Goal: Task Accomplishment & Management: Use online tool/utility

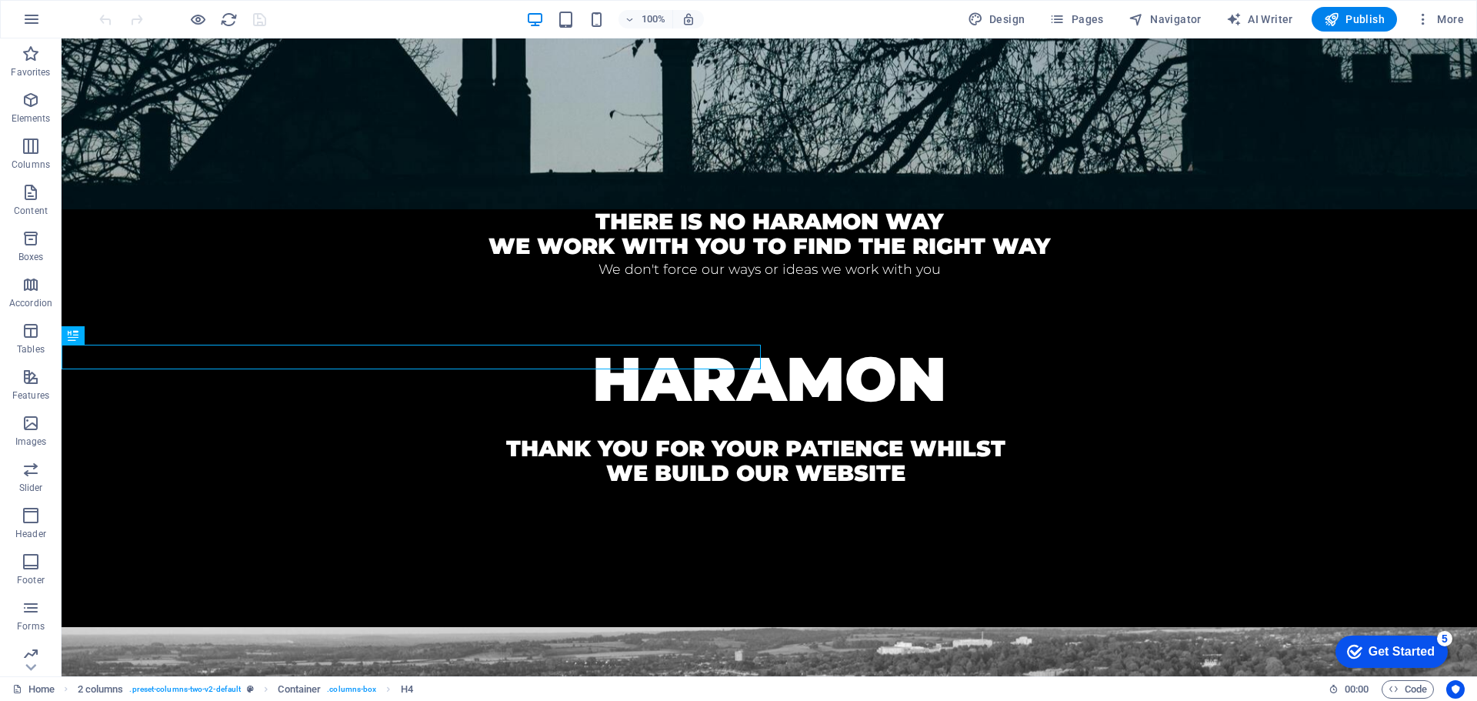
scroll to position [467, 0]
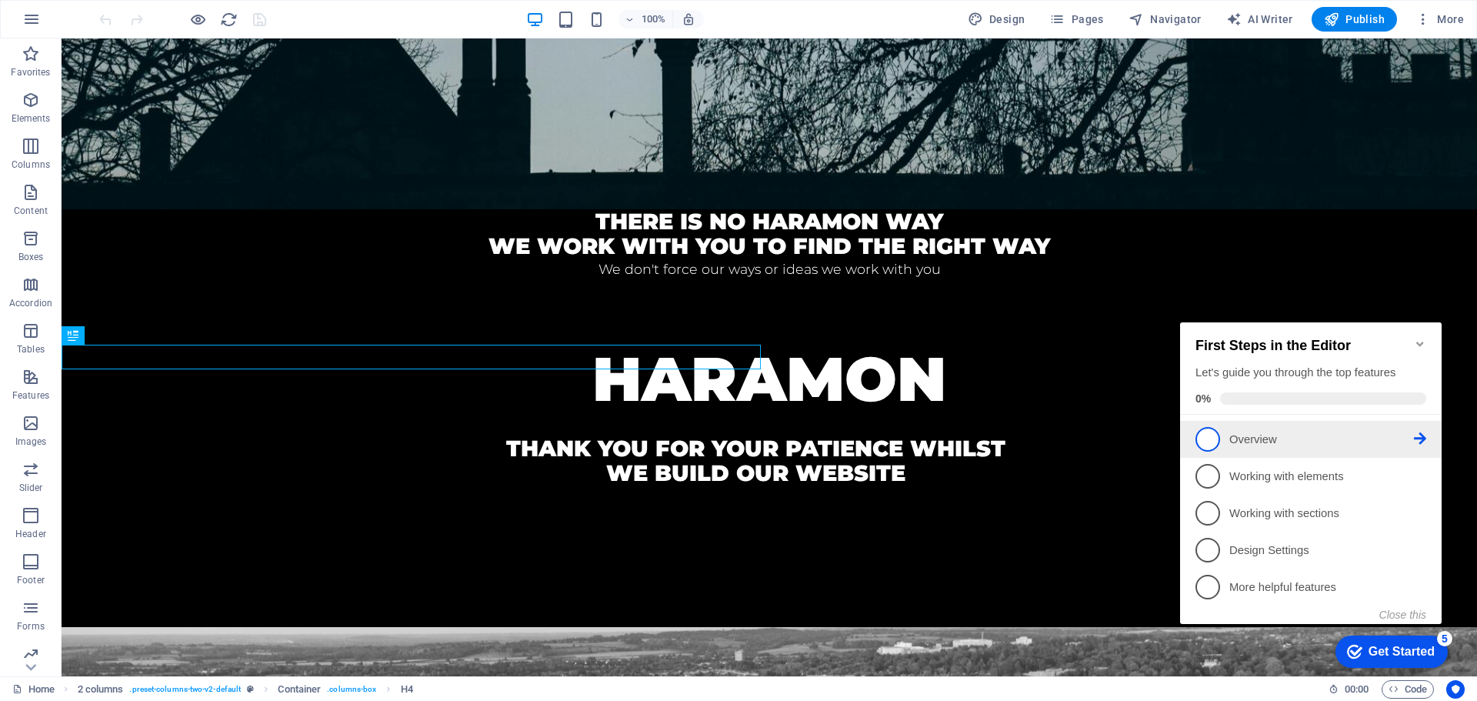
click at [1322, 436] on p "Overview - incomplete" at bounding box center [1322, 440] width 185 height 16
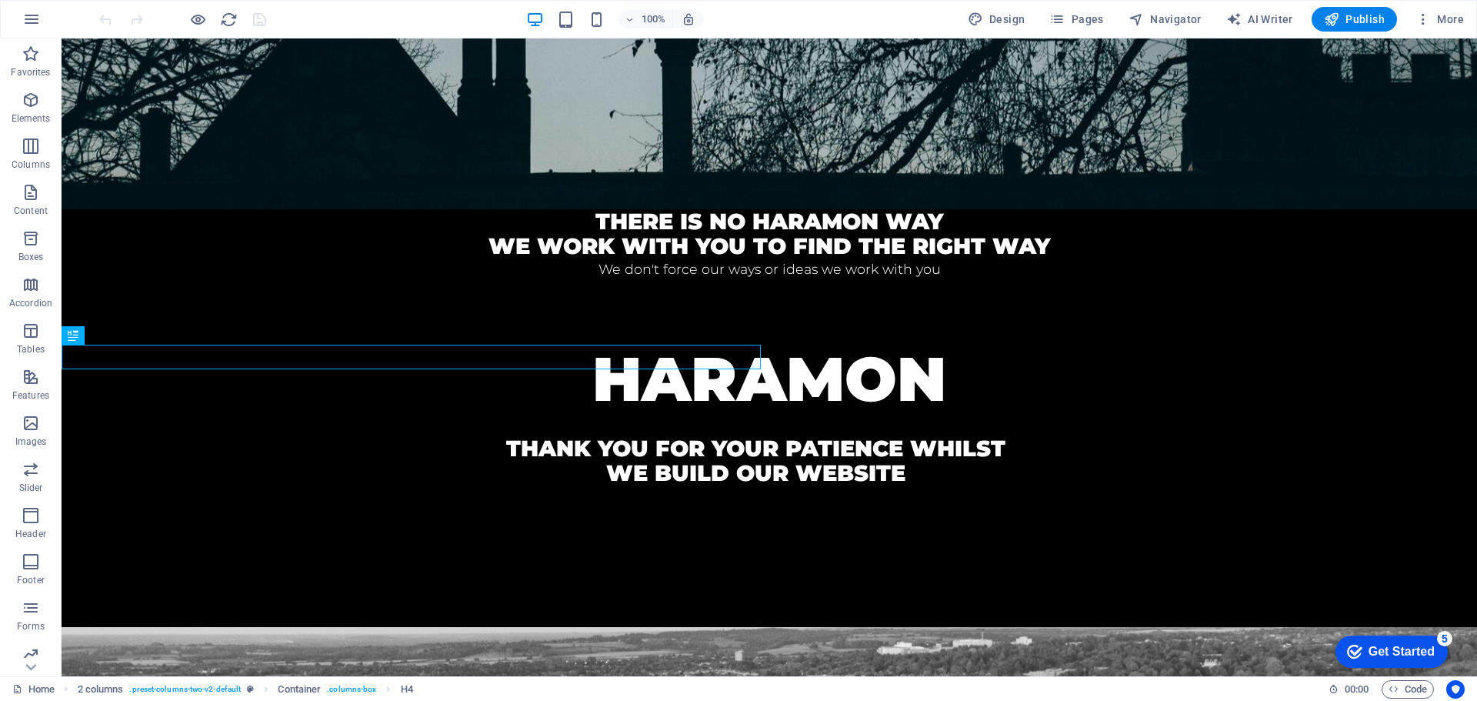
scroll to position [0, 0]
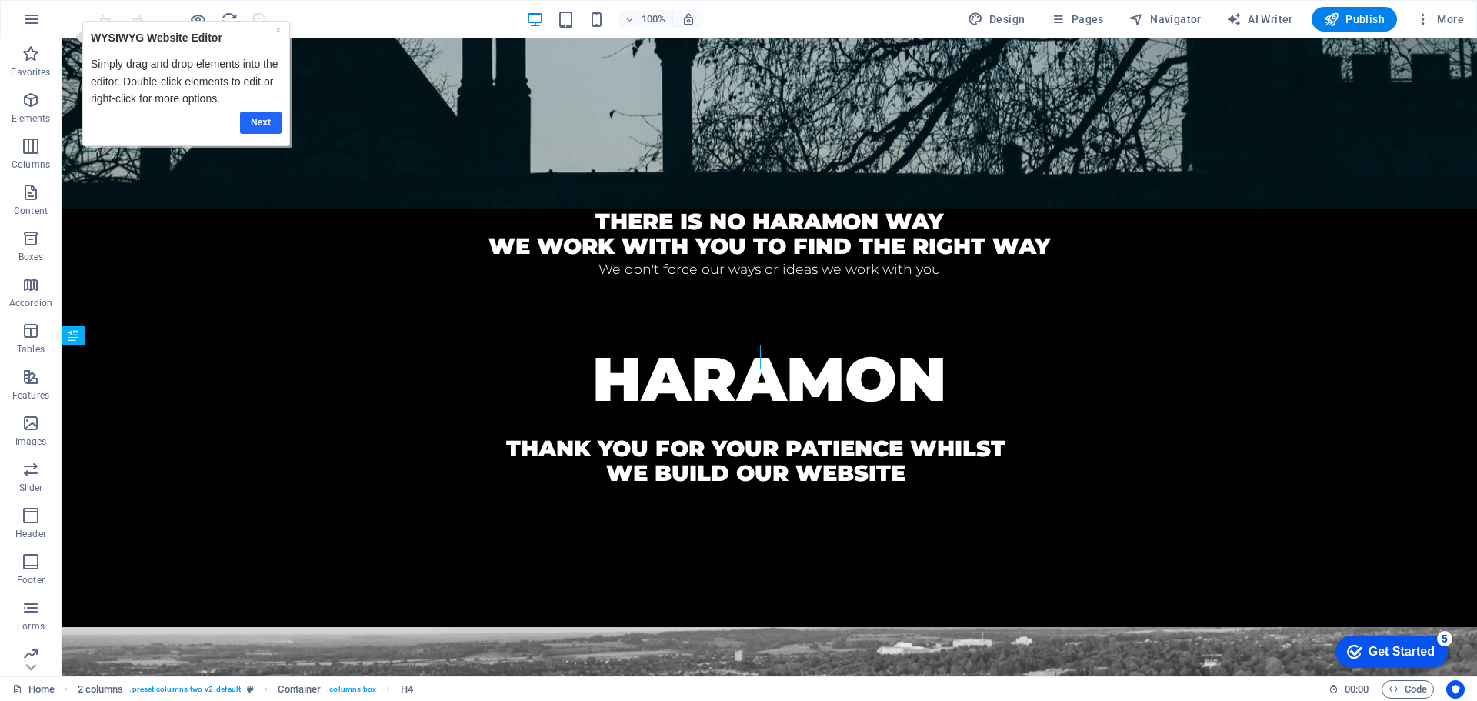
click at [258, 125] on link "Next" at bounding box center [261, 123] width 42 height 22
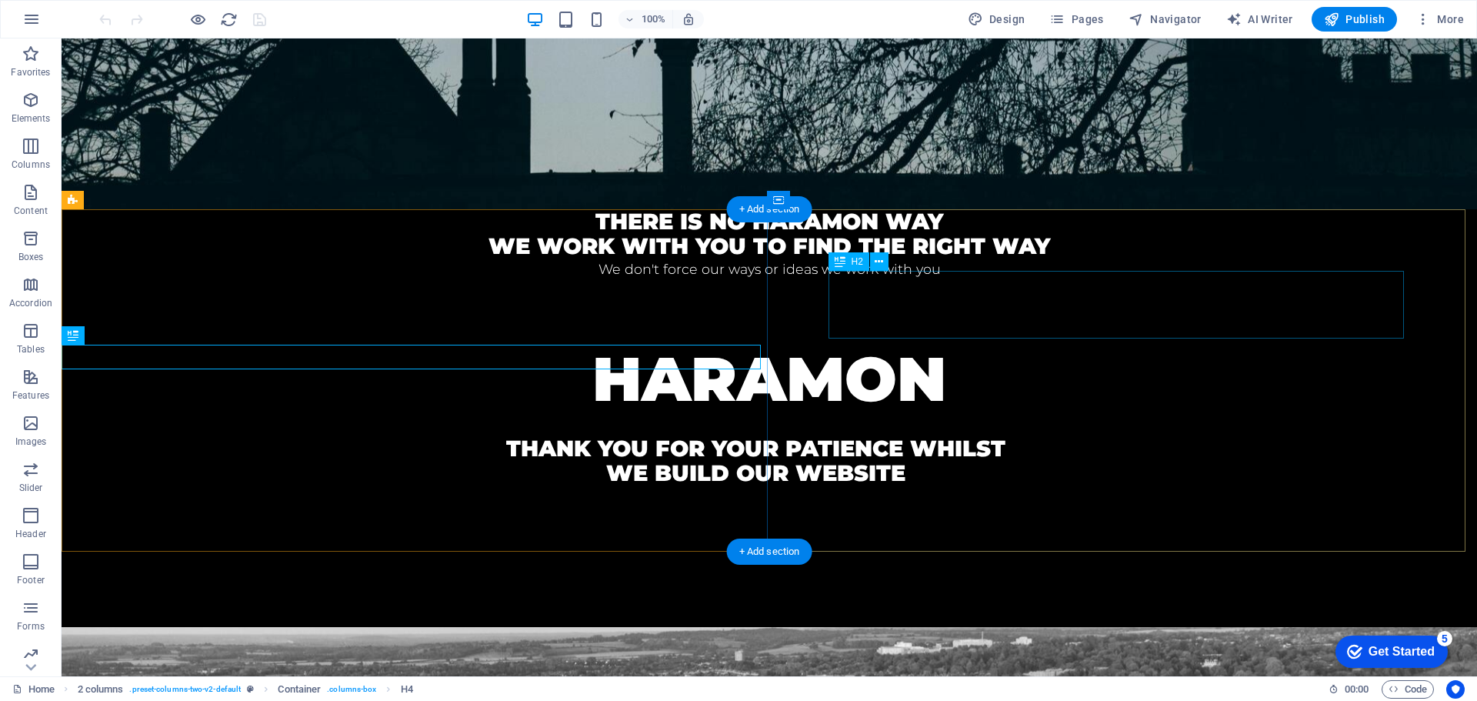
click at [1053, 345] on div "HARAMON" at bounding box center [769, 379] width 1293 height 68
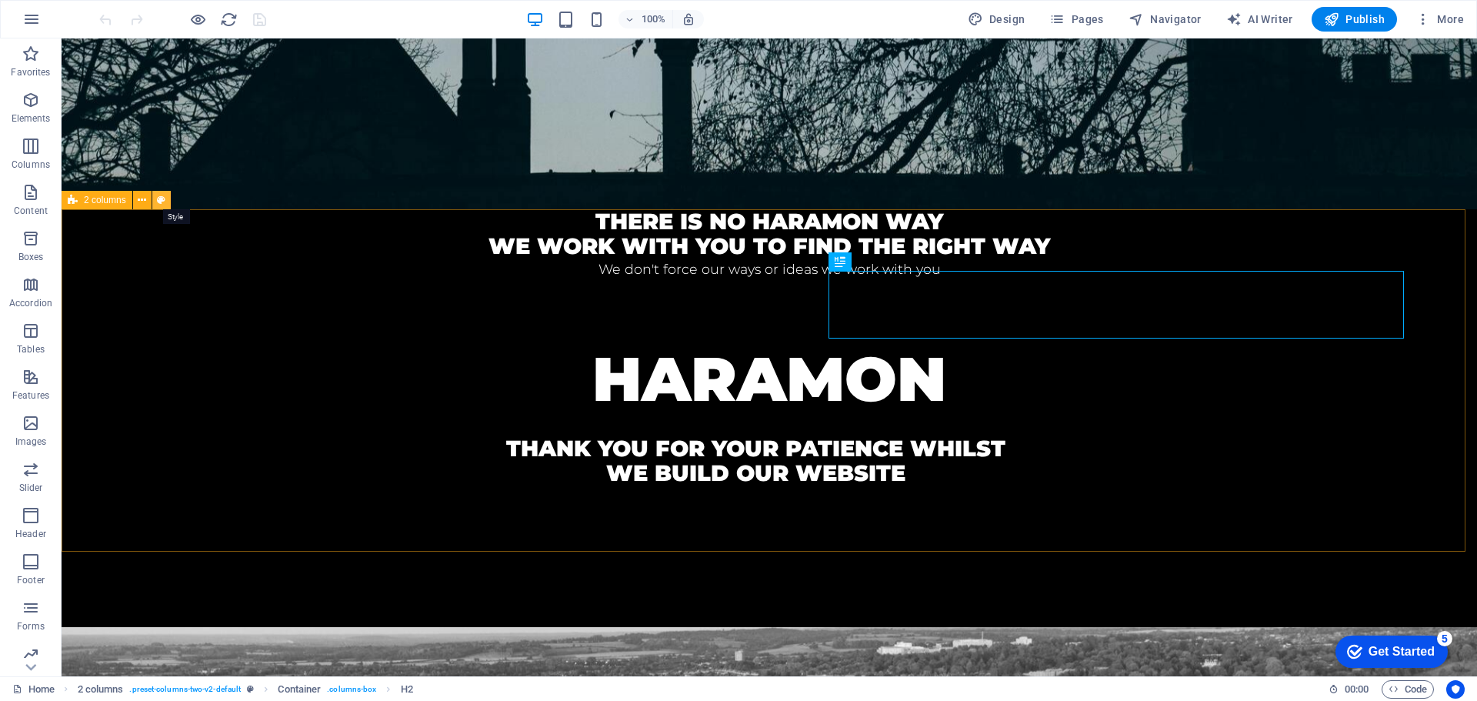
drag, startPoint x: 162, startPoint y: 199, endPoint x: 163, endPoint y: 342, distance: 143.1
click at [162, 199] on icon at bounding box center [161, 200] width 8 height 16
select select "rem"
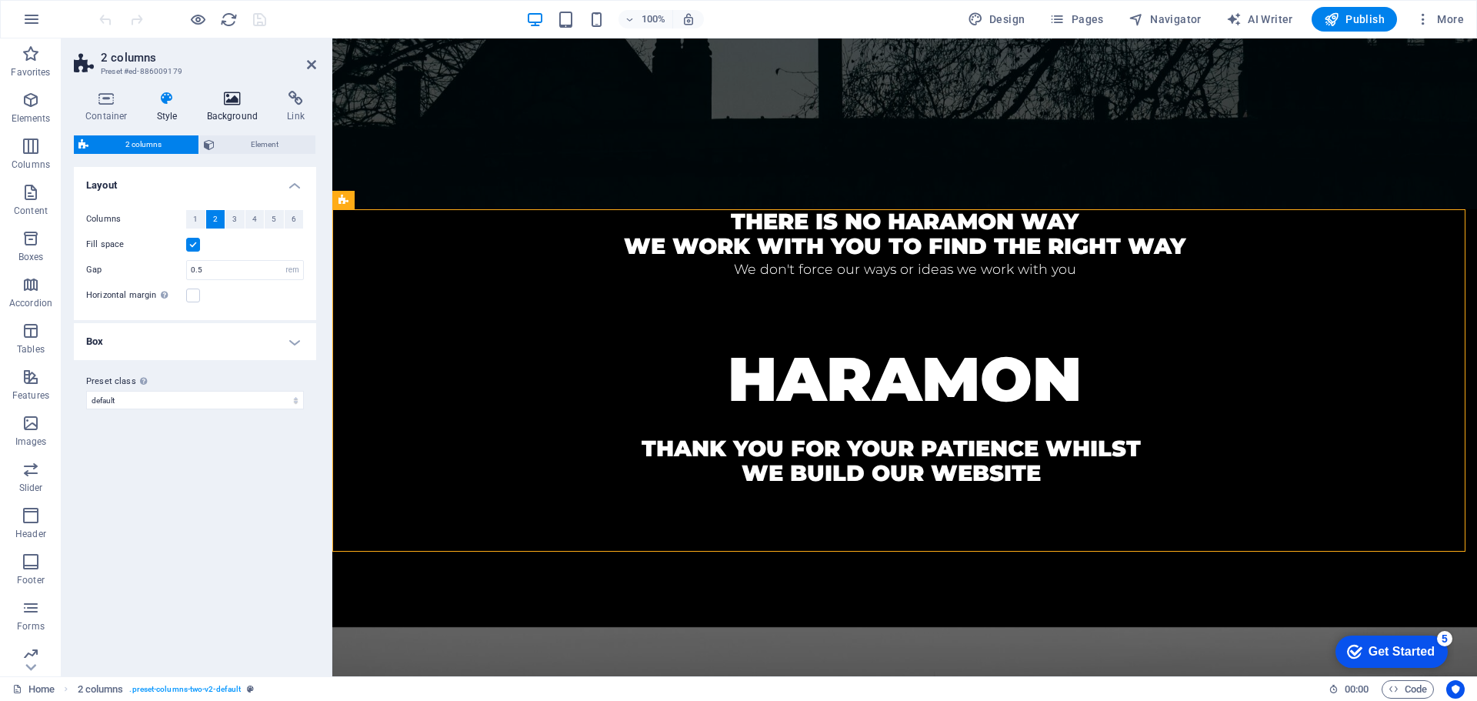
click at [233, 96] on icon at bounding box center [232, 98] width 75 height 15
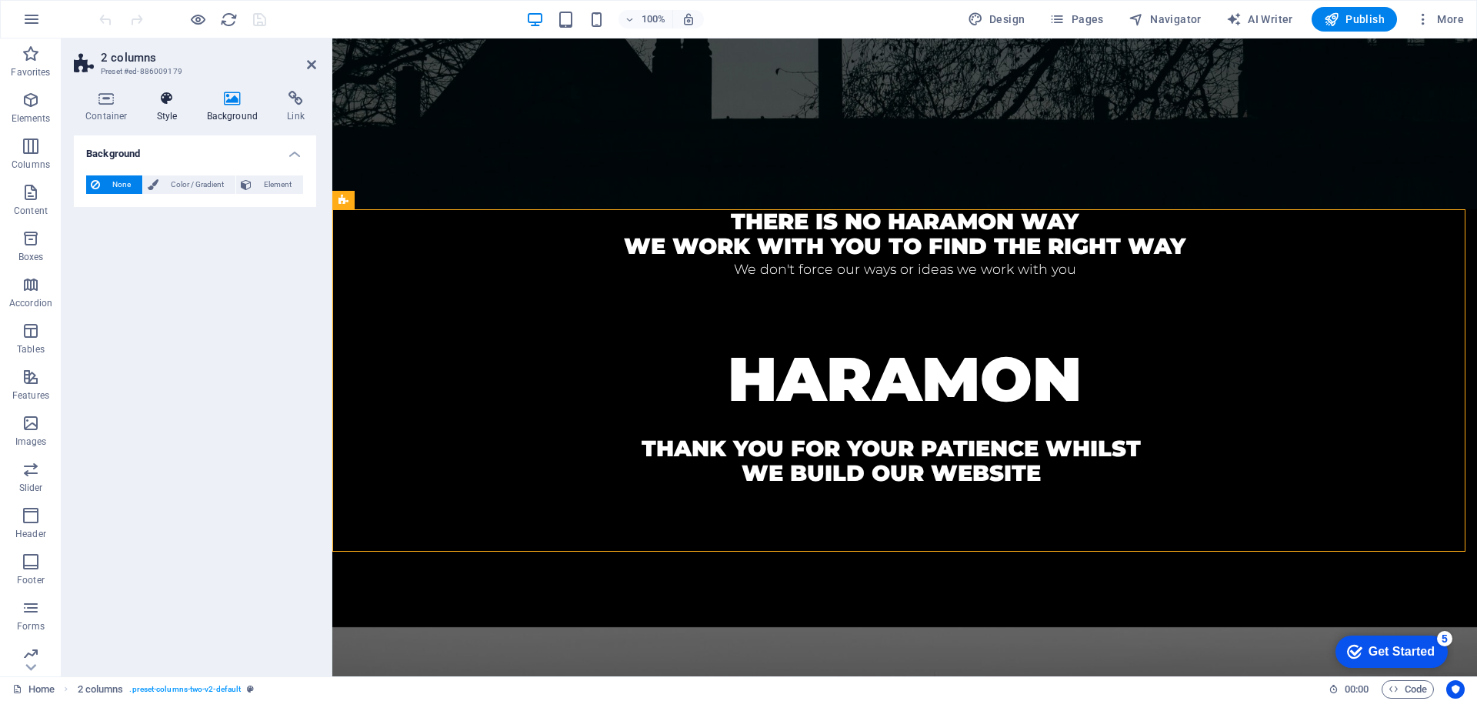
click at [150, 95] on icon at bounding box center [167, 98] width 44 height 15
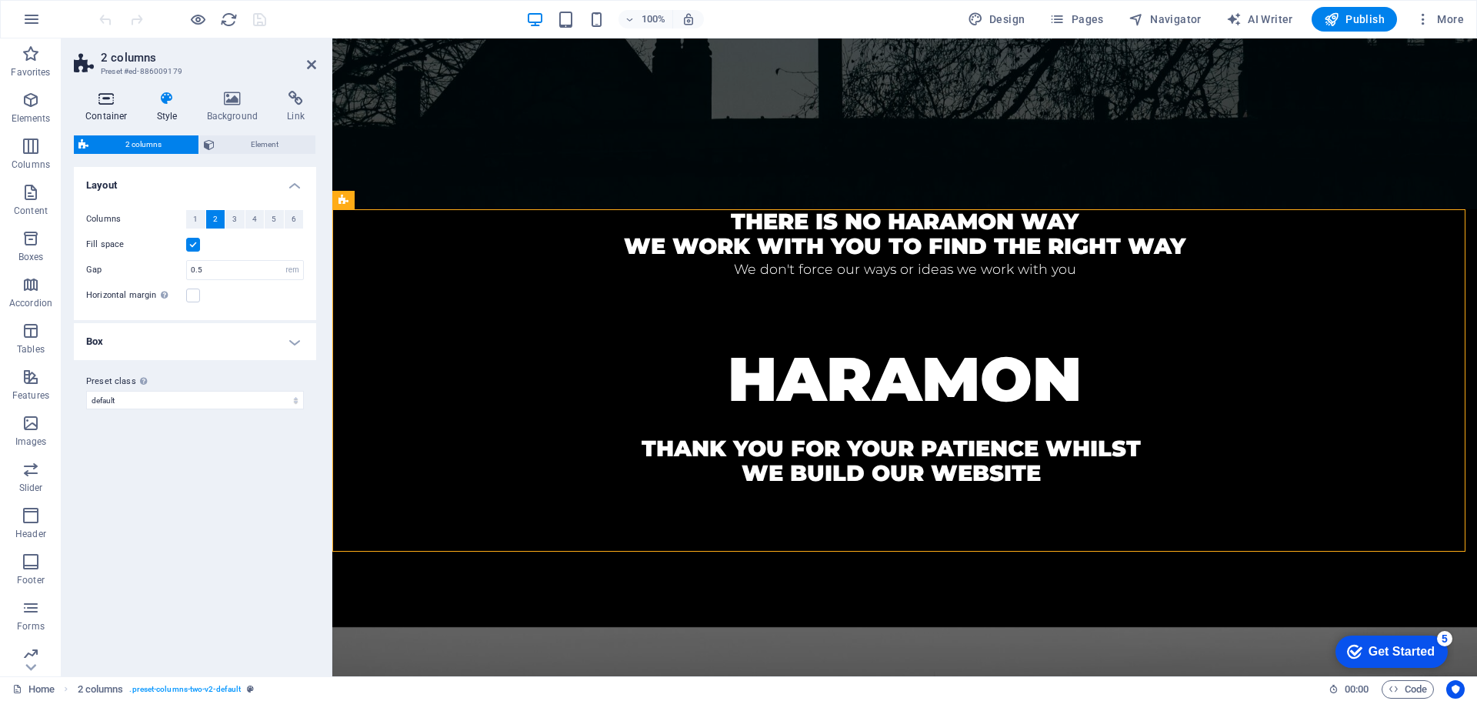
click at [108, 101] on icon at bounding box center [106, 98] width 65 height 15
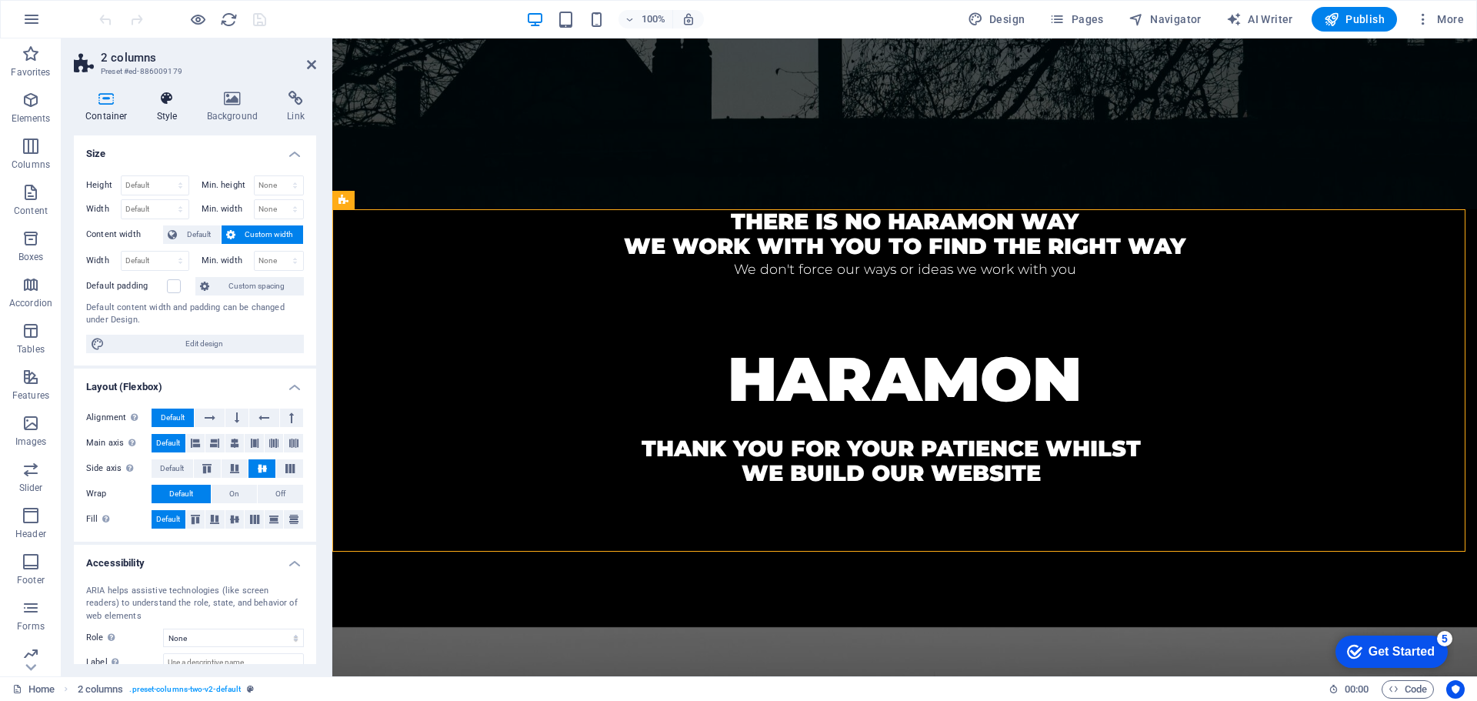
click at [168, 99] on icon at bounding box center [167, 98] width 44 height 15
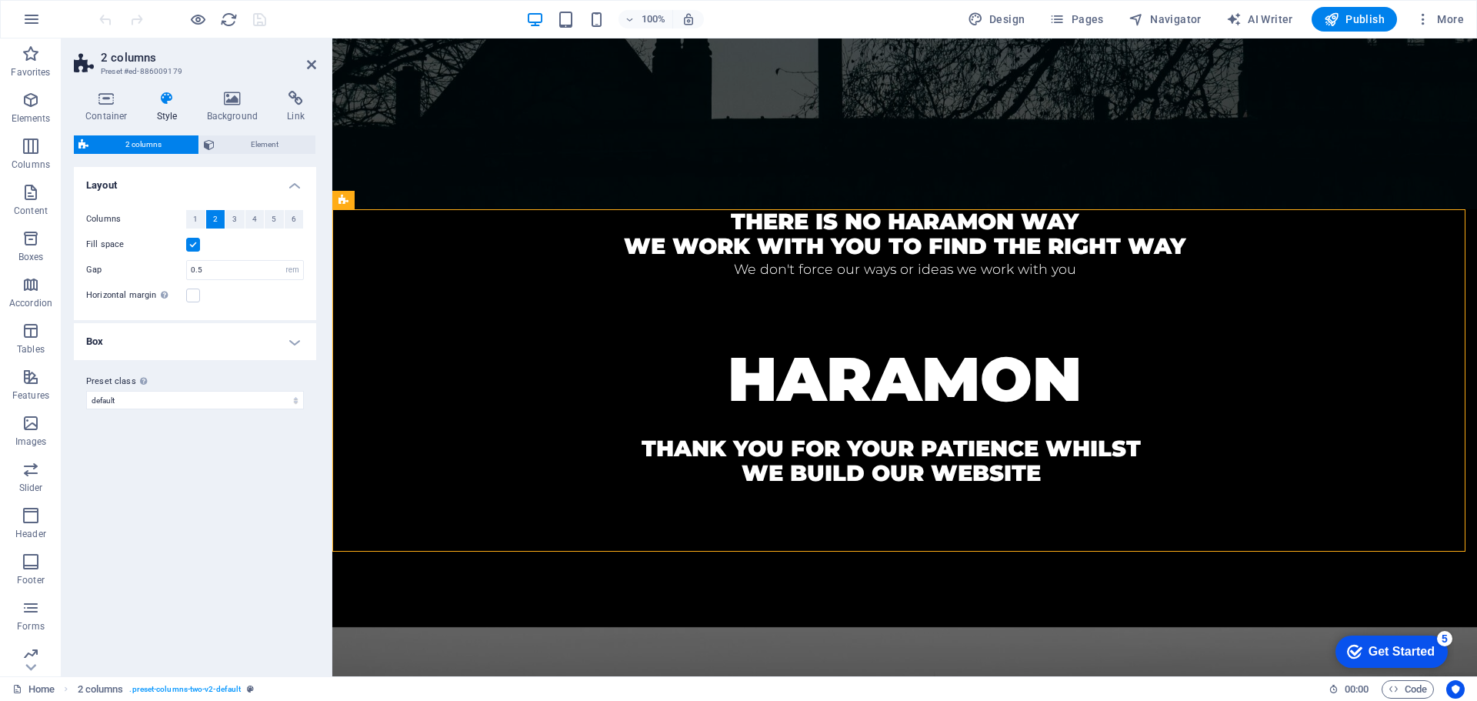
click at [291, 342] on h4 "Box" at bounding box center [195, 341] width 242 height 37
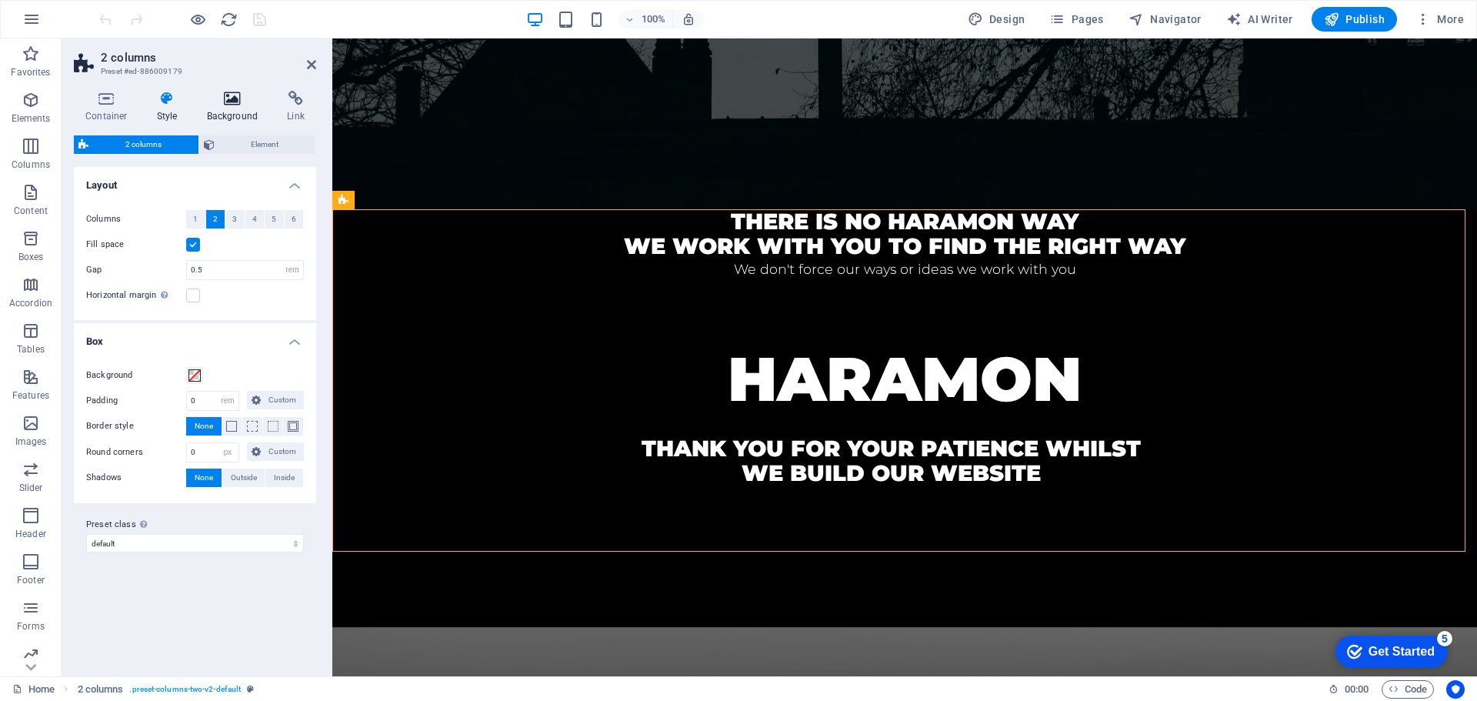
click at [221, 104] on icon at bounding box center [232, 98] width 75 height 15
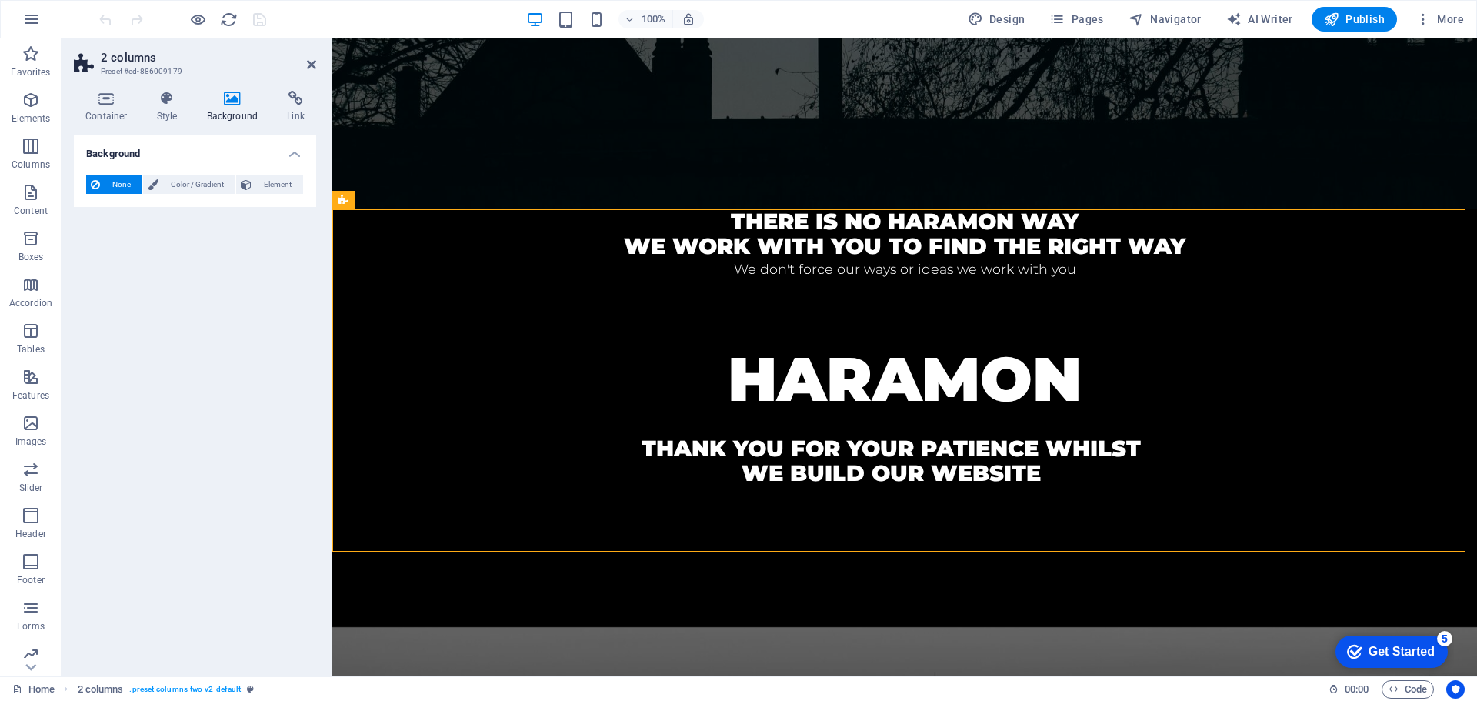
click at [316, 65] on aside "2 columns Preset #ed-886009179 Container Style Background Link Size Height Defa…" at bounding box center [197, 357] width 271 height 638
click at [309, 62] on icon at bounding box center [311, 64] width 9 height 12
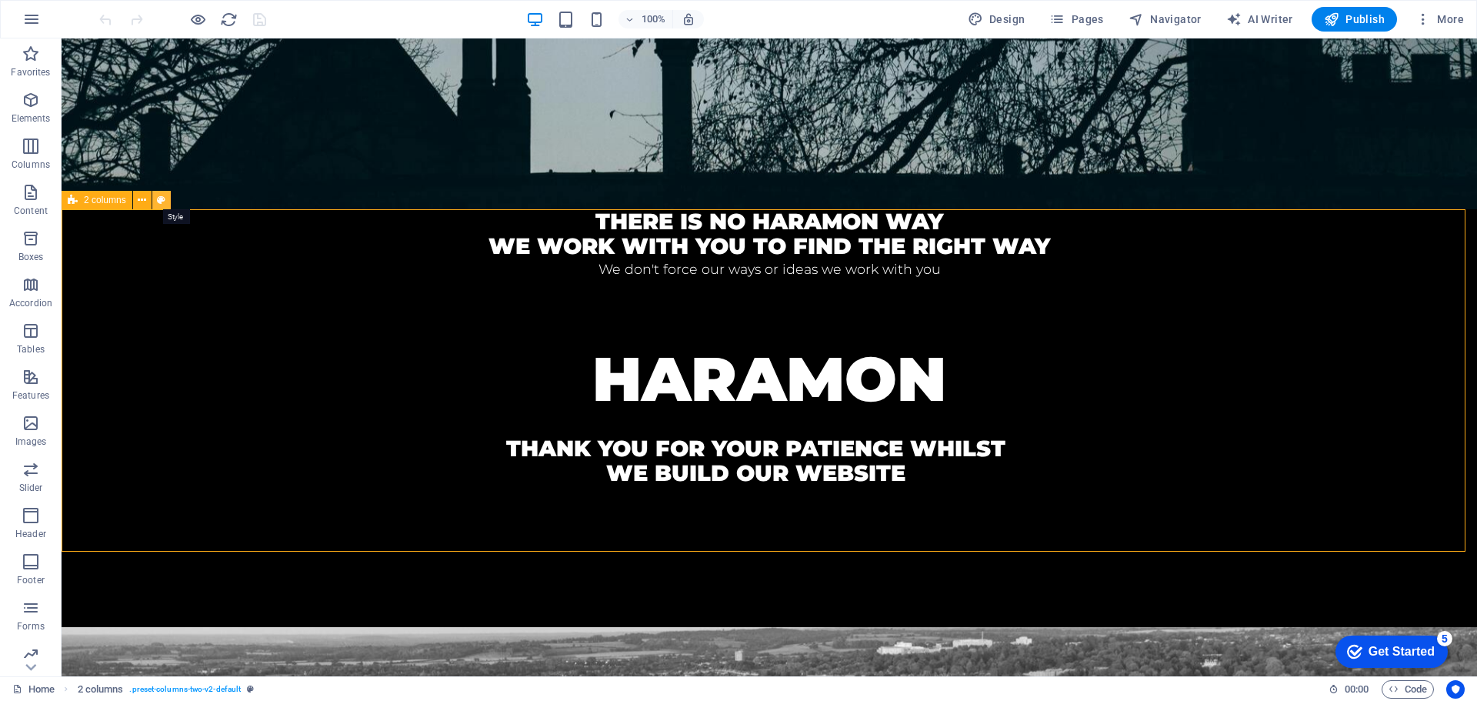
click at [161, 201] on icon at bounding box center [161, 200] width 8 height 16
select select "rem"
select select "px"
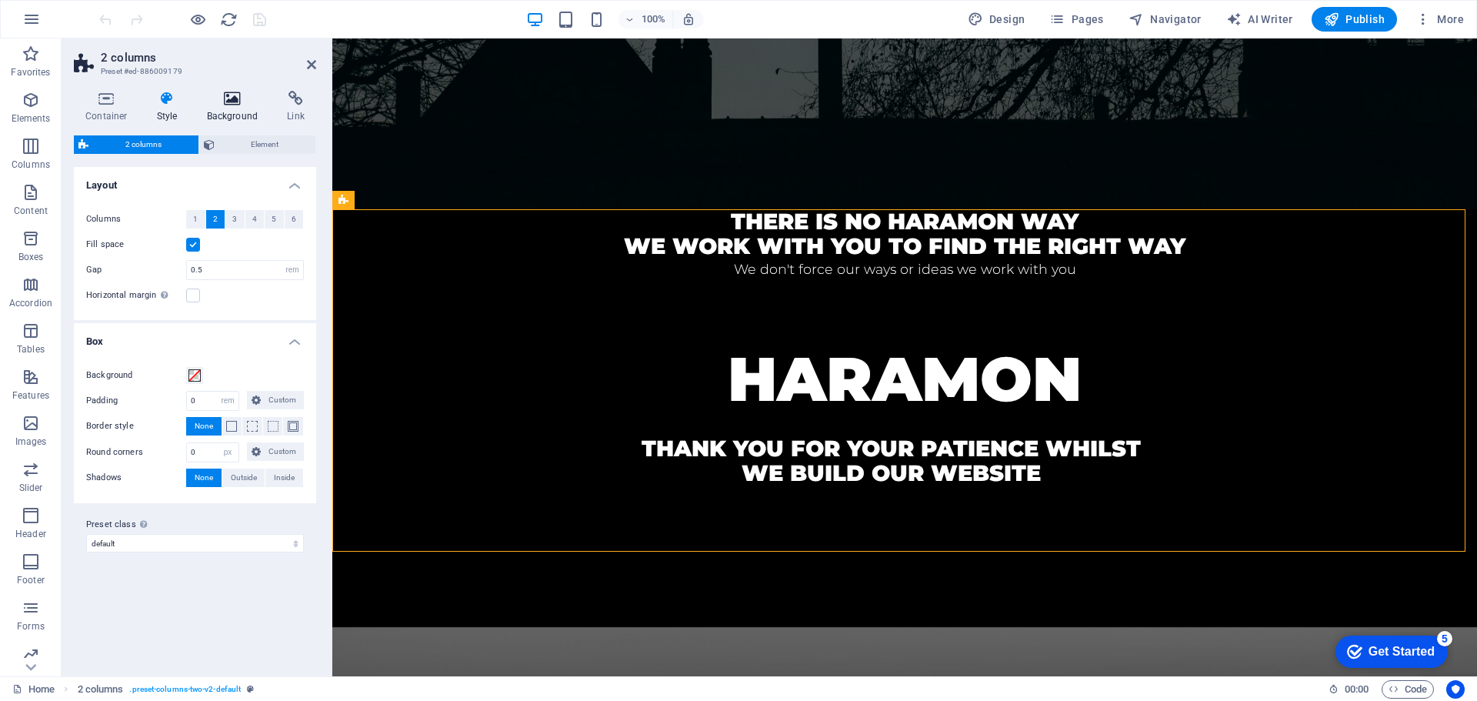
click at [229, 103] on icon at bounding box center [232, 98] width 75 height 15
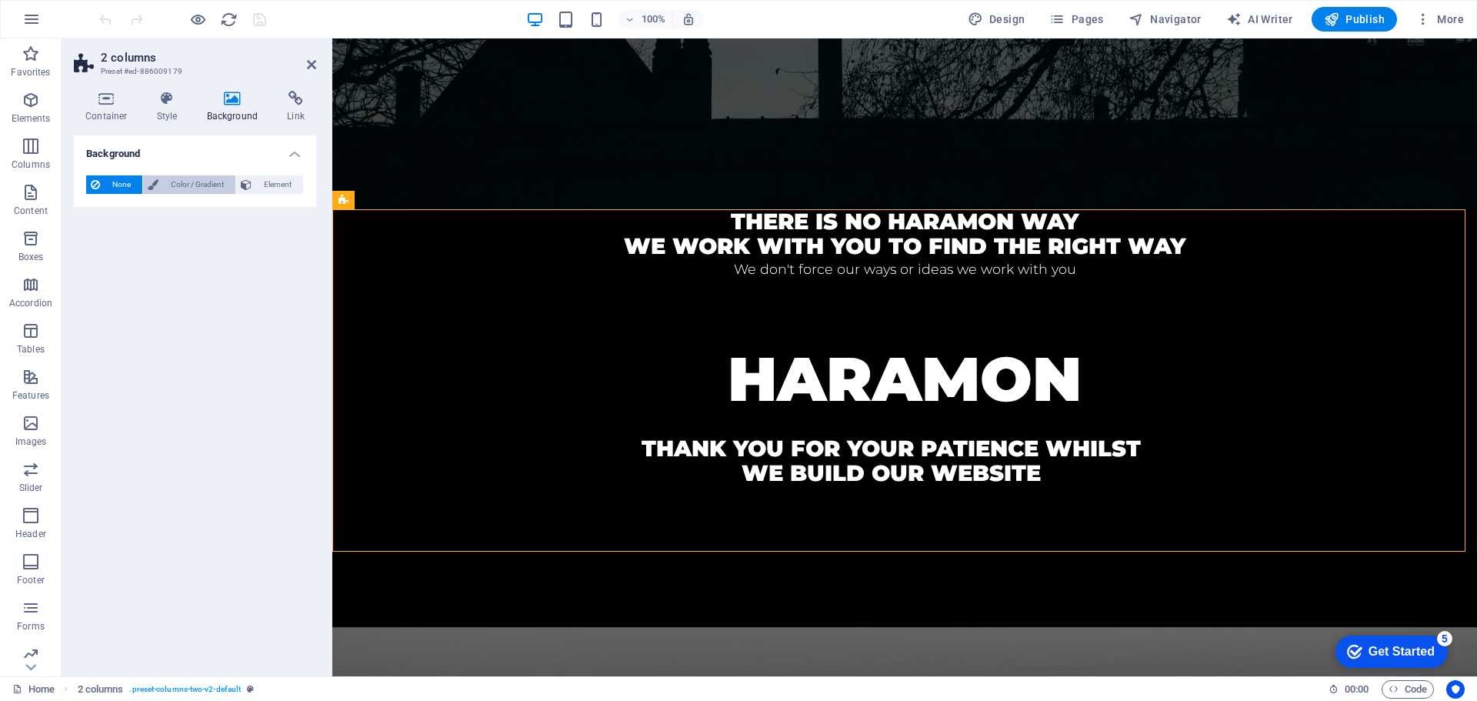
click at [207, 185] on span "Color / Gradient" at bounding box center [197, 184] width 68 height 18
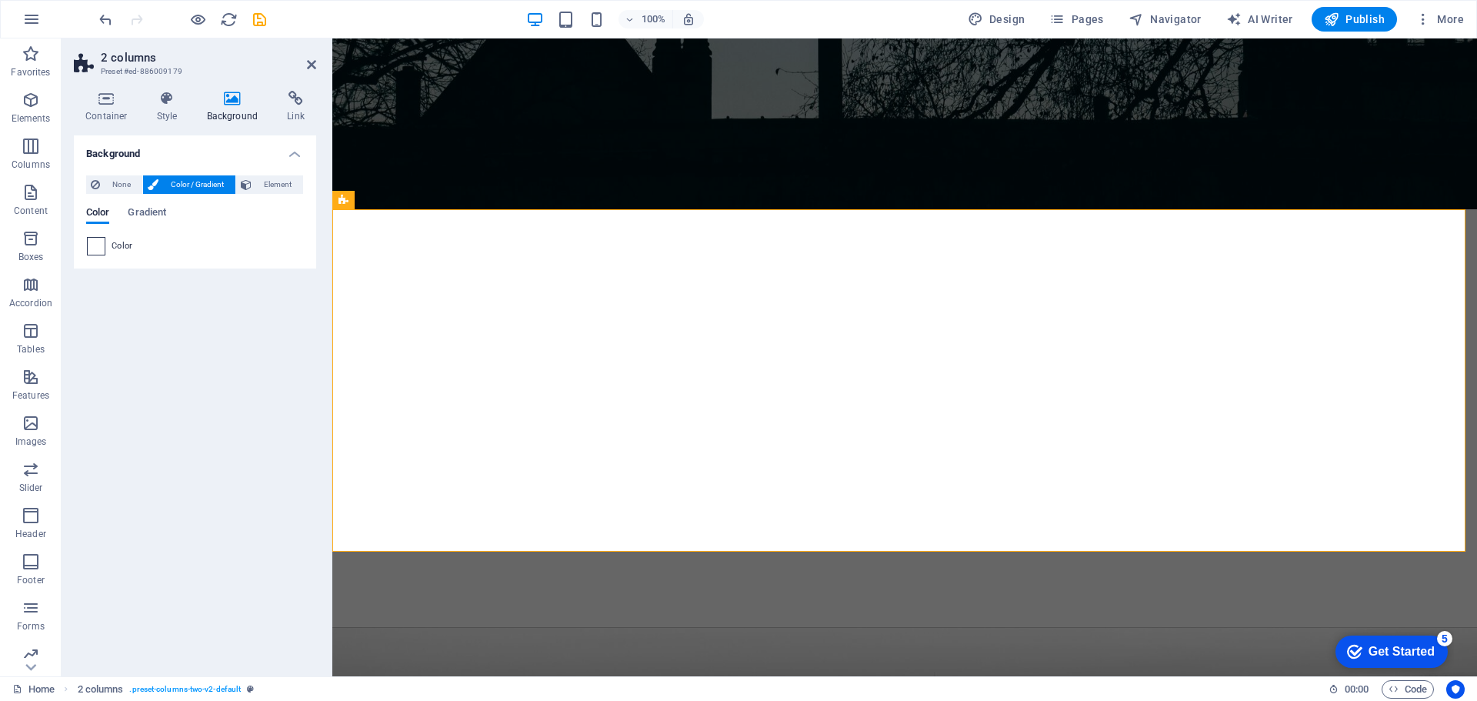
click at [100, 244] on span at bounding box center [96, 246] width 17 height 17
type input "#ffffff"
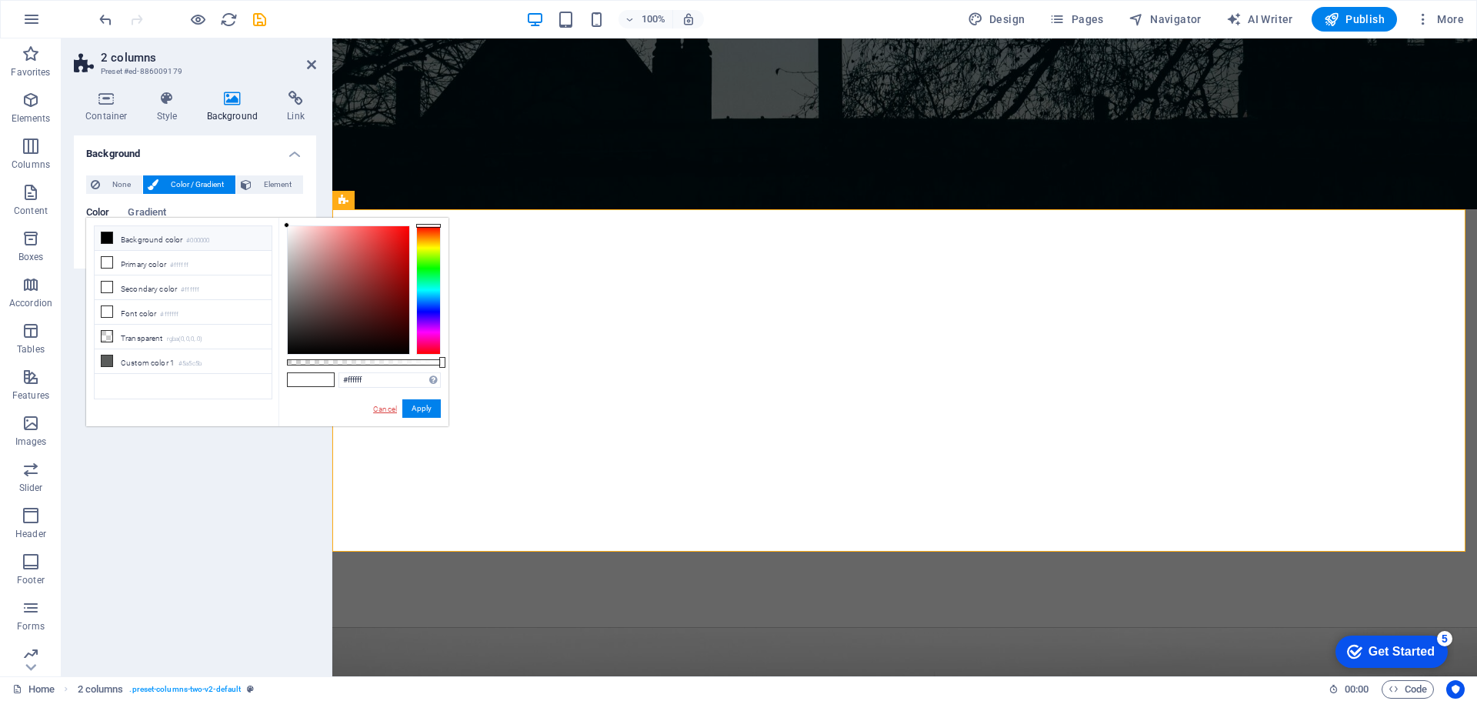
click at [375, 407] on link "Cancel" at bounding box center [385, 409] width 27 height 12
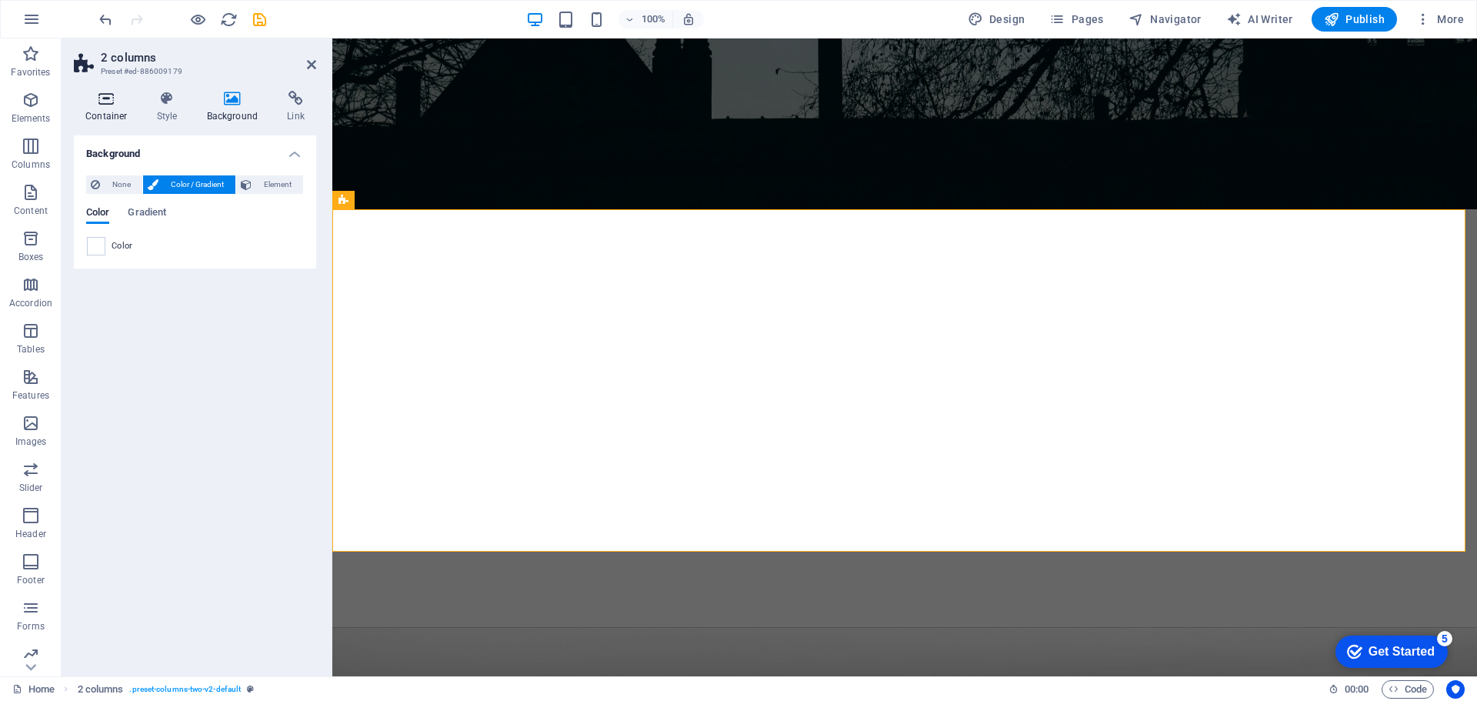
drag, startPoint x: 107, startPoint y: 85, endPoint x: 107, endPoint y: 103, distance: 18.5
click at [106, 85] on div "Container Style Background Link Size Height Default px rem % vh vw Min. height …" at bounding box center [195, 377] width 267 height 598
click at [105, 114] on h4 "Container" at bounding box center [110, 107] width 72 height 32
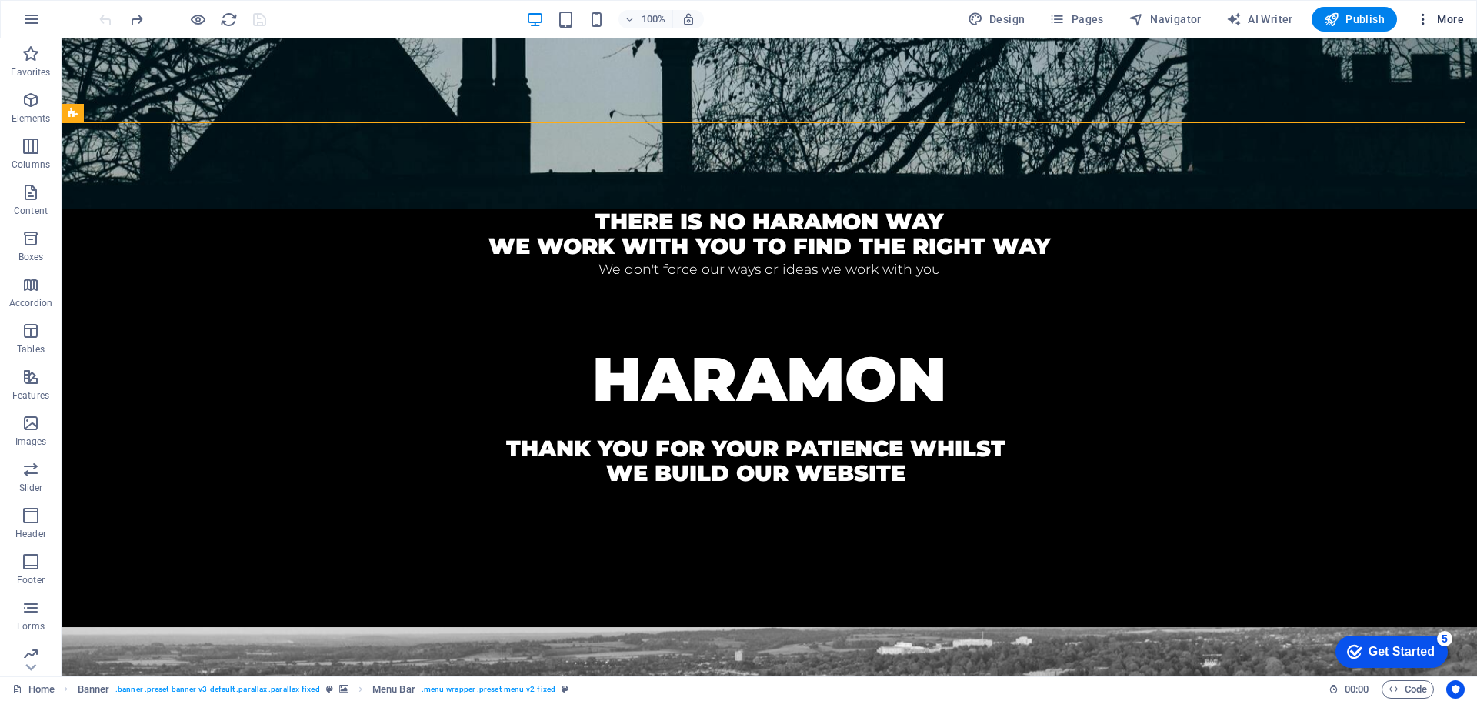
click at [1443, 19] on span "More" at bounding box center [1440, 19] width 48 height 15
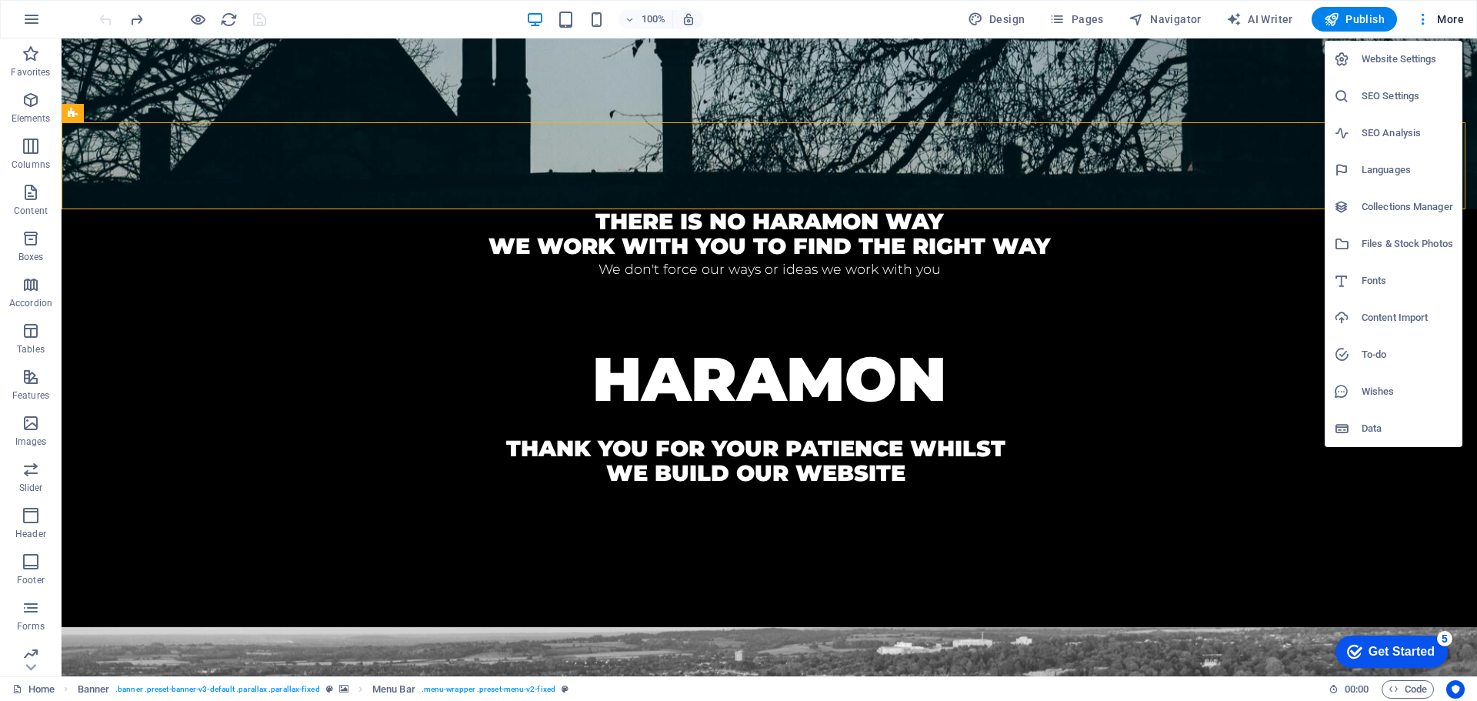
click at [1423, 58] on h6 "Website Settings" at bounding box center [1408, 59] width 92 height 18
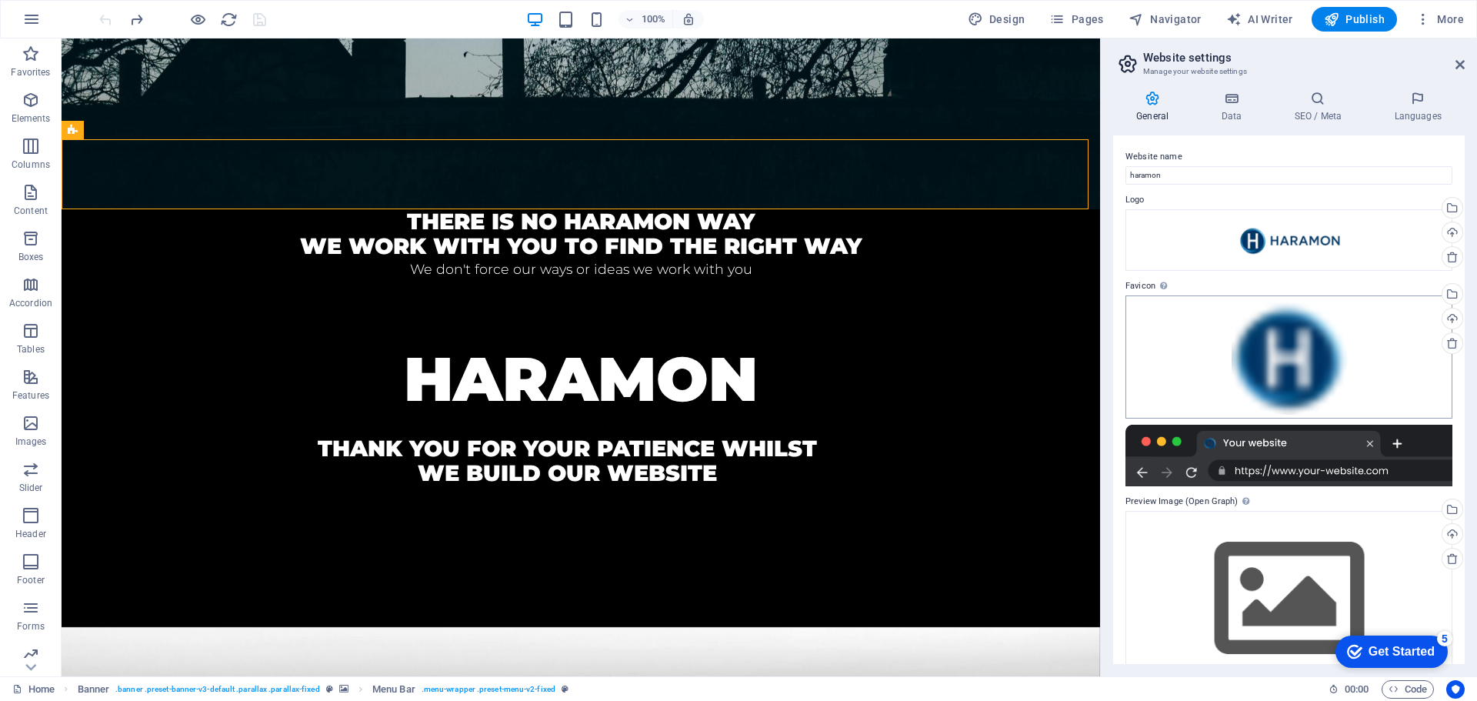
scroll to position [35, 0]
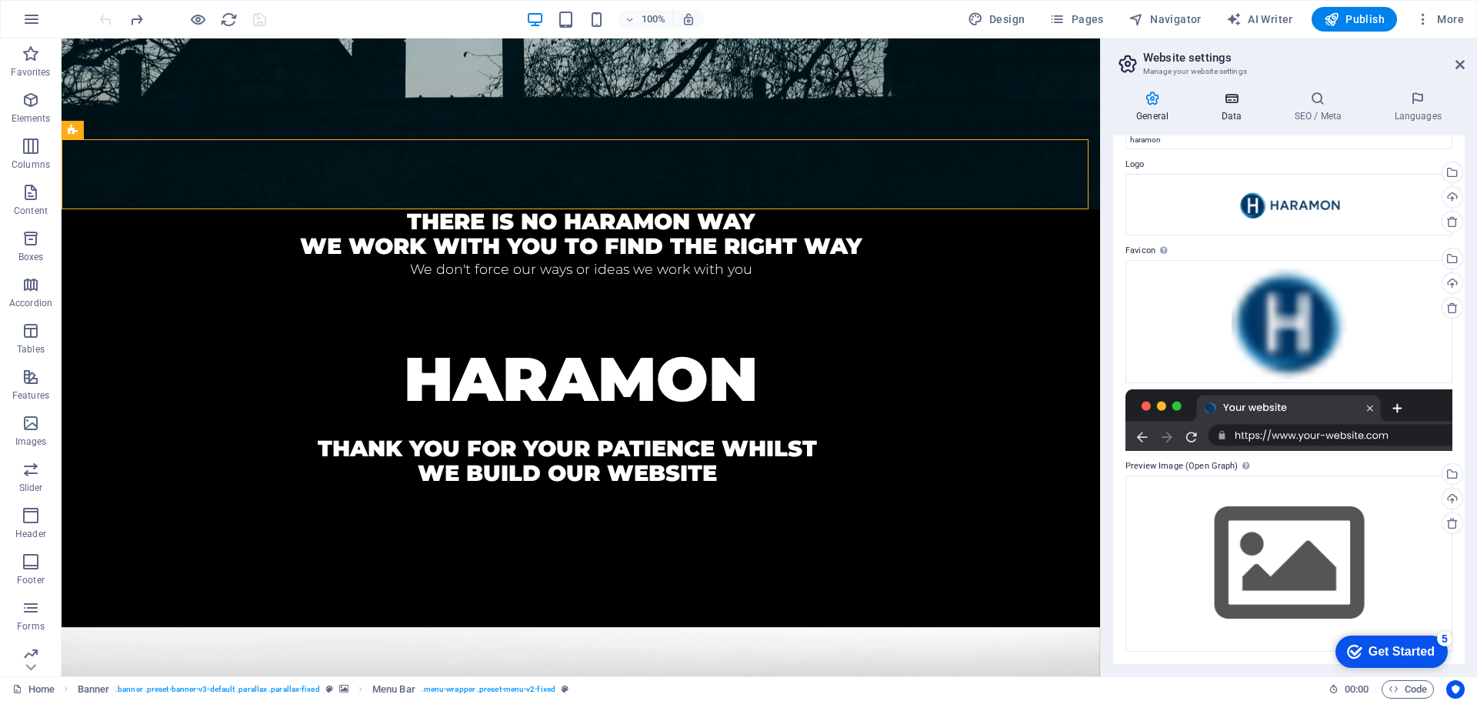
click at [1228, 112] on h4 "Data" at bounding box center [1234, 107] width 73 height 32
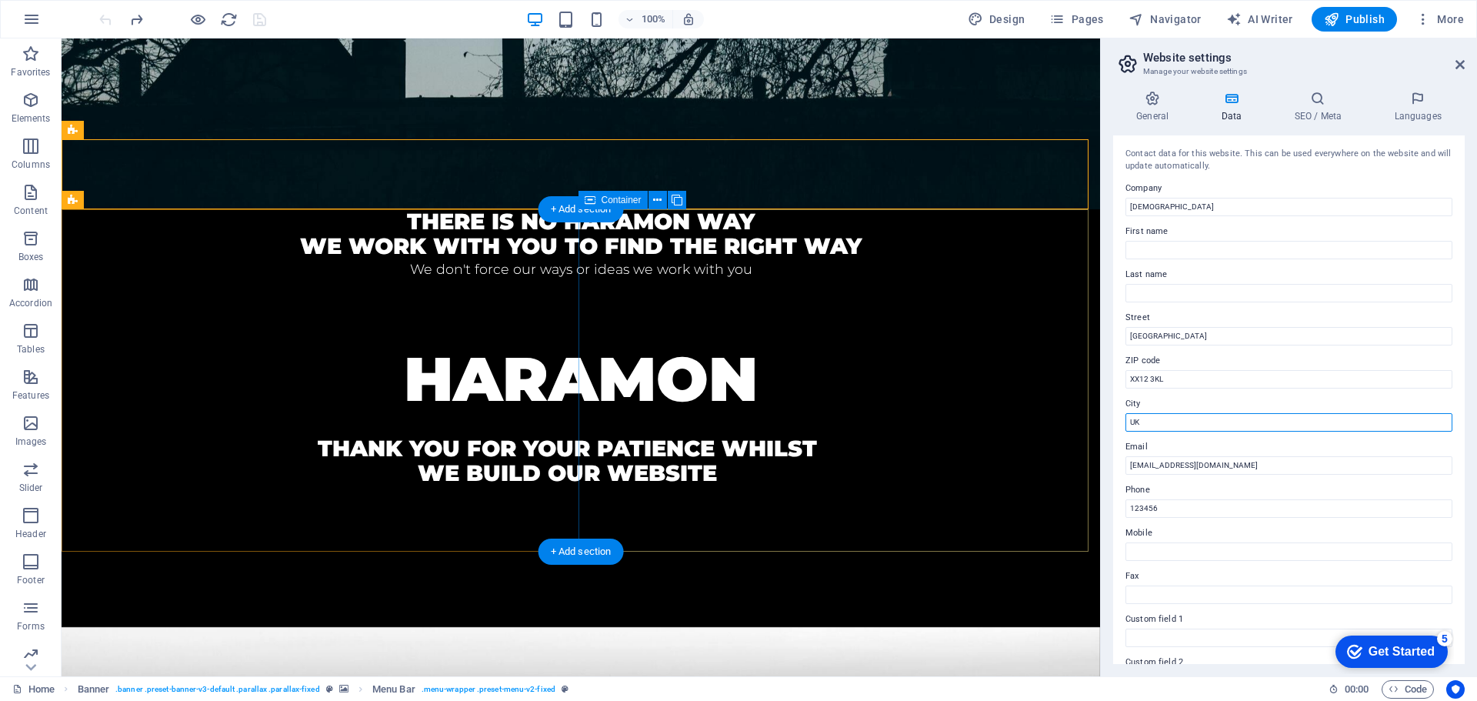
drag, startPoint x: 1230, startPoint y: 466, endPoint x: 1082, endPoint y: 427, distance: 152.7
click at [1151, 431] on input "UK" at bounding box center [1289, 422] width 327 height 18
type input "U"
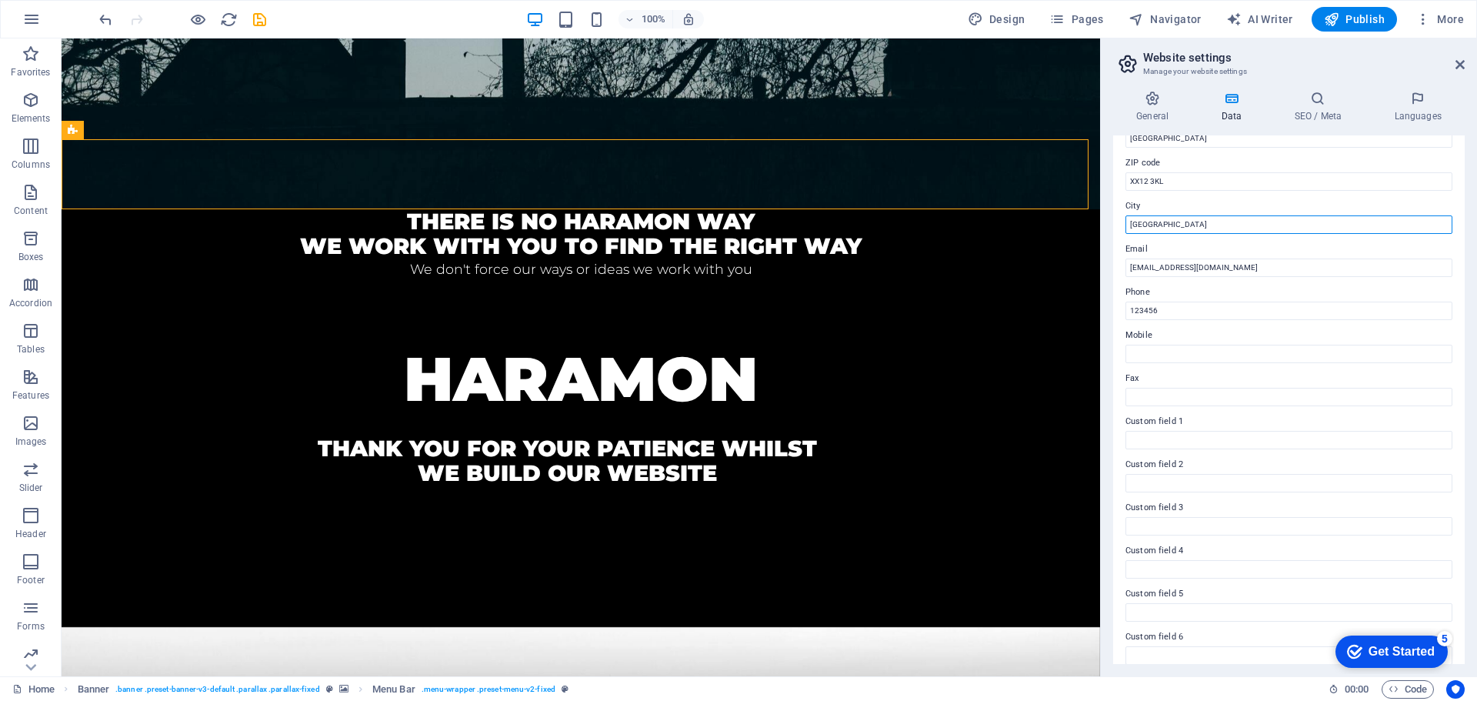
scroll to position [211, 0]
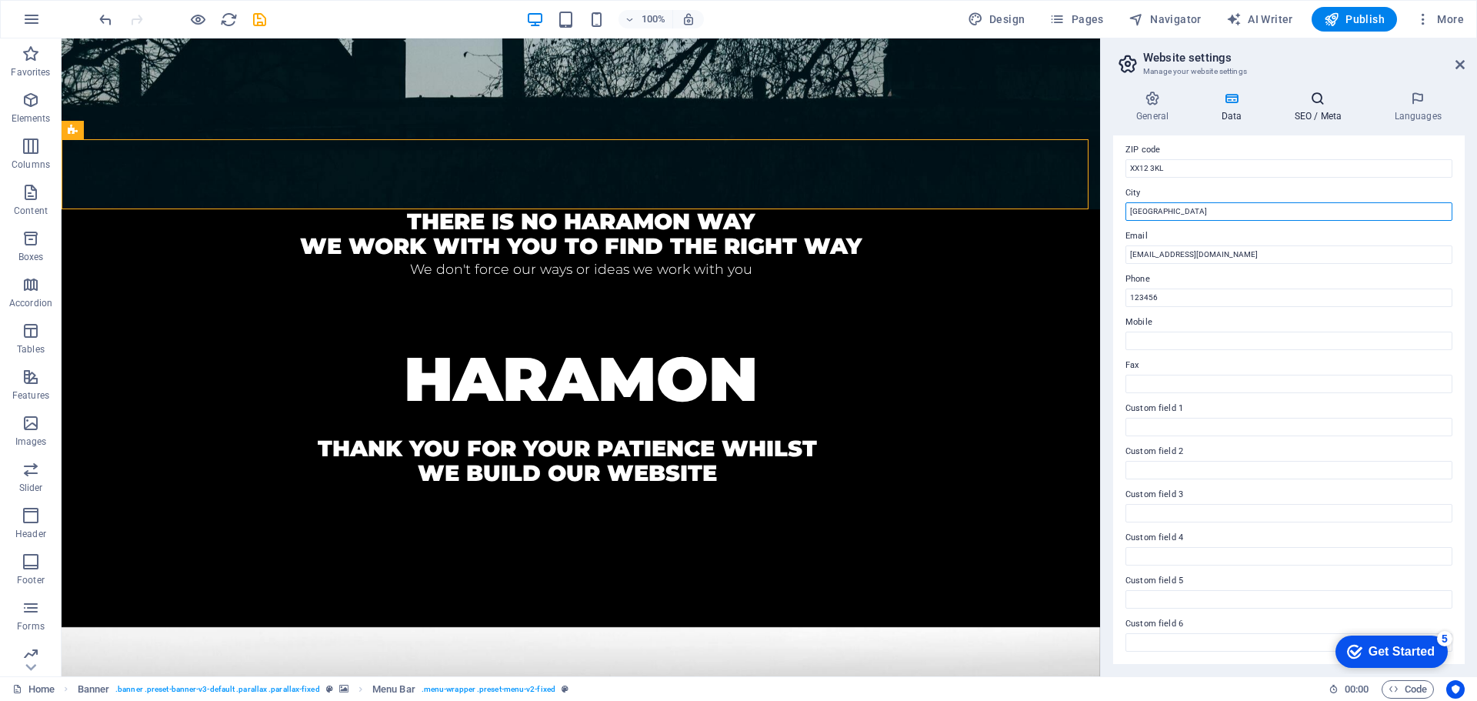
type input "[GEOGRAPHIC_DATA]"
click at [1314, 112] on h4 "SEO / Meta" at bounding box center [1321, 107] width 100 height 32
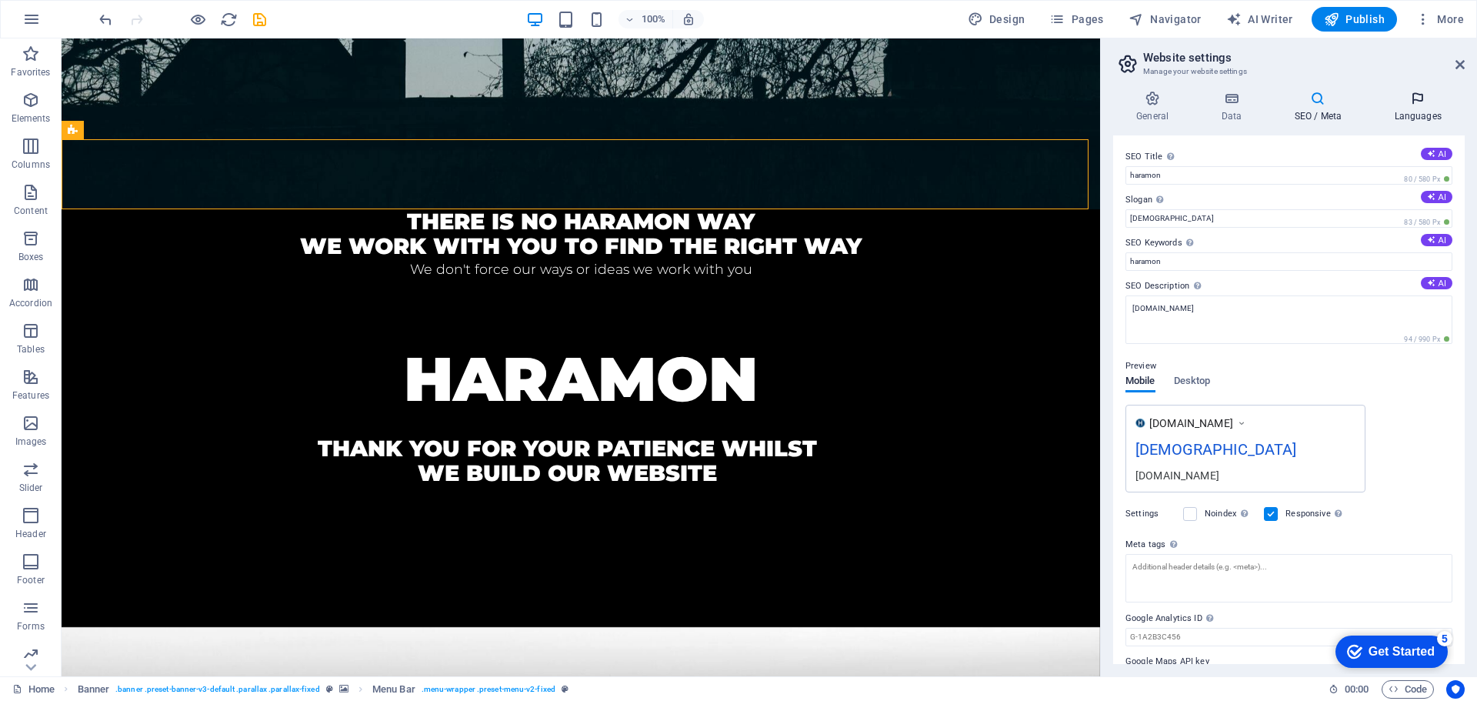
click at [1417, 105] on icon at bounding box center [1418, 98] width 94 height 15
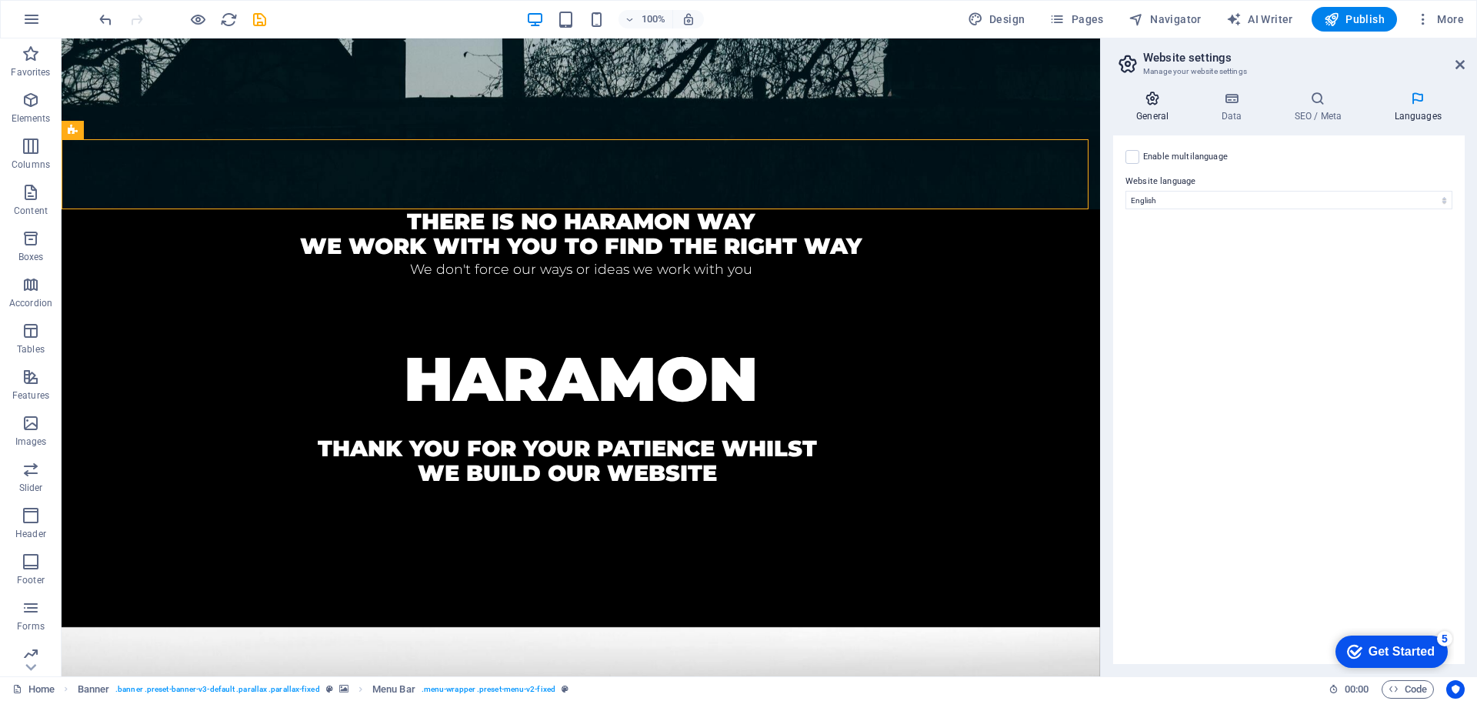
click at [1150, 100] on icon at bounding box center [1152, 98] width 78 height 15
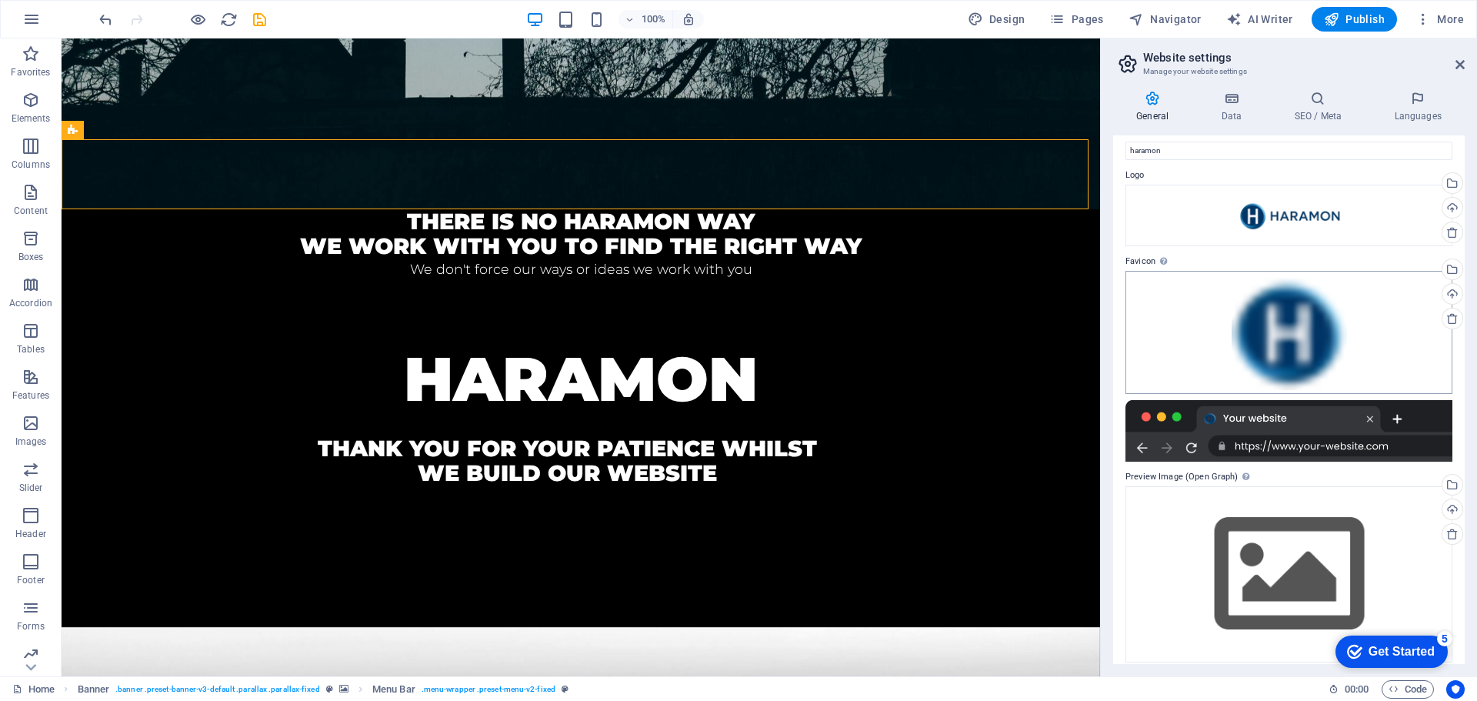
scroll to position [35, 0]
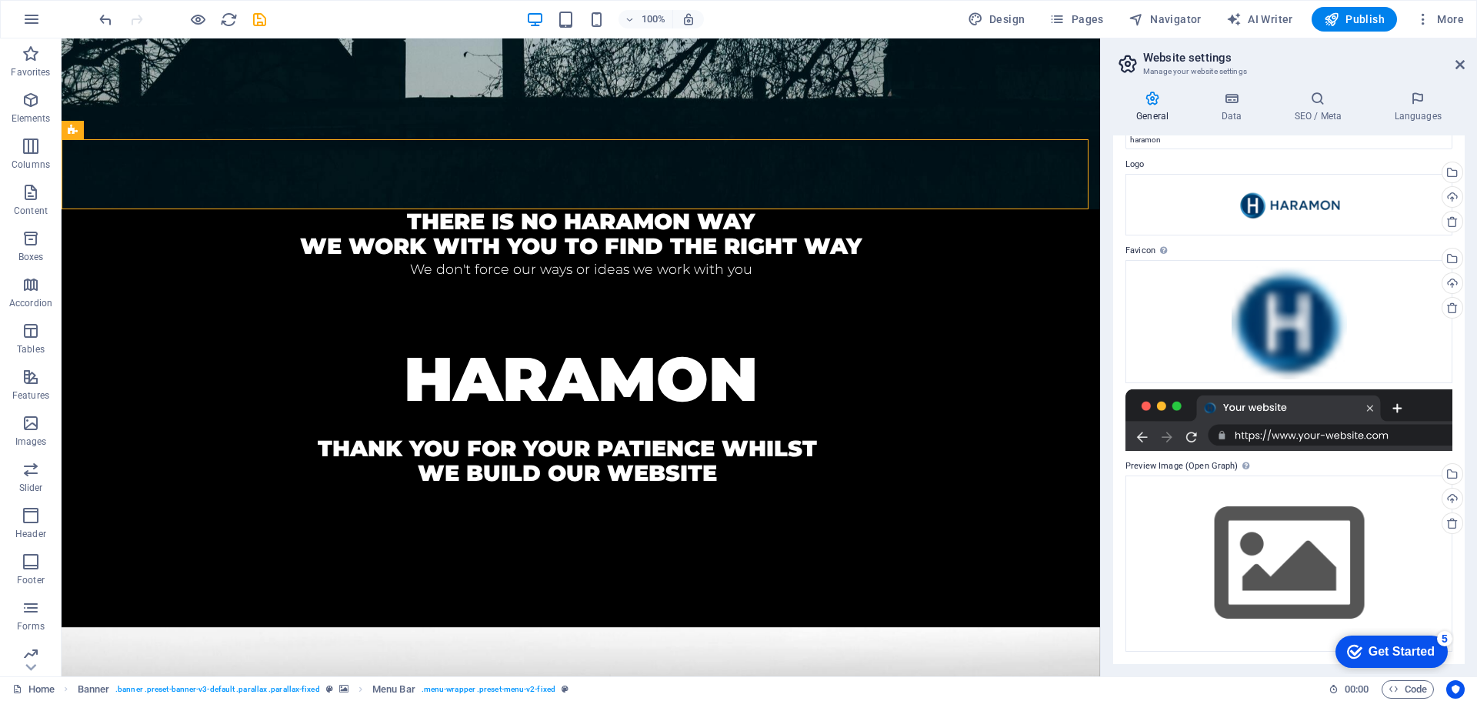
click at [1461, 58] on h2 "Website settings" at bounding box center [1304, 58] width 322 height 14
drag, startPoint x: 1455, startPoint y: 61, endPoint x: 1312, endPoint y: 17, distance: 149.7
click at [1456, 61] on icon at bounding box center [1460, 64] width 9 height 12
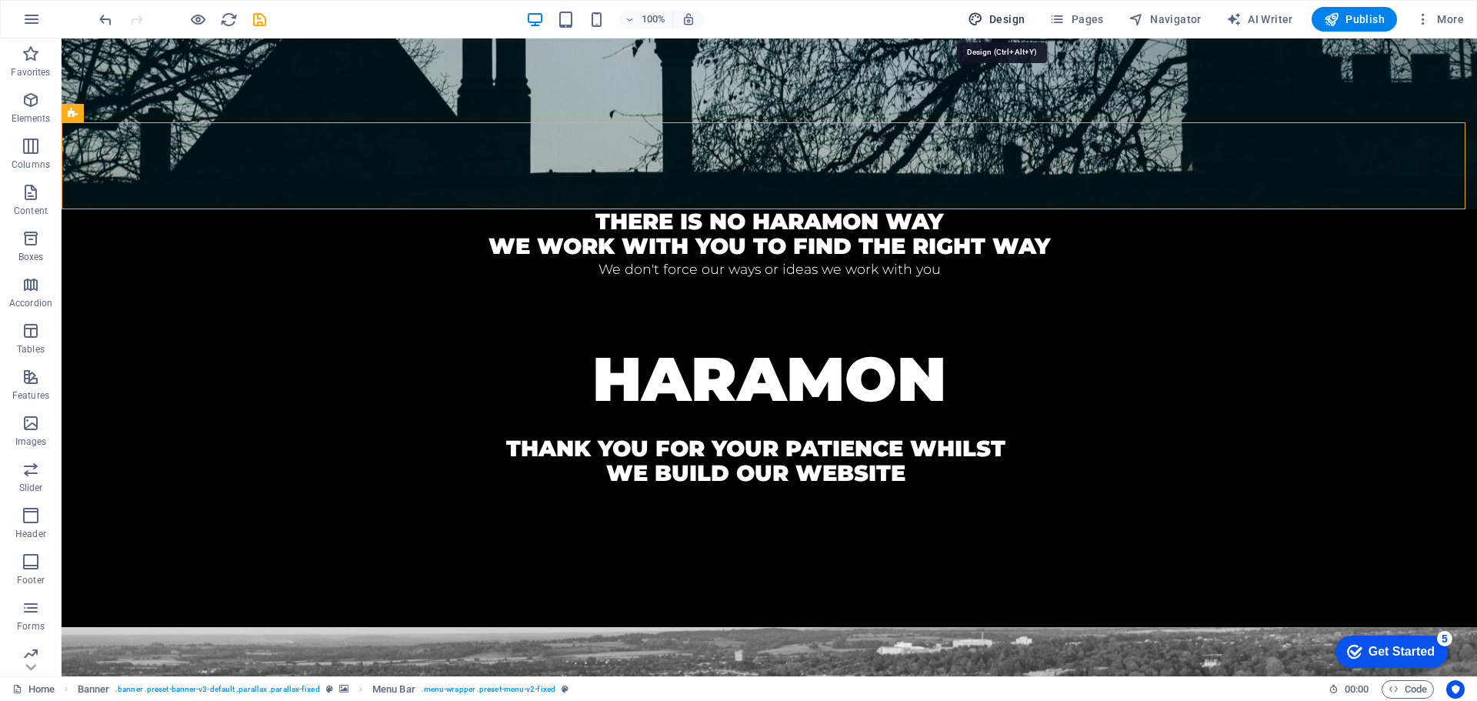
click at [1006, 18] on span "Design" at bounding box center [997, 19] width 58 height 15
select select "rem"
select select "300"
select select "px"
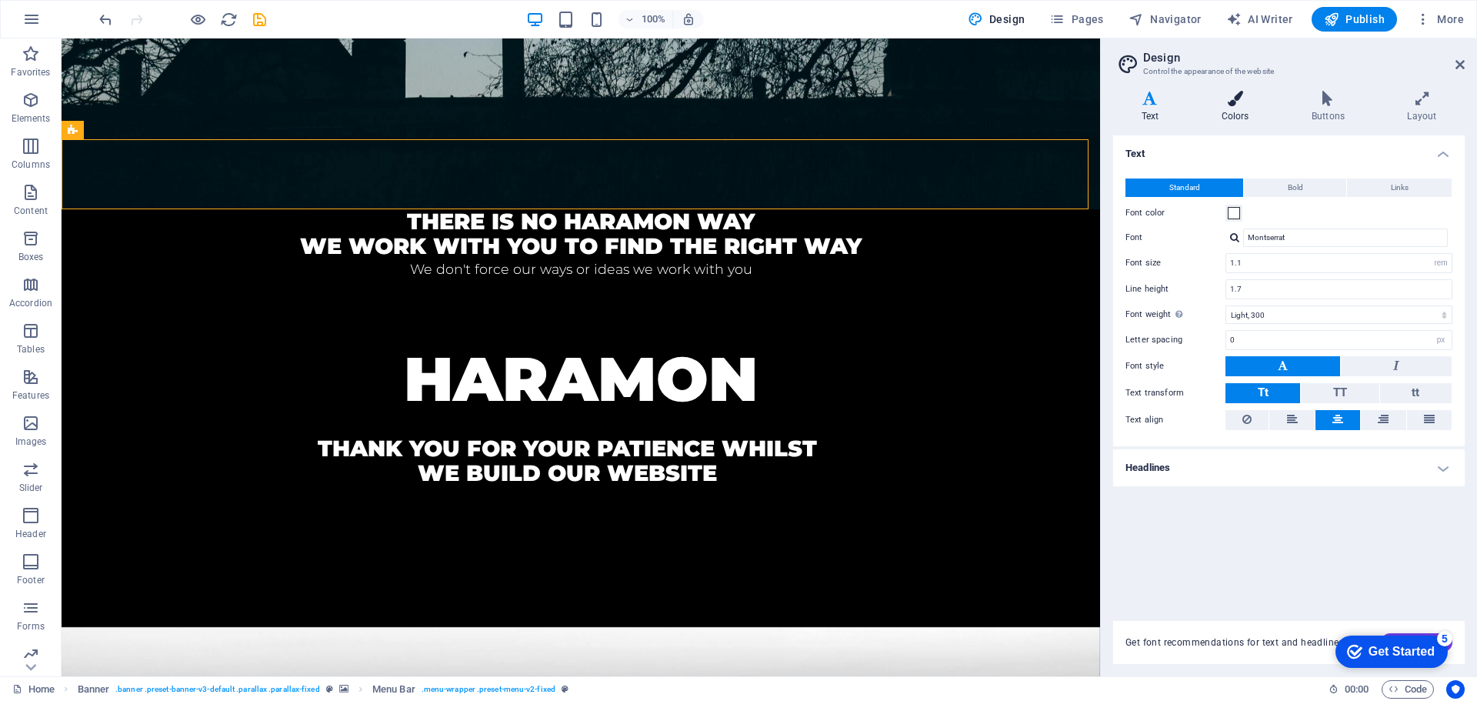
click at [1236, 109] on h4 "Colors" at bounding box center [1238, 107] width 90 height 32
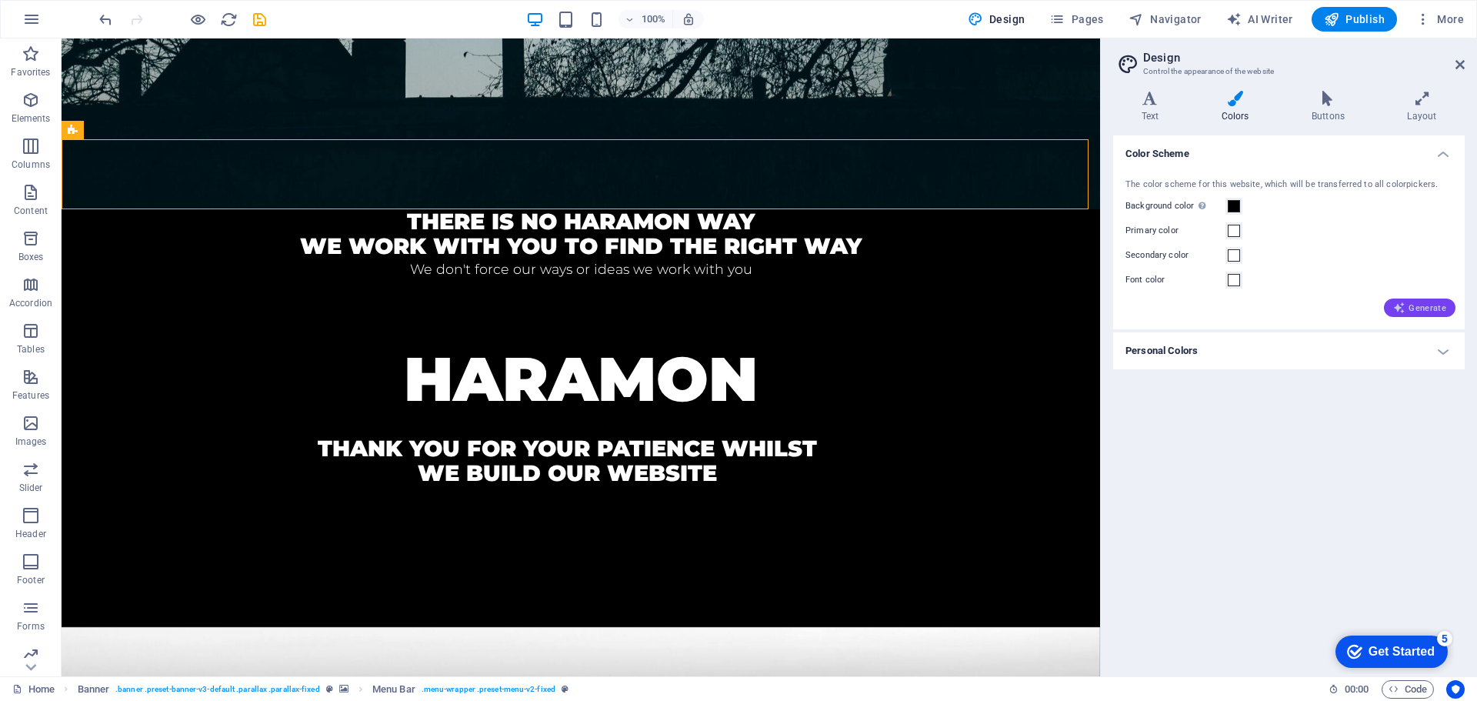
click at [1416, 313] on span "Generate" at bounding box center [1419, 308] width 53 height 12
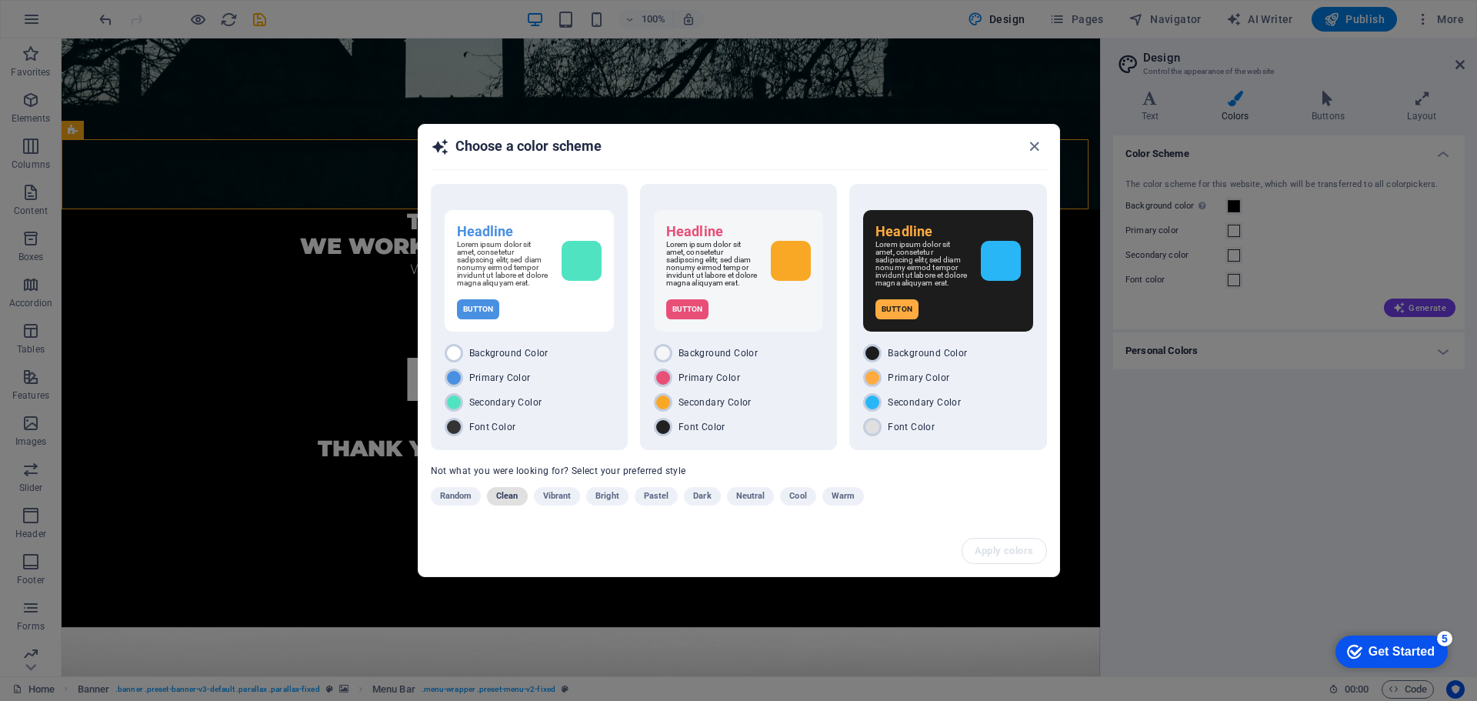
click at [504, 502] on span "Clean" at bounding box center [507, 496] width 22 height 18
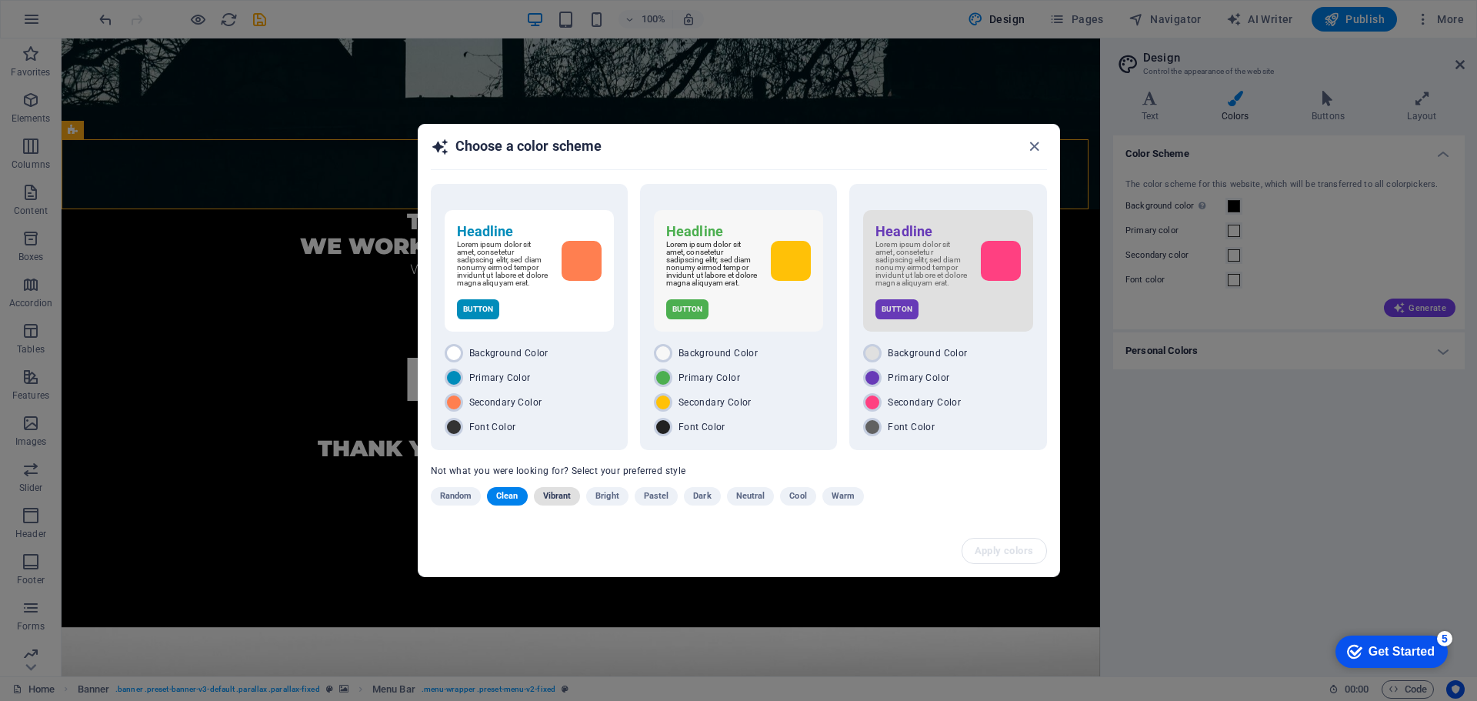
click at [566, 500] on span "Vibrant" at bounding box center [557, 496] width 28 height 18
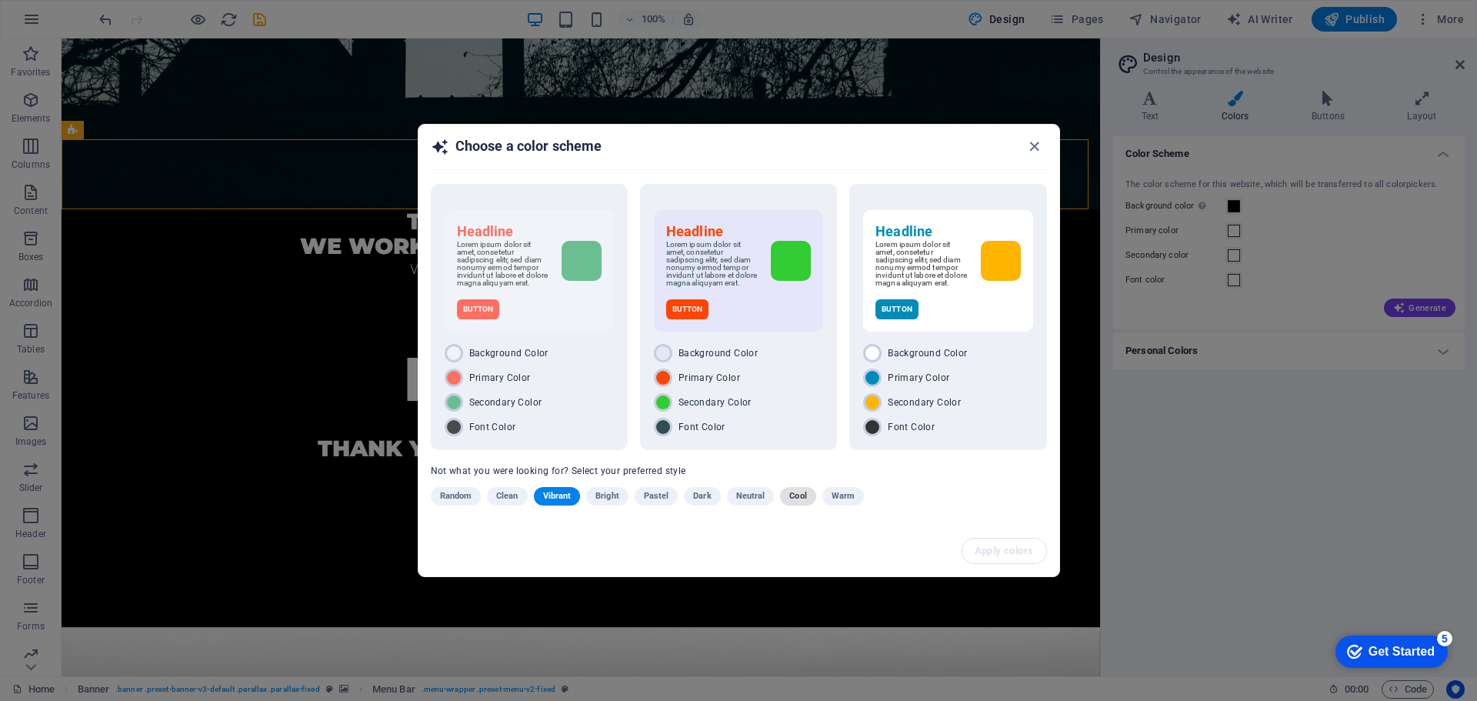
click at [786, 496] on button "Cool" at bounding box center [797, 496] width 35 height 18
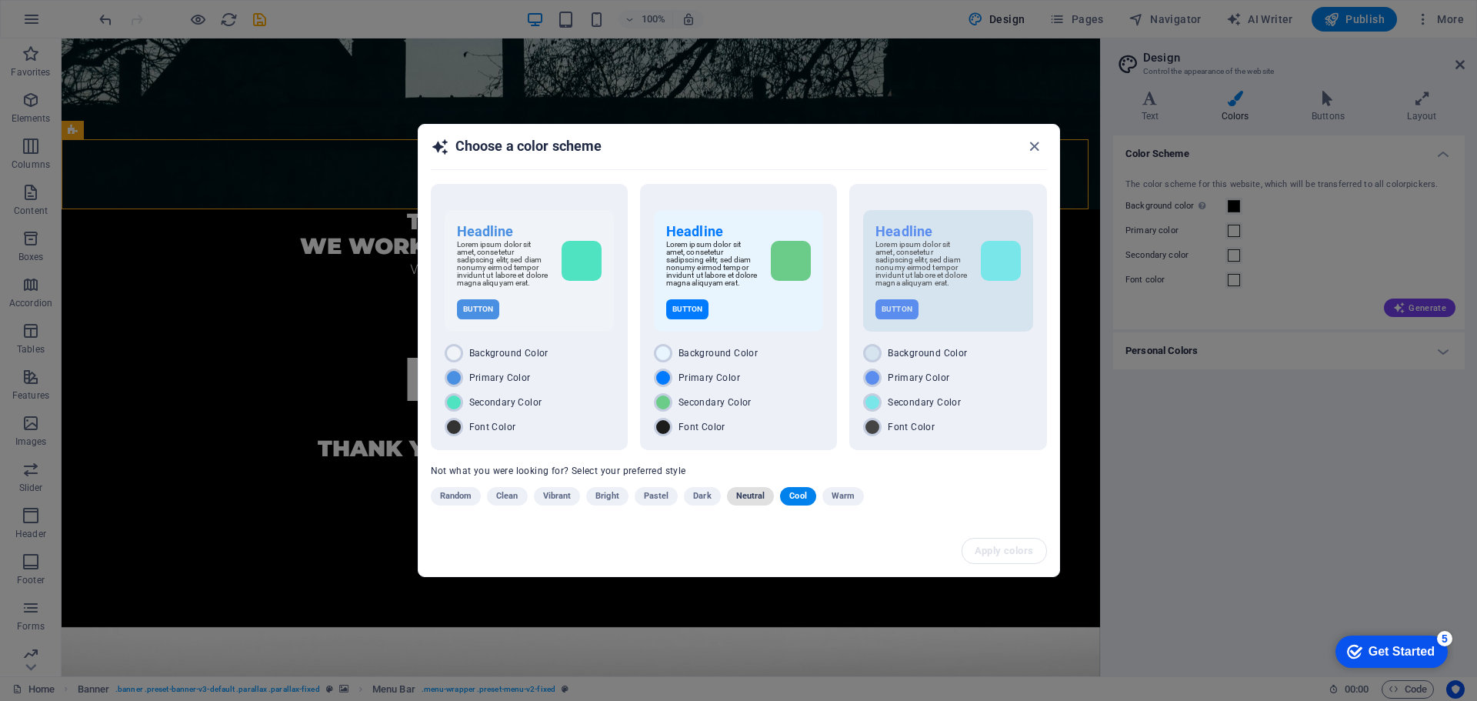
click at [742, 501] on span "Neutral" at bounding box center [750, 496] width 29 height 18
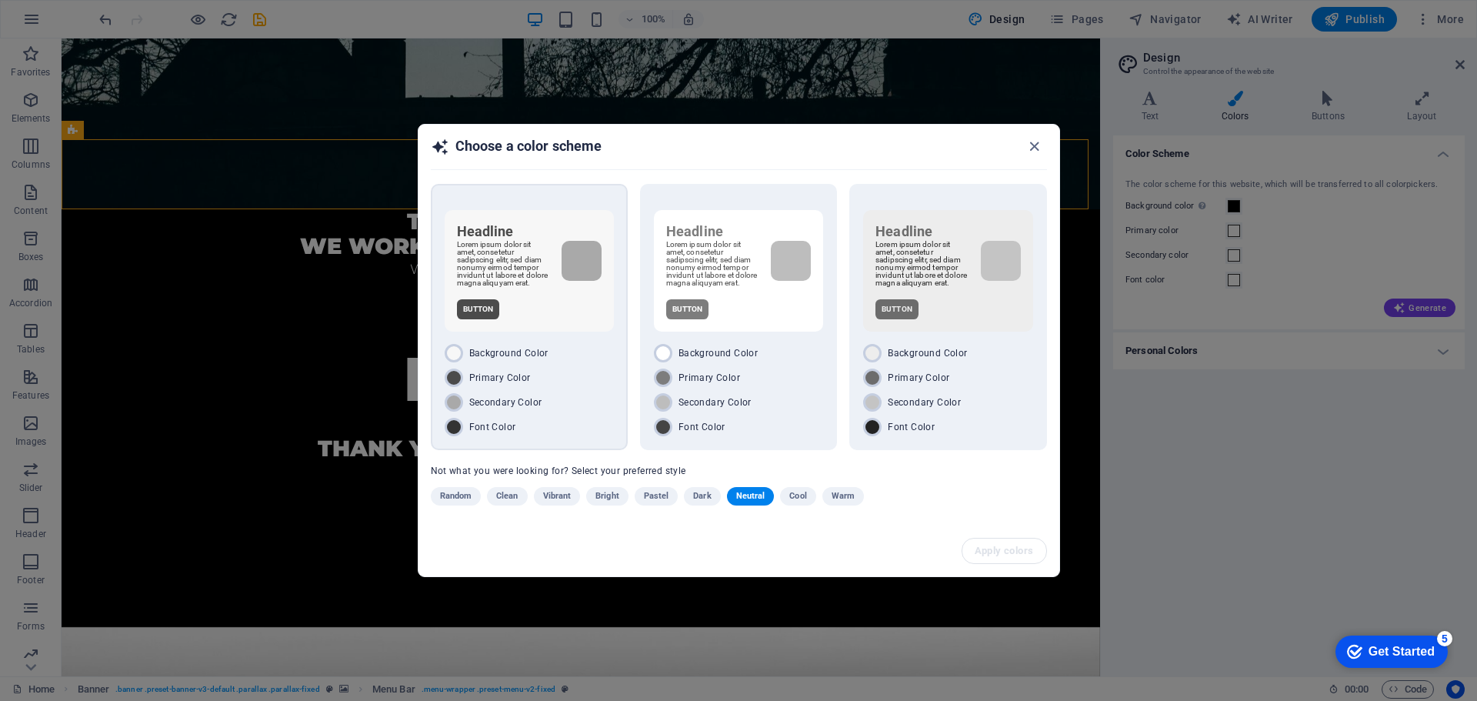
click at [562, 387] on div "Primary Color" at bounding box center [529, 378] width 169 height 18
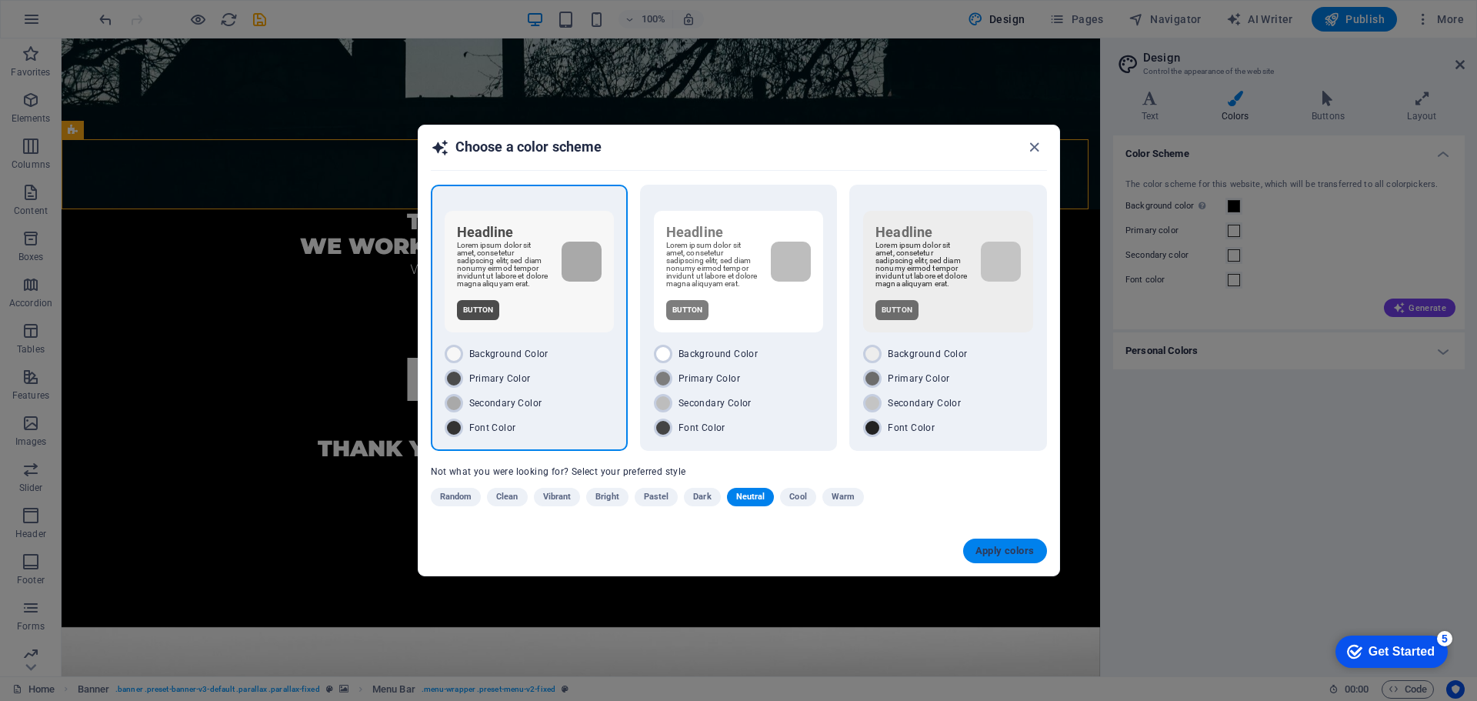
click at [1015, 547] on button "Apply colors" at bounding box center [1005, 551] width 84 height 25
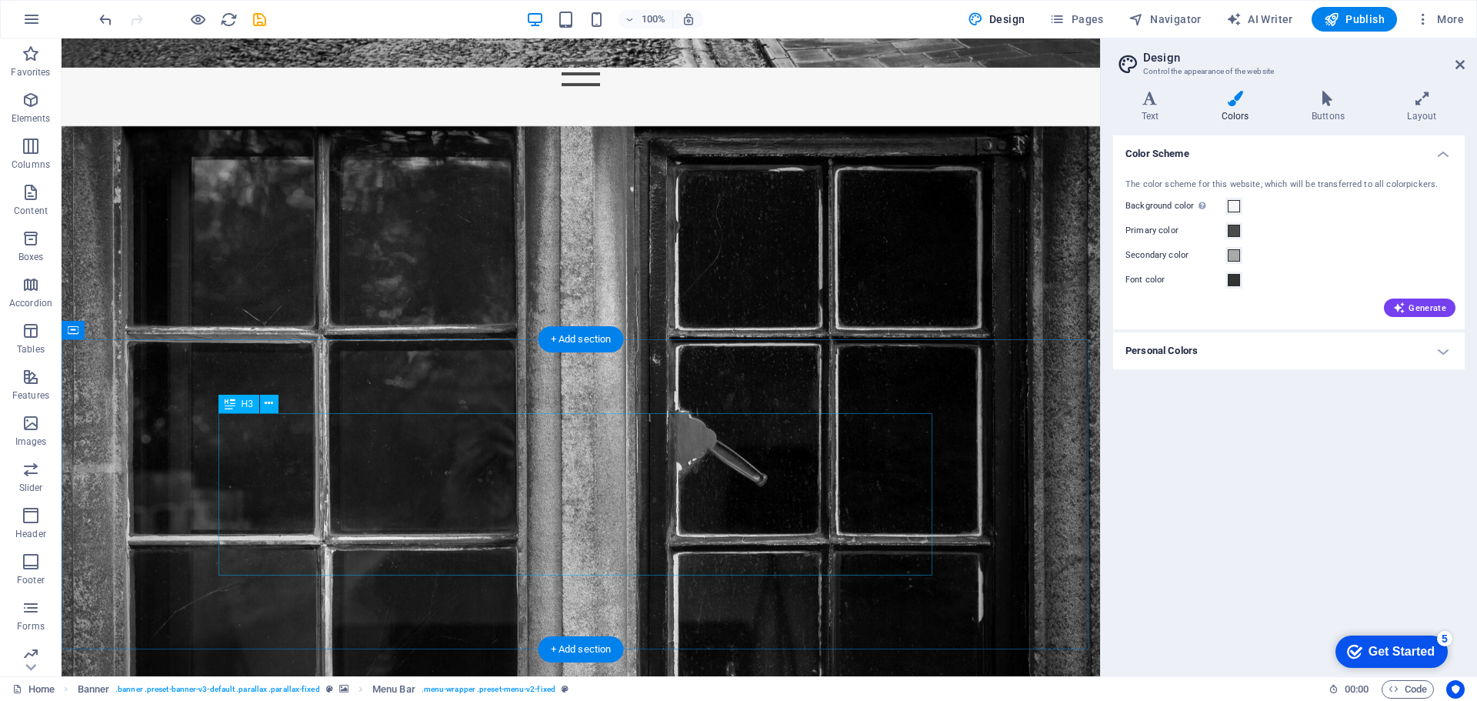
scroll to position [1852, 0]
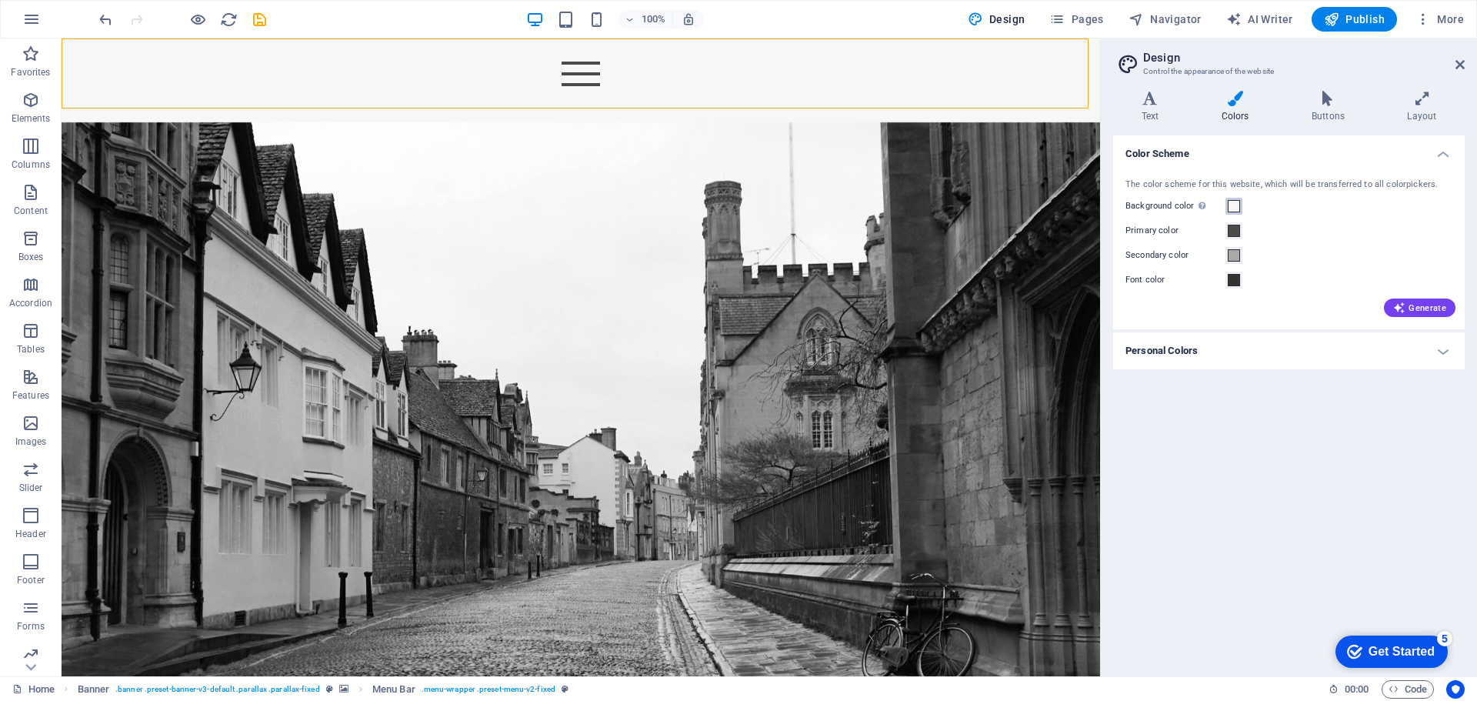
click at [1236, 207] on span at bounding box center [1234, 206] width 12 height 12
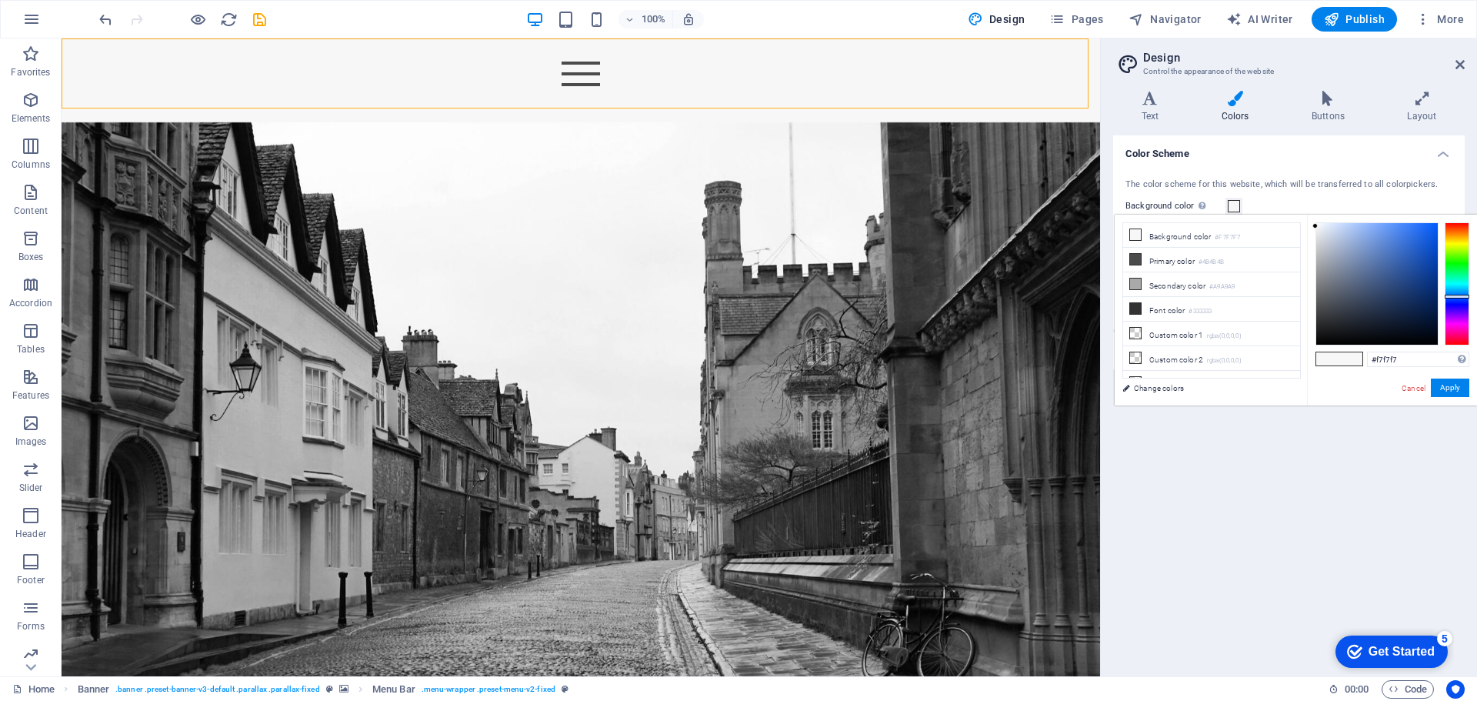
click at [1451, 296] on div at bounding box center [1457, 283] width 25 height 123
click at [1454, 300] on div at bounding box center [1457, 301] width 25 height 4
click at [1373, 281] on div at bounding box center [1377, 284] width 122 height 122
click at [1385, 292] on div at bounding box center [1377, 284] width 122 height 122
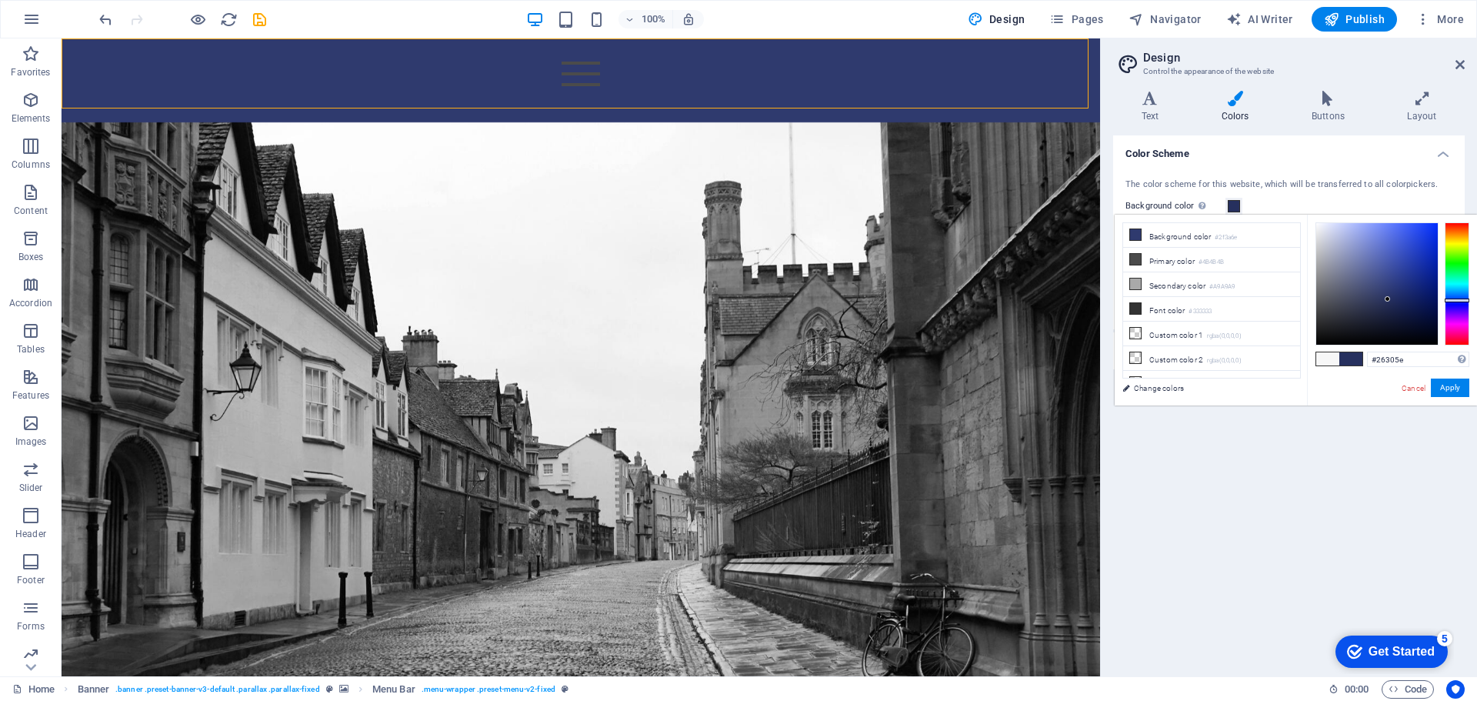
click at [1388, 299] on div at bounding box center [1377, 284] width 122 height 122
click at [1390, 312] on div at bounding box center [1377, 284] width 122 height 122
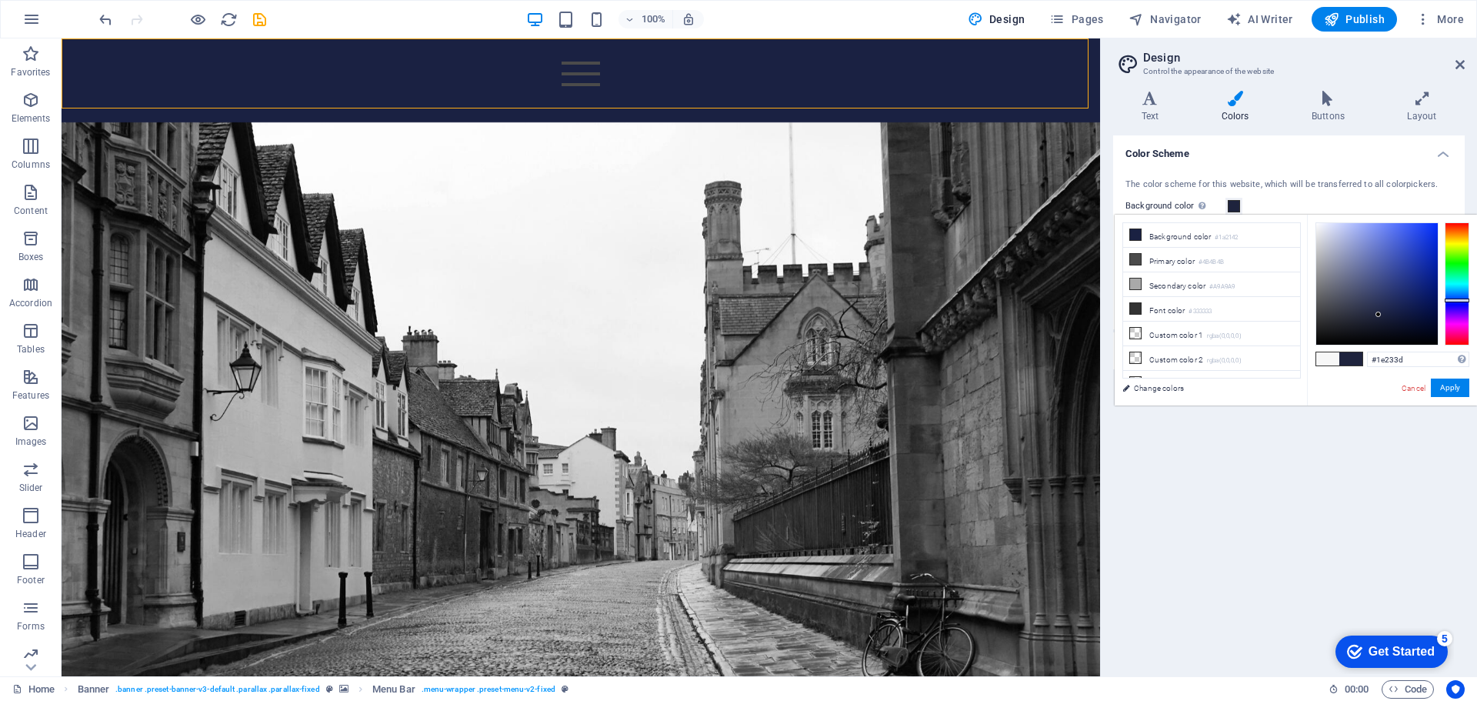
click at [1379, 315] on div at bounding box center [1377, 284] width 122 height 122
type input "#25293c"
click at [1362, 315] on div at bounding box center [1377, 284] width 122 height 122
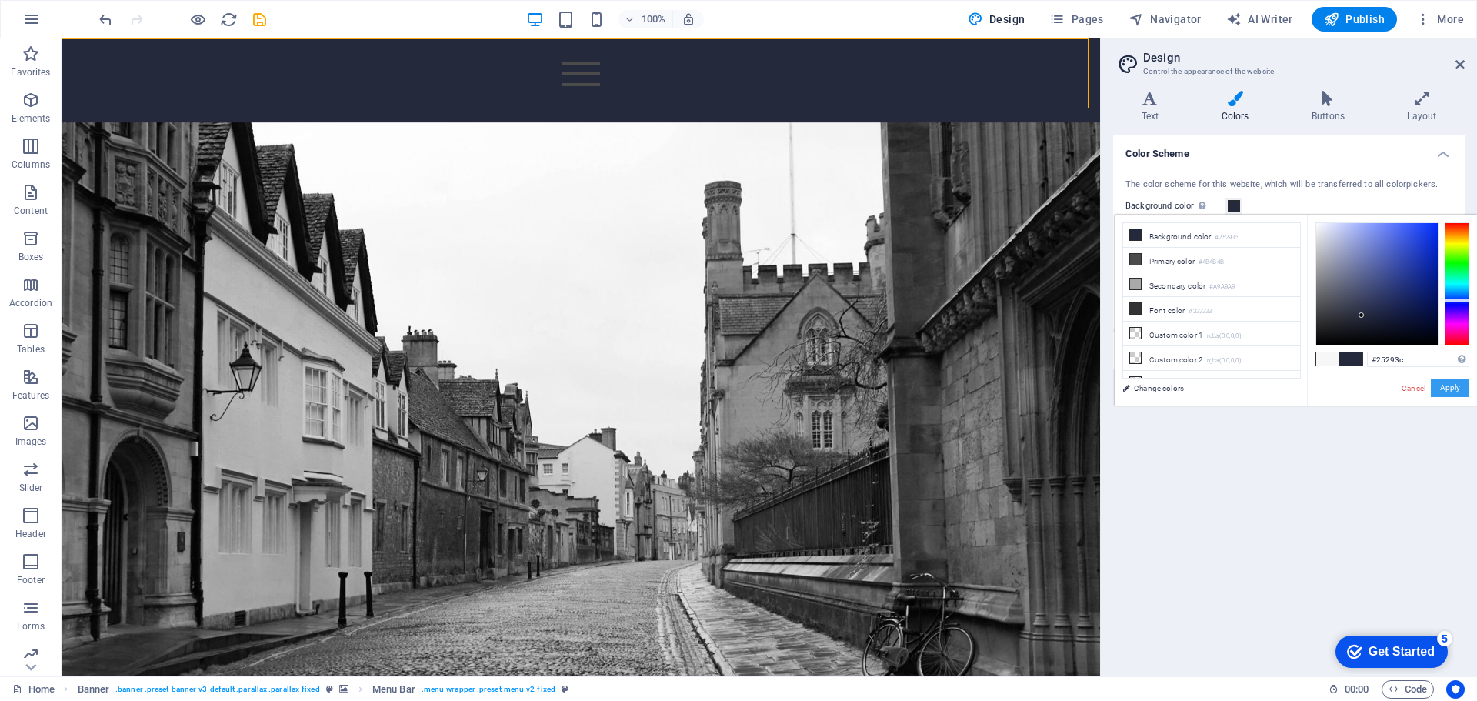
click at [1450, 385] on button "Apply" at bounding box center [1450, 388] width 38 height 18
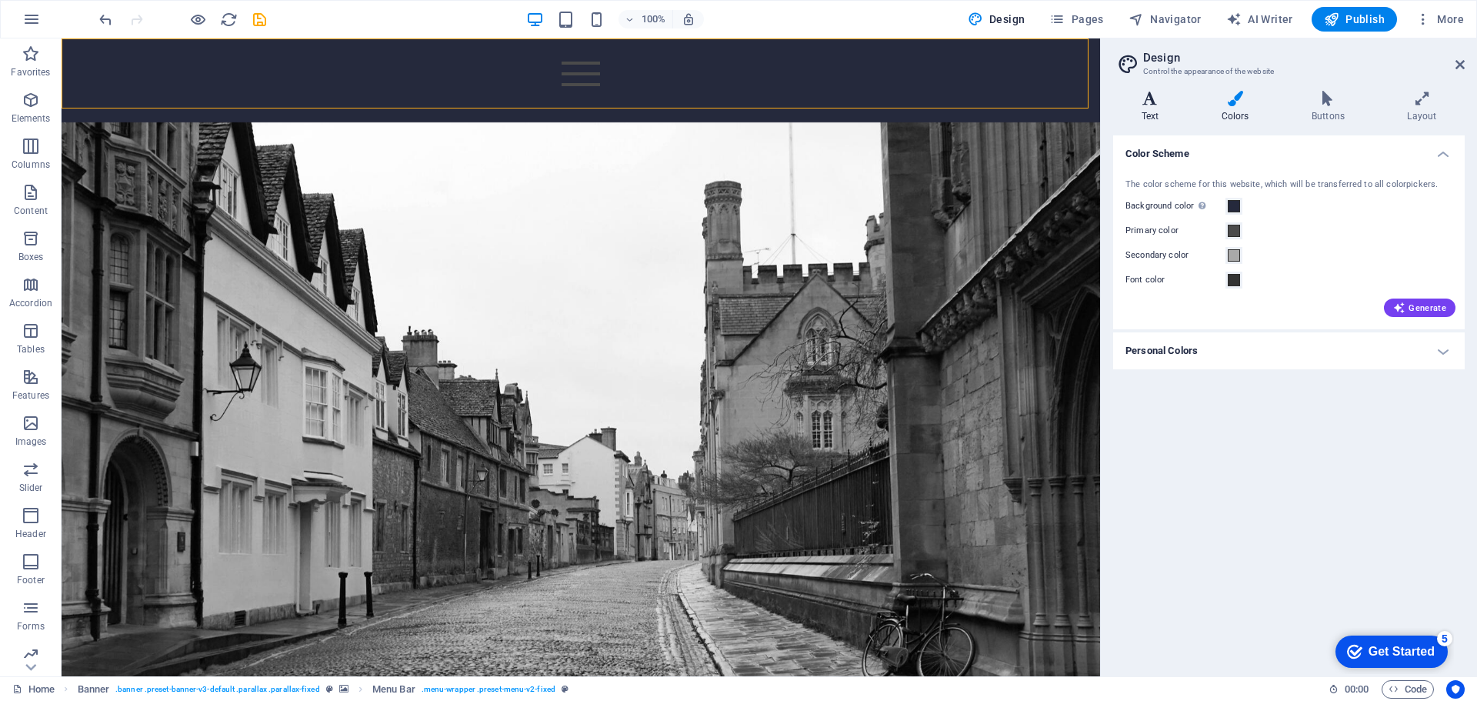
click at [1154, 109] on h4 "Text" at bounding box center [1153, 107] width 80 height 32
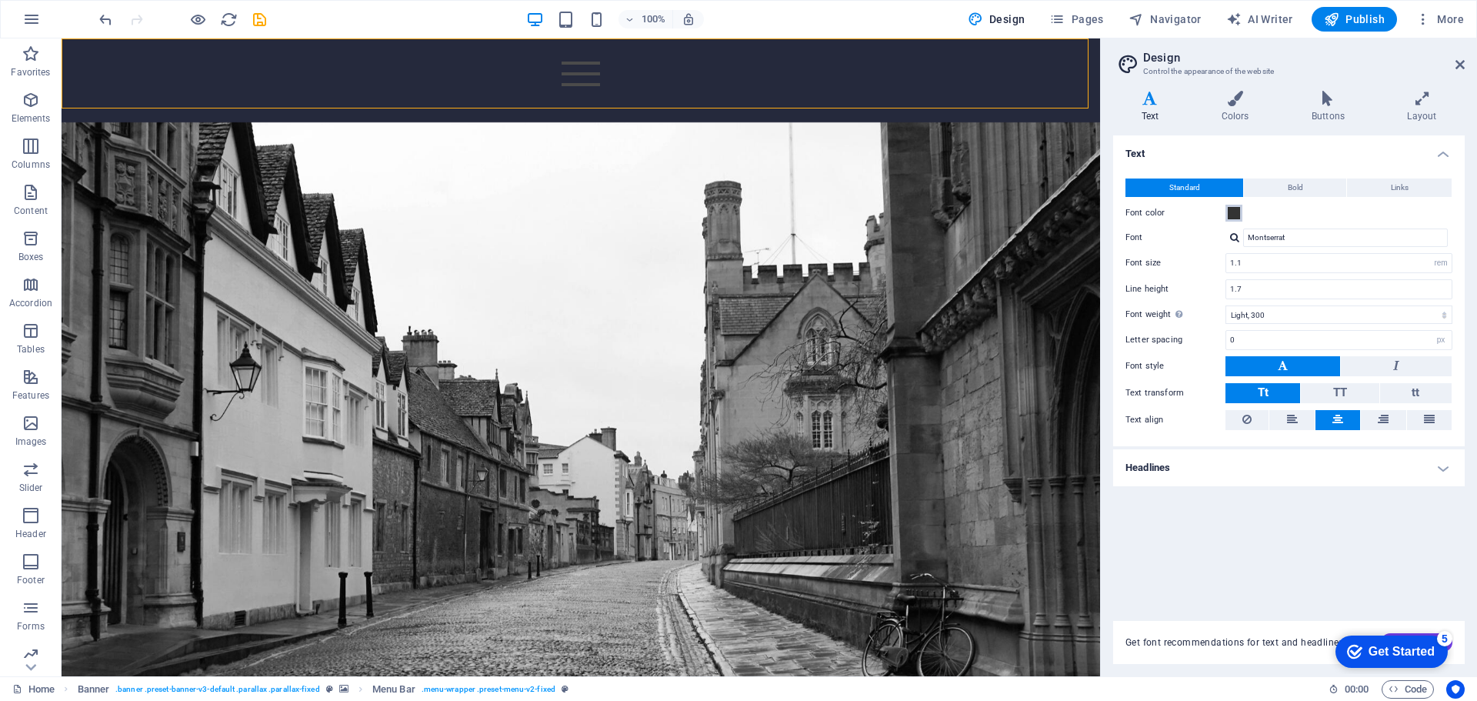
click at [1233, 215] on span at bounding box center [1234, 213] width 12 height 12
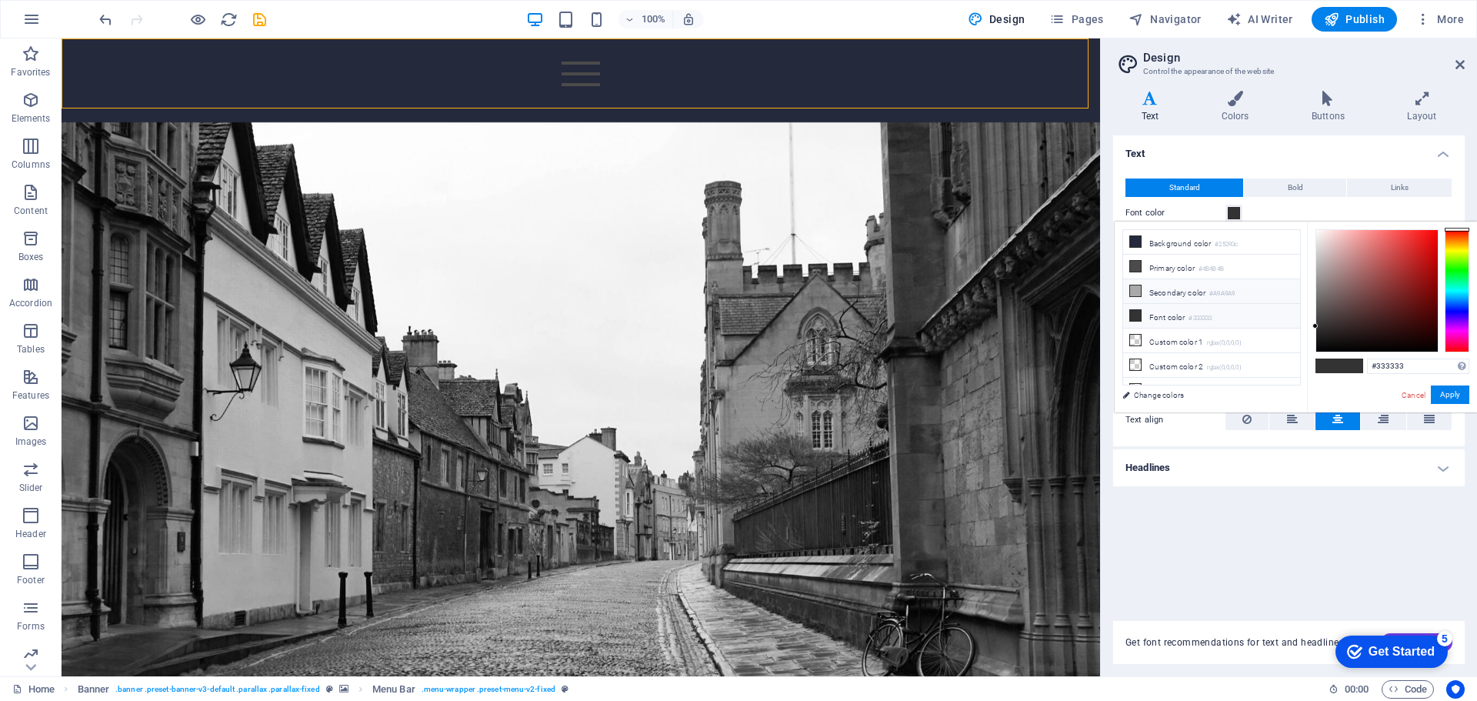
click at [1173, 296] on li "Secondary color #A9A9A9" at bounding box center [1211, 291] width 177 height 25
type input "#a9a9a9"
click at [1446, 387] on button "Apply" at bounding box center [1450, 394] width 38 height 18
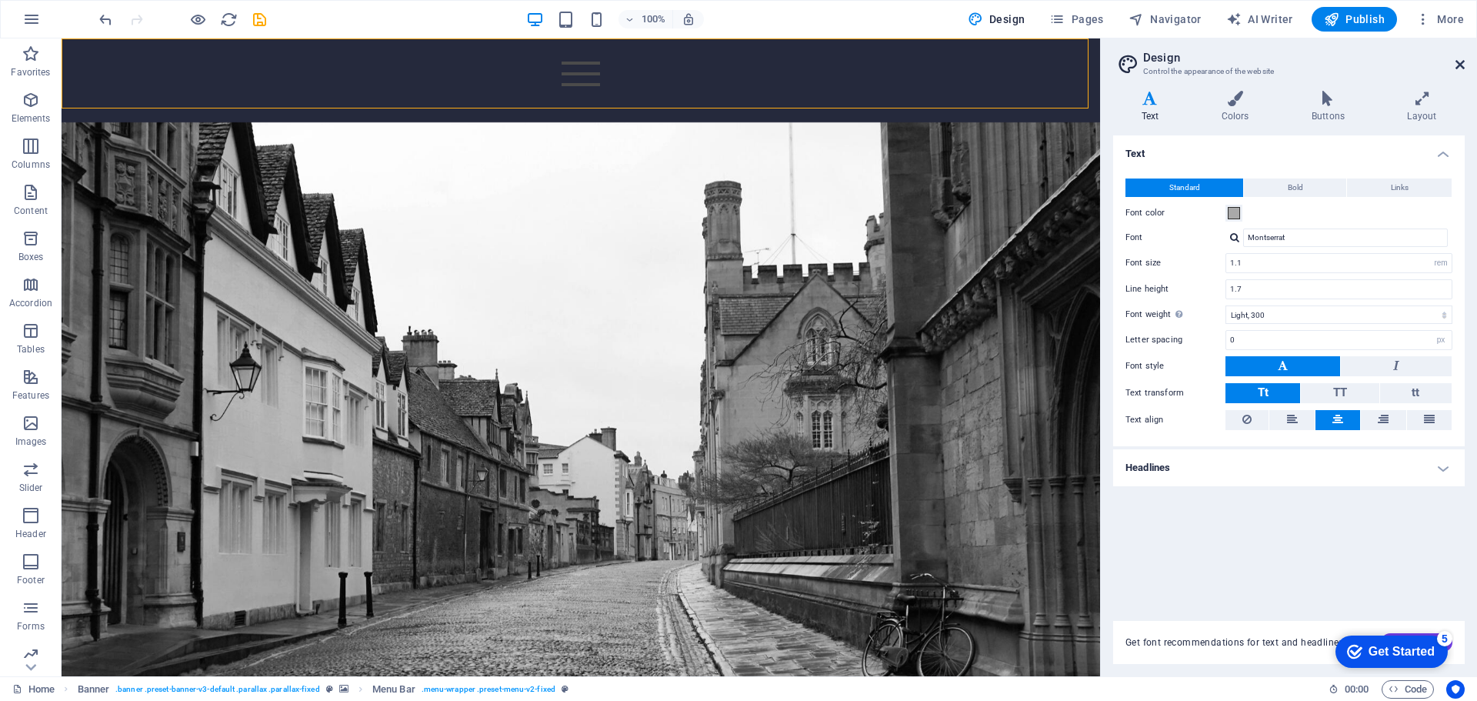
click at [1457, 62] on icon at bounding box center [1460, 64] width 9 height 12
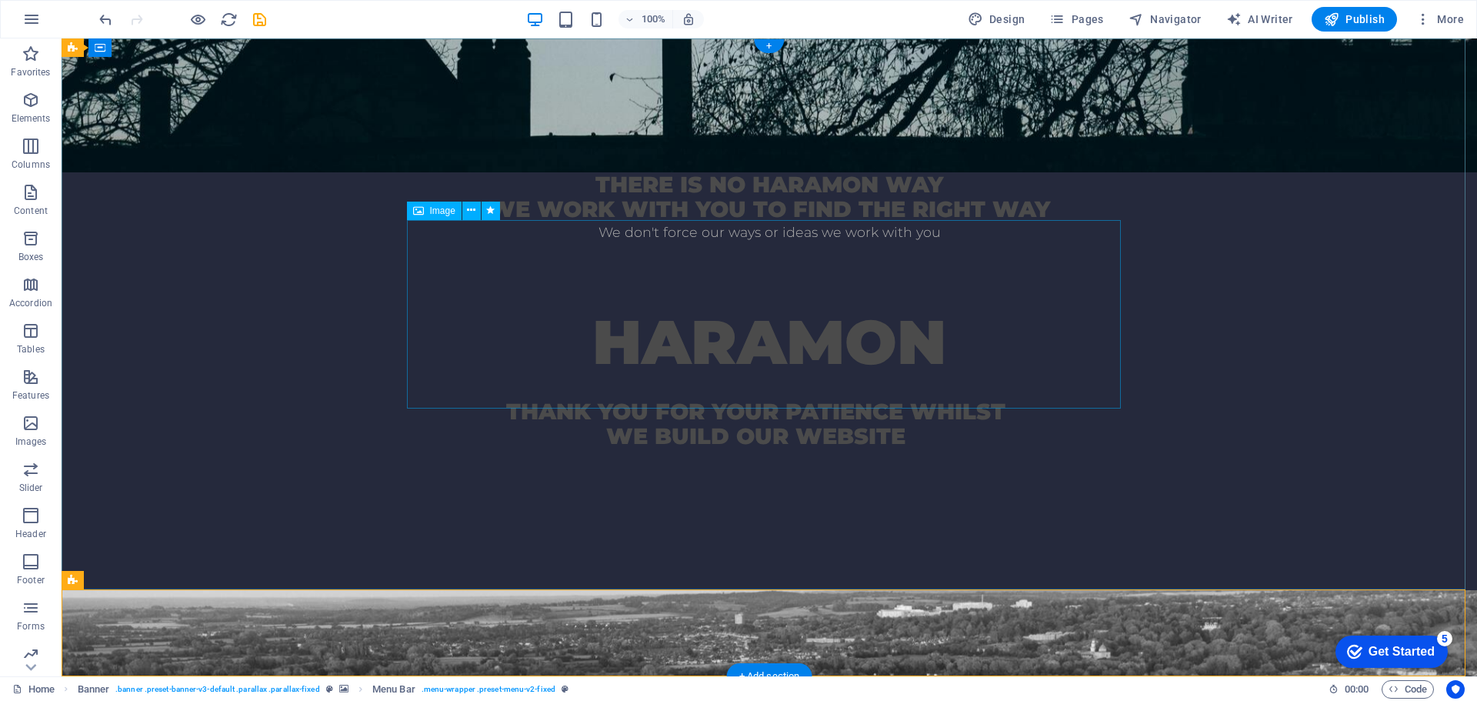
scroll to position [539, 0]
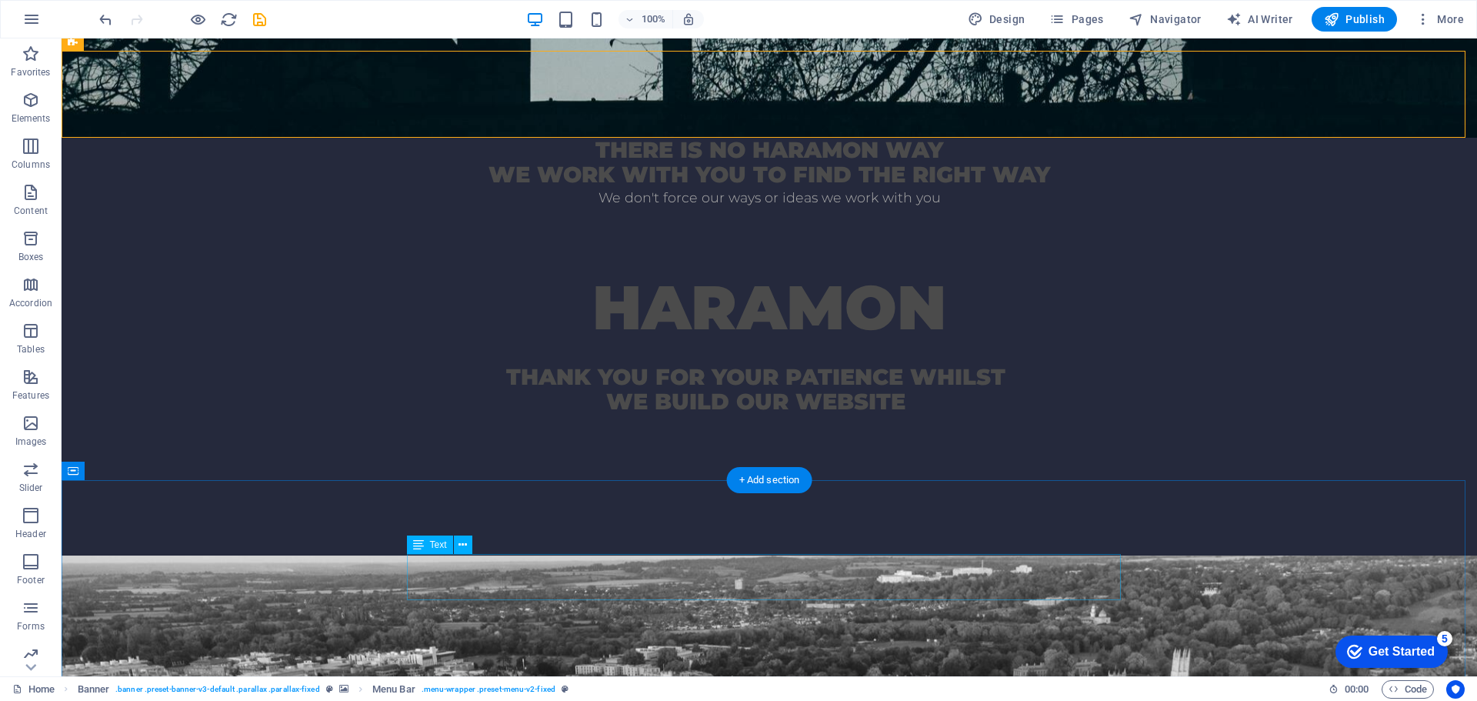
click at [1050, 629] on div "At Haramon our unique blend of style, design and experience ensures you acheive…" at bounding box center [769, 652] width 714 height 46
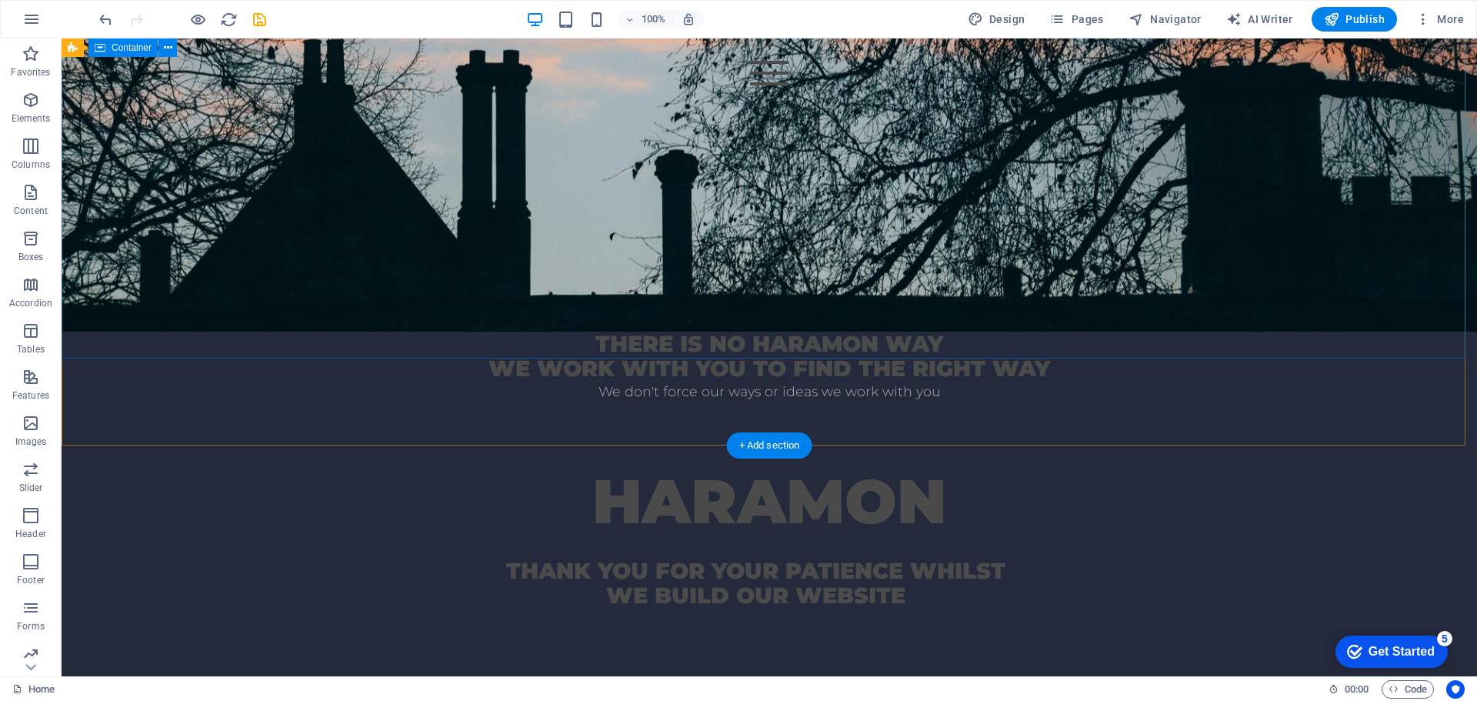
scroll to position [462, 0]
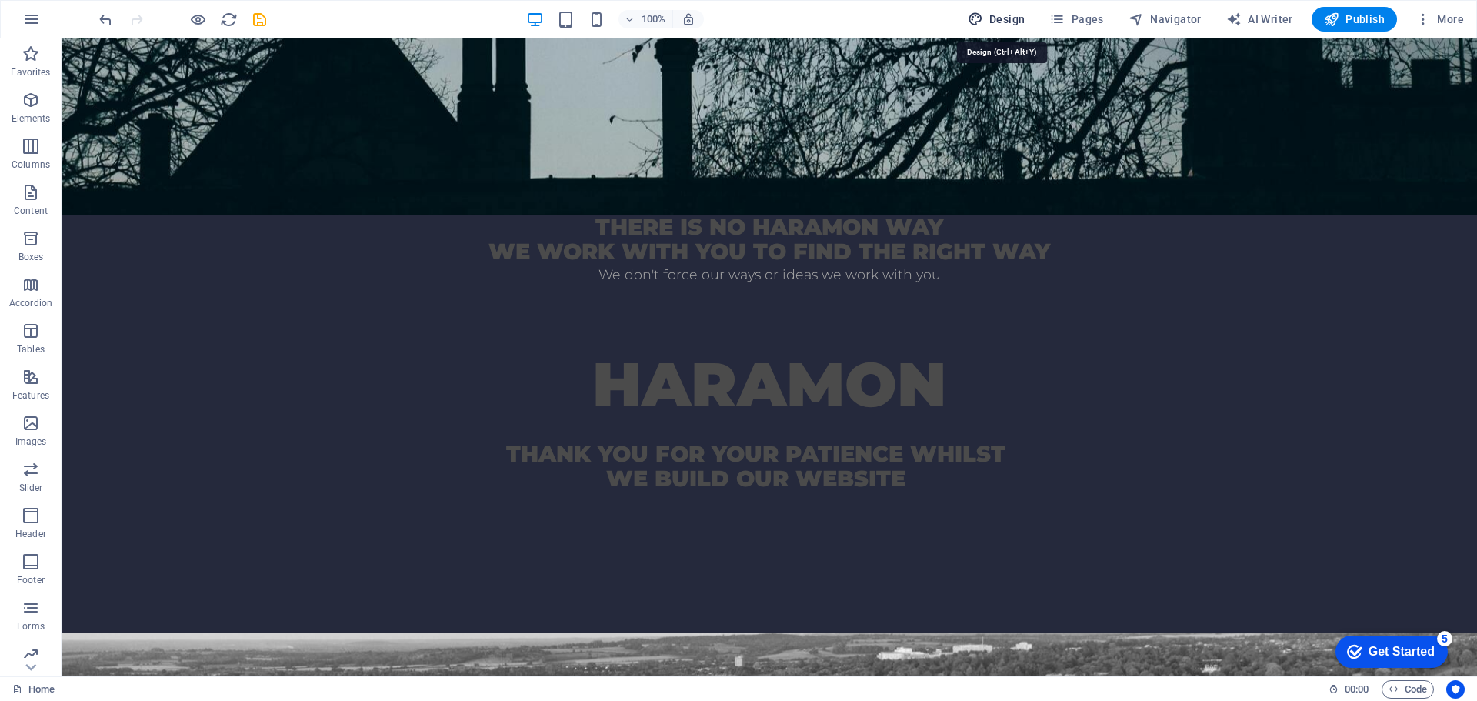
click at [1019, 23] on span "Design" at bounding box center [997, 19] width 58 height 15
select select "rem"
select select "300"
select select "px"
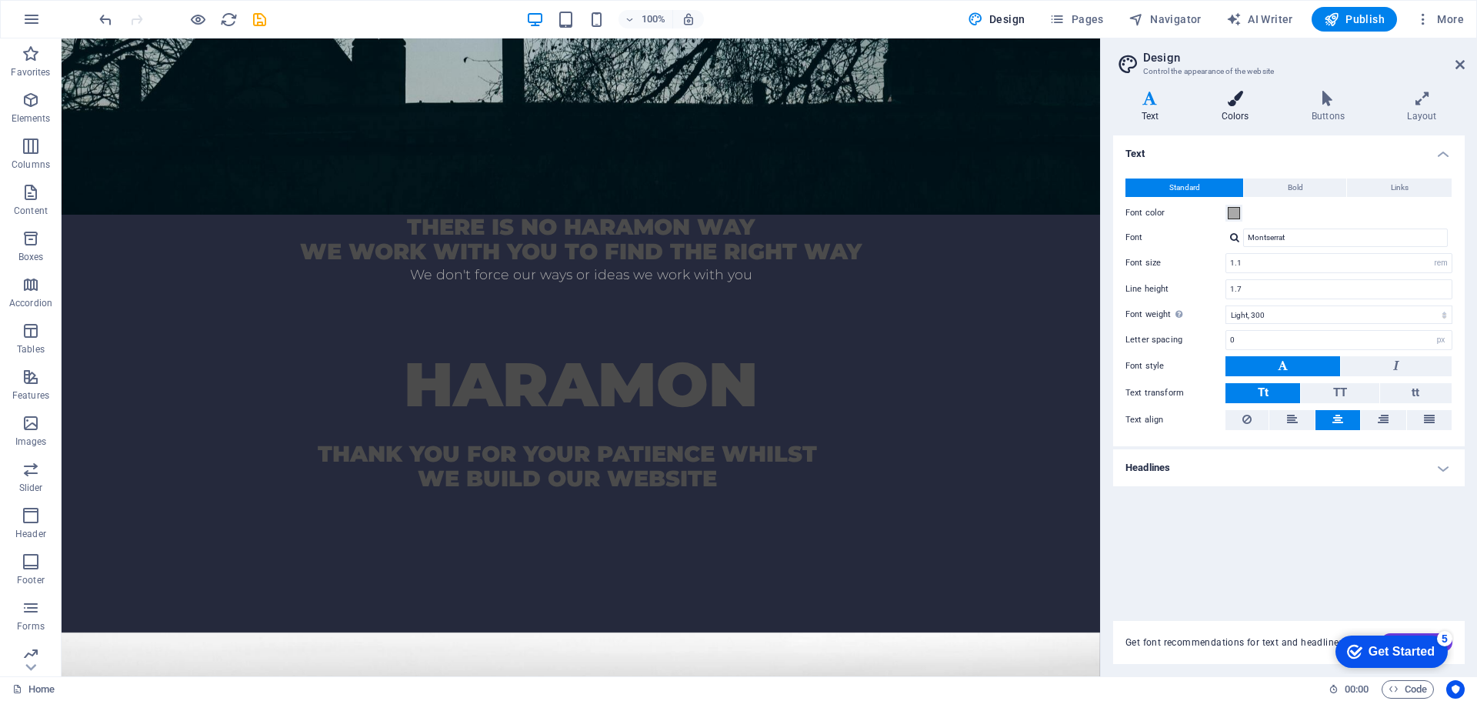
click at [1239, 102] on icon at bounding box center [1235, 98] width 84 height 15
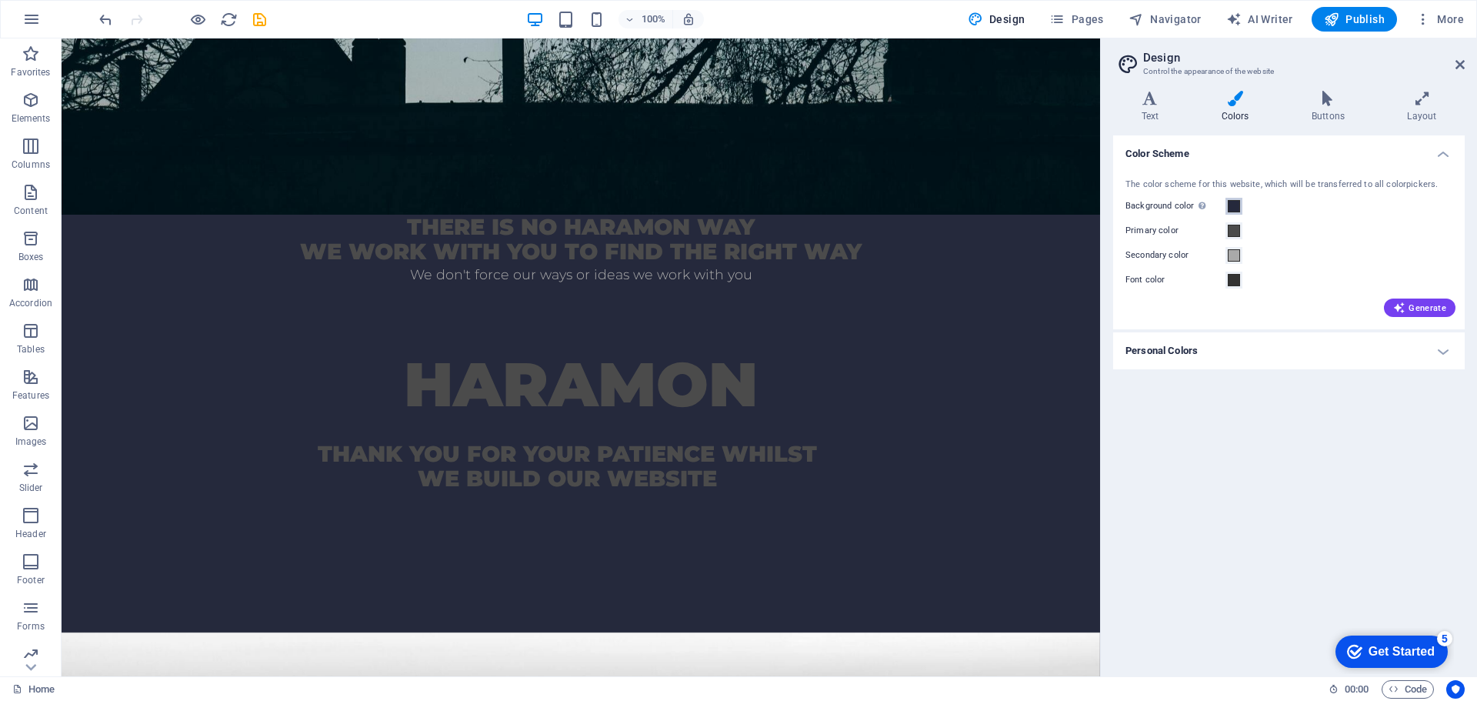
click at [1234, 207] on span at bounding box center [1234, 206] width 12 height 12
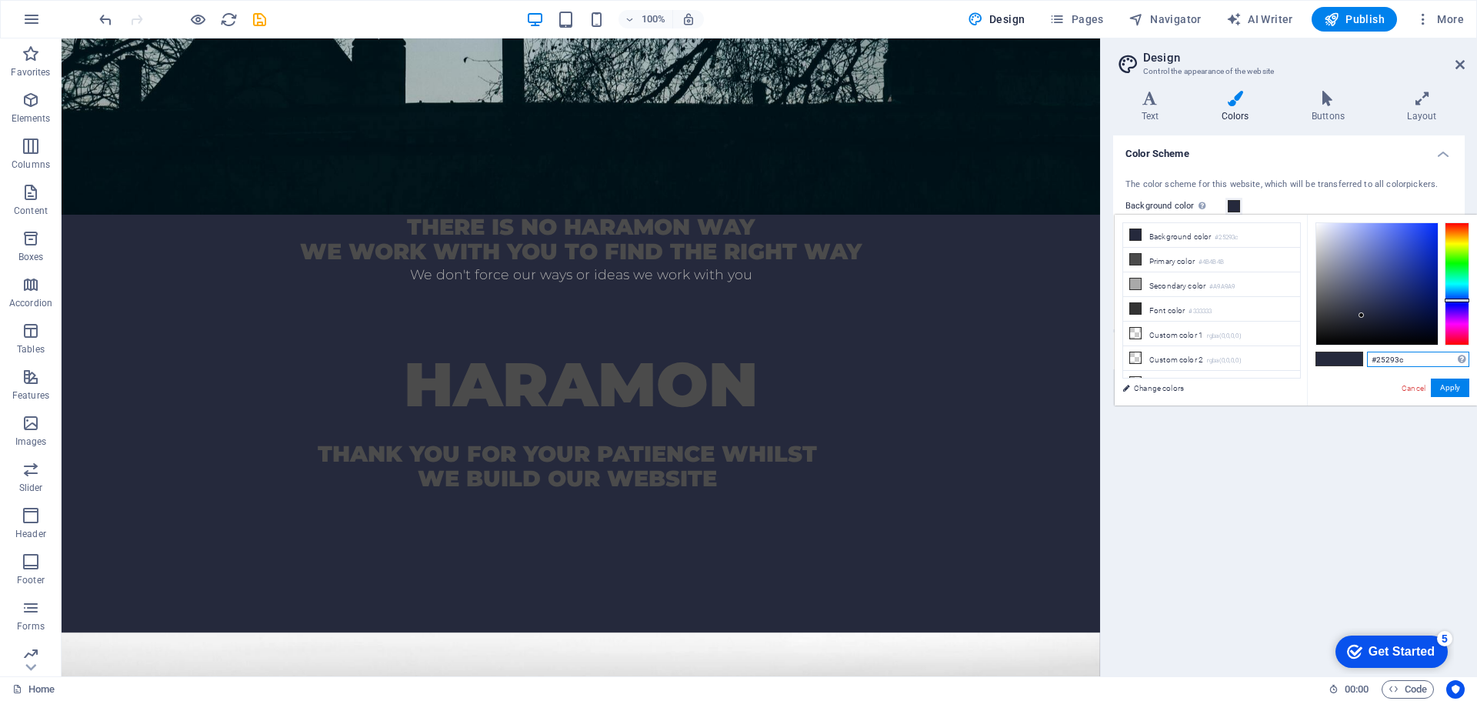
drag, startPoint x: 1409, startPoint y: 355, endPoint x: 1363, endPoint y: 359, distance: 45.5
click at [1363, 359] on div "#25293c Supported formats #0852ed rgb(8, 82, 237) rgba(8, 82, 237, 90%) hsv(221…" at bounding box center [1392, 422] width 170 height 414
paste input "#003768"
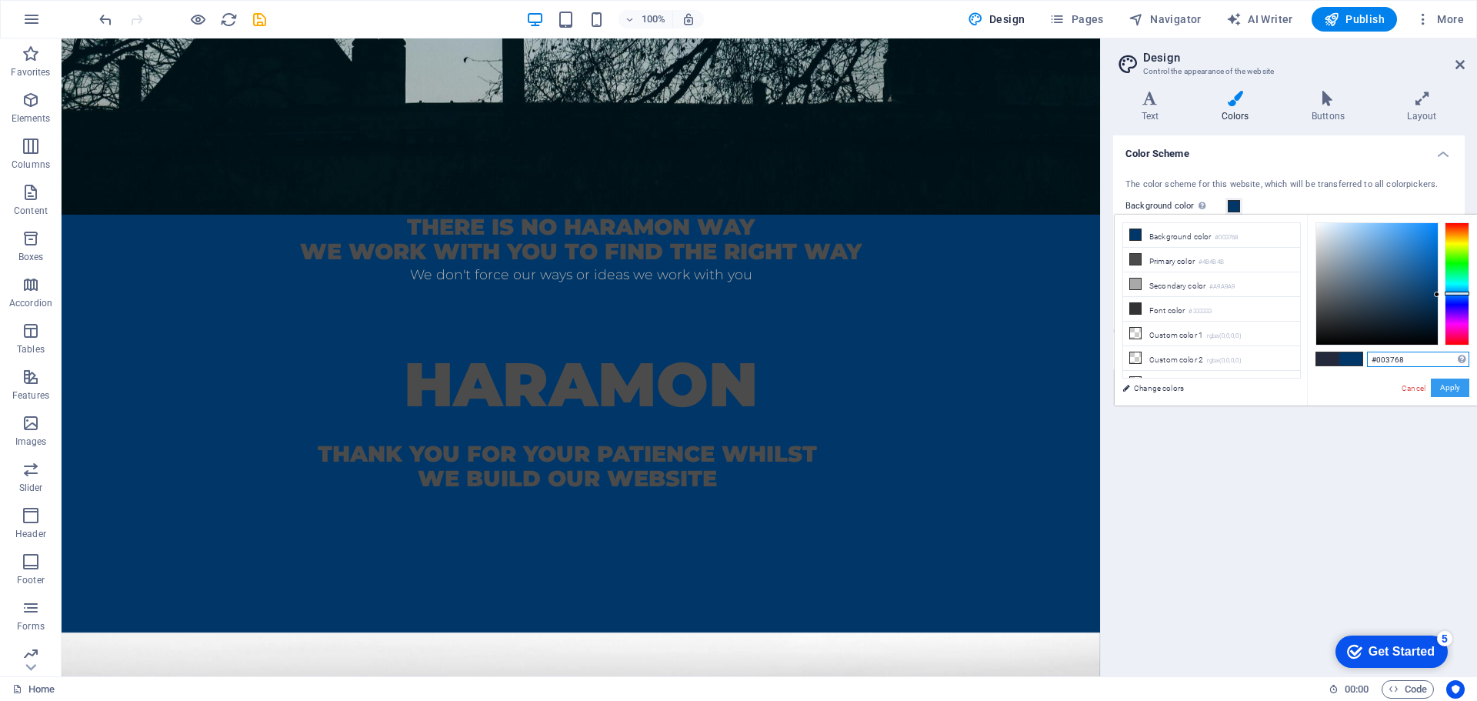
type input "#003768"
click at [1444, 389] on button "Apply" at bounding box center [1450, 388] width 38 height 18
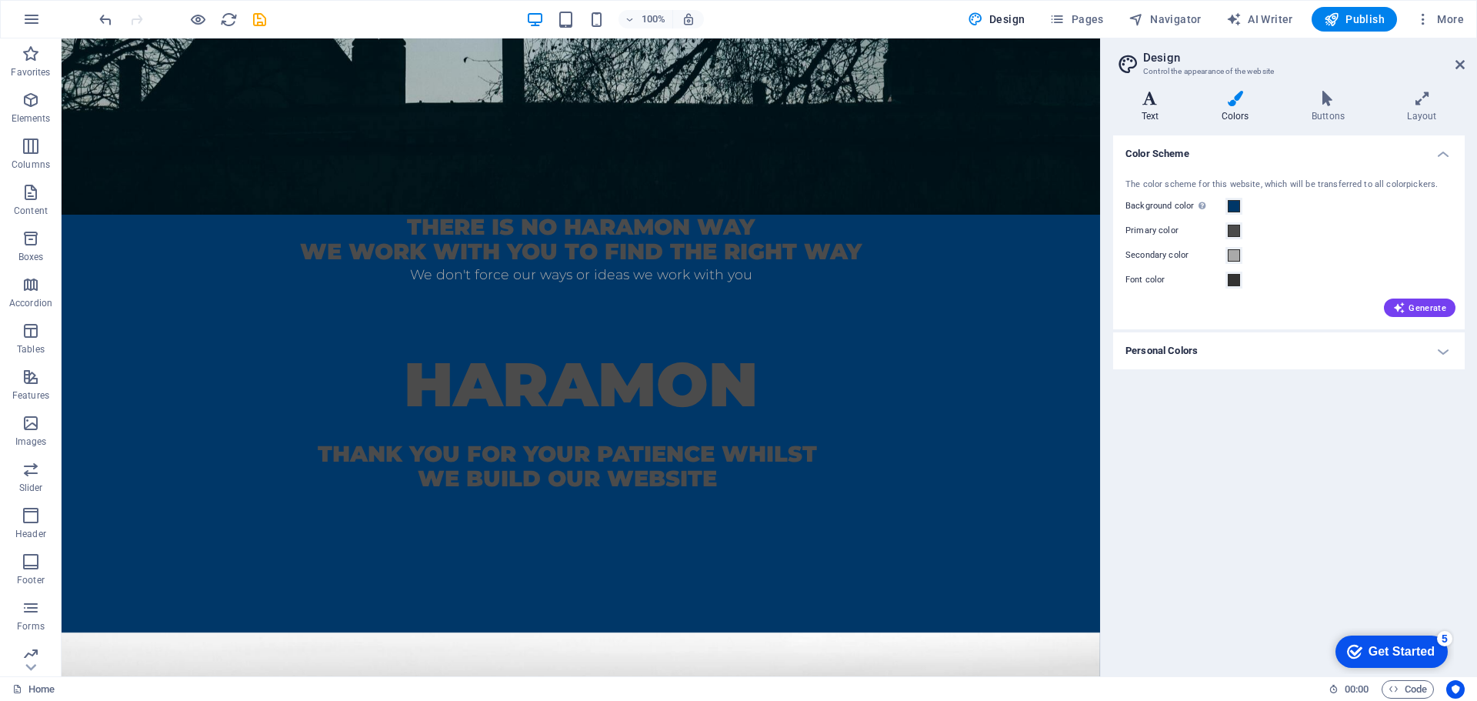
click at [1154, 108] on h4 "Text" at bounding box center [1153, 107] width 80 height 32
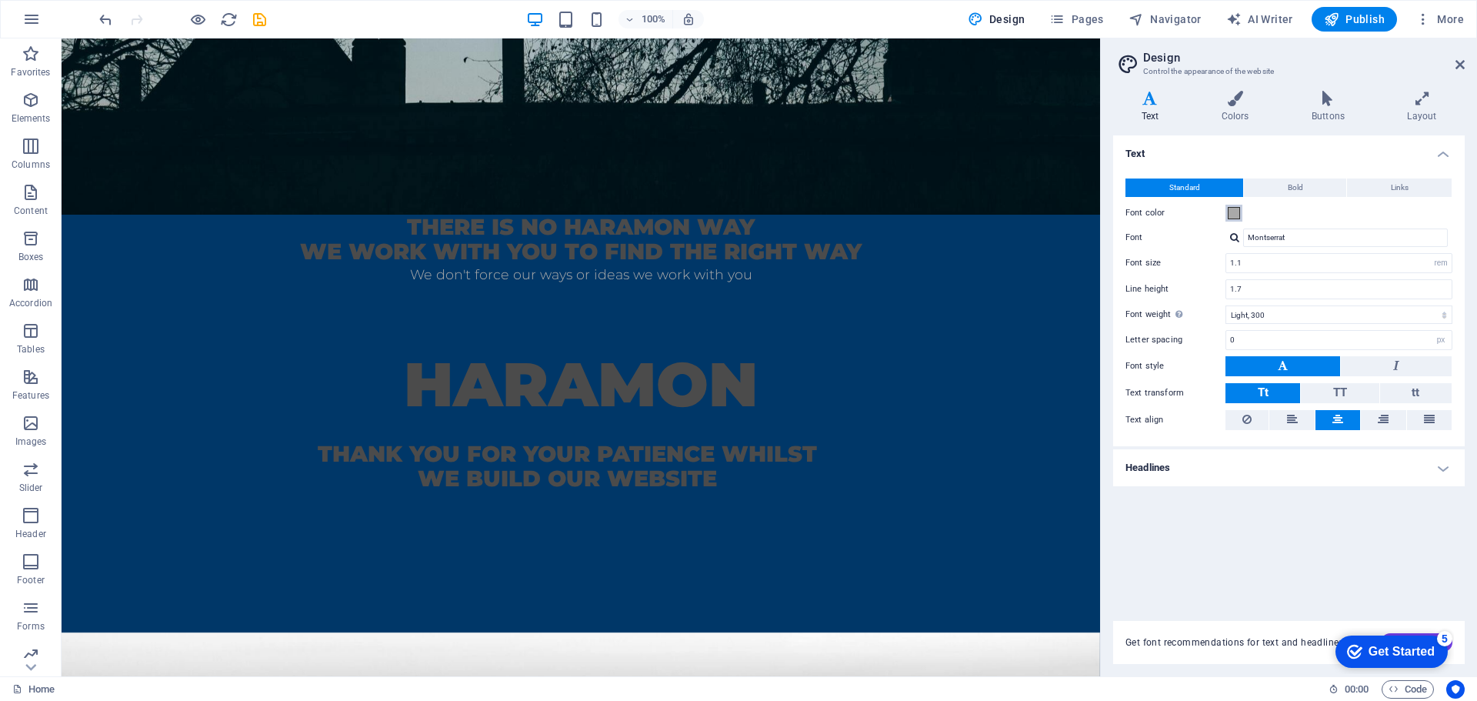
click at [1226, 212] on button "Font color" at bounding box center [1234, 213] width 17 height 17
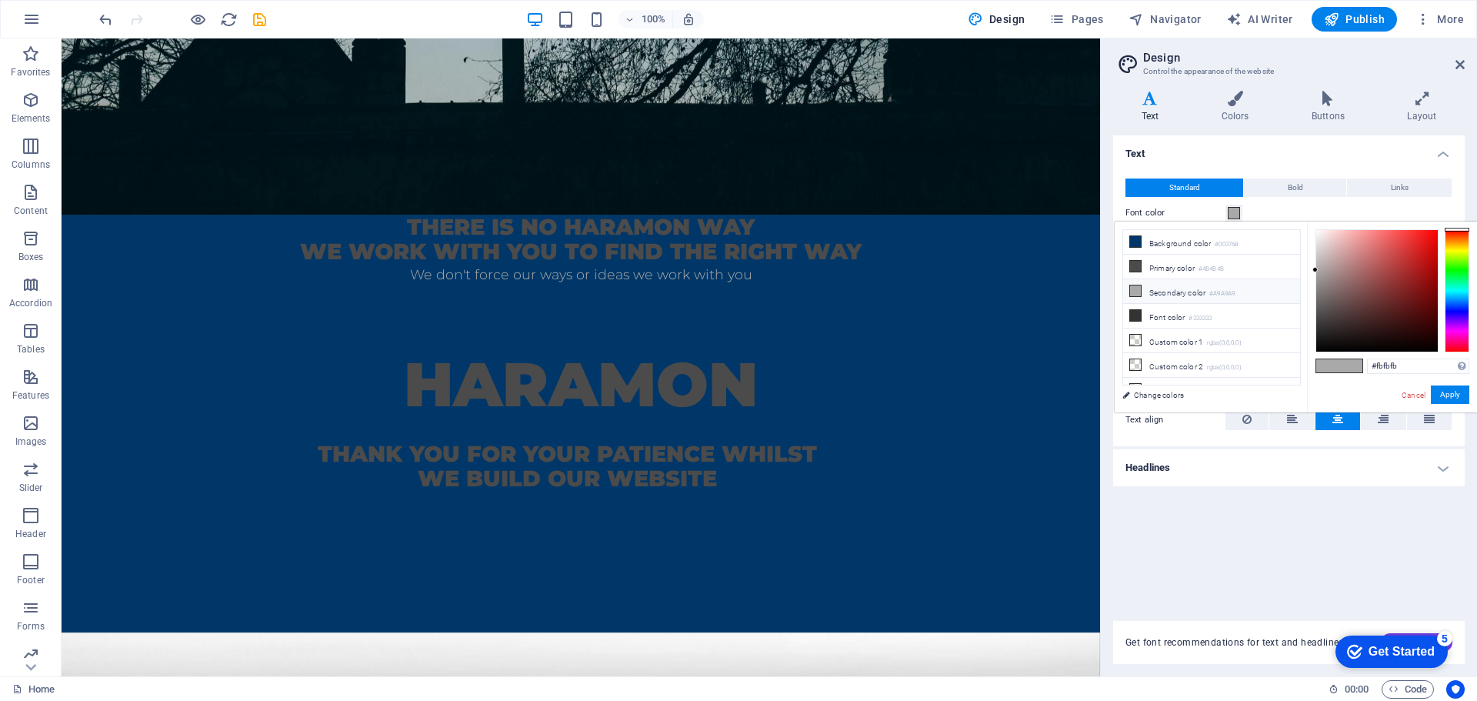
type input "#ffffff"
drag, startPoint x: 1314, startPoint y: 269, endPoint x: 1307, endPoint y: 222, distance: 46.7
click at [1307, 222] on div "#ffffff Supported formats #0852ed rgb(8, 82, 237) rgba(8, 82, 237, 90%) hsv(221…" at bounding box center [1392, 429] width 170 height 414
click at [1449, 393] on button "Apply" at bounding box center [1450, 394] width 38 height 18
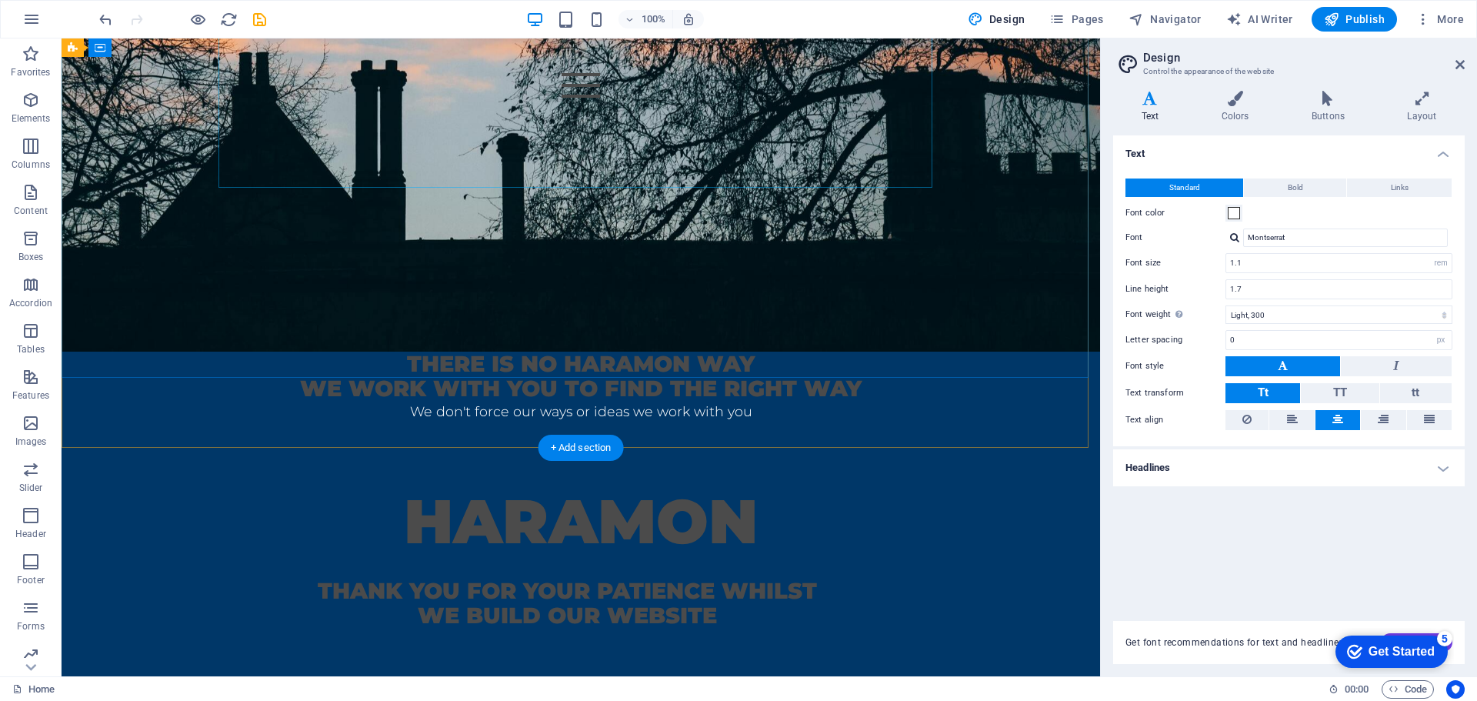
scroll to position [539, 0]
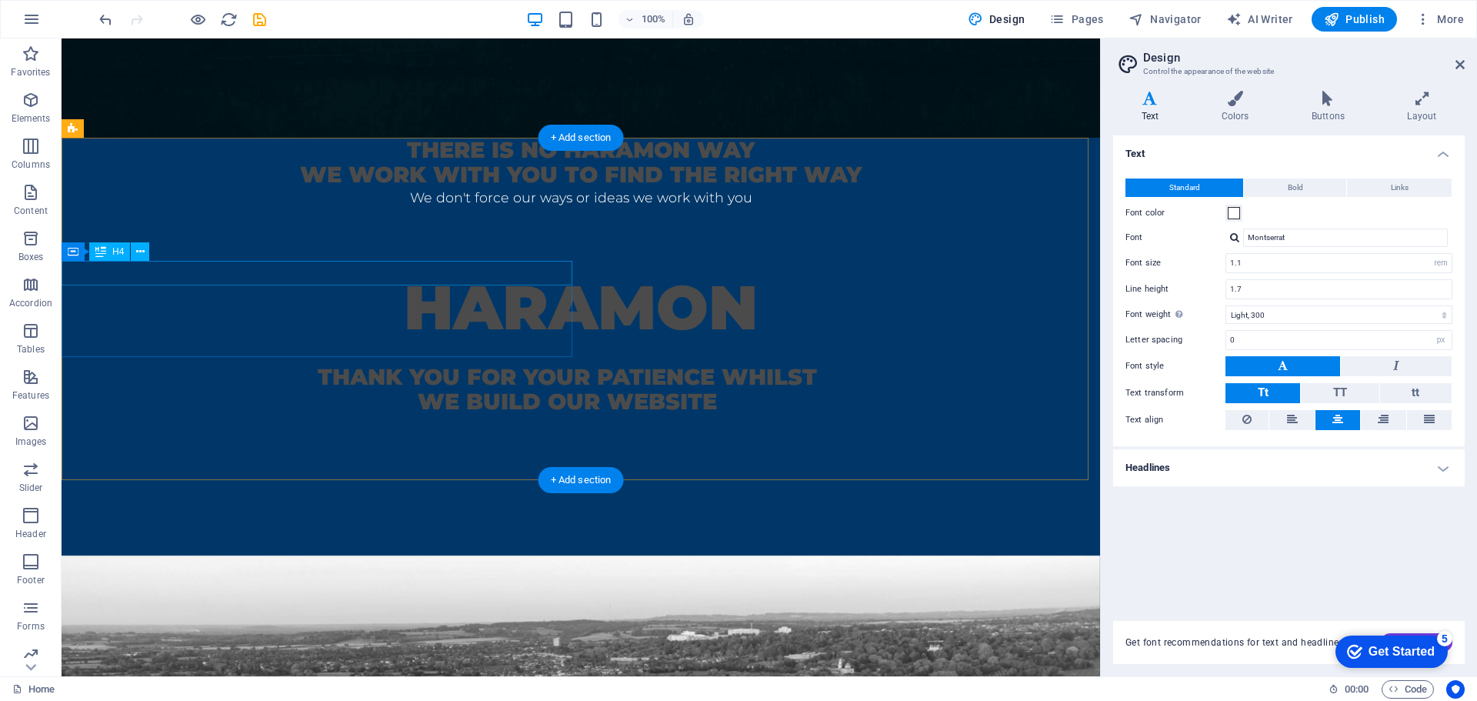
click at [425, 162] on div "There is no haramon way" at bounding box center [581, 150] width 1039 height 25
click at [412, 162] on div "There is no haramon way" at bounding box center [581, 150] width 1039 height 25
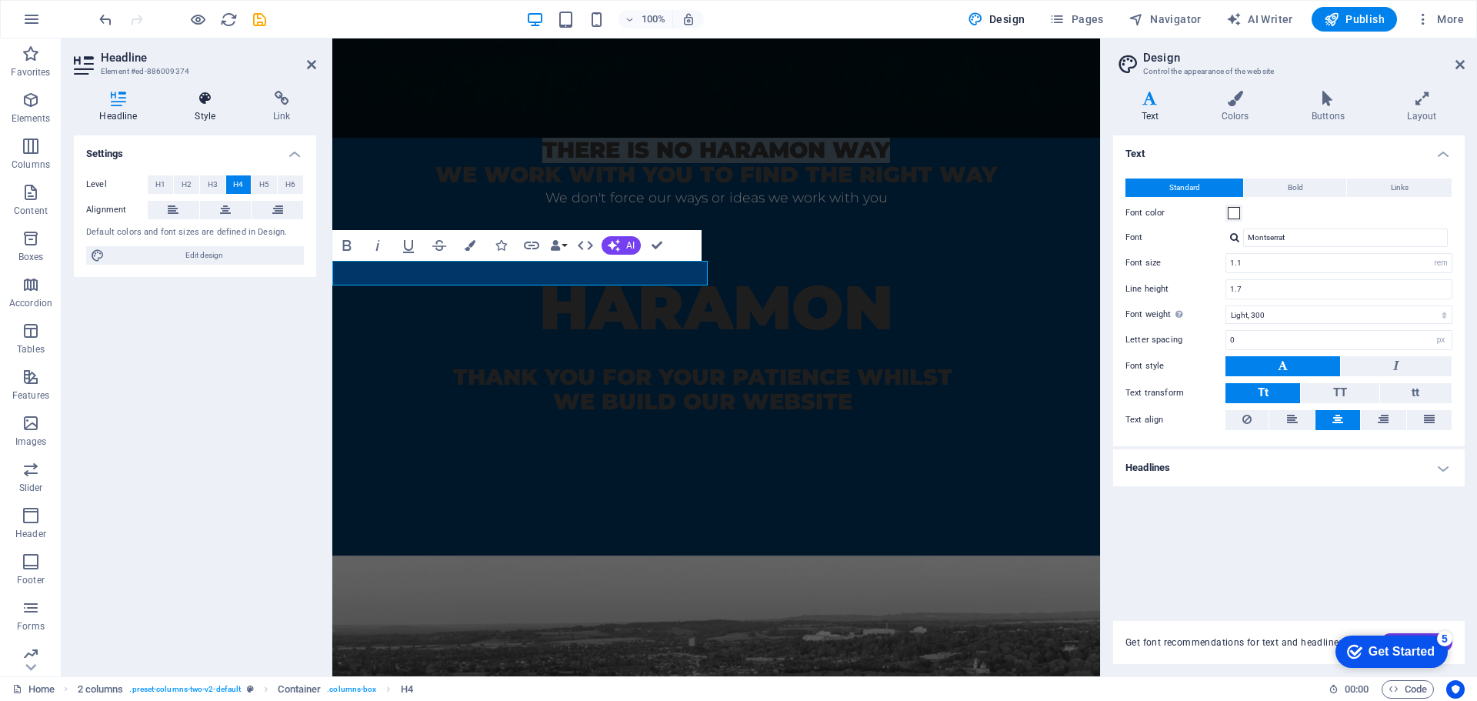
click at [202, 99] on icon at bounding box center [205, 98] width 72 height 15
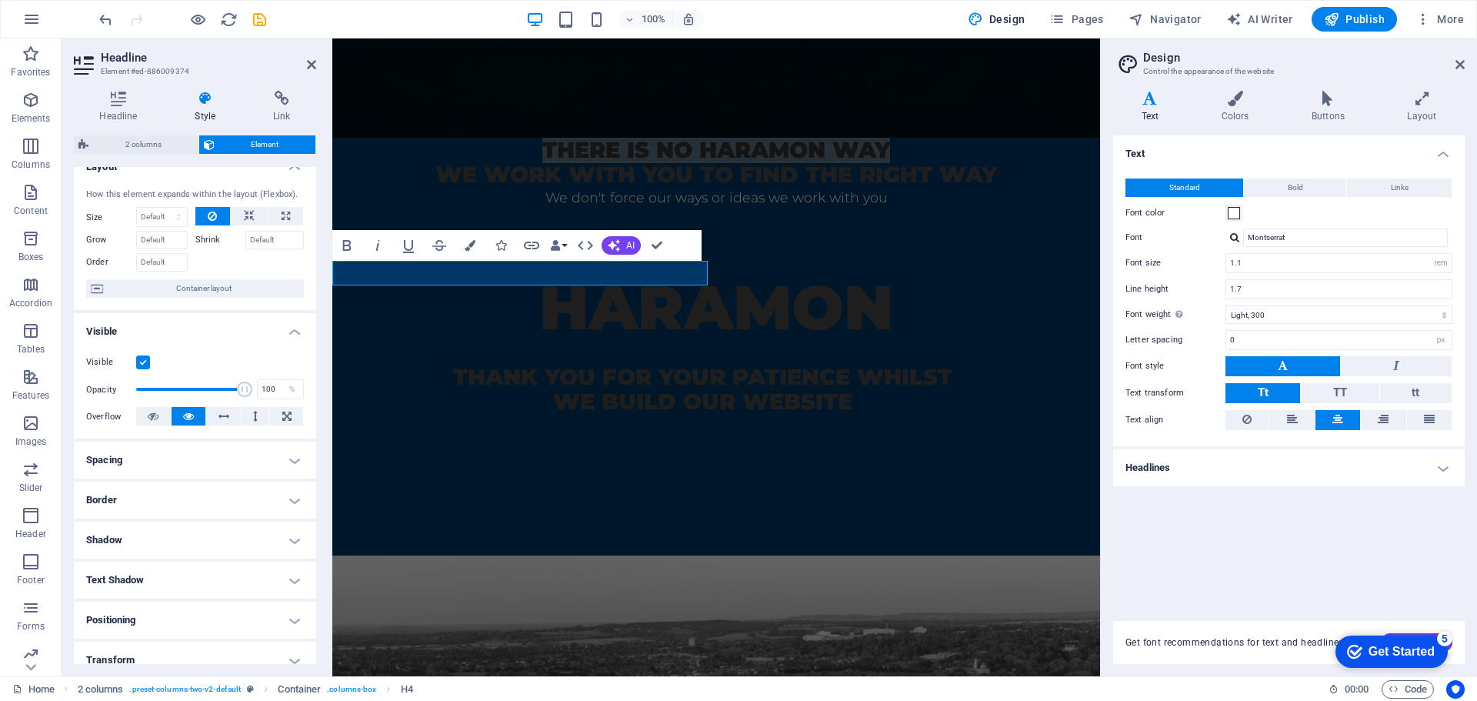
scroll to position [0, 0]
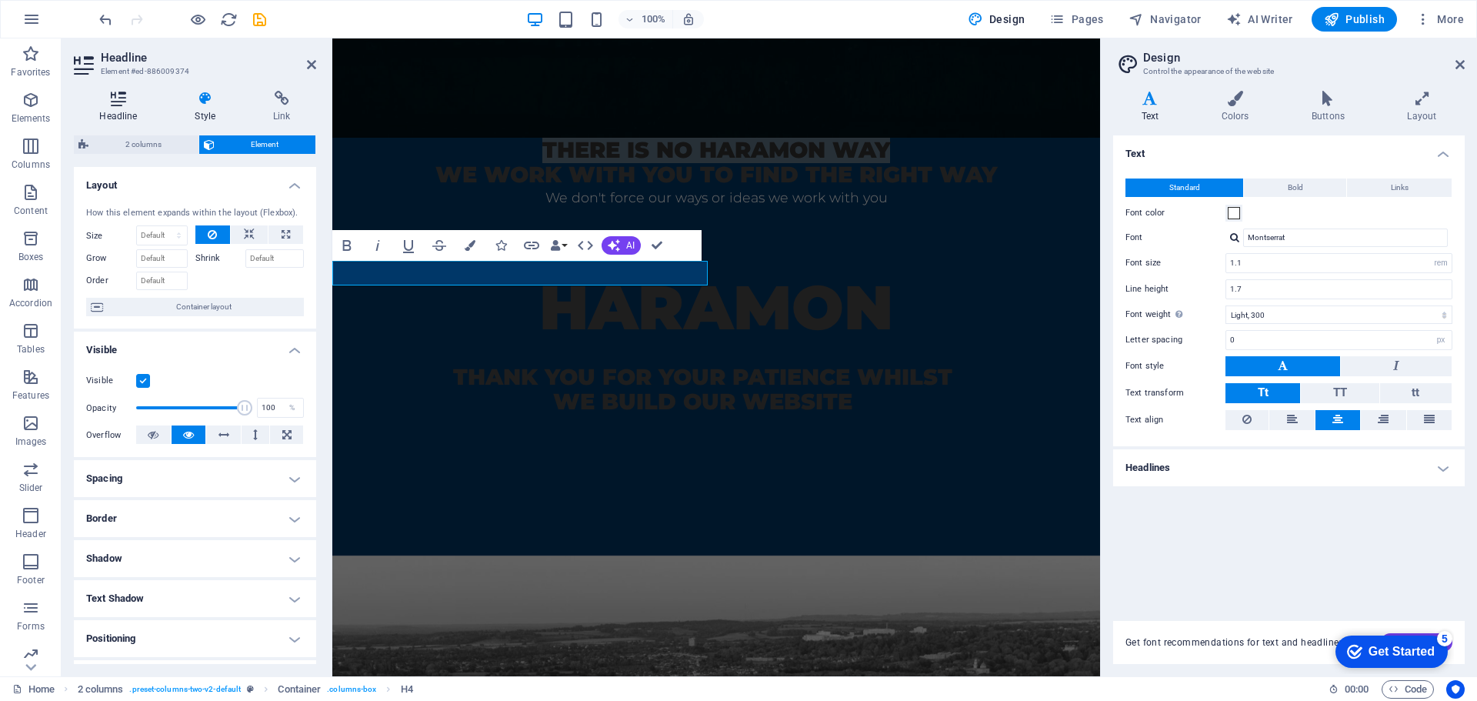
click at [127, 103] on icon at bounding box center [118, 98] width 89 height 15
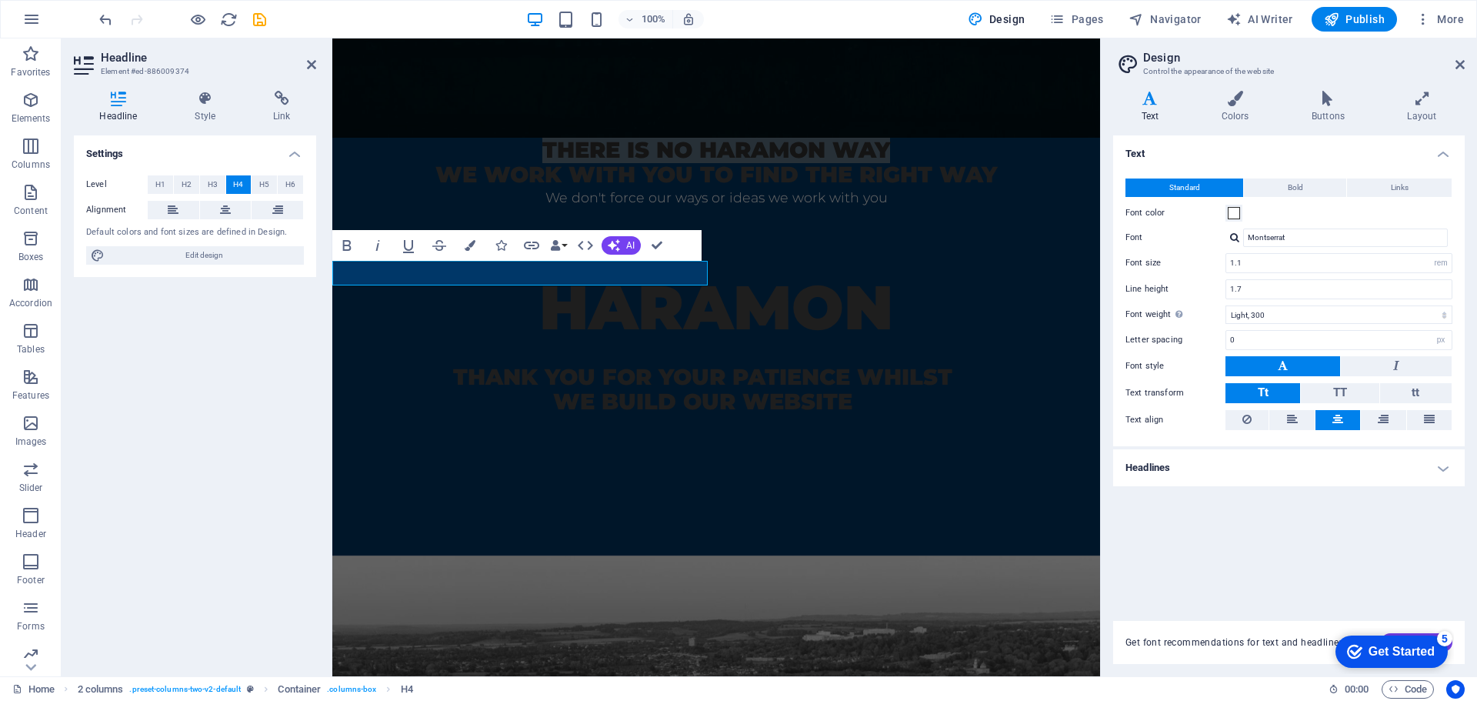
click at [1259, 215] on div "Font color" at bounding box center [1289, 213] width 327 height 18
click at [1144, 102] on icon at bounding box center [1150, 98] width 74 height 15
click at [971, 212] on div "HARAMON thank you for your patience whilst we build our website" at bounding box center [716, 383] width 768 height 342
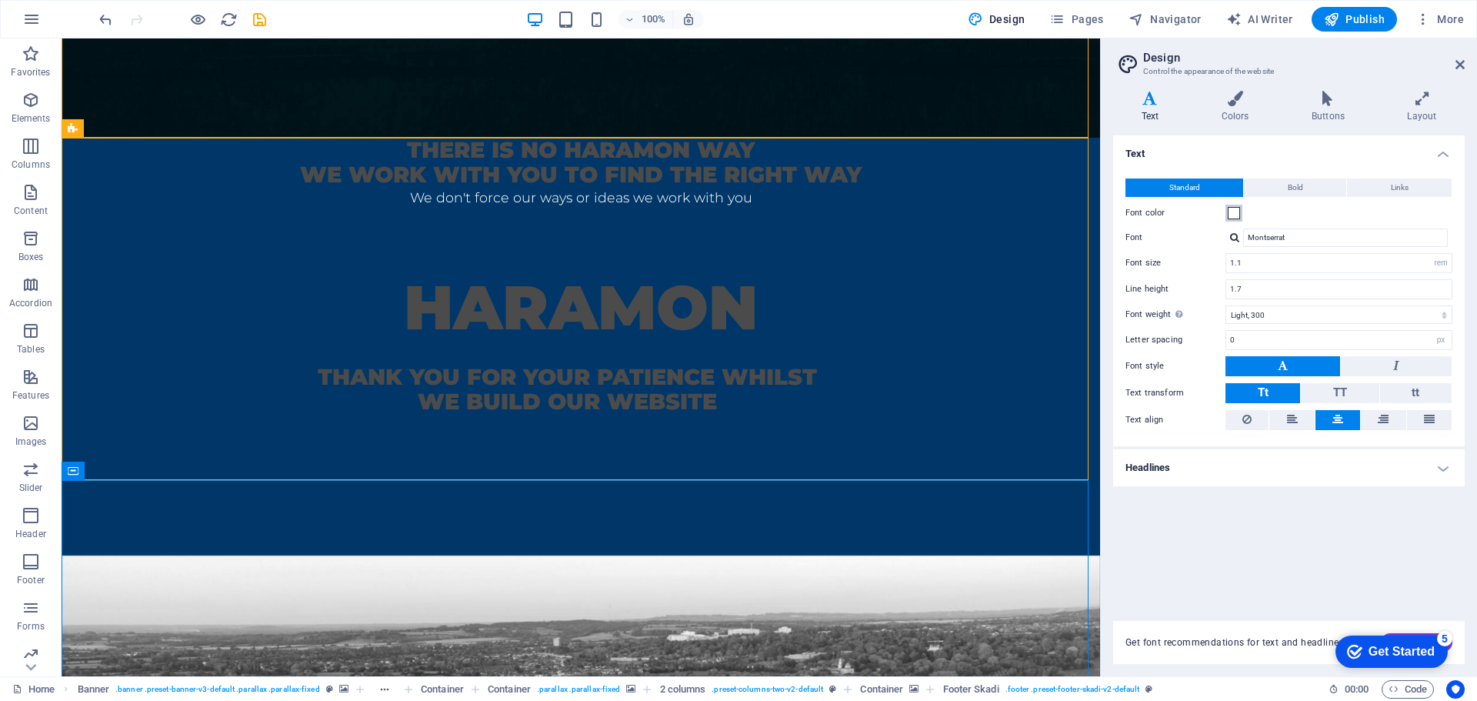
click at [1234, 216] on span at bounding box center [1234, 213] width 12 height 12
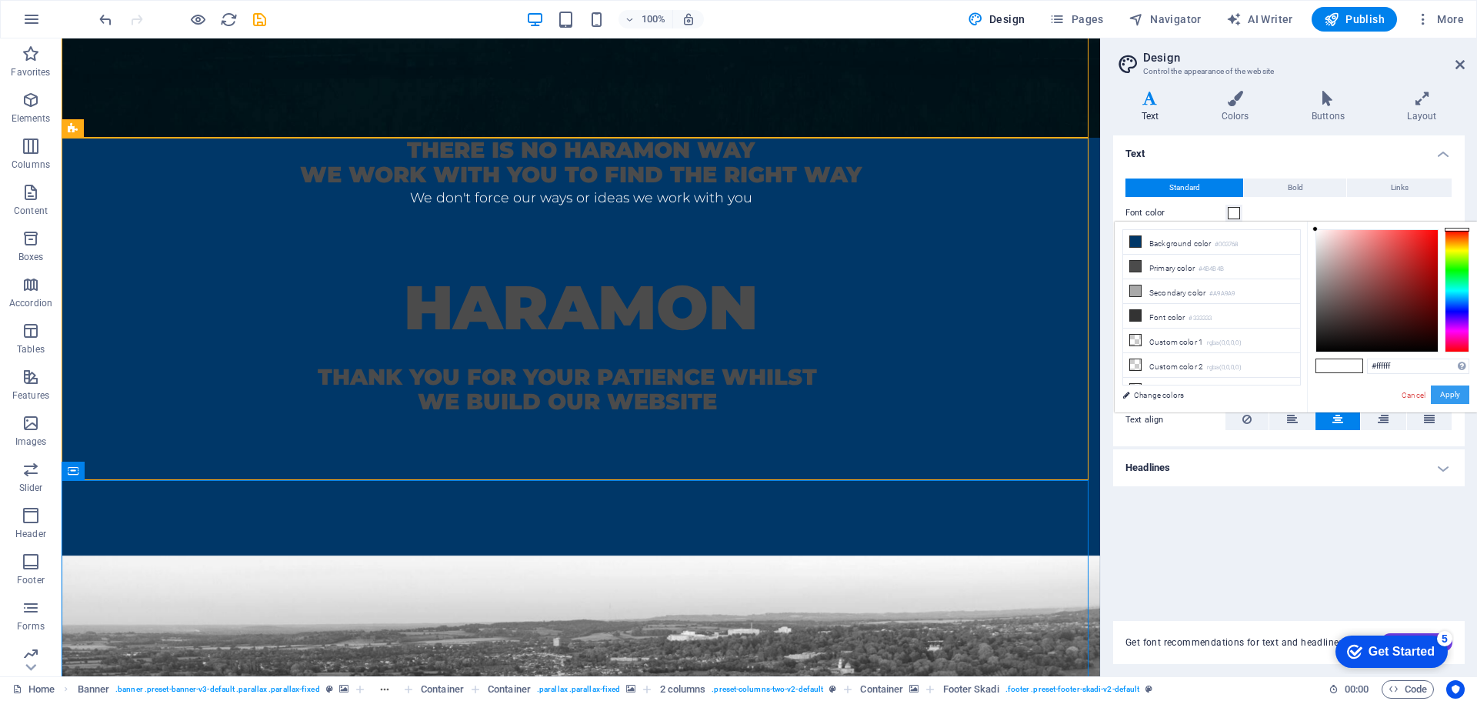
click at [1454, 394] on button "Apply" at bounding box center [1450, 394] width 38 height 18
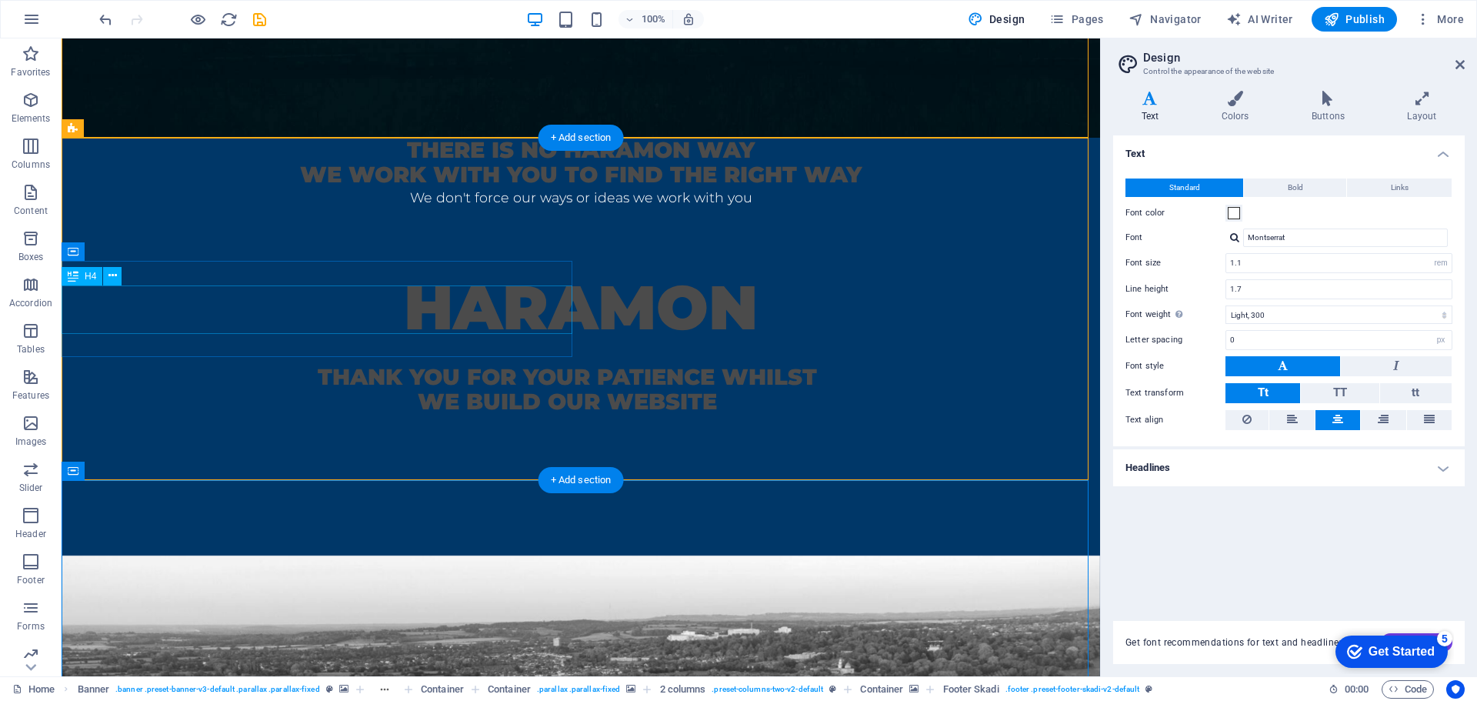
click at [386, 187] on div "we work with you to find the right way" at bounding box center [581, 174] width 1039 height 25
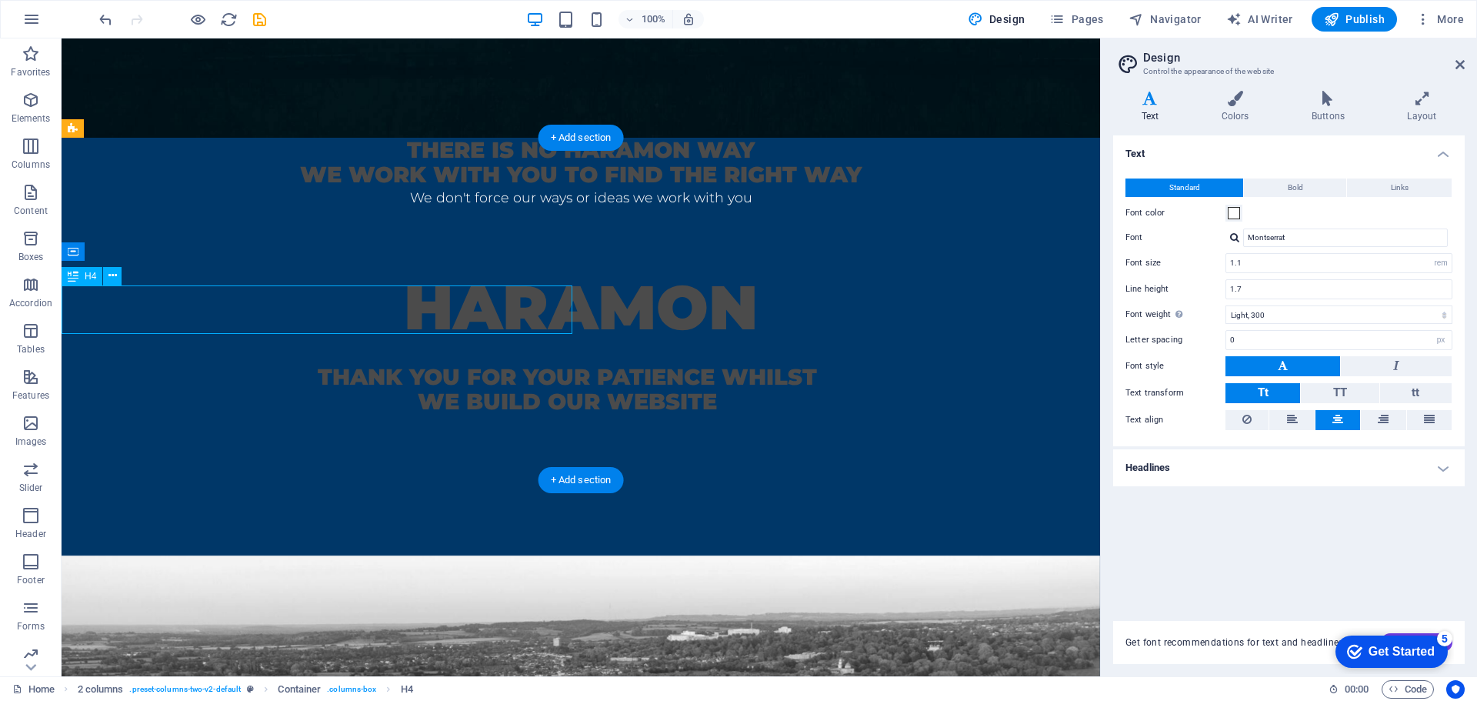
click at [403, 187] on div "we work with you to find the right way" at bounding box center [581, 174] width 1039 height 25
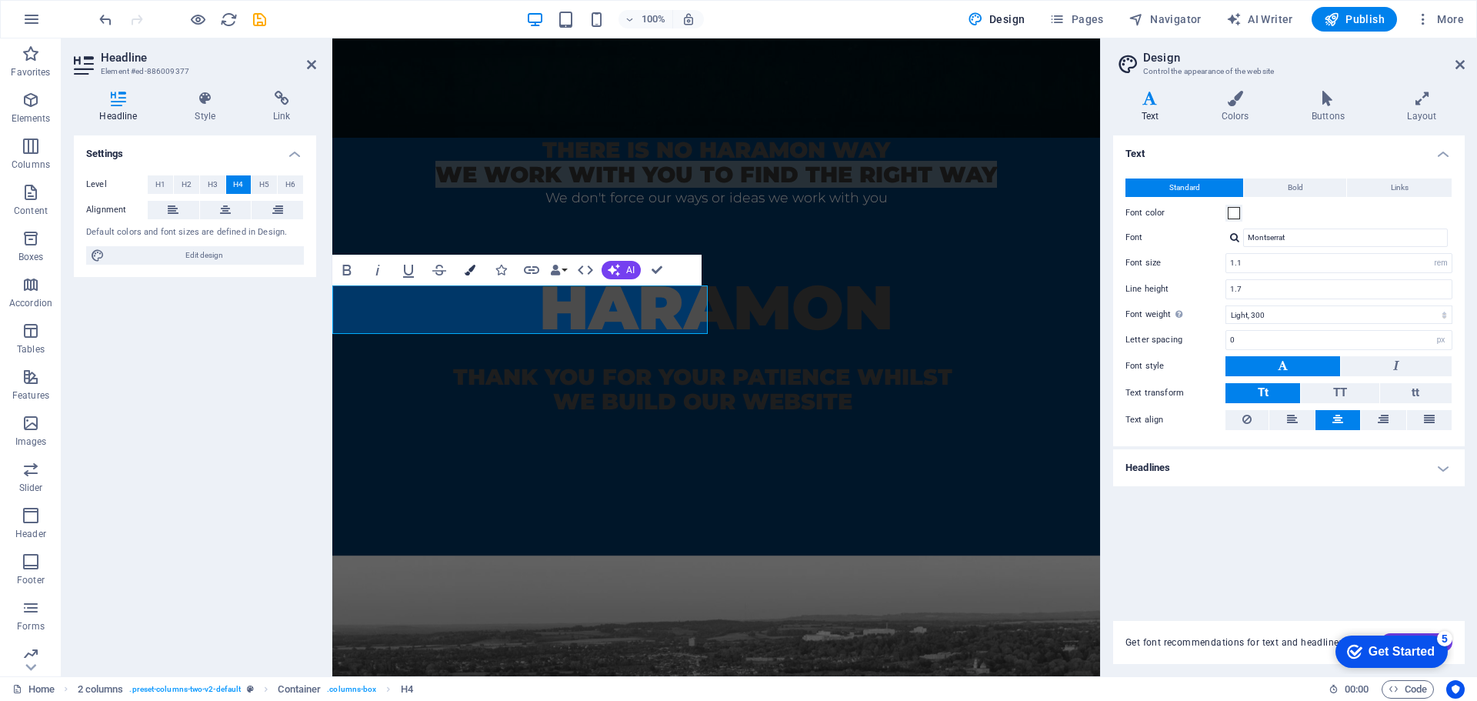
click at [472, 270] on icon "button" at bounding box center [470, 270] width 11 height 11
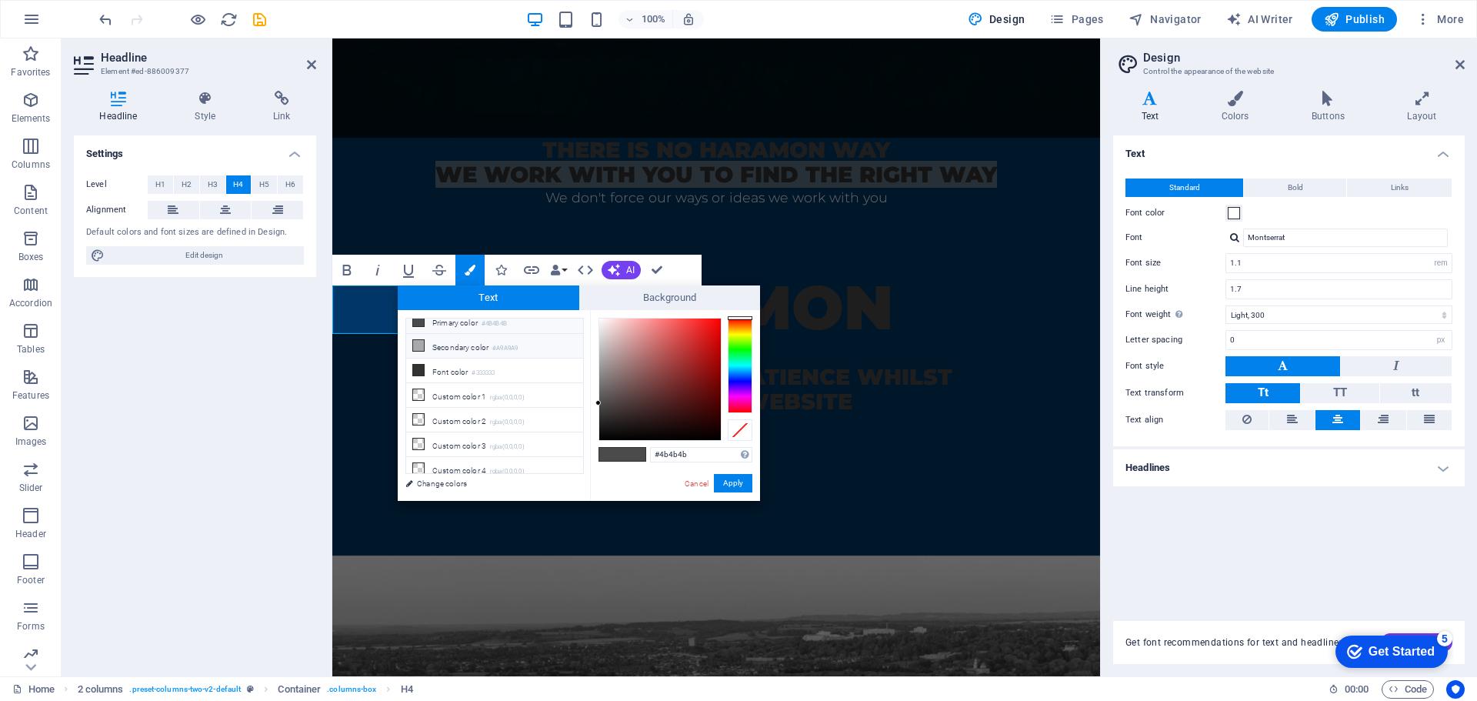
scroll to position [60, 0]
click at [603, 320] on div at bounding box center [660, 380] width 122 height 122
type input "#fdf8f8"
click at [601, 319] on div at bounding box center [600, 317] width 5 height 5
click at [739, 486] on button "Apply" at bounding box center [733, 483] width 38 height 18
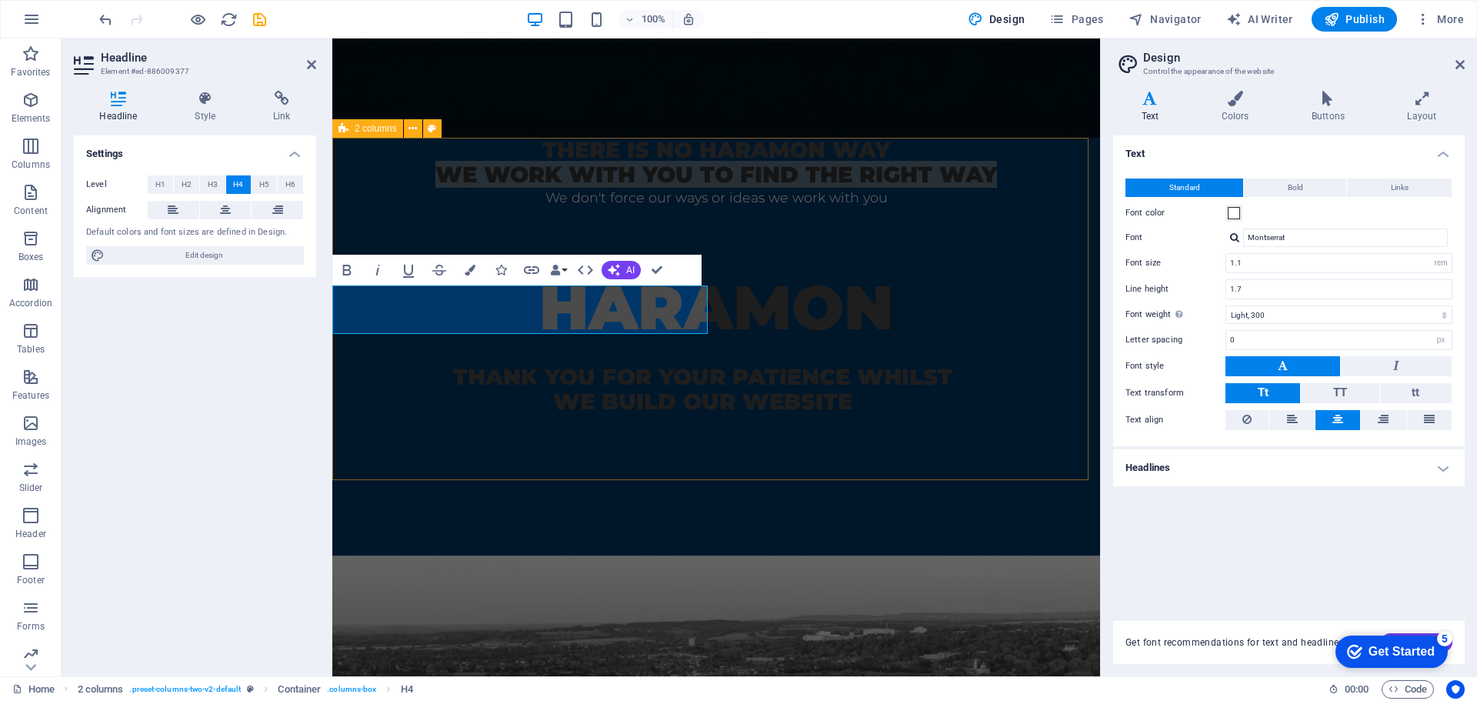
click at [690, 372] on div "There is no haramon way we work with you to find the right way We don't force o…" at bounding box center [716, 347] width 768 height 418
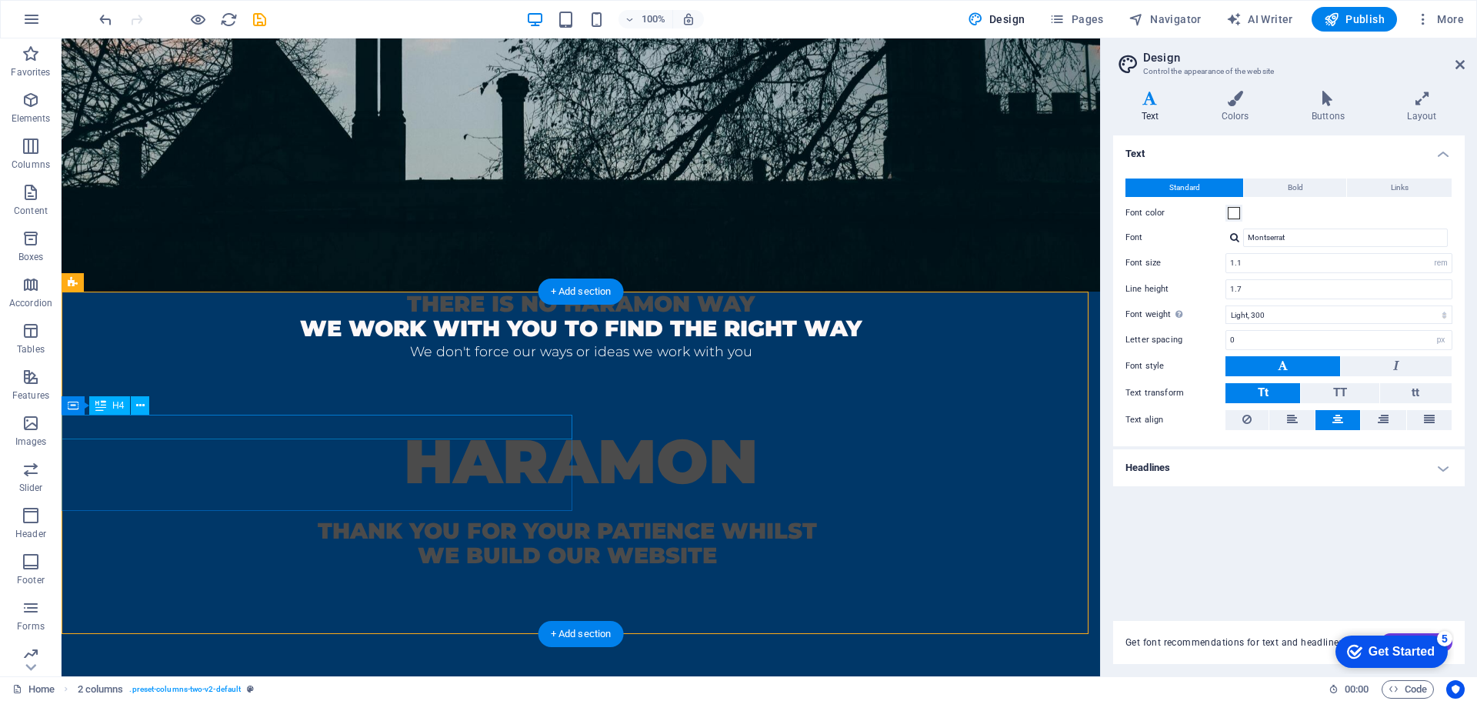
scroll to position [462, 0]
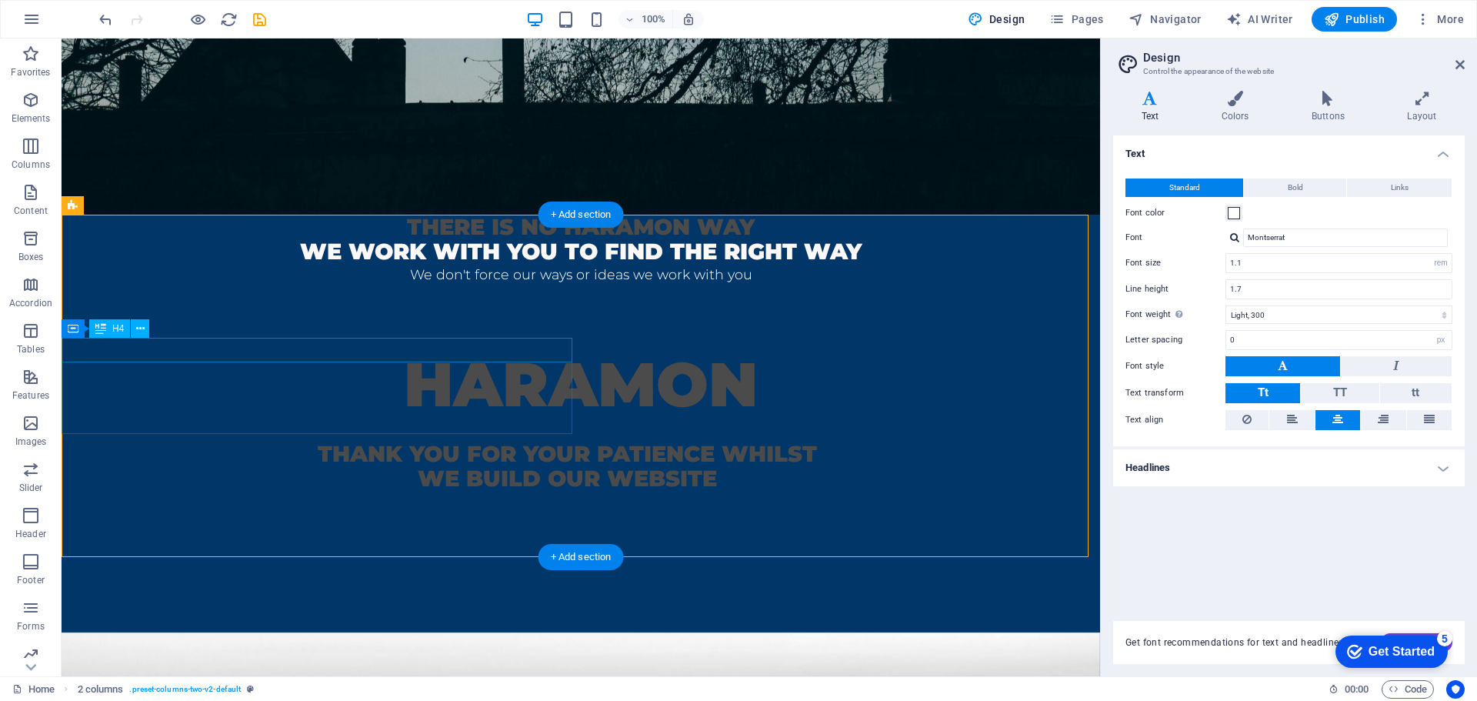
click at [410, 239] on div "There is no haramon way" at bounding box center [581, 227] width 1039 height 25
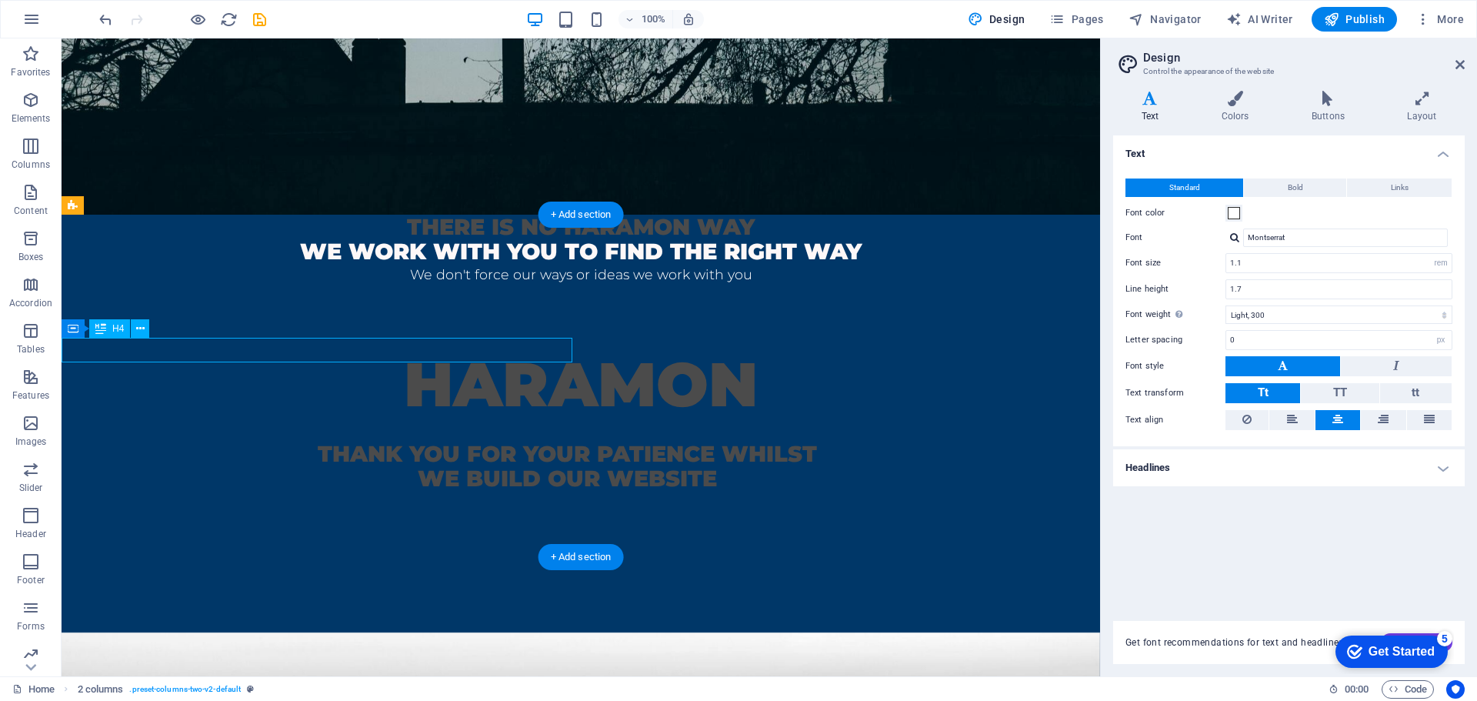
click at [410, 239] on div "There is no haramon way" at bounding box center [581, 227] width 1039 height 25
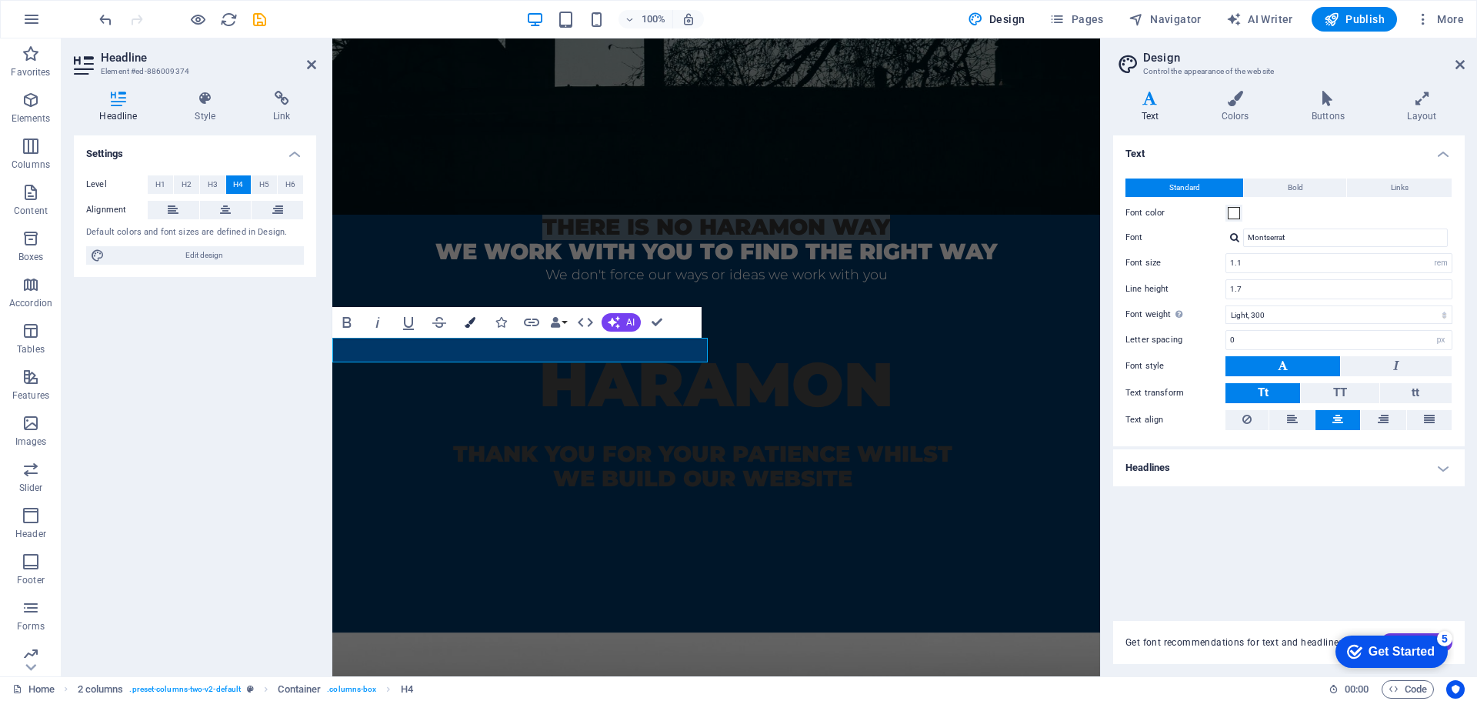
click at [463, 322] on button "Colors" at bounding box center [470, 322] width 29 height 31
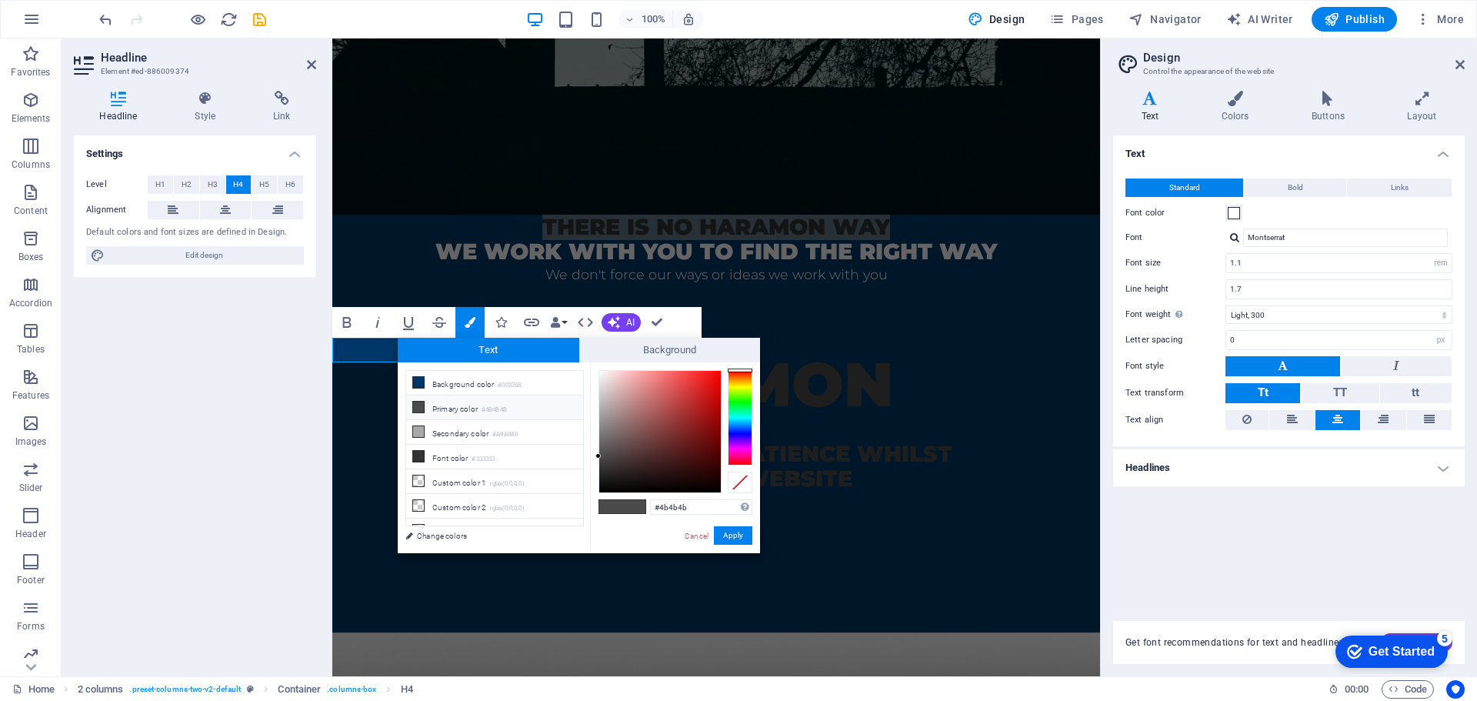
type input "#fefefe"
click at [599, 371] on div at bounding box center [660, 431] width 123 height 123
drag, startPoint x: 704, startPoint y: 502, endPoint x: 623, endPoint y: 505, distance: 80.8
click at [623, 505] on div "#fefefe Supported formats #0852ed rgb(8, 82, 237) rgba(8, 82, 237, 90%) hsv(221…" at bounding box center [675, 569] width 170 height 414
click at [725, 533] on button "Apply" at bounding box center [733, 535] width 38 height 18
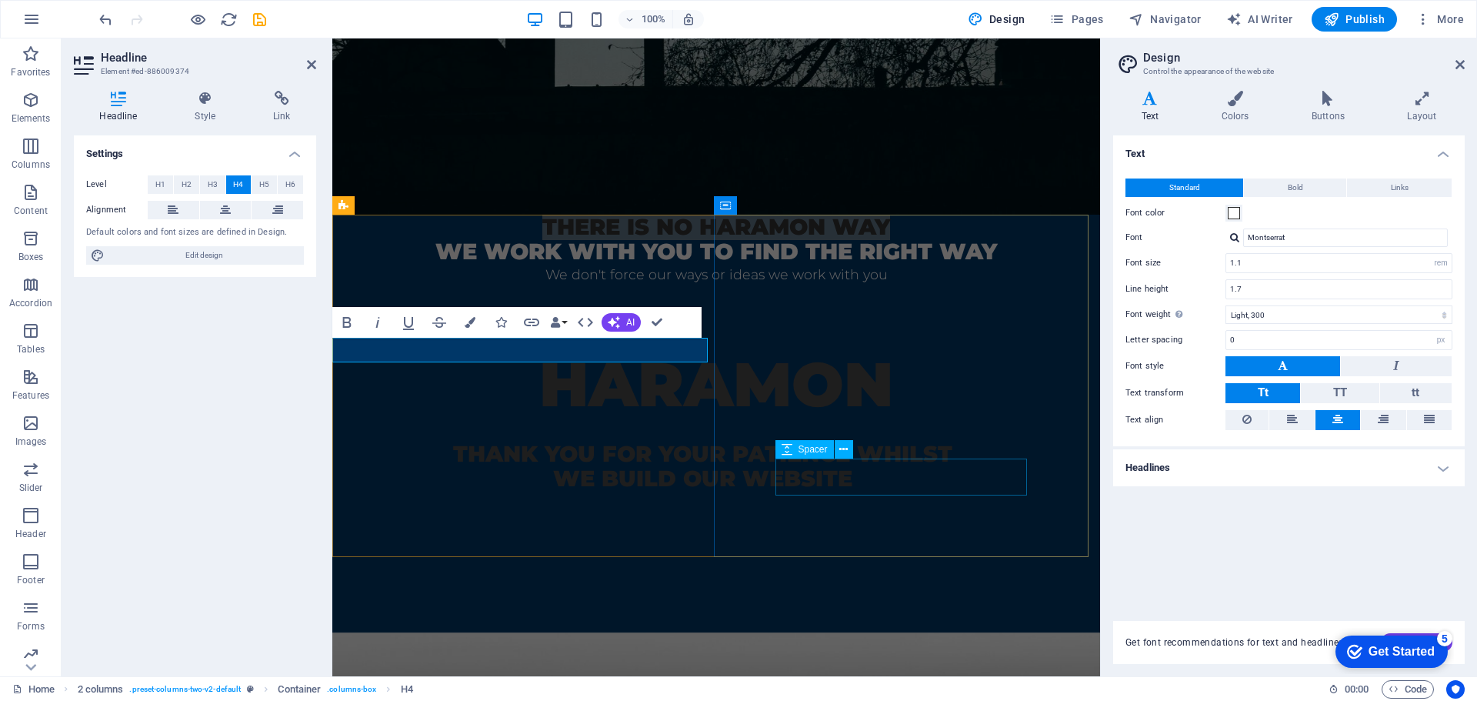
click at [783, 534] on div at bounding box center [716, 552] width 645 height 37
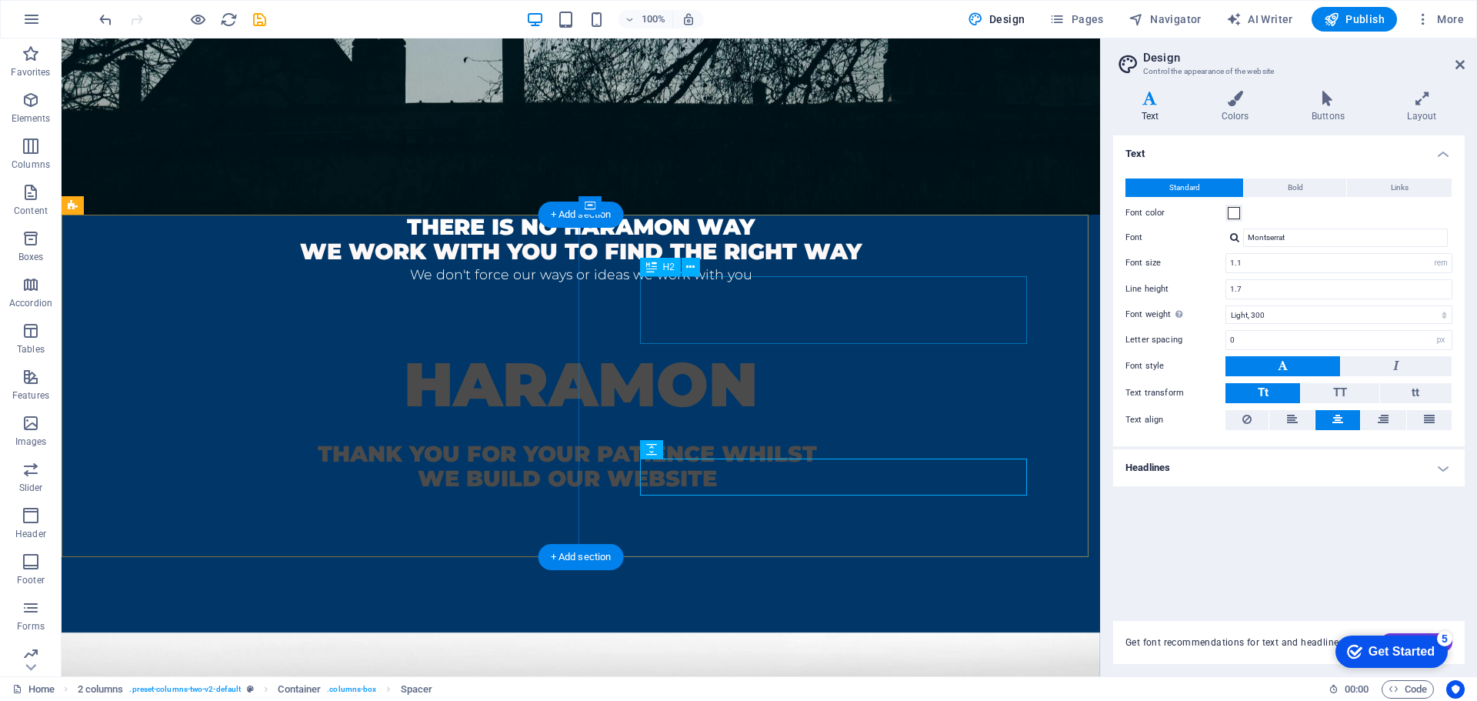
click at [764, 351] on div "HARAMON" at bounding box center [581, 385] width 916 height 68
click at [493, 314] on div "HARAMON thank you for your patience whilst we build our website" at bounding box center [581, 460] width 1039 height 342
click at [803, 351] on div "HARAMON" at bounding box center [581, 385] width 916 height 68
click at [846, 351] on div "HARAMON" at bounding box center [581, 385] width 916 height 68
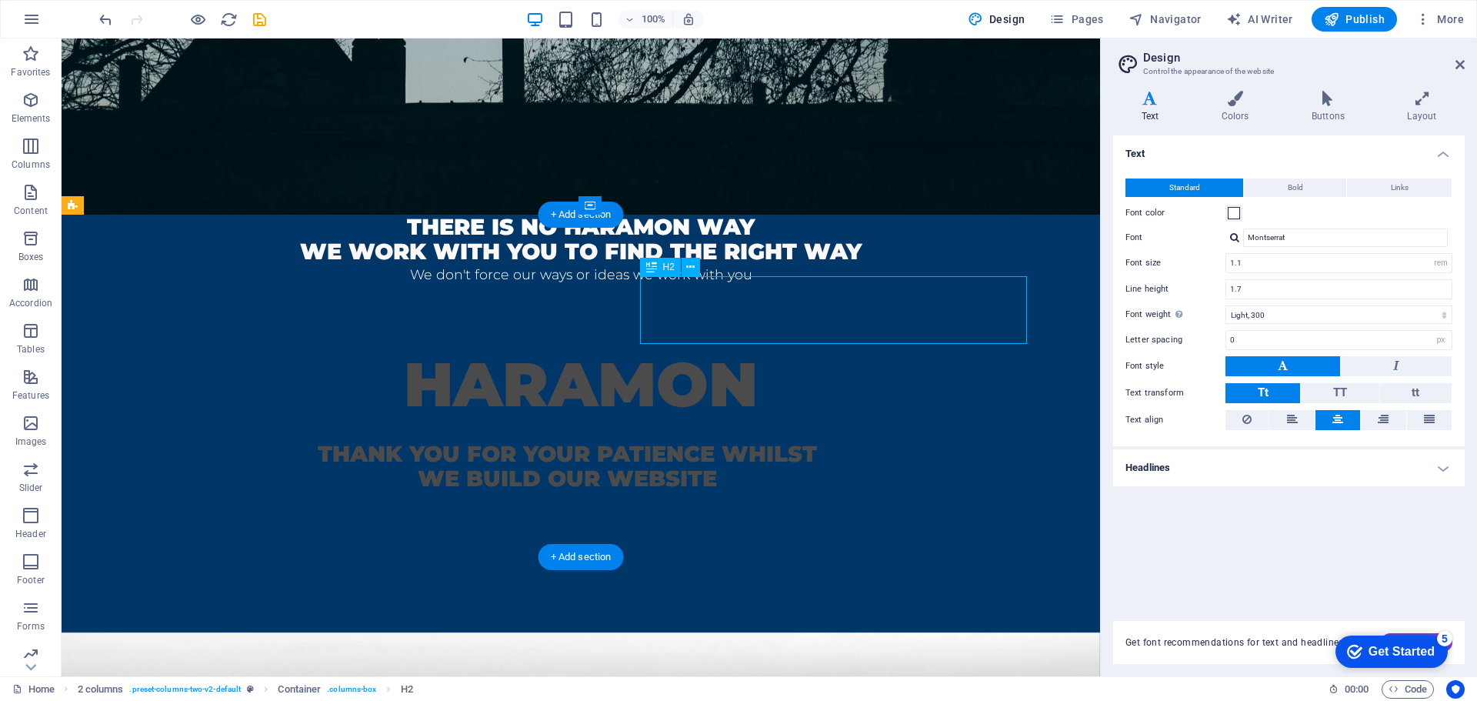
click at [846, 351] on div "HARAMON" at bounding box center [581, 385] width 916 height 68
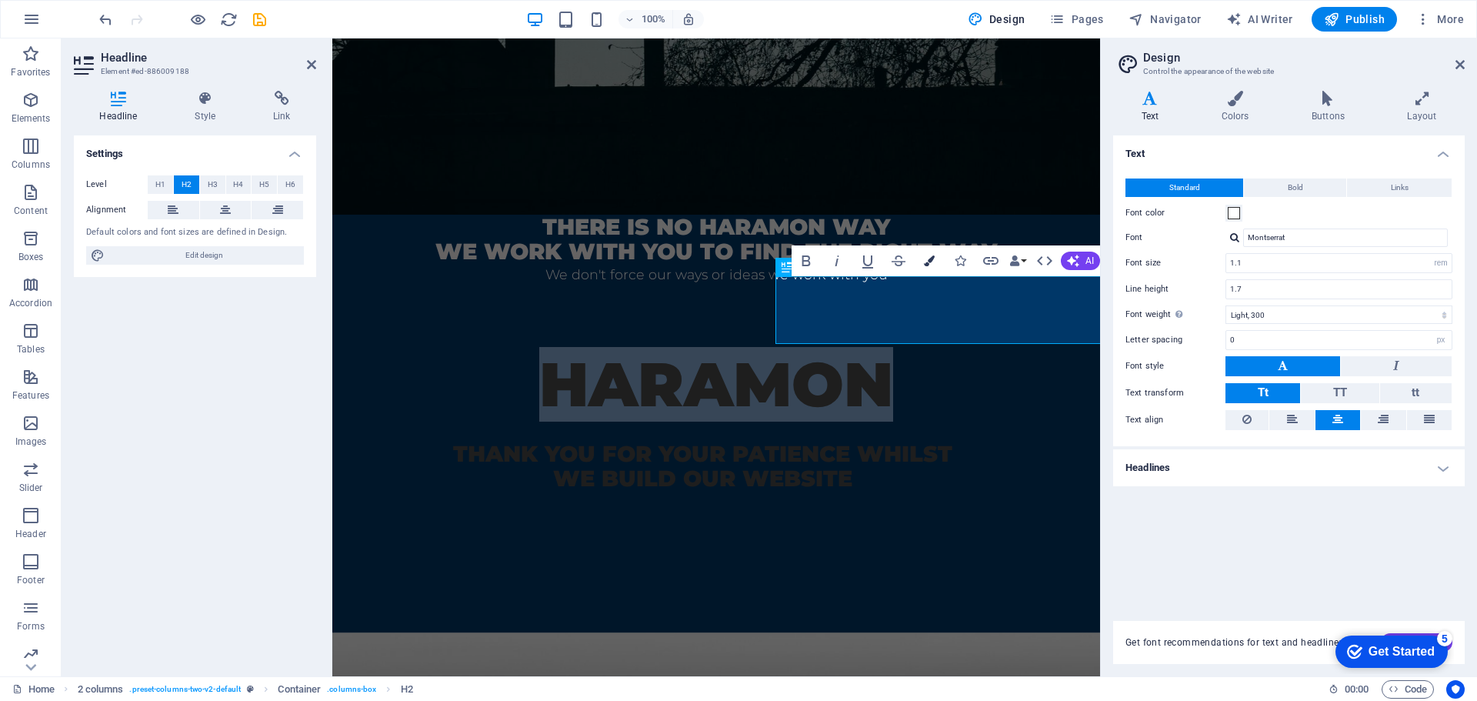
drag, startPoint x: 924, startPoint y: 262, endPoint x: 584, endPoint y: 275, distance: 340.3
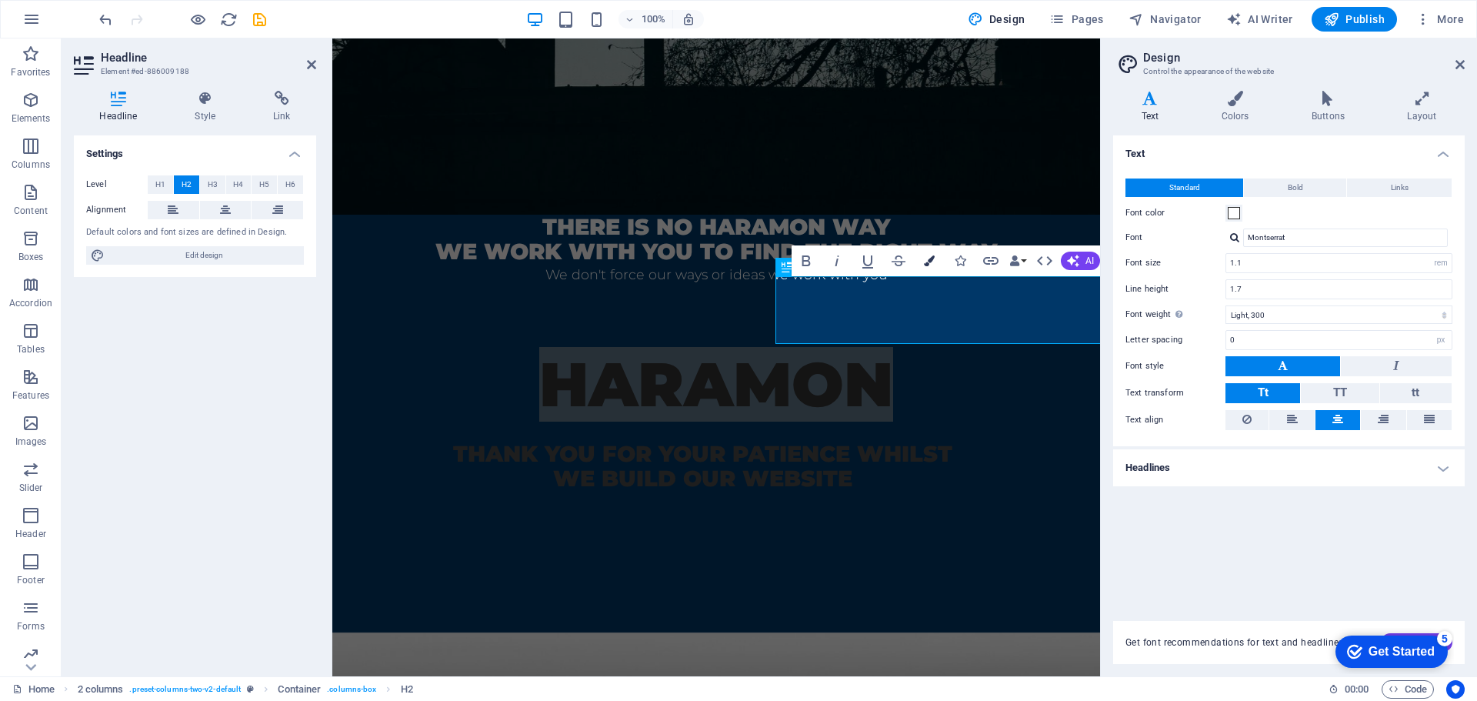
click at [924, 262] on icon "button" at bounding box center [929, 260] width 11 height 11
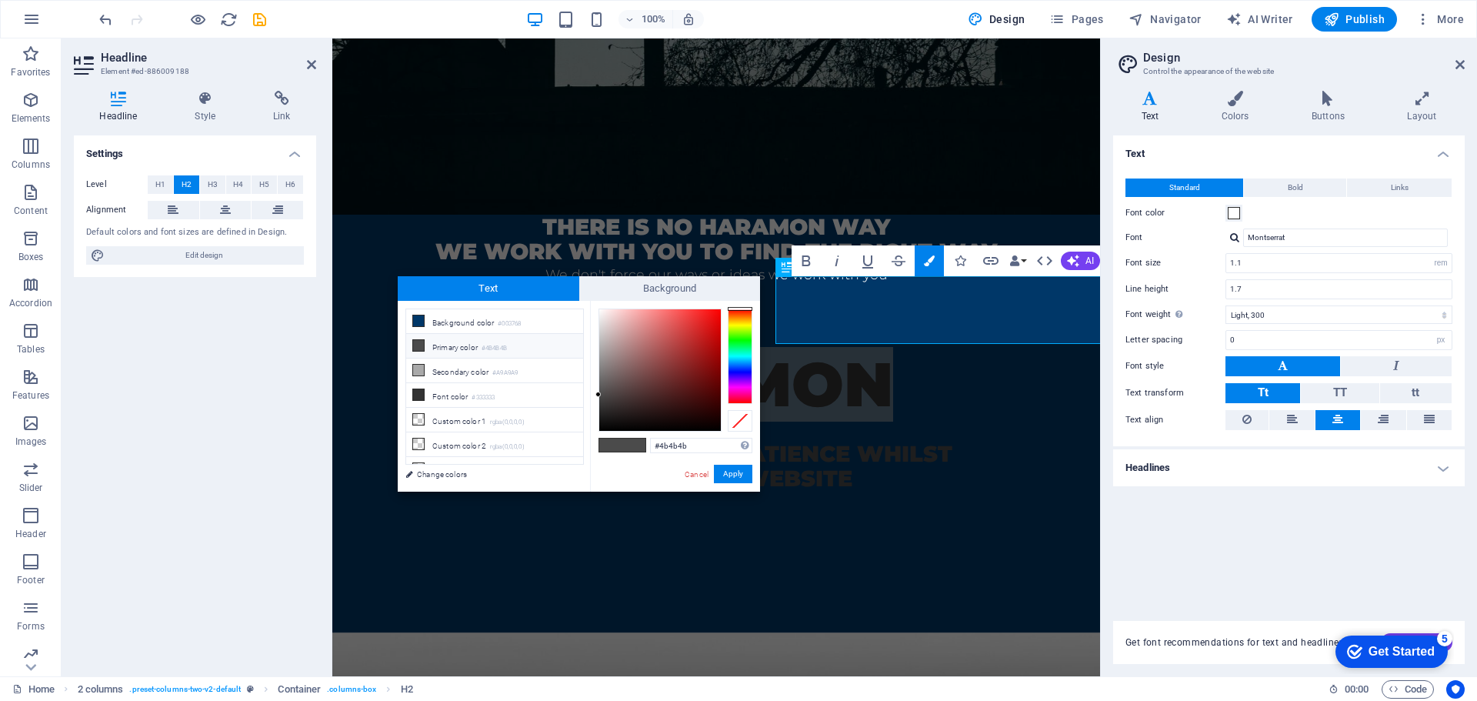
drag, startPoint x: 676, startPoint y: 446, endPoint x: 617, endPoint y: 446, distance: 58.5
click at [619, 446] on div "#4b4b4b Supported formats #0852ed rgb(8, 82, 237) rgba(8, 82, 237, 90%) hsv(221…" at bounding box center [675, 508] width 170 height 414
type input "#fefefe"
click at [725, 469] on button "Apply" at bounding box center [733, 474] width 38 height 18
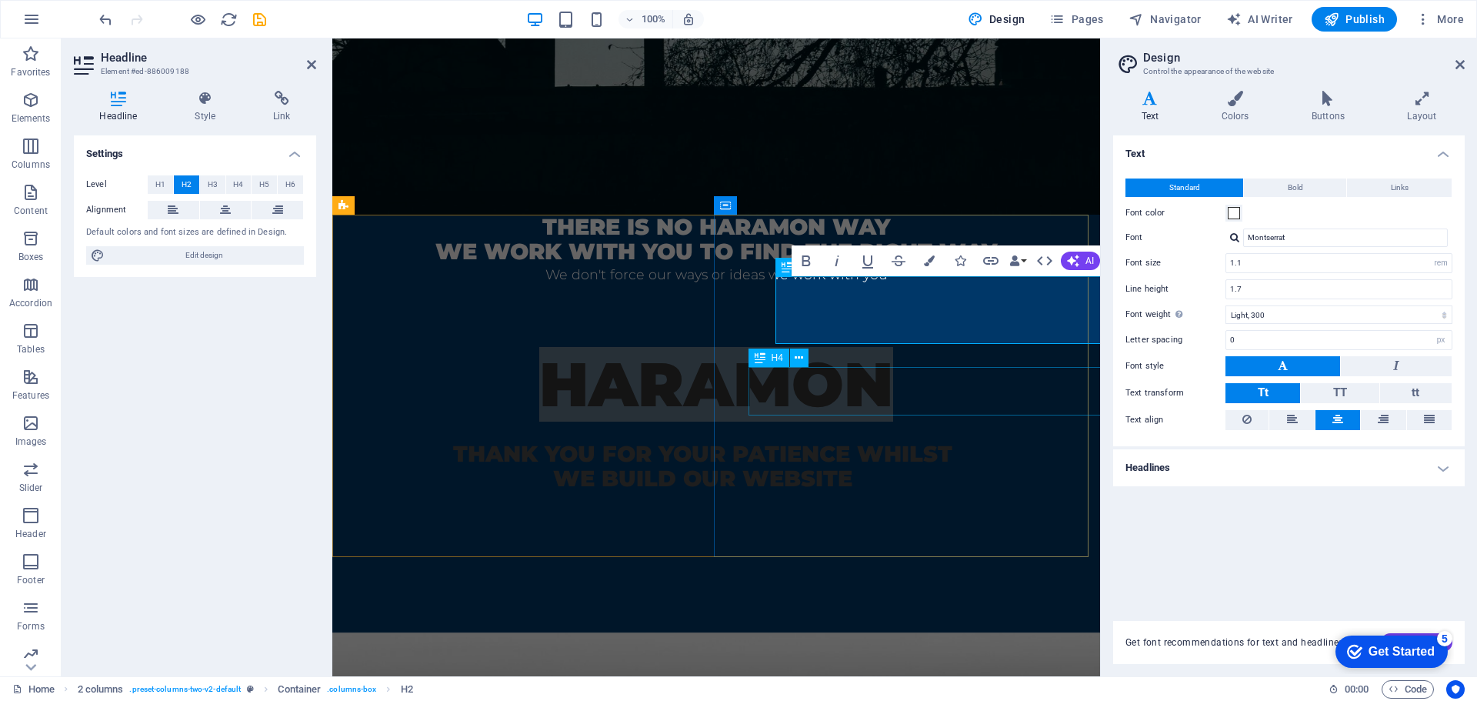
click at [903, 442] on div "thank you for your patience whilst we build our website" at bounding box center [703, 466] width 672 height 48
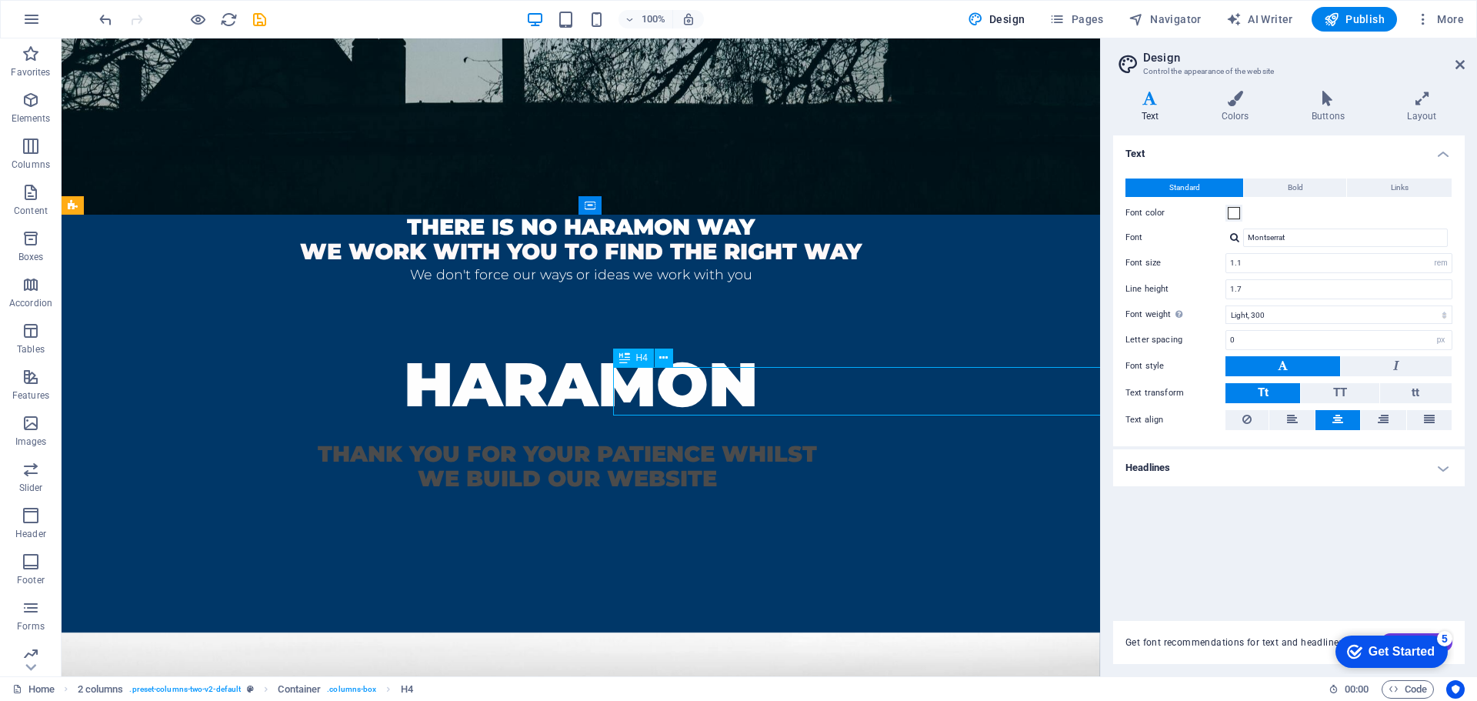
click at [859, 442] on div "thank you for your patience whilst we build our website" at bounding box center [567, 466] width 943 height 48
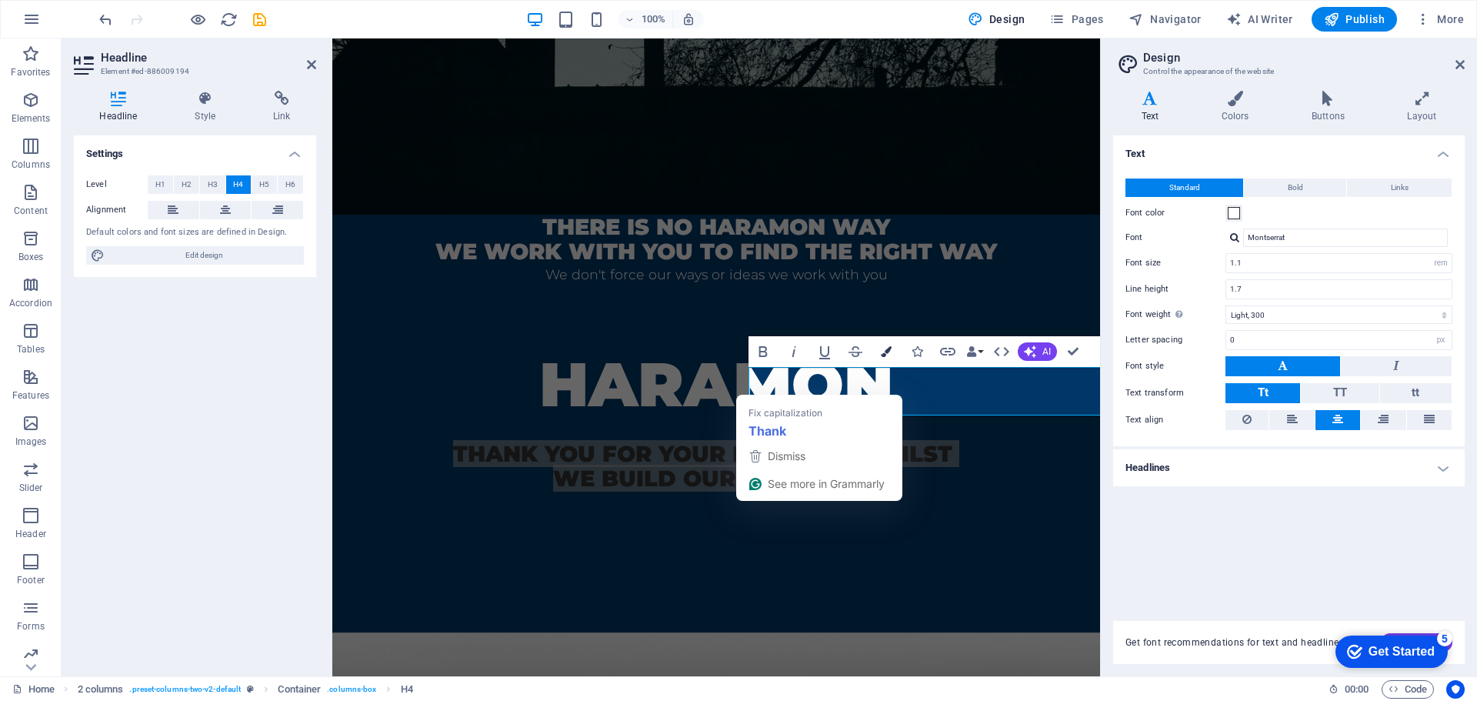
click at [891, 356] on icon "button" at bounding box center [886, 351] width 11 height 11
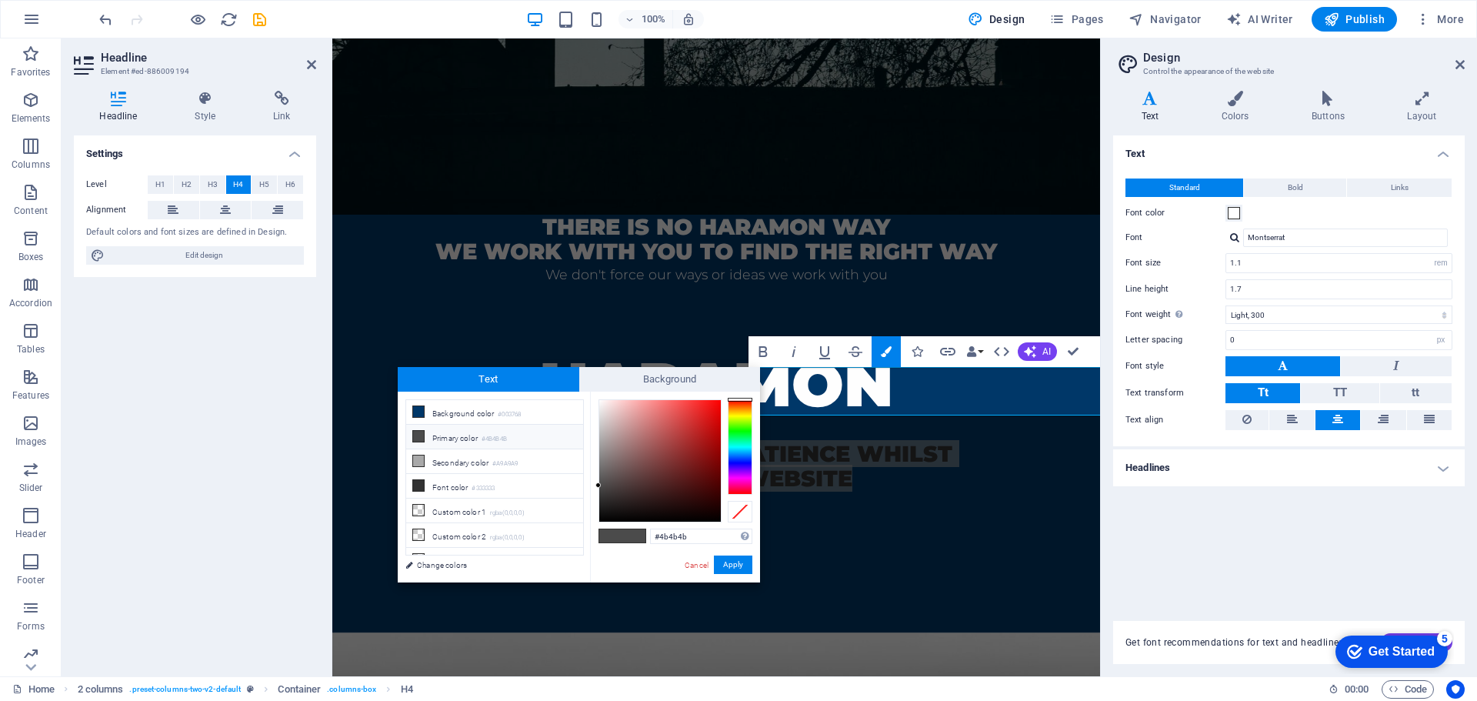
drag, startPoint x: 689, startPoint y: 531, endPoint x: 637, endPoint y: 530, distance: 51.6
click at [637, 530] on div "#4b4b4b Supported formats #0852ed rgb(8, 82, 237) rgba(8, 82, 237, 90%) hsv(221…" at bounding box center [675, 599] width 170 height 414
type input "#fefefe"
drag, startPoint x: 739, startPoint y: 558, endPoint x: 413, endPoint y: 506, distance: 330.3
click at [739, 558] on button "Apply" at bounding box center [733, 565] width 38 height 18
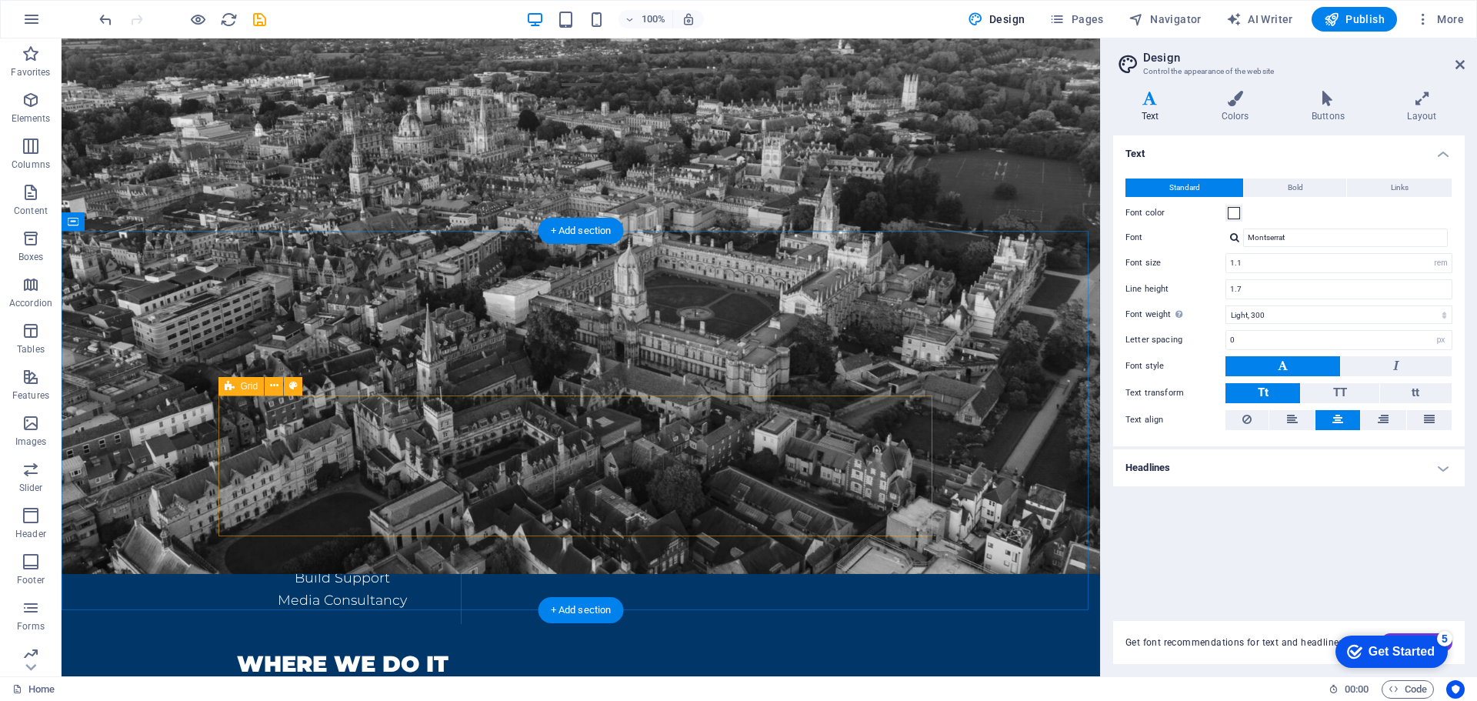
scroll to position [1154, 0]
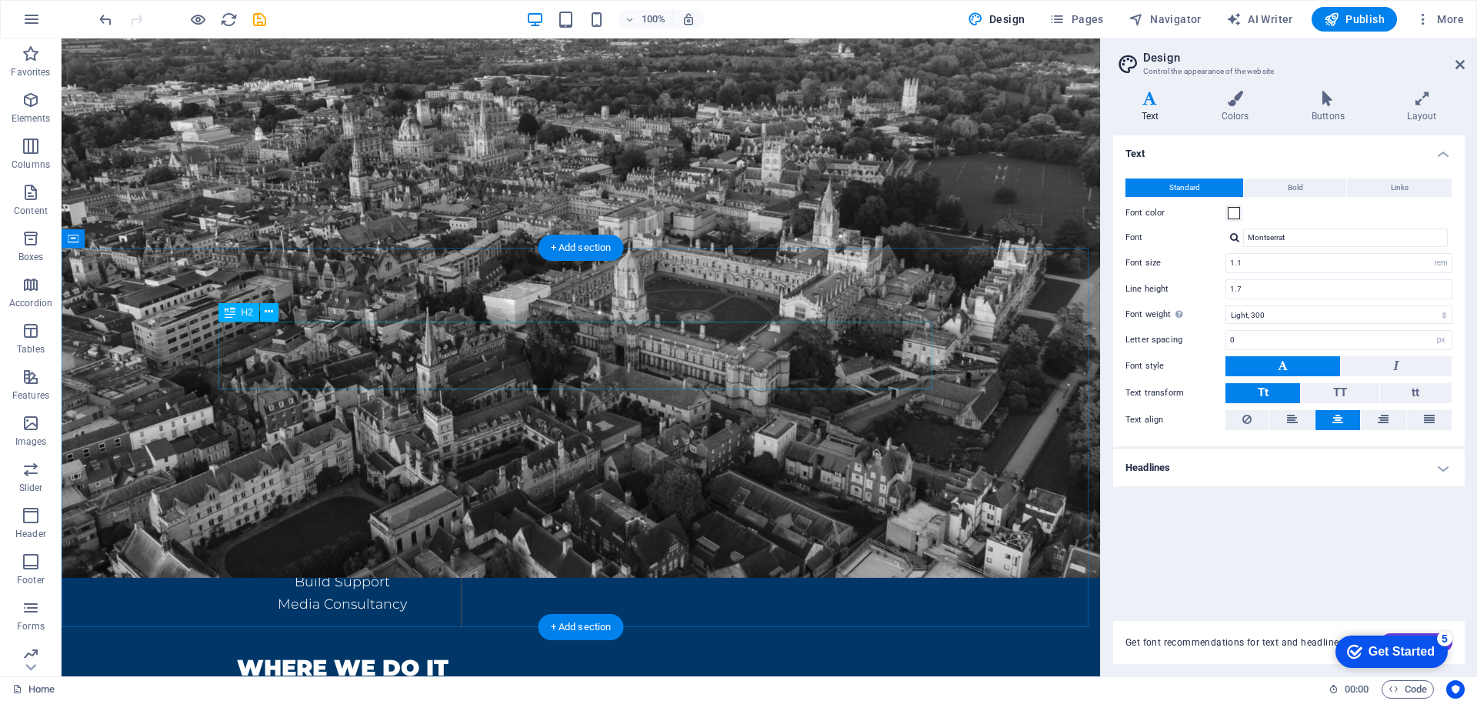
click at [586, 396] on div "Details" at bounding box center [581, 430] width 714 height 68
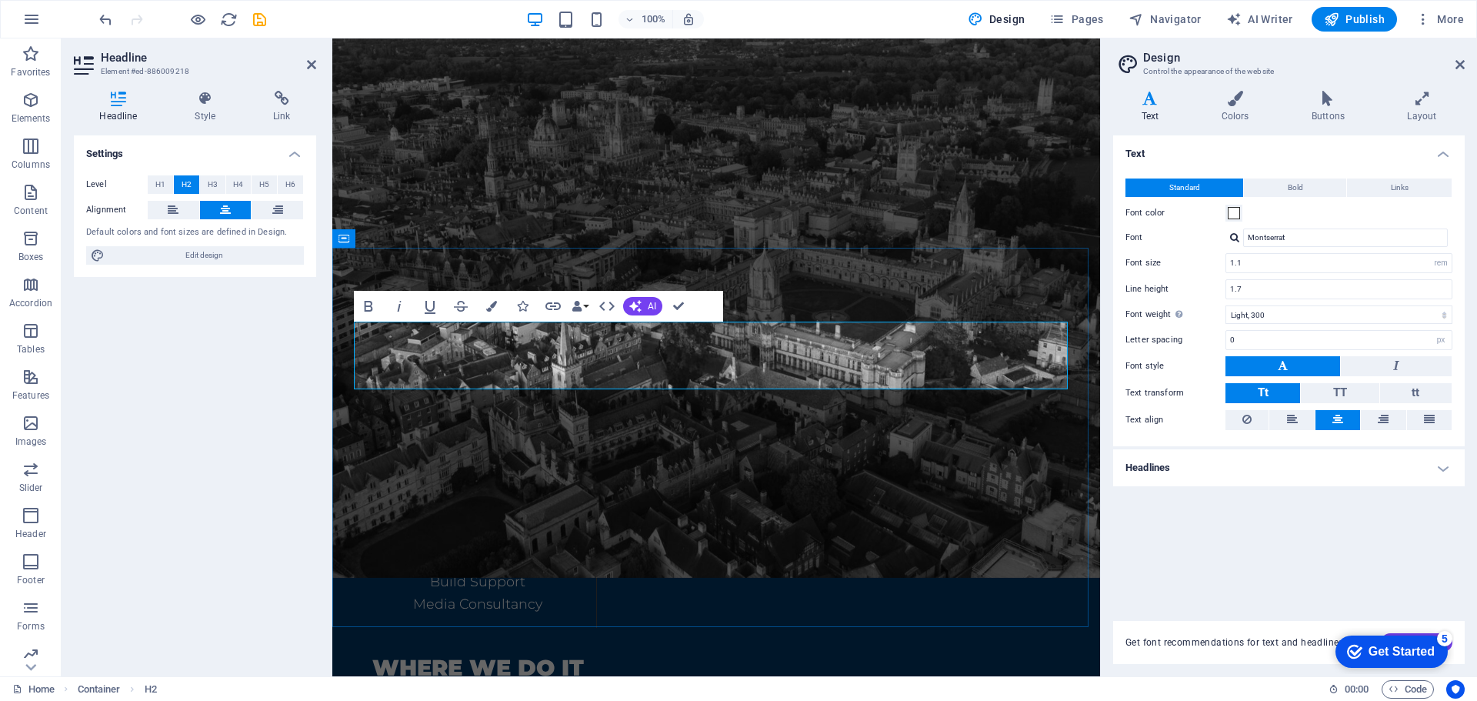
click at [678, 396] on h2 "Details" at bounding box center [716, 430] width 714 height 68
click at [746, 396] on h2 "DETAILS" at bounding box center [716, 430] width 714 height 68
click at [493, 305] on icon "button" at bounding box center [491, 306] width 11 height 11
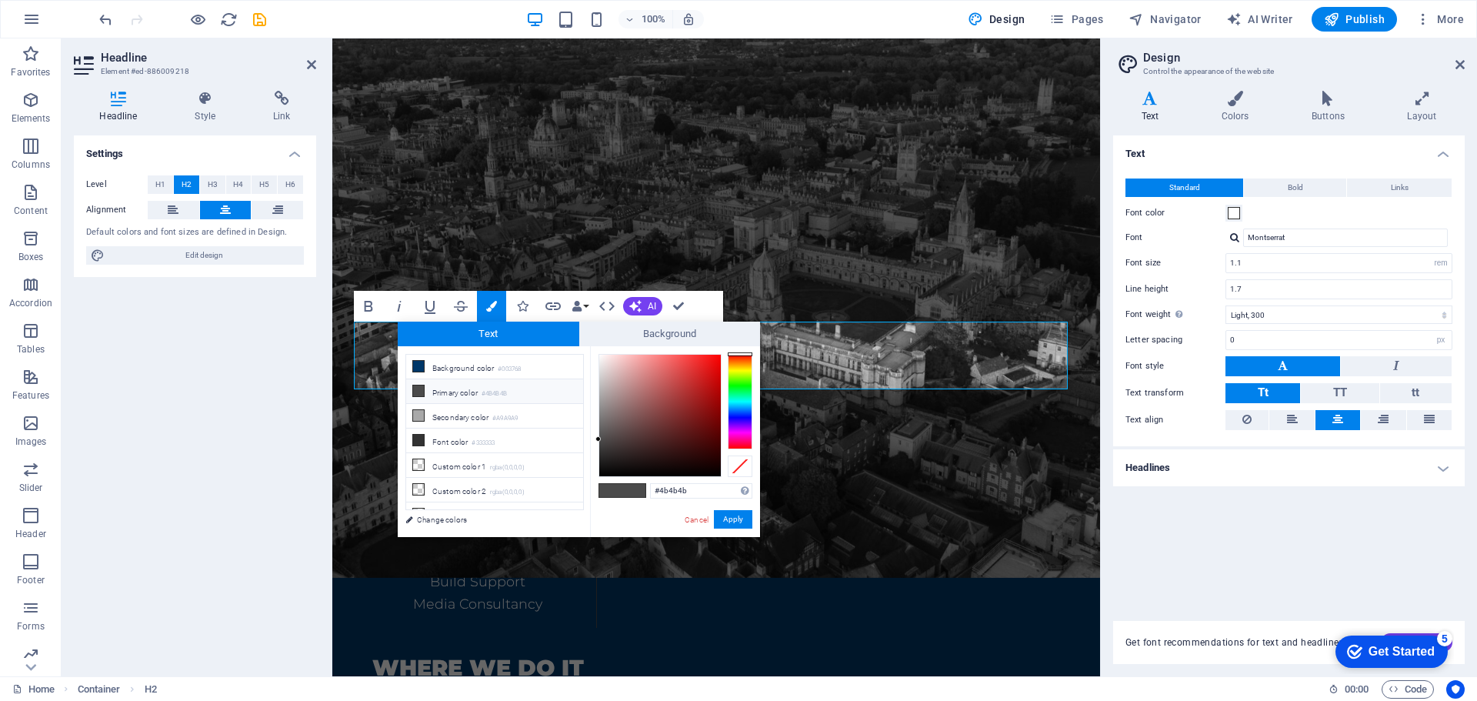
drag, startPoint x: 660, startPoint y: 486, endPoint x: 646, endPoint y: 486, distance: 13.8
click at [646, 486] on div "#4b4b4b Supported formats #0852ed rgb(8, 82, 237) rgba(8, 82, 237, 90%) hsv(221…" at bounding box center [675, 553] width 170 height 414
type input "#fefefe"
click at [729, 522] on button "Apply" at bounding box center [733, 519] width 38 height 18
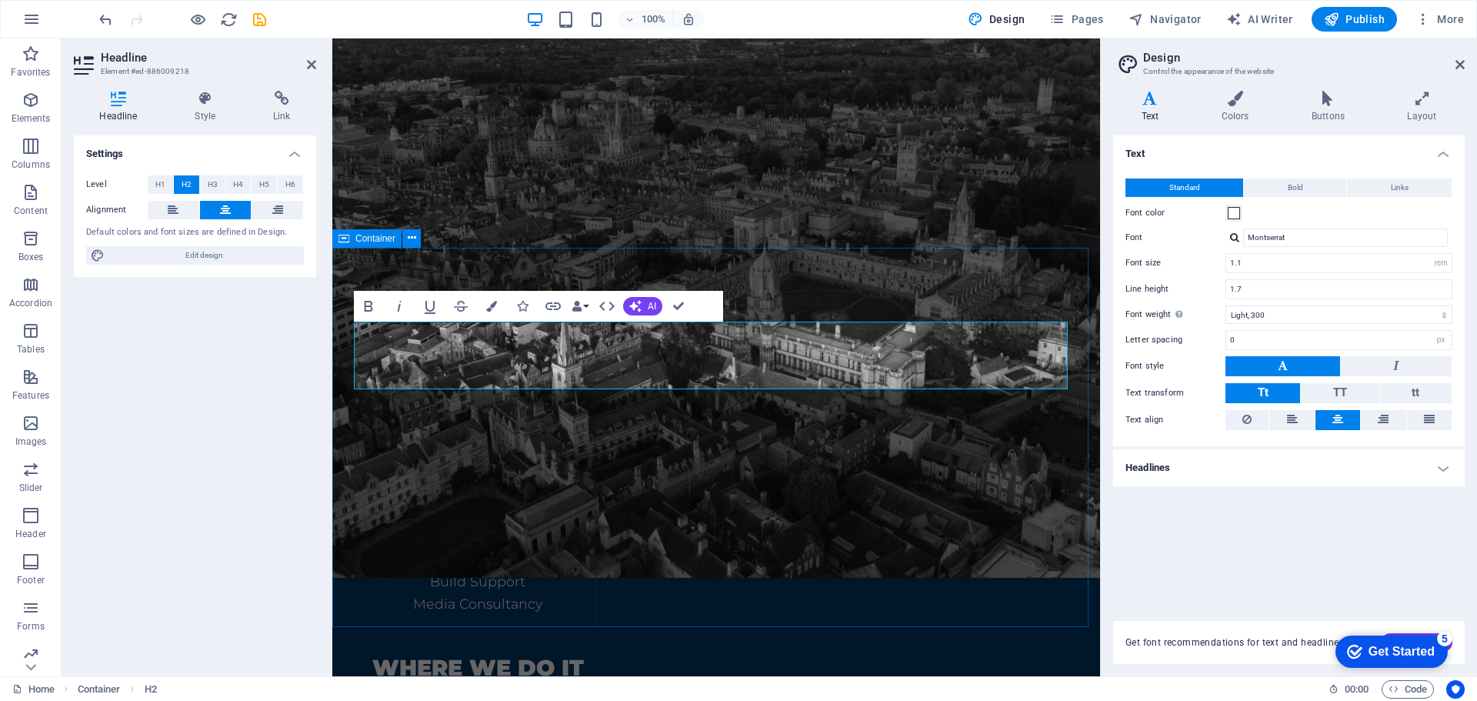
click at [1006, 567] on div "DETAILS What We DO Design Consultancy Build Support Media Consultancy Where we …" at bounding box center [716, 571] width 768 height 498
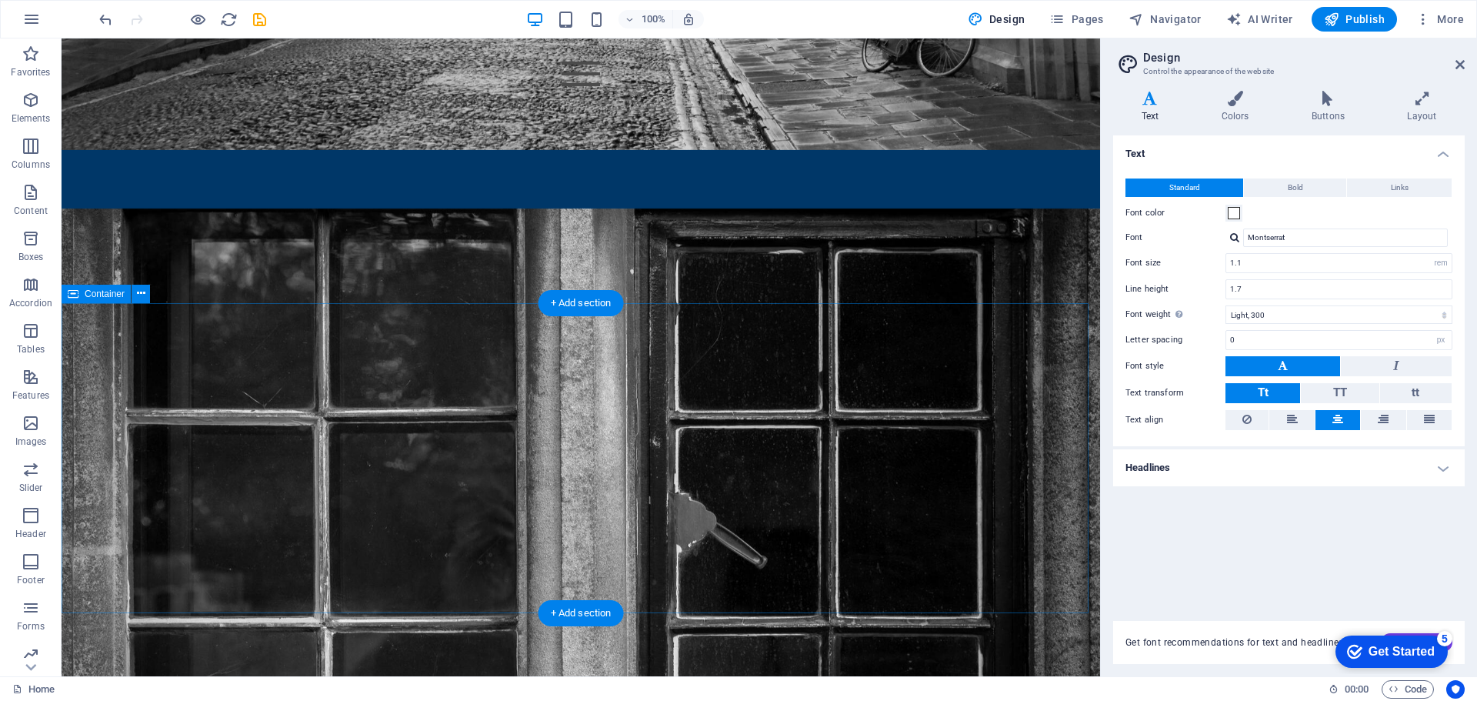
scroll to position [2770, 0]
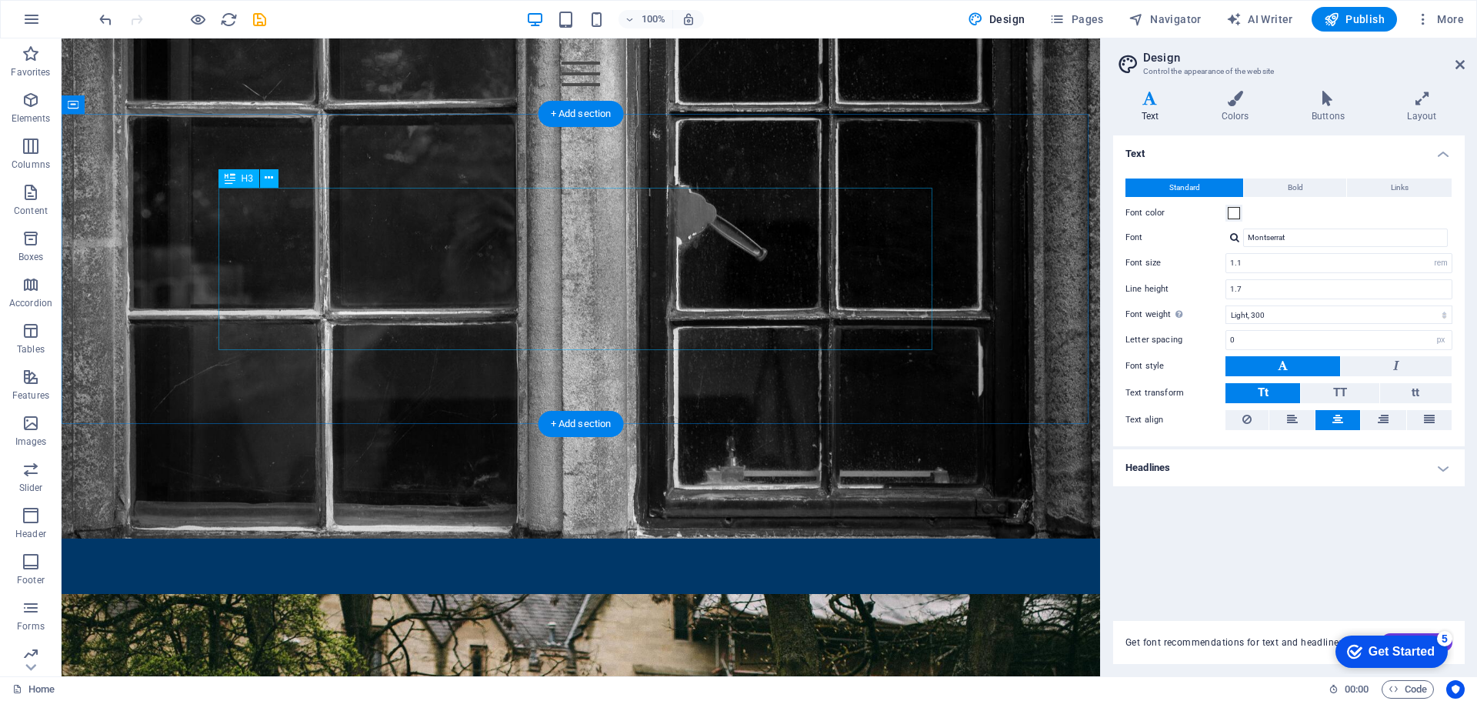
click at [559, 357] on div "DESIGN Build MEDIA" at bounding box center [581, 438] width 714 height 162
click at [288, 357] on h3 "DESIGN Build MEDIA" at bounding box center [581, 438] width 714 height 162
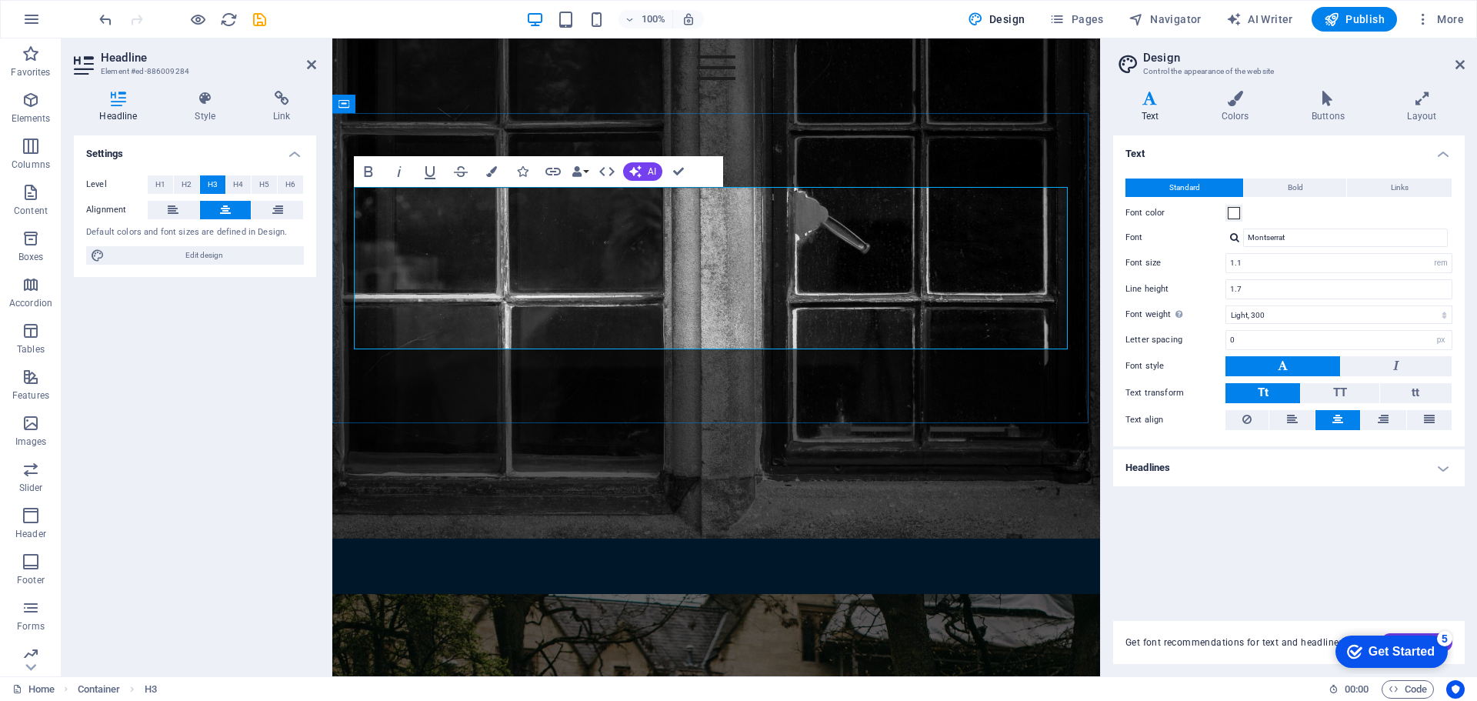
scroll to position [2907, 0]
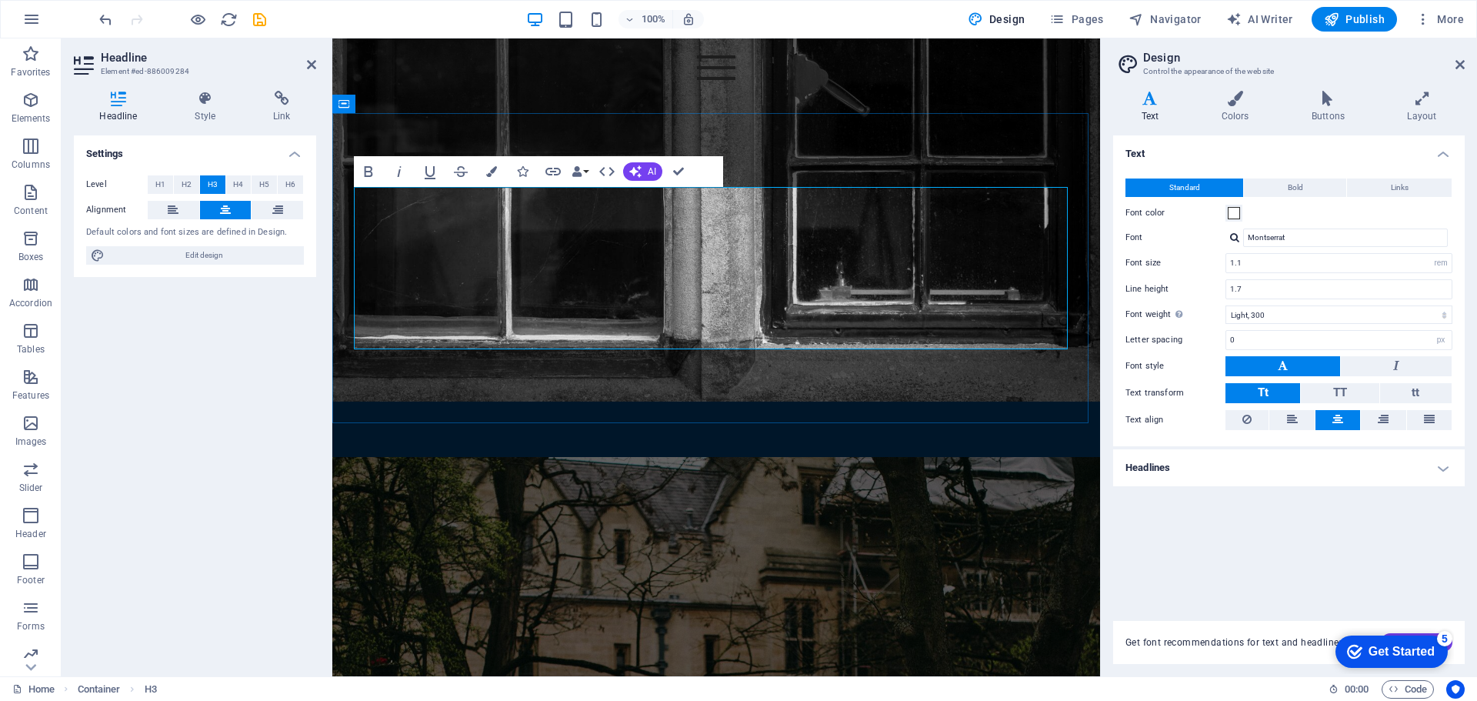
click at [697, 269] on h3 "DESIGN Build MEDIA" at bounding box center [716, 301] width 714 height 162
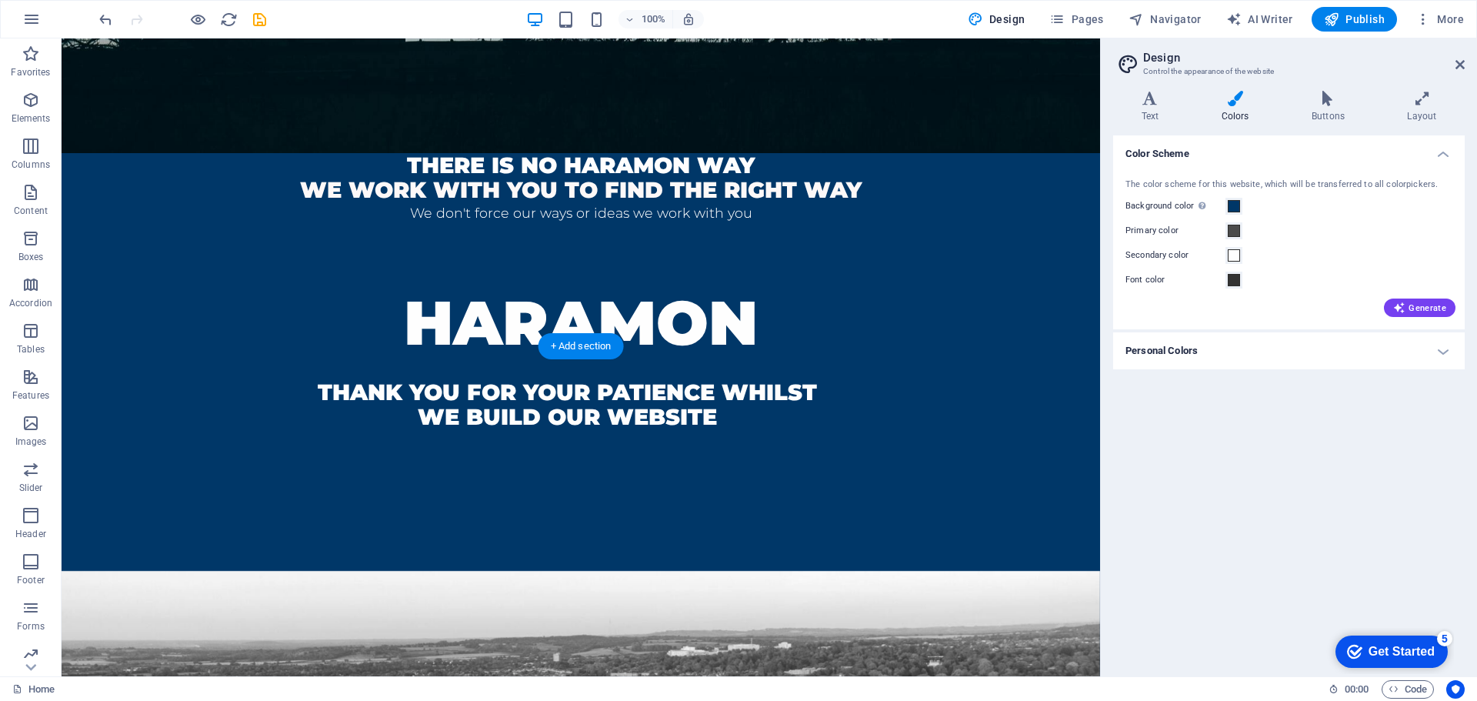
scroll to position [365, 0]
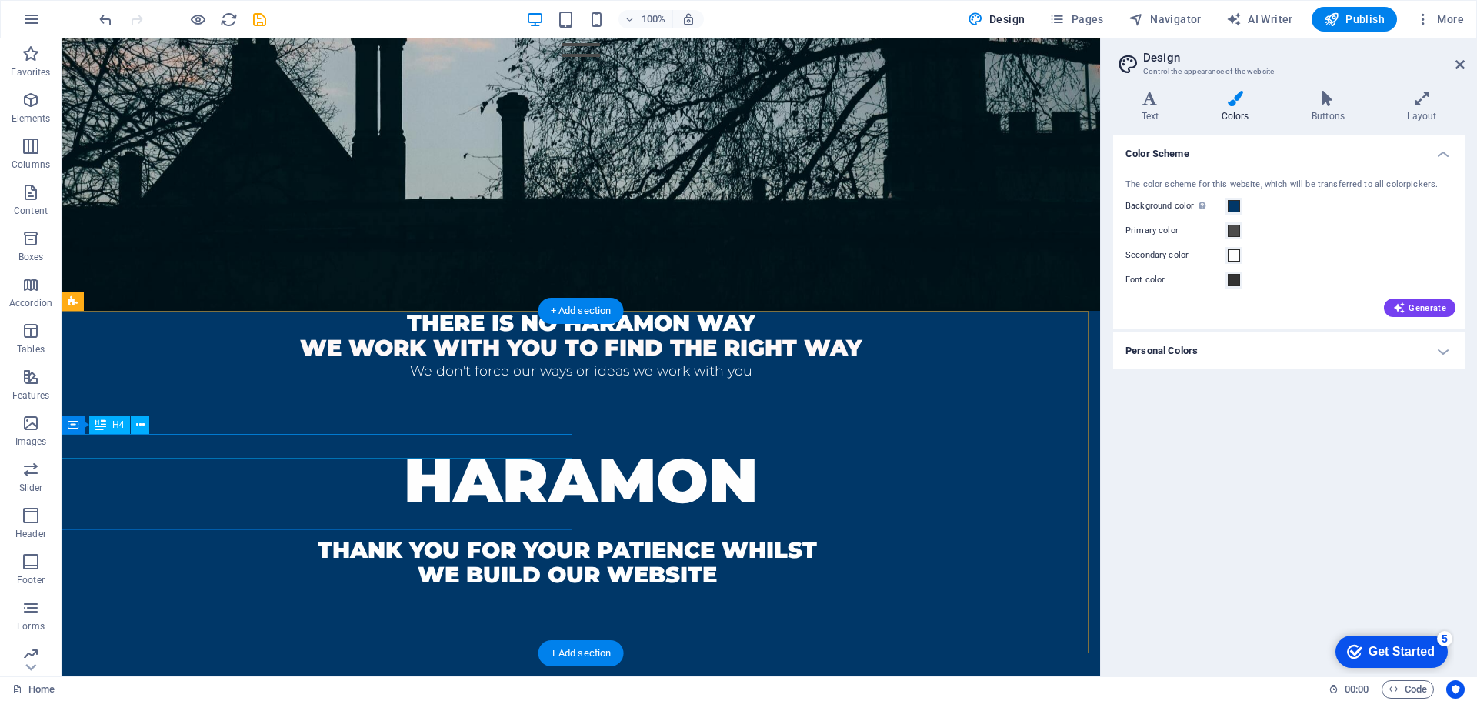
click at [258, 335] on div "There is no haramon way" at bounding box center [581, 323] width 1039 height 25
click at [301, 335] on div "There is no haramon way" at bounding box center [581, 323] width 1039 height 25
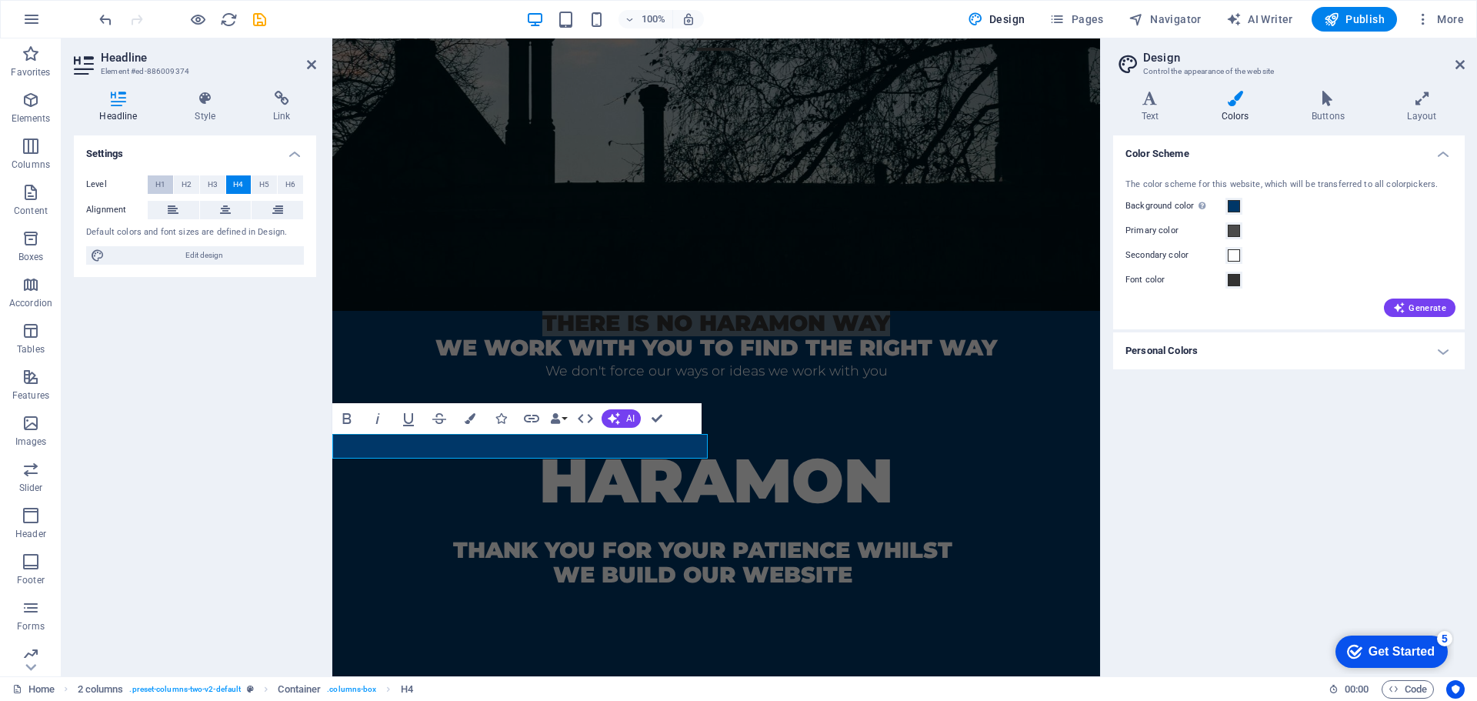
click at [160, 188] on span "H1" at bounding box center [160, 184] width 10 height 18
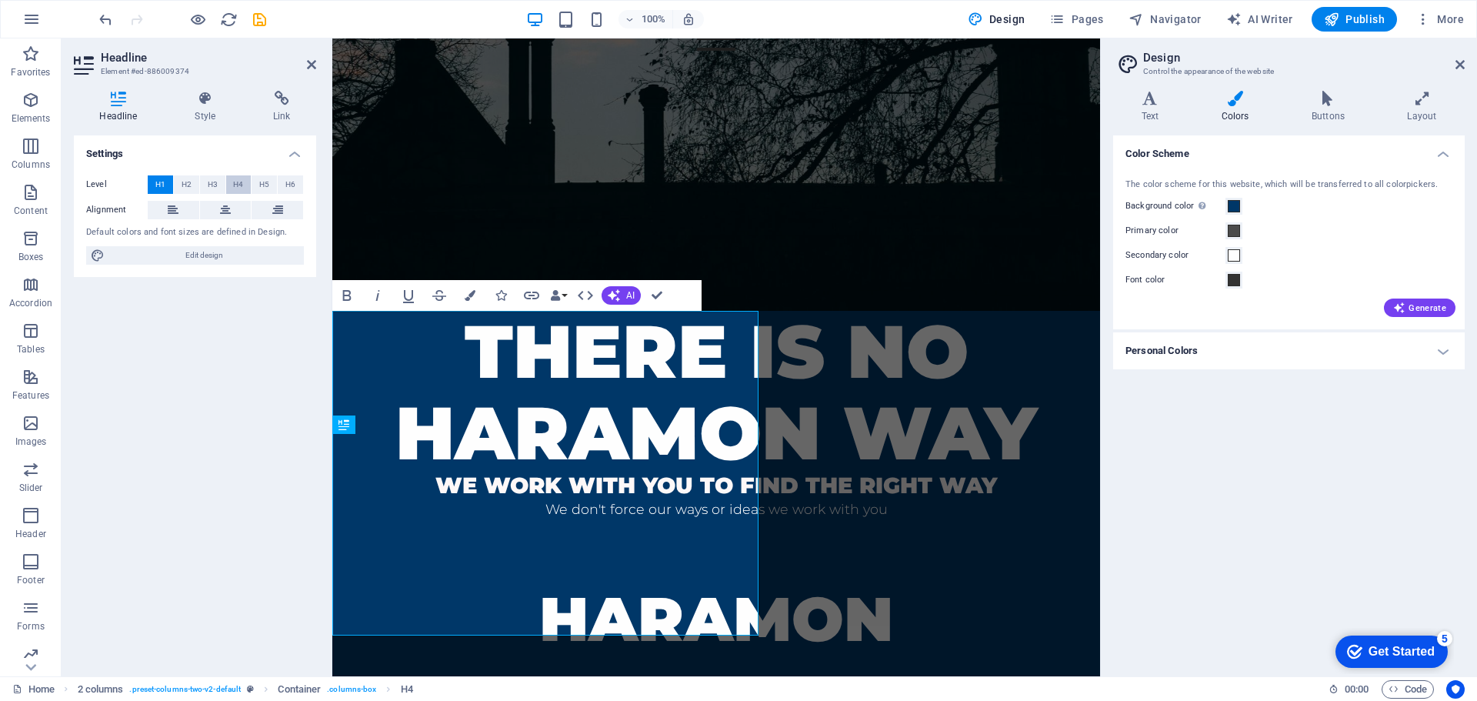
click at [236, 182] on span "H4" at bounding box center [238, 184] width 10 height 18
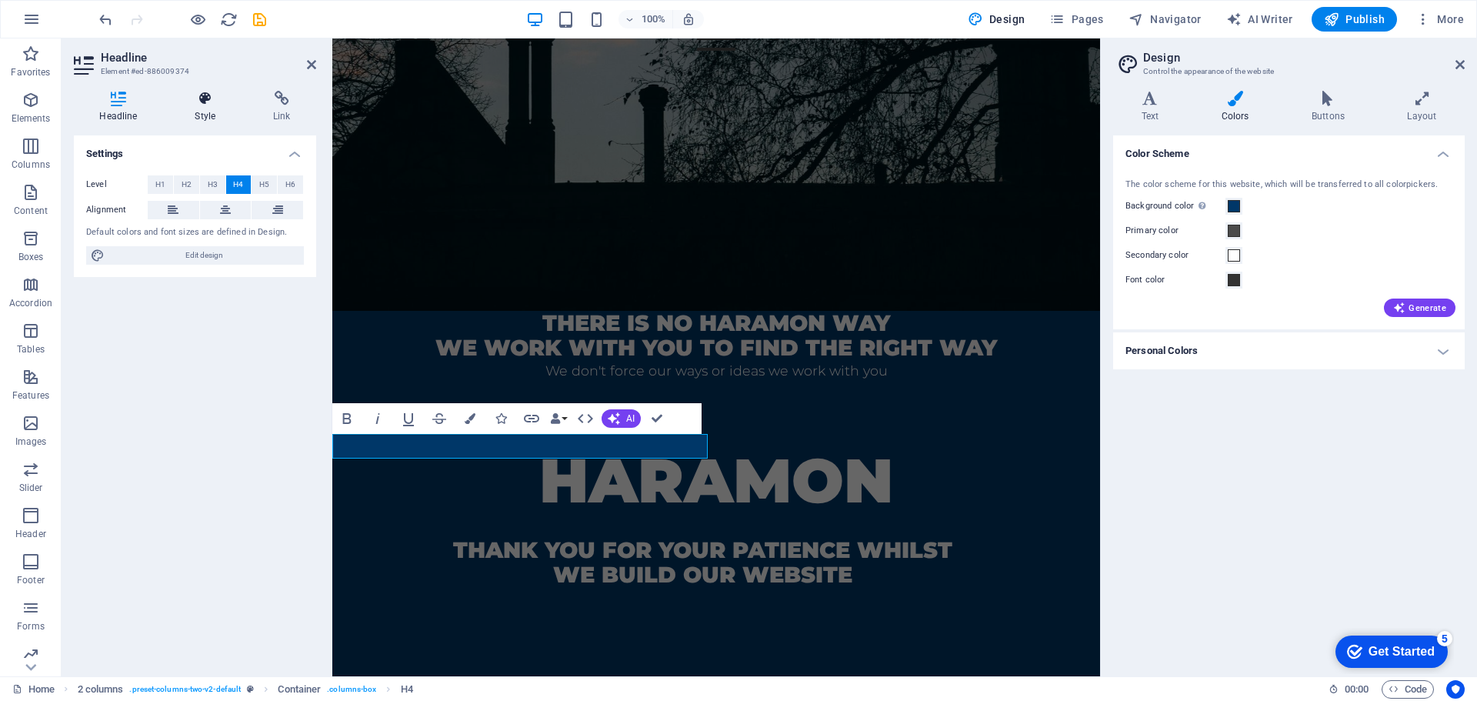
click at [198, 106] on h4 "Style" at bounding box center [208, 107] width 78 height 32
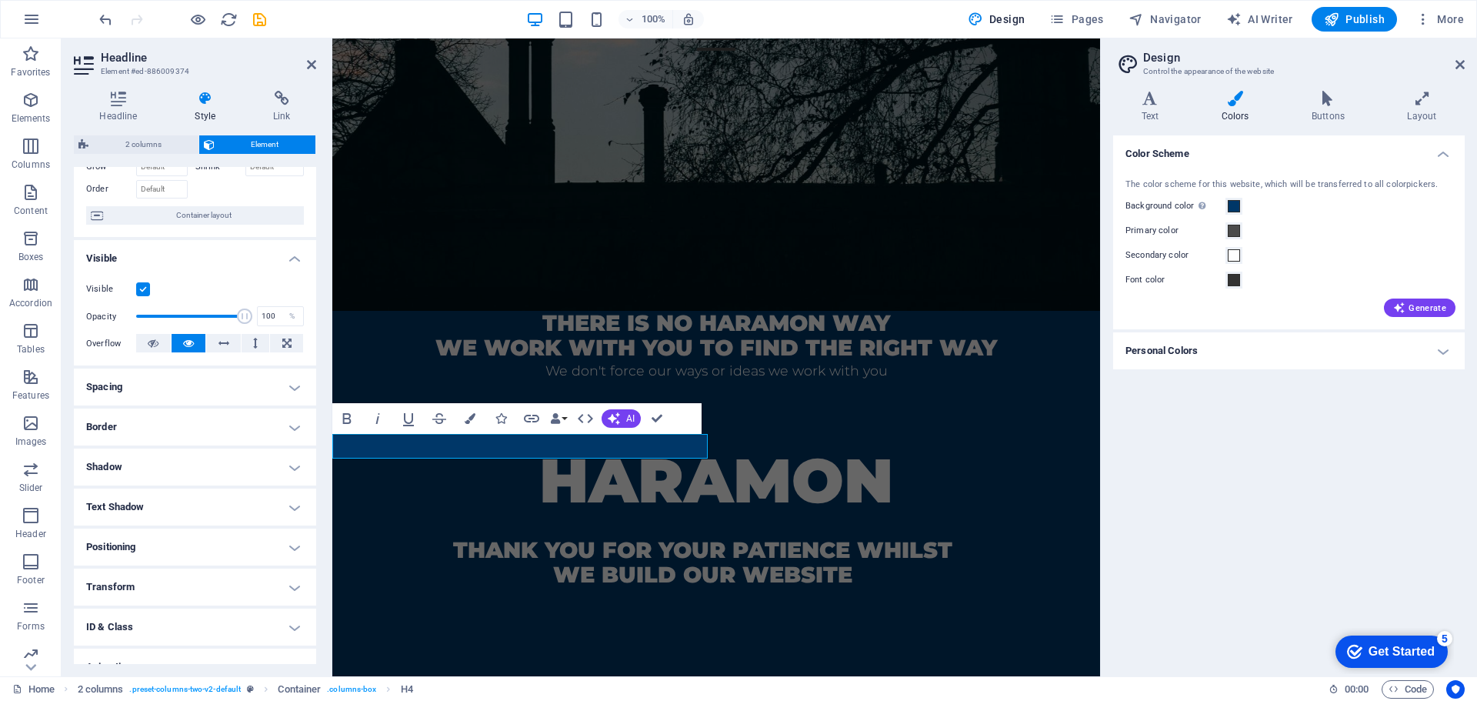
scroll to position [153, 0]
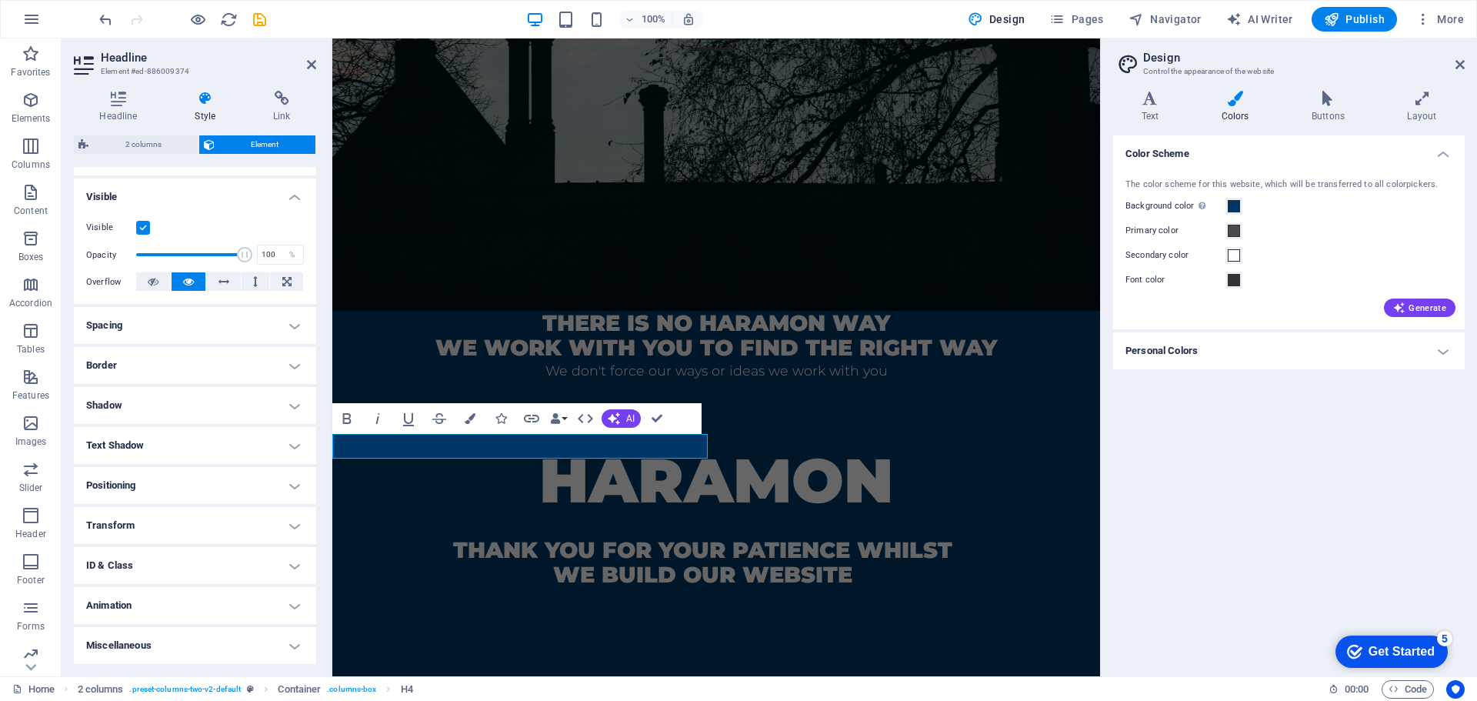
click at [1226, 421] on div "Color Scheme The color scheme for this website, which will be transferred to al…" at bounding box center [1289, 399] width 352 height 529
click at [941, 68] on div "Home About us Contact" at bounding box center [716, 38] width 768 height 58
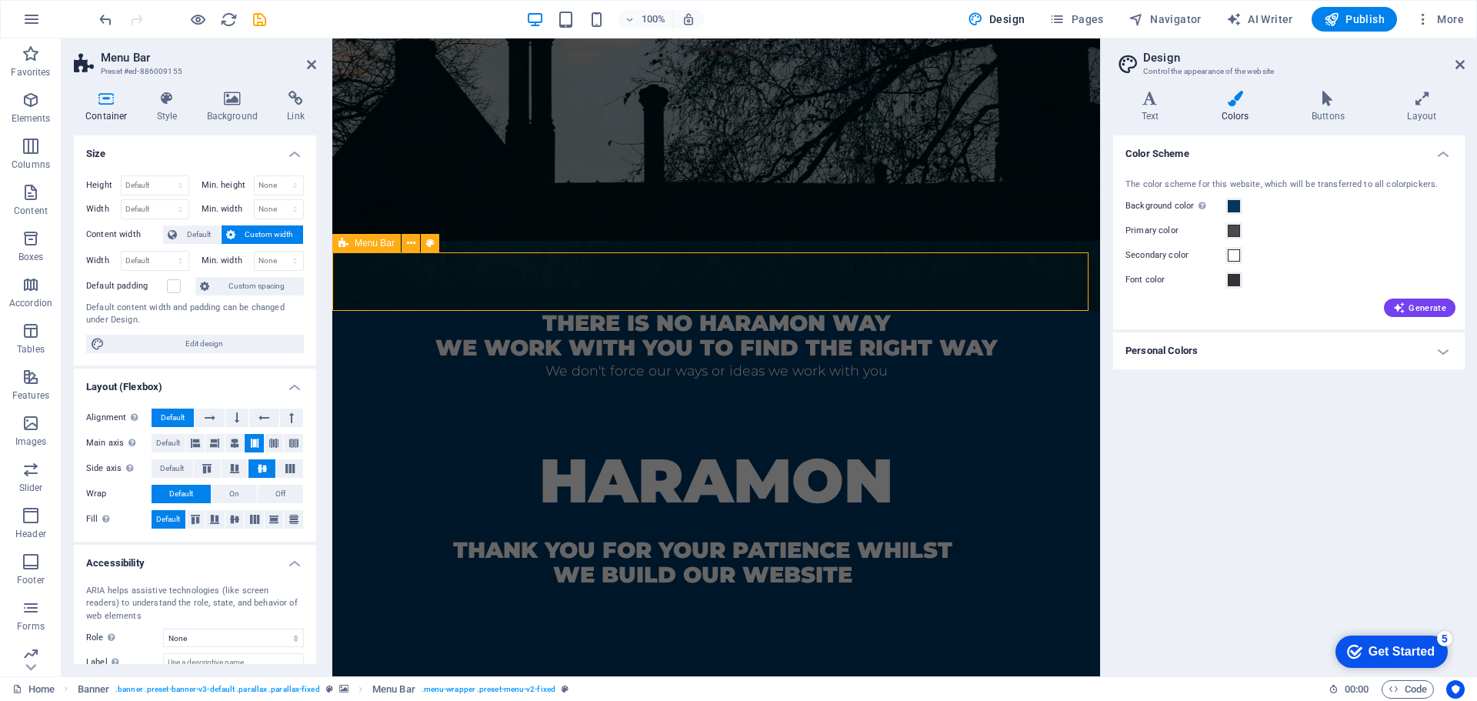
click at [1348, 24] on span "Publish" at bounding box center [1354, 19] width 61 height 15
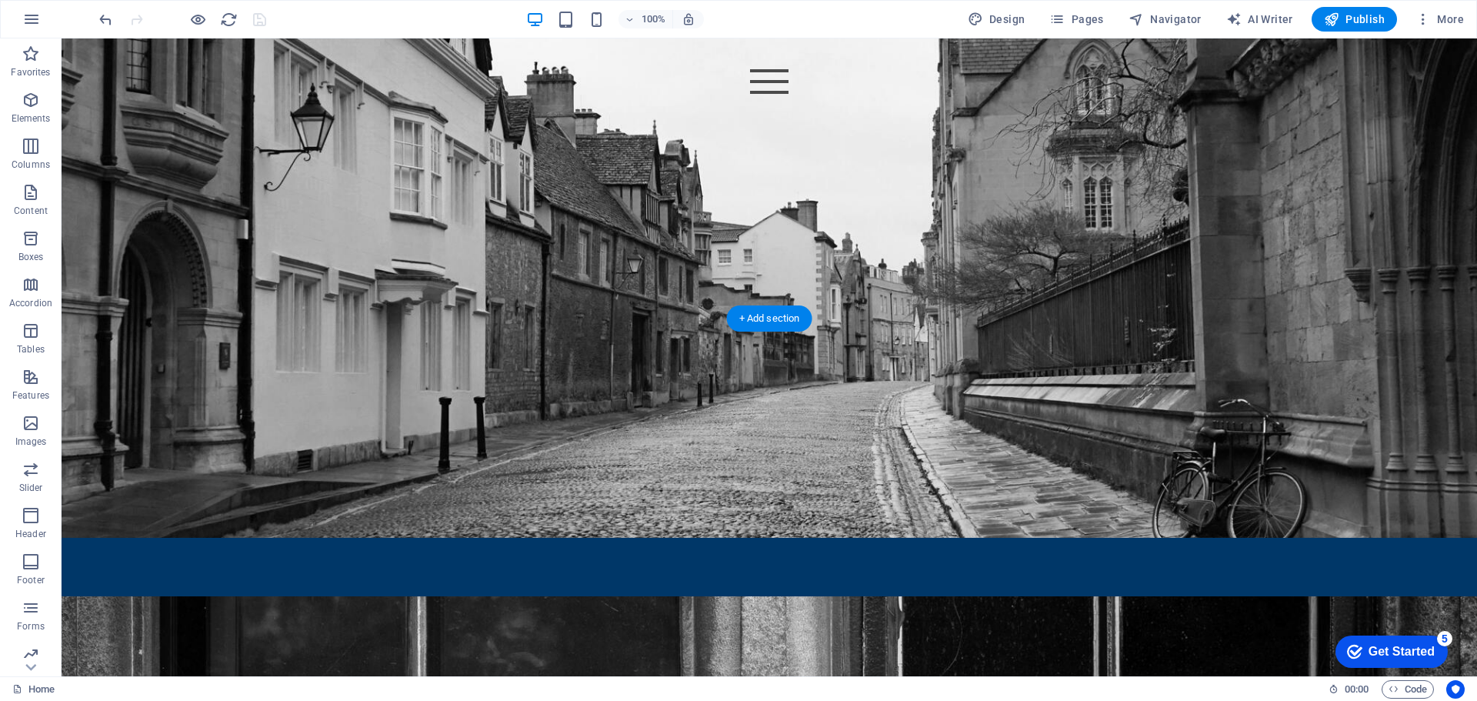
scroll to position [2212, 0]
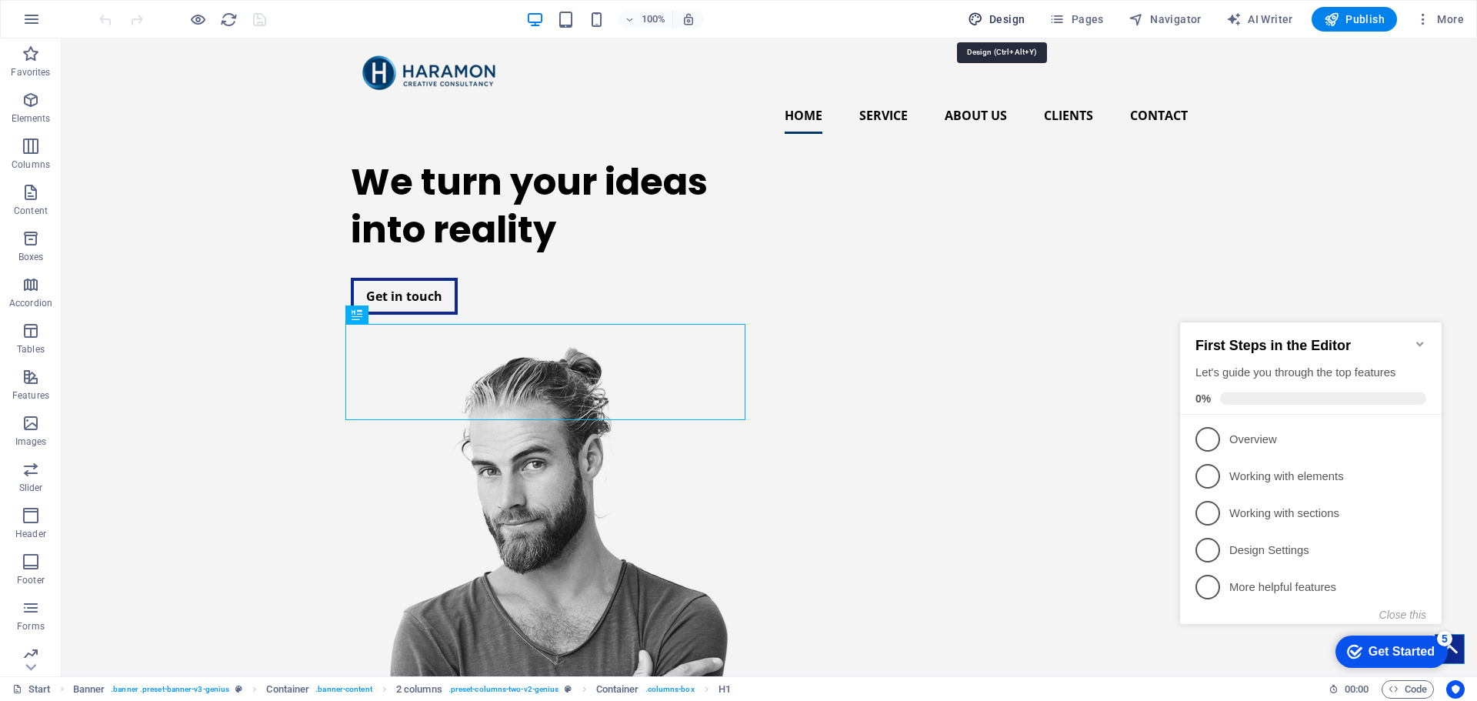
click at [1003, 13] on span "Design" at bounding box center [997, 19] width 58 height 15
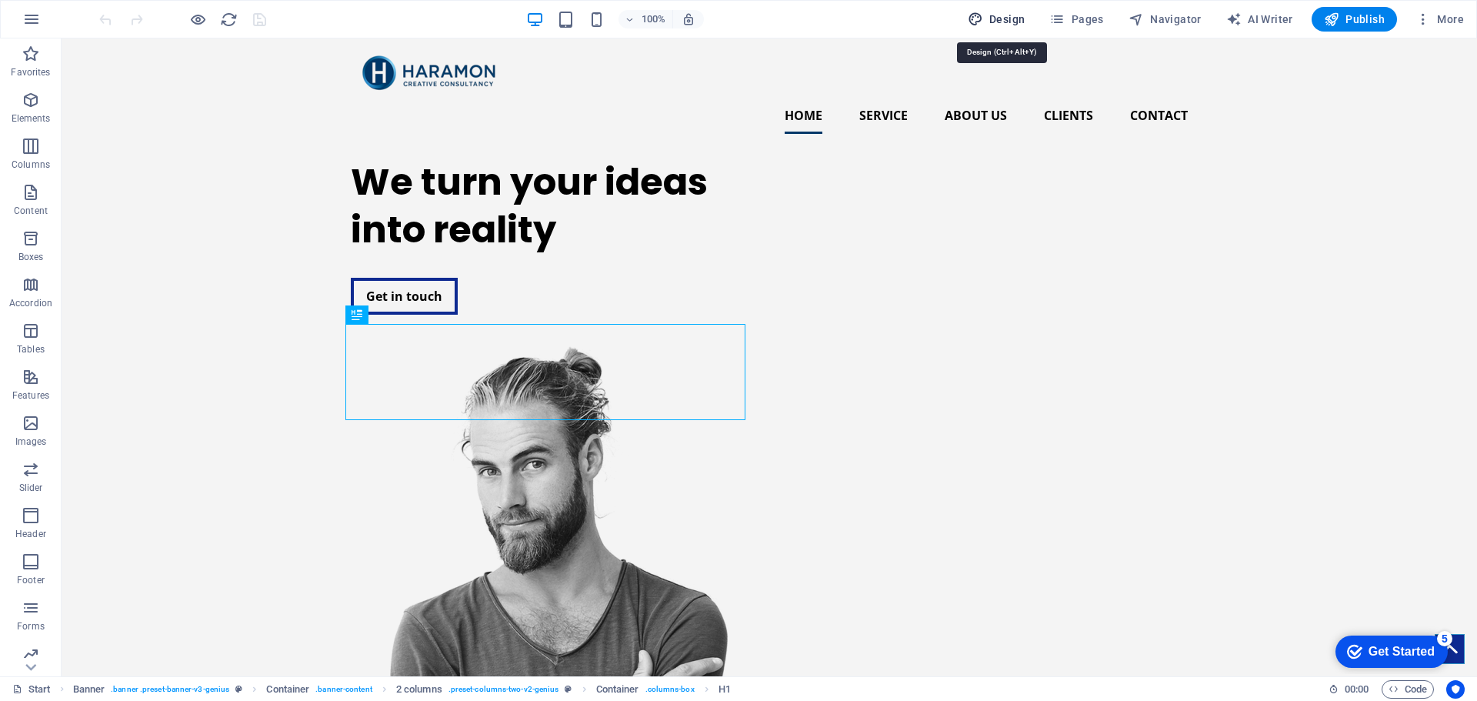
select select "ease-in-out"
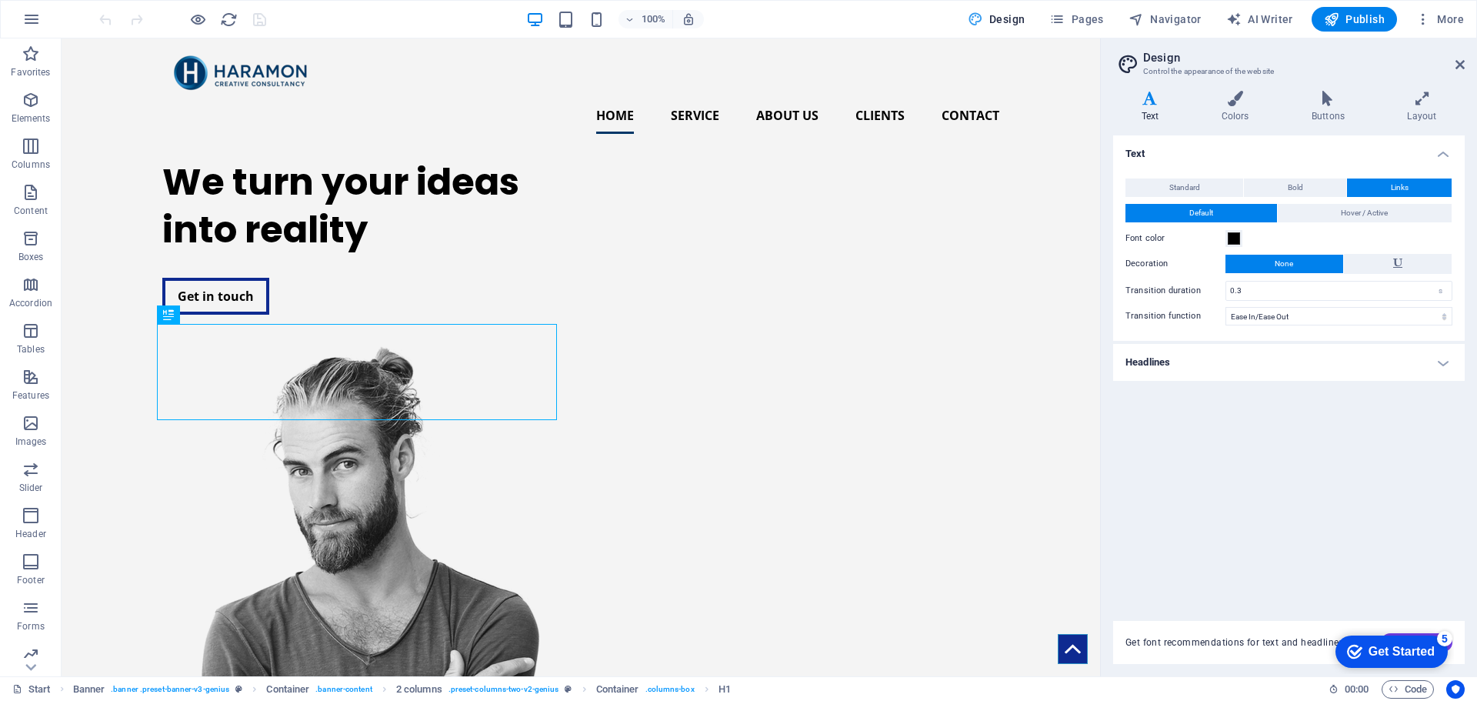
click at [1467, 64] on aside "Design Control the appearance of the website Variants Text Colors Buttons Layou…" at bounding box center [1288, 357] width 377 height 638
click at [34, 15] on icon "button" at bounding box center [31, 19] width 18 height 18
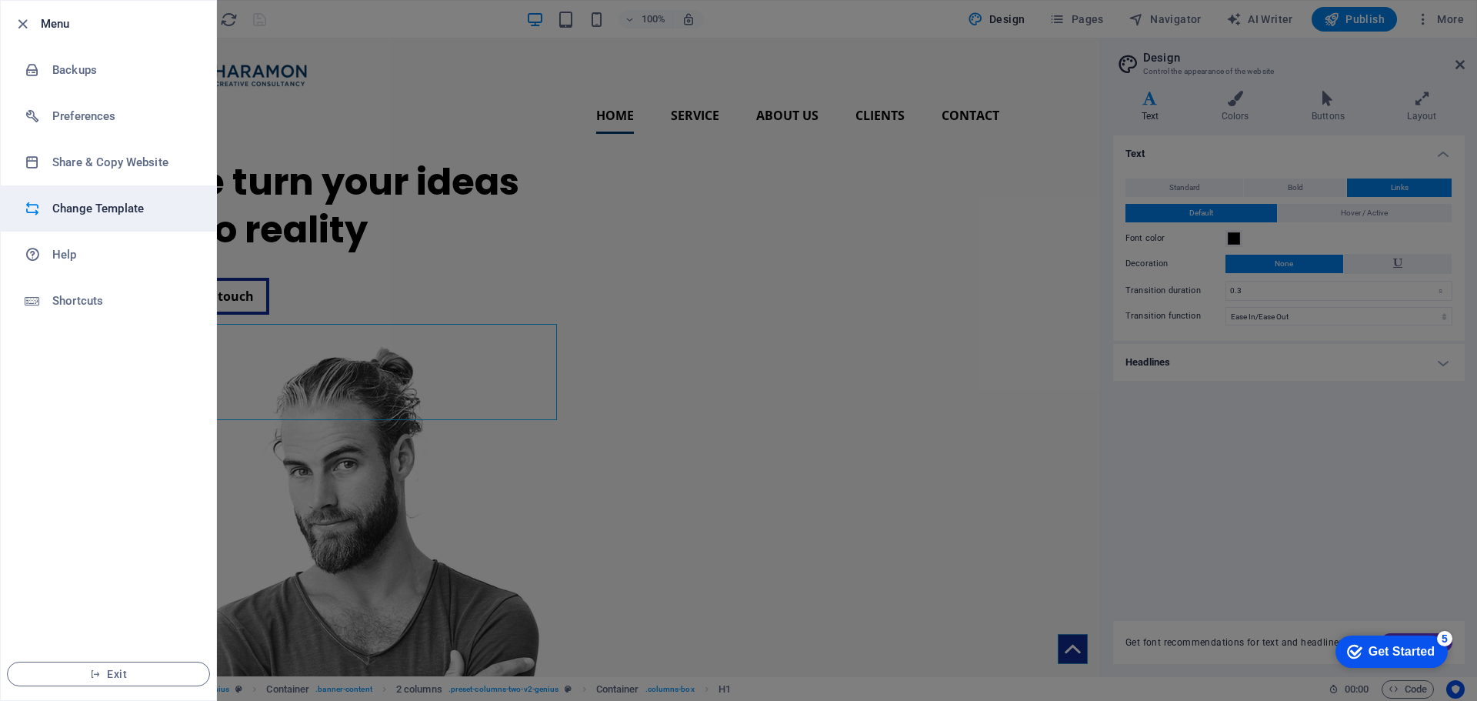
click at [76, 204] on h6 "Change Template" at bounding box center [123, 208] width 142 height 18
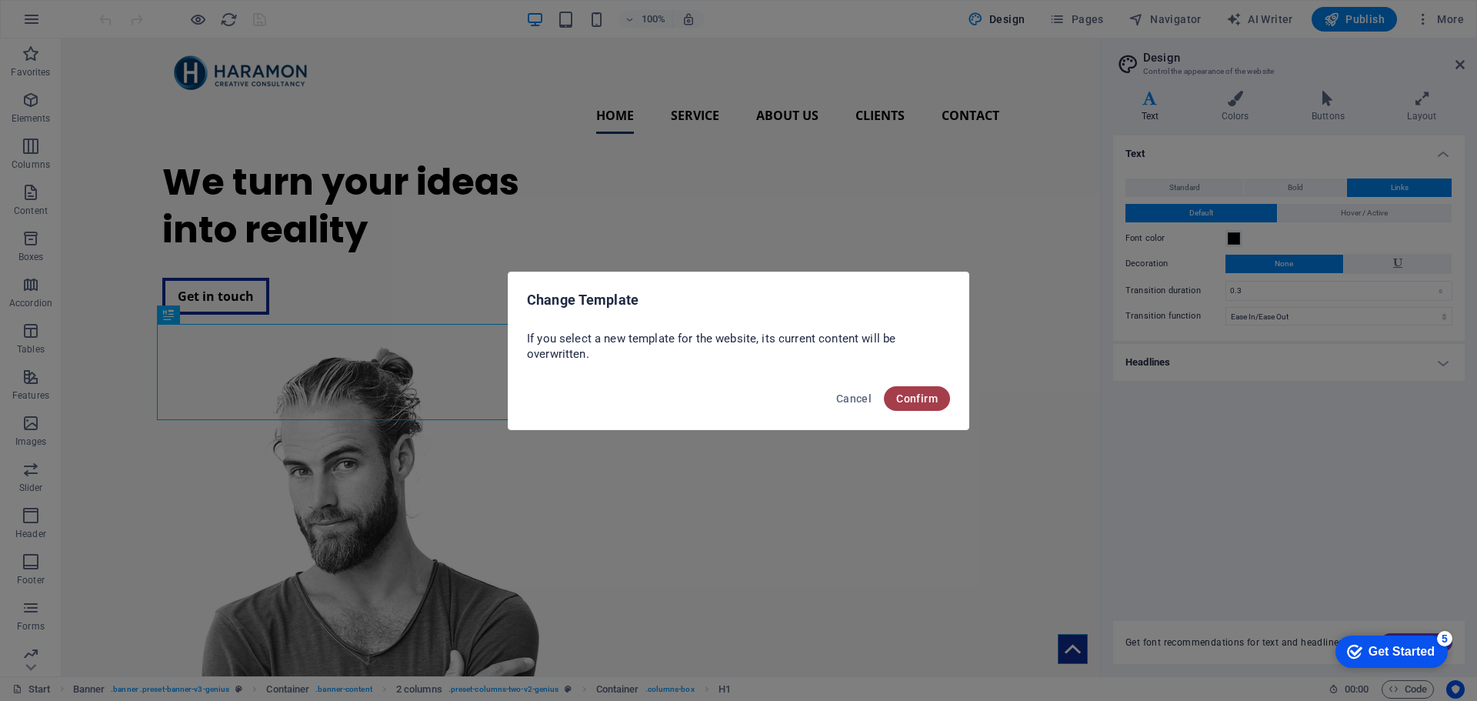
click at [929, 403] on span "Confirm" at bounding box center [917, 398] width 42 height 12
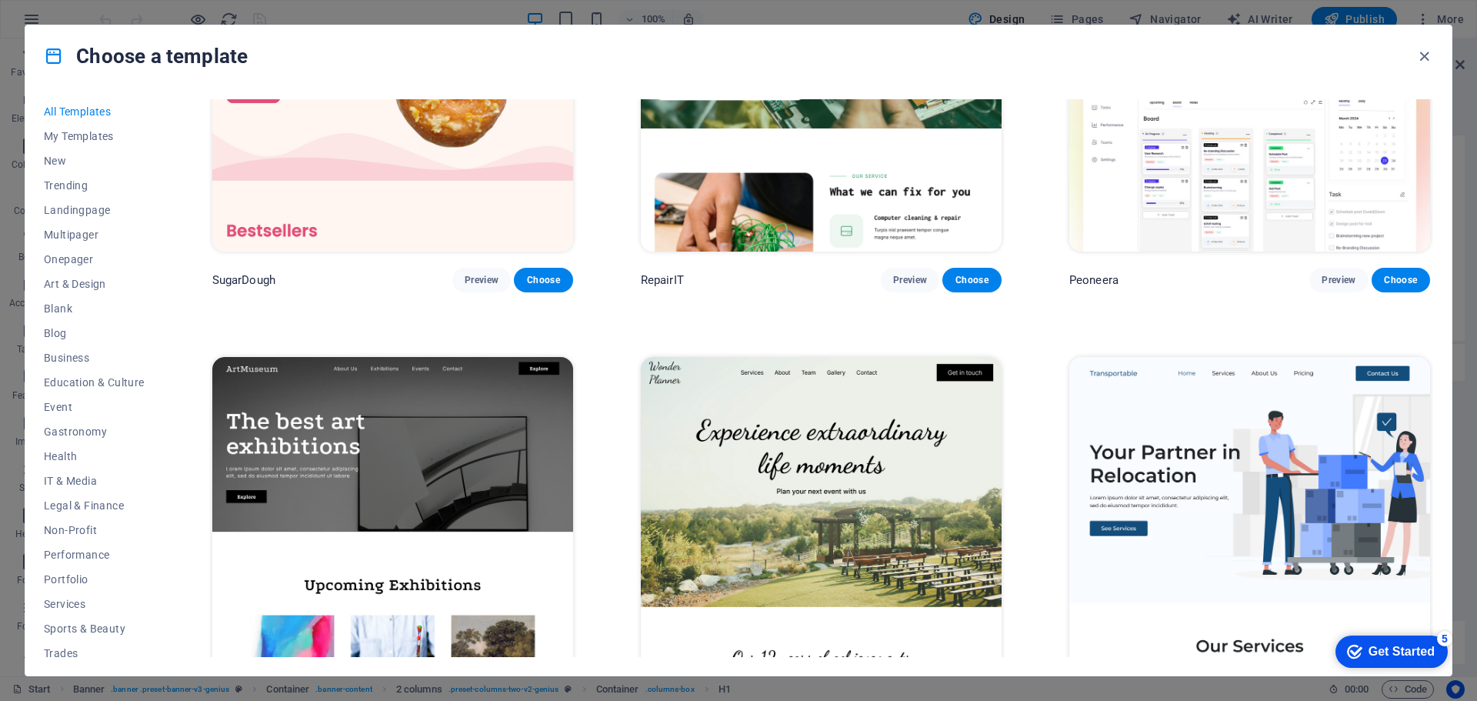
scroll to position [231, 0]
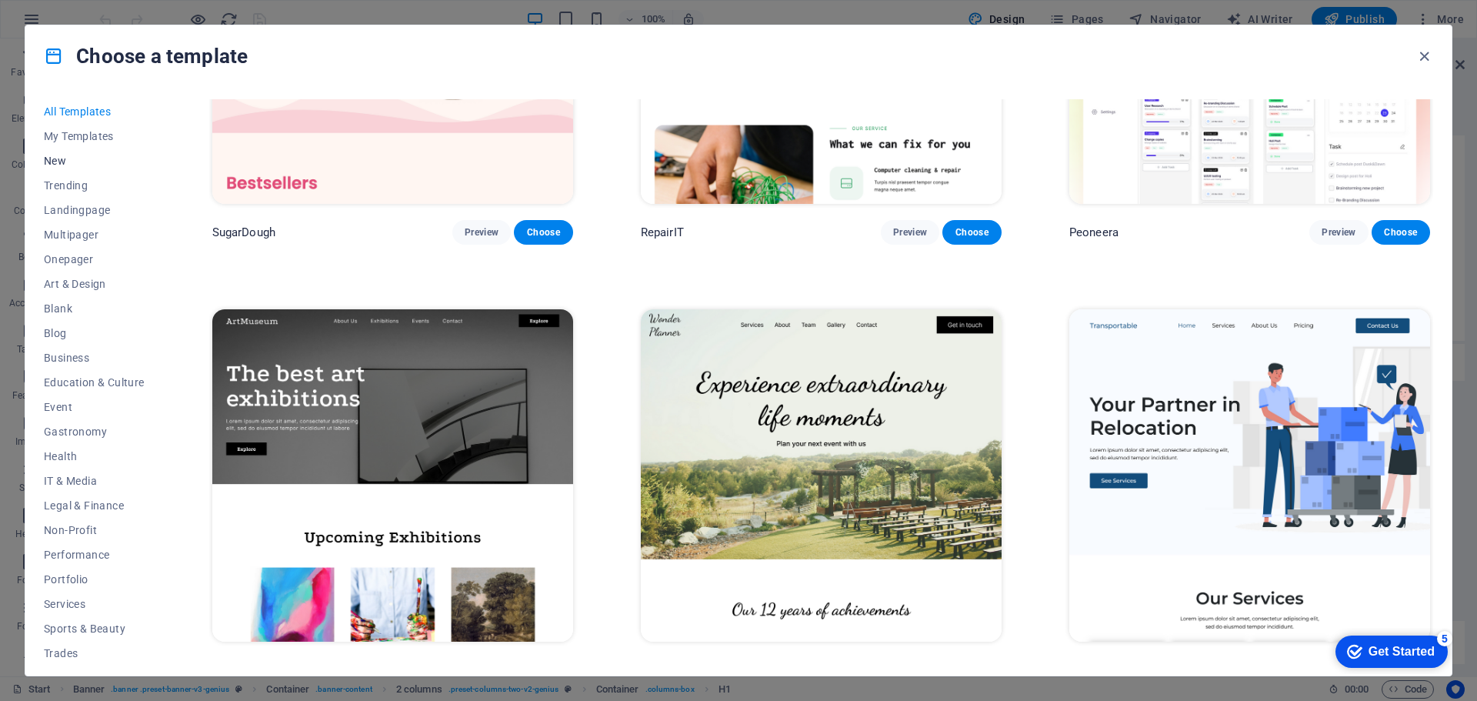
click at [85, 159] on span "New" at bounding box center [94, 161] width 101 height 12
click at [55, 162] on span "New" at bounding box center [94, 161] width 101 height 12
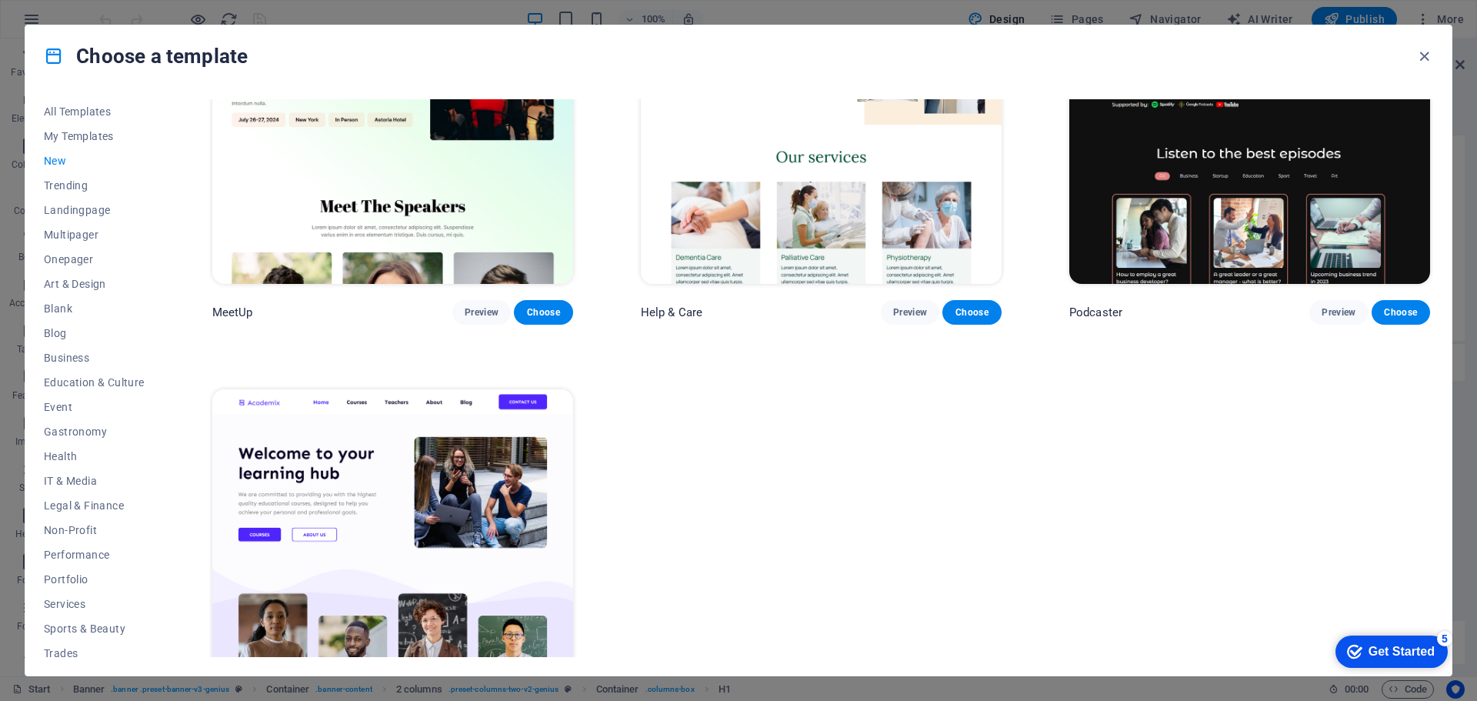
scroll to position [1562, 0]
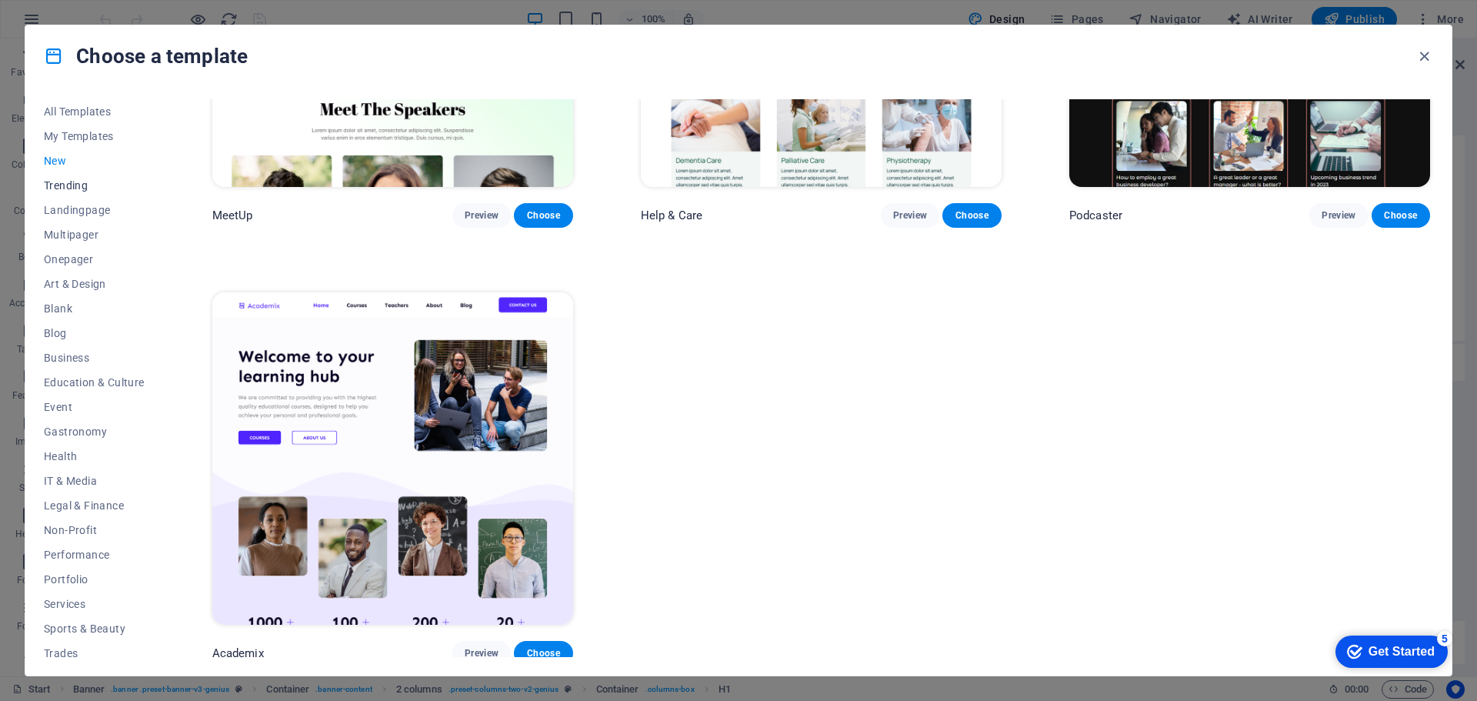
click at [73, 182] on span "Trending" at bounding box center [94, 185] width 101 height 12
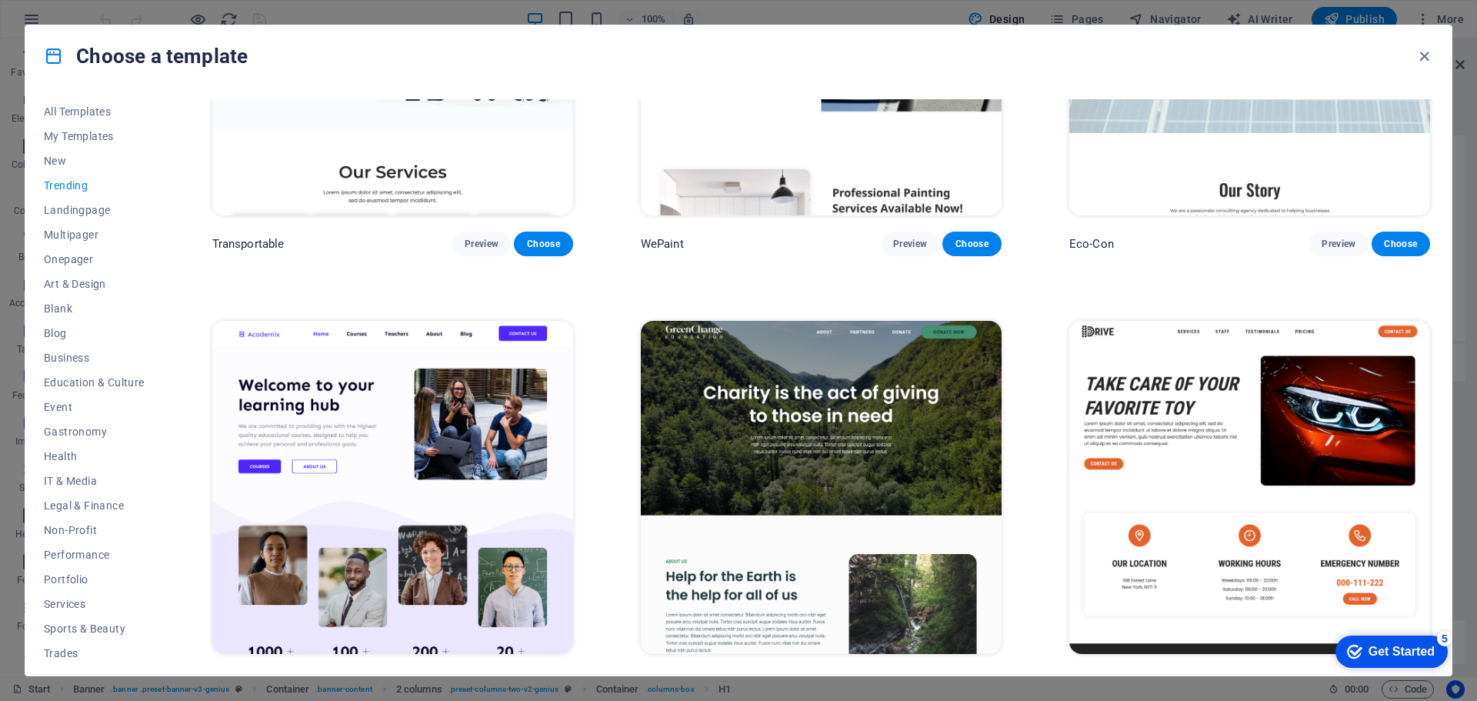
scroll to position [923, 0]
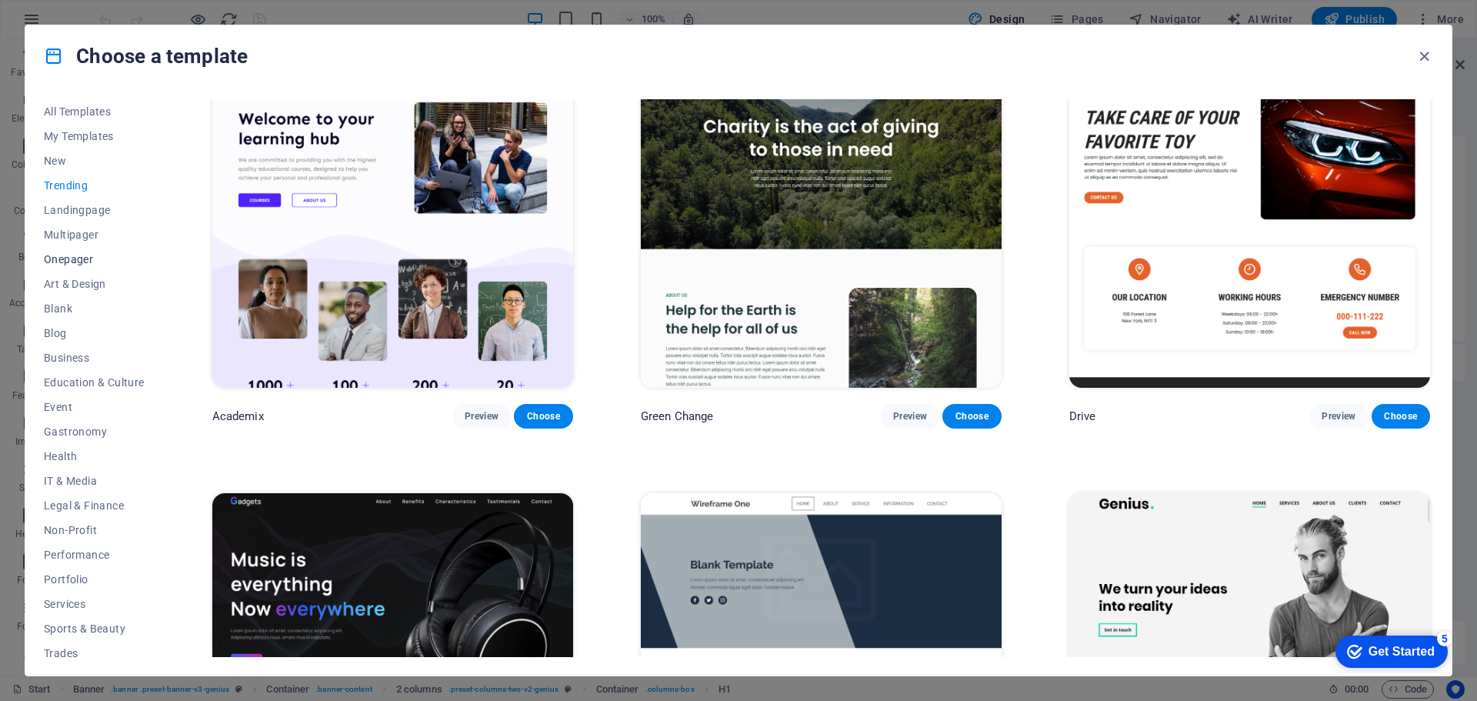
click at [62, 258] on span "Onepager" at bounding box center [94, 259] width 101 height 12
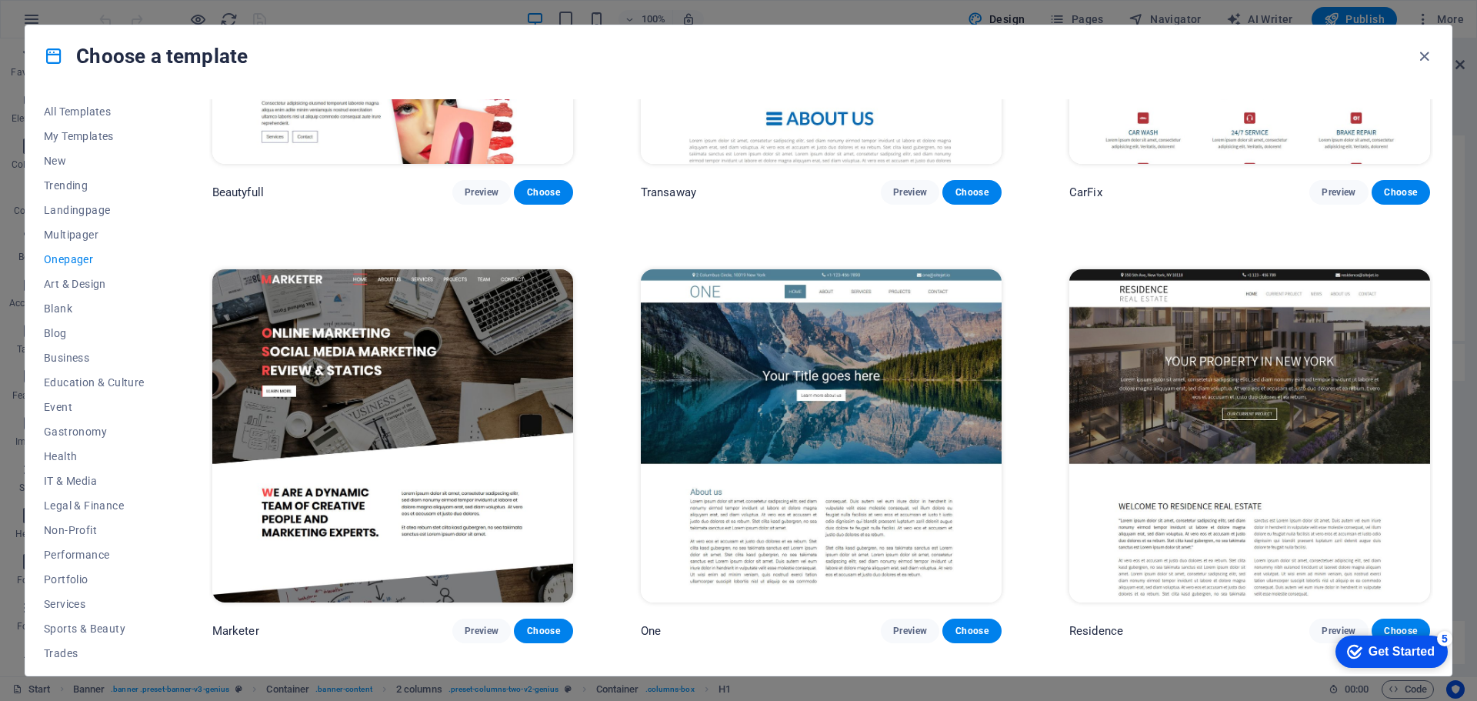
scroll to position [8618, 0]
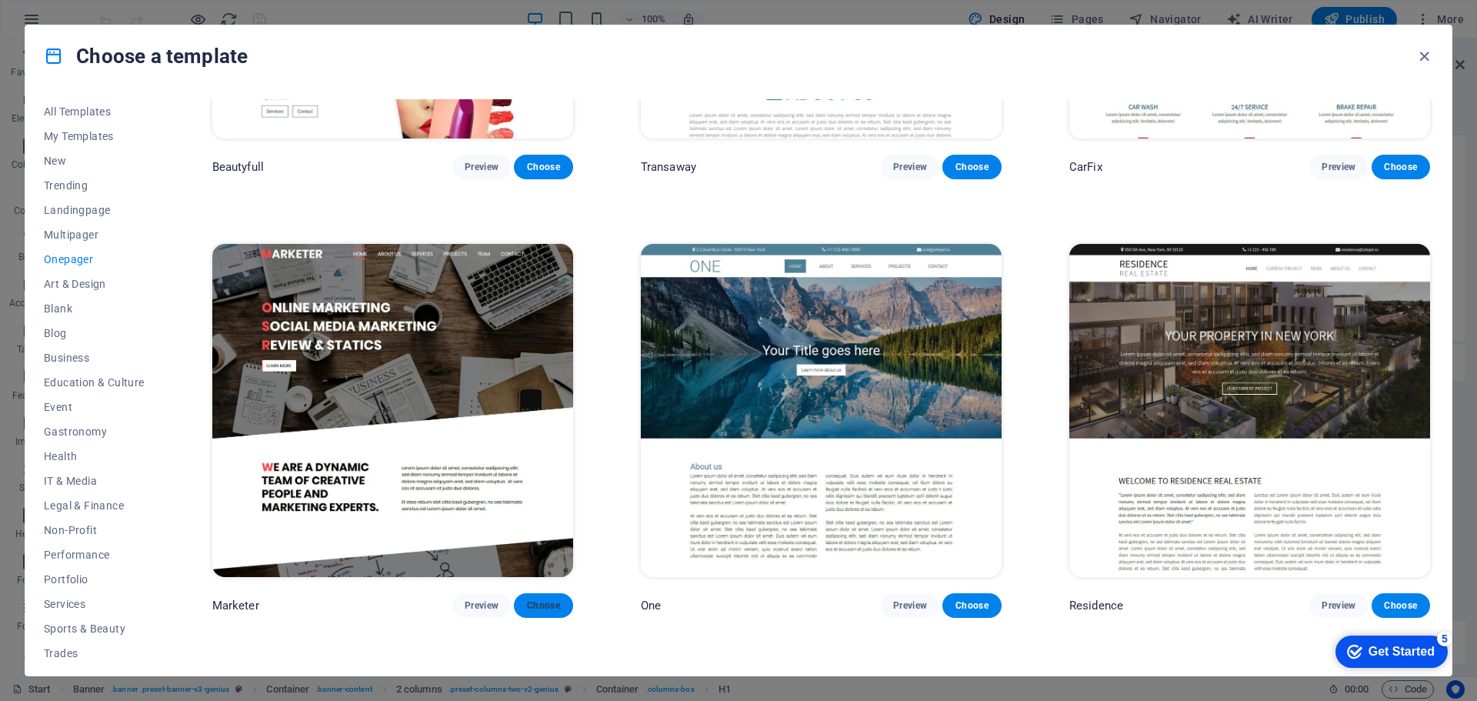
click at [536, 593] on button "Choose" at bounding box center [543, 605] width 58 height 25
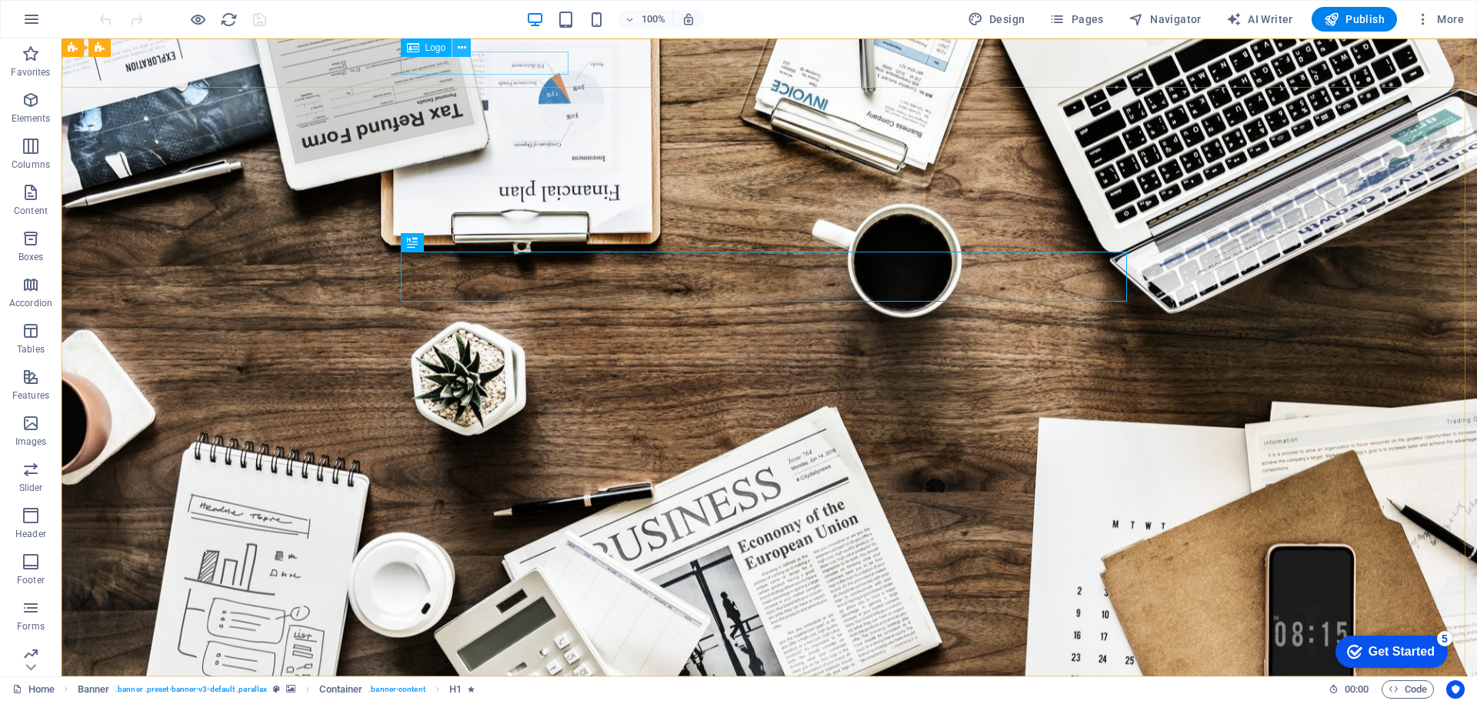
click at [462, 55] on icon at bounding box center [462, 48] width 8 height 16
click at [461, 46] on icon at bounding box center [462, 48] width 8 height 16
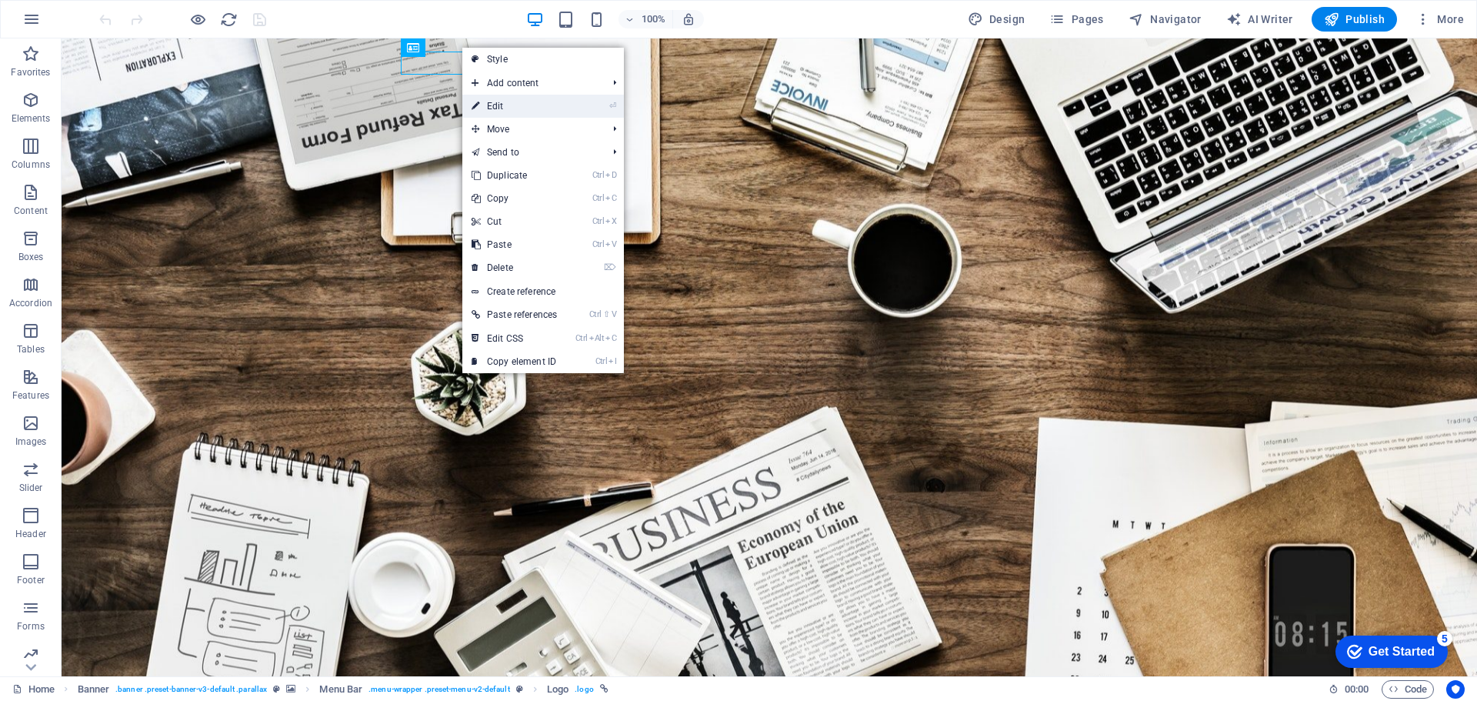
drag, startPoint x: 511, startPoint y: 101, endPoint x: 194, endPoint y: 165, distance: 323.5
click at [511, 101] on link "⏎ Edit" at bounding box center [514, 106] width 104 height 23
select select "px"
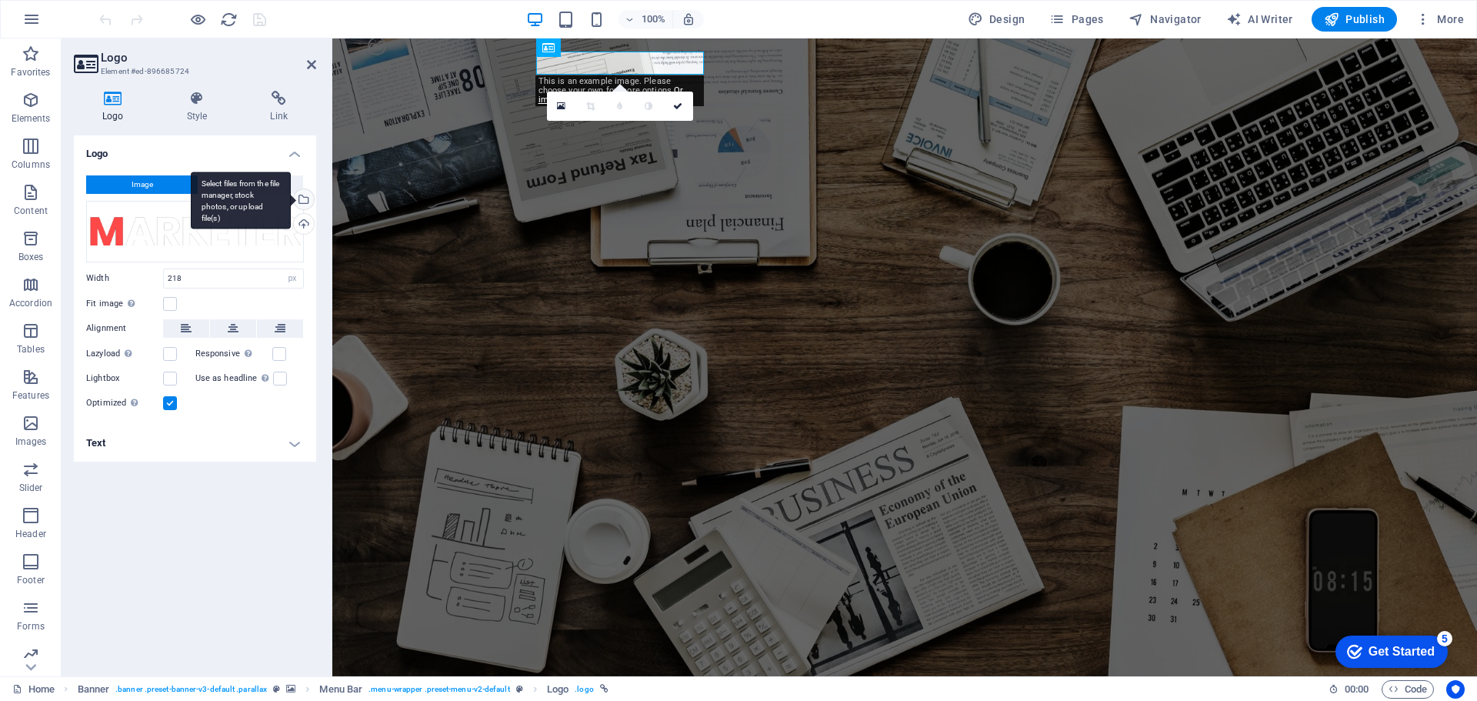
click at [309, 202] on div "Select files from the file manager, stock photos, or upload file(s)" at bounding box center [302, 200] width 23 height 23
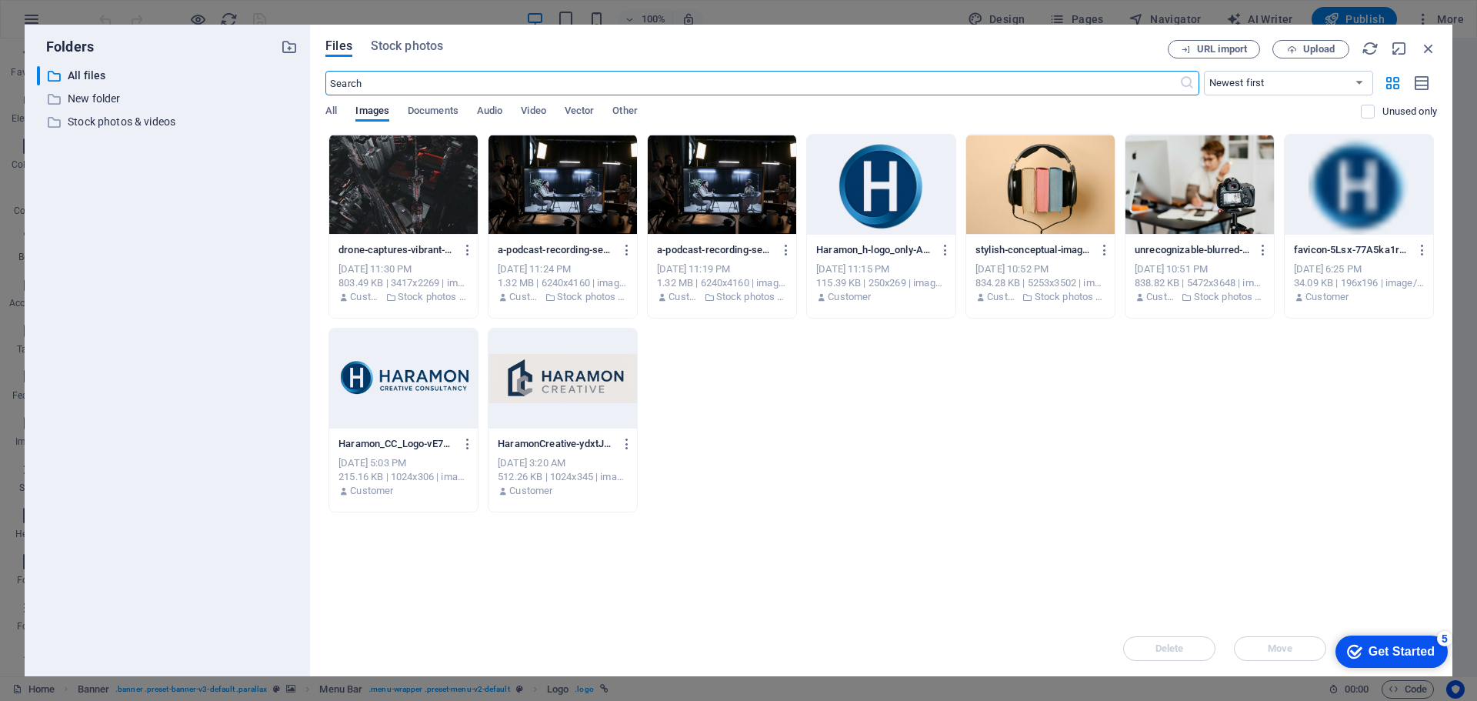
click at [394, 376] on div at bounding box center [403, 379] width 149 height 100
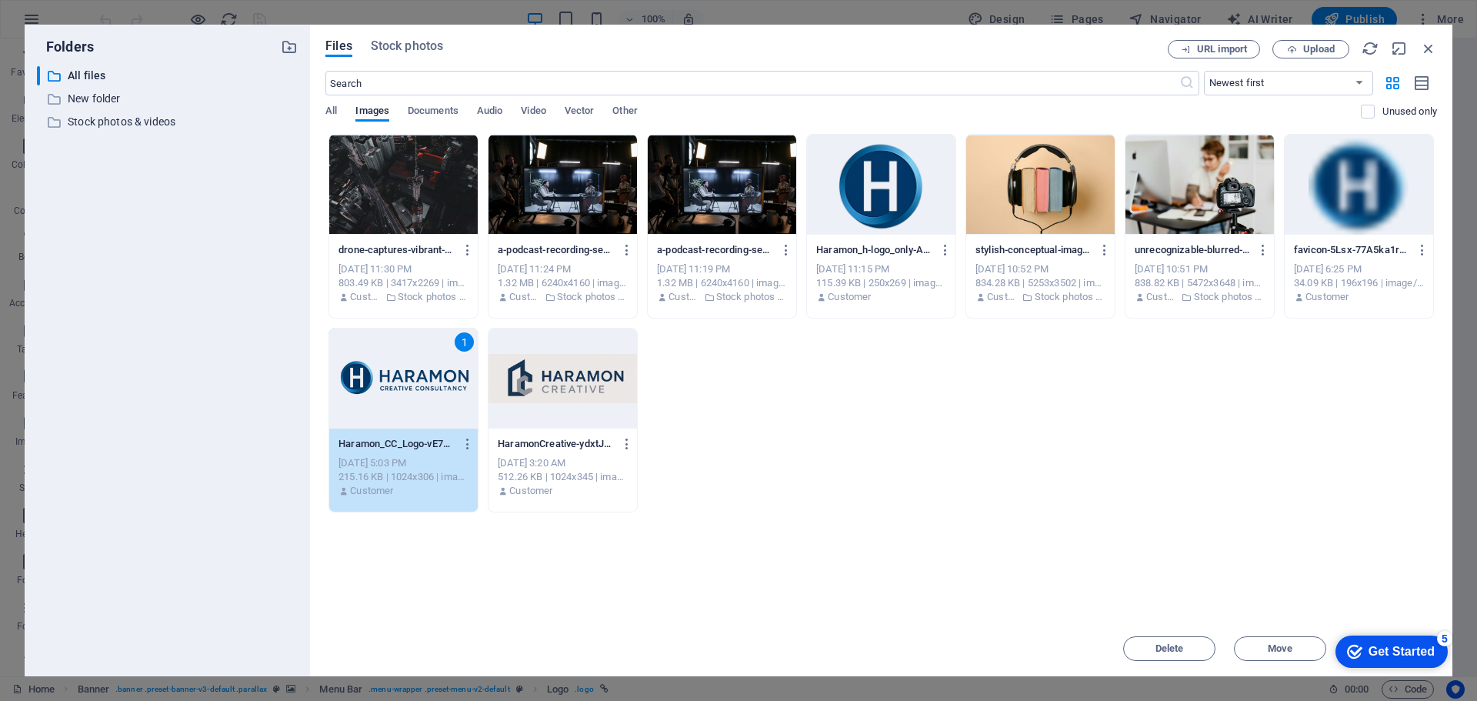
click at [395, 384] on div "1" at bounding box center [403, 379] width 149 height 100
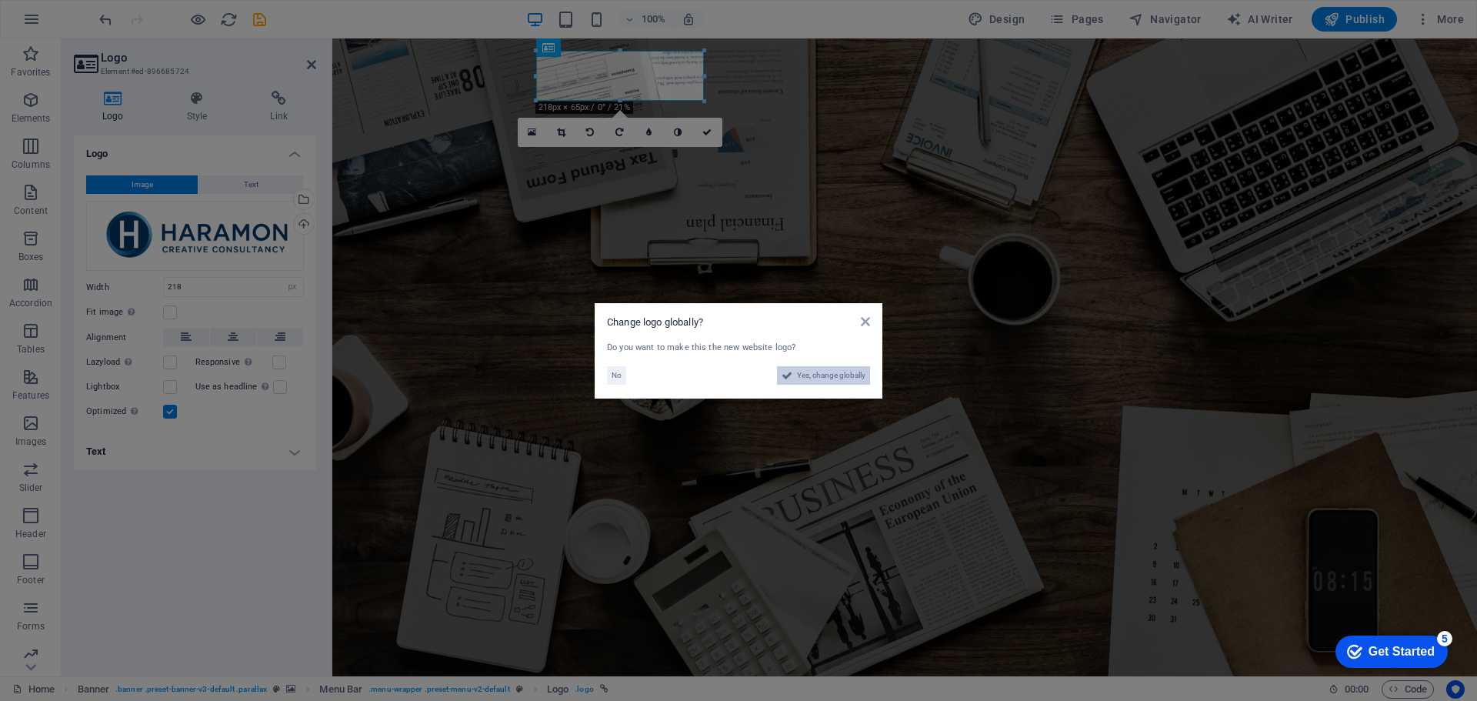
click at [808, 380] on span "Yes, change globally" at bounding box center [831, 375] width 68 height 18
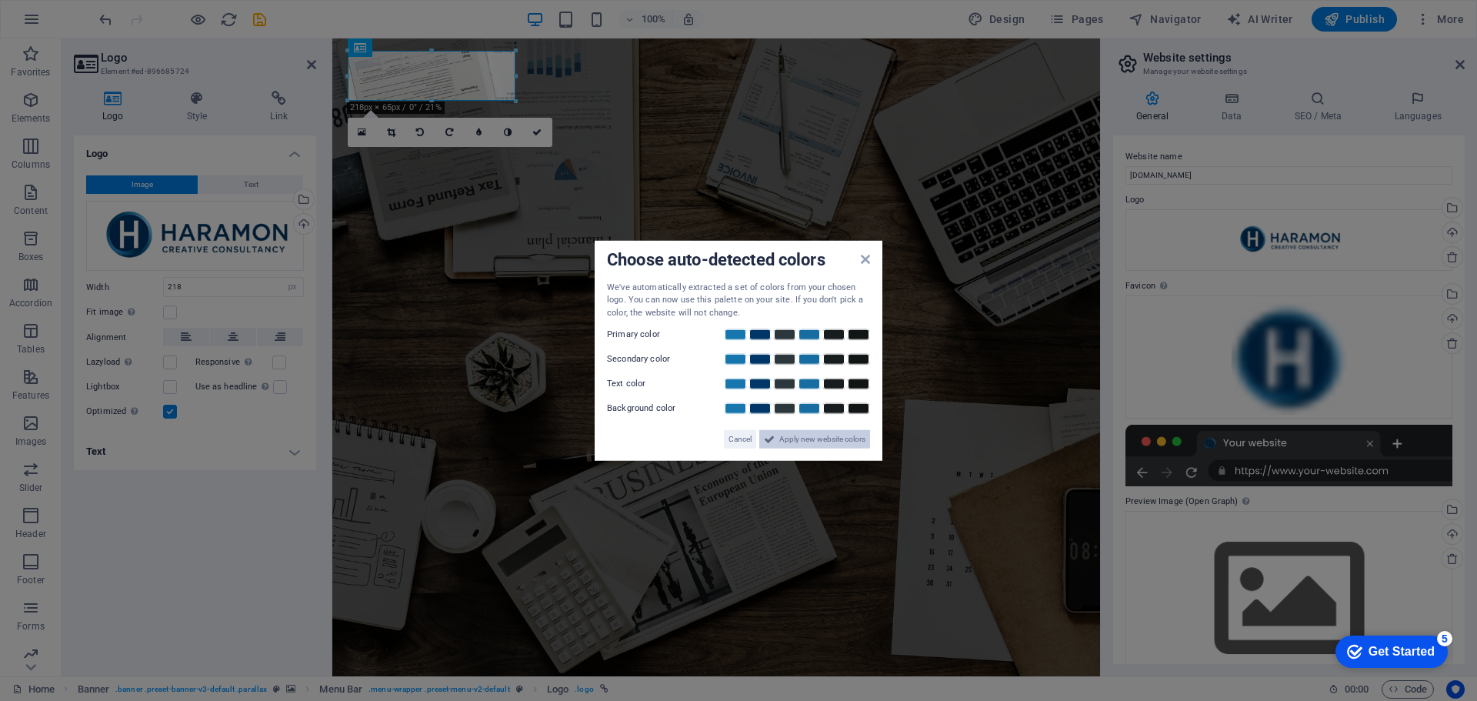
click at [796, 445] on span "Apply new website colors" at bounding box center [822, 439] width 86 height 18
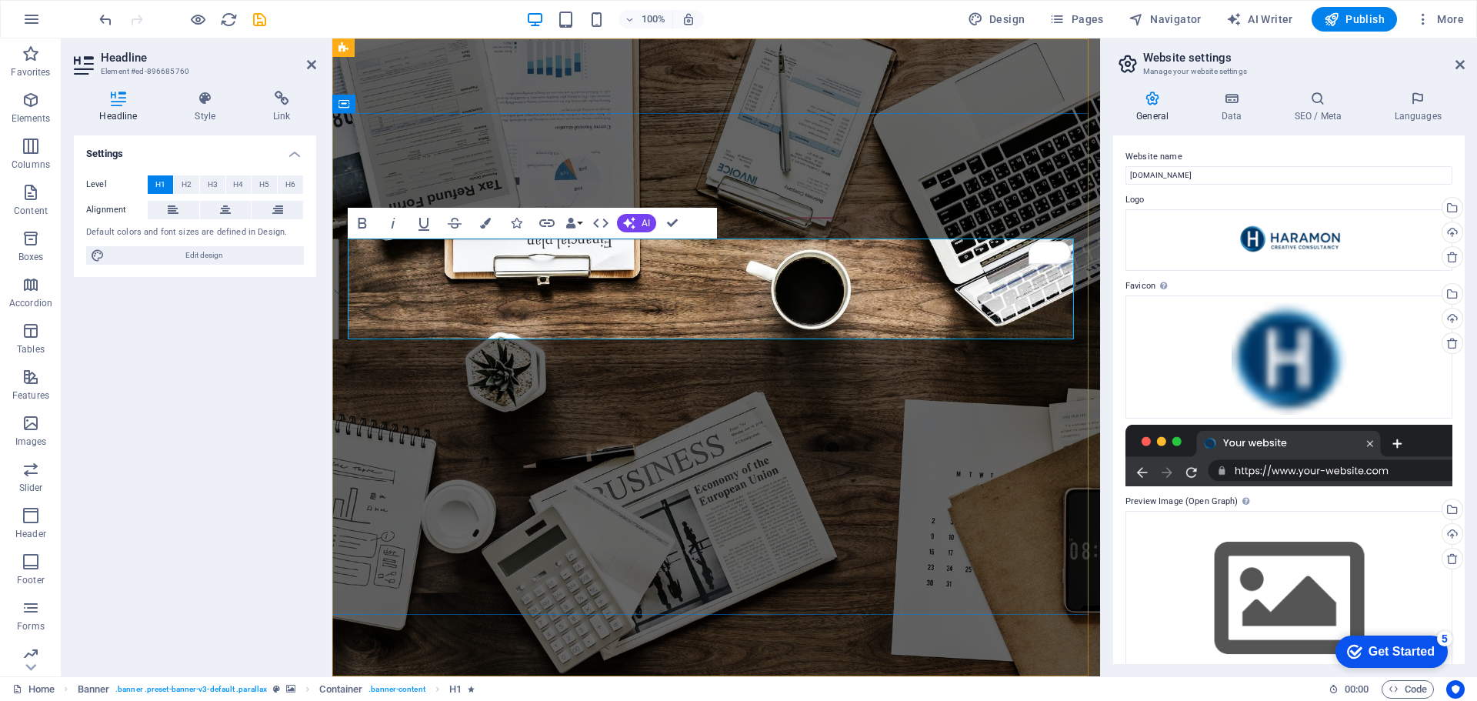
drag, startPoint x: 532, startPoint y: 311, endPoint x: 356, endPoint y: 264, distance: 181.6
click at [1023, 19] on span "Design" at bounding box center [997, 19] width 58 height 15
select select "rem"
select select "300"
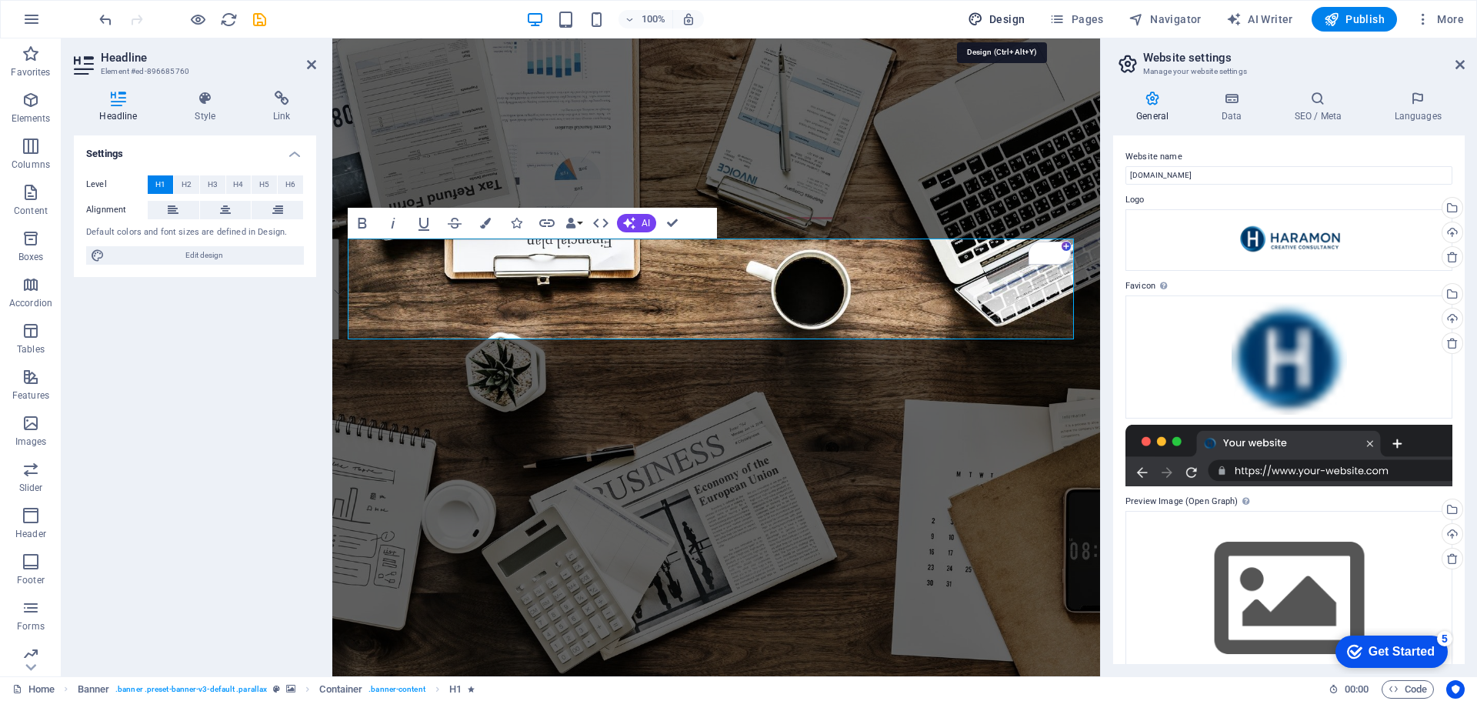
select select "px"
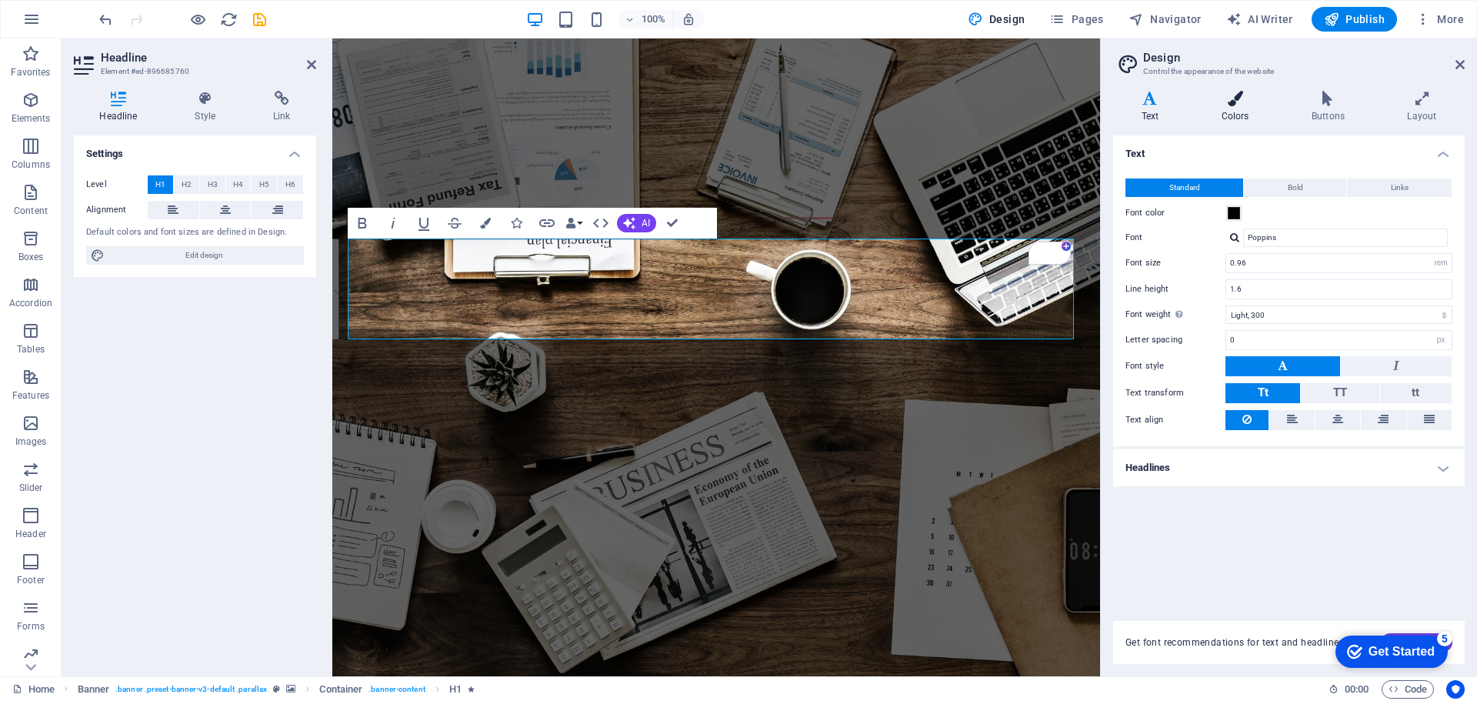
click at [1232, 111] on h4 "Colors" at bounding box center [1238, 107] width 90 height 32
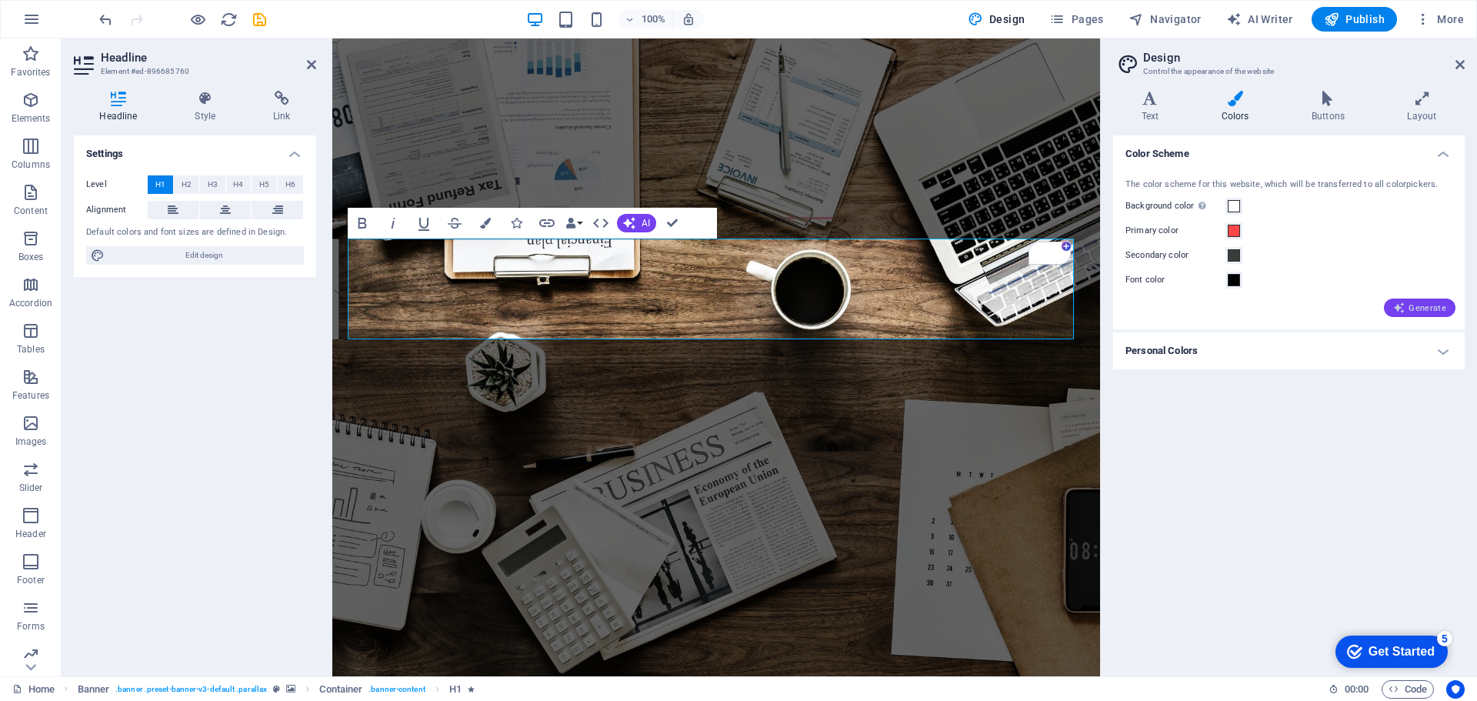
click at [1399, 308] on icon "button" at bounding box center [1399, 308] width 12 height 12
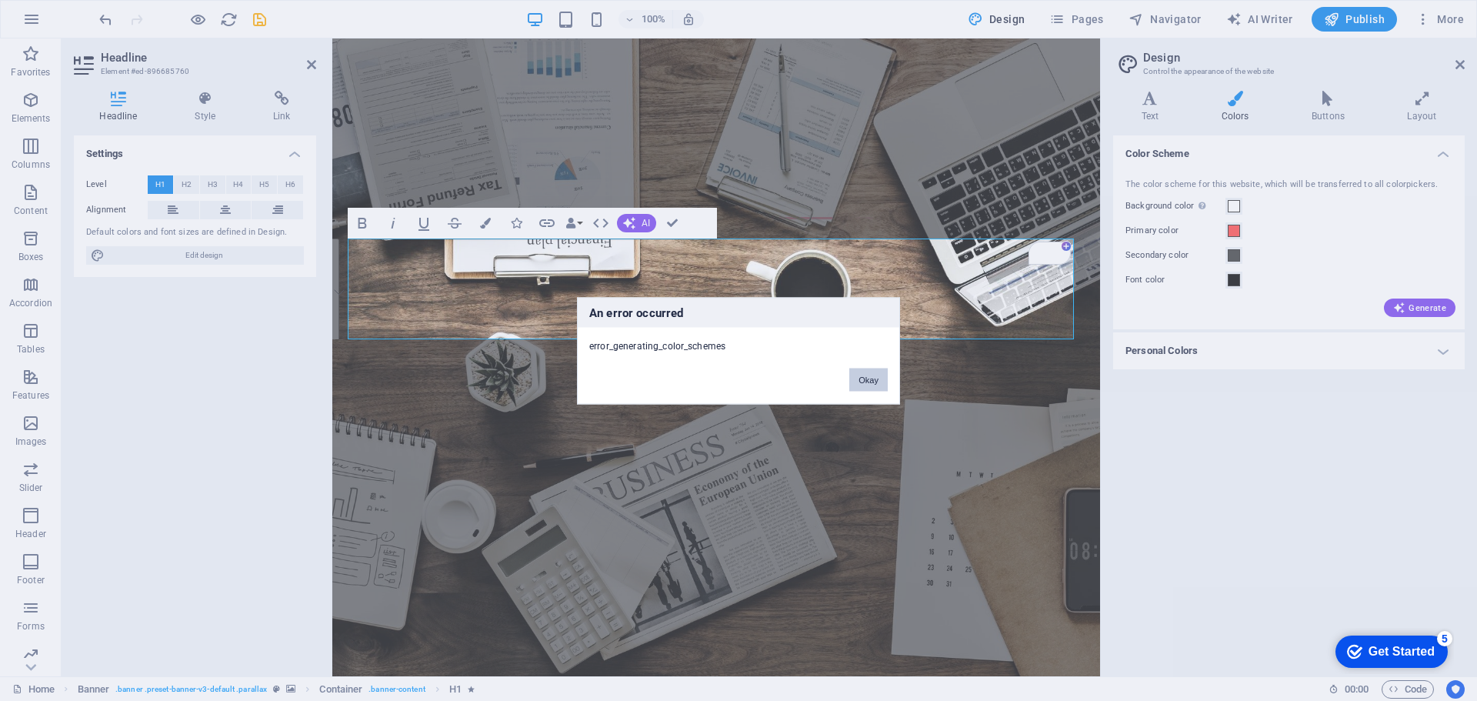
click at [878, 376] on button "Okay" at bounding box center [868, 379] width 38 height 23
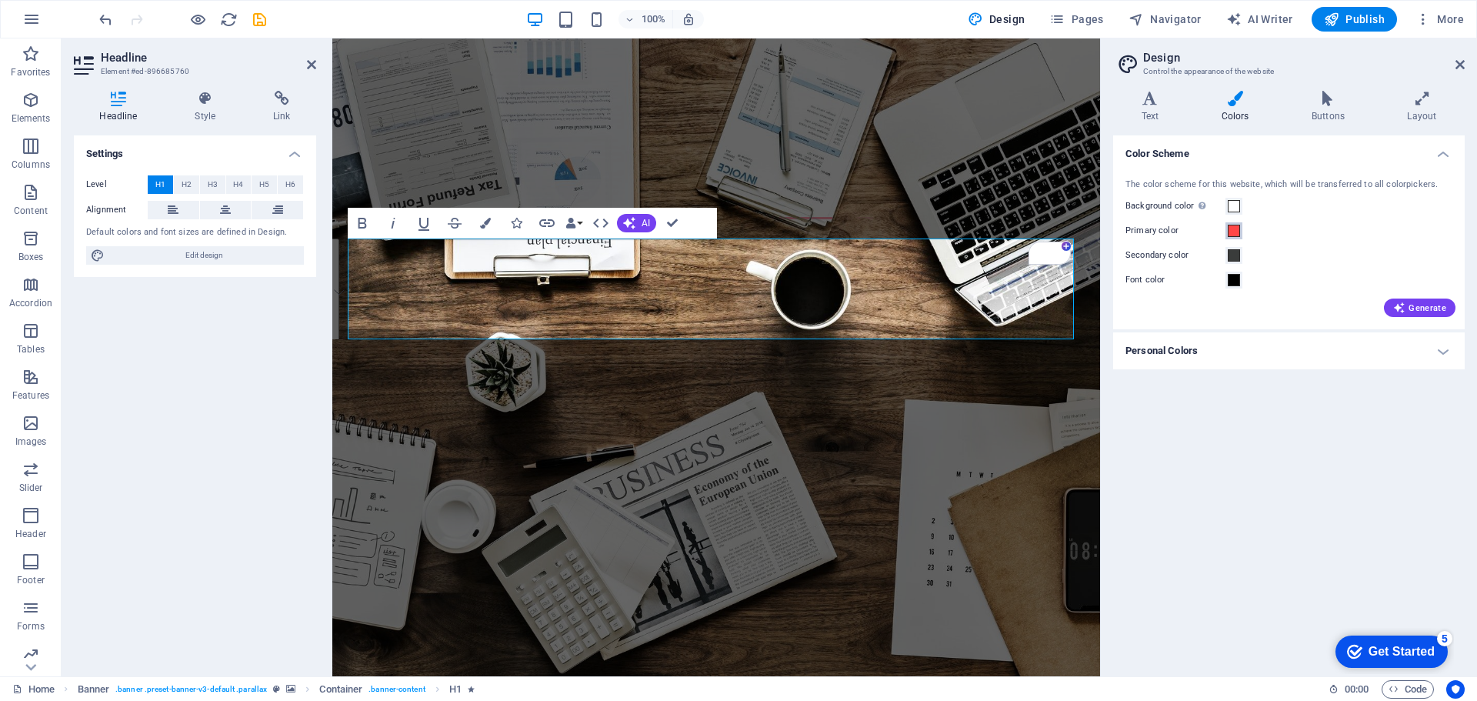
click at [1233, 233] on span at bounding box center [1234, 231] width 12 height 12
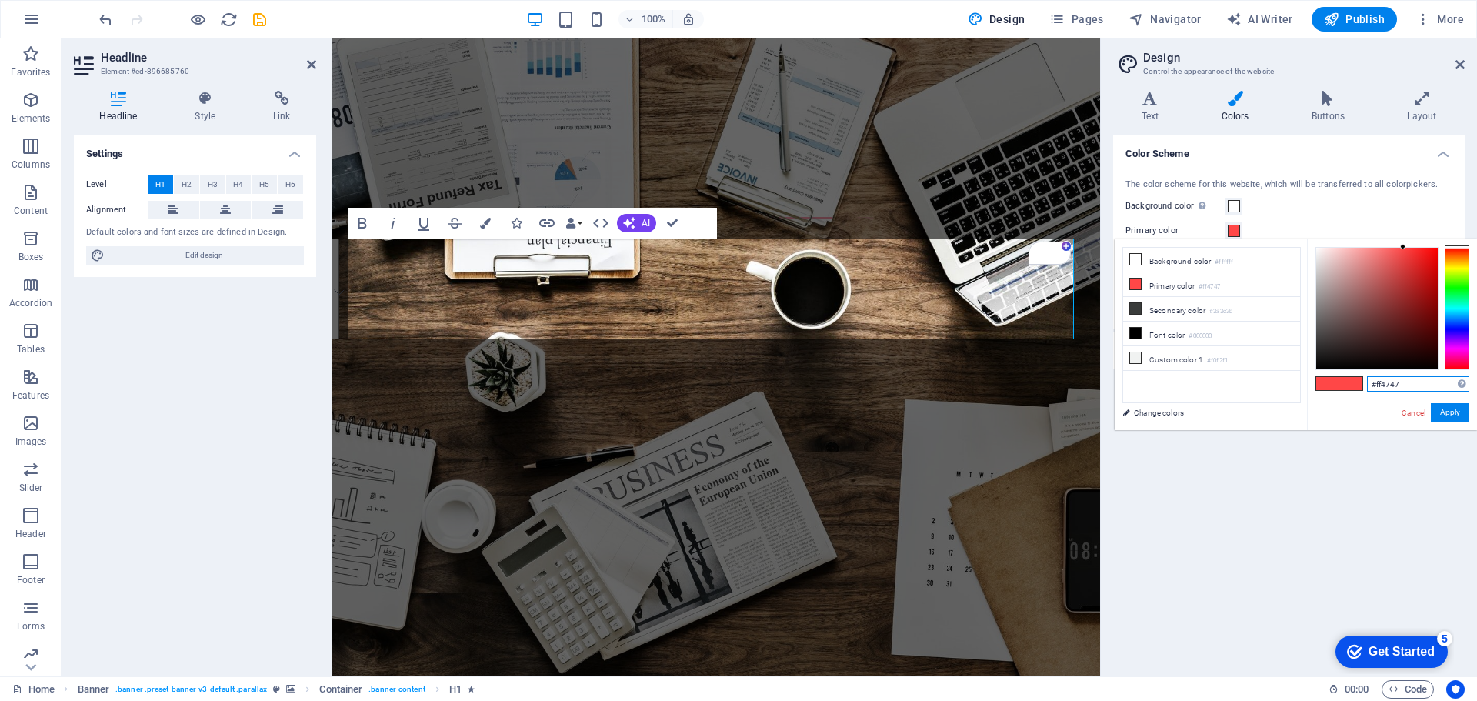
drag, startPoint x: 1413, startPoint y: 382, endPoint x: 1339, endPoint y: 382, distance: 73.9
click at [1339, 382] on div "#ff4747 Supported formats #0852ed rgb(8, 82, 237) rgba(8, 82, 237, 90%) hsv(221…" at bounding box center [1392, 446] width 170 height 414
paste input "#003768"
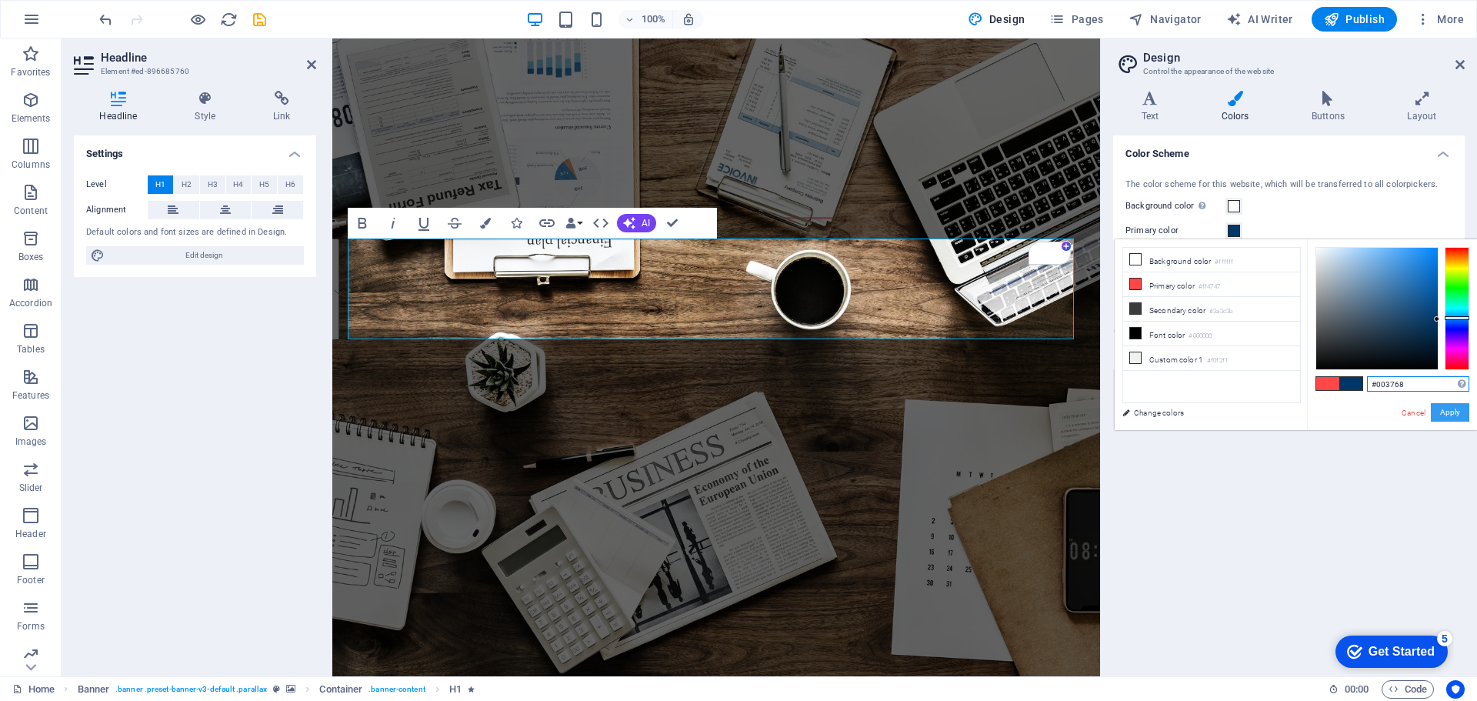
type input "#003768"
click at [1449, 410] on button "Apply" at bounding box center [1450, 412] width 38 height 18
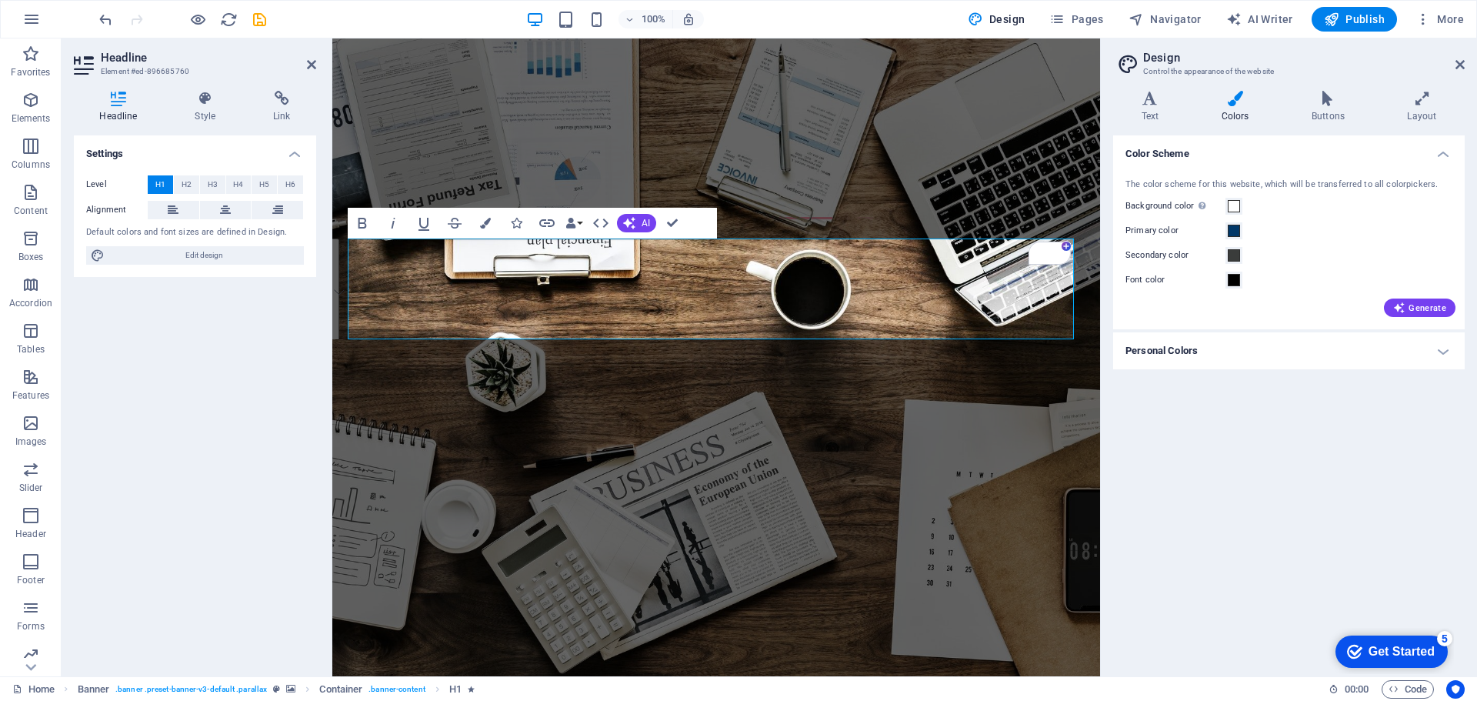
click at [1101, 486] on div at bounding box center [1102, 357] width 3 height 638
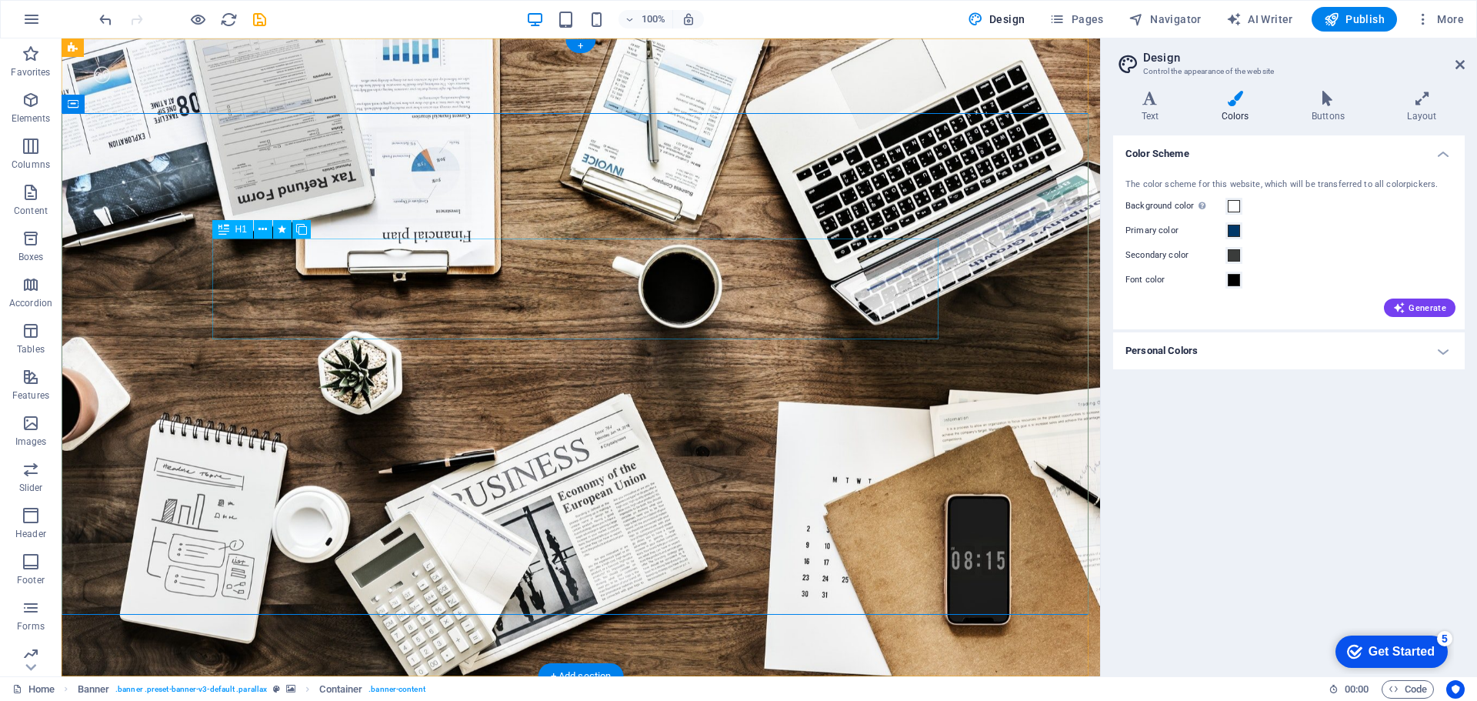
drag, startPoint x: 387, startPoint y: 311, endPoint x: 250, endPoint y: 282, distance: 139.9
click at [270, 228] on button at bounding box center [263, 229] width 18 height 18
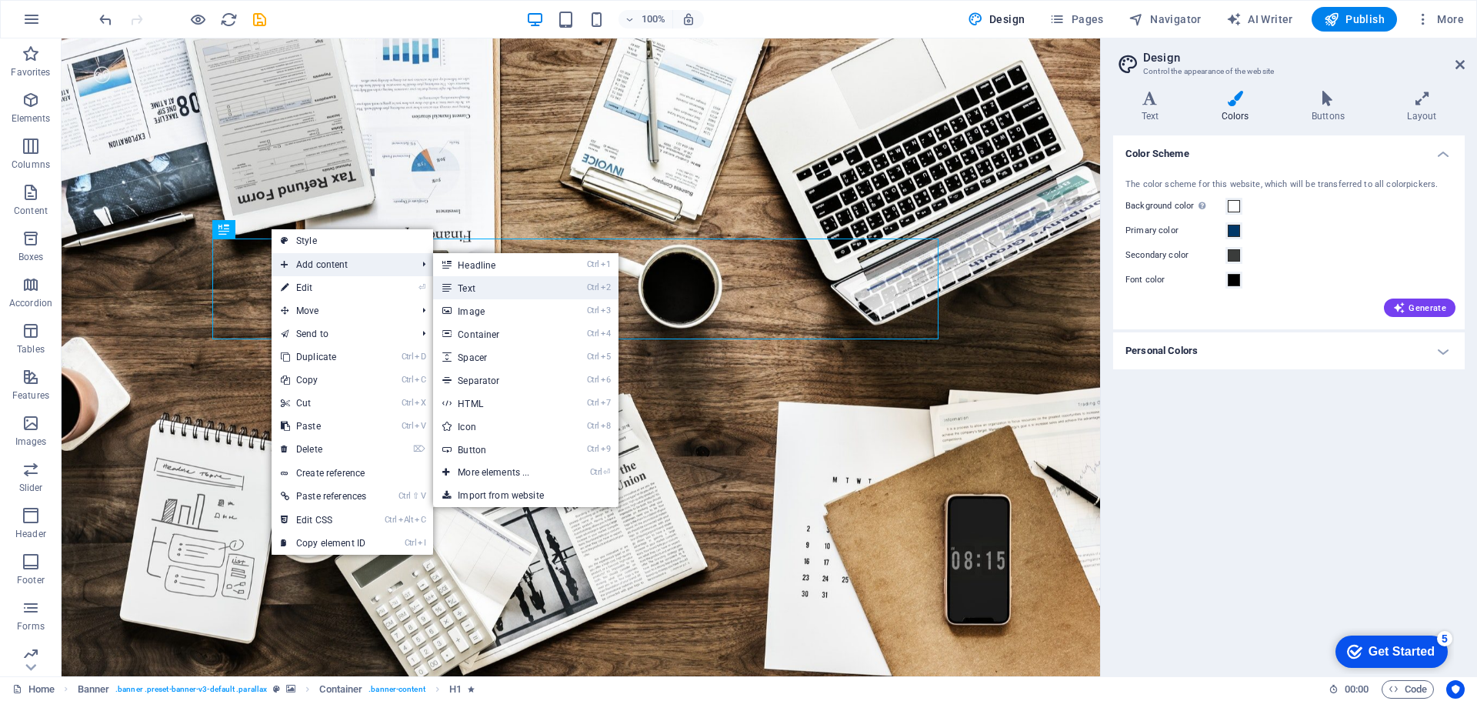
click at [516, 279] on link "Ctrl 2 Text" at bounding box center [496, 287] width 127 height 23
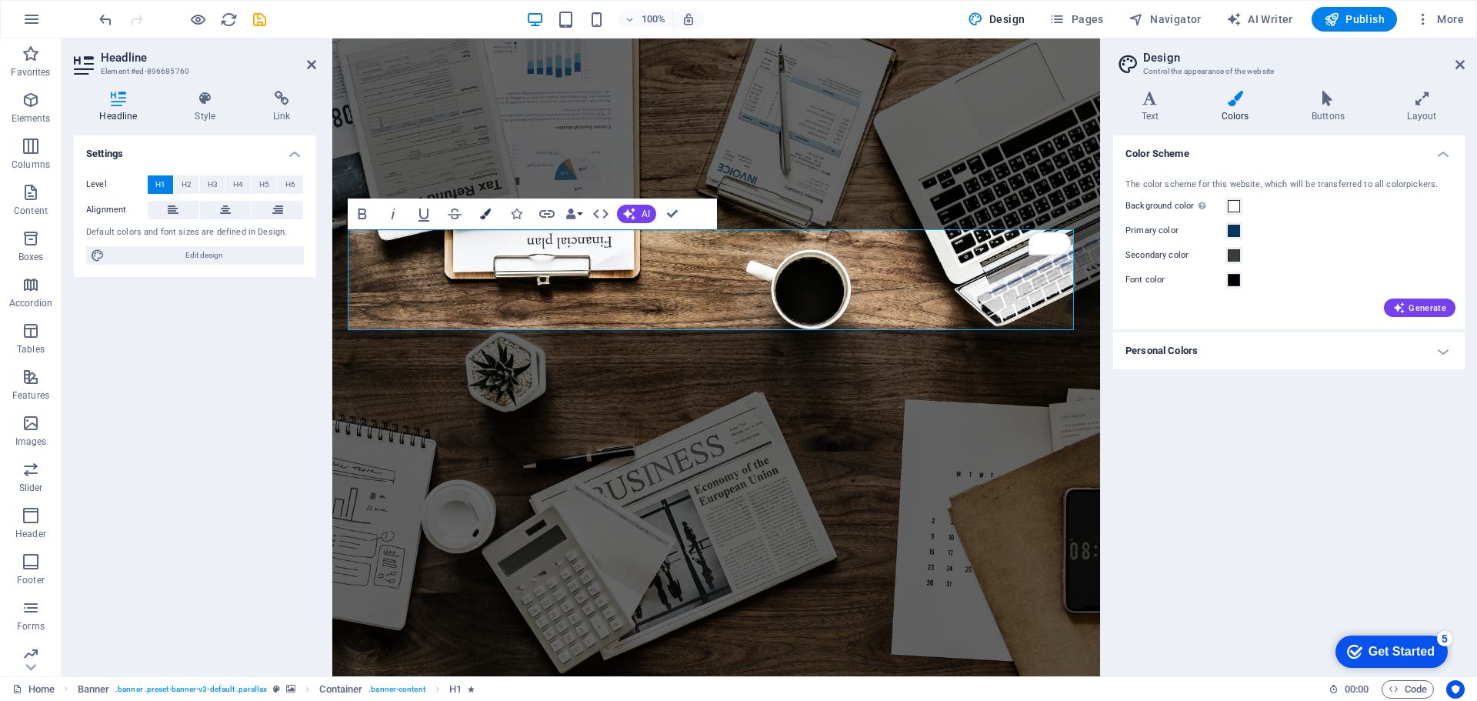
click at [486, 221] on button "Colors" at bounding box center [485, 214] width 29 height 31
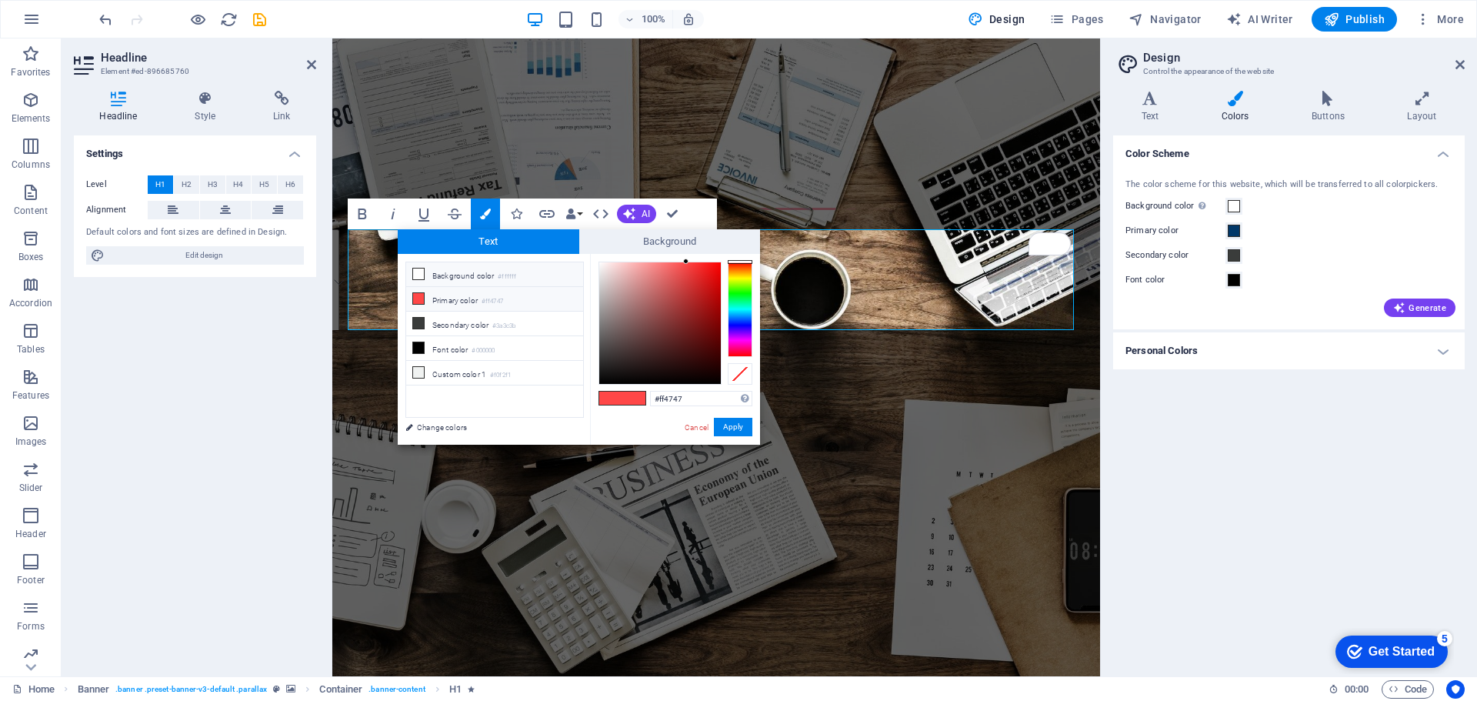
click at [419, 272] on icon at bounding box center [418, 274] width 11 height 11
type input "#ffffff"
click at [748, 429] on button "Apply" at bounding box center [733, 427] width 38 height 18
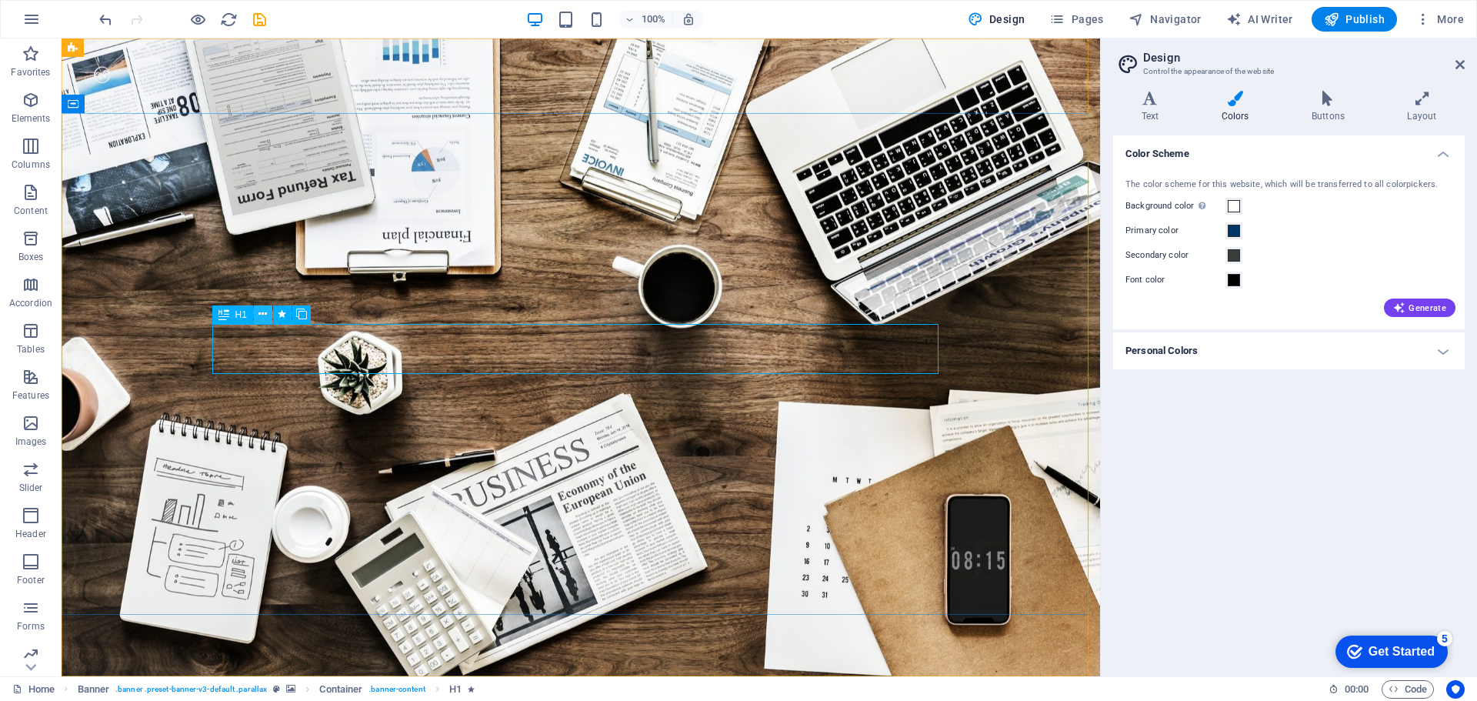
click at [261, 313] on icon at bounding box center [263, 314] width 8 height 16
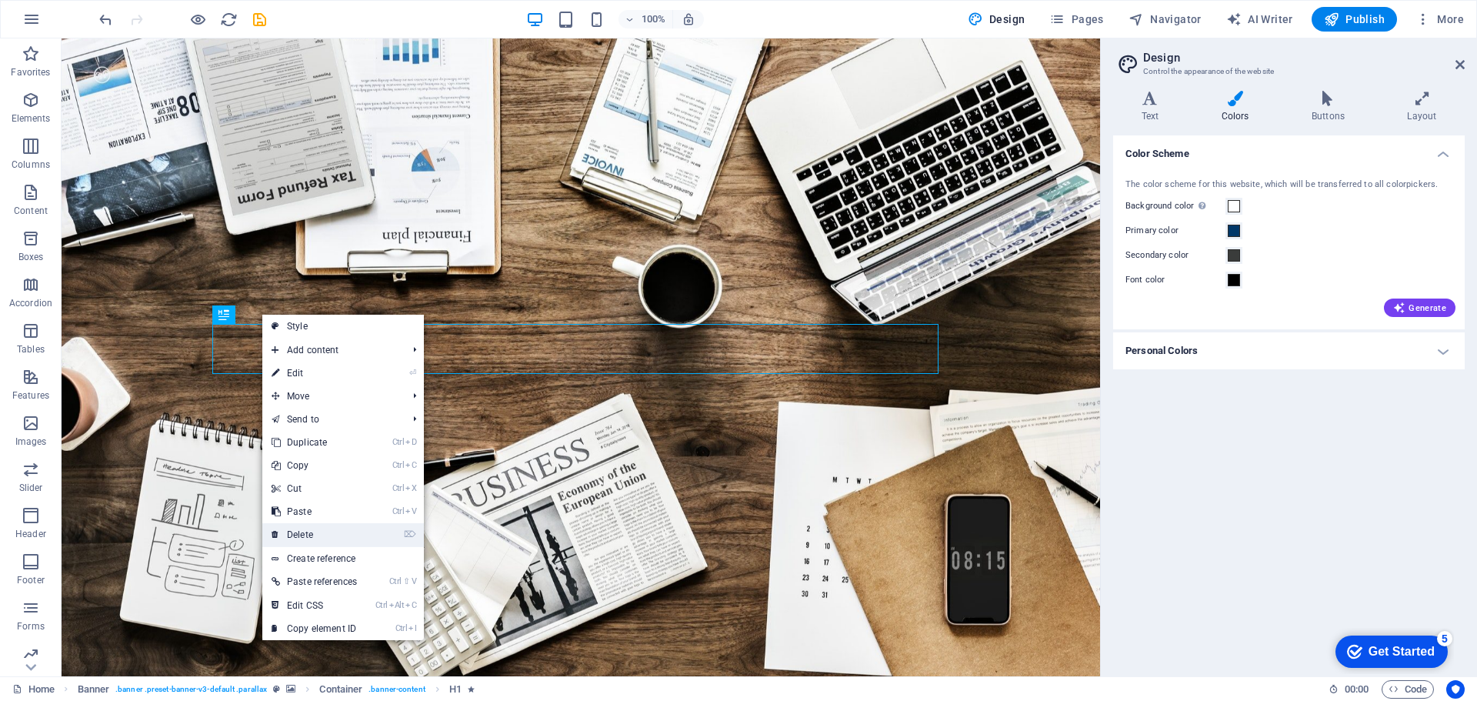
click at [315, 535] on link "⌦ Delete" at bounding box center [314, 534] width 104 height 23
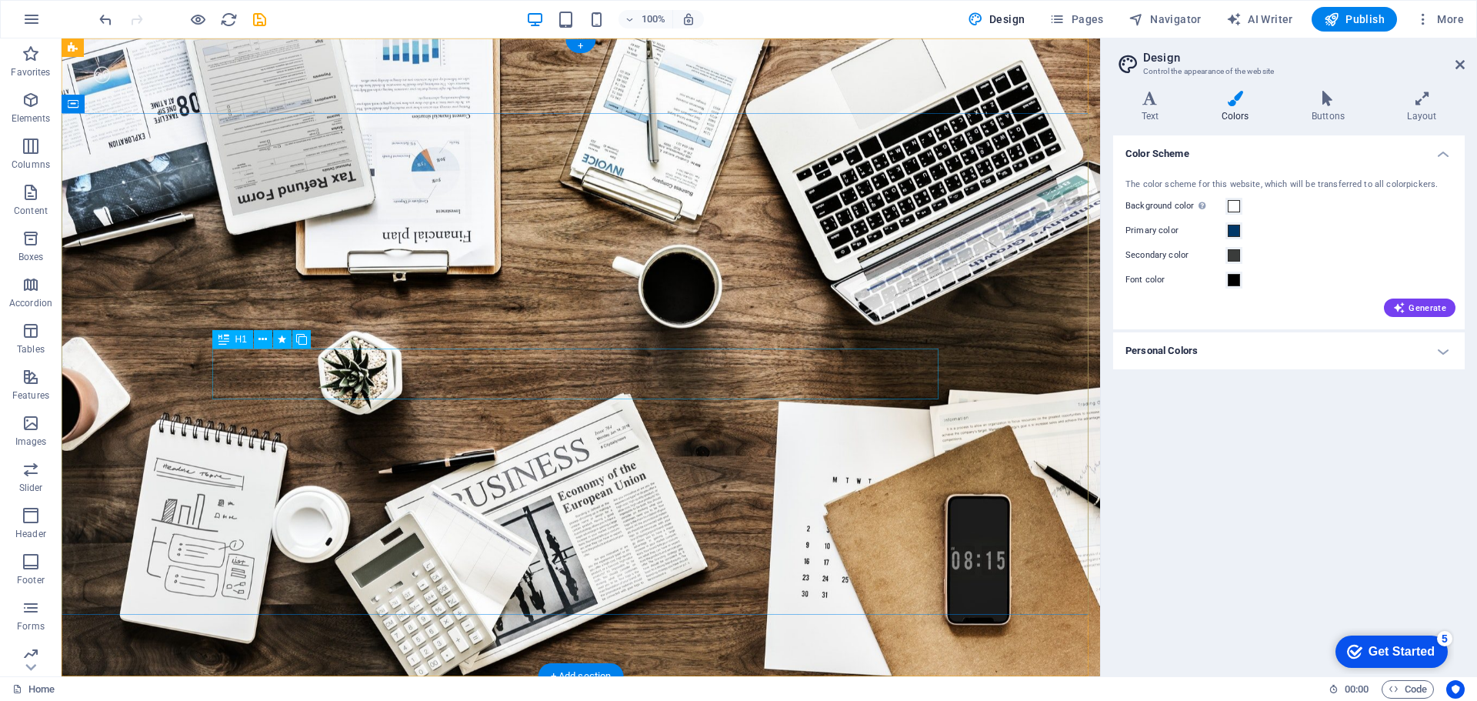
click at [265, 339] on icon at bounding box center [263, 340] width 8 height 16
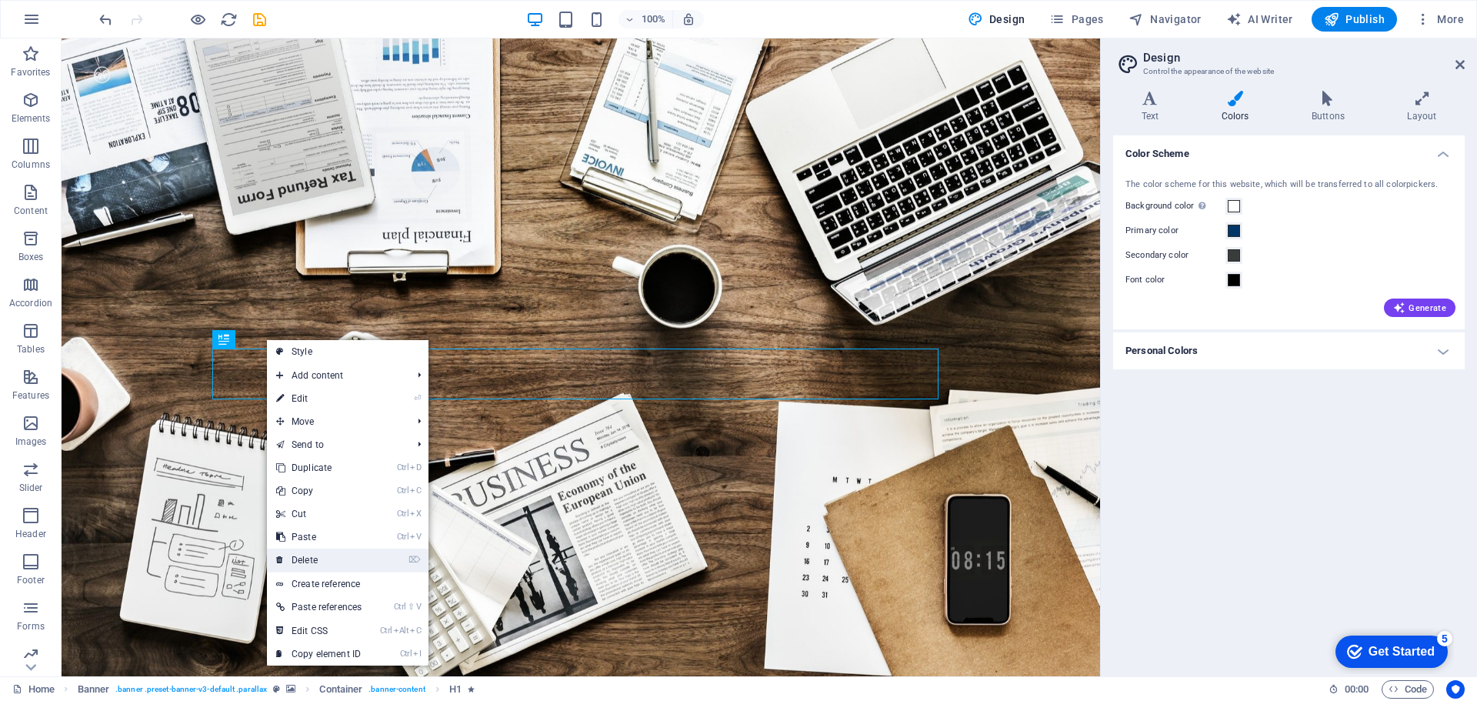
click at [327, 552] on link "⌦ Delete" at bounding box center [319, 560] width 104 height 23
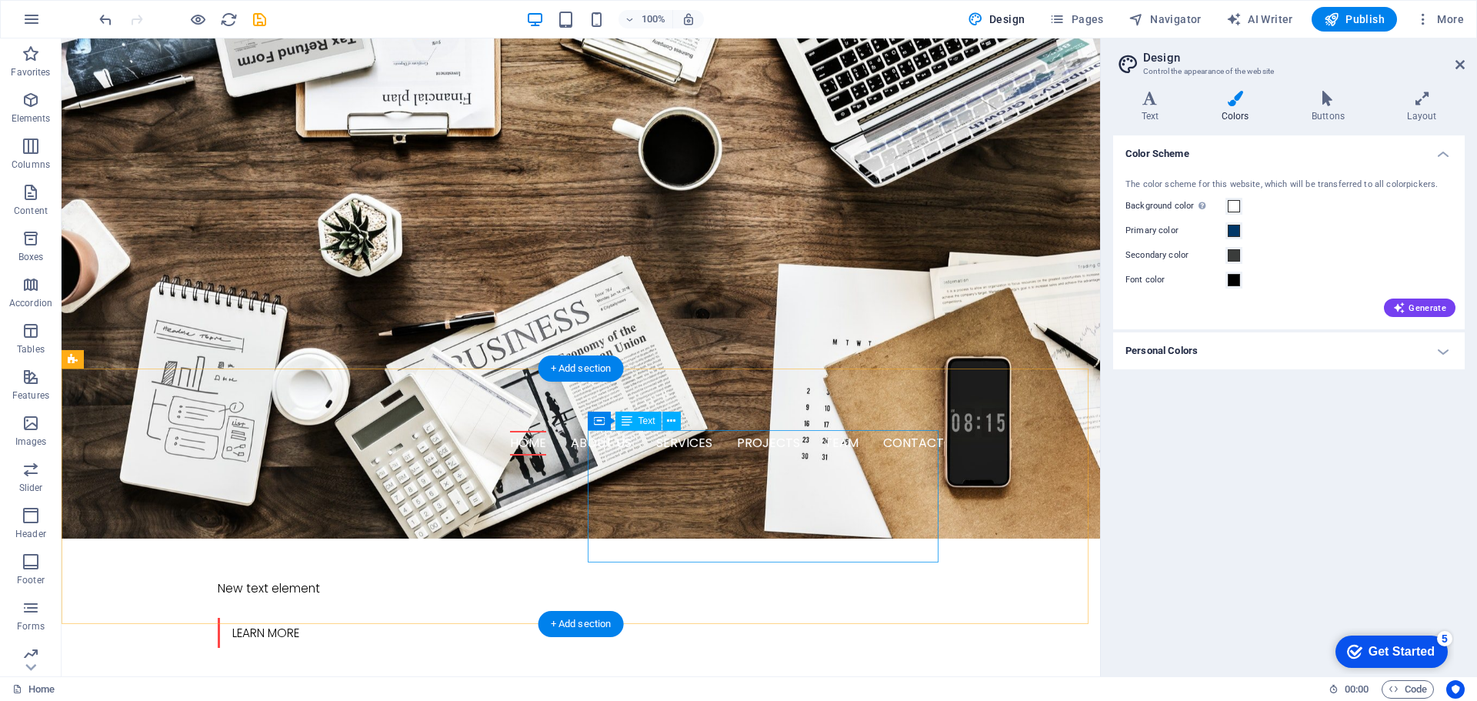
scroll to position [616, 0]
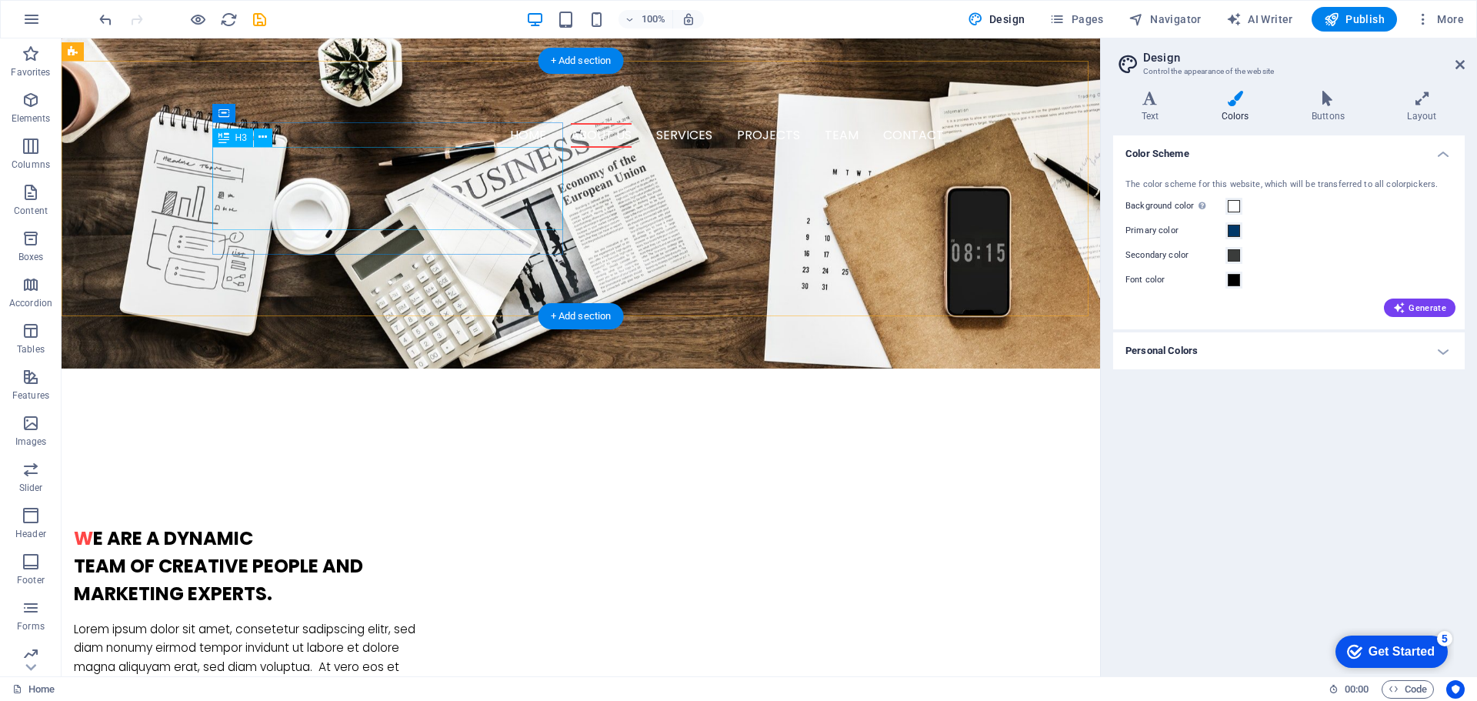
click at [322, 525] on div "W e are a dynamic team of creative people and Marketing Experts." at bounding box center [249, 566] width 351 height 83
click at [386, 525] on div "W e are a dynamic team of creative people and Marketing Experts." at bounding box center [249, 566] width 351 height 83
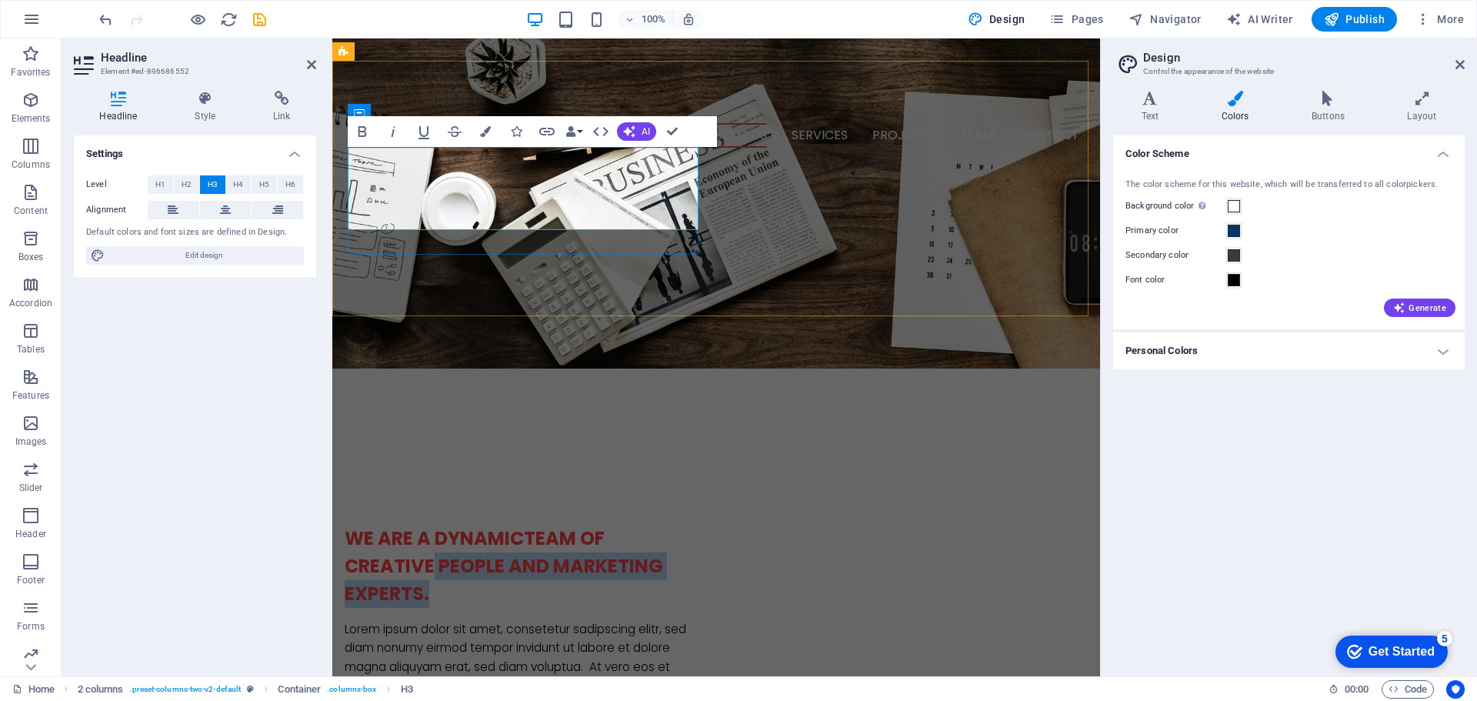
drag, startPoint x: 425, startPoint y: 215, endPoint x: 435, endPoint y: 185, distance: 31.4
click at [435, 525] on h3 "We are a dynamicteam of creative people and Marketing Experts." at bounding box center [520, 566] width 351 height 83
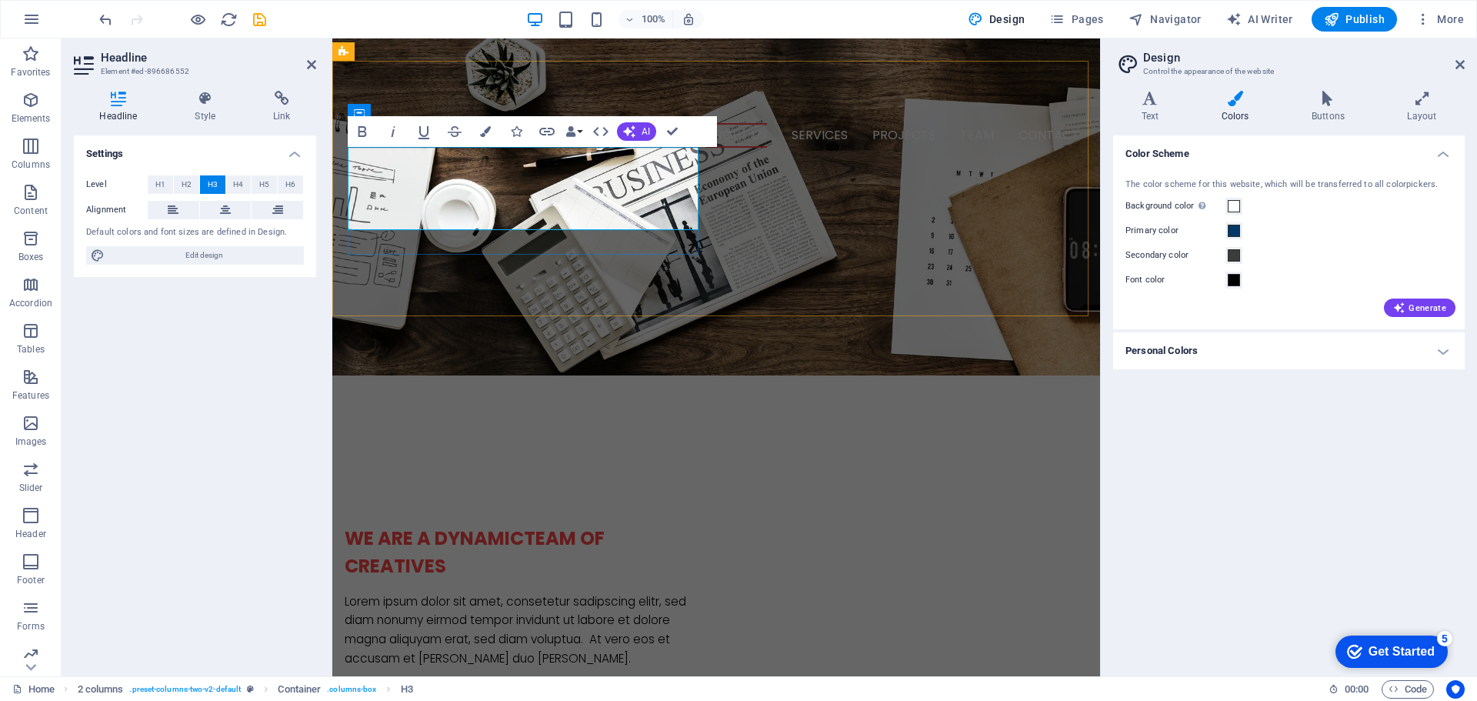
scroll to position [629, 0]
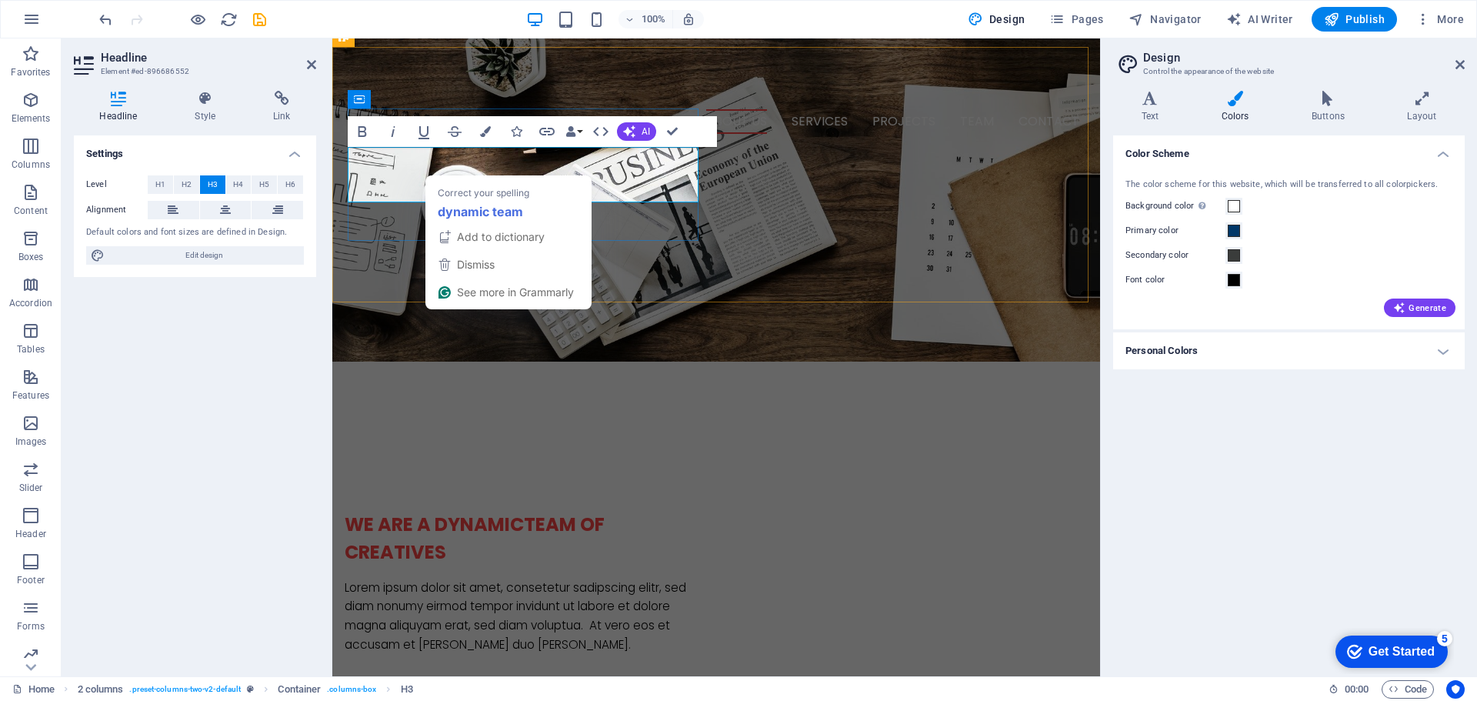
drag, startPoint x: 531, startPoint y: 161, endPoint x: 888, endPoint y: 229, distance: 363.4
click at [531, 512] on span "We are a dynamicteam of creatives" at bounding box center [475, 538] width 260 height 53
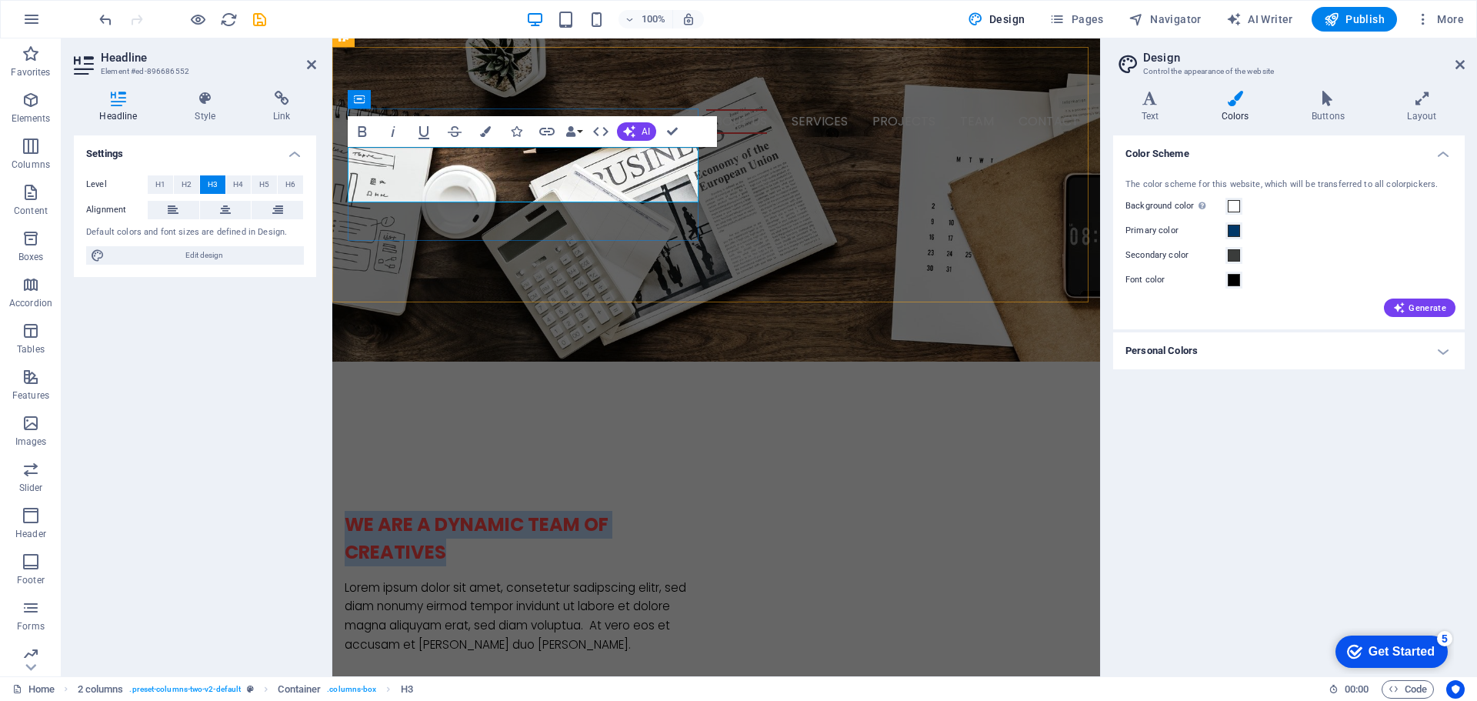
drag, startPoint x: 461, startPoint y: 190, endPoint x: 349, endPoint y: 165, distance: 115.0
click at [349, 511] on h3 "We are a dynamic team of creatives" at bounding box center [520, 538] width 351 height 55
click at [486, 127] on icon "button" at bounding box center [485, 131] width 11 height 11
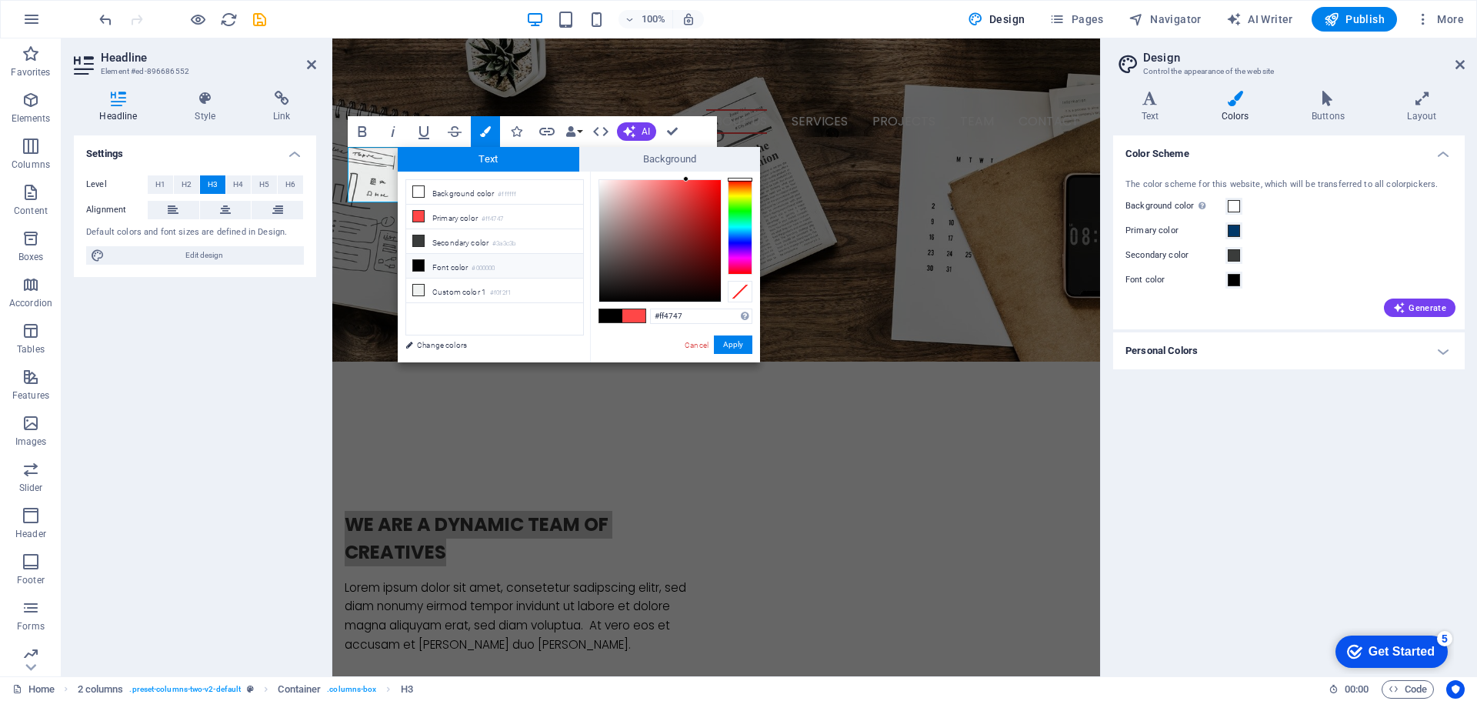
drag, startPoint x: 689, startPoint y: 316, endPoint x: 639, endPoint y: 306, distance: 51.0
click at [639, 306] on div "#ff4747 Supported formats #0852ed rgb(8, 82, 237) rgba(8, 82, 237, 90%) hsv(221…" at bounding box center [675, 379] width 170 height 414
type input "#003768"
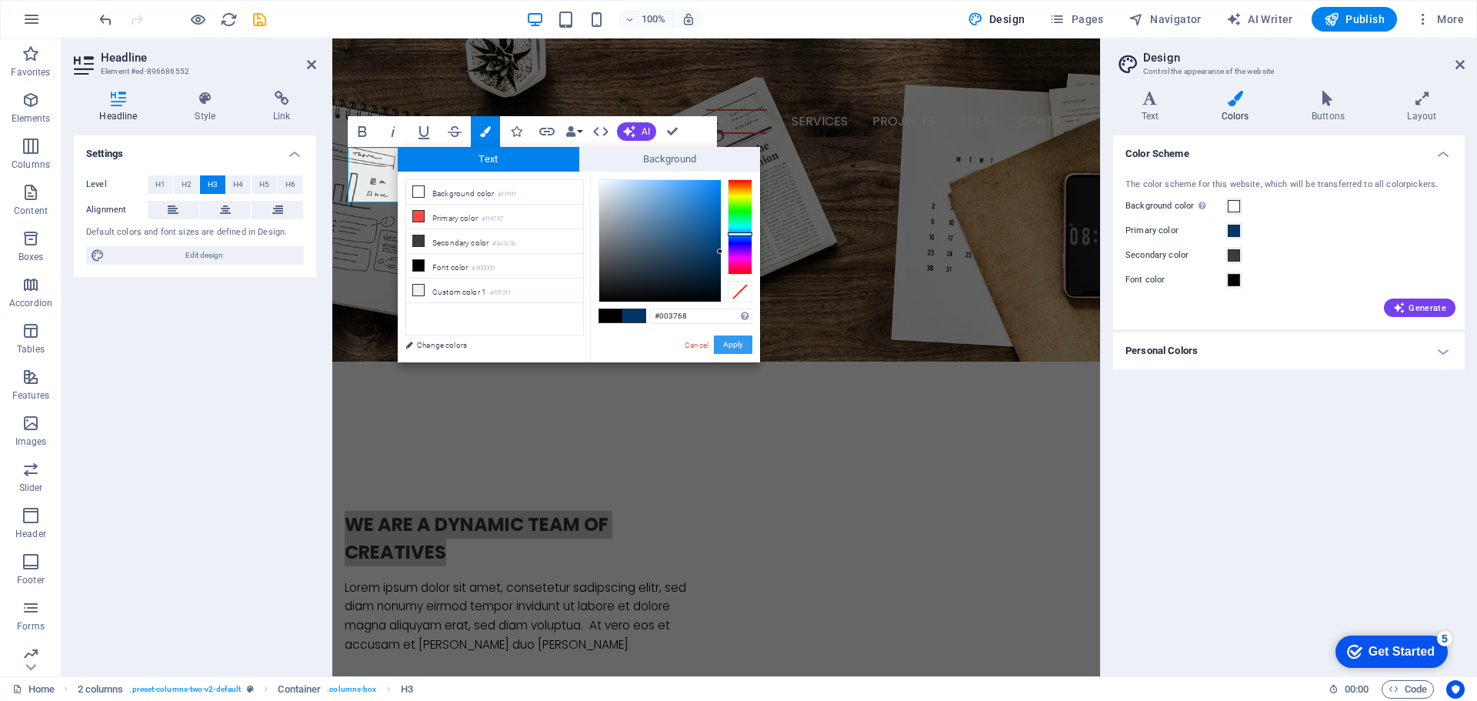
click at [735, 345] on button "Apply" at bounding box center [733, 344] width 38 height 18
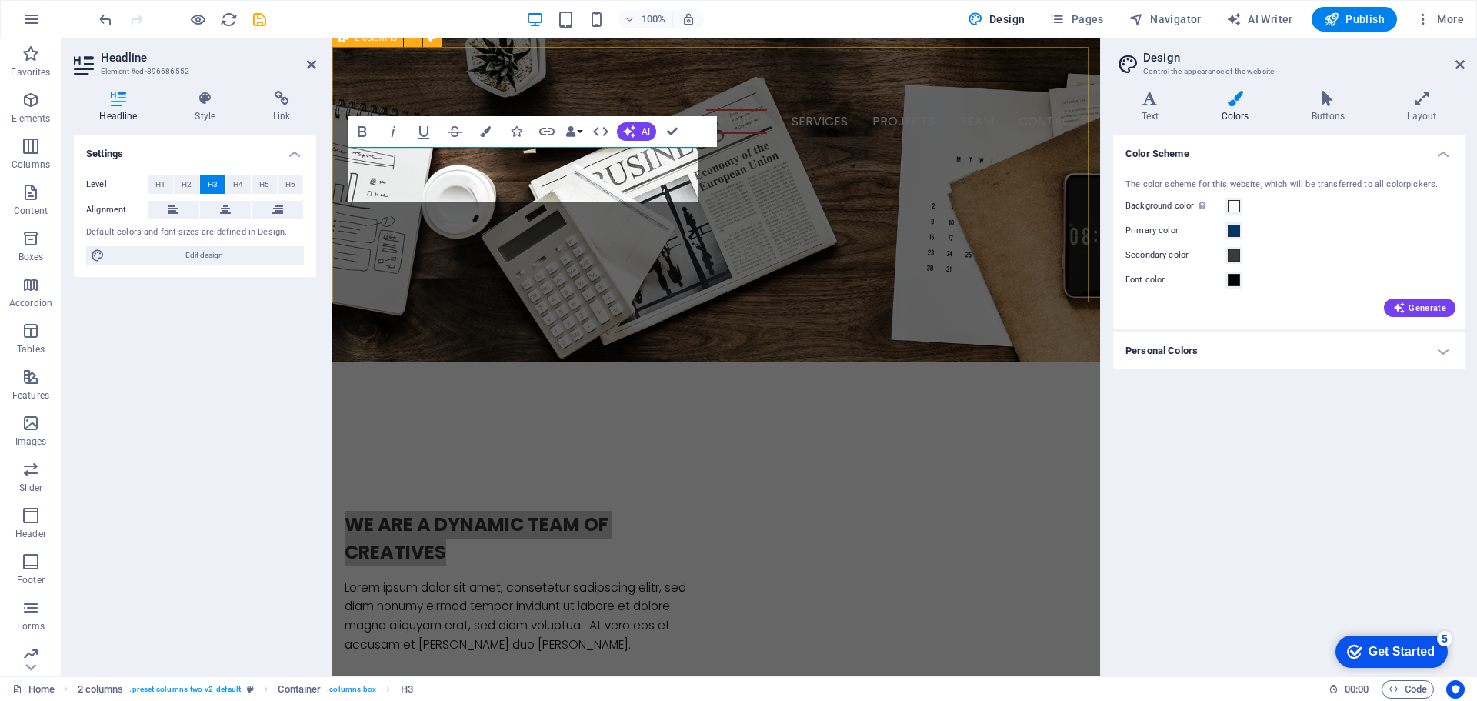
click at [660, 449] on div "We are a dynamic team of creatives Lorem ipsum dolor sit amet, consetetur sadip…" at bounding box center [716, 610] width 768 height 323
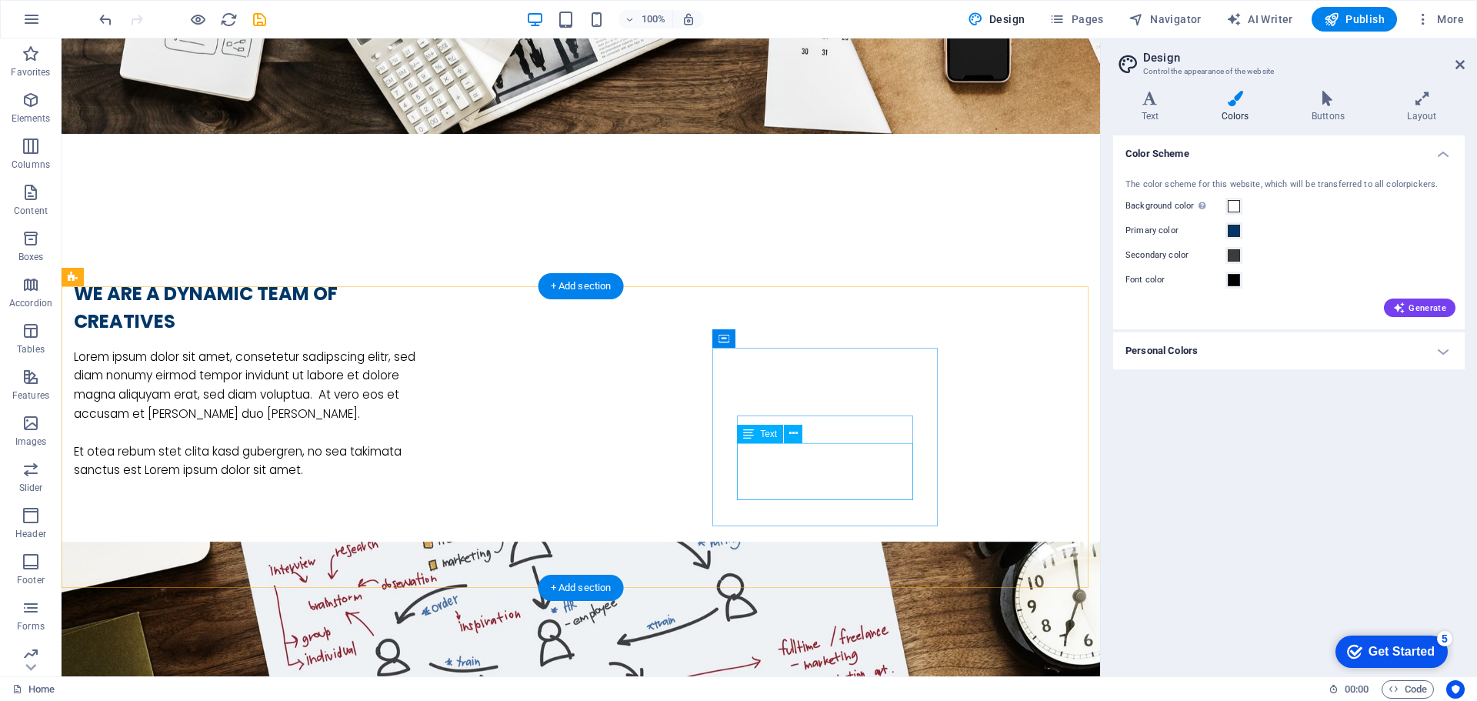
scroll to position [1091, 0]
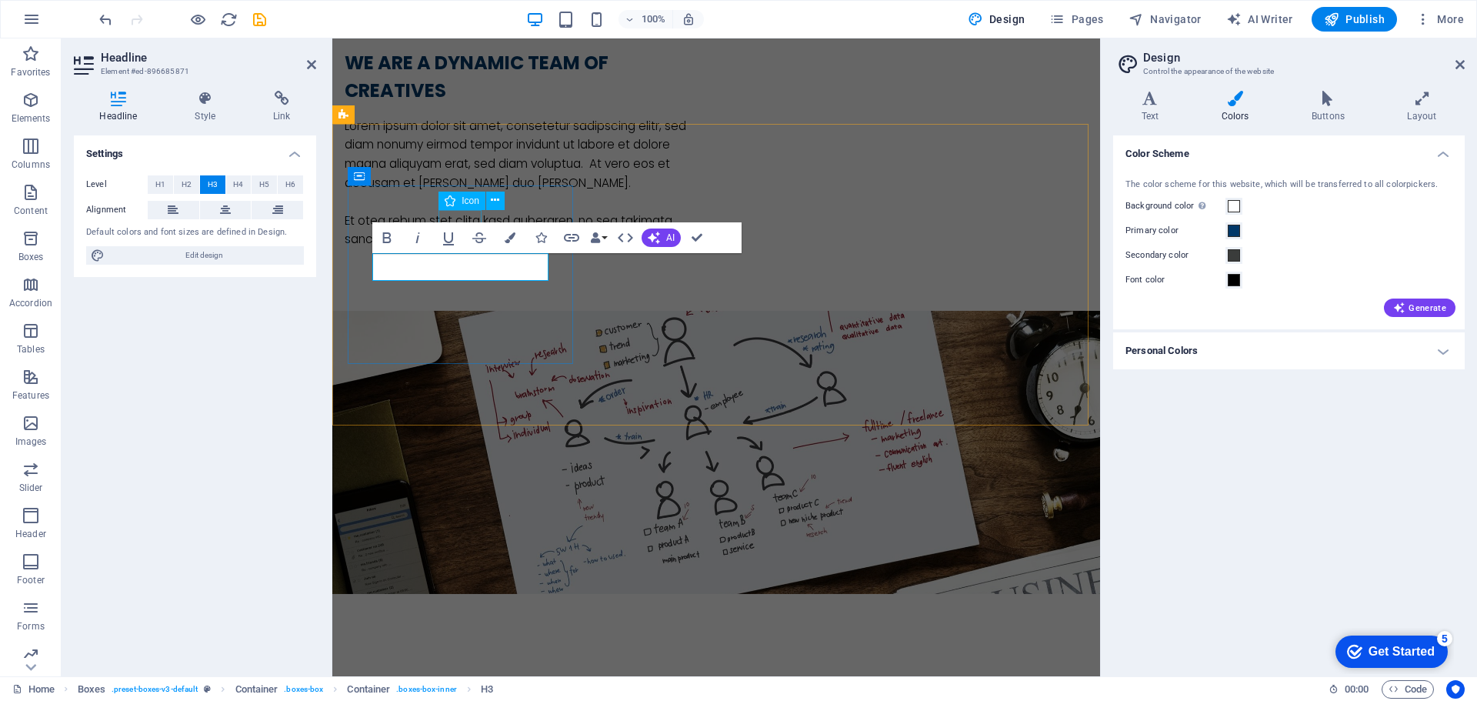
click at [480, 192] on div "Icon" at bounding box center [462, 201] width 47 height 18
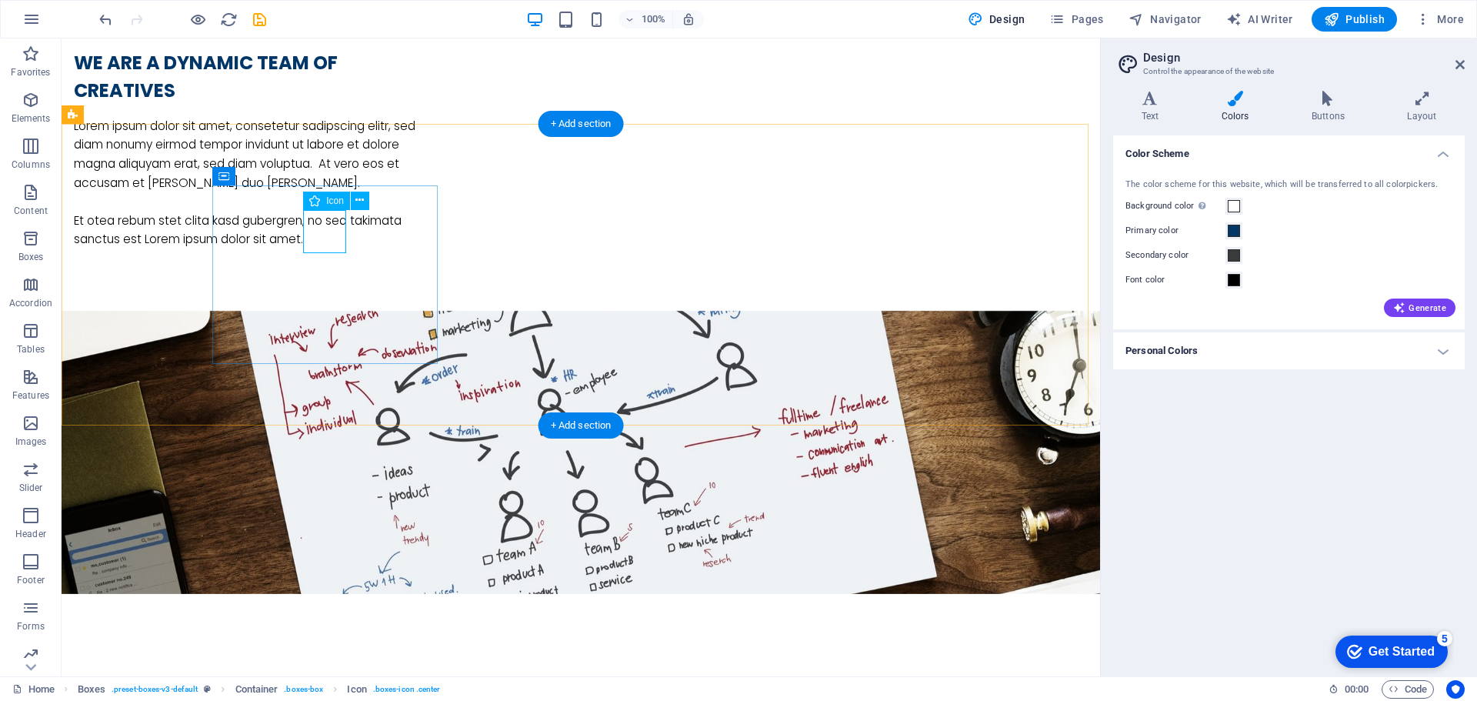
select select "xMidYMid"
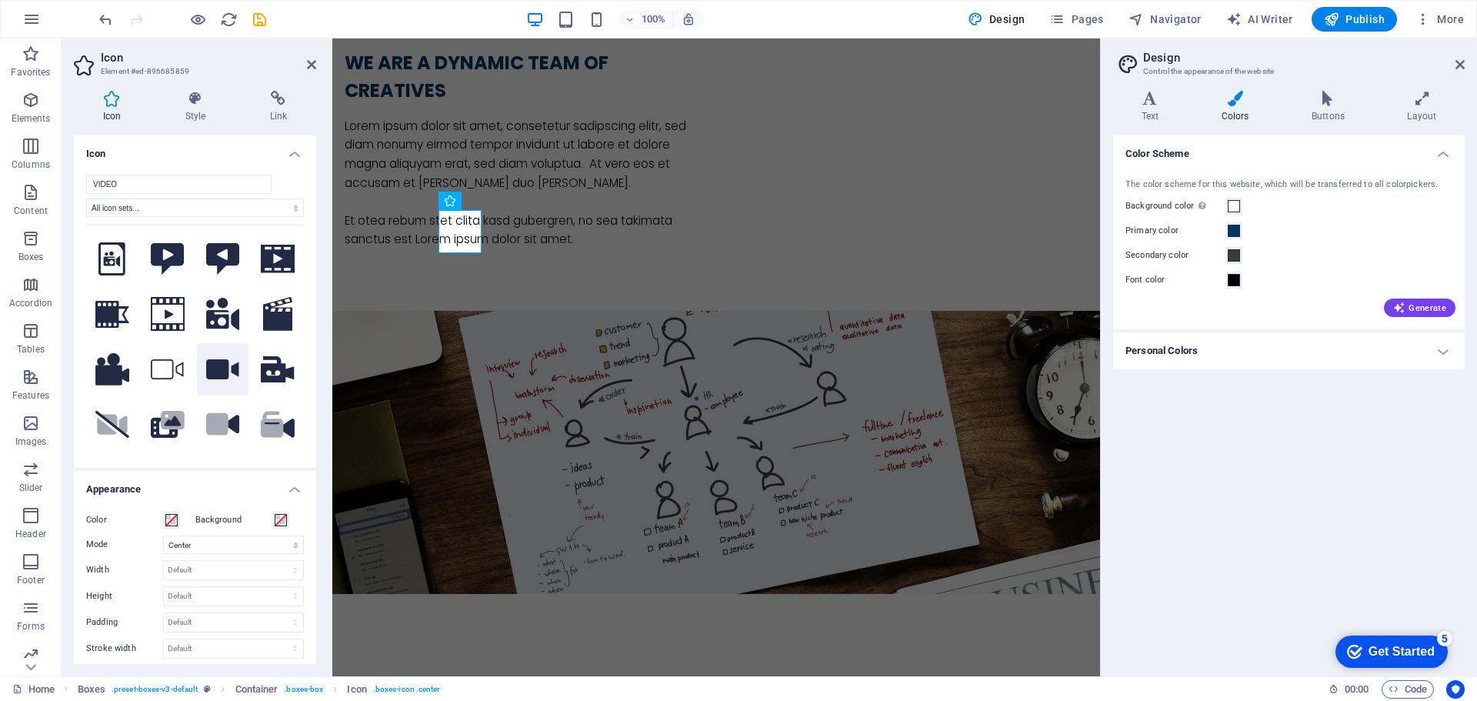
type input "VIDEO"
click at [216, 371] on icon at bounding box center [223, 369] width 34 height 21
click at [202, 102] on icon at bounding box center [195, 98] width 78 height 15
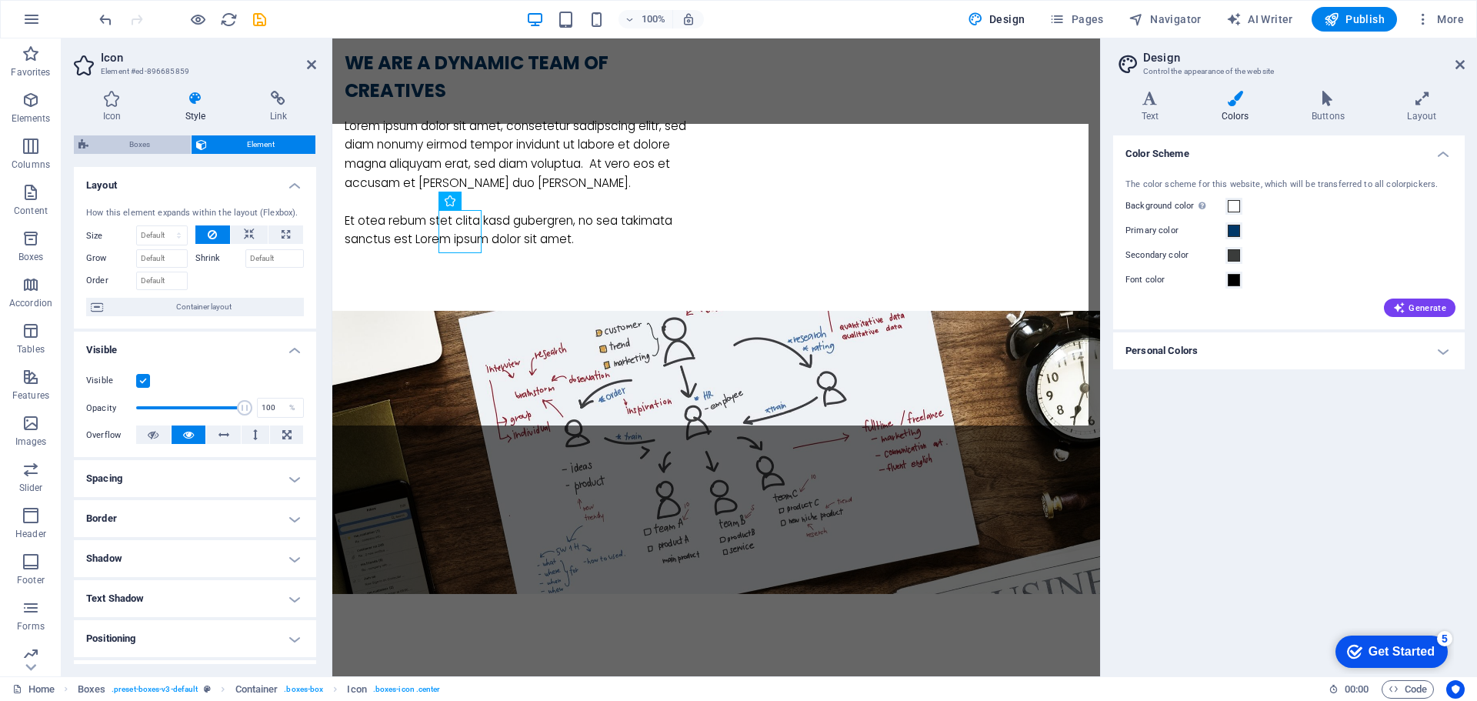
click at [150, 142] on span "Boxes" at bounding box center [139, 144] width 93 height 18
select select "rem"
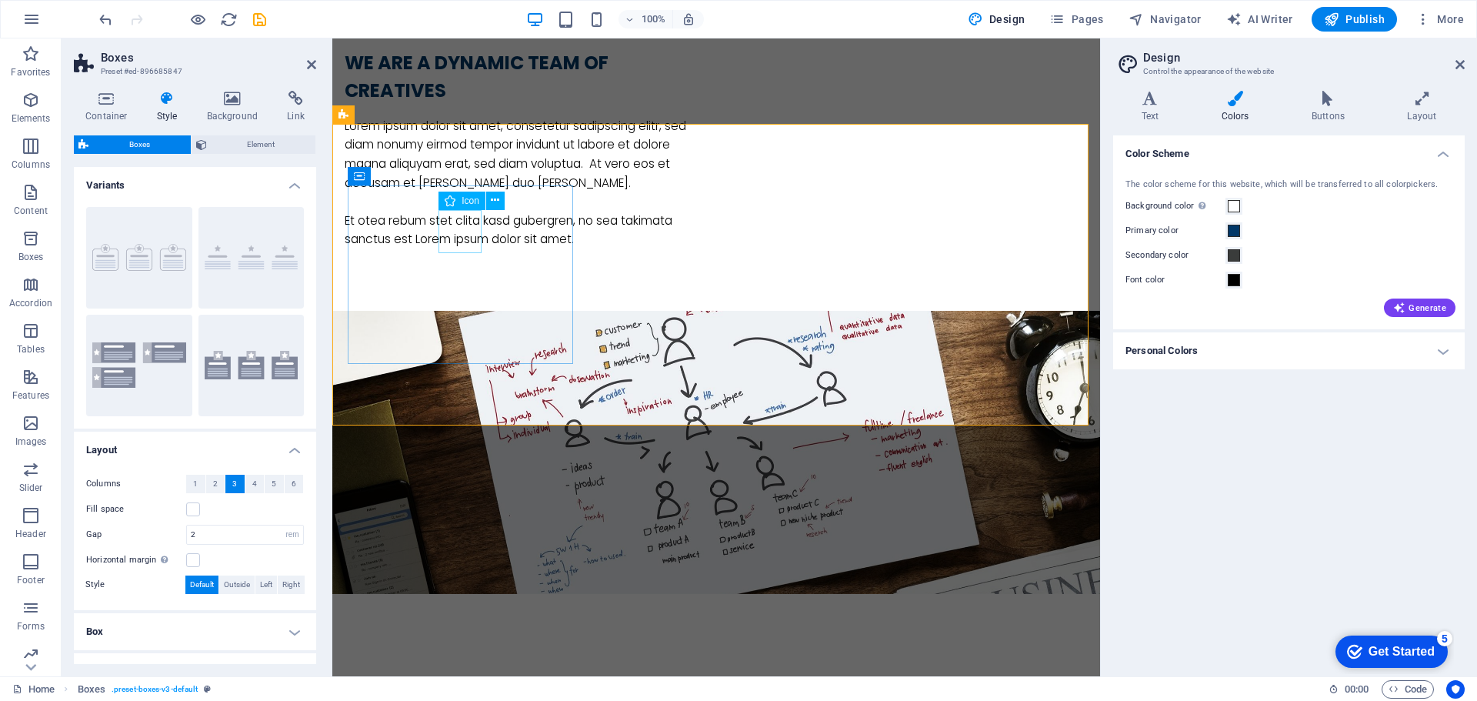
click at [490, 201] on button at bounding box center [495, 201] width 18 height 18
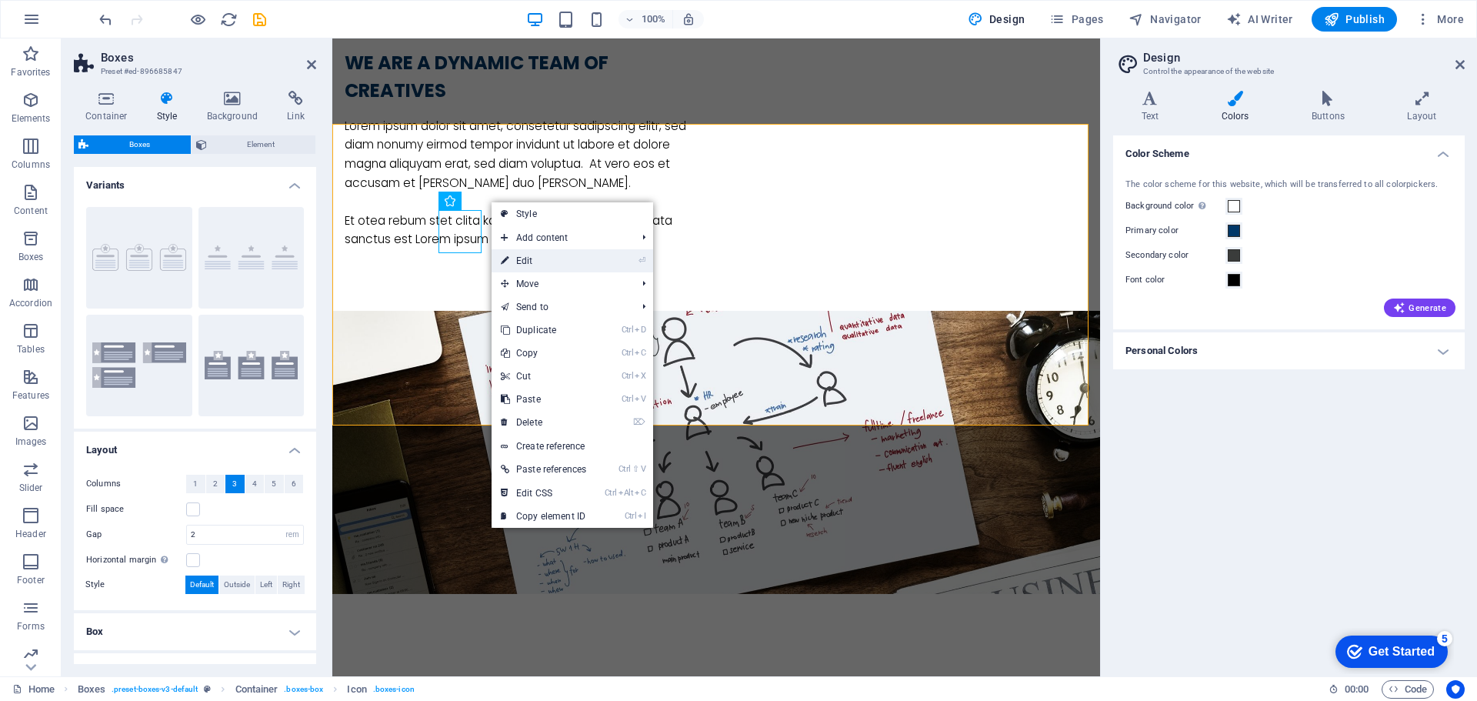
click at [536, 259] on link "⏎ Edit" at bounding box center [544, 260] width 104 height 23
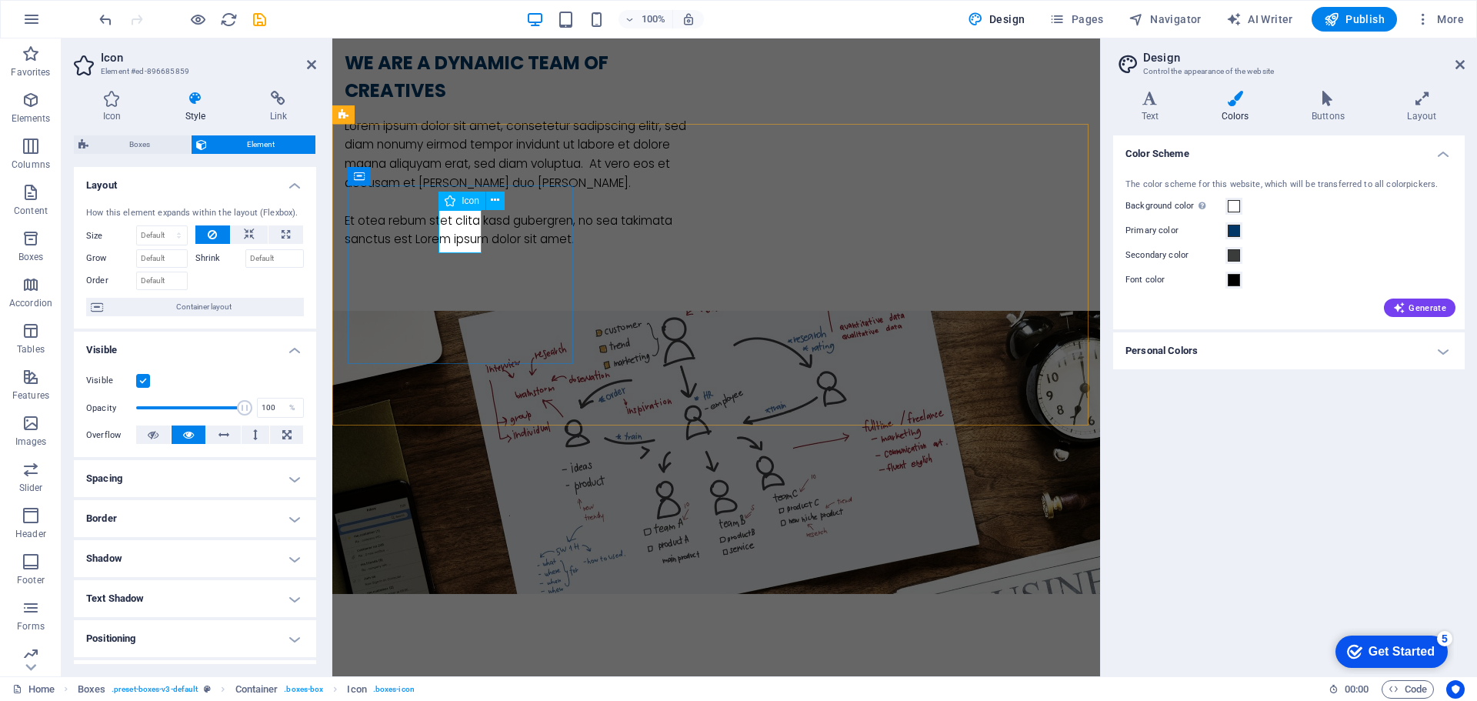
click at [456, 200] on icon at bounding box center [450, 201] width 11 height 18
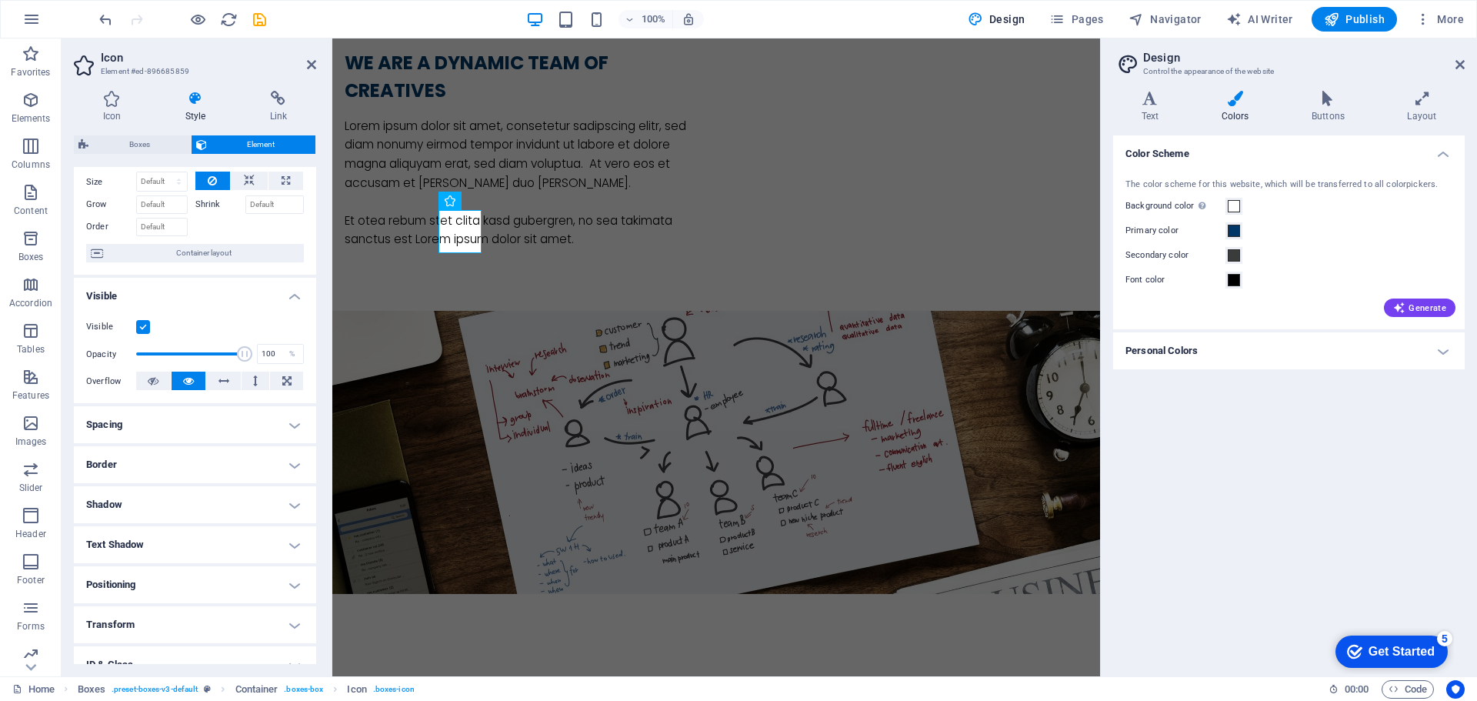
scroll to position [153, 0]
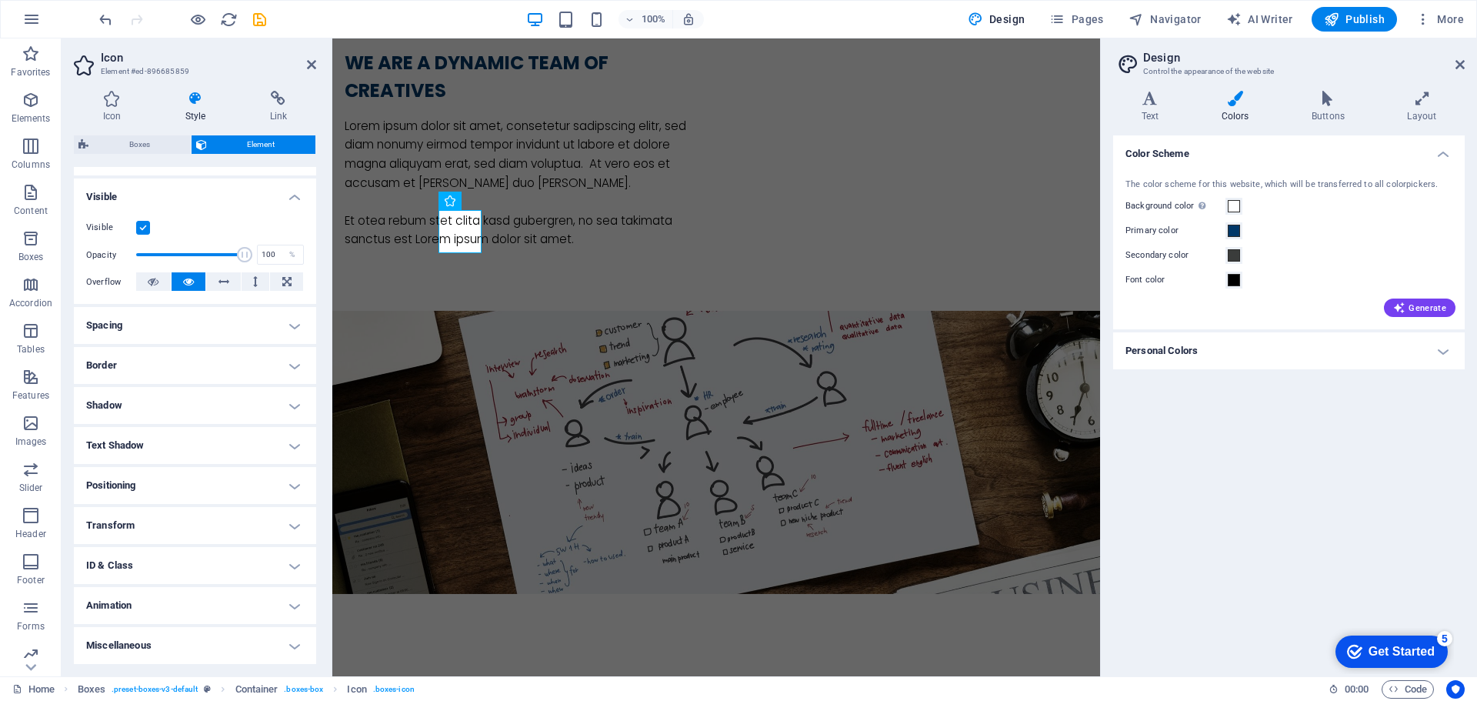
click at [196, 107] on h4 "Style" at bounding box center [198, 107] width 85 height 32
click at [103, 108] on h4 "Icon" at bounding box center [115, 107] width 82 height 32
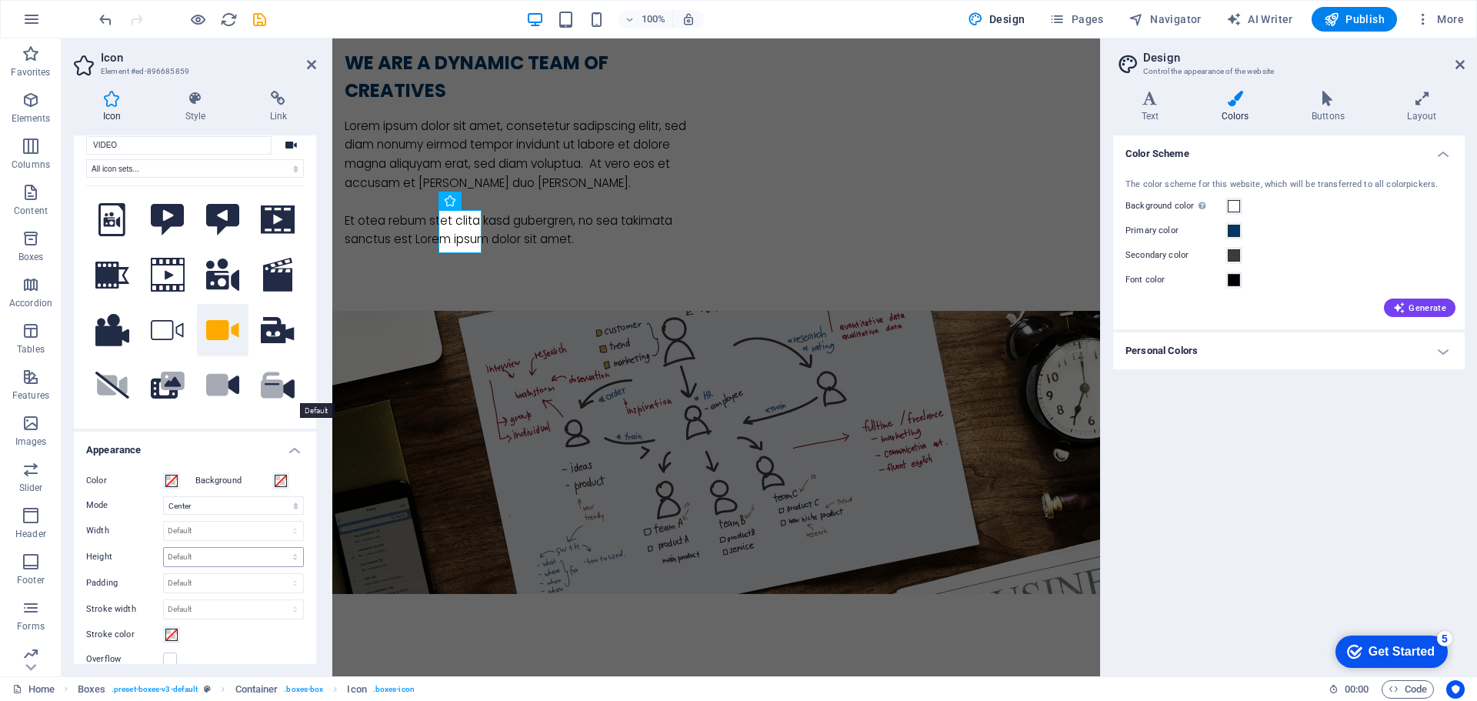
scroll to position [0, 0]
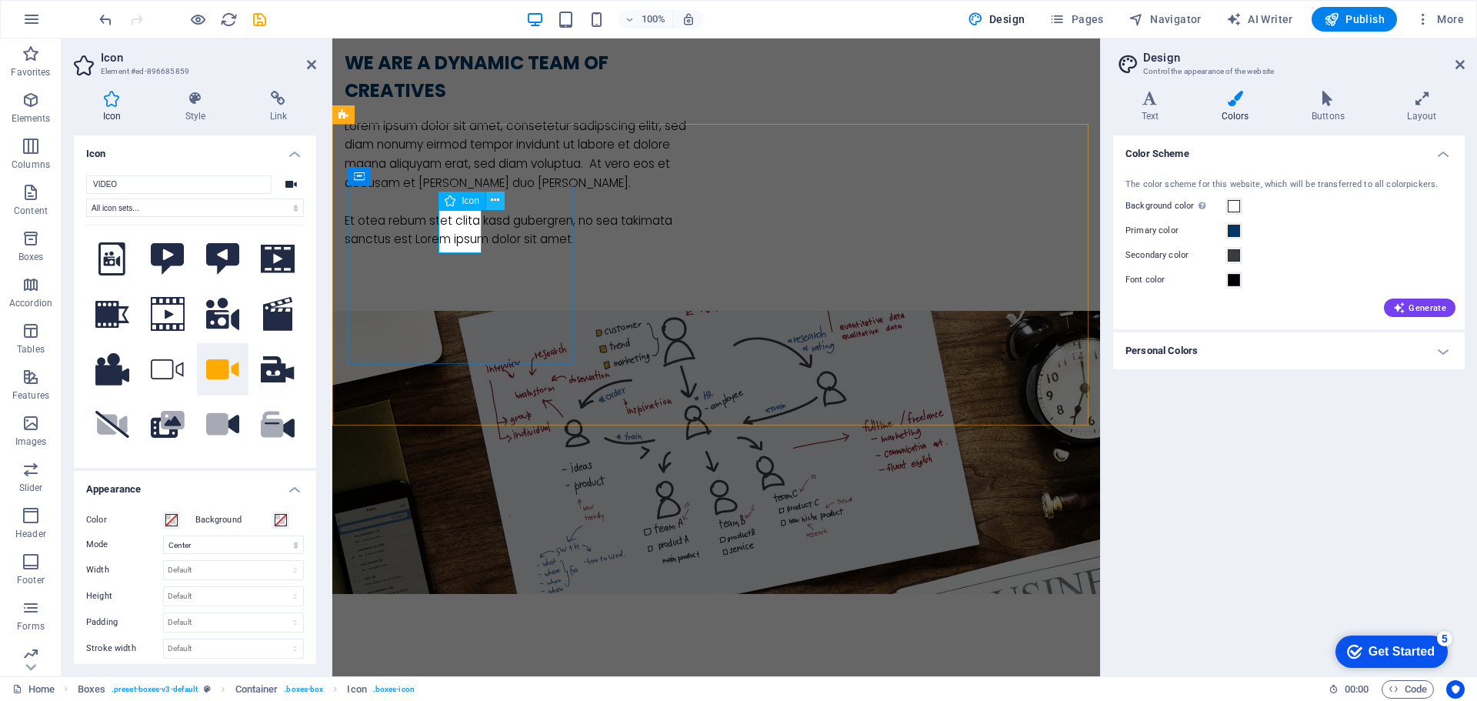
click at [496, 200] on icon at bounding box center [495, 200] width 8 height 16
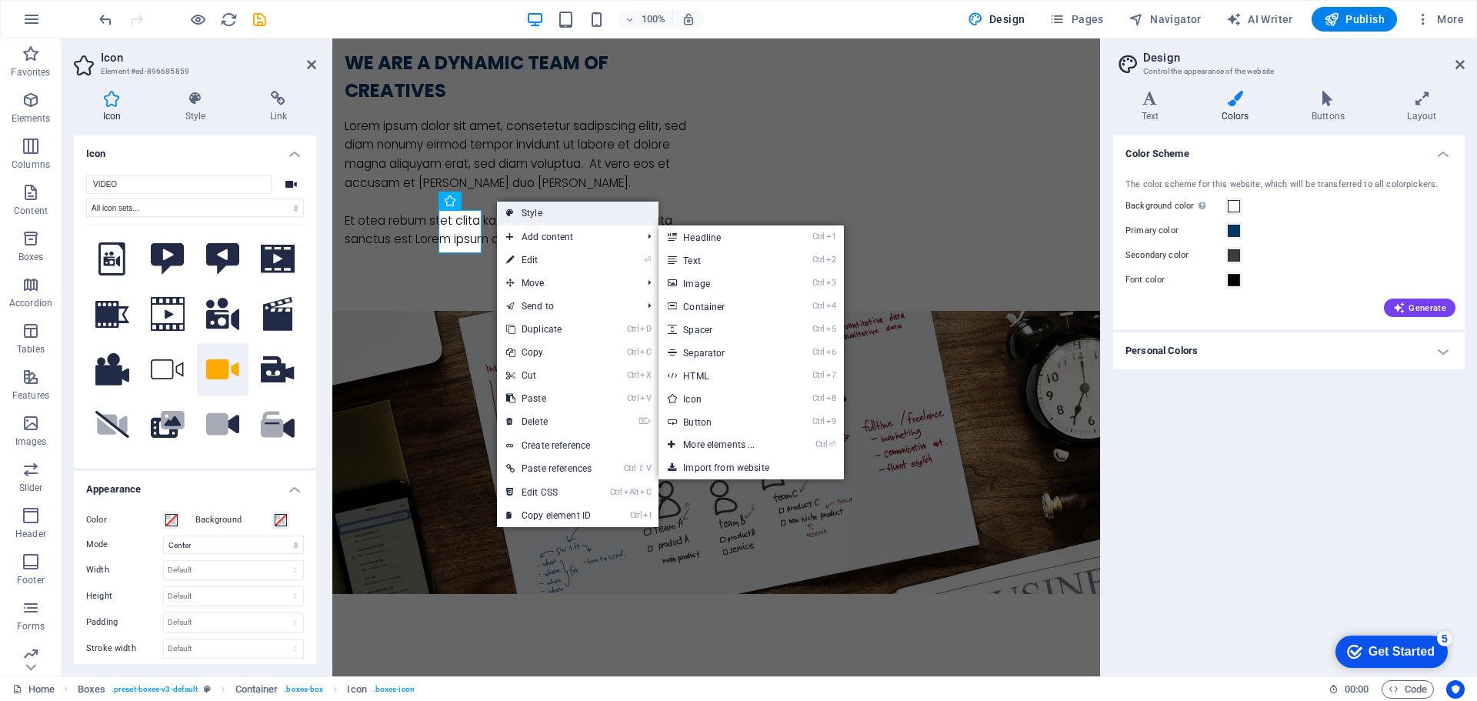
click at [526, 208] on link "Style" at bounding box center [578, 213] width 162 height 23
select select "rem"
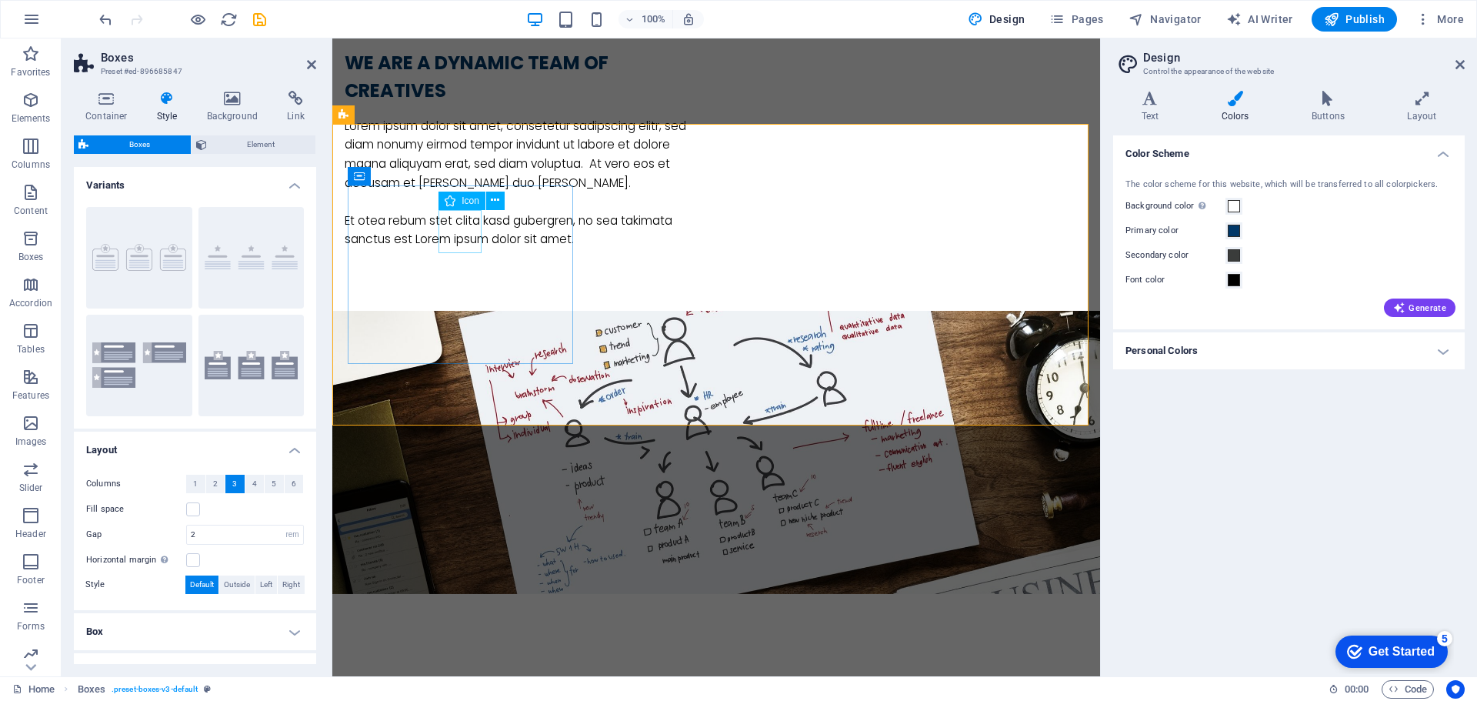
click at [492, 202] on icon at bounding box center [495, 200] width 8 height 16
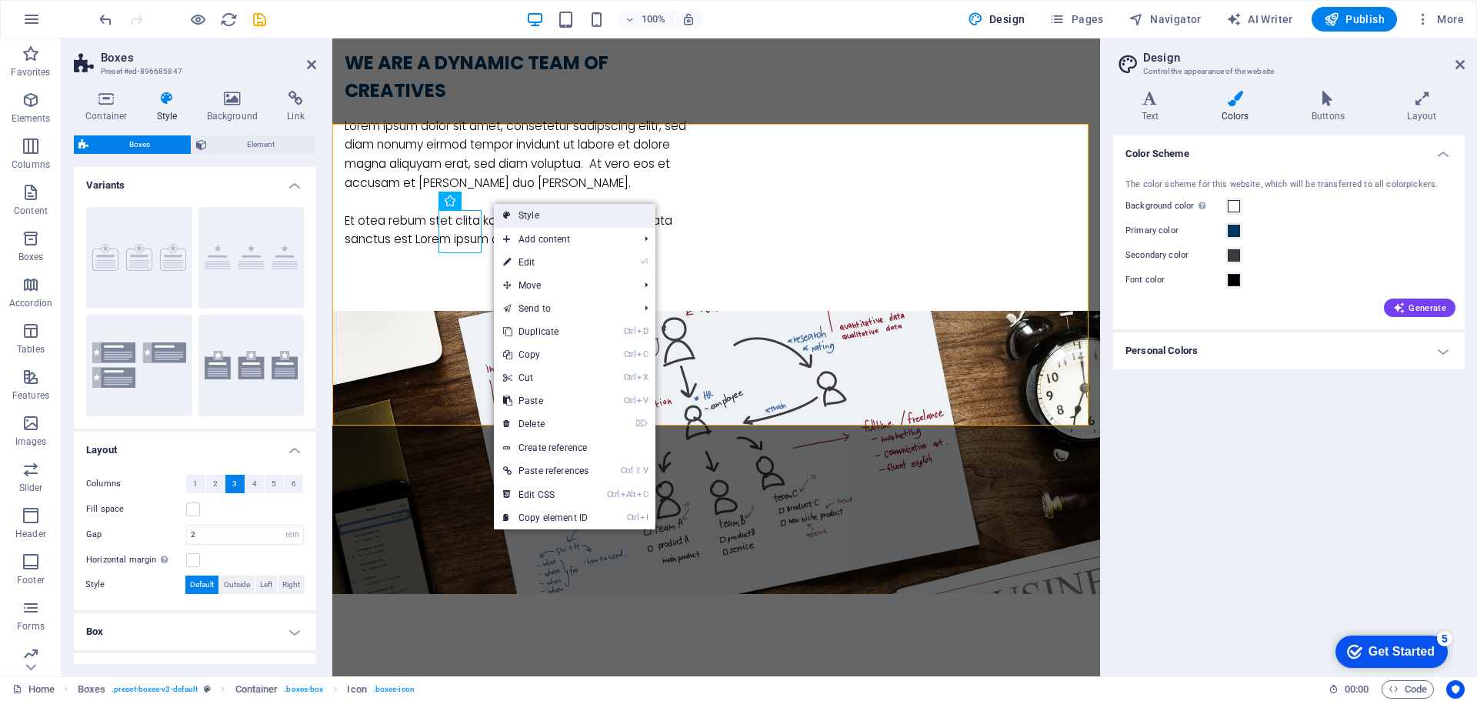
click at [518, 222] on link "Style" at bounding box center [575, 215] width 162 height 23
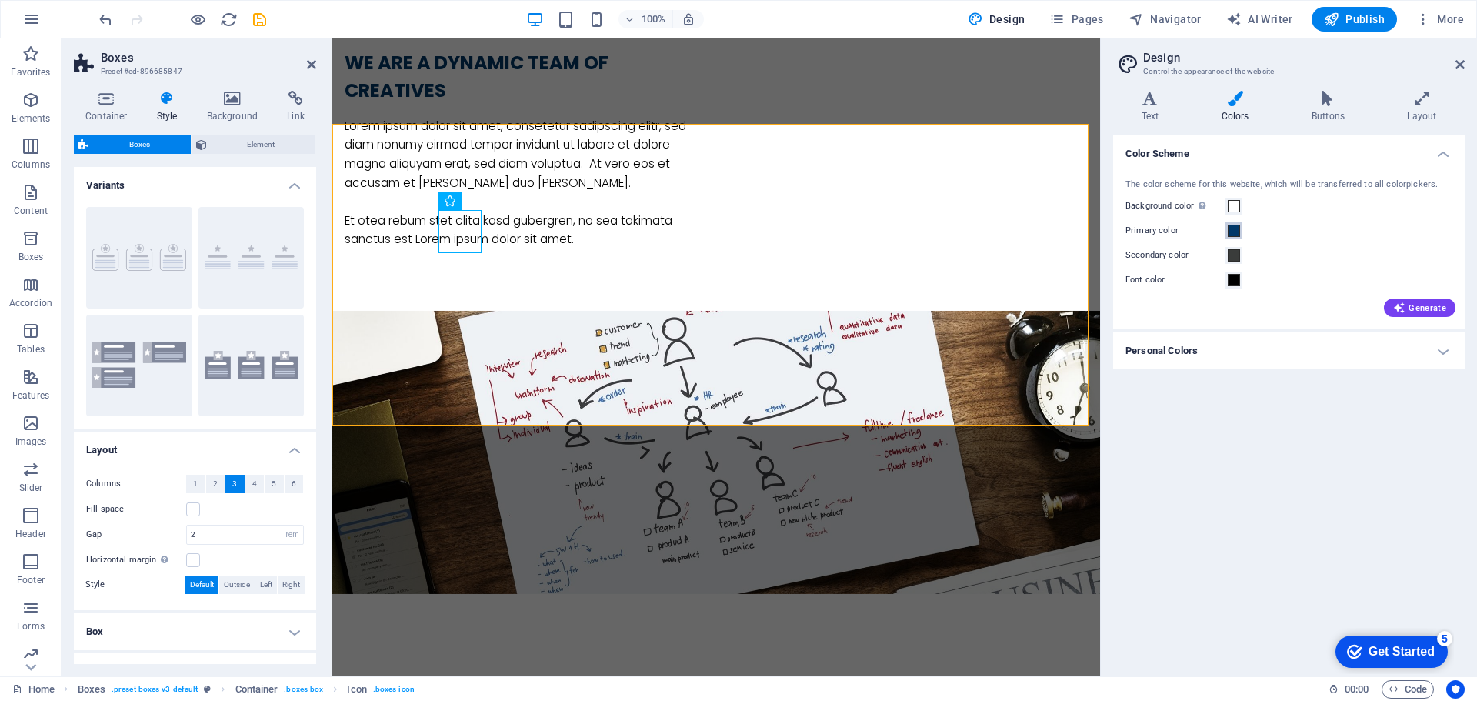
click at [1232, 226] on span at bounding box center [1234, 231] width 12 height 12
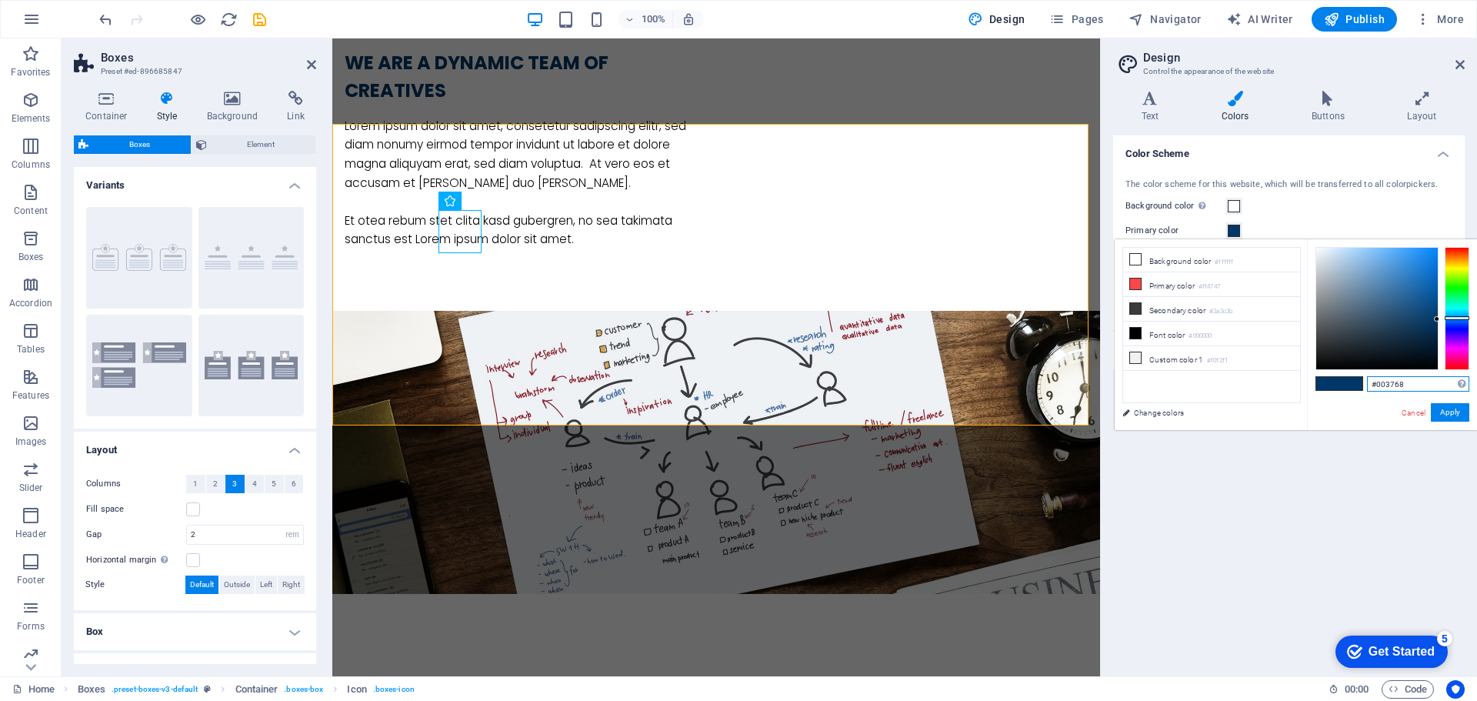
click at [1387, 380] on input "#003768" at bounding box center [1418, 383] width 102 height 15
type input "#"
paste input "#003768"
type input "#003768"
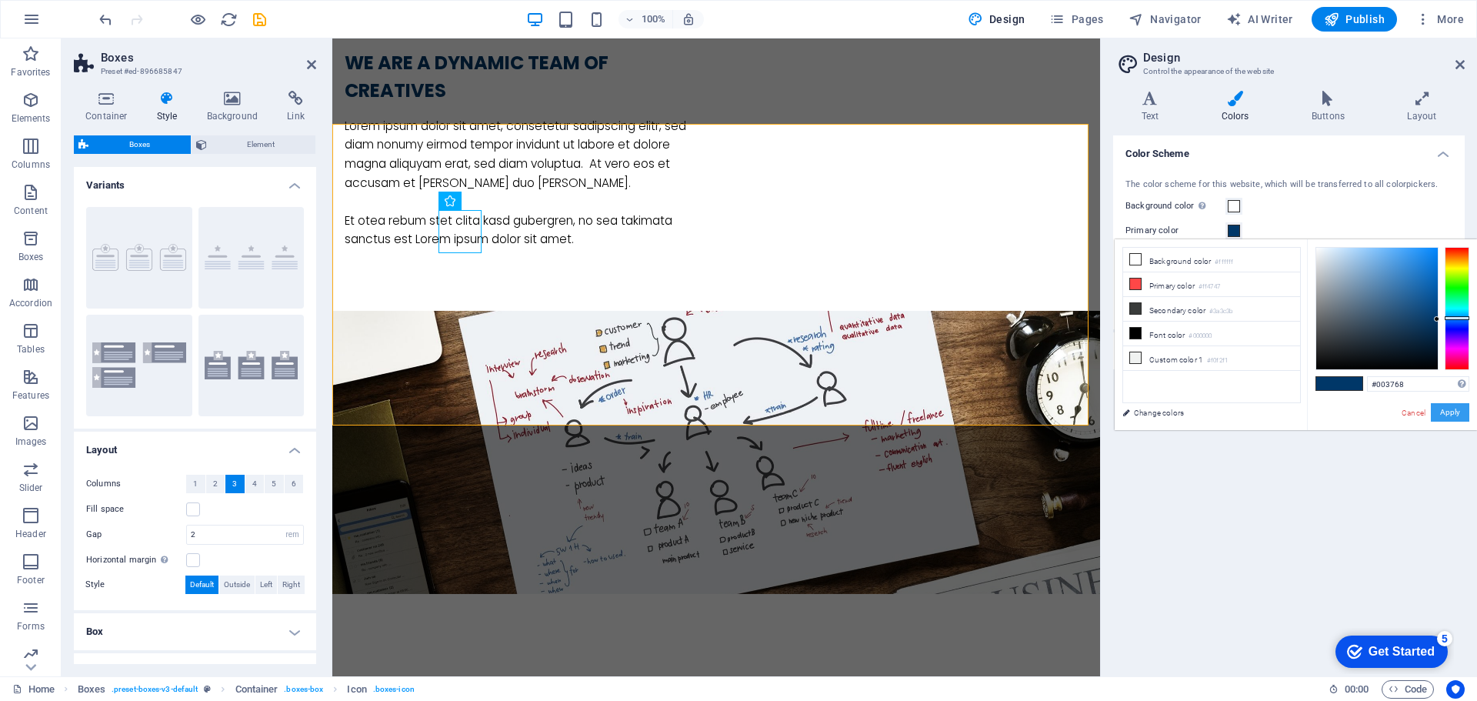
click at [1445, 416] on button "Apply" at bounding box center [1450, 412] width 38 height 18
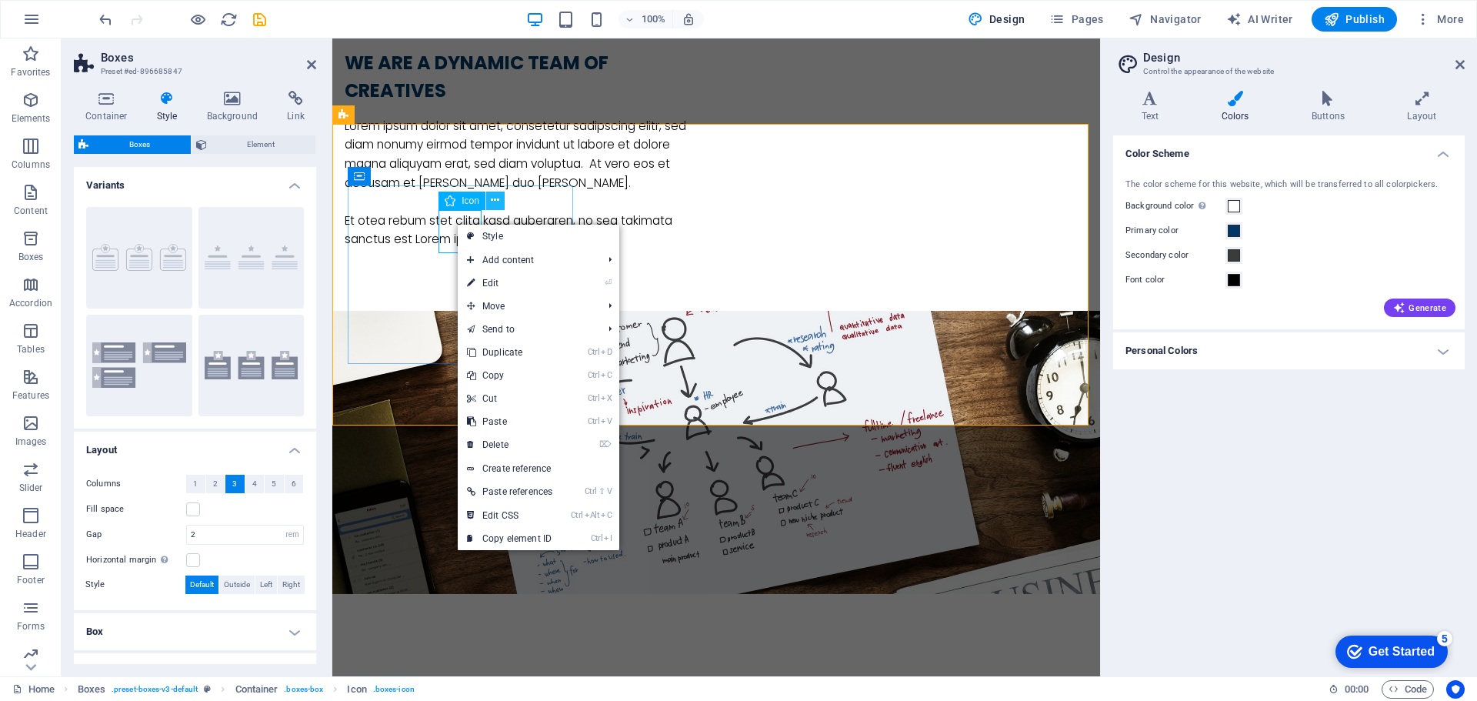
click at [496, 198] on icon at bounding box center [495, 200] width 8 height 16
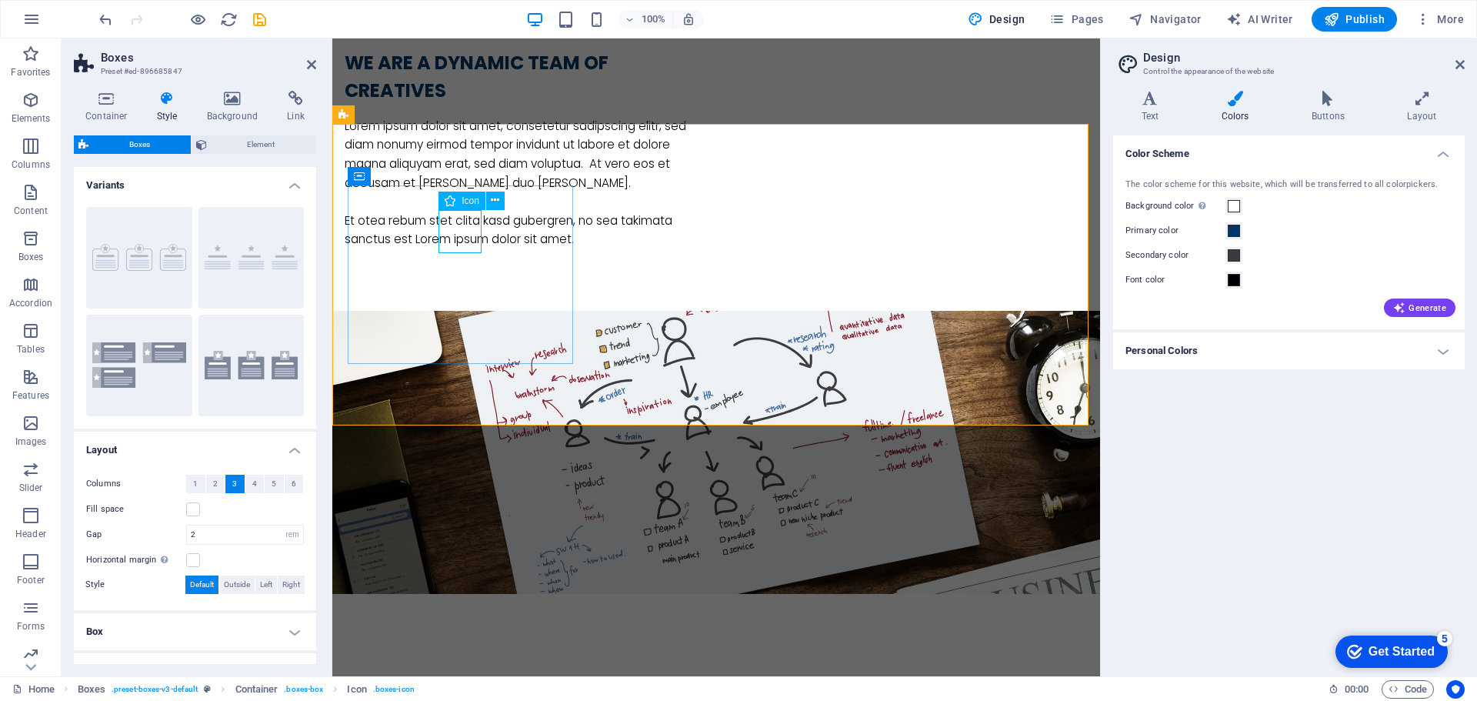
click at [452, 199] on icon at bounding box center [450, 201] width 11 height 18
select select "xMidYMid"
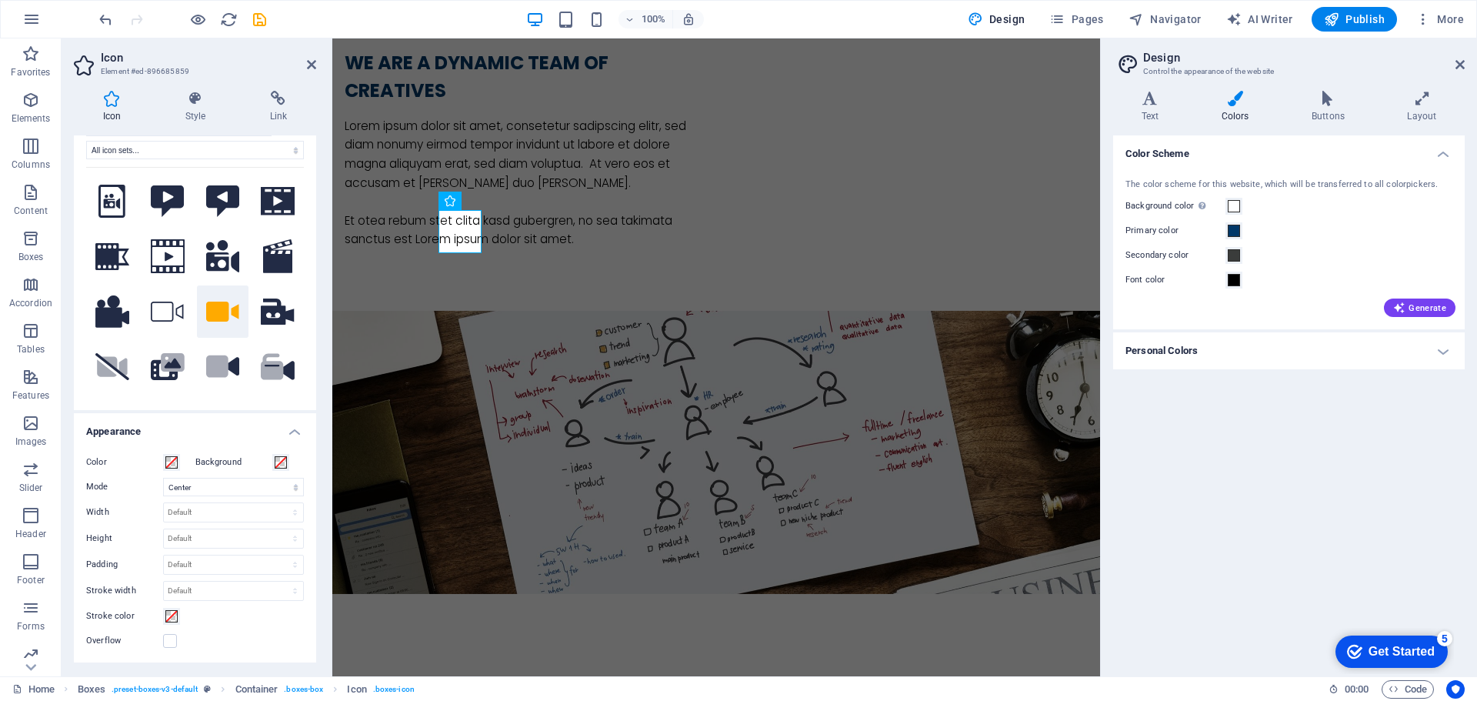
scroll to position [77, 0]
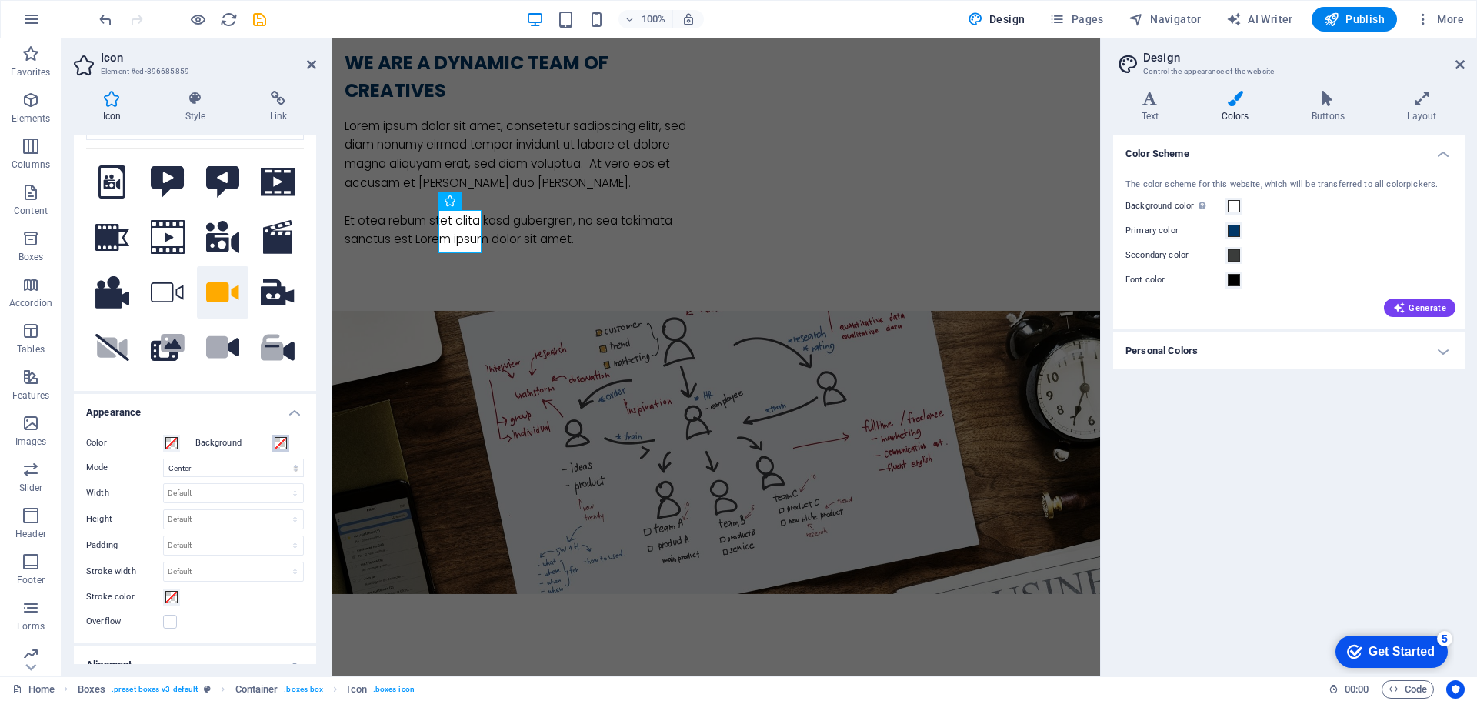
click at [279, 442] on span at bounding box center [281, 443] width 12 height 12
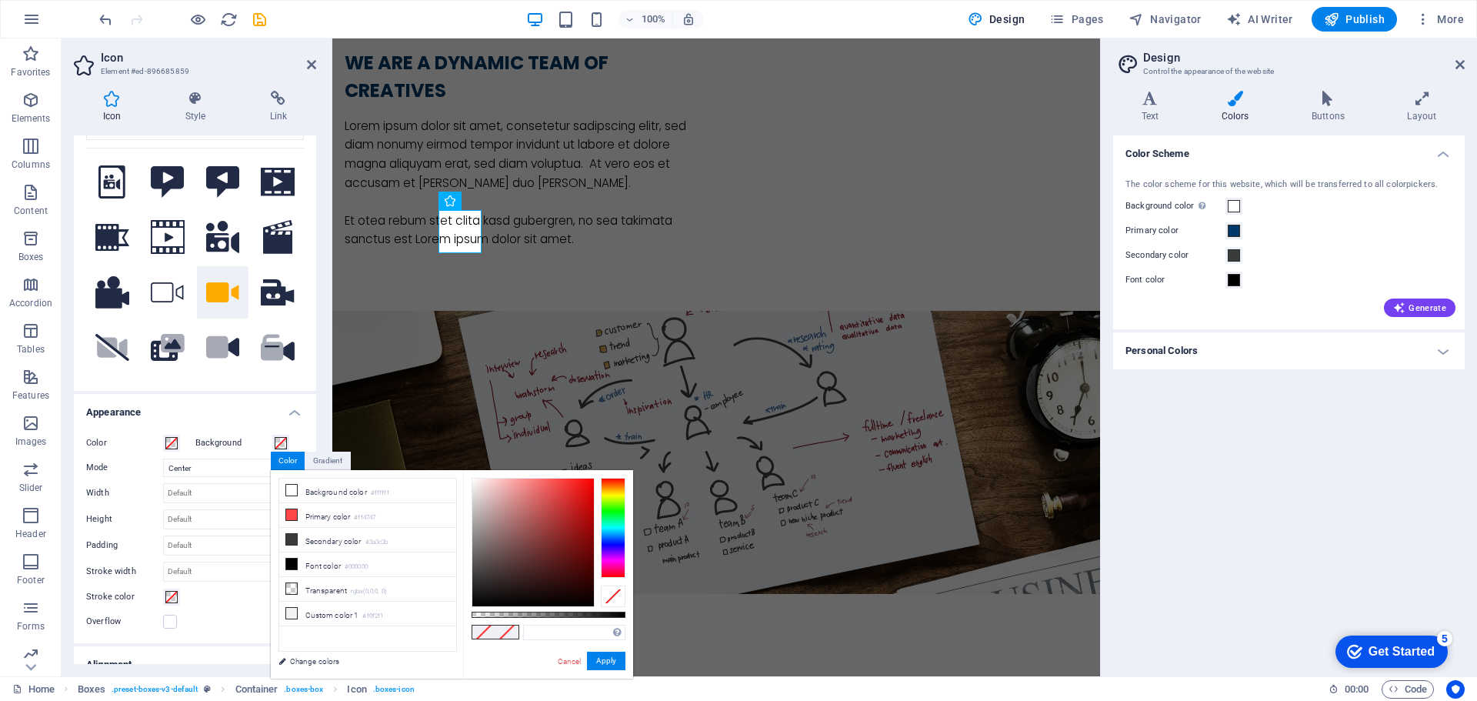
click at [556, 641] on div "Supported formats #0852ed rgb(8, 82, 237) rgba(8, 82, 237, 90%) hsv(221,97,93) …" at bounding box center [548, 686] width 170 height 432
click at [556, 631] on input "text" at bounding box center [574, 632] width 102 height 15
paste input "#003768"
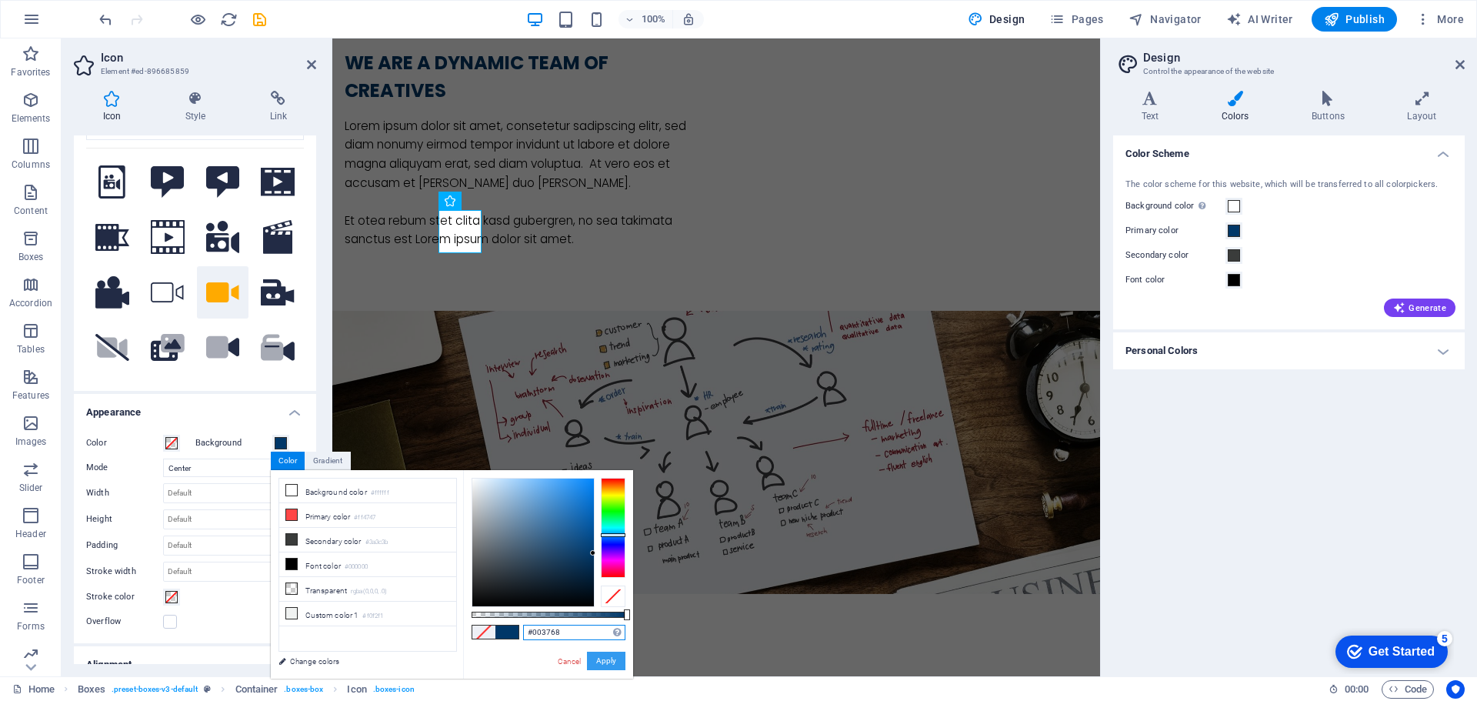
type input "#003768"
click at [612, 652] on button "Apply" at bounding box center [606, 661] width 38 height 18
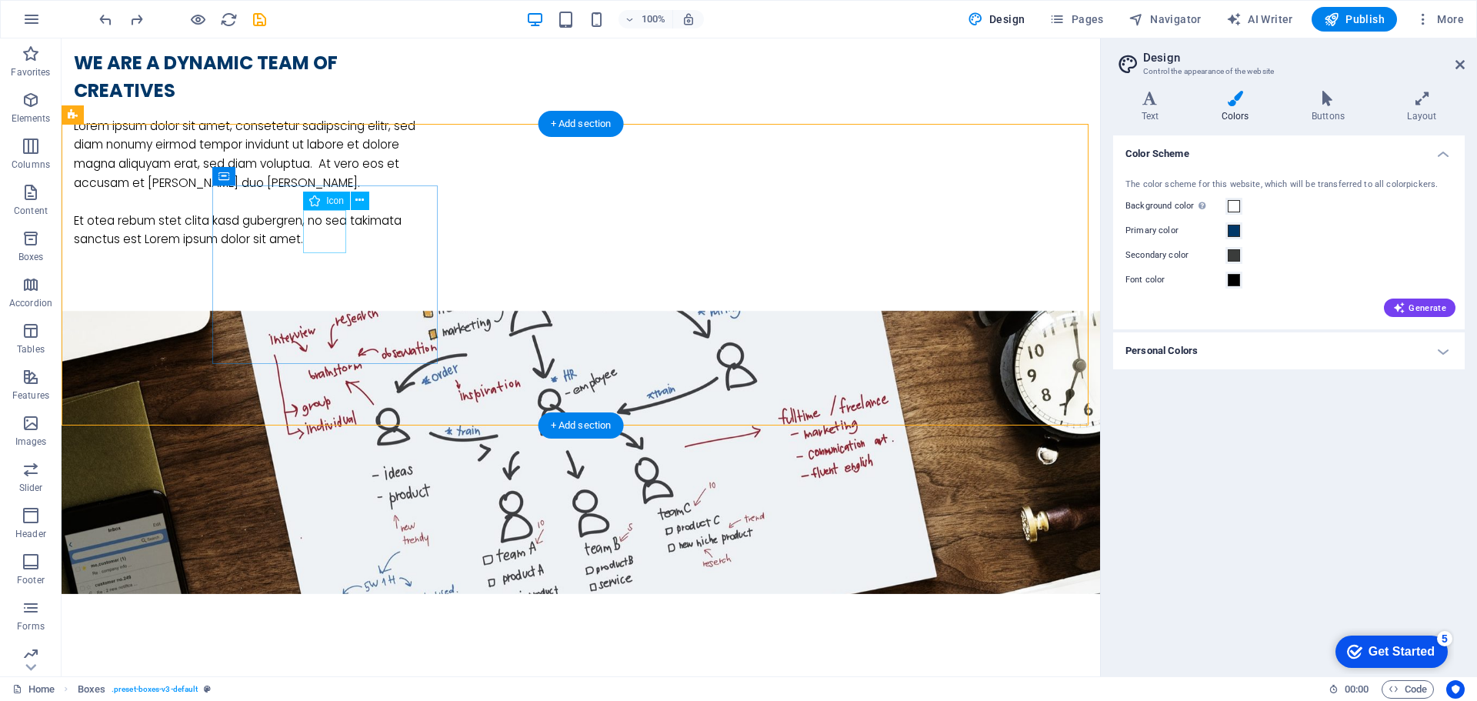
select select "xMidYMid"
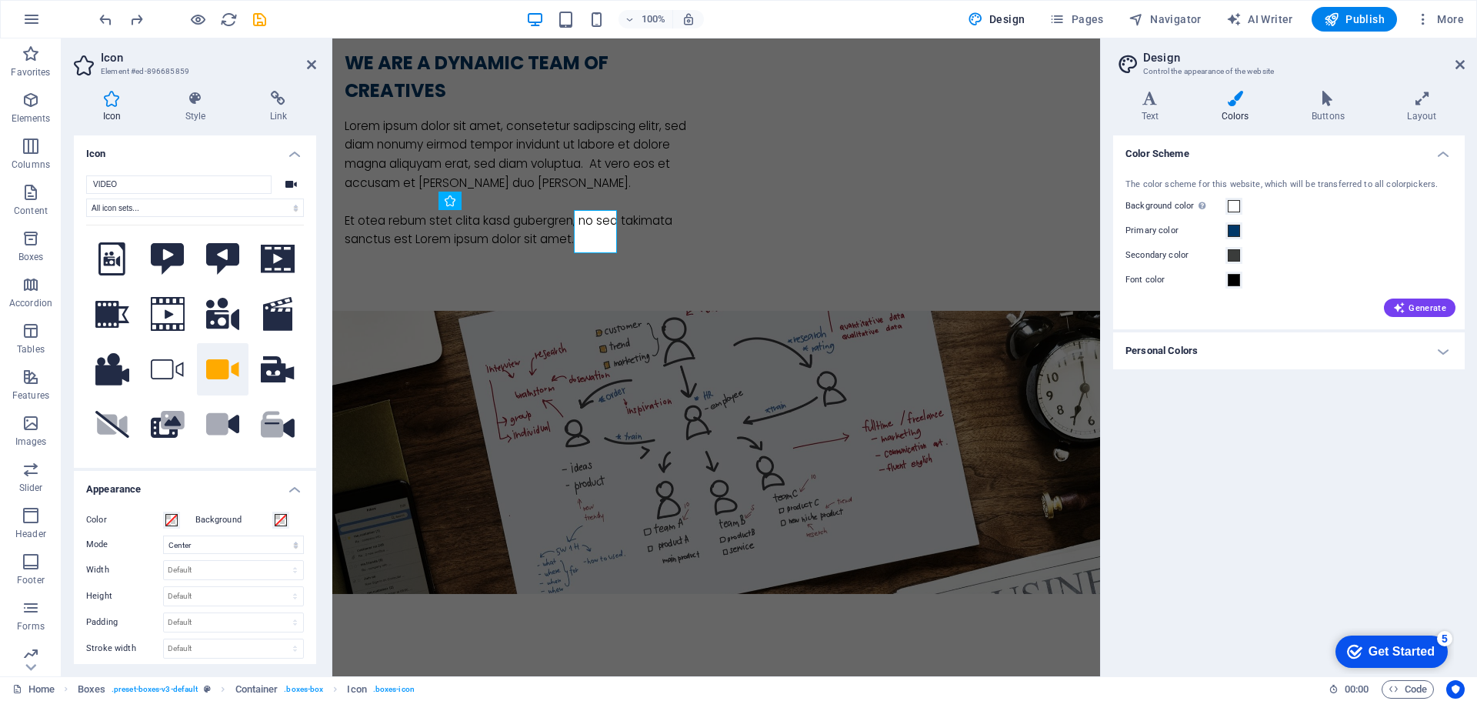
click at [327, 228] on div "Icon Style Link Icon VIDEO All icon sets... IcoFont Ionicons FontAwesome Brands…" at bounding box center [195, 377] width 267 height 598
click at [170, 519] on span at bounding box center [171, 520] width 12 height 12
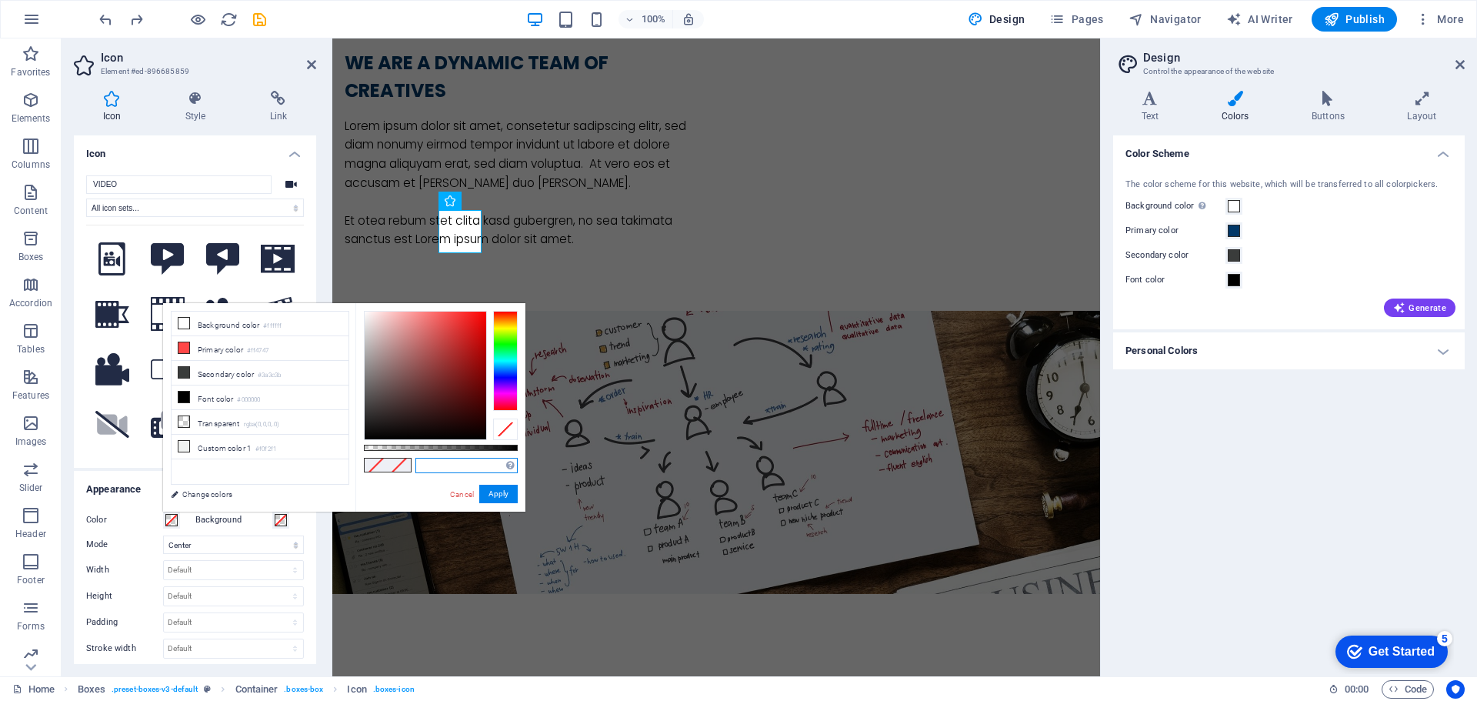
click at [451, 470] on input "text" at bounding box center [466, 465] width 102 height 15
paste input "#003768"
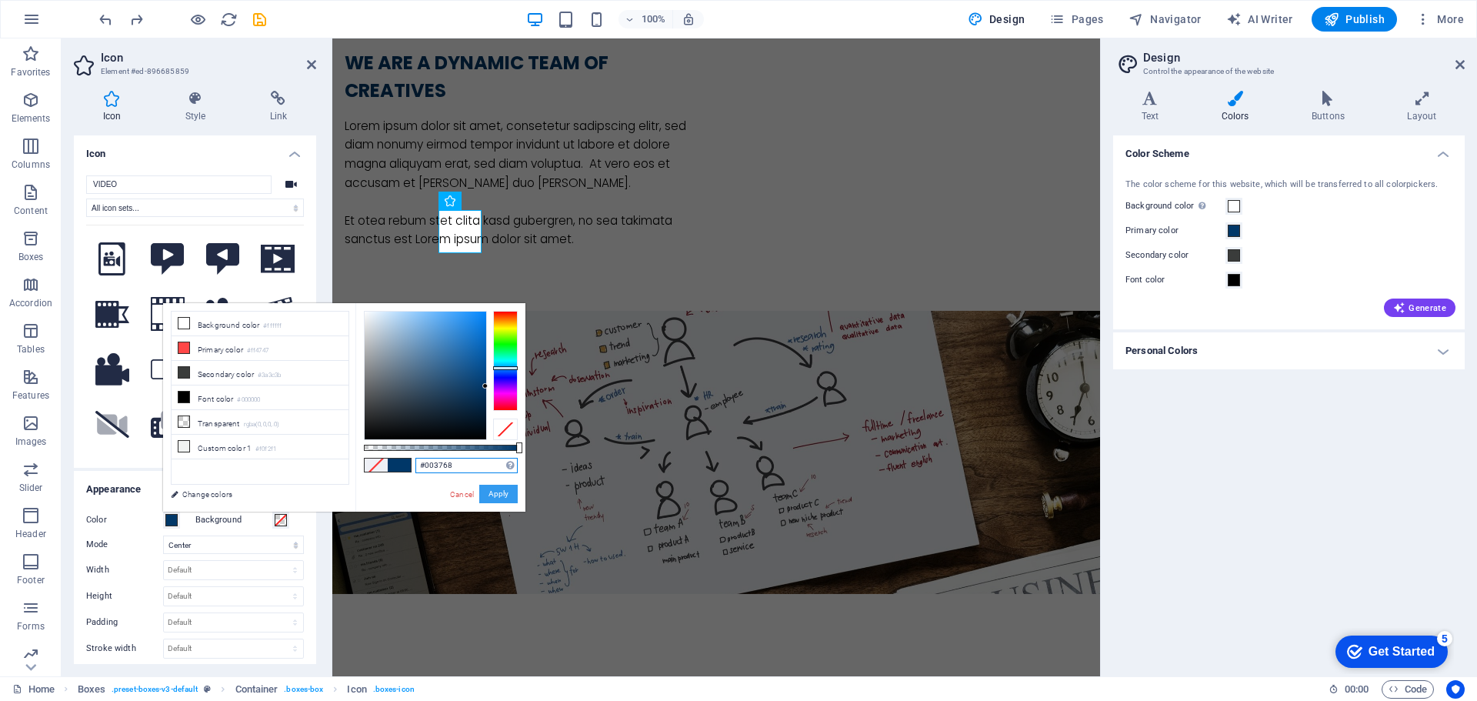
type input "#003768"
click at [491, 498] on button "Apply" at bounding box center [498, 494] width 38 height 18
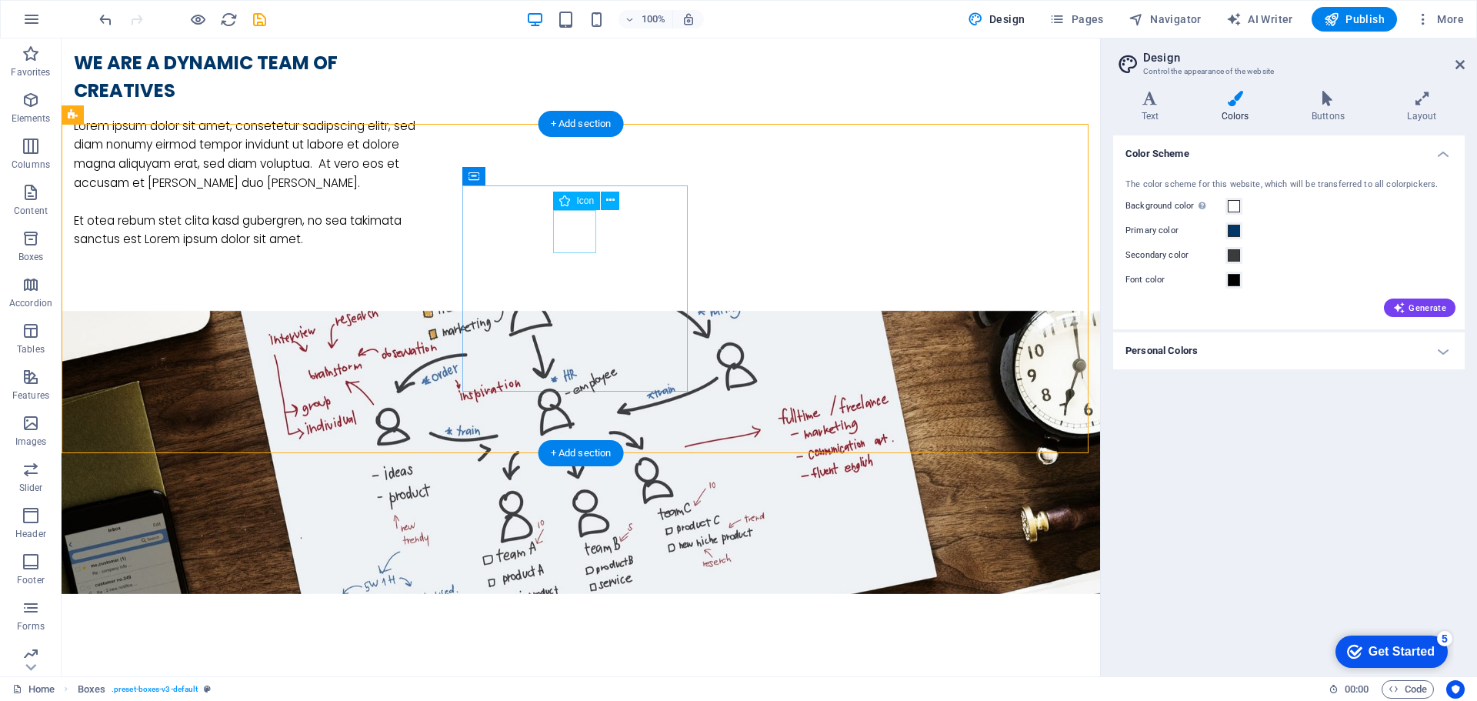
select select "xMidYMid"
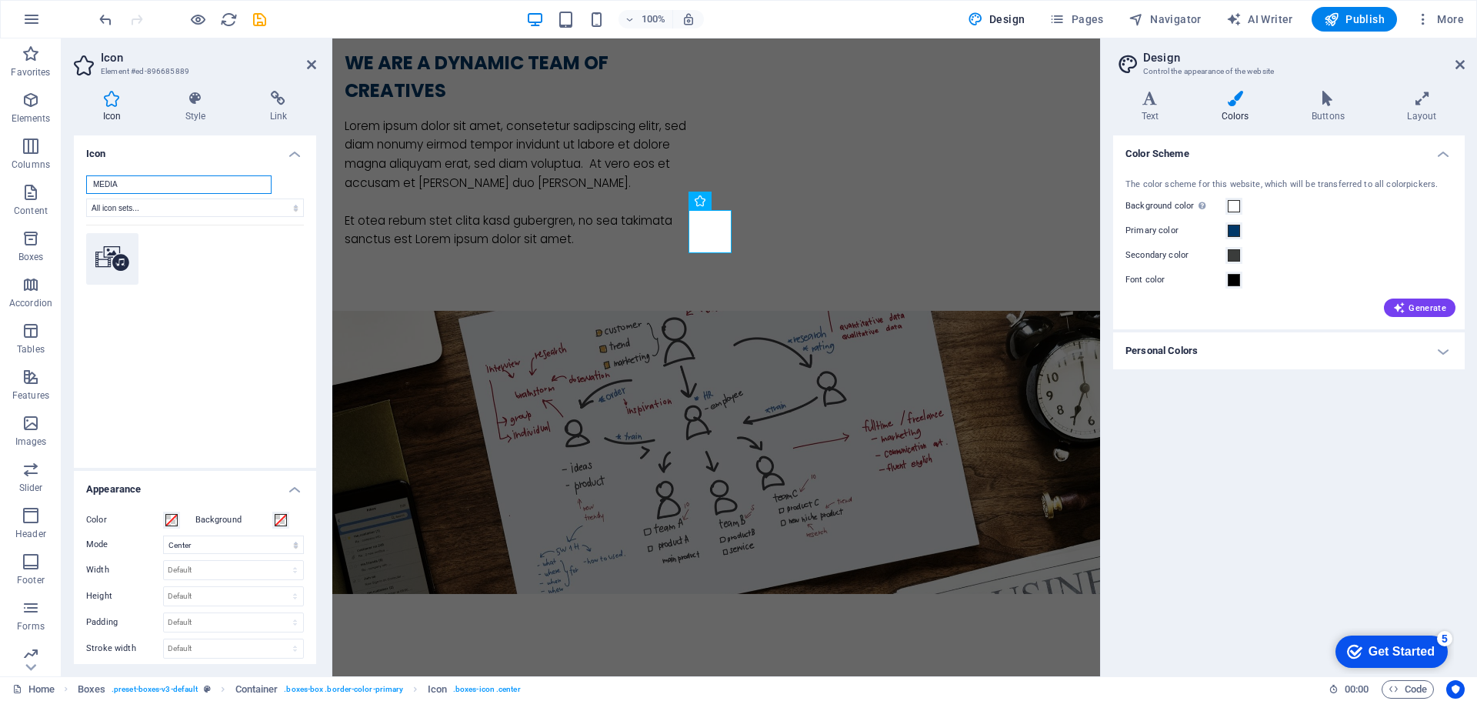
type input "MEDIA"
click at [124, 252] on icon at bounding box center [112, 258] width 34 height 25
click at [173, 515] on span at bounding box center [171, 520] width 12 height 12
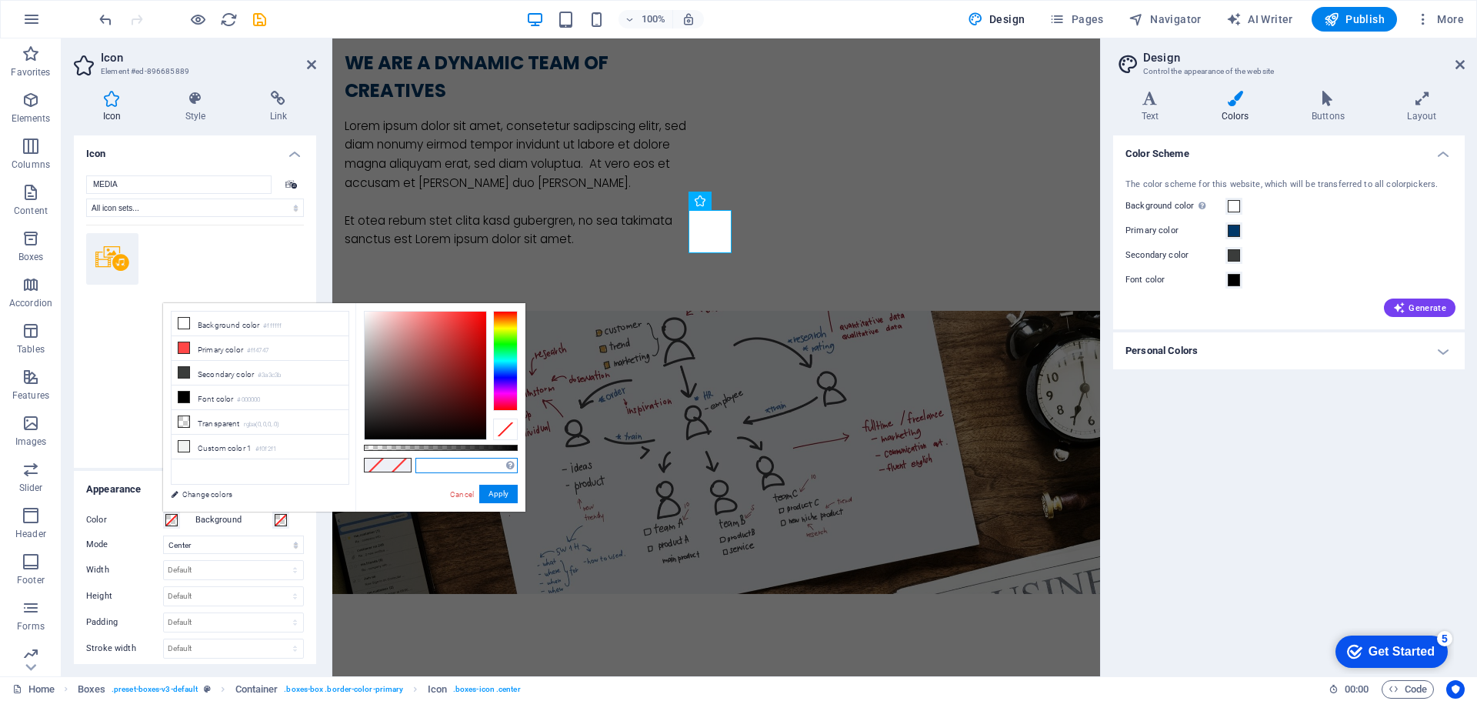
click at [447, 464] on input "text" at bounding box center [466, 465] width 102 height 15
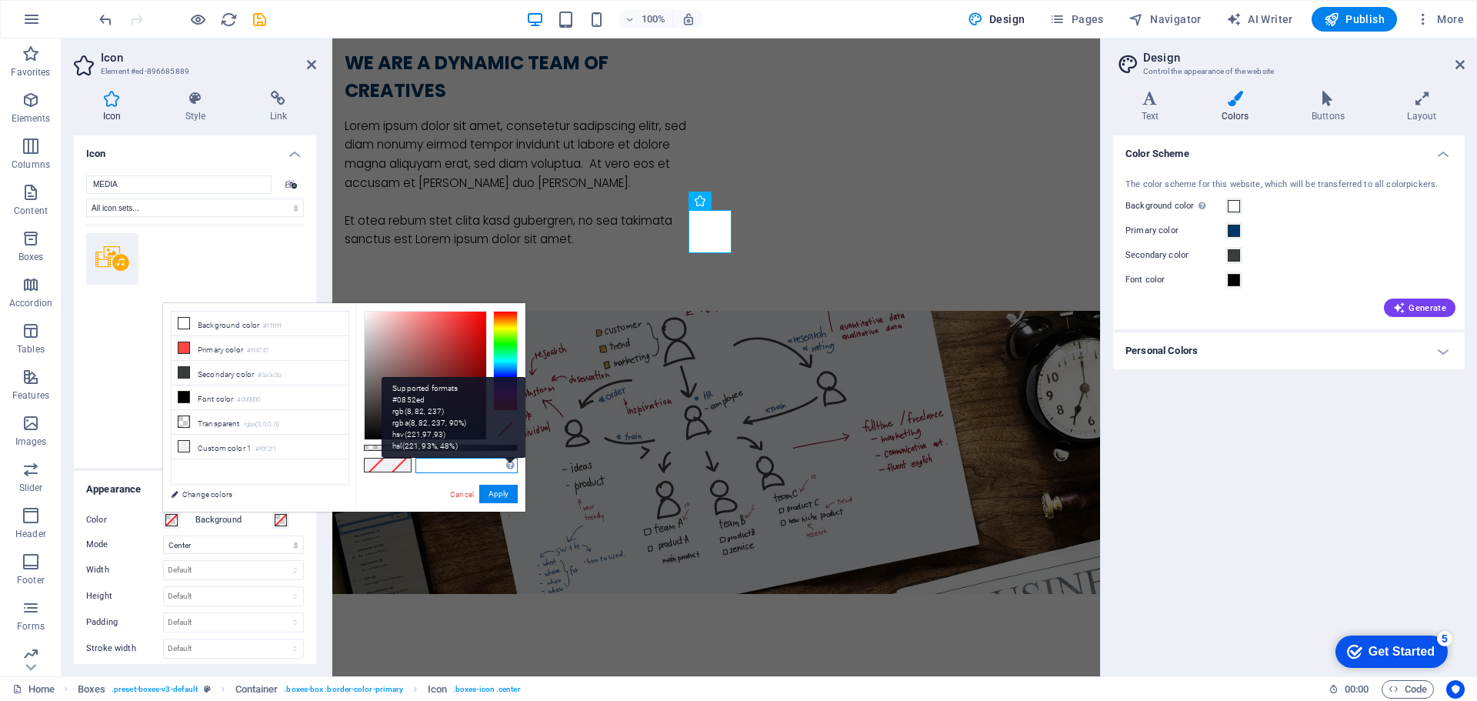
paste input "Content Creation"
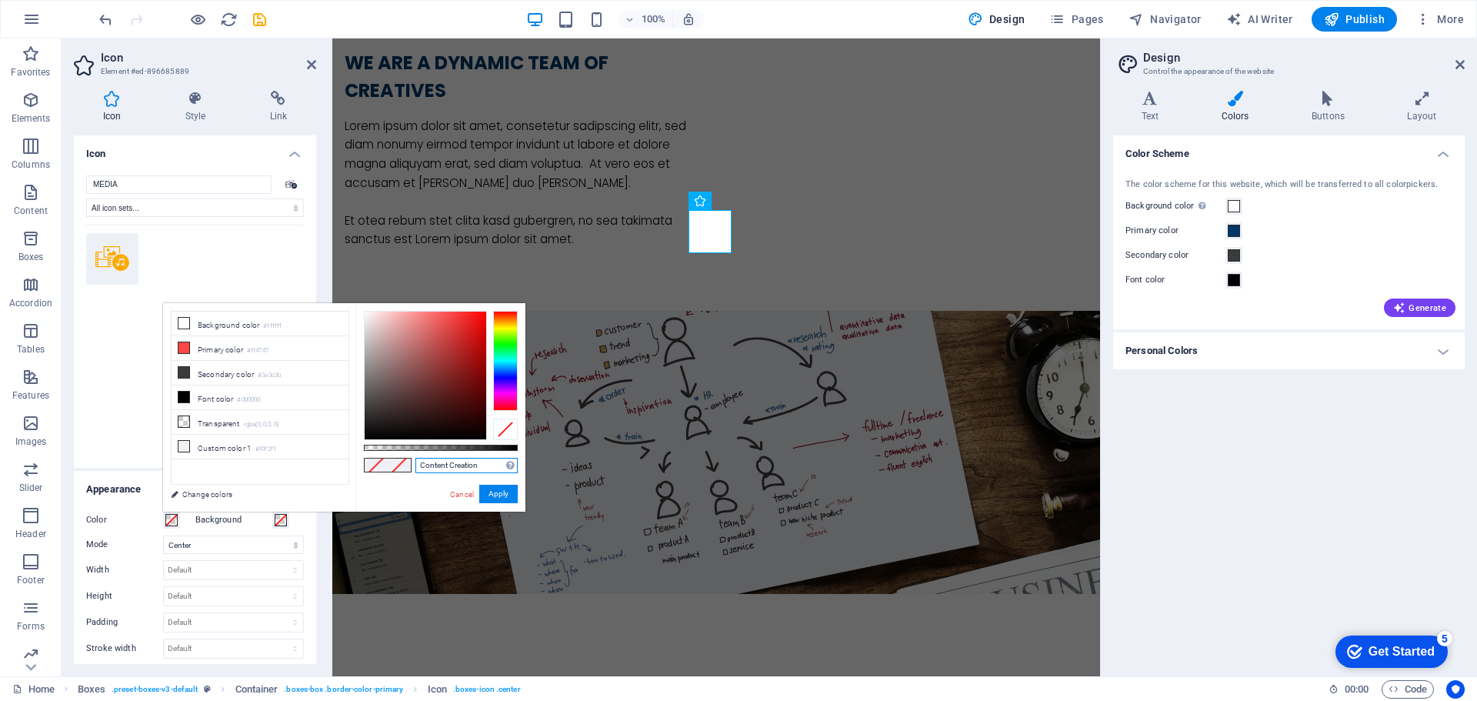
drag, startPoint x: 496, startPoint y: 467, endPoint x: 328, endPoint y: 467, distance: 167.7
click at [328, 467] on div "less Background color #ffffff Primary color #ff4747 Secondary color #3a3c3b Fon…" at bounding box center [344, 407] width 362 height 209
paste input "#003768"
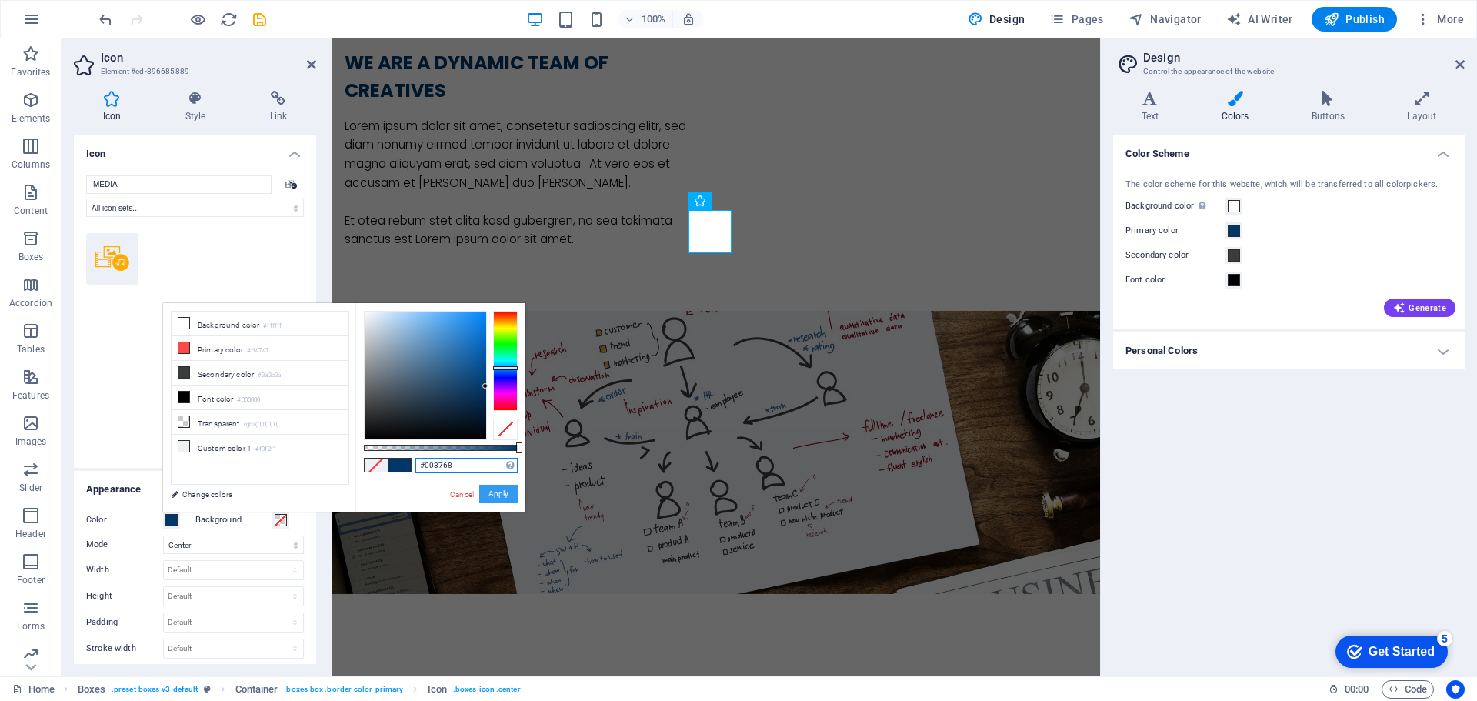
type input "#003768"
click at [495, 492] on button "Apply" at bounding box center [498, 494] width 38 height 18
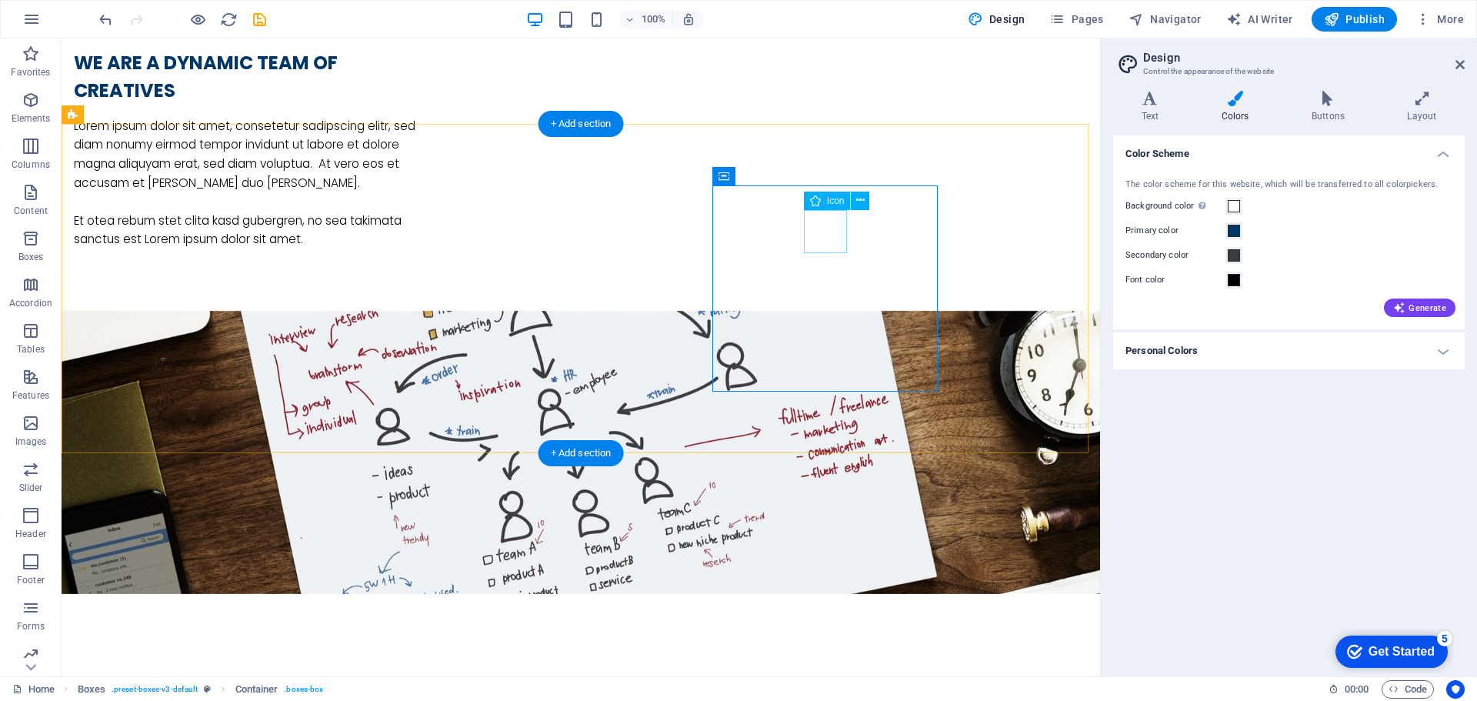
select select "xMidYMid"
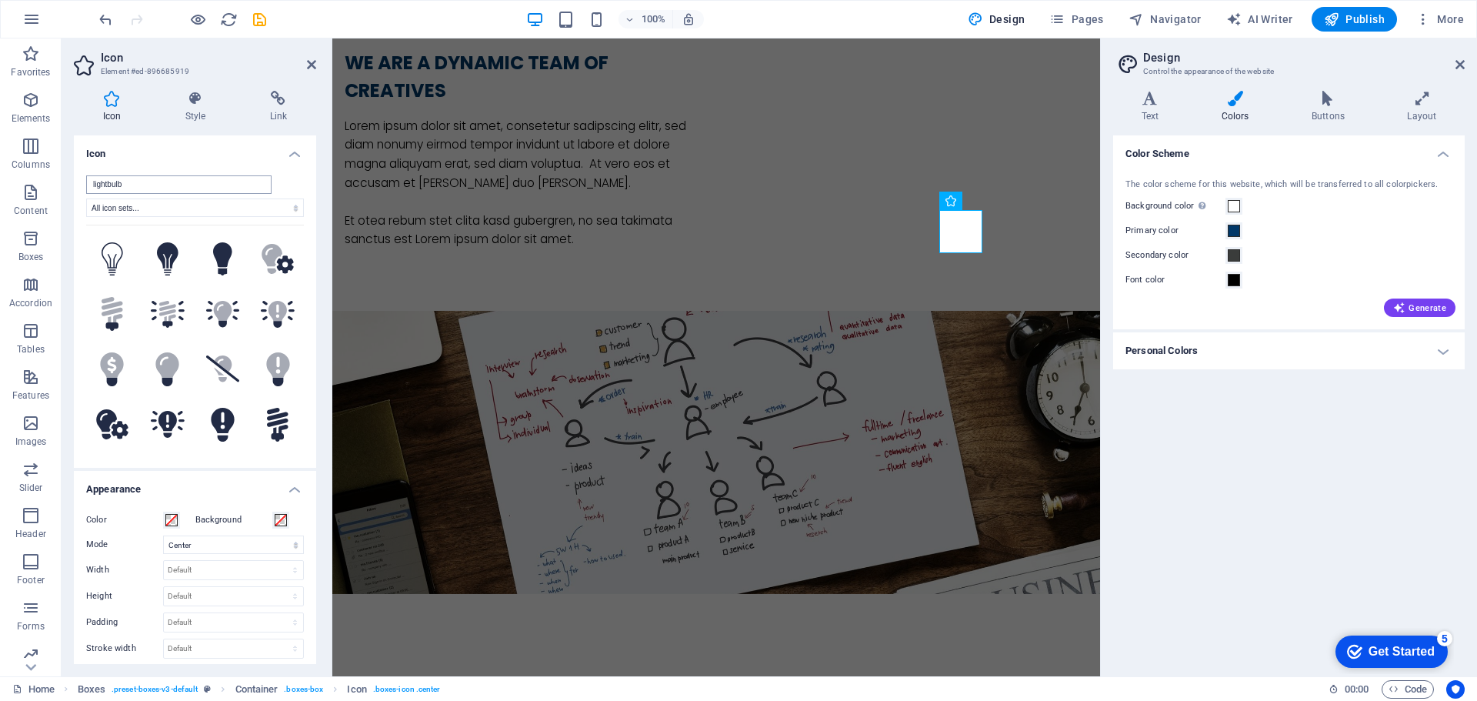
type input "M"
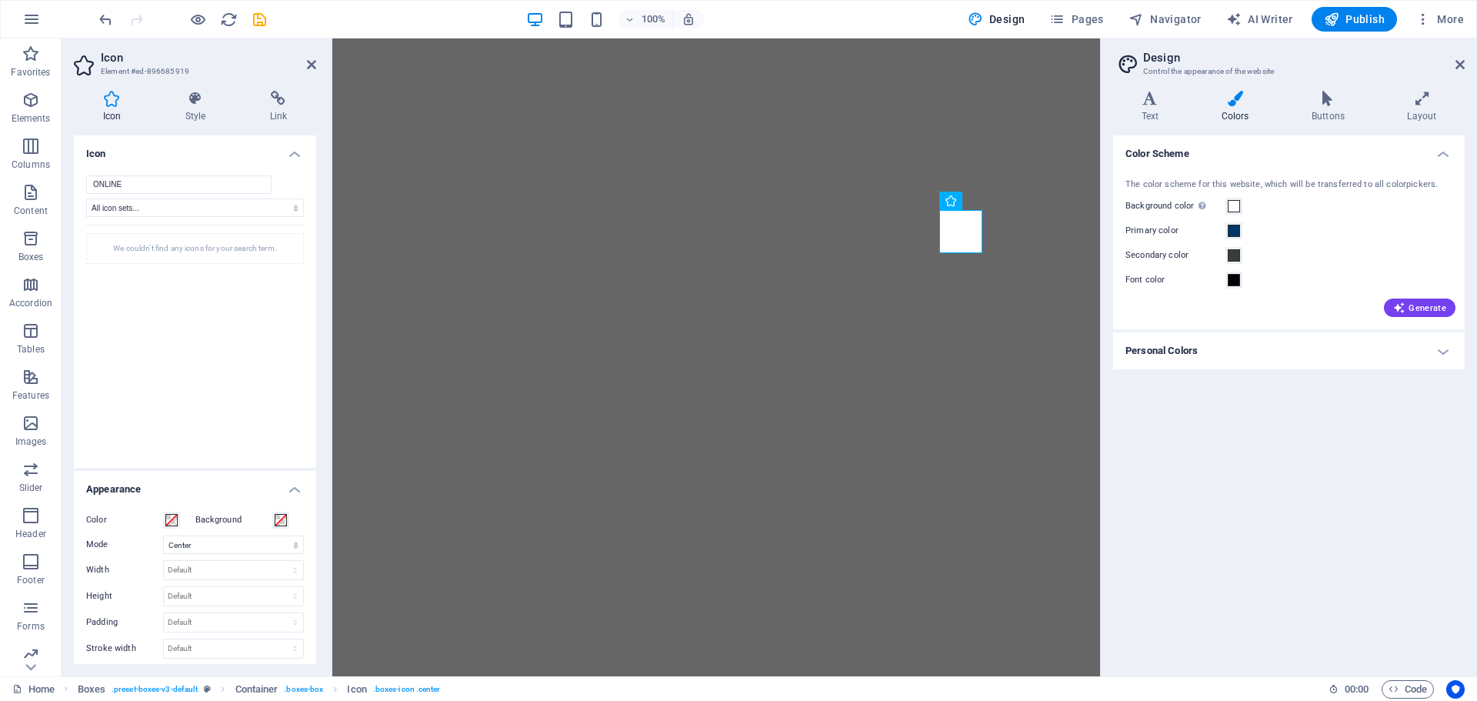
select select "xMidYMid"
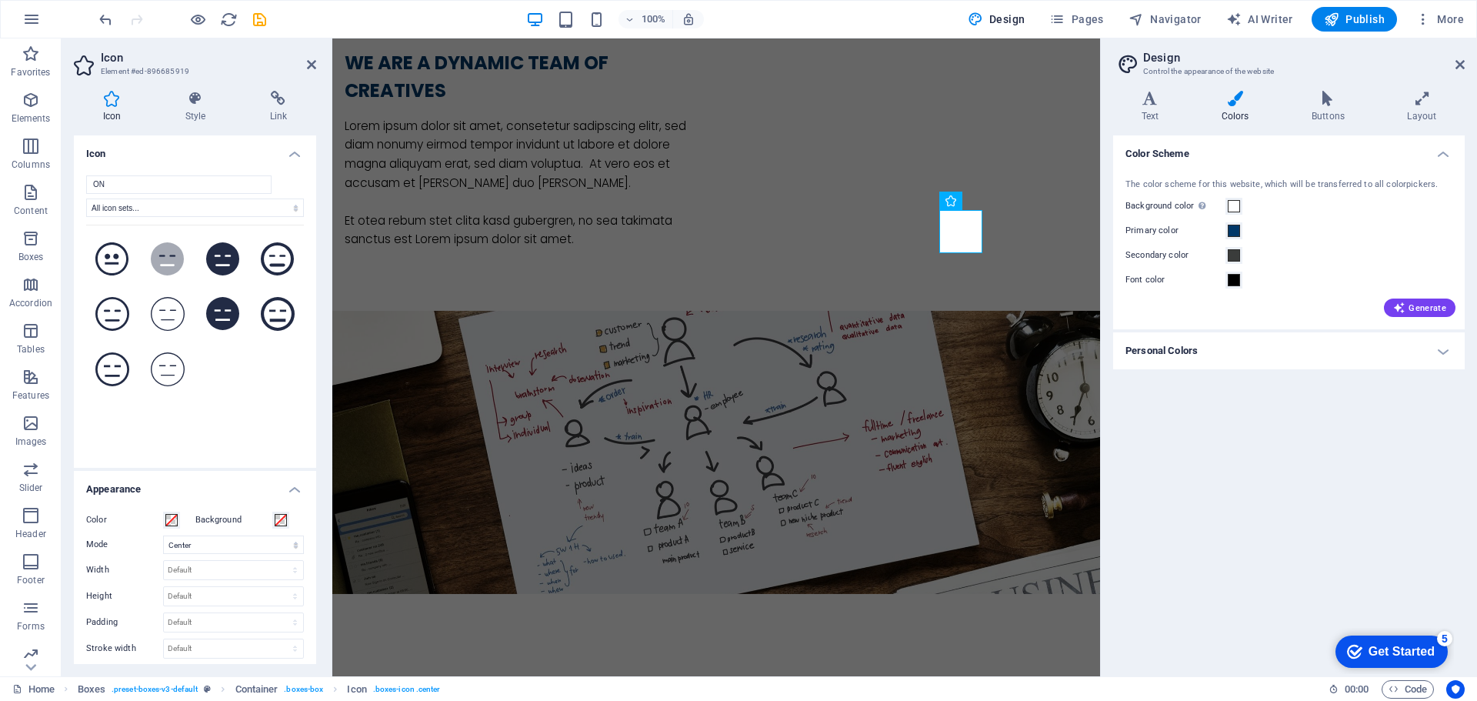
type input "O"
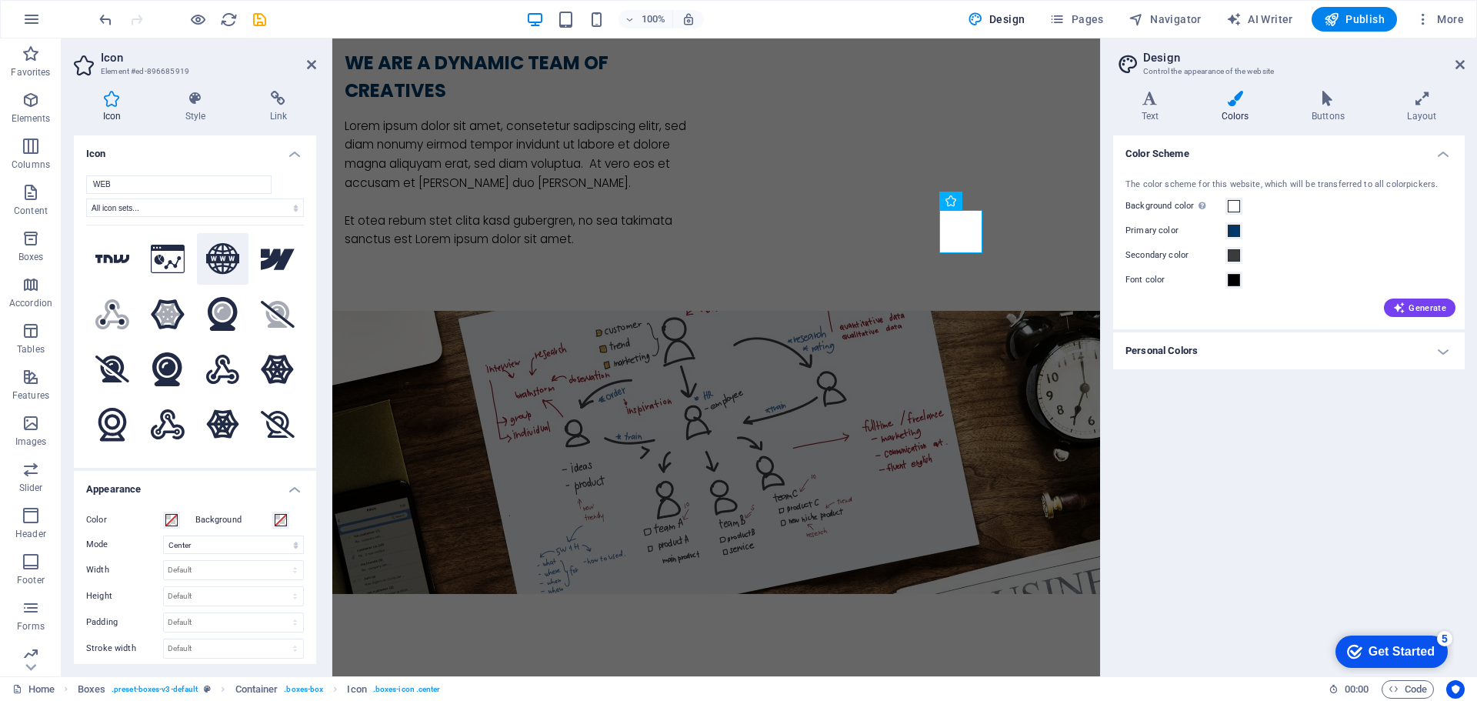
type input "WEB"
click at [225, 260] on icon at bounding box center [223, 259] width 34 height 32
click at [177, 522] on span at bounding box center [171, 520] width 12 height 12
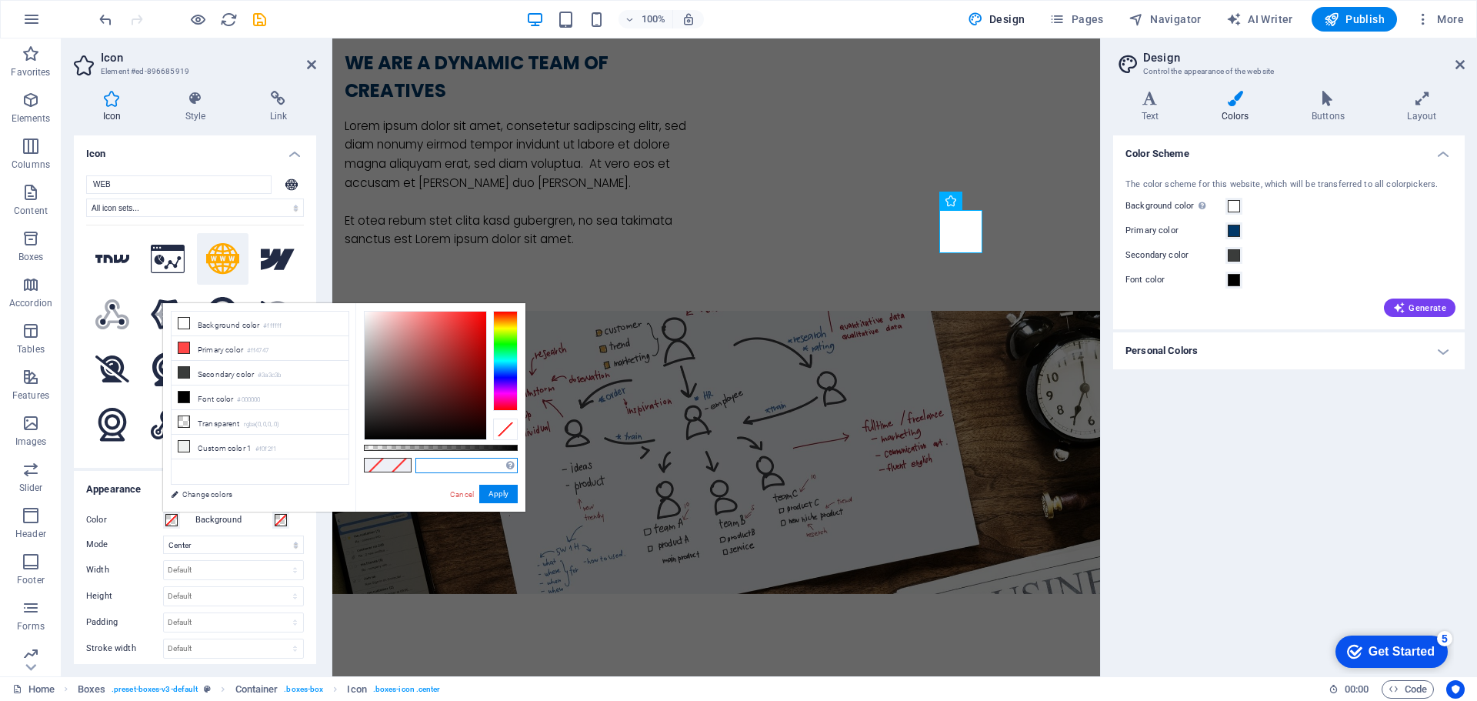
click at [428, 465] on input "text" at bounding box center [466, 465] width 102 height 15
paste input "#003768"
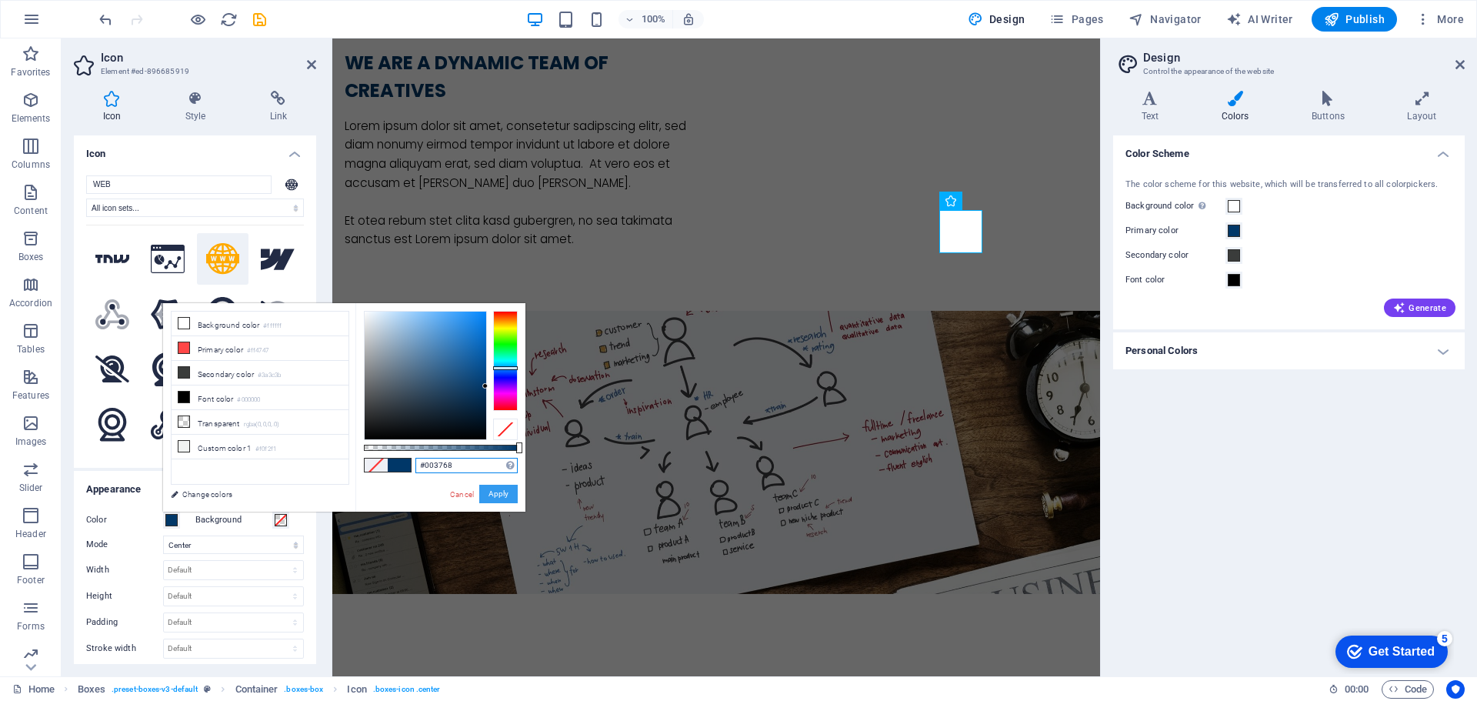
type input "#003768"
click at [496, 496] on button "Apply" at bounding box center [498, 494] width 38 height 18
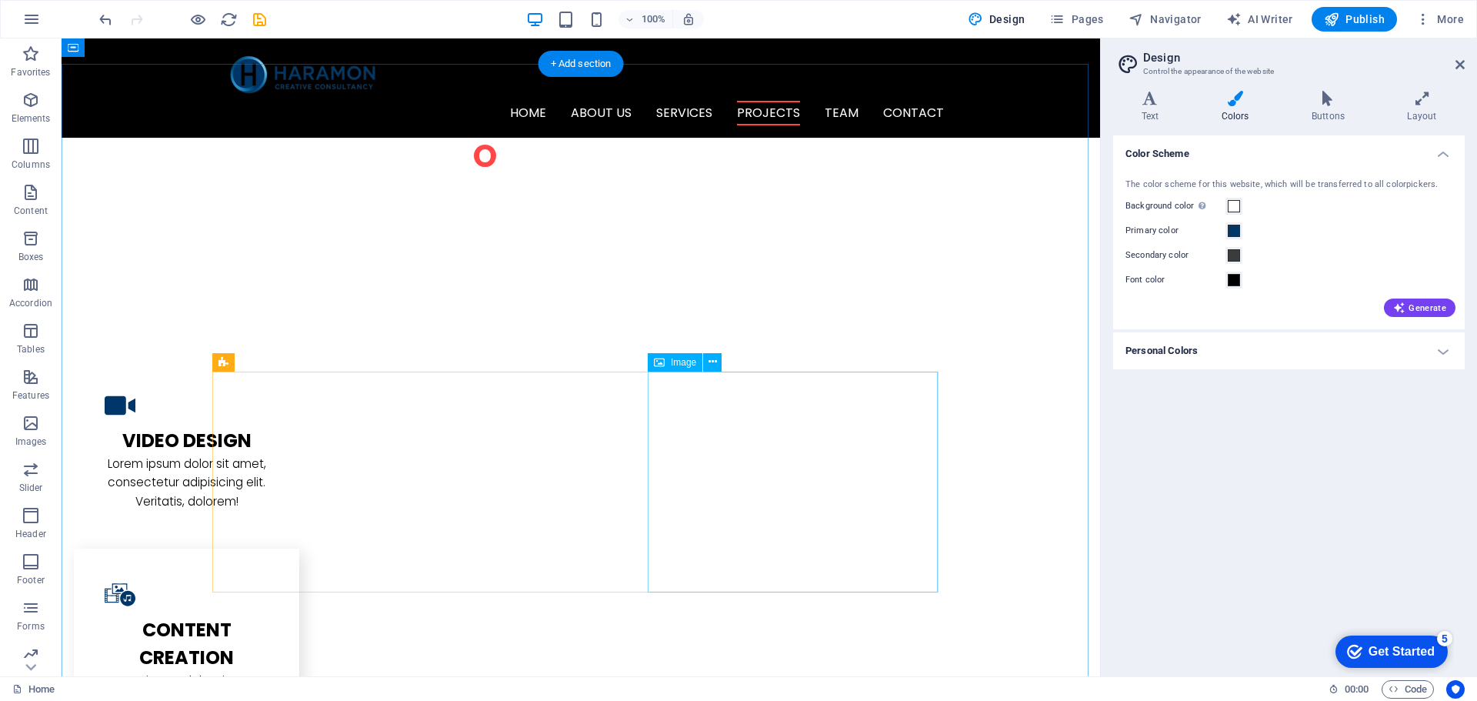
scroll to position [1630, 0]
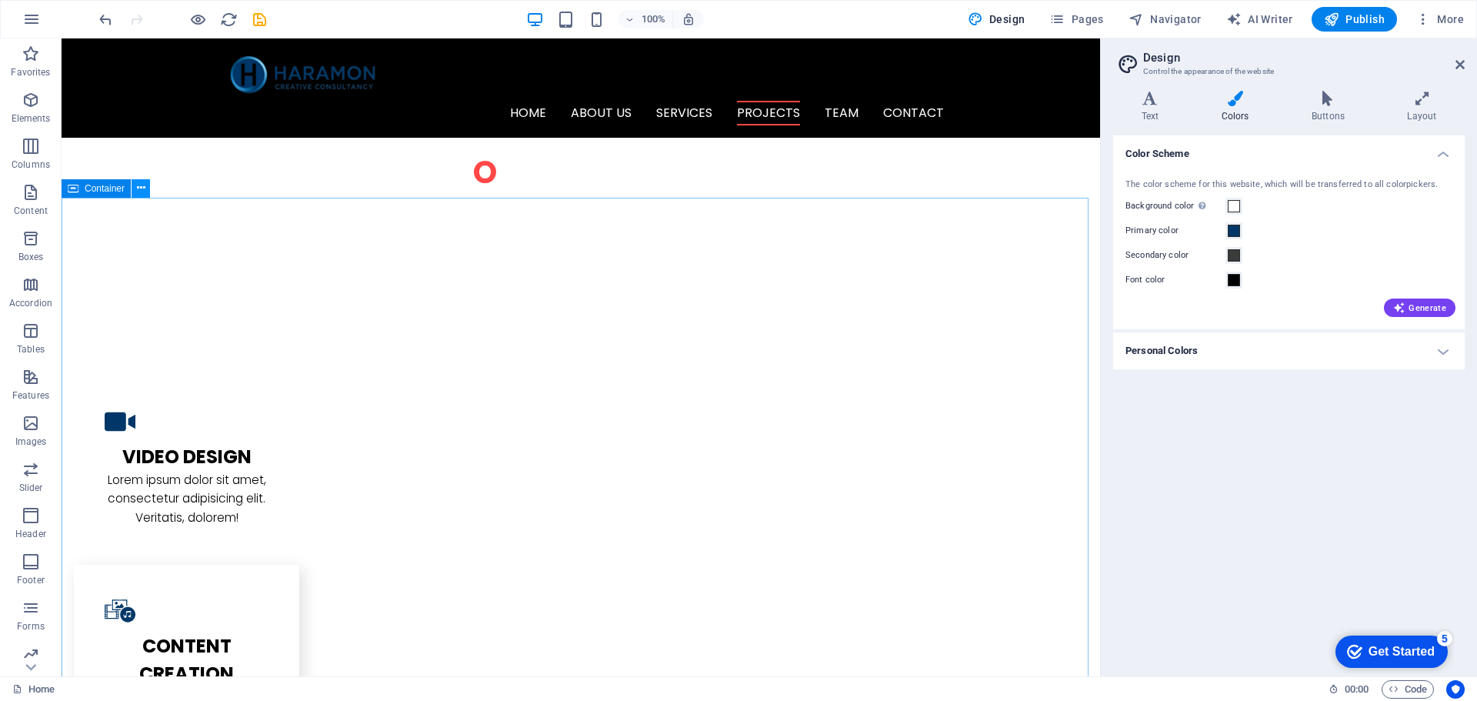
click at [138, 189] on icon at bounding box center [141, 188] width 8 height 16
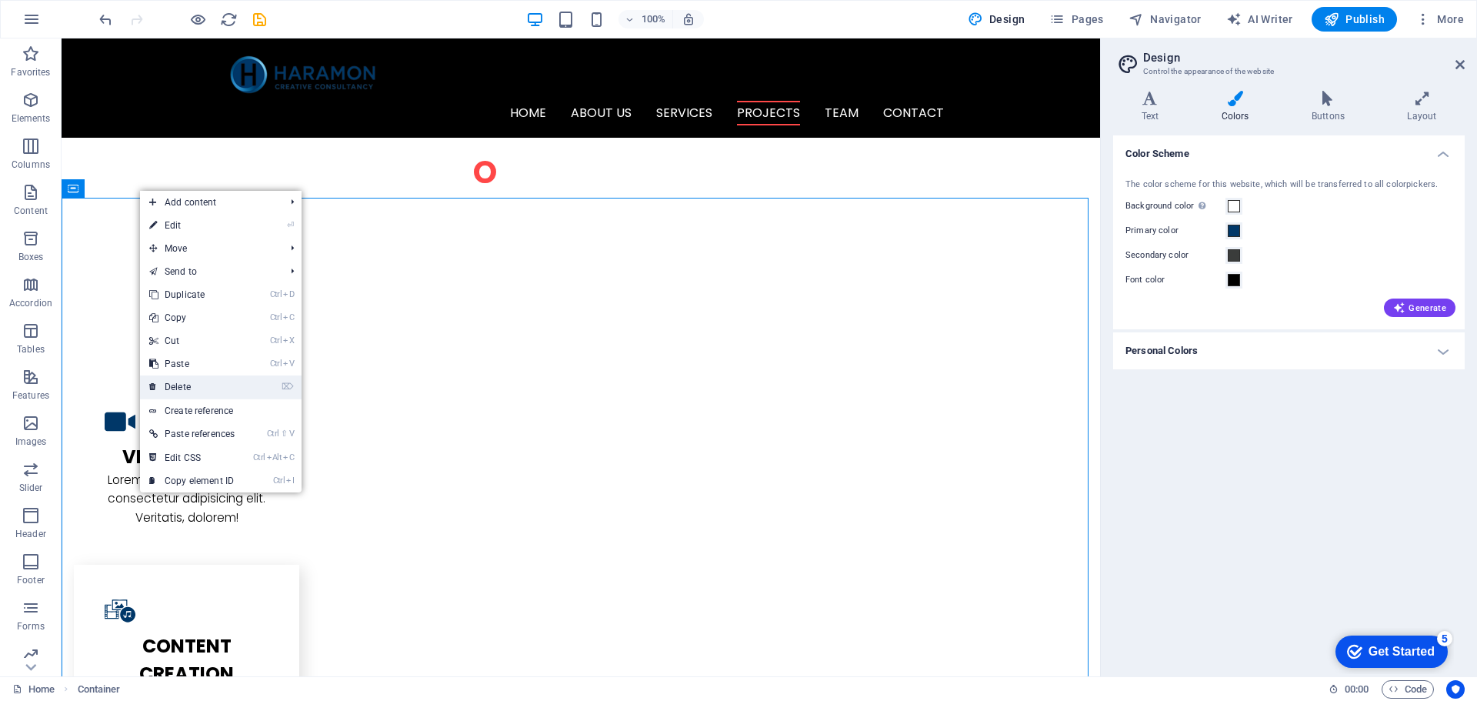
click at [200, 388] on link "⌦ Delete" at bounding box center [192, 386] width 104 height 23
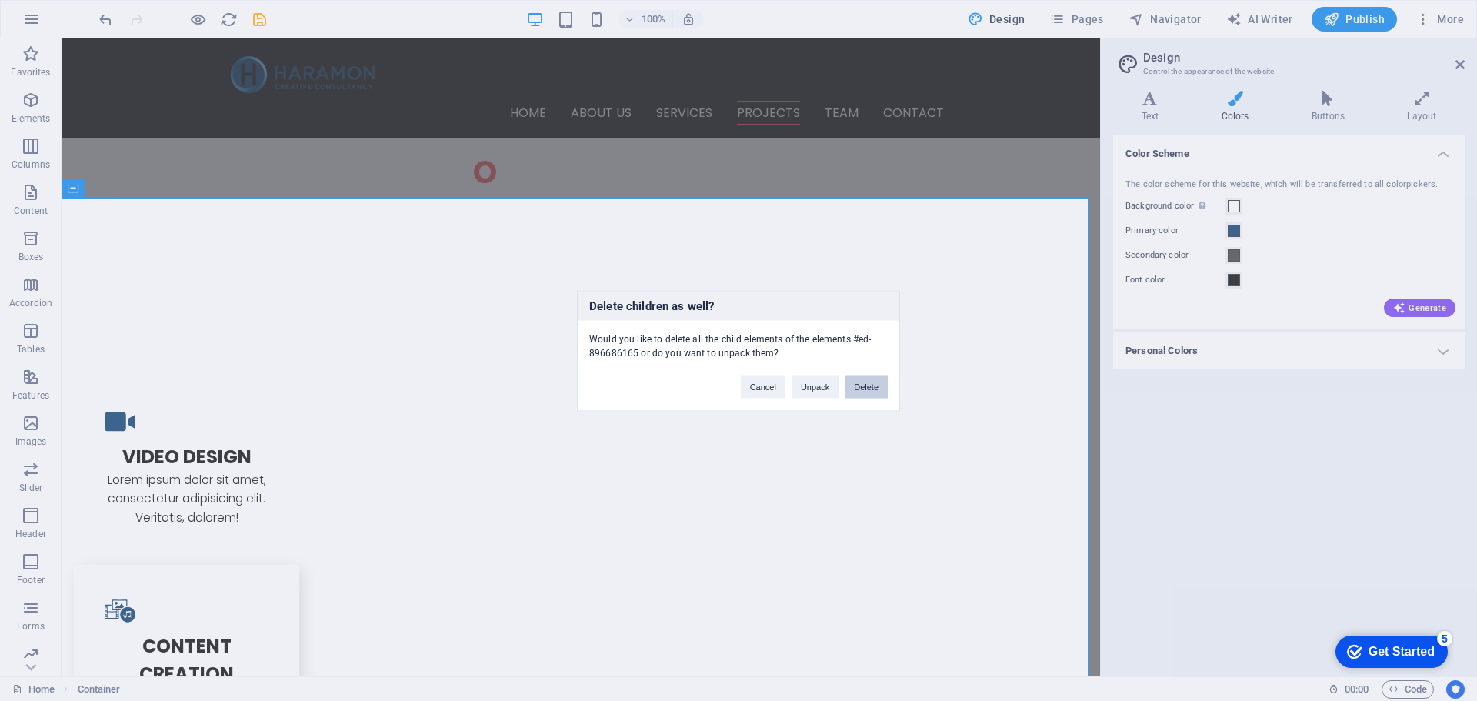
click at [867, 386] on button "Delete" at bounding box center [866, 386] width 43 height 23
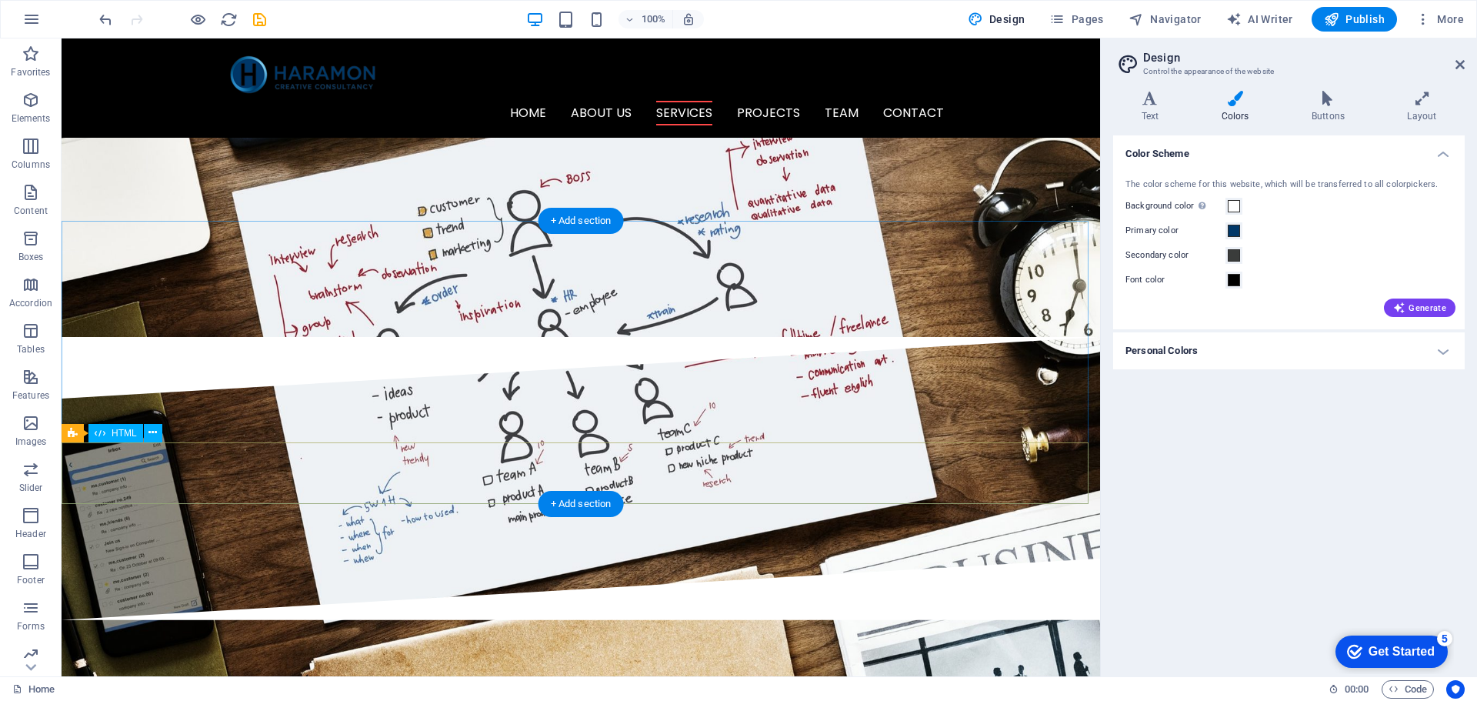
scroll to position [1245, 0]
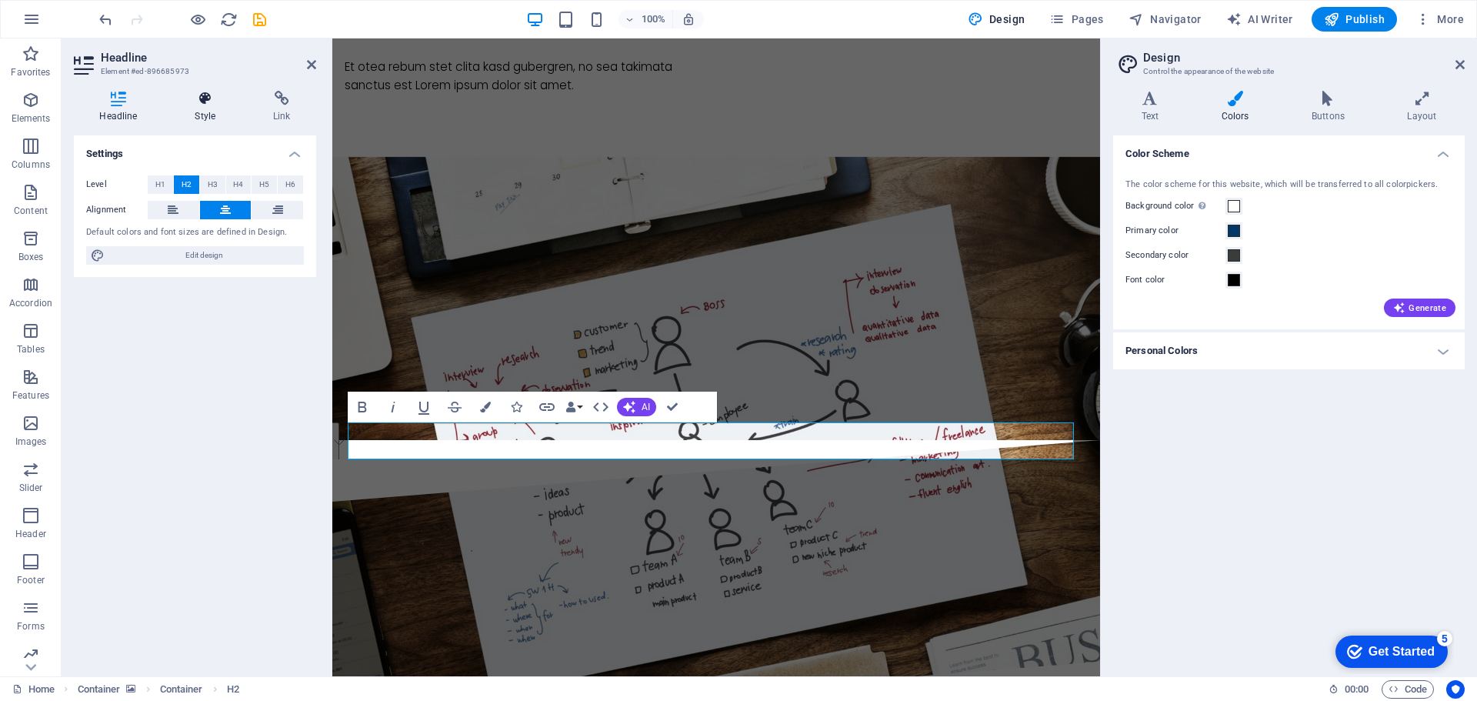
click at [195, 108] on h4 "Style" at bounding box center [208, 107] width 78 height 32
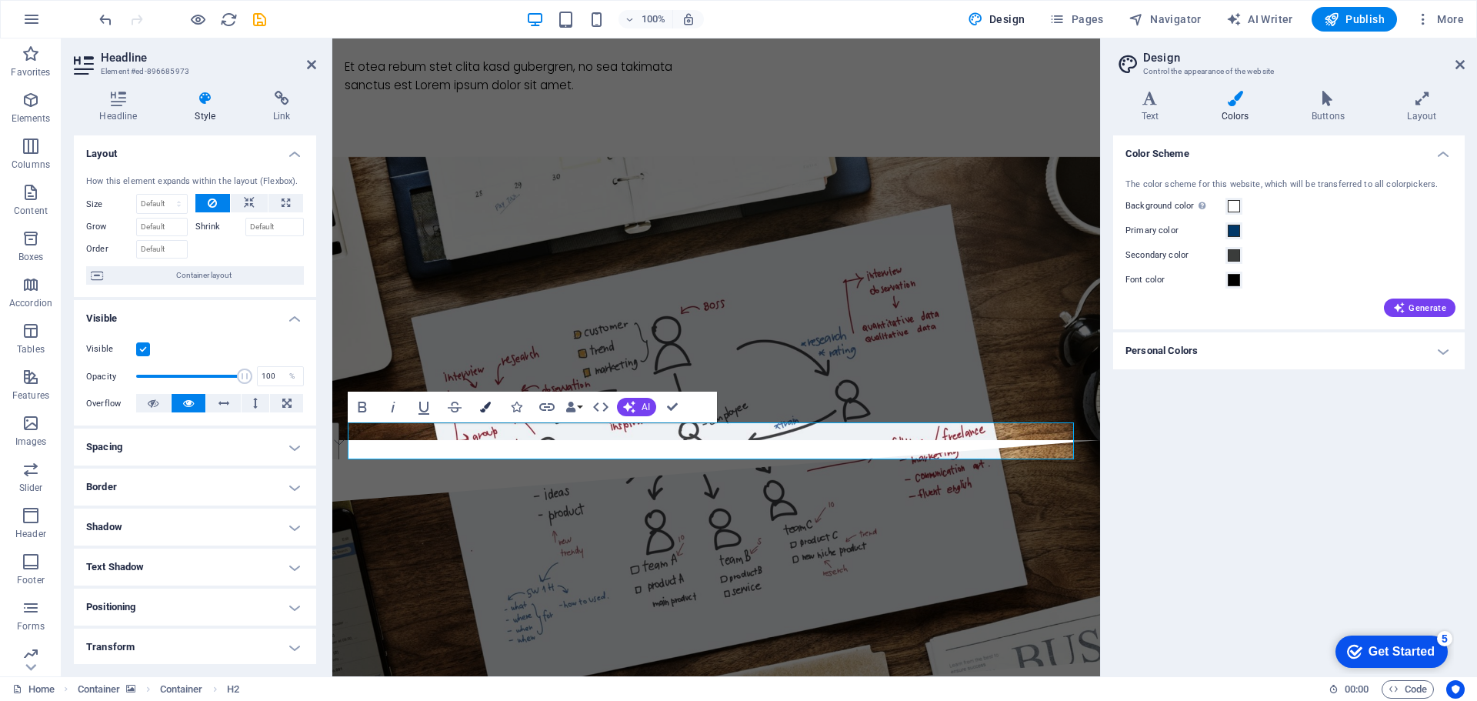
click at [483, 398] on button "Colors" at bounding box center [485, 407] width 29 height 31
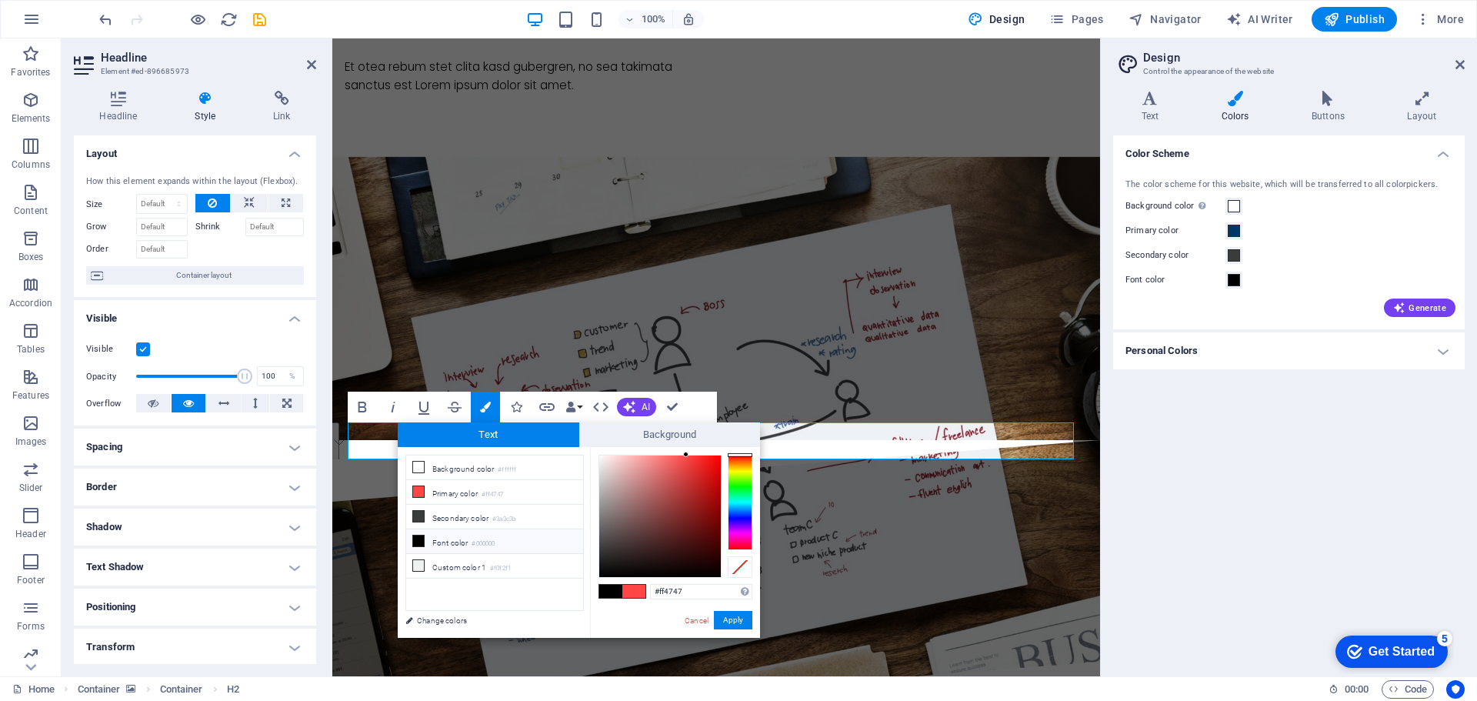
drag, startPoint x: 693, startPoint y: 587, endPoint x: 619, endPoint y: 589, distance: 73.9
click at [619, 589] on div "#ff4747 Supported formats #0852ed rgb(8, 82, 237) rgba(8, 82, 237, 90%) hsv(221…" at bounding box center [675, 654] width 170 height 414
type input "#003768"
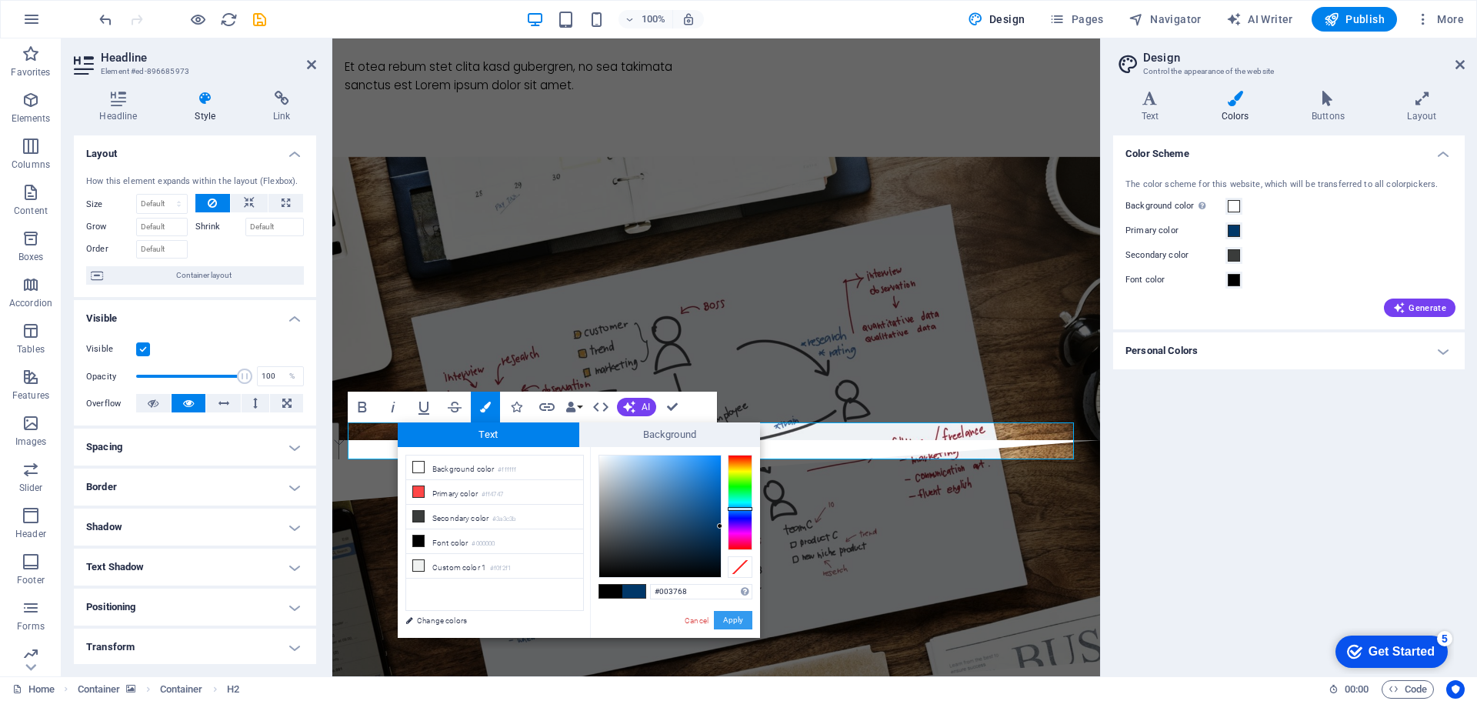
click at [721, 614] on button "Apply" at bounding box center [733, 620] width 38 height 18
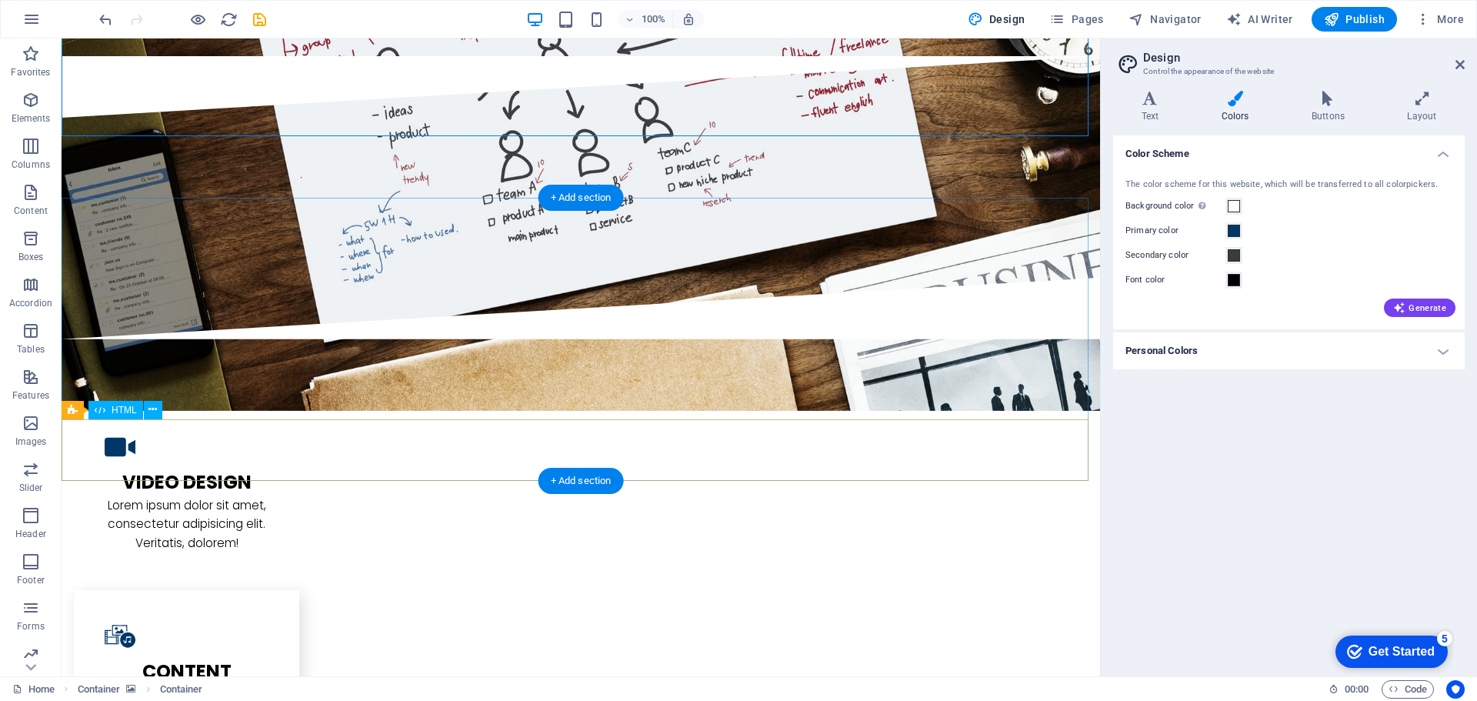
scroll to position [1630, 0]
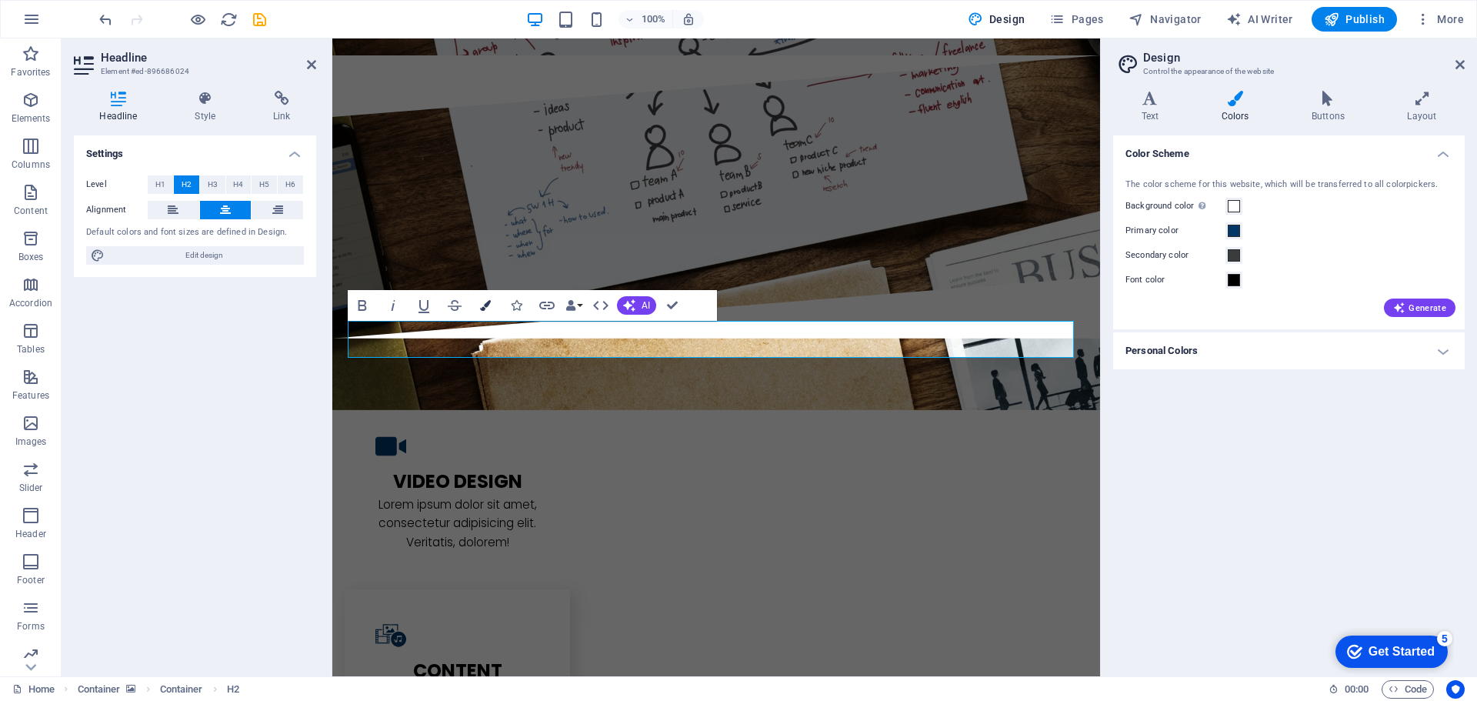
click at [482, 306] on icon "button" at bounding box center [485, 305] width 11 height 11
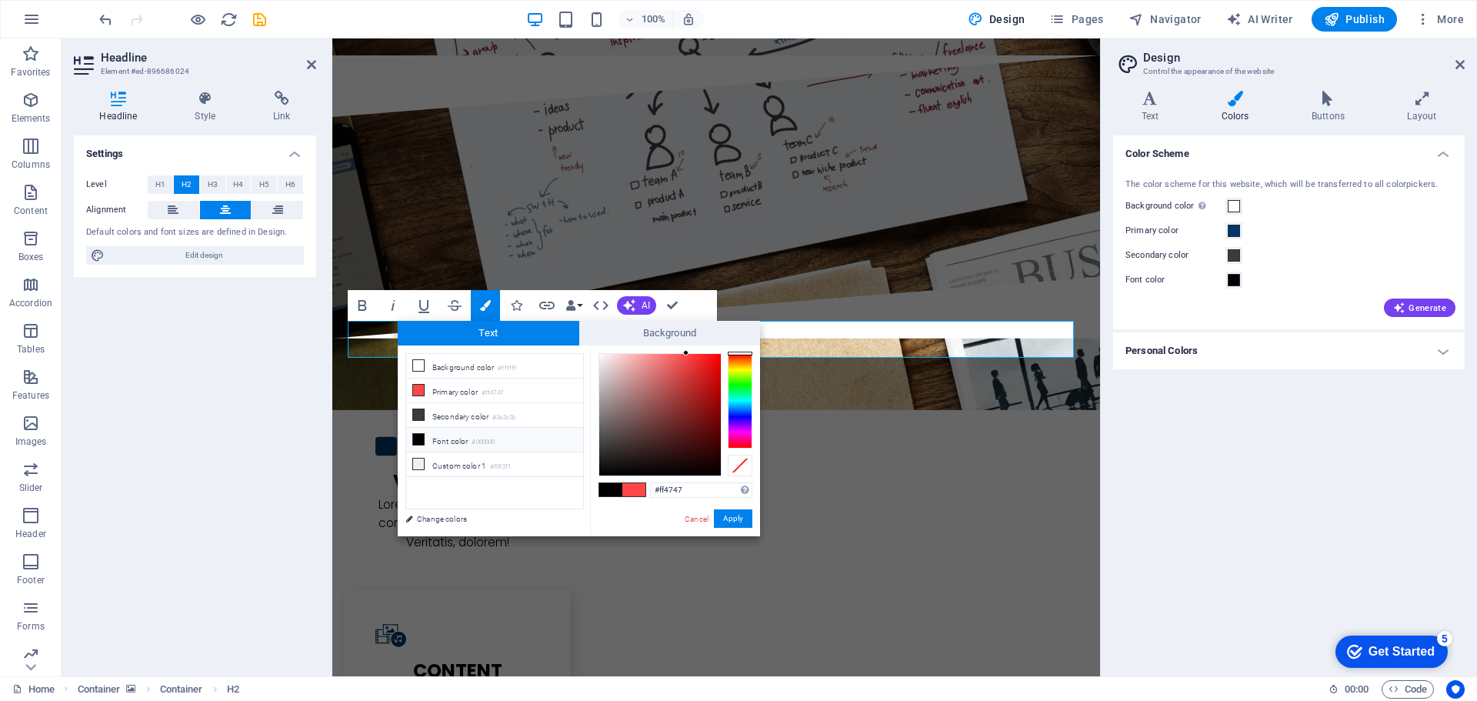
type input "#fdf8f8"
click at [601, 354] on div at bounding box center [660, 415] width 122 height 122
click at [732, 516] on button "Apply" at bounding box center [733, 518] width 38 height 18
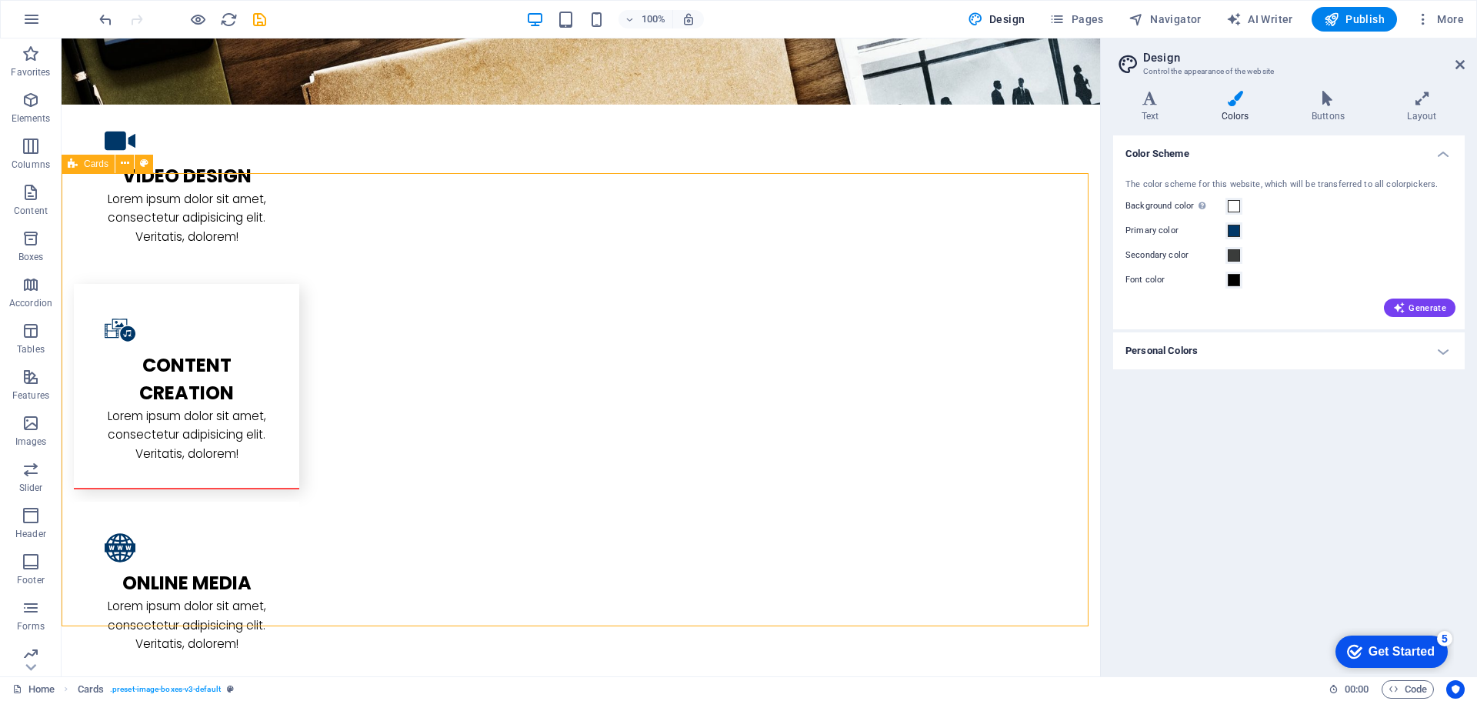
scroll to position [1937, 0]
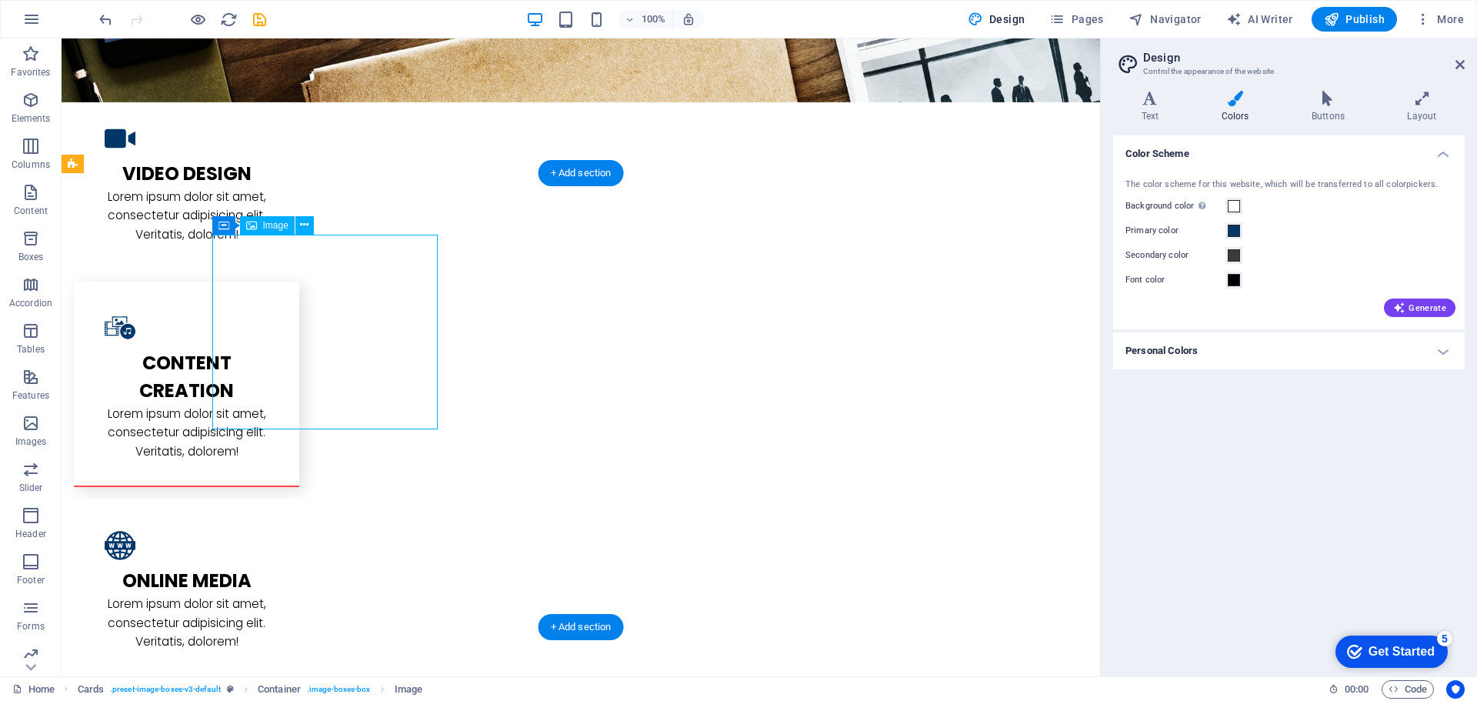
select select "%"
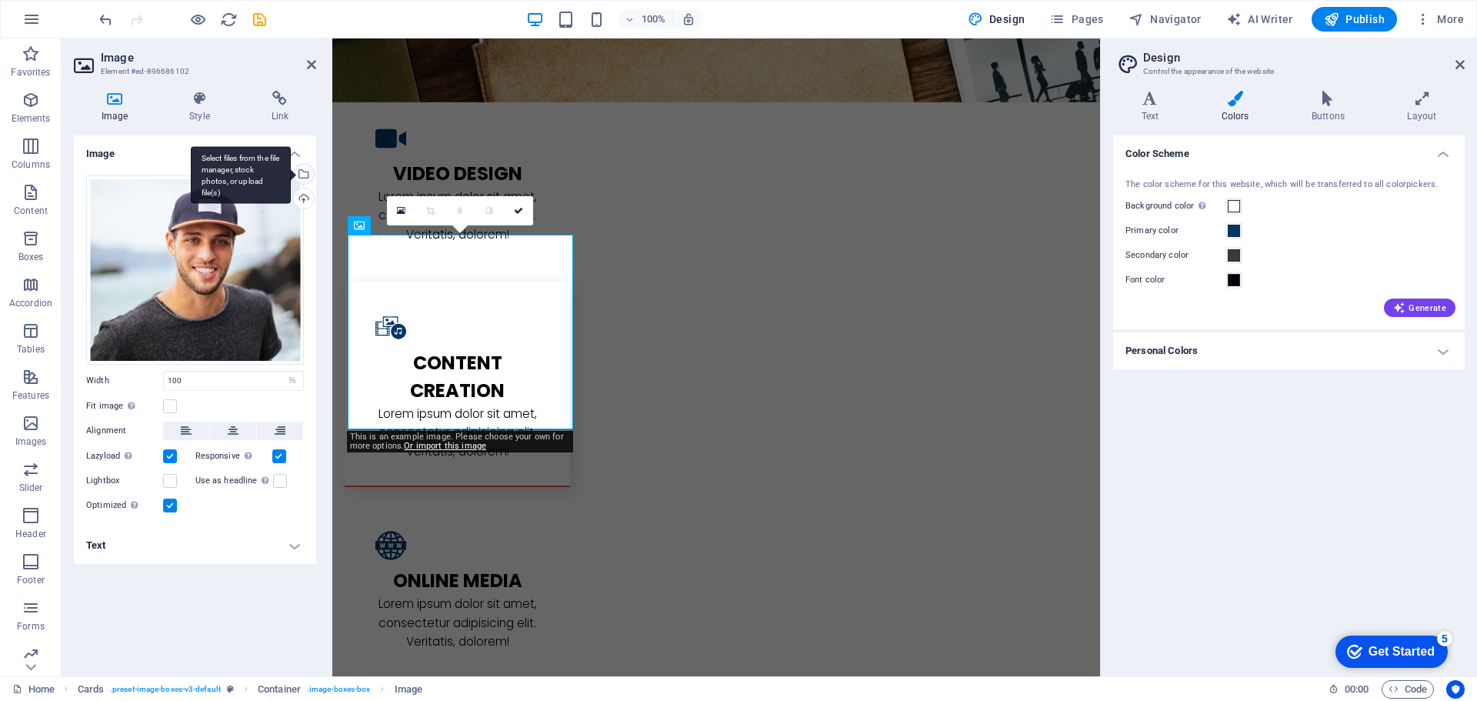
click at [303, 175] on div "Select files from the file manager, stock photos, or upload file(s)" at bounding box center [302, 175] width 23 height 23
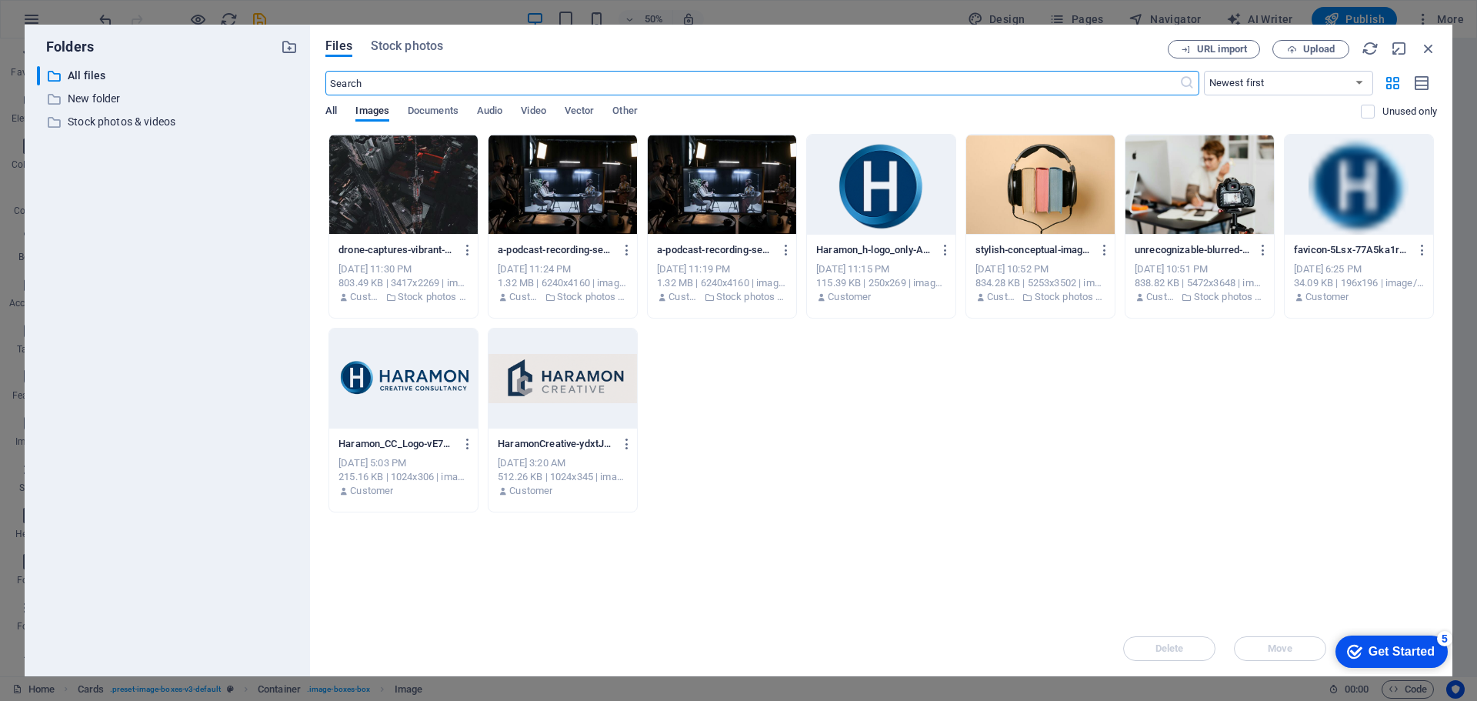
click at [335, 112] on span "All" at bounding box center [331, 113] width 12 height 22
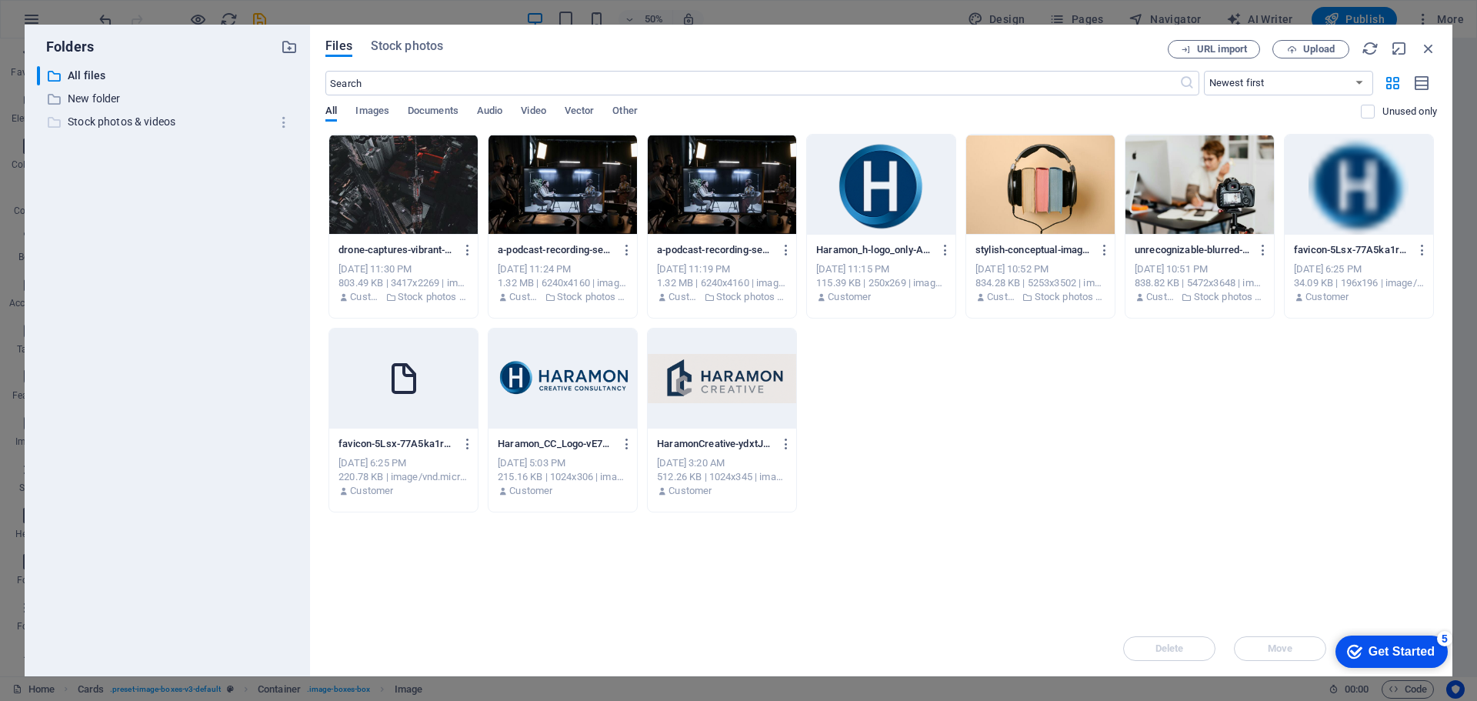
click at [99, 125] on p "Stock photos & videos" at bounding box center [169, 122] width 202 height 18
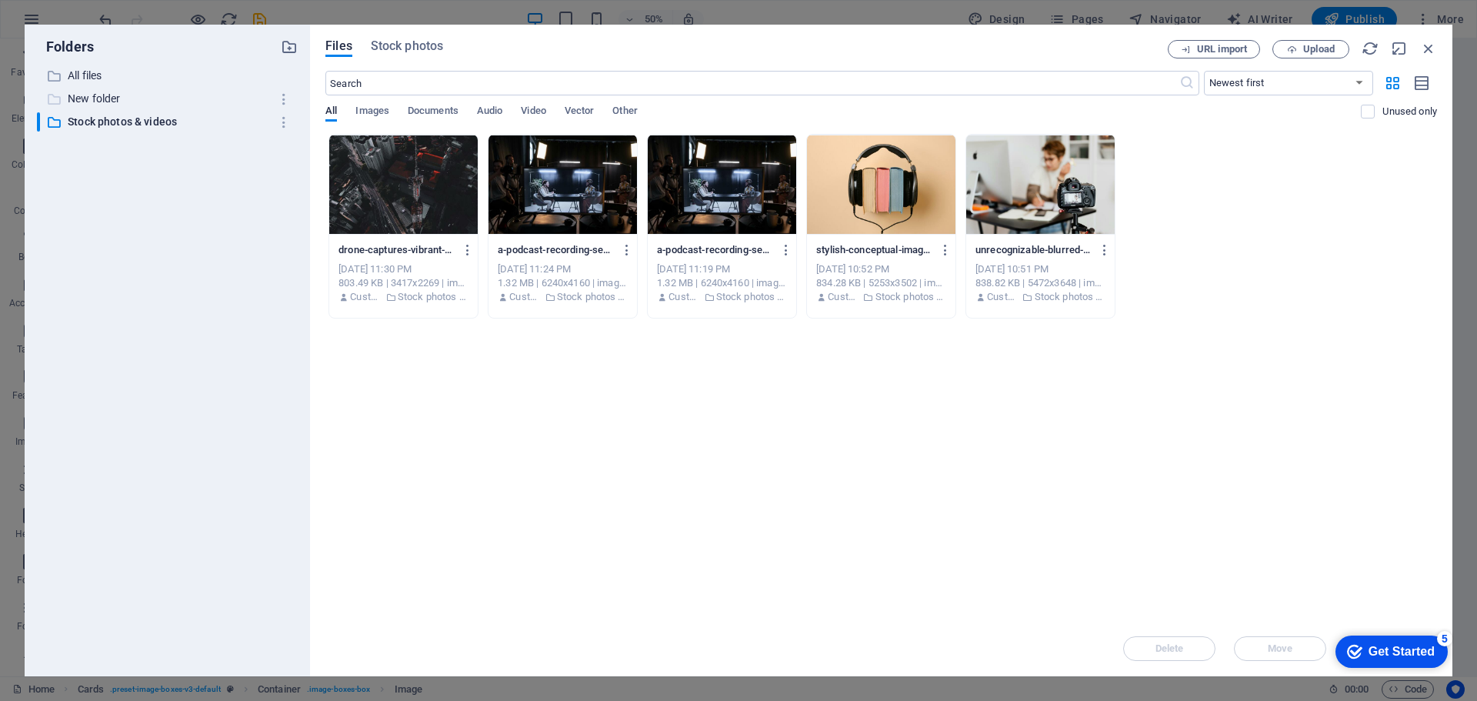
click at [96, 98] on p "New folder" at bounding box center [169, 99] width 202 height 18
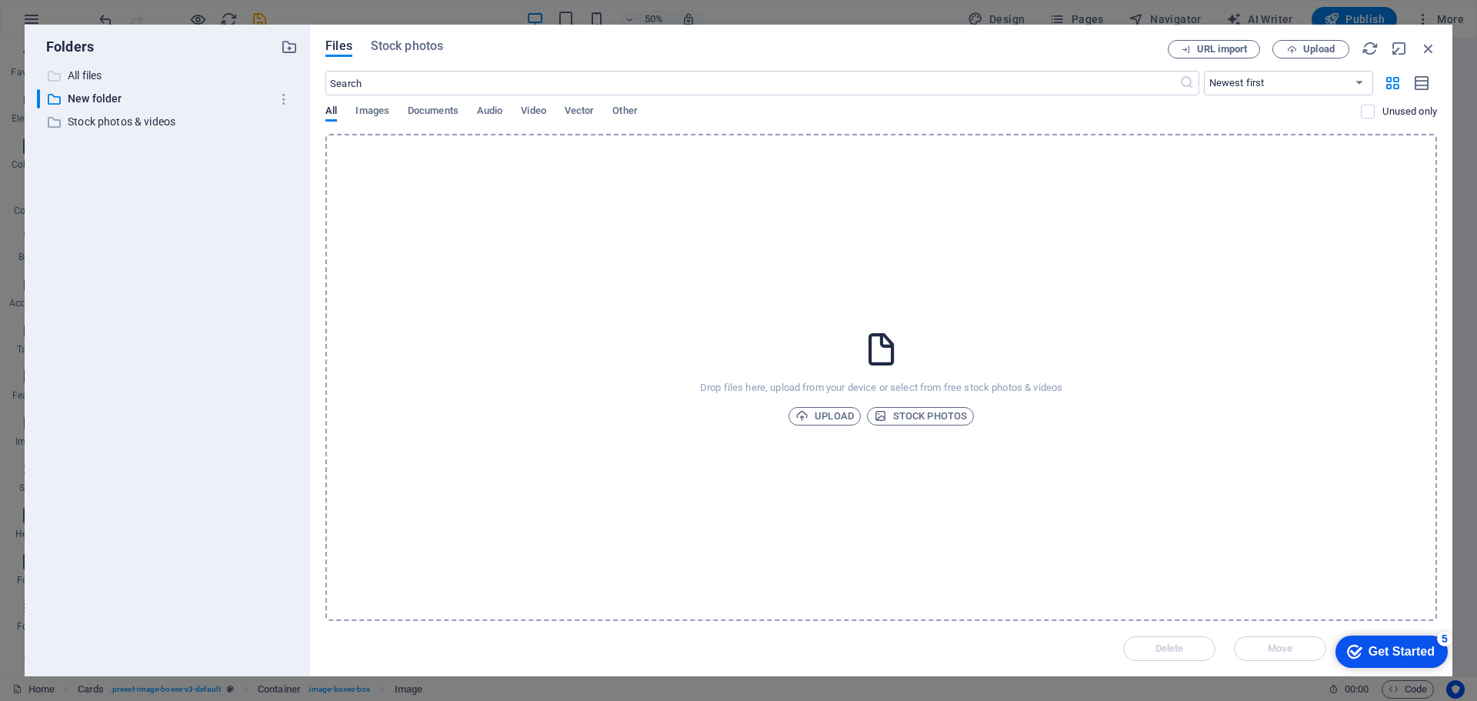
click at [89, 72] on p "All files" at bounding box center [169, 76] width 202 height 18
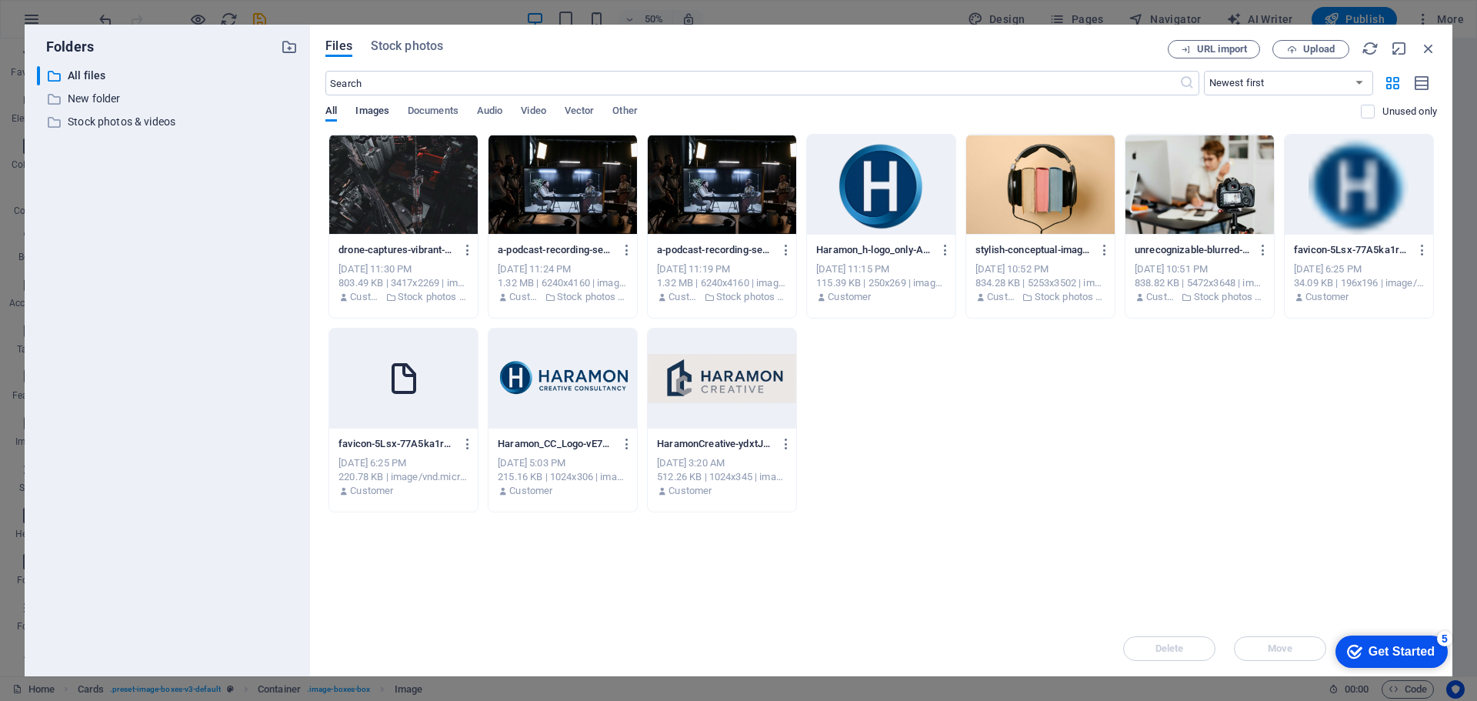
click at [375, 115] on span "Images" at bounding box center [372, 113] width 34 height 22
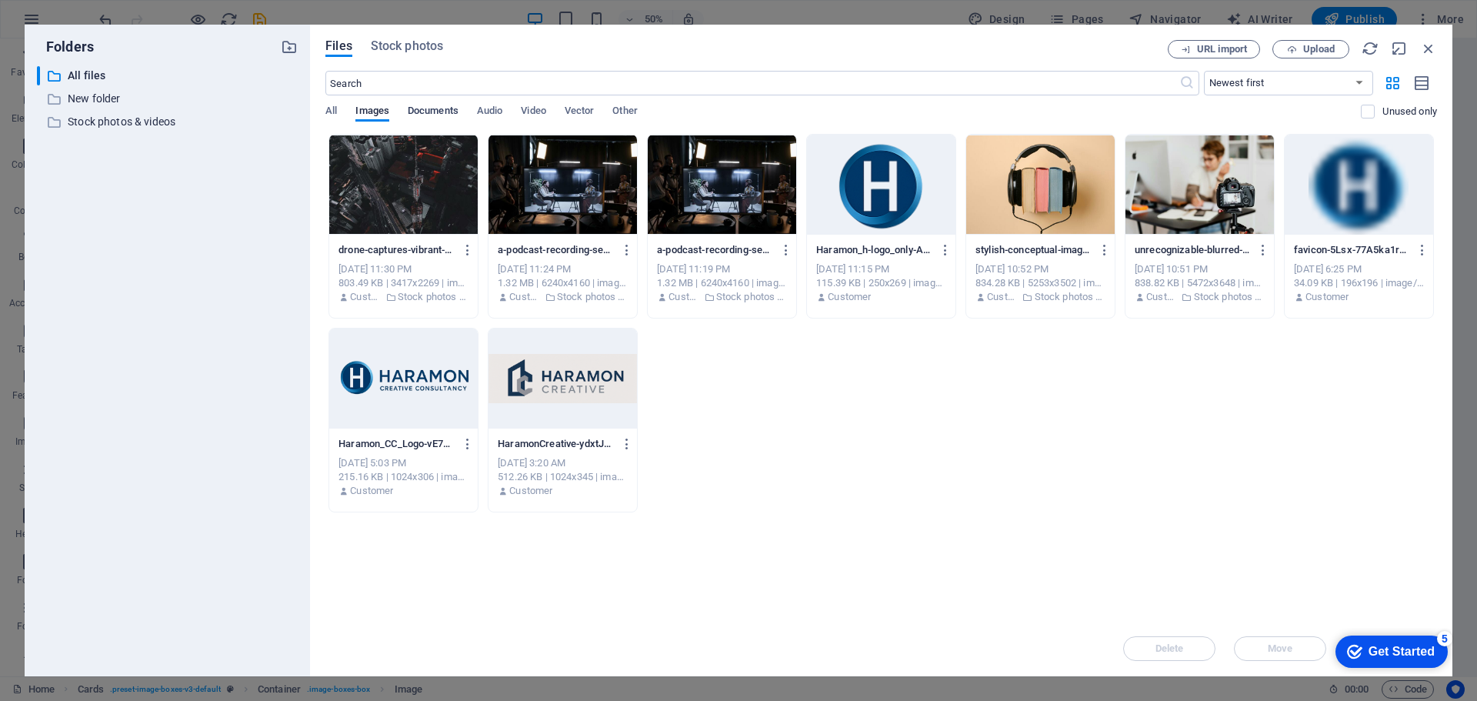
click at [425, 115] on span "Documents" at bounding box center [433, 113] width 51 height 22
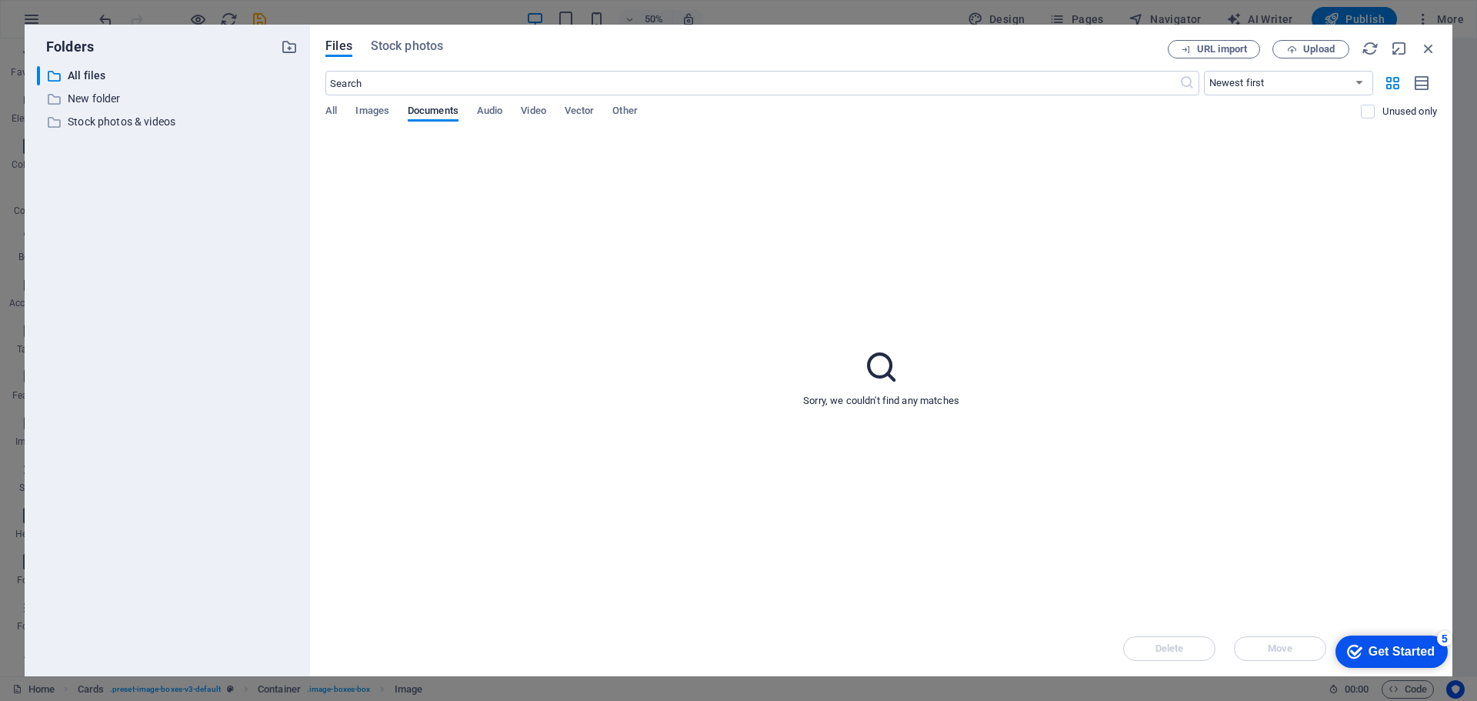
click at [477, 112] on div "All Images Documents Audio Video Vector Other" at bounding box center [843, 119] width 1036 height 29
click at [508, 112] on div "All Images Documents Audio Video Vector Other" at bounding box center [843, 119] width 1036 height 29
click at [492, 113] on span "Audio" at bounding box center [489, 113] width 25 height 22
click at [1304, 52] on span "Upload" at bounding box center [1319, 49] width 32 height 9
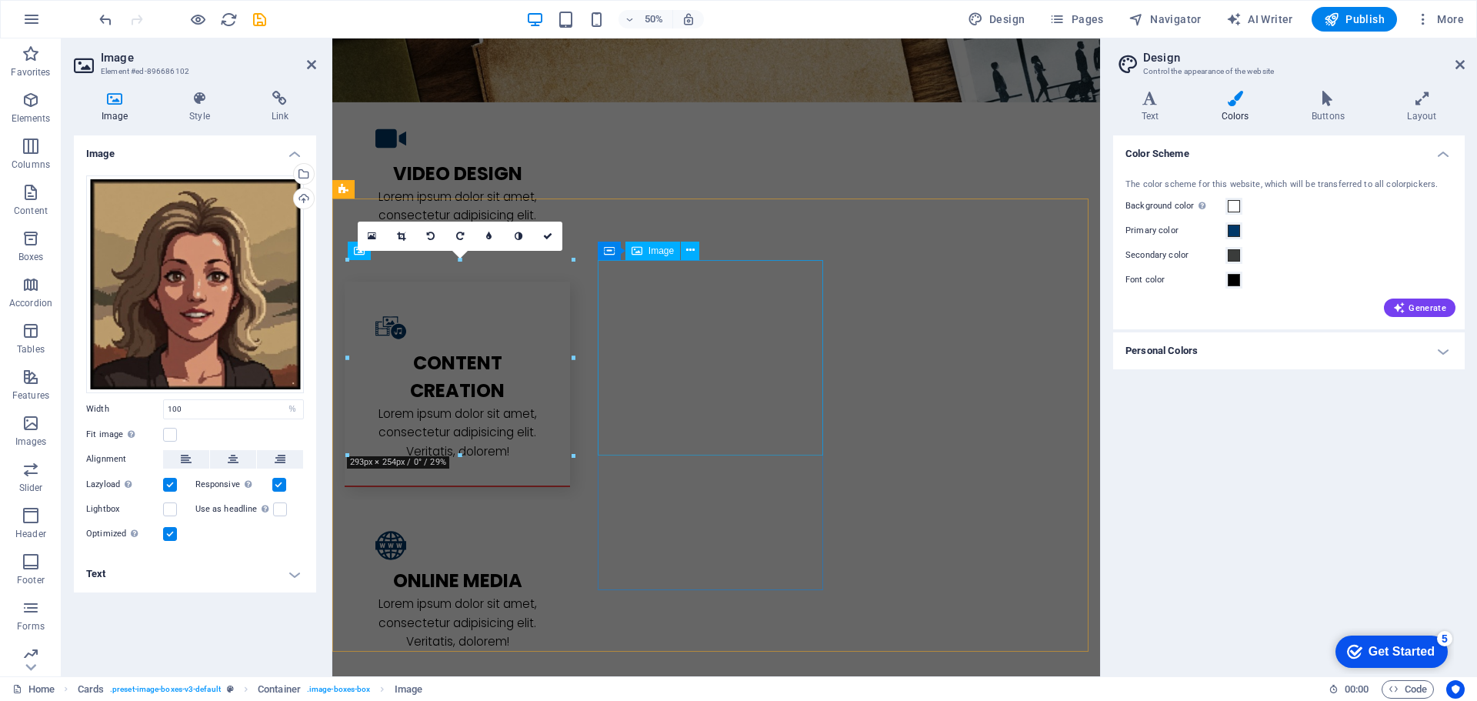
scroll to position [1912, 0]
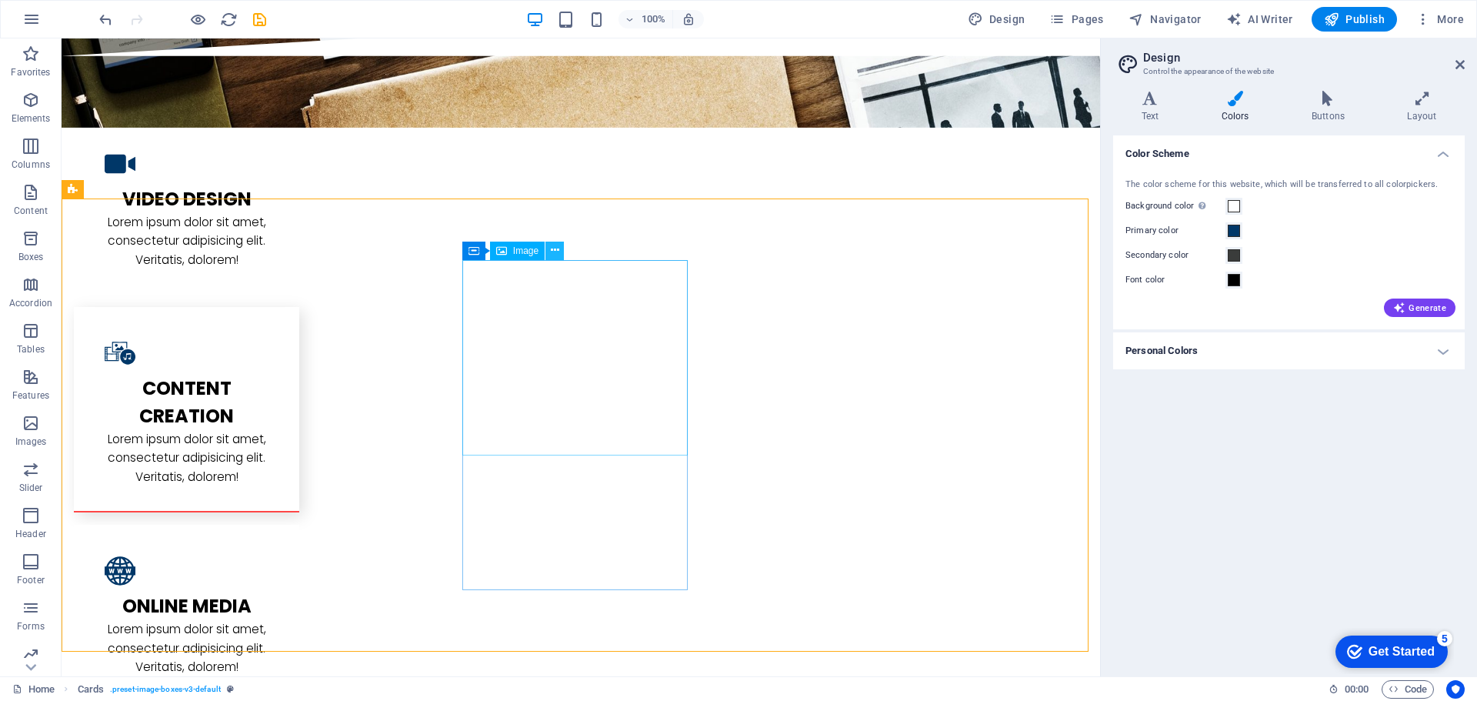
click at [551, 249] on icon at bounding box center [555, 250] width 8 height 16
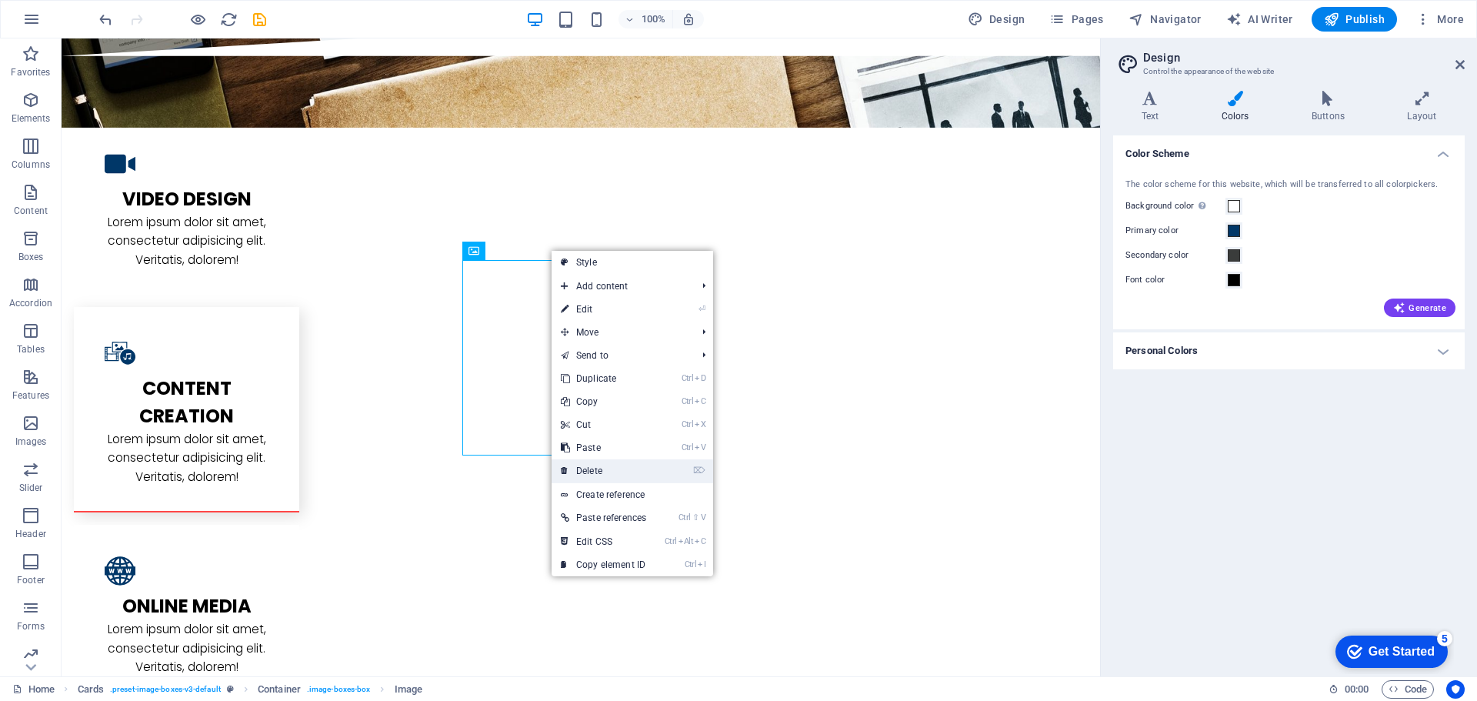
click at [606, 469] on link "⌦ Delete" at bounding box center [604, 470] width 104 height 23
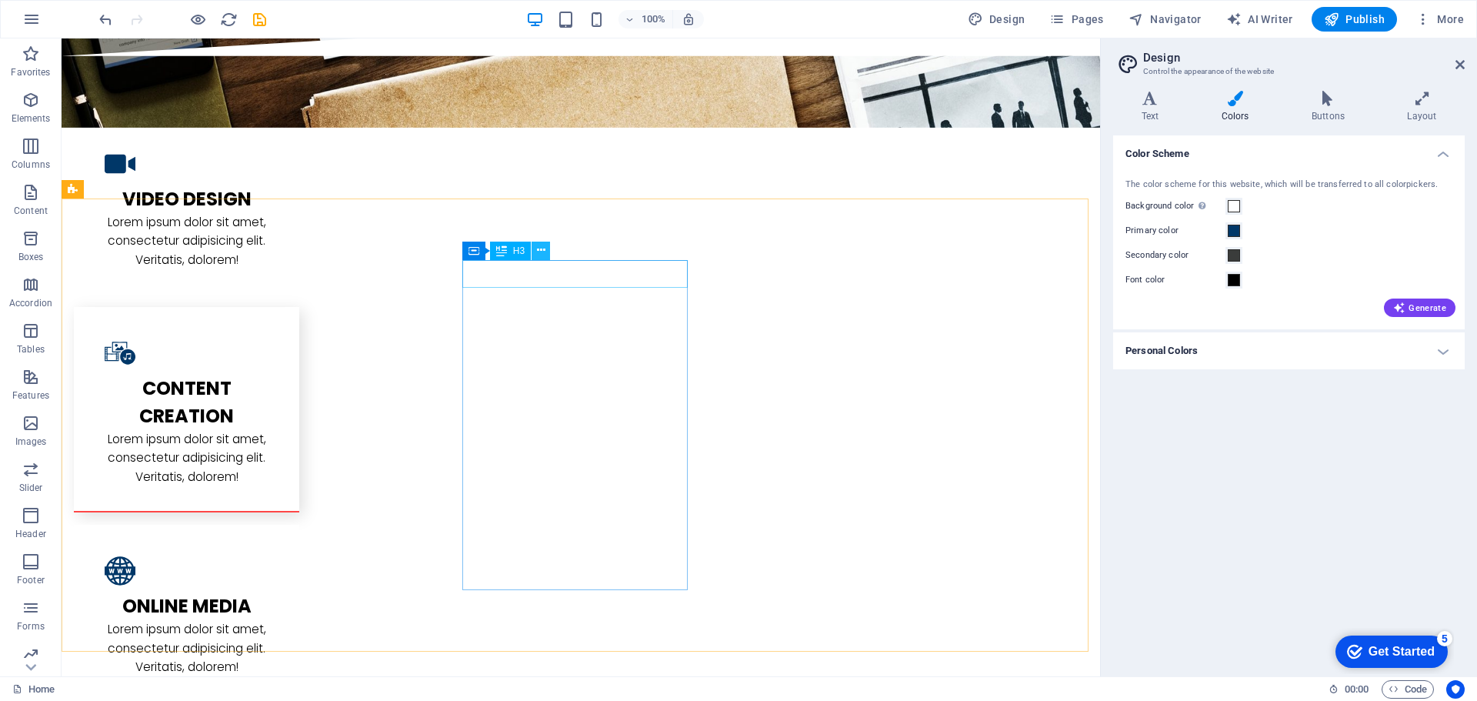
click at [542, 252] on icon at bounding box center [541, 250] width 8 height 16
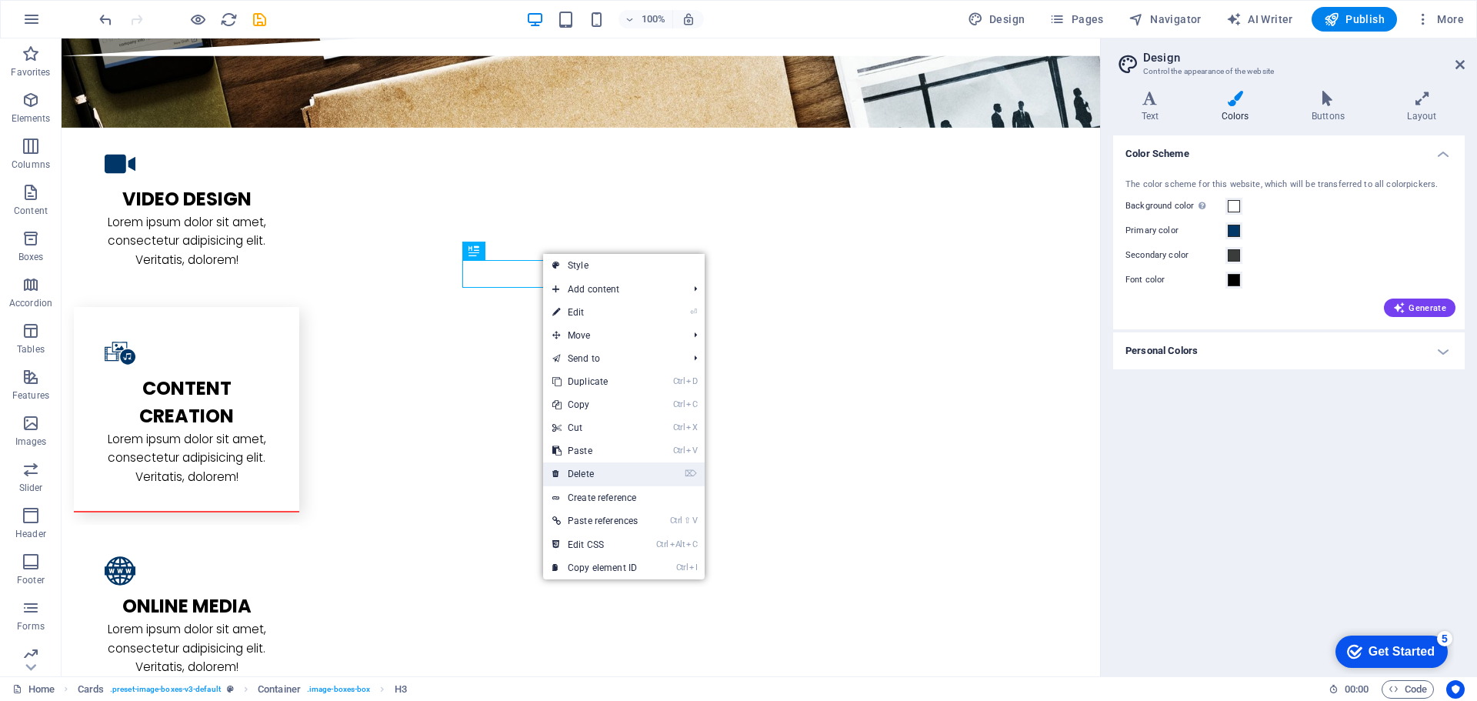
click at [597, 466] on link "⌦ Delete" at bounding box center [595, 473] width 104 height 23
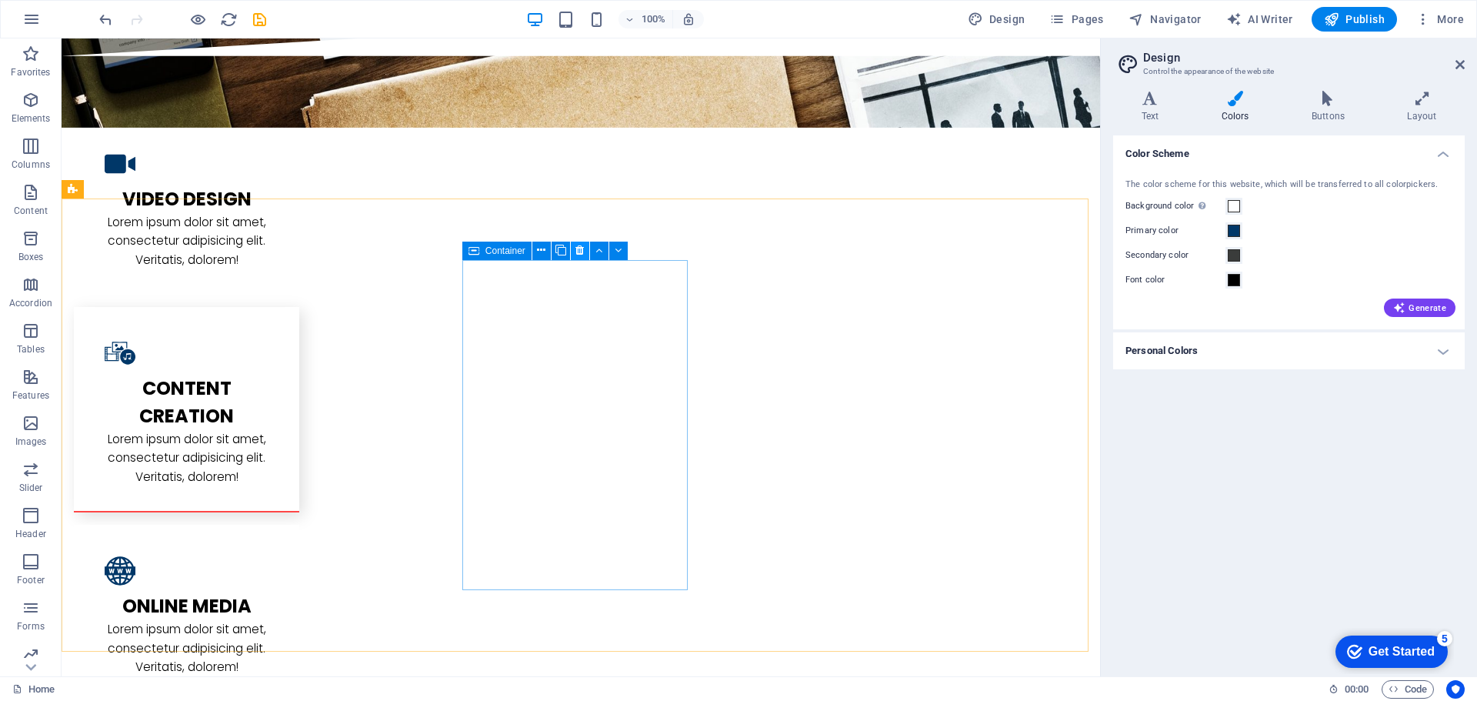
click at [579, 251] on icon at bounding box center [580, 250] width 8 height 16
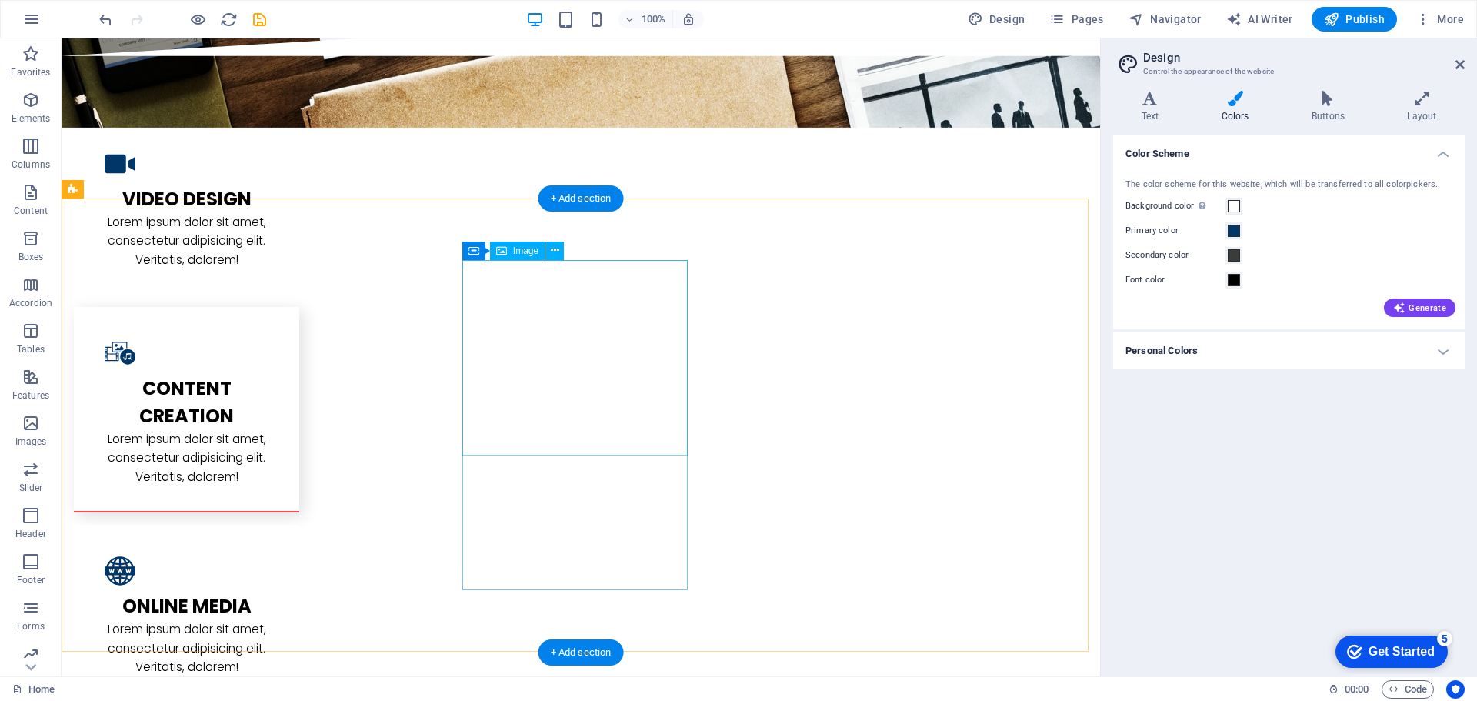
select select "%"
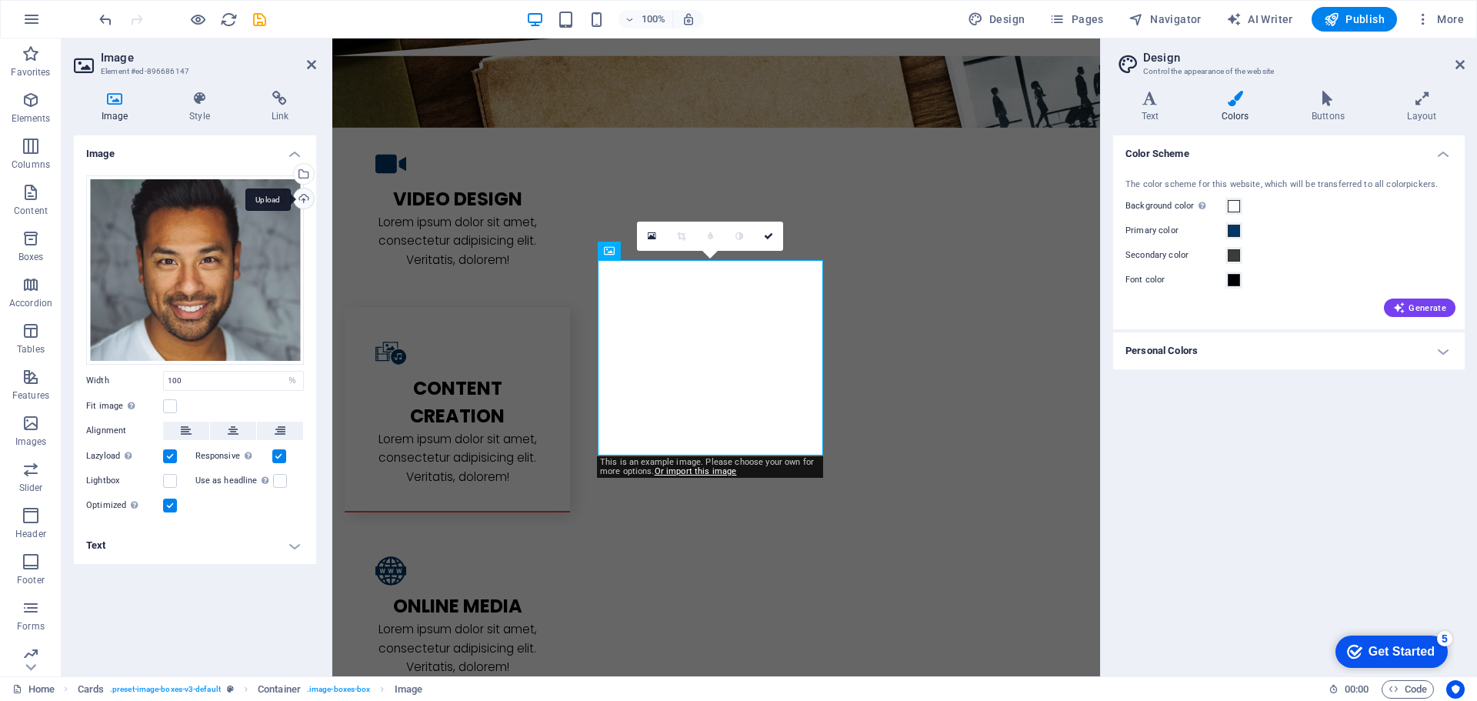
click at [301, 199] on div "Upload" at bounding box center [302, 200] width 23 height 23
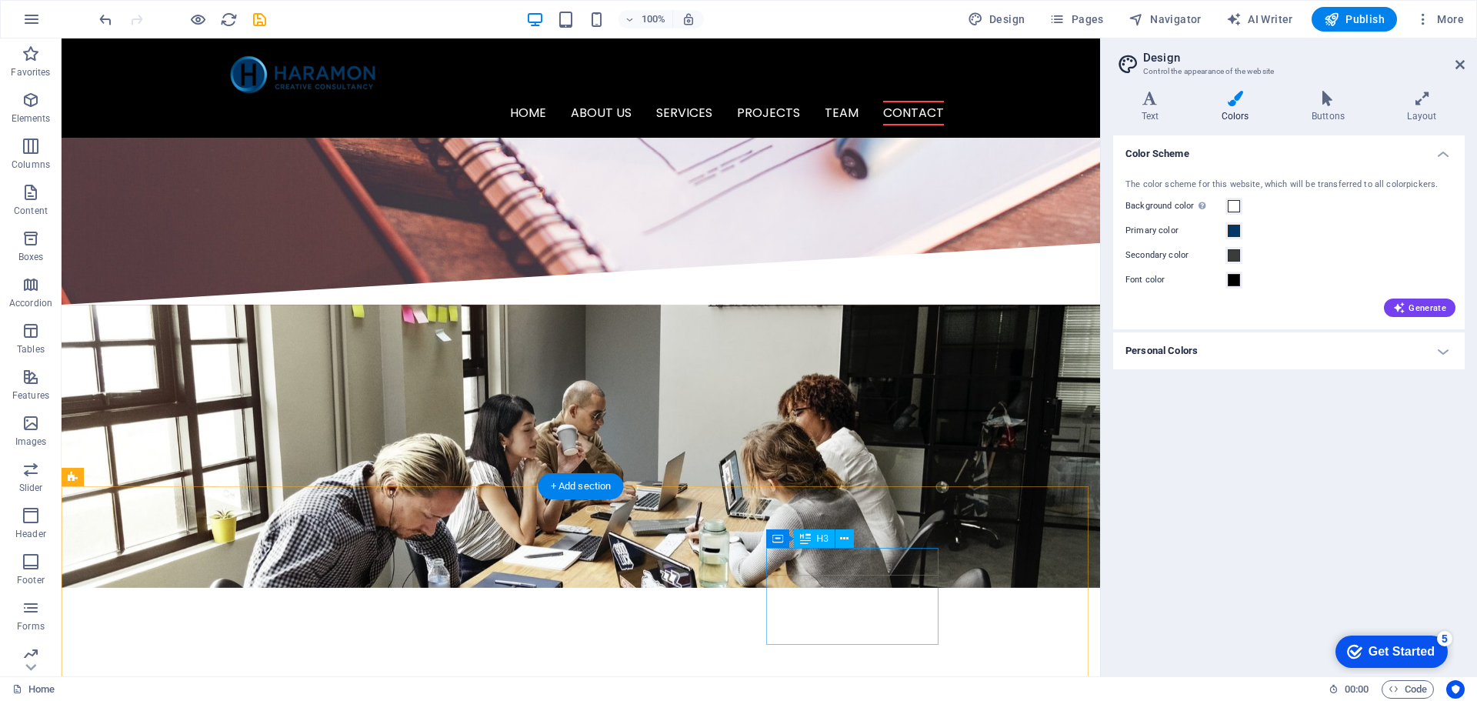
scroll to position [2758, 0]
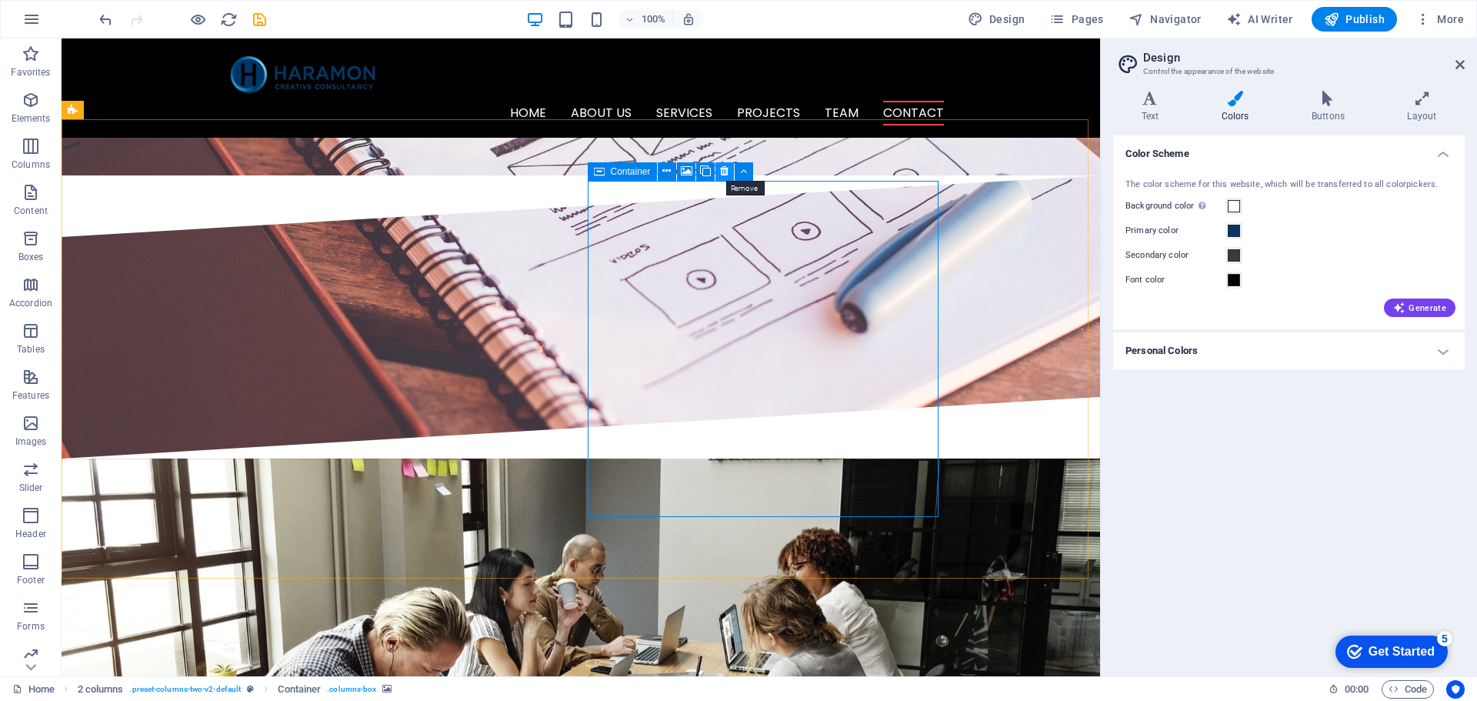
drag, startPoint x: 722, startPoint y: 173, endPoint x: 799, endPoint y: 267, distance: 121.9
click at [722, 173] on icon at bounding box center [724, 171] width 8 height 16
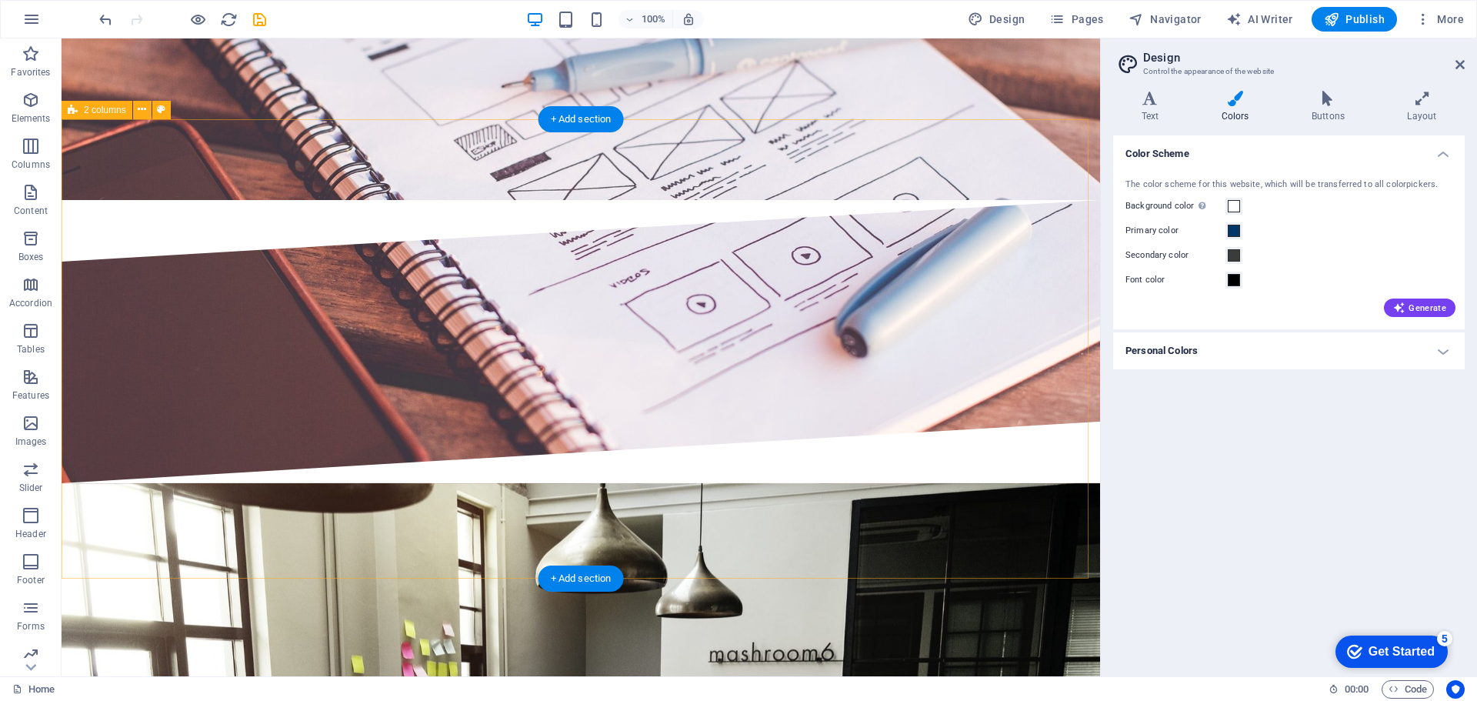
scroll to position [3024, 0]
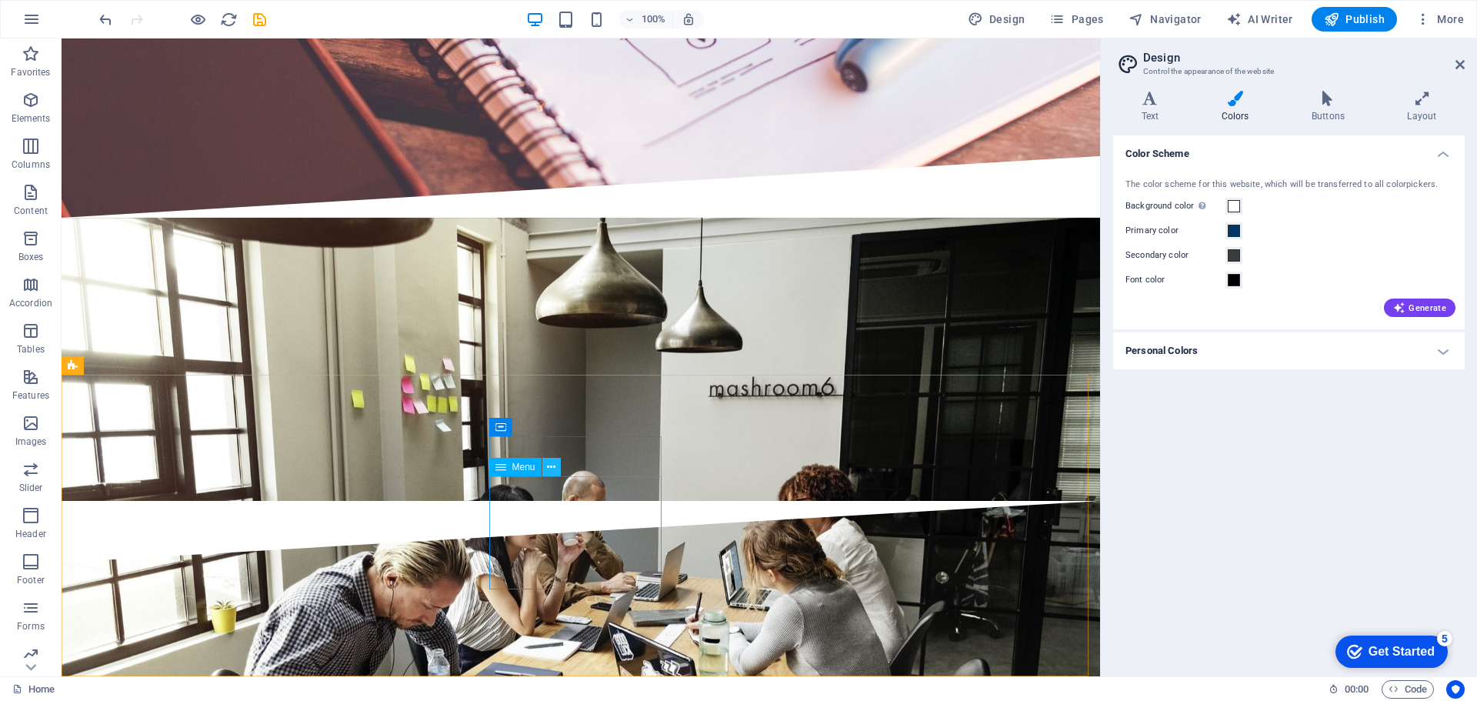
click at [551, 469] on icon at bounding box center [551, 467] width 8 height 16
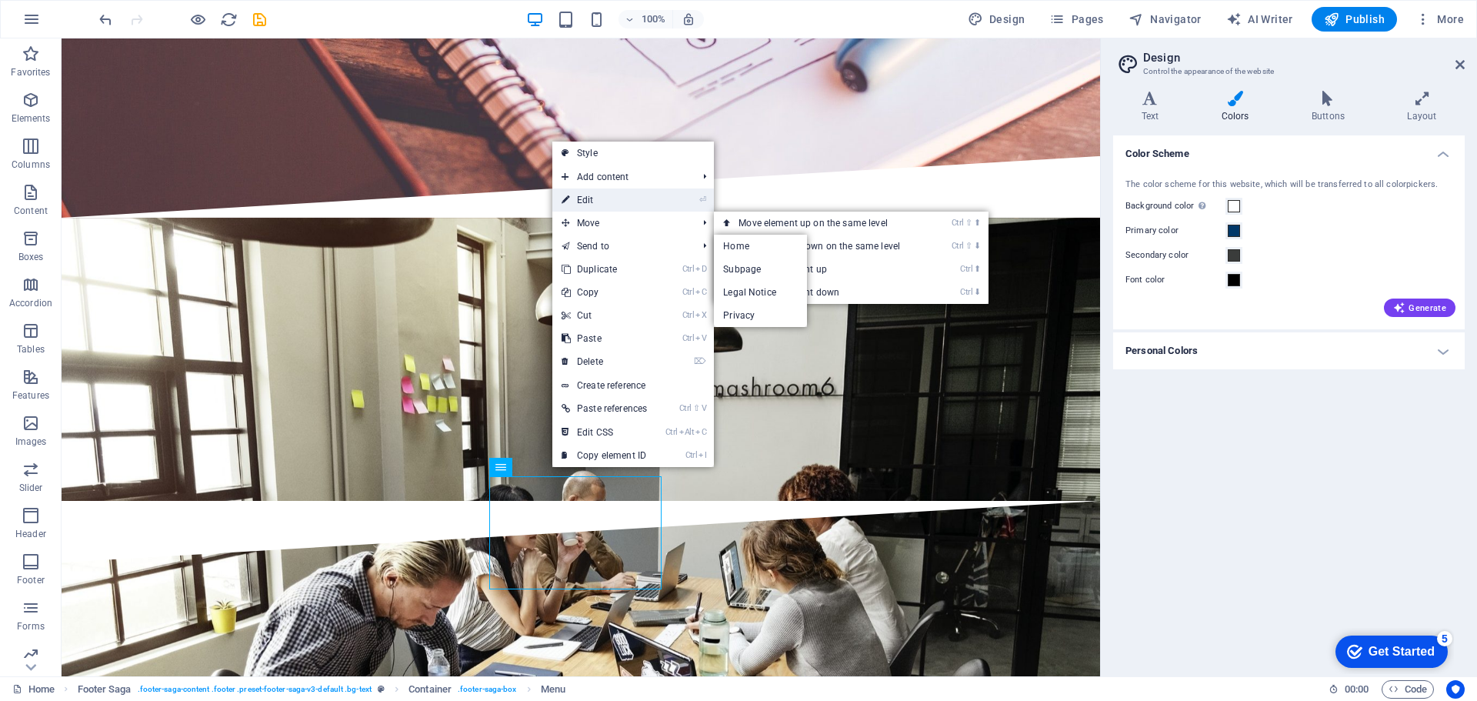
click at [593, 200] on link "⏎ Edit" at bounding box center [604, 200] width 104 height 23
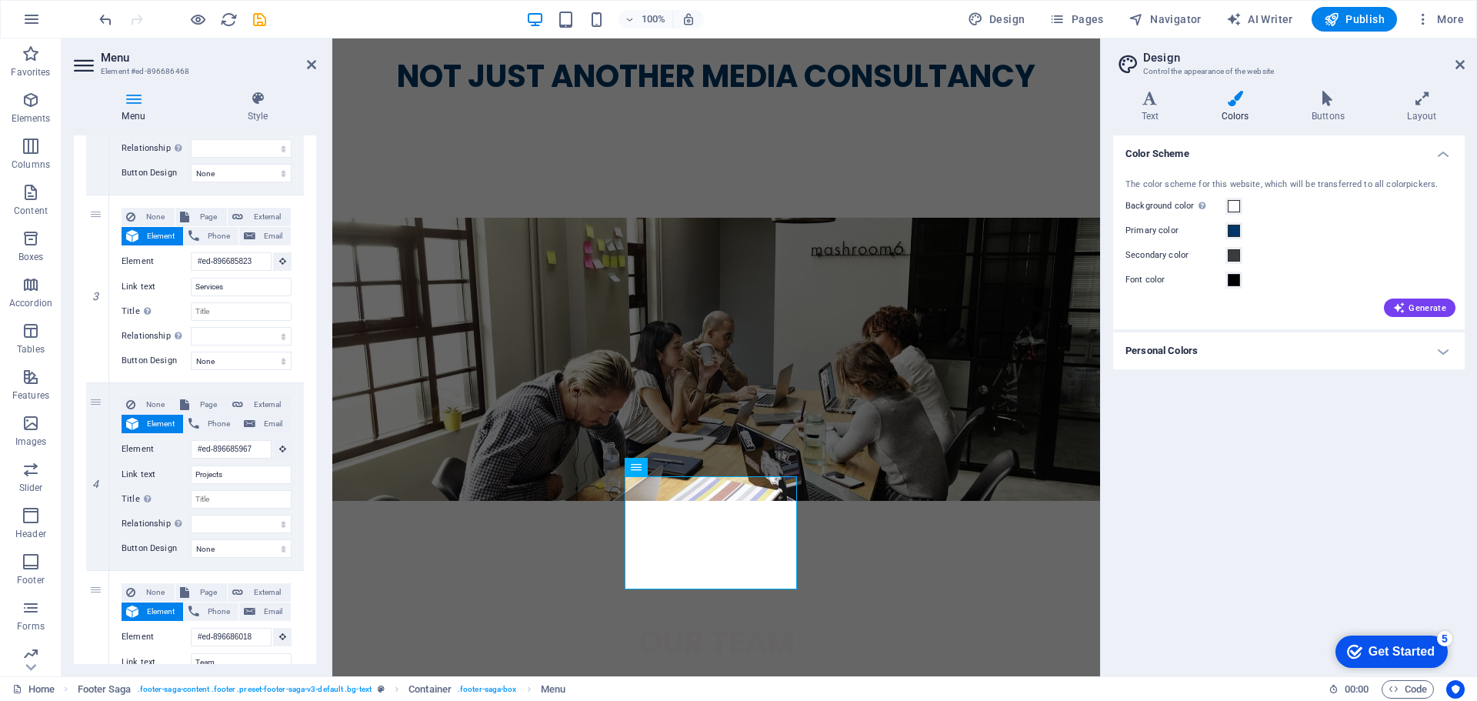
scroll to position [539, 0]
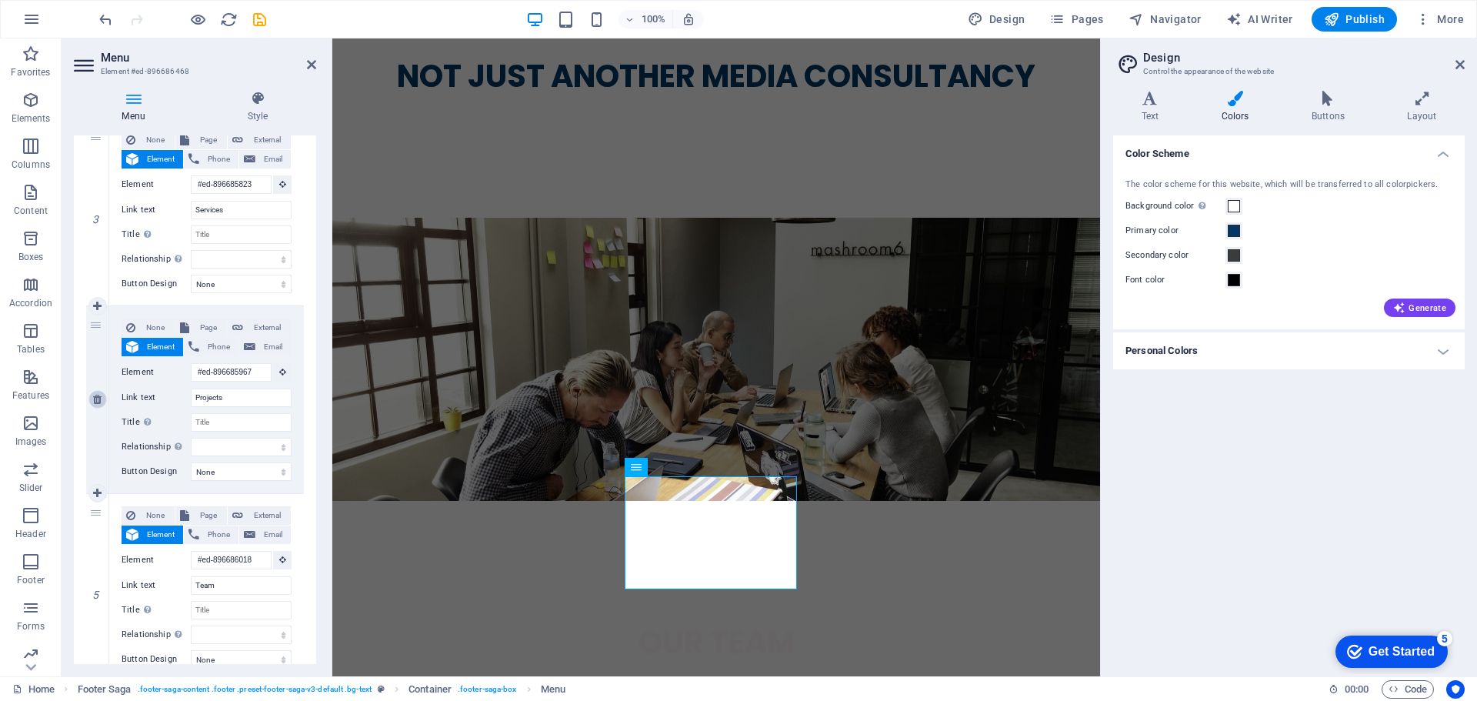
click at [95, 400] on icon at bounding box center [97, 399] width 8 height 11
select select
type input "#ed-896686018"
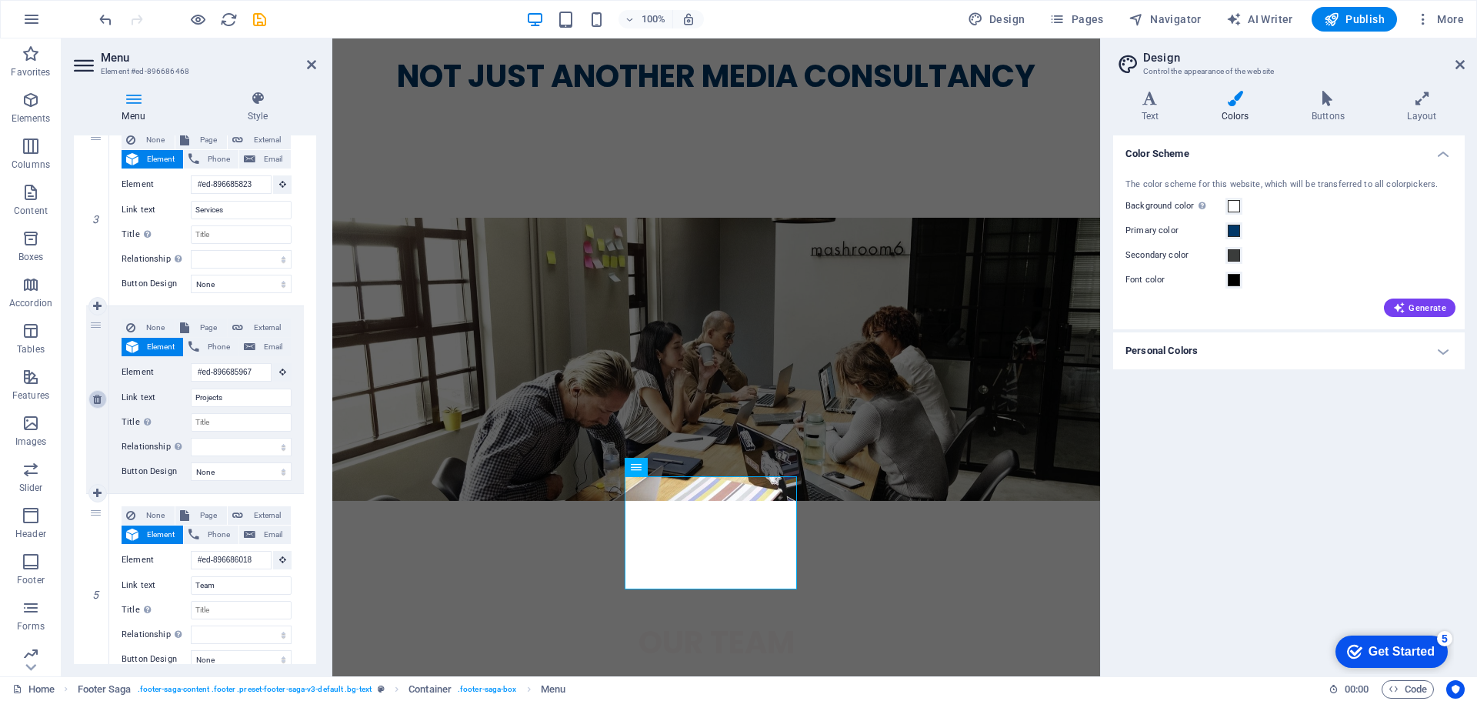
type input "Team"
select select
type input "#ed-896686066"
type input "Contact"
select select
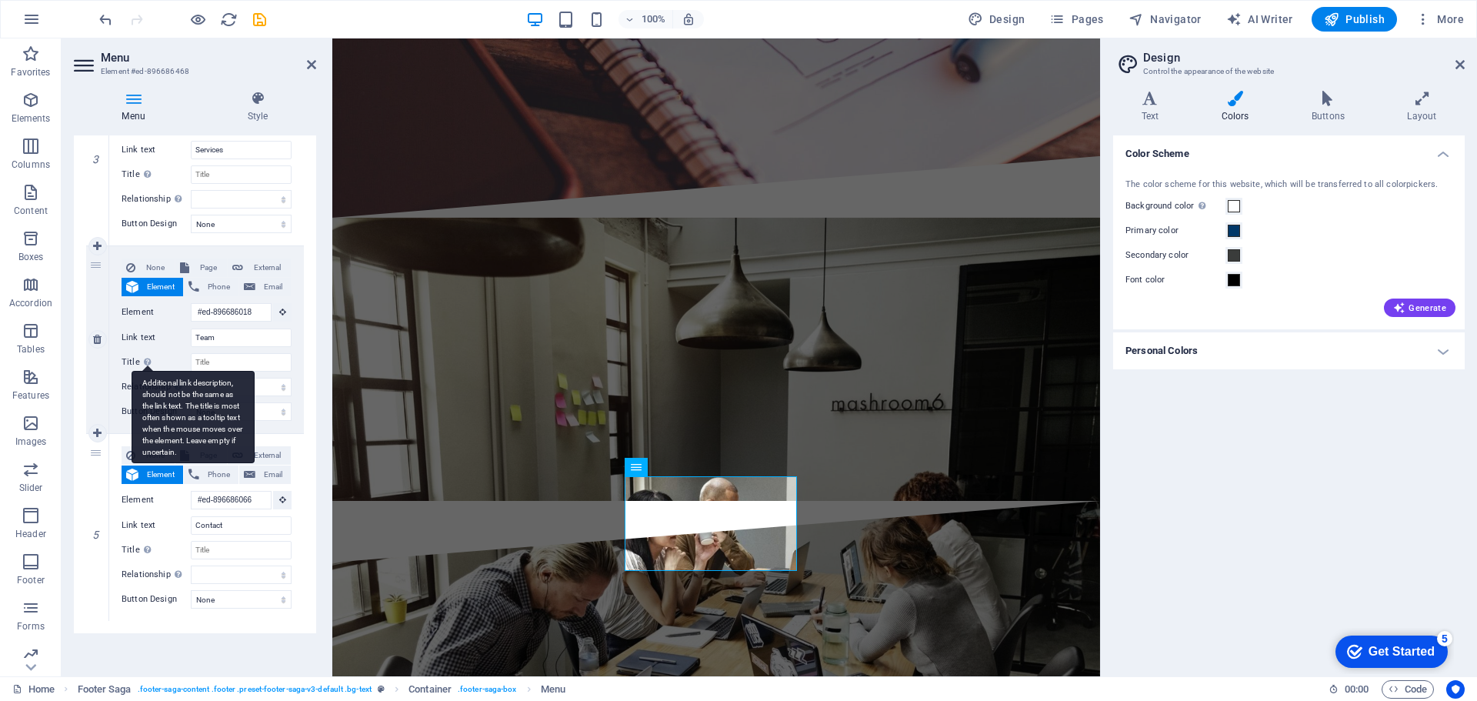
scroll to position [0, 0]
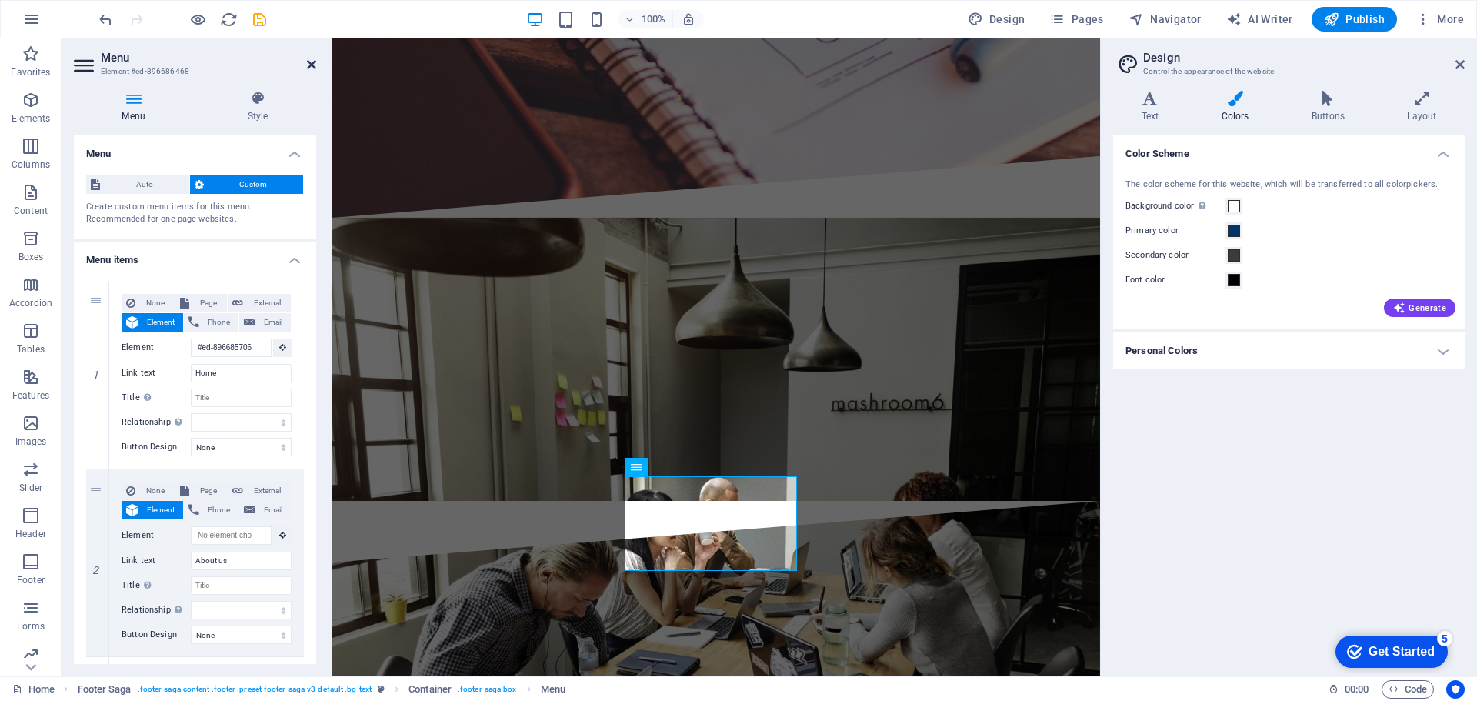
click at [315, 62] on icon at bounding box center [311, 64] width 9 height 12
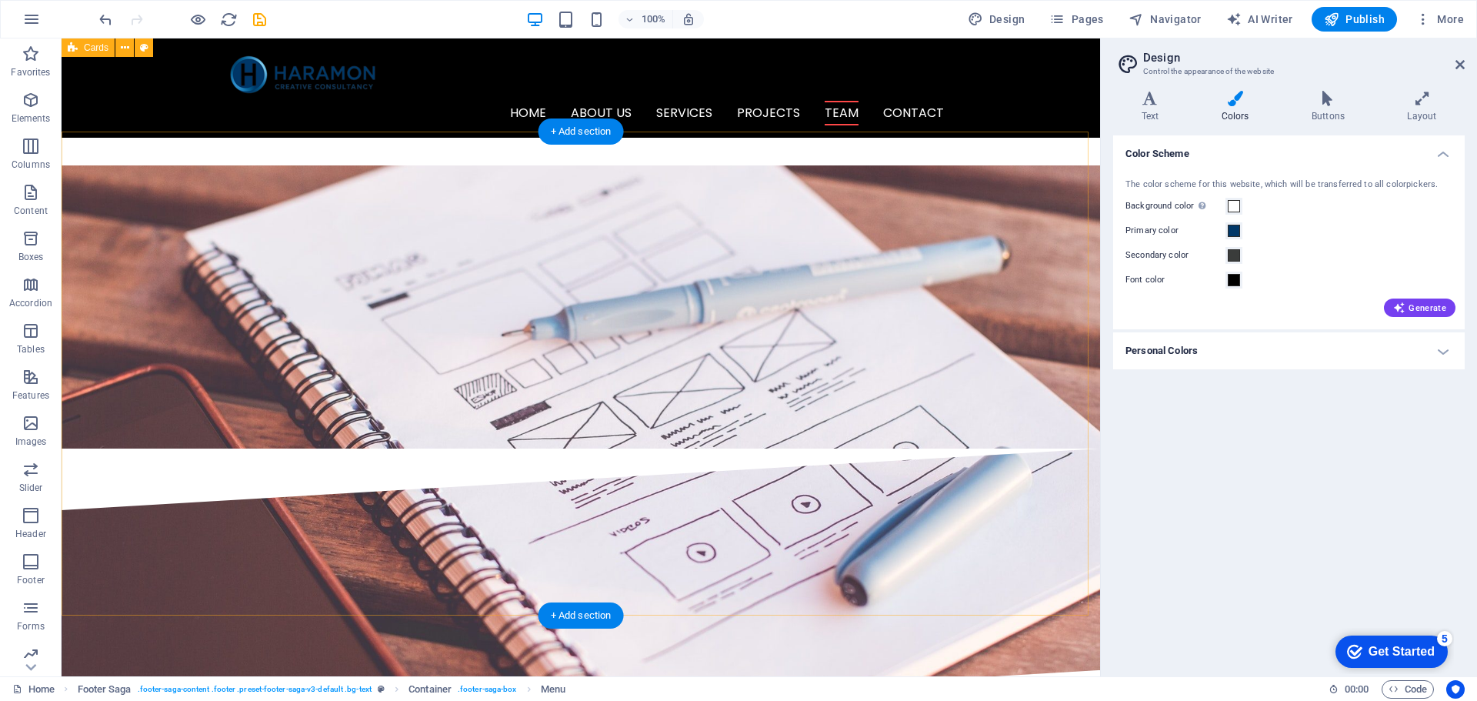
scroll to position [1947, 0]
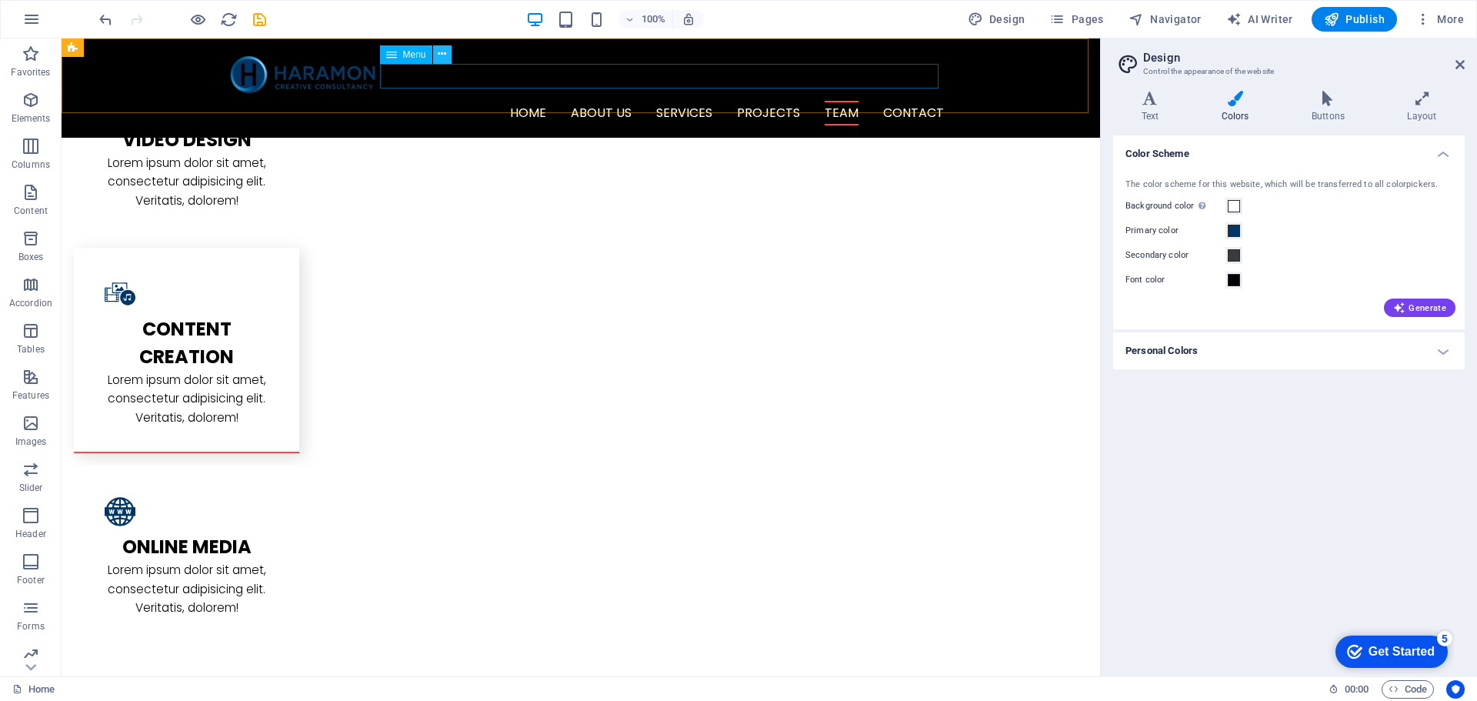
click at [447, 49] on button at bounding box center [442, 54] width 18 height 18
click at [410, 56] on span "Menu" at bounding box center [414, 54] width 23 height 9
click at [439, 58] on icon at bounding box center [442, 54] width 8 height 16
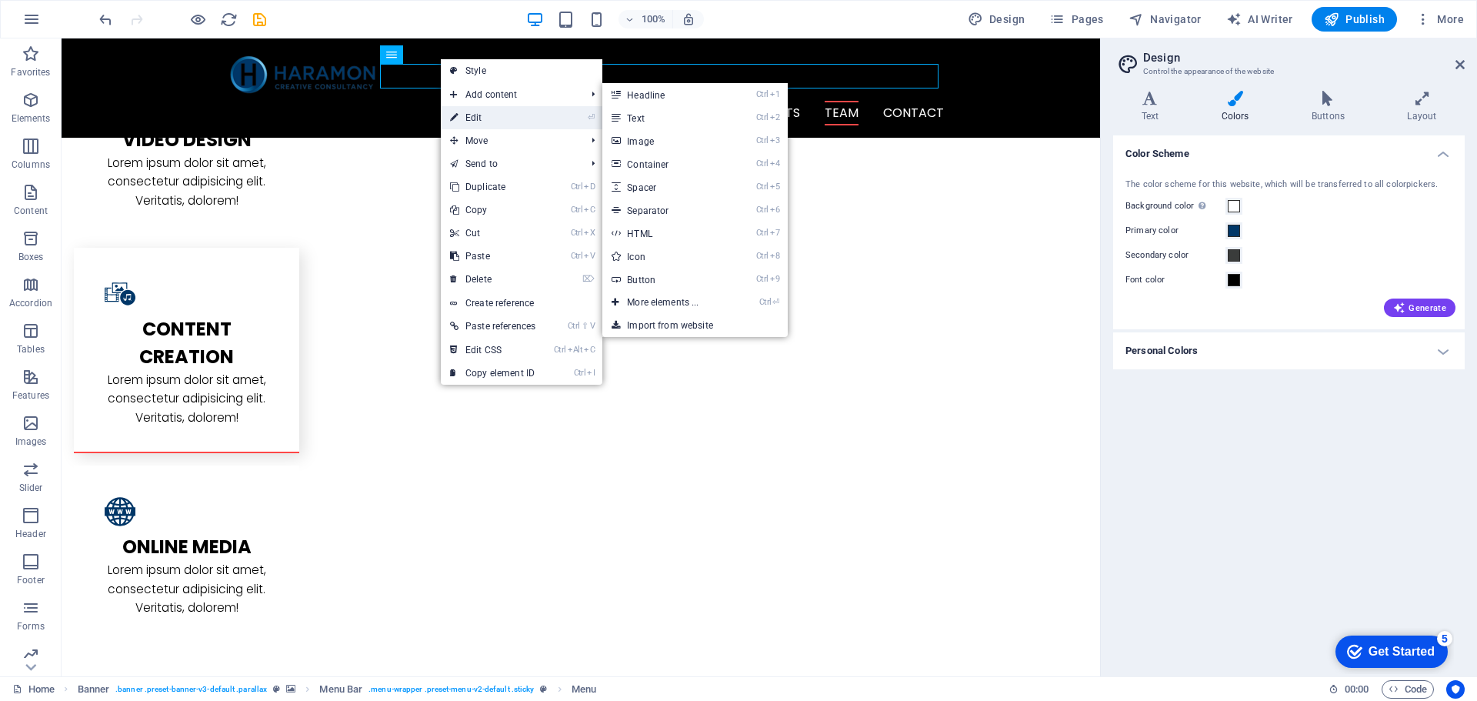
click at [469, 112] on link "⏎ Edit" at bounding box center [493, 117] width 104 height 23
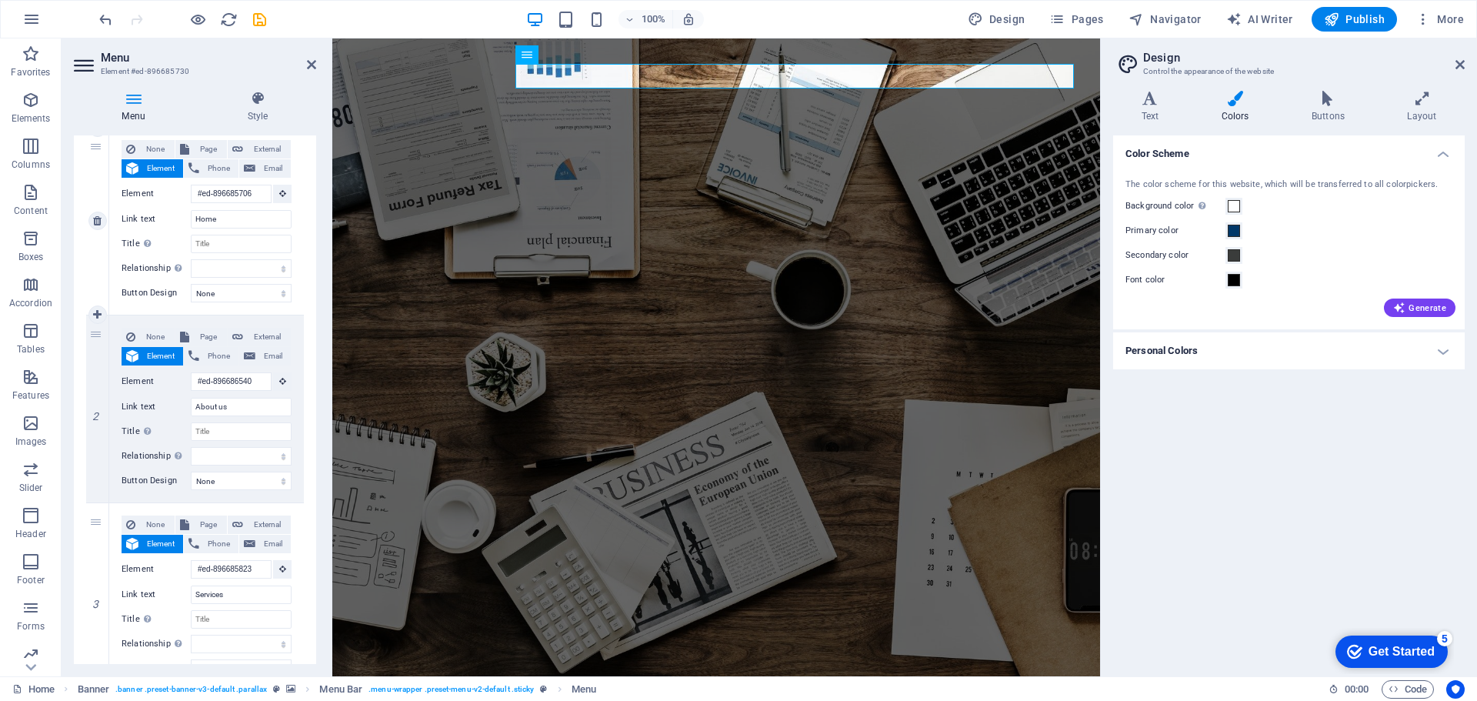
scroll to position [462, 0]
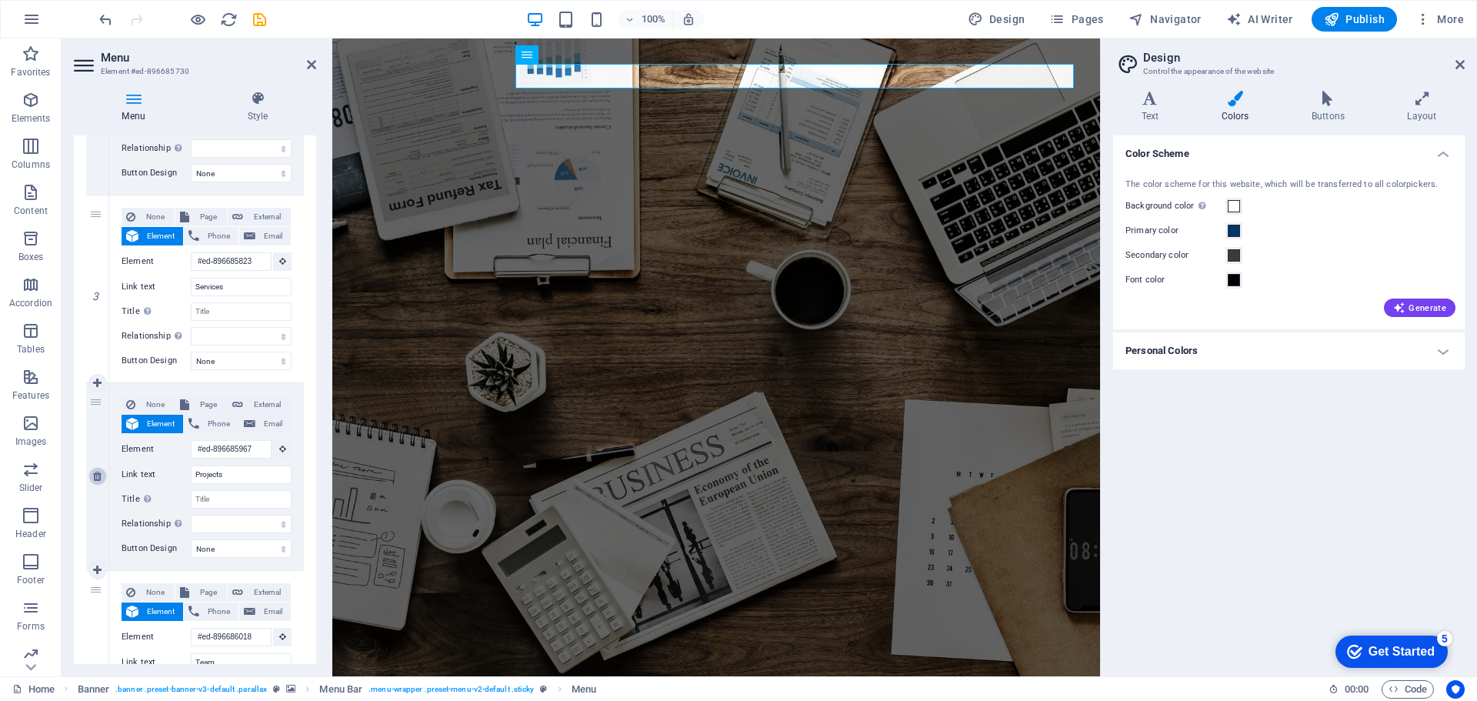
click at [98, 481] on icon at bounding box center [97, 476] width 8 height 11
select select
type input "#ed-896686018"
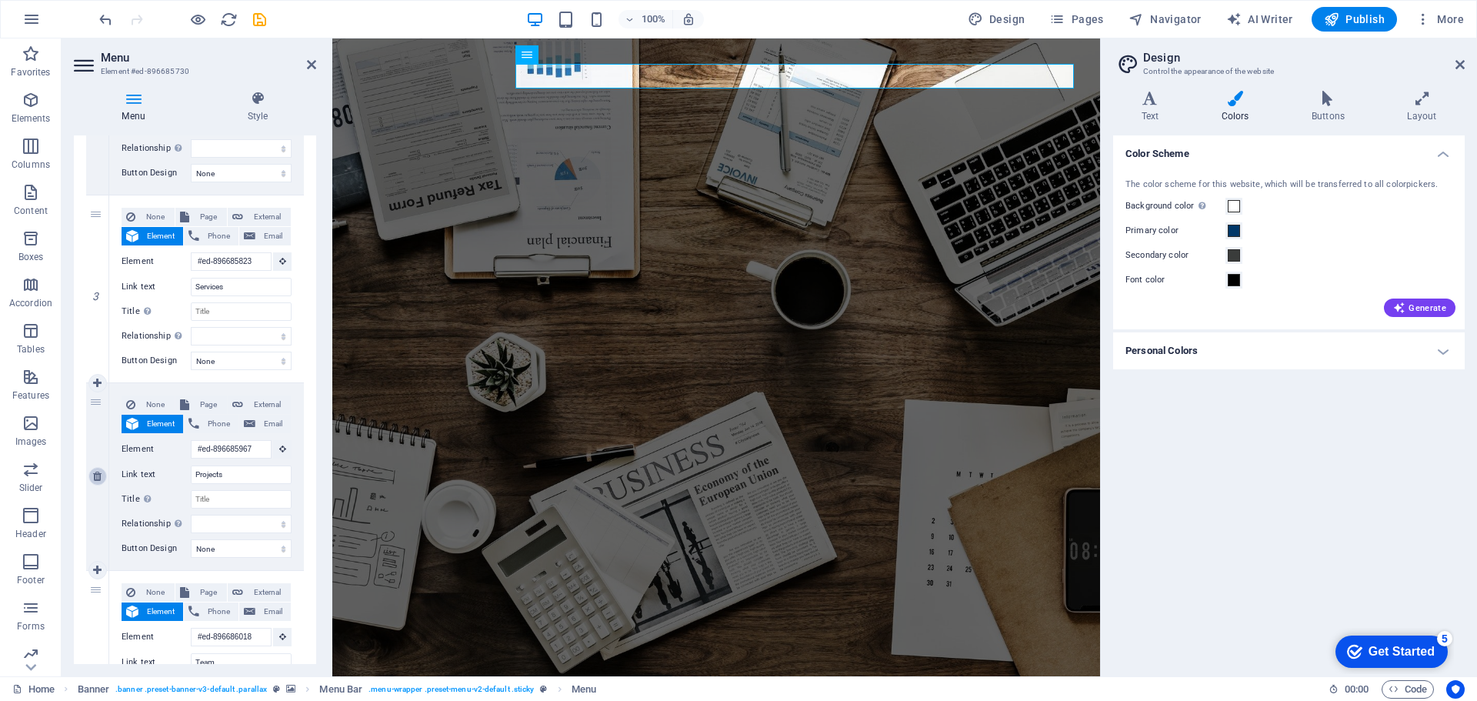
type input "Team"
select select
type input "#ed-896686066"
type input "Contact"
select select
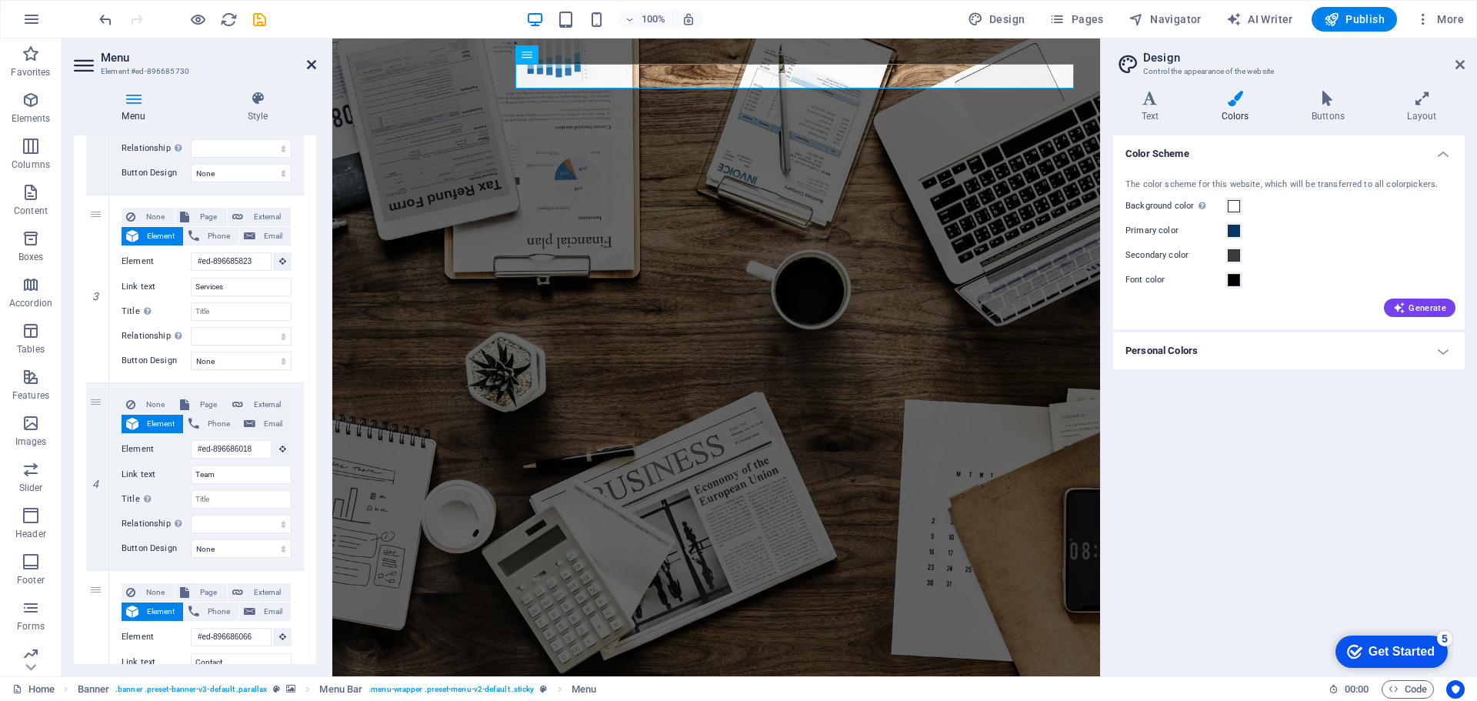
click at [315, 62] on aside "Menu Element #ed-896685730 Menu Style Menu Auto Custom Create custom menu items…" at bounding box center [197, 357] width 271 height 638
click at [307, 65] on icon at bounding box center [311, 64] width 9 height 12
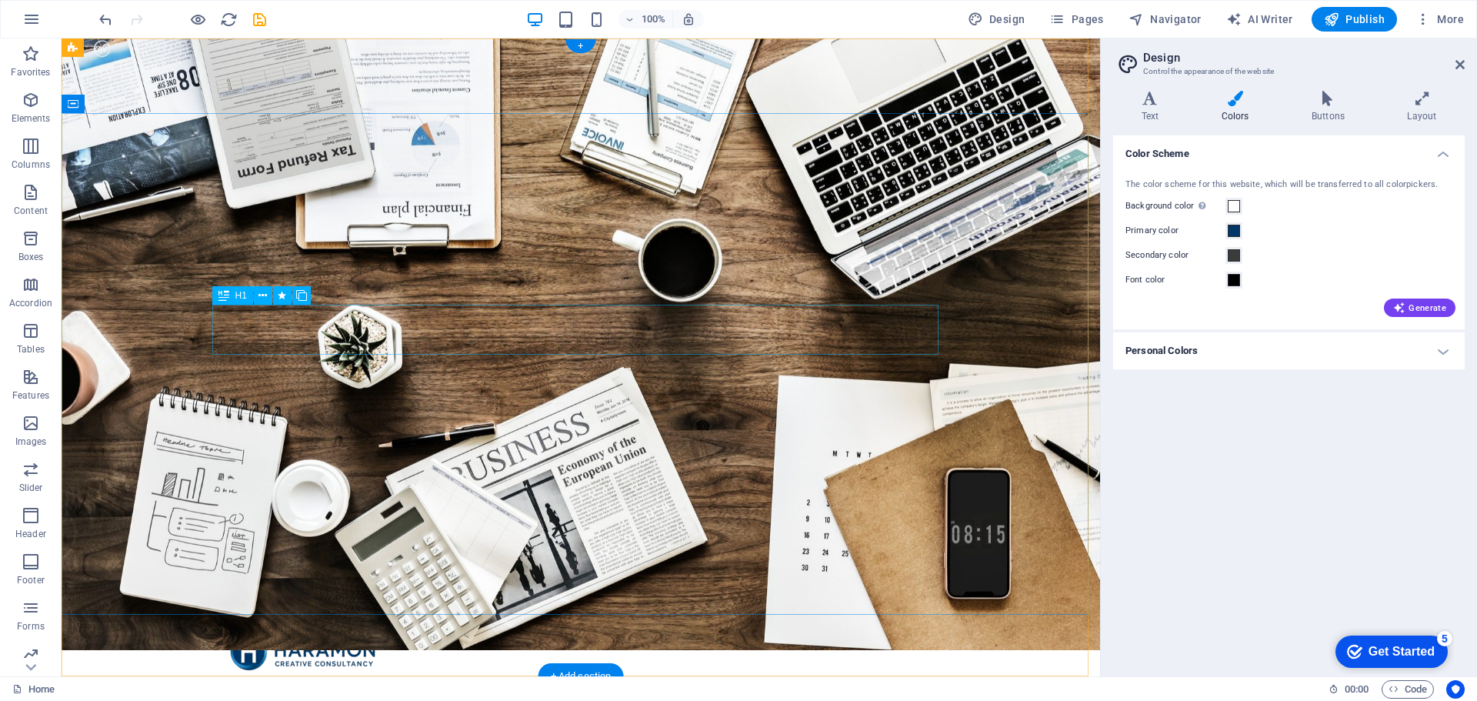
scroll to position [77, 0]
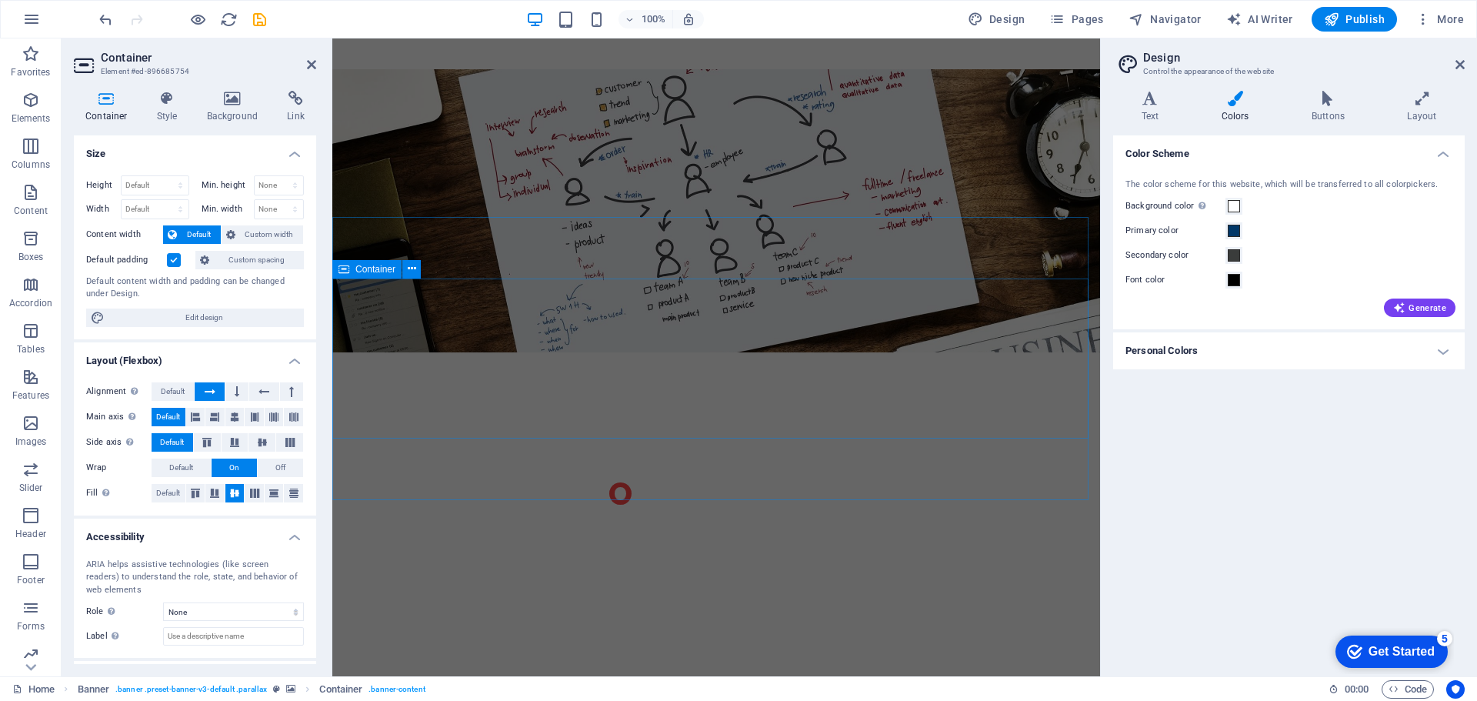
scroll to position [1477, 0]
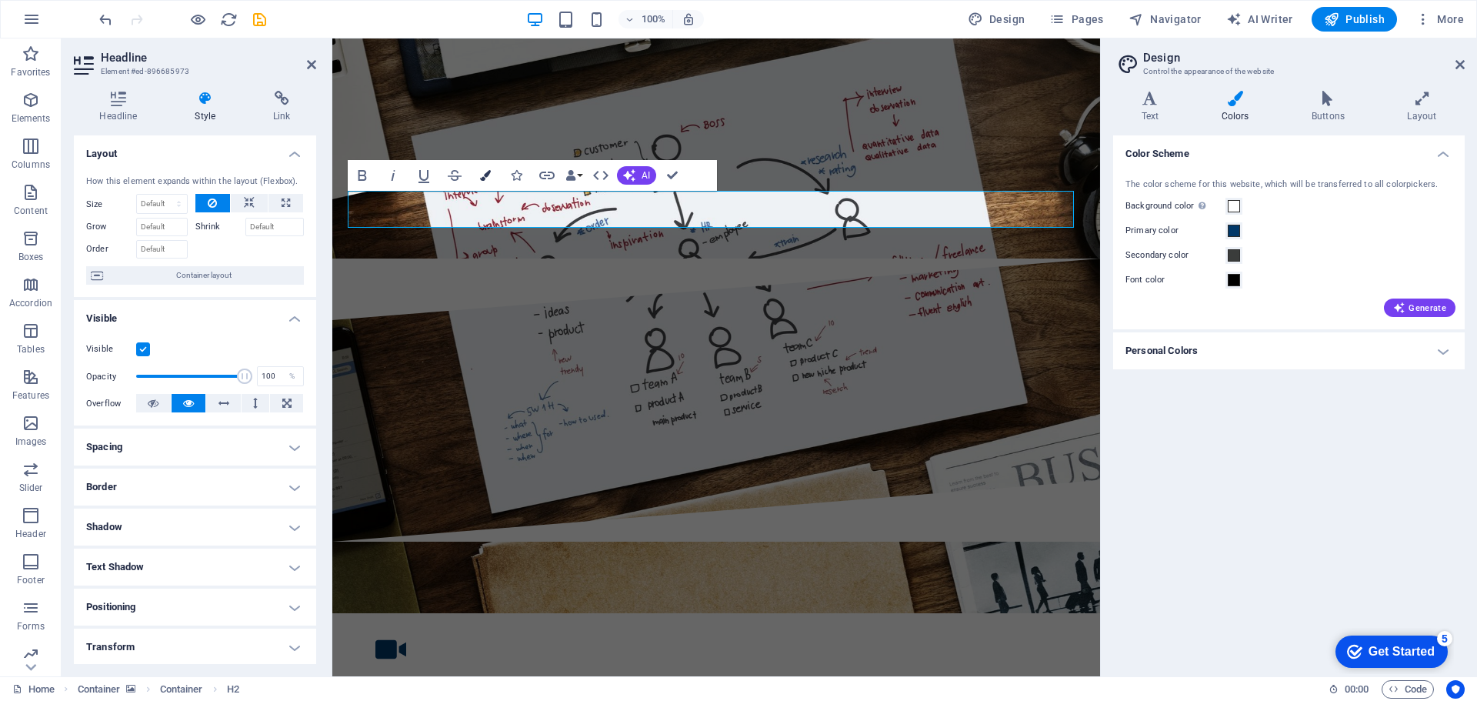
click at [483, 185] on button "Colors" at bounding box center [485, 175] width 29 height 31
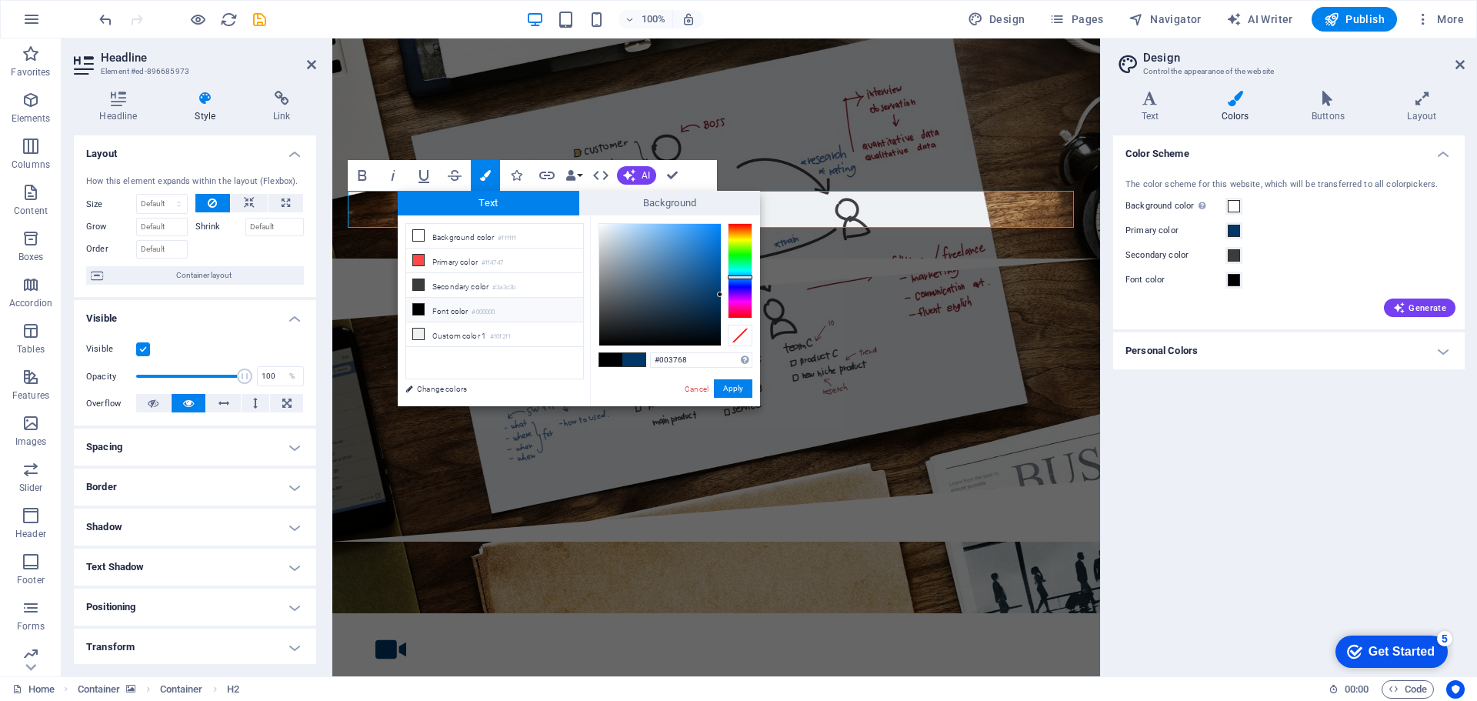
type input "#fafafa"
click at [599, 225] on div at bounding box center [660, 284] width 123 height 123
drag, startPoint x: 733, startPoint y: 383, endPoint x: 401, endPoint y: 355, distance: 333.5
click at [733, 383] on button "Apply" at bounding box center [733, 388] width 38 height 18
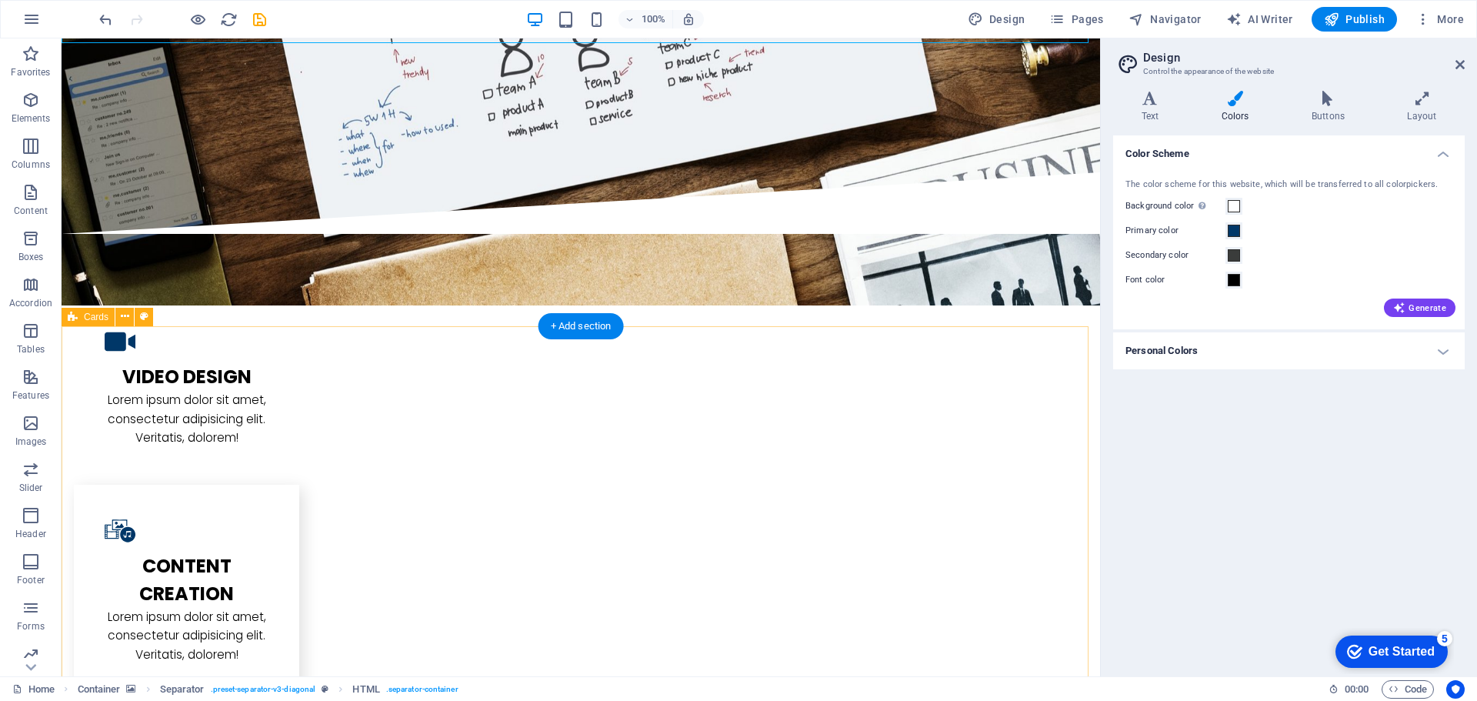
scroll to position [2015, 0]
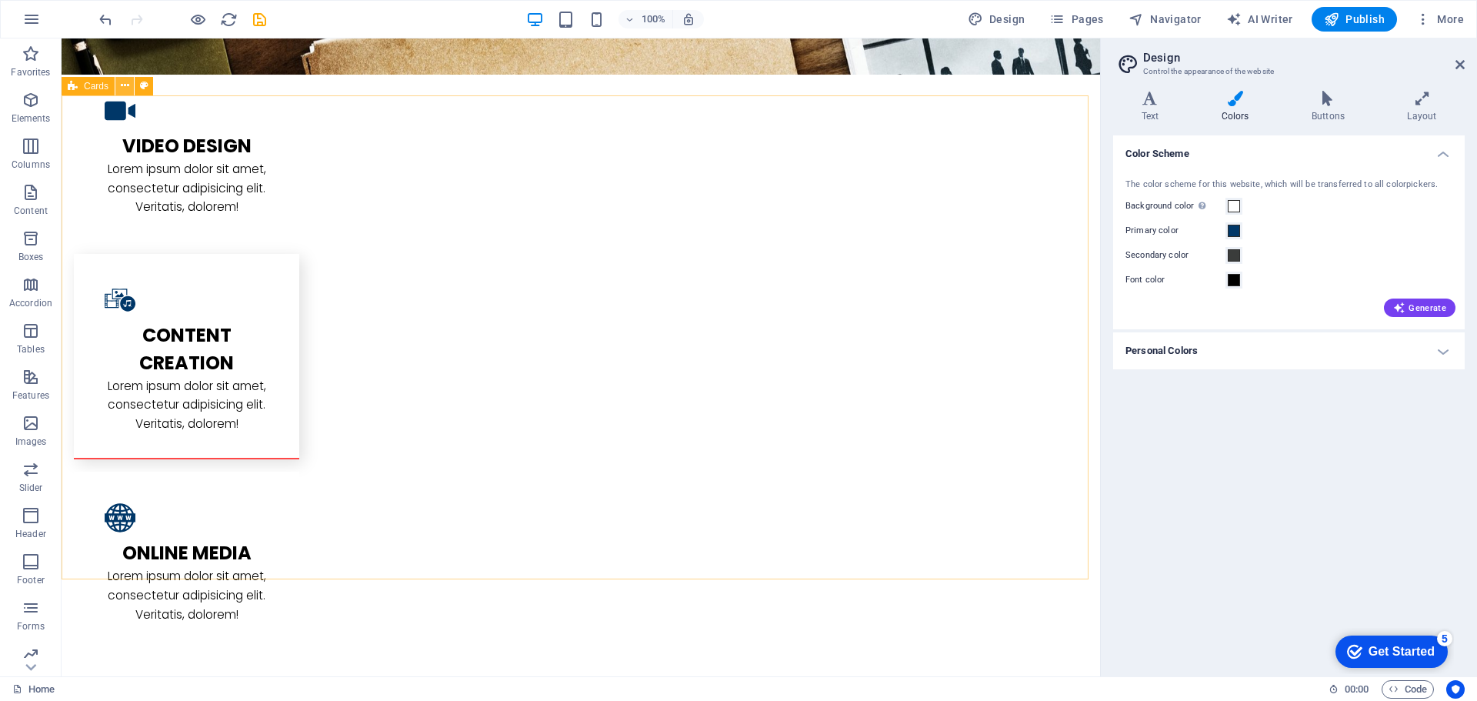
click at [128, 91] on icon at bounding box center [125, 86] width 8 height 16
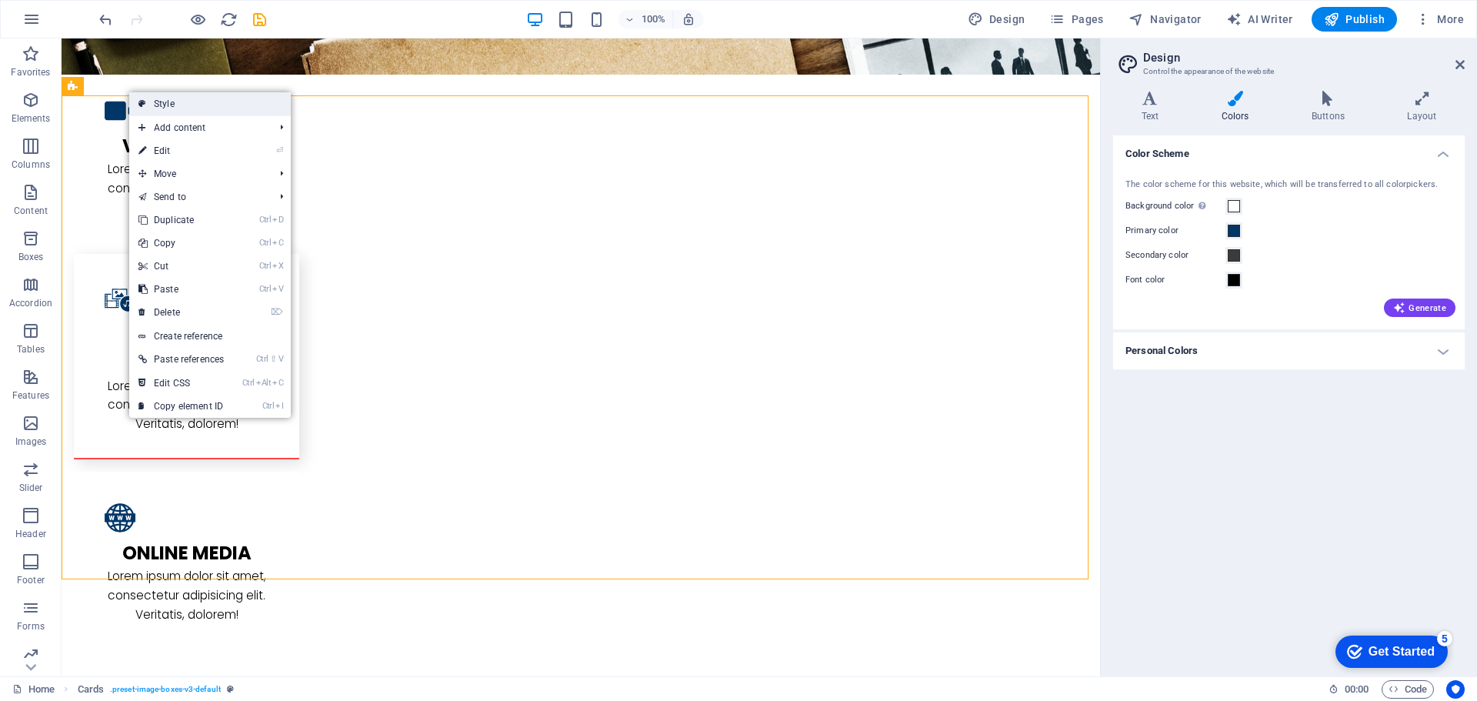
click at [184, 100] on link "Style" at bounding box center [210, 103] width 162 height 23
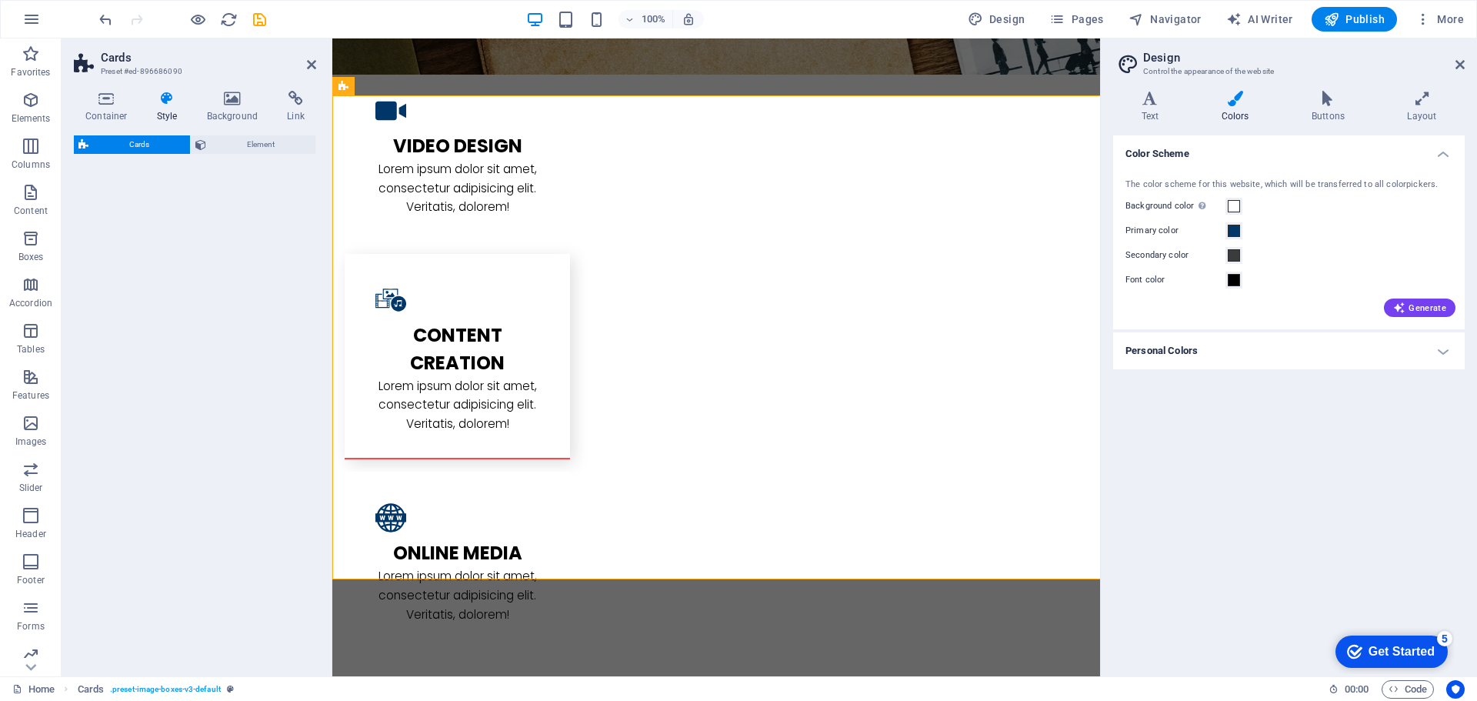
select select "rem"
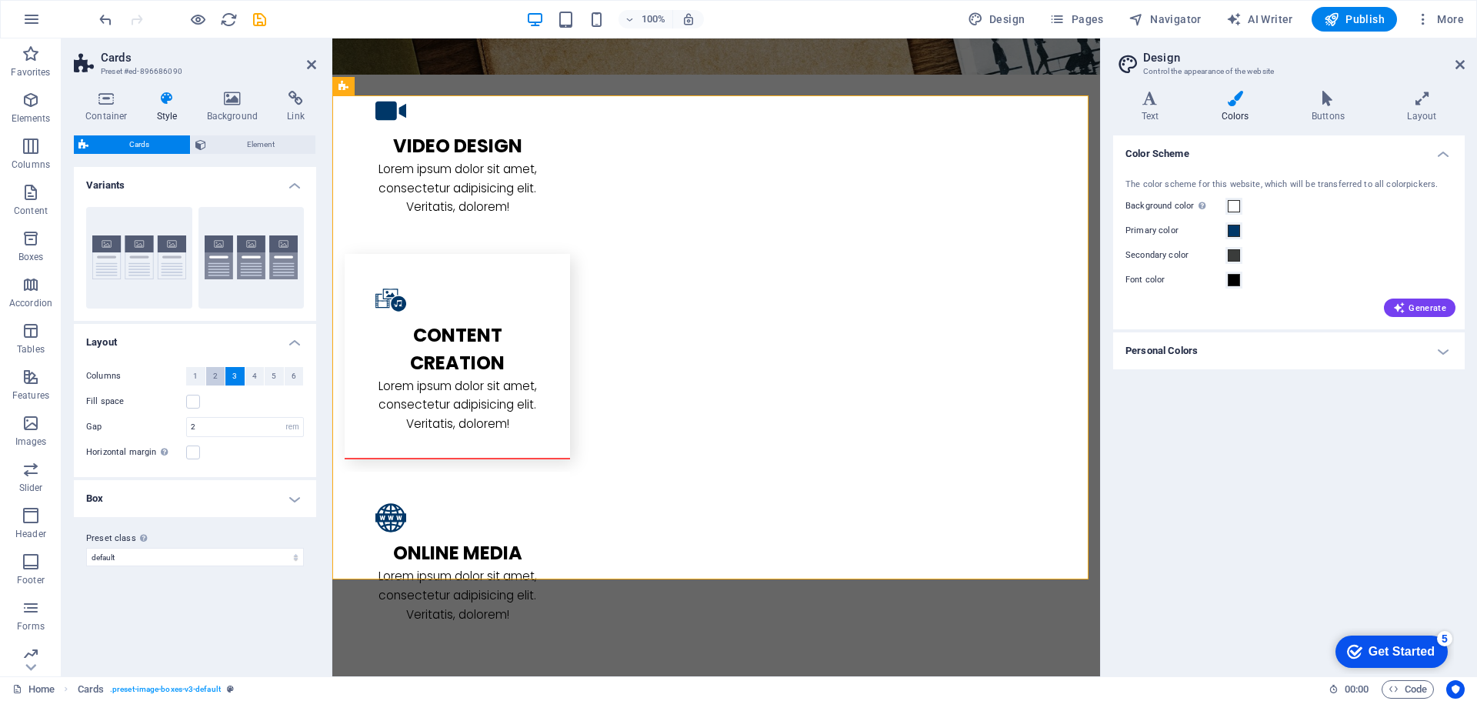
click at [220, 376] on button "2" at bounding box center [215, 376] width 19 height 18
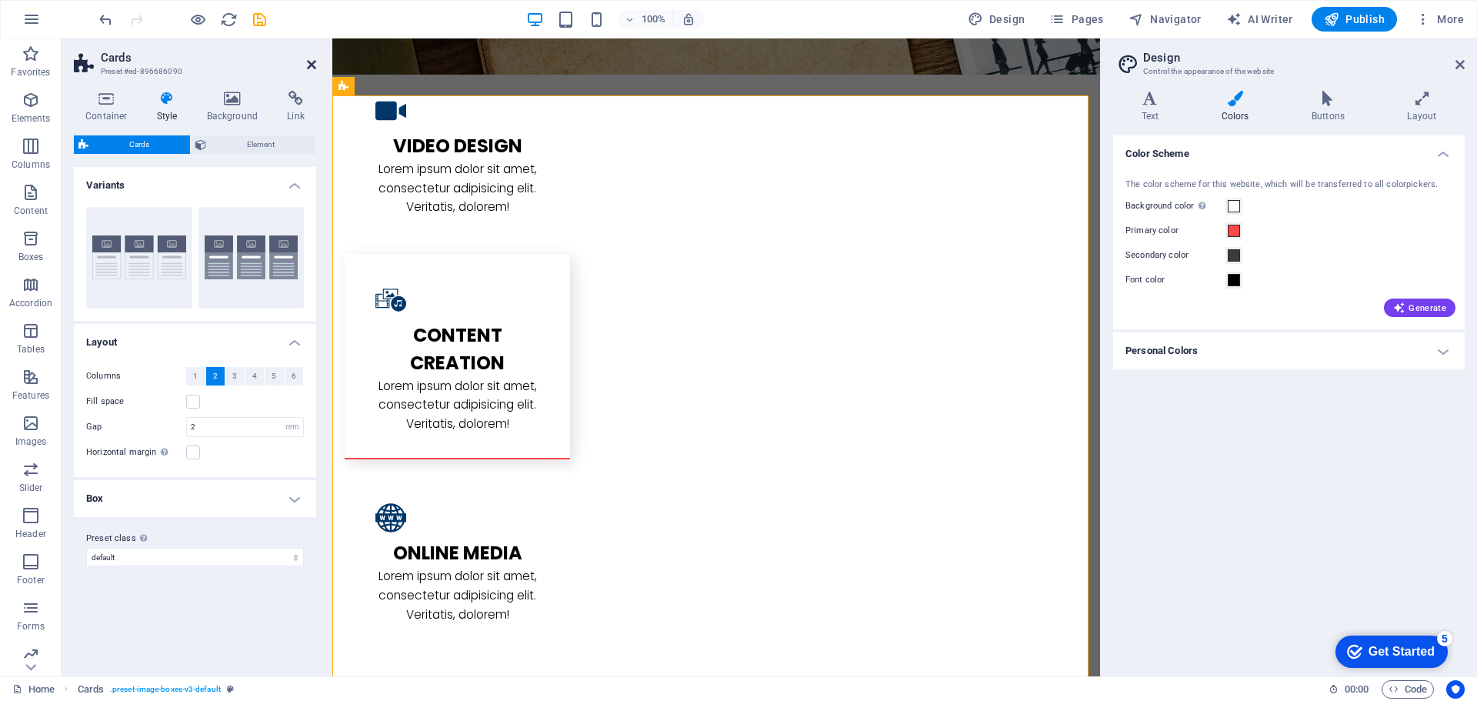
drag, startPoint x: 306, startPoint y: 68, endPoint x: 258, endPoint y: 54, distance: 50.4
click at [307, 68] on icon at bounding box center [311, 64] width 9 height 12
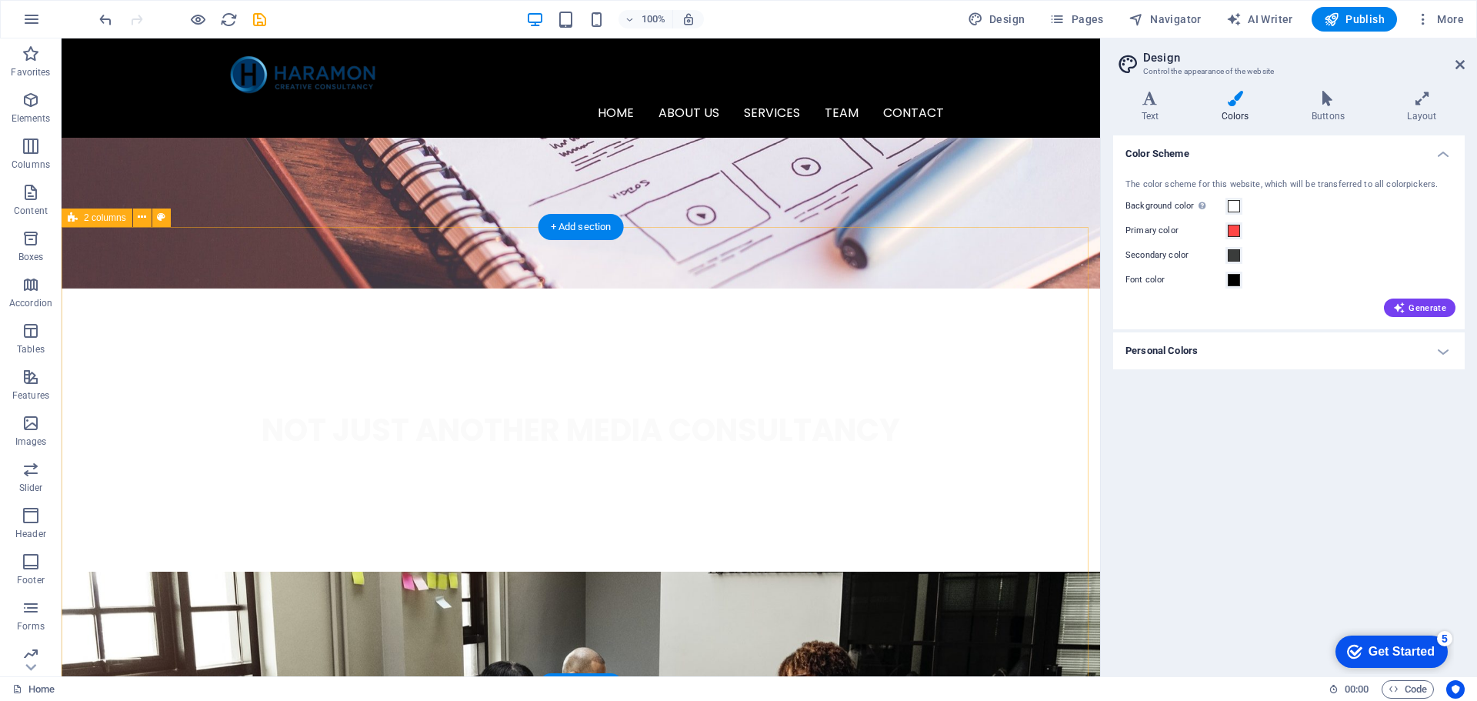
scroll to position [2631, 0]
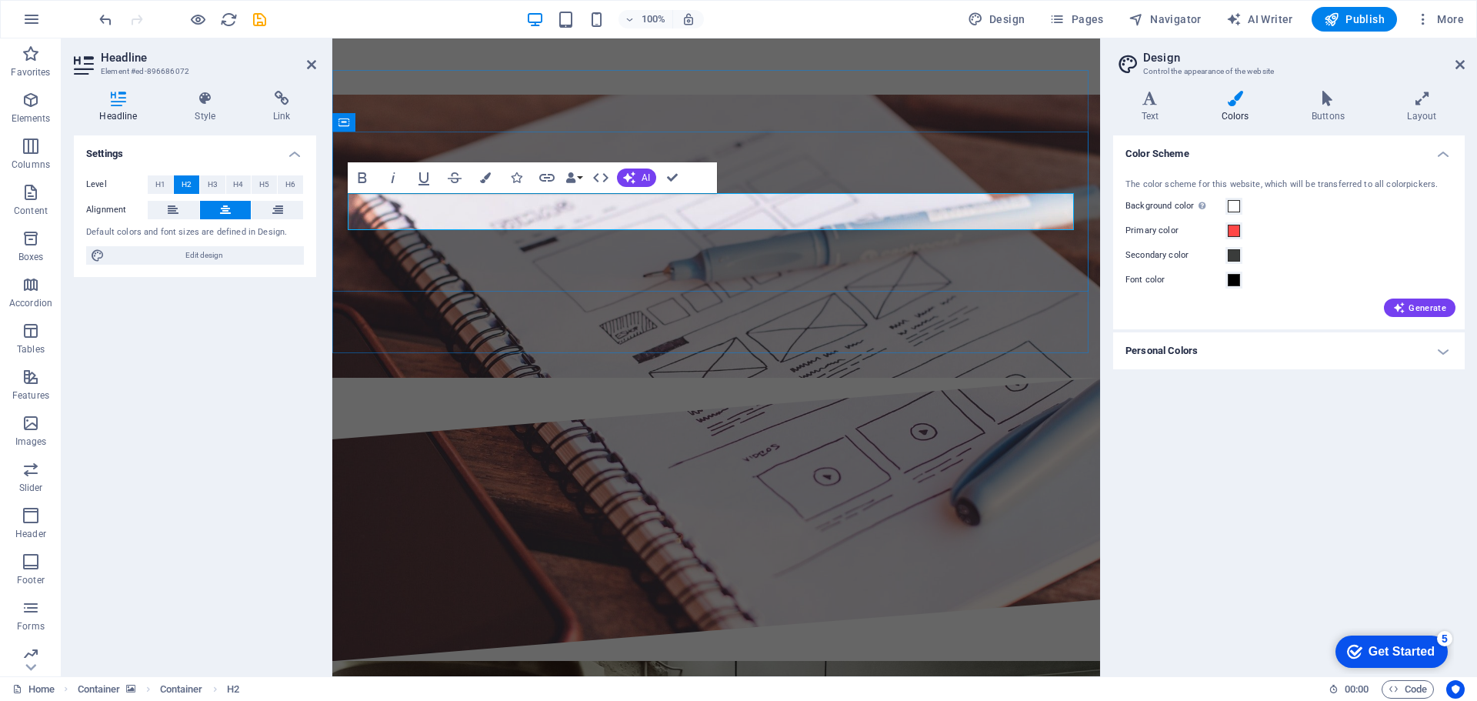
drag, startPoint x: 823, startPoint y: 212, endPoint x: 584, endPoint y: 214, distance: 239.3
click at [484, 179] on icon "button" at bounding box center [485, 177] width 11 height 11
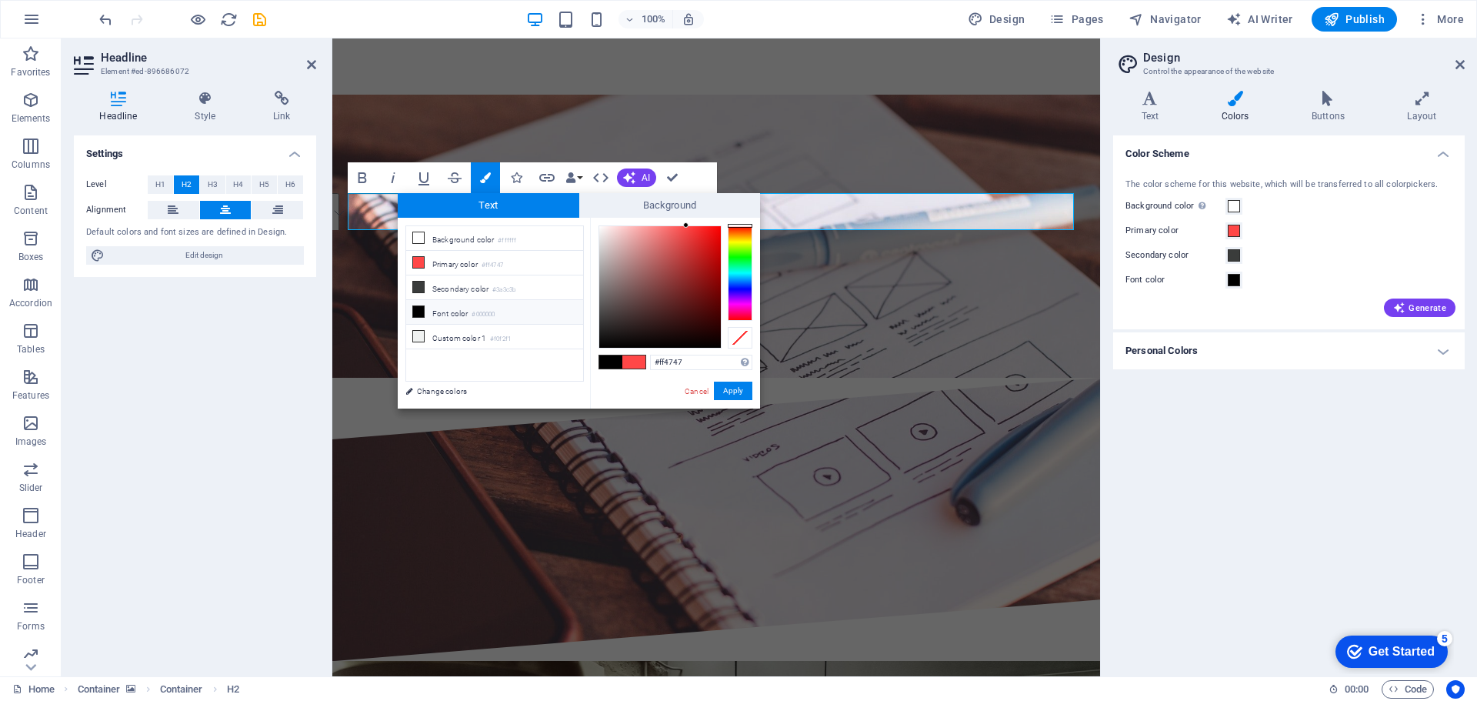
type input "#fdf8f8"
click at [601, 226] on div at bounding box center [660, 287] width 122 height 122
drag, startPoint x: 744, startPoint y: 386, endPoint x: 464, endPoint y: 234, distance: 318.8
click at [744, 386] on button "Apply" at bounding box center [733, 391] width 38 height 18
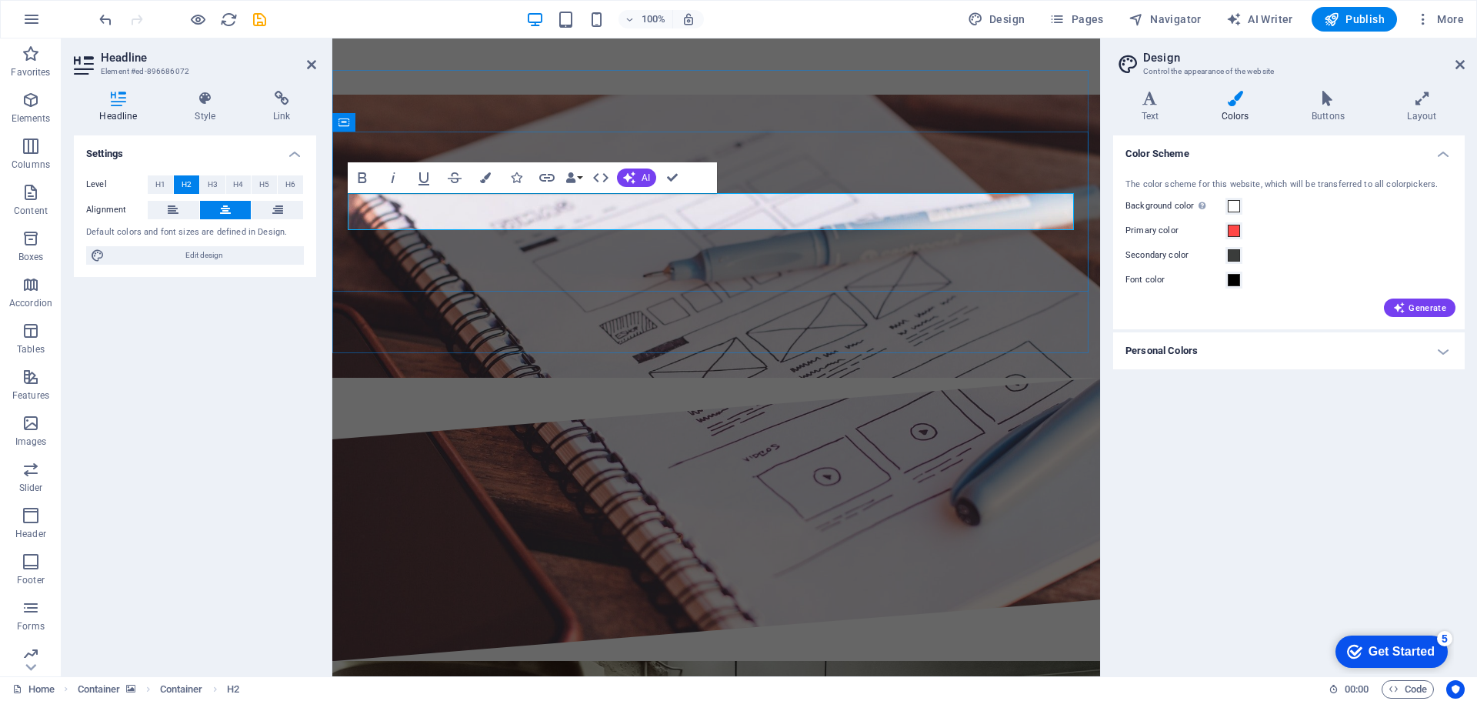
drag, startPoint x: 629, startPoint y: 213, endPoint x: 616, endPoint y: 211, distance: 14.0
click at [491, 180] on button "Colors" at bounding box center [485, 177] width 29 height 31
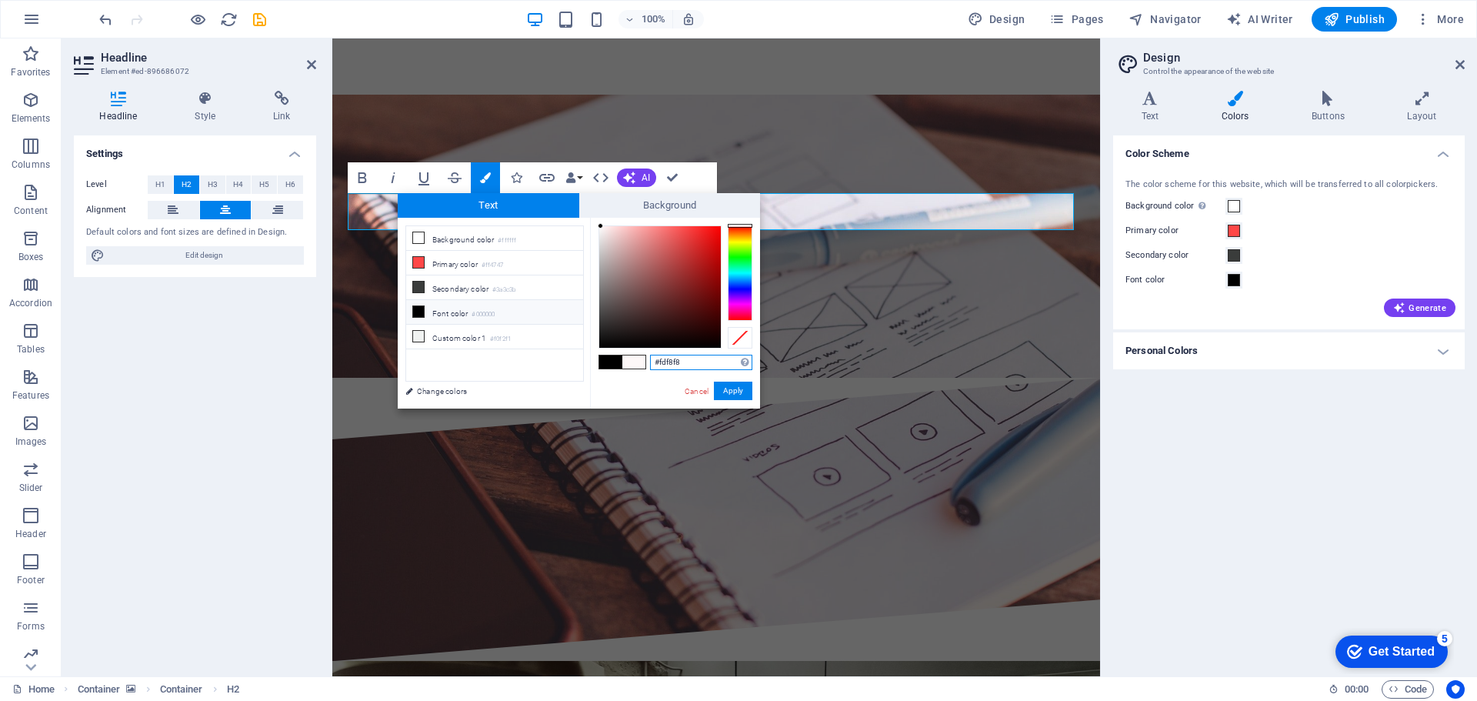
drag, startPoint x: 680, startPoint y: 362, endPoint x: 650, endPoint y: 365, distance: 30.2
click at [650, 365] on input "#fdf8f8" at bounding box center [701, 362] width 102 height 15
paste input "#00376"
type input "#003768"
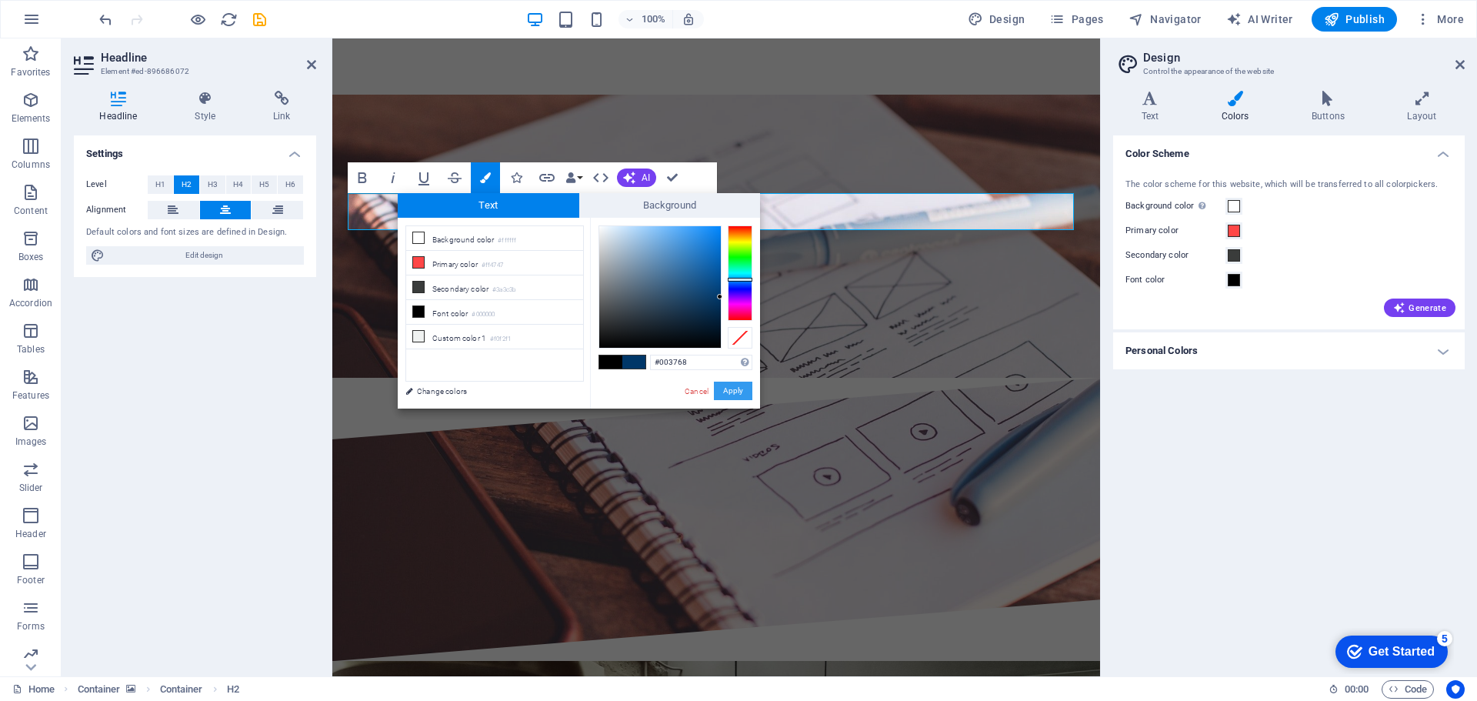
click at [723, 387] on button "Apply" at bounding box center [733, 391] width 38 height 18
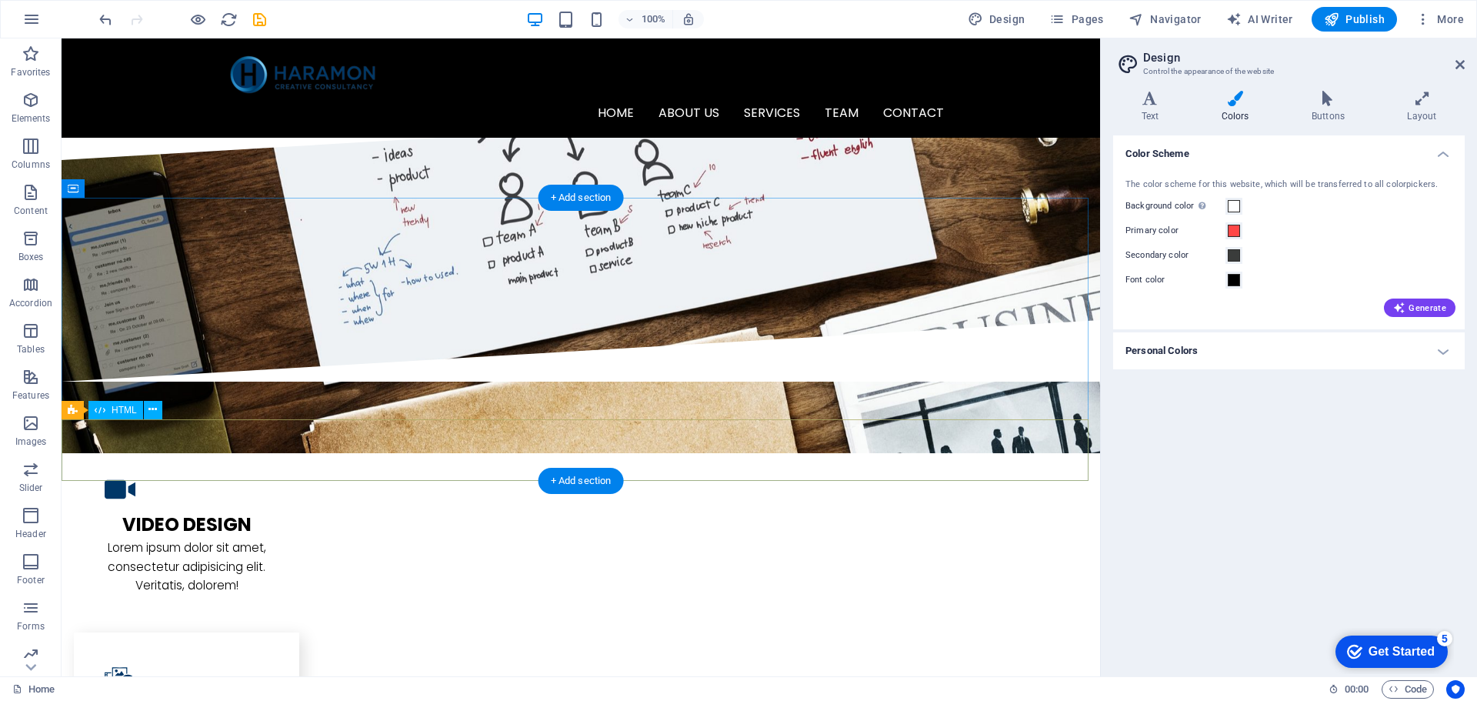
scroll to position [1553, 0]
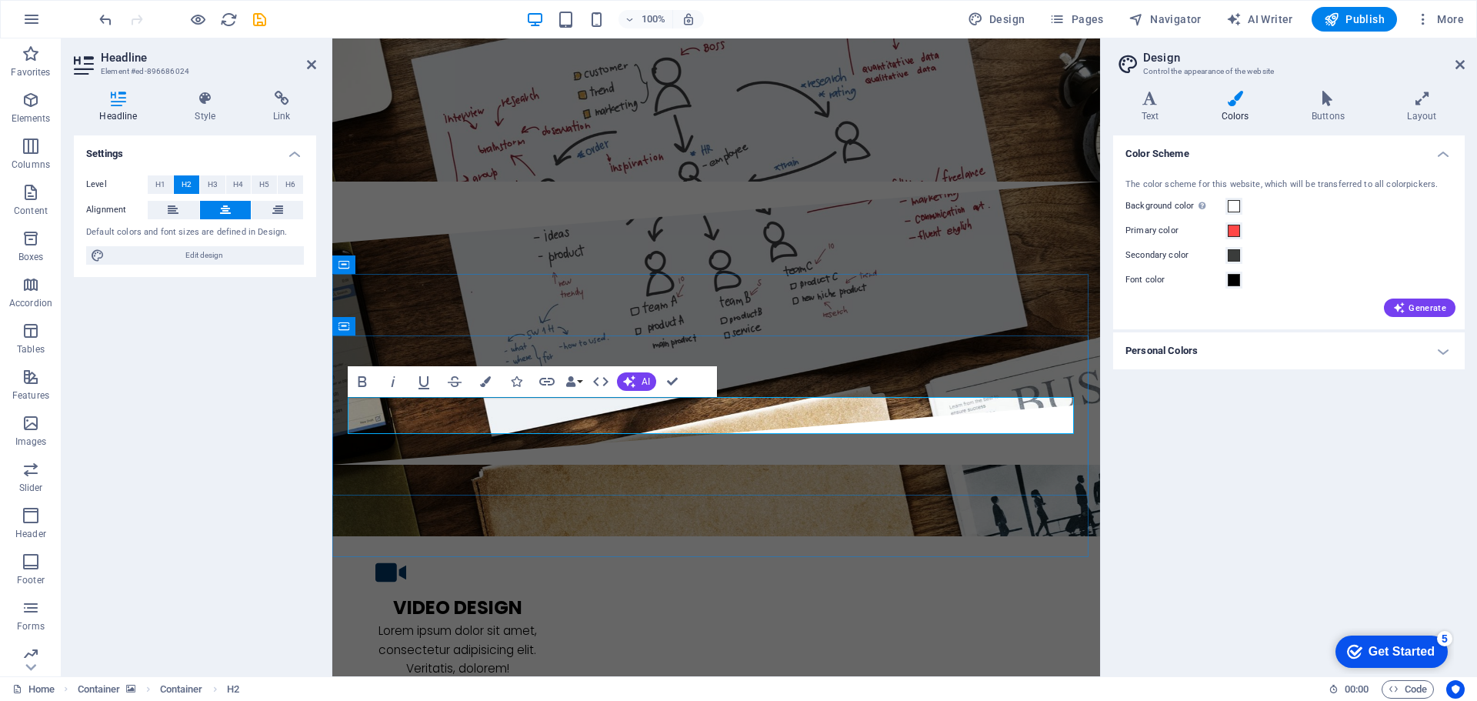
drag, startPoint x: 657, startPoint y: 414, endPoint x: 635, endPoint y: 414, distance: 22.3
drag, startPoint x: 637, startPoint y: 417, endPoint x: 647, endPoint y: 415, distance: 10.1
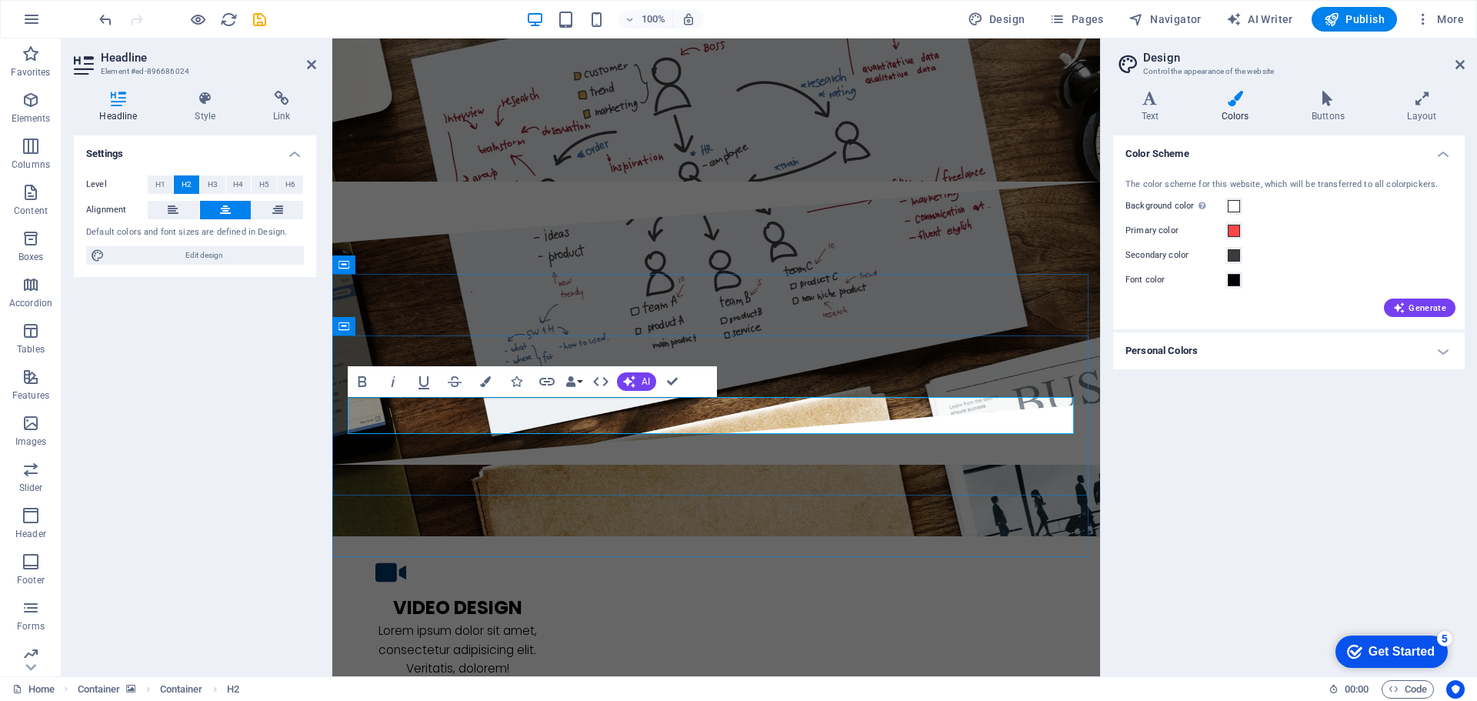
click at [486, 384] on icon "button" at bounding box center [485, 381] width 11 height 11
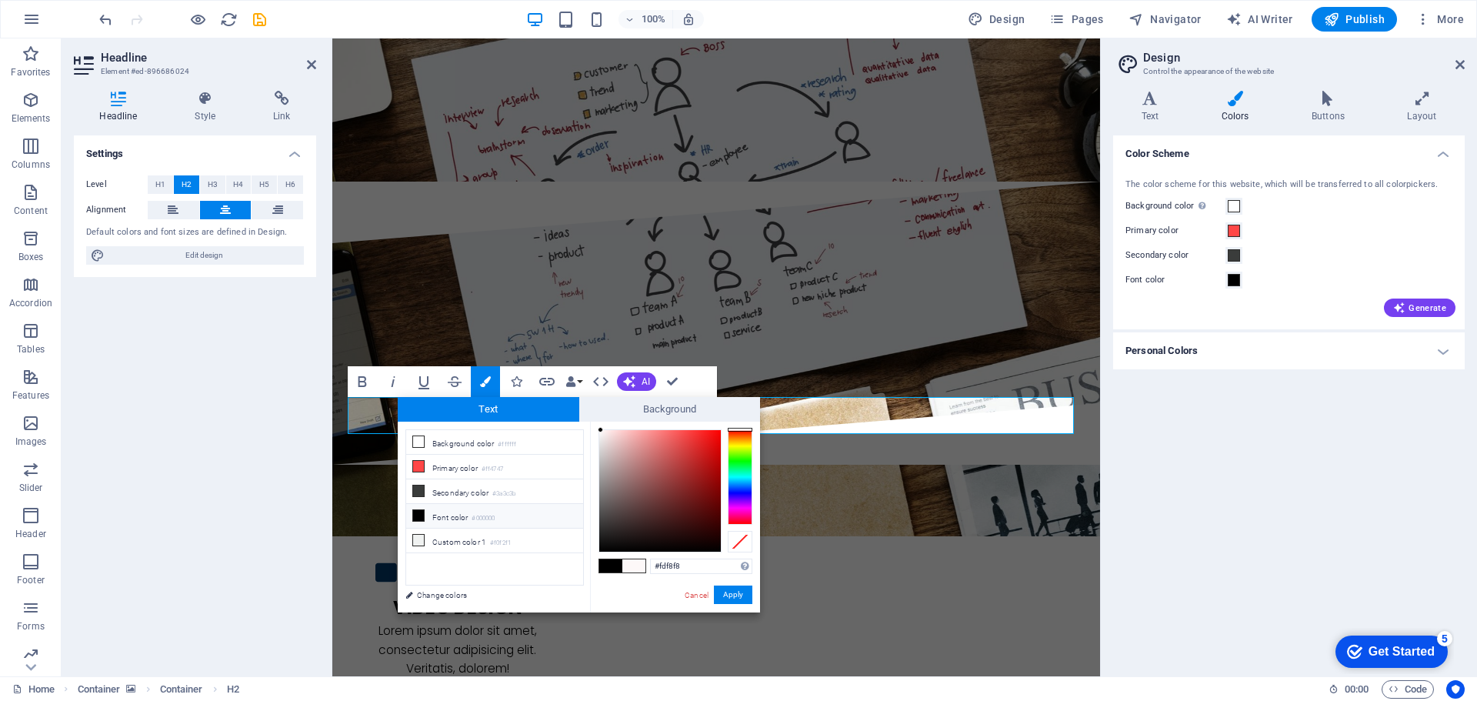
drag, startPoint x: 684, startPoint y: 562, endPoint x: 639, endPoint y: 562, distance: 44.6
click at [639, 562] on div "#fdf8f8 Supported formats #0852ed rgb(8, 82, 237) rgba(8, 82, 237, 90%) hsv(221…" at bounding box center [675, 629] width 170 height 414
type input "#003768"
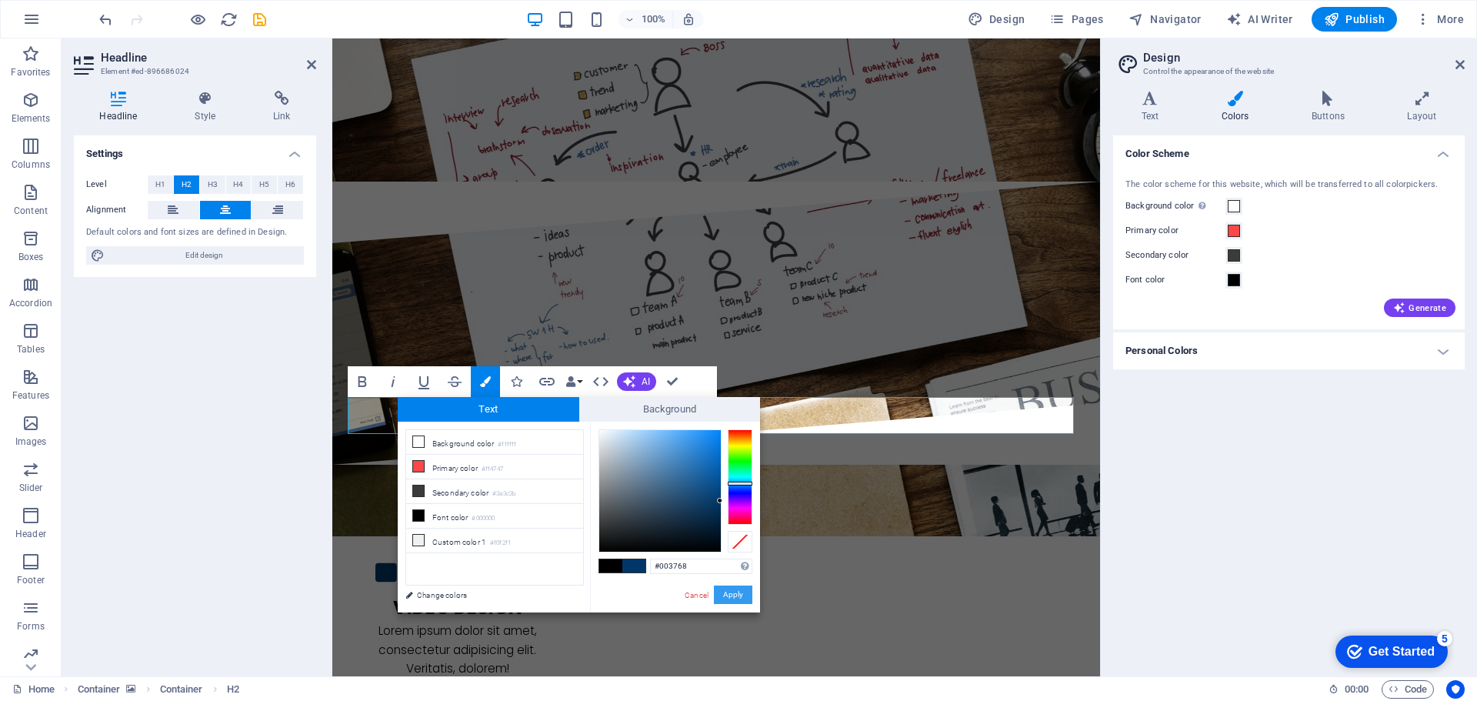
click at [736, 586] on button "Apply" at bounding box center [733, 595] width 38 height 18
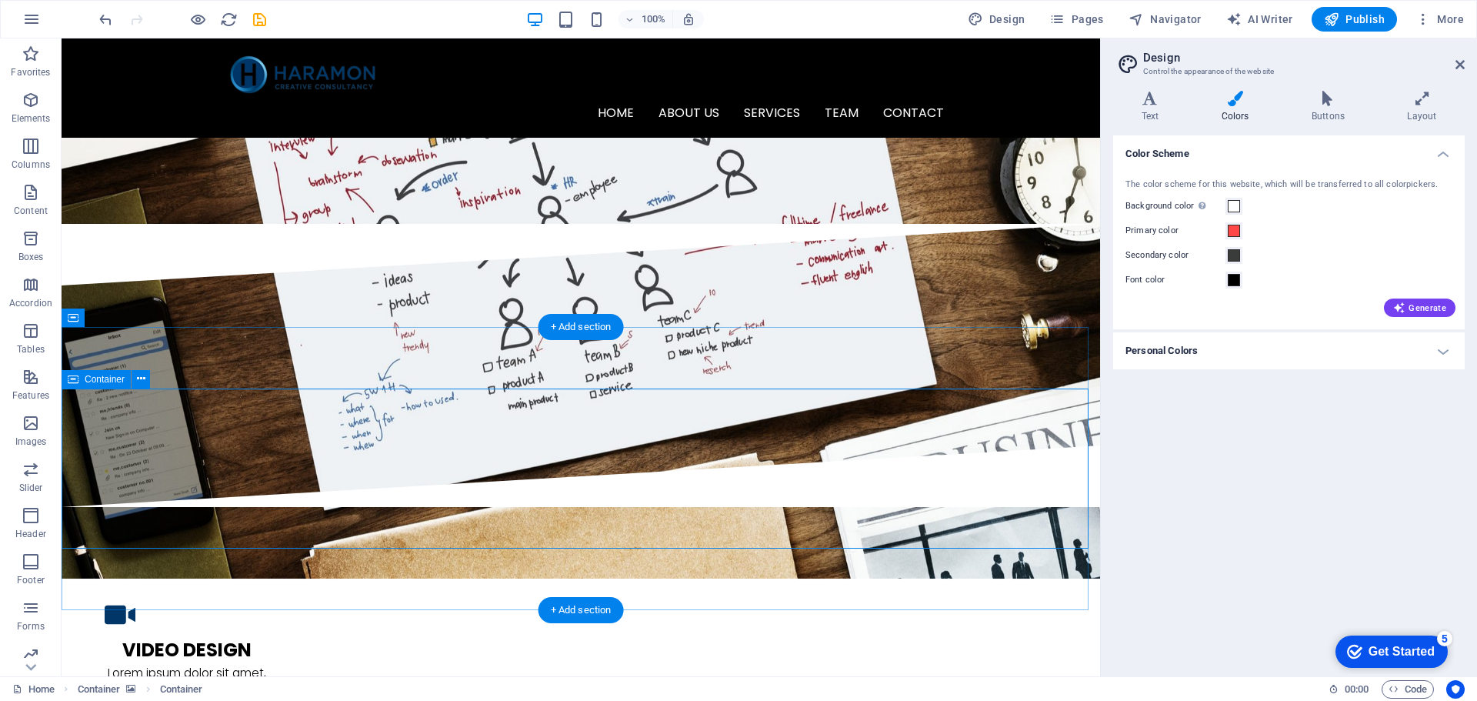
scroll to position [1400, 0]
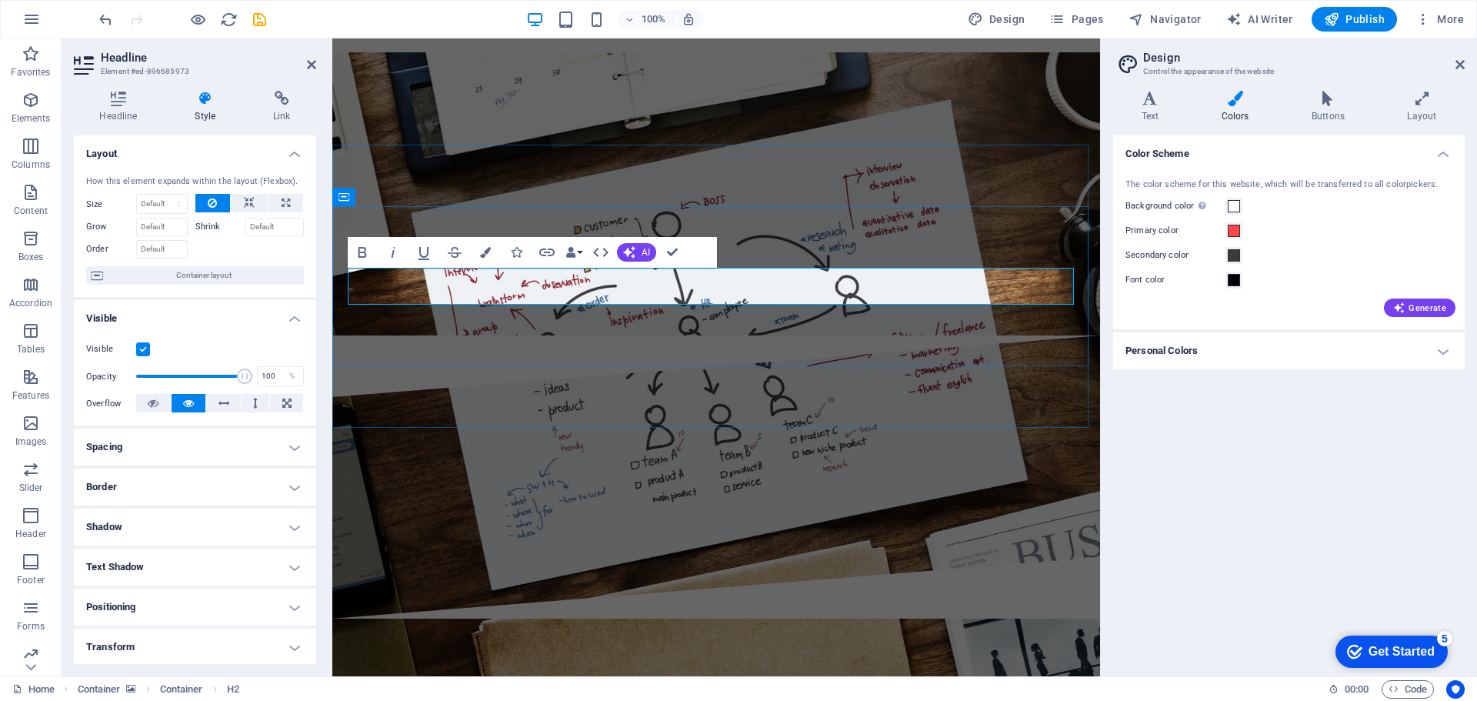
click at [489, 256] on icon "button" at bounding box center [485, 252] width 11 height 11
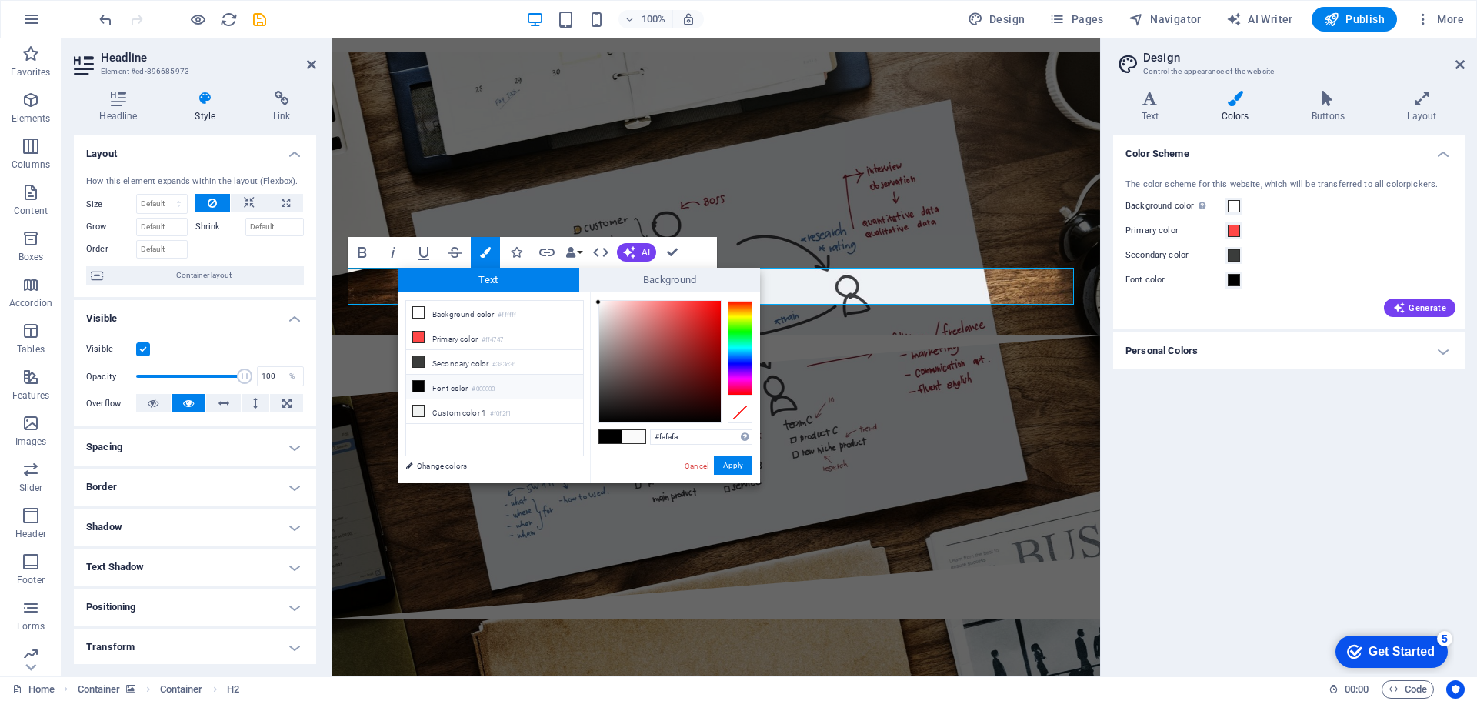
drag, startPoint x: 690, startPoint y: 439, endPoint x: 640, endPoint y: 436, distance: 50.1
click at [640, 436] on div "#fafafa Supported formats #0852ed rgb(8, 82, 237) rgba(8, 82, 237, 90%) hsv(221…" at bounding box center [675, 499] width 170 height 414
type input "#003768"
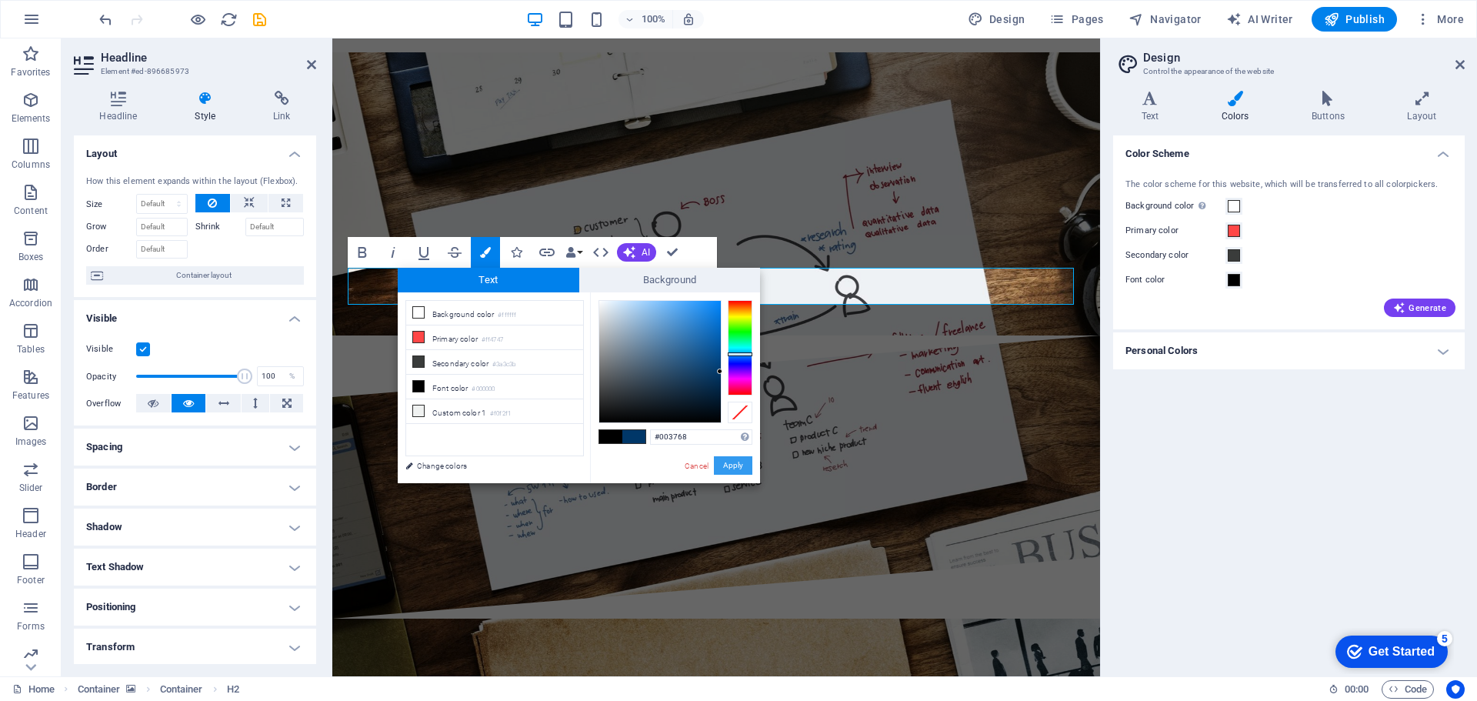
click at [731, 462] on button "Apply" at bounding box center [733, 465] width 38 height 18
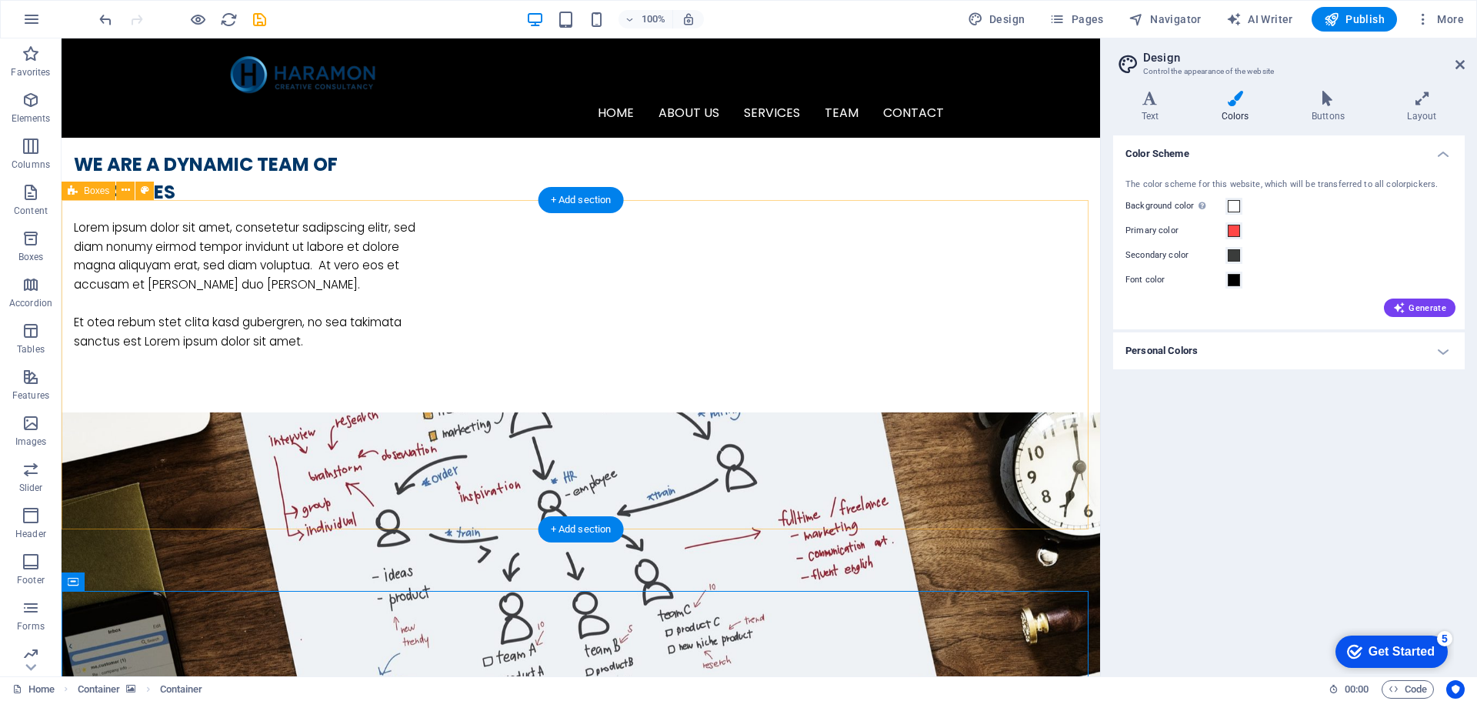
scroll to position [630, 0]
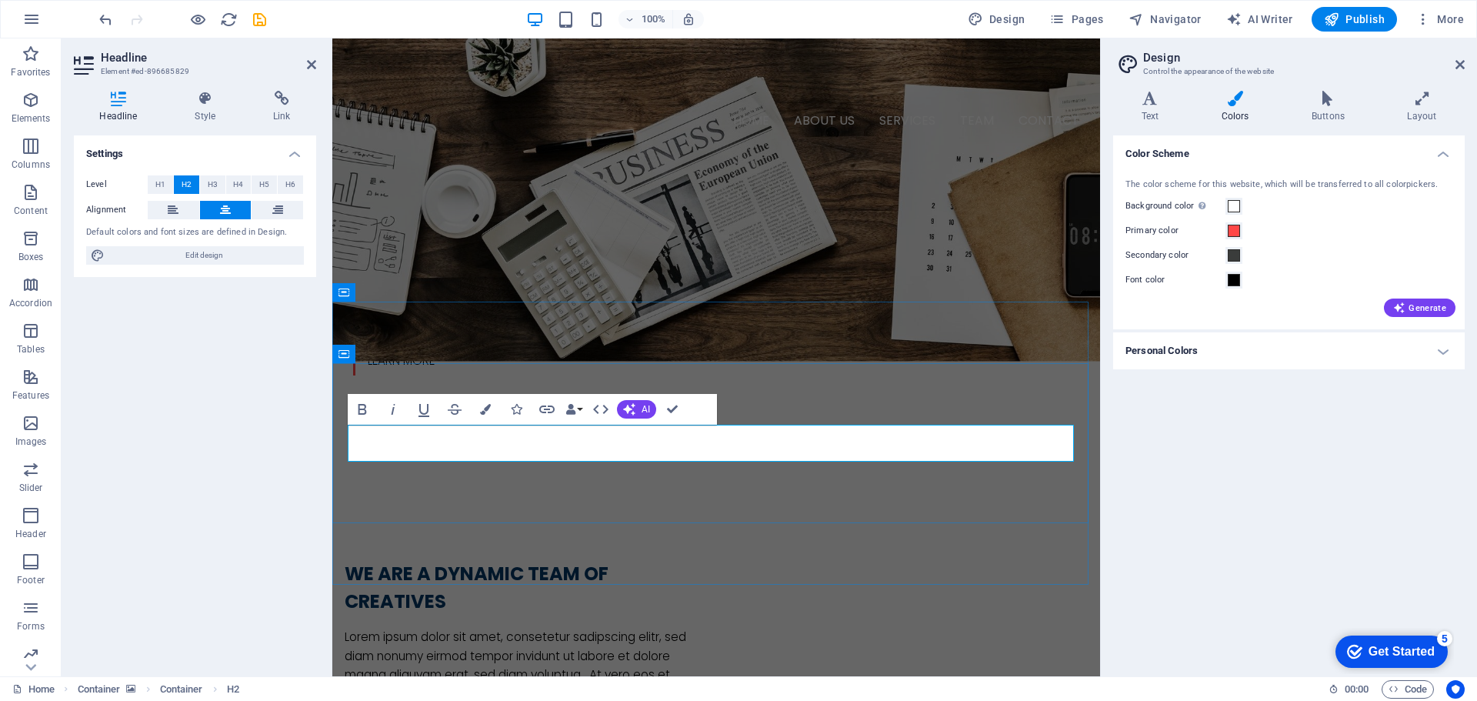
click at [482, 410] on icon "button" at bounding box center [485, 409] width 11 height 11
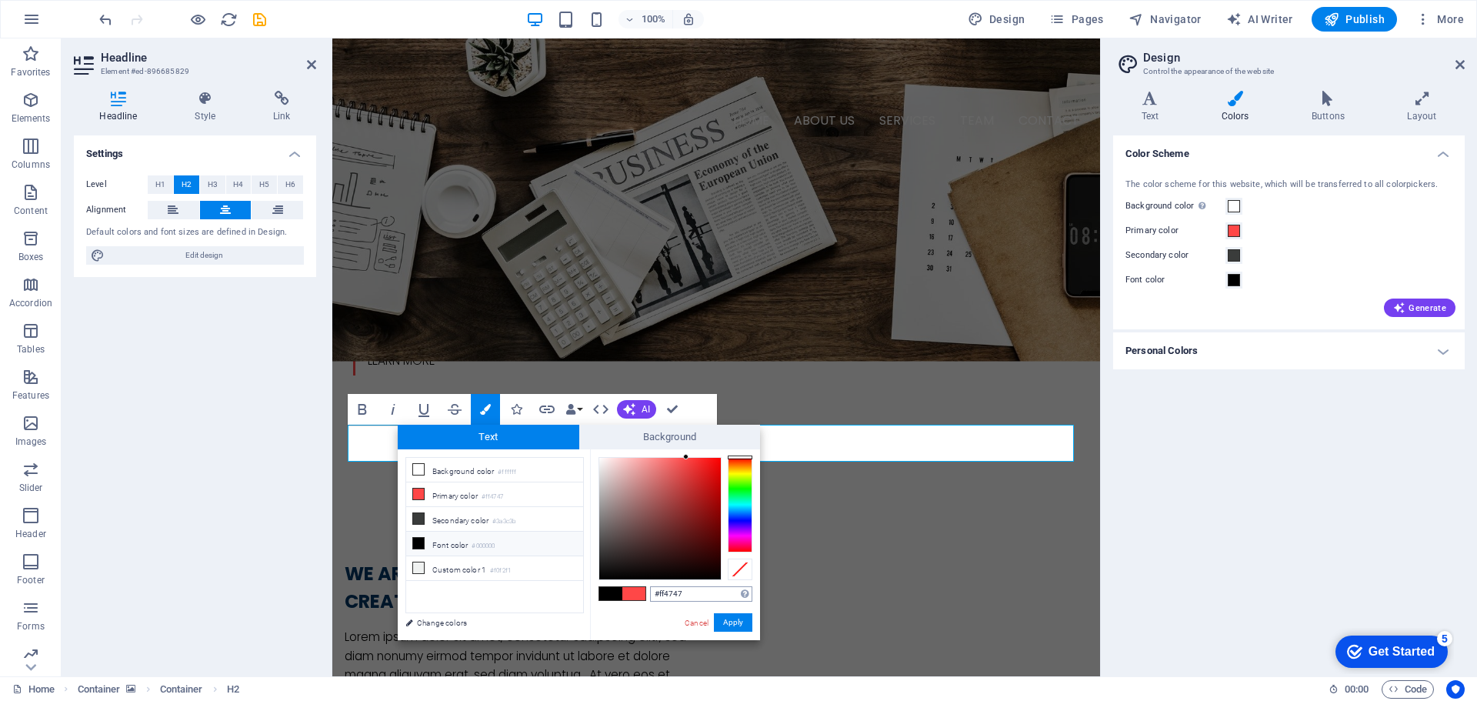
click at [676, 594] on input "#ff4747" at bounding box center [701, 593] width 102 height 15
drag, startPoint x: 676, startPoint y: 594, endPoint x: 684, endPoint y: 589, distance: 10.0
click at [675, 593] on input "#ff4747" at bounding box center [701, 593] width 102 height 15
type input "#"
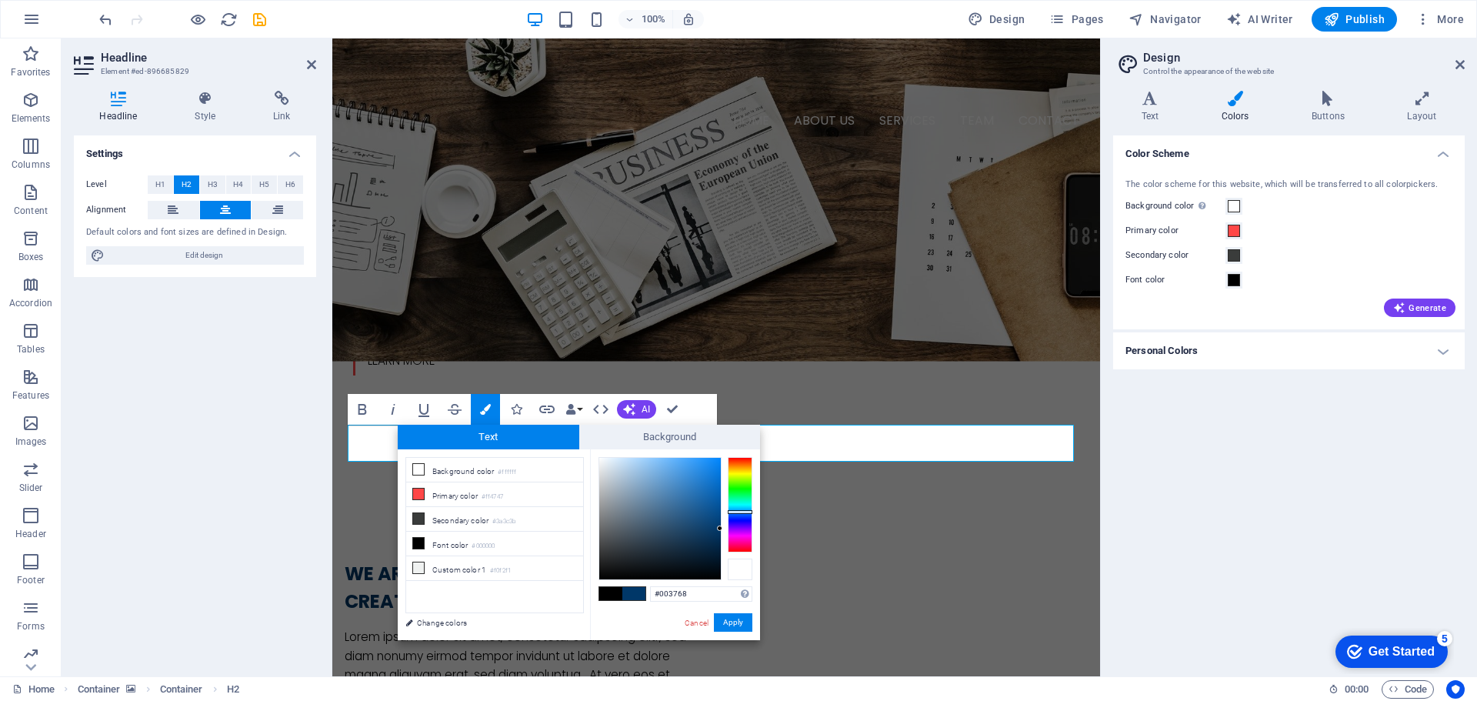
type input "#003768"
click at [734, 622] on button "Apply" at bounding box center [733, 622] width 38 height 18
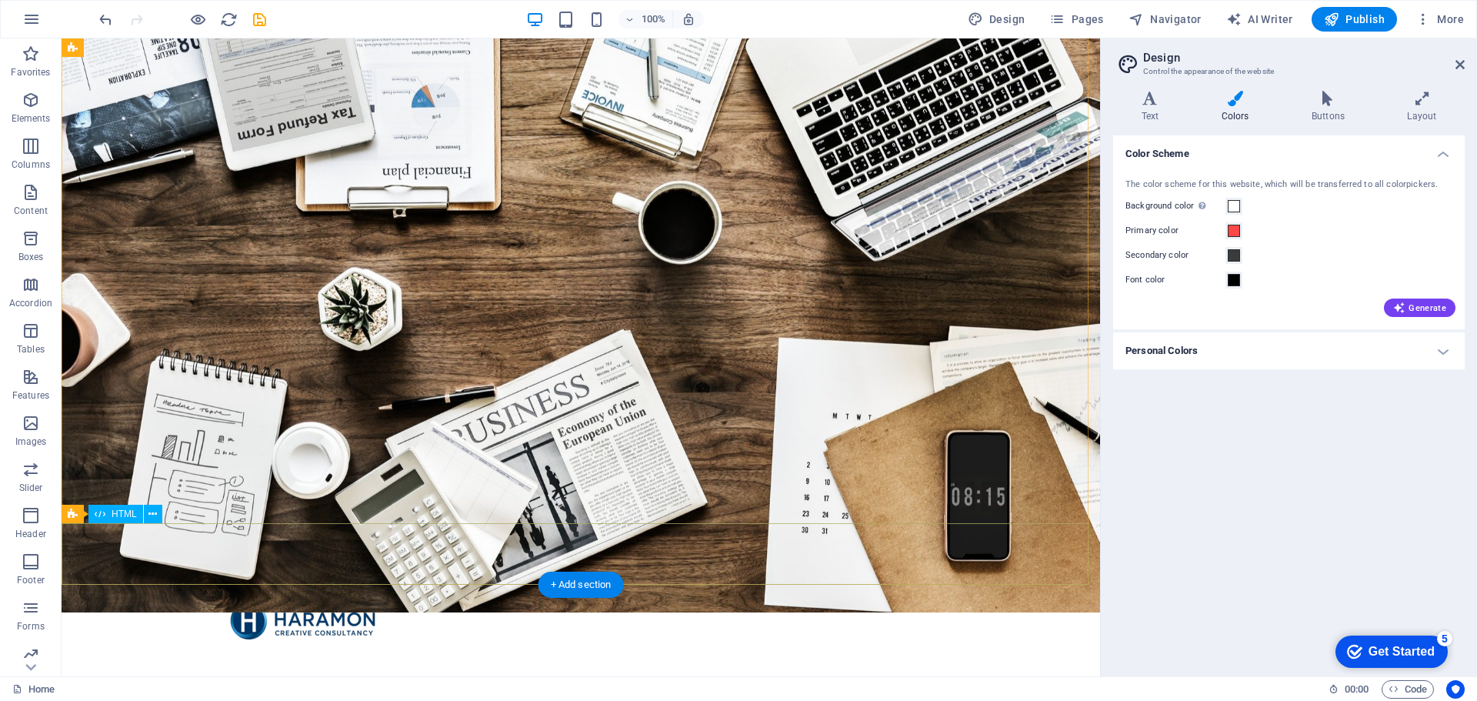
scroll to position [0, 0]
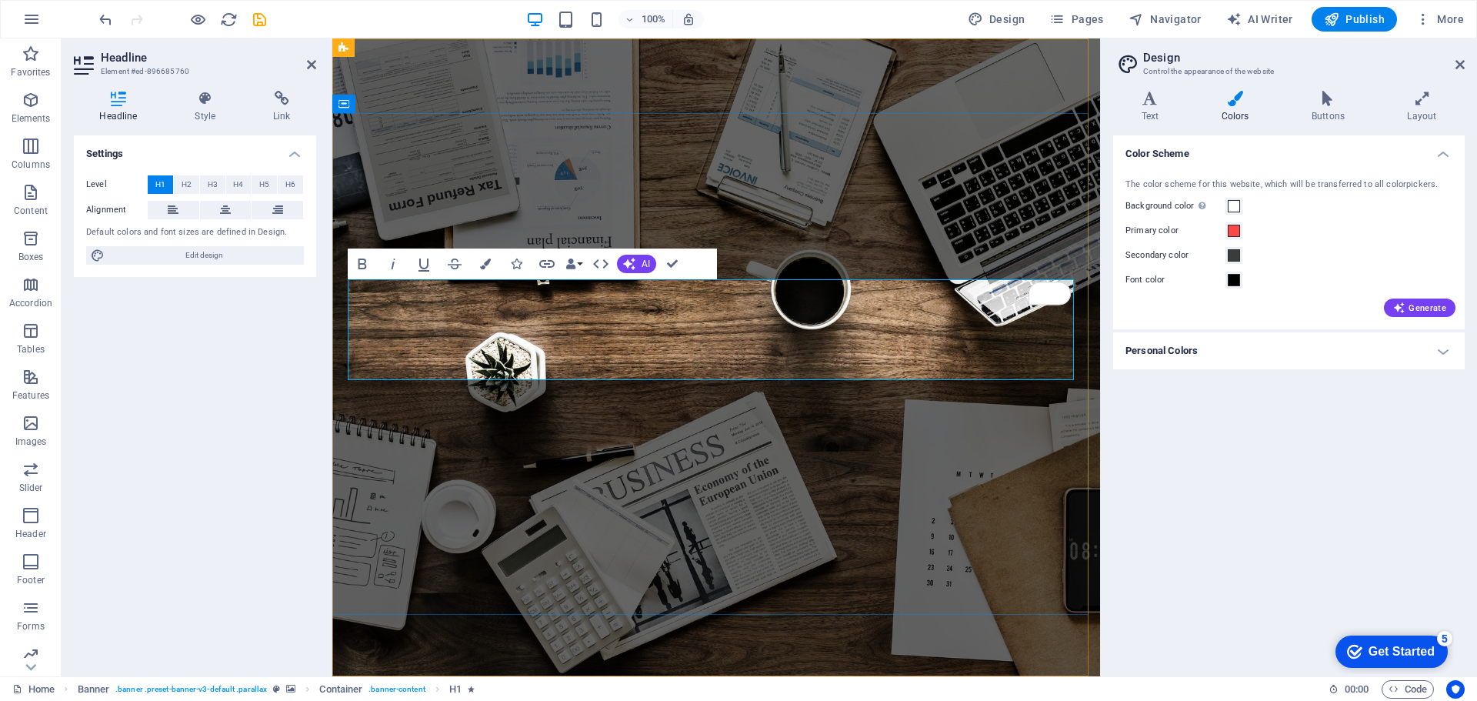
drag, startPoint x: 386, startPoint y: 305, endPoint x: 362, endPoint y: 305, distance: 23.9
click at [494, 266] on button "Colors" at bounding box center [485, 264] width 29 height 31
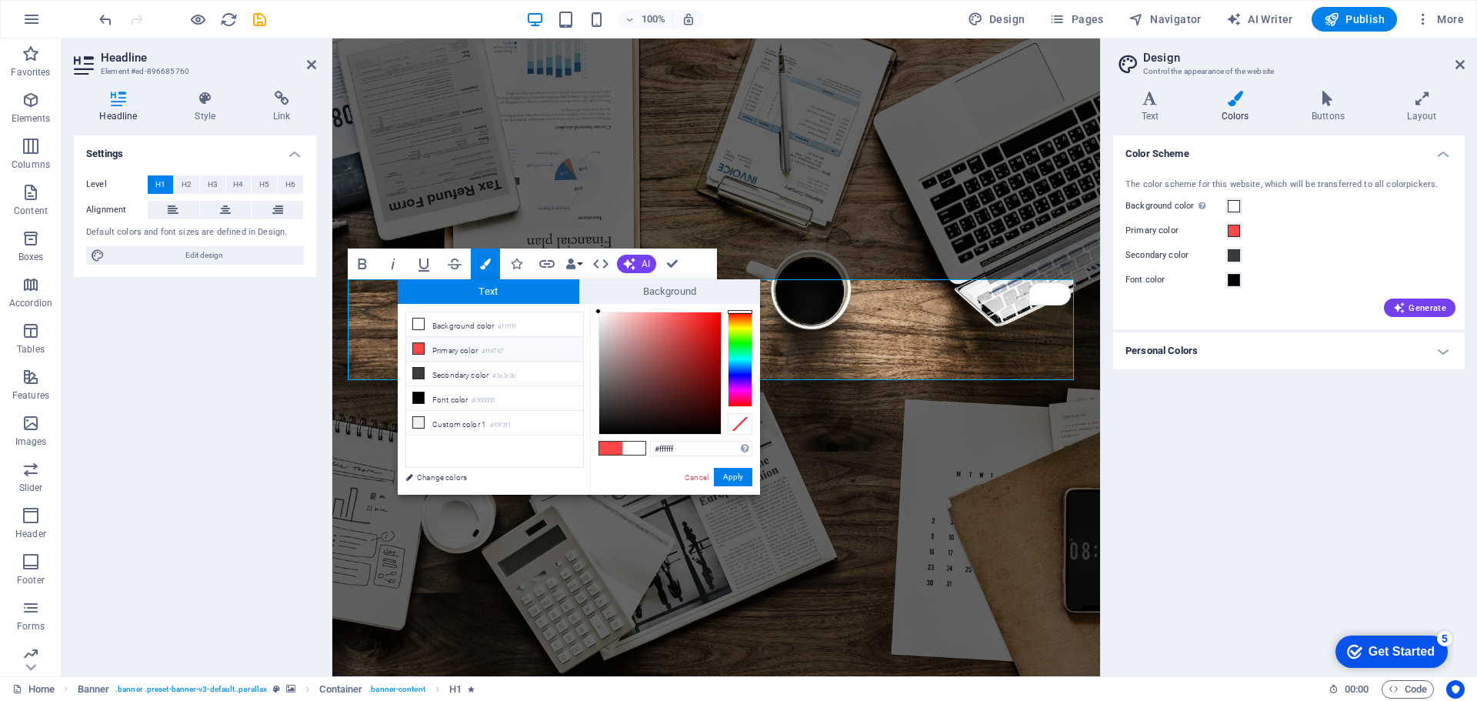
drag, startPoint x: 715, startPoint y: 449, endPoint x: 588, endPoint y: 449, distance: 127.0
click at [588, 449] on div "less Background color #ffffff Primary color #ff4747 Secondary color #3a3c3b Fon…" at bounding box center [579, 399] width 362 height 191
type input "#003768"
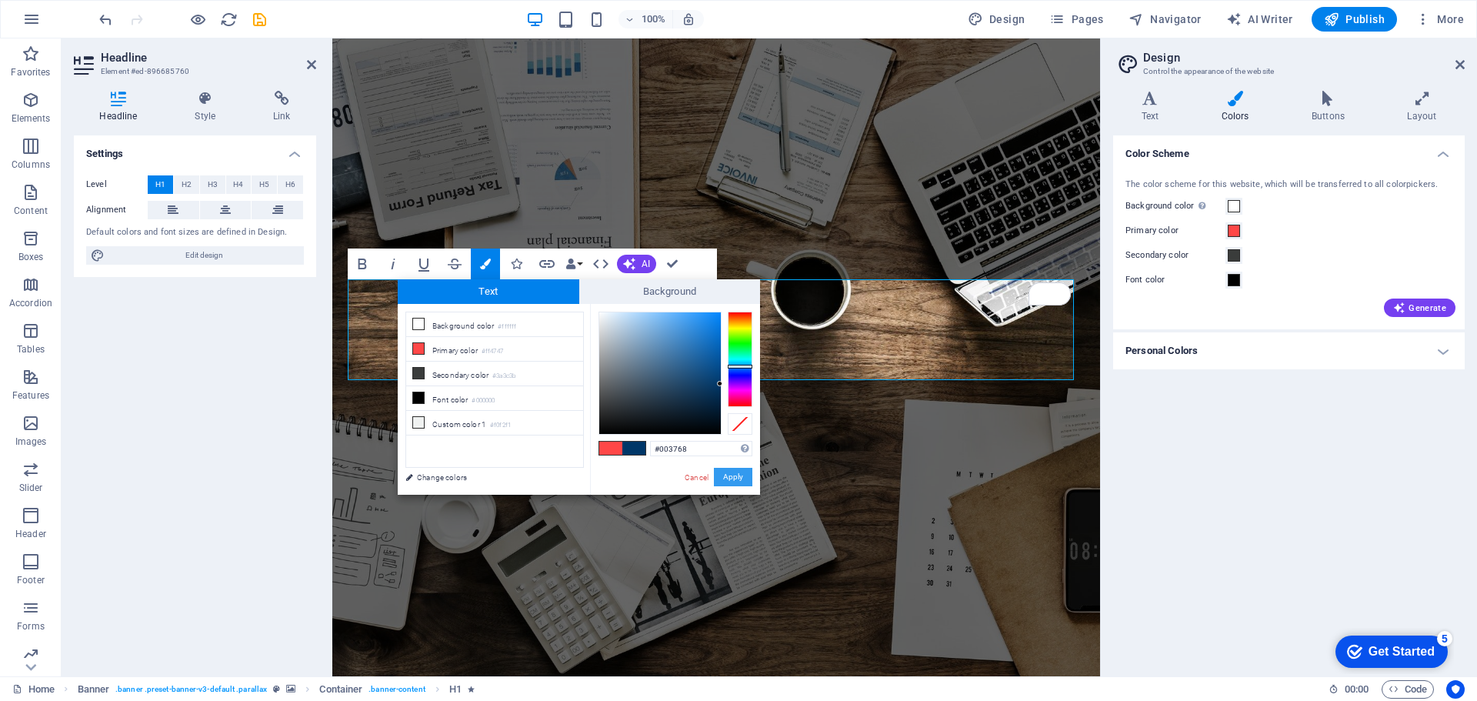
click at [726, 471] on button "Apply" at bounding box center [733, 477] width 38 height 18
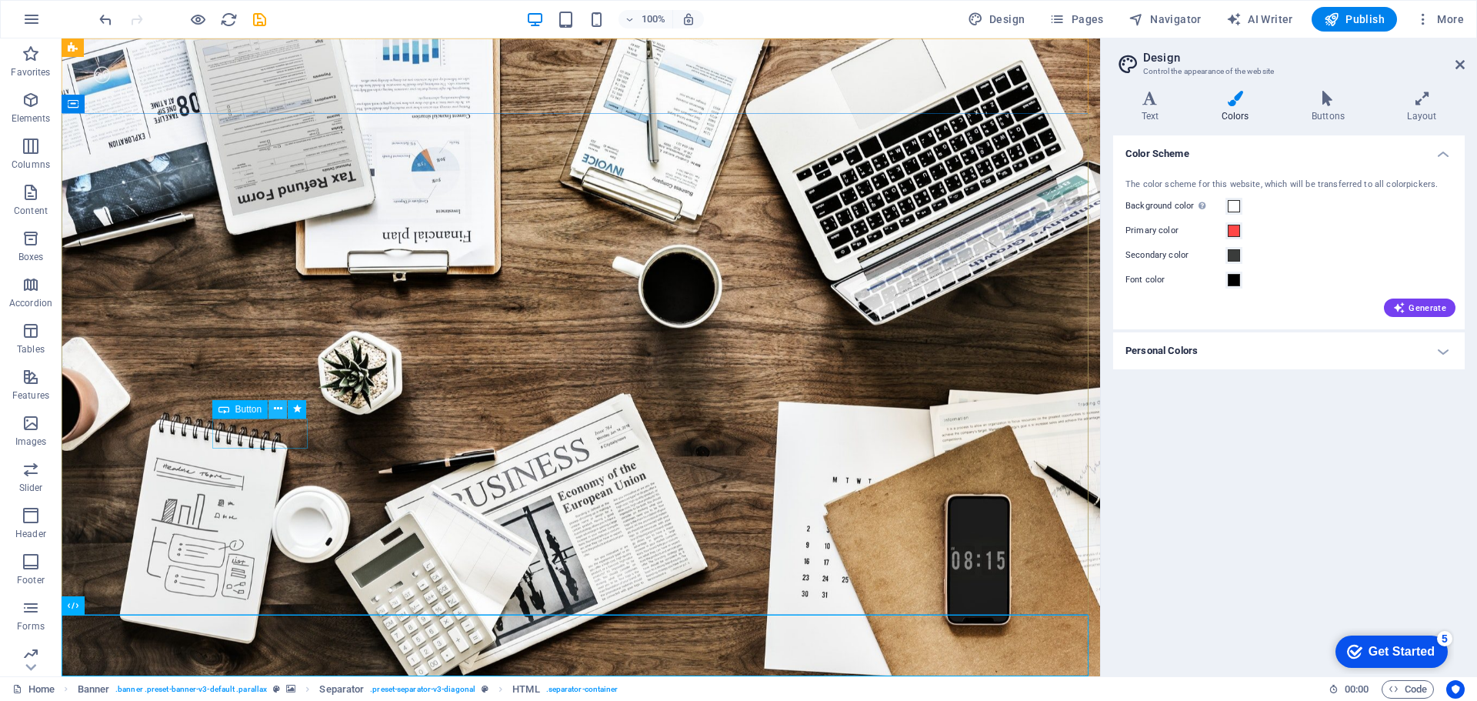
click at [277, 408] on icon at bounding box center [278, 409] width 8 height 16
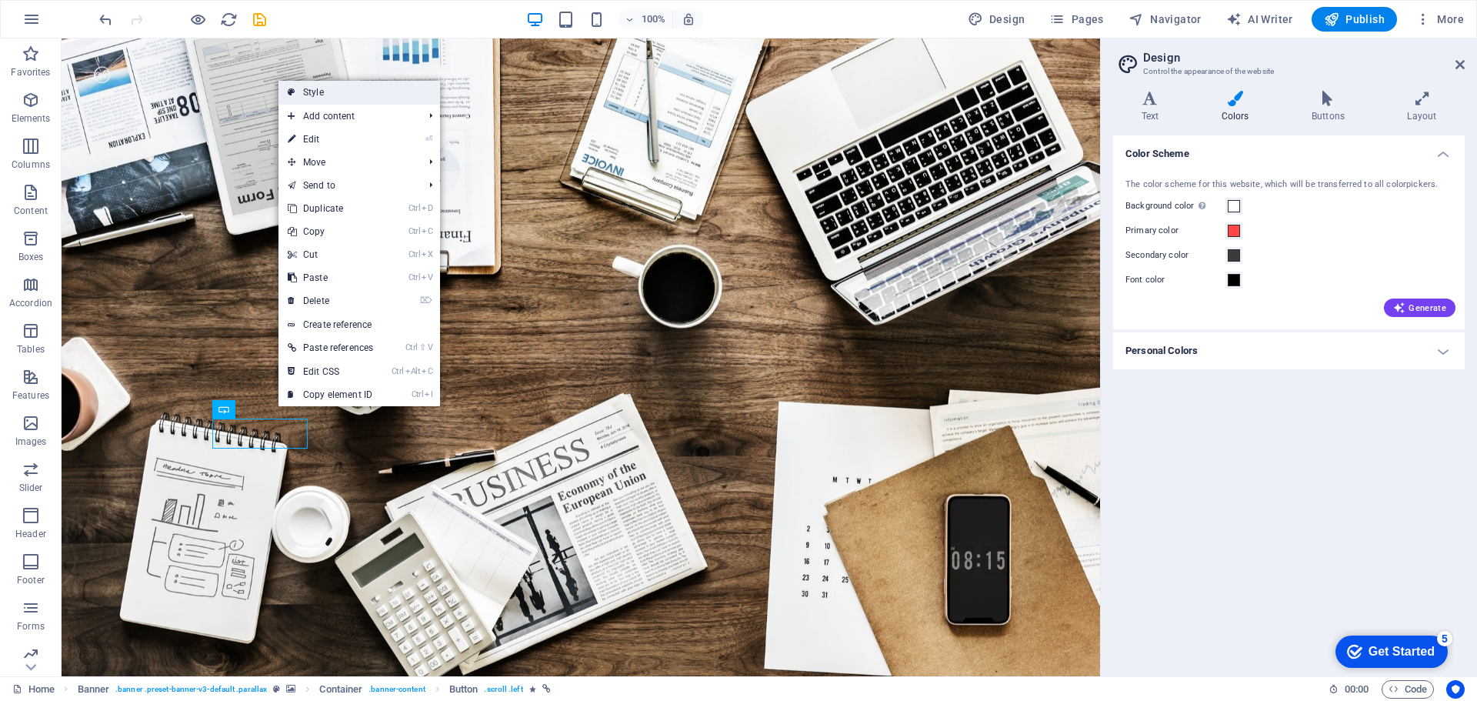
drag, startPoint x: 184, startPoint y: 238, endPoint x: 322, endPoint y: 95, distance: 198.6
click at [322, 95] on link "Style" at bounding box center [360, 92] width 162 height 23
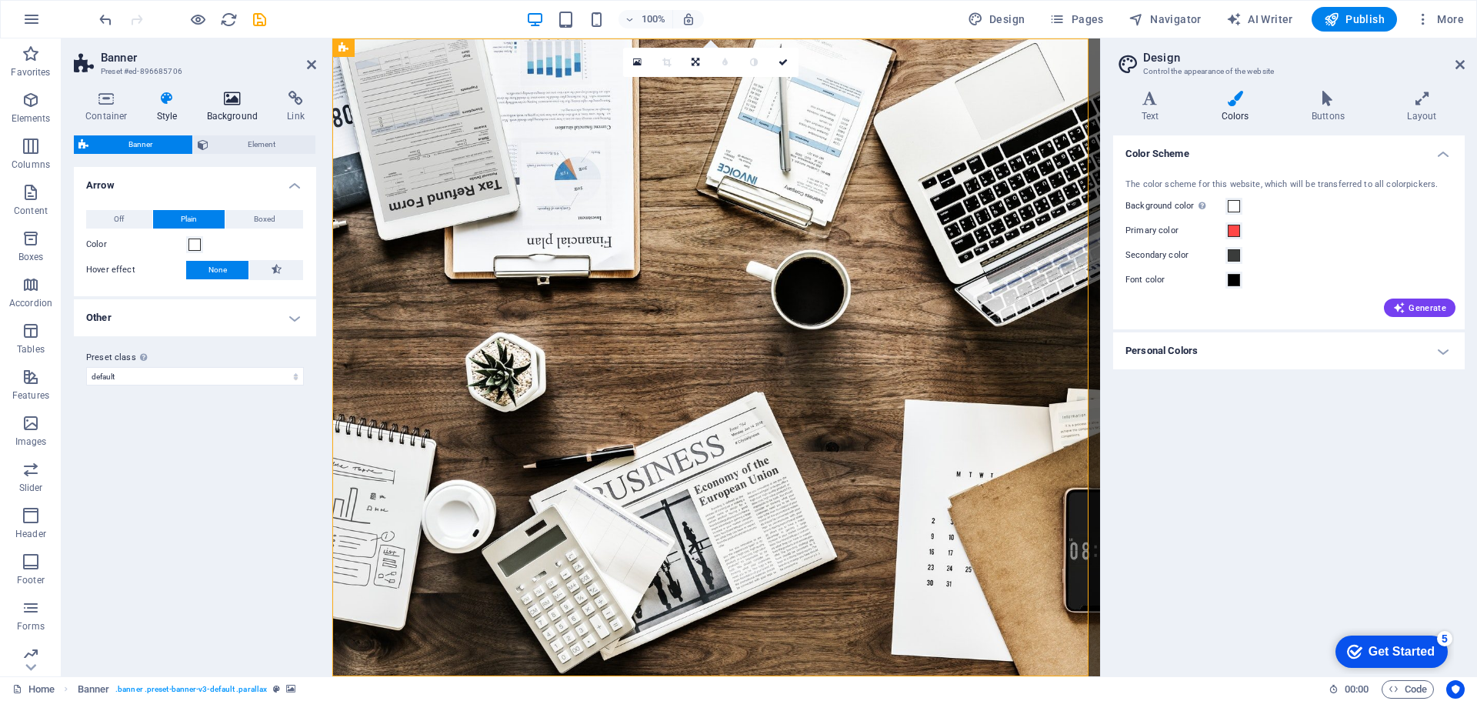
click at [212, 104] on icon at bounding box center [232, 98] width 75 height 15
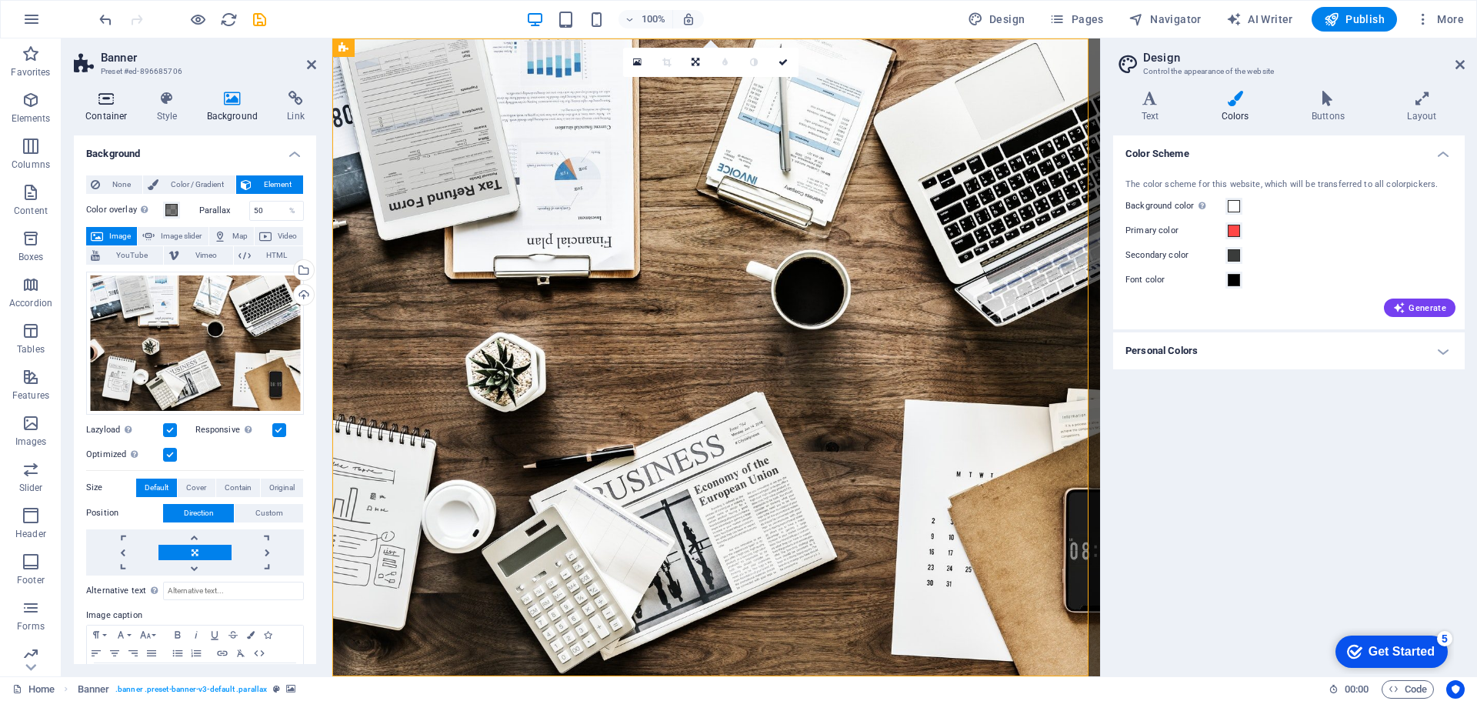
click at [95, 98] on icon at bounding box center [106, 98] width 65 height 15
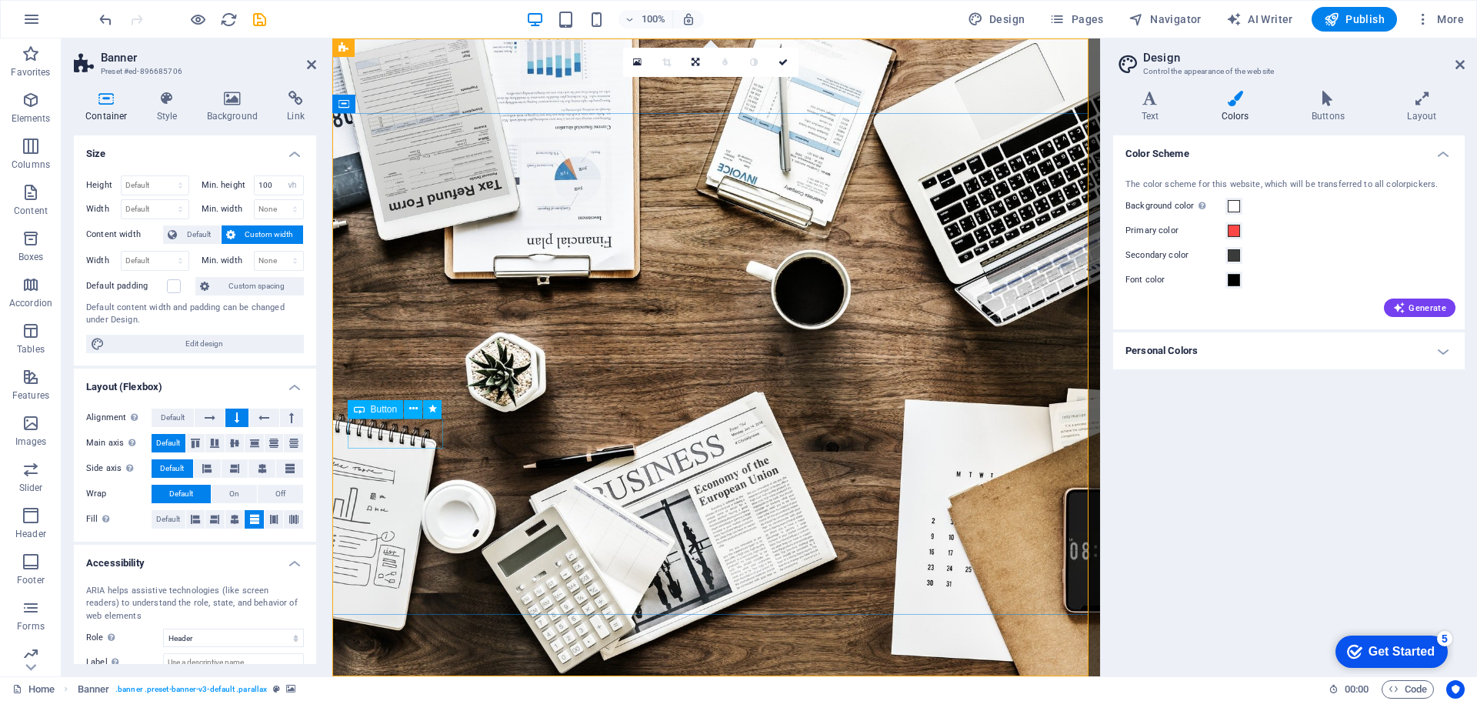
click at [362, 412] on icon at bounding box center [359, 409] width 11 height 18
click at [374, 412] on span "Button" at bounding box center [384, 409] width 27 height 9
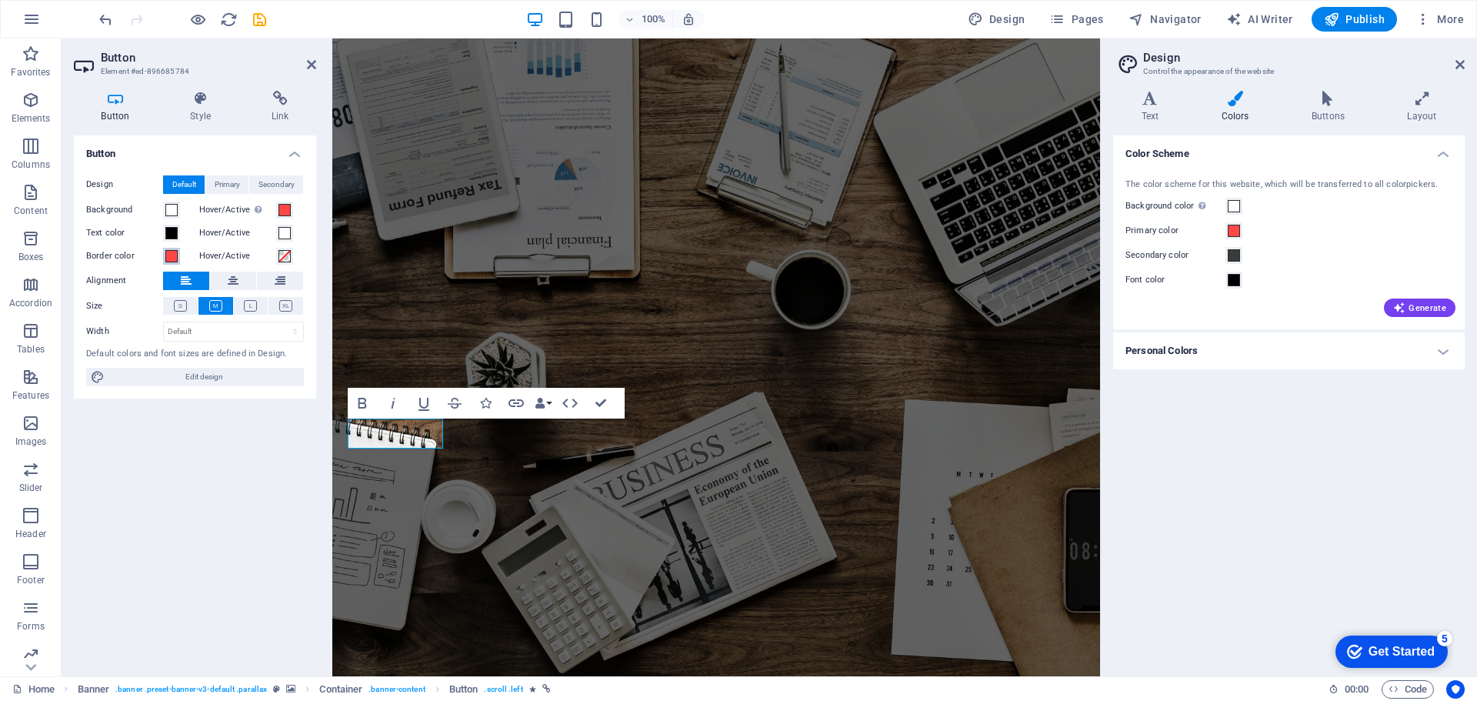
click at [172, 256] on span at bounding box center [171, 256] width 12 height 12
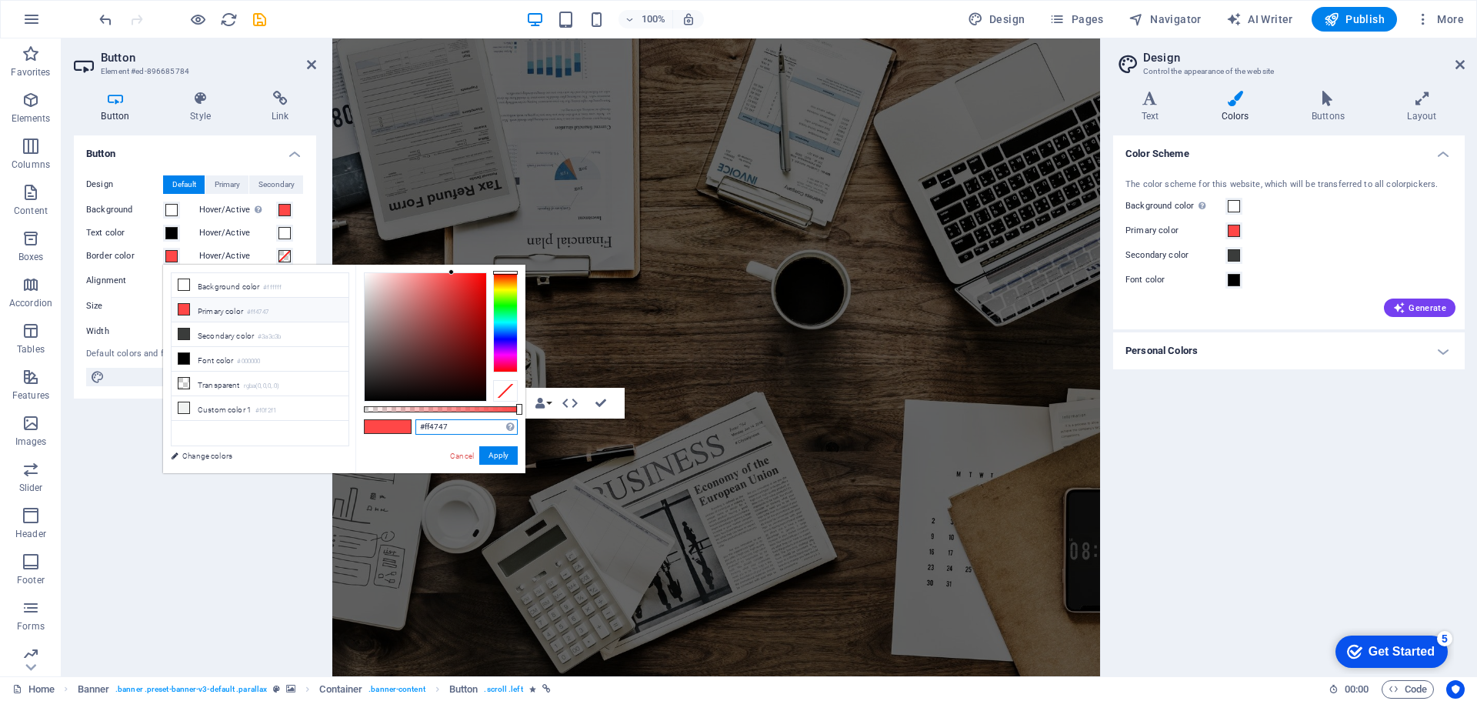
drag, startPoint x: 454, startPoint y: 422, endPoint x: 391, endPoint y: 429, distance: 63.4
click at [391, 429] on div "#ff4747 Supported formats #0852ed rgb(8, 82, 237) rgba(8, 82, 237, 90%) hsv(221…" at bounding box center [440, 481] width 170 height 432
paste input "#003768"
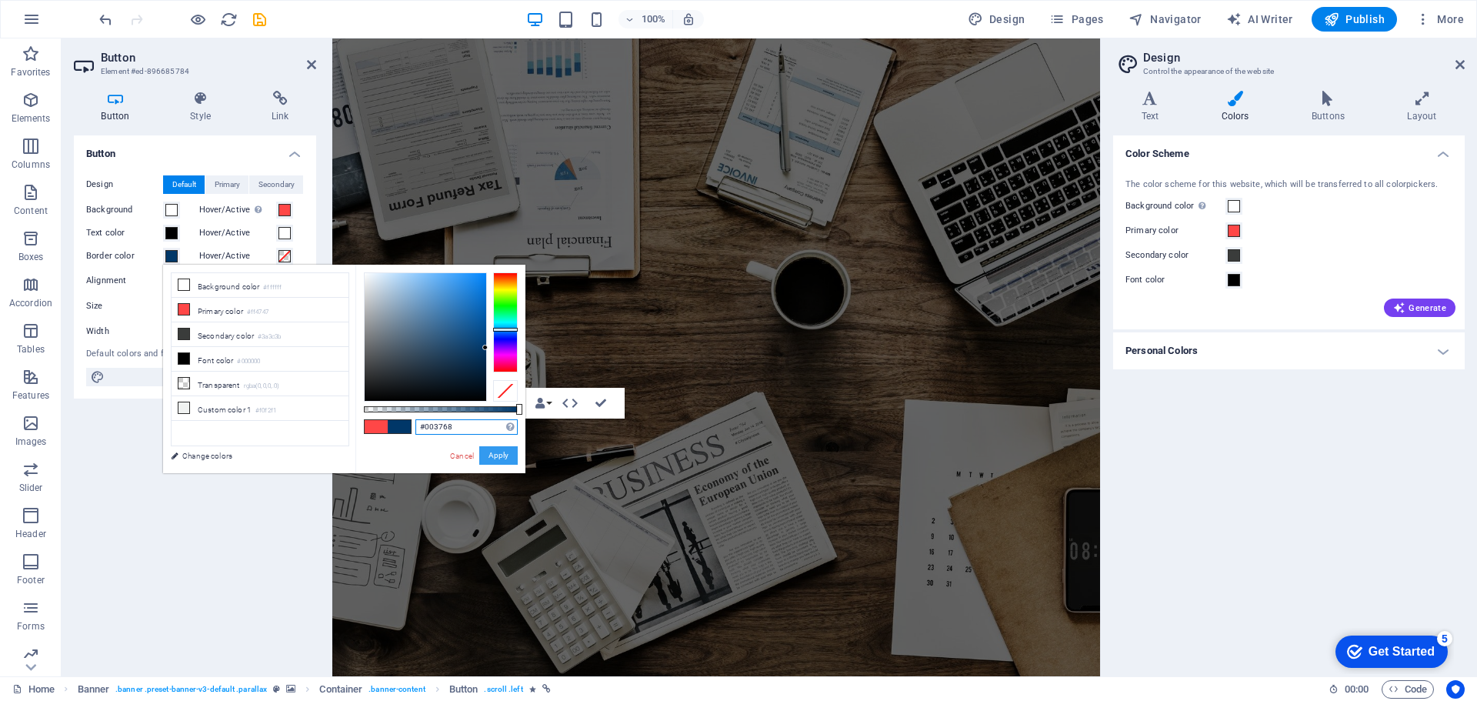
type input "#003768"
click at [493, 452] on button "Apply" at bounding box center [498, 455] width 38 height 18
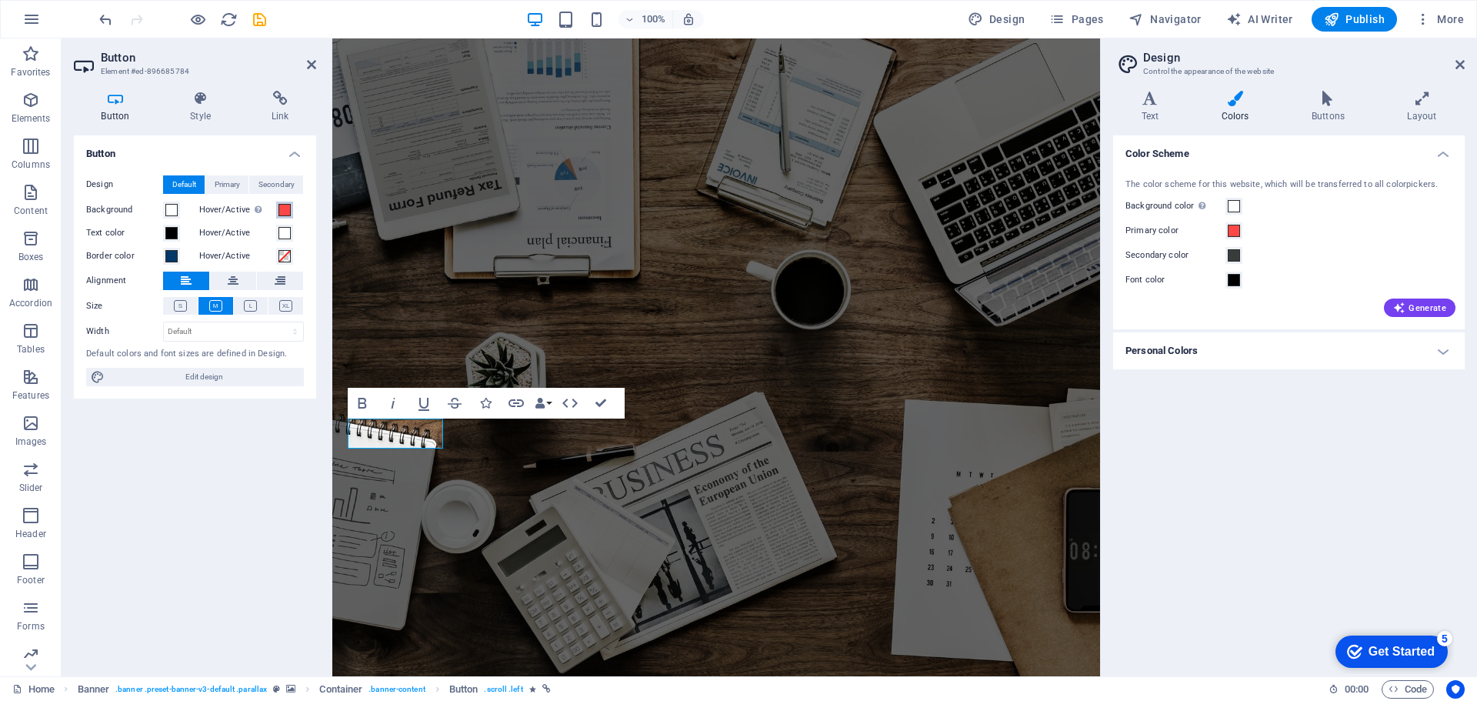
click at [280, 207] on span at bounding box center [285, 210] width 12 height 12
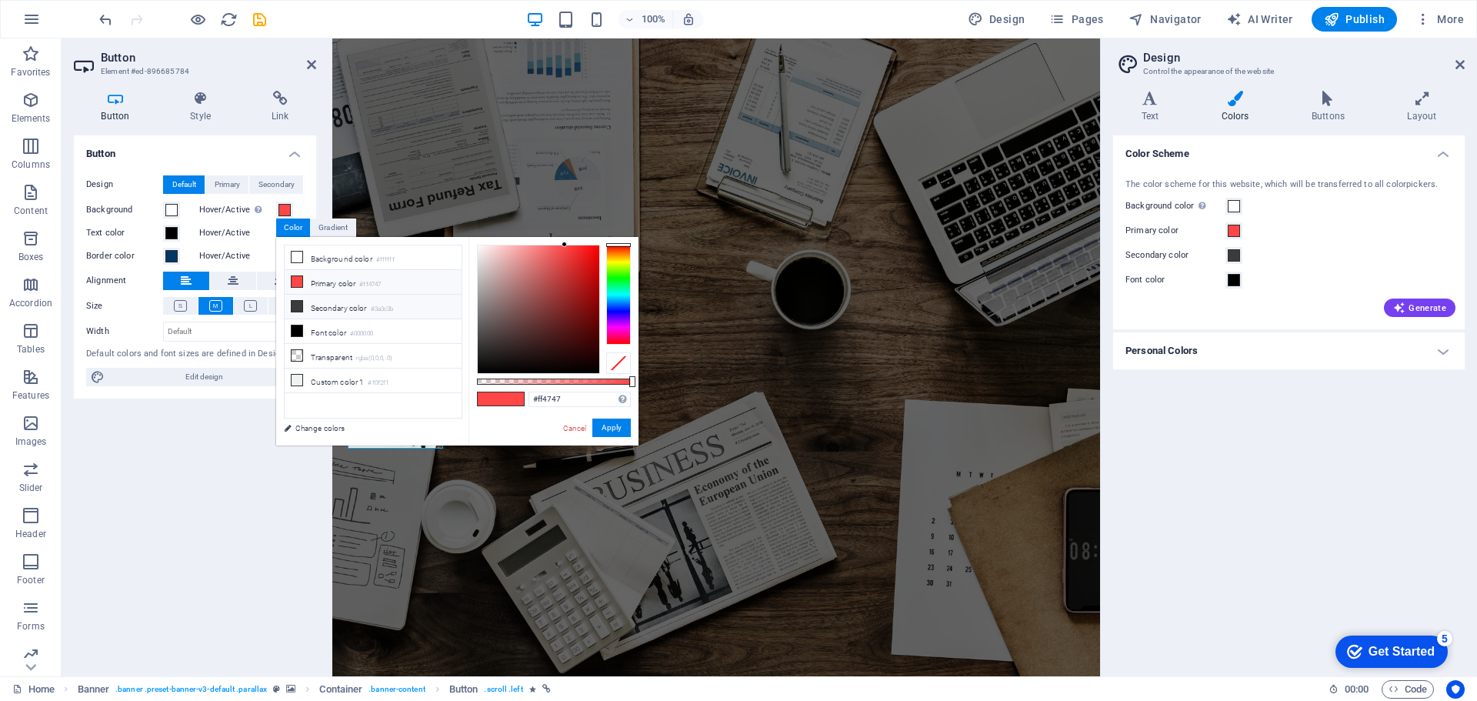
click at [335, 305] on li "Secondary color #3a3c3b" at bounding box center [373, 307] width 177 height 25
type input "#3a3c3b"
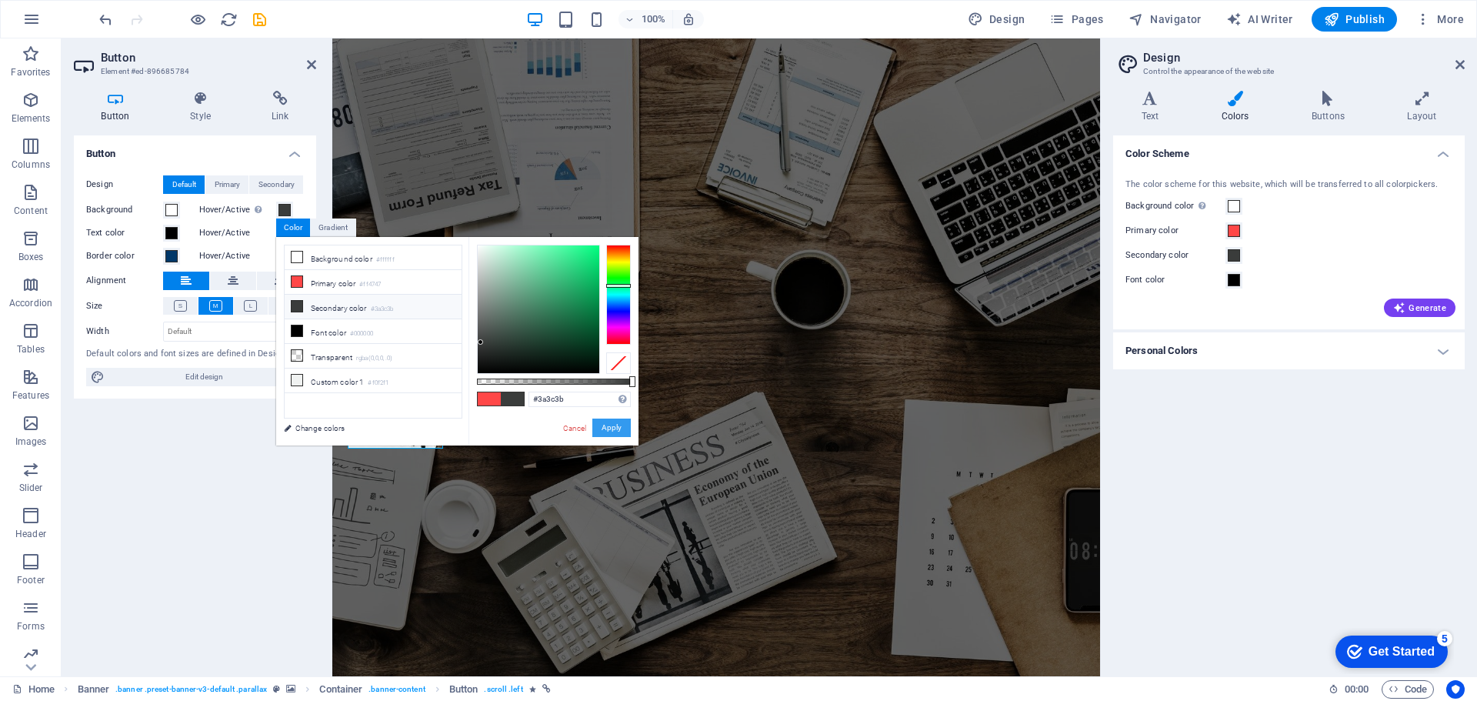
drag, startPoint x: 602, startPoint y: 431, endPoint x: 230, endPoint y: 392, distance: 374.5
click at [602, 431] on button "Apply" at bounding box center [611, 428] width 38 height 18
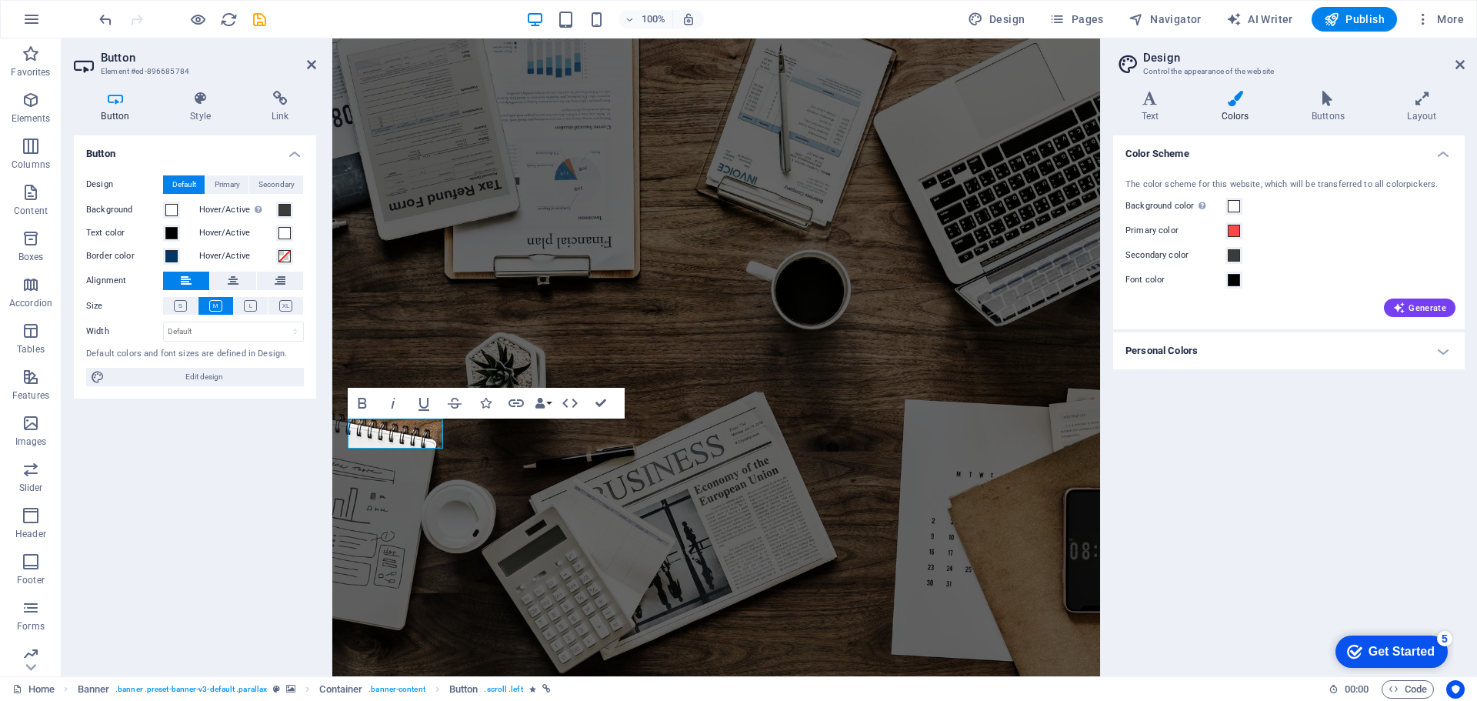
click at [305, 62] on h2 "Button" at bounding box center [208, 58] width 215 height 14
click at [313, 66] on icon at bounding box center [311, 64] width 9 height 12
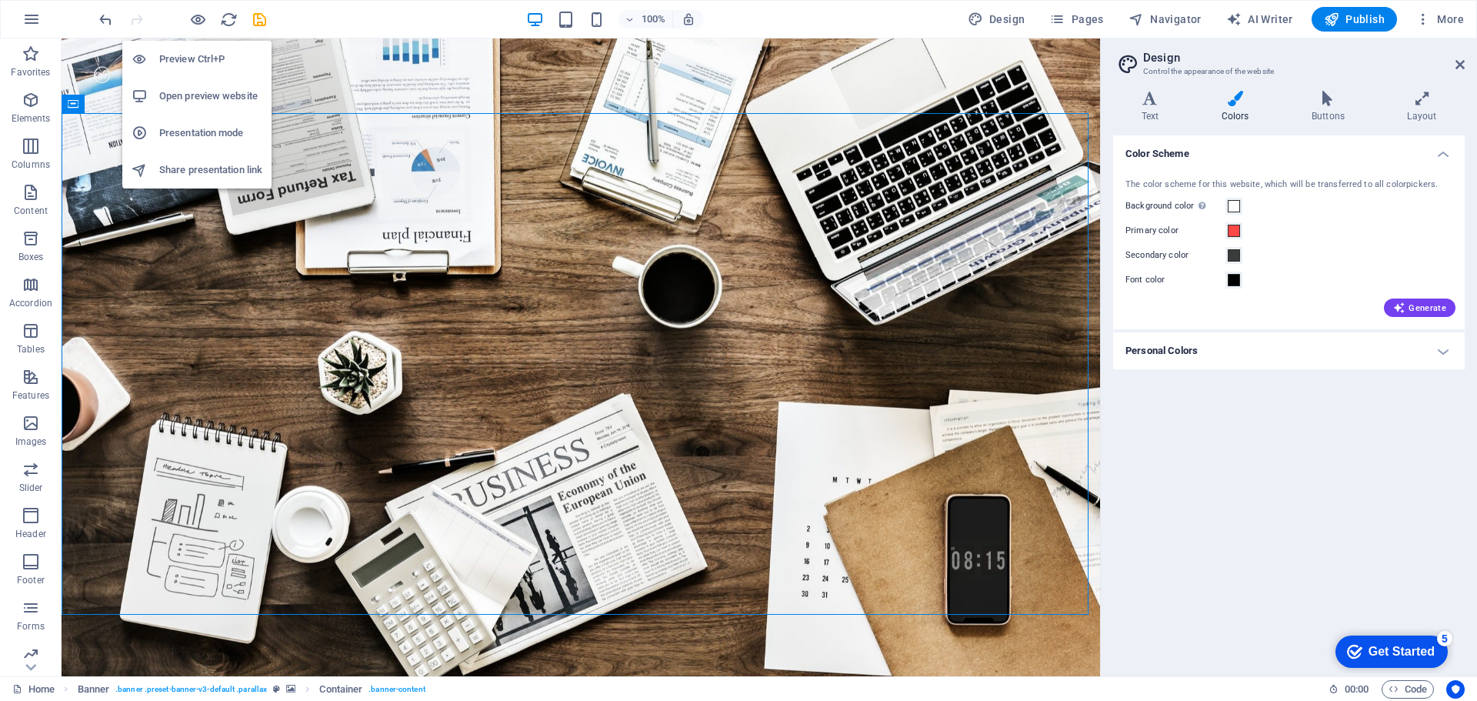
click at [195, 16] on icon "button" at bounding box center [198, 20] width 18 height 18
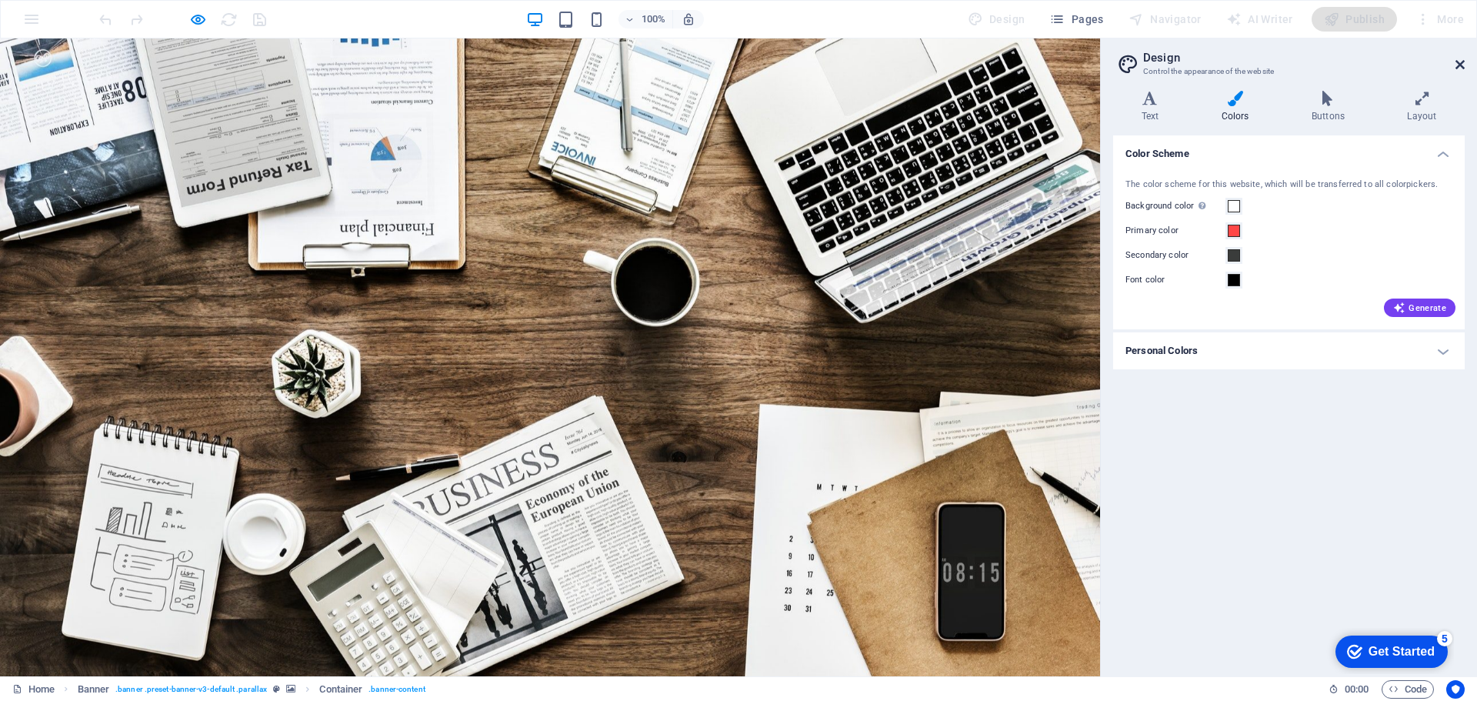
click at [1460, 62] on icon at bounding box center [1460, 64] width 9 height 12
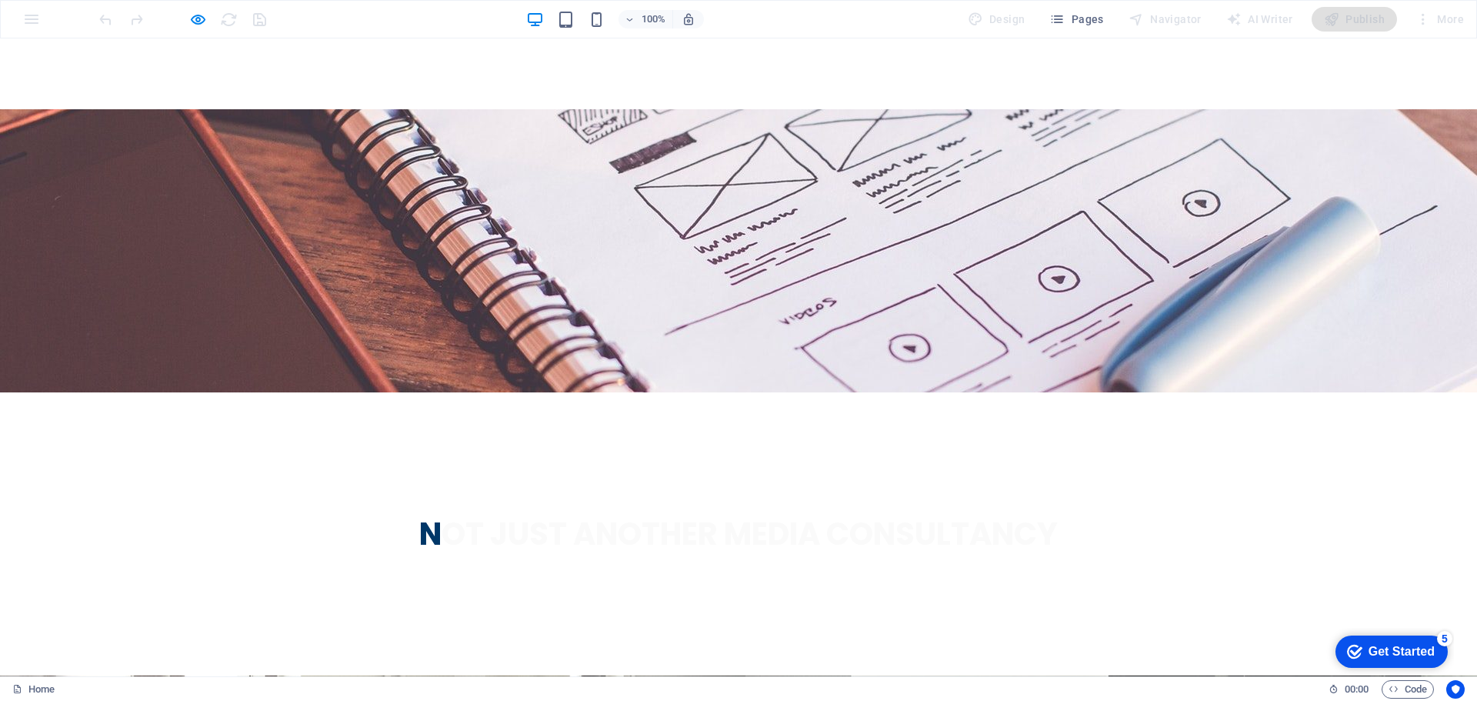
scroll to position [3130, 0]
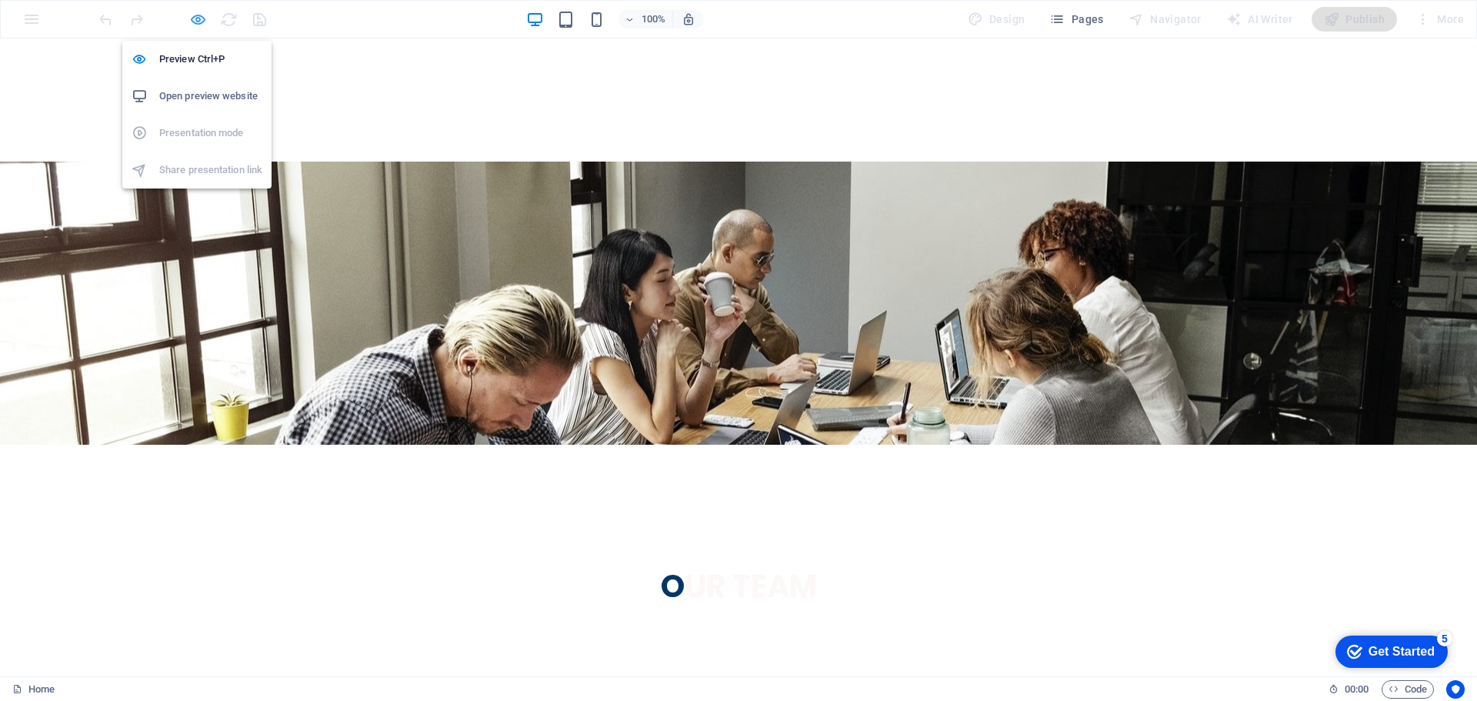
drag, startPoint x: 196, startPoint y: 18, endPoint x: 387, endPoint y: 58, distance: 194.8
click at [196, 18] on icon "button" at bounding box center [198, 20] width 18 height 18
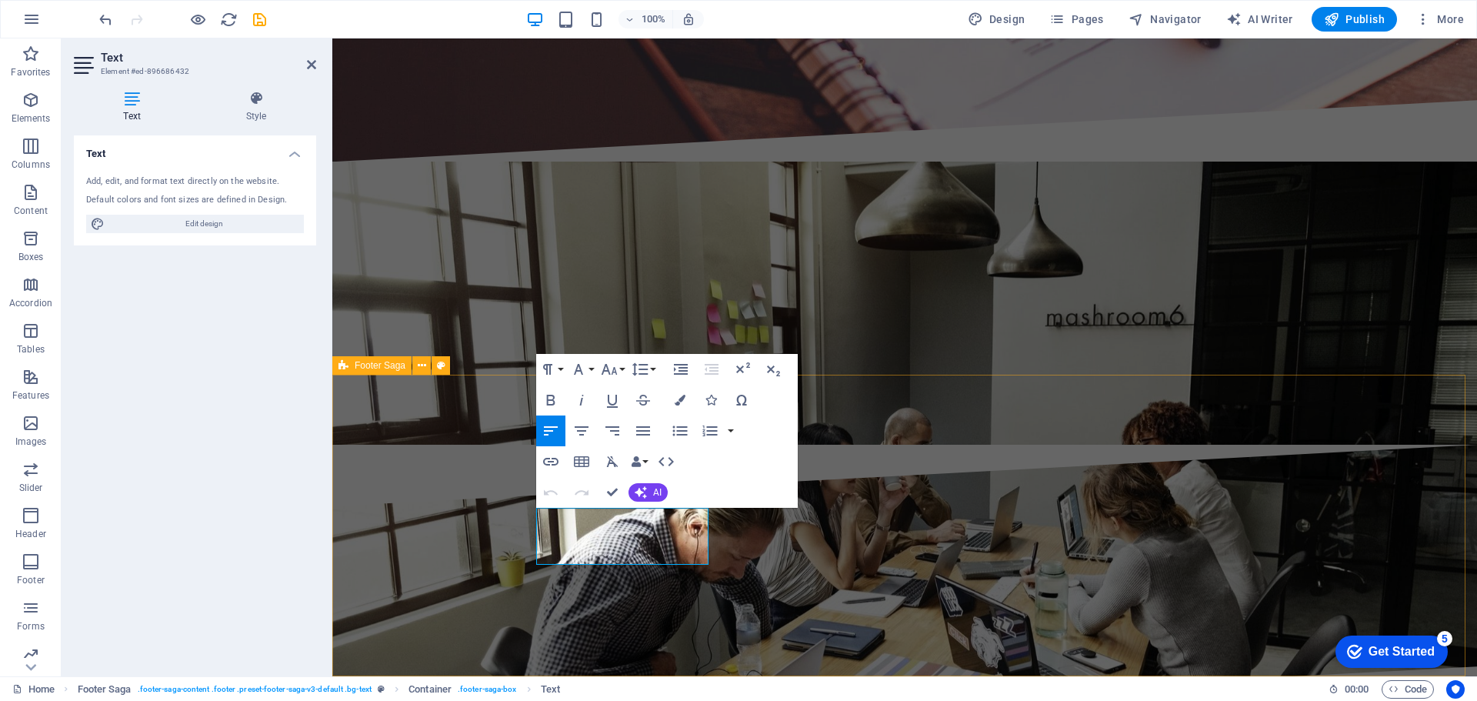
drag, startPoint x: 585, startPoint y: 555, endPoint x: 522, endPoint y: 495, distance: 87.1
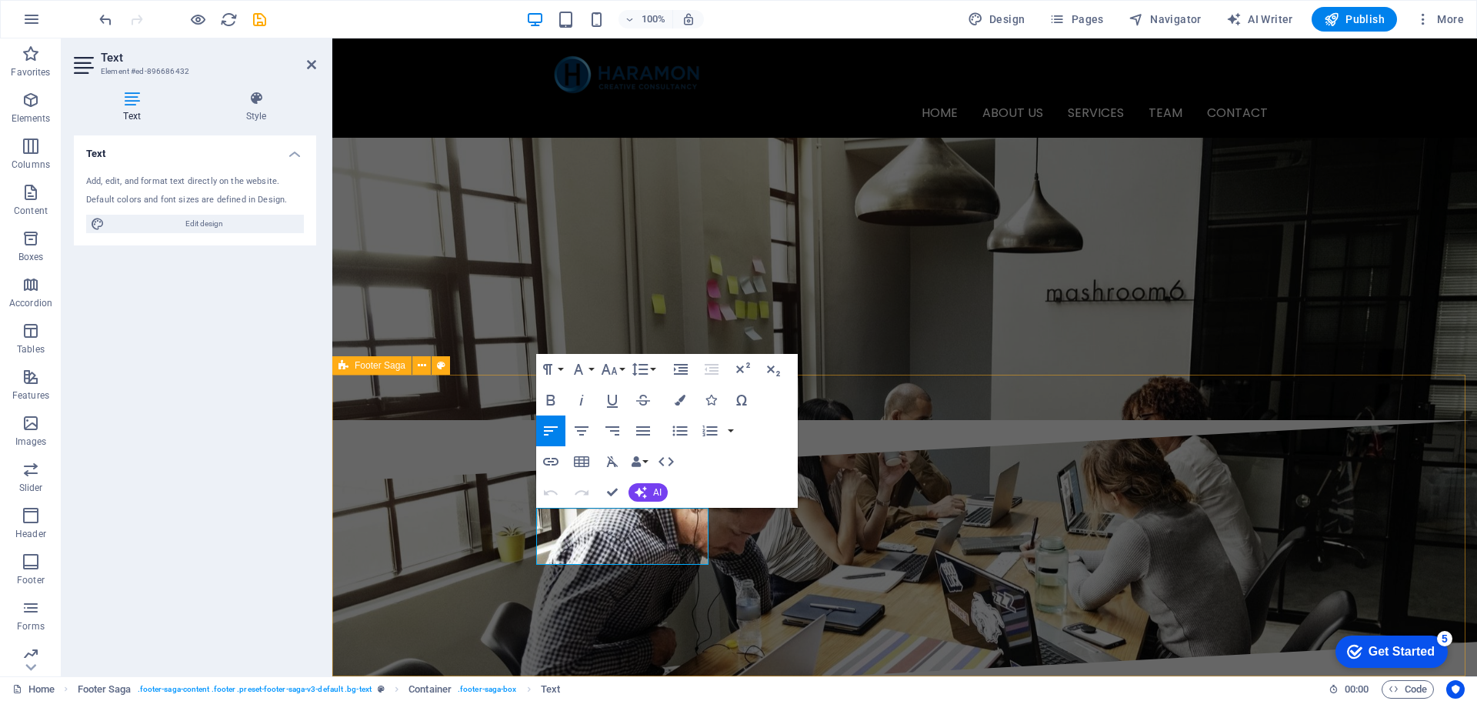
scroll to position [3092, 0]
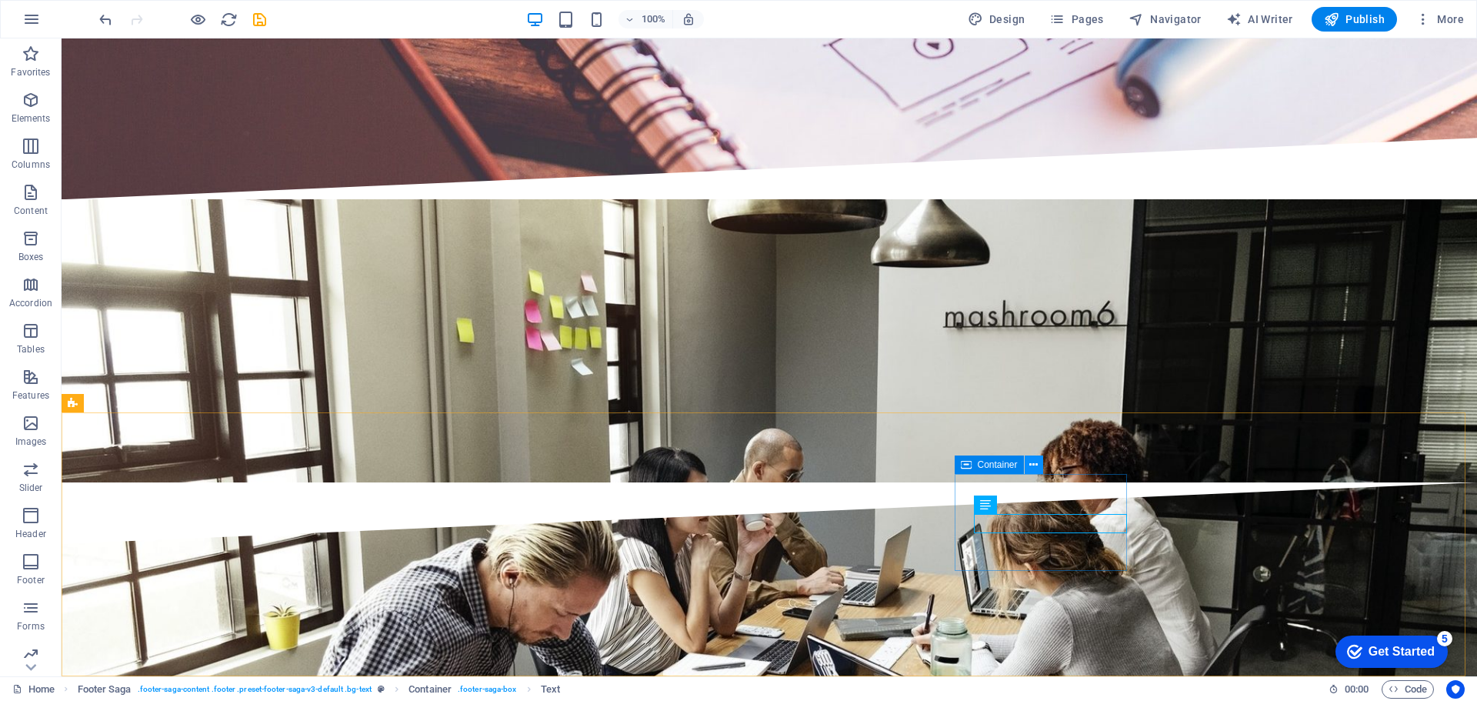
click at [1033, 464] on icon at bounding box center [1033, 465] width 8 height 16
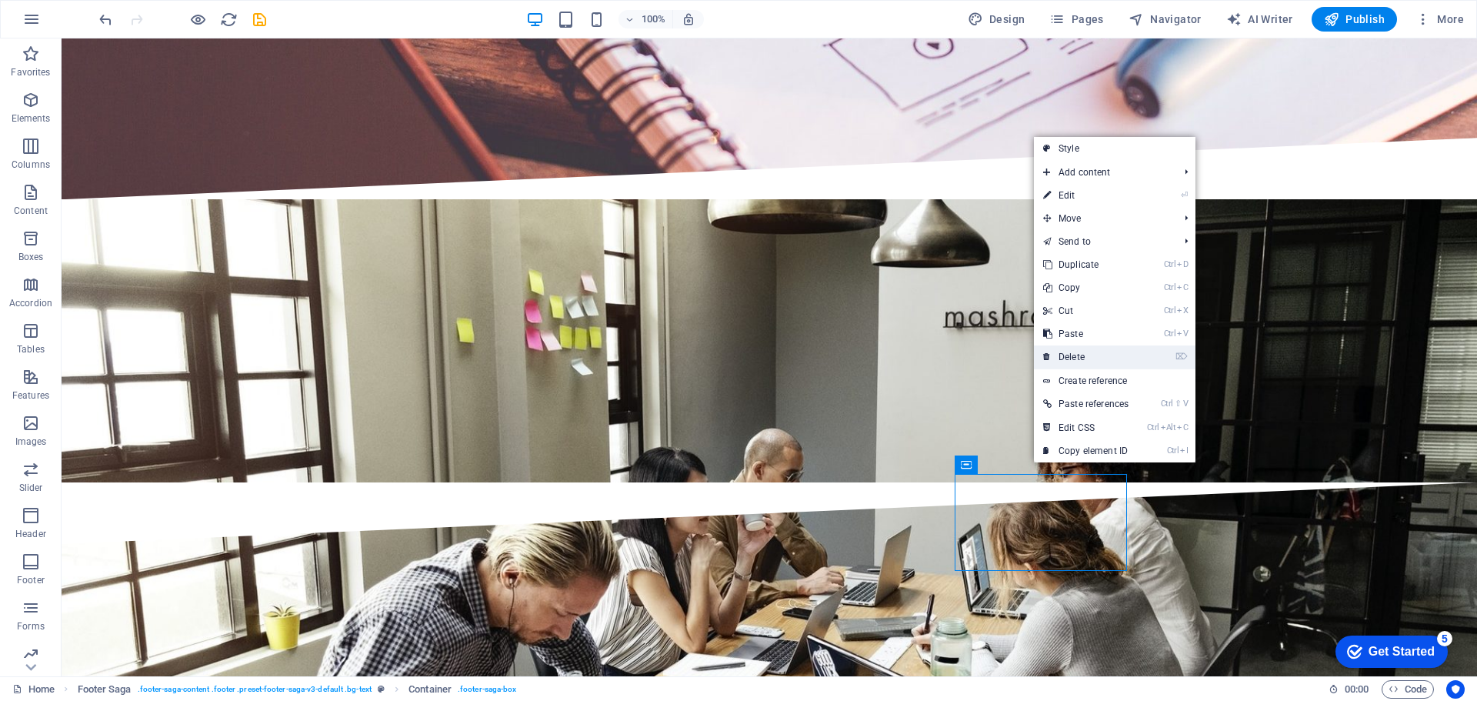
click at [1077, 358] on link "⌦ Delete" at bounding box center [1086, 356] width 104 height 23
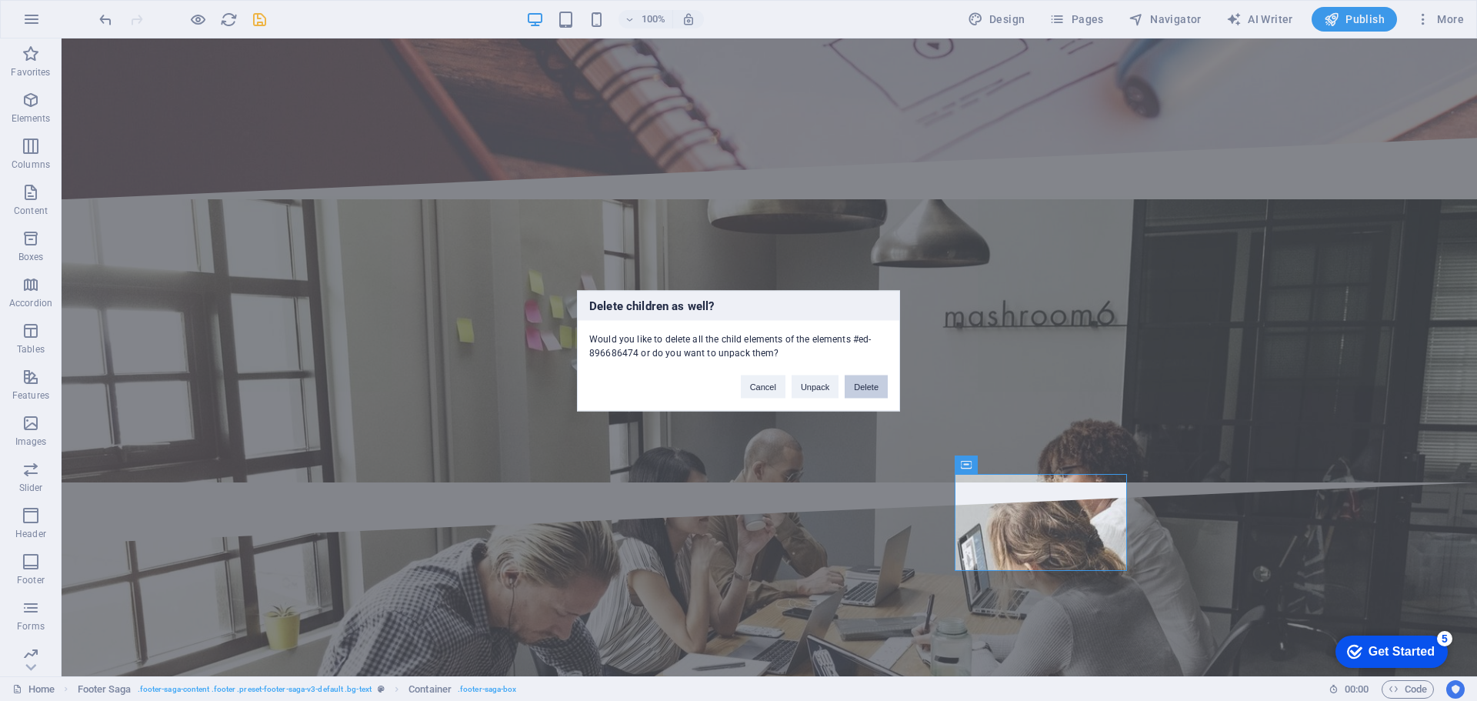
click at [866, 386] on button "Delete" at bounding box center [866, 386] width 43 height 23
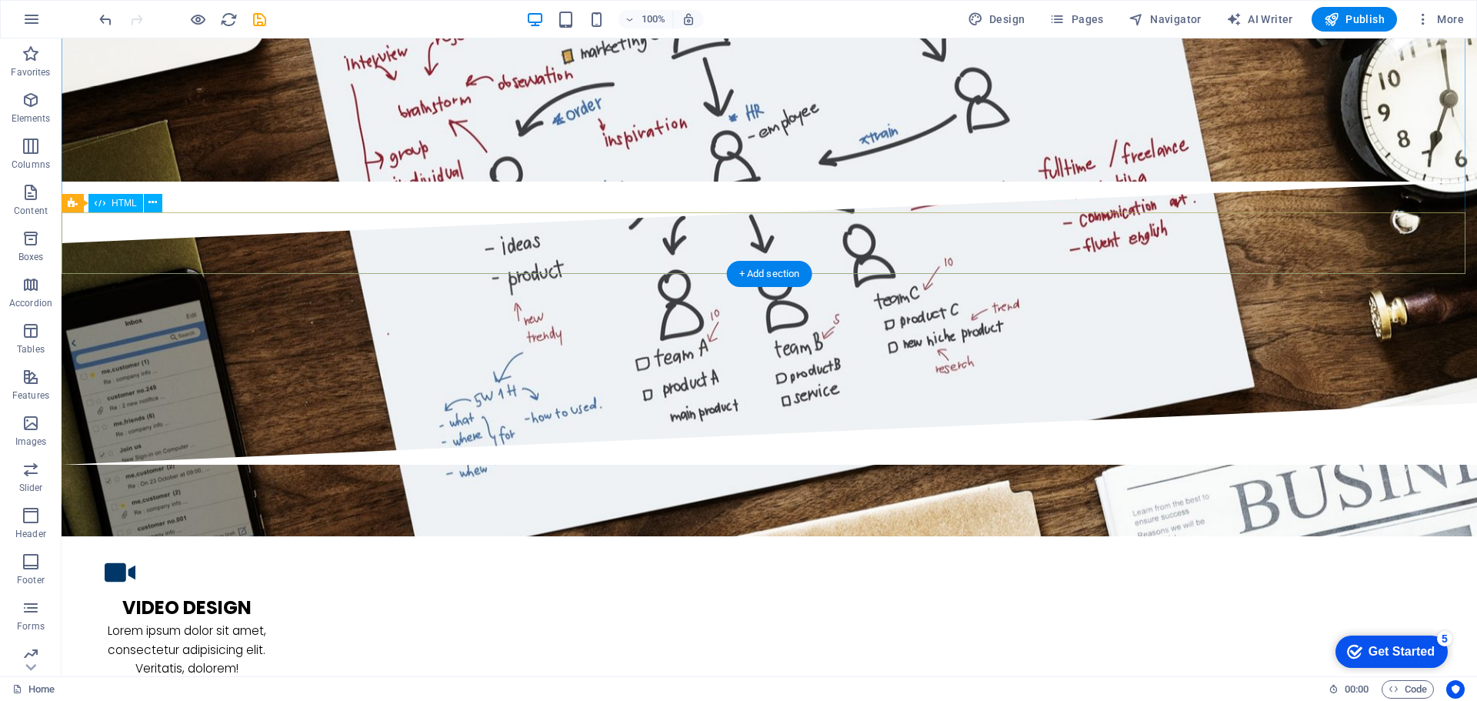
scroll to position [2092, 0]
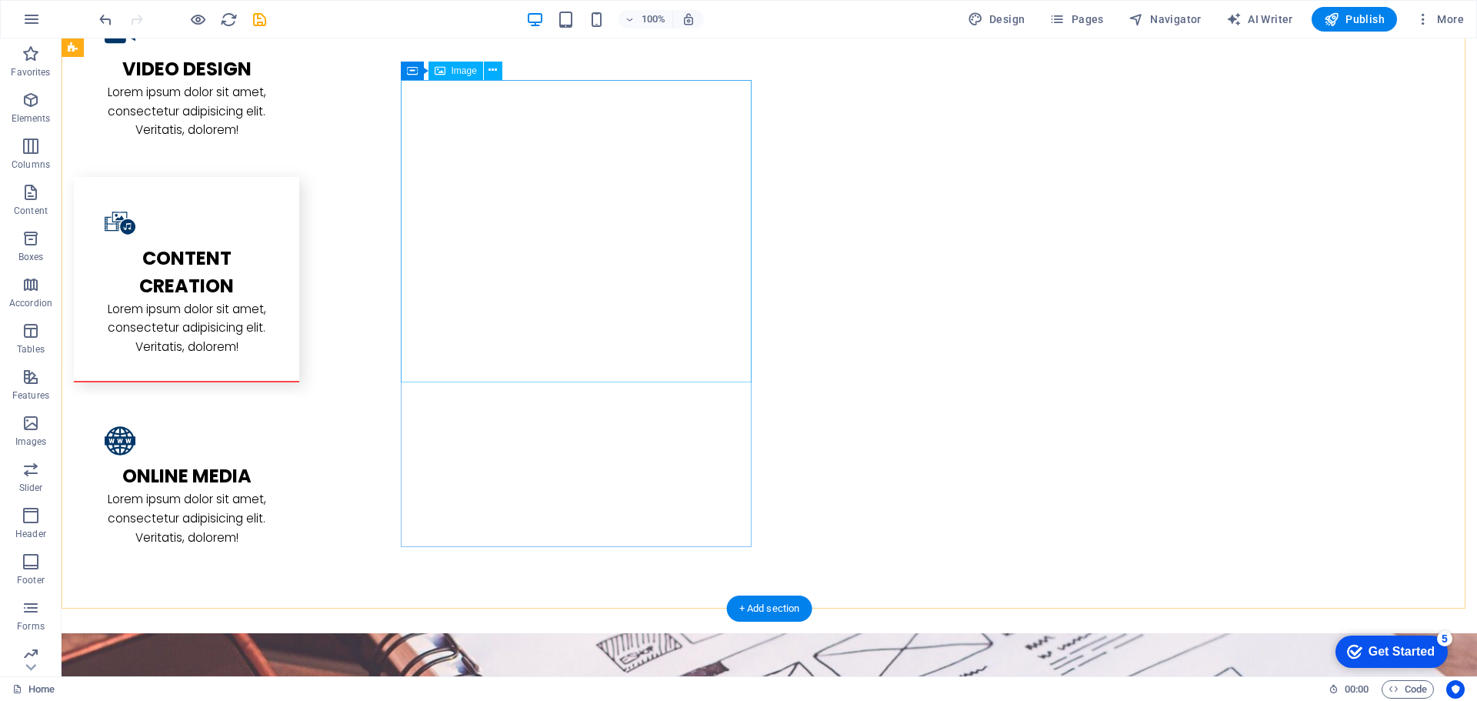
select select "%"
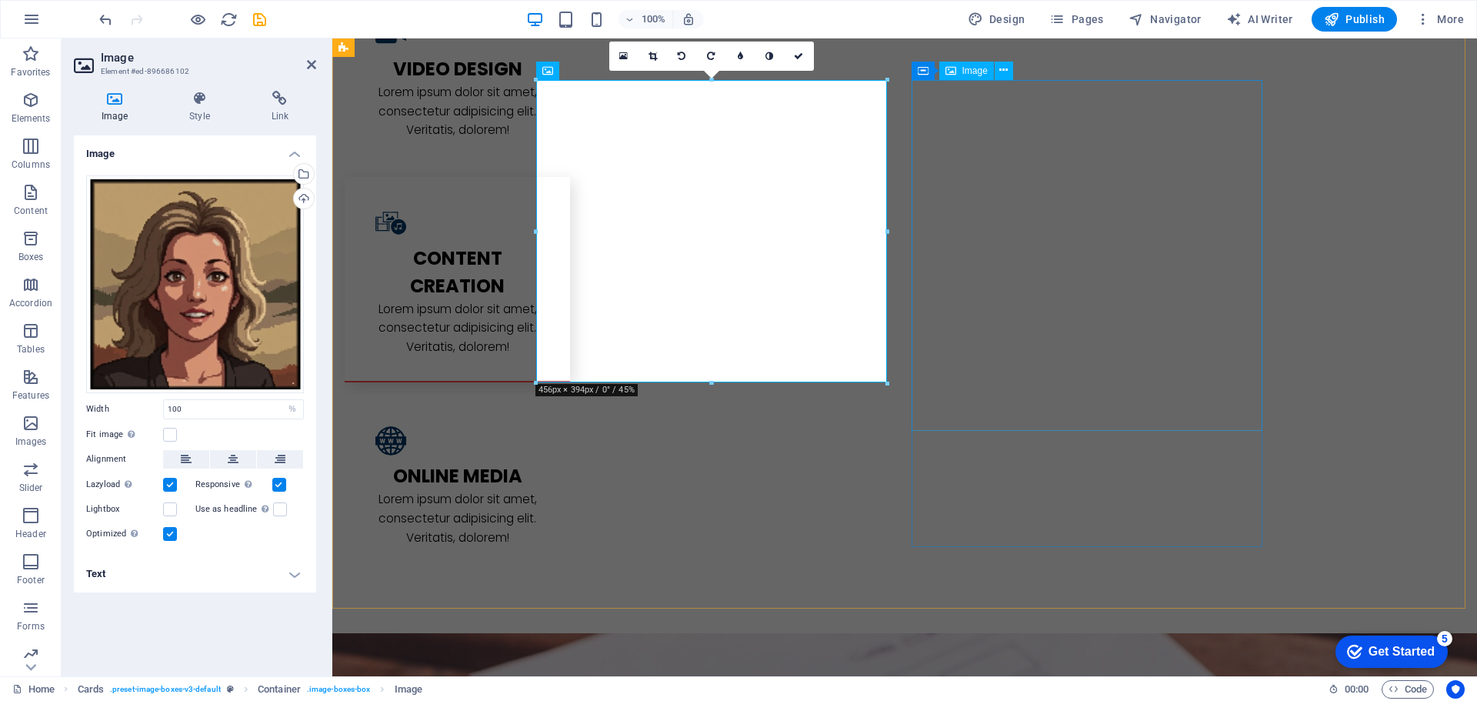
select select "%"
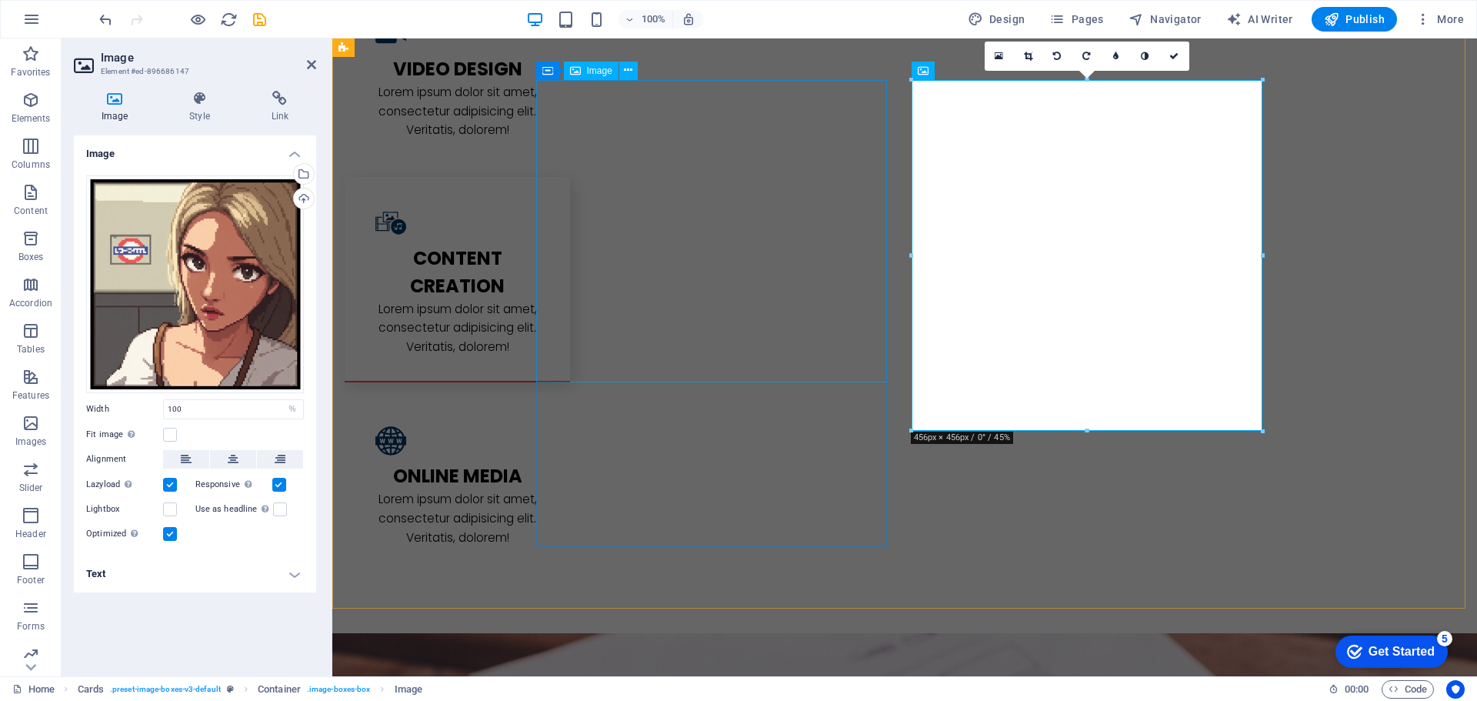
select select "%"
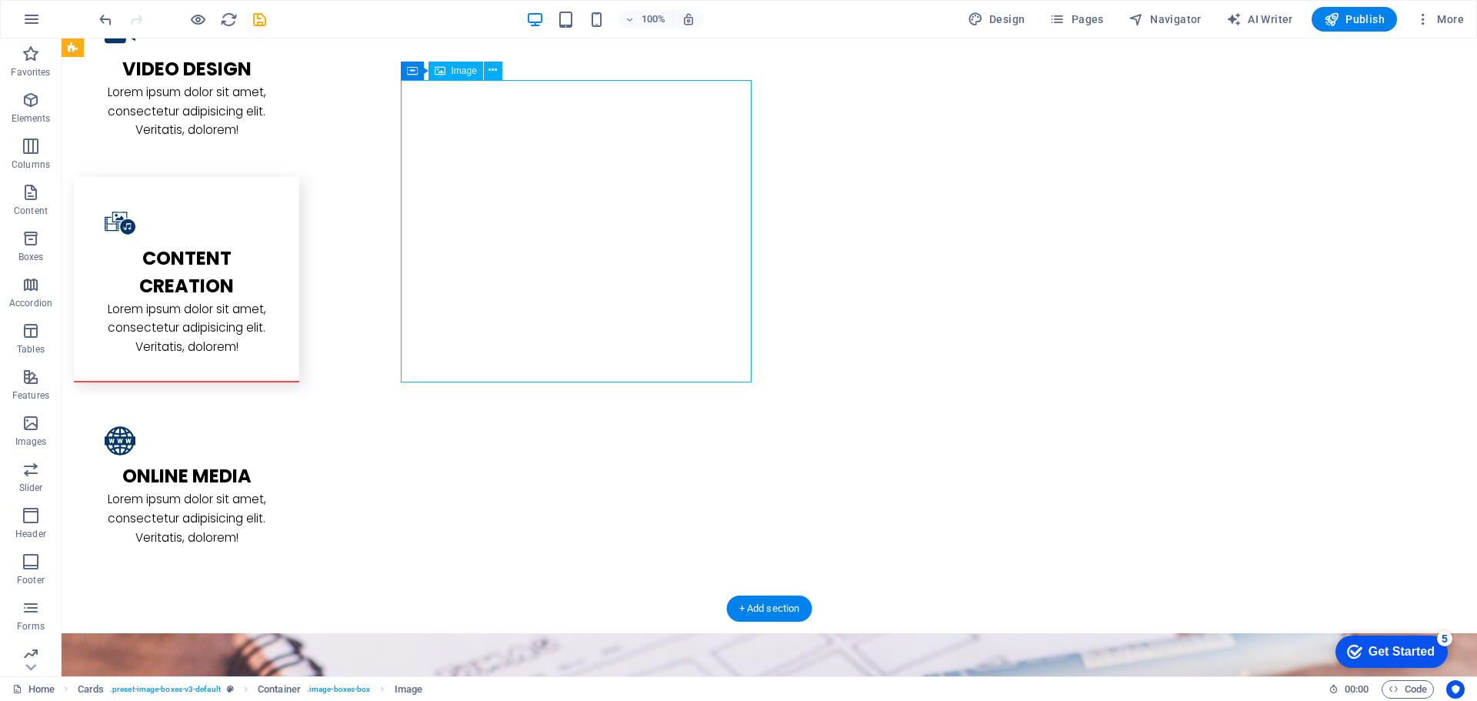
select select "%"
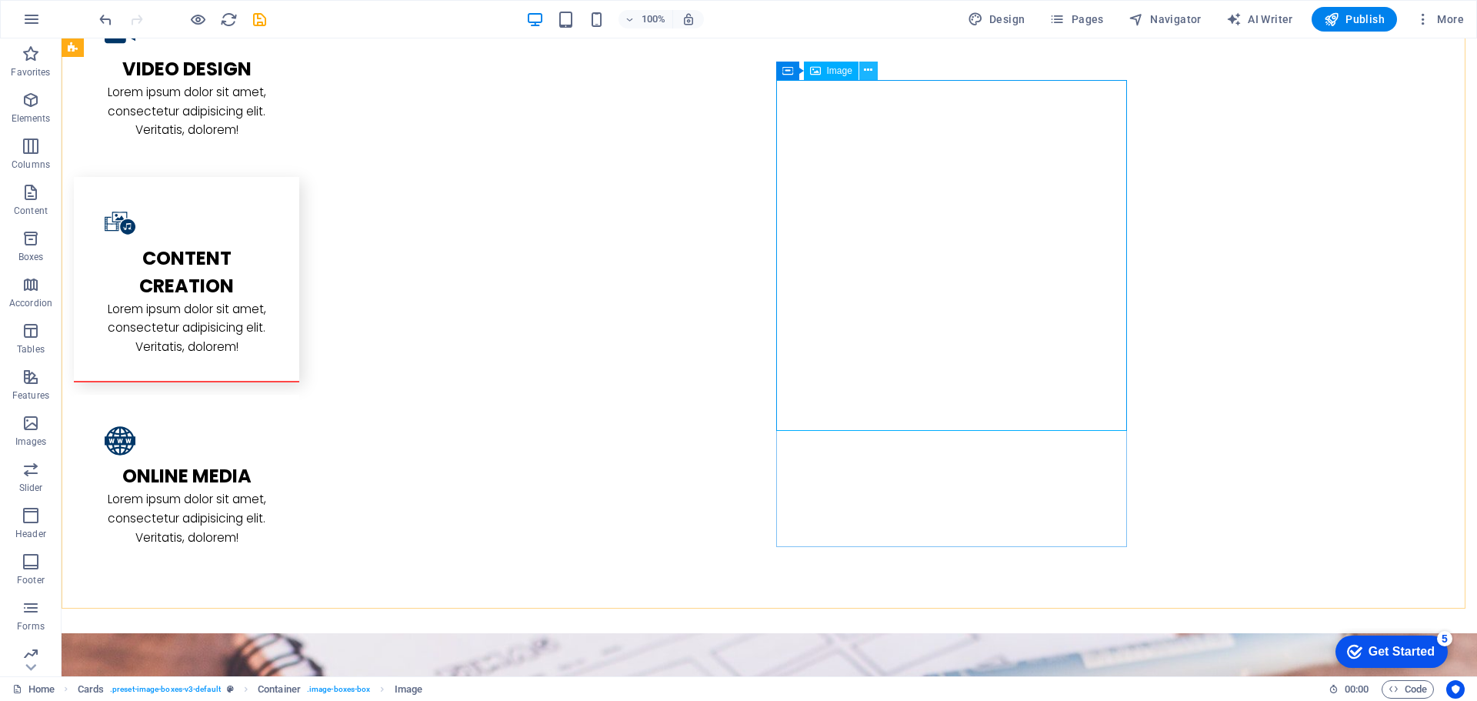
click at [866, 70] on icon at bounding box center [868, 70] width 8 height 16
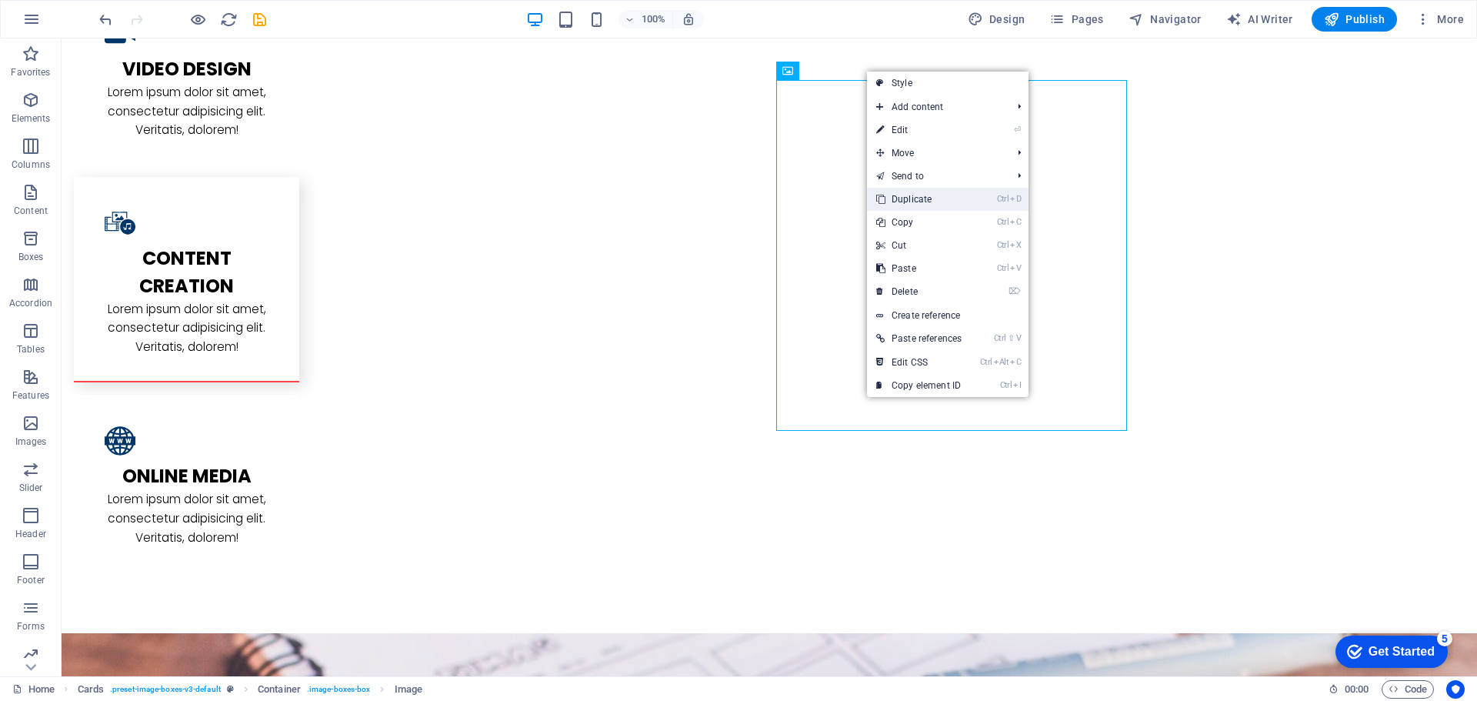
click at [905, 202] on link "Ctrl D Duplicate" at bounding box center [919, 199] width 104 height 23
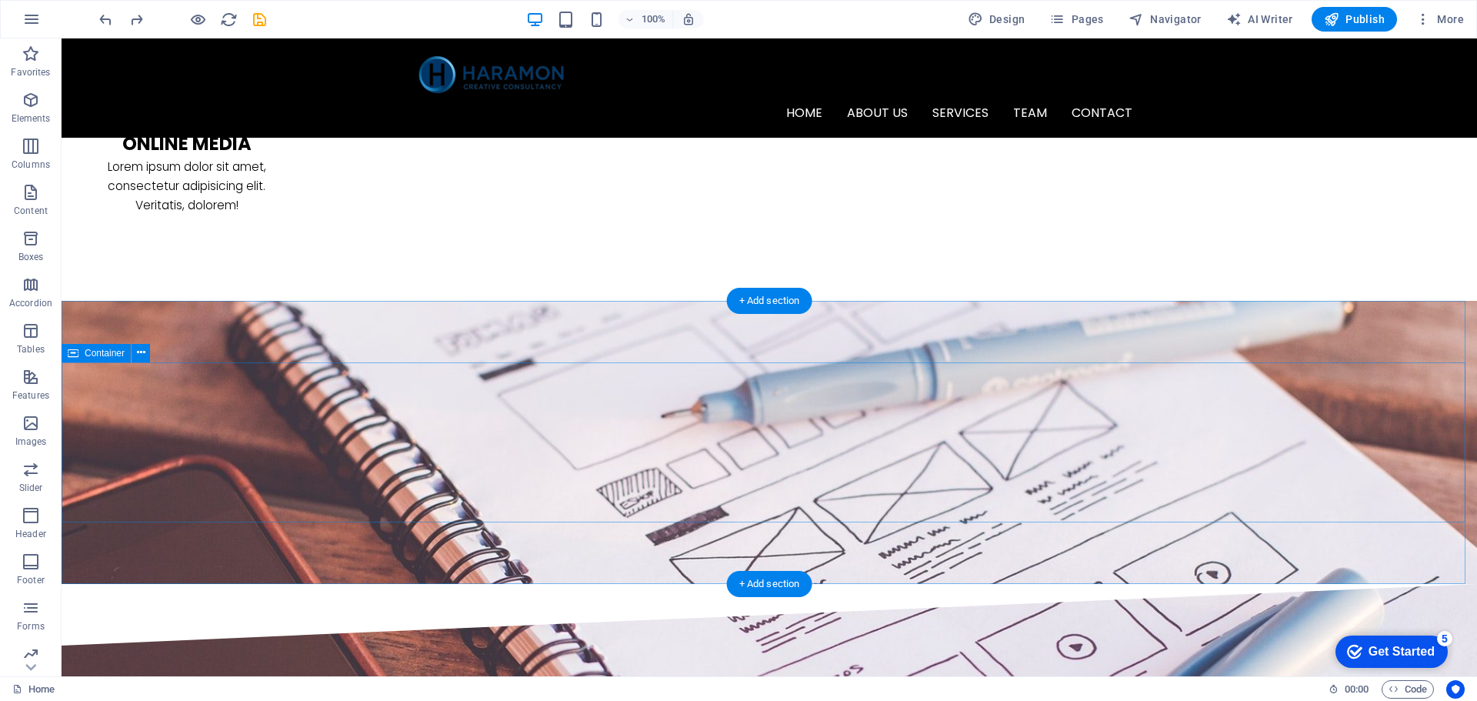
scroll to position [1938, 0]
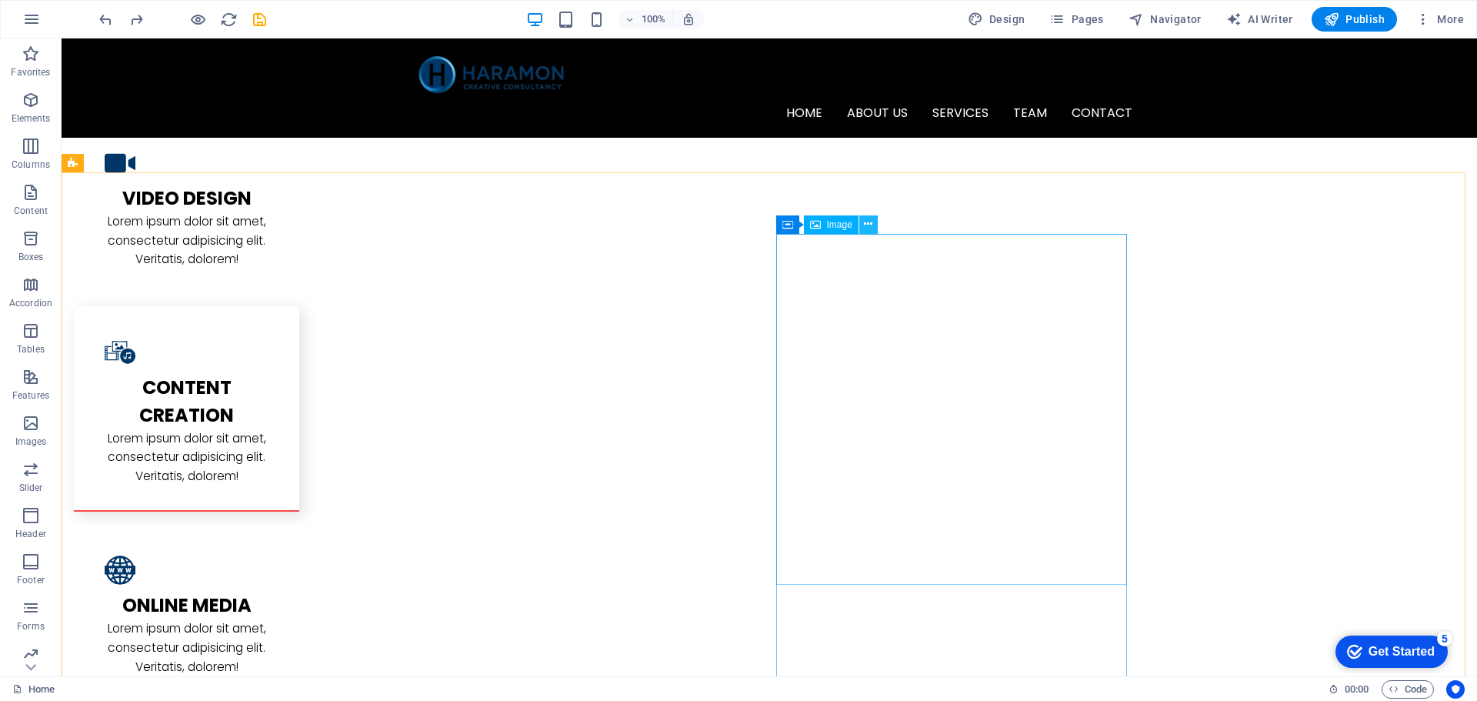
click at [870, 224] on icon at bounding box center [868, 224] width 8 height 16
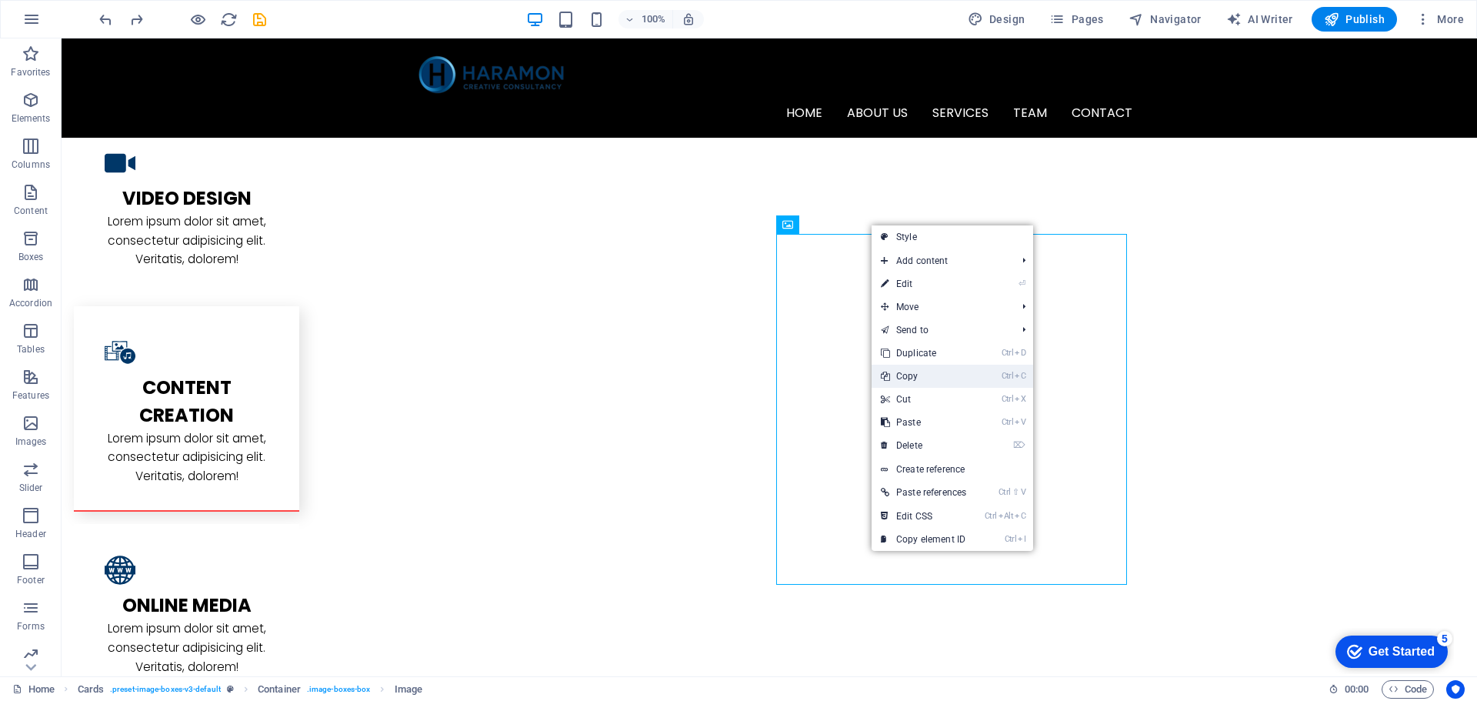
click at [911, 372] on link "Ctrl C Copy" at bounding box center [924, 376] width 104 height 23
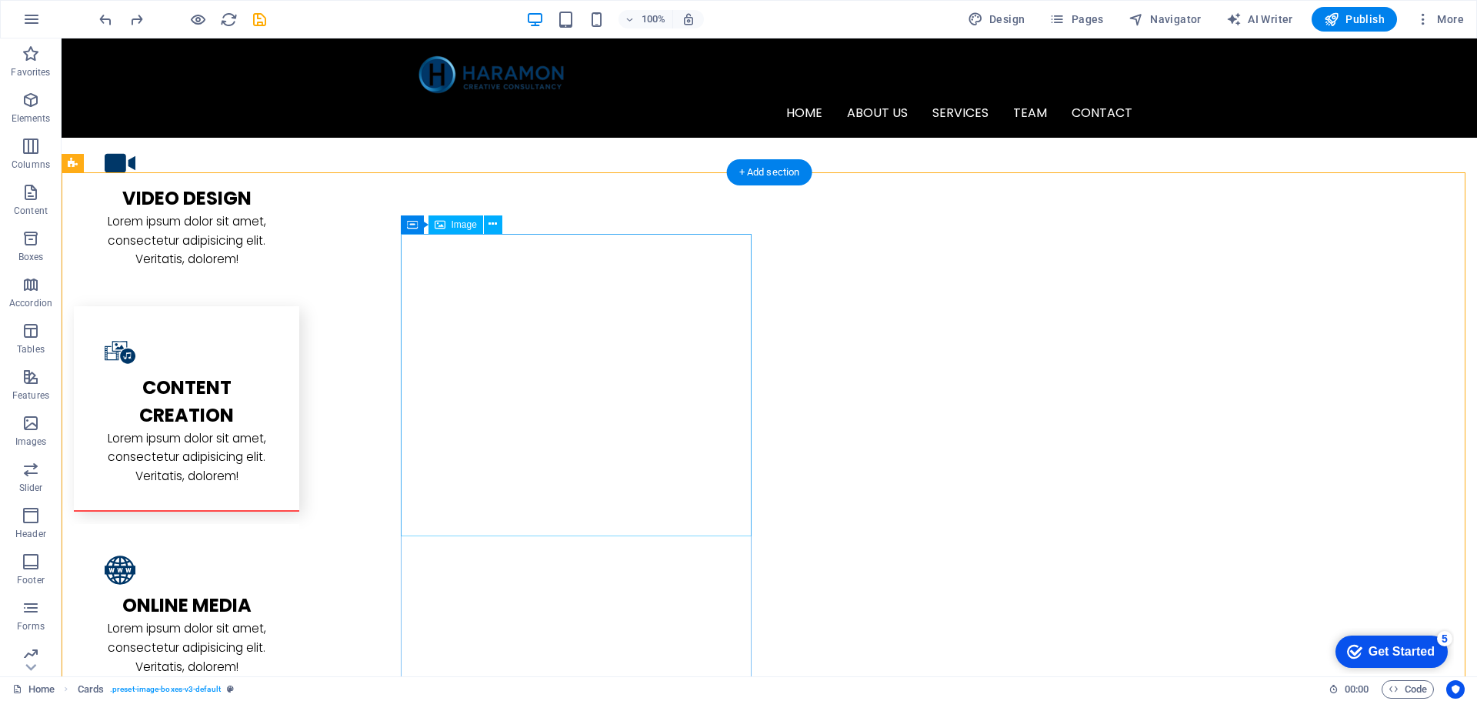
click at [401, 221] on div "Container" at bounding box center [435, 224] width 69 height 18
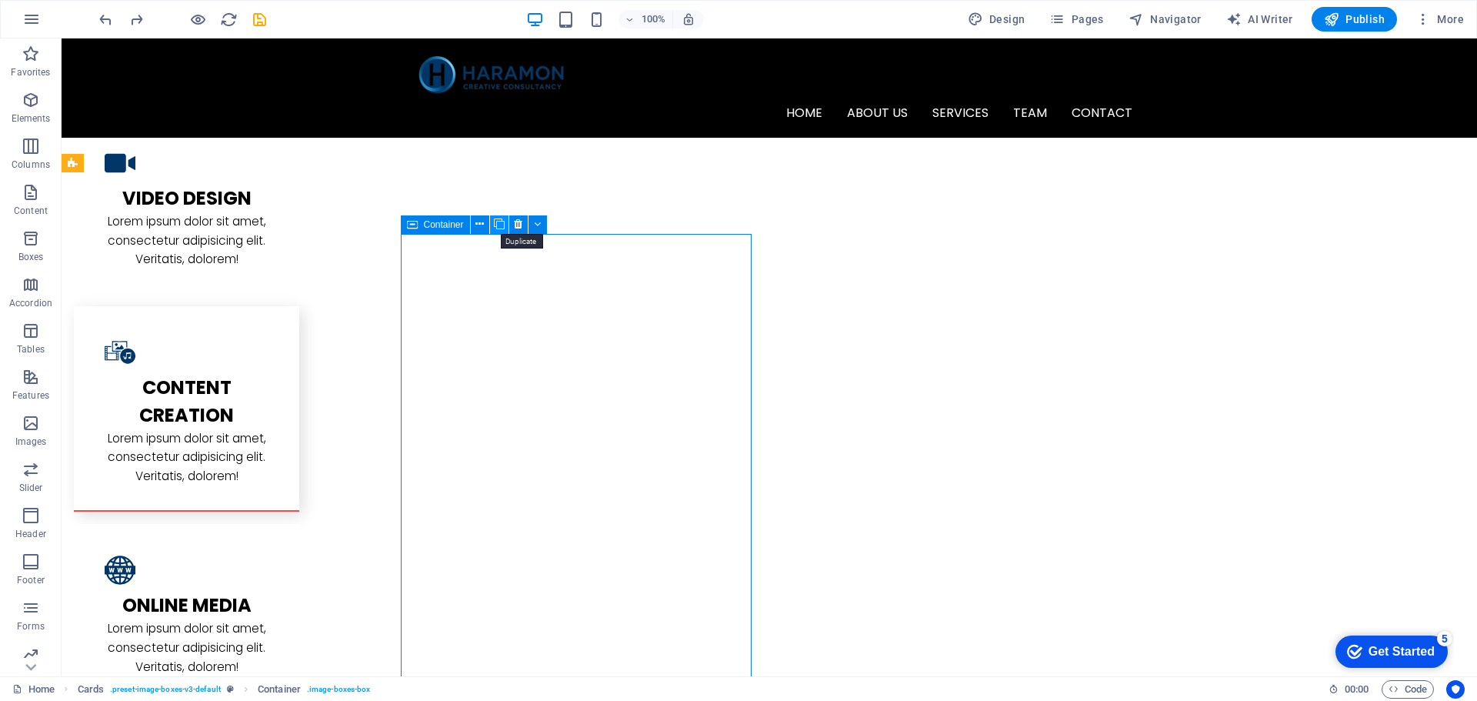
click at [503, 225] on icon at bounding box center [499, 224] width 11 height 16
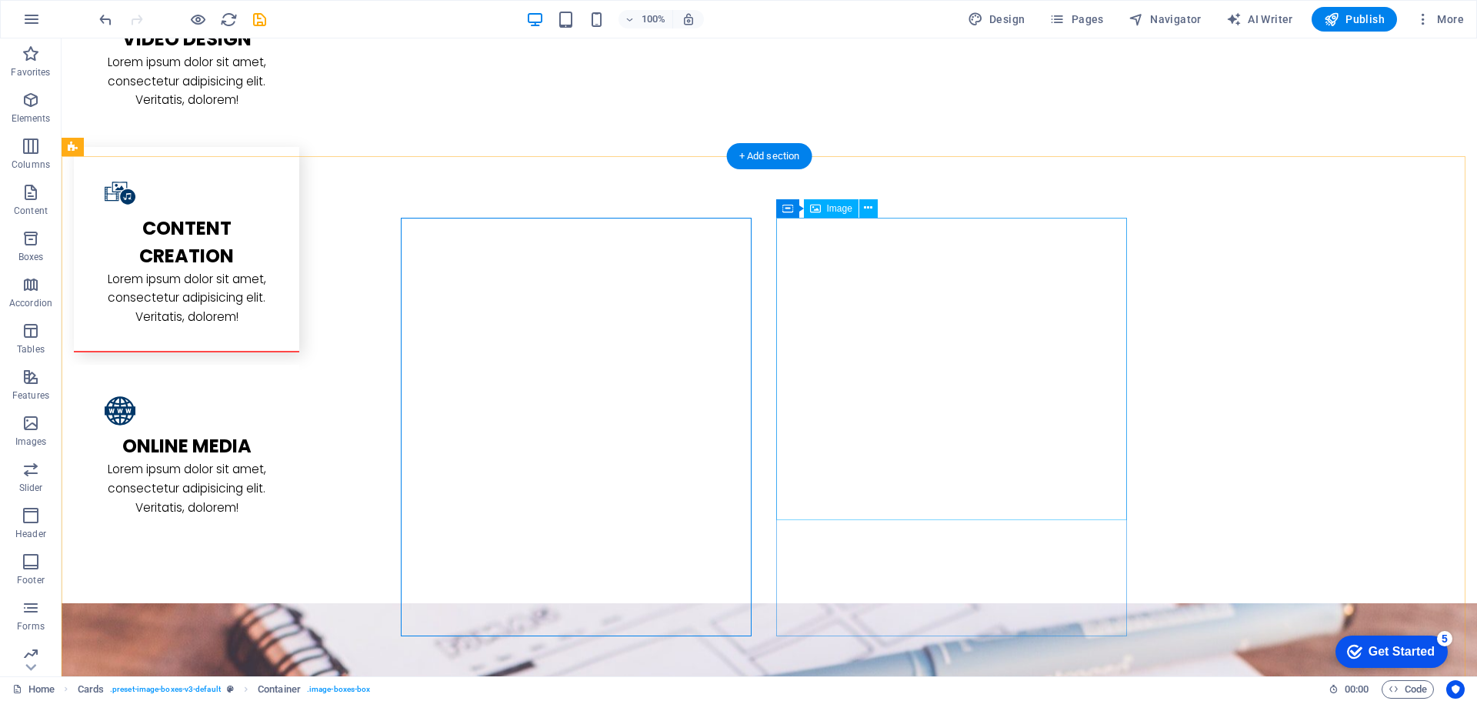
scroll to position [2323, 0]
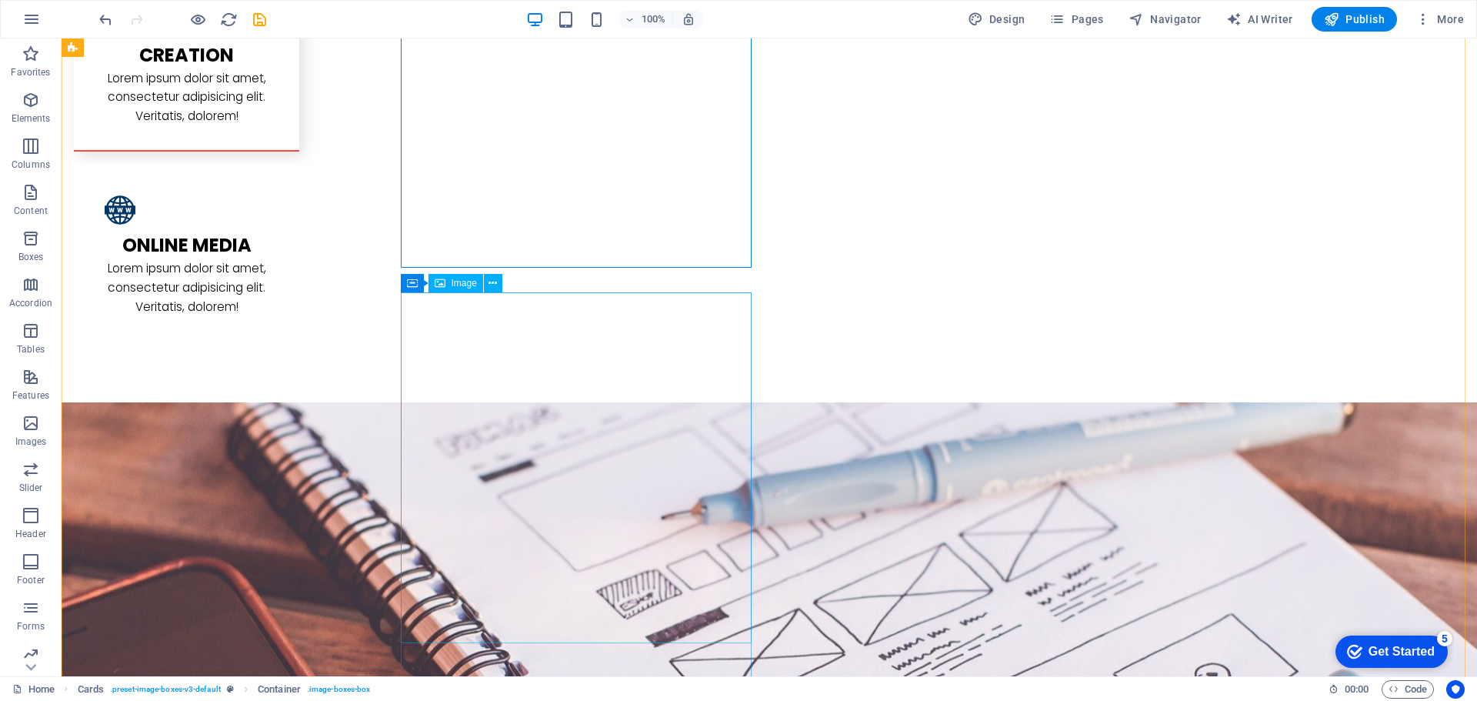
click at [499, 278] on button at bounding box center [493, 283] width 18 height 18
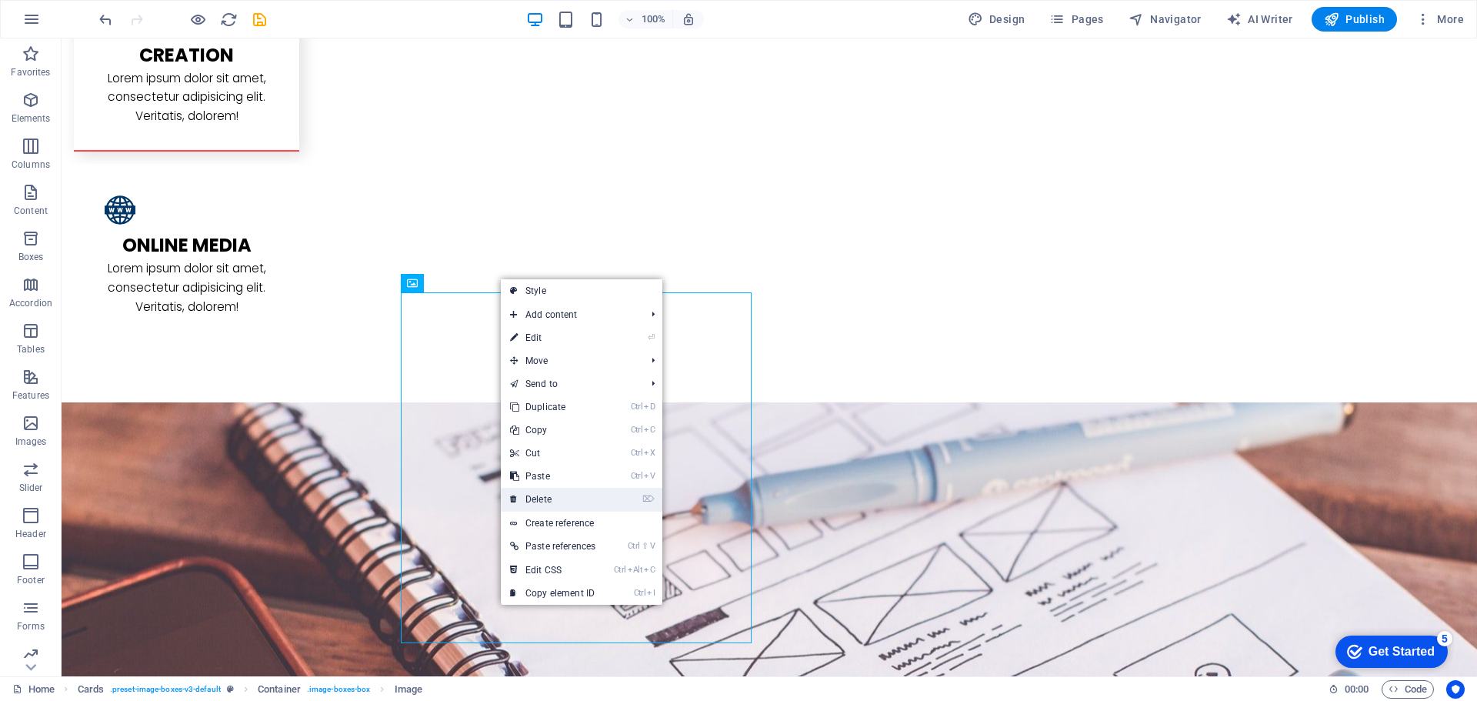
click at [556, 492] on link "⌦ Delete" at bounding box center [553, 499] width 104 height 23
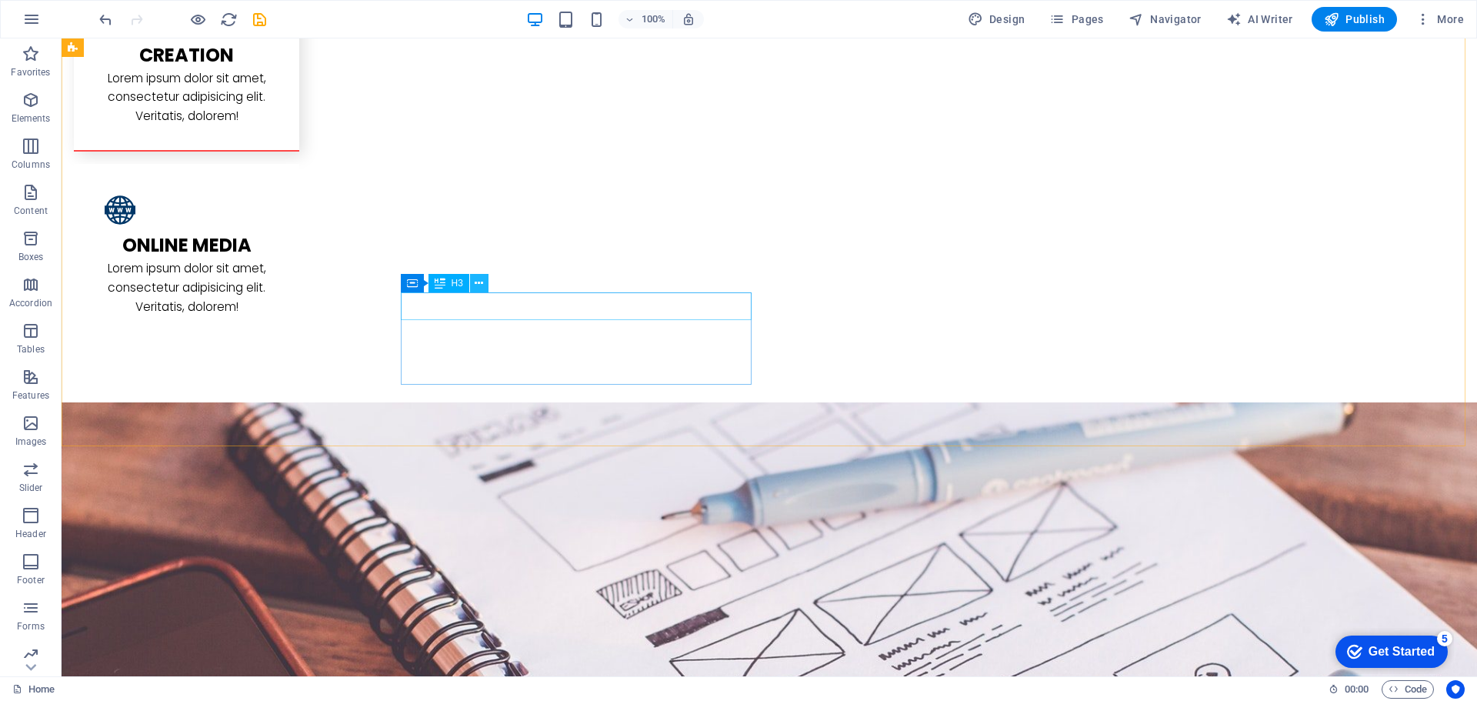
click at [477, 281] on icon at bounding box center [479, 283] width 8 height 16
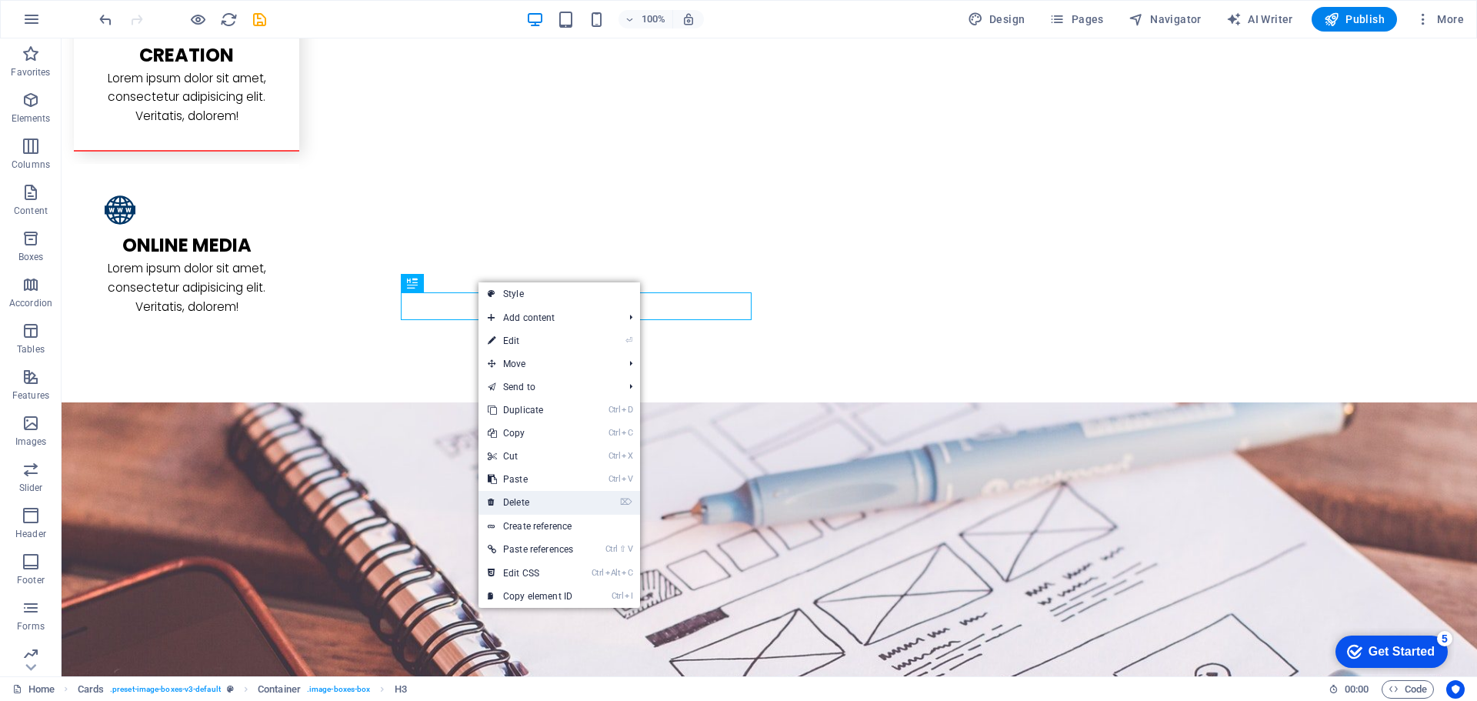
click at [519, 495] on link "⌦ Delete" at bounding box center [531, 502] width 104 height 23
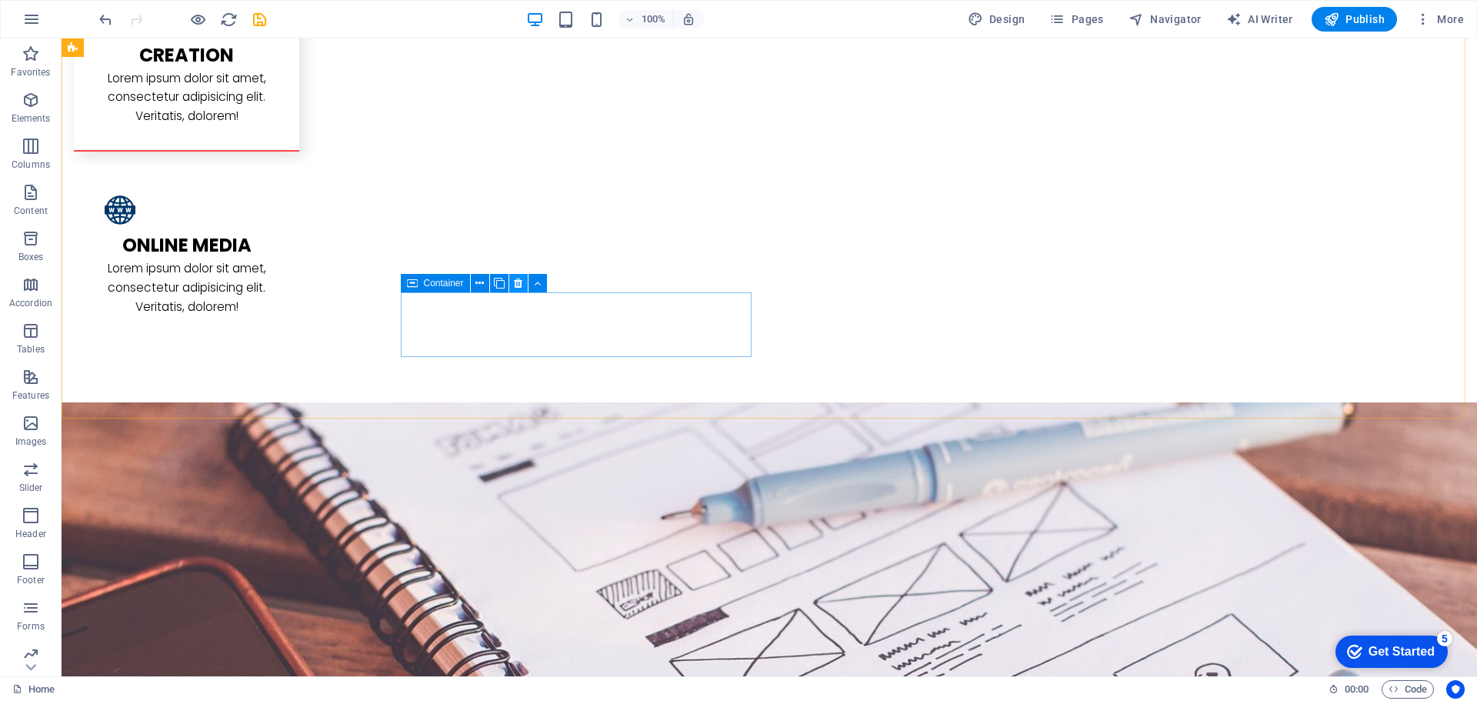
click at [519, 285] on icon at bounding box center [518, 283] width 8 height 16
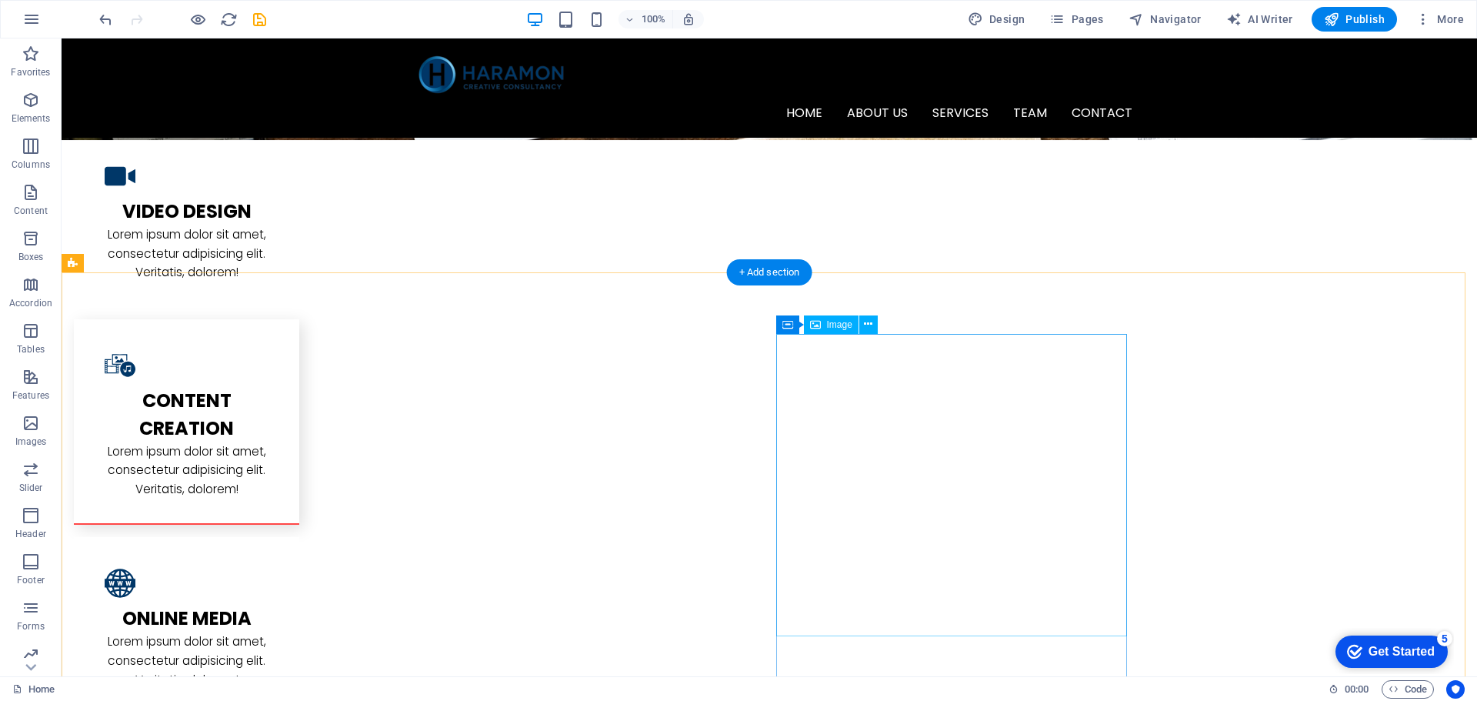
scroll to position [2092, 0]
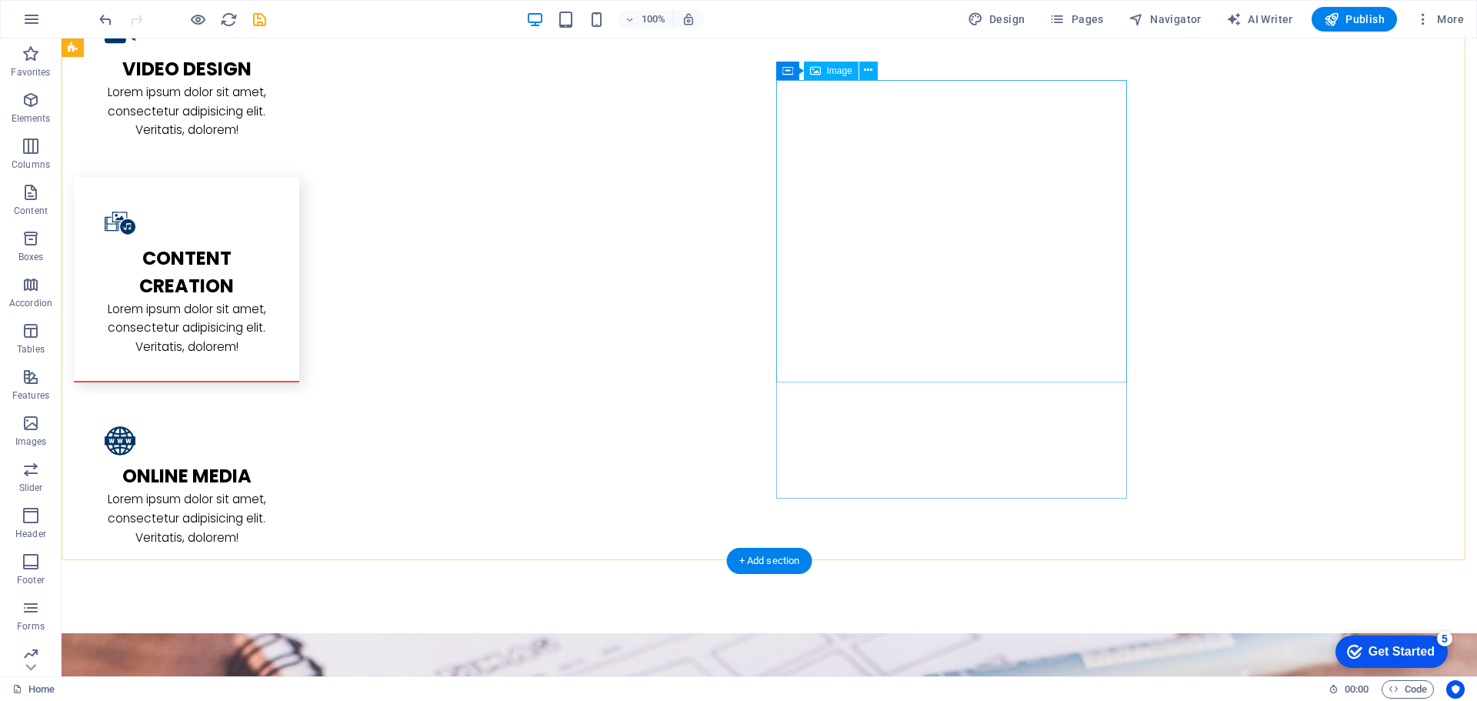
select select "%"
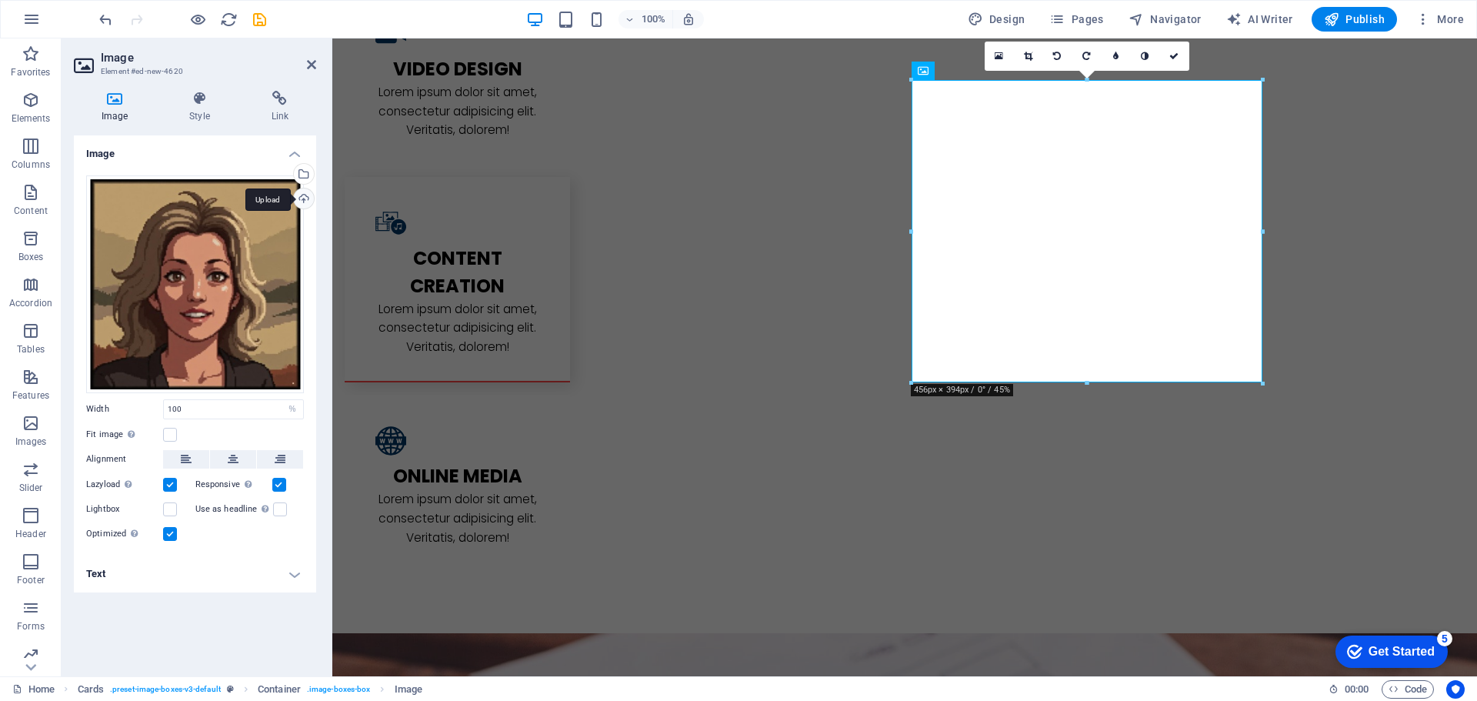
click at [307, 196] on div "Upload" at bounding box center [302, 200] width 23 height 23
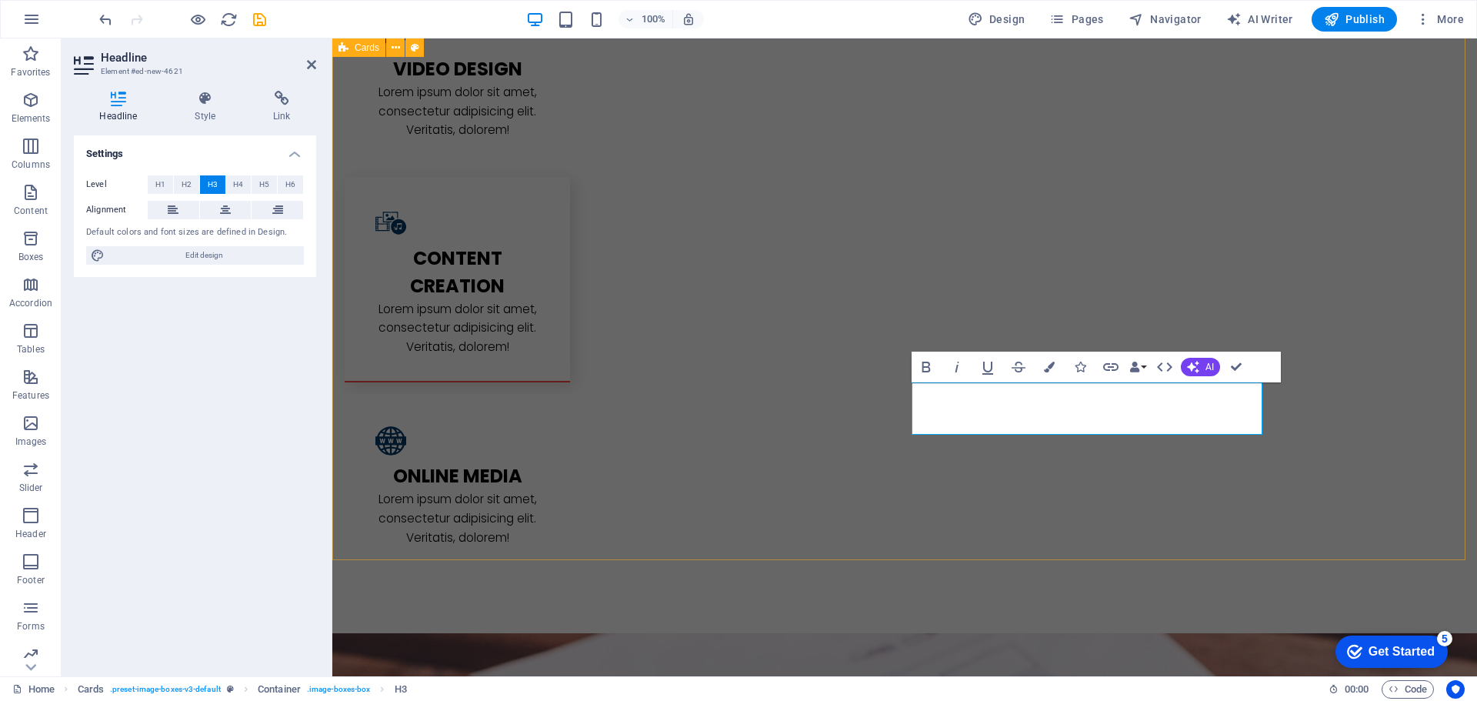
drag, startPoint x: 1432, startPoint y: 382, endPoint x: 1684, endPoint y: 395, distance: 251.9
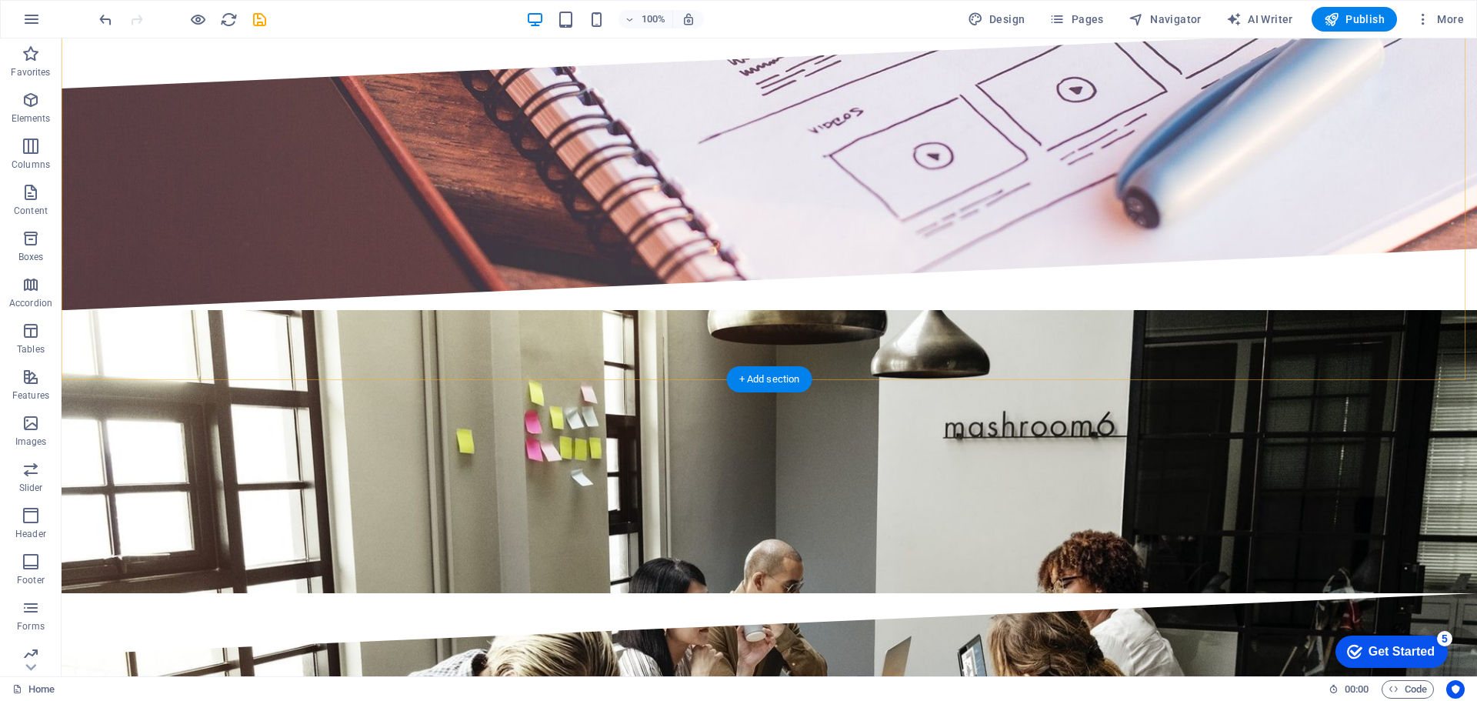
scroll to position [3015, 0]
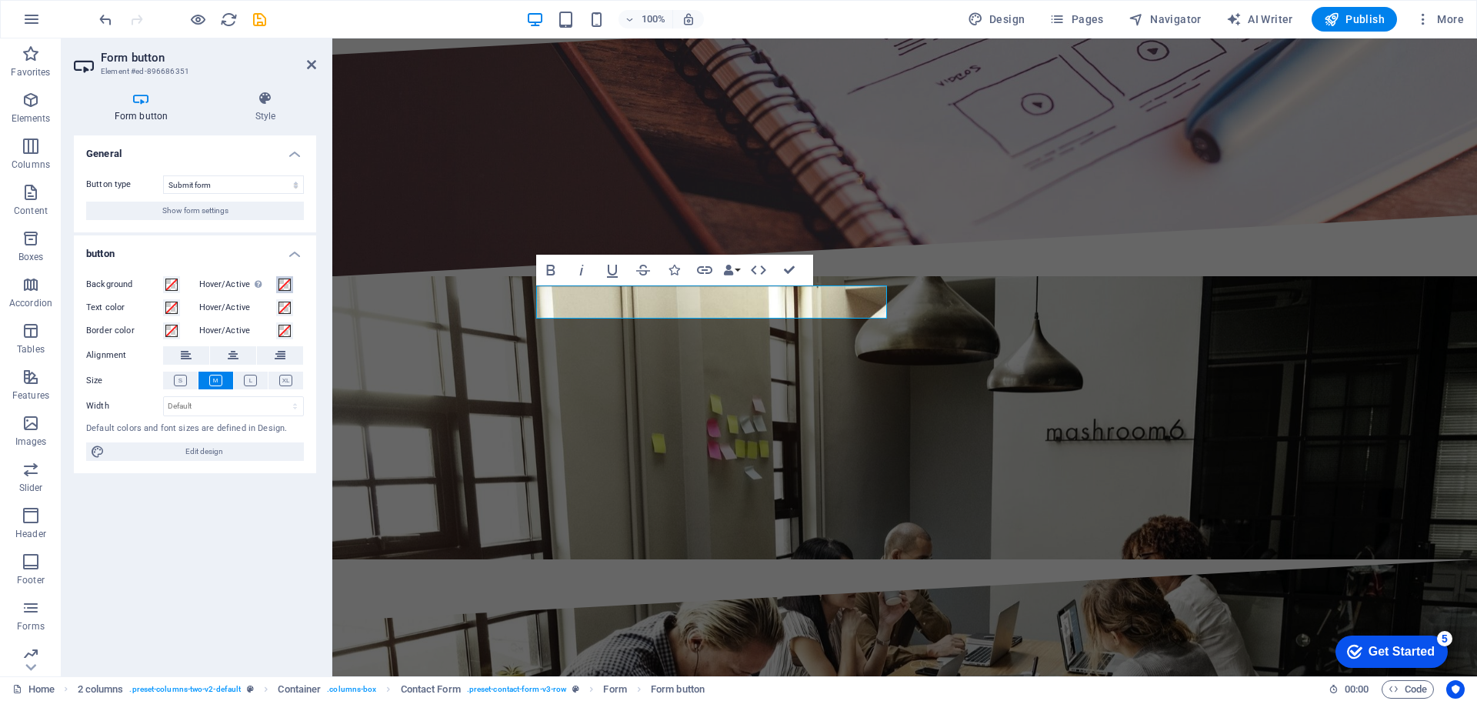
click at [282, 282] on span at bounding box center [285, 285] width 12 height 12
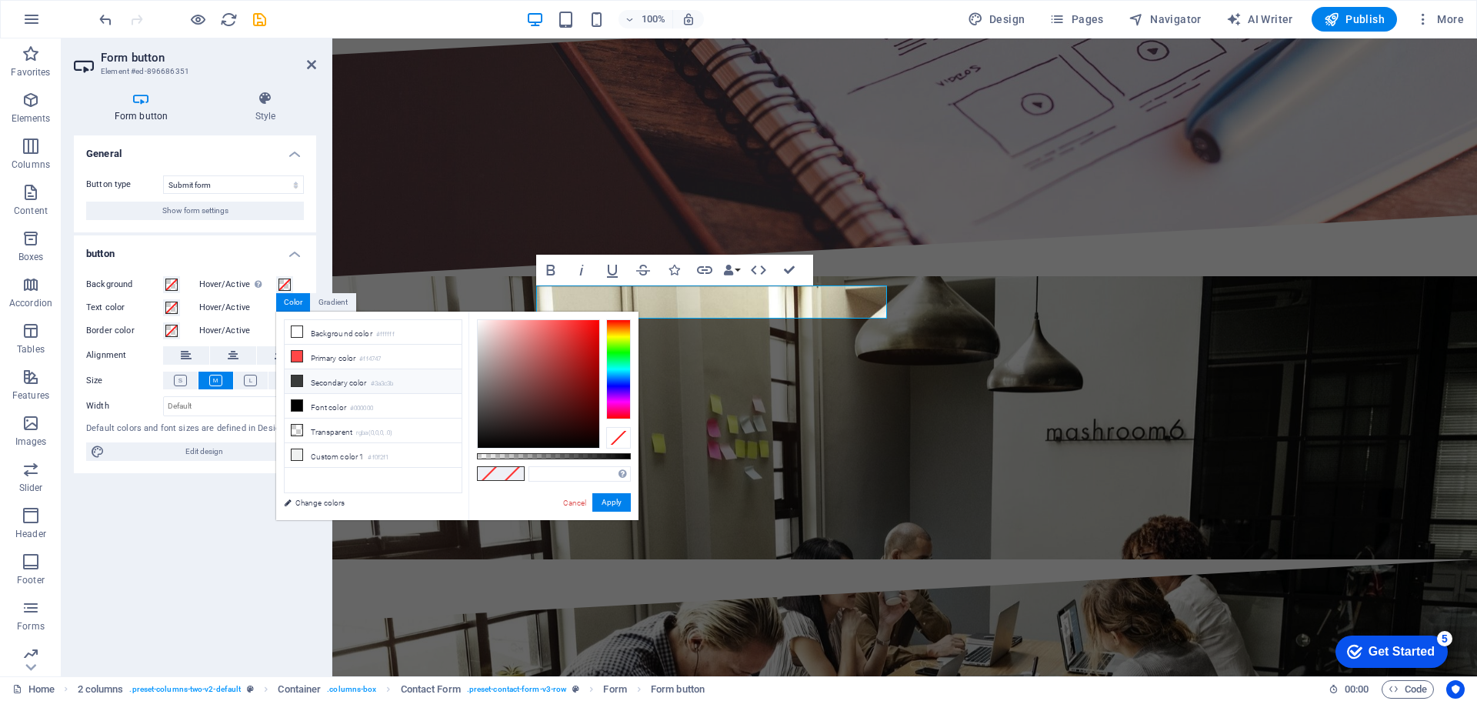
click at [326, 377] on li "Secondary color #3a3c3b" at bounding box center [373, 381] width 177 height 25
type input "#3a3c3b"
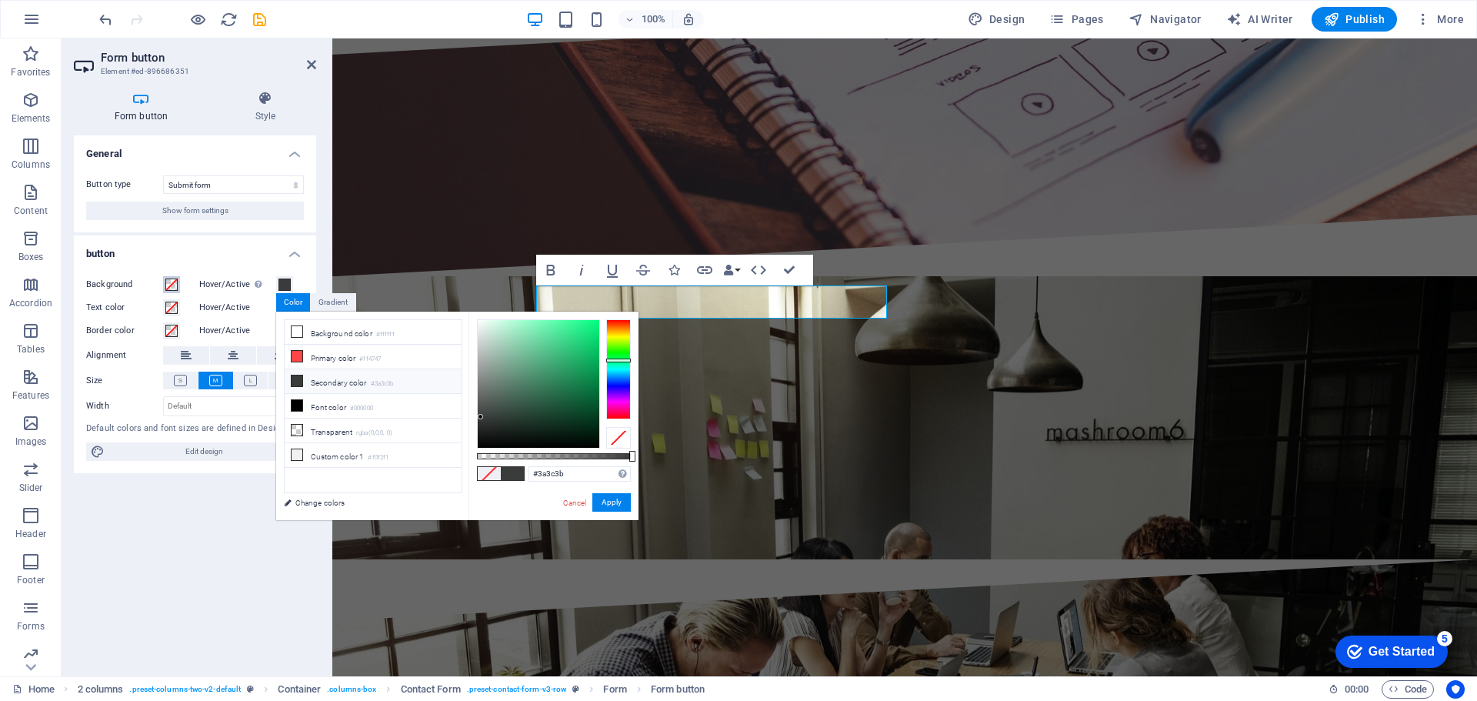
click at [169, 287] on span at bounding box center [171, 285] width 12 height 12
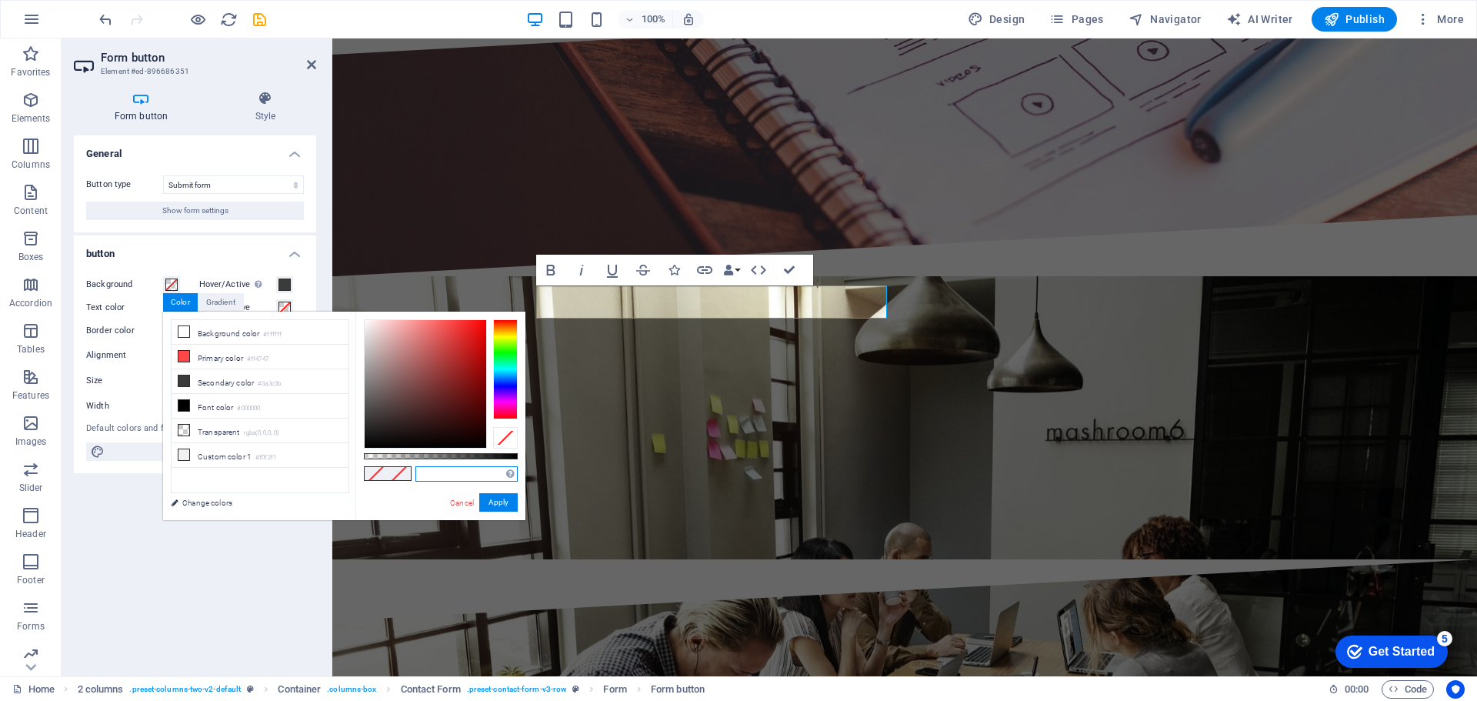
click at [449, 472] on input "text" at bounding box center [466, 473] width 102 height 15
paste input "#003768"
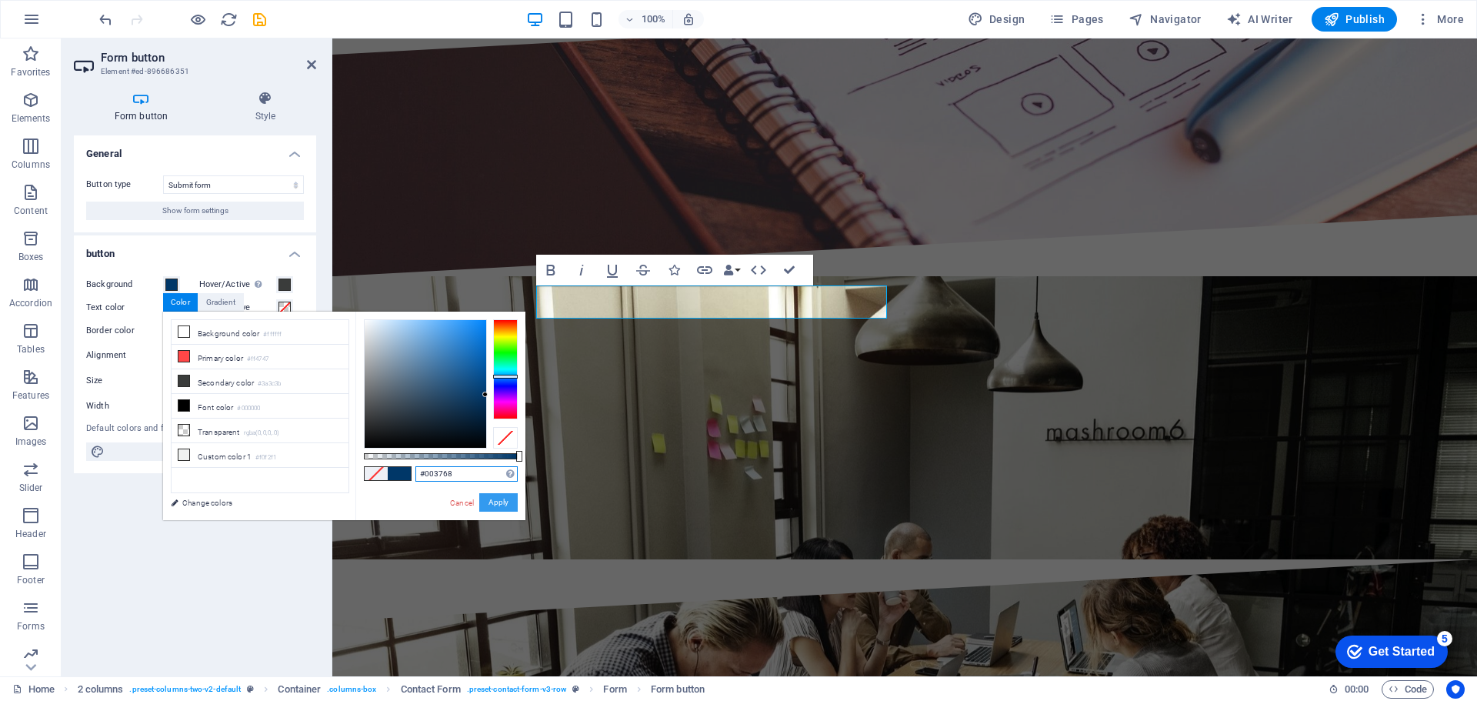
type input "#003768"
click at [499, 506] on button "Apply" at bounding box center [498, 502] width 38 height 18
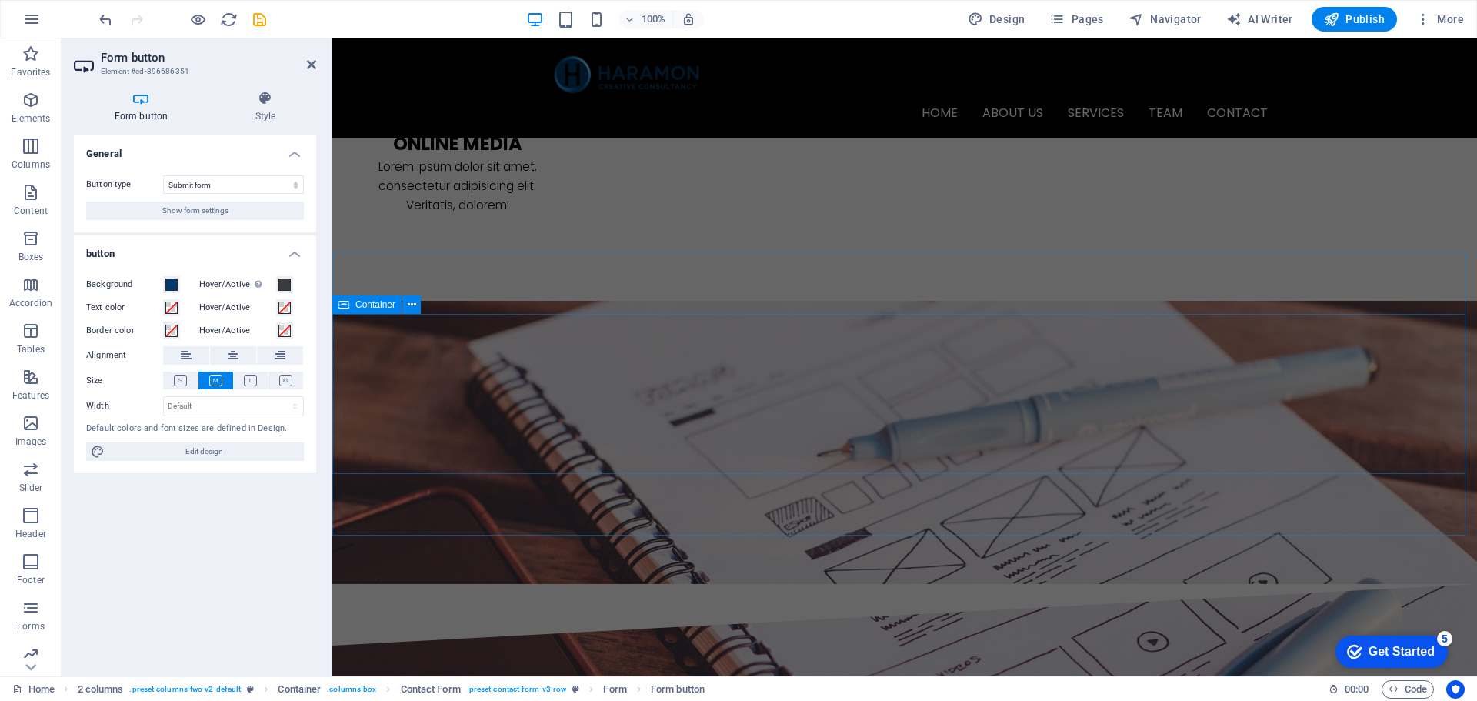
scroll to position [1938, 0]
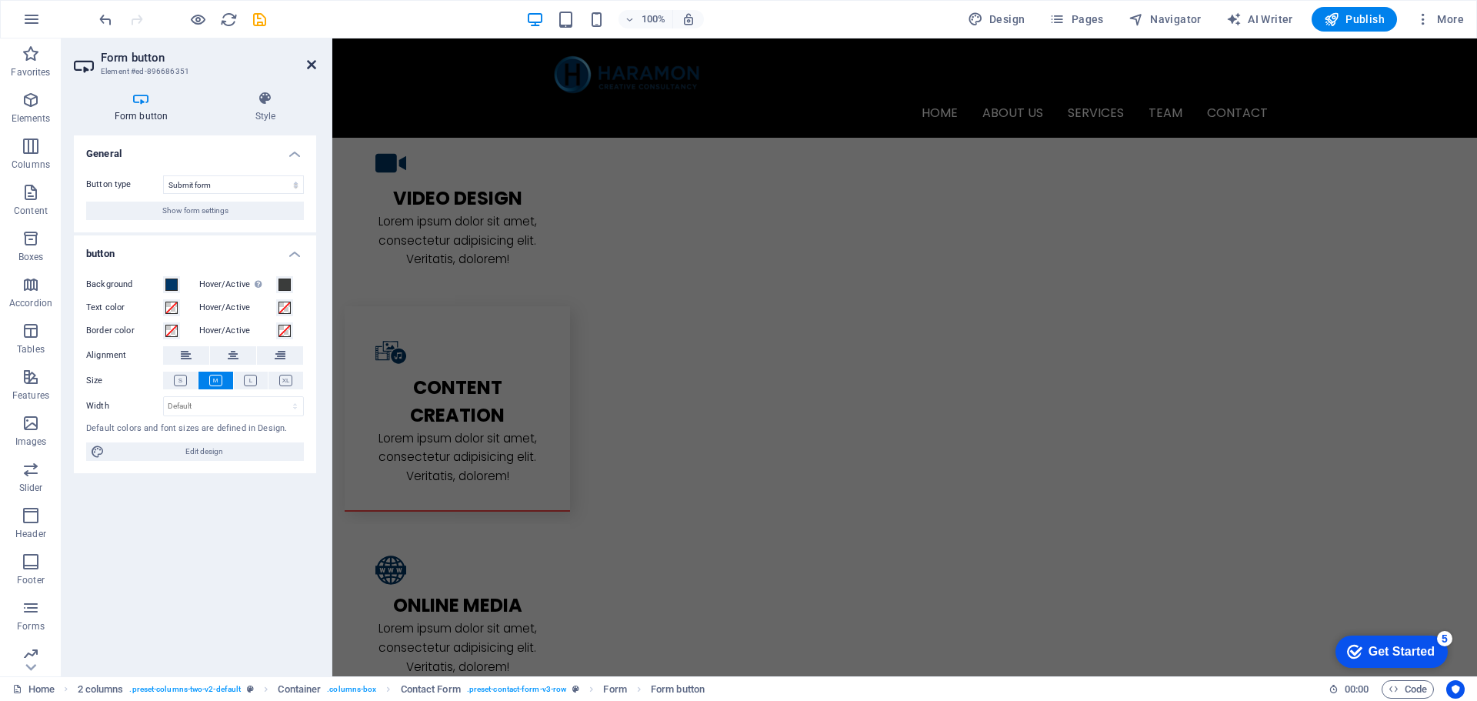
click at [309, 63] on icon at bounding box center [311, 64] width 9 height 12
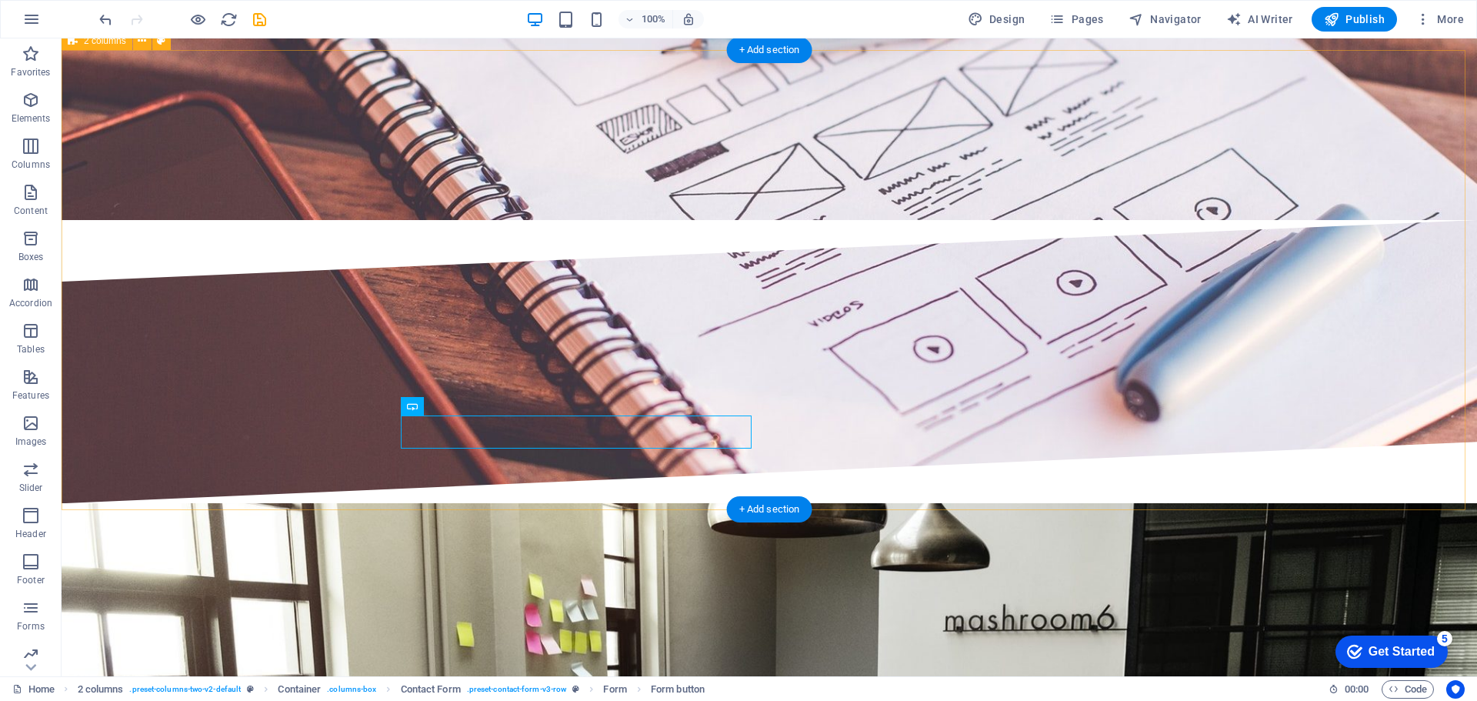
scroll to position [2890, 0]
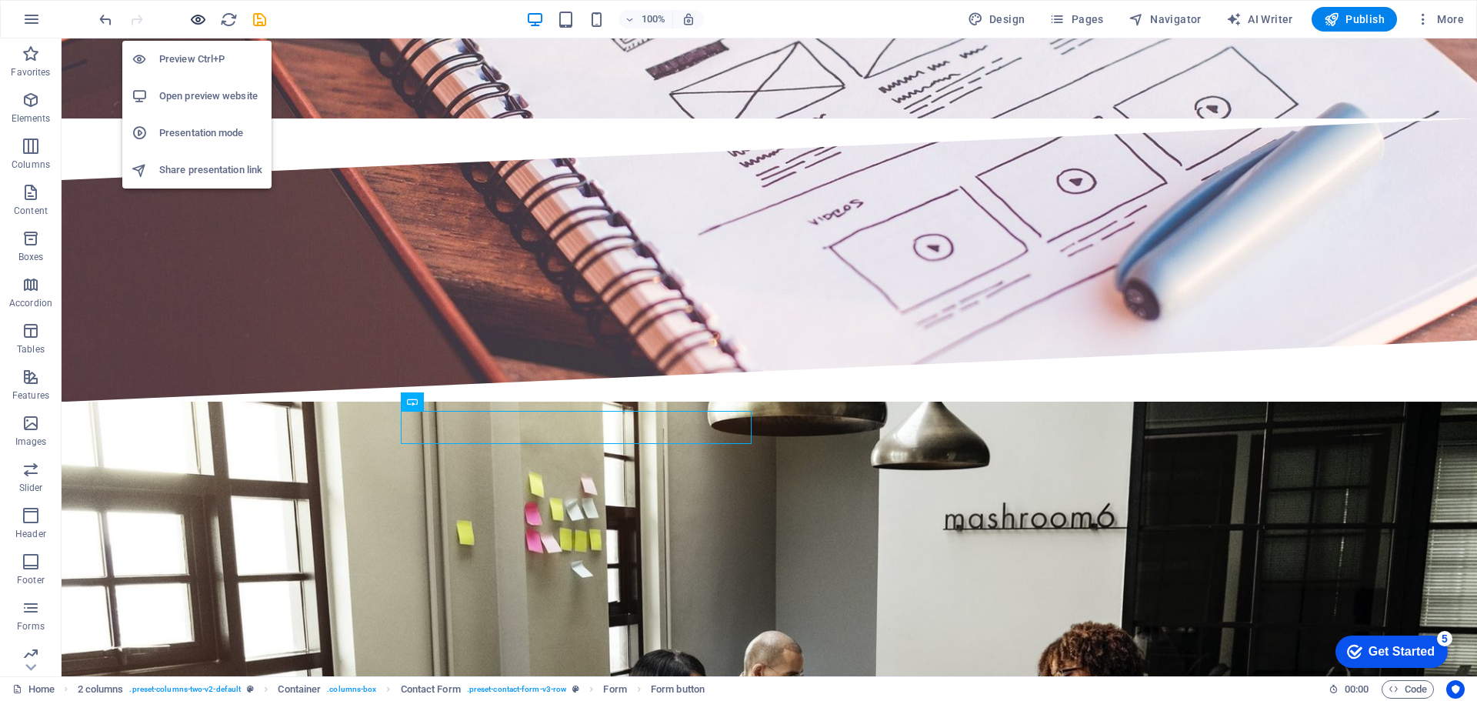
click at [192, 20] on icon "button" at bounding box center [198, 20] width 18 height 18
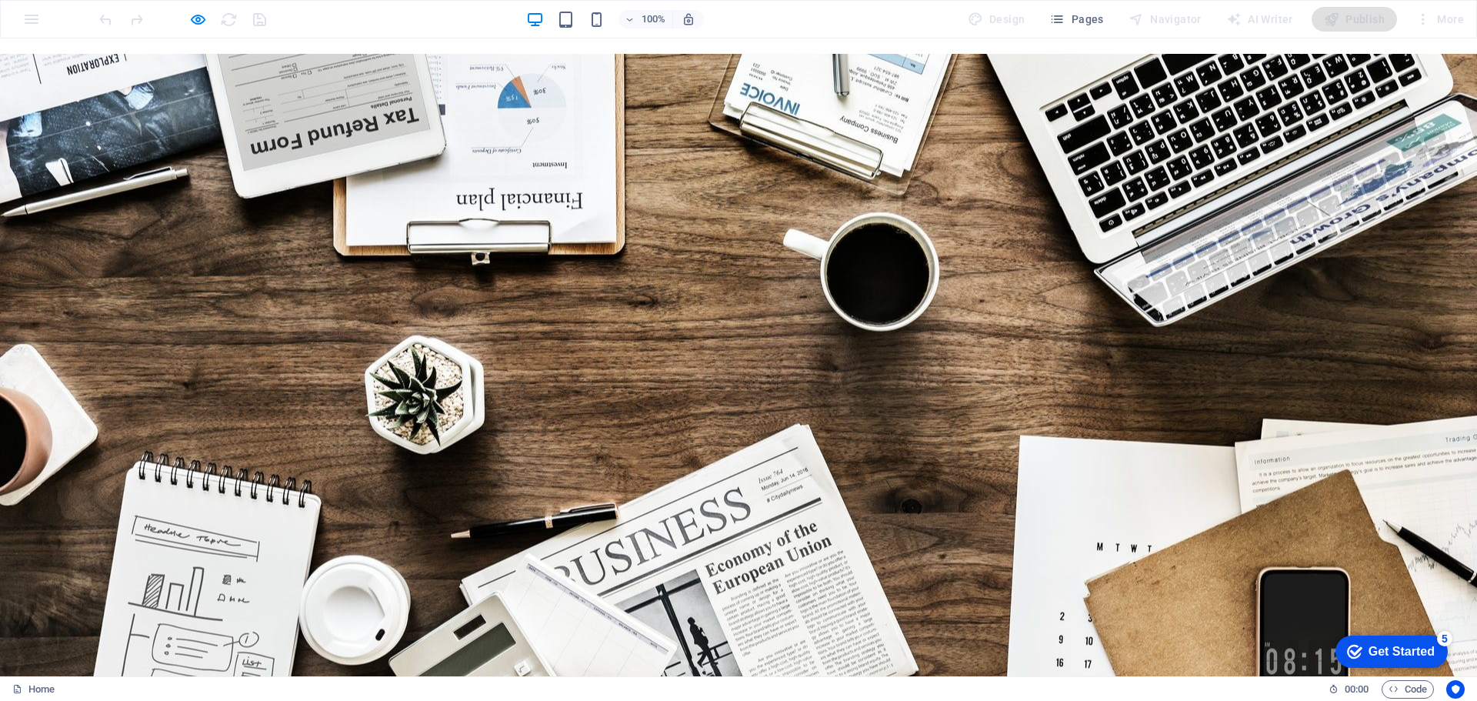
scroll to position [0, 0]
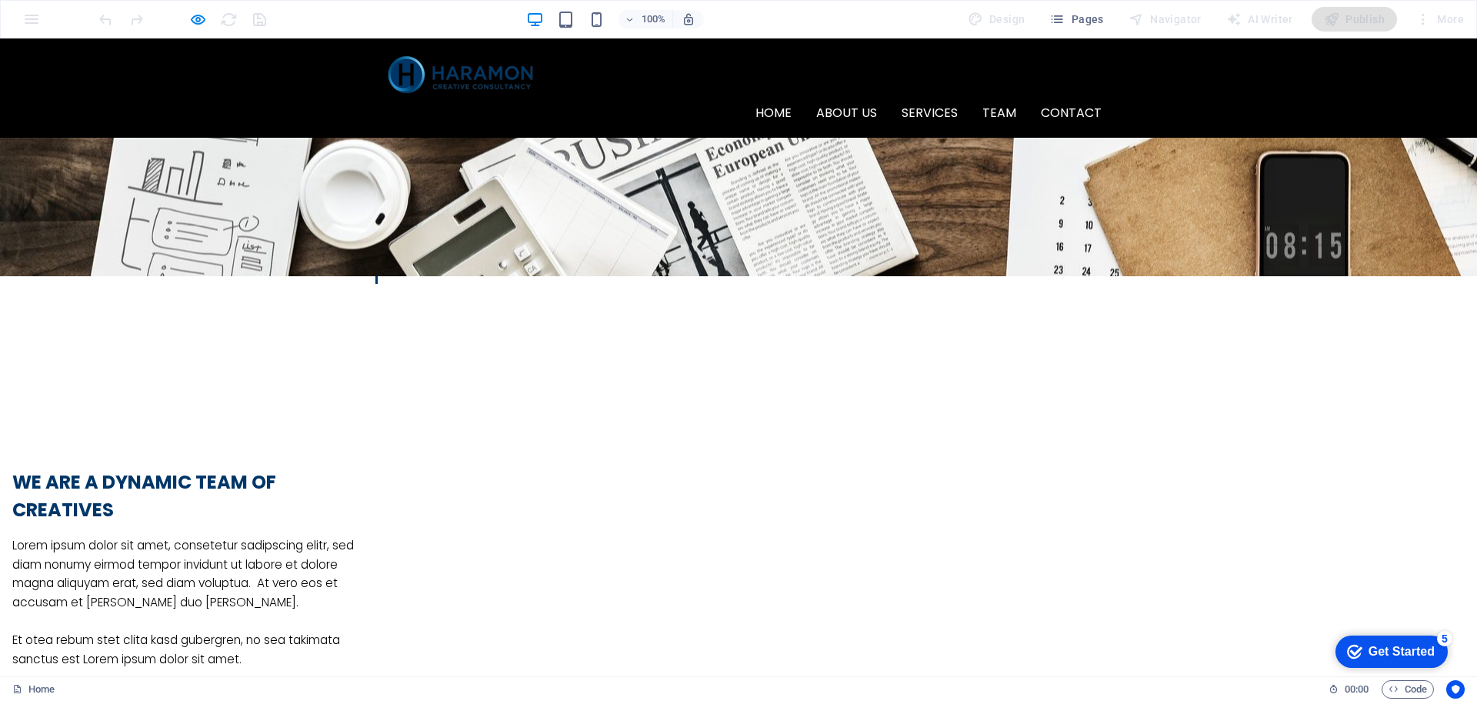
scroll to position [692, 0]
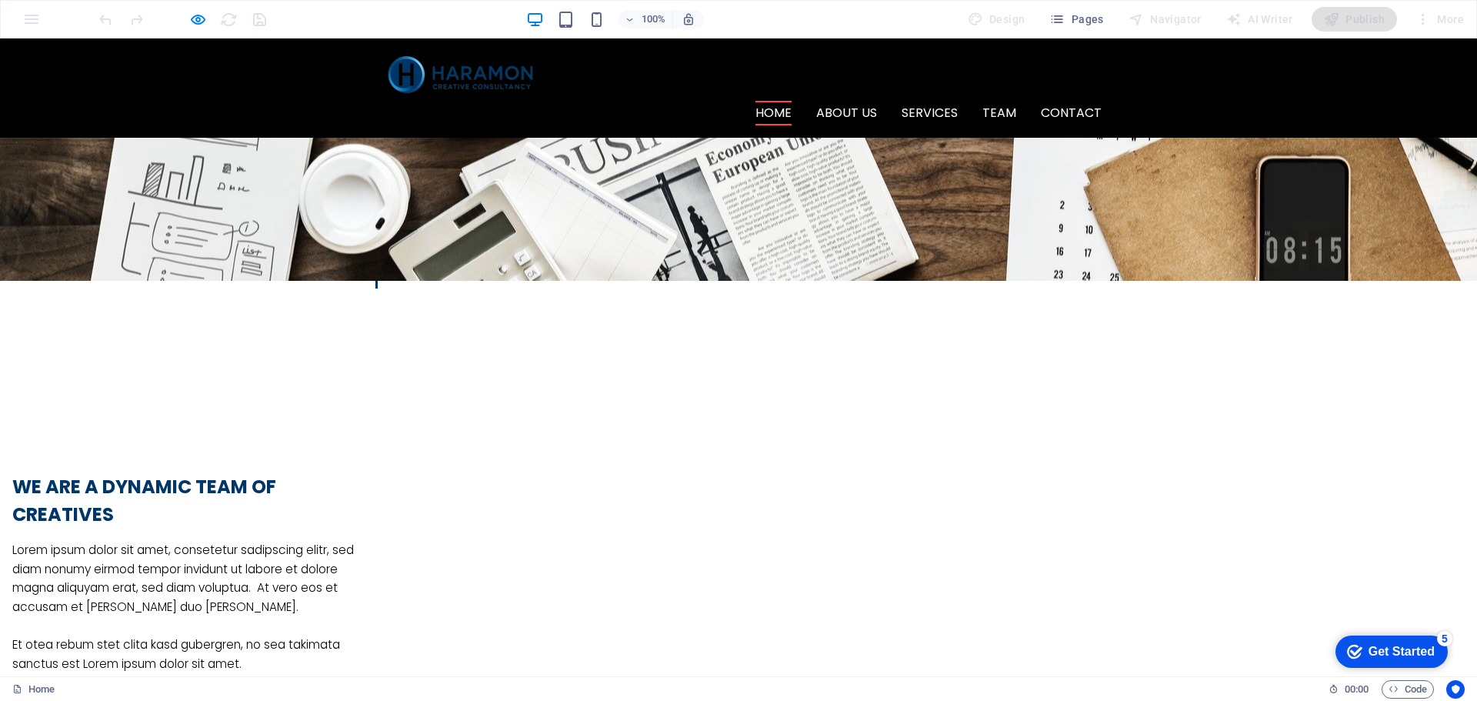
click at [776, 101] on link "Home" at bounding box center [774, 113] width 36 height 25
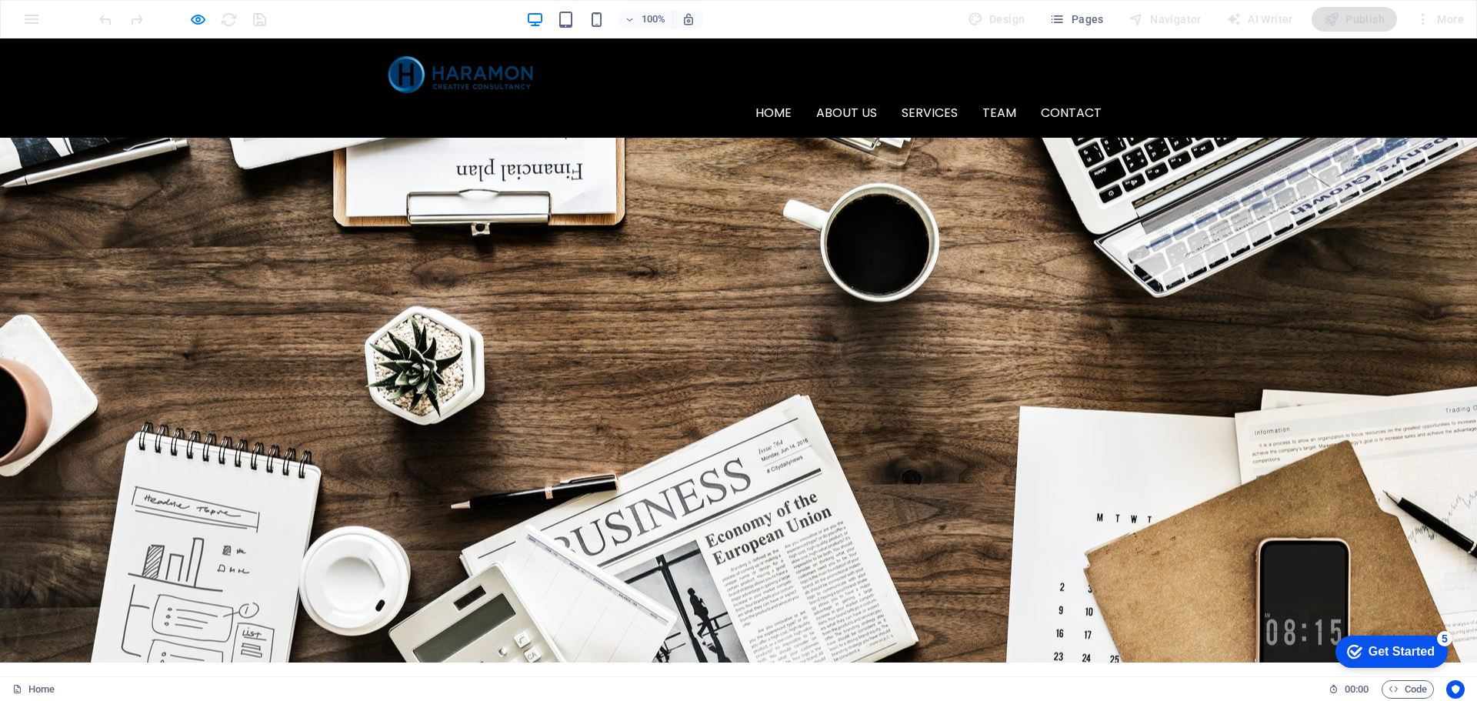
scroll to position [0, 0]
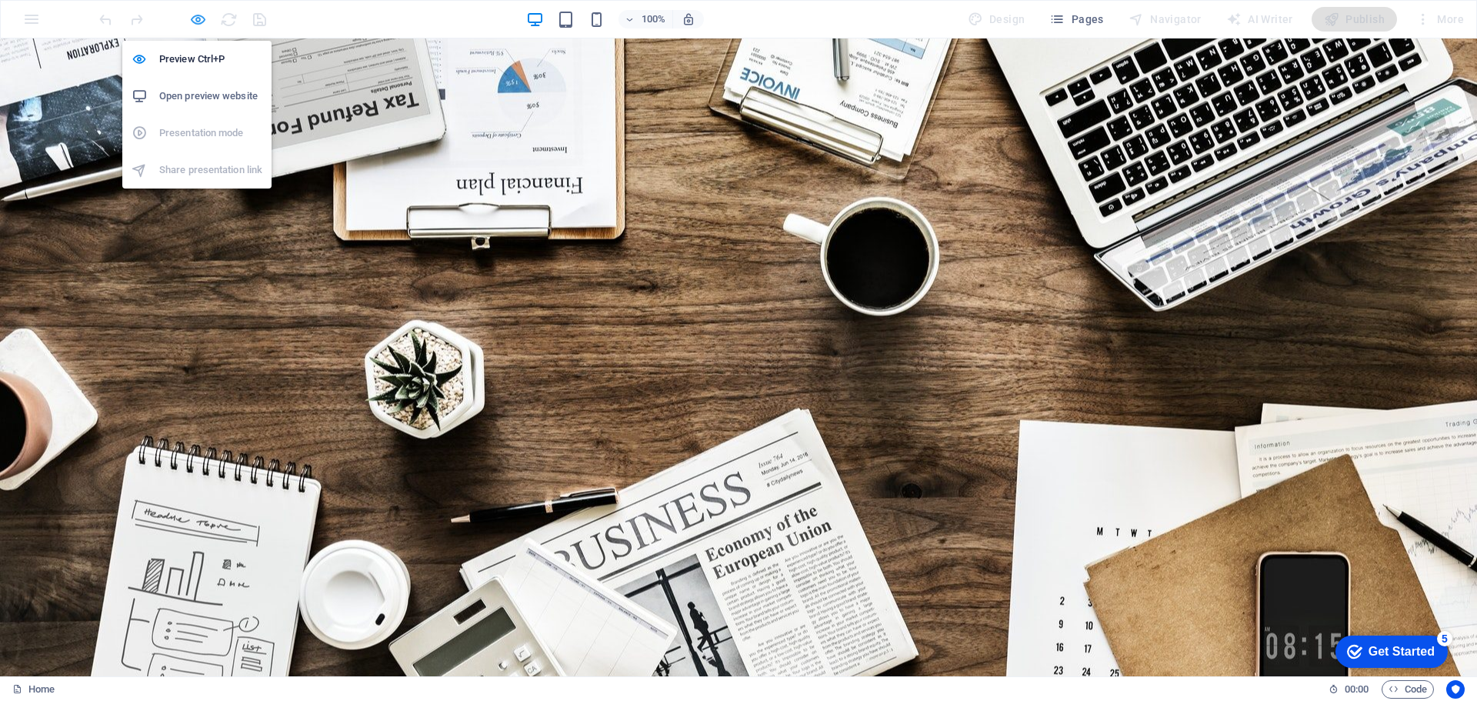
click at [196, 22] on icon "button" at bounding box center [198, 20] width 18 height 18
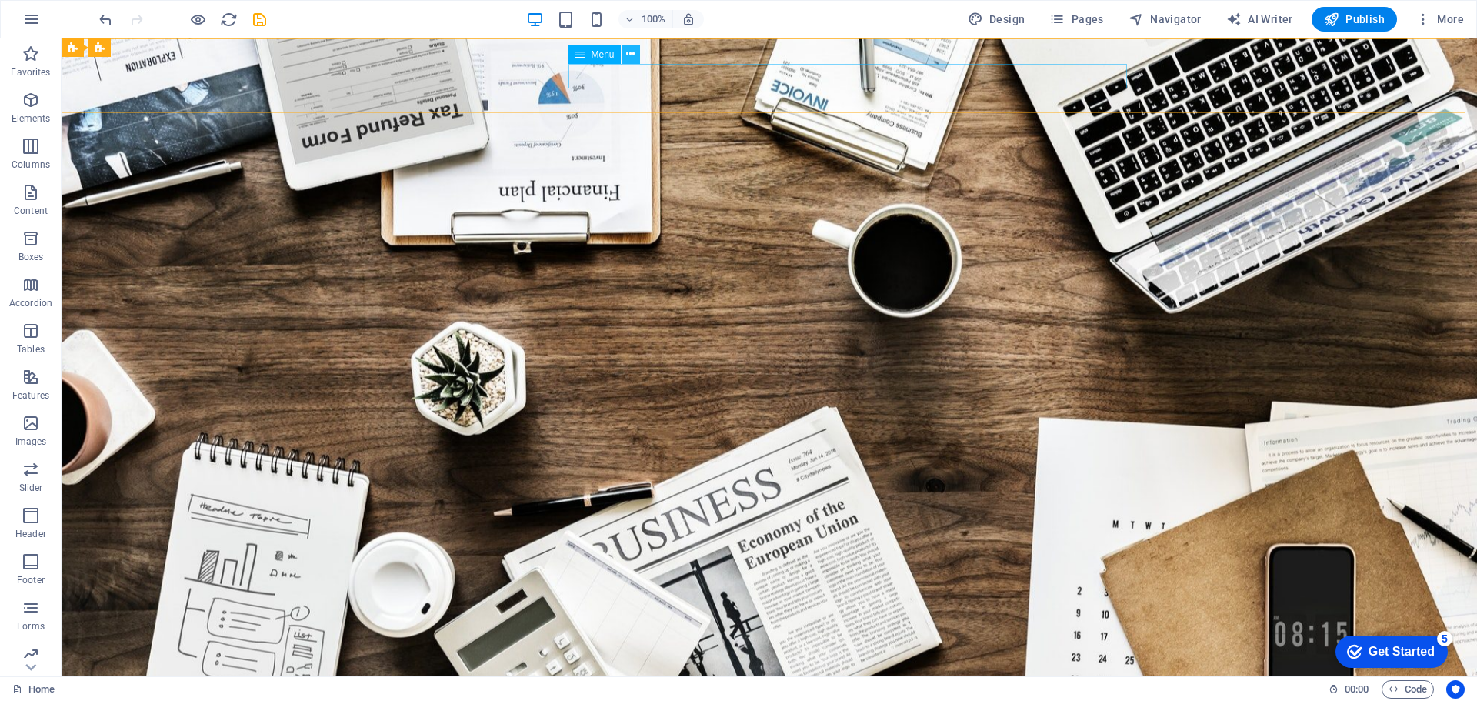
click at [632, 57] on icon at bounding box center [630, 54] width 8 height 16
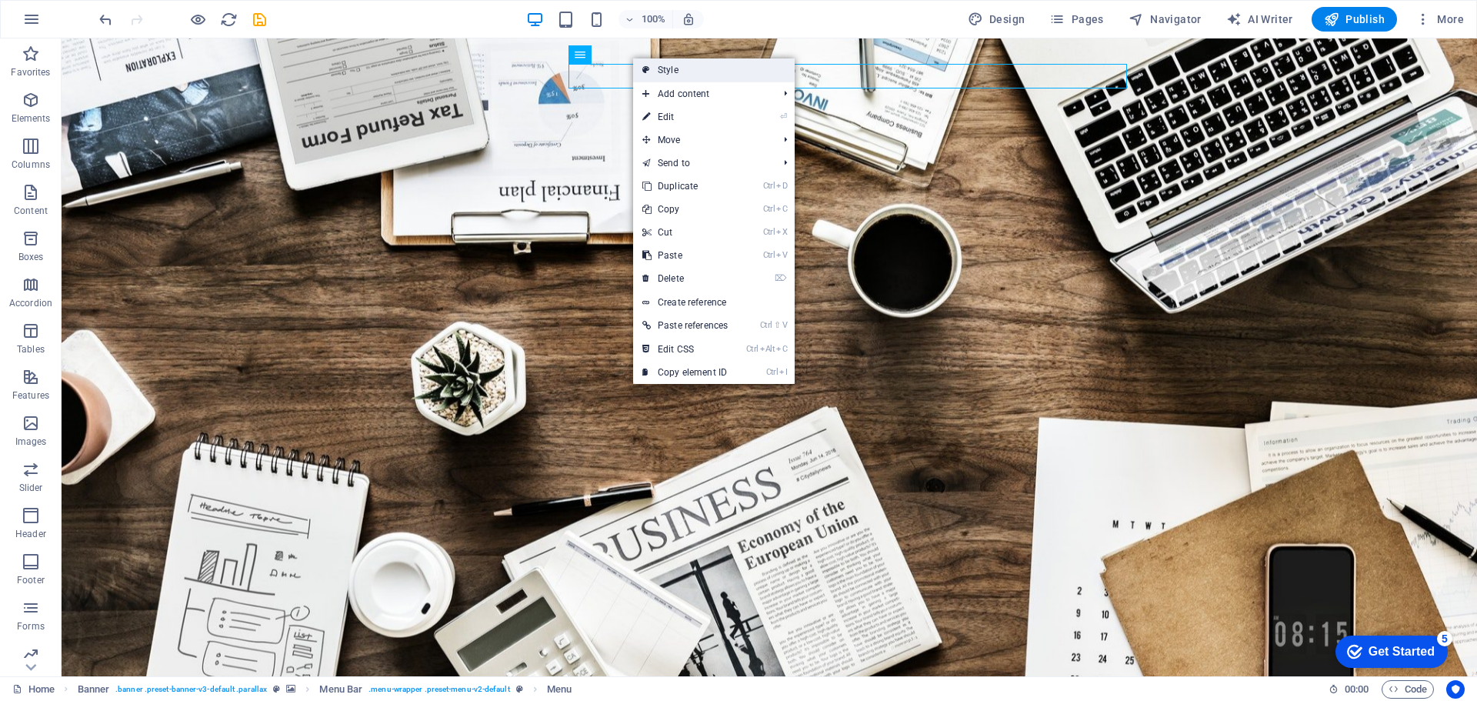
drag, startPoint x: 656, startPoint y: 65, endPoint x: 626, endPoint y: 156, distance: 95.9
click at [656, 65] on link "Style" at bounding box center [714, 69] width 162 height 23
select select "rem"
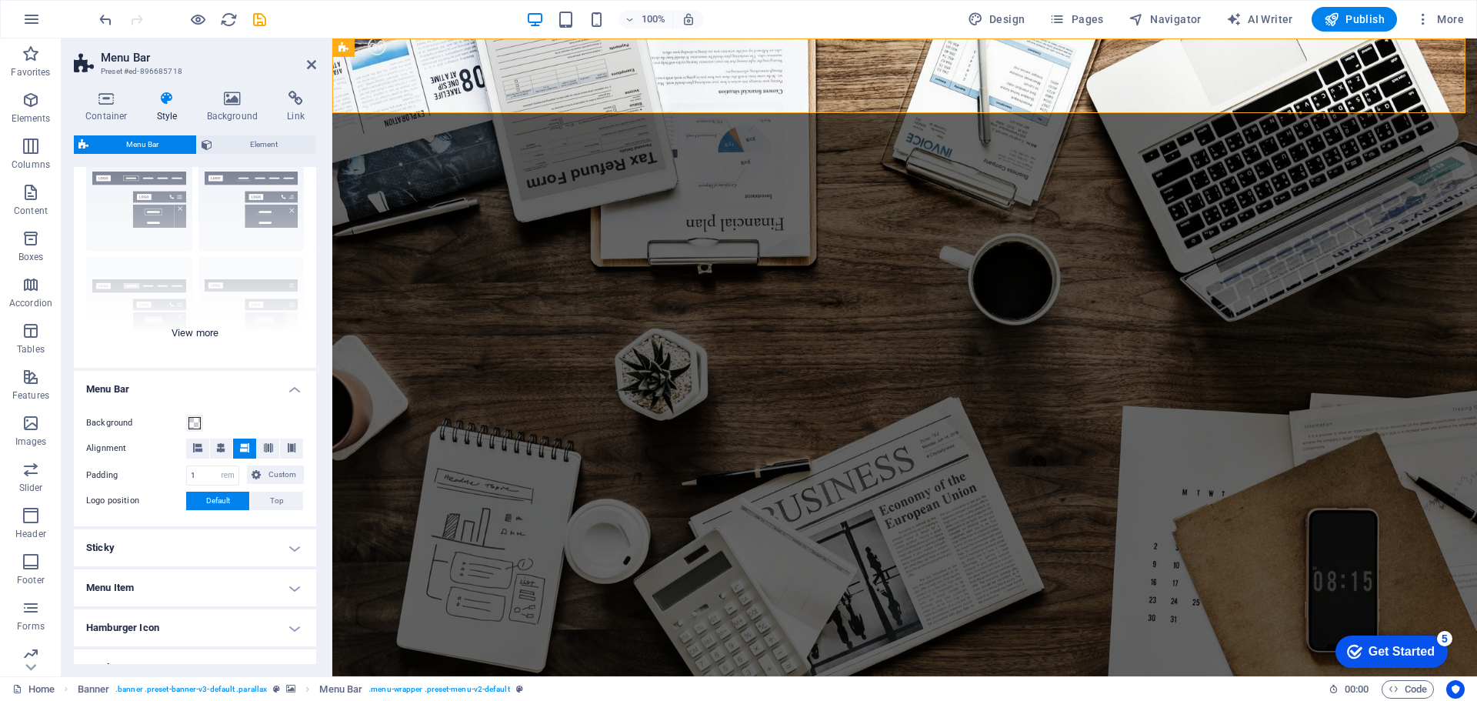
scroll to position [154, 0]
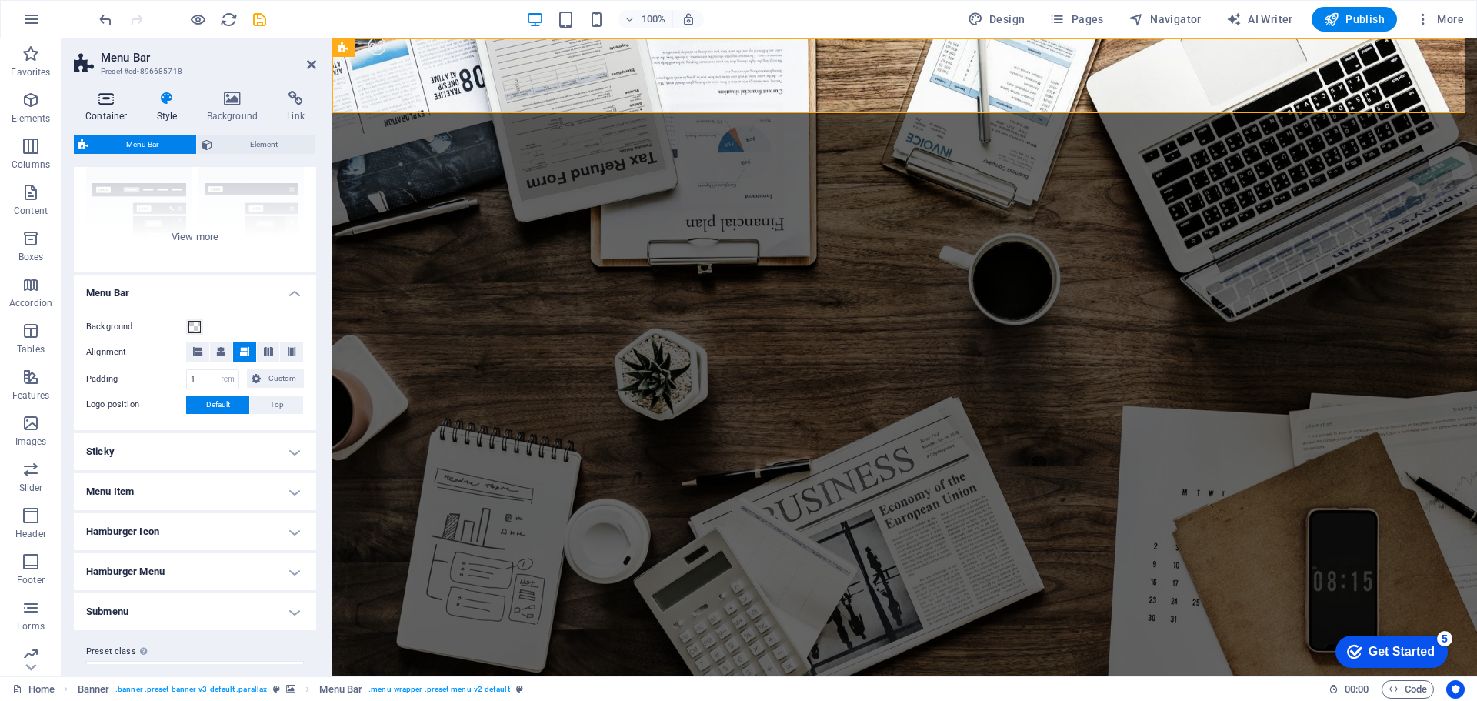
click at [100, 106] on h4 "Container" at bounding box center [110, 107] width 72 height 32
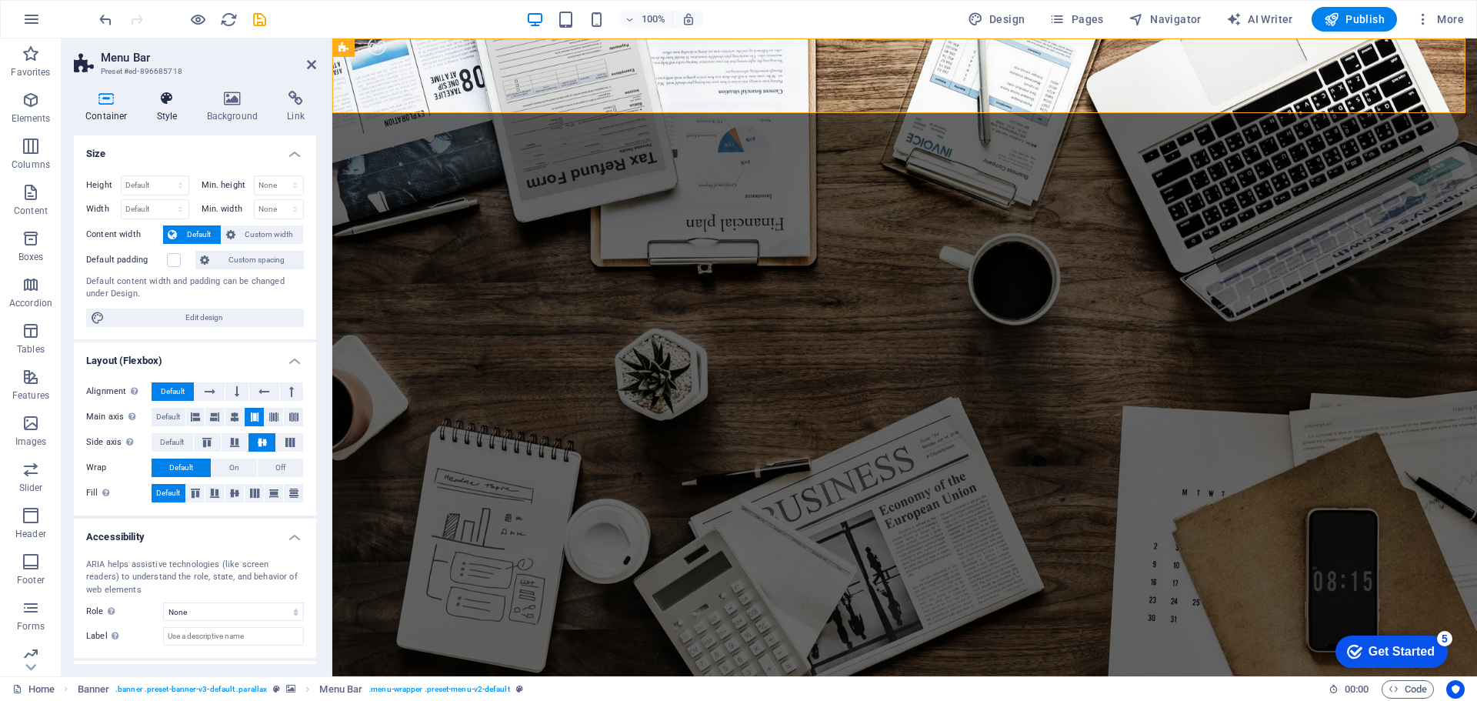
click at [159, 98] on icon at bounding box center [167, 98] width 44 height 15
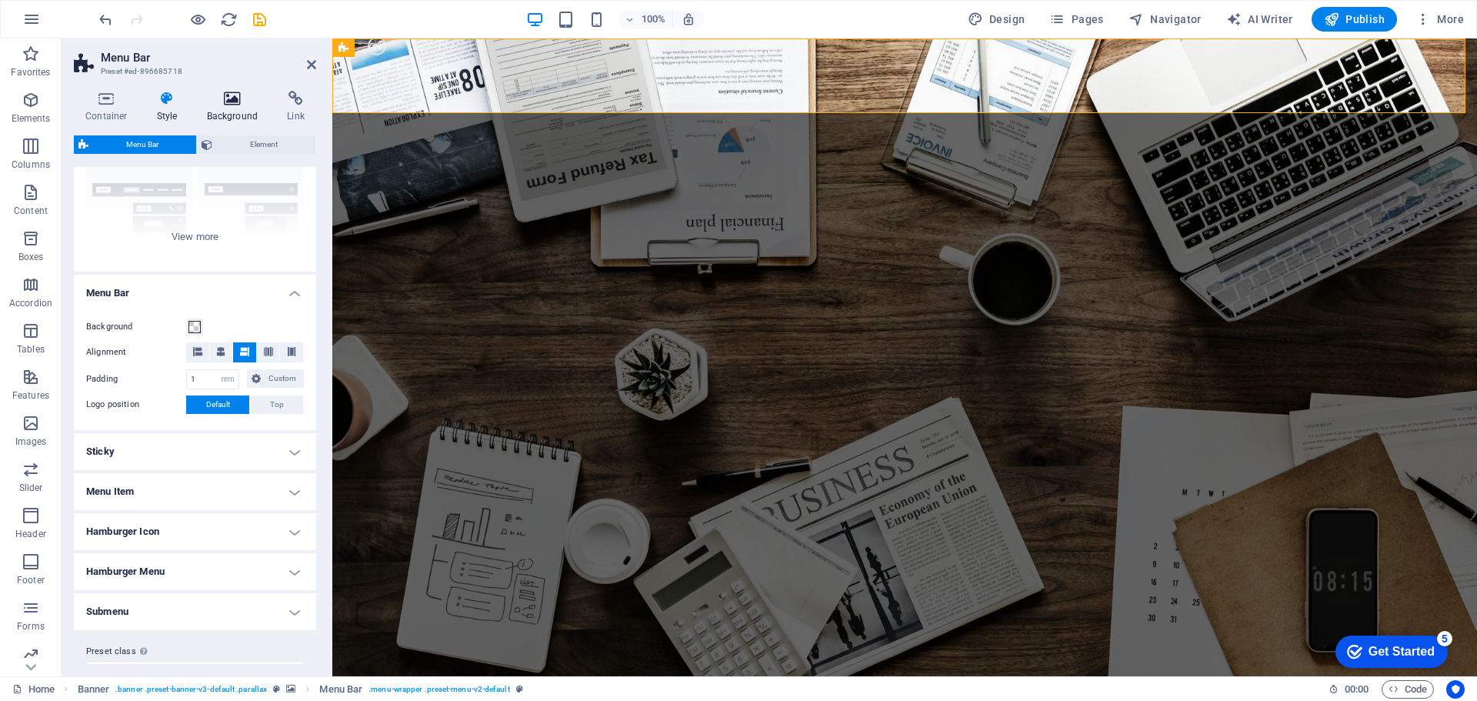
click at [230, 102] on icon at bounding box center [232, 98] width 75 height 15
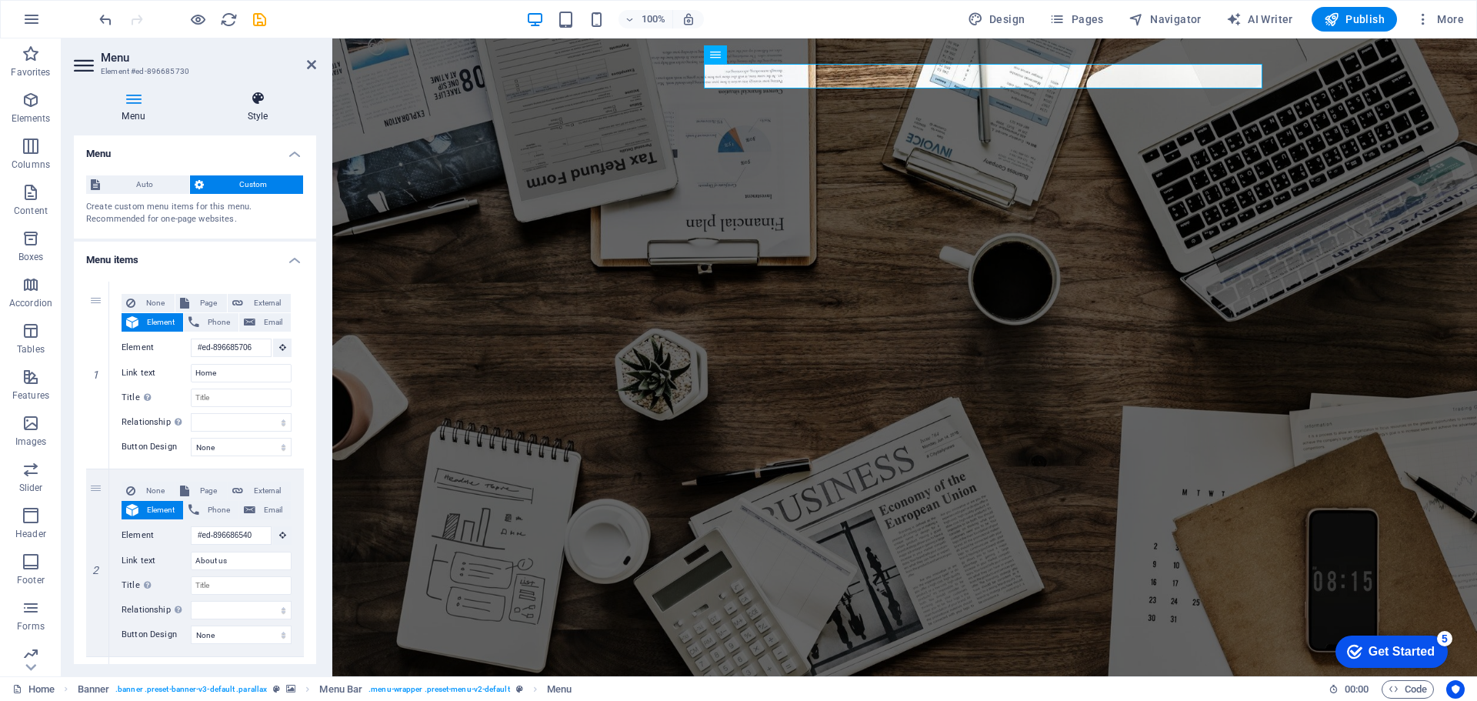
click at [262, 101] on icon at bounding box center [257, 98] width 117 height 15
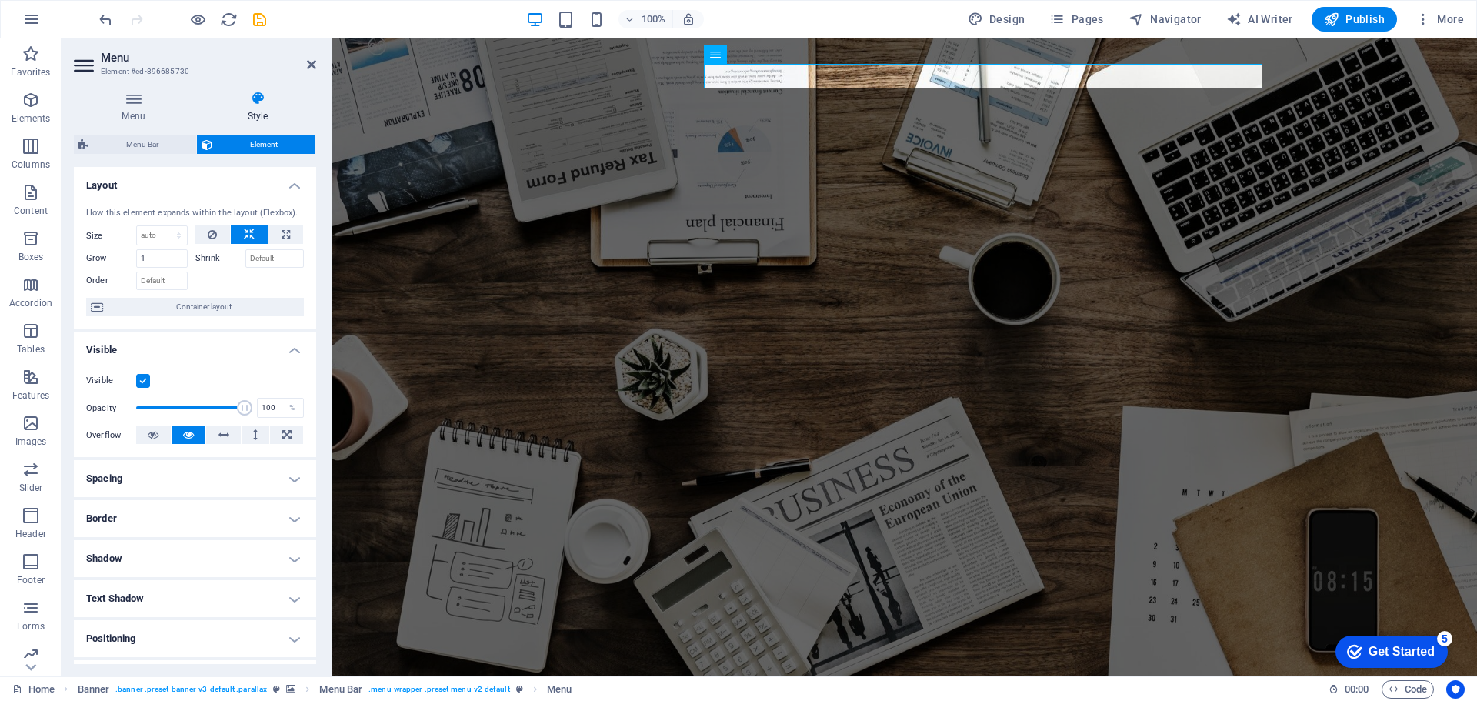
scroll to position [153, 0]
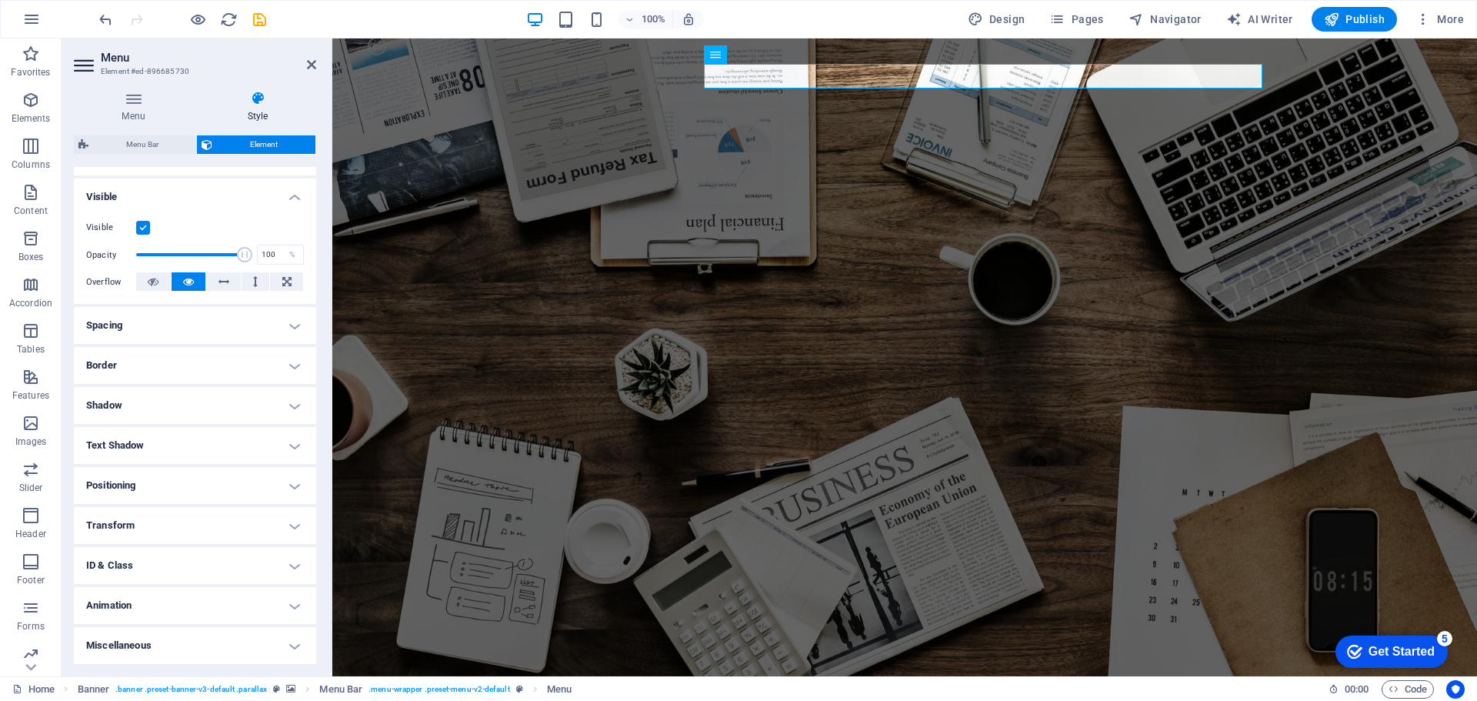
click at [282, 359] on h4 "Border" at bounding box center [195, 365] width 242 height 37
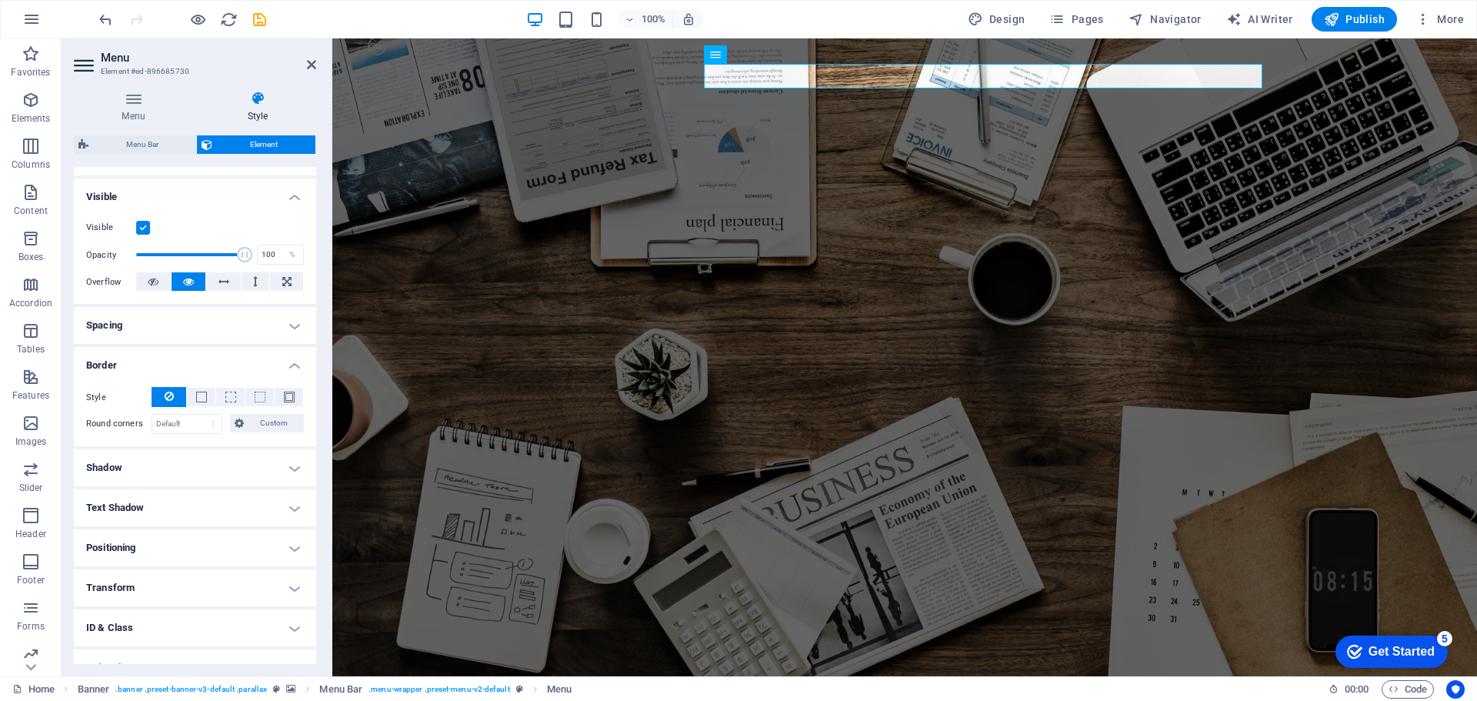
click at [300, 473] on h4 "Shadow" at bounding box center [195, 467] width 242 height 37
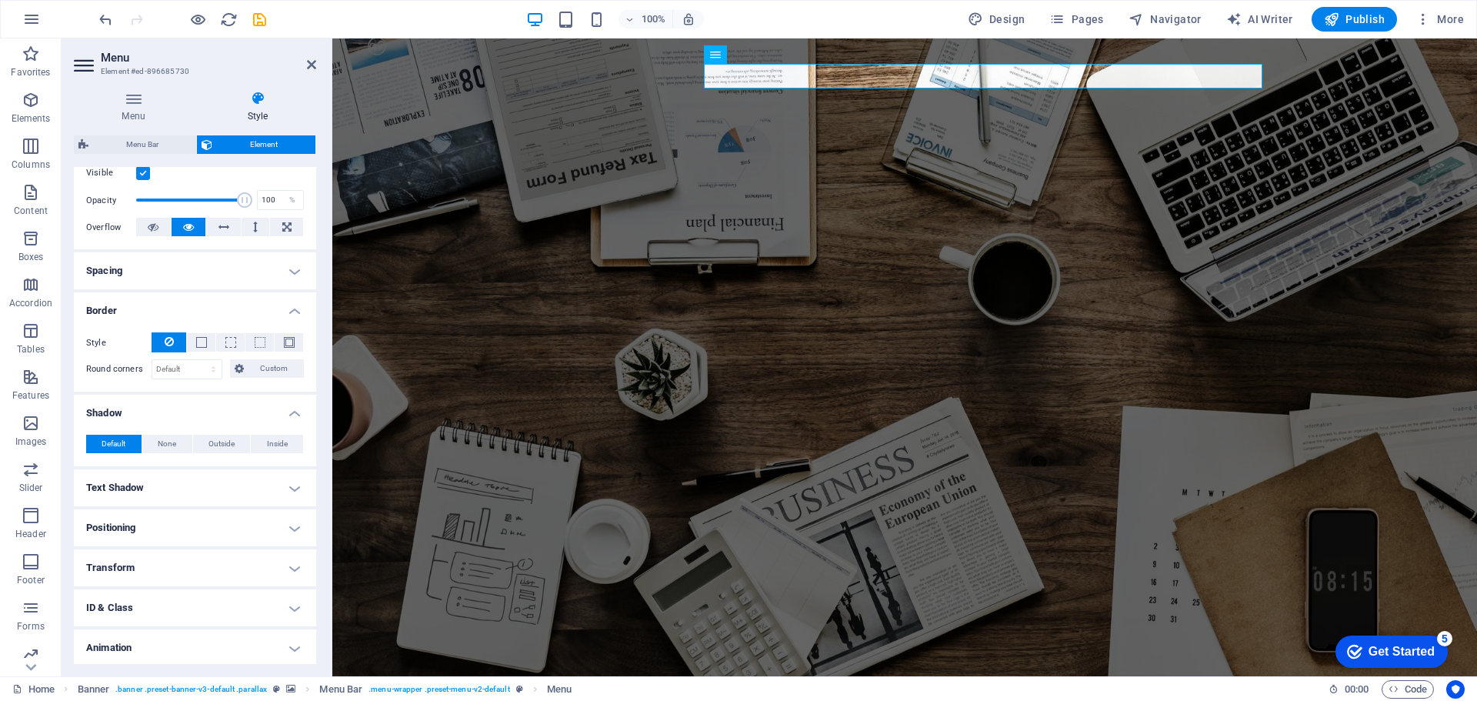
scroll to position [250, 0]
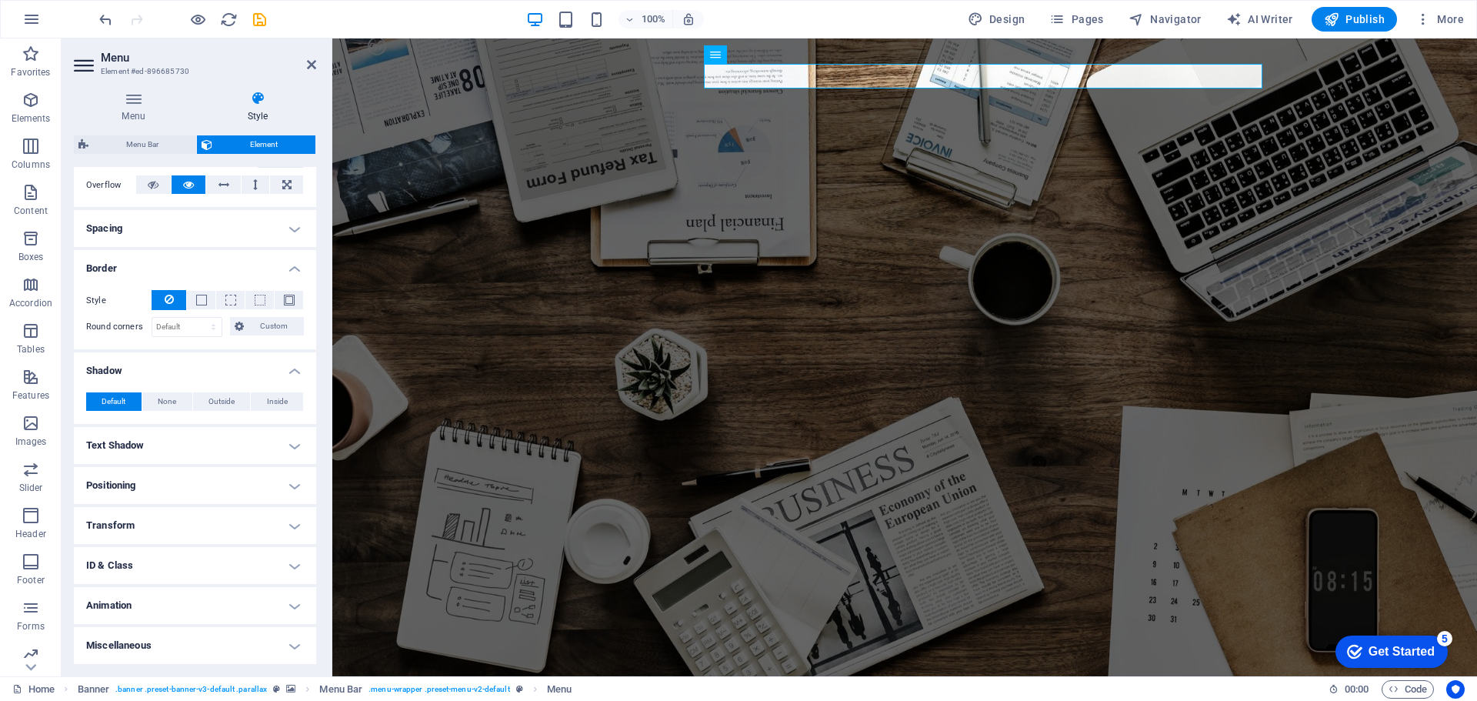
click at [283, 521] on h4 "Transform" at bounding box center [195, 525] width 242 height 37
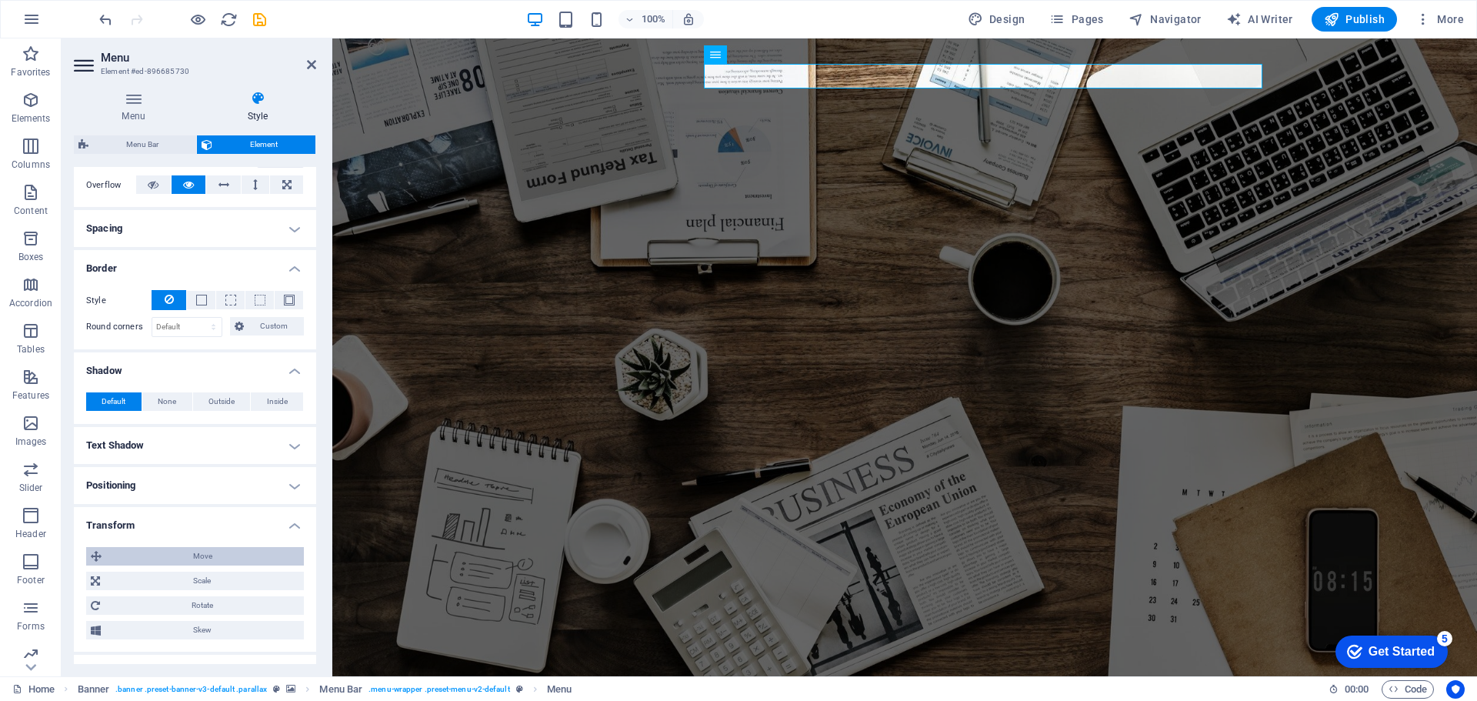
scroll to position [358, 0]
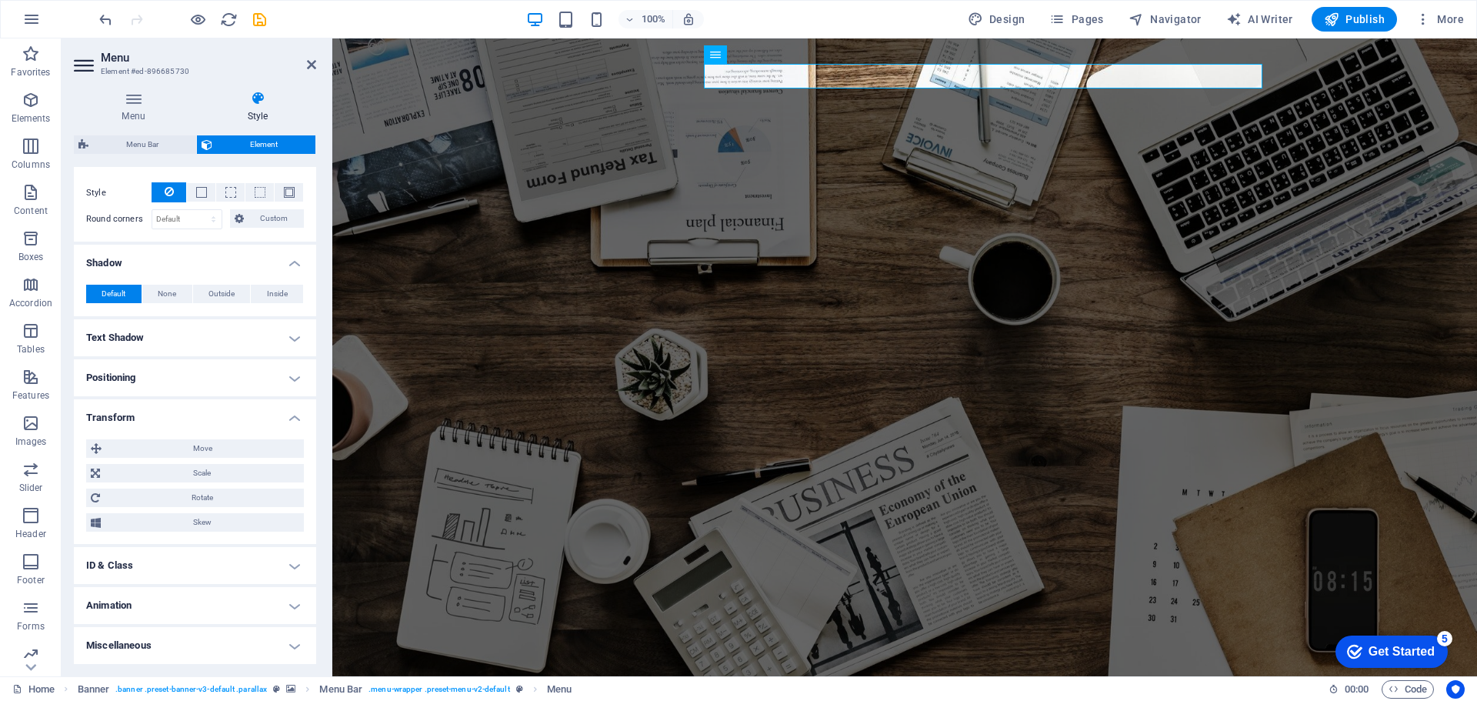
click at [284, 598] on h4 "Animation" at bounding box center [195, 605] width 242 height 37
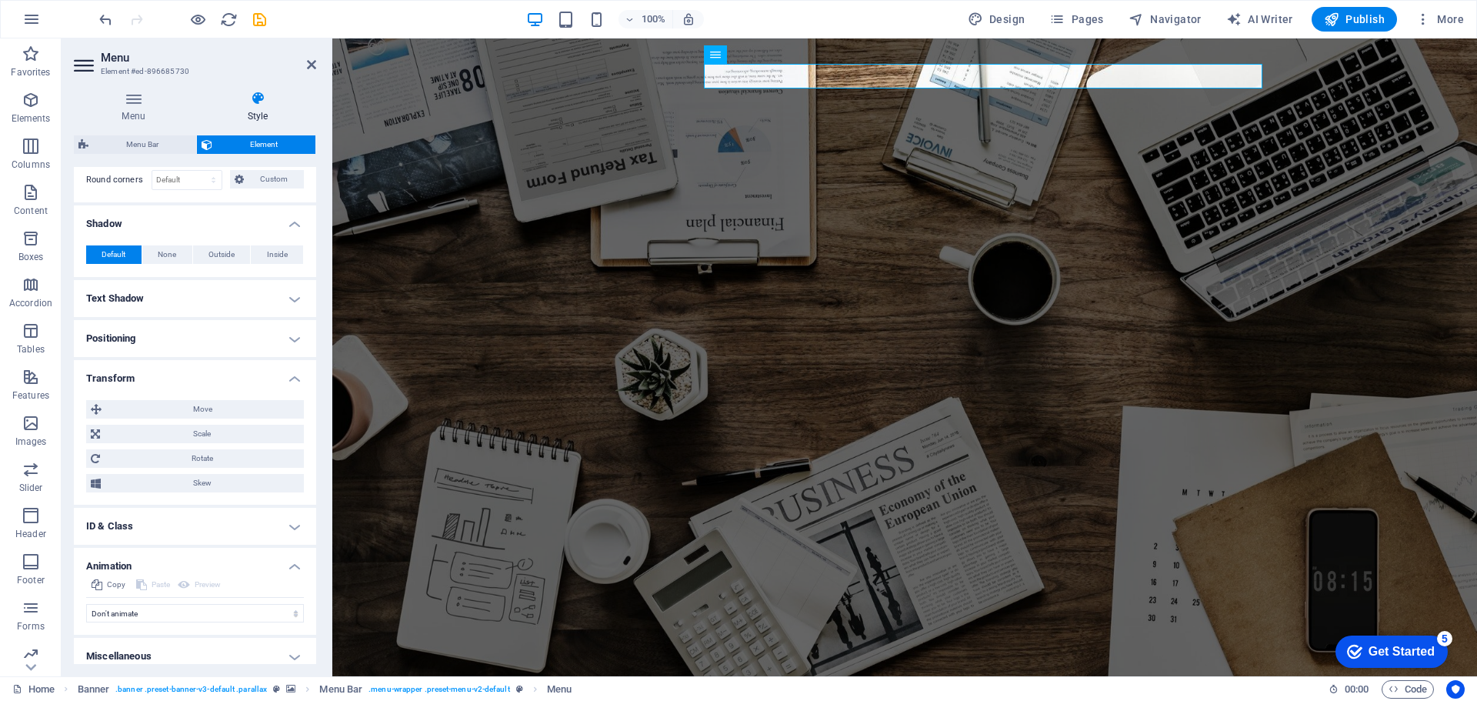
scroll to position [408, 0]
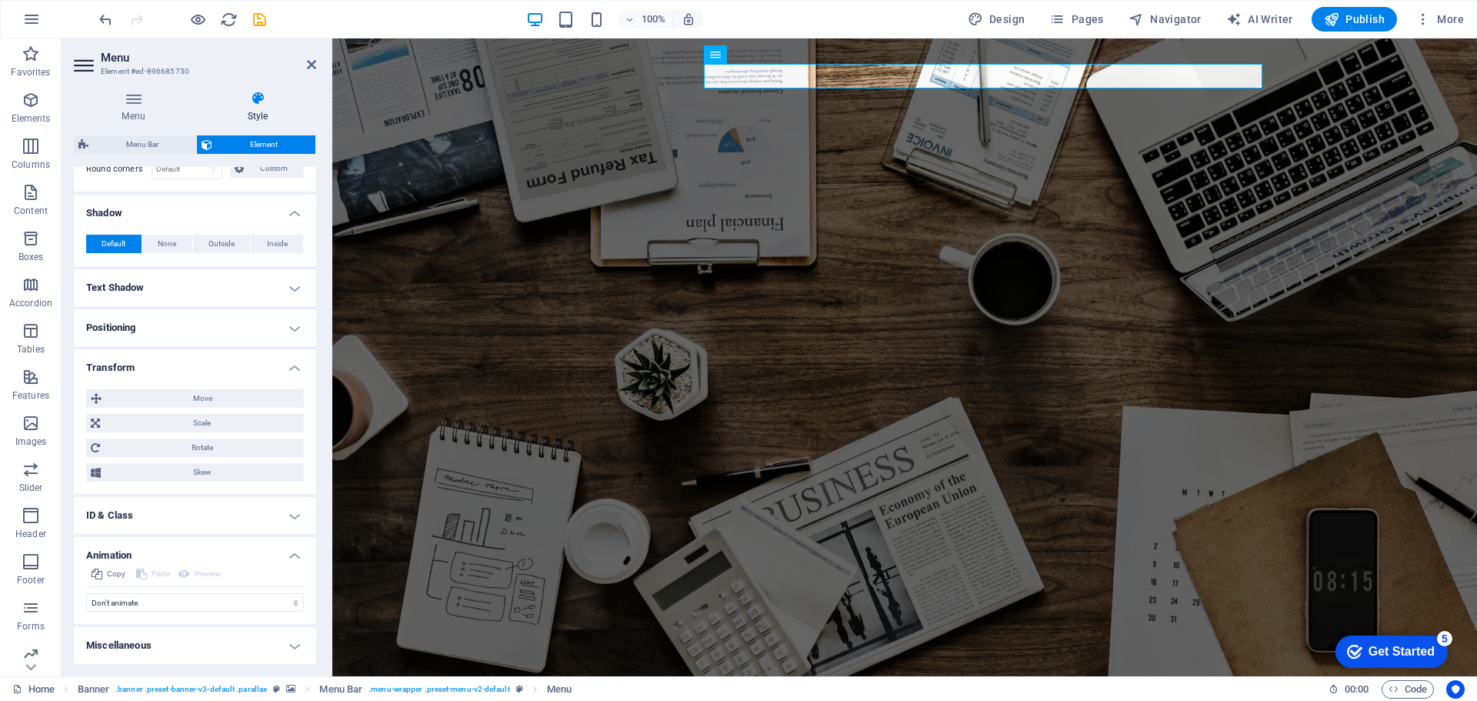
click at [289, 645] on h4 "Miscellaneous" at bounding box center [195, 645] width 242 height 37
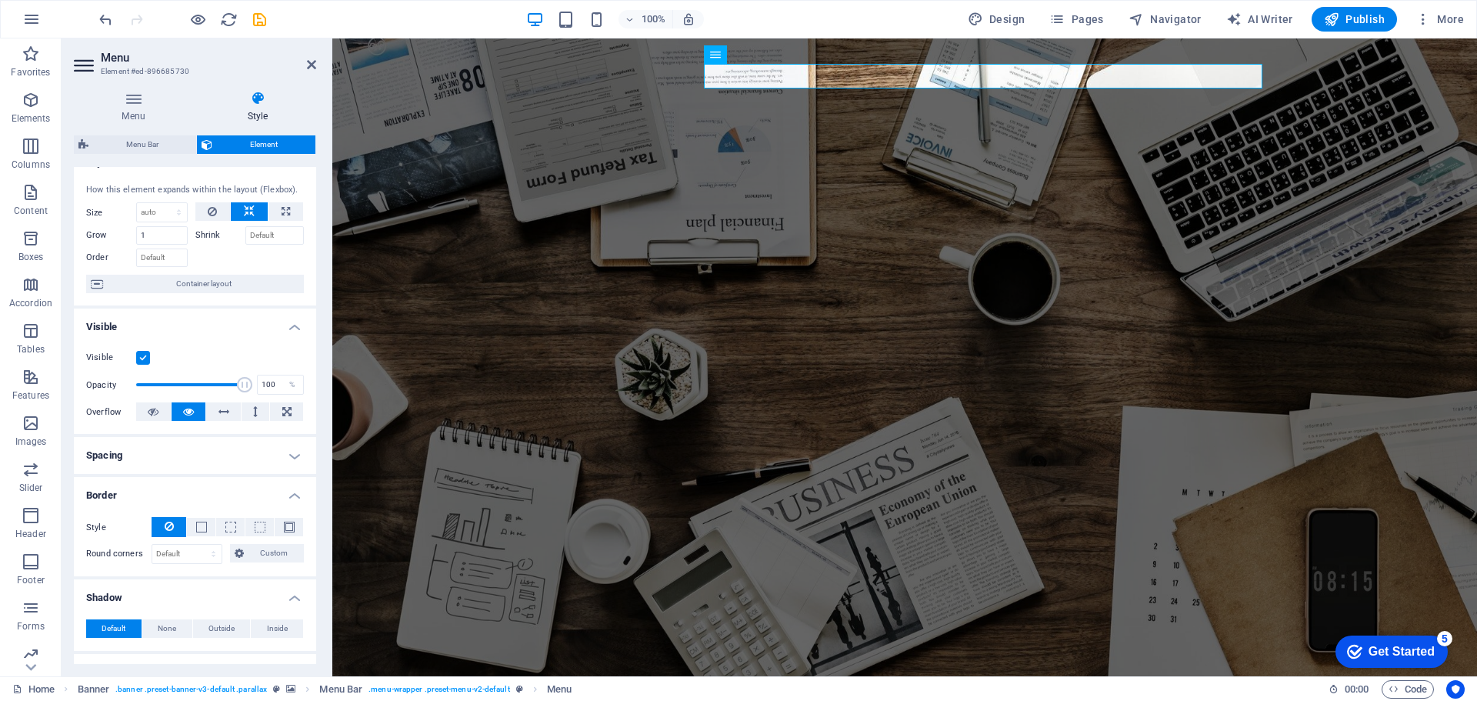
scroll to position [0, 0]
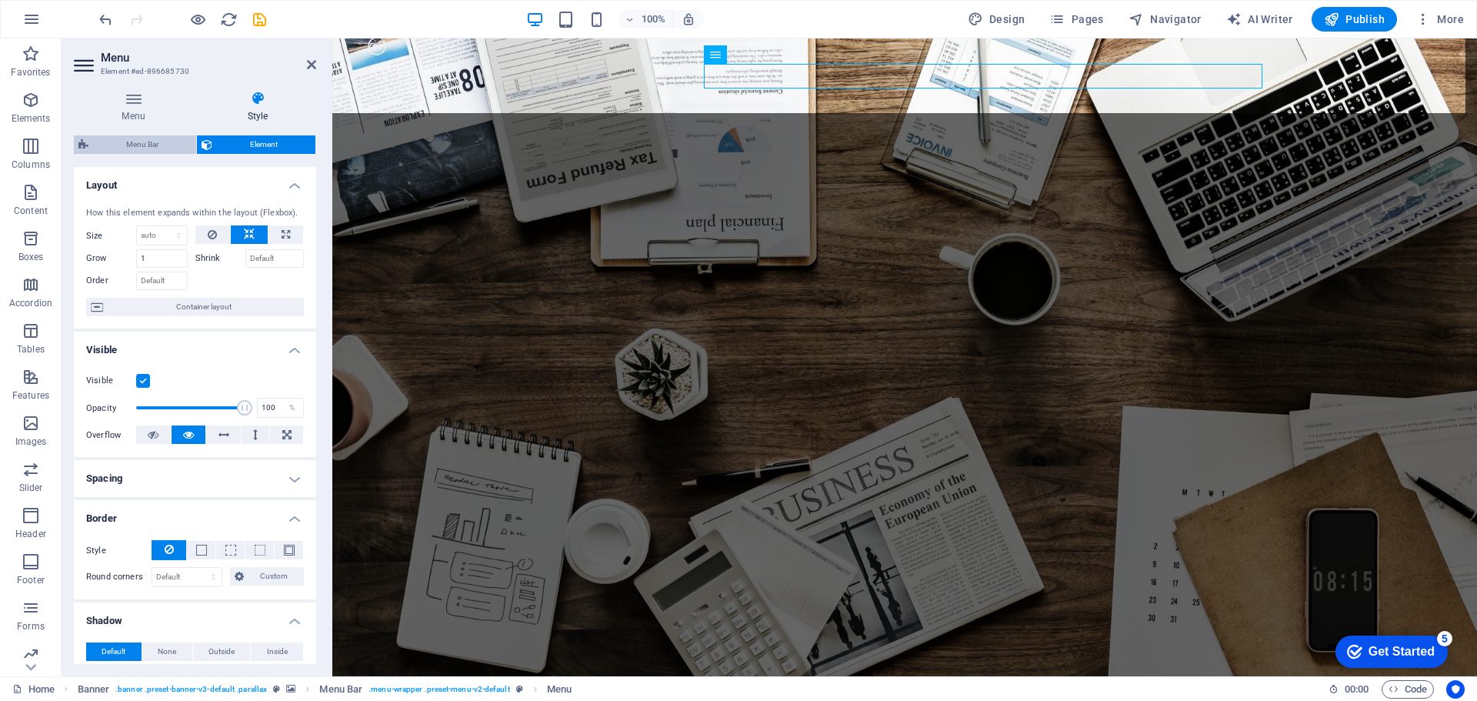
click at [145, 147] on span "Menu Bar" at bounding box center [142, 144] width 98 height 18
select select "rem"
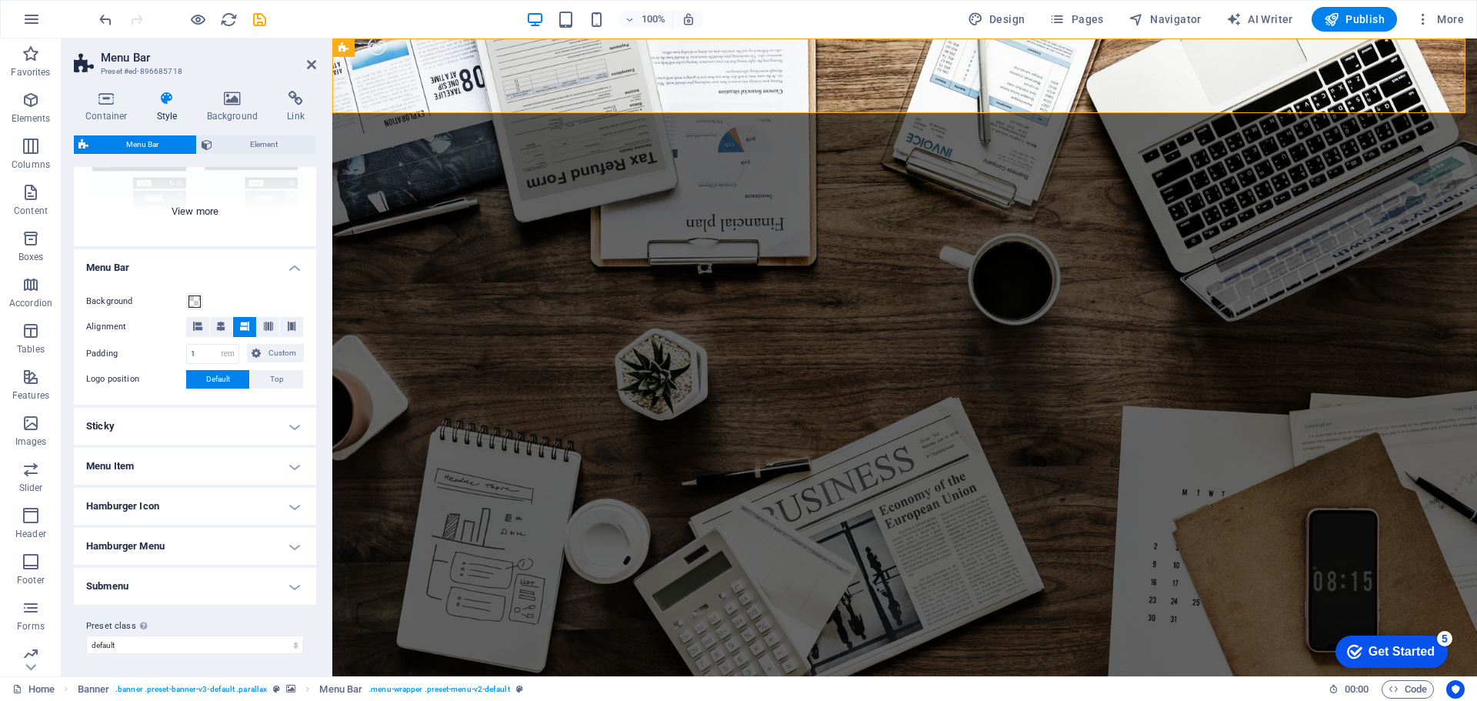
scroll to position [182, 0]
click at [297, 456] on h4 "Menu Item" at bounding box center [195, 464] width 242 height 37
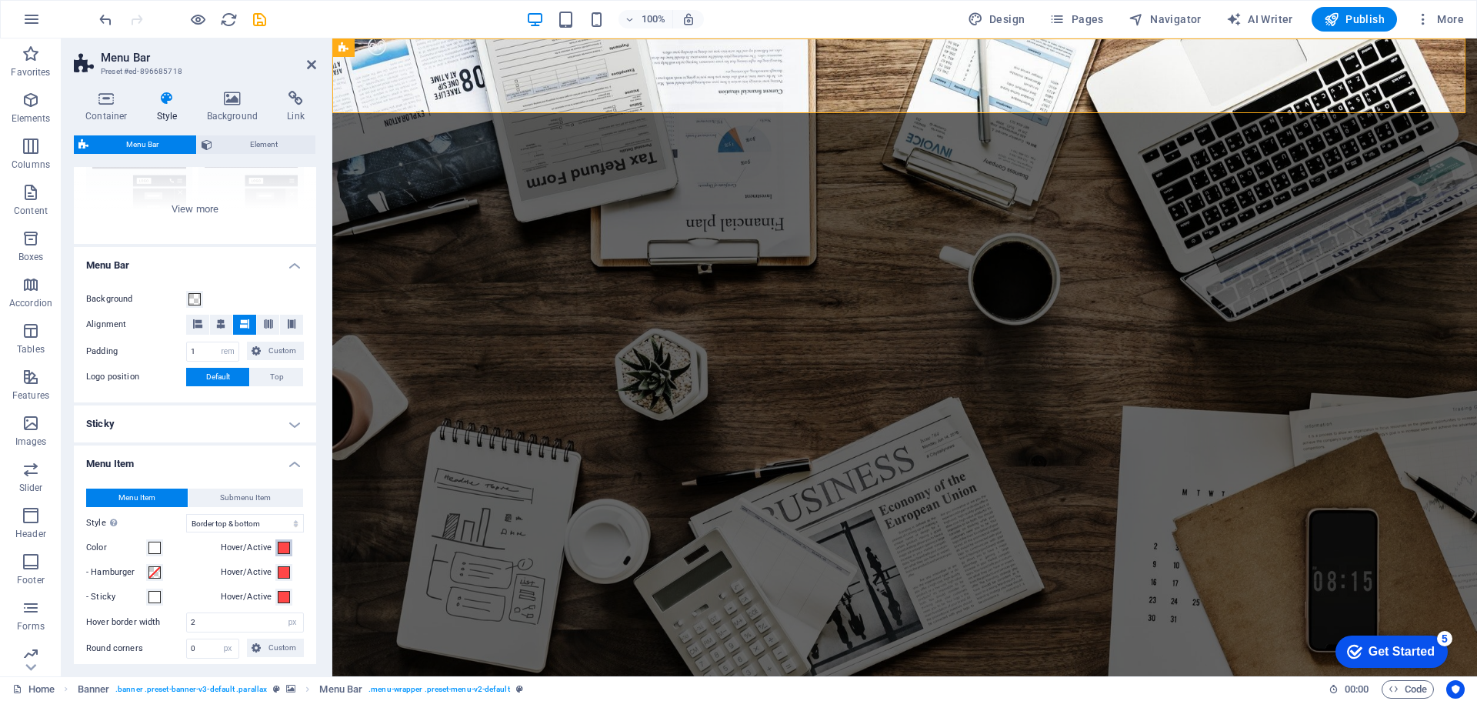
click at [278, 549] on span at bounding box center [284, 548] width 12 height 12
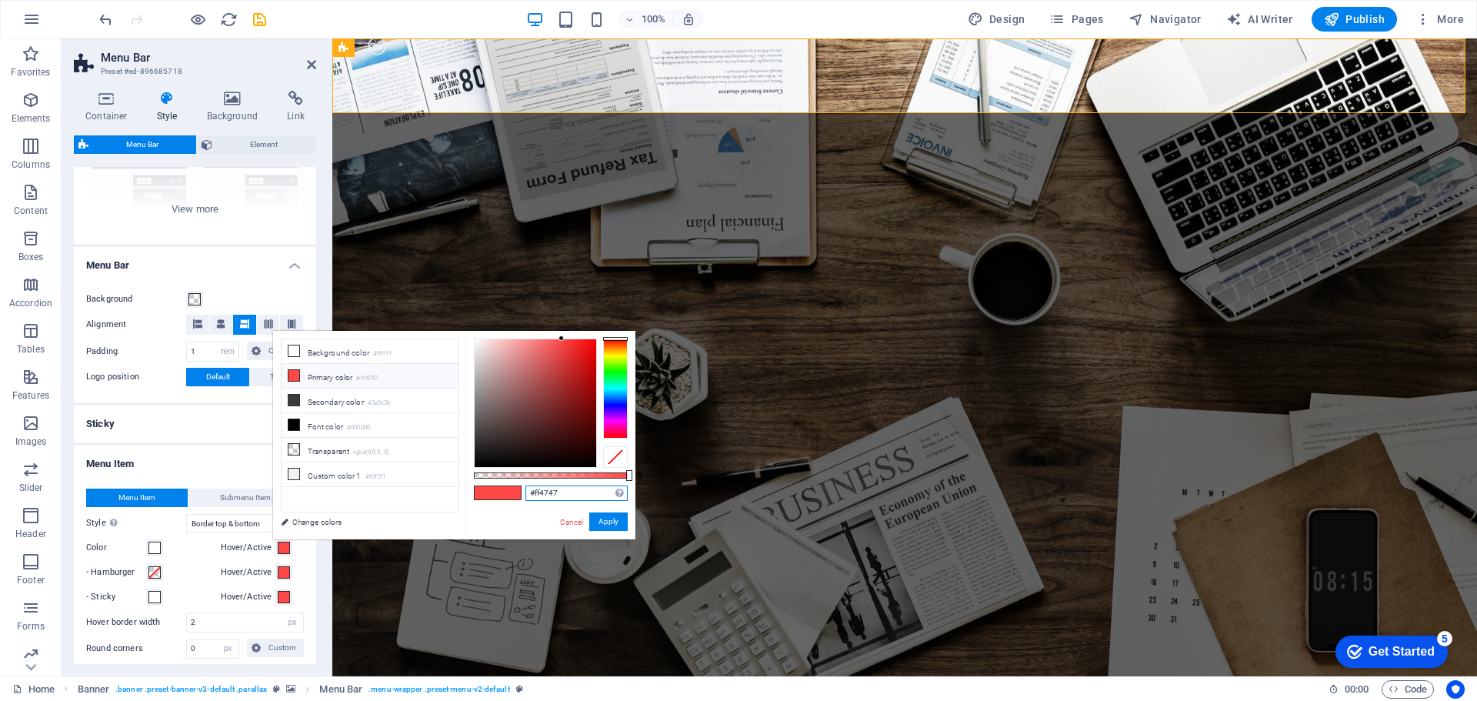
drag, startPoint x: 559, startPoint y: 495, endPoint x: 499, endPoint y: 489, distance: 60.3
click at [499, 489] on div "#ff4747 Supported formats #0852ed rgb(8, 82, 237) rgba(8, 82, 237, 90%) hsv(221…" at bounding box center [551, 547] width 170 height 432
paste input "#003768"
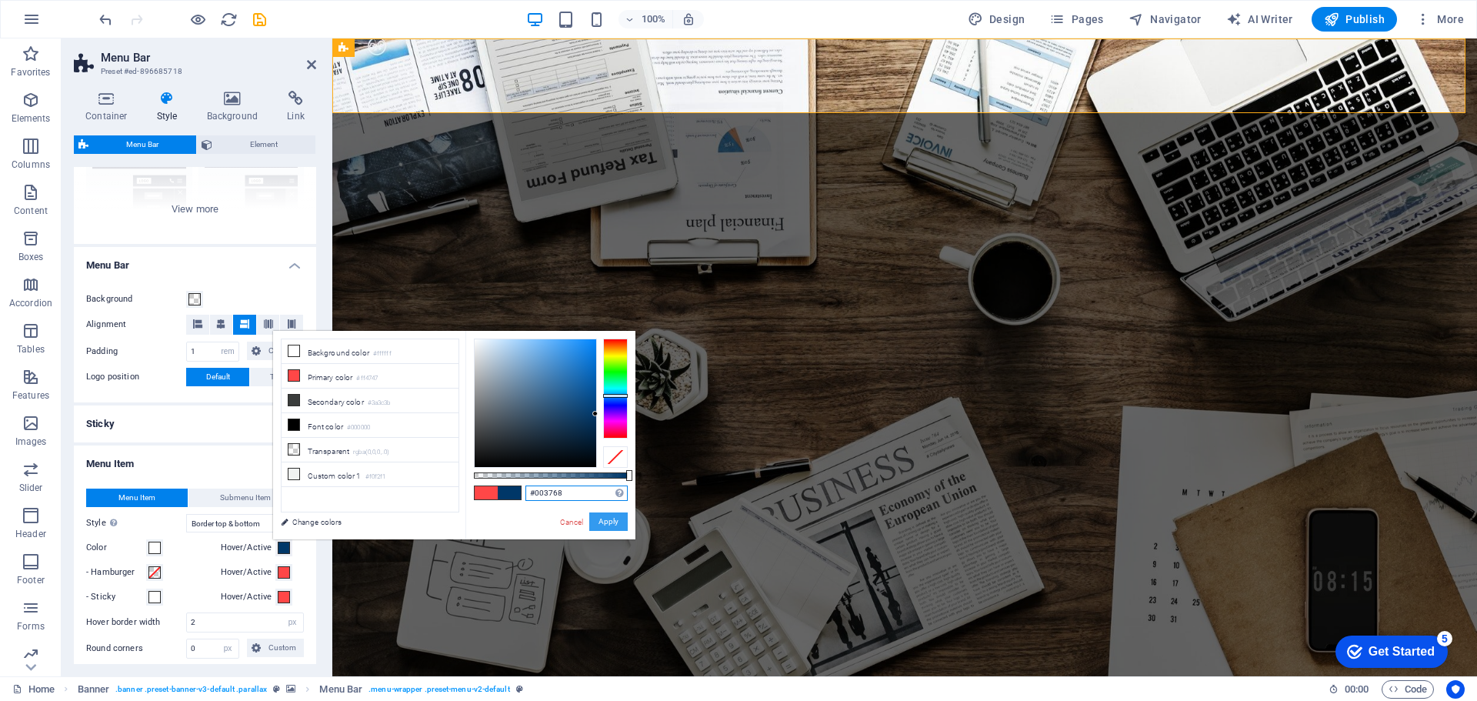
type input "#003768"
click at [610, 524] on button "Apply" at bounding box center [608, 521] width 38 height 18
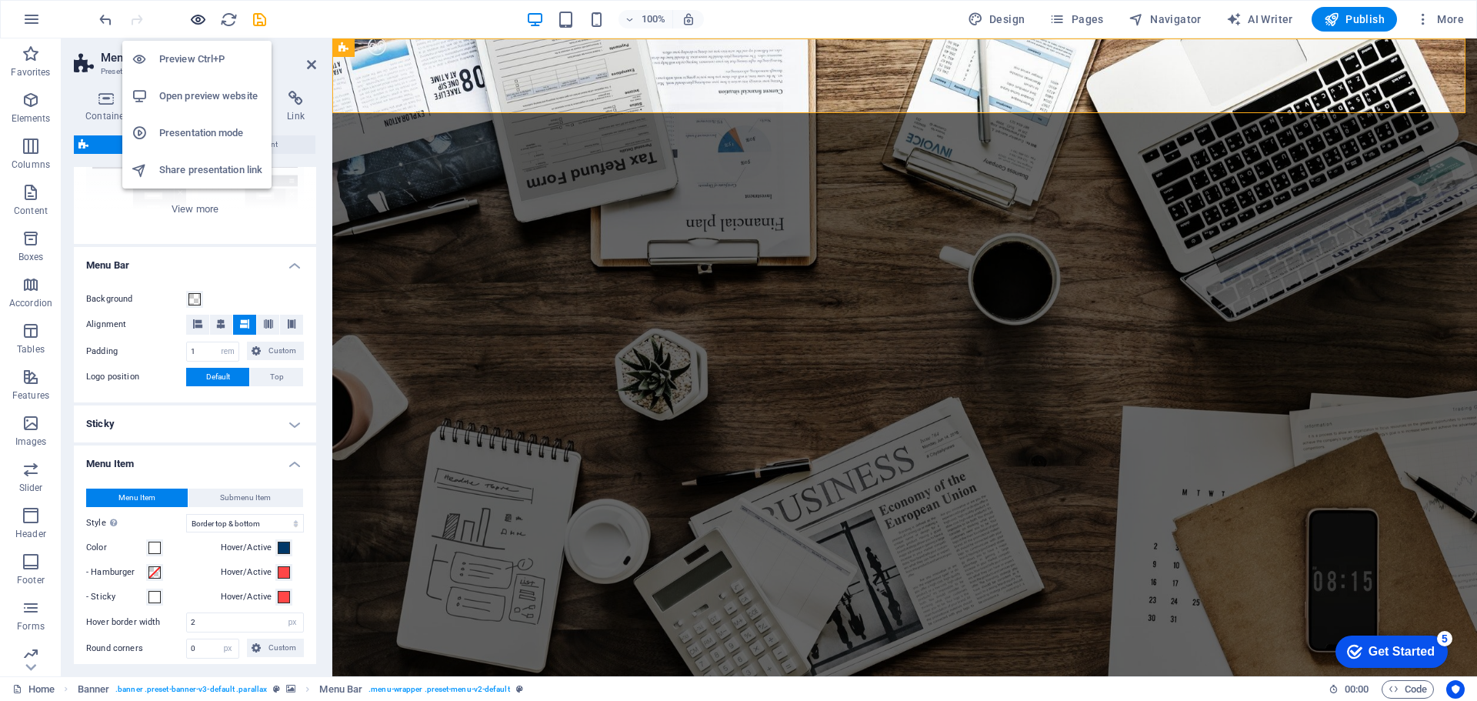
click at [202, 22] on icon "button" at bounding box center [198, 20] width 18 height 18
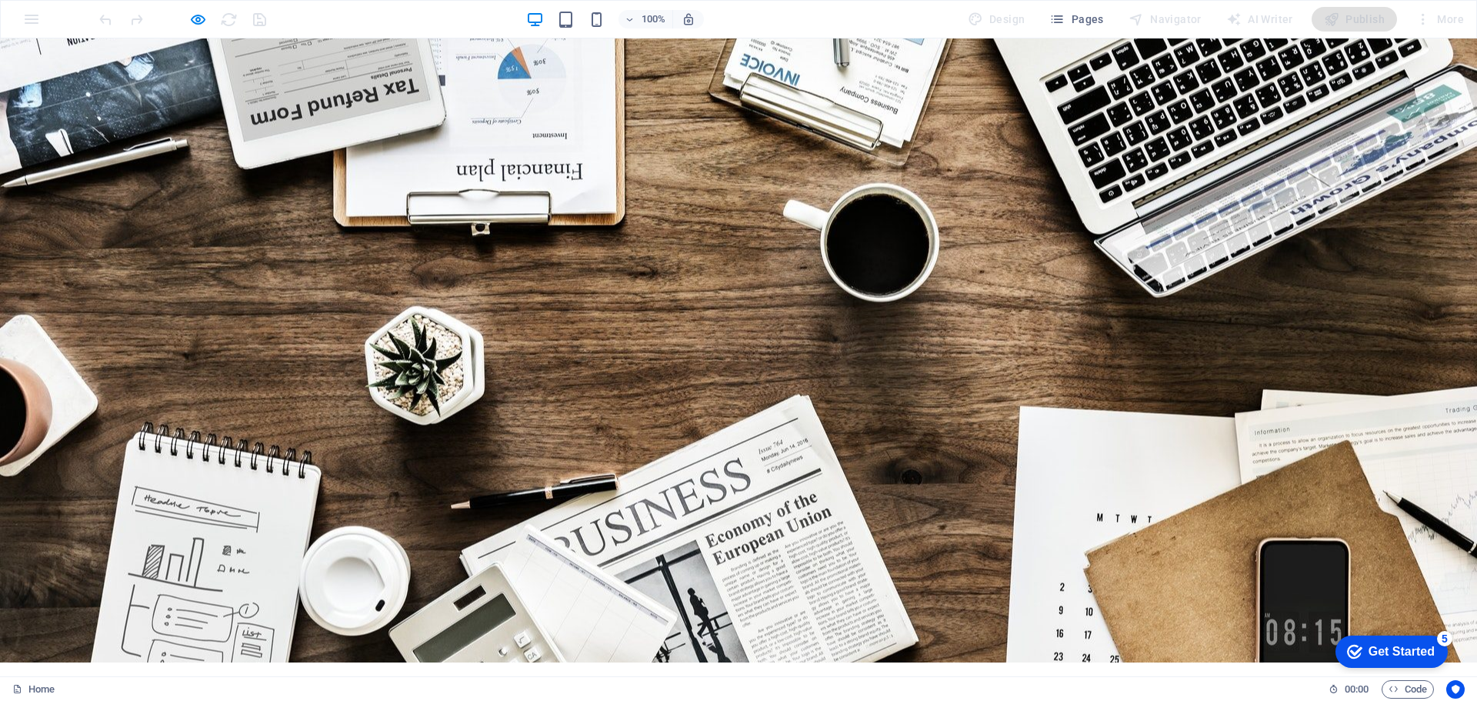
scroll to position [0, 0]
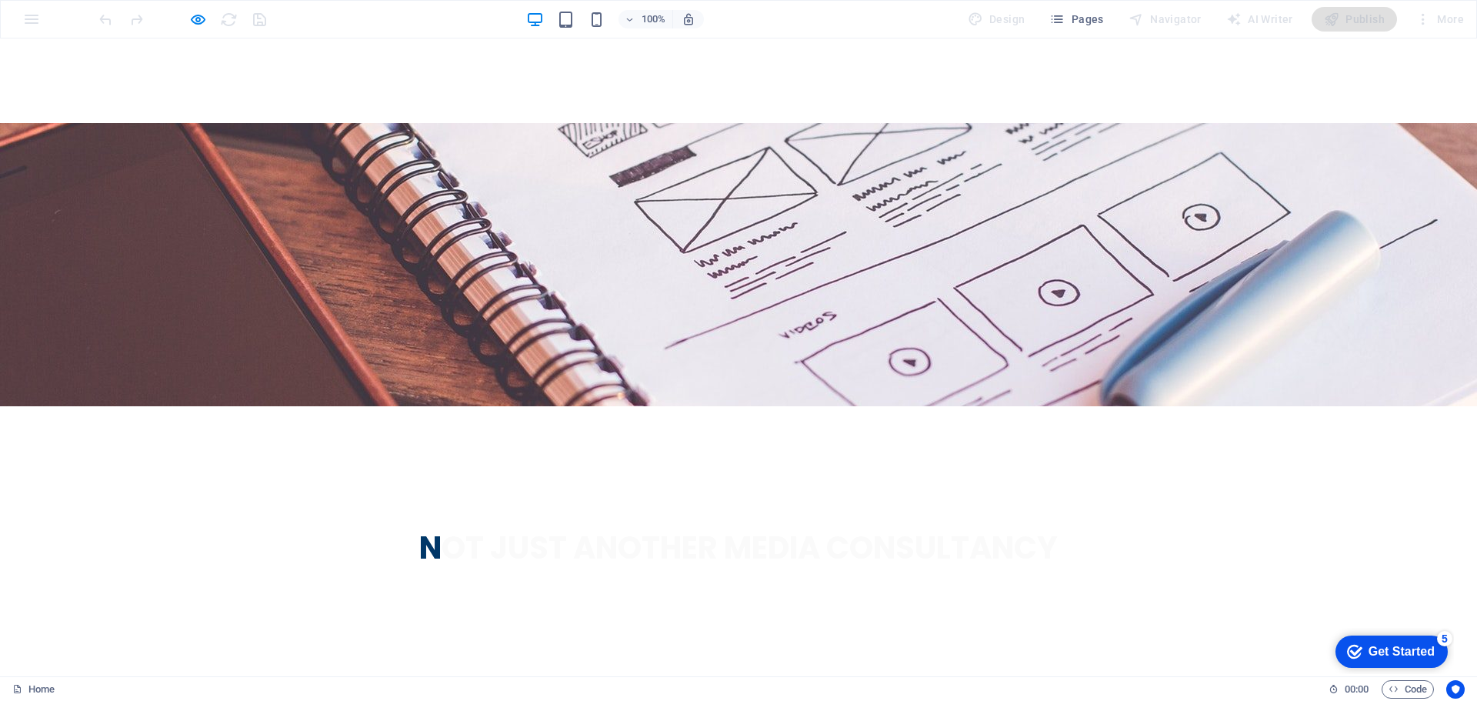
scroll to position [2675, 0]
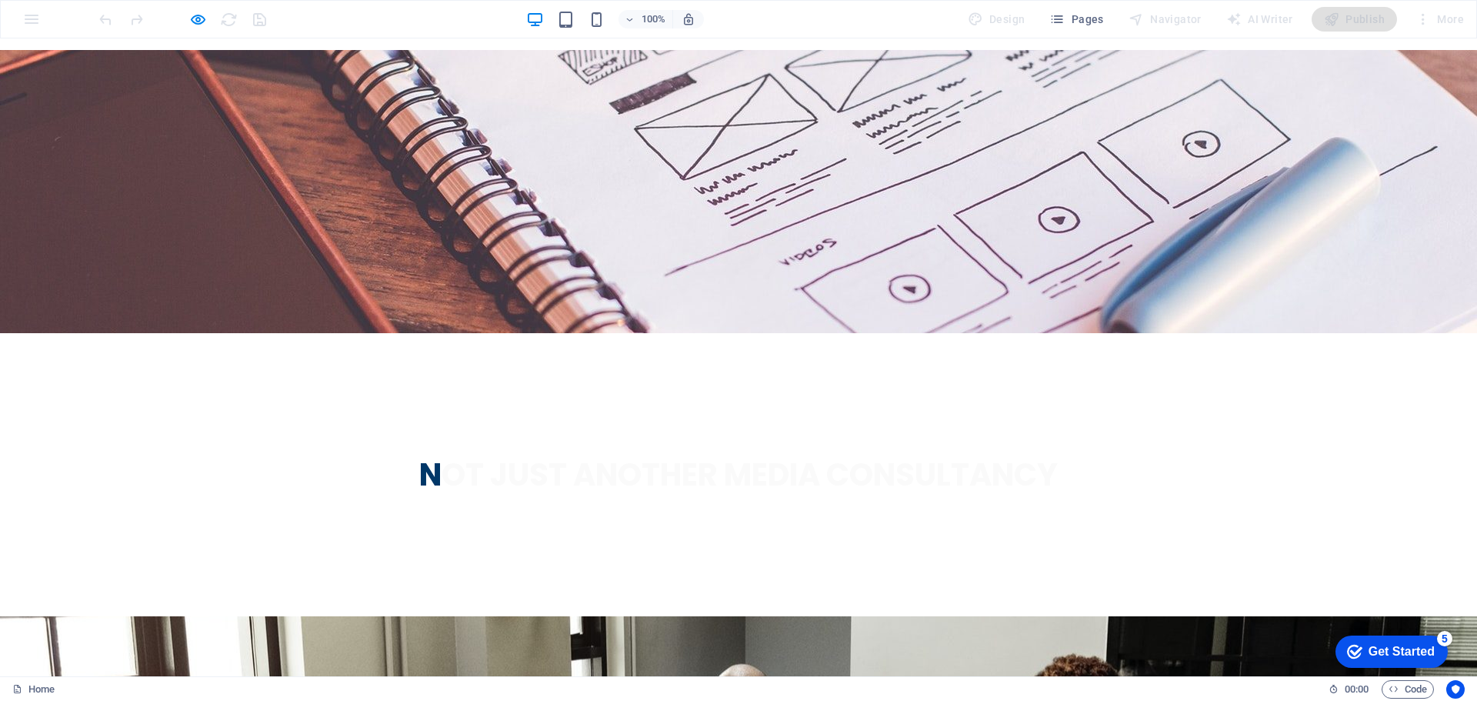
type input "Frazer Argyros-Farrell"
type input "07467084506"
type input "frazer@haramon.co.uk"
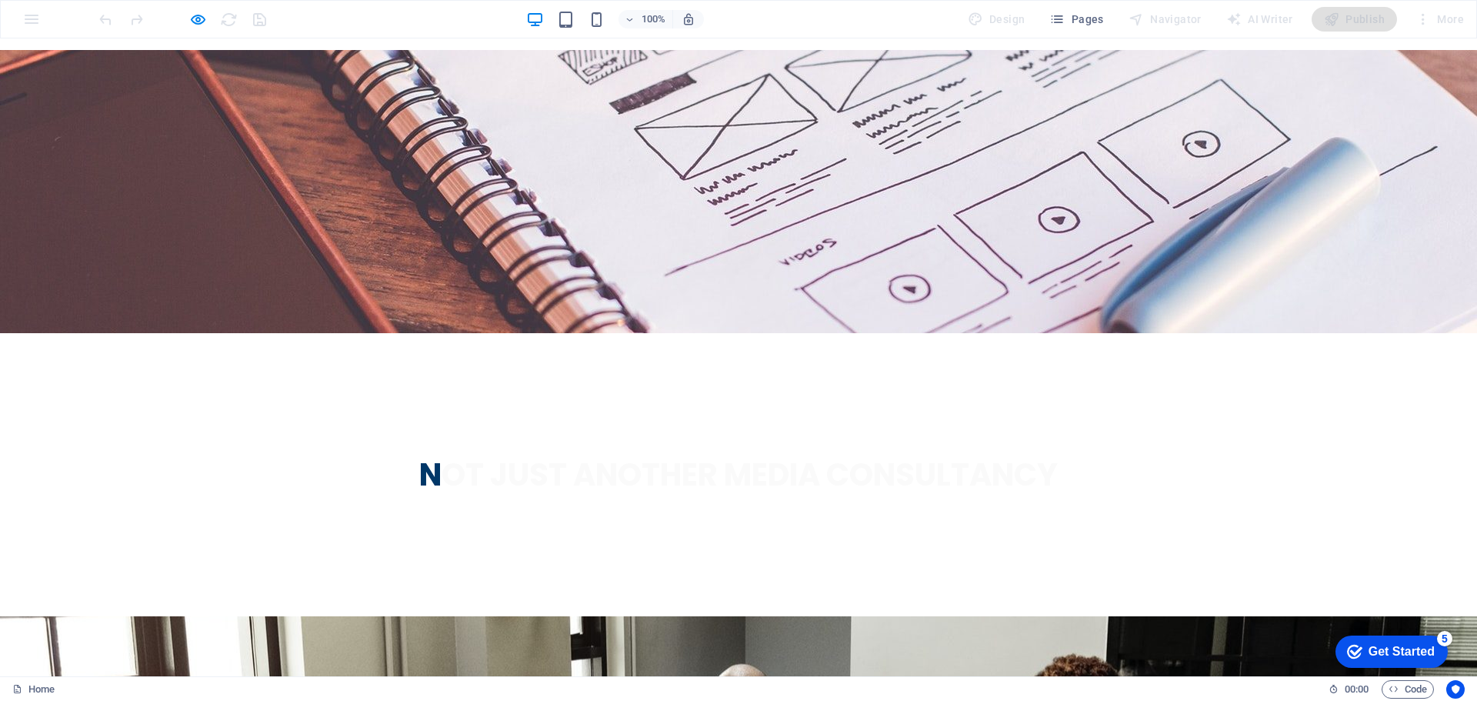
type textarea "fbzdffbzd"
checkbox input "true"
type input "AF6P82"
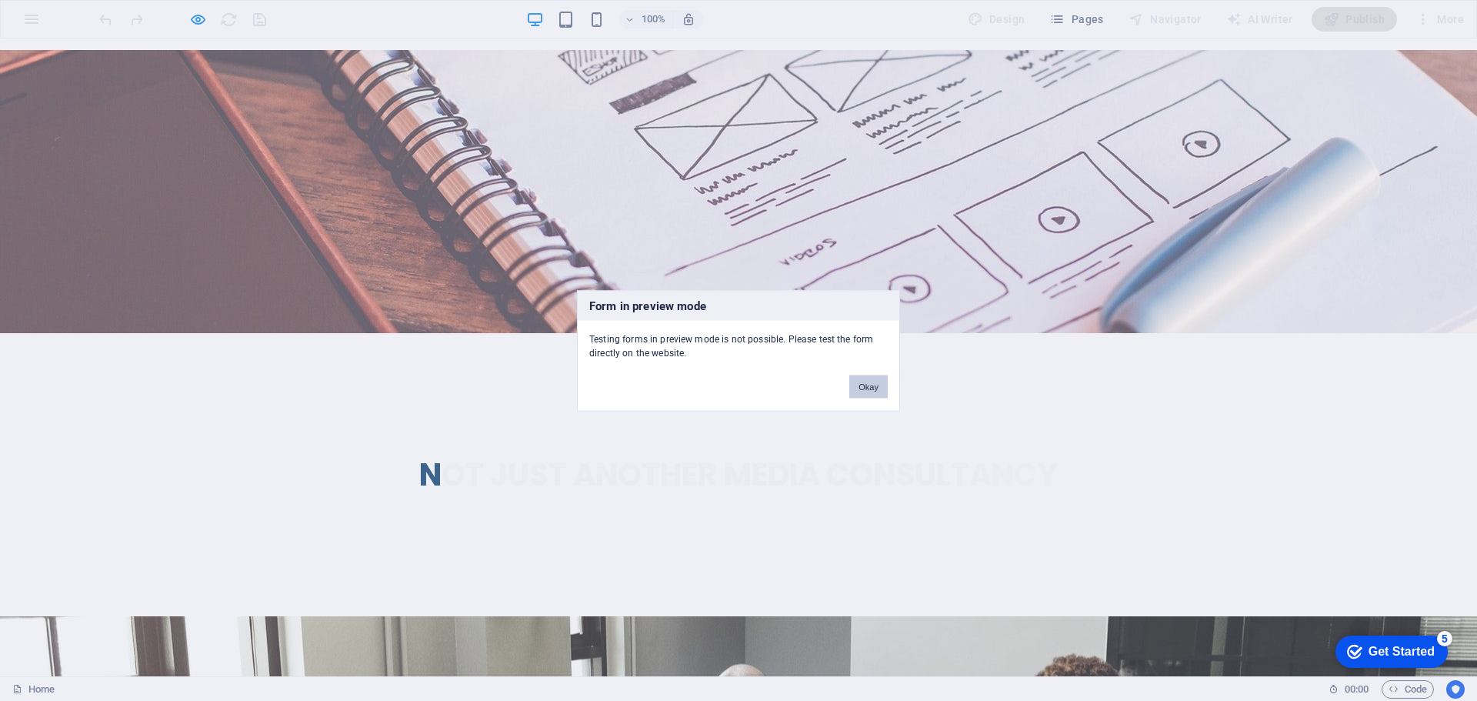
click at [870, 383] on button "Okay" at bounding box center [868, 386] width 38 height 23
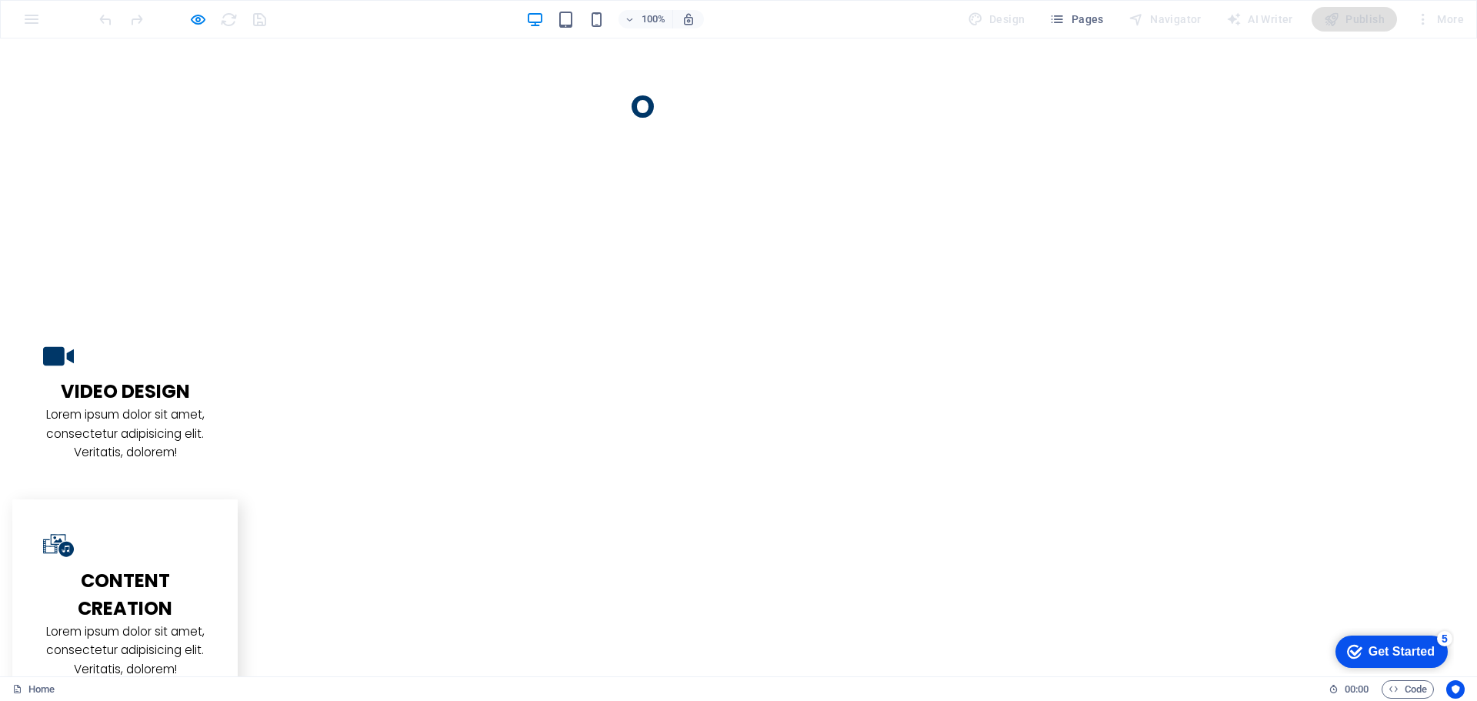
scroll to position [1308, 0]
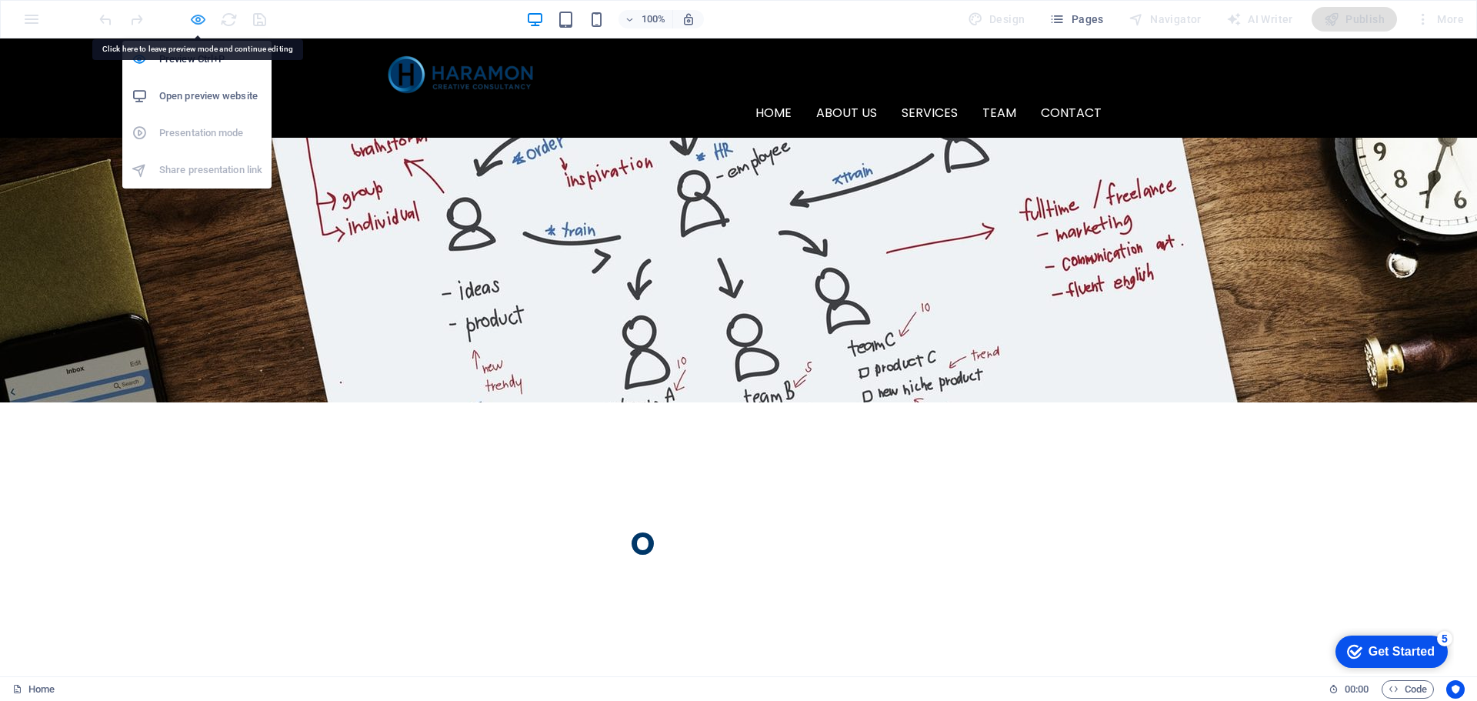
click at [201, 23] on icon "button" at bounding box center [198, 20] width 18 height 18
select select "rem"
select select "hover_border_vertical"
select select "px"
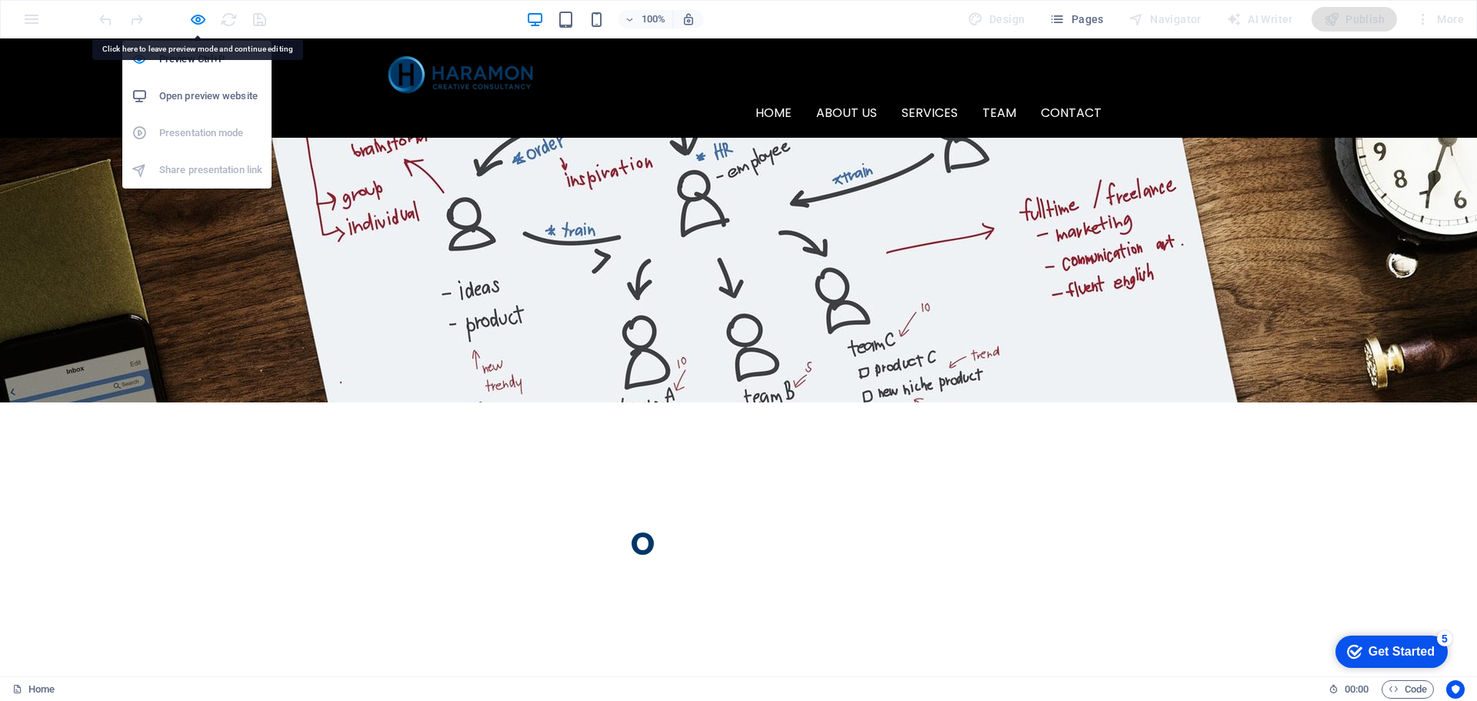
select select "rem"
select select "400"
select select "px"
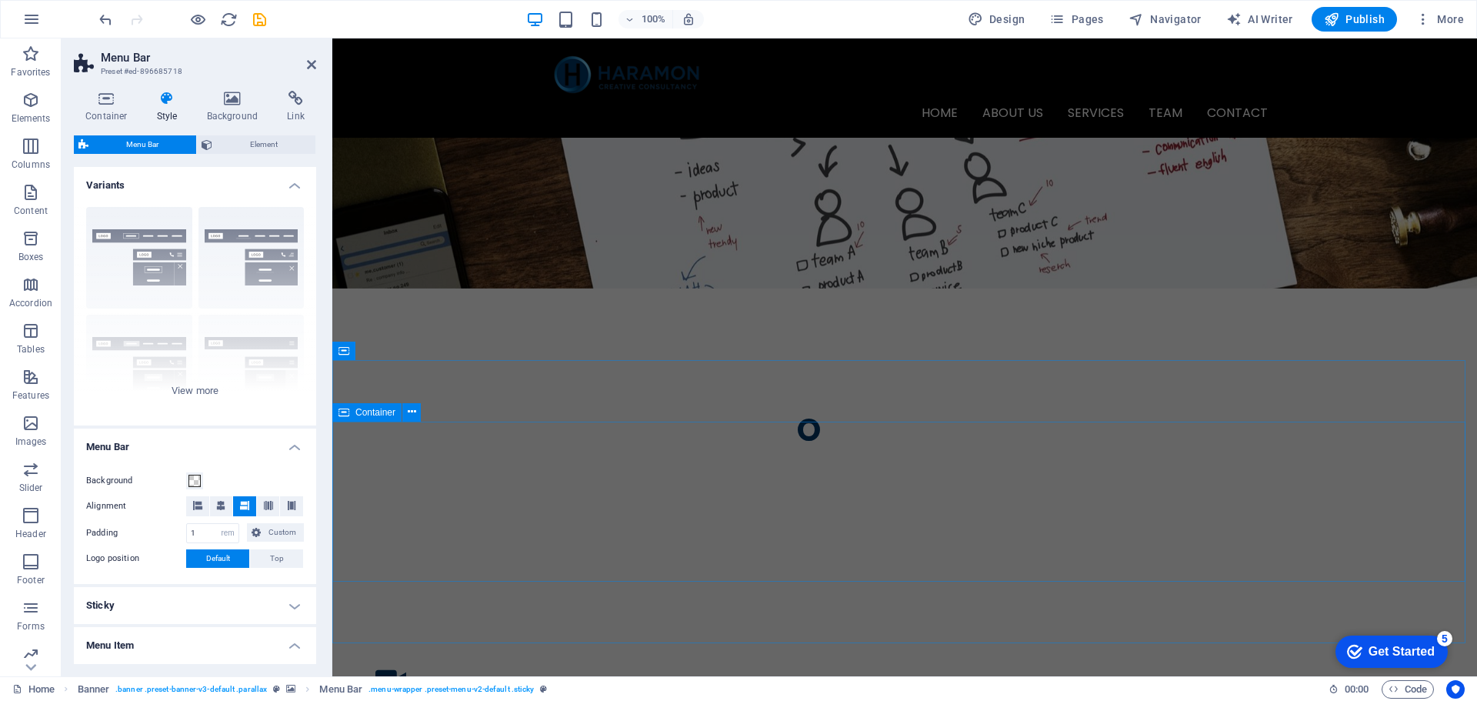
scroll to position [1385, 0]
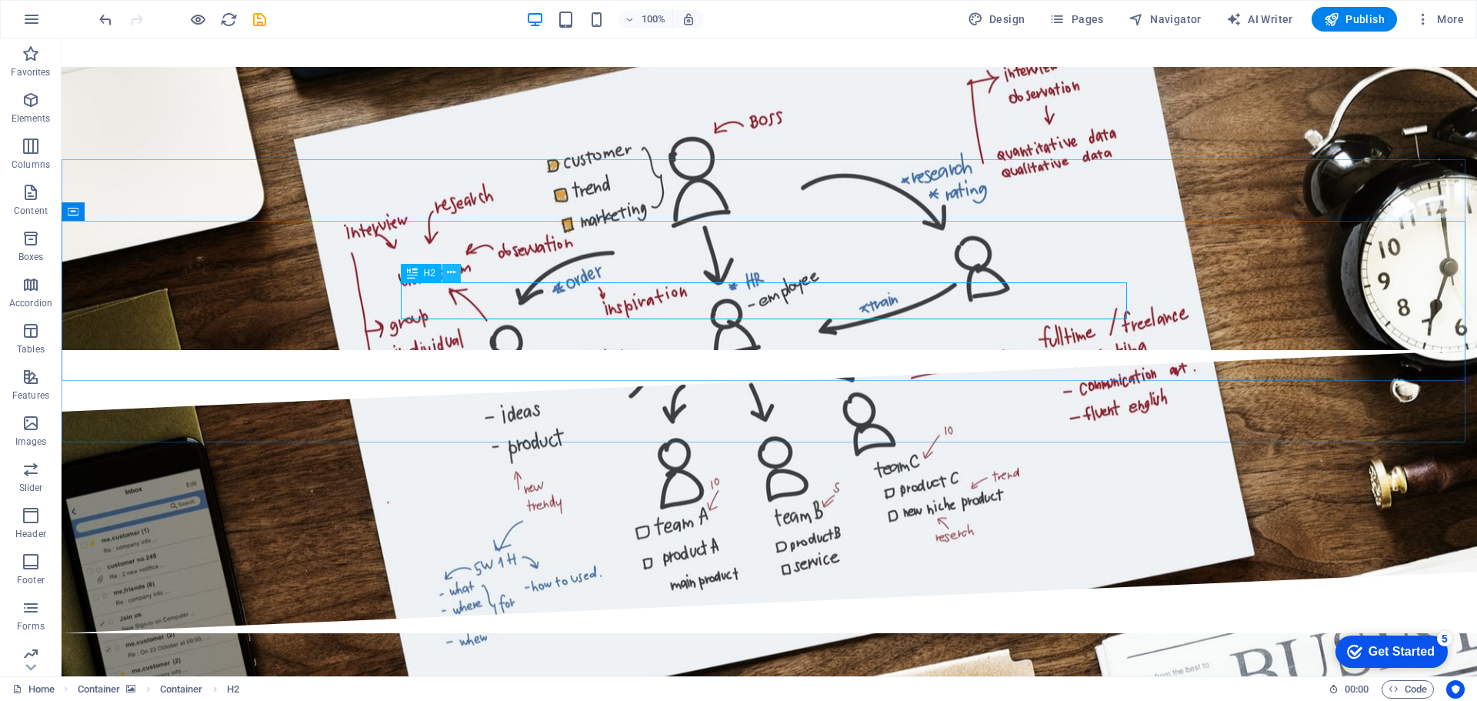
click at [457, 275] on button at bounding box center [451, 273] width 18 height 18
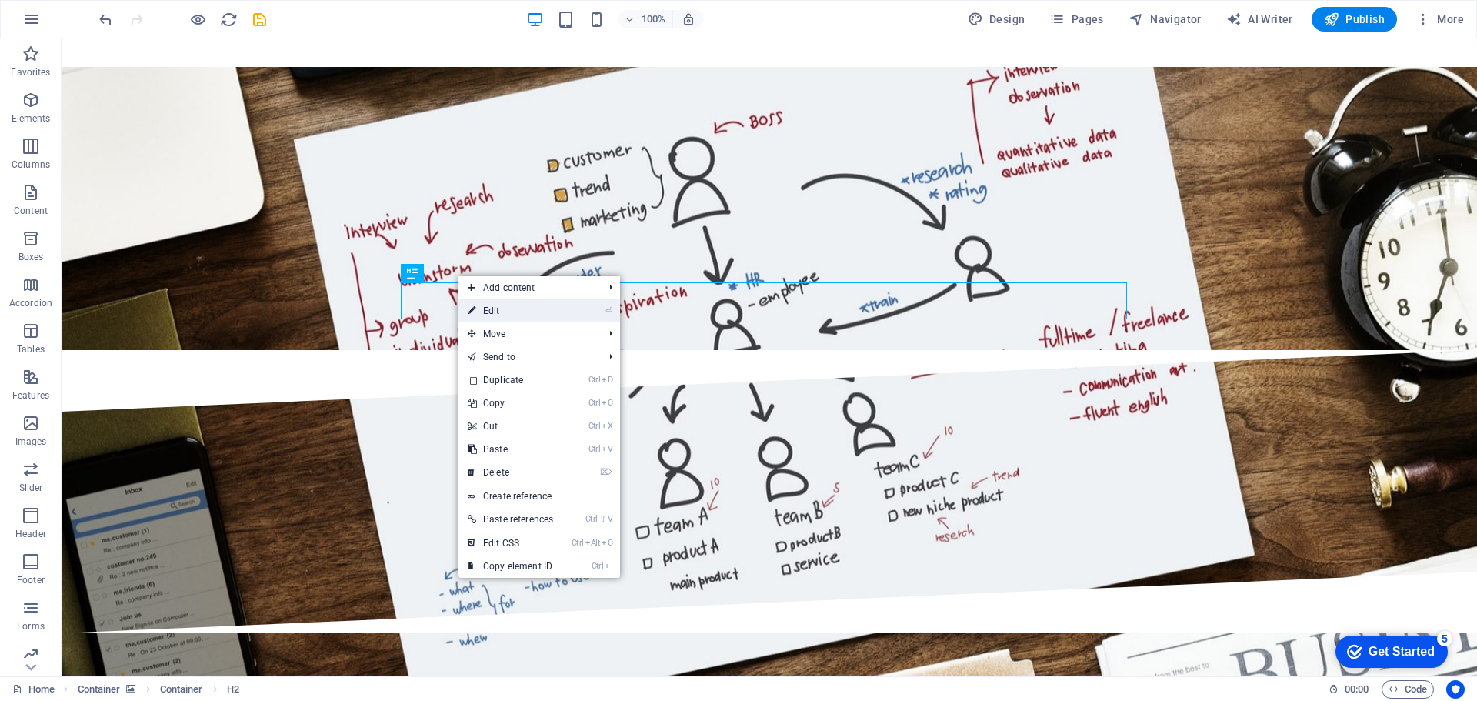
click at [506, 310] on link "⏎ Edit" at bounding box center [511, 310] width 104 height 23
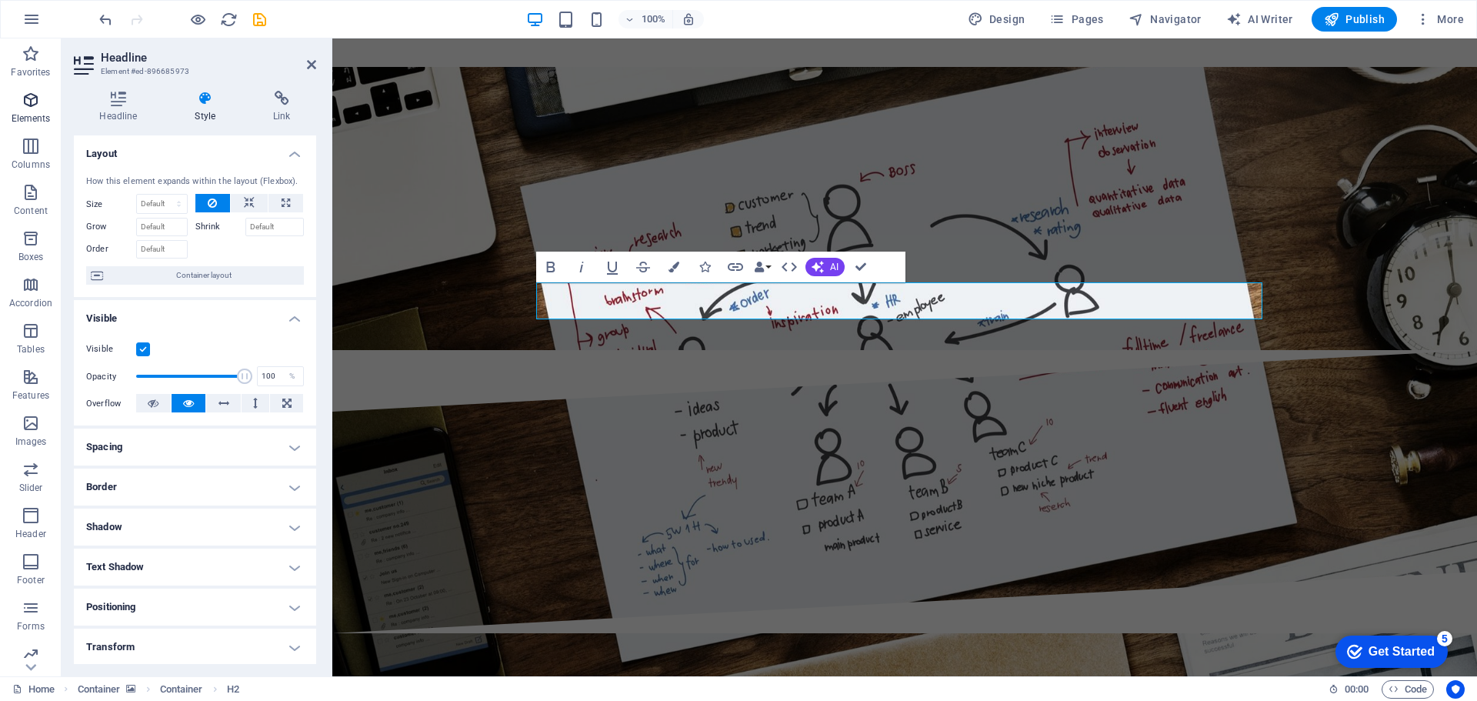
click at [22, 115] on p "Elements" at bounding box center [31, 118] width 39 height 12
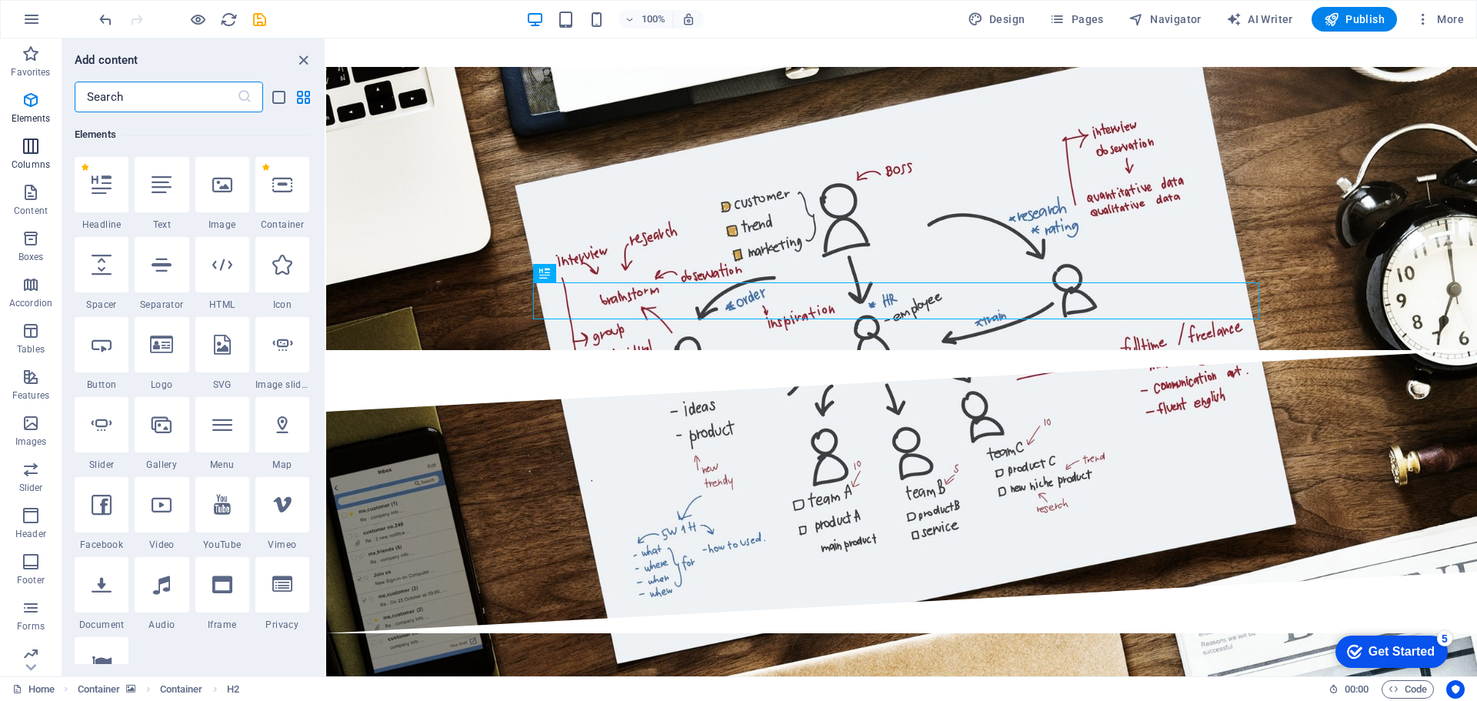
scroll to position [164, 0]
click at [153, 358] on div at bounding box center [162, 343] width 54 height 55
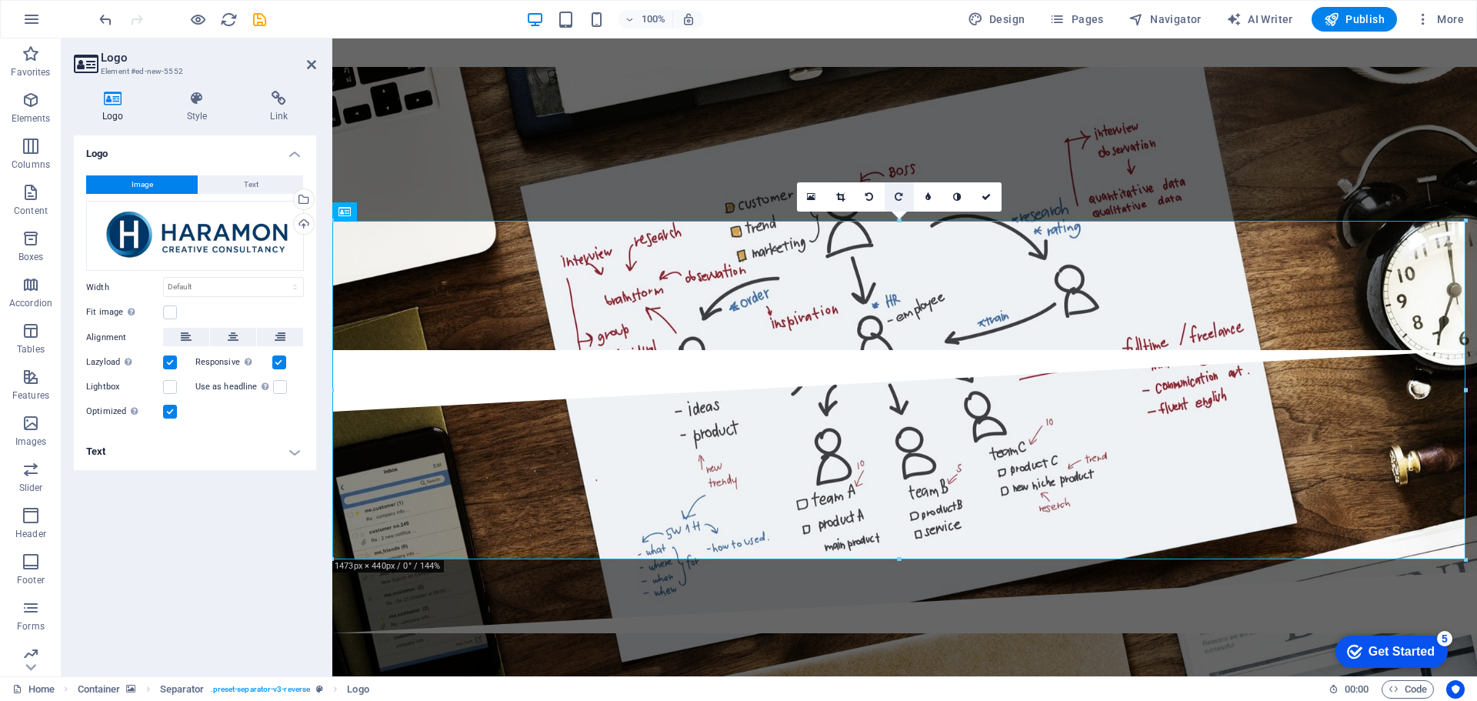
click at [899, 192] on icon at bounding box center [899, 196] width 8 height 9
click at [900, 202] on link at bounding box center [899, 196] width 29 height 29
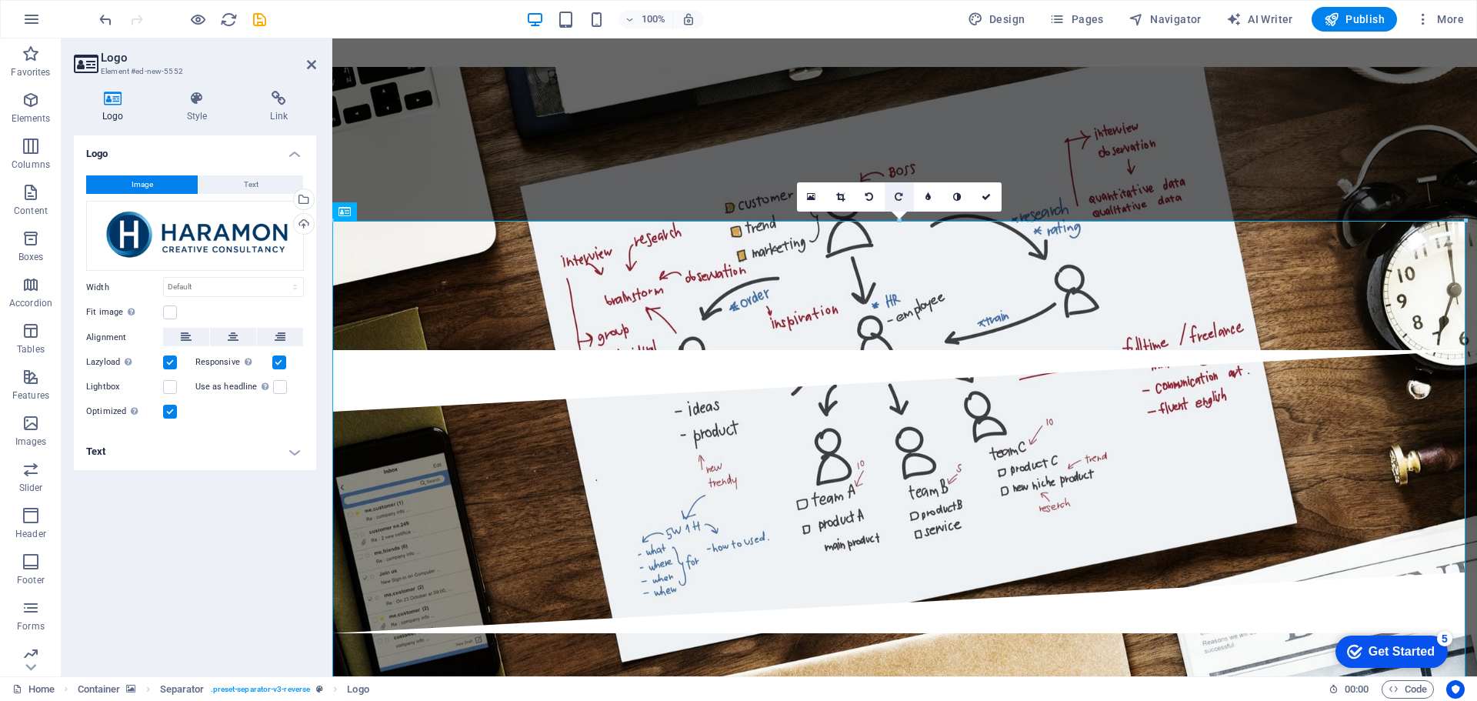
drag, startPoint x: 906, startPoint y: 196, endPoint x: 556, endPoint y: 274, distance: 358.6
click at [906, 196] on link at bounding box center [899, 196] width 29 height 29
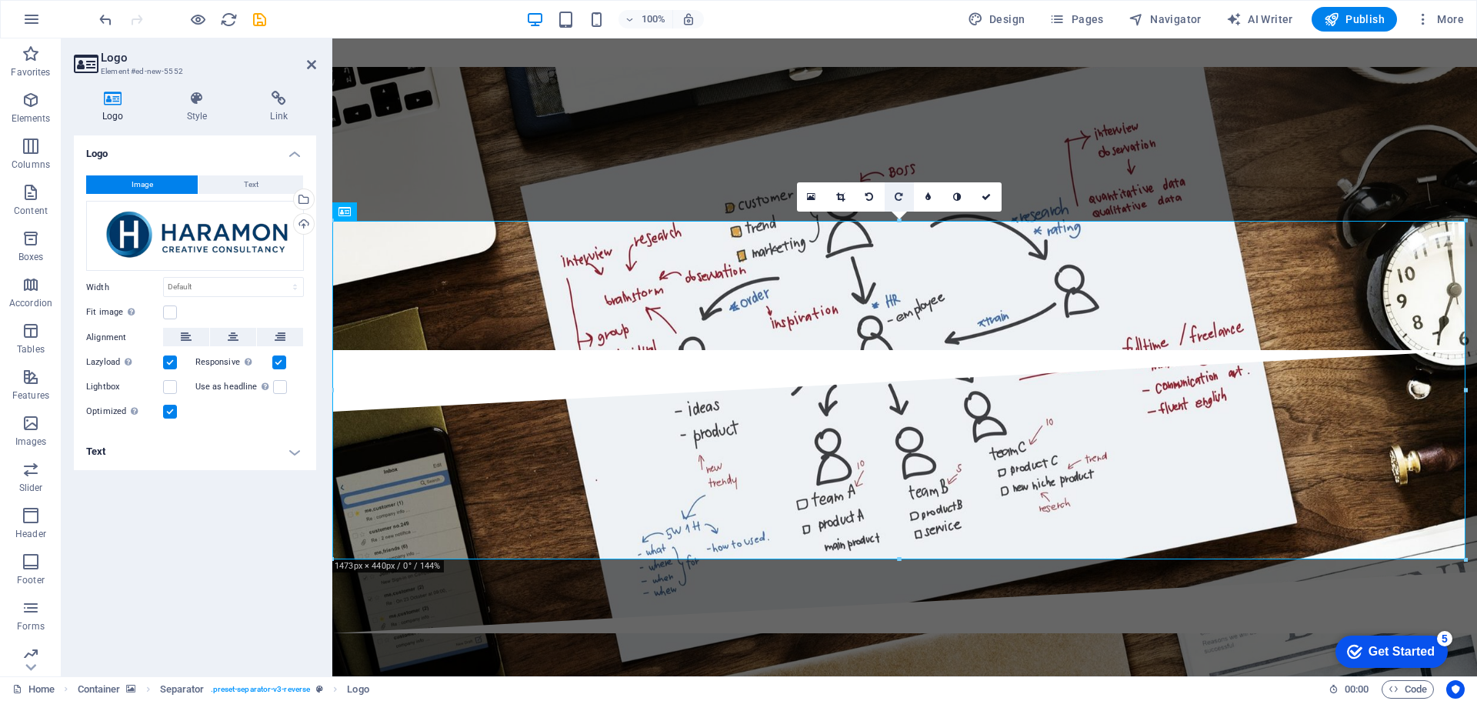
drag, startPoint x: 900, startPoint y: 193, endPoint x: 418, endPoint y: 397, distance: 523.8
click at [900, 193] on icon at bounding box center [899, 196] width 8 height 9
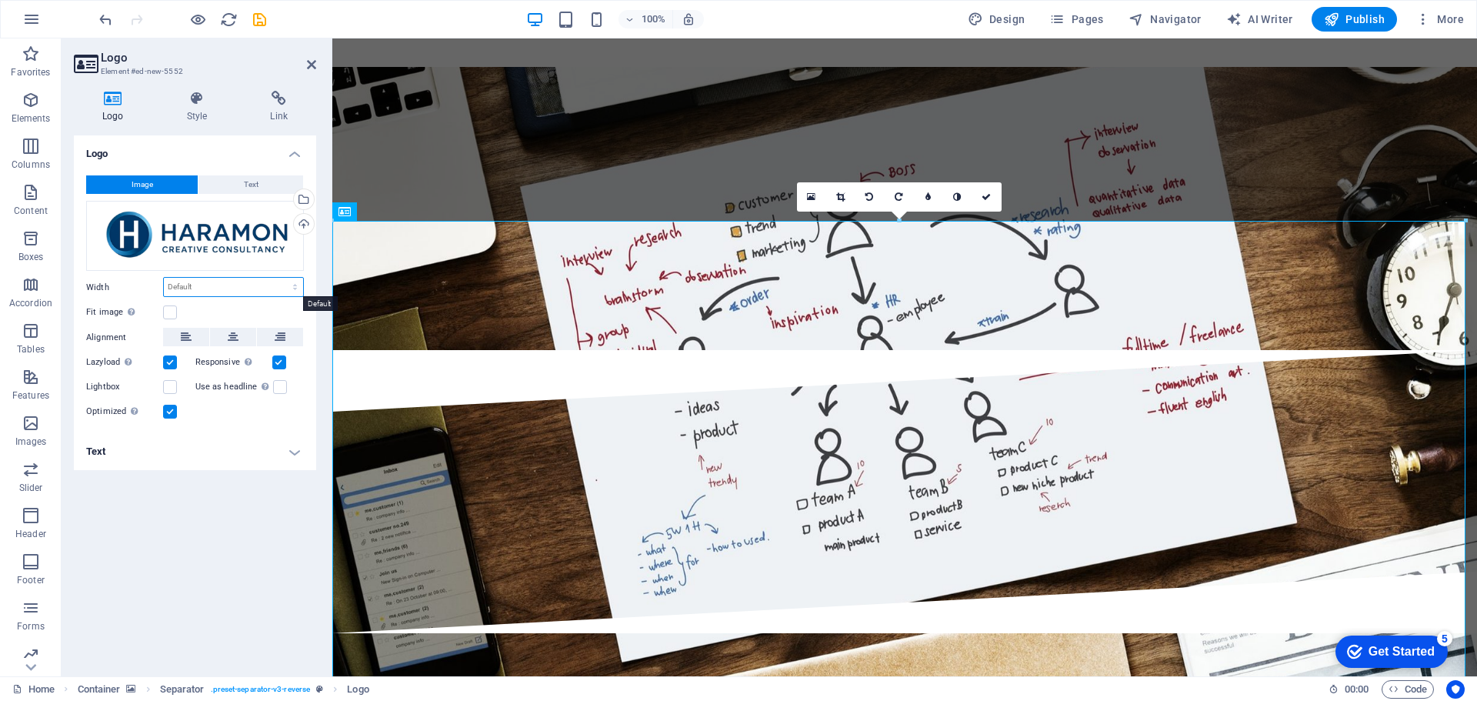
click at [219, 289] on select "Default auto px rem % em vh vw" at bounding box center [233, 287] width 139 height 18
select select "px"
click at [282, 278] on select "Default auto px rem % em vh vw" at bounding box center [233, 287] width 139 height 18
type input "200"
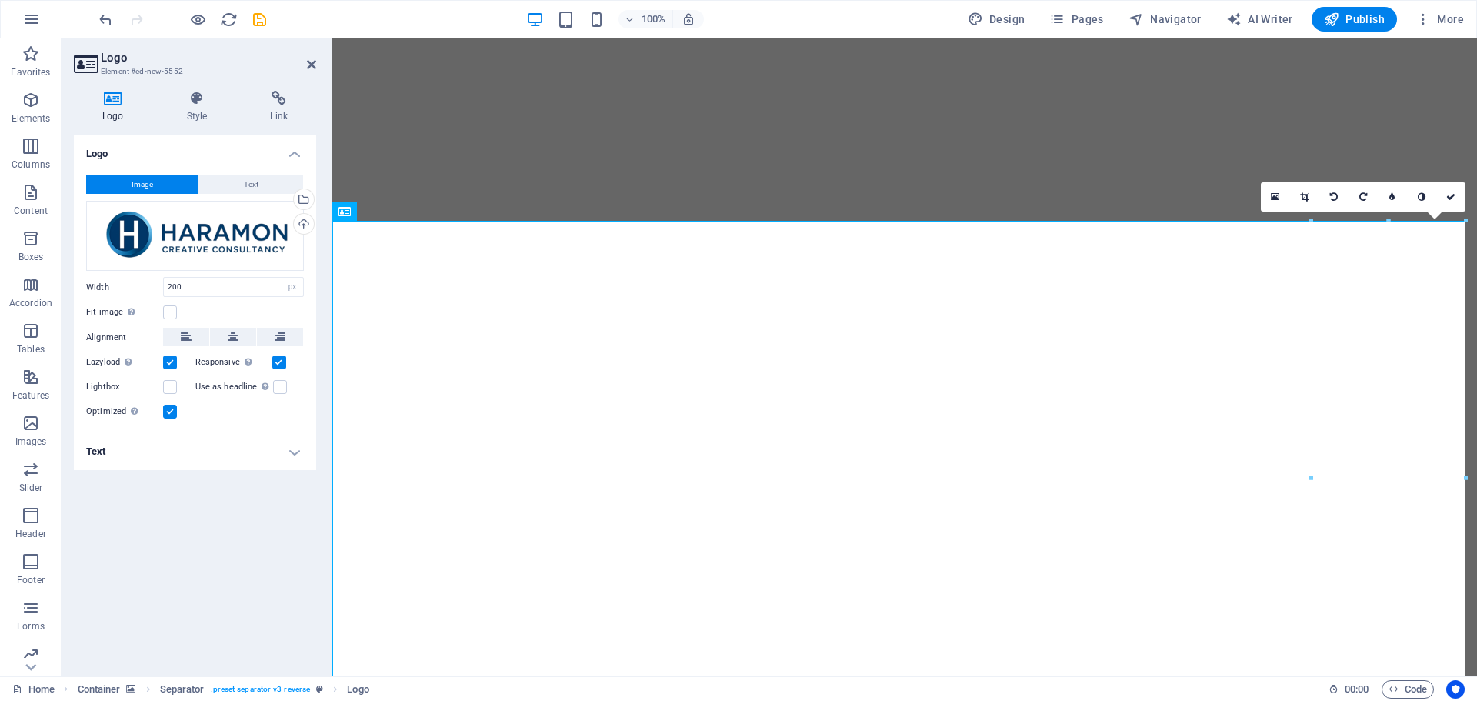
select select "px"
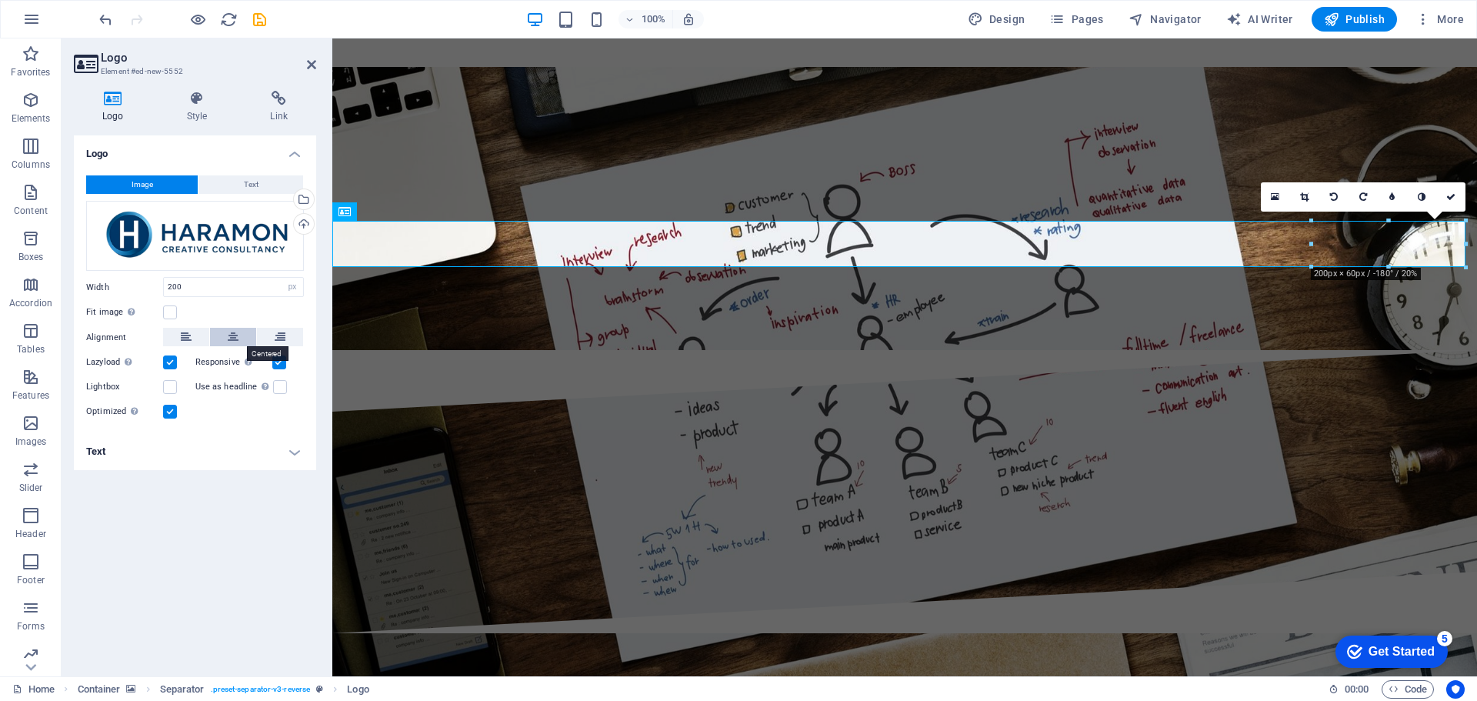
click at [232, 335] on icon at bounding box center [233, 337] width 11 height 18
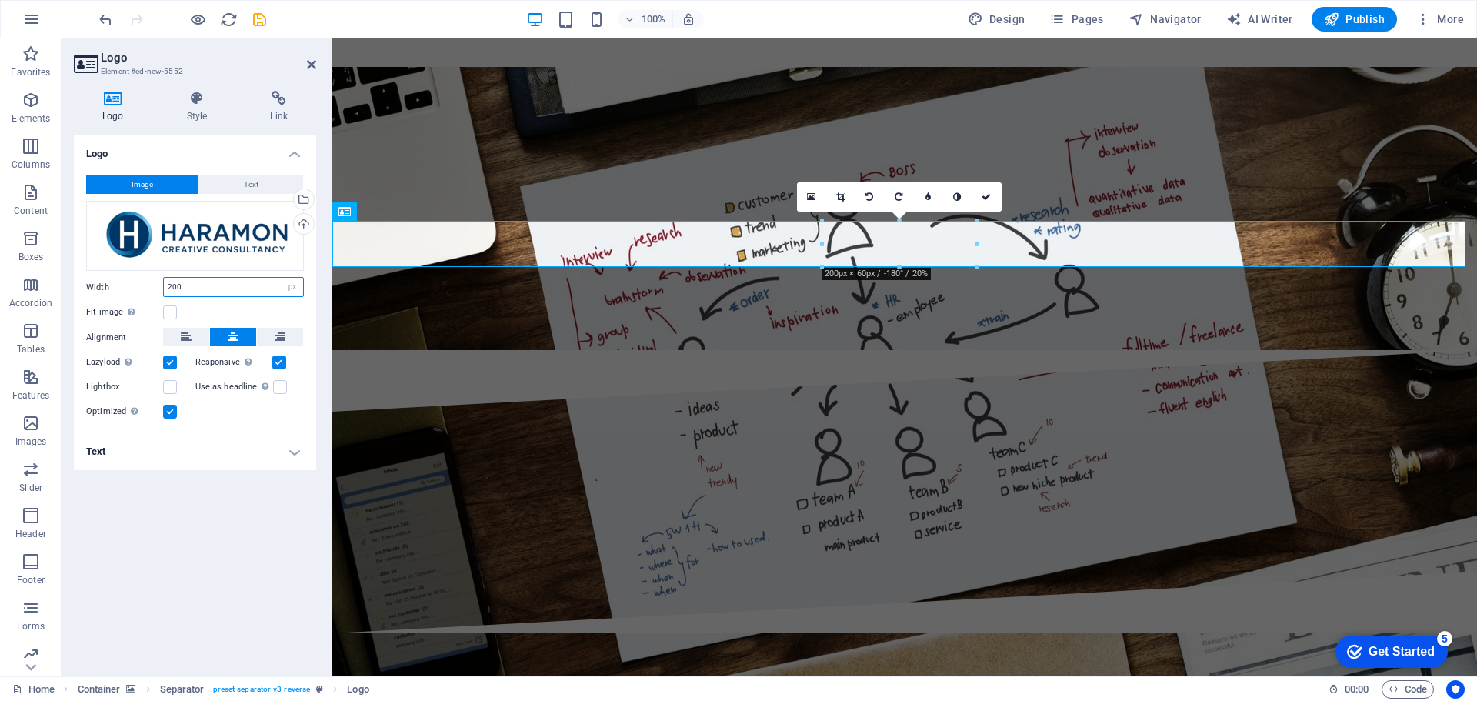
drag, startPoint x: 216, startPoint y: 286, endPoint x: 162, endPoint y: 281, distance: 54.1
click at [162, 281] on div "Width 200 Default auto px rem % em vh vw" at bounding box center [195, 287] width 218 height 20
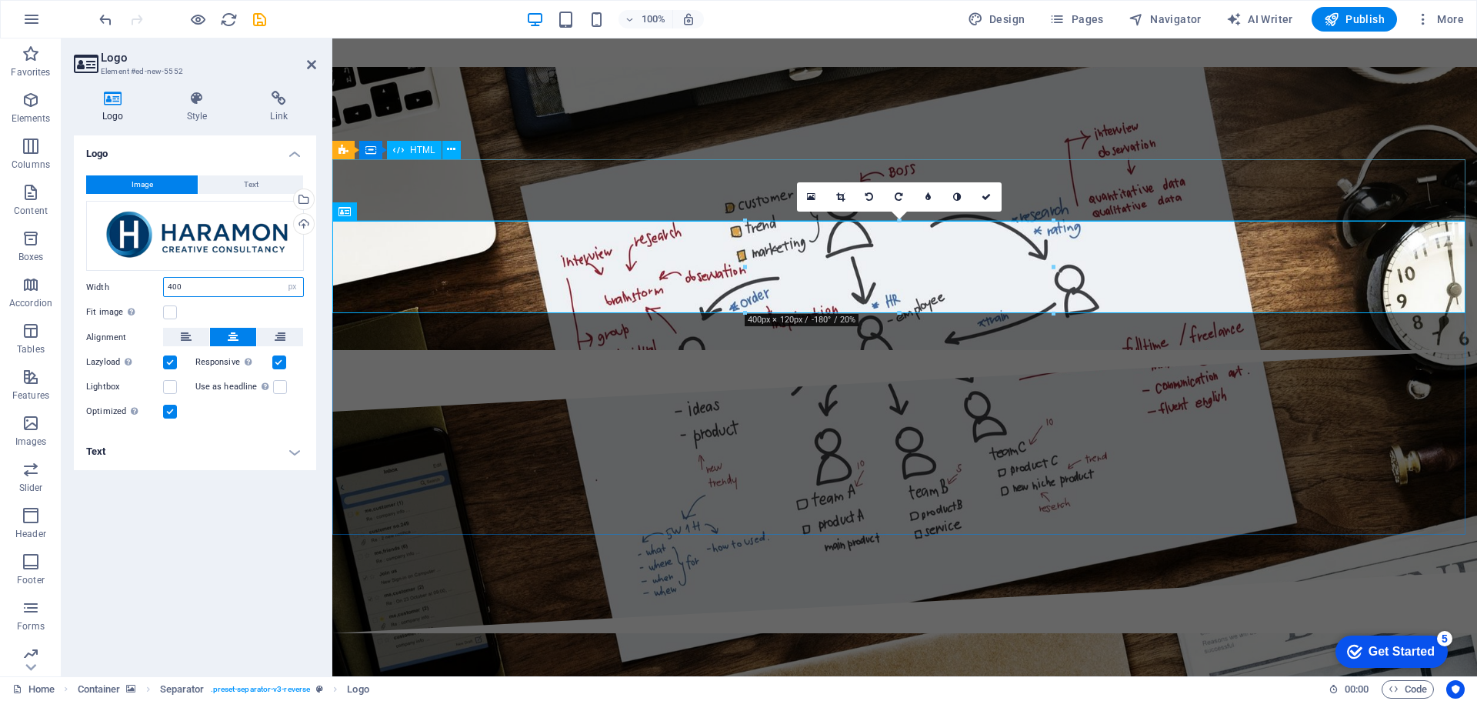
type input "400"
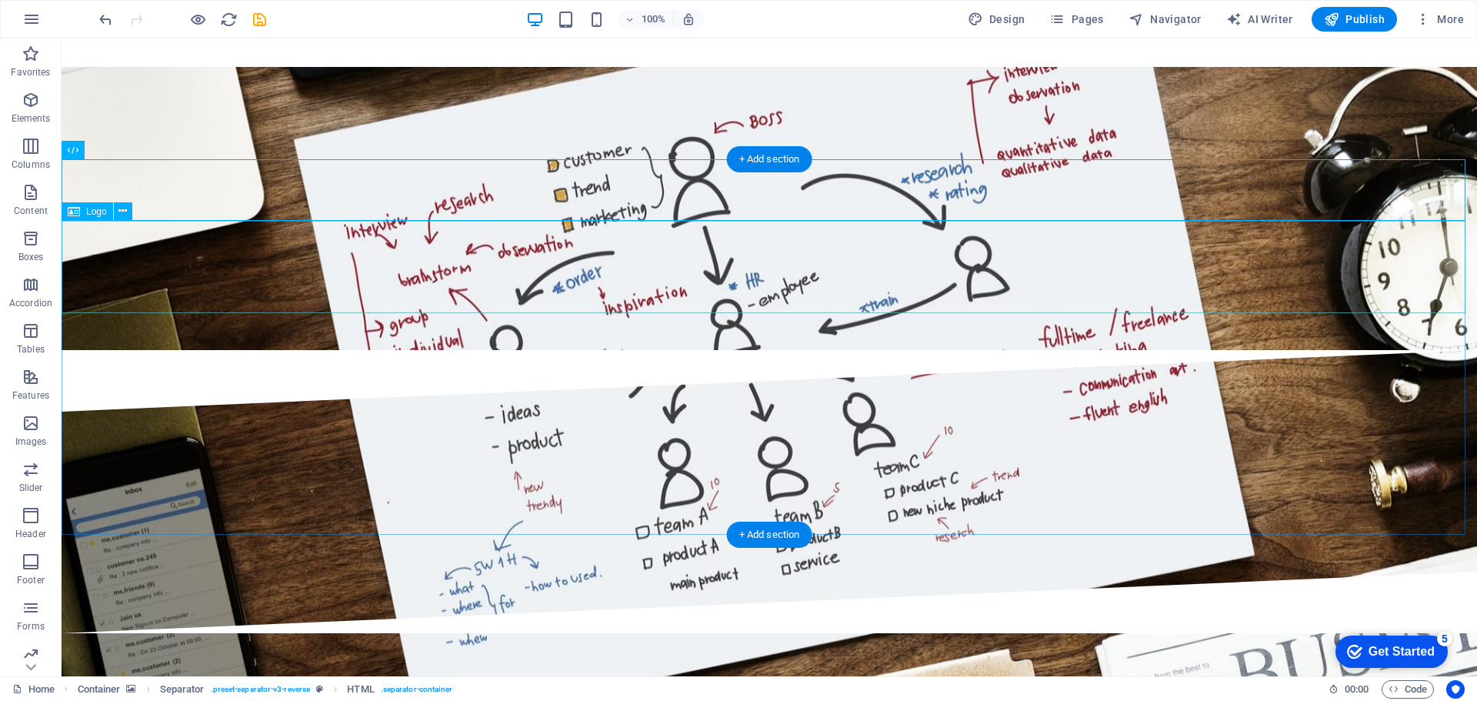
select select "px"
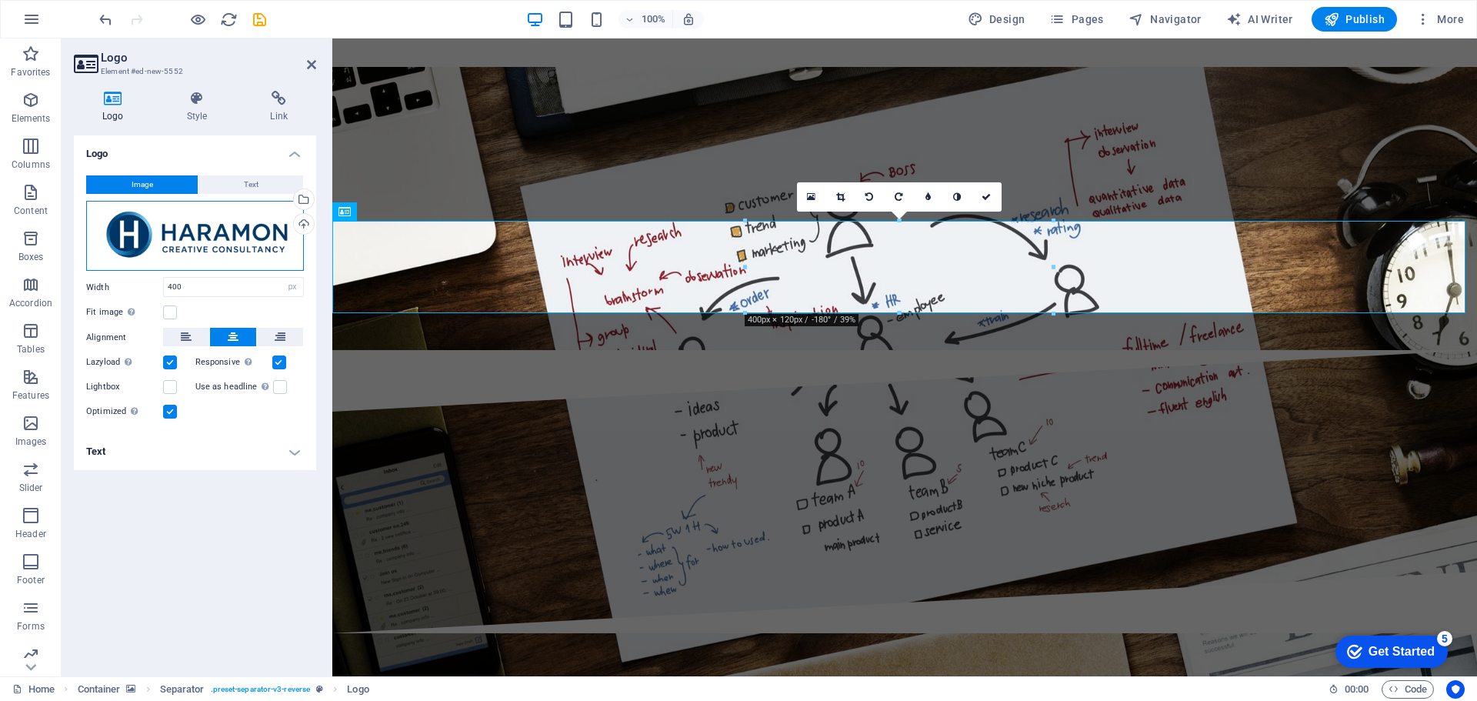
click at [234, 226] on div "Drag files here, click to choose files or select files from Files or our free s…" at bounding box center [195, 236] width 218 height 71
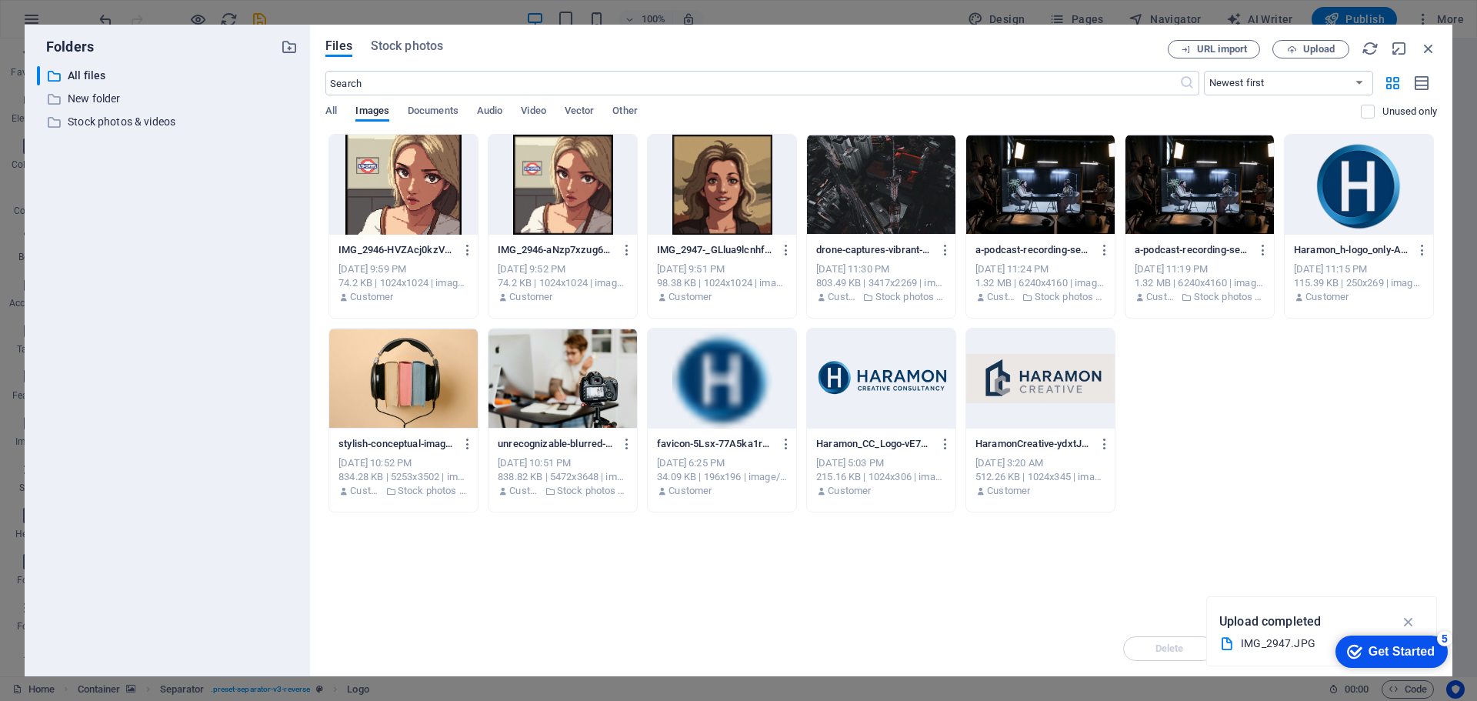
click at [842, 372] on div at bounding box center [881, 379] width 149 height 100
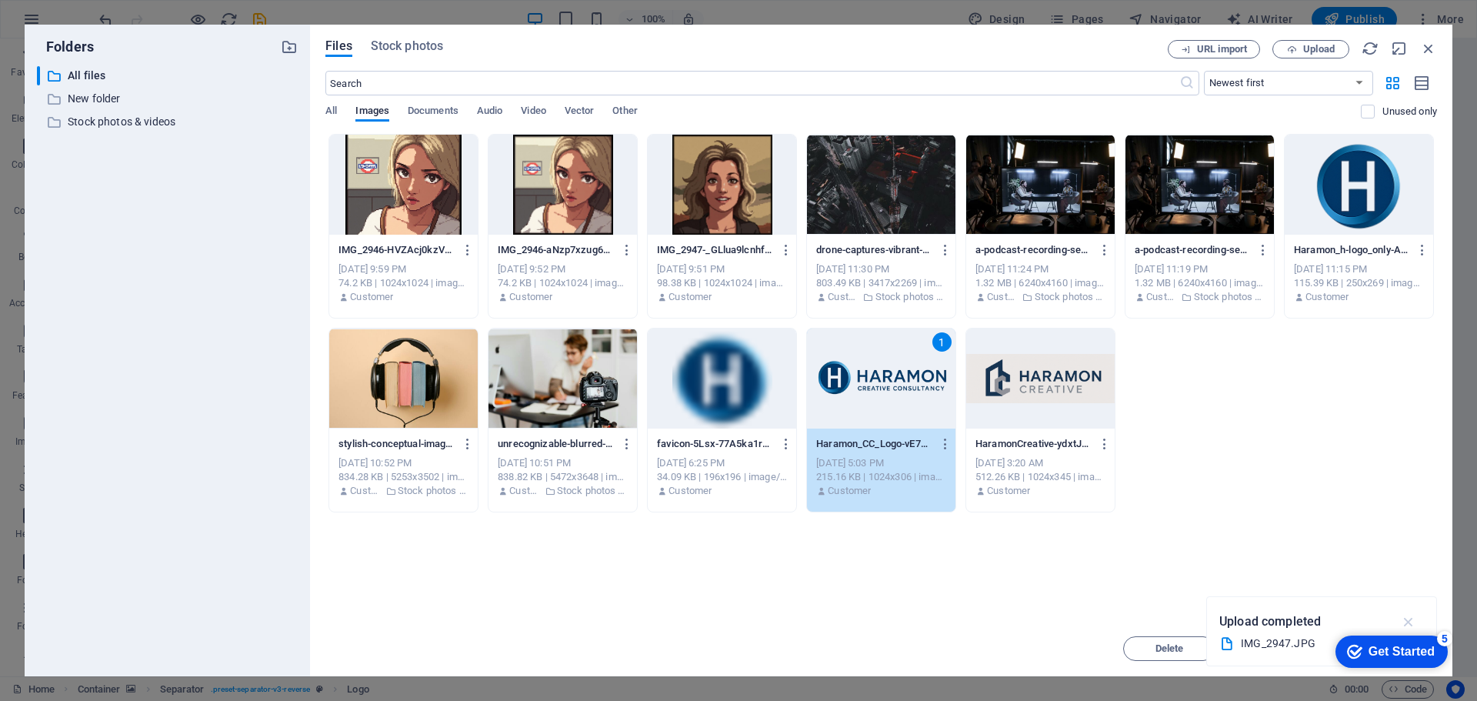
click at [1404, 617] on icon "button" at bounding box center [1409, 621] width 18 height 17
click at [879, 379] on div "1" at bounding box center [881, 379] width 149 height 100
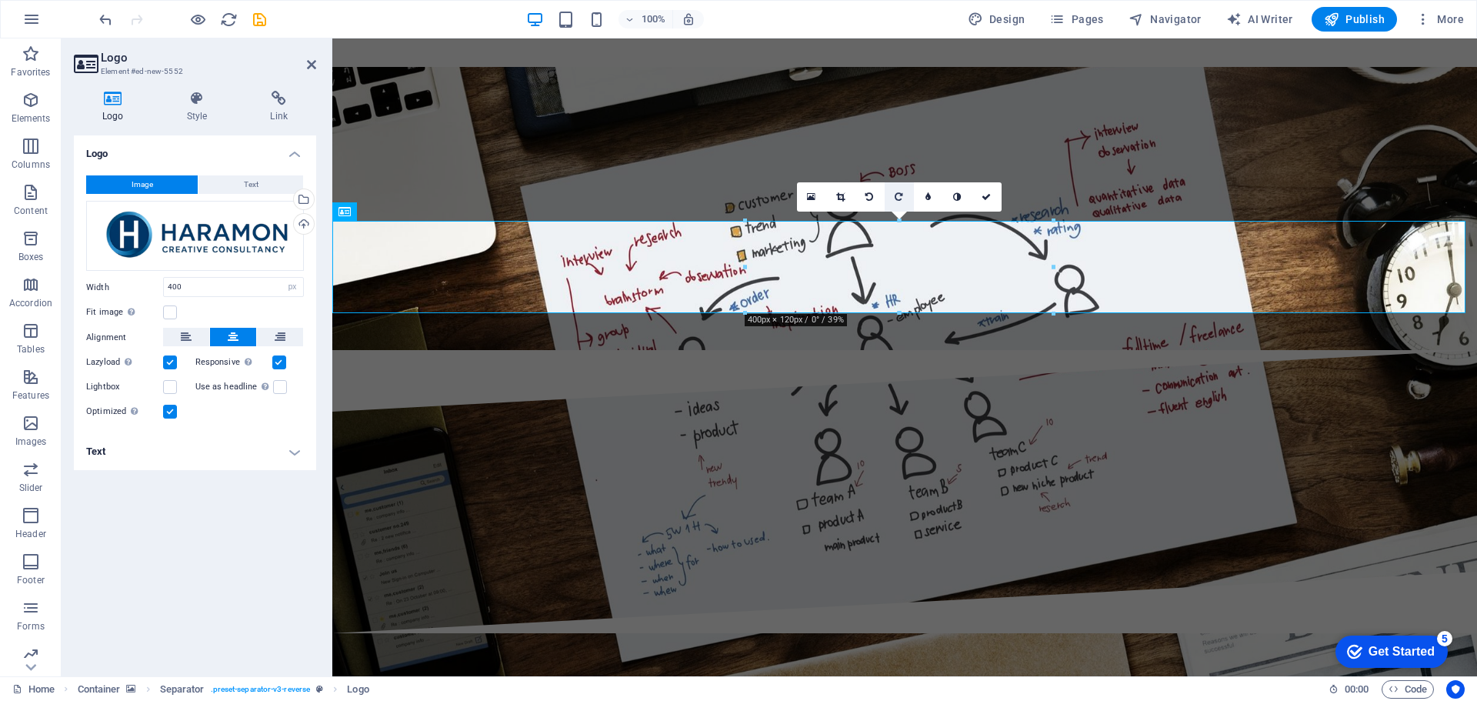
click at [893, 192] on link at bounding box center [899, 196] width 29 height 29
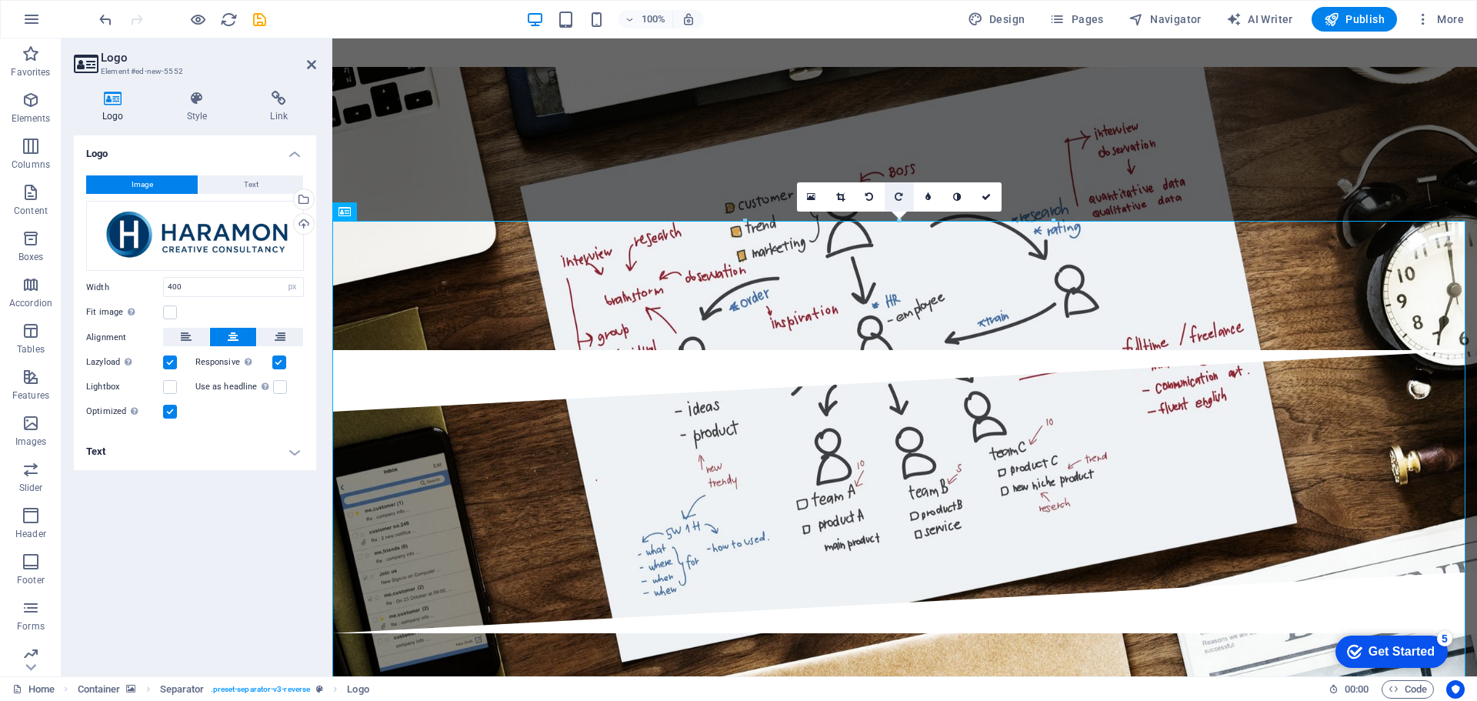
click at [895, 197] on icon at bounding box center [899, 196] width 8 height 9
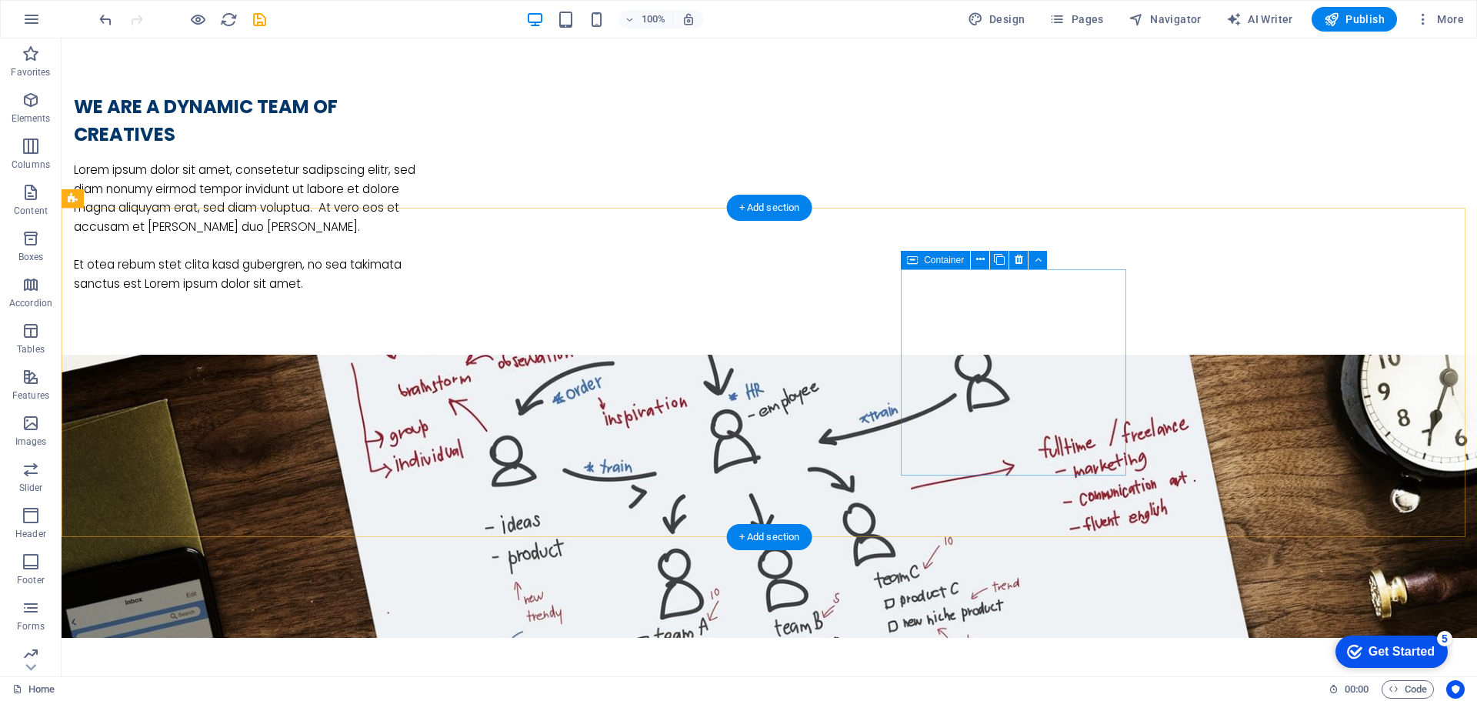
scroll to position [1231, 0]
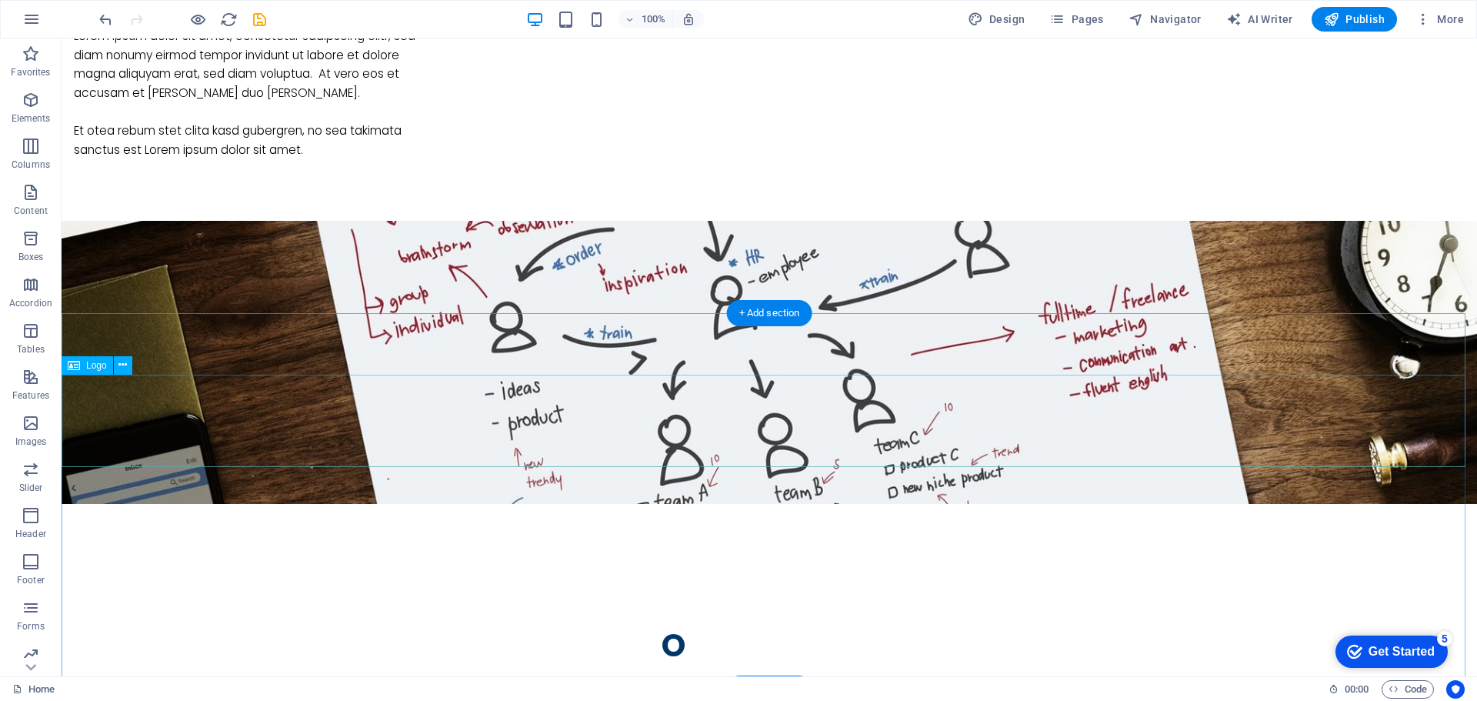
select select "px"
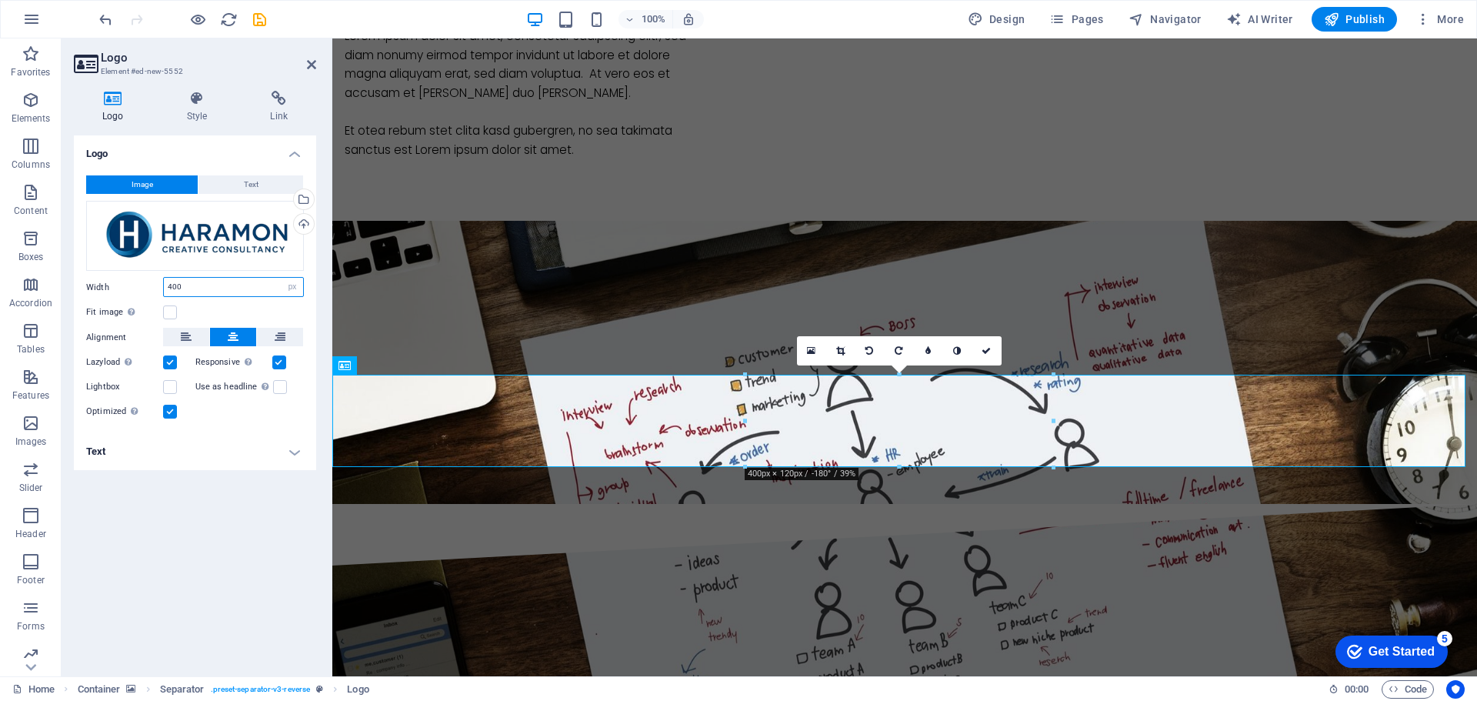
drag, startPoint x: 207, startPoint y: 292, endPoint x: 143, endPoint y: 291, distance: 63.9
click at [143, 291] on div "Width 400 Default auto px rem % em vh vw" at bounding box center [195, 287] width 218 height 20
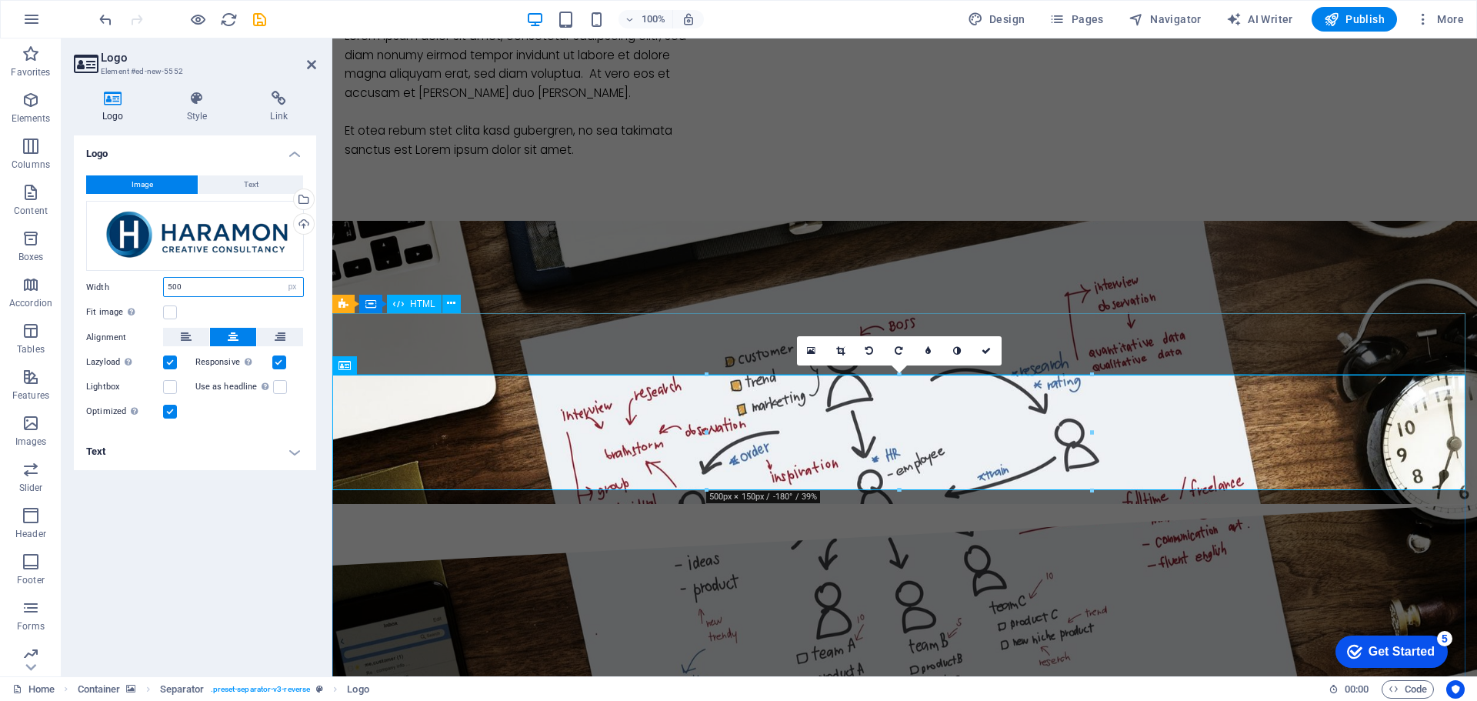
type input "500"
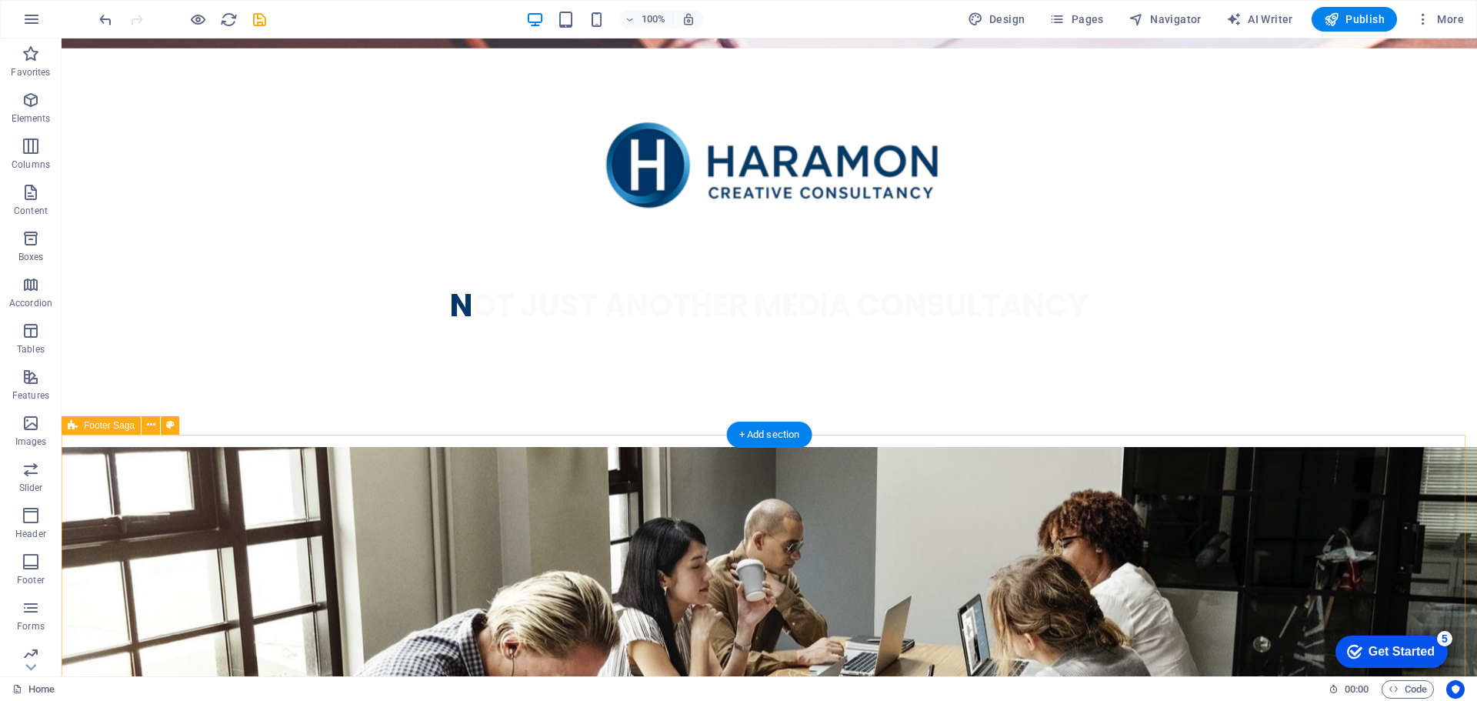
scroll to position [3159, 0]
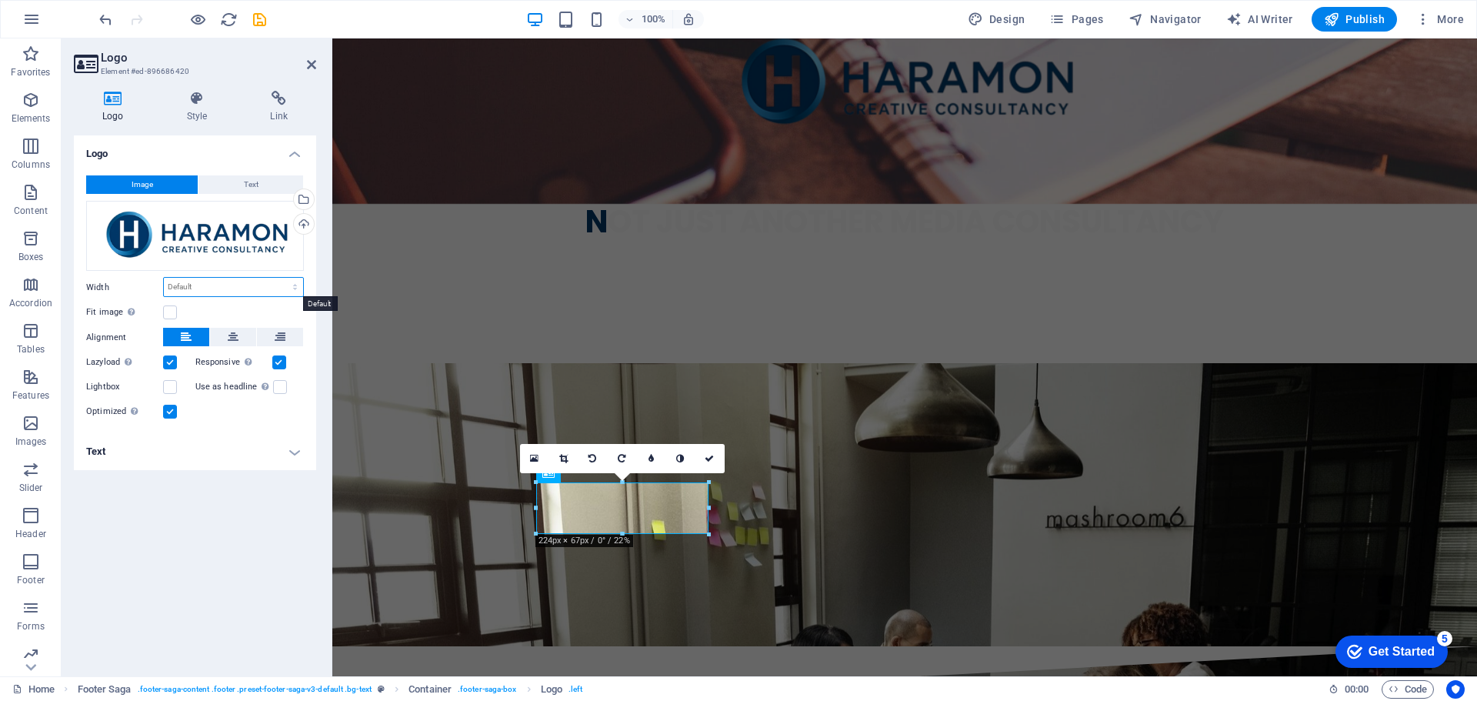
click at [235, 281] on select "Default auto px rem % em vh vw" at bounding box center [233, 287] width 139 height 18
select select "px"
click at [282, 278] on select "Default auto px rem % em vh vw" at bounding box center [233, 287] width 139 height 18
type input "300"
click at [271, 506] on div "Logo Image Text Drag files here, click to choose files or select files from Fil…" at bounding box center [195, 399] width 242 height 529
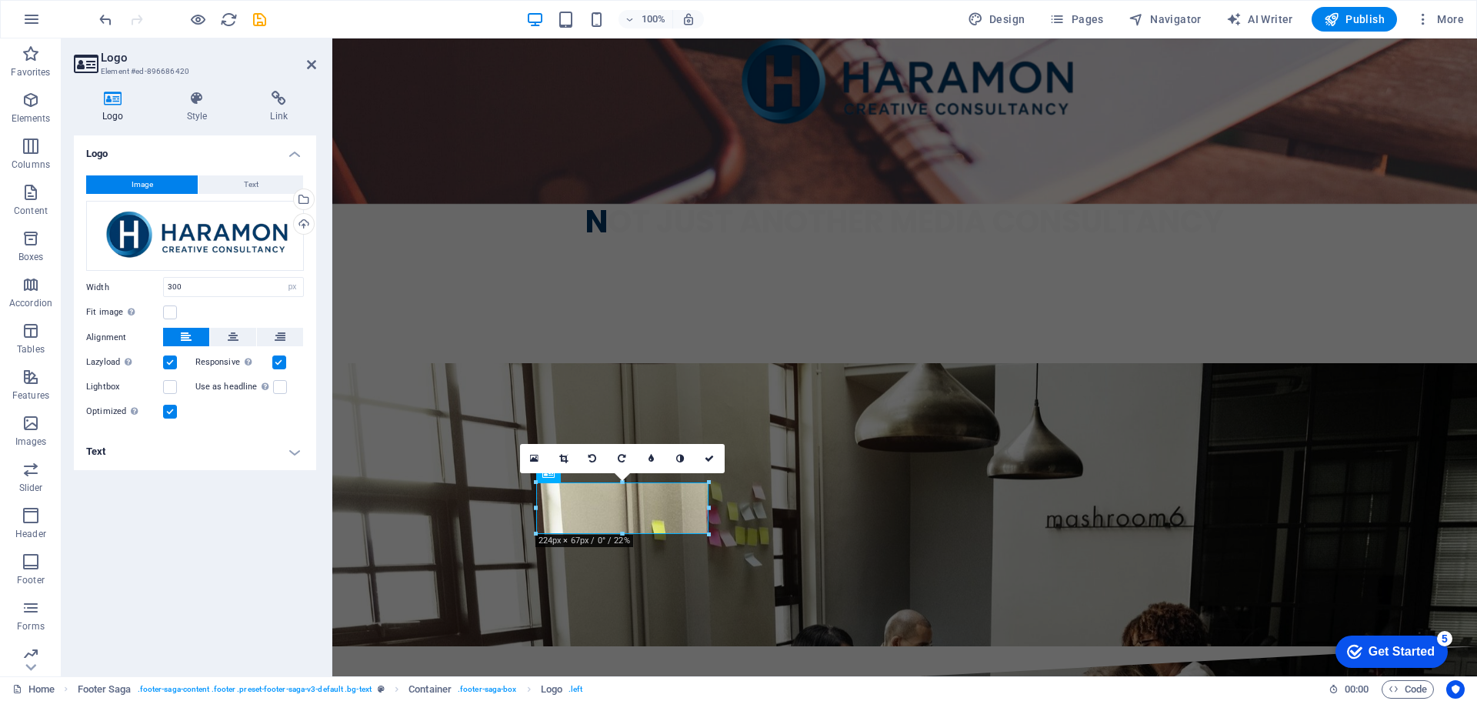
click at [241, 416] on div "Optimized Images are compressed to improve page speed." at bounding box center [195, 411] width 218 height 18
click at [310, 65] on icon at bounding box center [311, 64] width 9 height 12
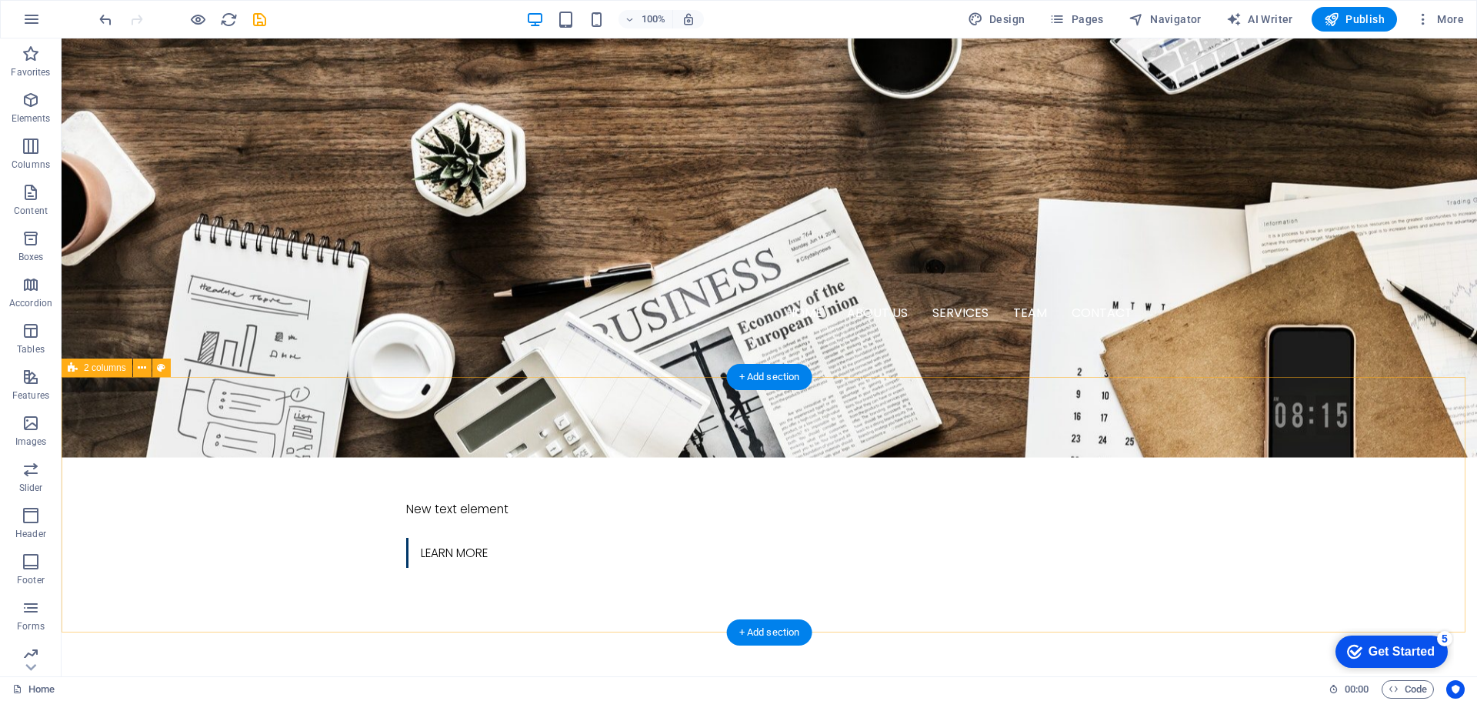
scroll to position [462, 0]
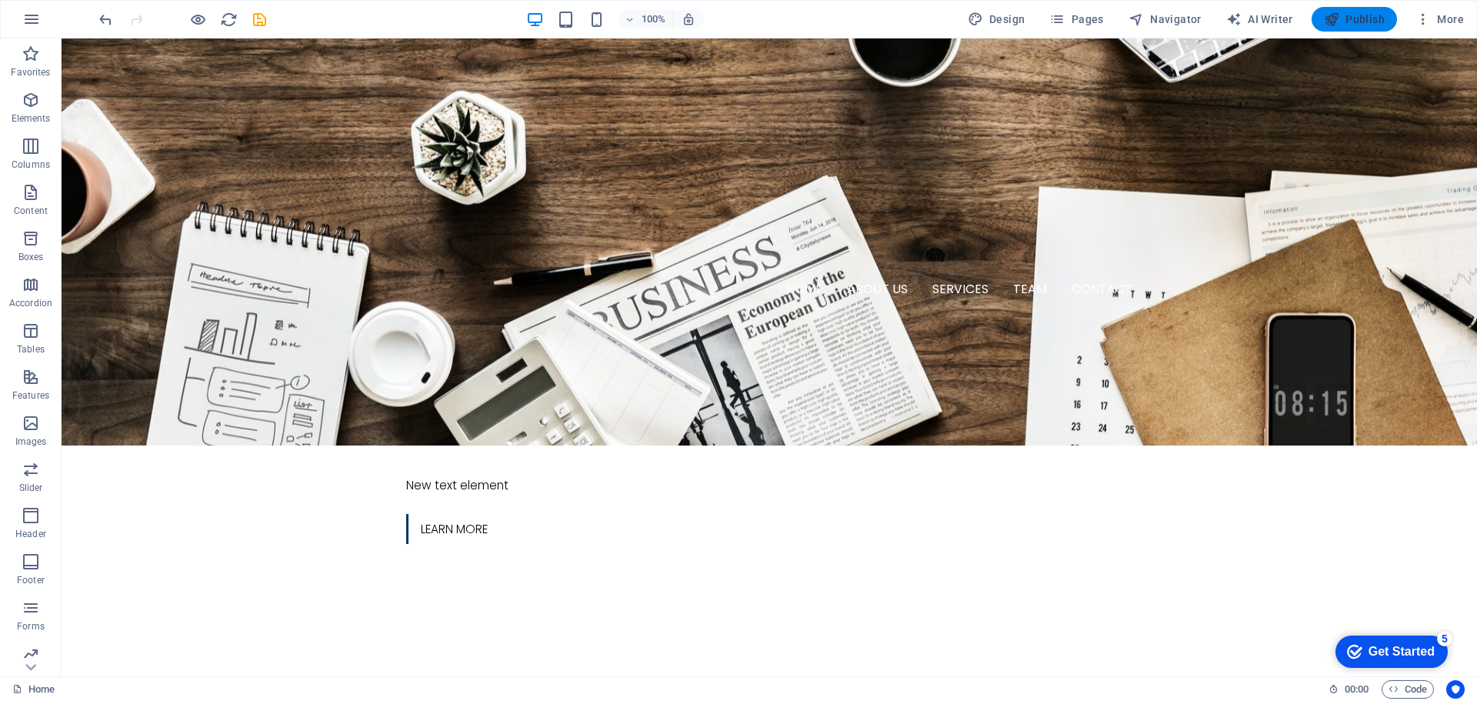
click at [1340, 21] on icon "button" at bounding box center [1331, 19] width 15 height 15
select select "rem"
select select "hover_border_vertical"
select select "px"
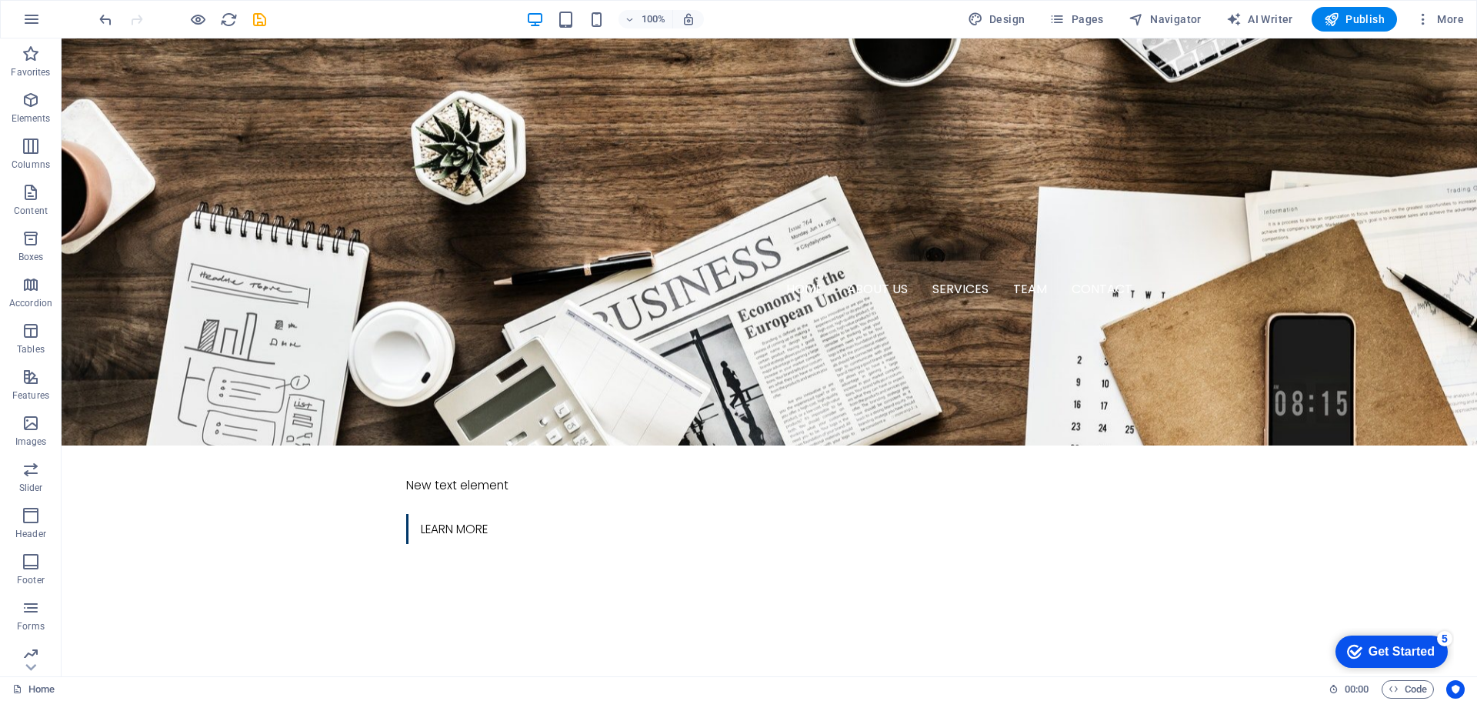
select select "rem"
select select "400"
select select "px"
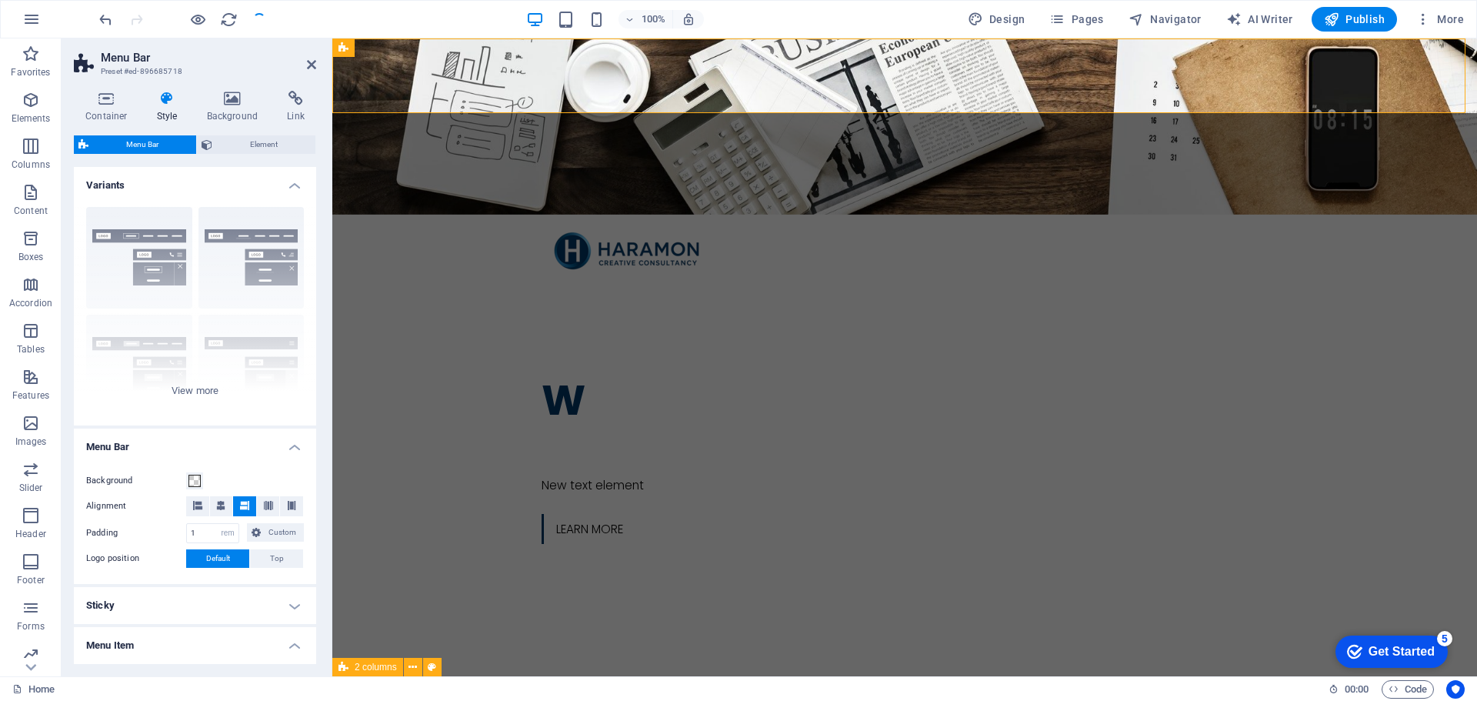
scroll to position [0, 0]
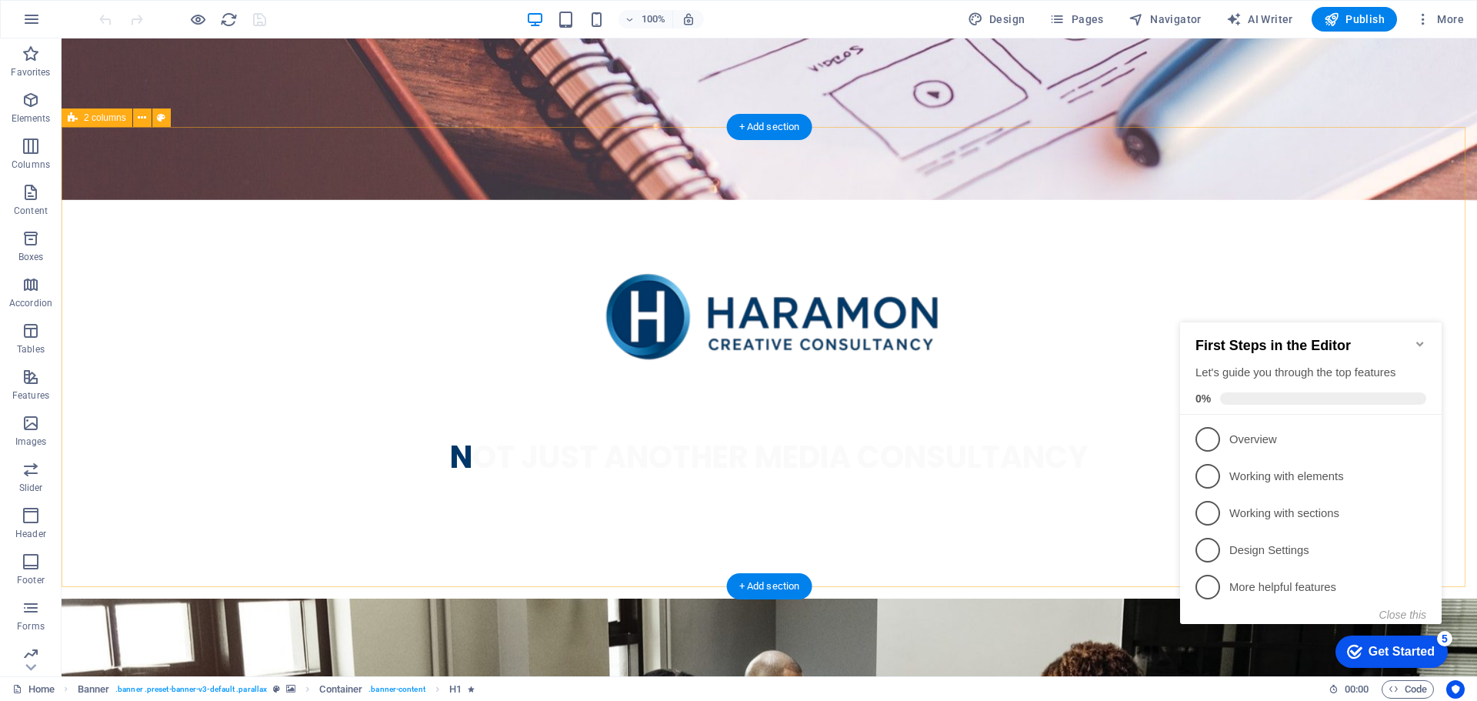
scroll to position [3001, 0]
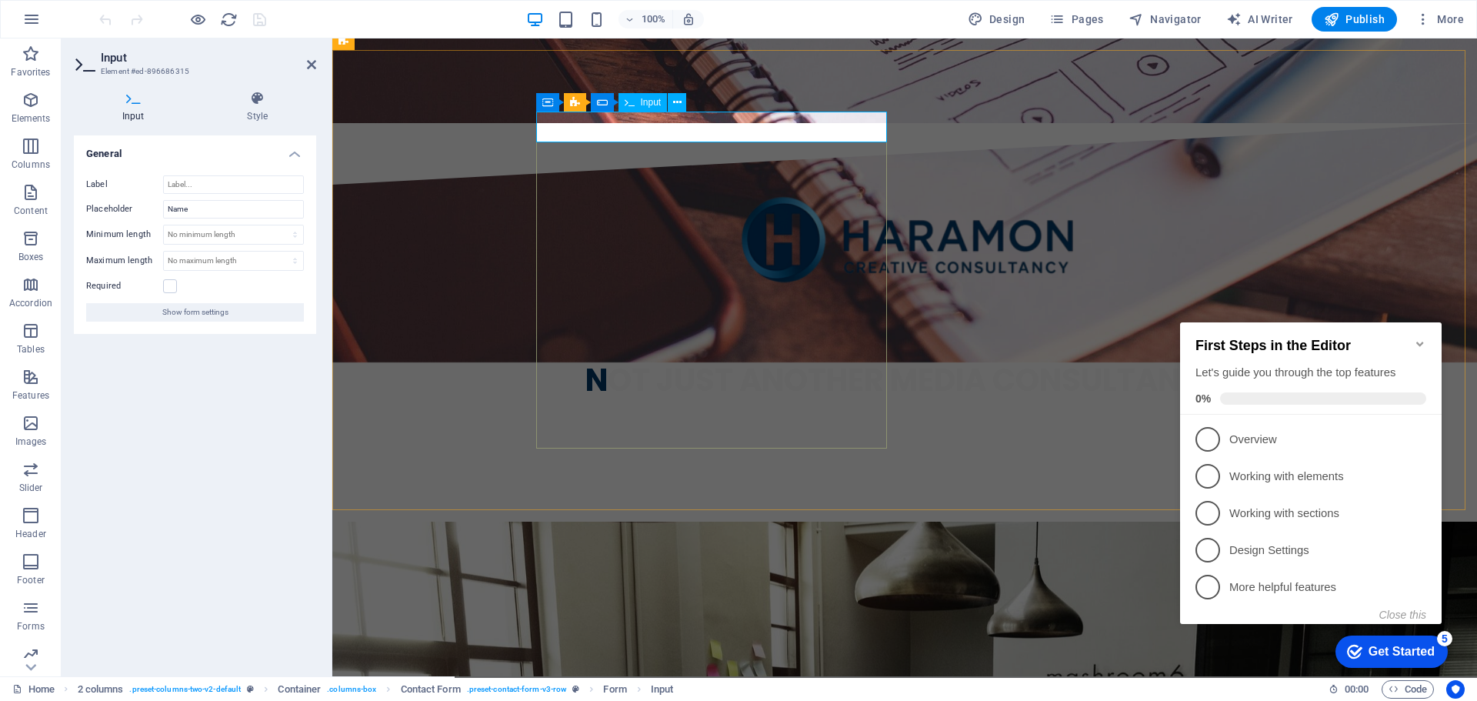
drag, startPoint x: 659, startPoint y: 123, endPoint x: 592, endPoint y: 123, distance: 66.2
drag, startPoint x: 682, startPoint y: 135, endPoint x: 541, endPoint y: 132, distance: 141.6
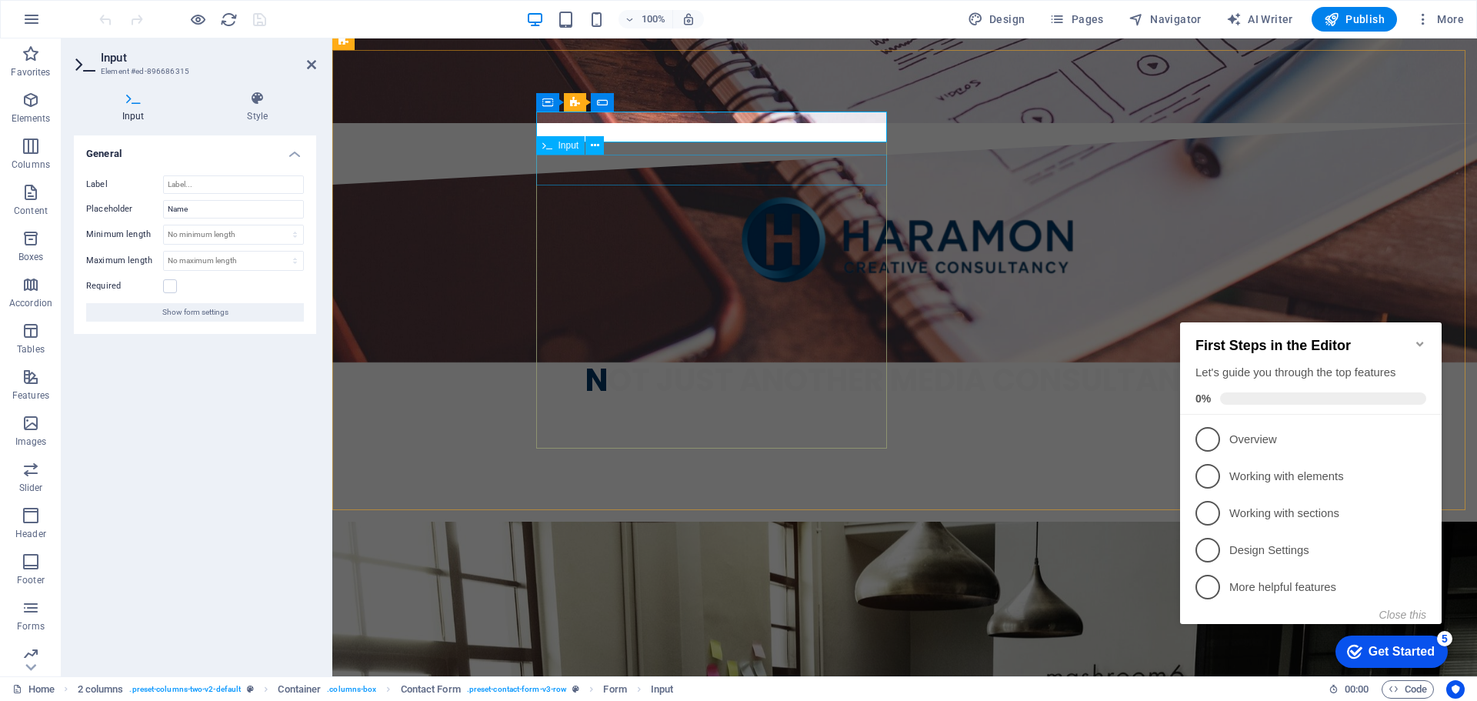
type input "Name"
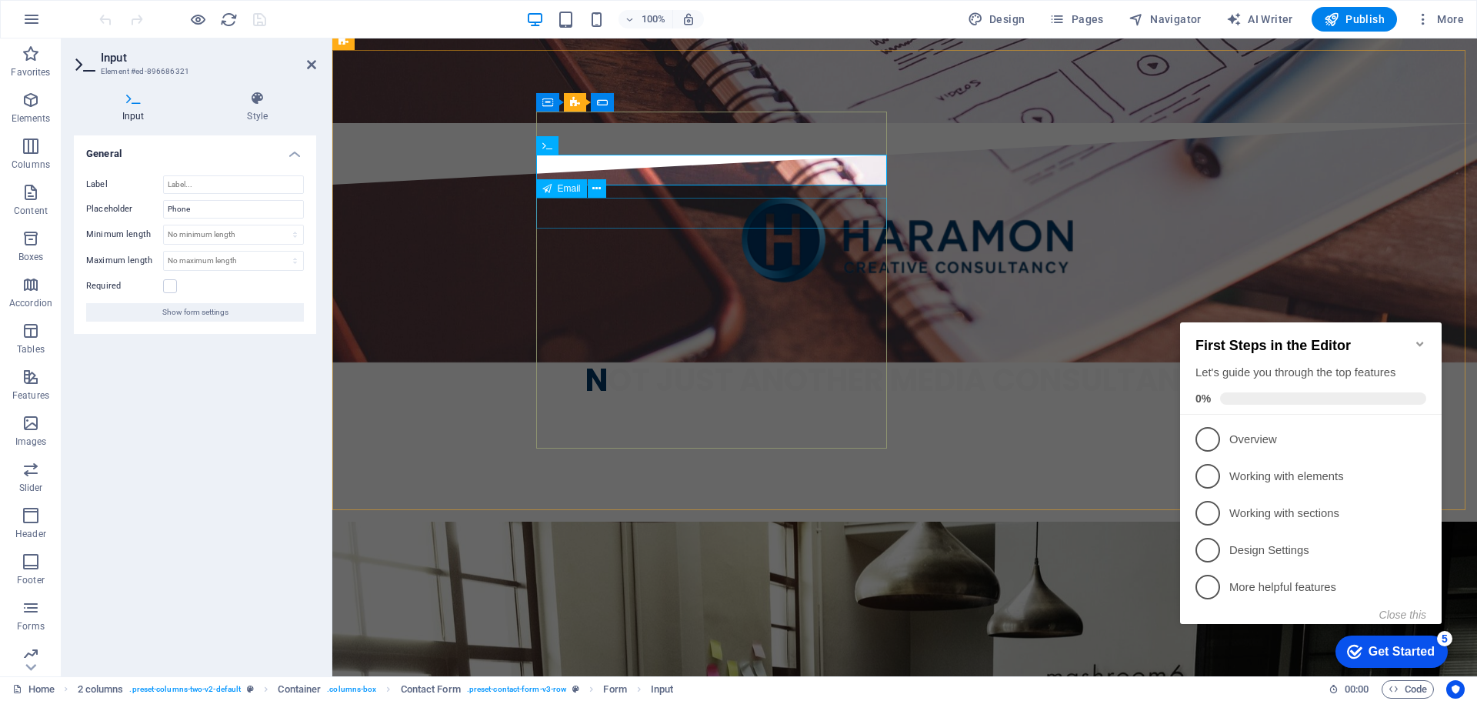
type input "Phone"
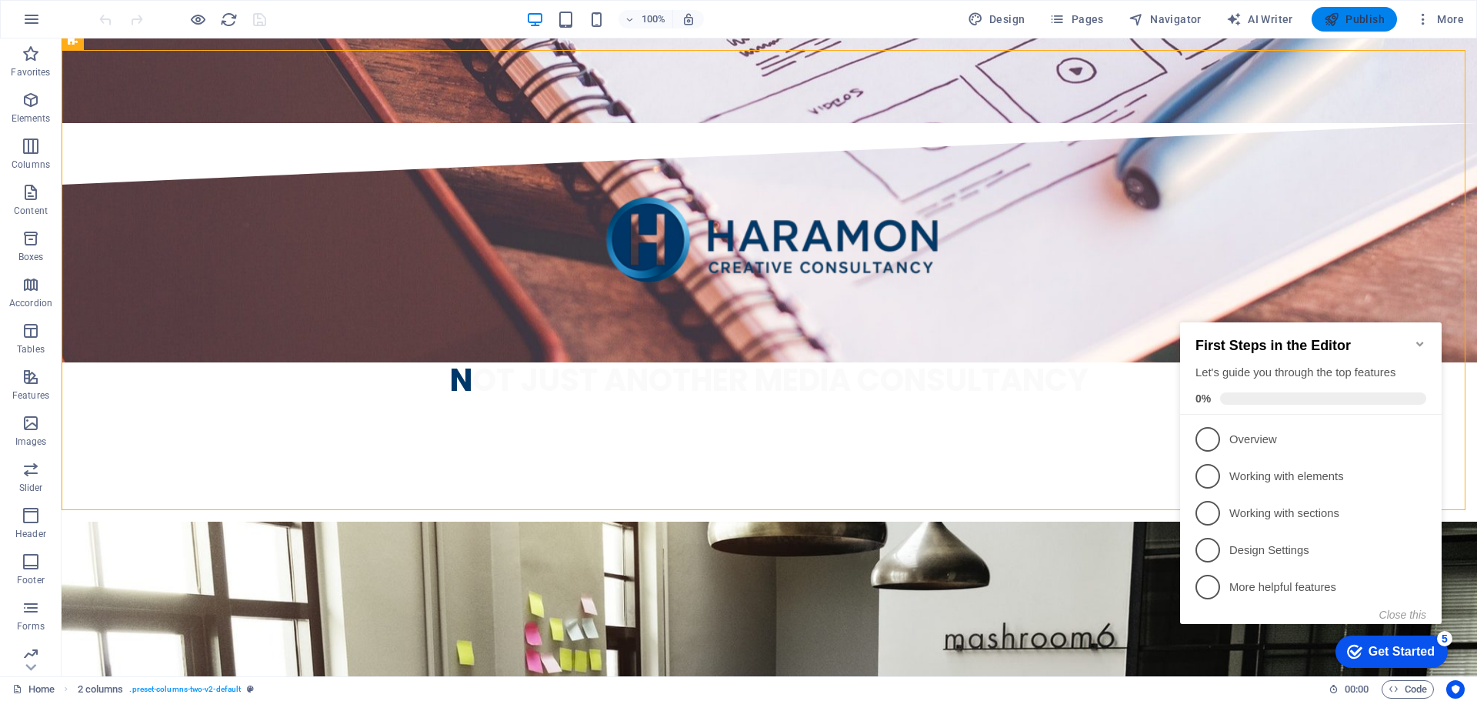
type input "Email"
drag, startPoint x: 1357, startPoint y: 11, endPoint x: 1343, endPoint y: 17, distance: 14.5
click at [1356, 11] on button "Publish" at bounding box center [1354, 19] width 85 height 25
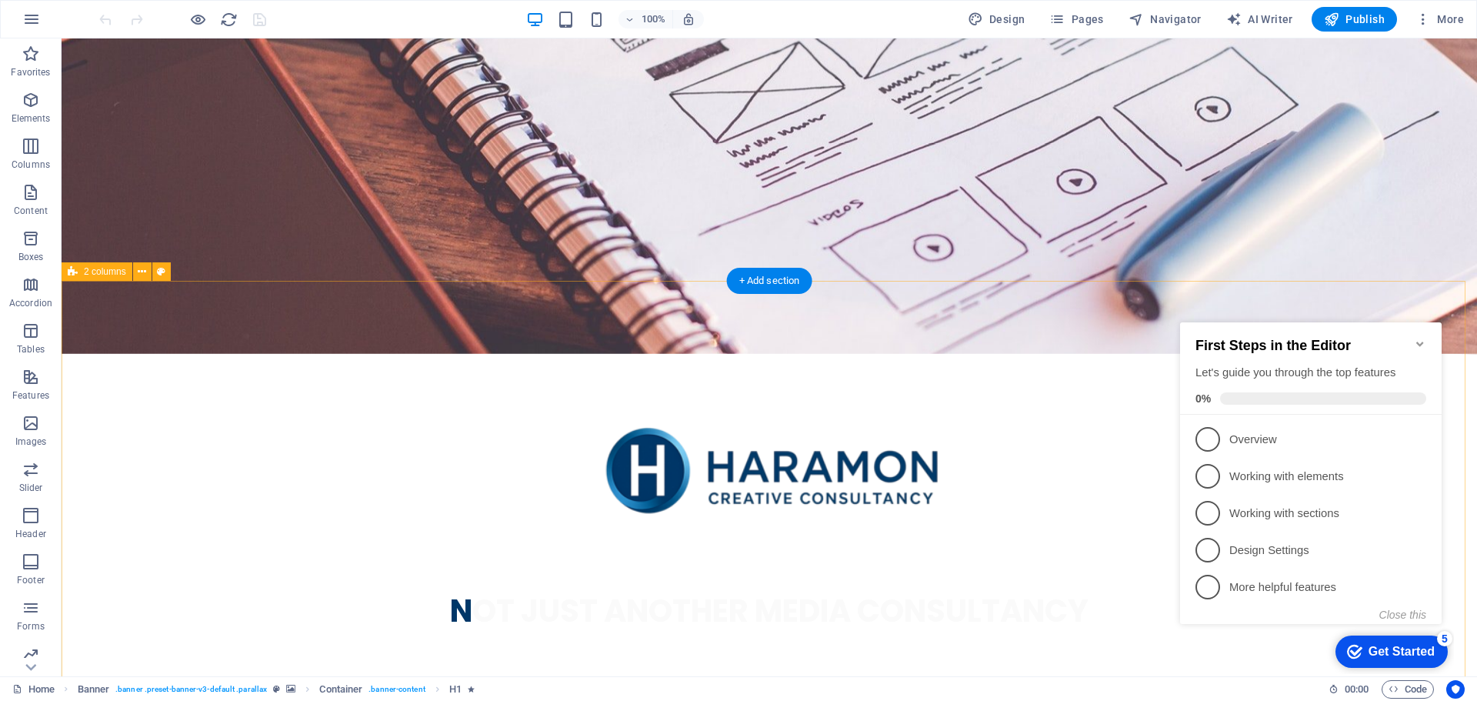
scroll to position [2847, 0]
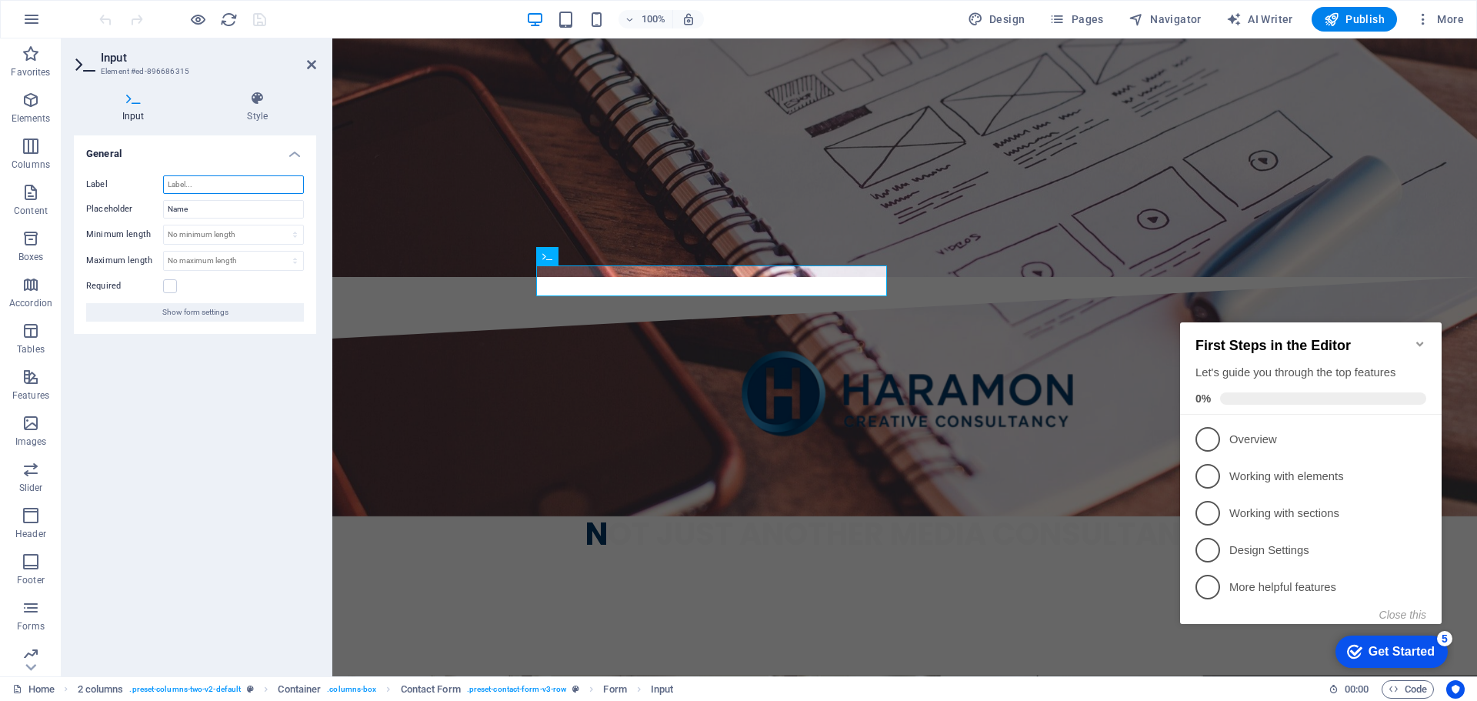
drag, startPoint x: 219, startPoint y: 187, endPoint x: 158, endPoint y: 184, distance: 61.6
click at [158, 184] on div "Label" at bounding box center [195, 184] width 218 height 18
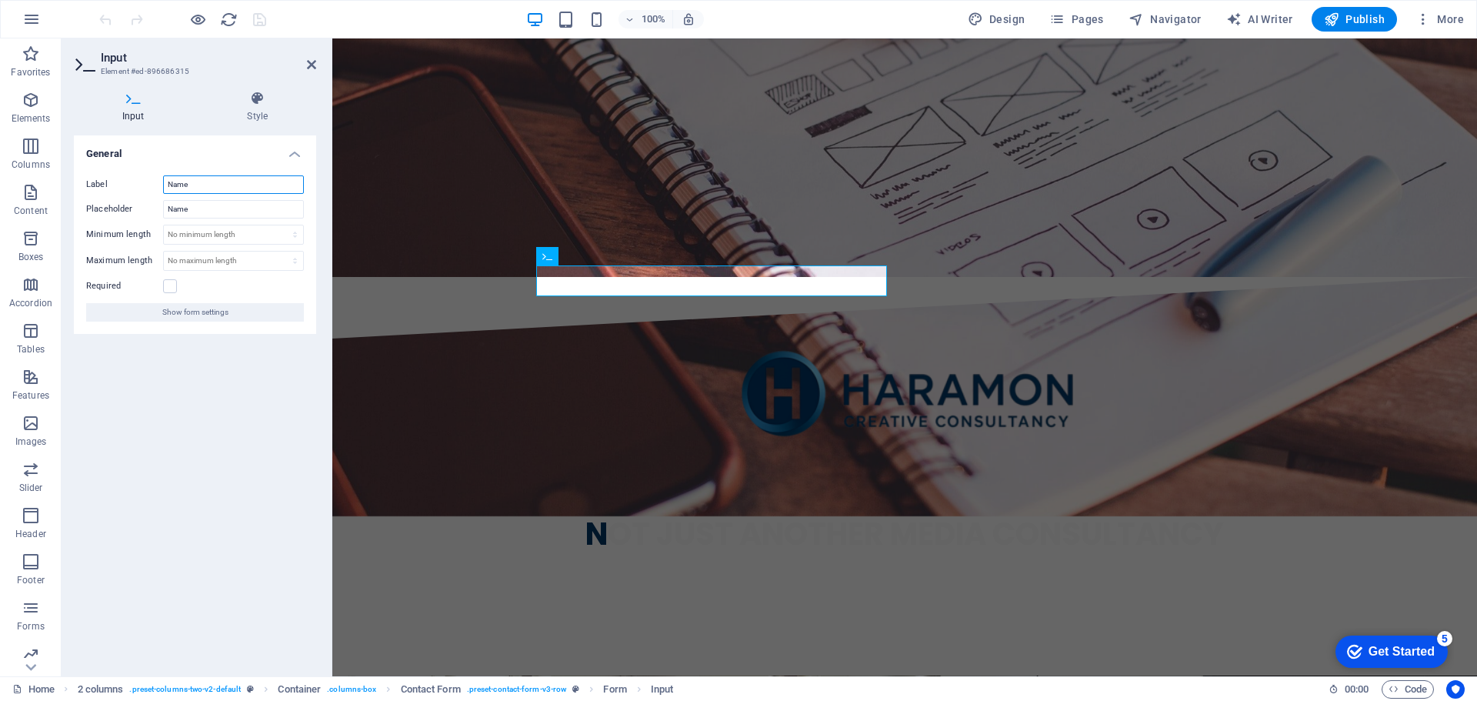
type input "Name"
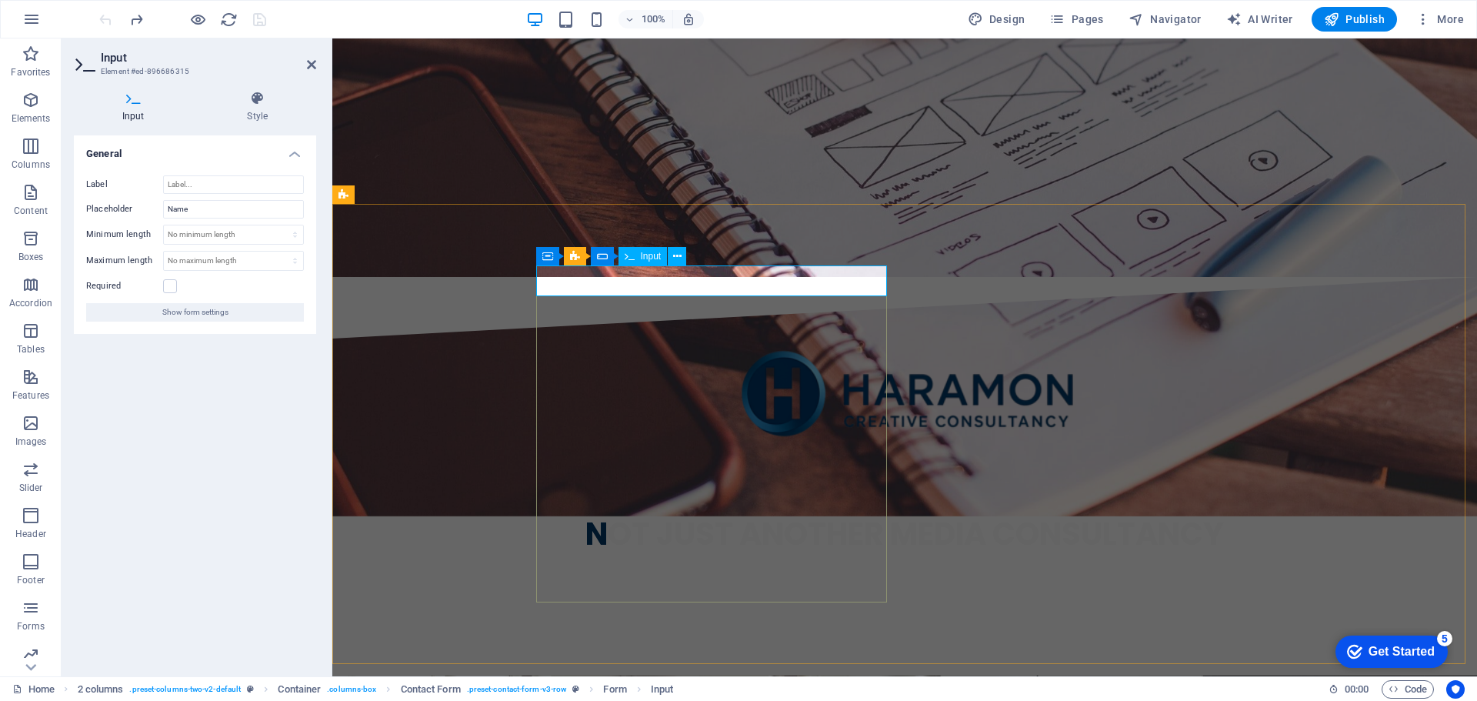
drag, startPoint x: 673, startPoint y: 282, endPoint x: 544, endPoint y: 282, distance: 129.3
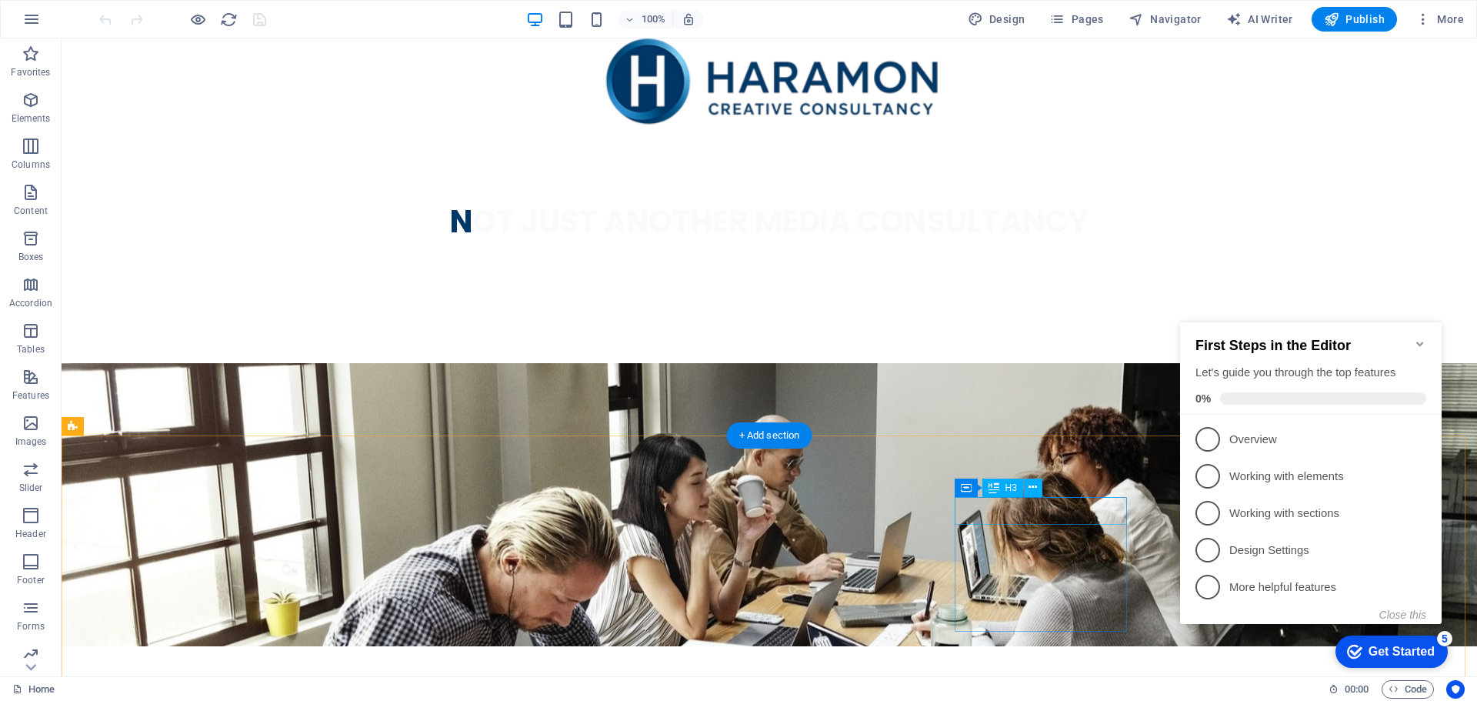
scroll to position [2775, 0]
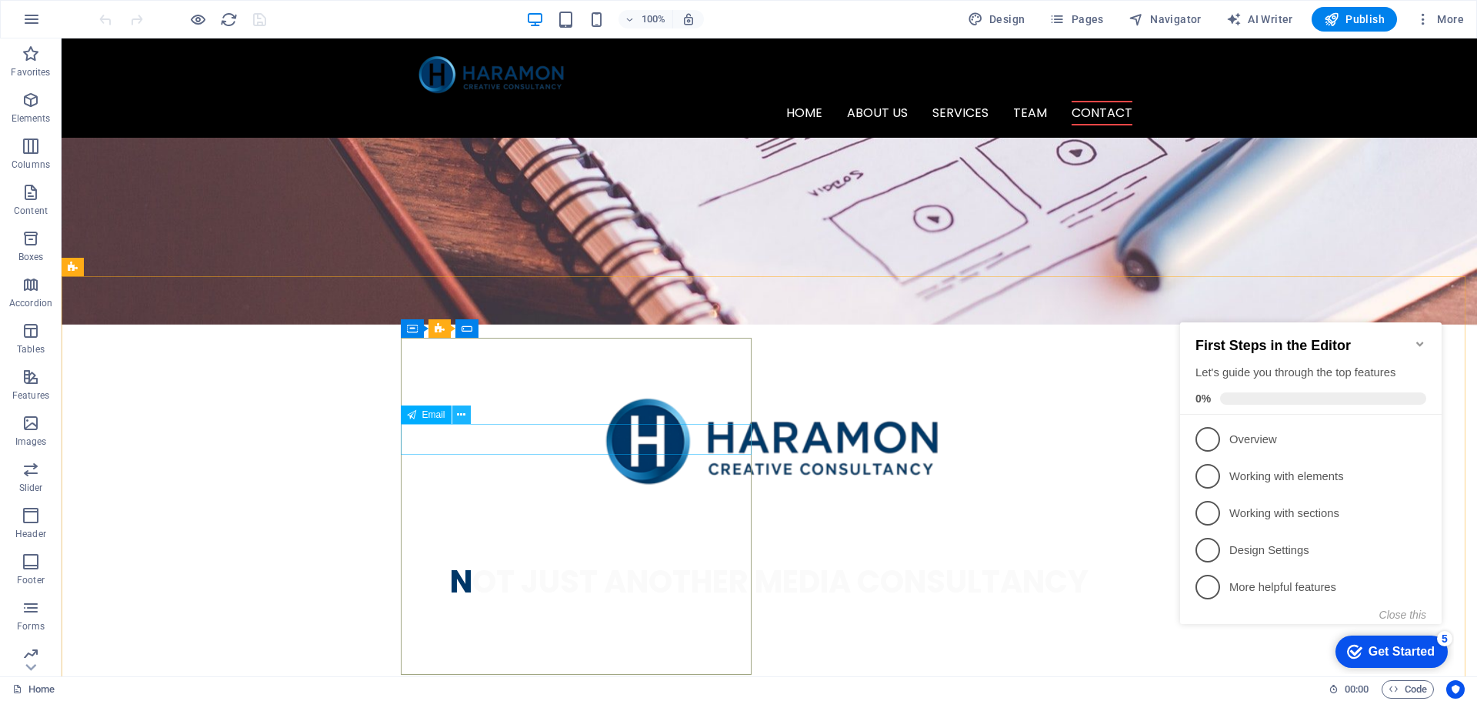
click at [466, 412] on button at bounding box center [461, 414] width 18 height 18
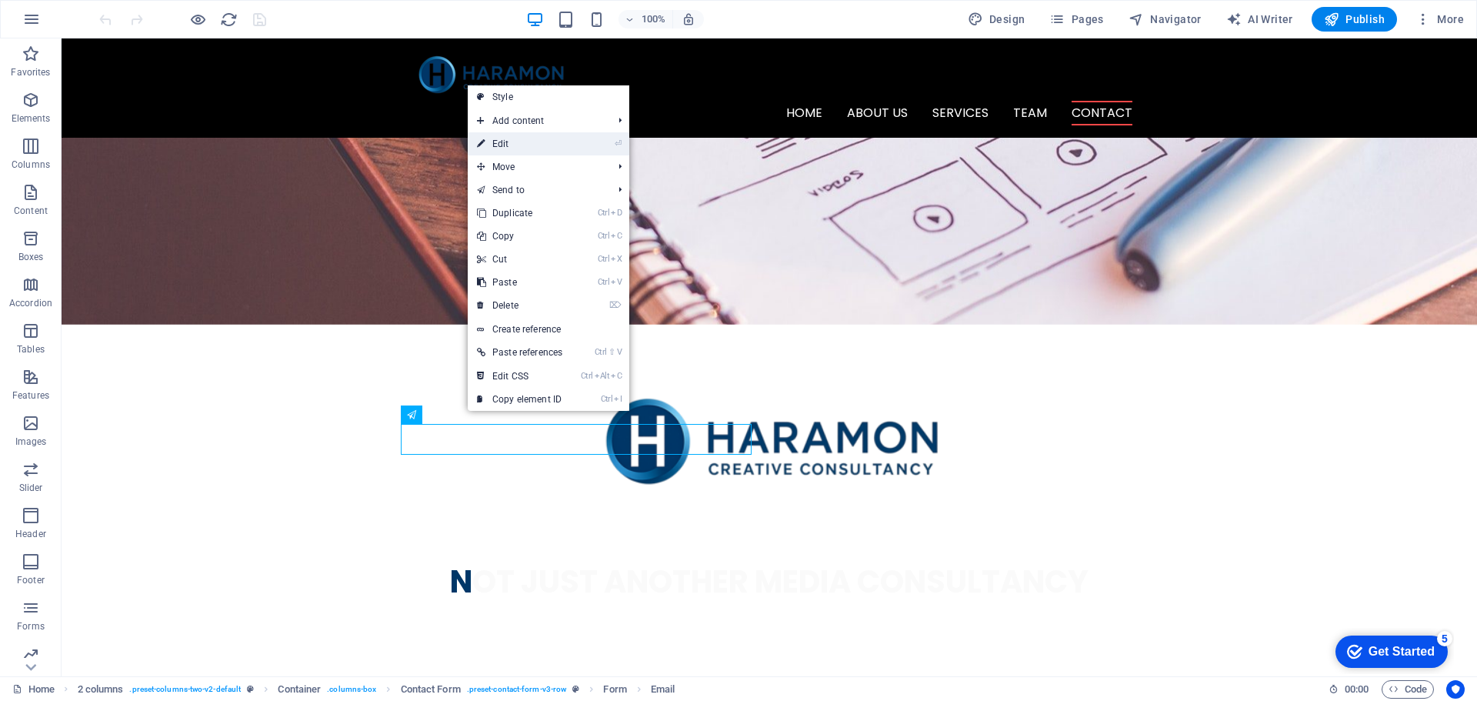
click at [526, 149] on link "⏎ Edit" at bounding box center [520, 143] width 104 height 23
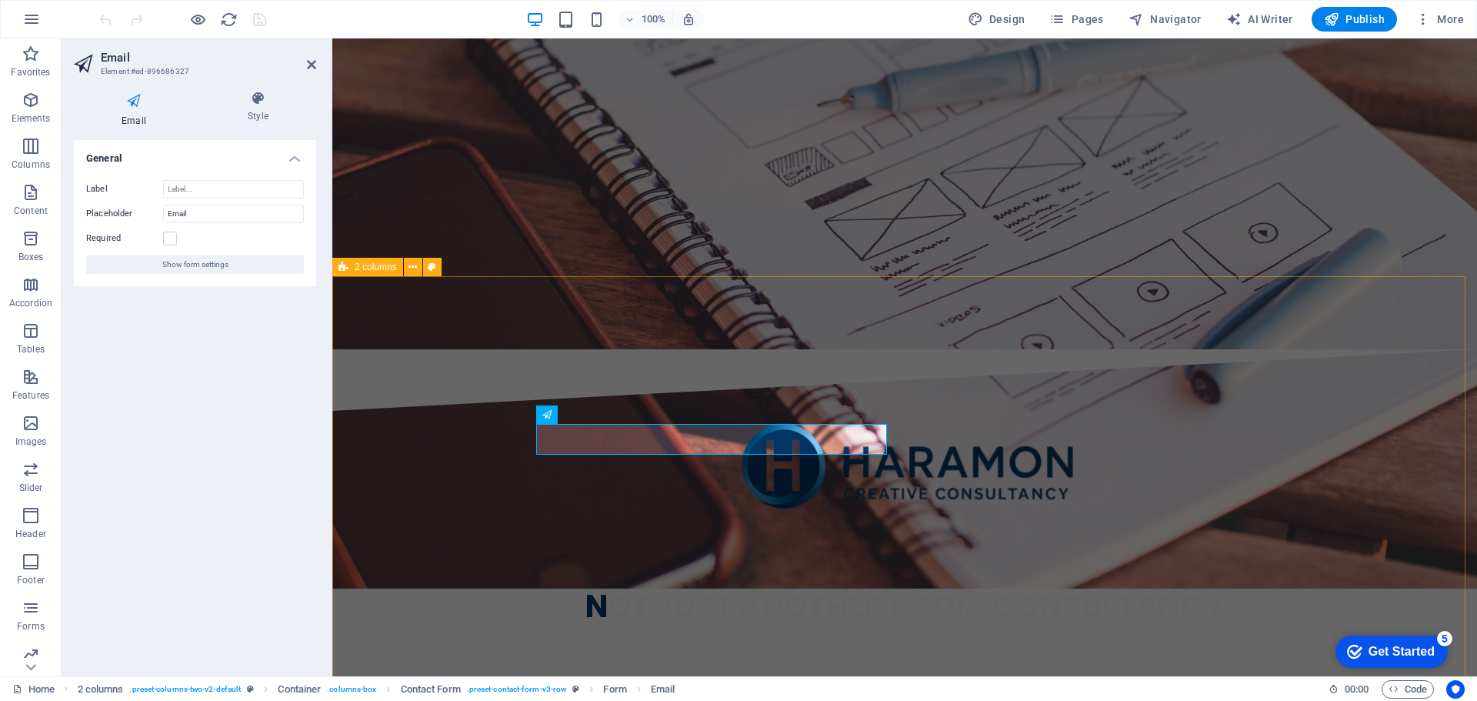
drag, startPoint x: 696, startPoint y: 438, endPoint x: 509, endPoint y: 435, distance: 186.2
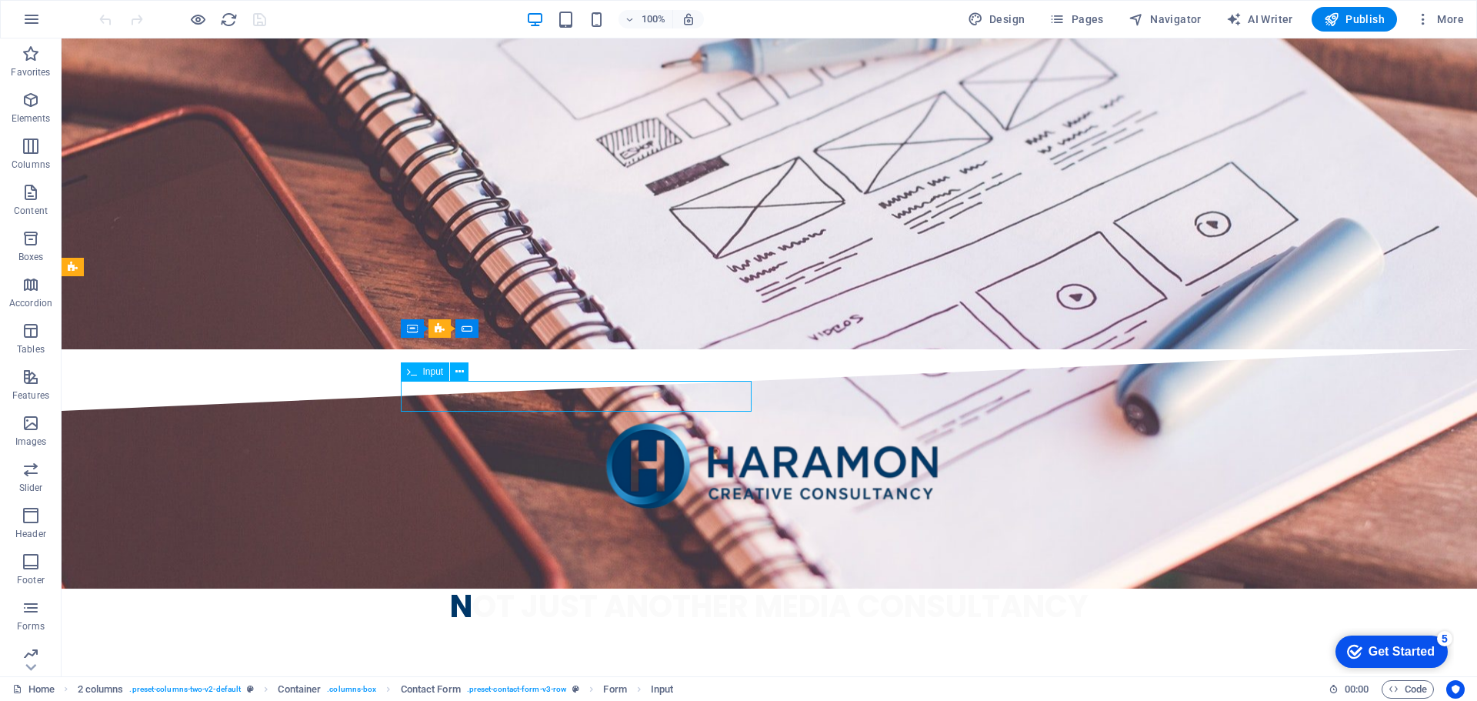
click at [464, 372] on button at bounding box center [459, 371] width 18 height 18
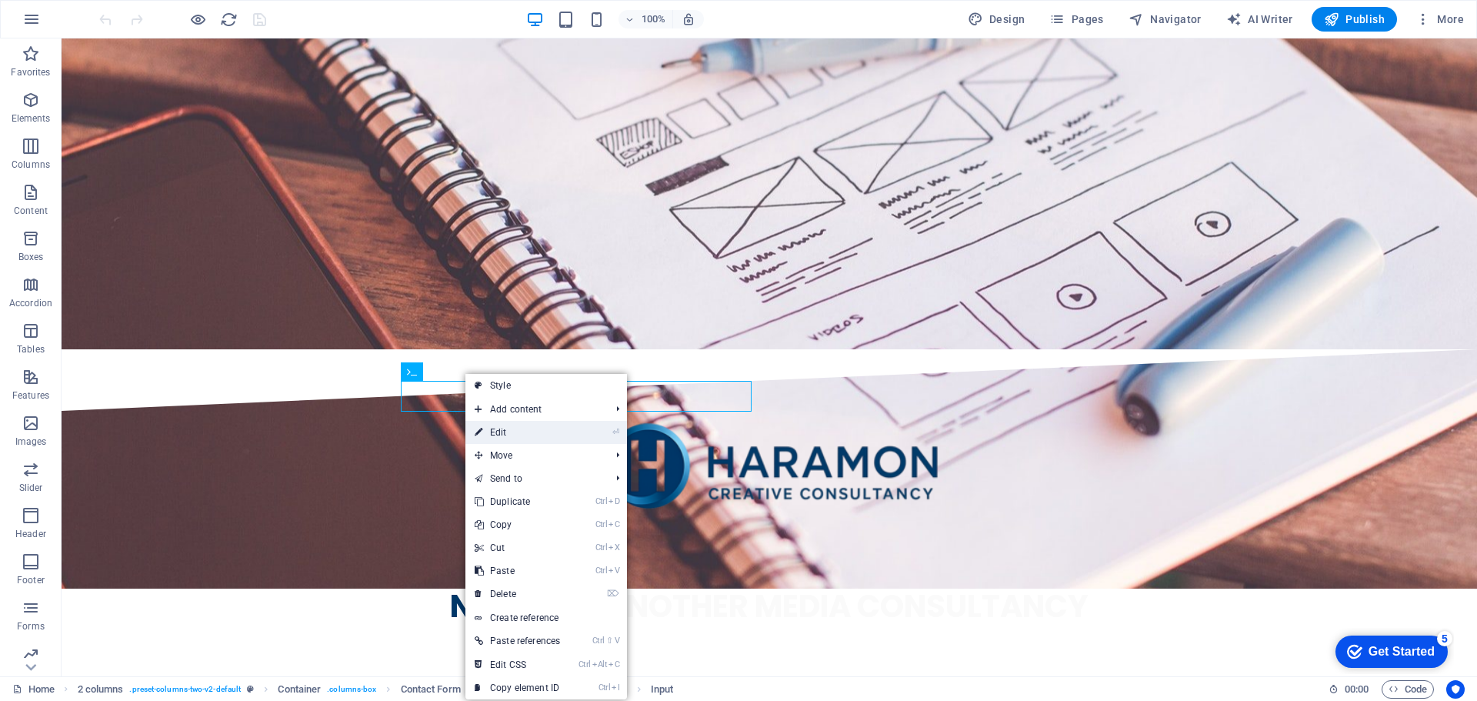
click at [522, 435] on link "⏎ Edit" at bounding box center [518, 432] width 104 height 23
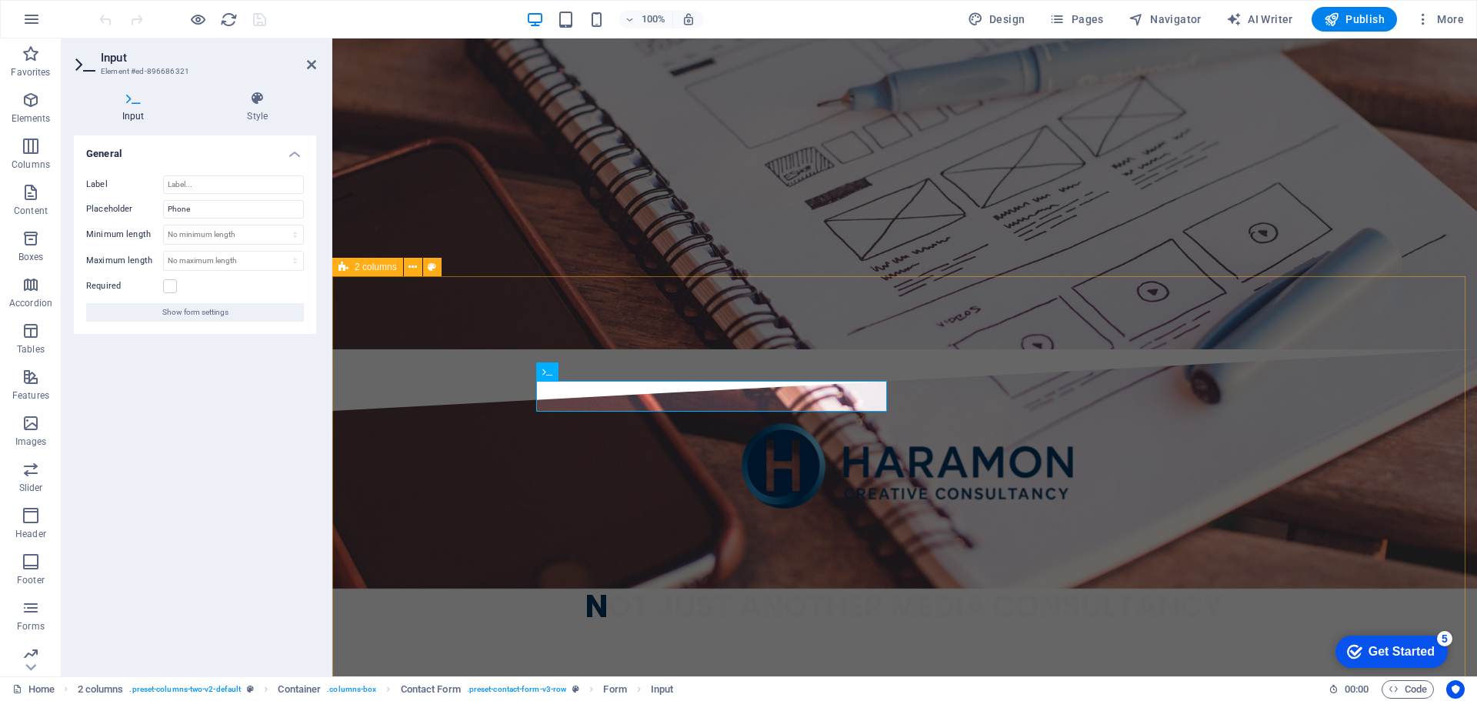
drag, startPoint x: 644, startPoint y: 398, endPoint x: 489, endPoint y: 402, distance: 154.7
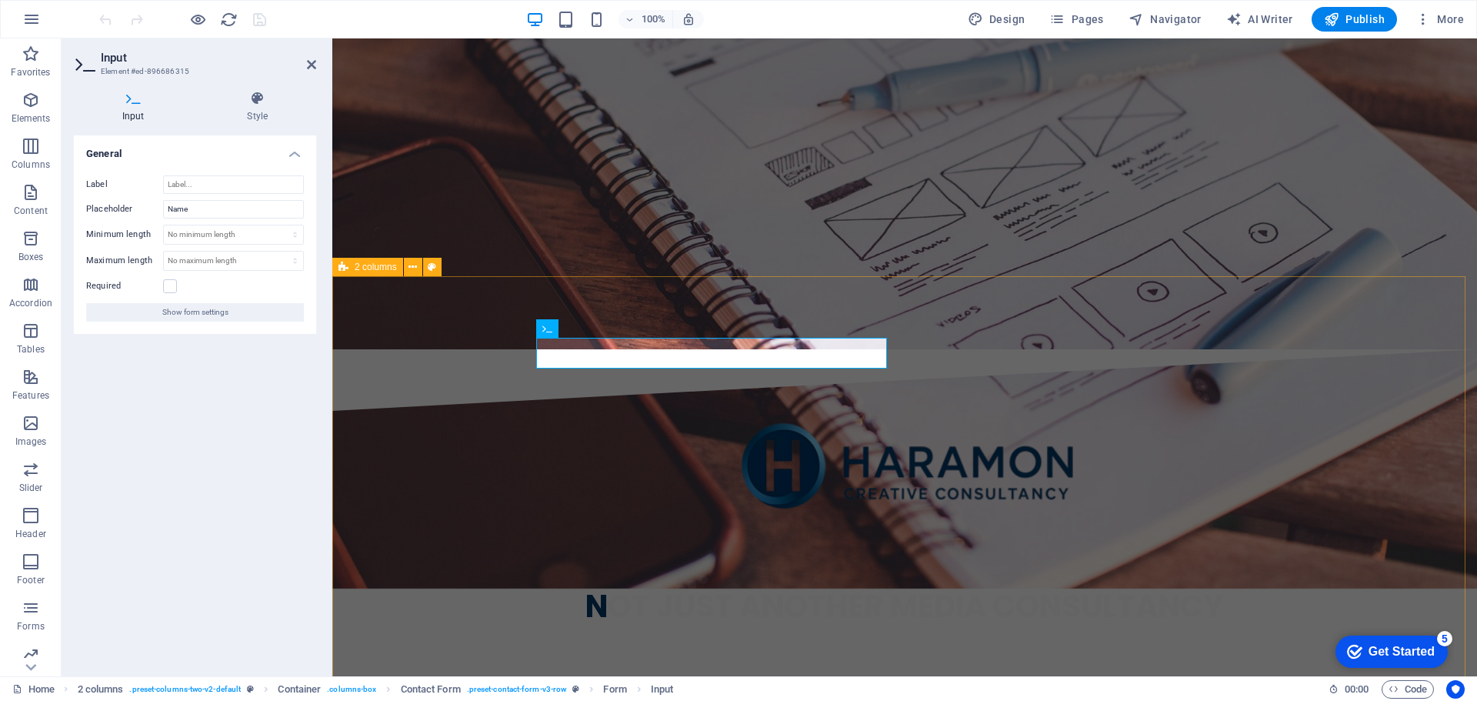
drag, startPoint x: 564, startPoint y: 364, endPoint x: 518, endPoint y: 365, distance: 46.2
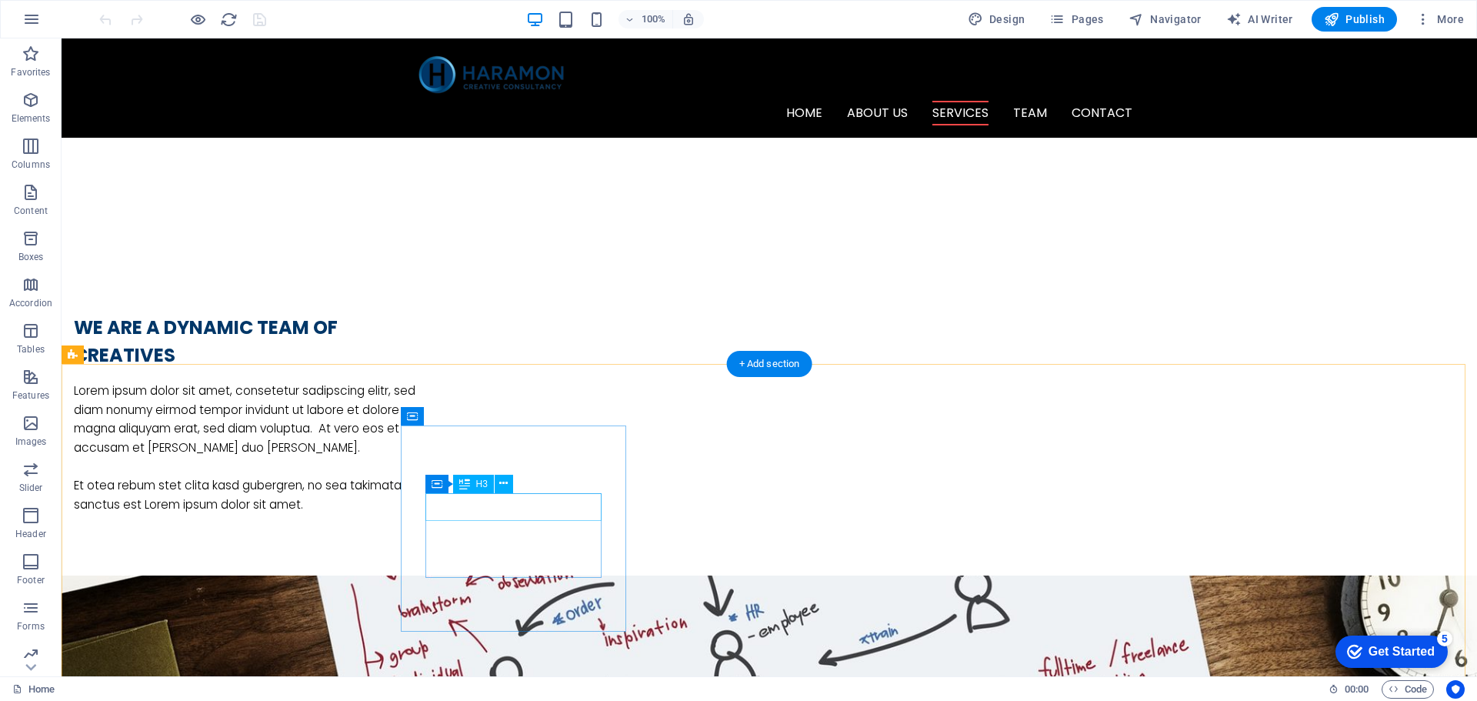
scroll to position [851, 0]
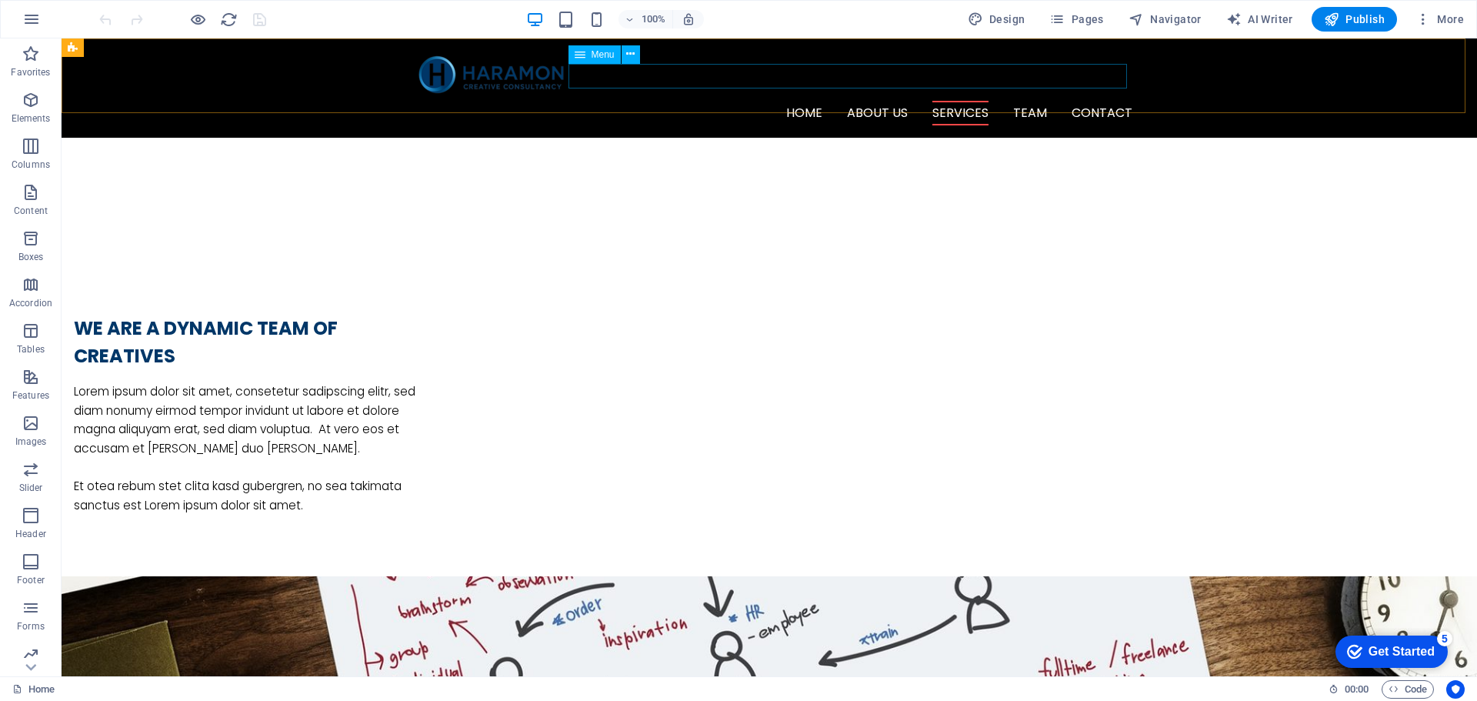
click at [965, 101] on nav "Home About us Services Team Contact" at bounding box center [769, 113] width 726 height 25
click at [906, 101] on nav "Home About us Services Team Contact" at bounding box center [769, 113] width 726 height 25
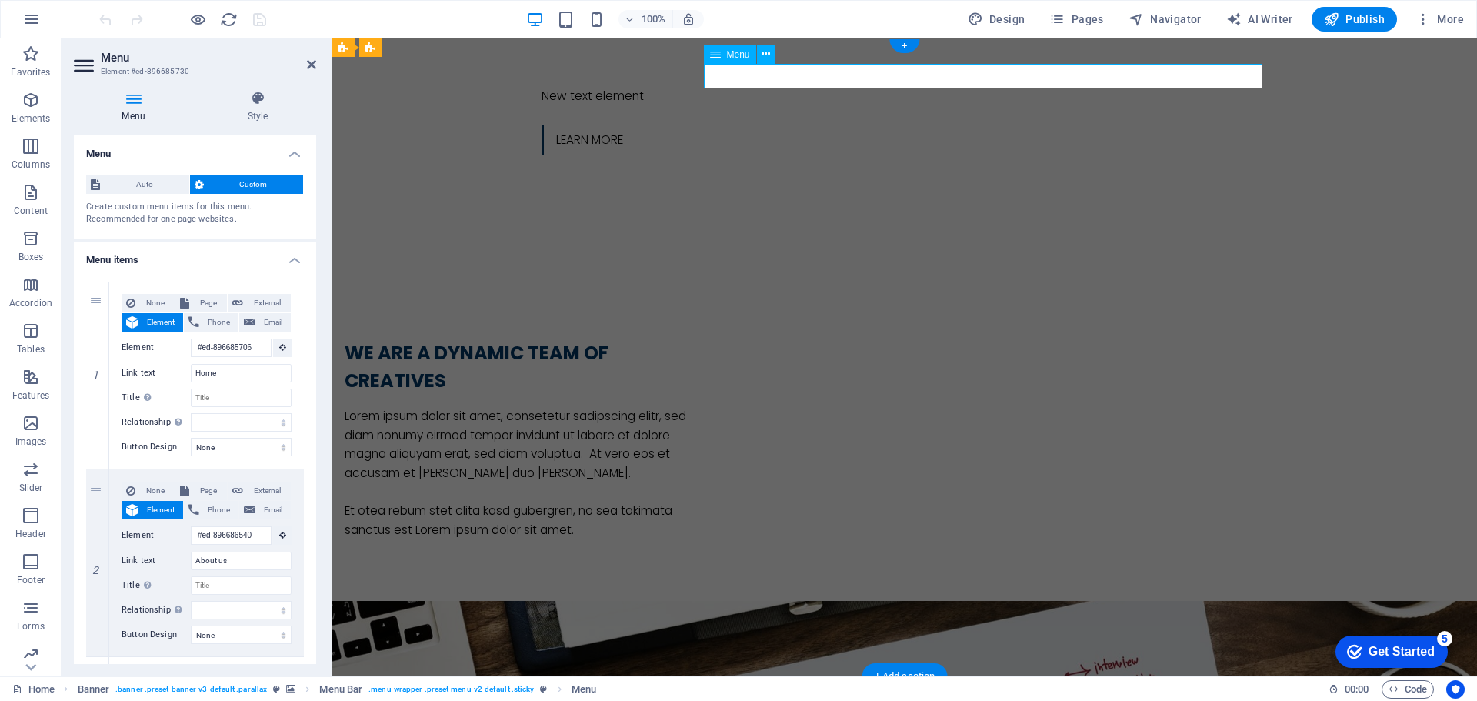
scroll to position [0, 0]
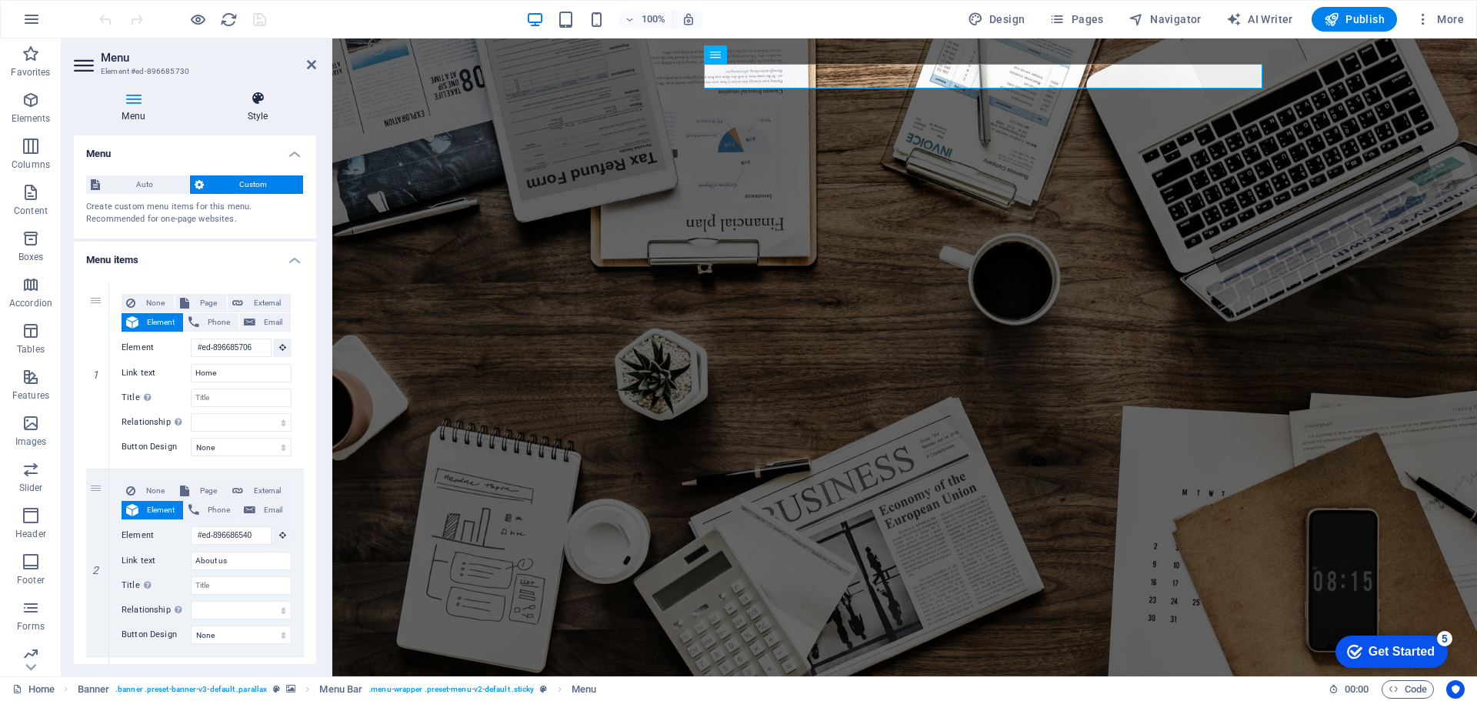
click at [254, 95] on icon at bounding box center [257, 98] width 117 height 15
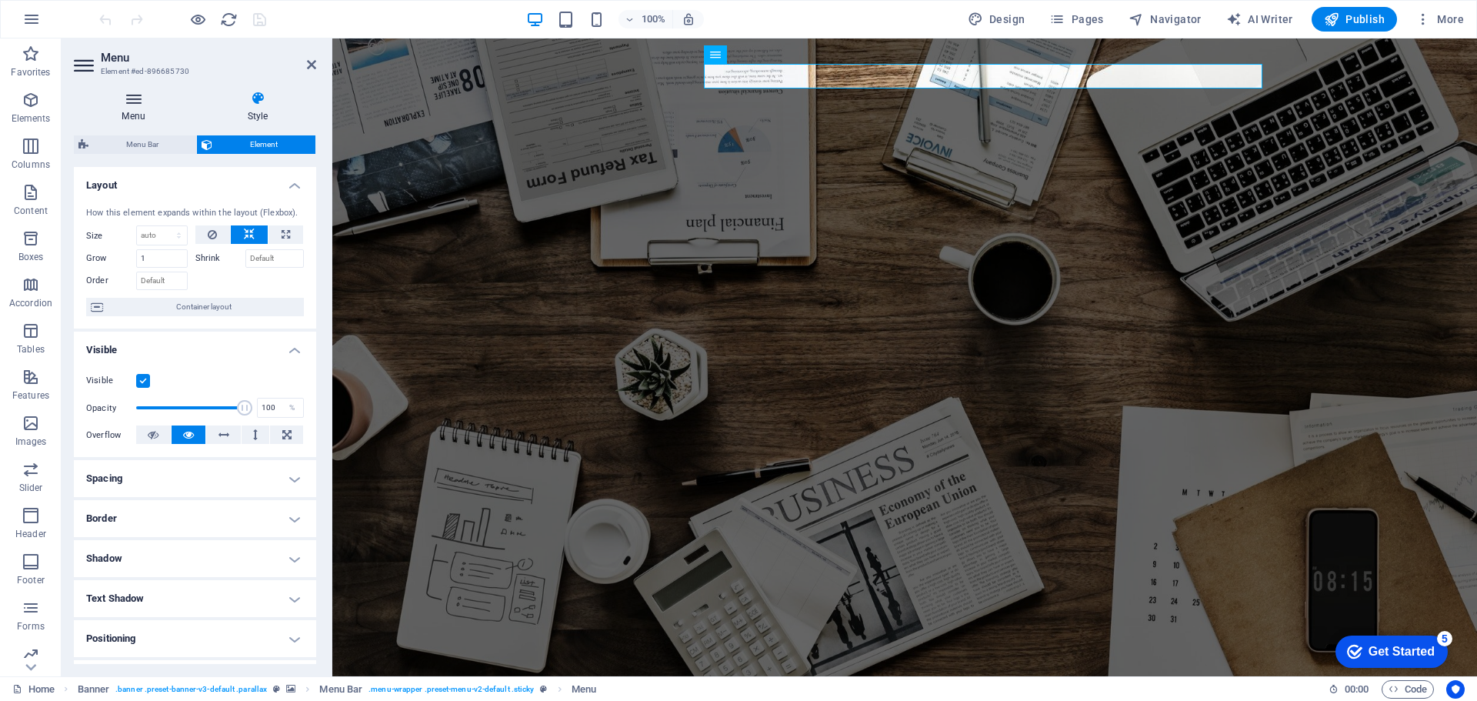
click at [137, 107] on h4 "Menu" at bounding box center [136, 107] width 125 height 32
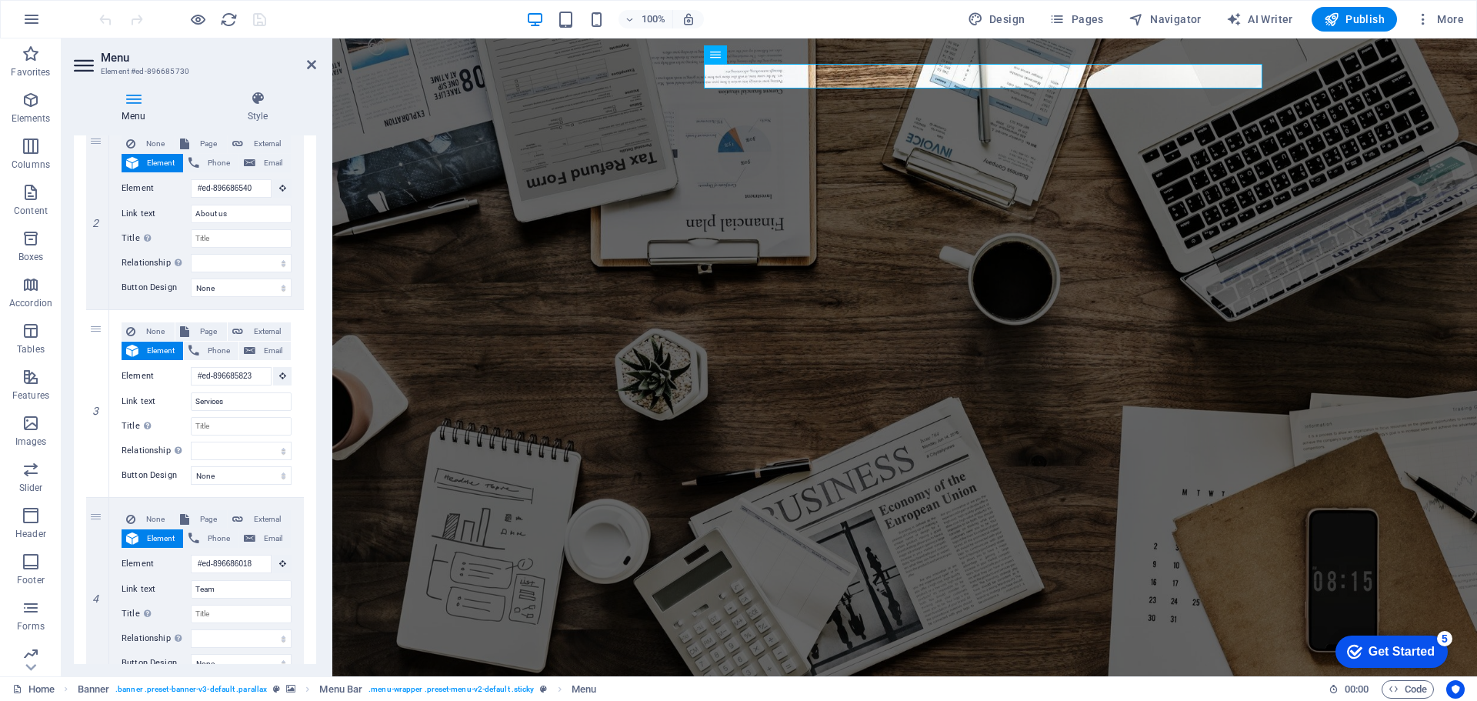
scroll to position [137, 0]
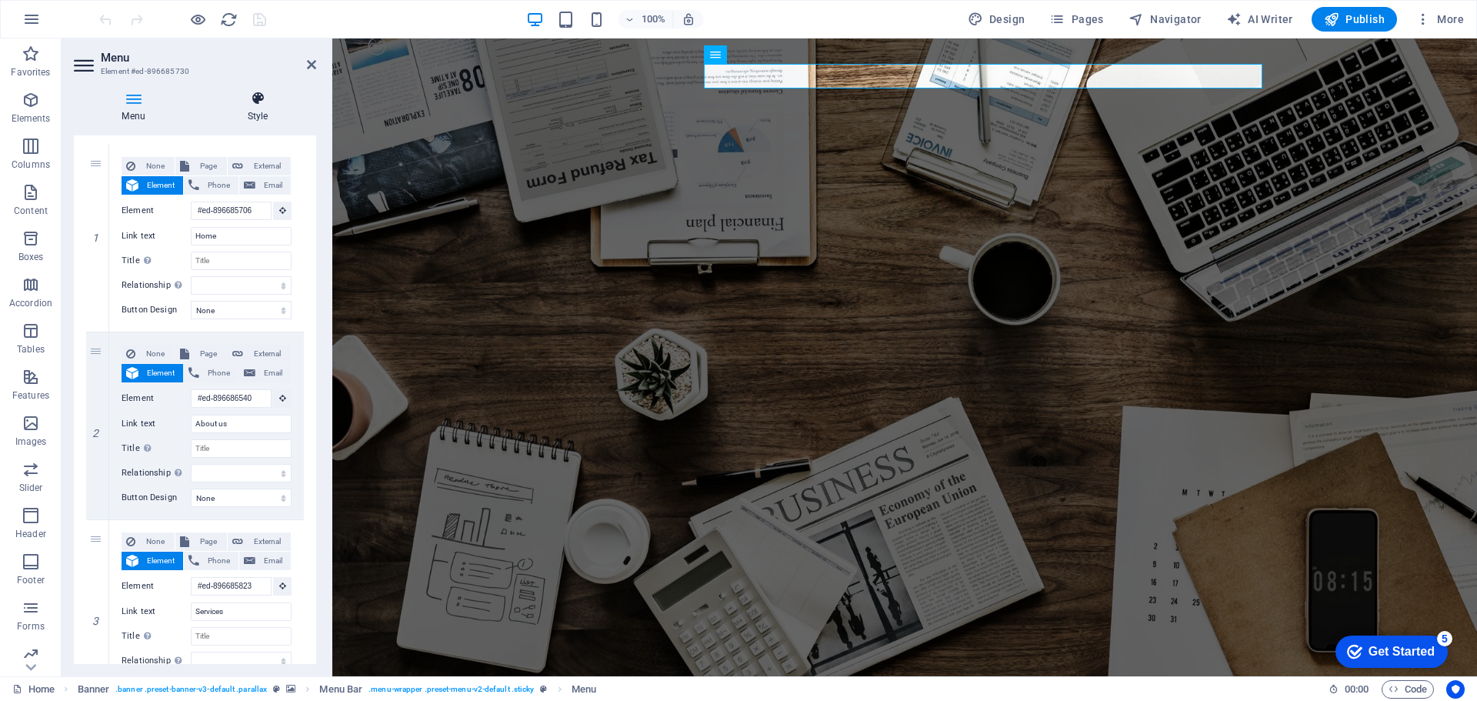
click at [252, 108] on h4 "Style" at bounding box center [257, 107] width 117 height 32
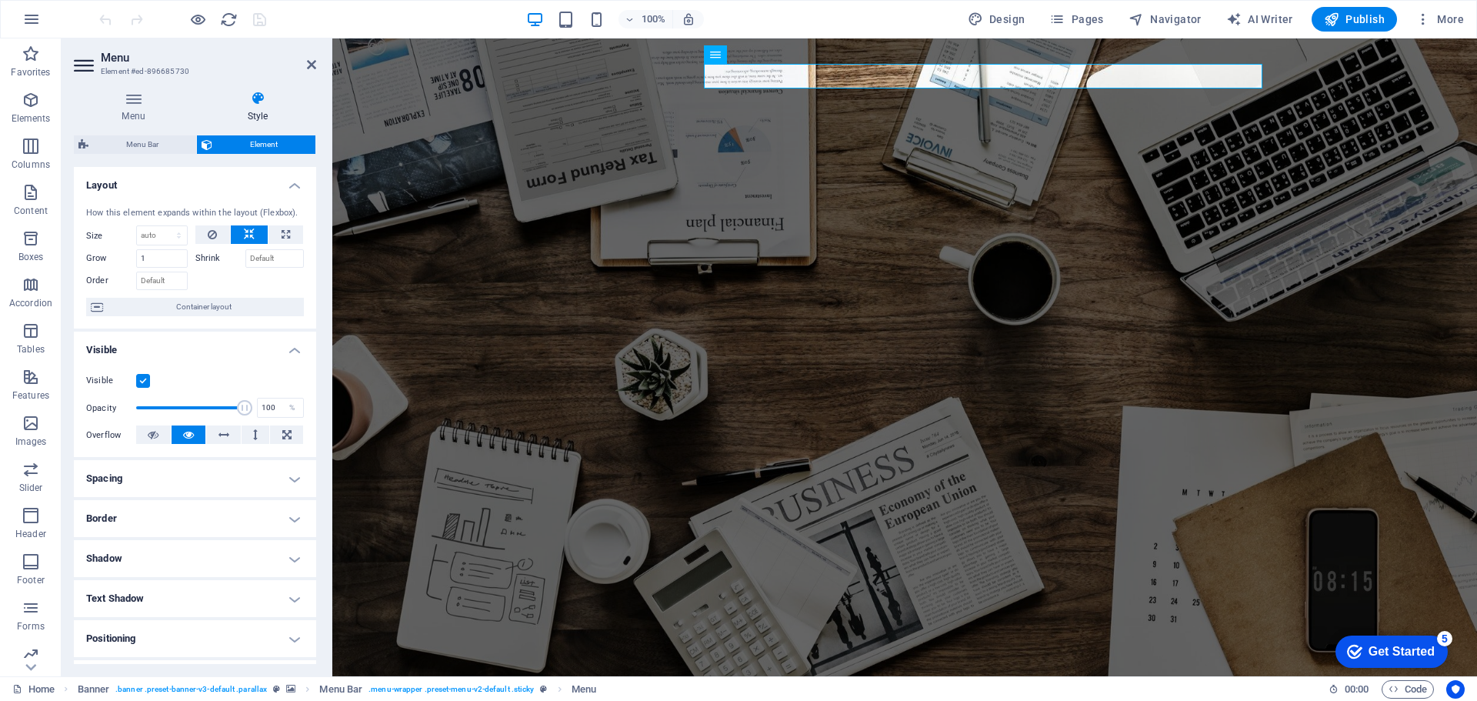
scroll to position [153, 0]
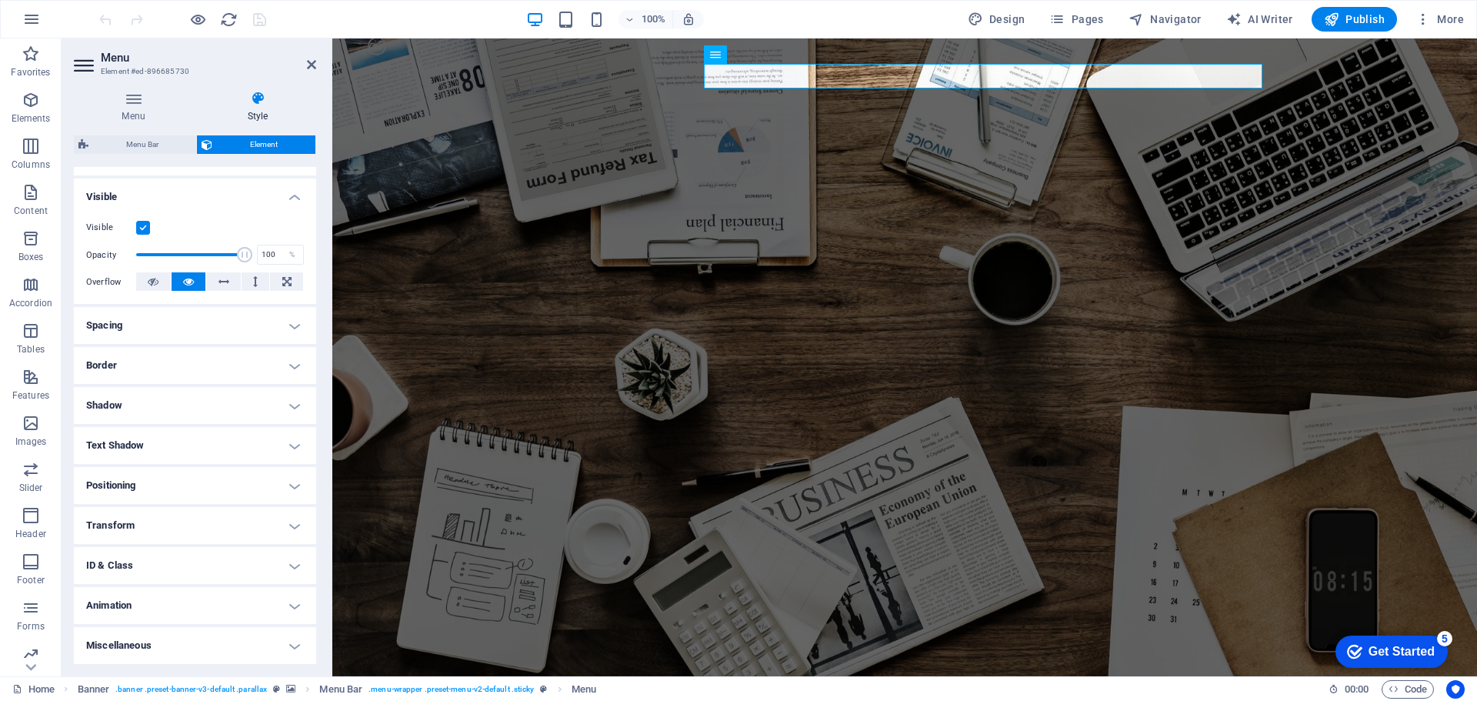
click at [295, 359] on h4 "Border" at bounding box center [195, 365] width 242 height 37
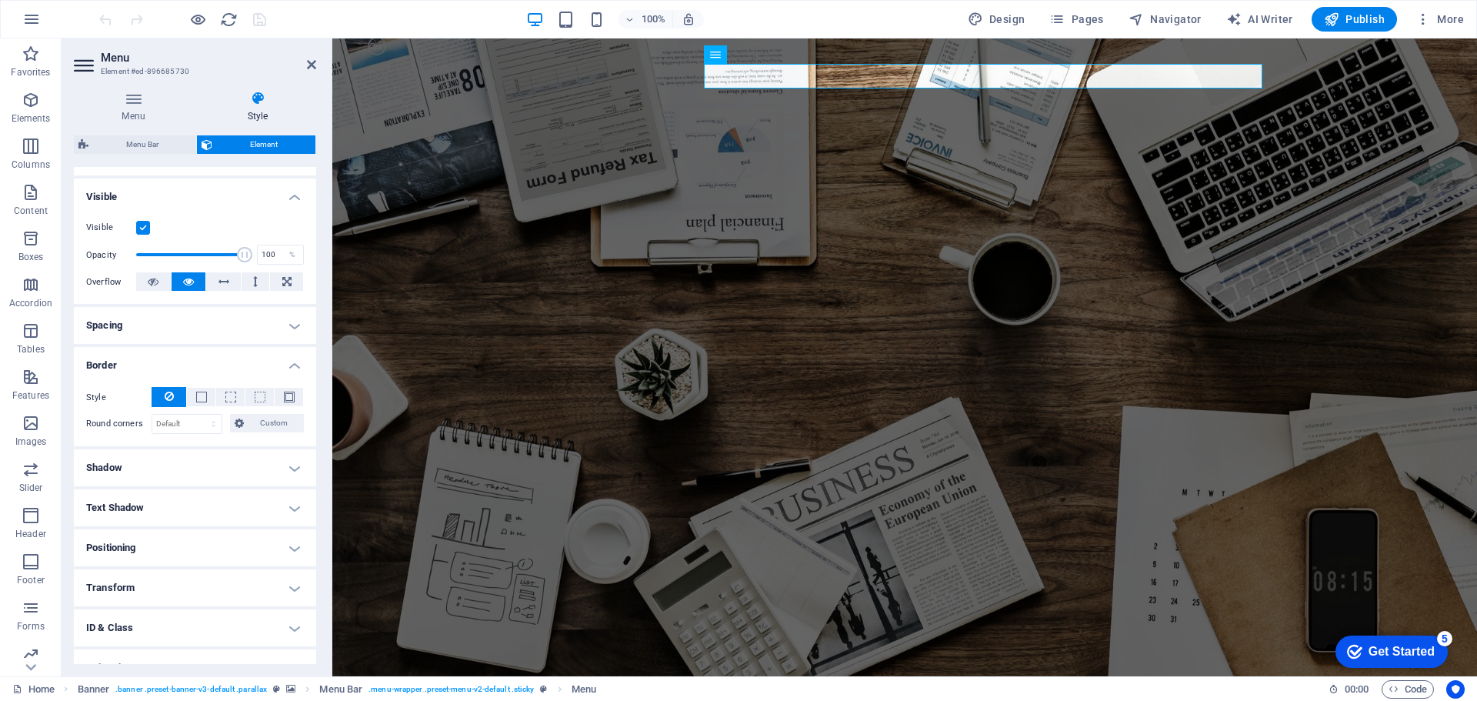
click at [299, 329] on h4 "Spacing" at bounding box center [195, 325] width 242 height 37
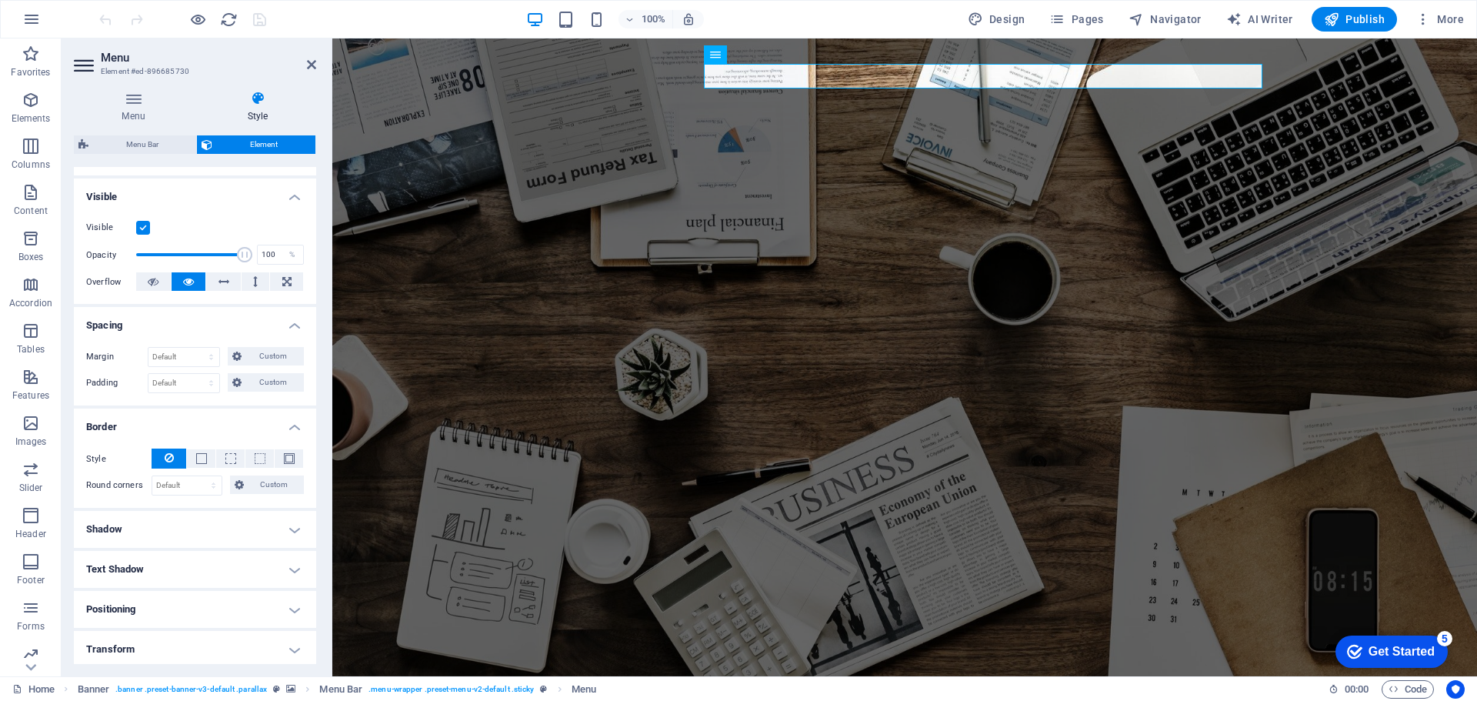
scroll to position [277, 0]
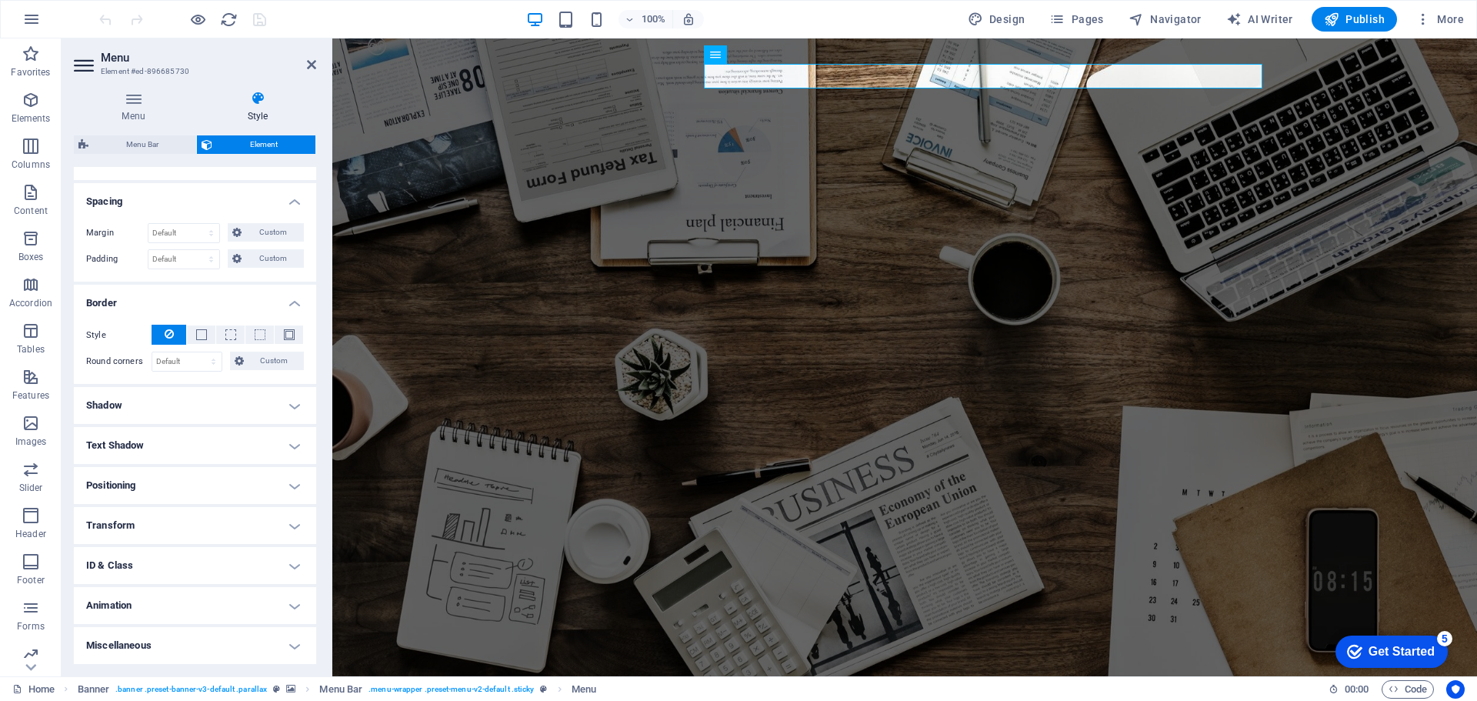
click at [292, 402] on h4 "Shadow" at bounding box center [195, 405] width 242 height 37
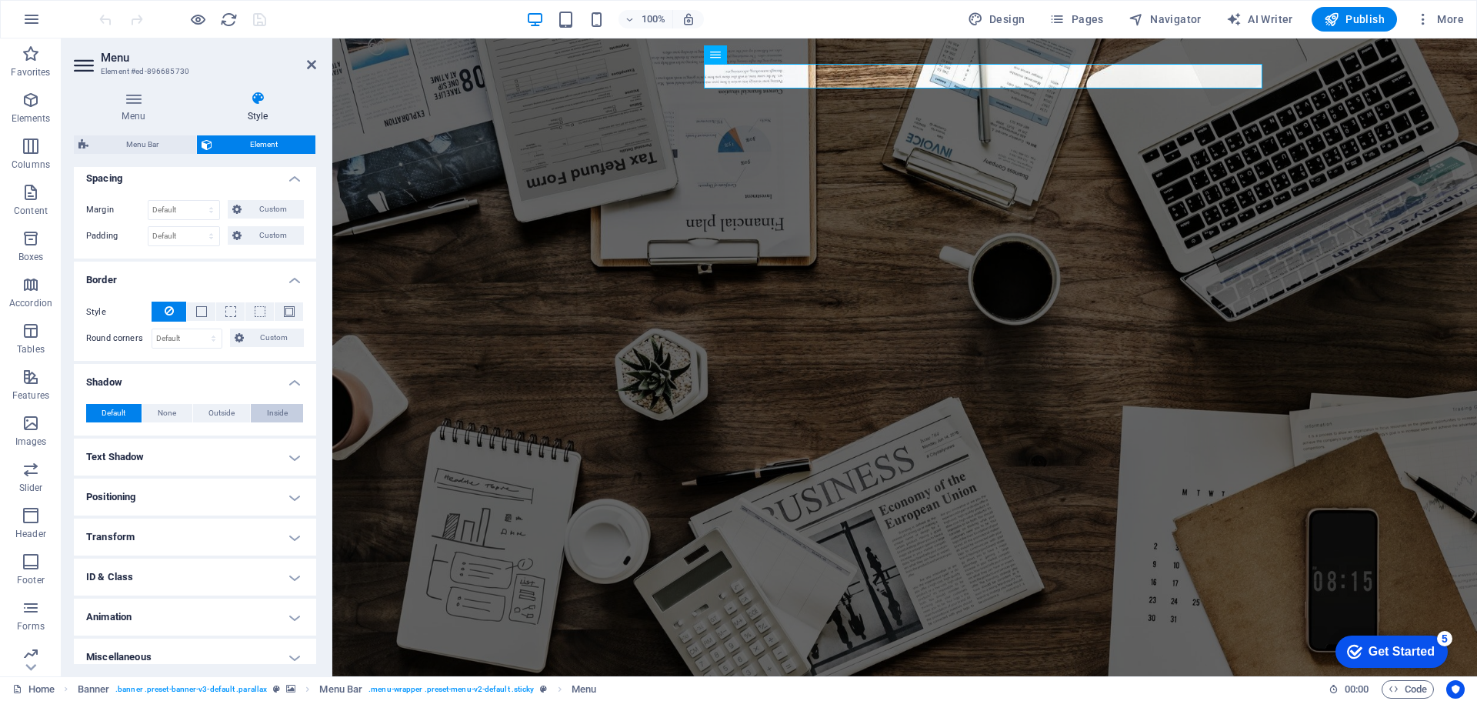
scroll to position [312, 0]
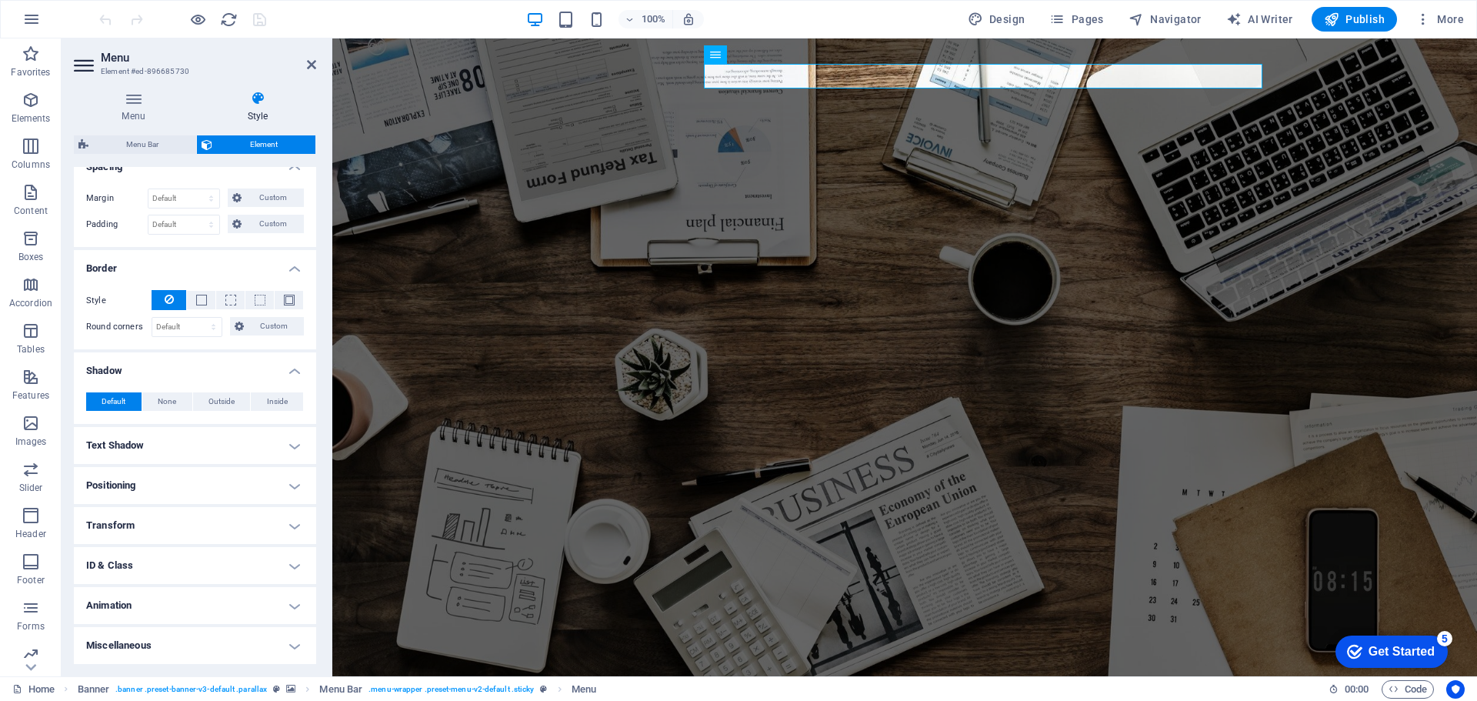
click at [282, 437] on h4 "Text Shadow" at bounding box center [195, 445] width 242 height 37
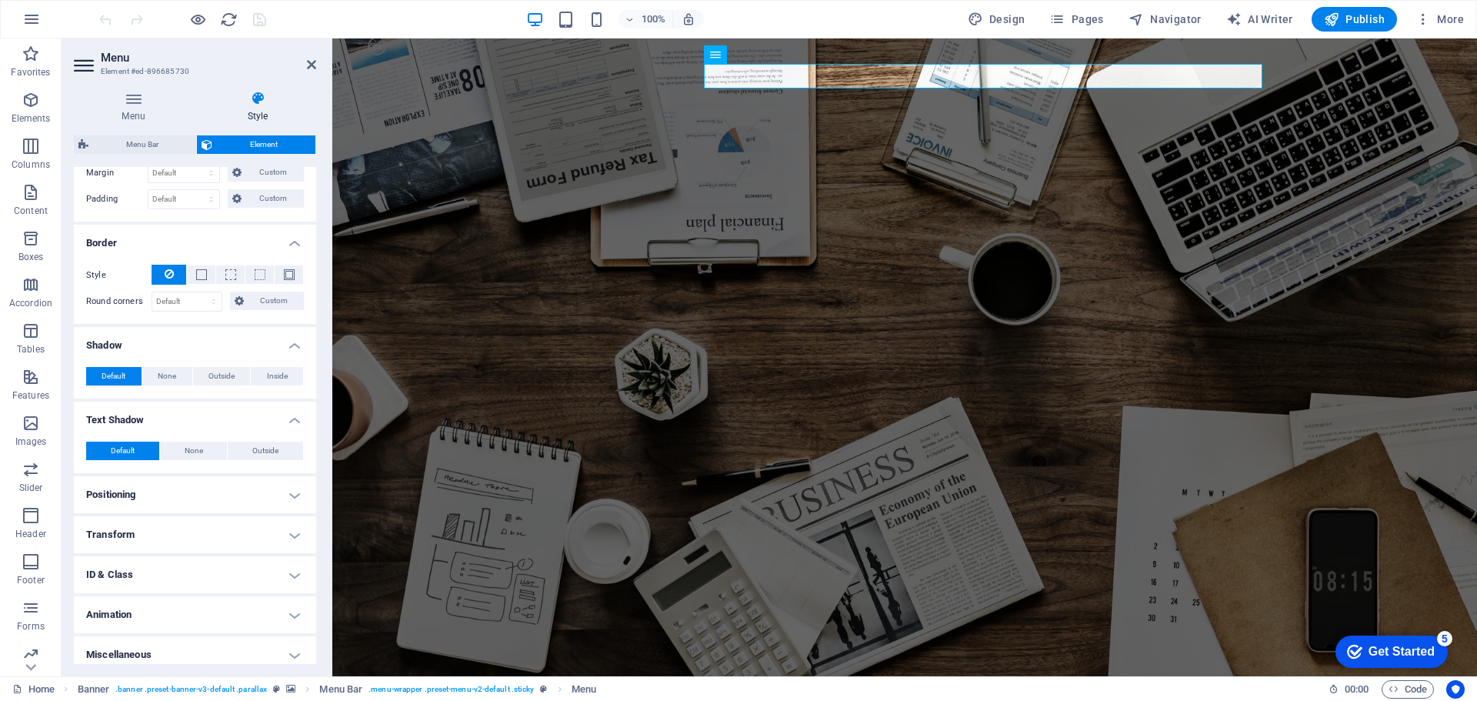
scroll to position [346, 0]
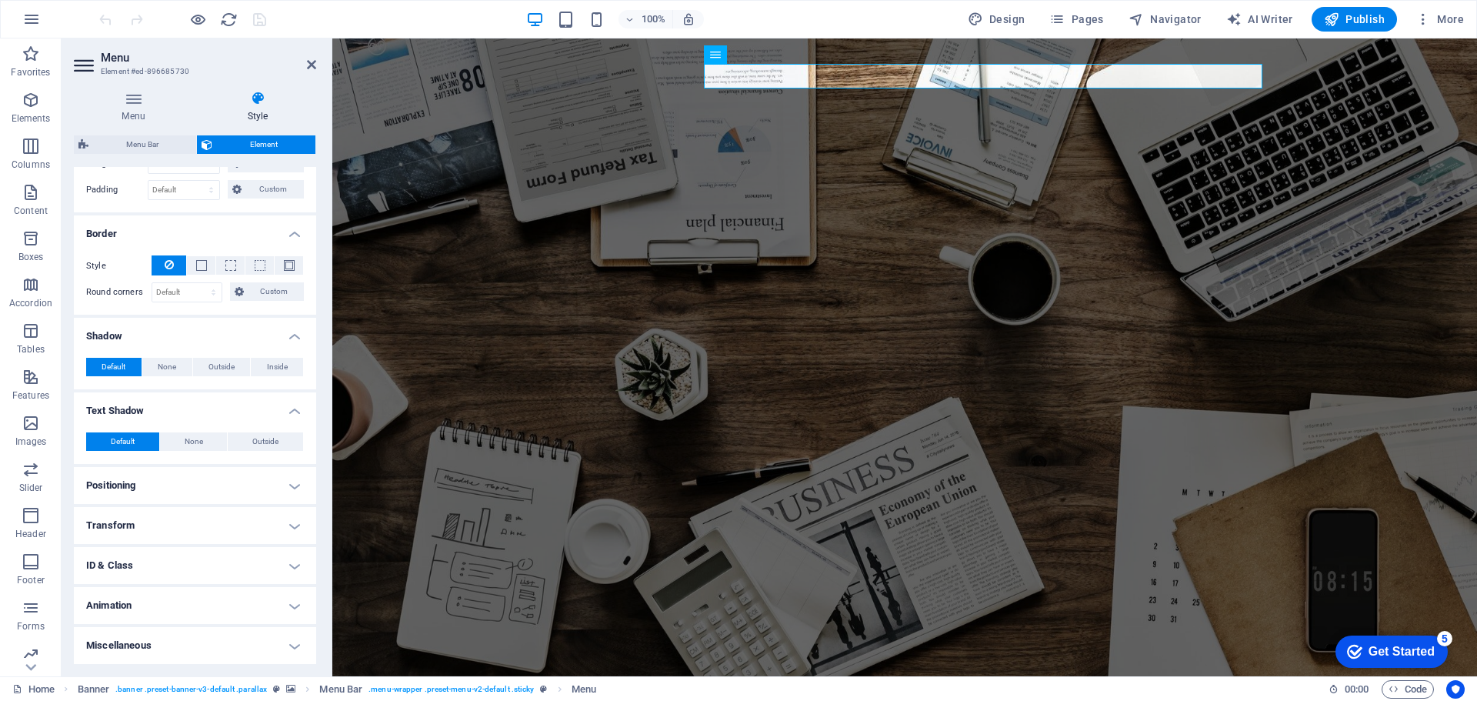
click at [287, 486] on h4 "Positioning" at bounding box center [195, 485] width 242 height 37
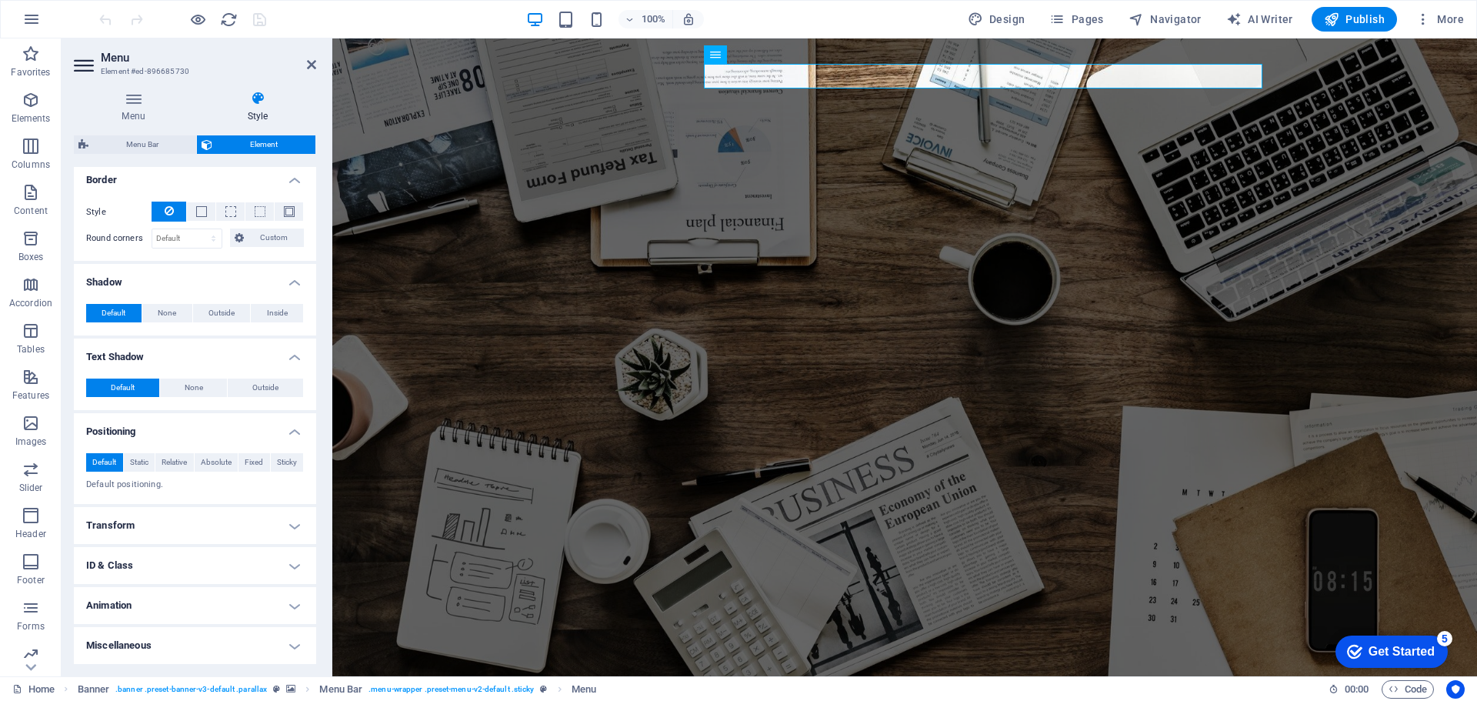
click at [289, 516] on h4 "Transform" at bounding box center [195, 525] width 242 height 37
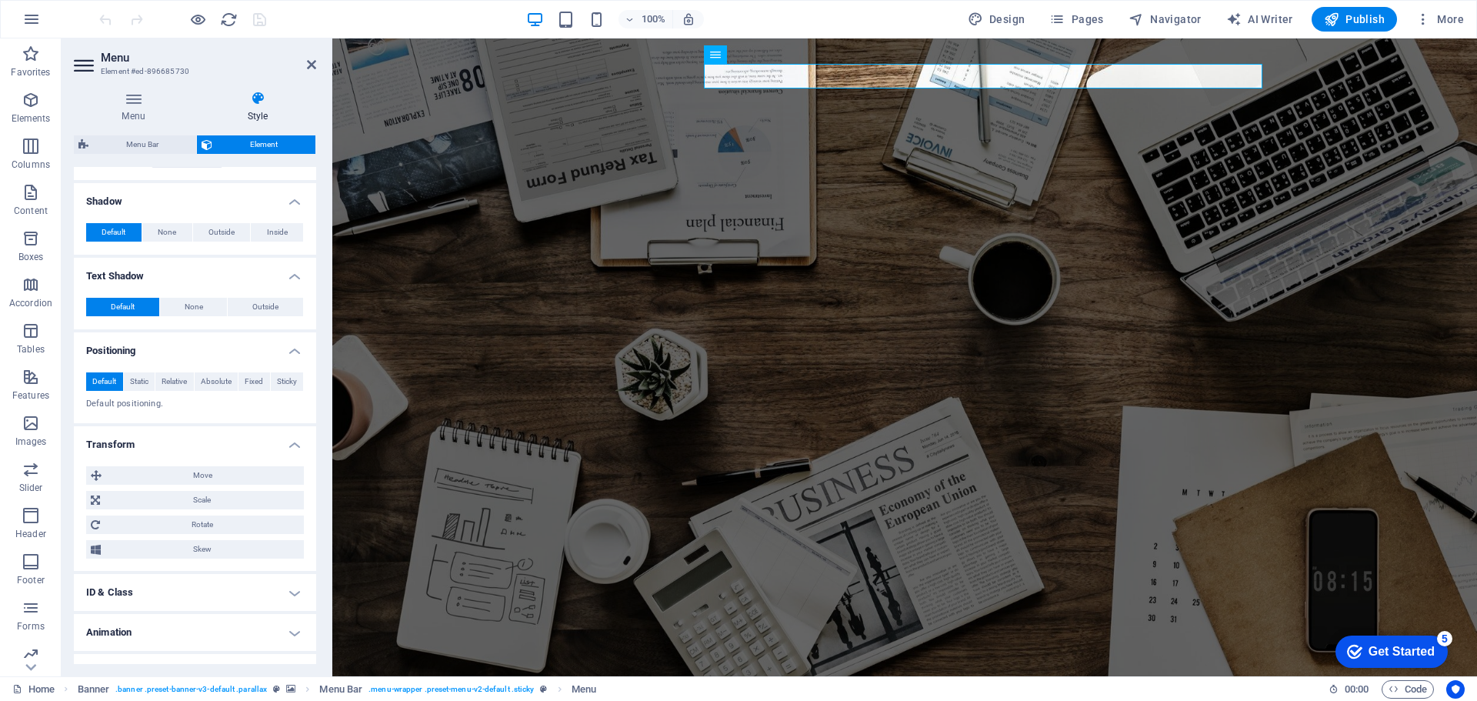
scroll to position [508, 0]
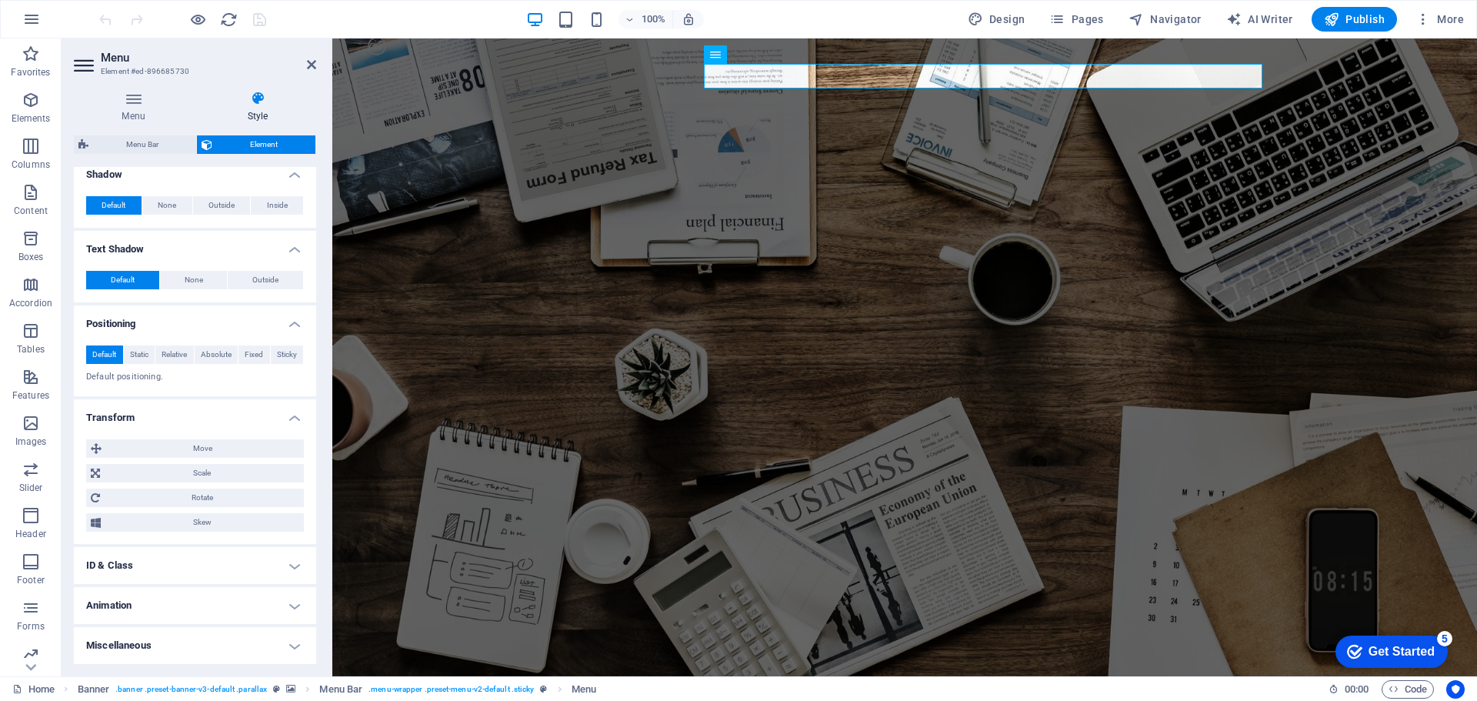
click at [282, 565] on h4 "ID & Class" at bounding box center [195, 565] width 242 height 37
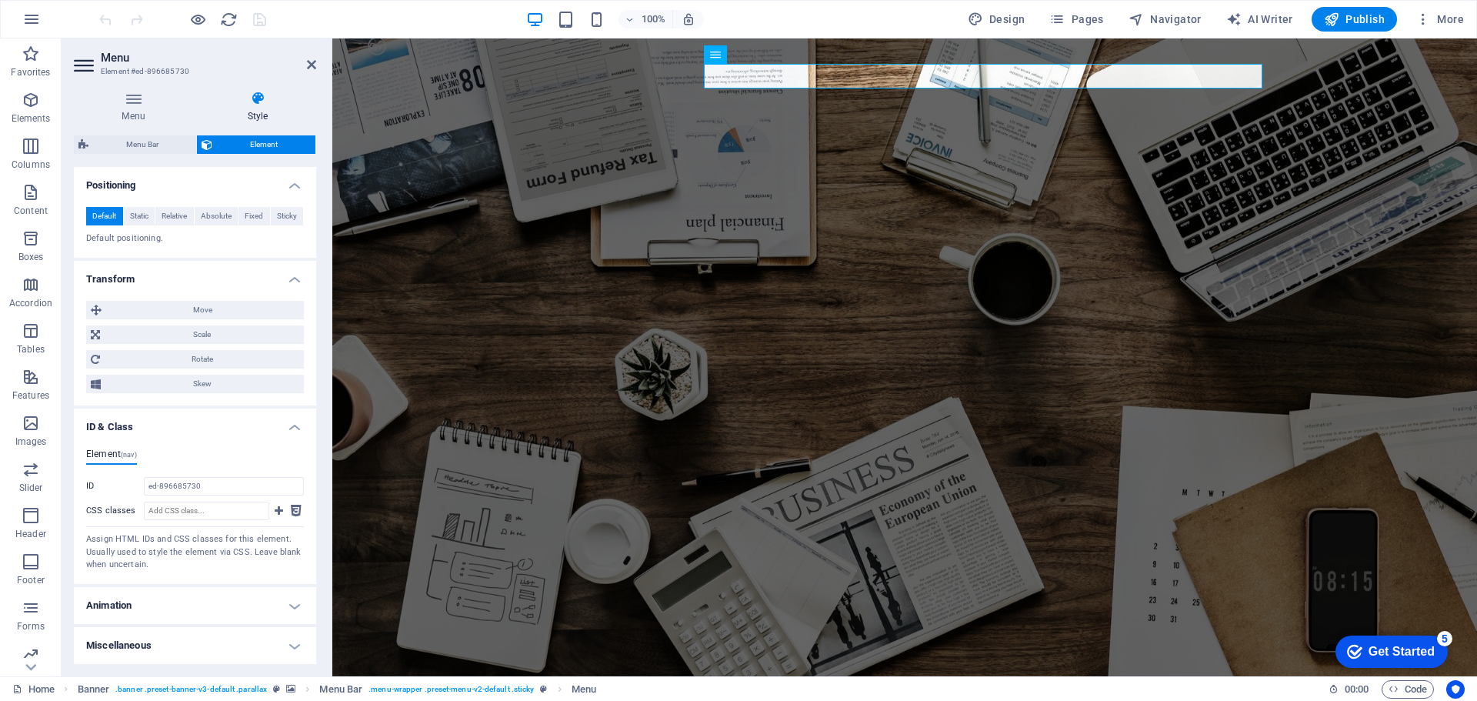
click at [286, 651] on h4 "Miscellaneous" at bounding box center [195, 645] width 242 height 37
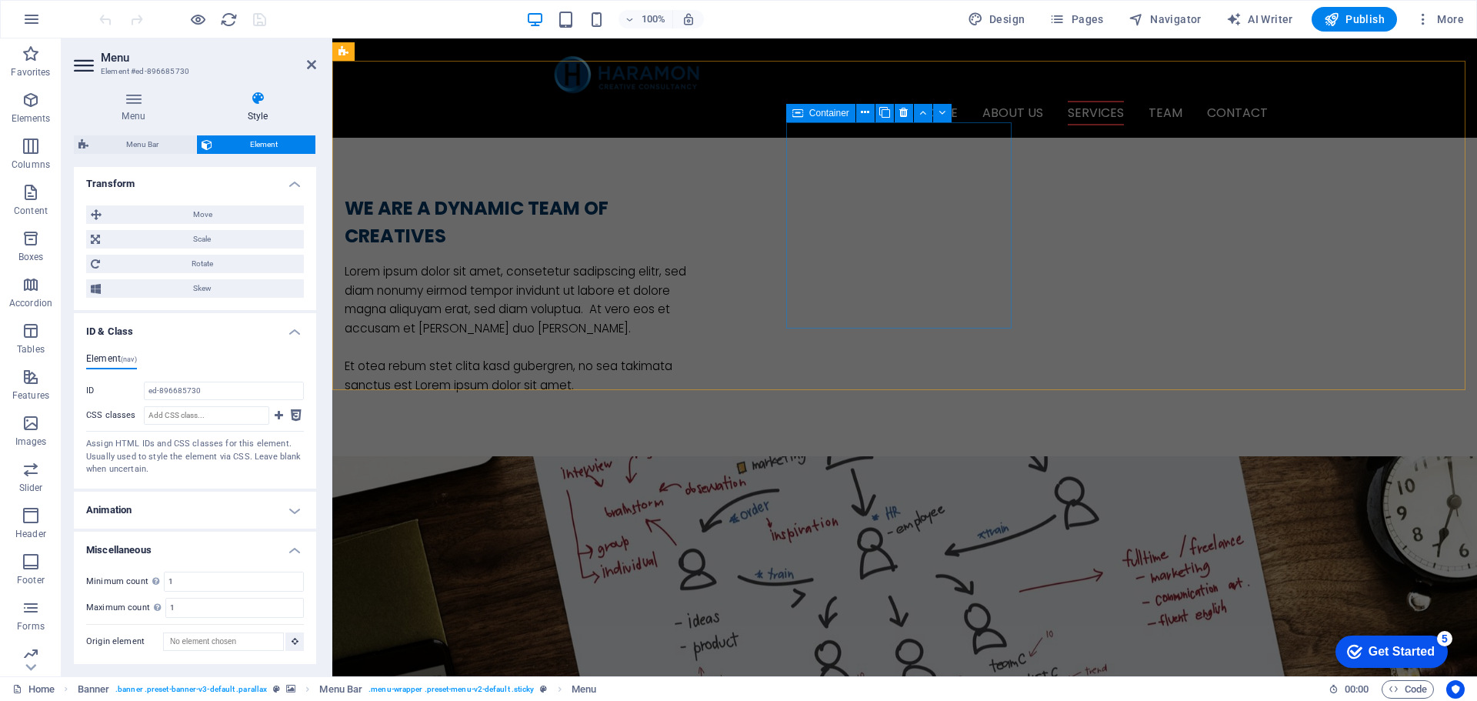
scroll to position [846, 0]
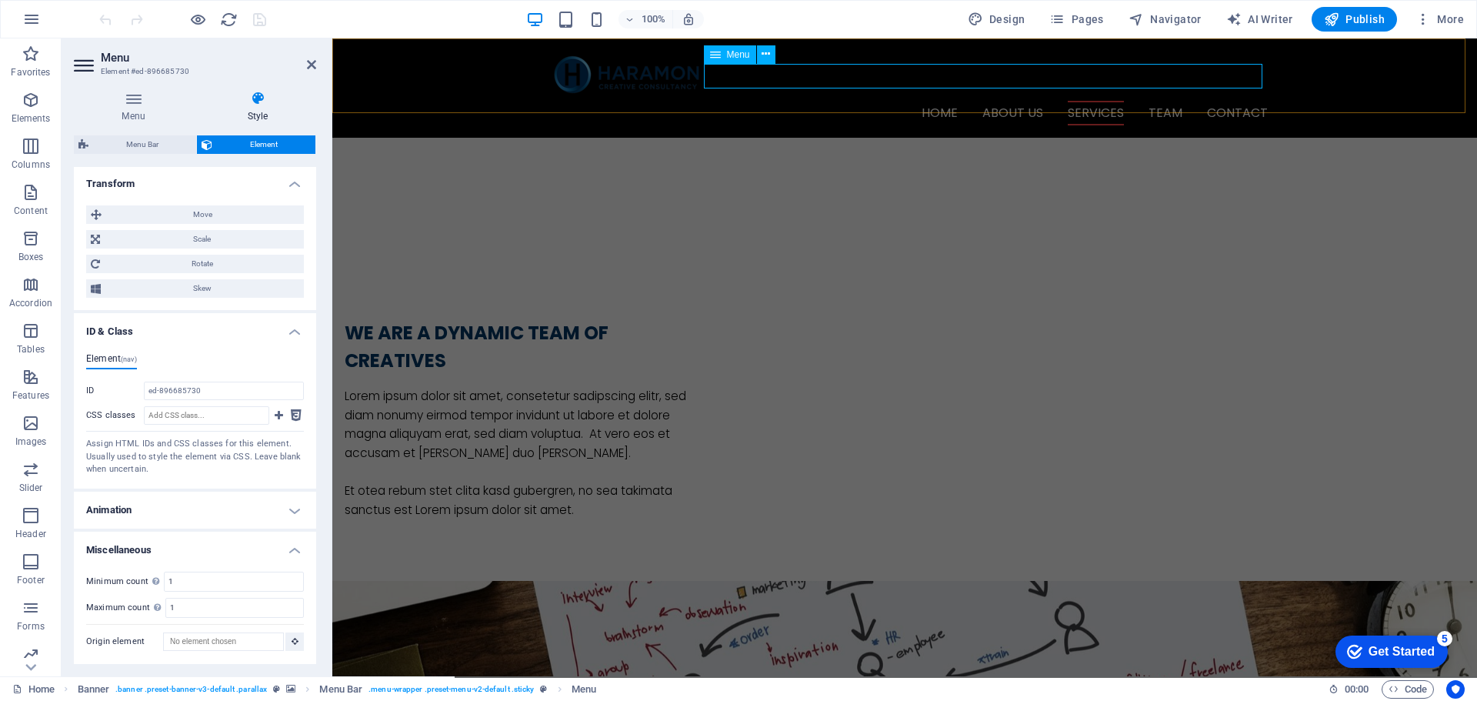
click at [1088, 101] on nav "Home About us Services Team Contact" at bounding box center [905, 113] width 726 height 25
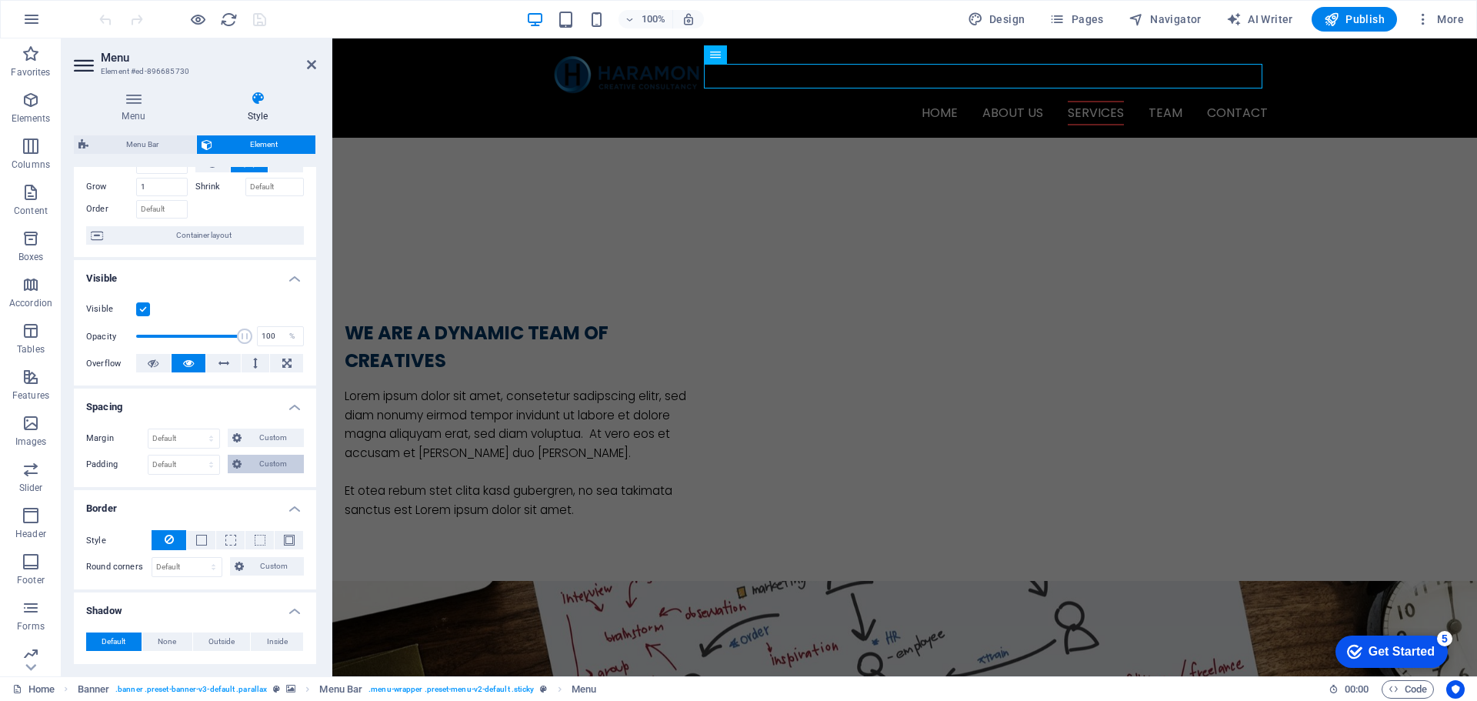
scroll to position [0, 0]
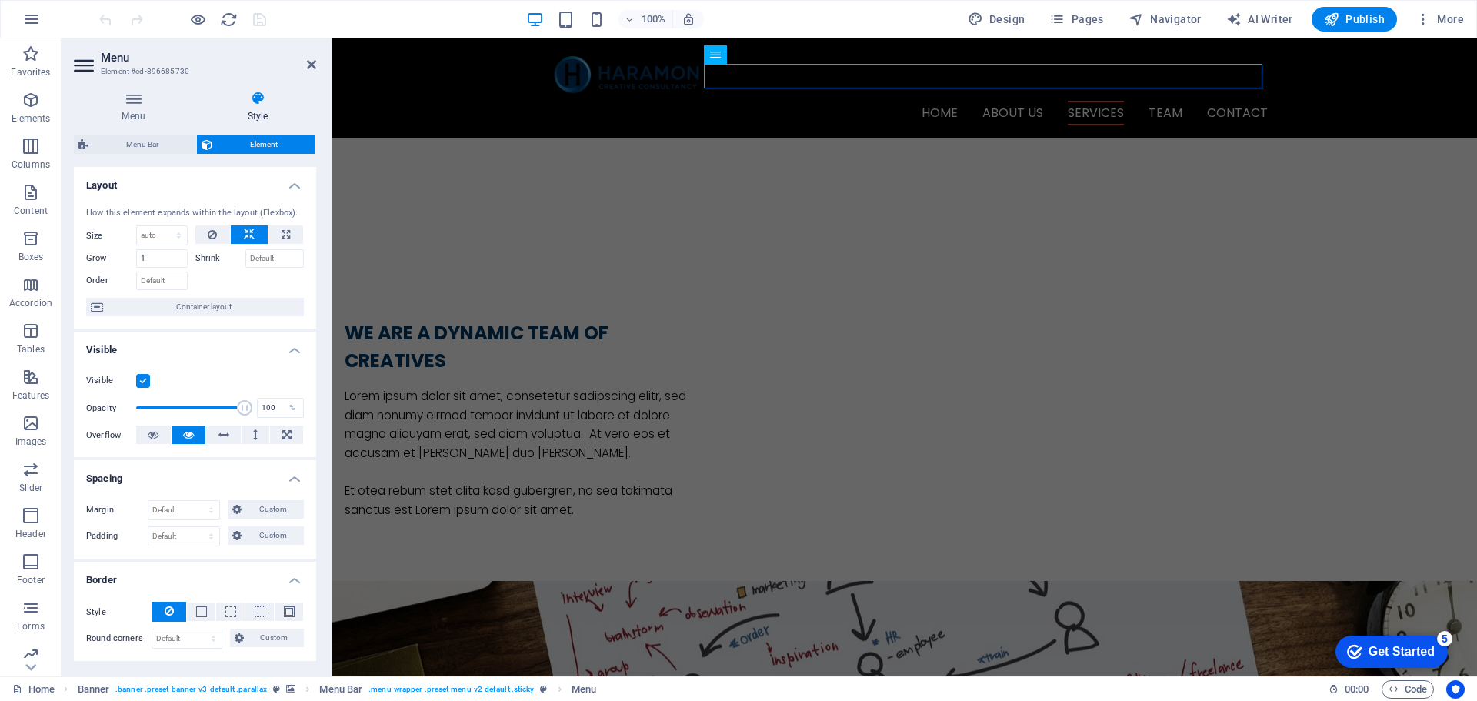
click at [252, 104] on icon at bounding box center [257, 98] width 117 height 15
click at [144, 145] on span "Menu Bar" at bounding box center [142, 144] width 98 height 18
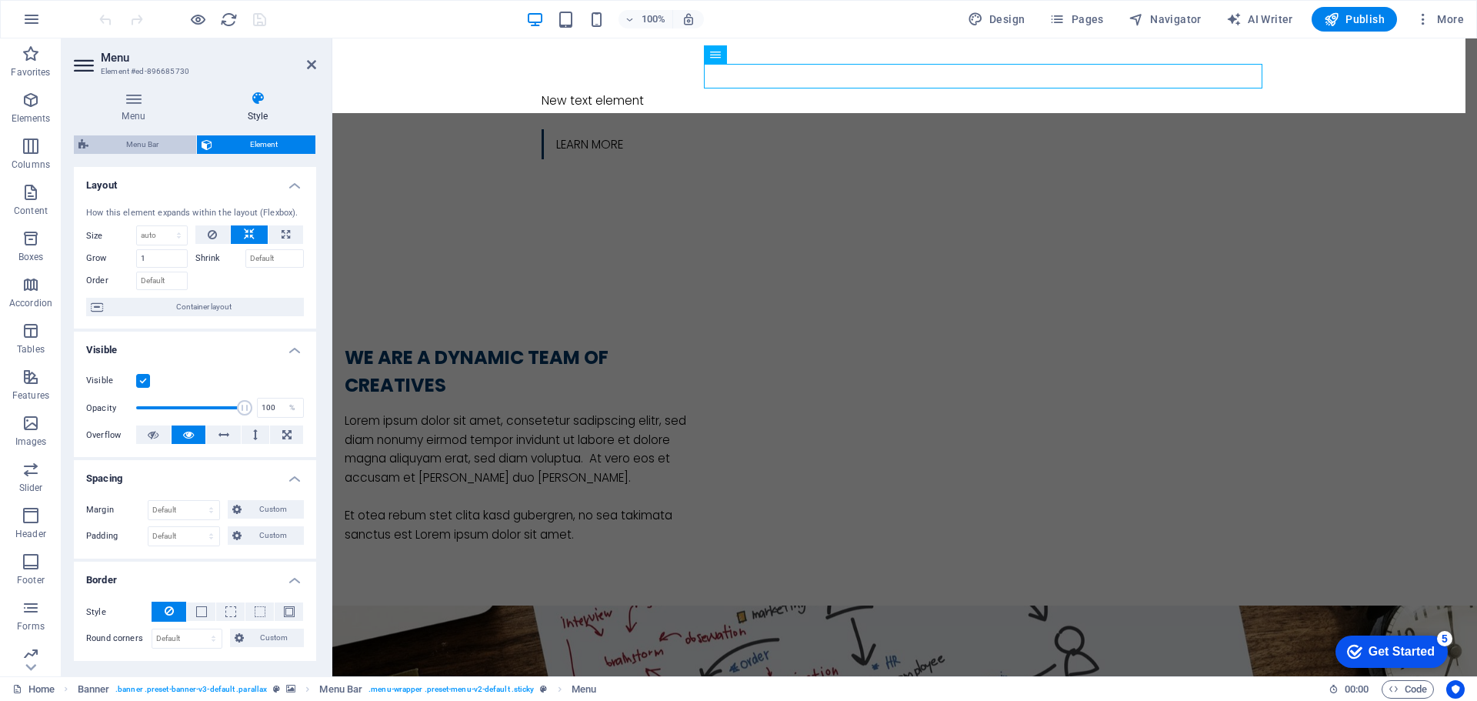
select select "rem"
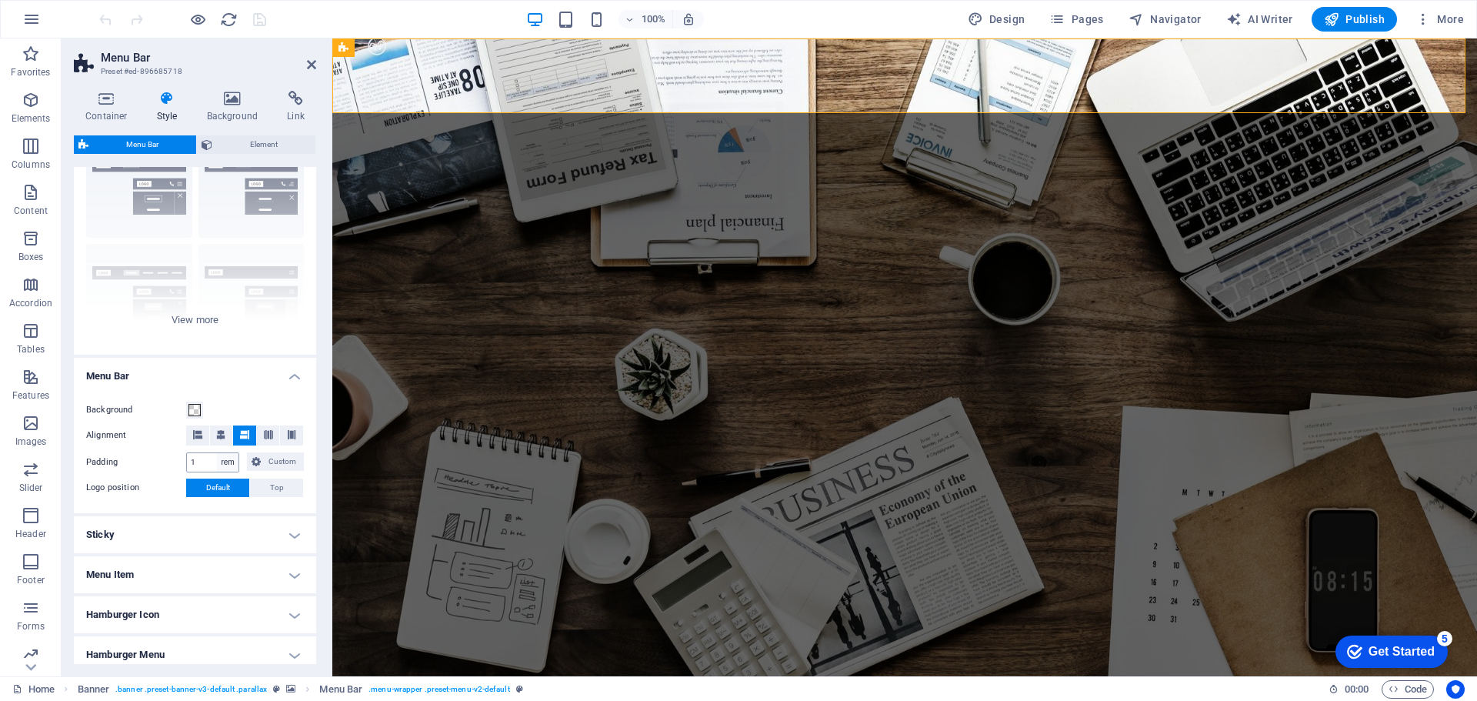
scroll to position [182, 0]
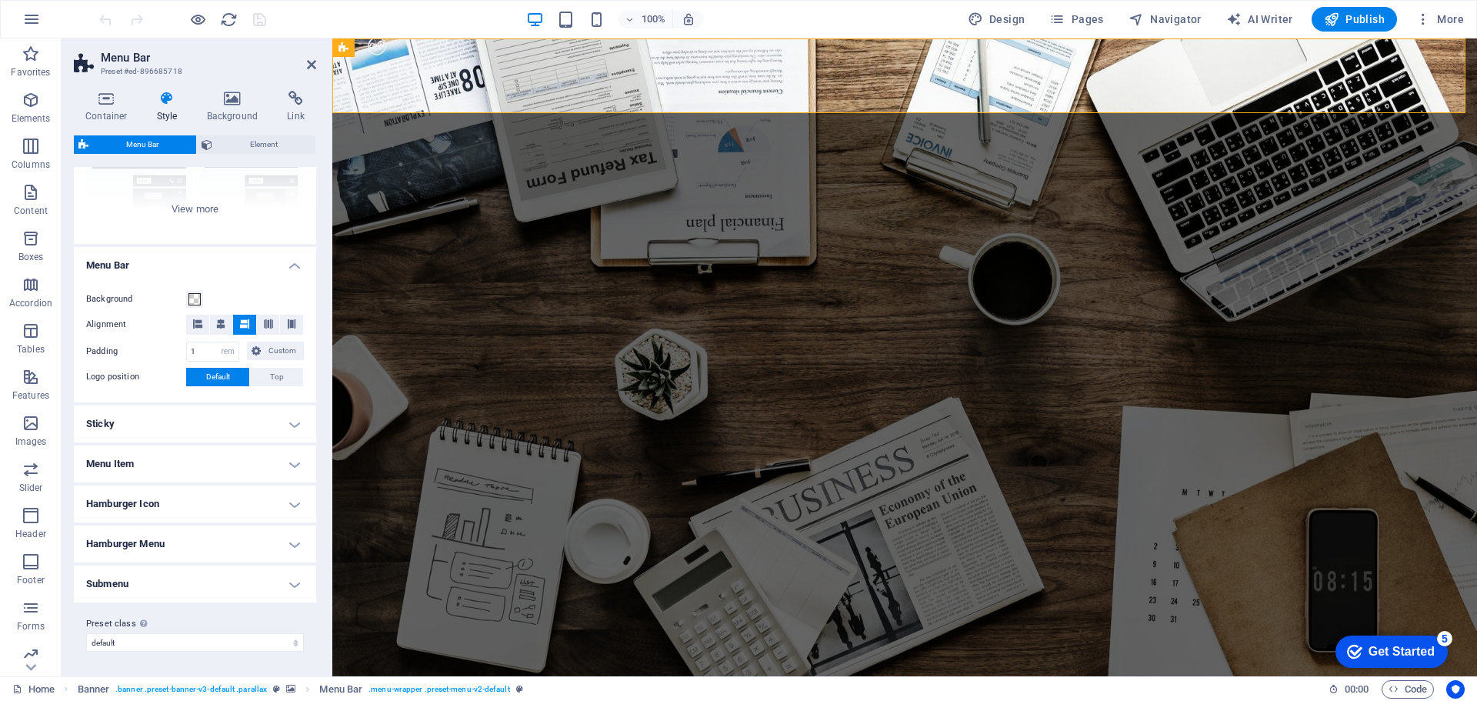
click at [295, 578] on h4 "Submenu" at bounding box center [195, 584] width 242 height 37
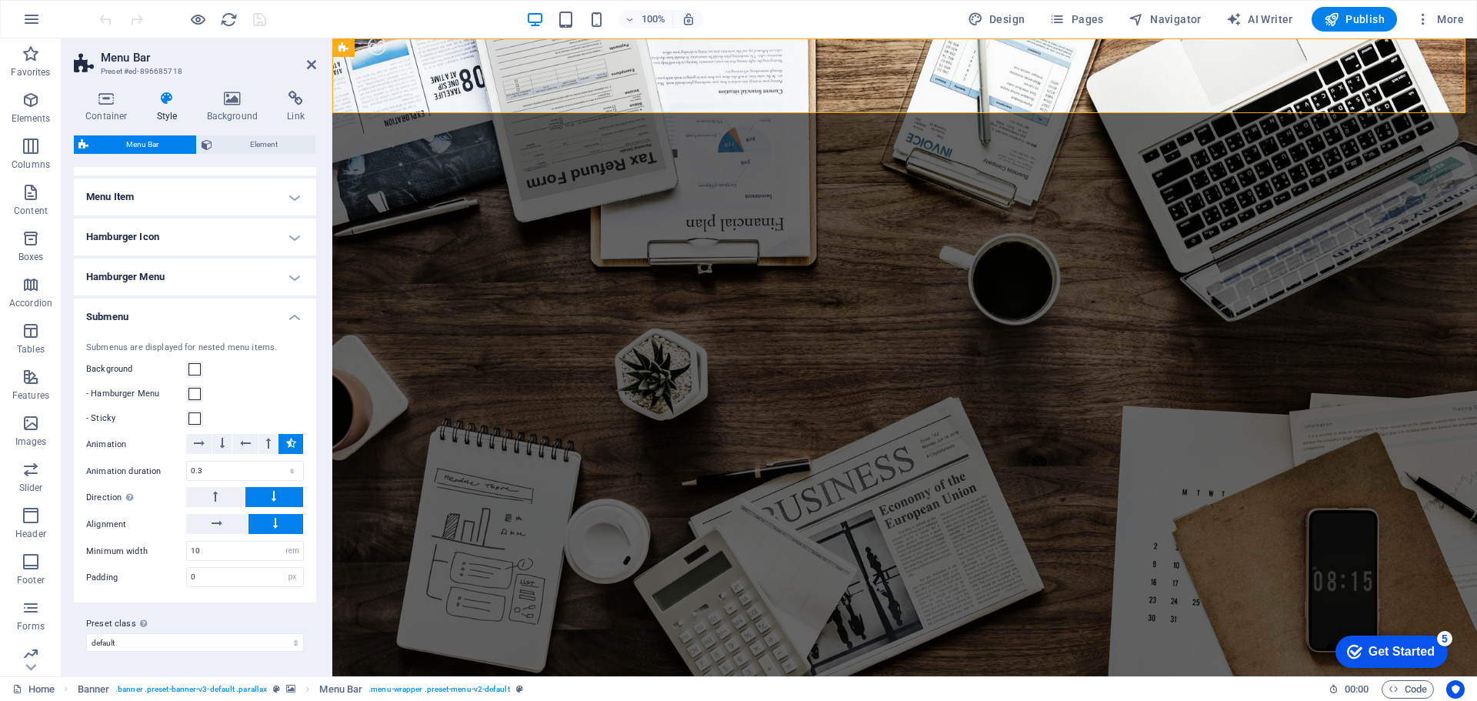
click at [279, 272] on h4 "Hamburger Menu" at bounding box center [195, 277] width 242 height 37
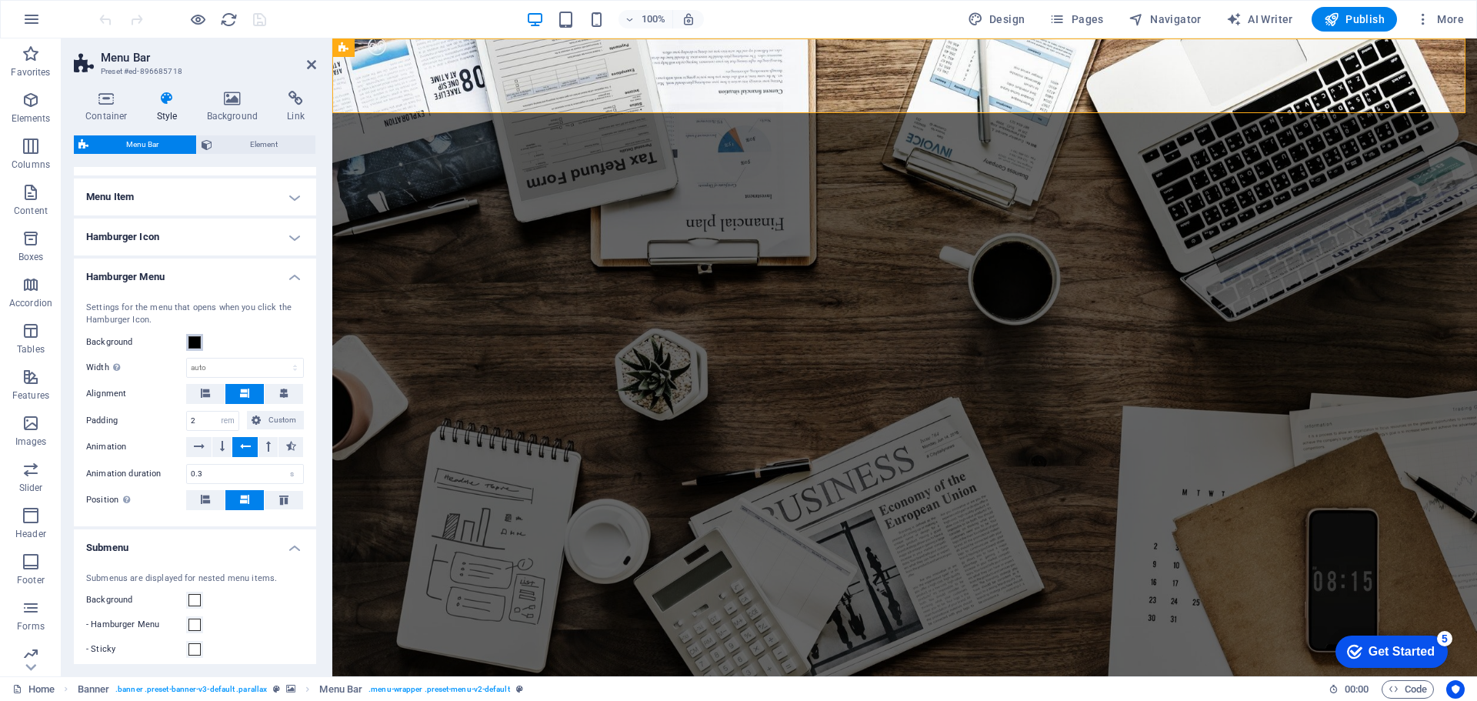
click at [196, 345] on span at bounding box center [195, 342] width 12 height 12
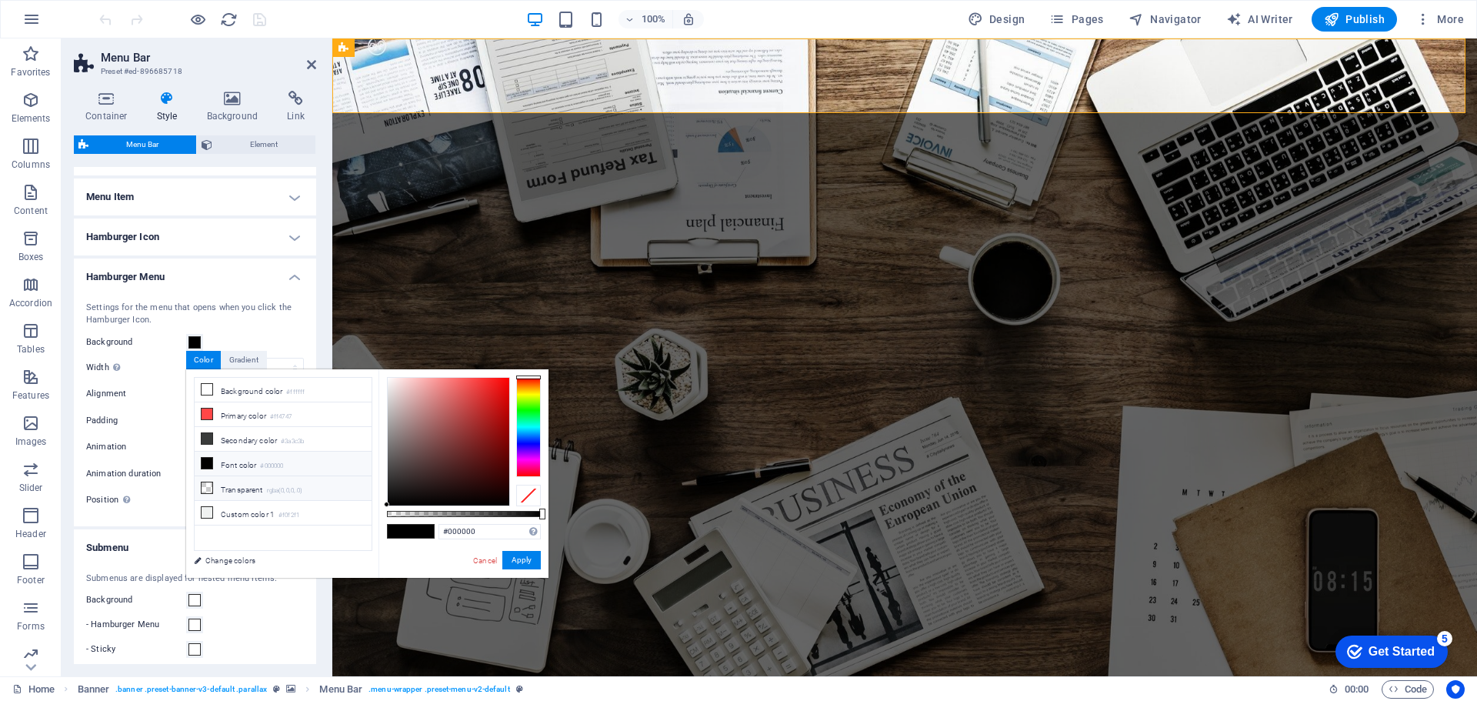
click at [242, 486] on li "Transparent rgba(0,0,0,.0)" at bounding box center [283, 488] width 177 height 25
type input "rgba(0, 0, 0, 0)"
click at [524, 561] on button "Apply" at bounding box center [521, 560] width 38 height 18
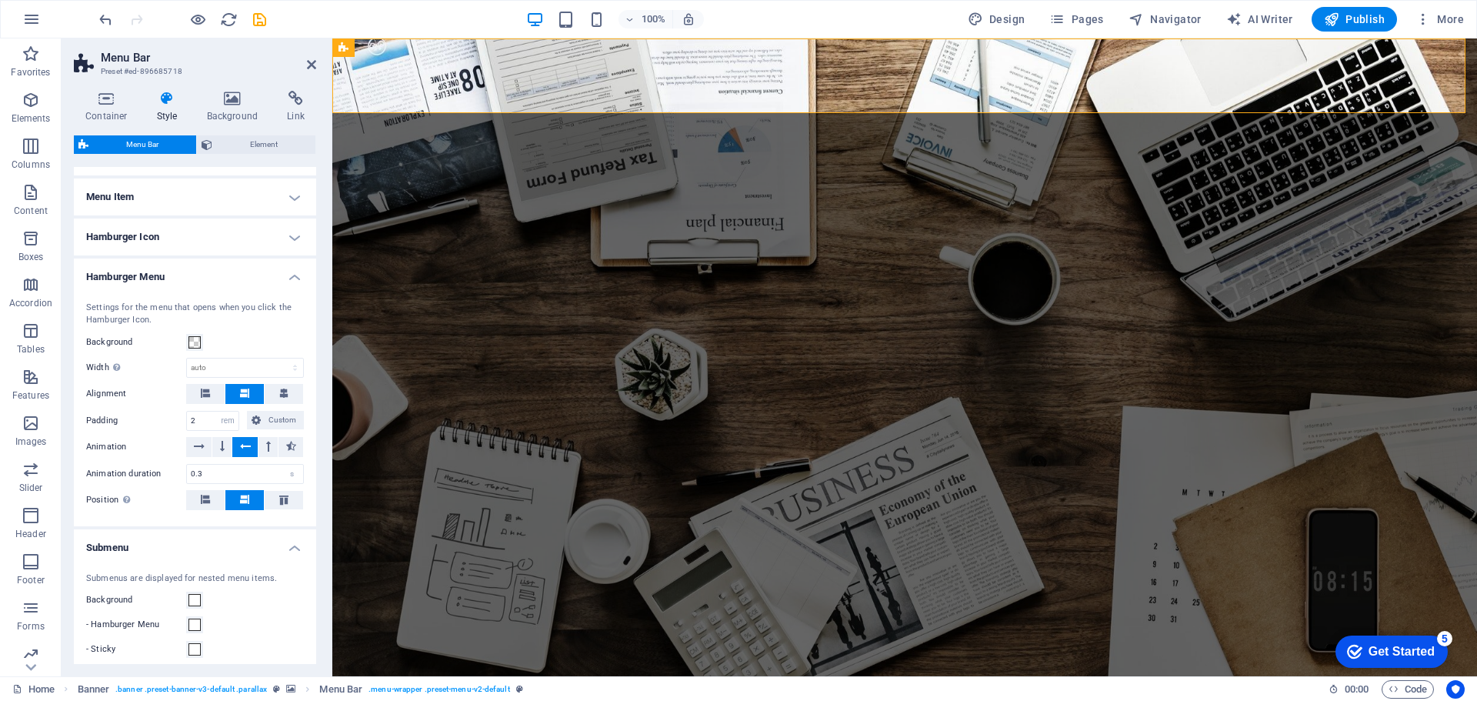
click at [294, 238] on h4 "Hamburger Icon" at bounding box center [195, 237] width 242 height 37
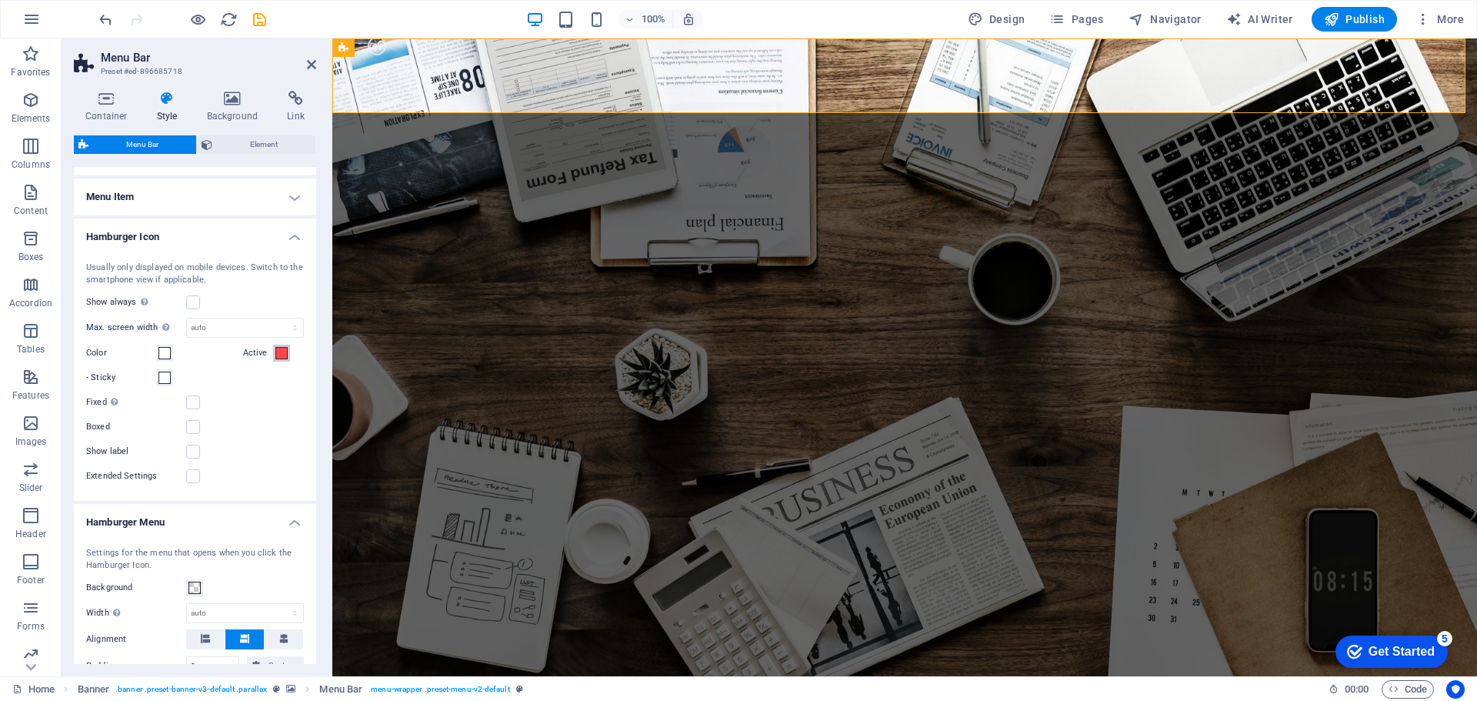
click at [282, 361] on button "Active" at bounding box center [281, 353] width 17 height 17
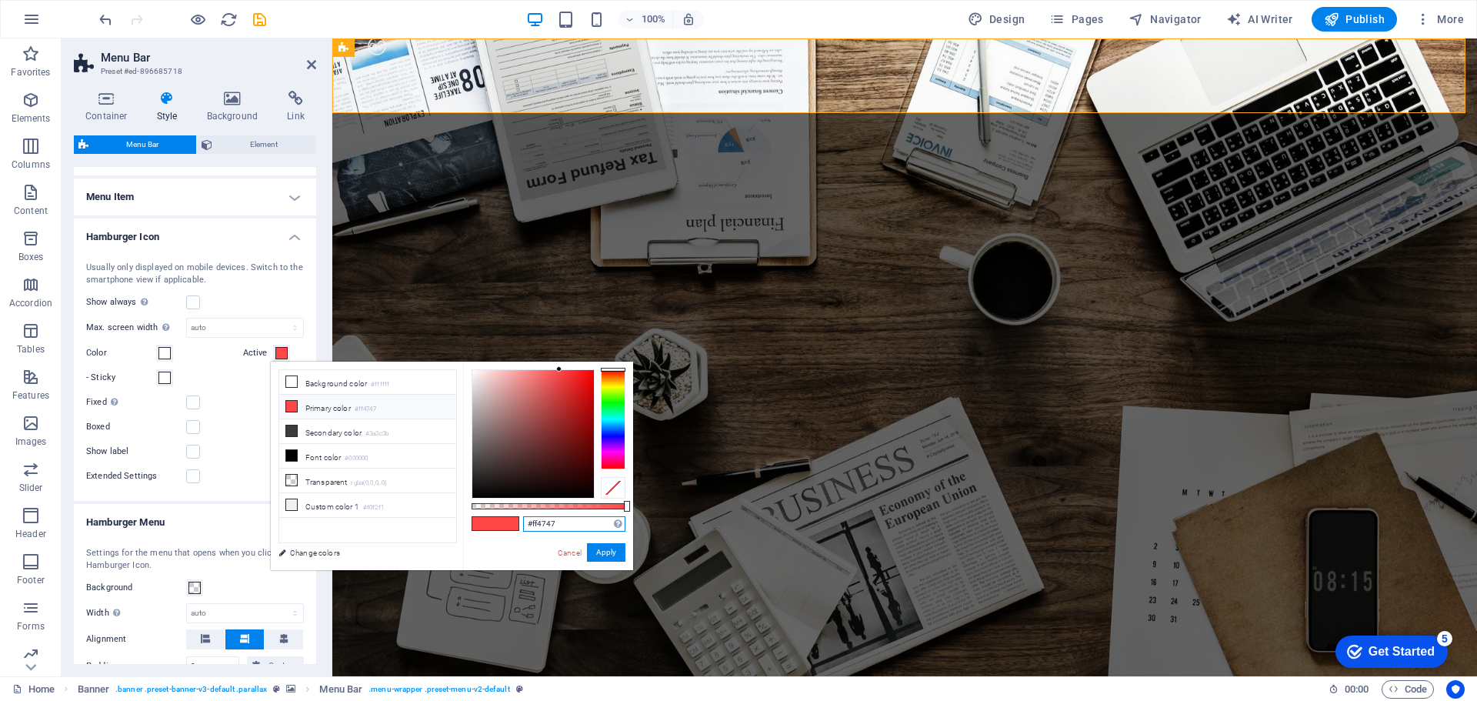
drag, startPoint x: 561, startPoint y: 522, endPoint x: 499, endPoint y: 380, distance: 155.1
click at [488, 503] on div "#ff4747 Supported formats #0852ed rgb(8, 82, 237) rgba(8, 82, 237, 90%) hsv(221…" at bounding box center [548, 578] width 170 height 432
paste input "003768"
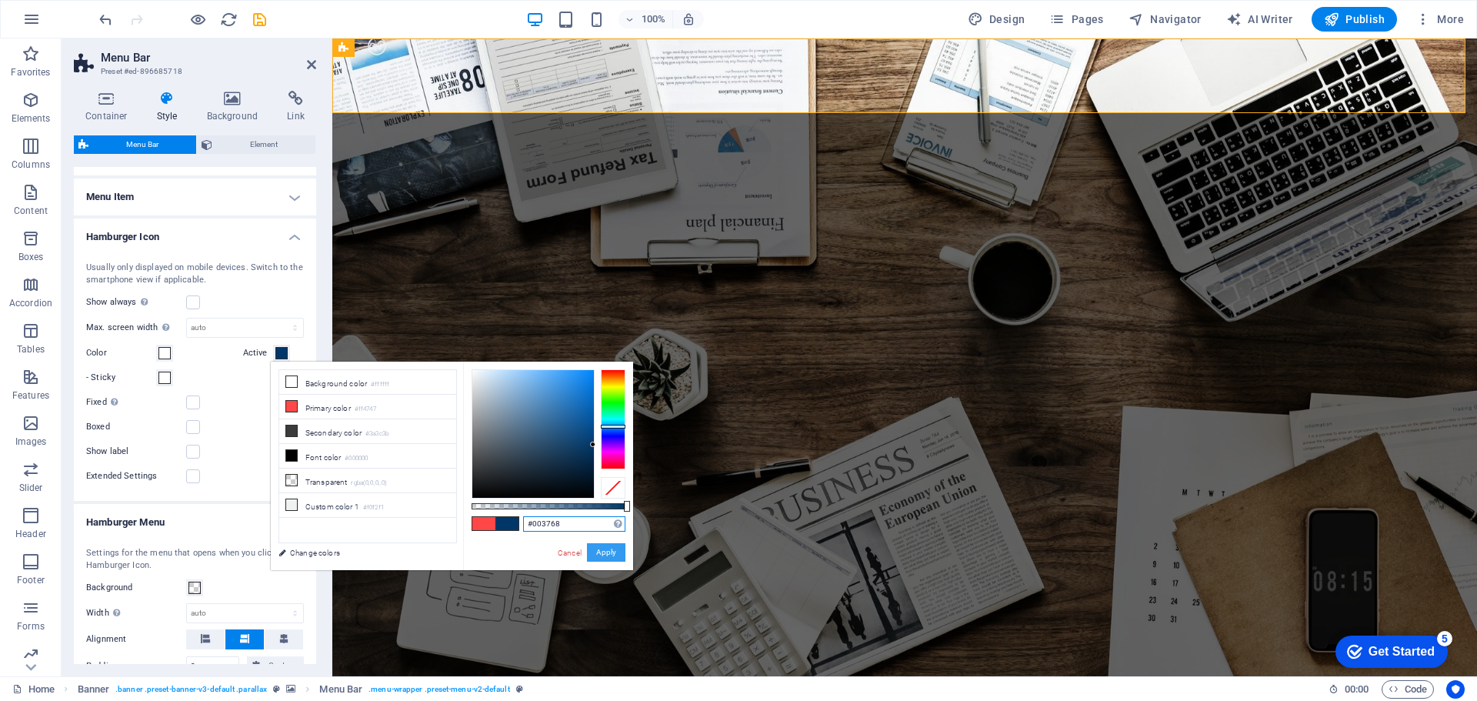
type input "#003768"
drag, startPoint x: 602, startPoint y: 556, endPoint x: 345, endPoint y: 291, distance: 369.5
click at [602, 556] on button "Apply" at bounding box center [606, 552] width 38 height 18
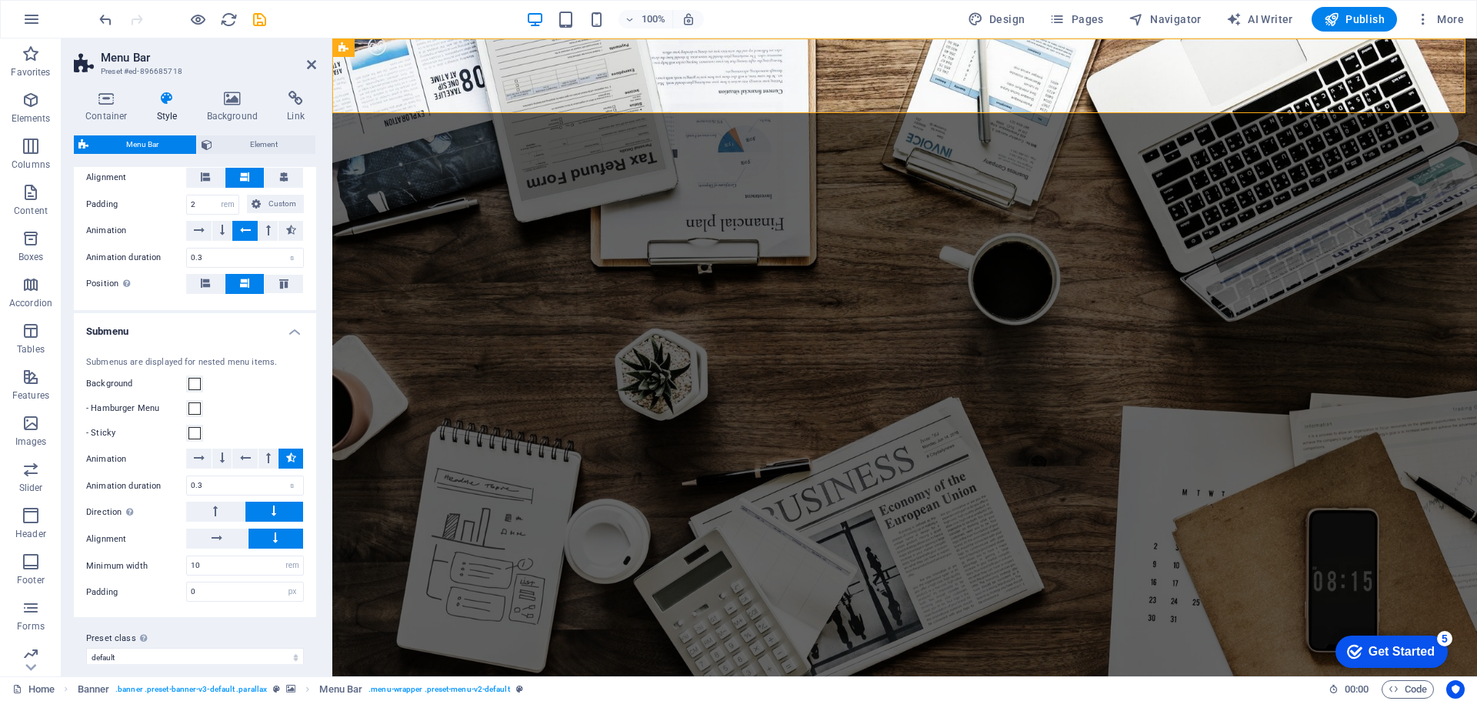
scroll to position [925, 0]
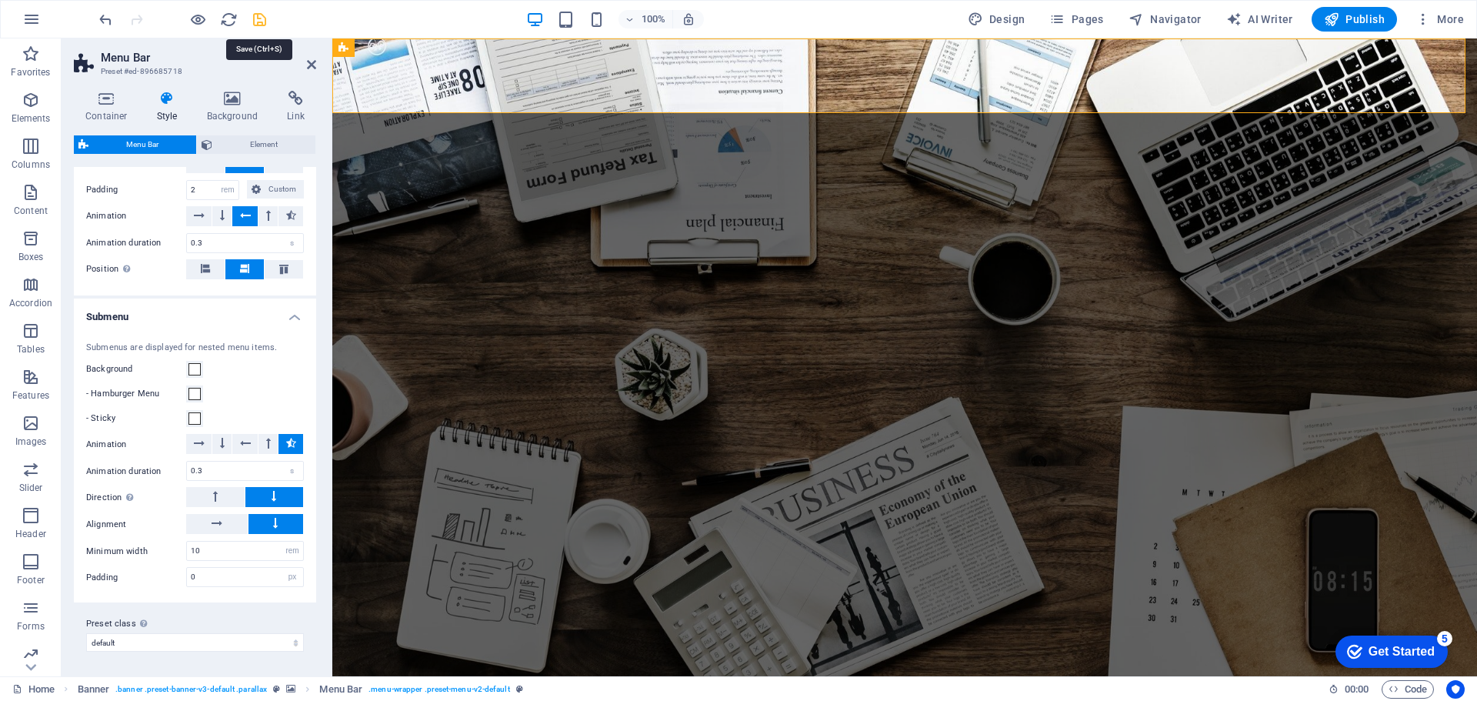
click at [254, 25] on icon "save" at bounding box center [260, 20] width 18 height 18
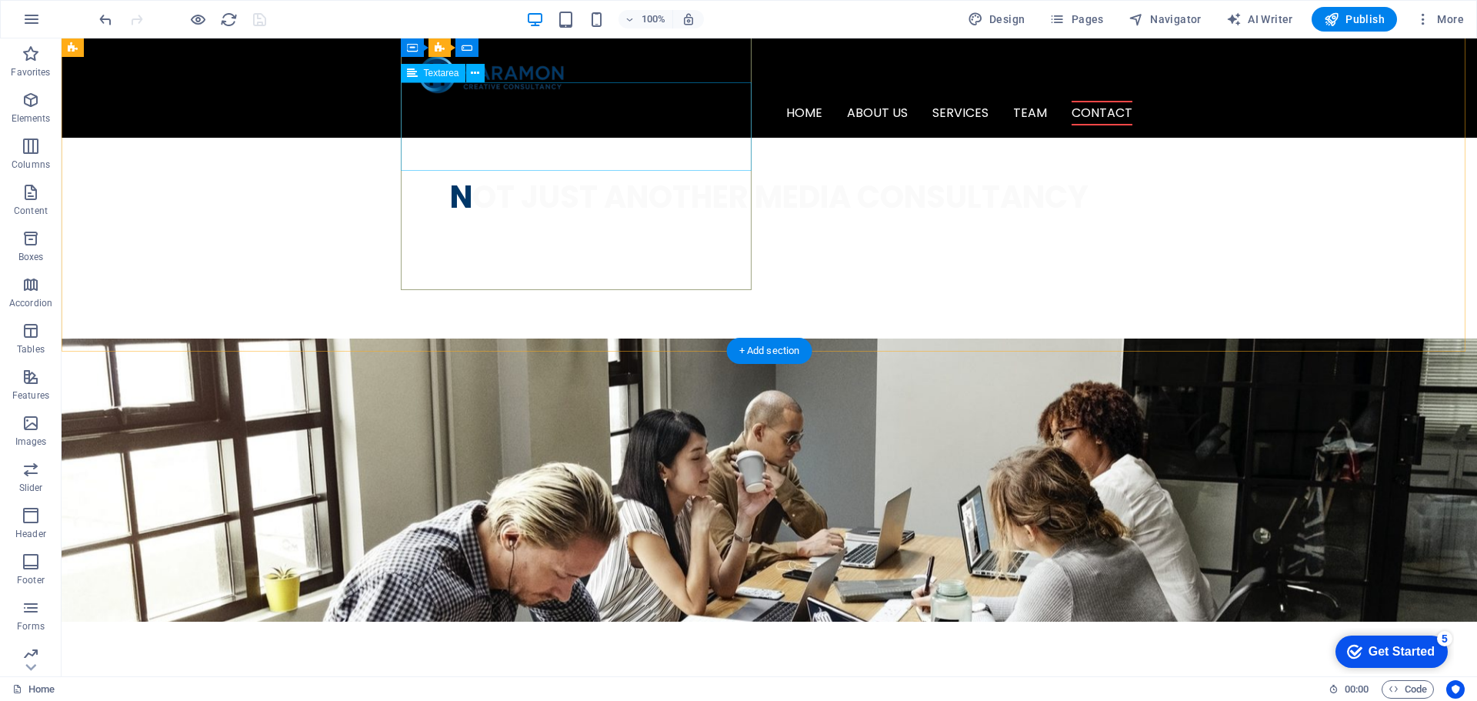
scroll to position [2698, 0]
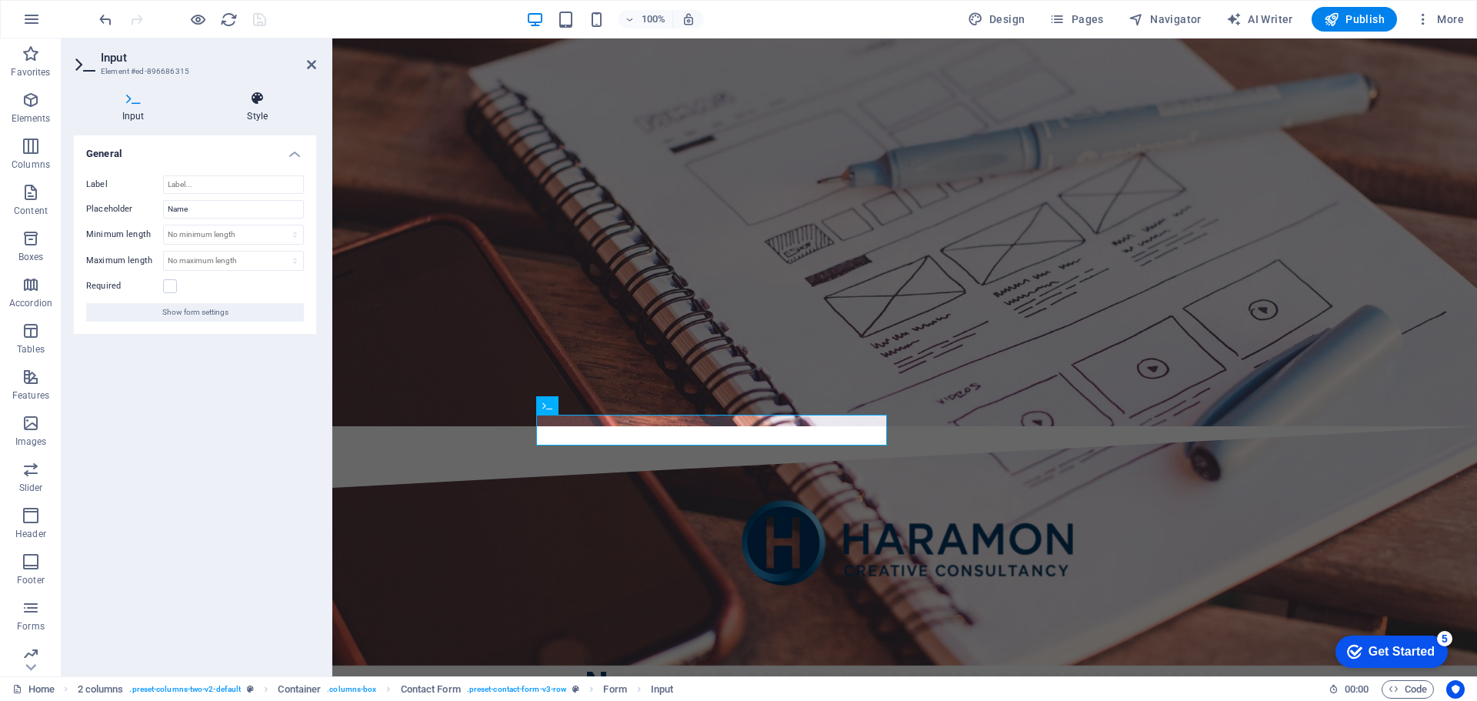
click at [262, 115] on h4 "Style" at bounding box center [258, 107] width 118 height 32
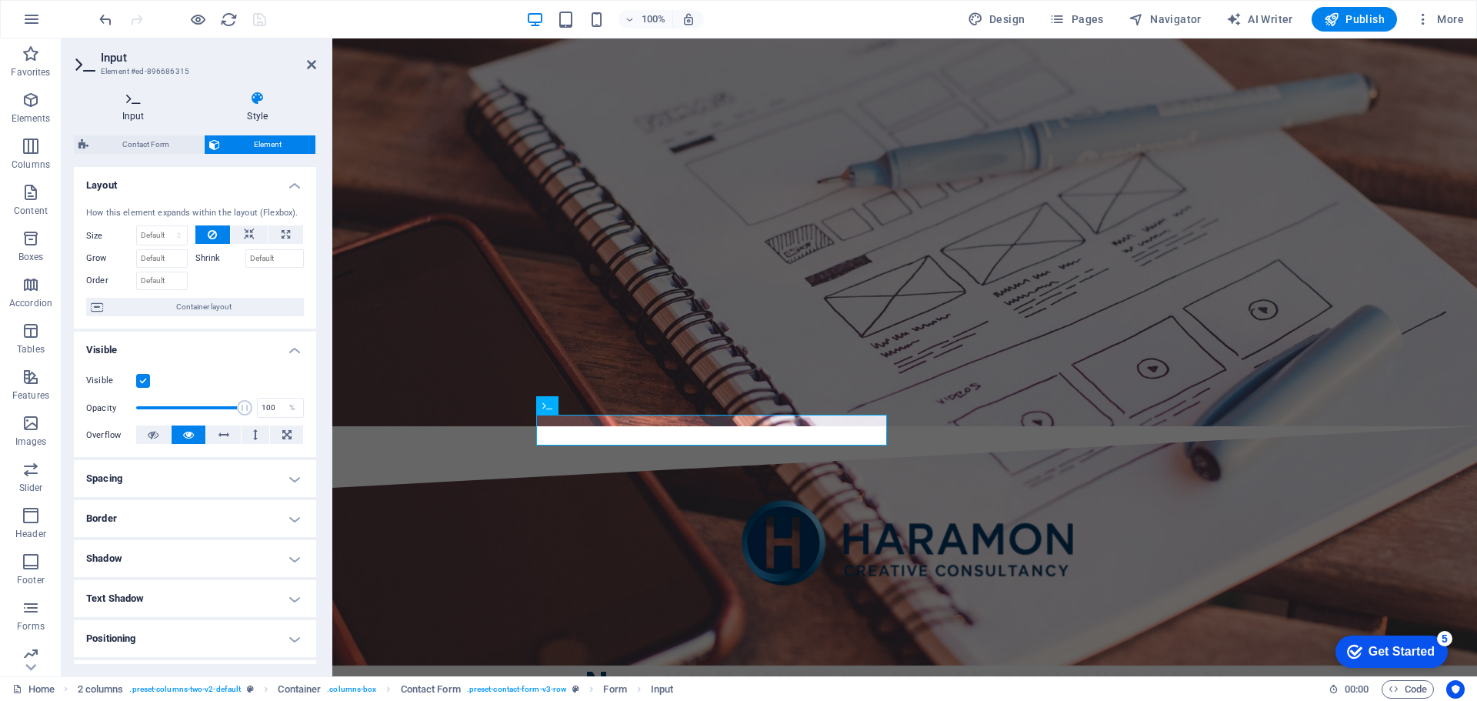
click at [125, 105] on icon at bounding box center [133, 98] width 119 height 15
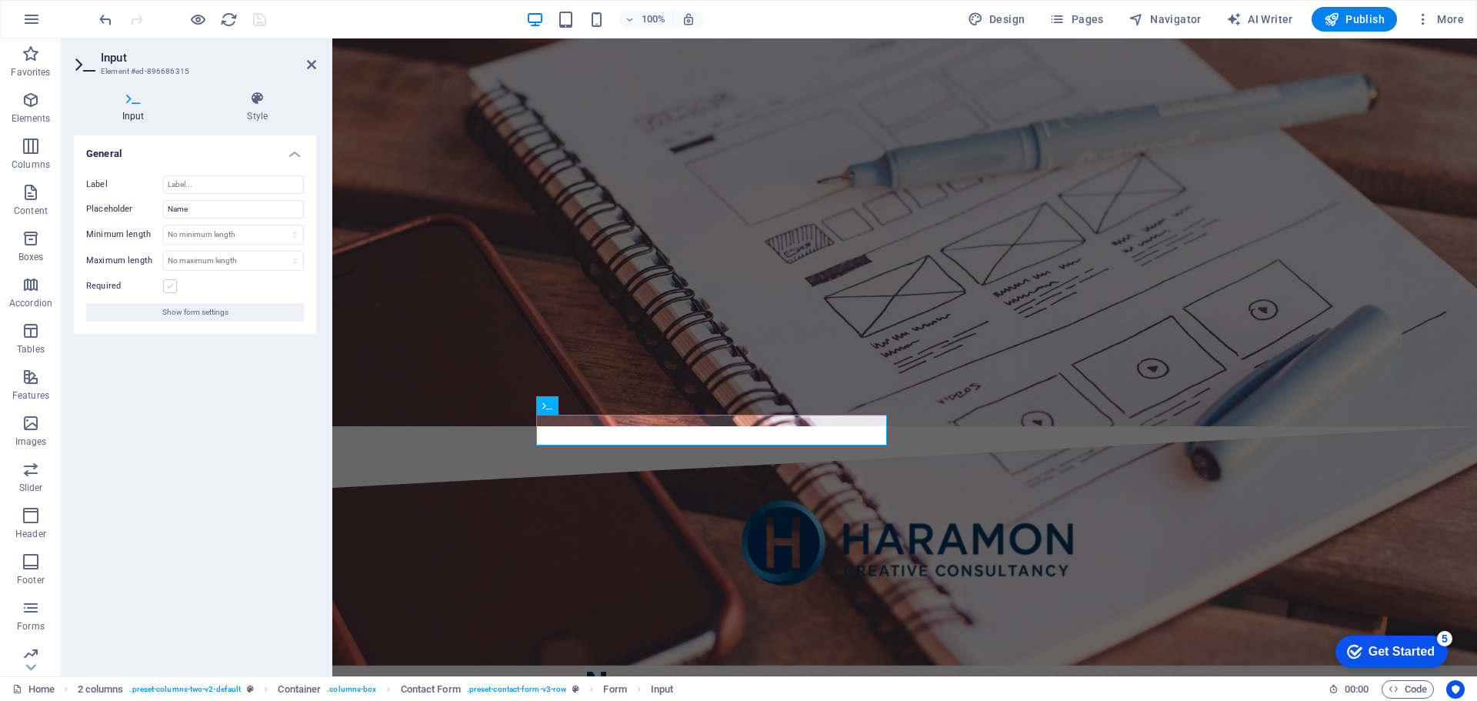
click at [172, 283] on label at bounding box center [170, 286] width 14 height 14
click at [0, 0] on input "Required" at bounding box center [0, 0] width 0 height 0
click at [206, 315] on span "Show form settings" at bounding box center [195, 312] width 66 height 18
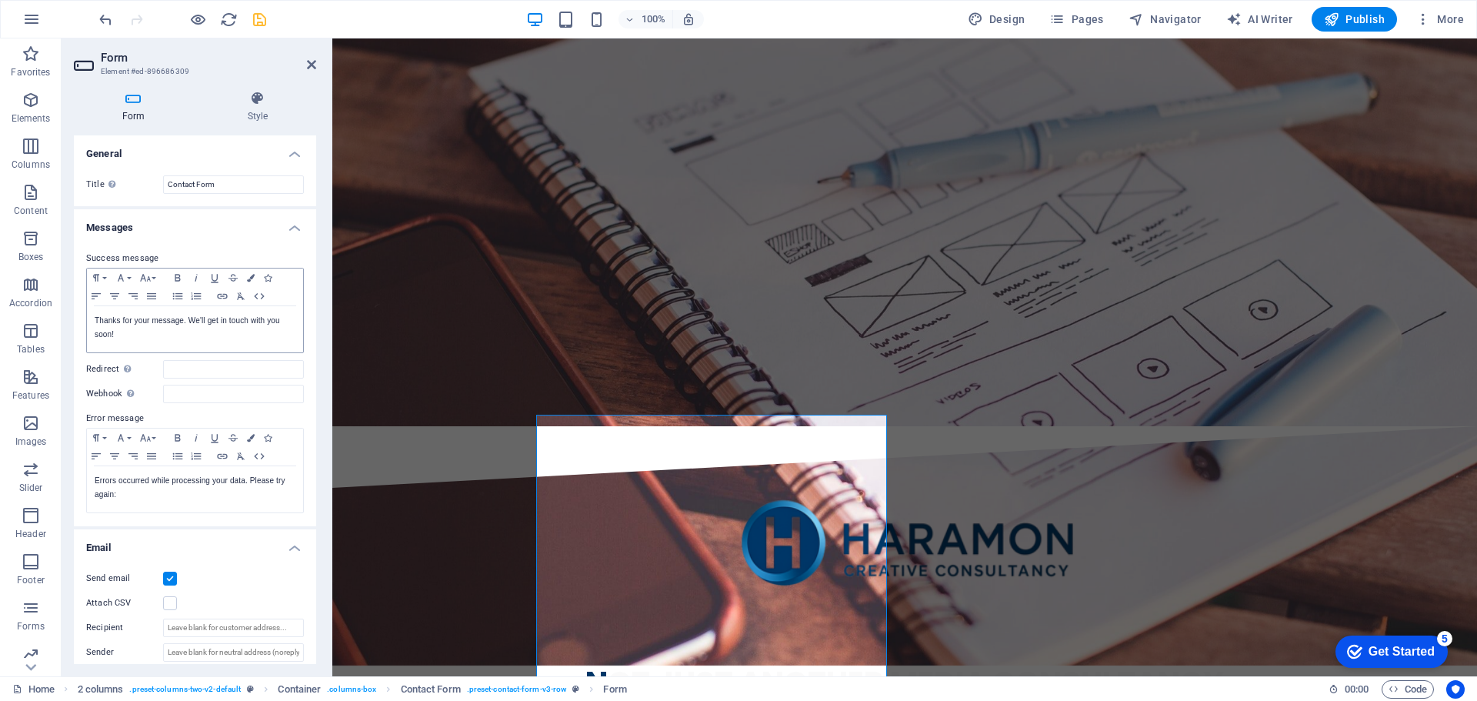
scroll to position [154, 0]
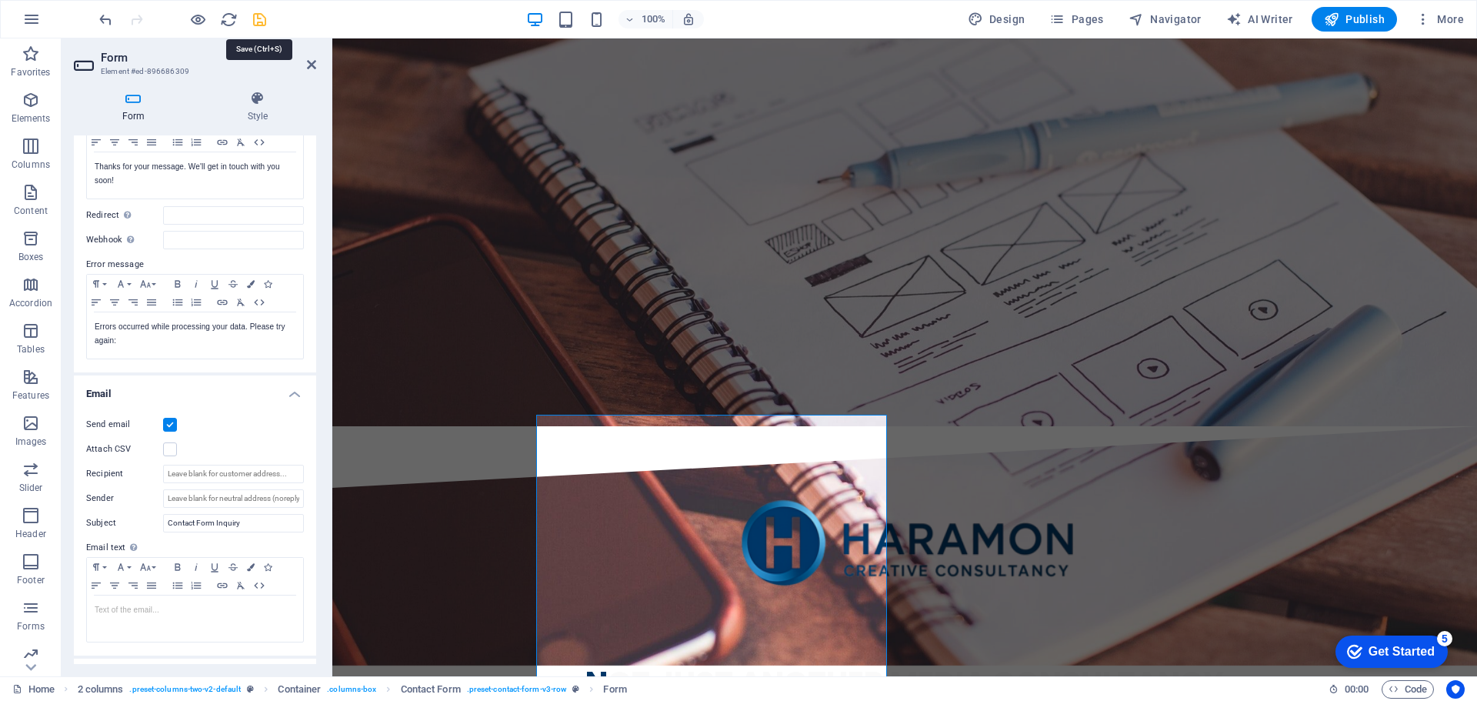
click at [258, 24] on icon "save" at bounding box center [260, 20] width 18 height 18
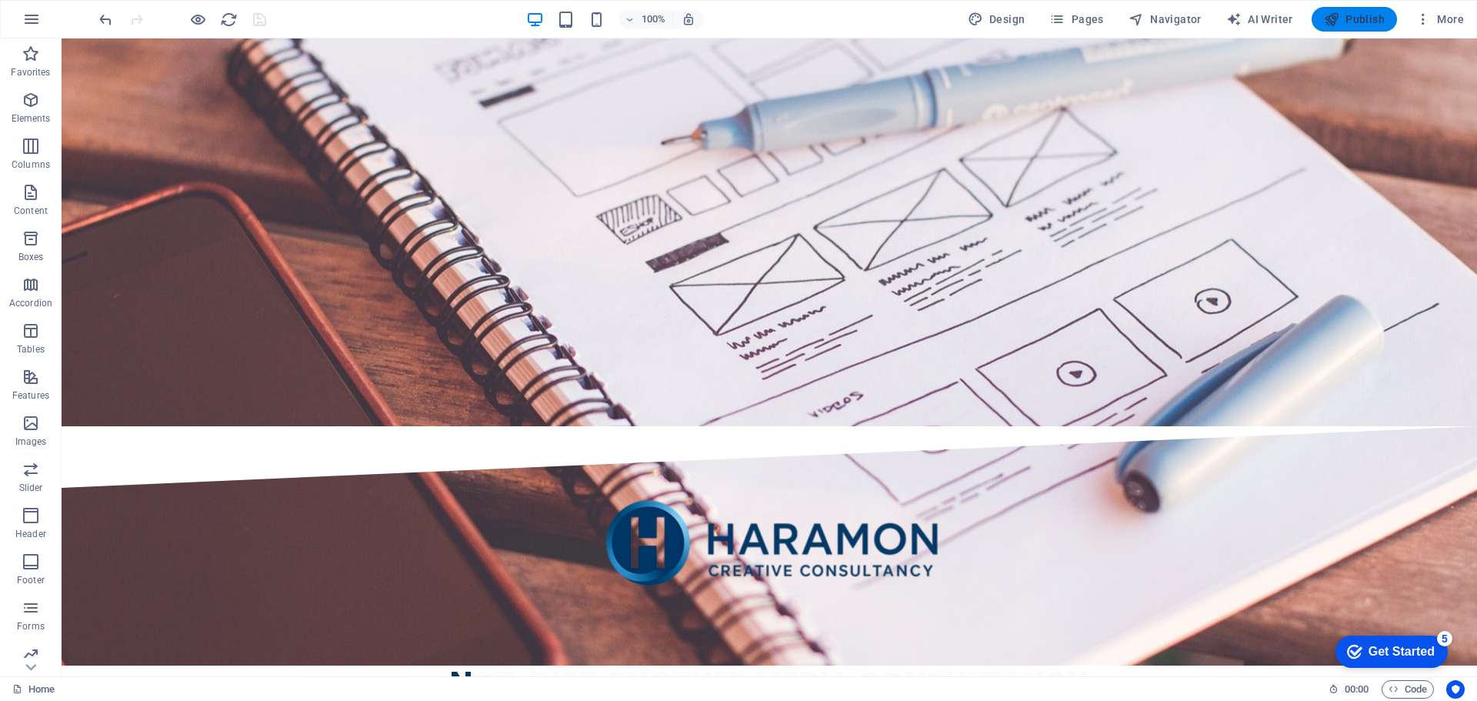
click at [1333, 22] on icon "button" at bounding box center [1331, 19] width 15 height 15
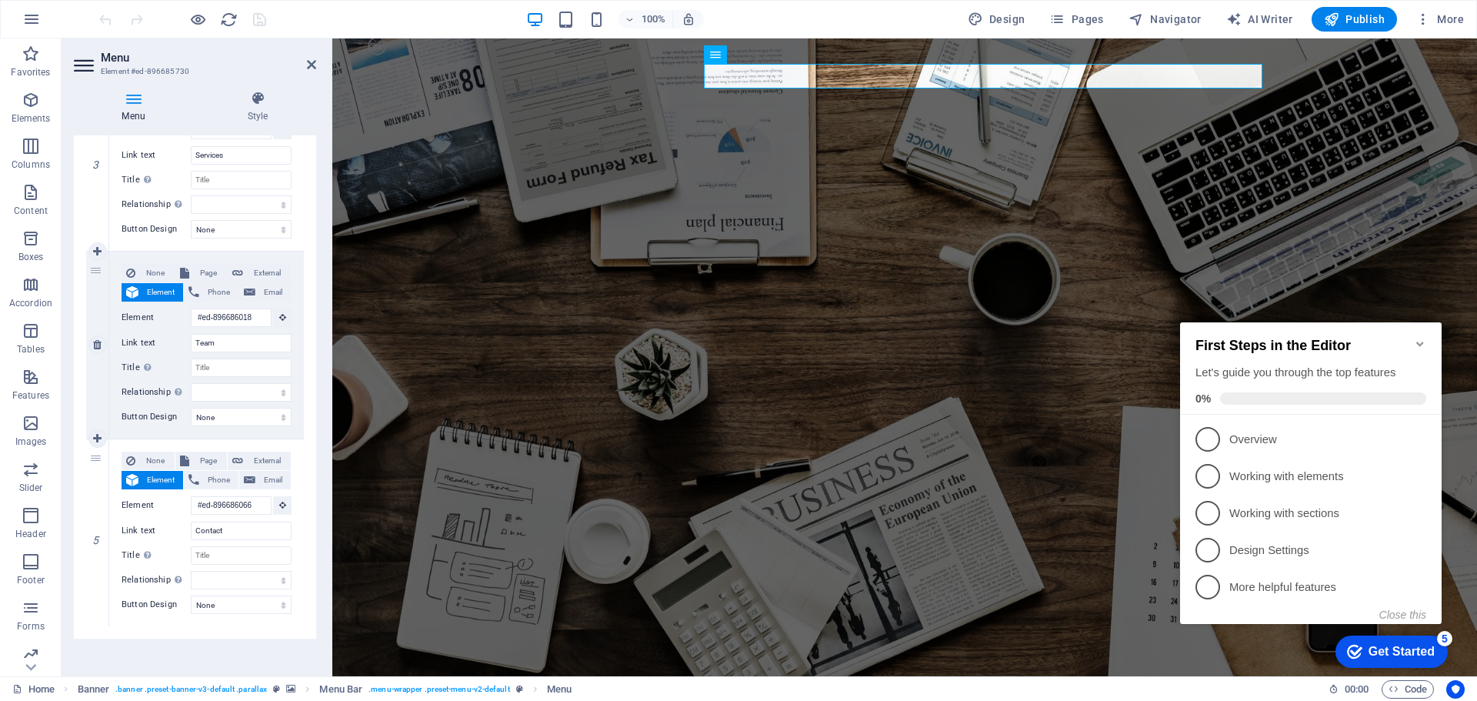
scroll to position [599, 0]
click at [244, 115] on h4 "Style" at bounding box center [257, 107] width 117 height 32
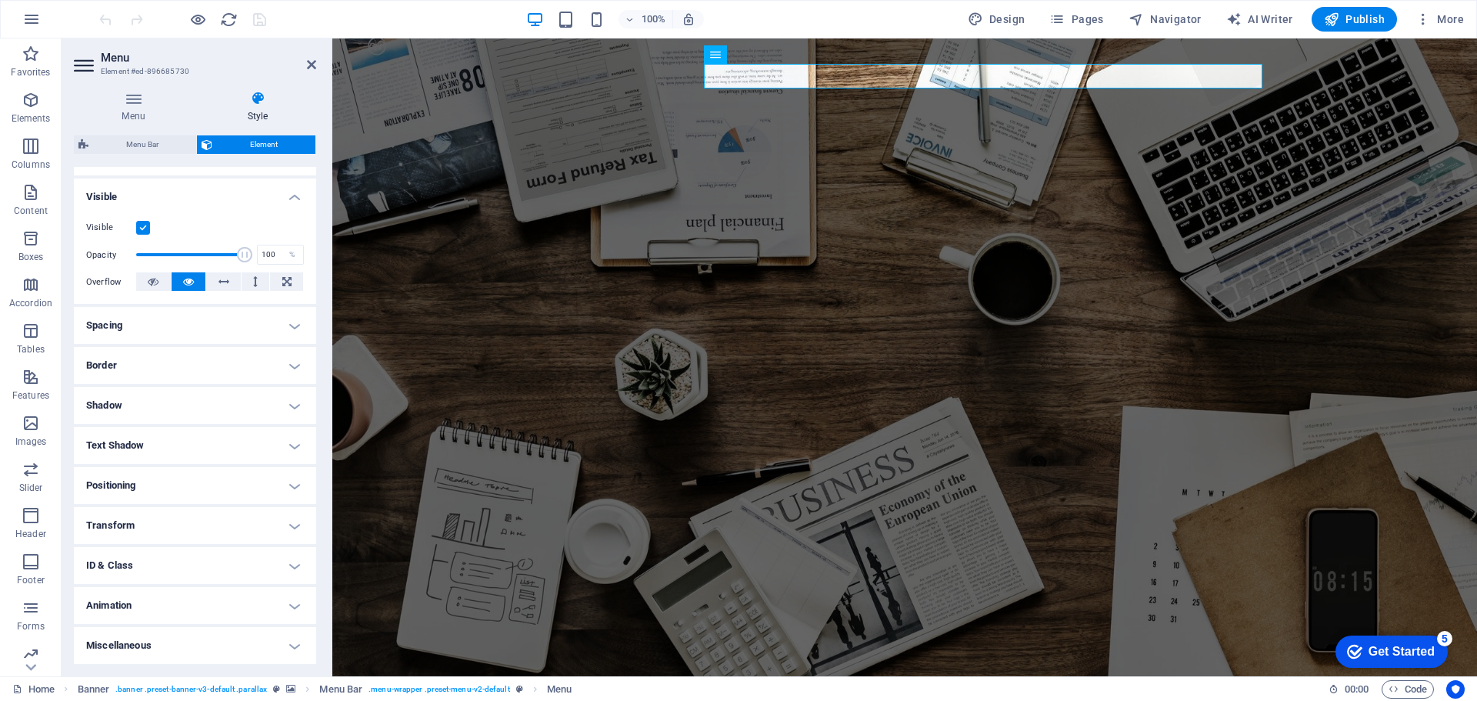
scroll to position [0, 0]
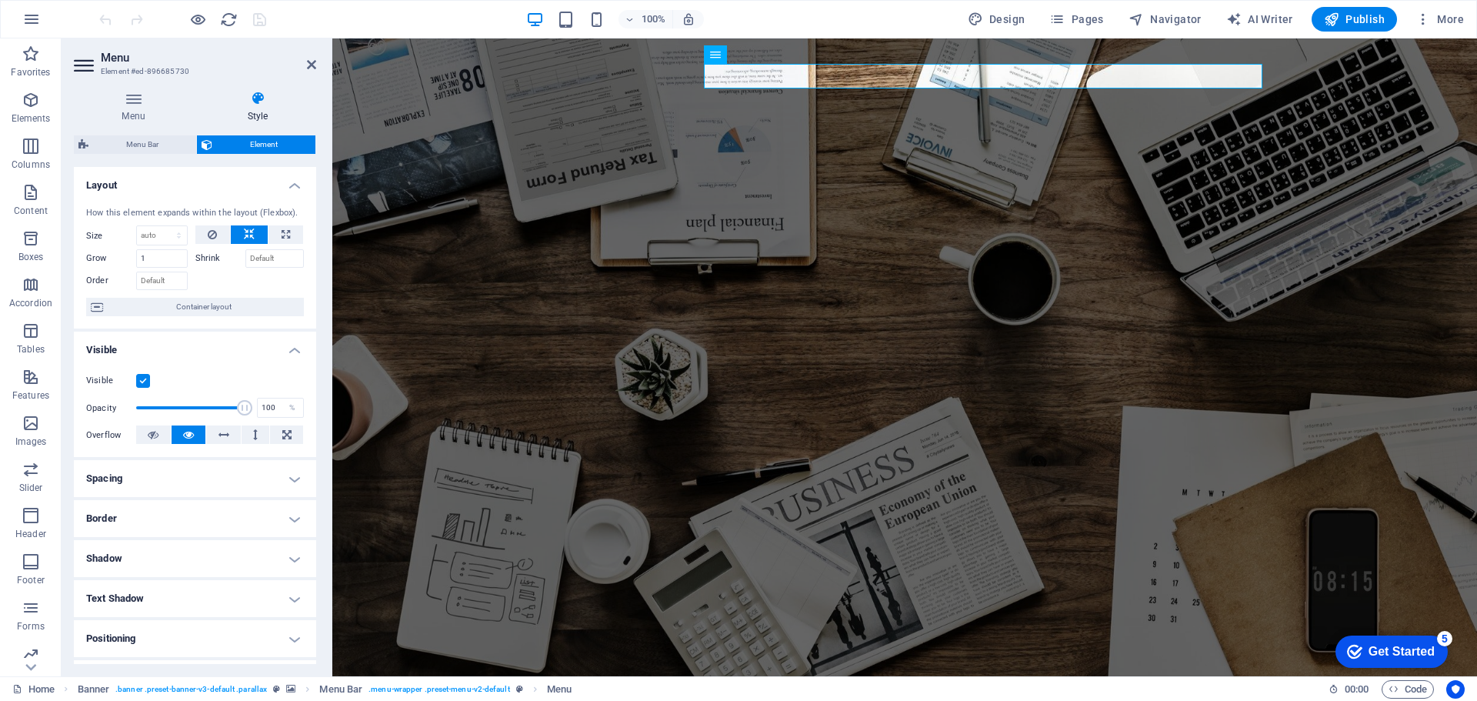
click at [259, 95] on icon at bounding box center [257, 98] width 117 height 15
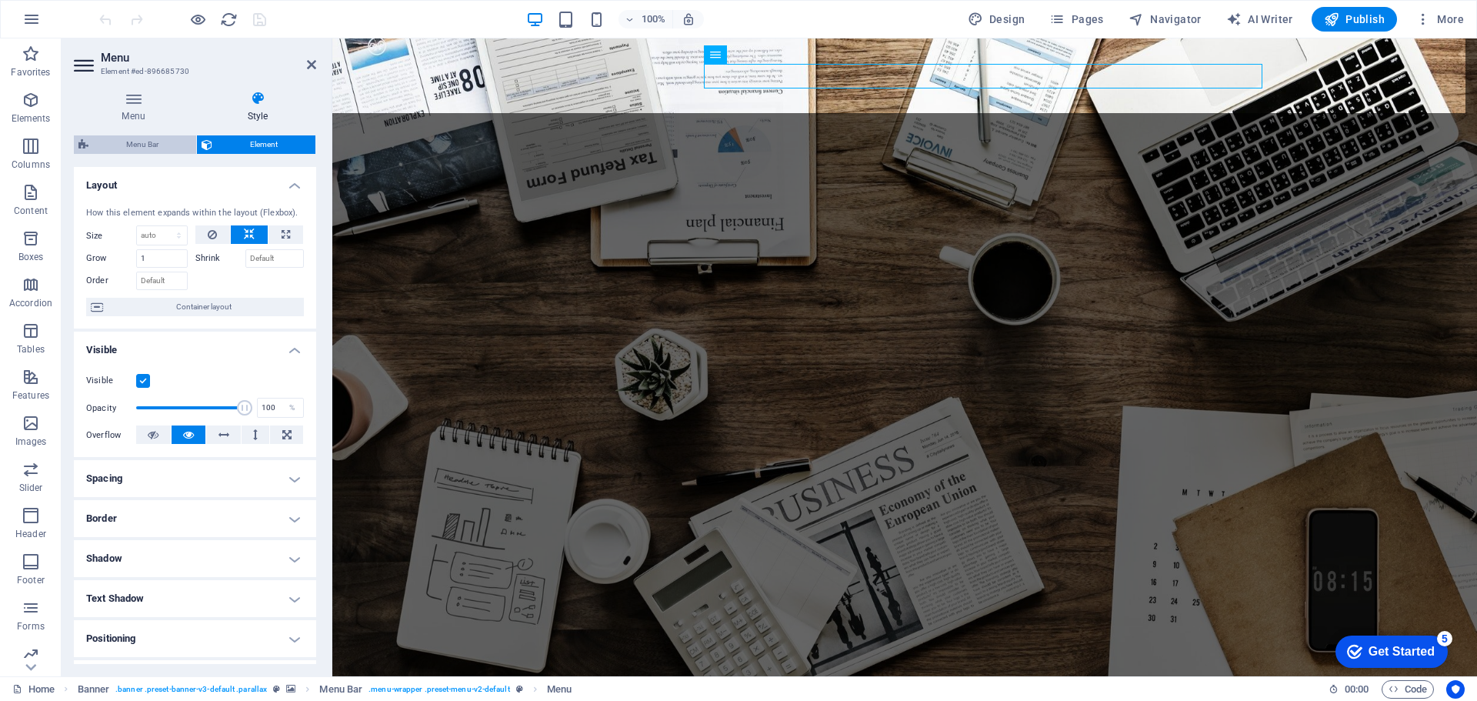
click at [153, 145] on span "Menu Bar" at bounding box center [142, 144] width 98 height 18
select select "rem"
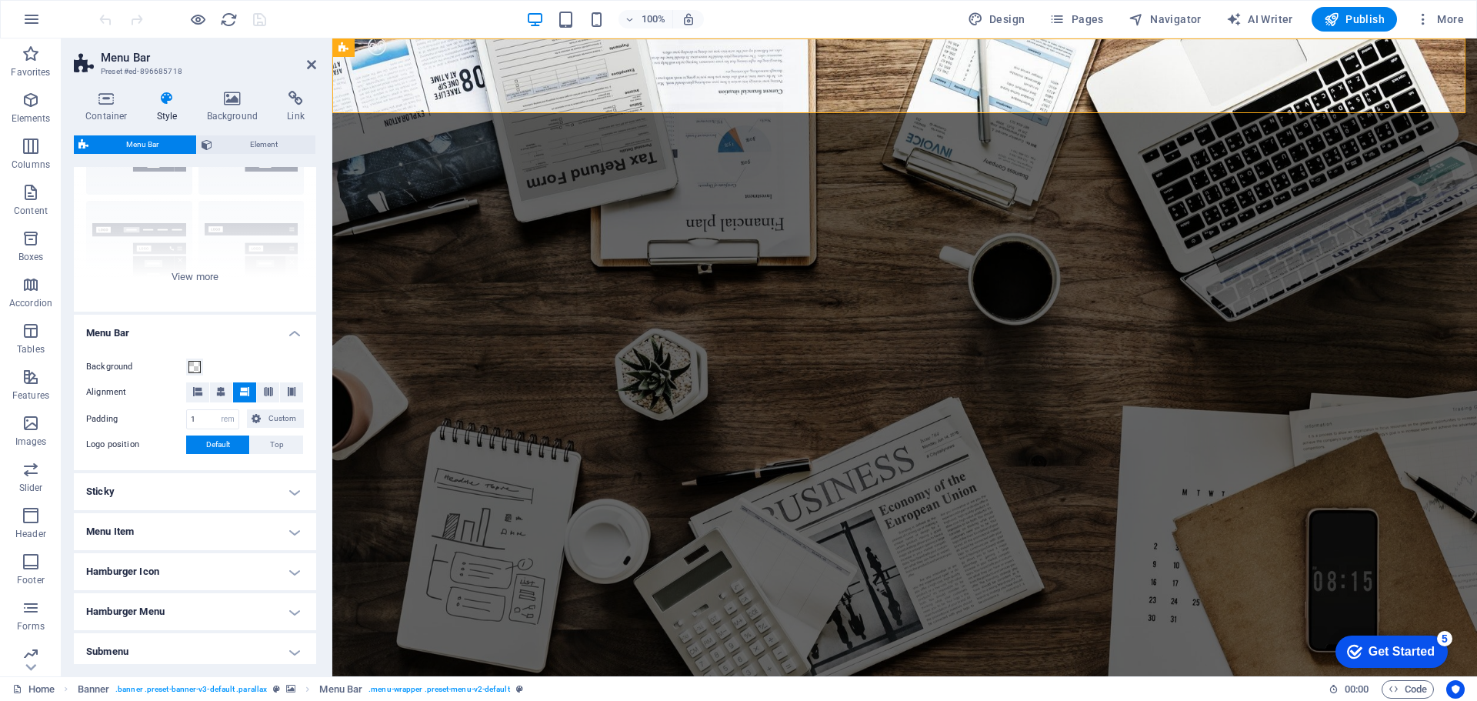
scroll to position [182, 0]
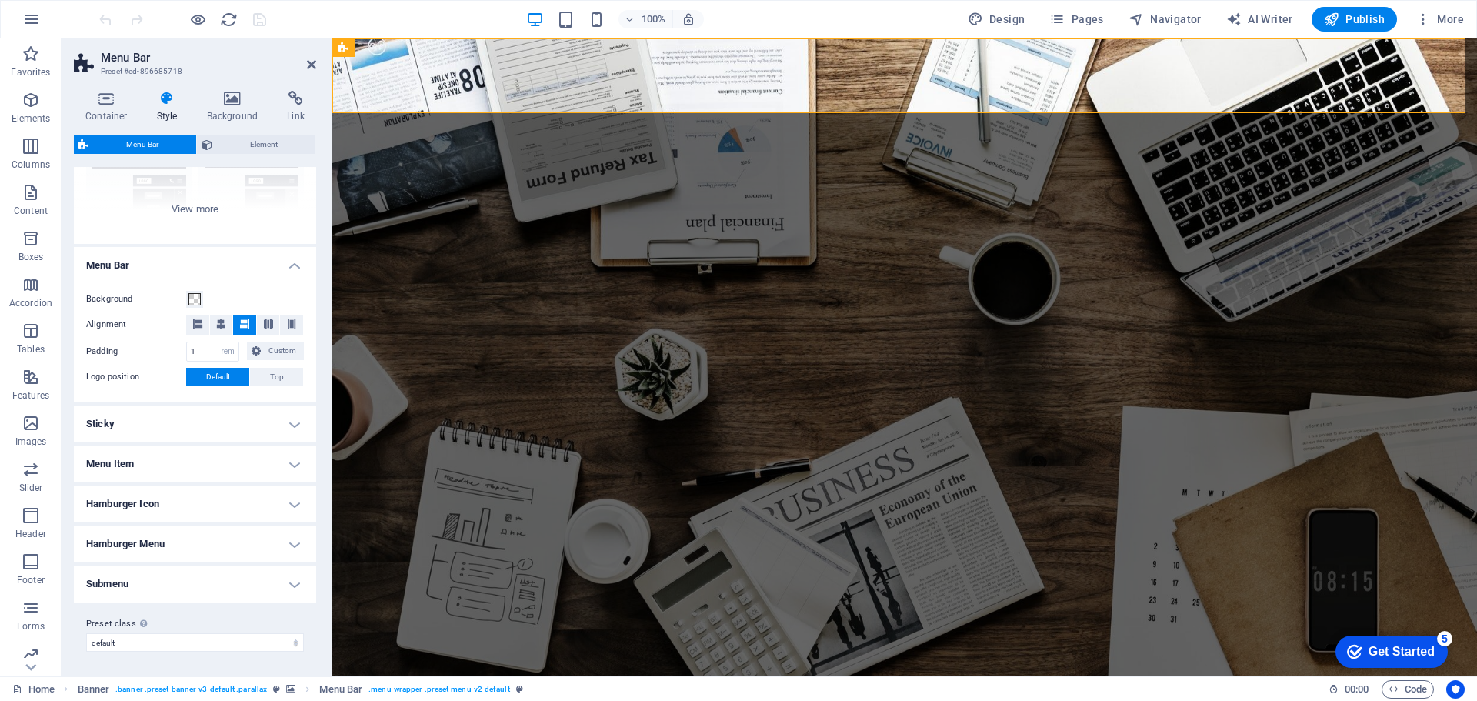
click at [292, 501] on h4 "Hamburger Icon" at bounding box center [195, 504] width 242 height 37
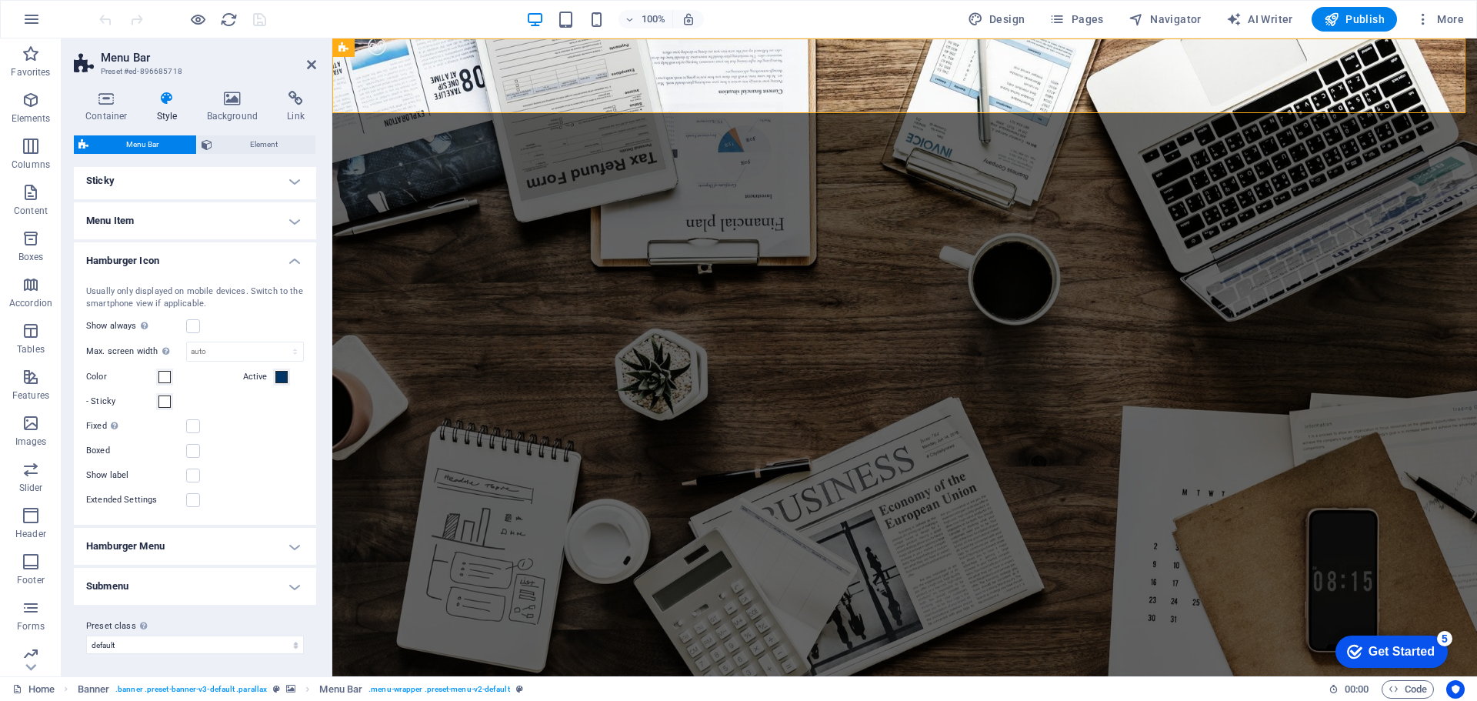
scroll to position [427, 0]
click at [297, 538] on h4 "Hamburger Menu" at bounding box center [195, 544] width 242 height 37
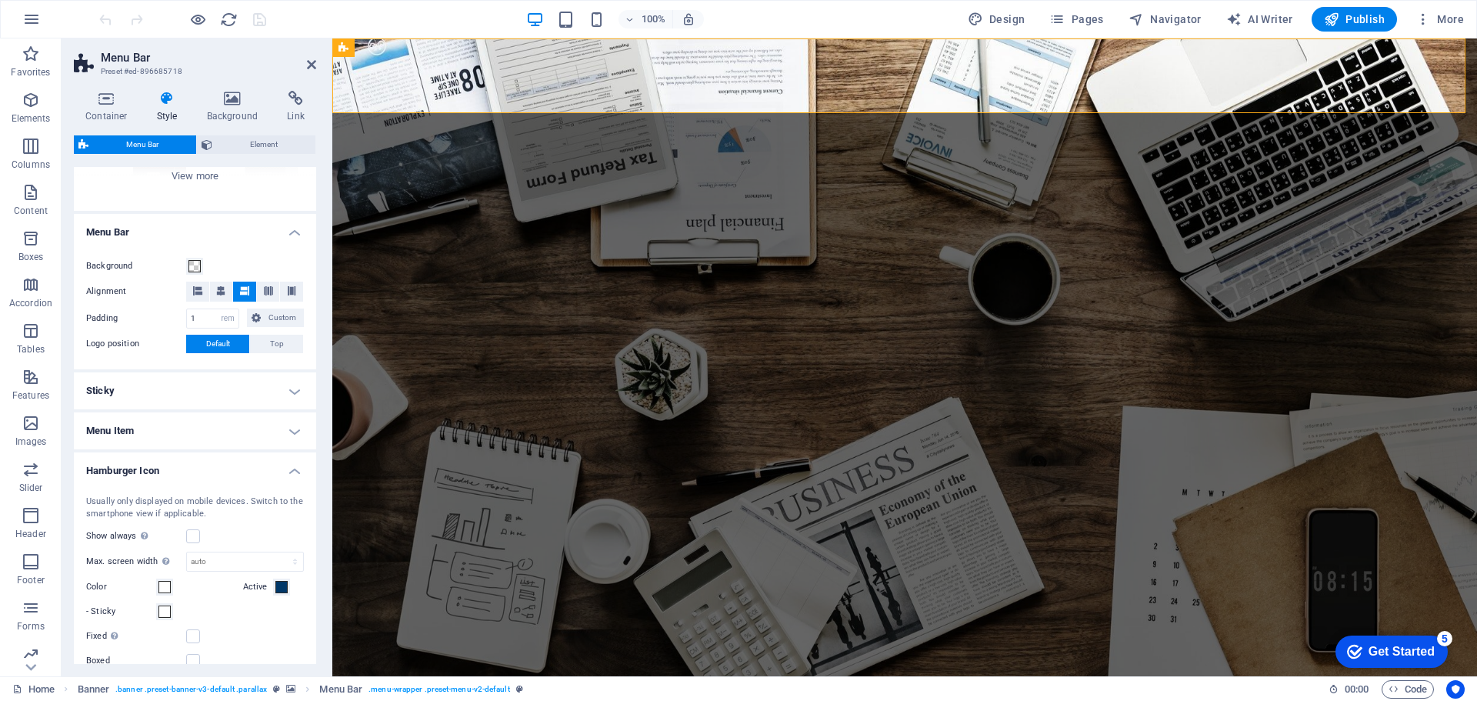
scroll to position [196, 0]
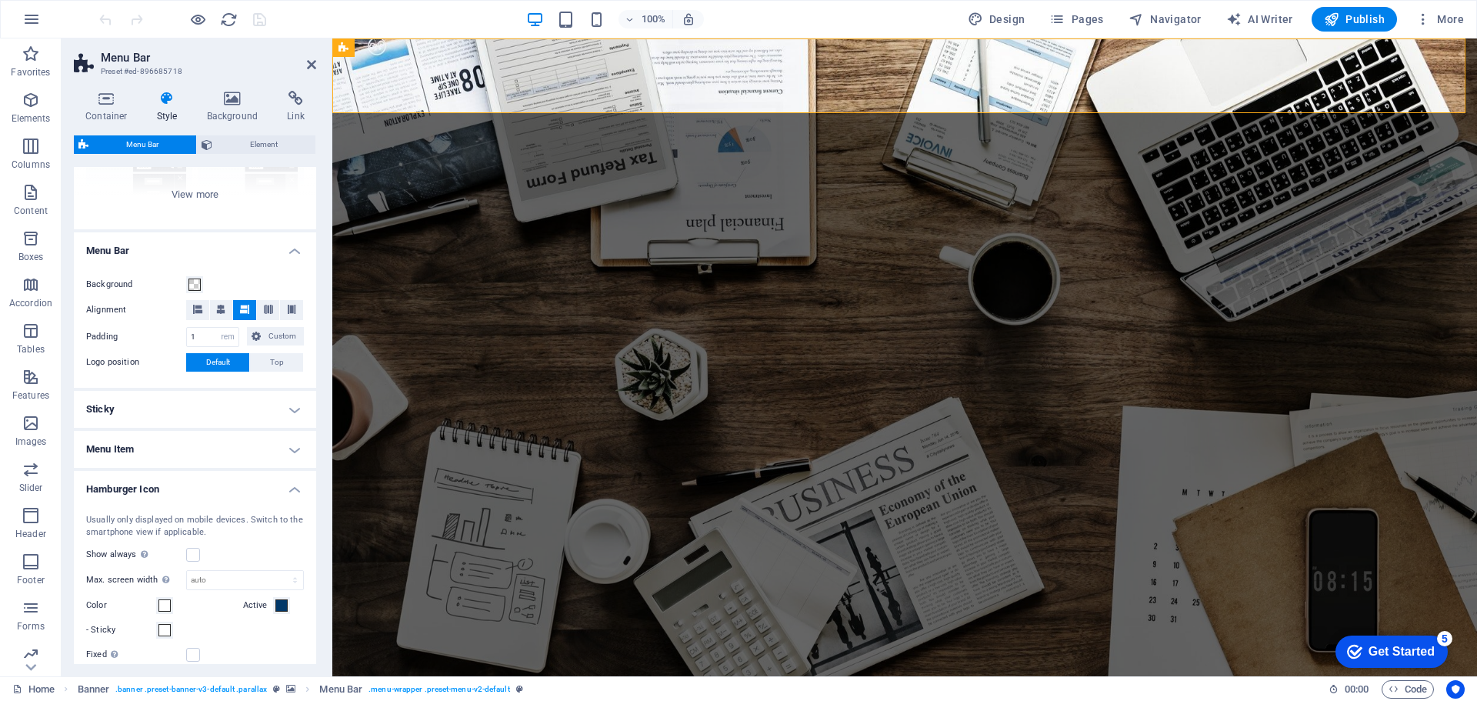
click at [290, 445] on h4 "Menu Item" at bounding box center [195, 449] width 242 height 37
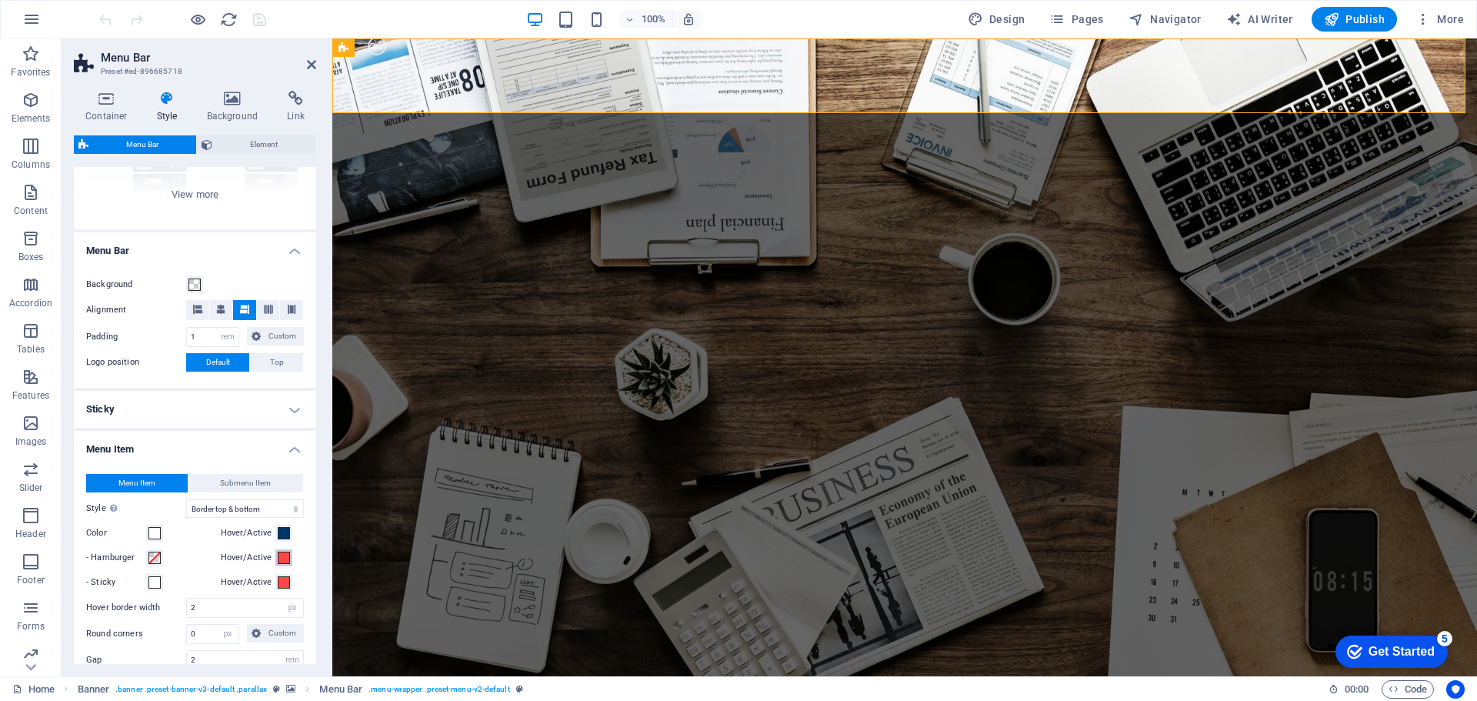
click at [283, 556] on span at bounding box center [284, 558] width 12 height 12
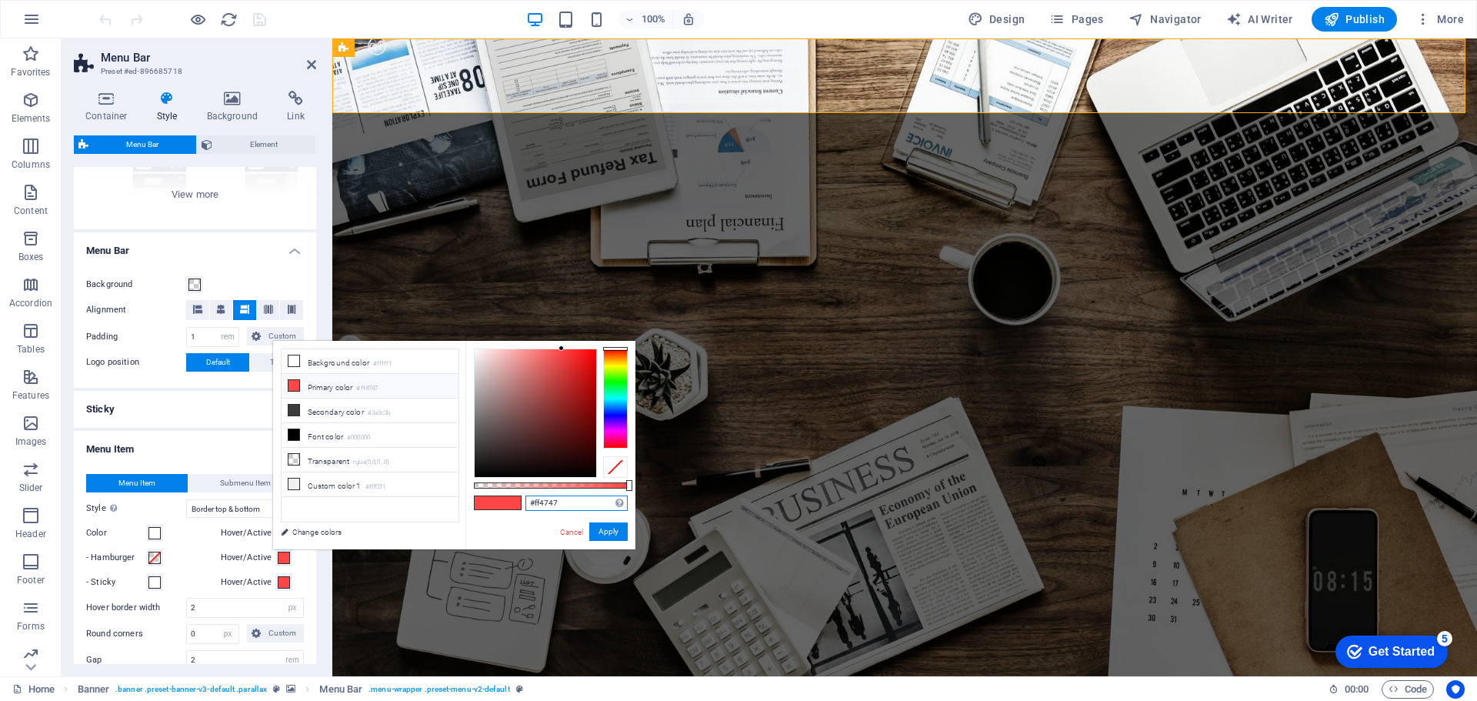
drag, startPoint x: 572, startPoint y: 501, endPoint x: 474, endPoint y: 496, distance: 97.9
click at [479, 496] on div "#ff4747 Supported formats #0852ed rgb(8, 82, 237) rgba(8, 82, 237, 90%) hsv(221…" at bounding box center [551, 557] width 170 height 432
paste input "003768"
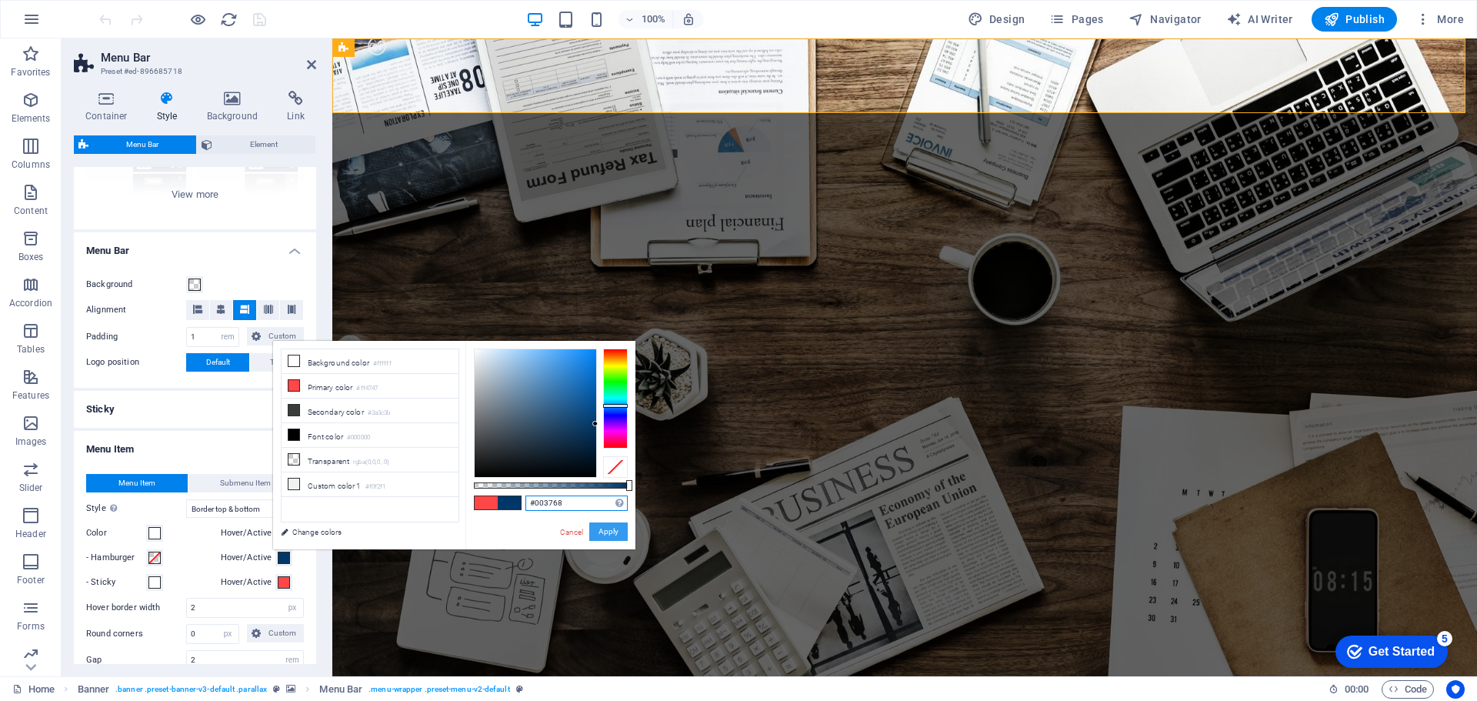
type input "#003768"
click at [604, 526] on button "Apply" at bounding box center [608, 531] width 38 height 18
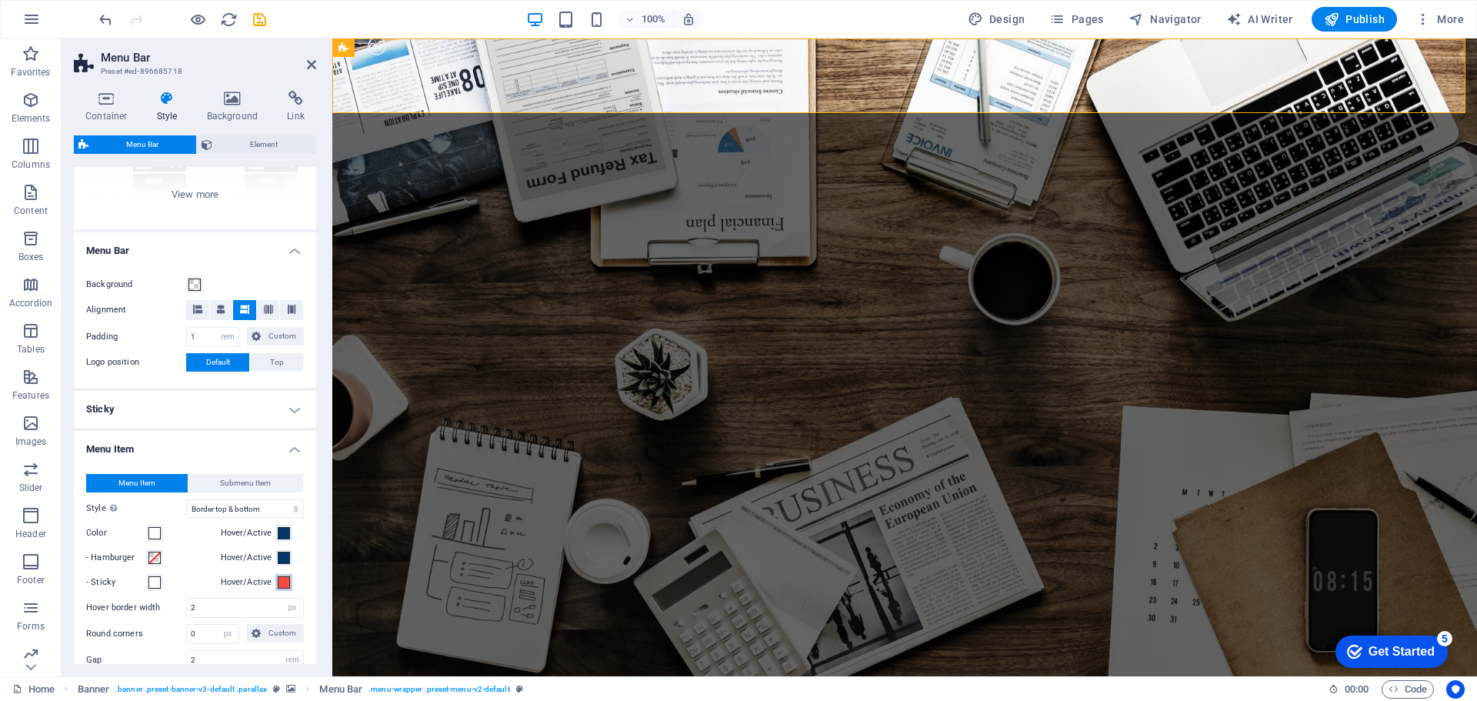
click at [278, 588] on span at bounding box center [284, 582] width 12 height 12
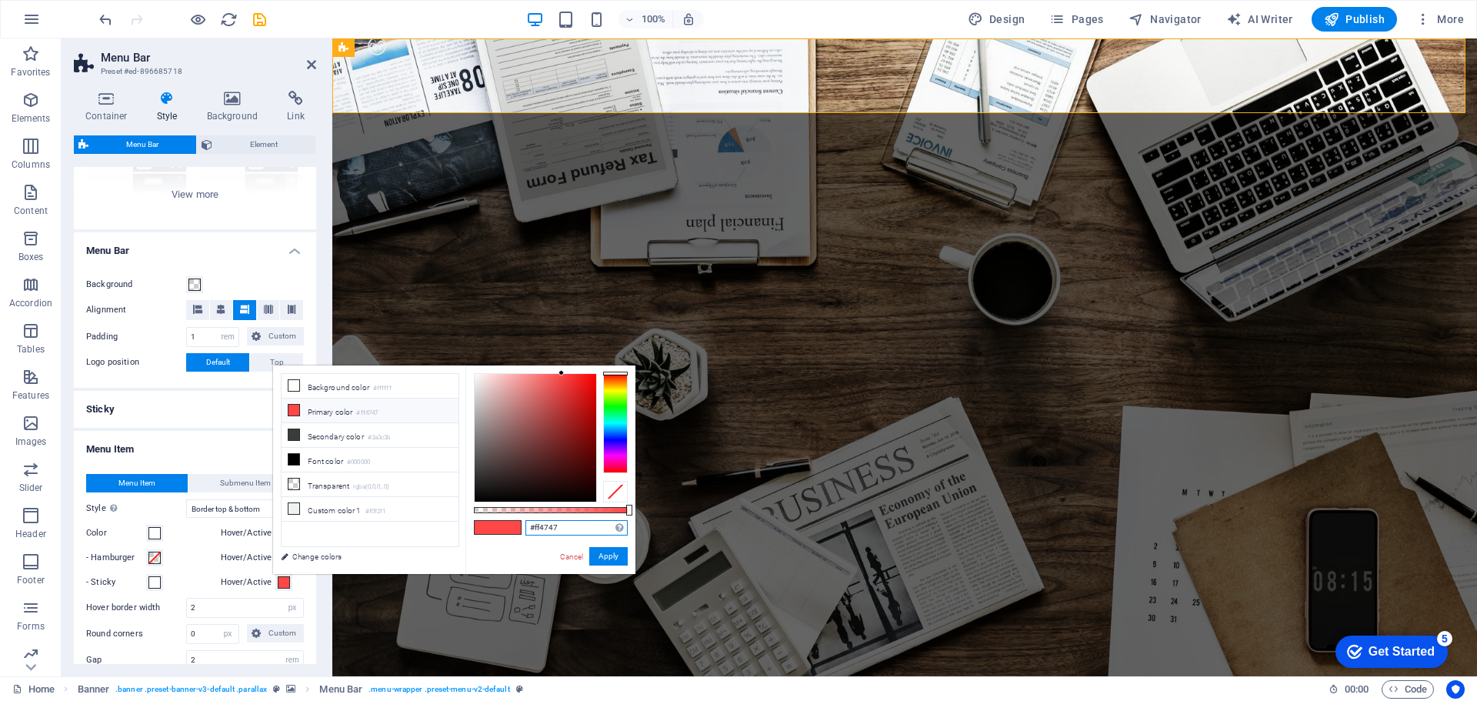
drag, startPoint x: 569, startPoint y: 529, endPoint x: 475, endPoint y: 527, distance: 93.9
click at [475, 527] on div "#ff4747 Supported formats #0852ed rgb(8, 82, 237) rgba(8, 82, 237, 90%) hsv(221…" at bounding box center [551, 581] width 170 height 432
paste input "003768"
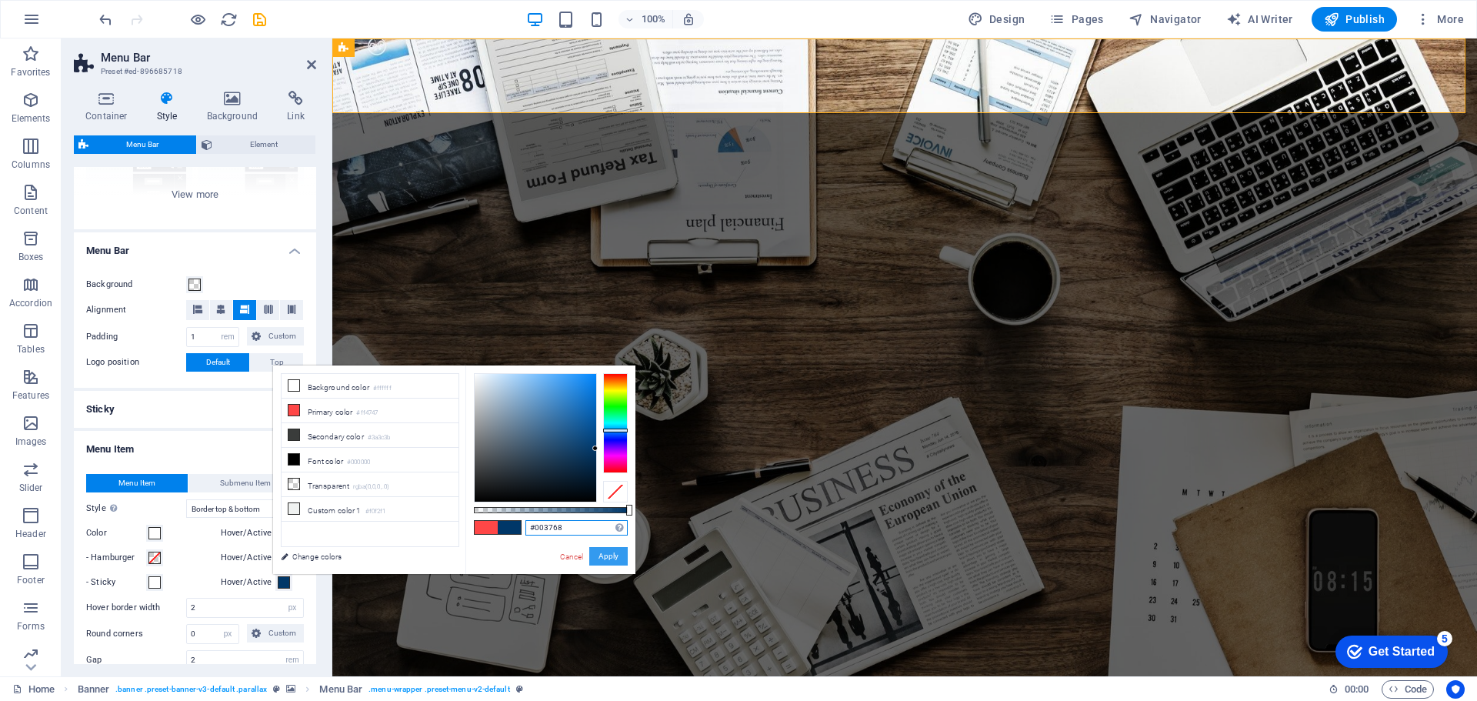
type input "#003768"
drag, startPoint x: 613, startPoint y: 559, endPoint x: 113, endPoint y: 518, distance: 501.9
click at [613, 559] on button "Apply" at bounding box center [608, 556] width 38 height 18
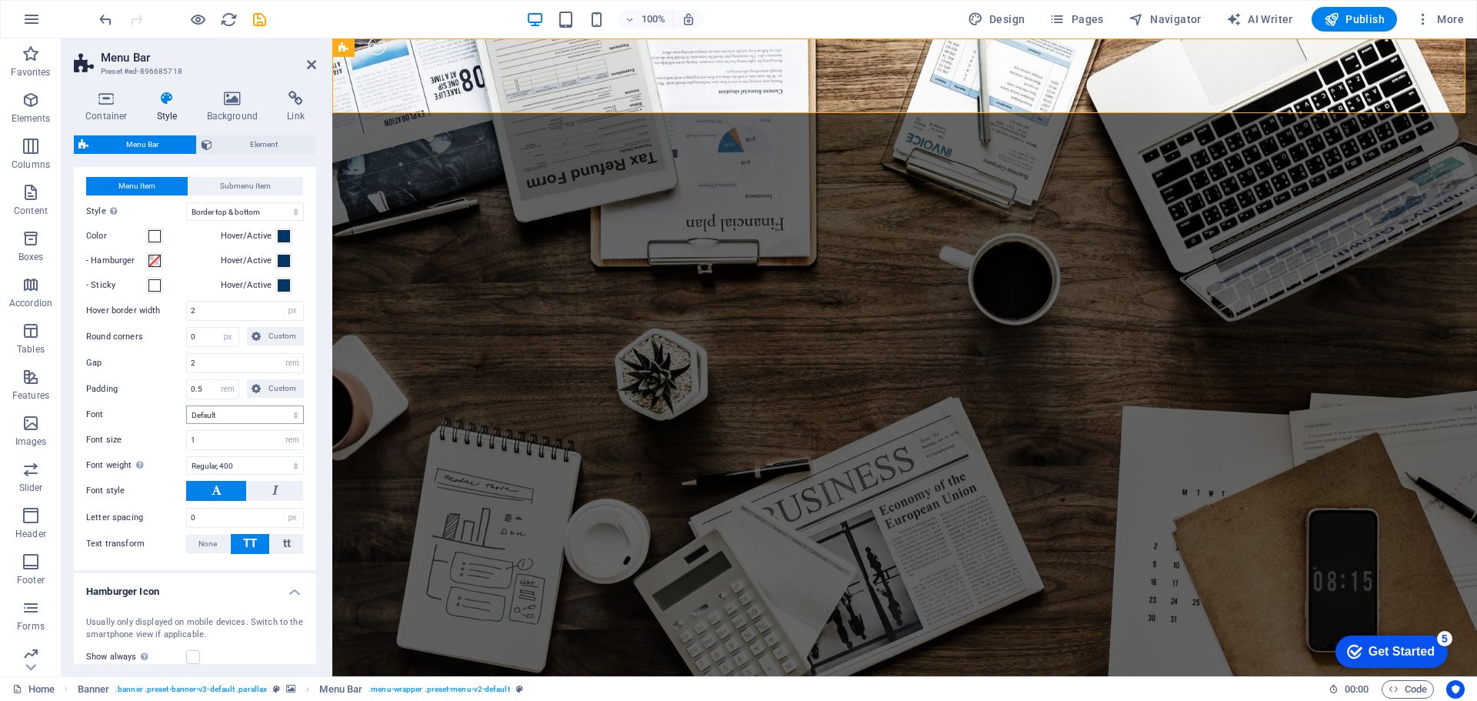
scroll to position [504, 0]
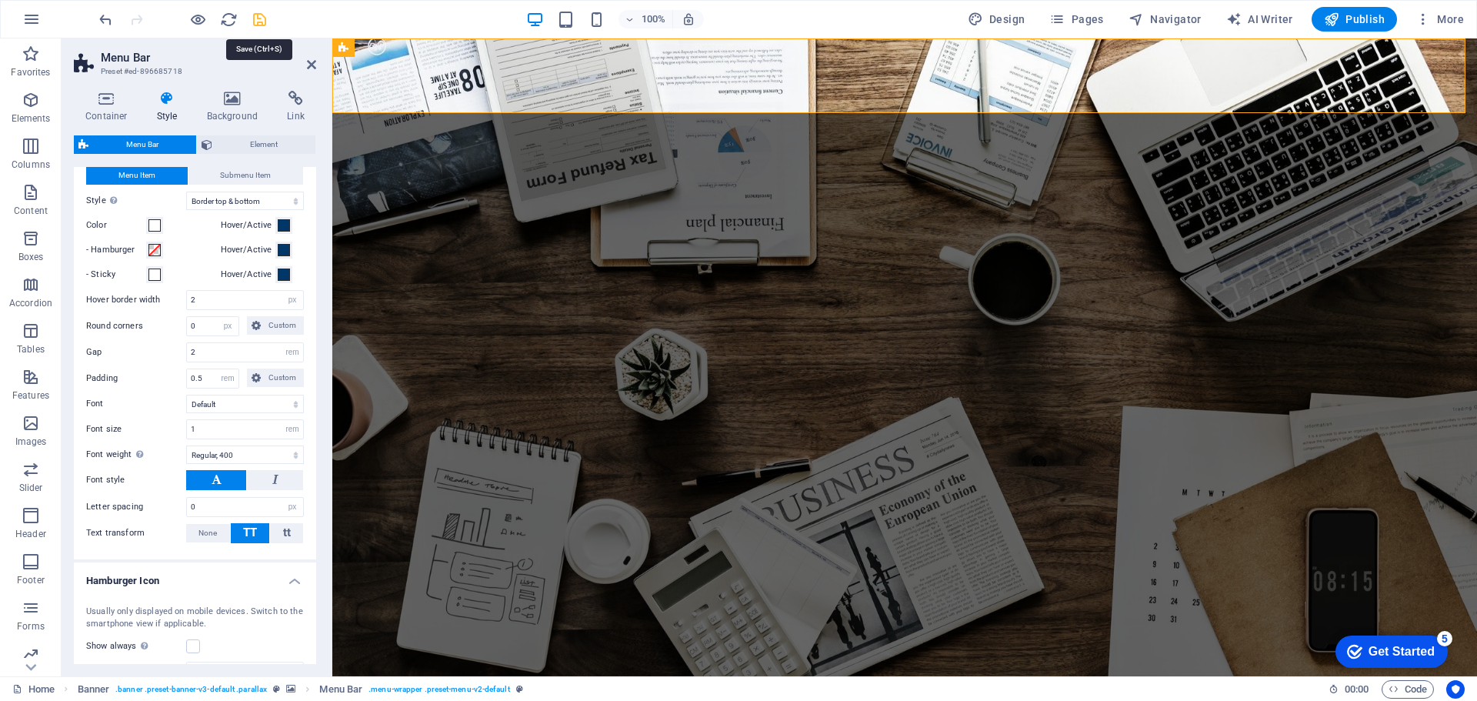
click at [259, 19] on icon "save" at bounding box center [260, 20] width 18 height 18
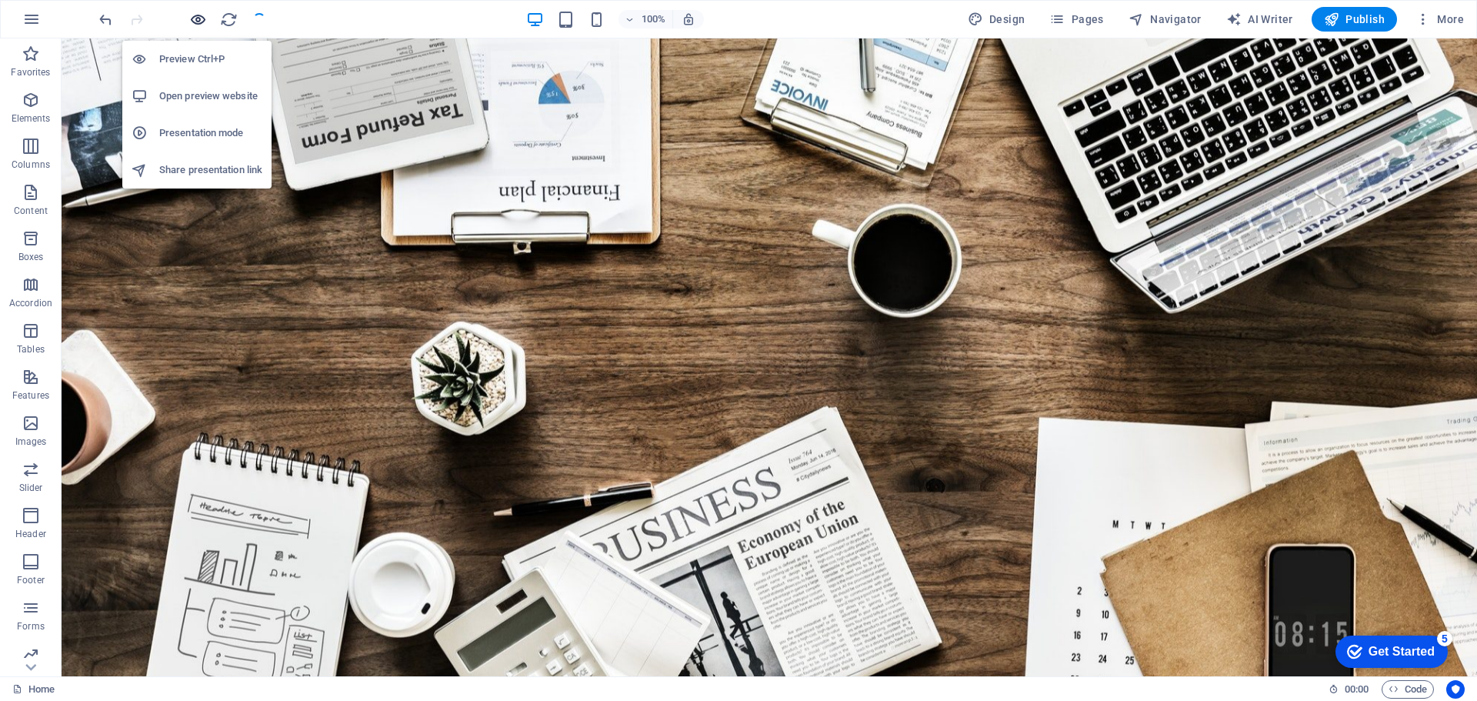
click at [200, 18] on icon "button" at bounding box center [198, 20] width 18 height 18
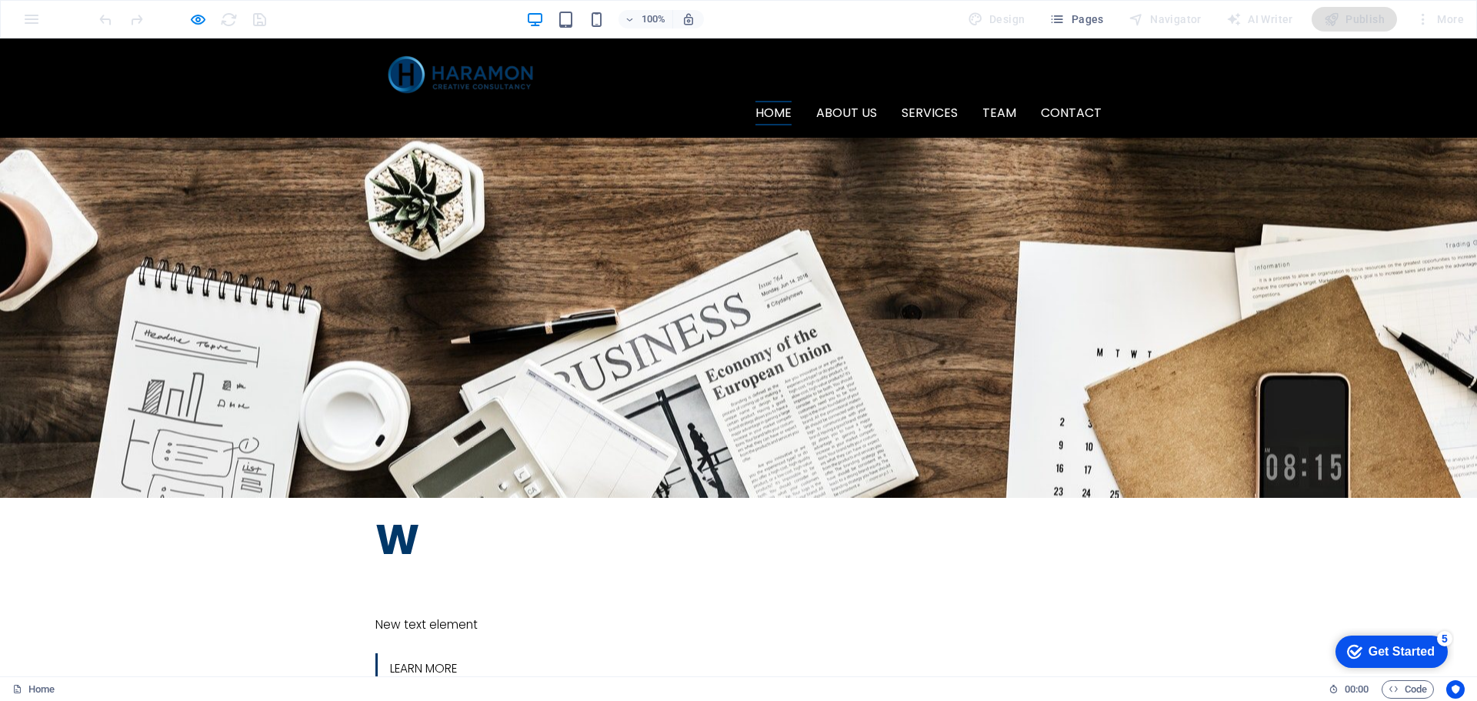
scroll to position [231, 0]
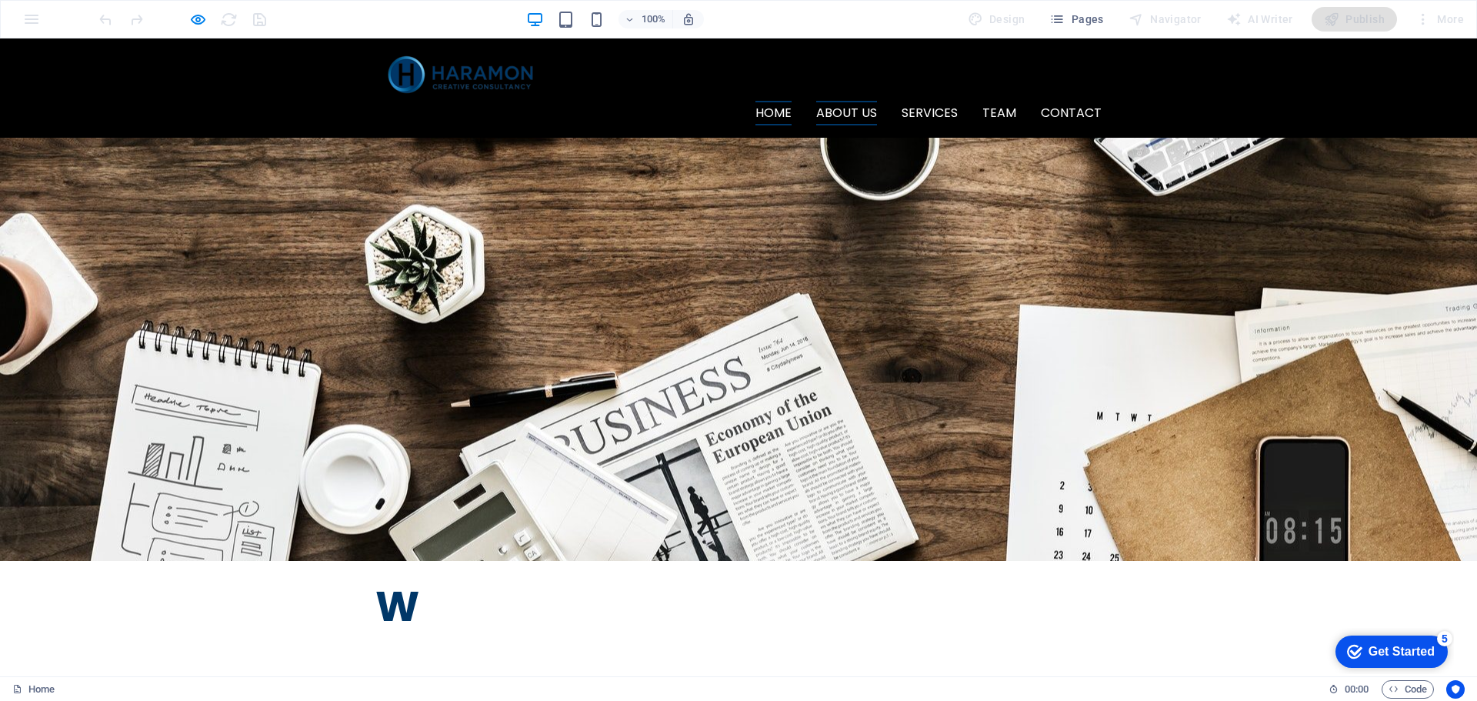
click at [853, 101] on link "About us" at bounding box center [846, 113] width 61 height 25
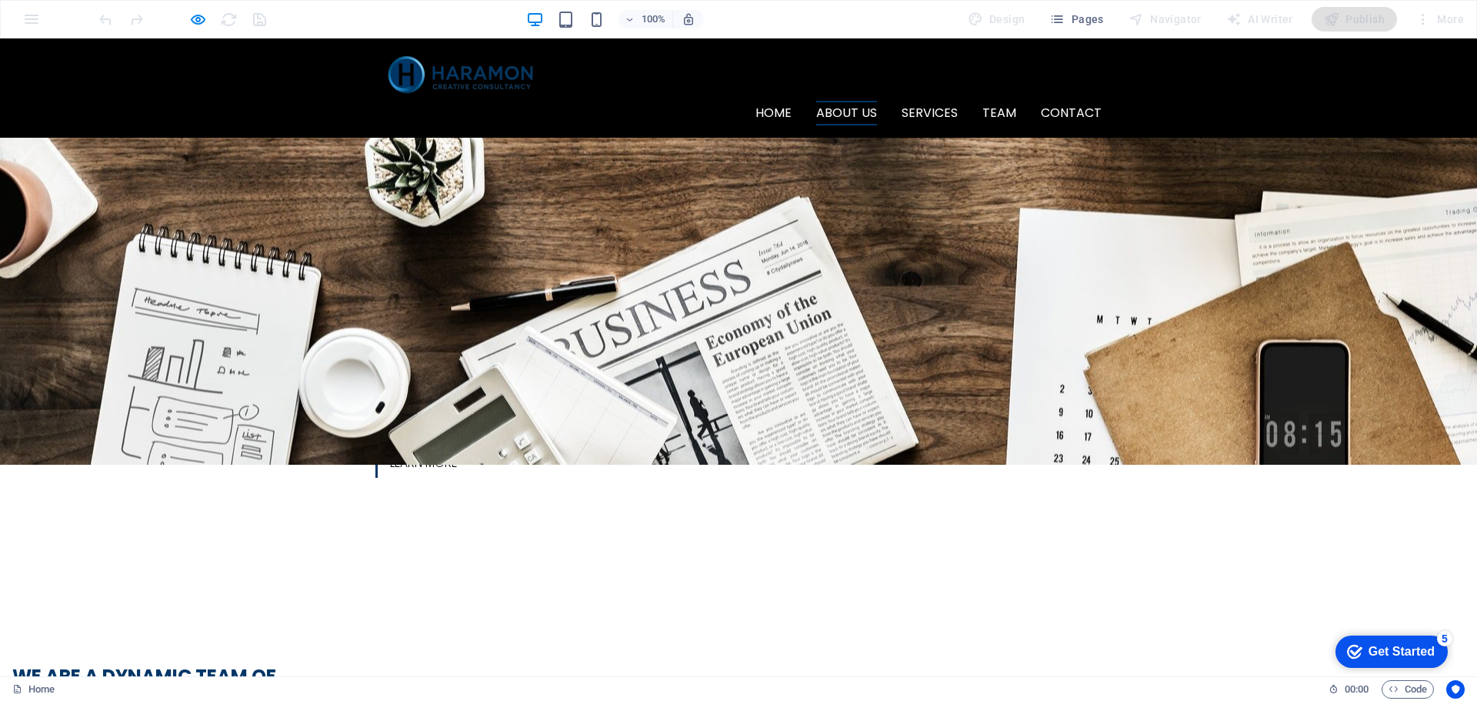
scroll to position [484, 0]
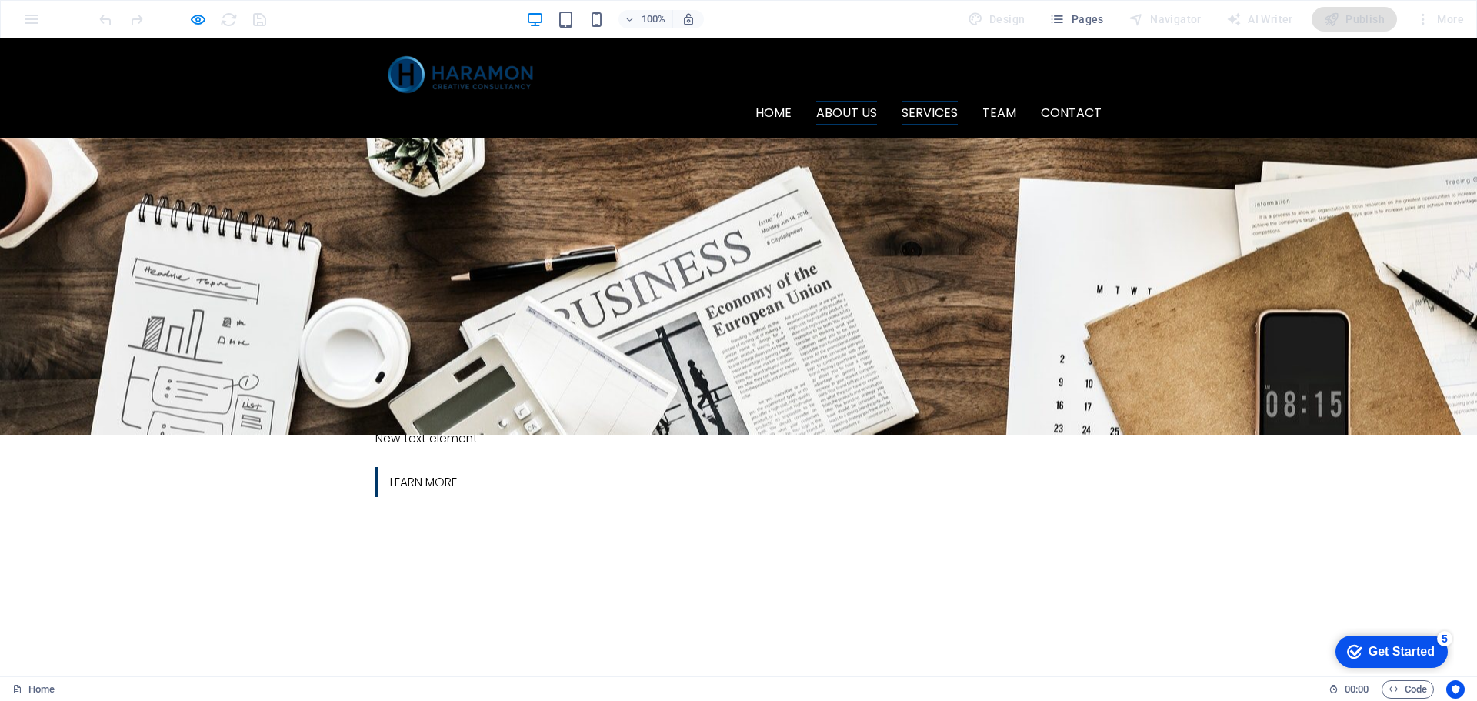
click at [923, 101] on link "Services" at bounding box center [930, 113] width 56 height 25
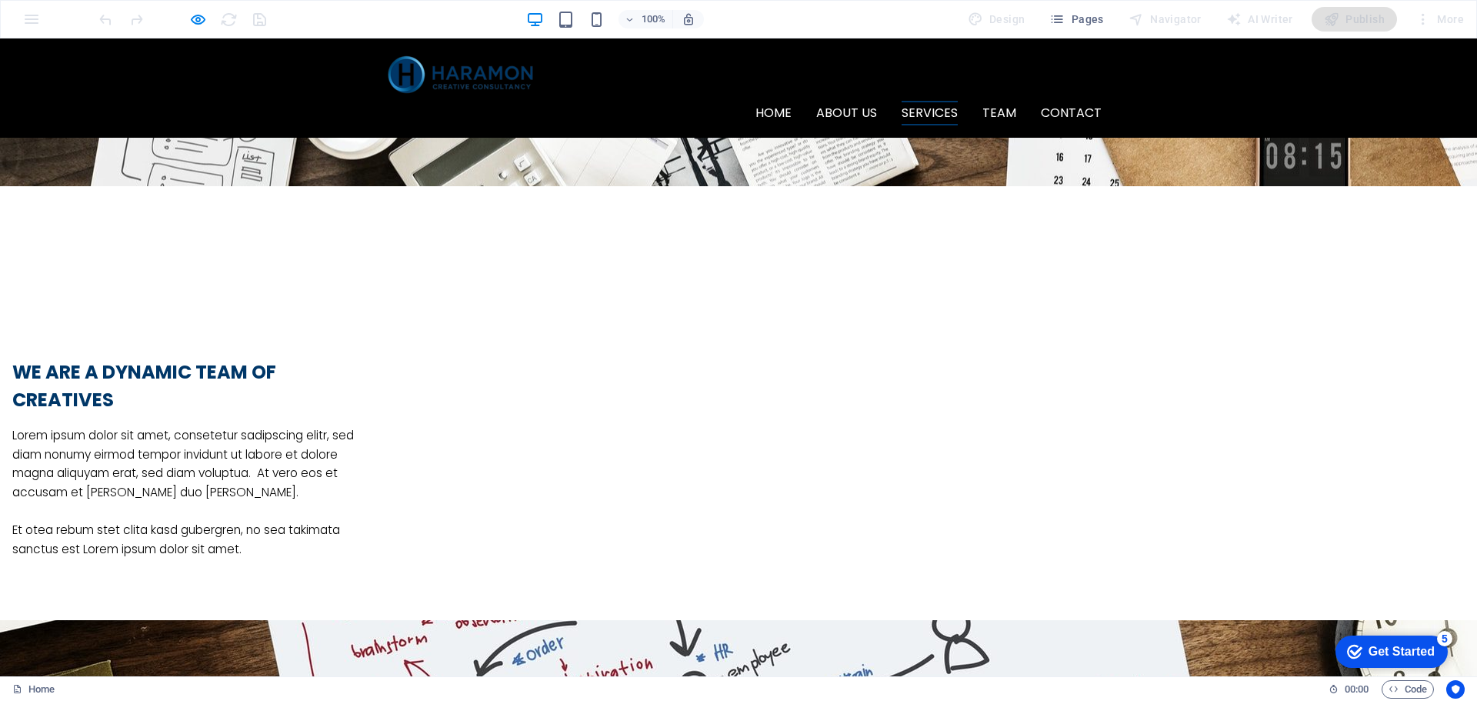
scroll to position [801, 0]
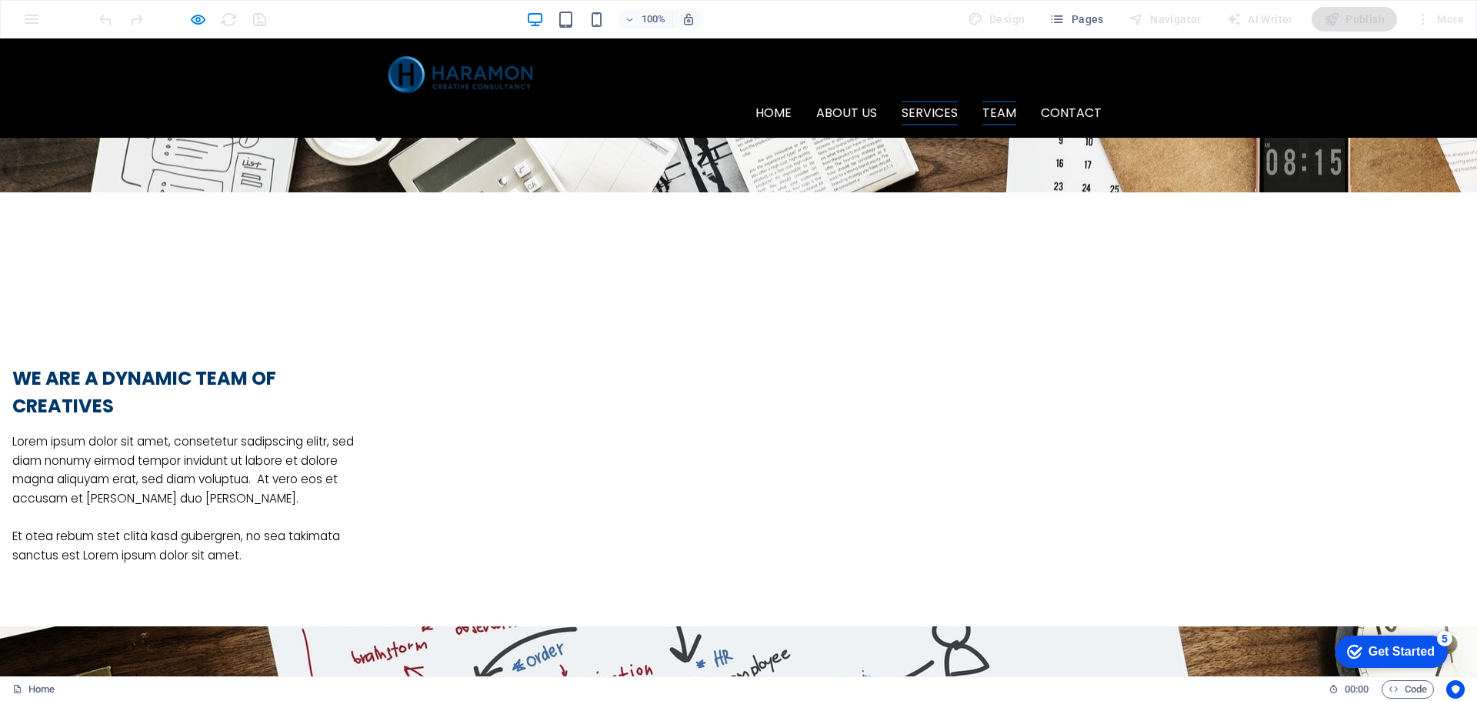
click at [999, 101] on link "Team" at bounding box center [1000, 113] width 34 height 25
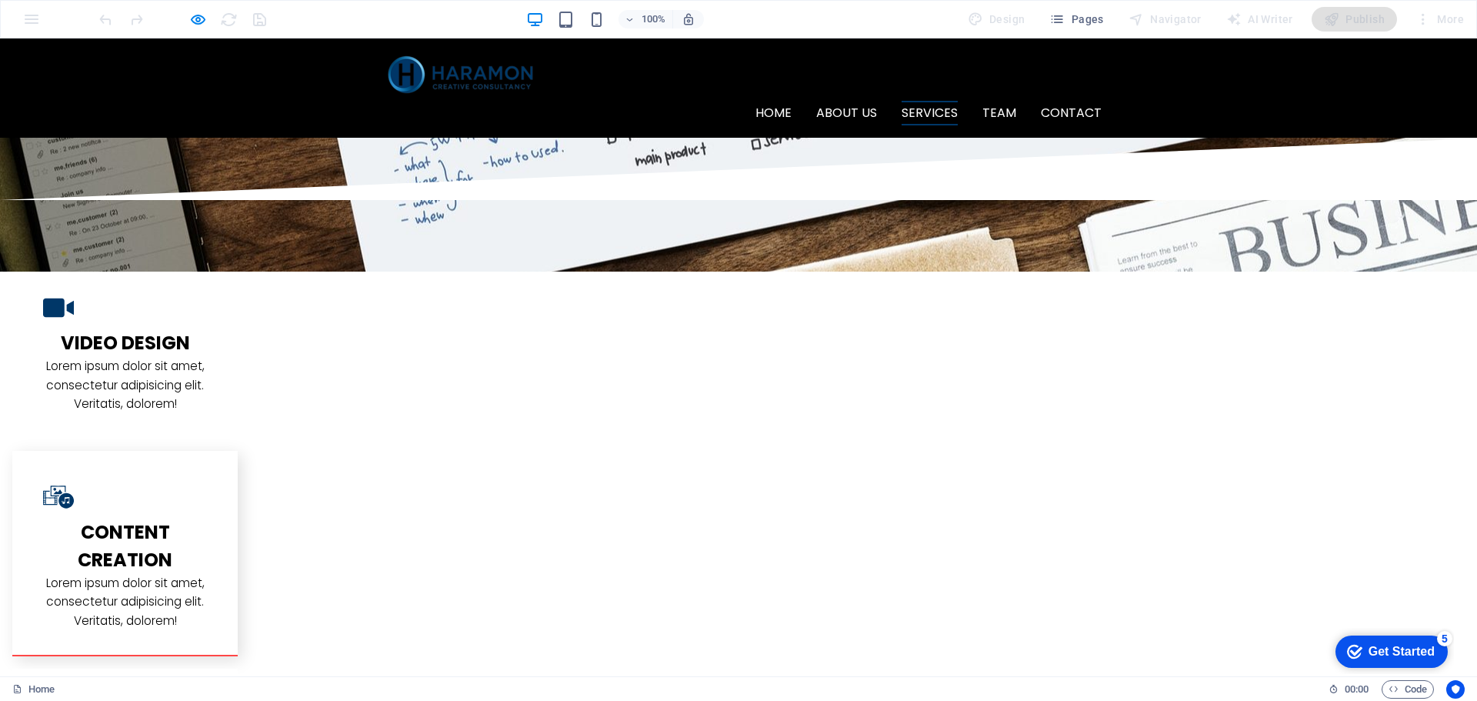
scroll to position [1658, 0]
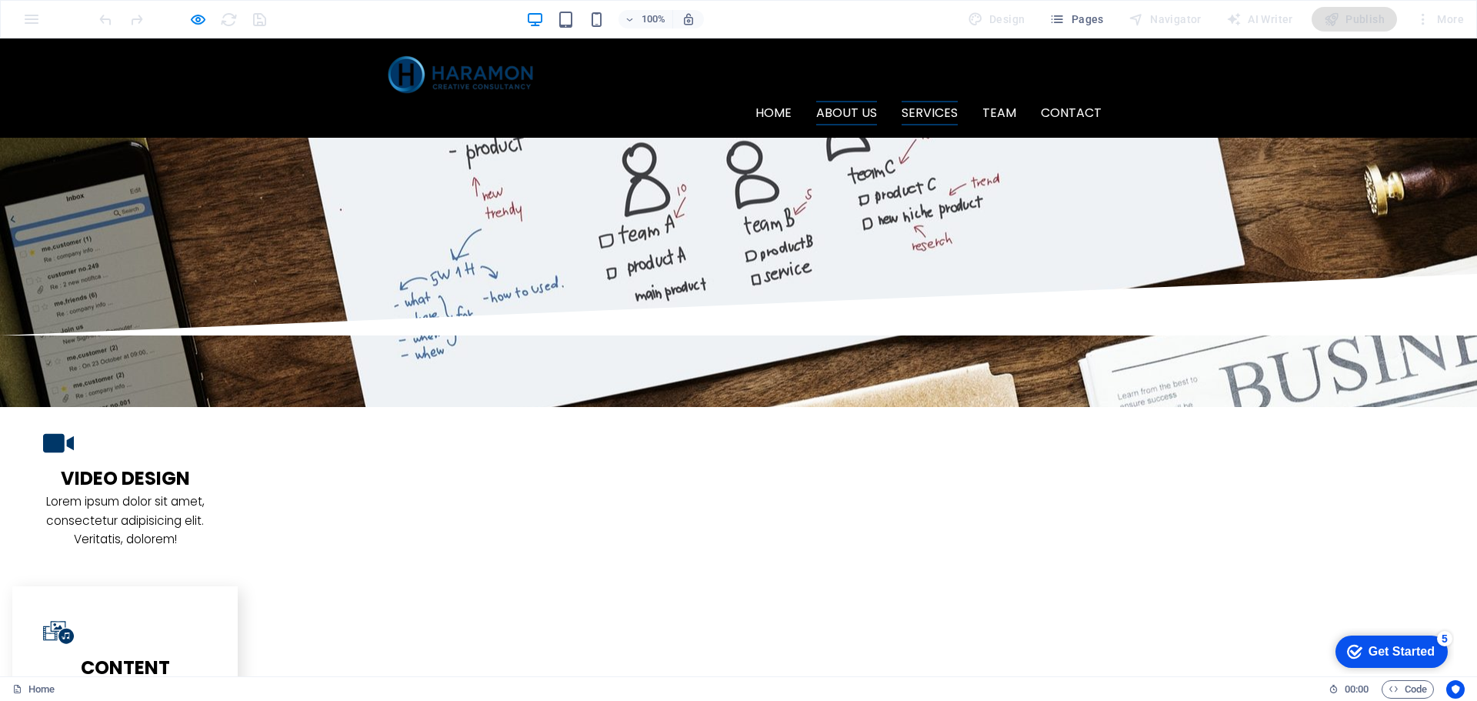
click at [861, 101] on link "About us" at bounding box center [846, 113] width 61 height 25
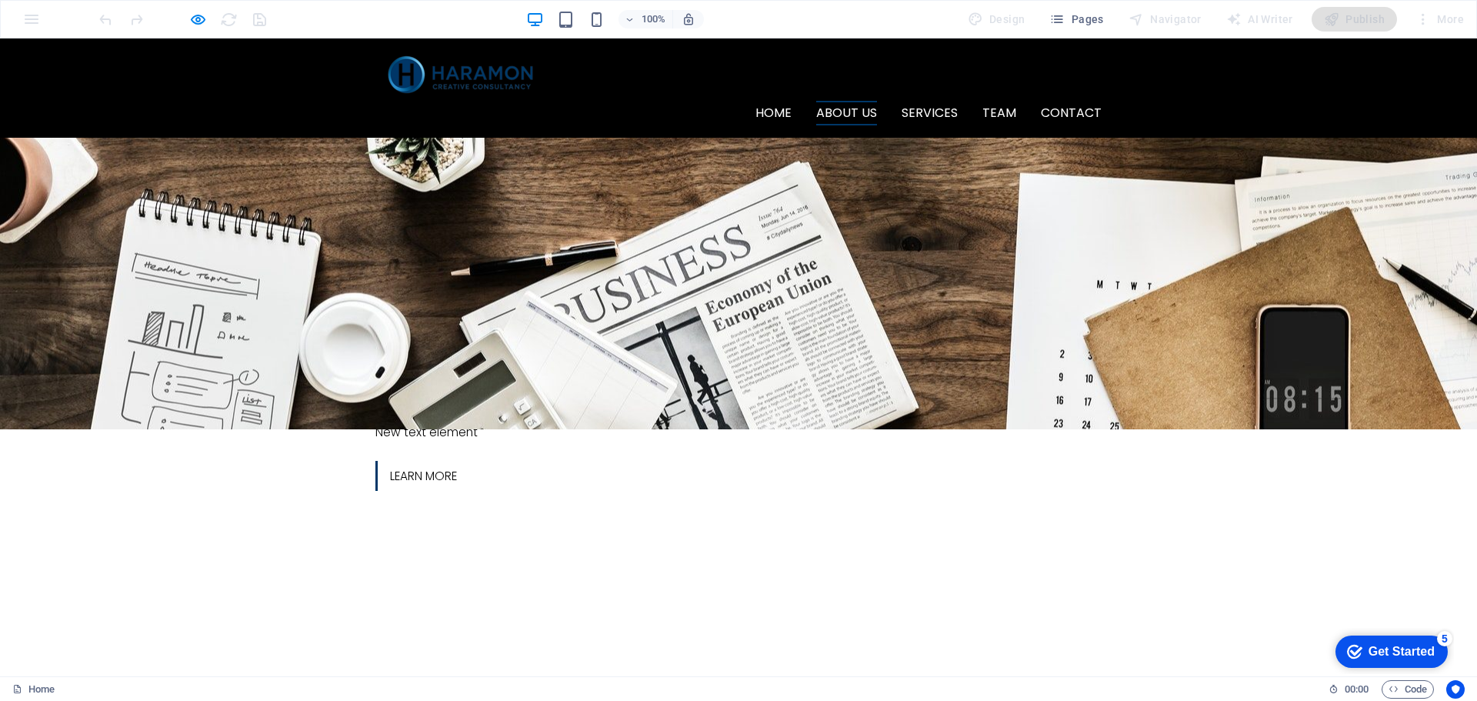
scroll to position [486, 0]
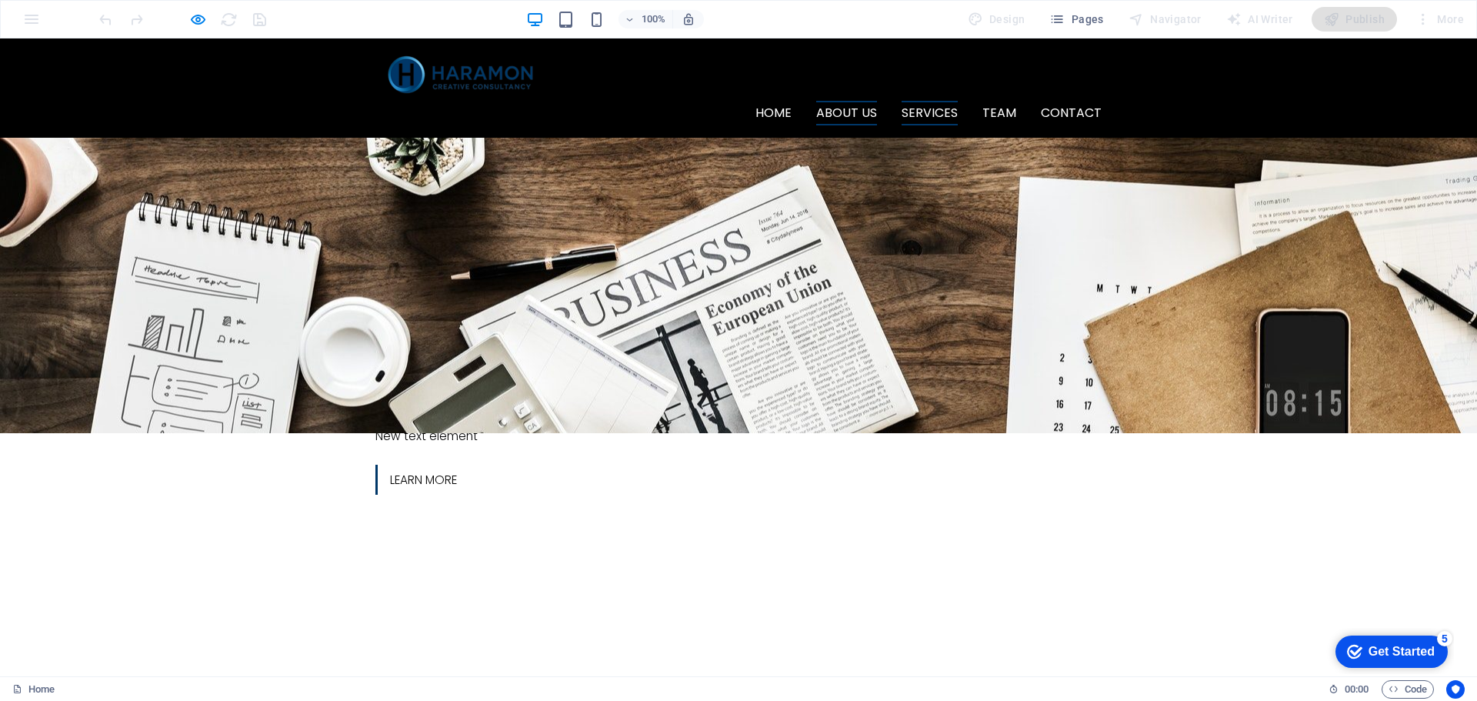
click at [947, 101] on link "Services" at bounding box center [930, 113] width 56 height 25
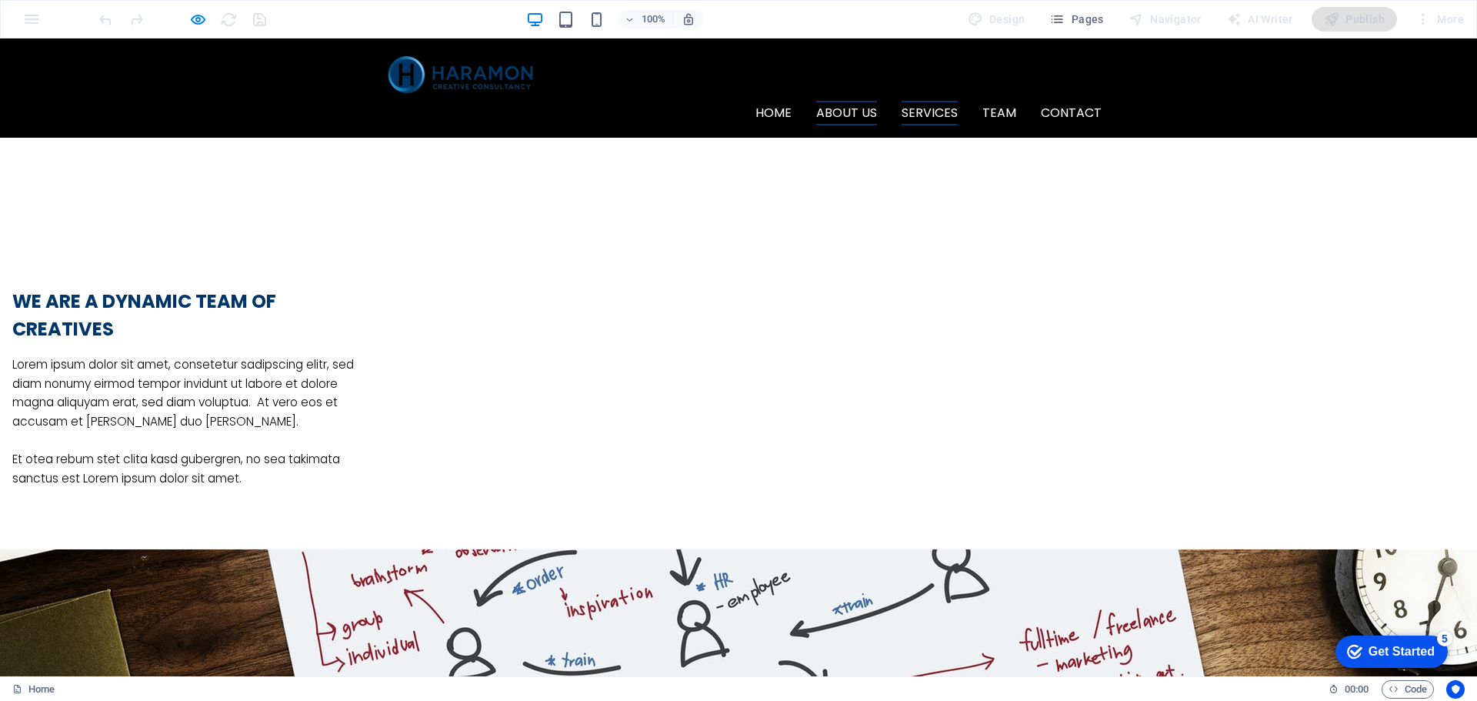
click at [837, 101] on link "About us" at bounding box center [846, 113] width 61 height 25
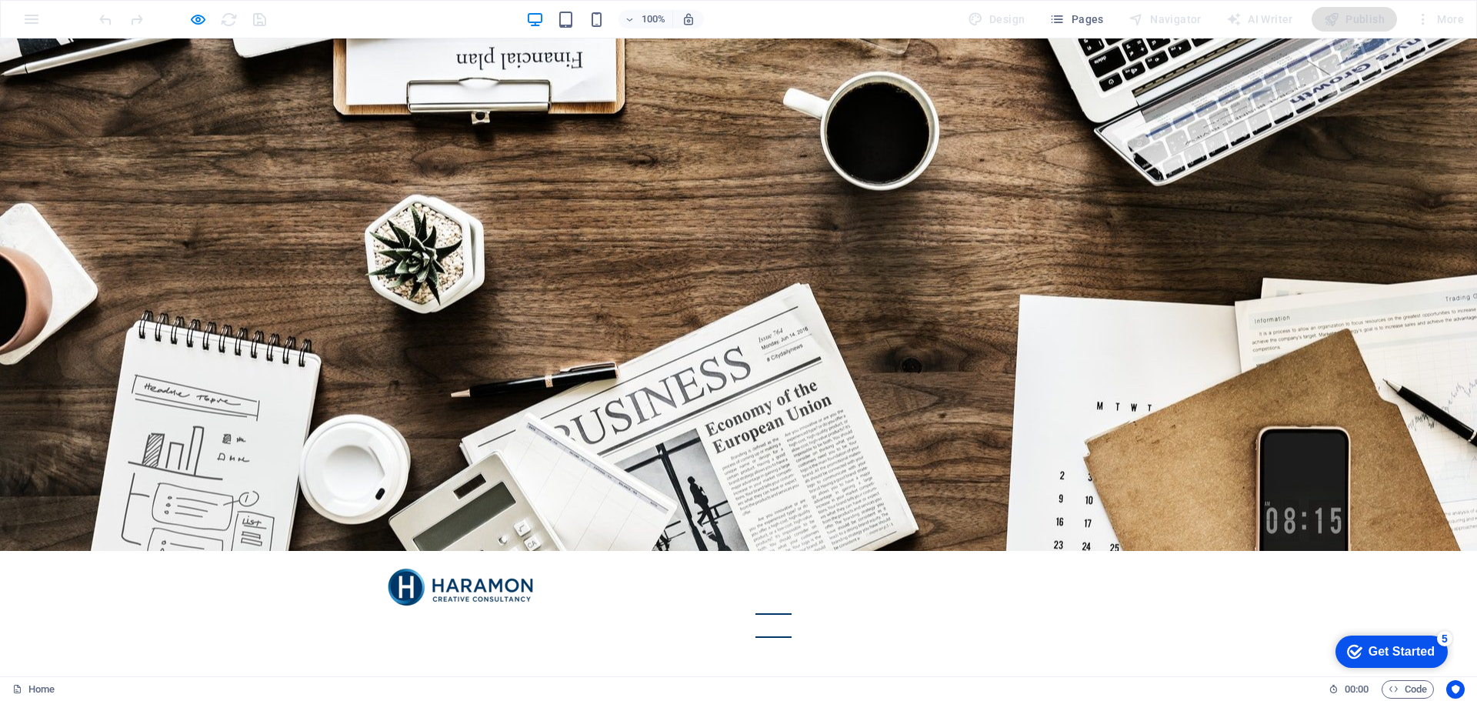
scroll to position [0, 0]
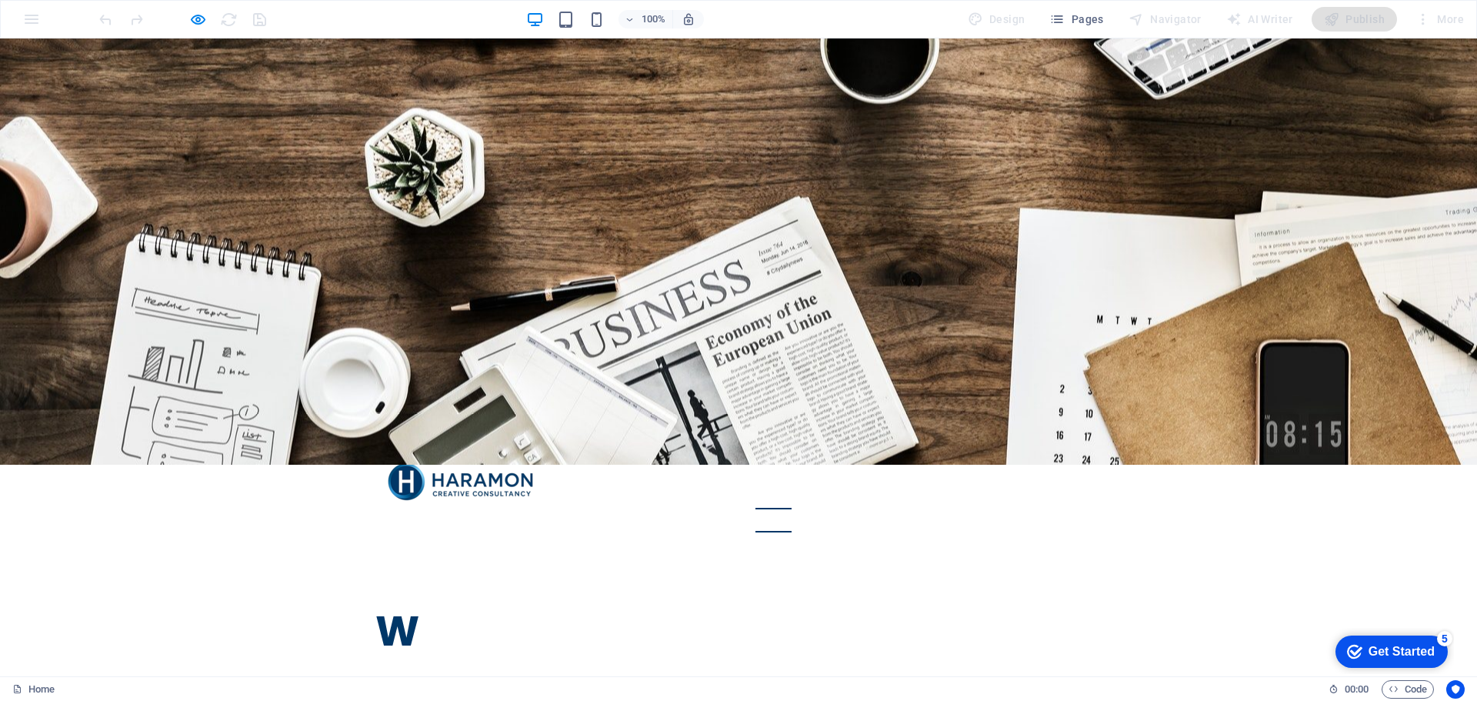
scroll to position [38, 0]
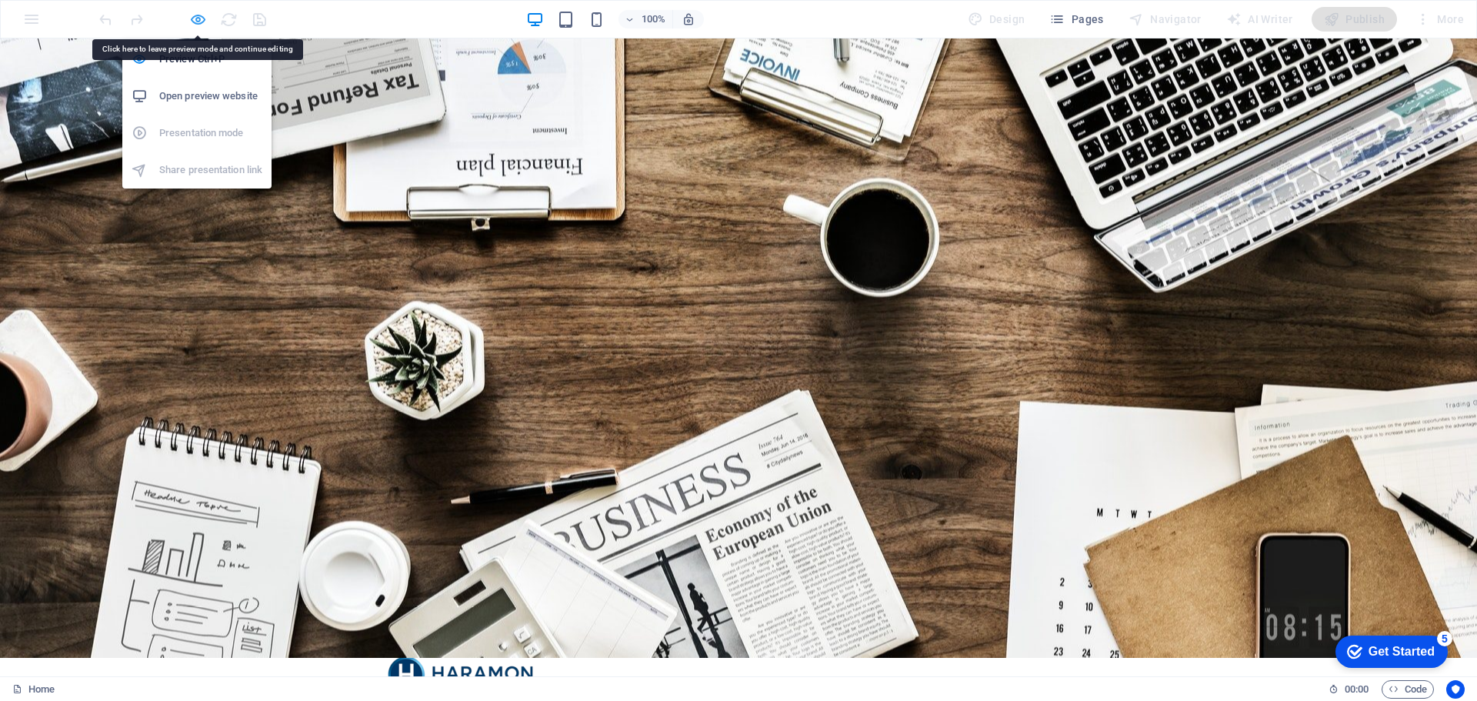
click at [197, 18] on icon "button" at bounding box center [198, 20] width 18 height 18
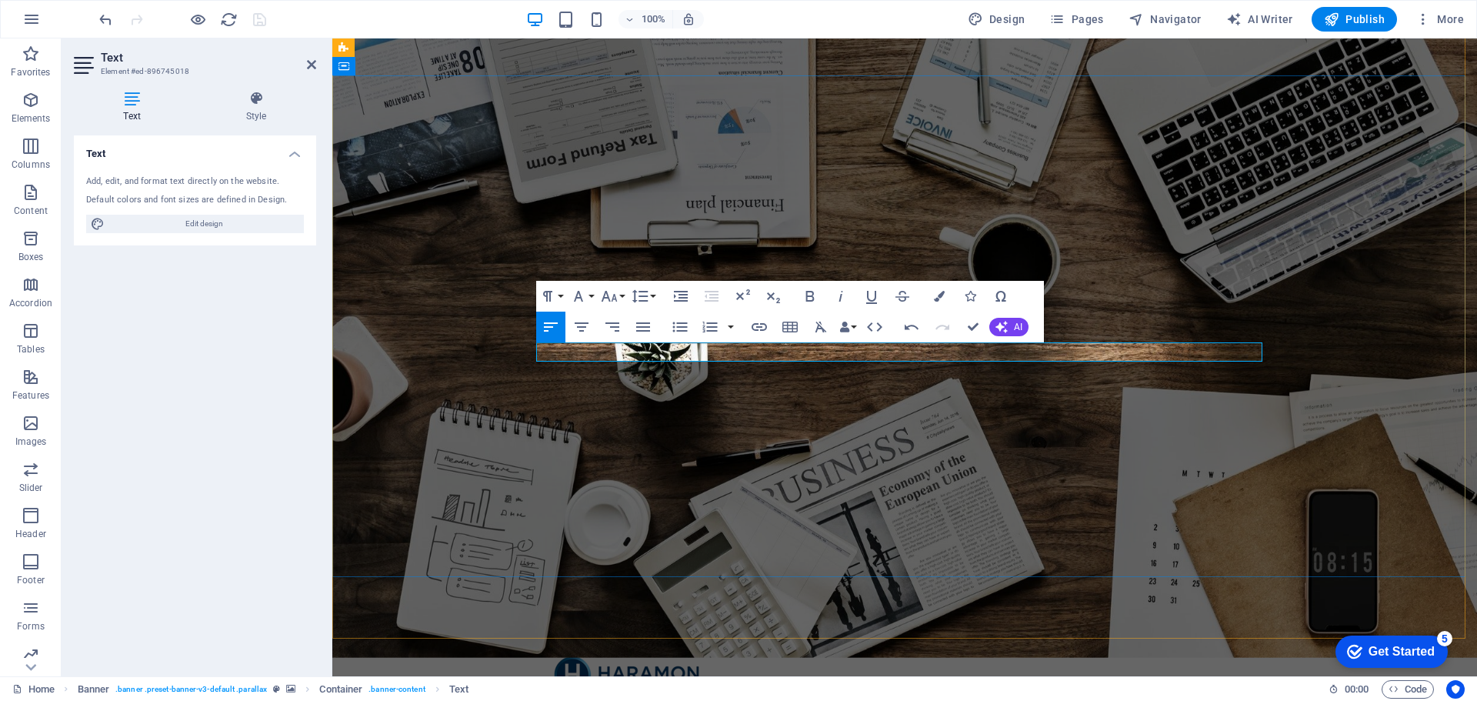
drag, startPoint x: 665, startPoint y: 355, endPoint x: 505, endPoint y: 347, distance: 160.2
click at [938, 296] on icon "button" at bounding box center [939, 296] width 11 height 11
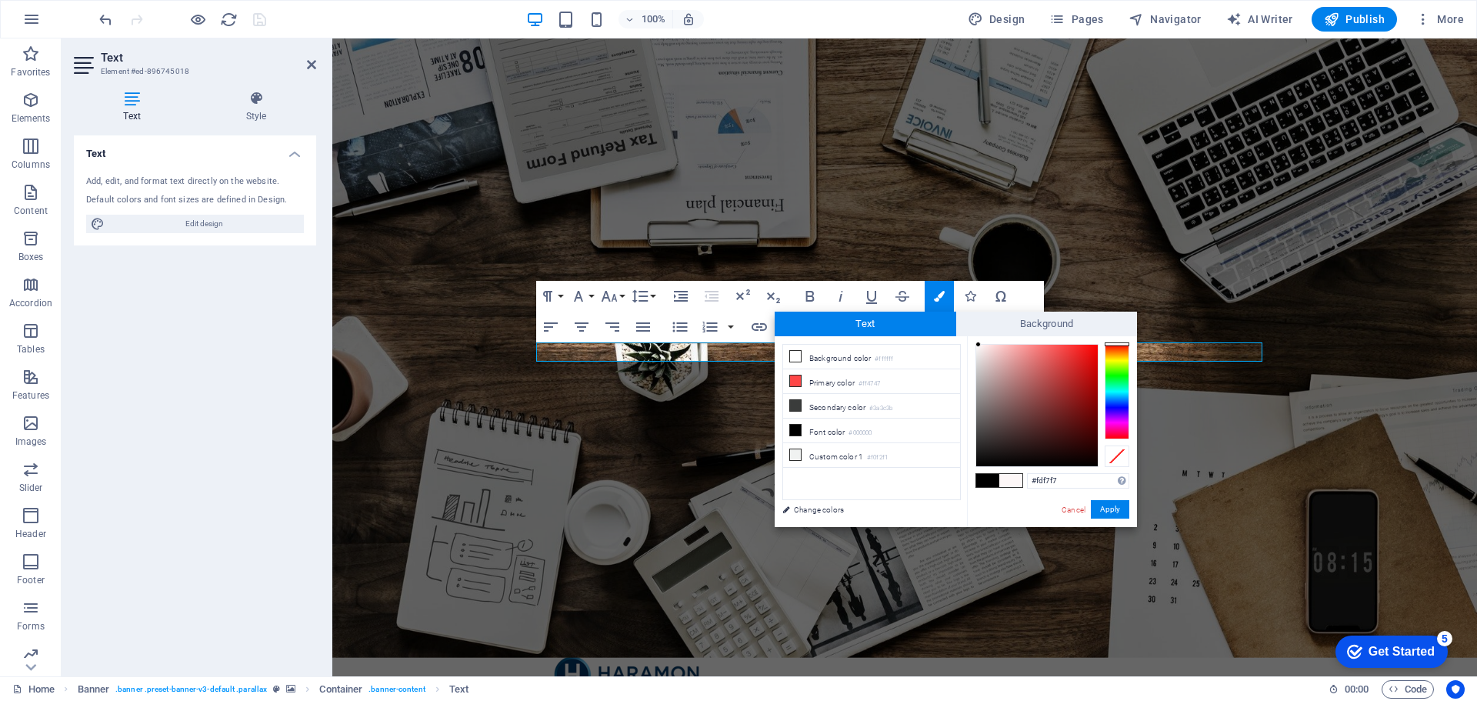
click at [979, 345] on div at bounding box center [1037, 406] width 122 height 122
type input "#fdfdfd"
click at [976, 345] on div at bounding box center [975, 344] width 5 height 5
click at [1103, 502] on button "Apply" at bounding box center [1110, 509] width 38 height 18
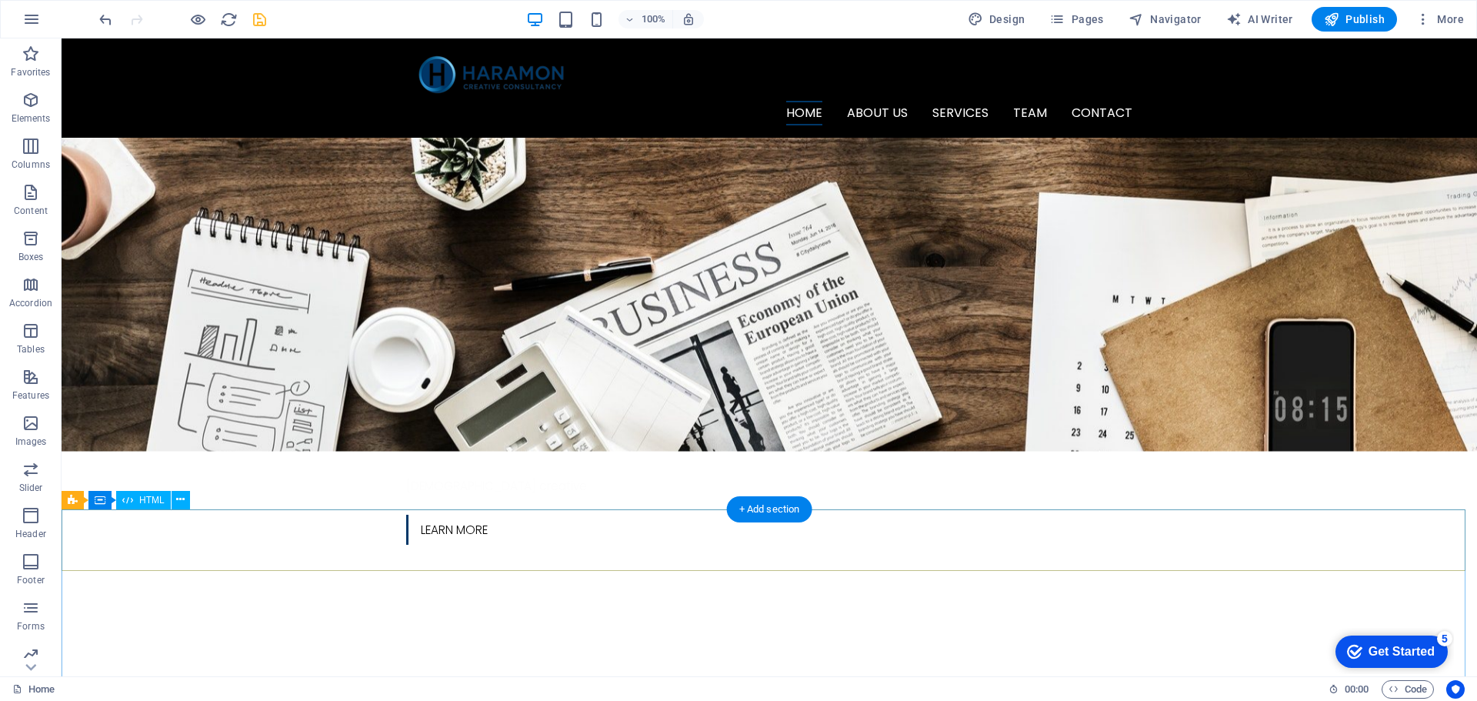
scroll to position [422, 0]
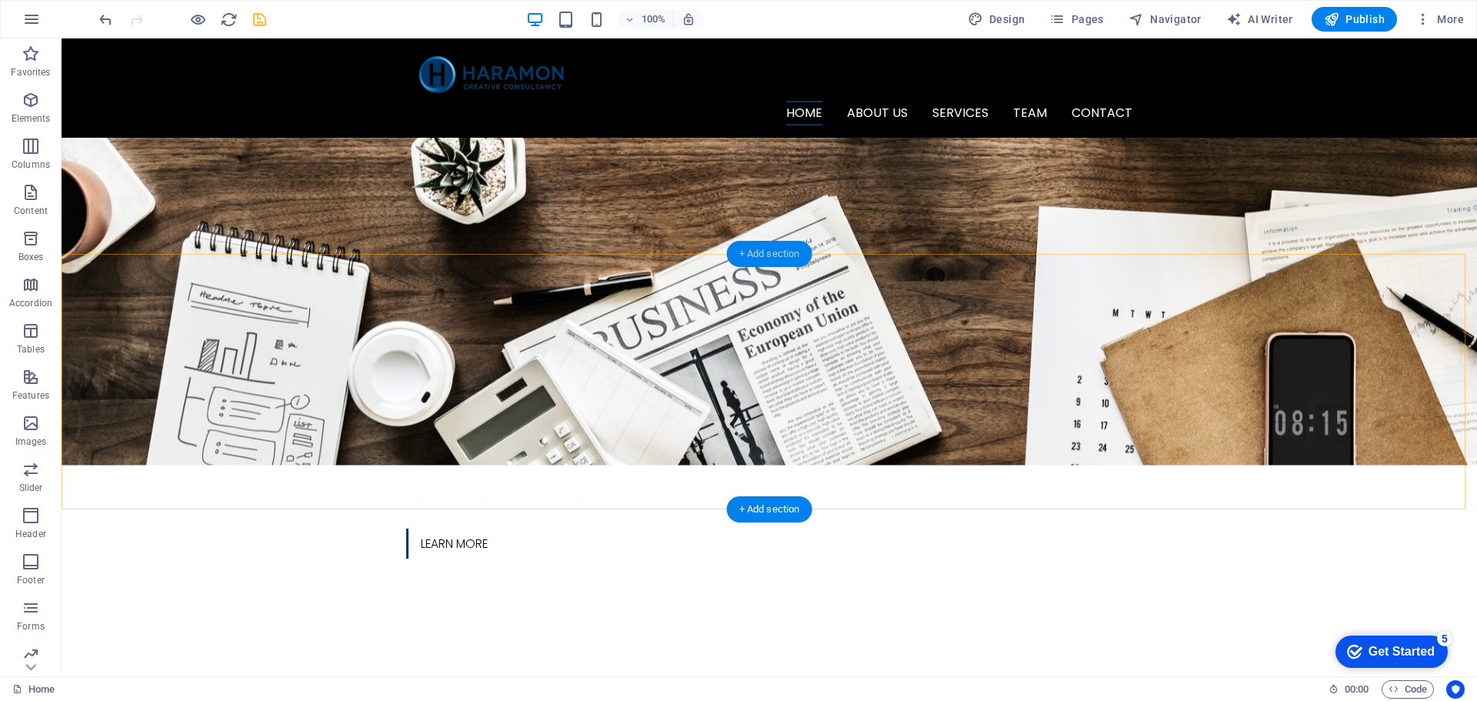
click at [759, 257] on div "+ Add section" at bounding box center [769, 254] width 85 height 26
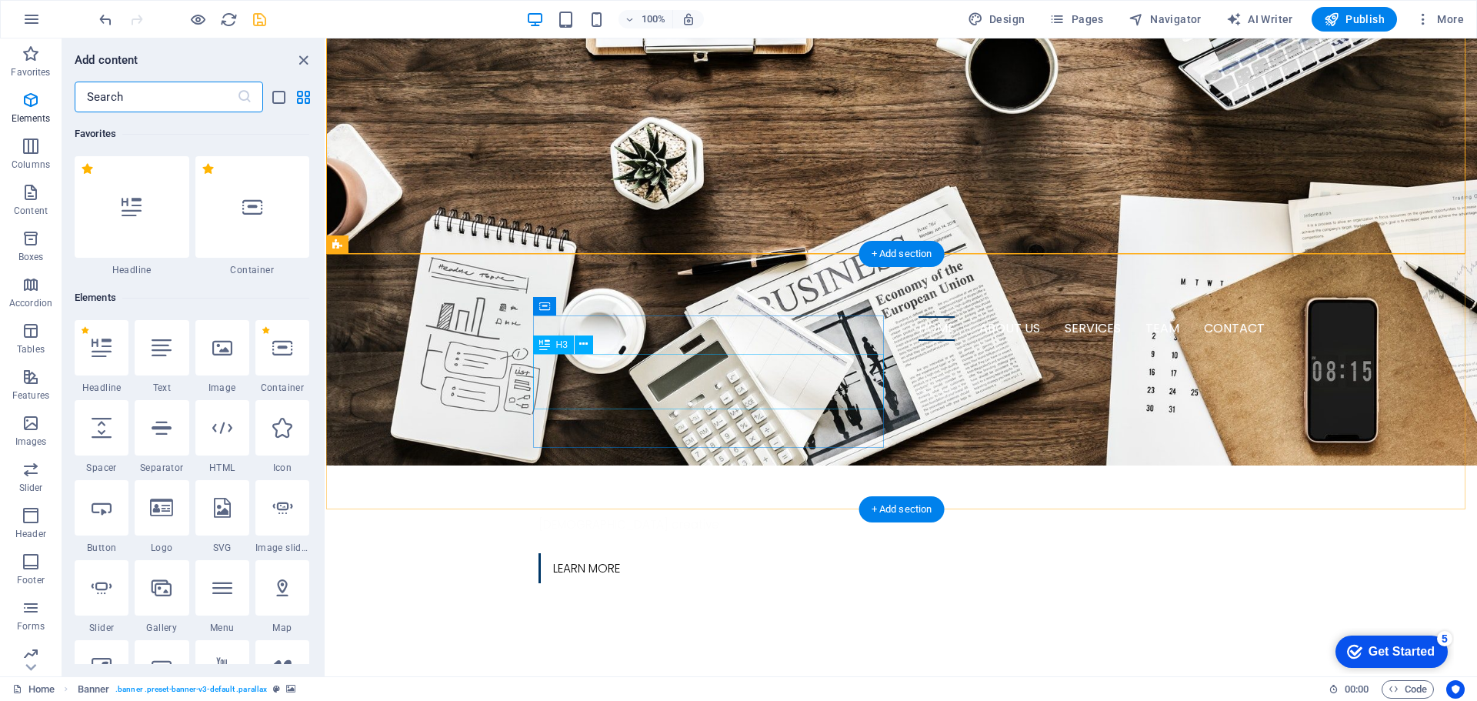
scroll to position [2692, 0]
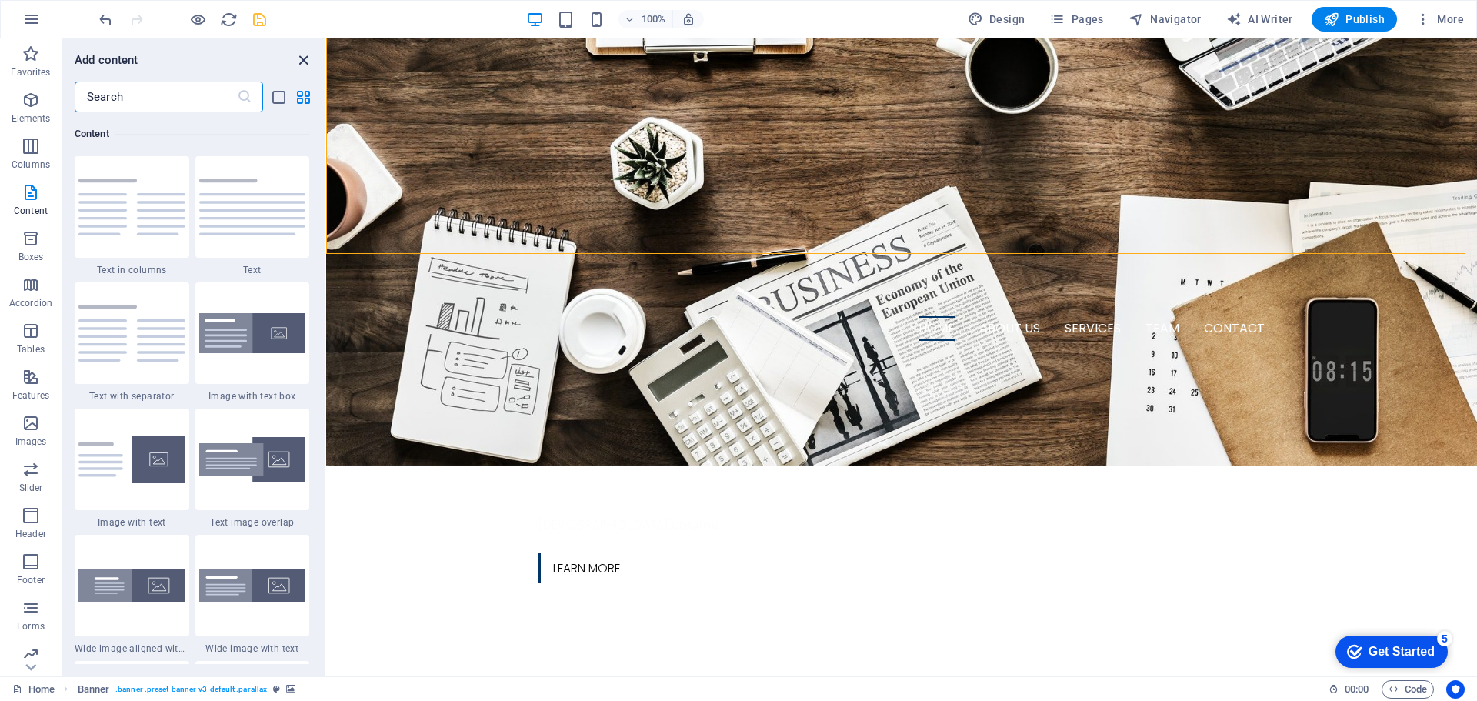
click at [299, 63] on icon "close panel" at bounding box center [304, 61] width 18 height 18
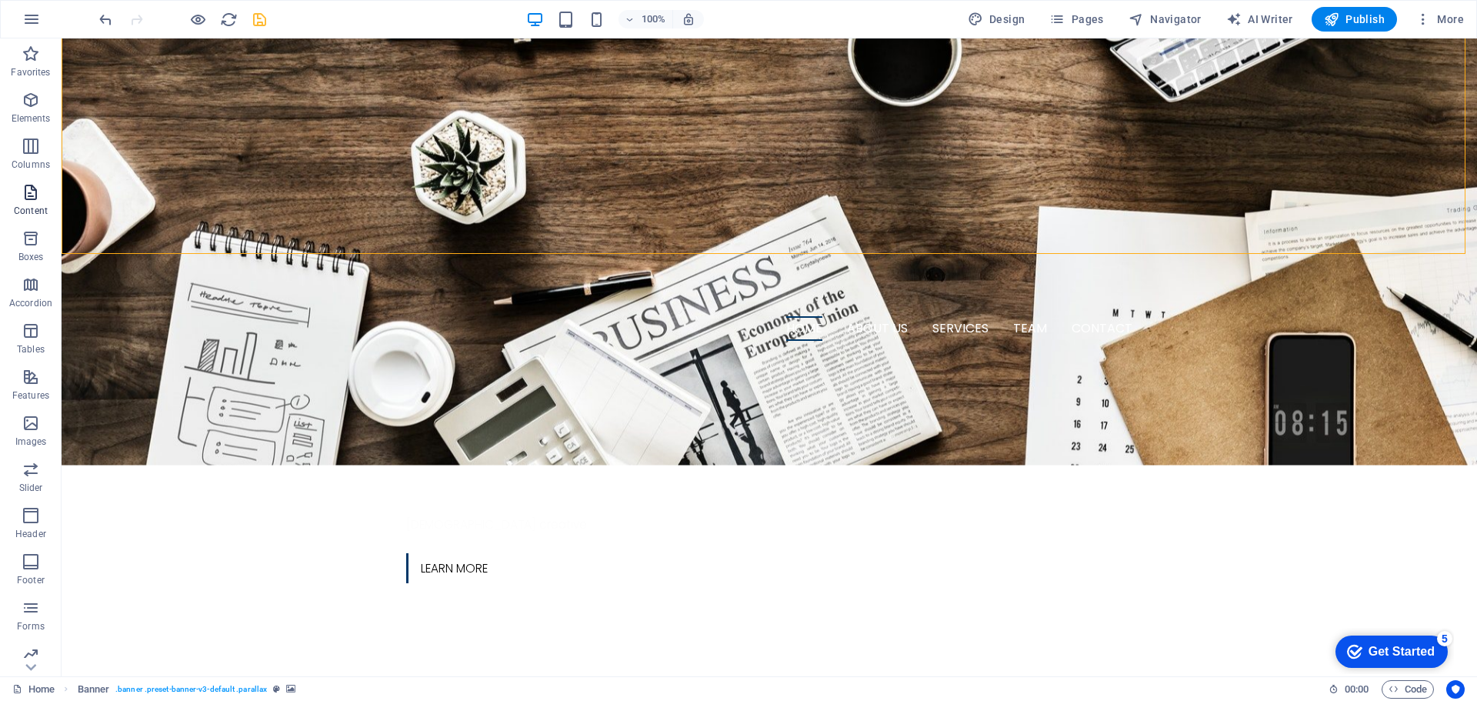
click at [22, 196] on icon "button" at bounding box center [31, 192] width 18 height 18
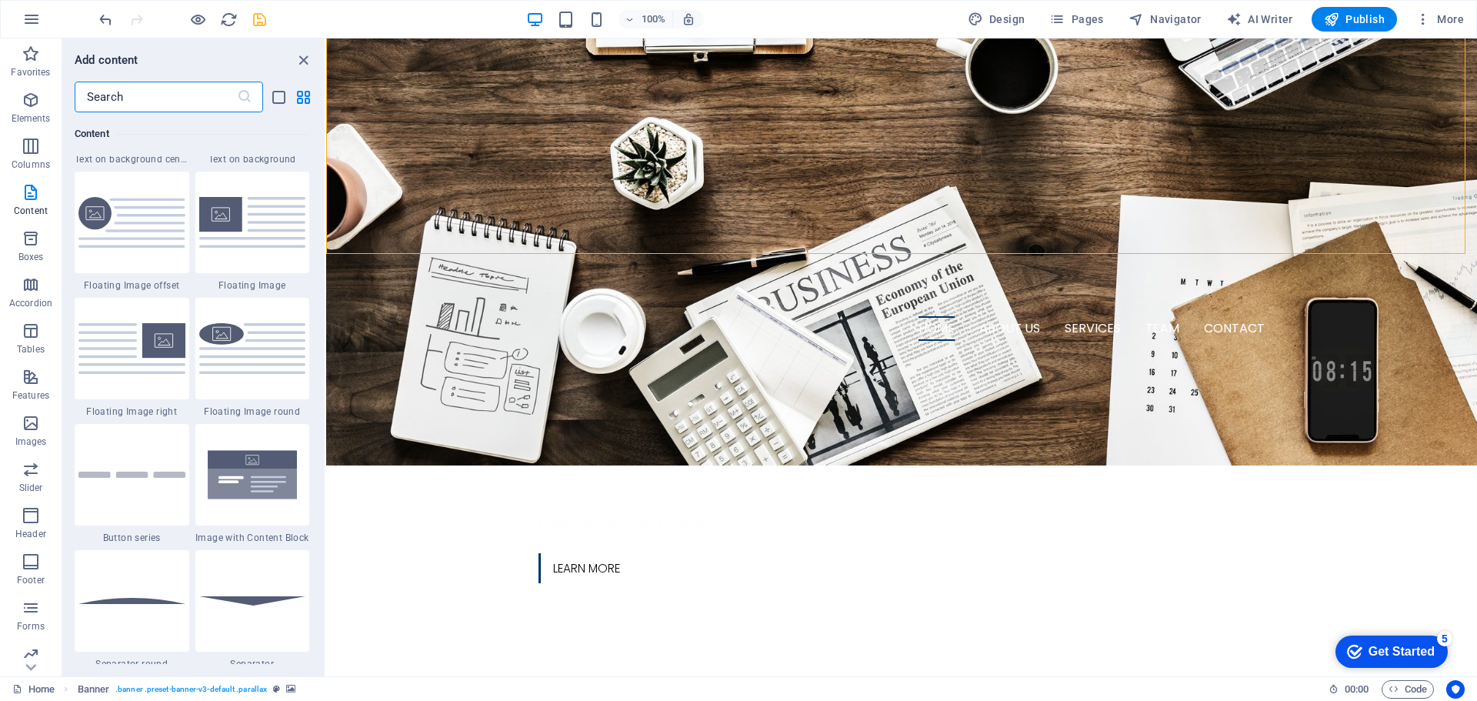
scroll to position [3616, 0]
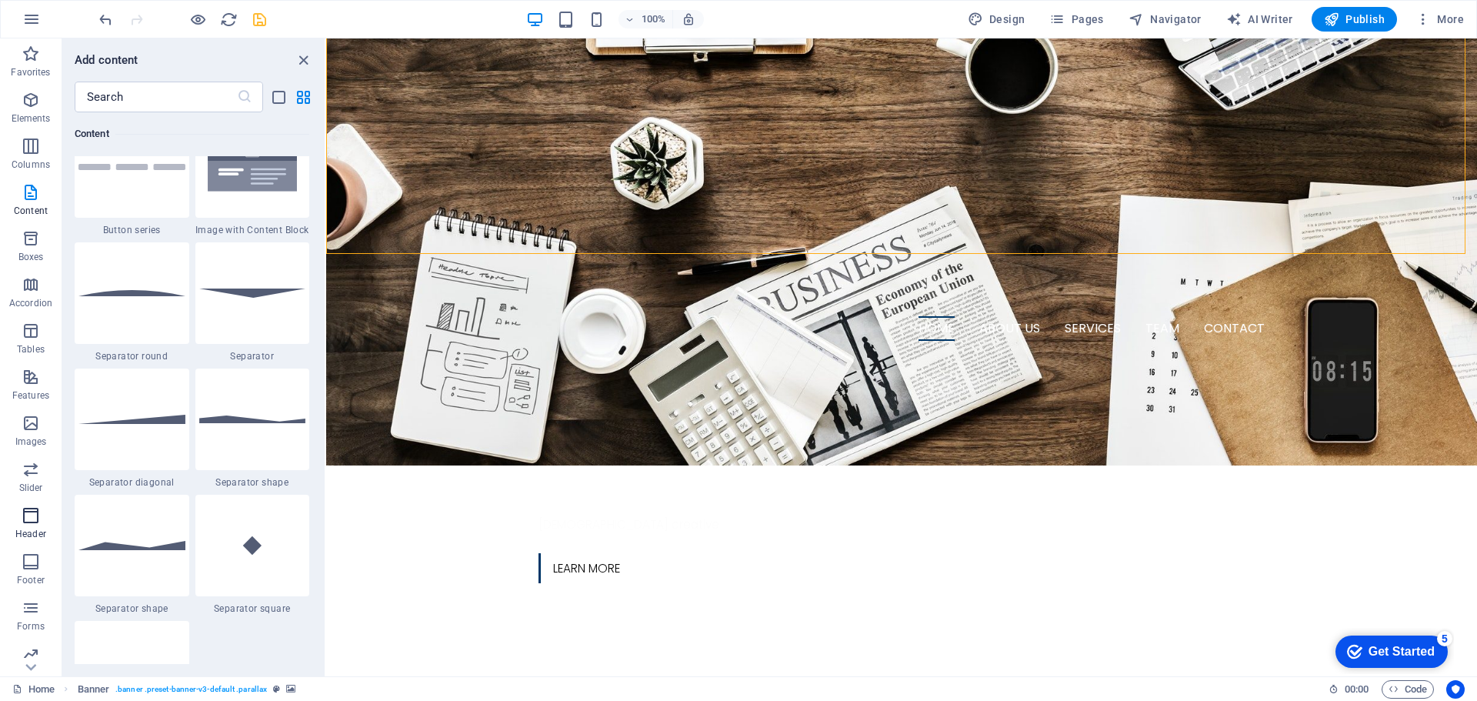
click at [25, 518] on icon "button" at bounding box center [31, 515] width 18 height 18
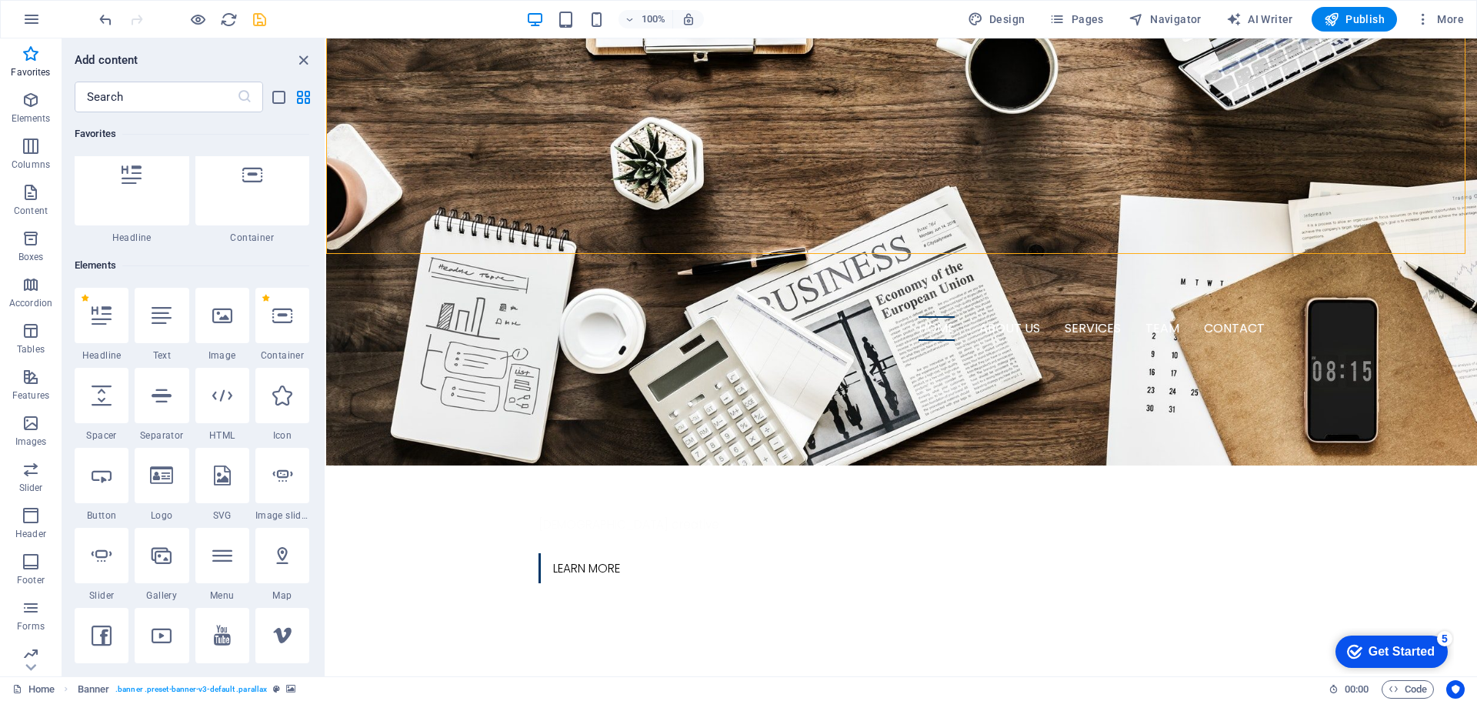
scroll to position [0, 0]
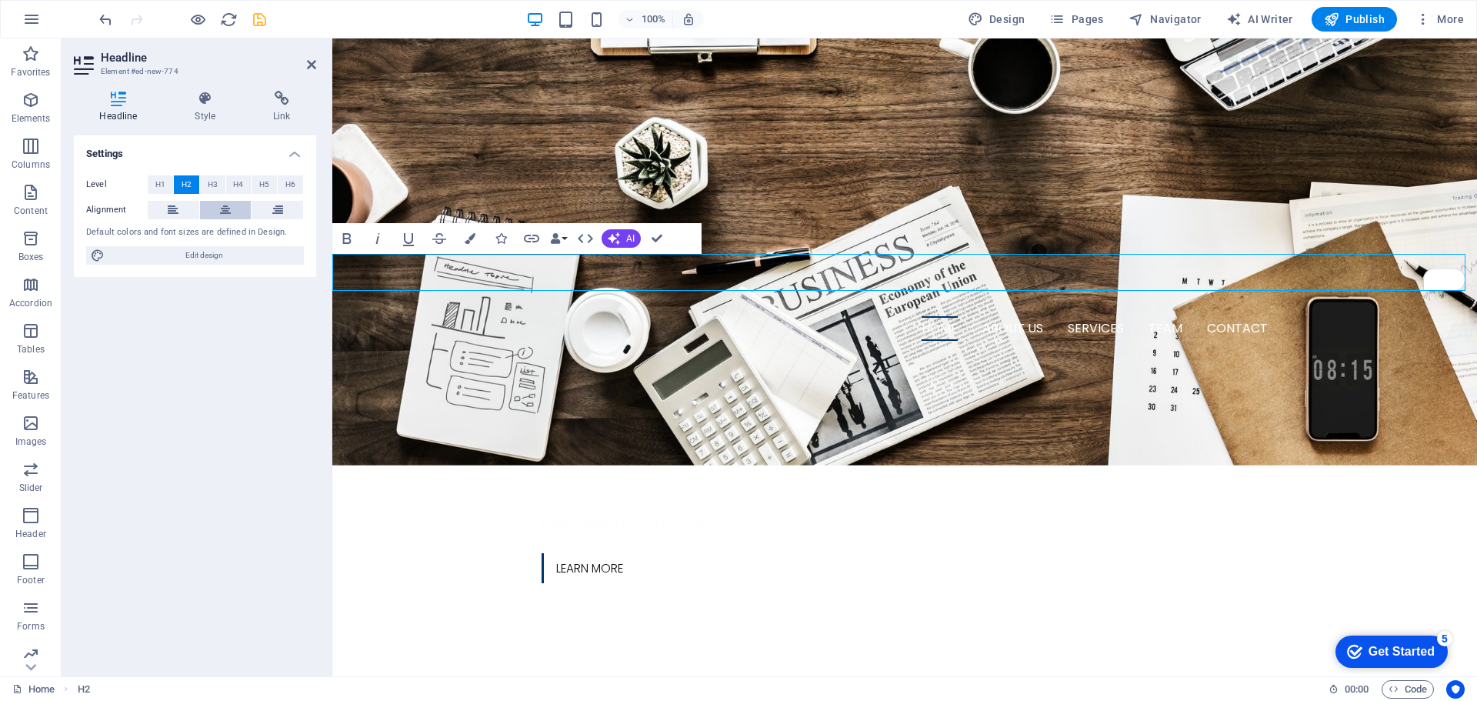
click at [229, 213] on icon at bounding box center [225, 210] width 11 height 18
drag, startPoint x: 896, startPoint y: 272, endPoint x: 779, endPoint y: 281, distance: 117.3
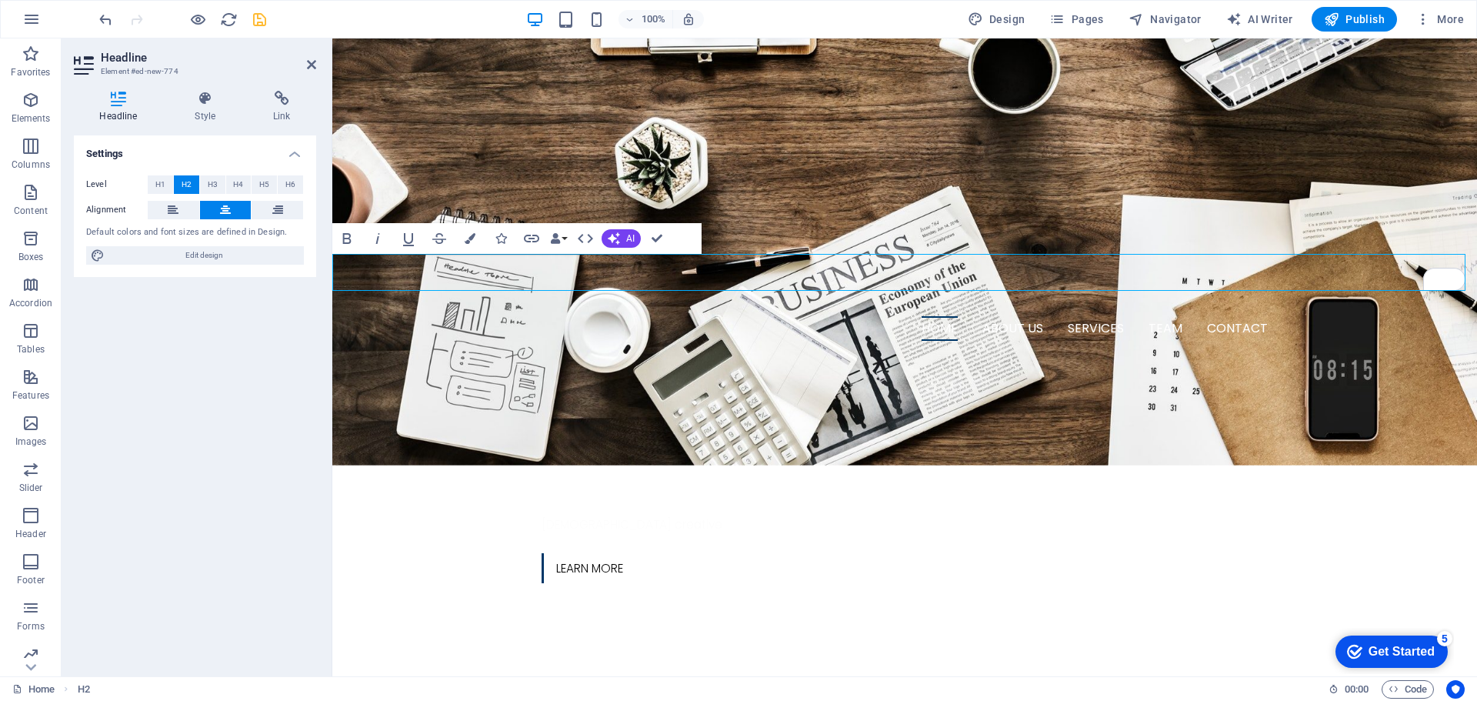
drag, startPoint x: 1016, startPoint y: 268, endPoint x: 760, endPoint y: 272, distance: 256.2
drag, startPoint x: 989, startPoint y: 275, endPoint x: 680, endPoint y: 264, distance: 309.5
click at [462, 240] on button "Colors" at bounding box center [470, 238] width 29 height 31
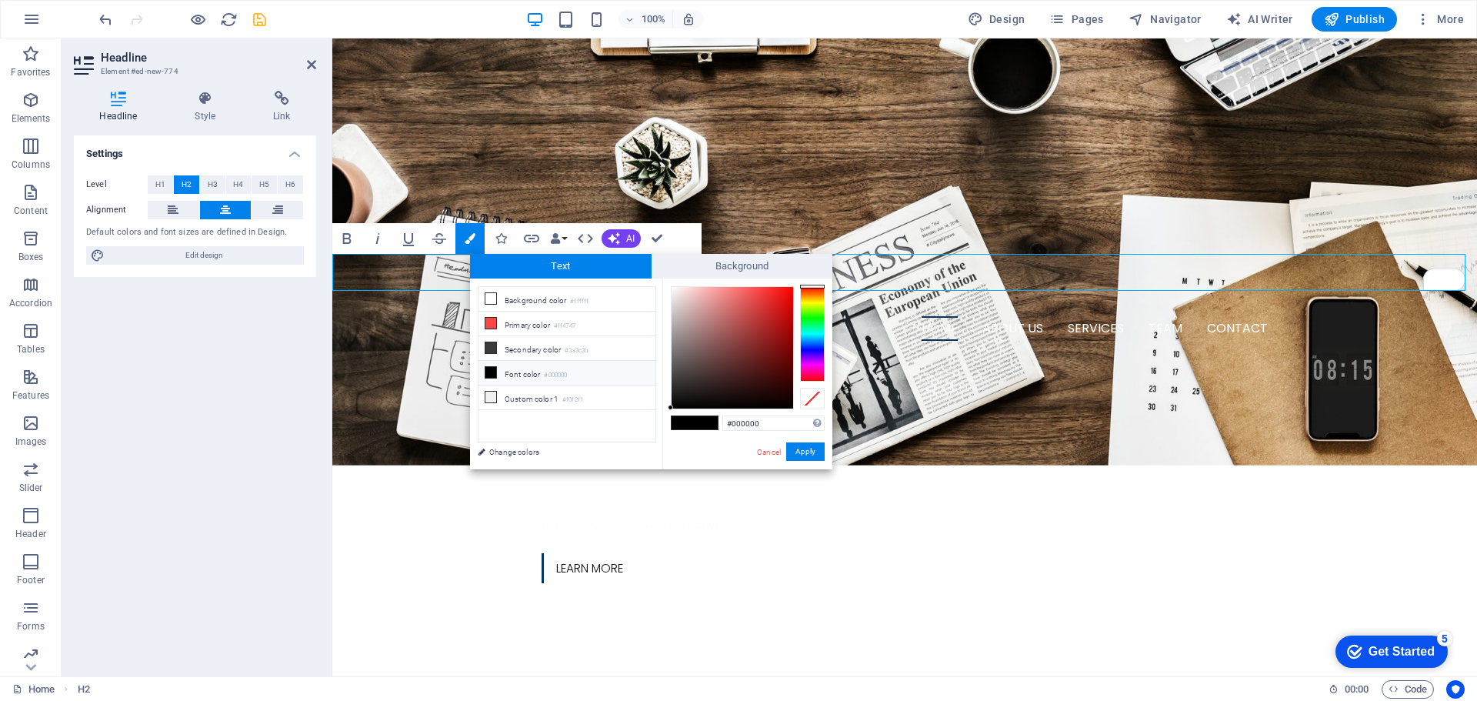
drag, startPoint x: 763, startPoint y: 425, endPoint x: 677, endPoint y: 418, distance: 86.5
click at [677, 418] on div "#000000 Supported formats #0852ed rgb(8, 82, 237) rgba(8, 82, 237, 90%) hsv(221…" at bounding box center [747, 486] width 170 height 414
type input "#003768"
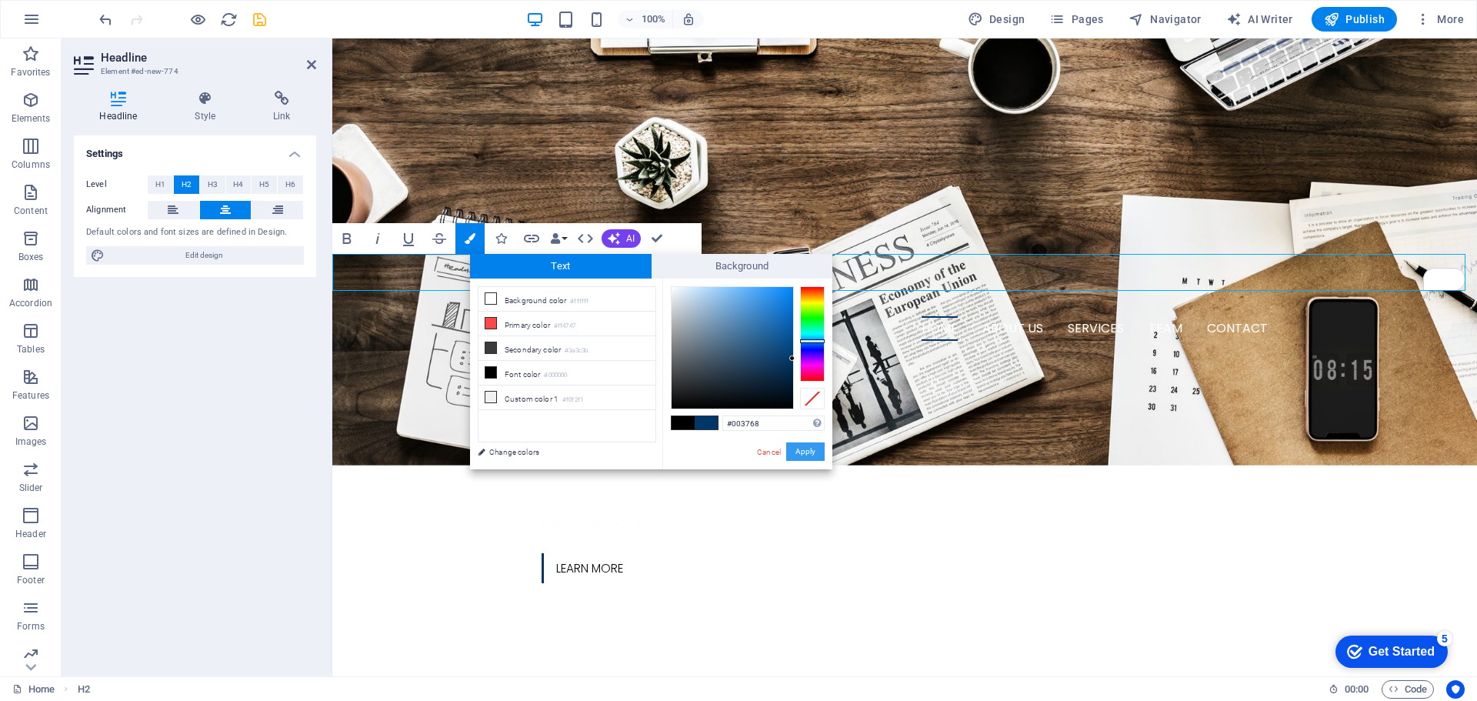
click at [811, 452] on button "Apply" at bounding box center [805, 451] width 38 height 18
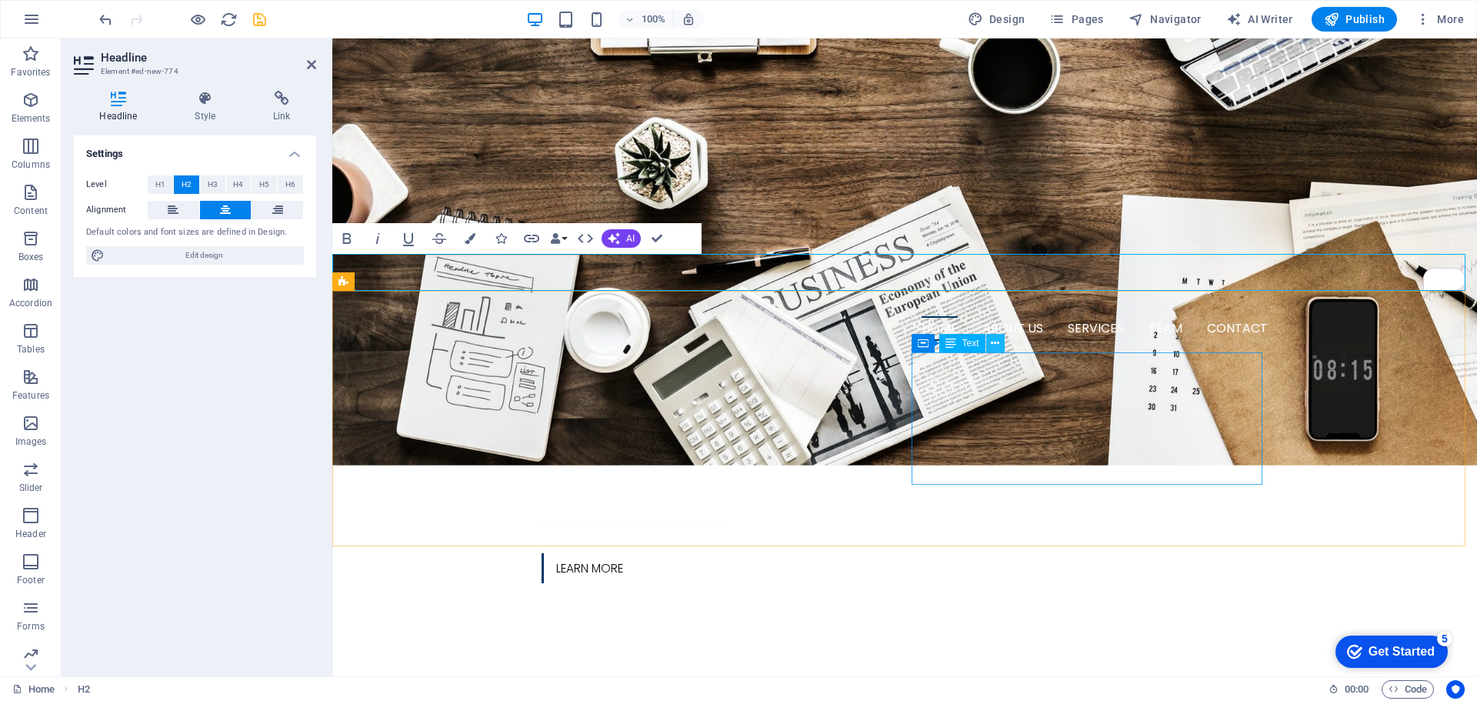
drag, startPoint x: 1006, startPoint y: 344, endPoint x: 997, endPoint y: 349, distance: 10.3
click at [1000, 347] on div "Container Text" at bounding box center [963, 343] width 103 height 19
click at [995, 349] on icon at bounding box center [995, 343] width 8 height 16
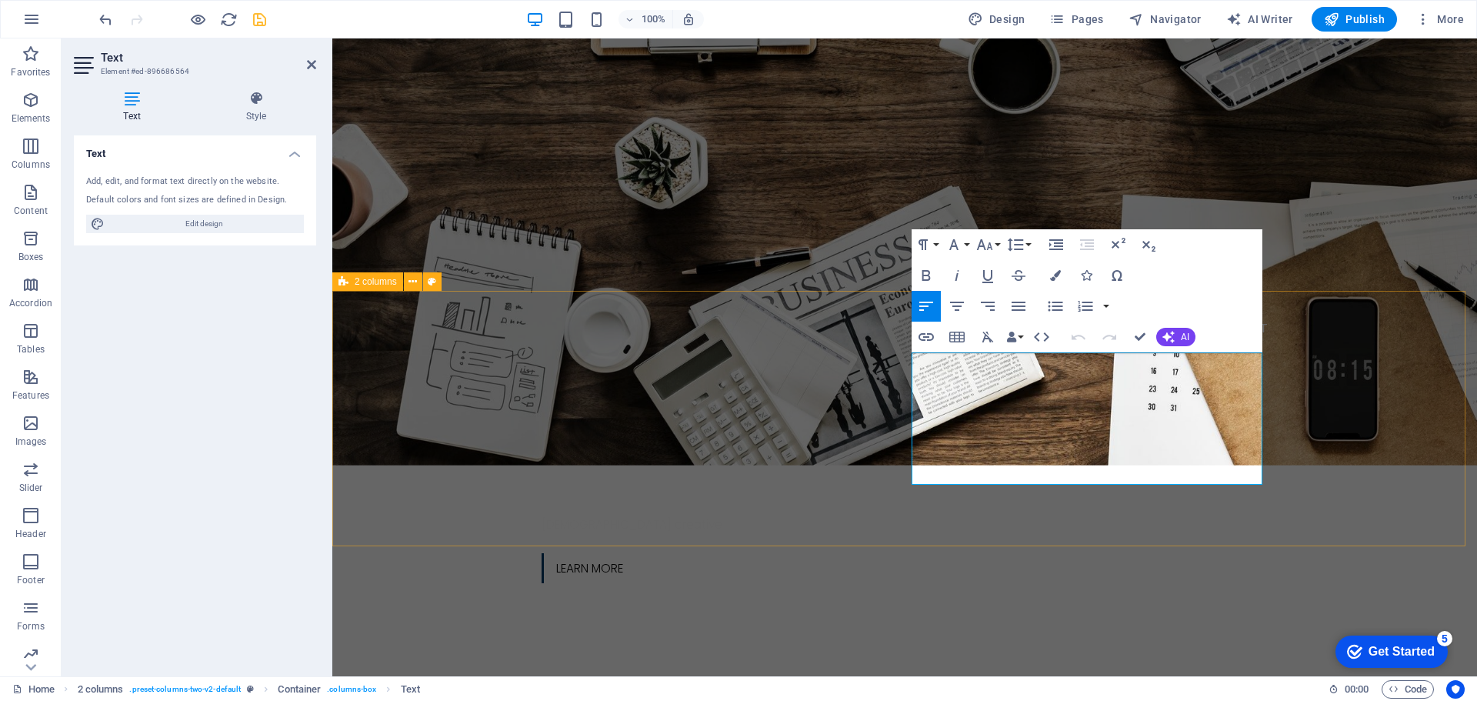
drag, startPoint x: 1083, startPoint y: 464, endPoint x: 1244, endPoint y: 374, distance: 184.3
click at [1061, 264] on button "Colors" at bounding box center [1055, 275] width 29 height 31
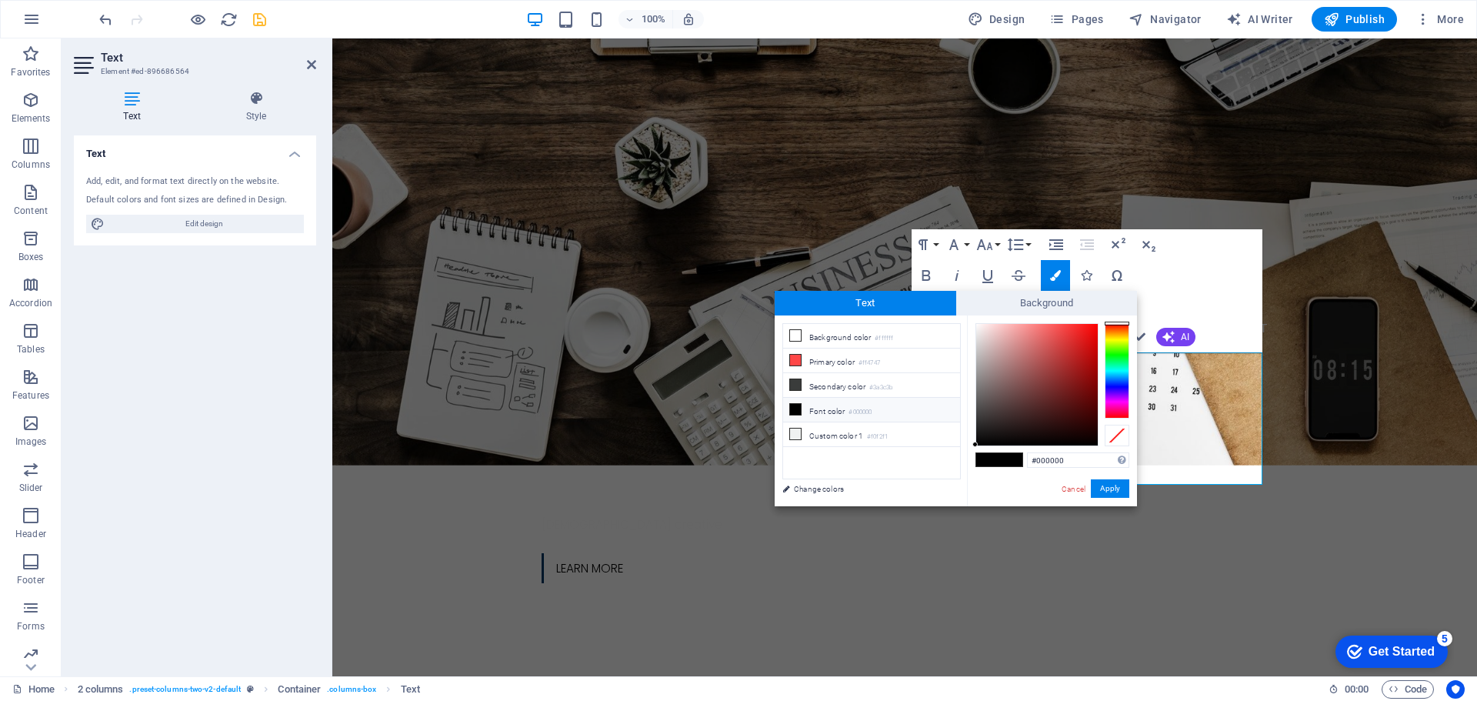
drag, startPoint x: 1066, startPoint y: 462, endPoint x: 962, endPoint y: 446, distance: 105.2
click at [969, 452] on div "#000000 Supported formats #0852ed rgb(8, 82, 237) rgba(8, 82, 237, 90%) hsv(221…" at bounding box center [1052, 522] width 170 height 414
type input "#003768"
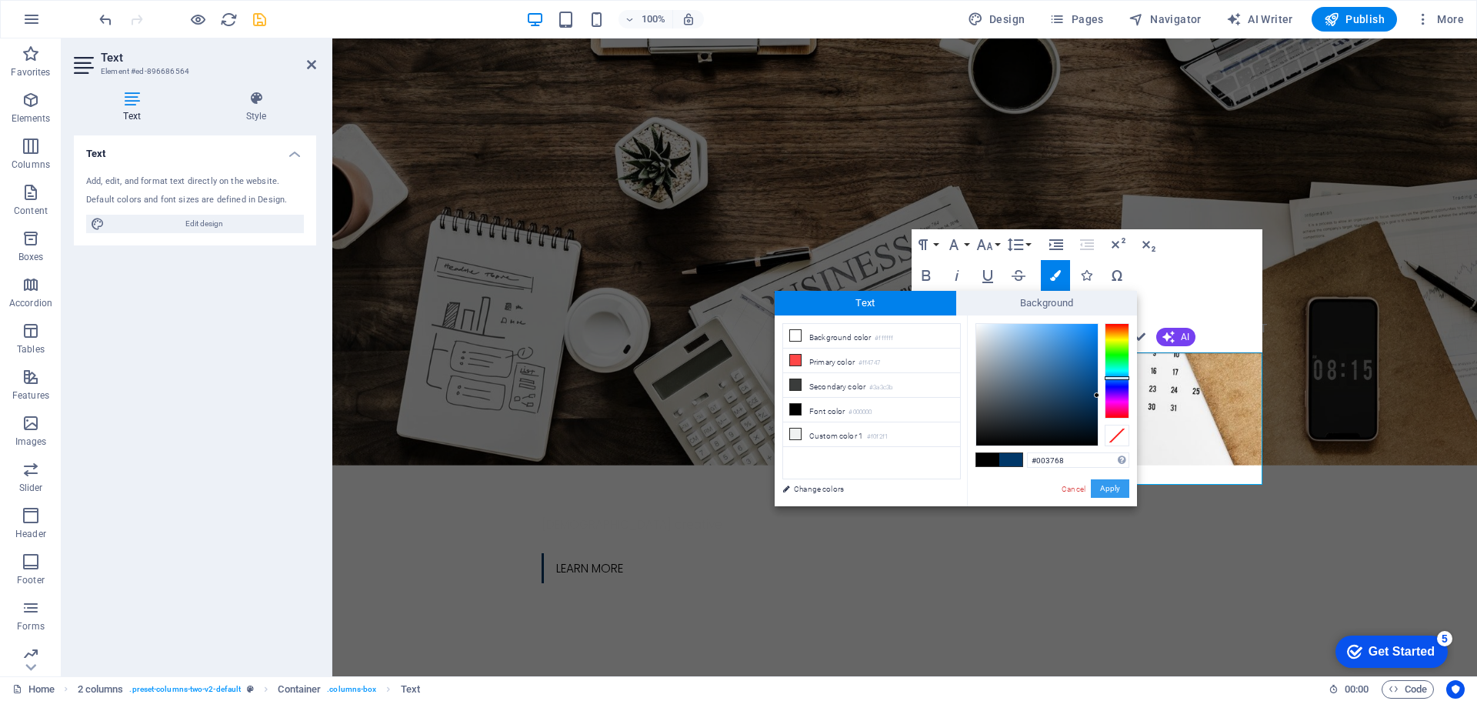
click at [1115, 482] on button "Apply" at bounding box center [1110, 488] width 38 height 18
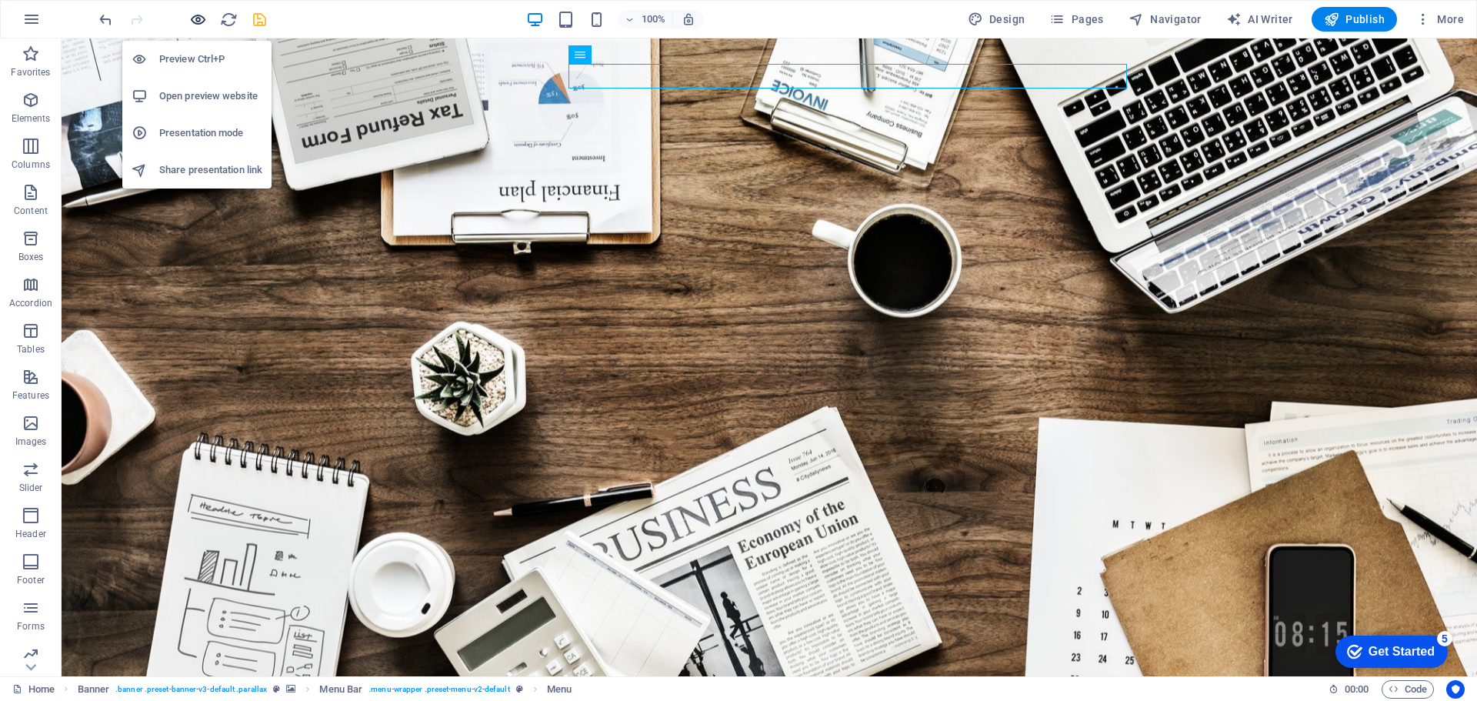
click at [196, 15] on icon "button" at bounding box center [198, 20] width 18 height 18
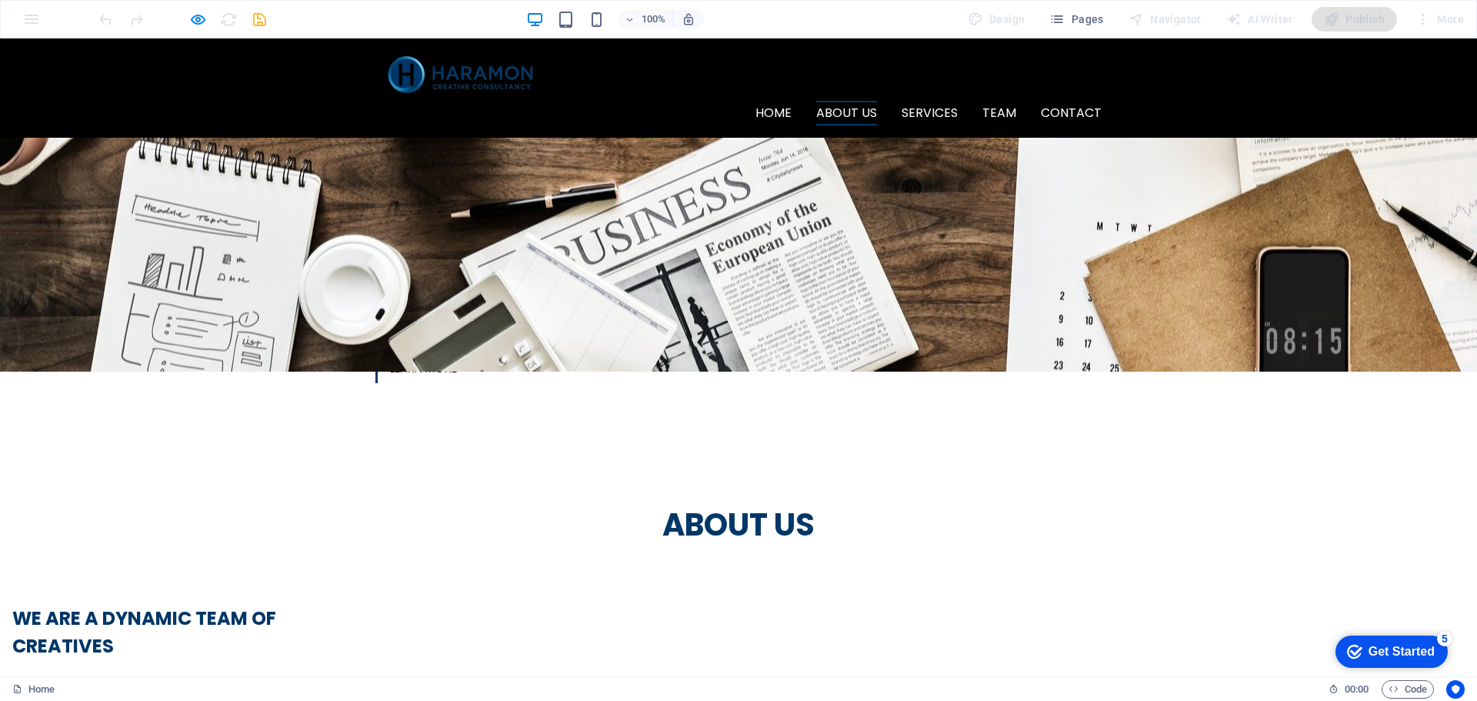
scroll to position [444, 0]
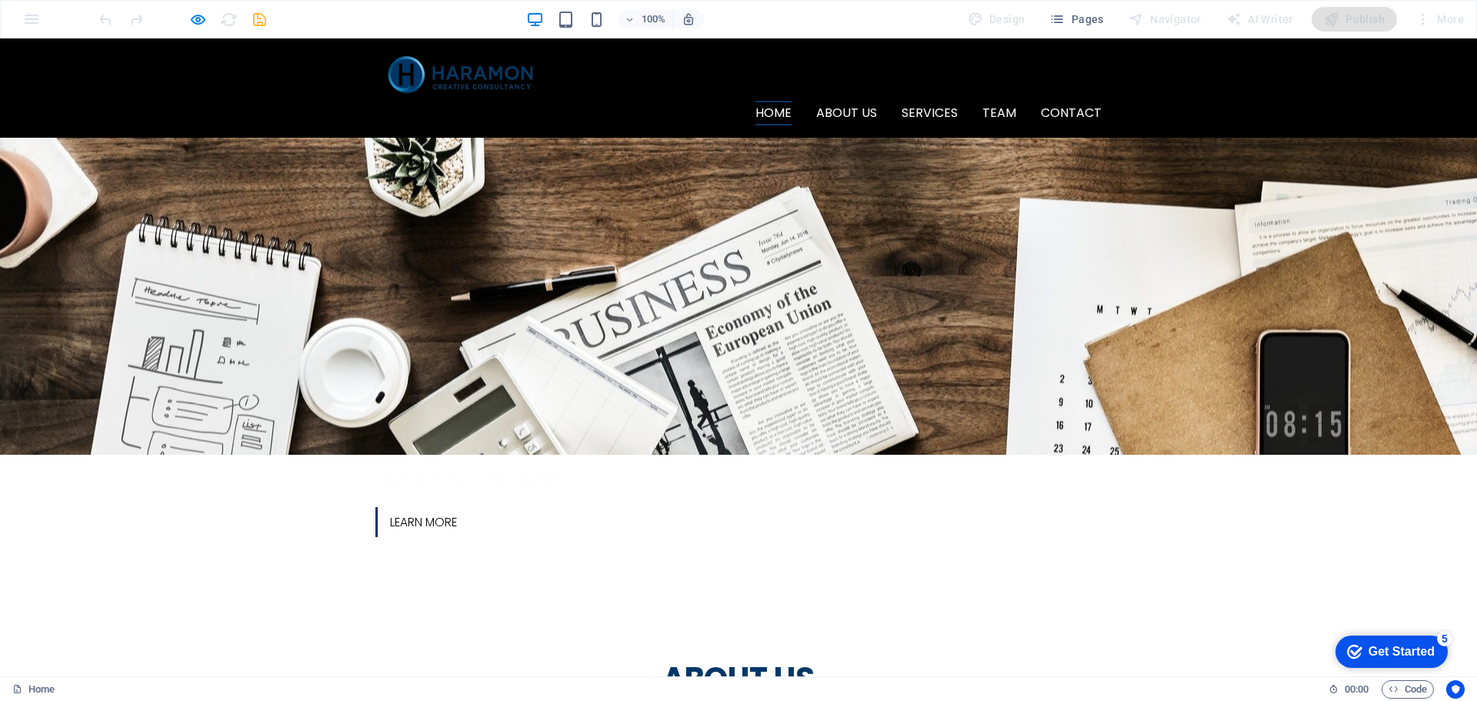
click at [740, 657] on span "About us" at bounding box center [738, 678] width 152 height 43
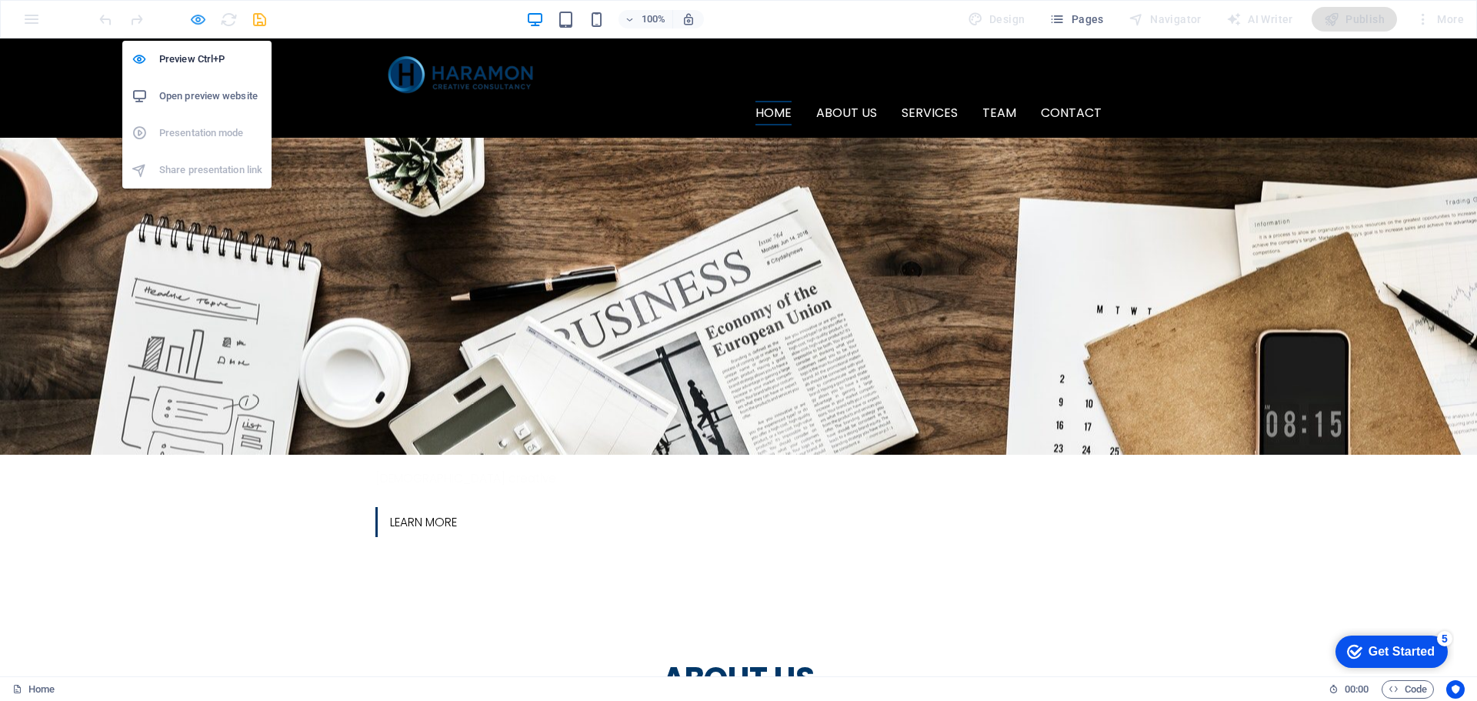
click at [202, 22] on icon "button" at bounding box center [198, 20] width 18 height 18
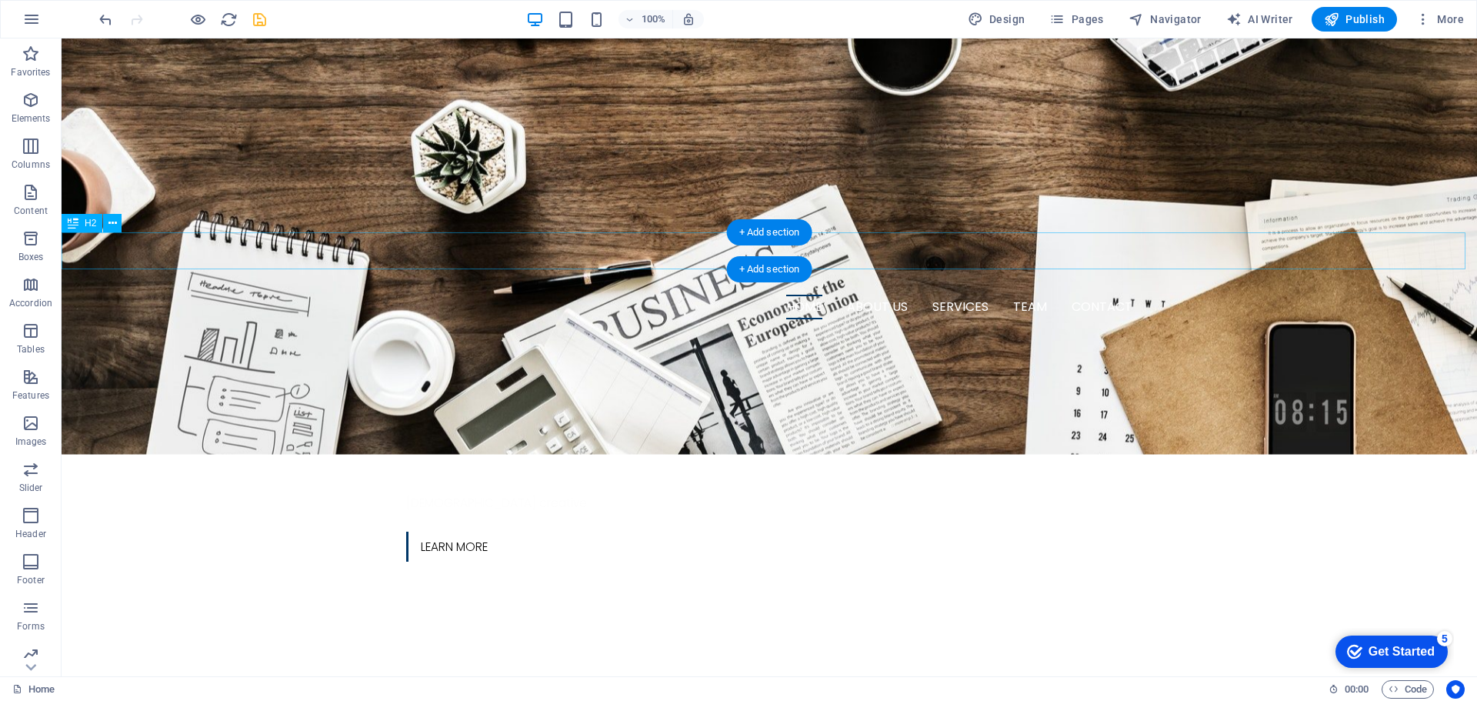
click at [797, 685] on div "About us" at bounding box center [770, 703] width 1416 height 37
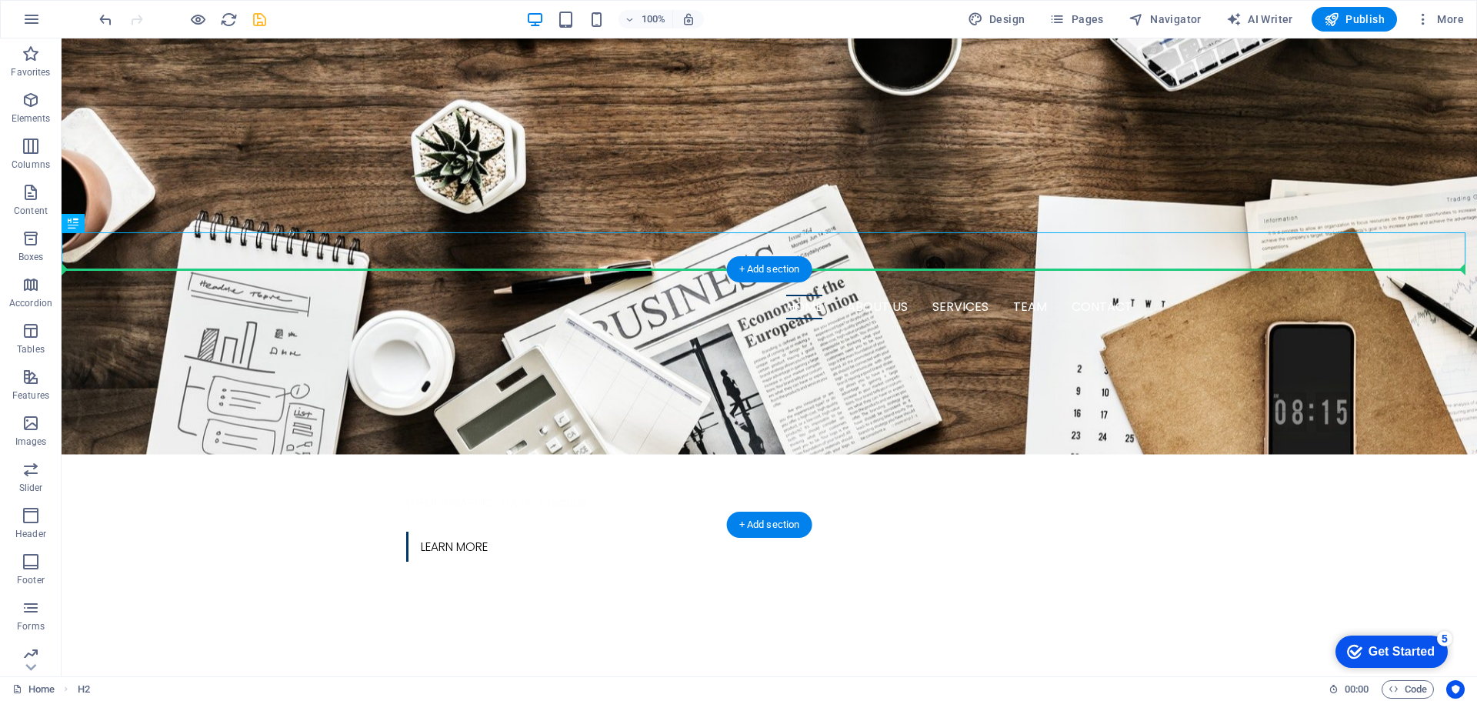
drag, startPoint x: 812, startPoint y: 245, endPoint x: 853, endPoint y: 316, distance: 82.1
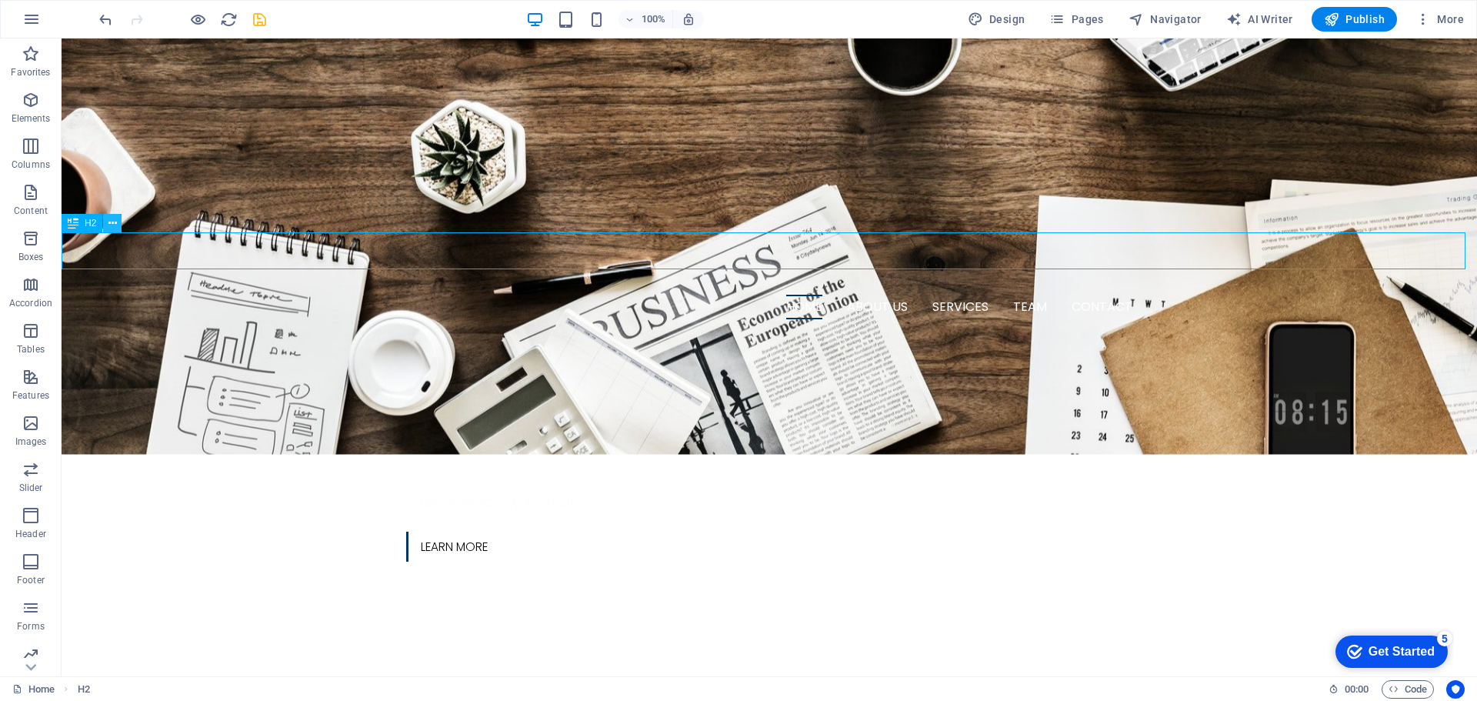
click at [110, 223] on icon at bounding box center [112, 223] width 8 height 16
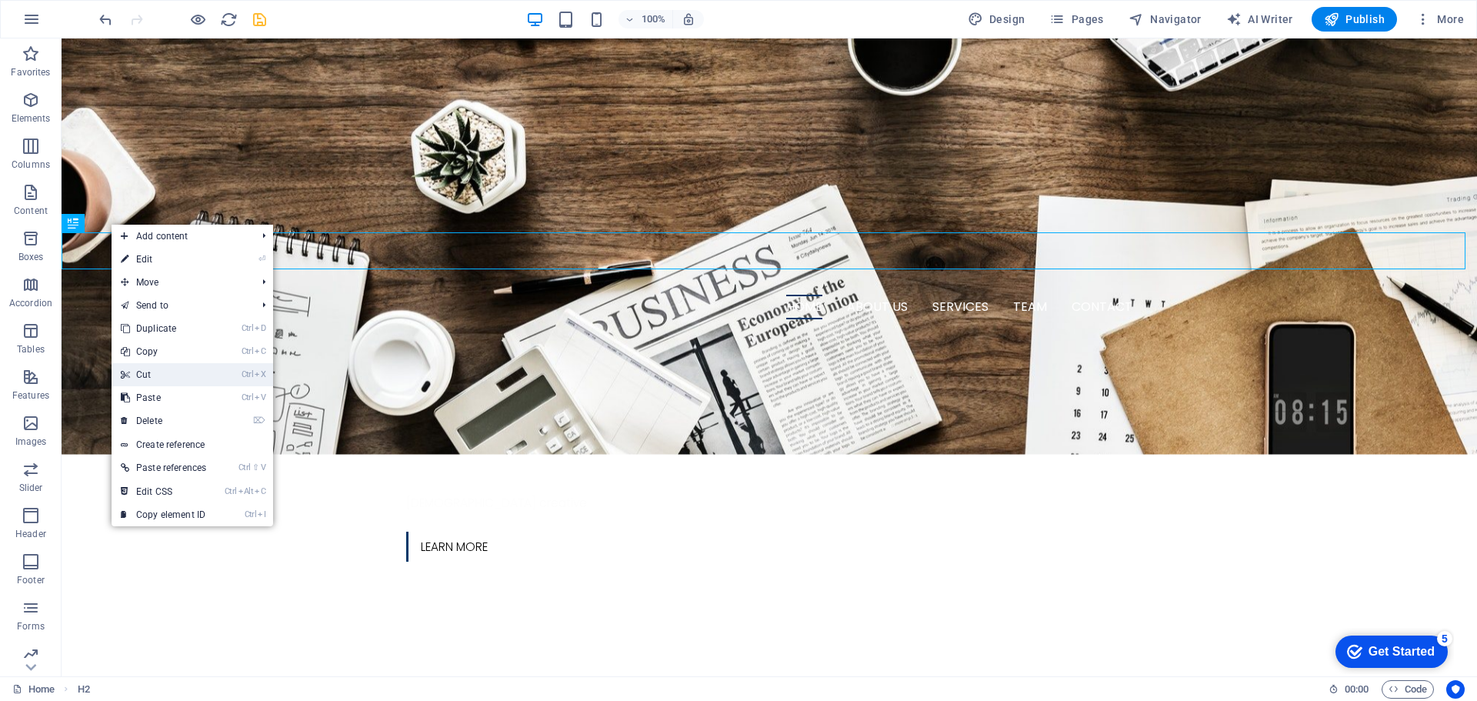
click at [143, 369] on link "Ctrl X Cut" at bounding box center [164, 374] width 104 height 23
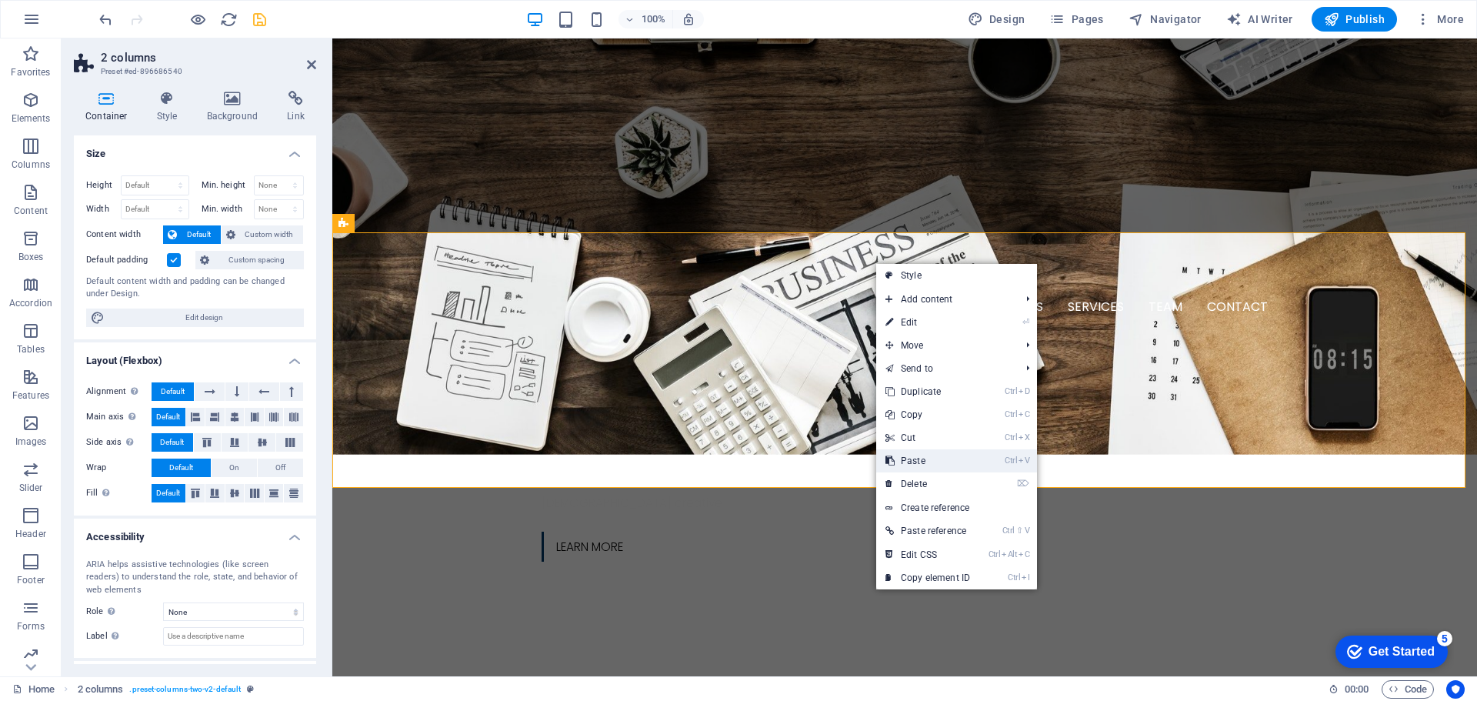
drag, startPoint x: 923, startPoint y: 466, endPoint x: 590, endPoint y: 422, distance: 336.0
click at [923, 466] on link "Ctrl V Paste" at bounding box center [927, 460] width 103 height 23
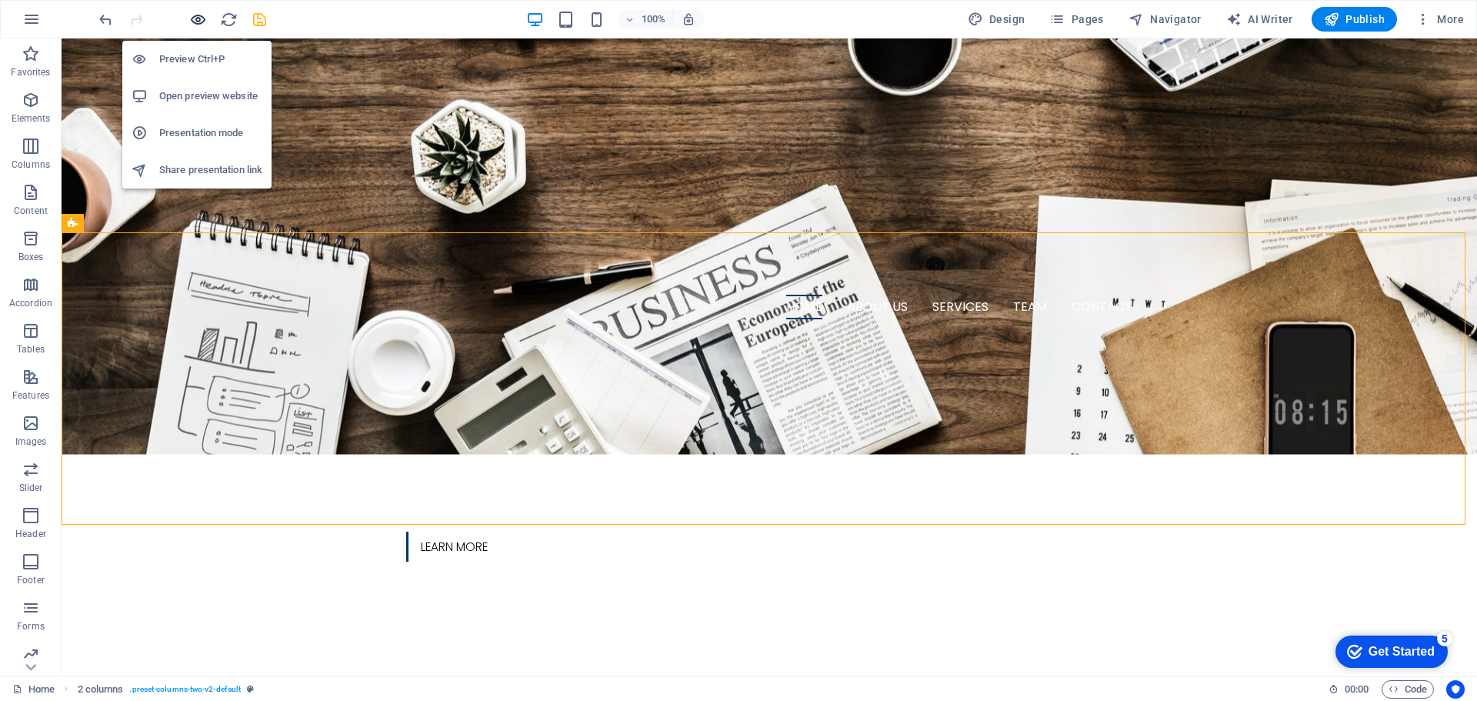
click at [199, 22] on icon "button" at bounding box center [198, 20] width 18 height 18
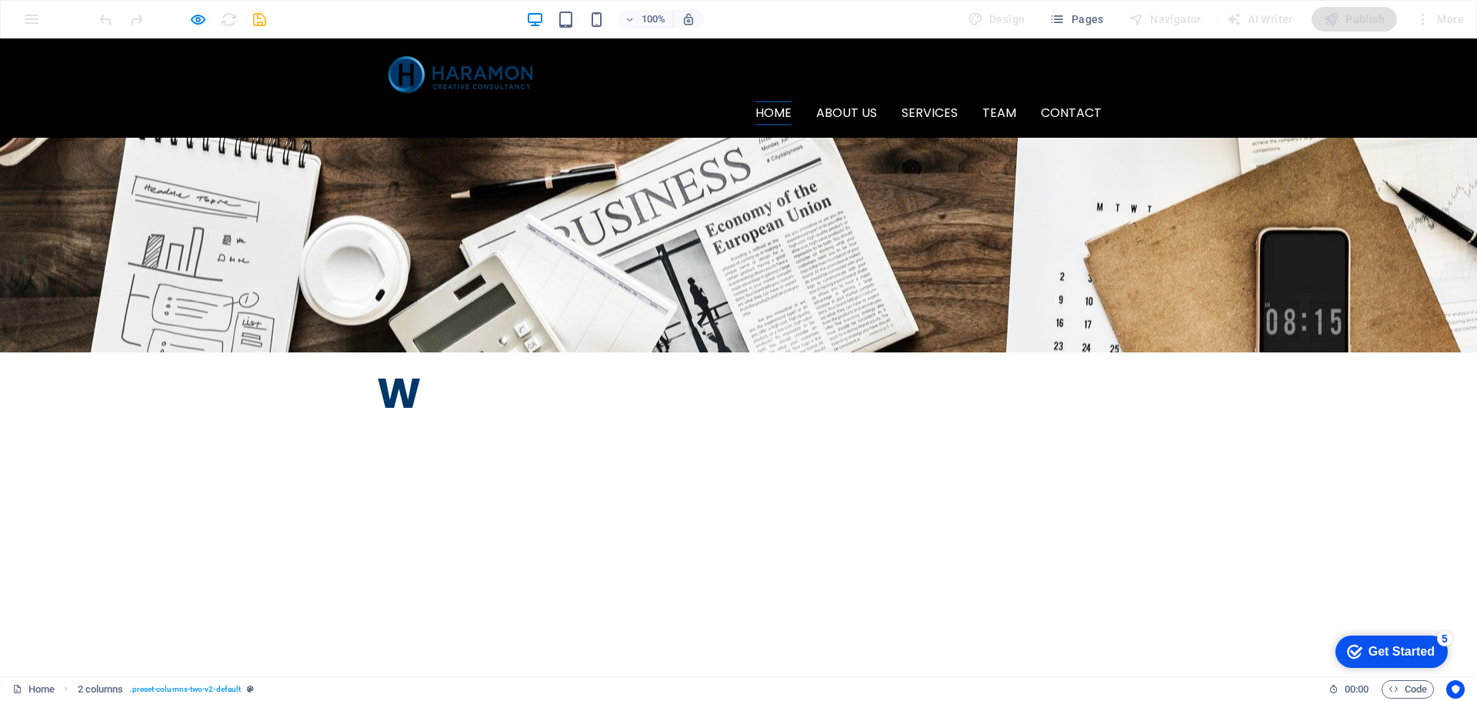
scroll to position [0, 0]
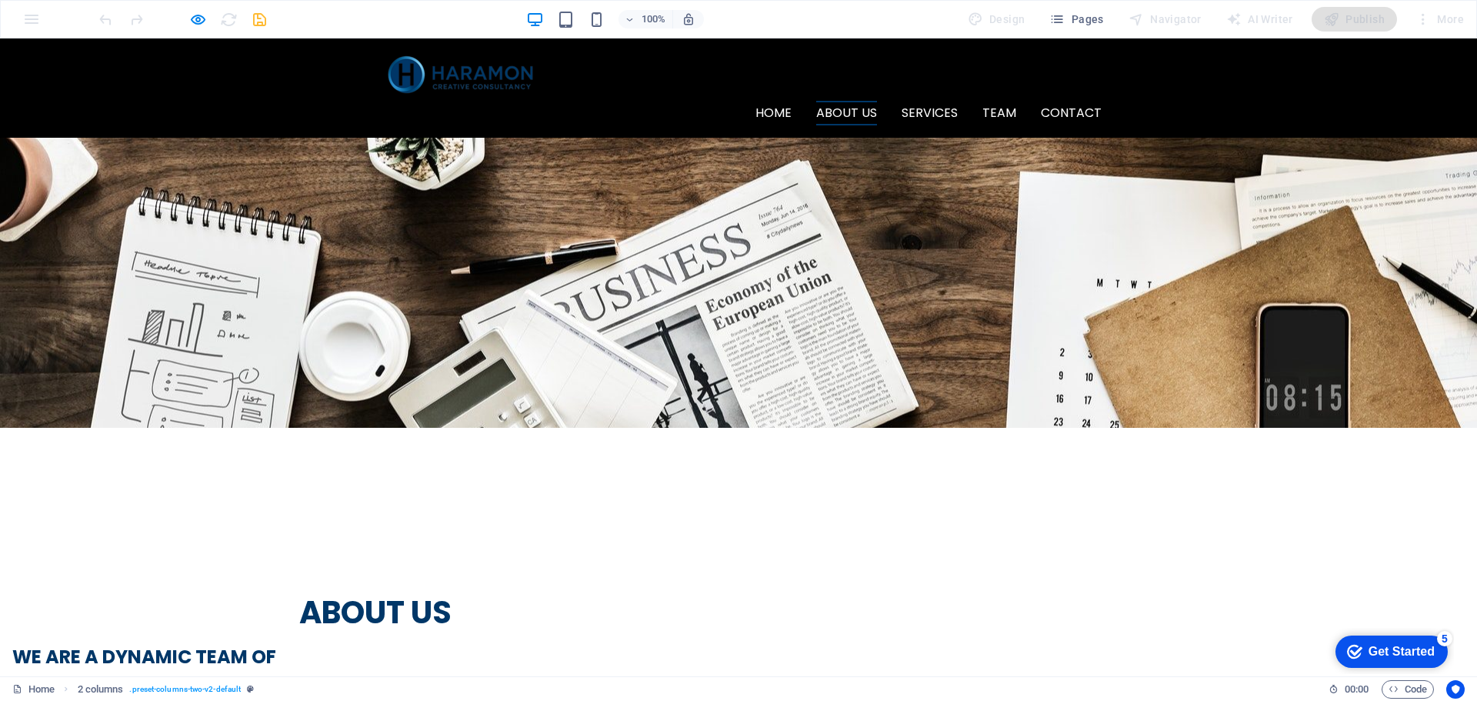
scroll to position [407, 0]
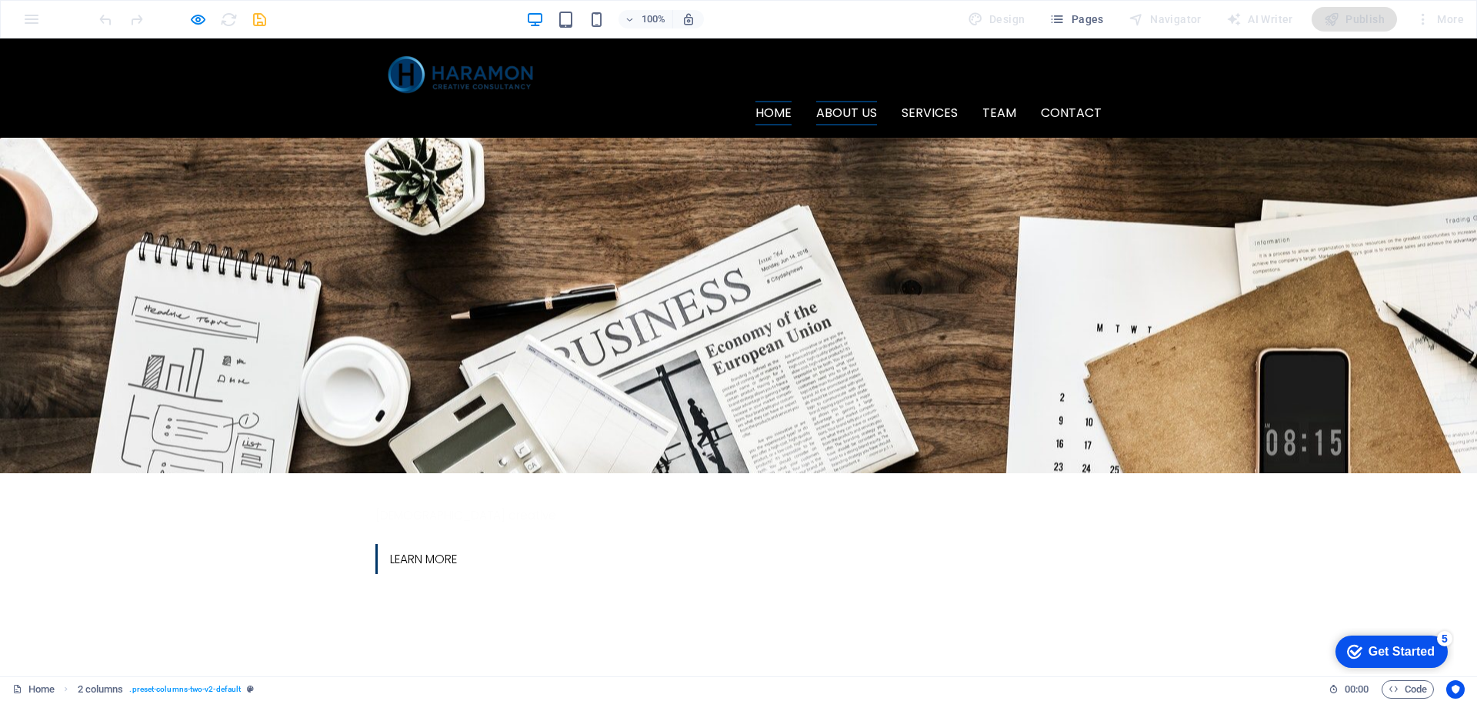
click at [843, 101] on link "About us" at bounding box center [846, 113] width 61 height 25
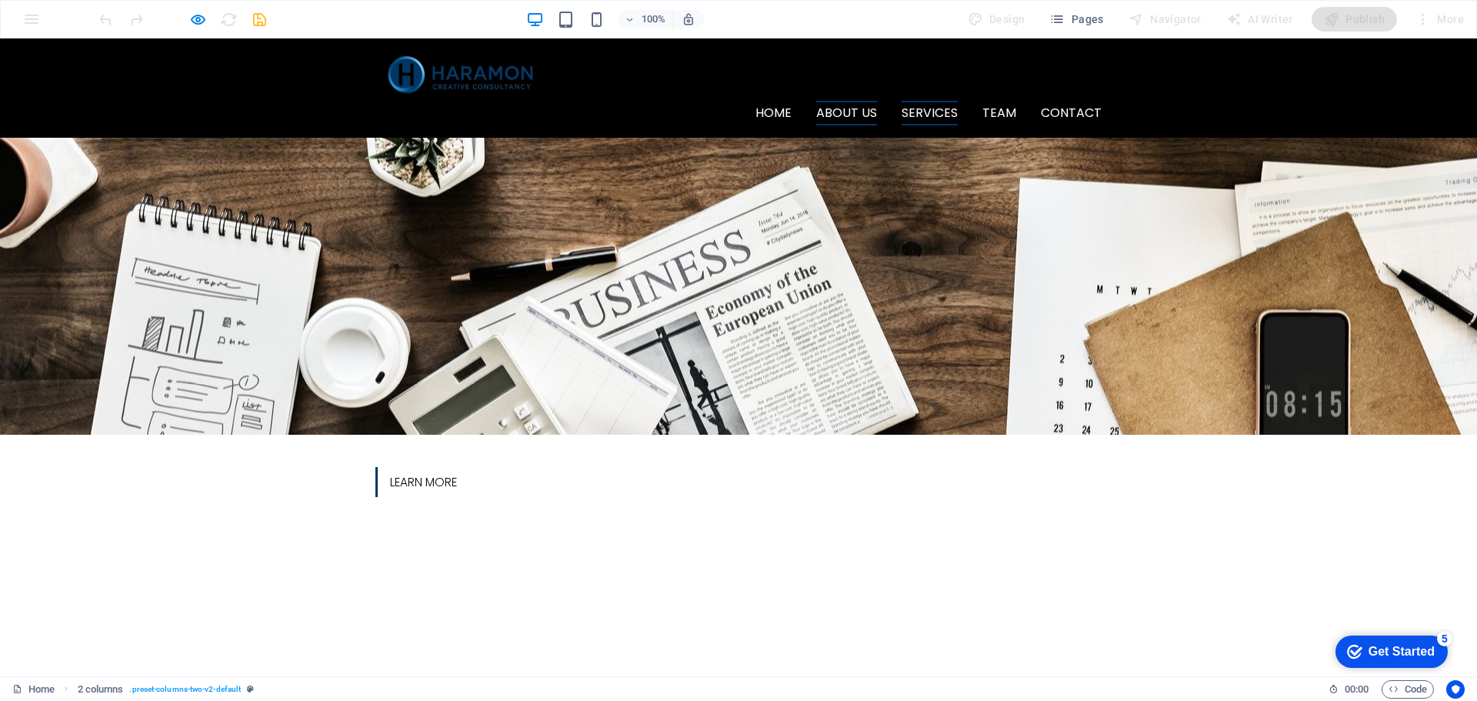
click at [916, 101] on link "Services" at bounding box center [930, 113] width 56 height 25
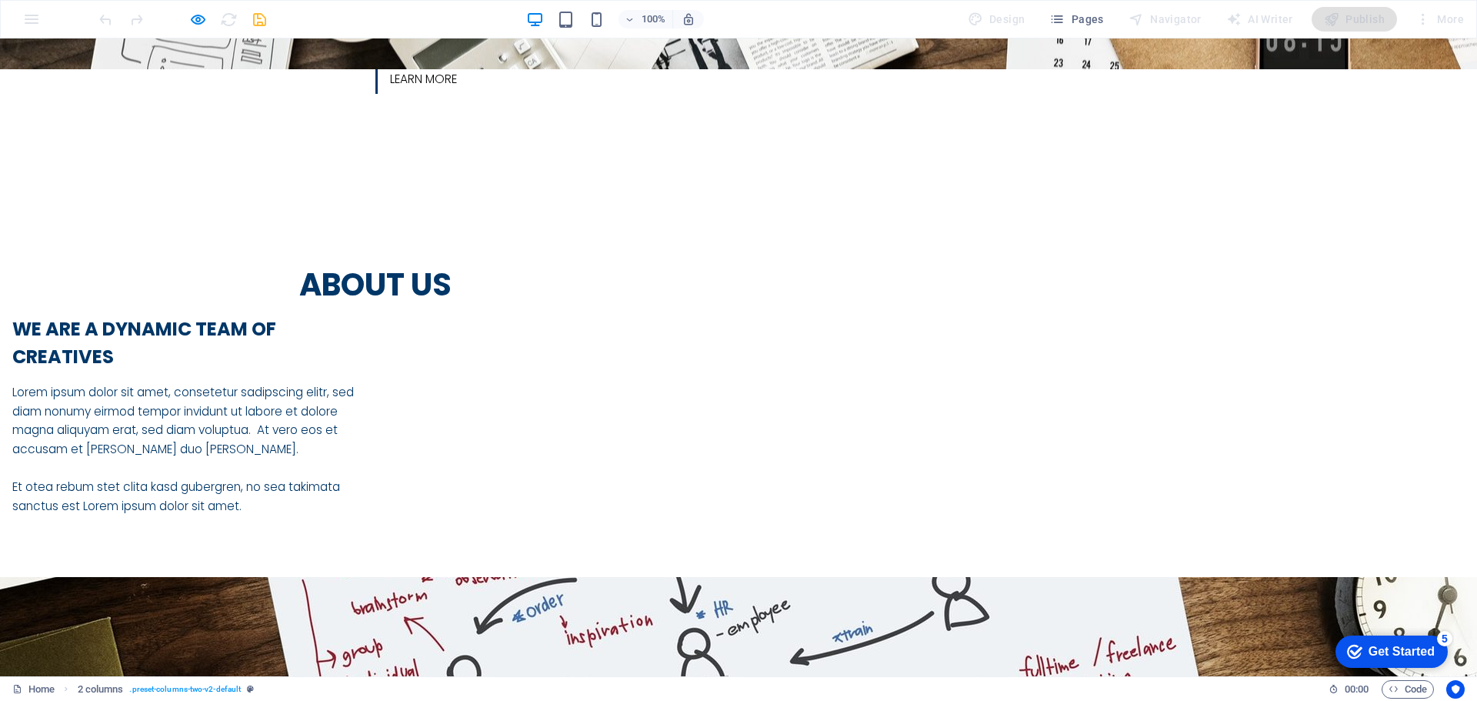
scroll to position [992, 0]
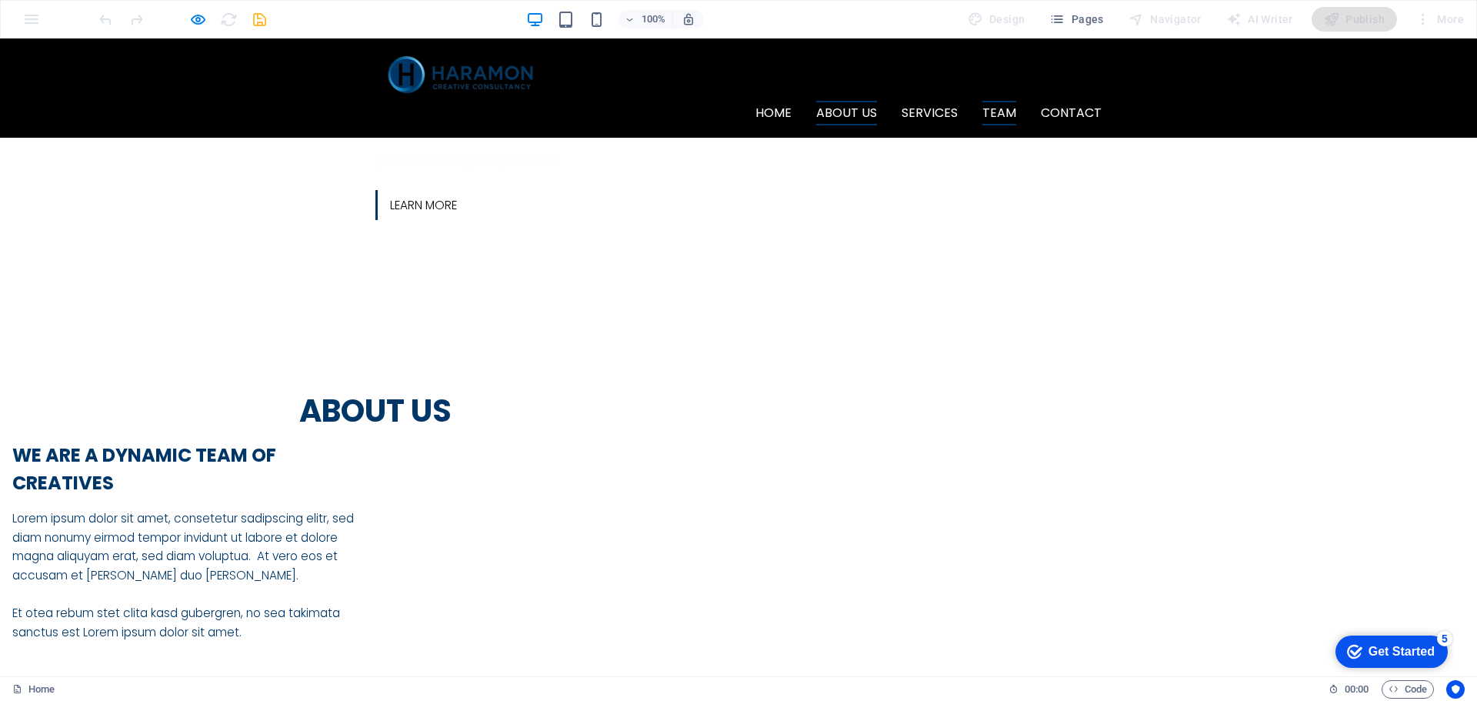
click at [988, 101] on link "Team" at bounding box center [1000, 113] width 34 height 25
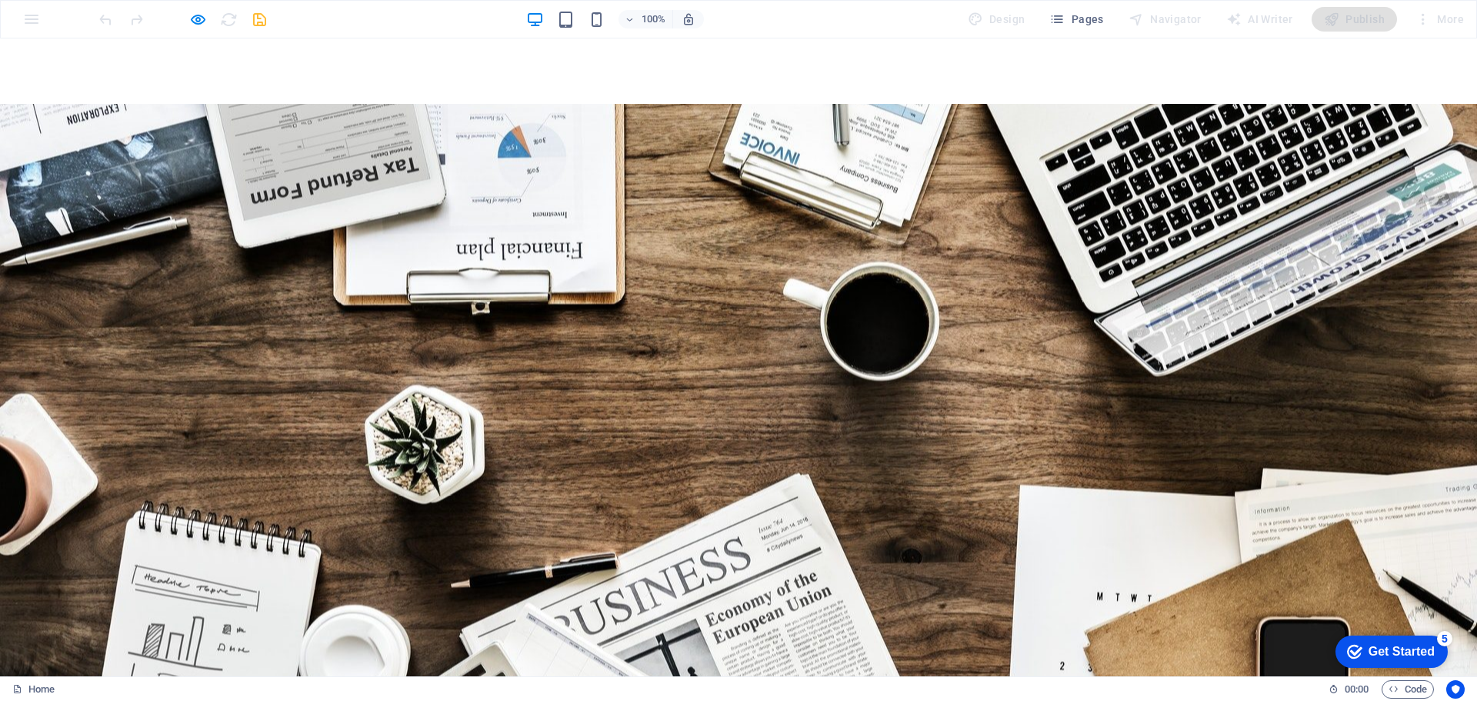
scroll to position [462, 0]
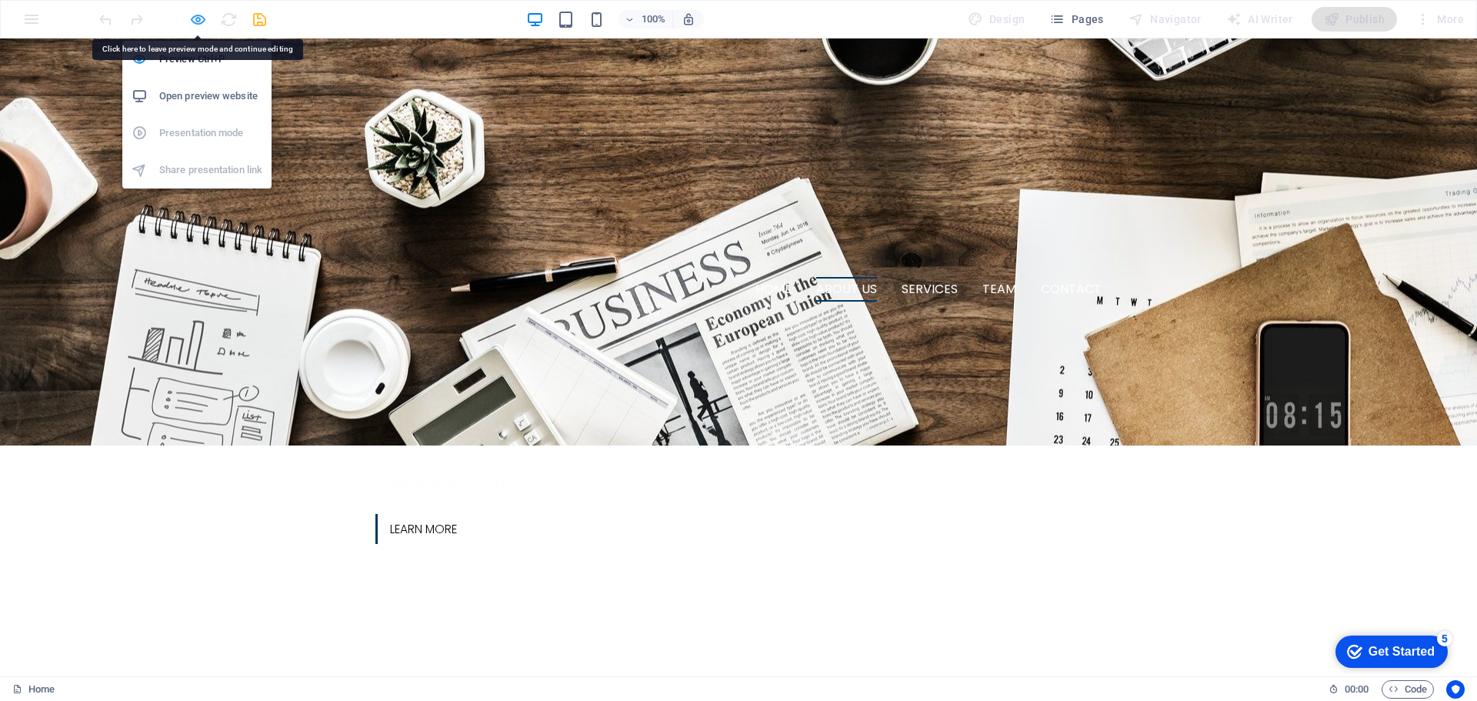
click at [203, 18] on icon "button" at bounding box center [198, 20] width 18 height 18
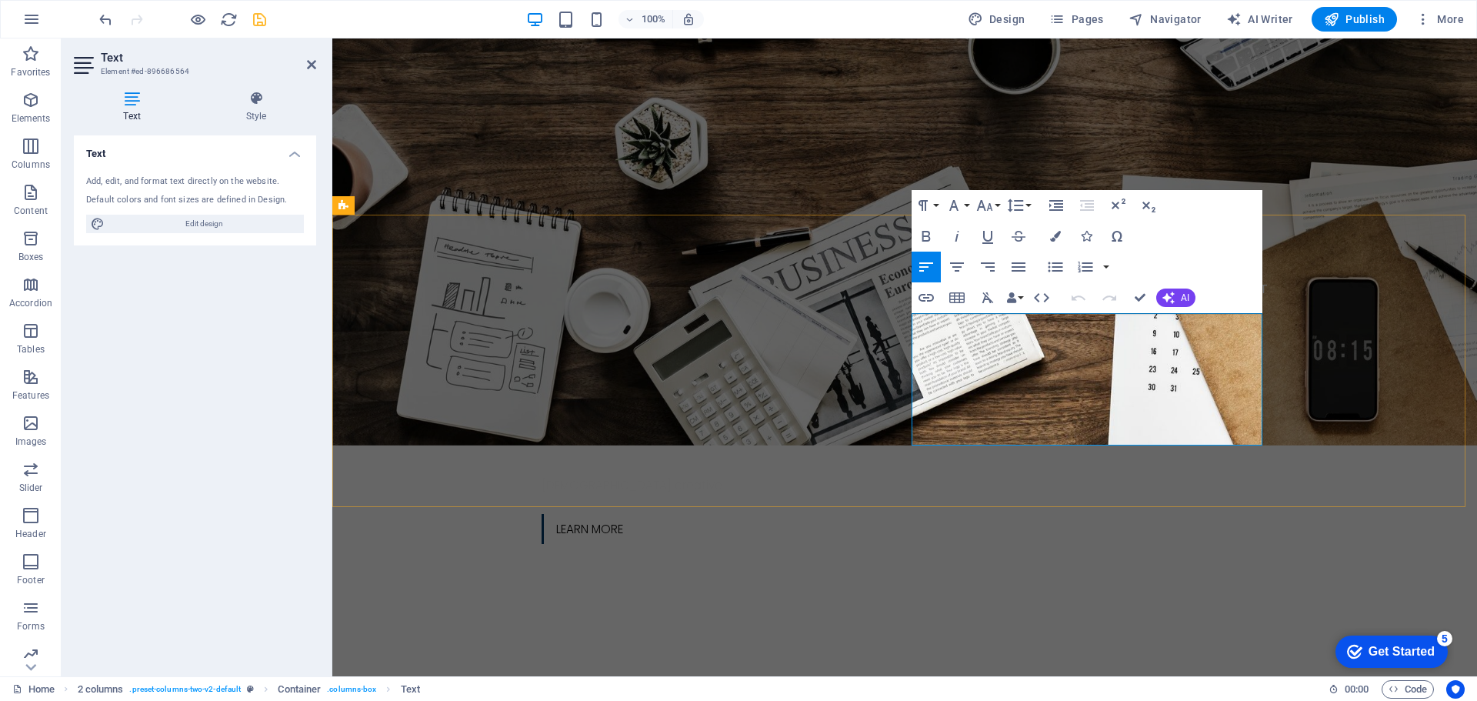
drag, startPoint x: 1154, startPoint y: 435, endPoint x: 913, endPoint y: 325, distance: 265.8
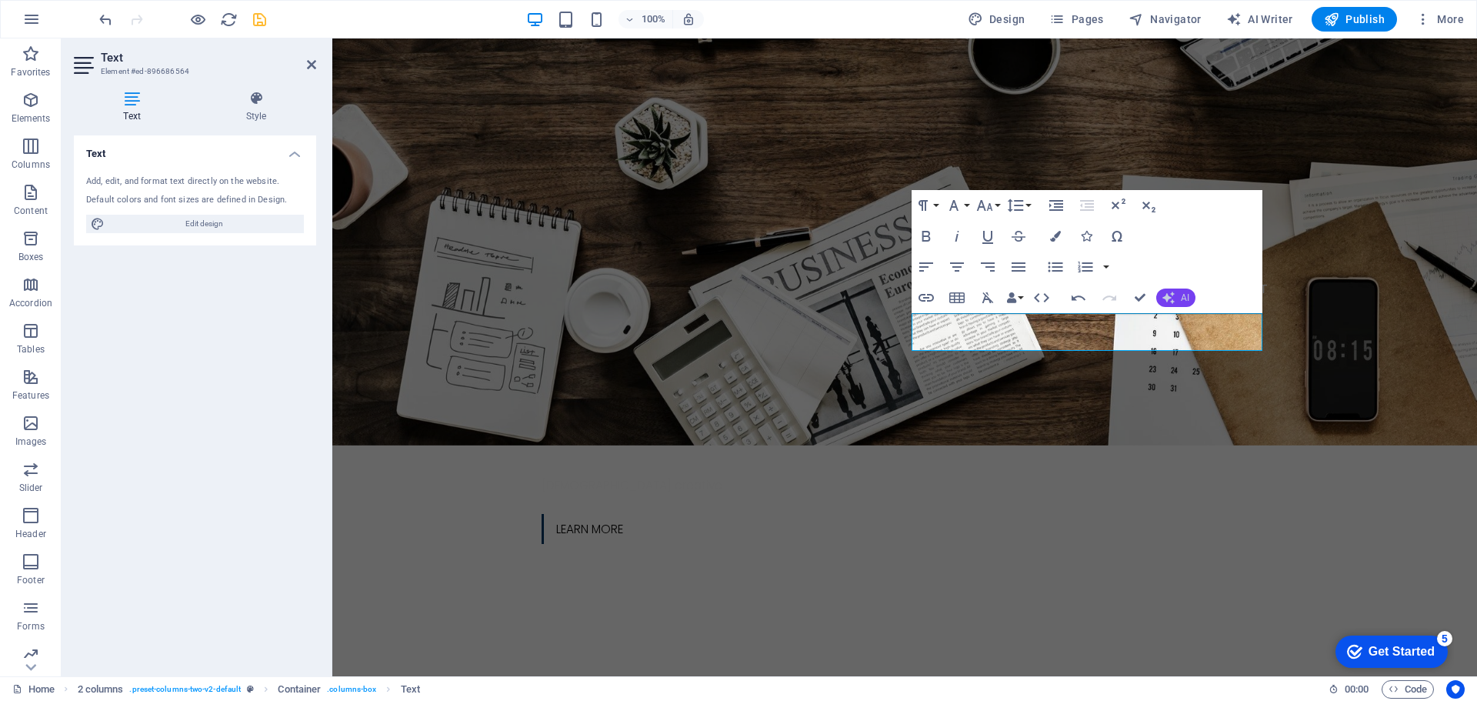
click at [1190, 295] on button "AI" at bounding box center [1175, 298] width 39 height 18
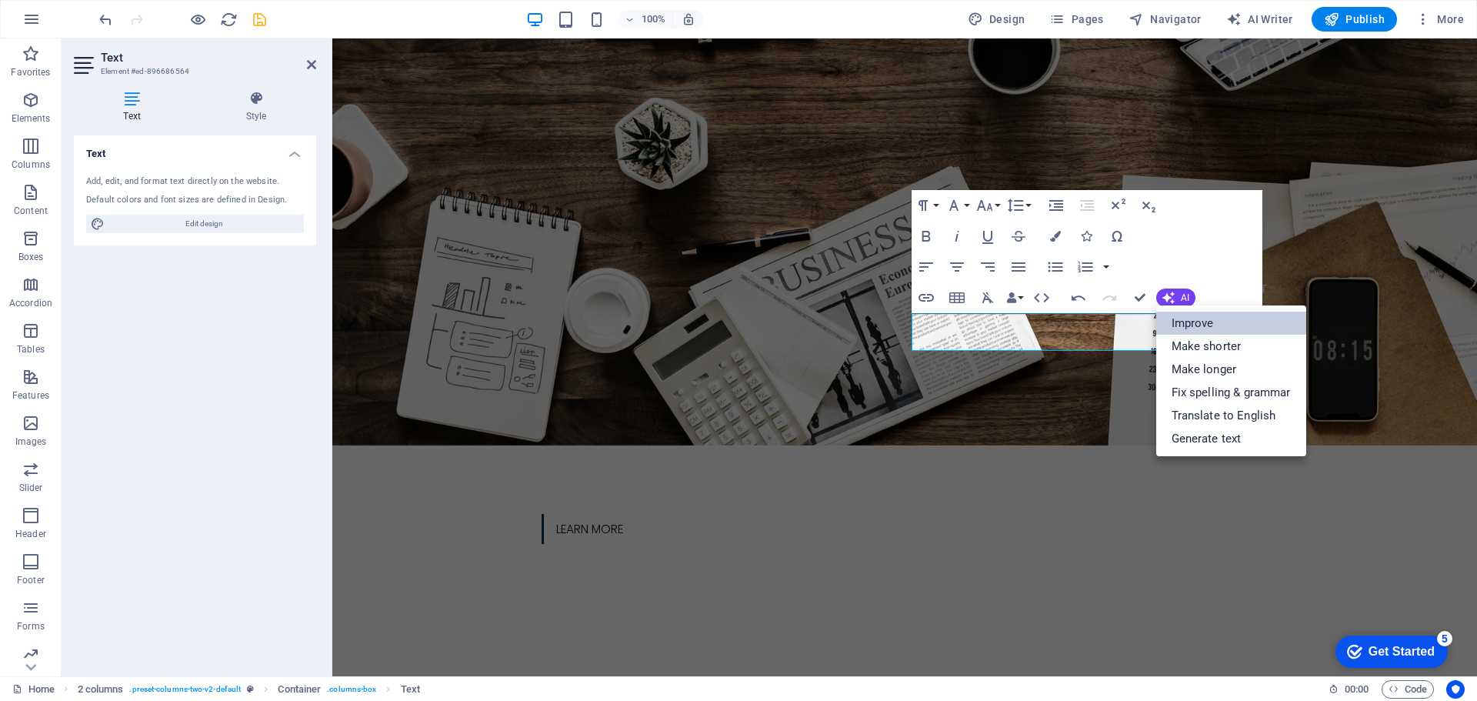
click at [1218, 330] on link "Improve" at bounding box center [1231, 323] width 150 height 23
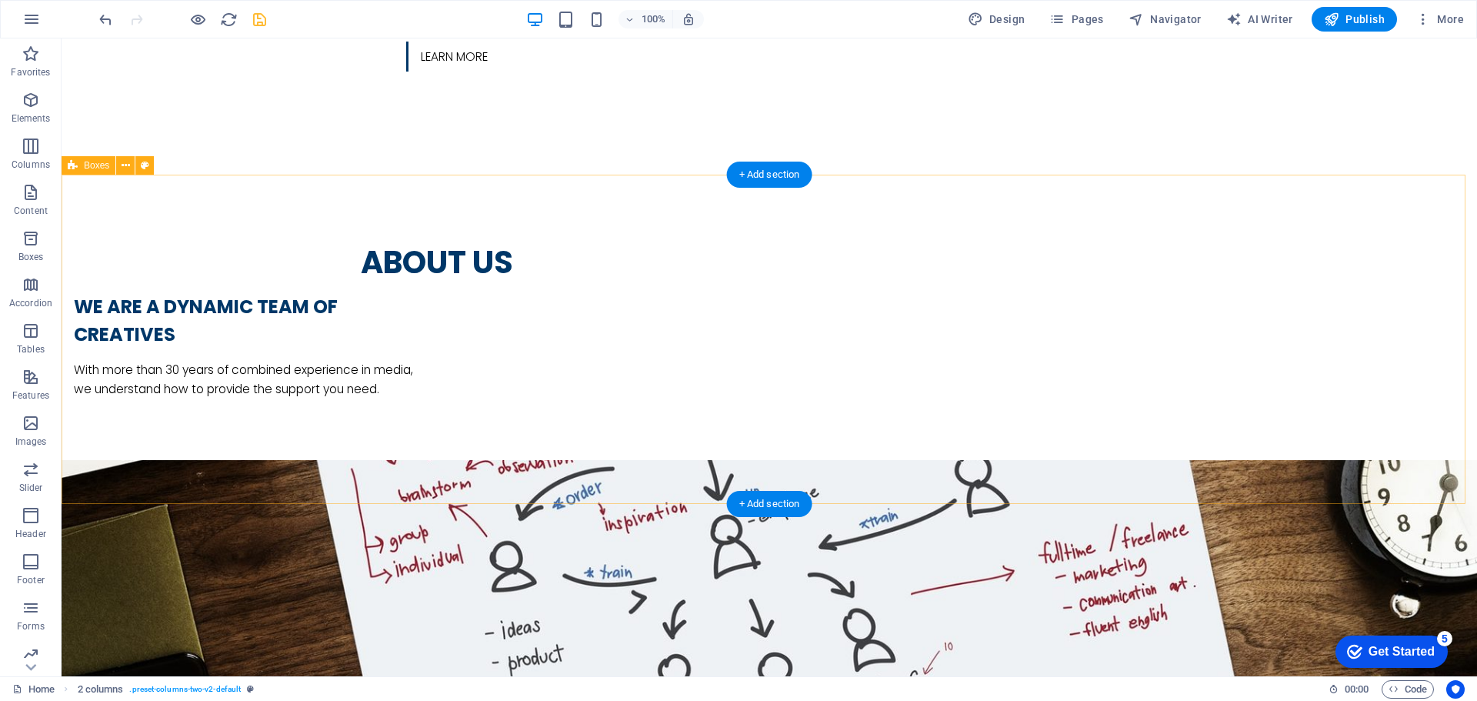
scroll to position [1000, 0]
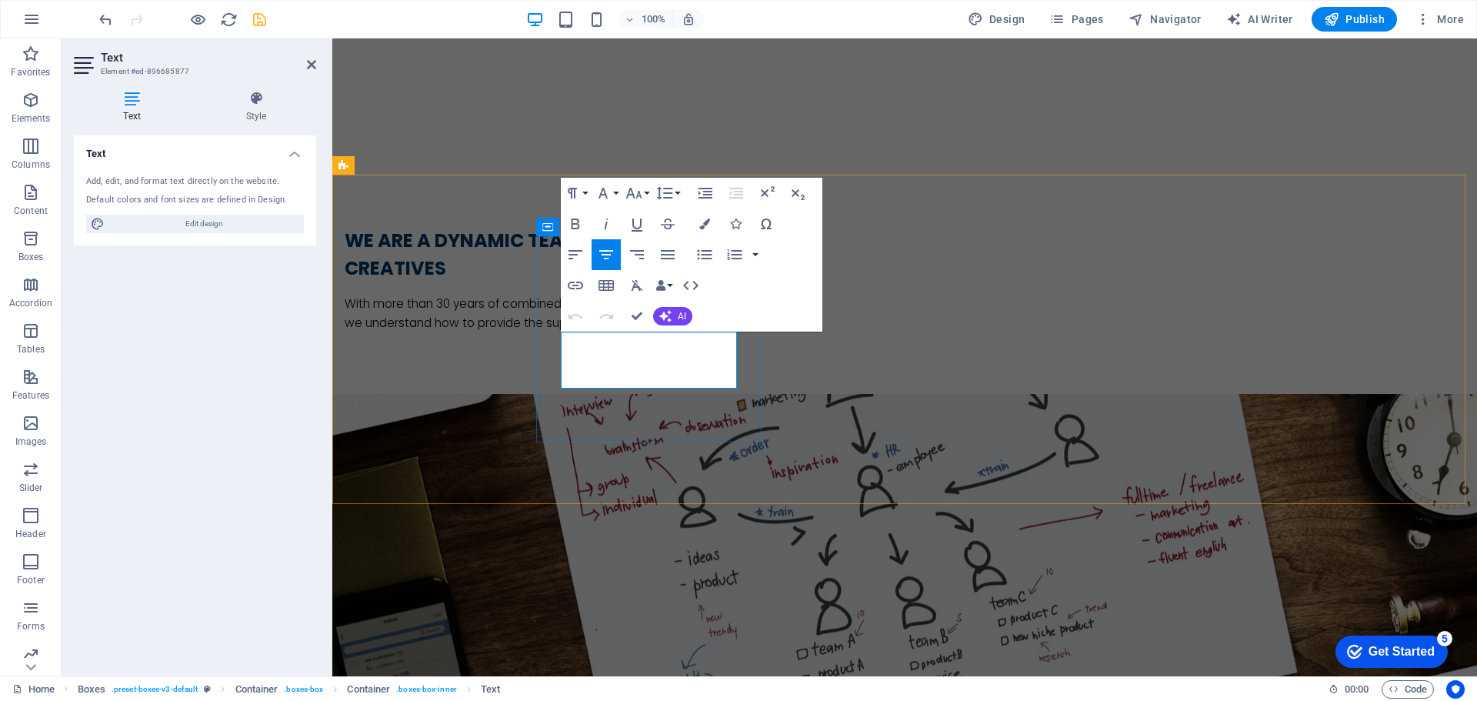
drag, startPoint x: 724, startPoint y: 372, endPoint x: 562, endPoint y: 335, distance: 165.9
click at [679, 313] on span "AI" at bounding box center [682, 316] width 8 height 9
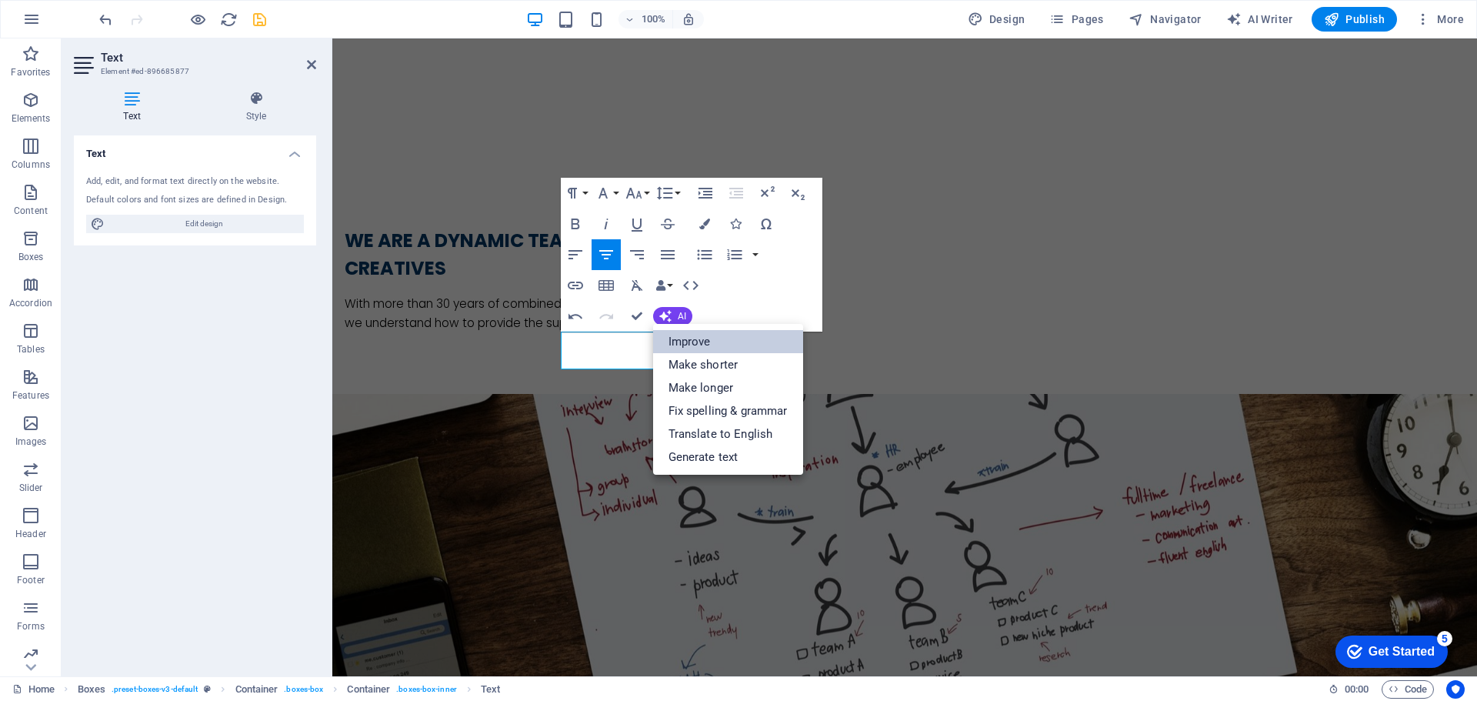
click at [710, 338] on link "Improve" at bounding box center [728, 341] width 150 height 23
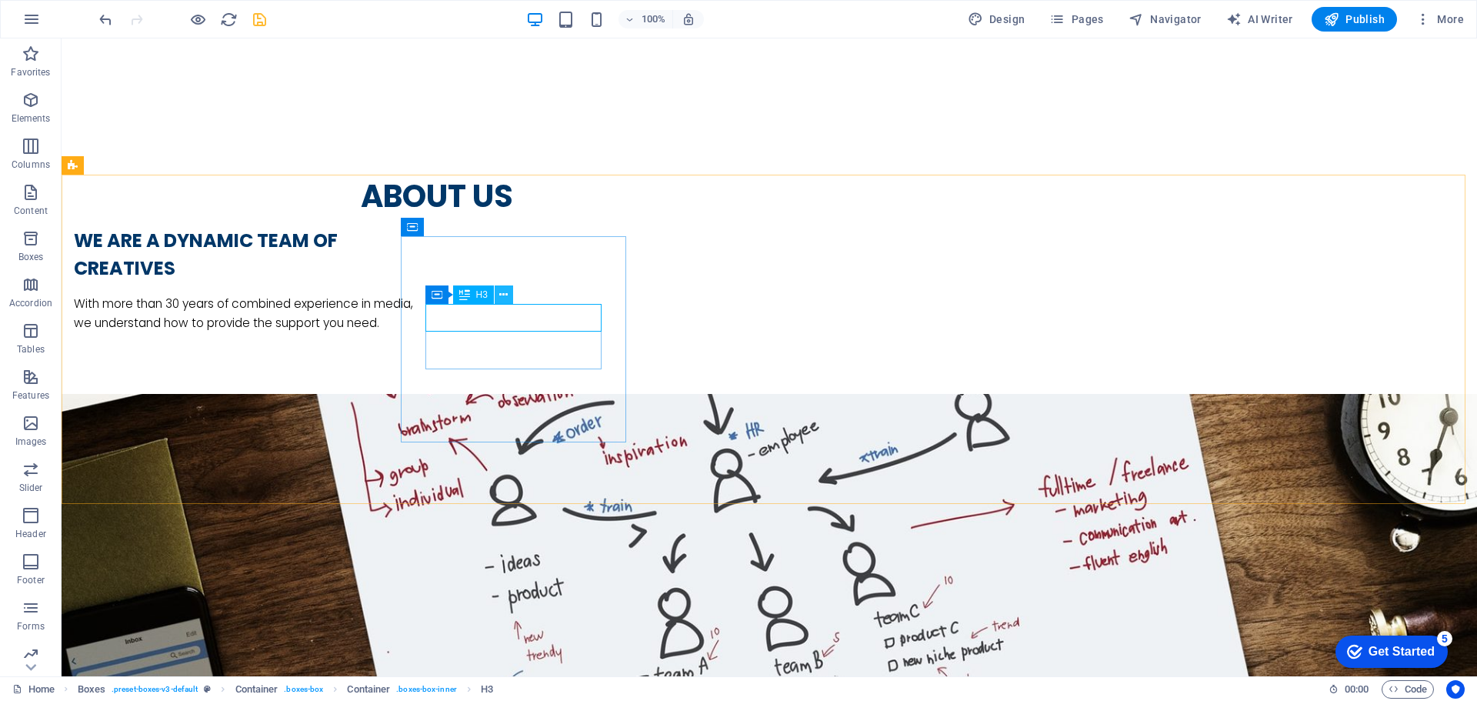
click at [499, 292] on icon at bounding box center [503, 295] width 8 height 16
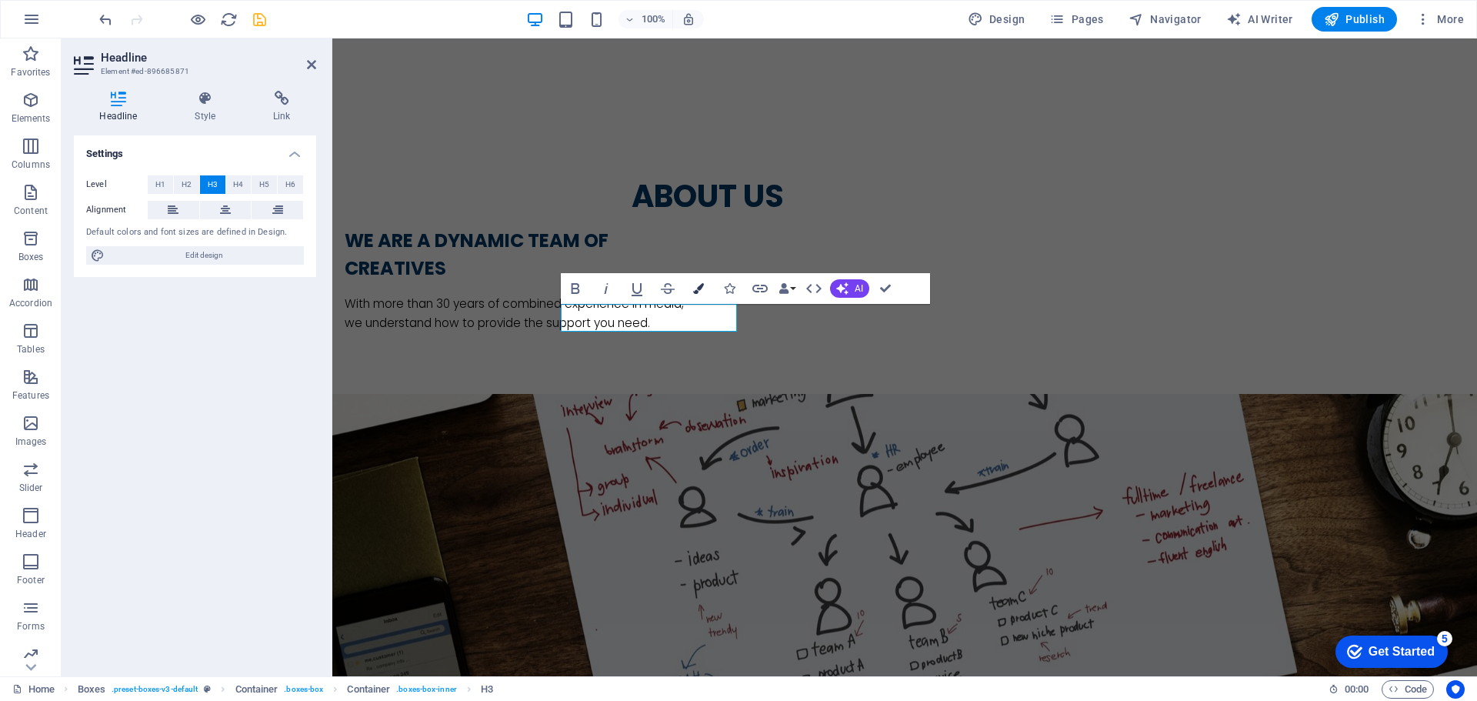
click at [689, 291] on button "Colors" at bounding box center [698, 288] width 29 height 31
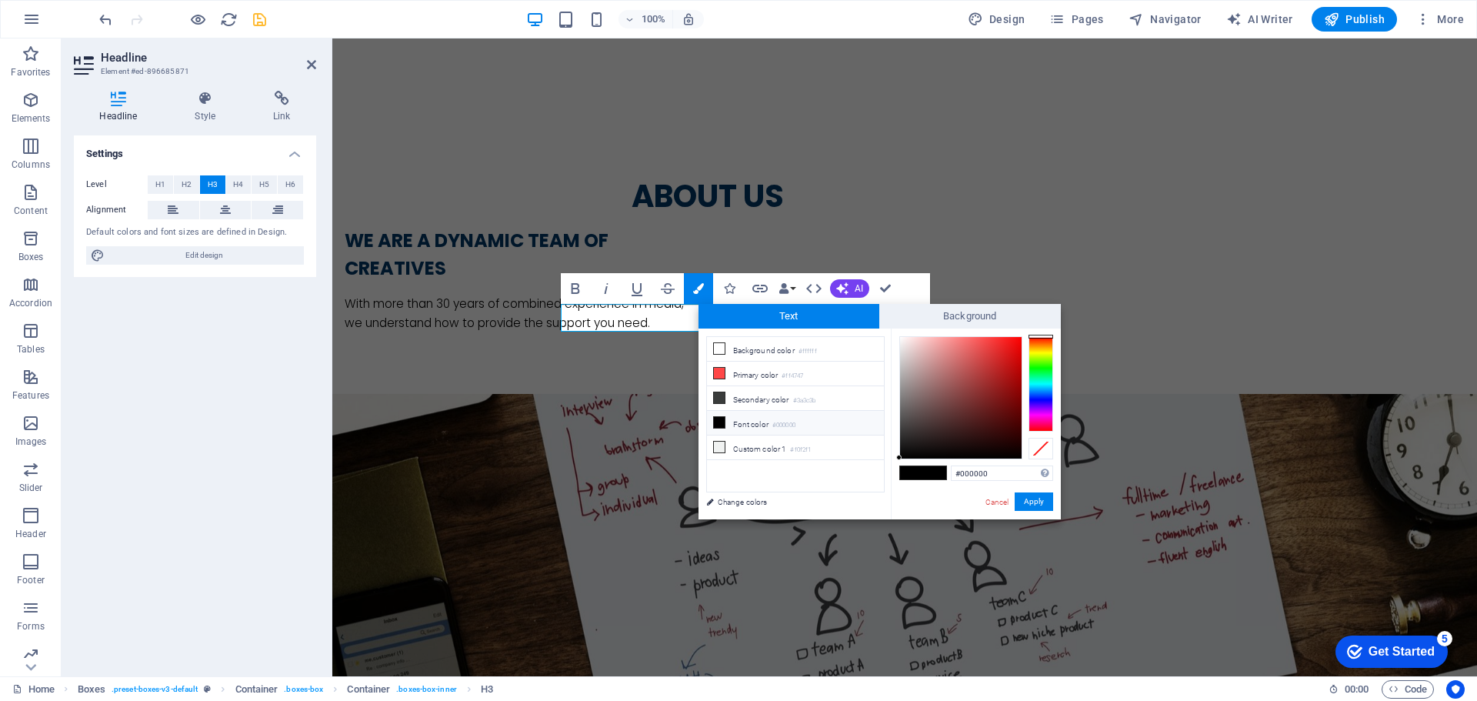
drag, startPoint x: 991, startPoint y: 473, endPoint x: 899, endPoint y: 466, distance: 92.6
click at [899, 466] on div "#000000 Supported formats #0852ed rgb(8, 82, 237) rgba(8, 82, 237, 90%) hsv(221…" at bounding box center [976, 536] width 170 height 414
type input "#003768"
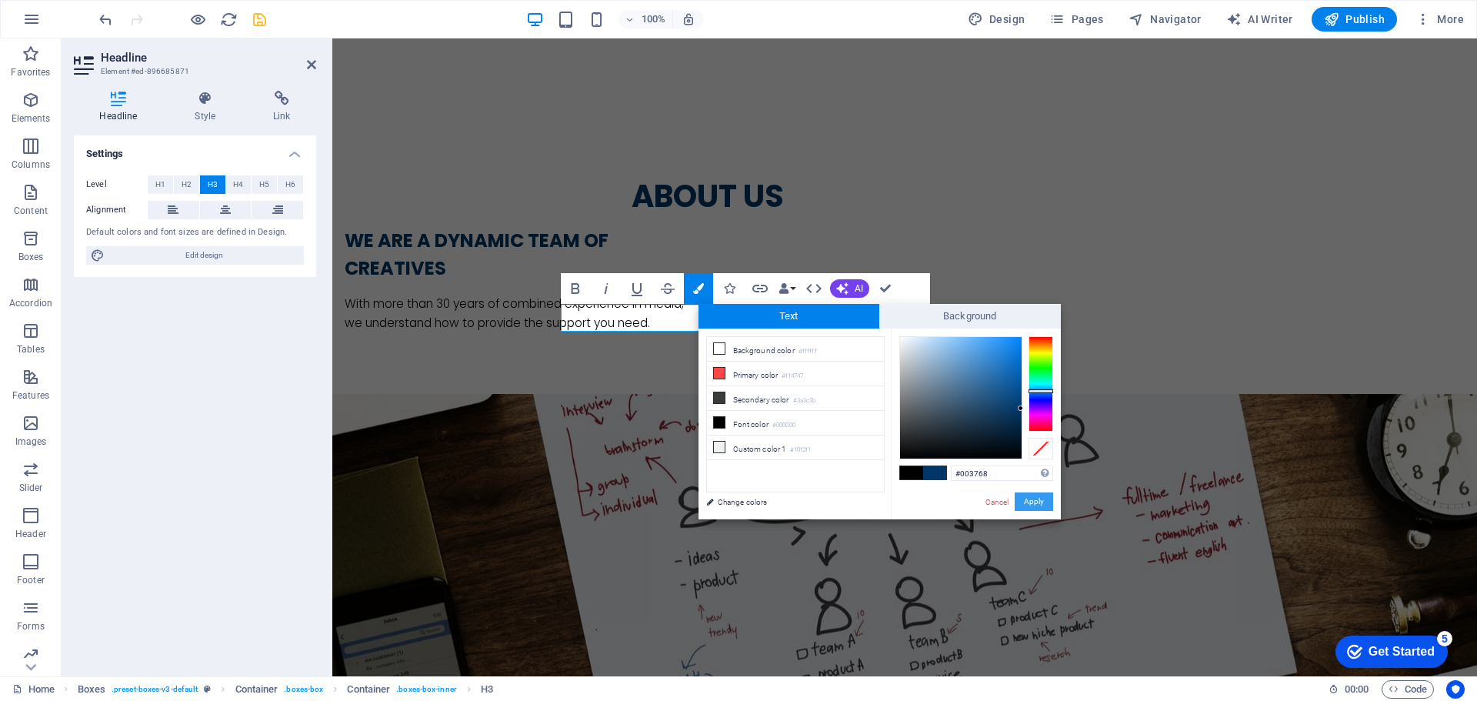
click at [1023, 499] on button "Apply" at bounding box center [1034, 501] width 38 height 18
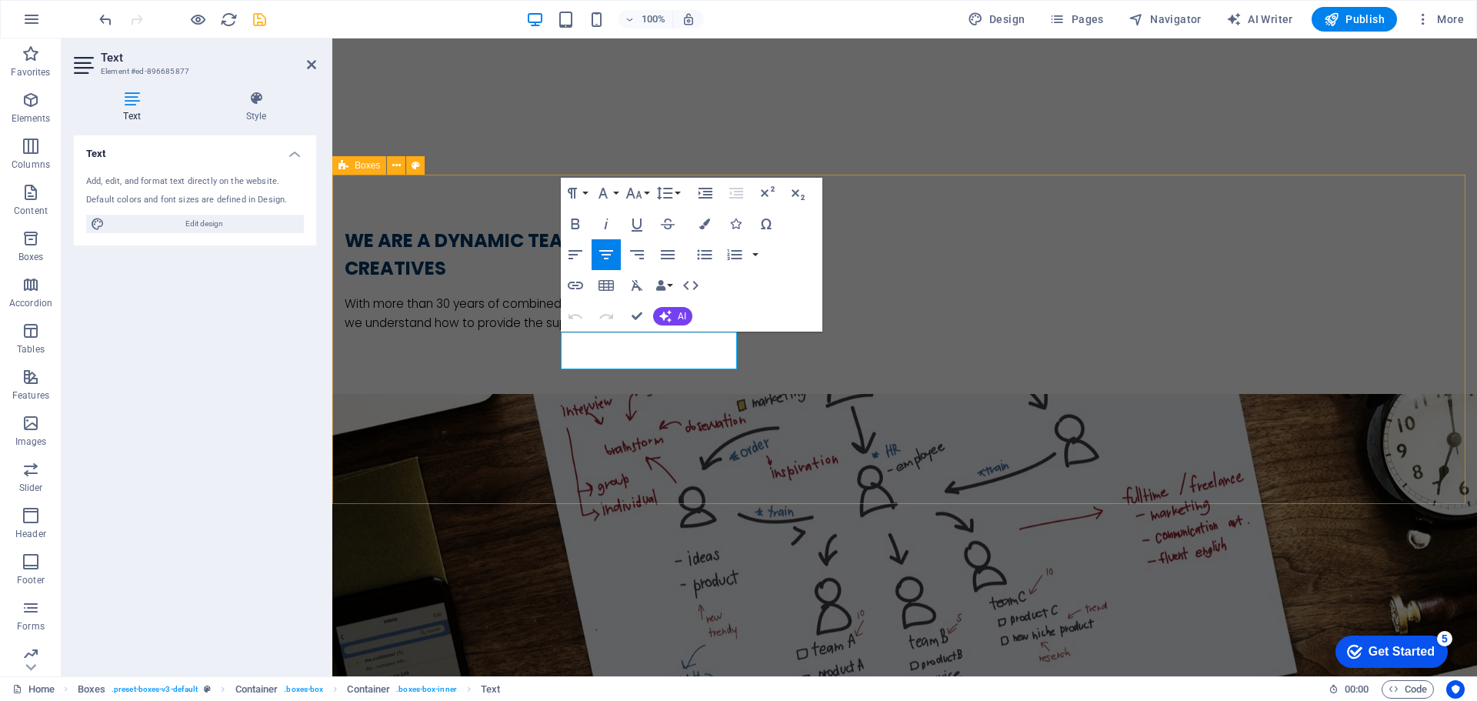
drag, startPoint x: 682, startPoint y: 365, endPoint x: 922, endPoint y: 329, distance: 241.9
click at [710, 220] on button "Colors" at bounding box center [704, 224] width 29 height 31
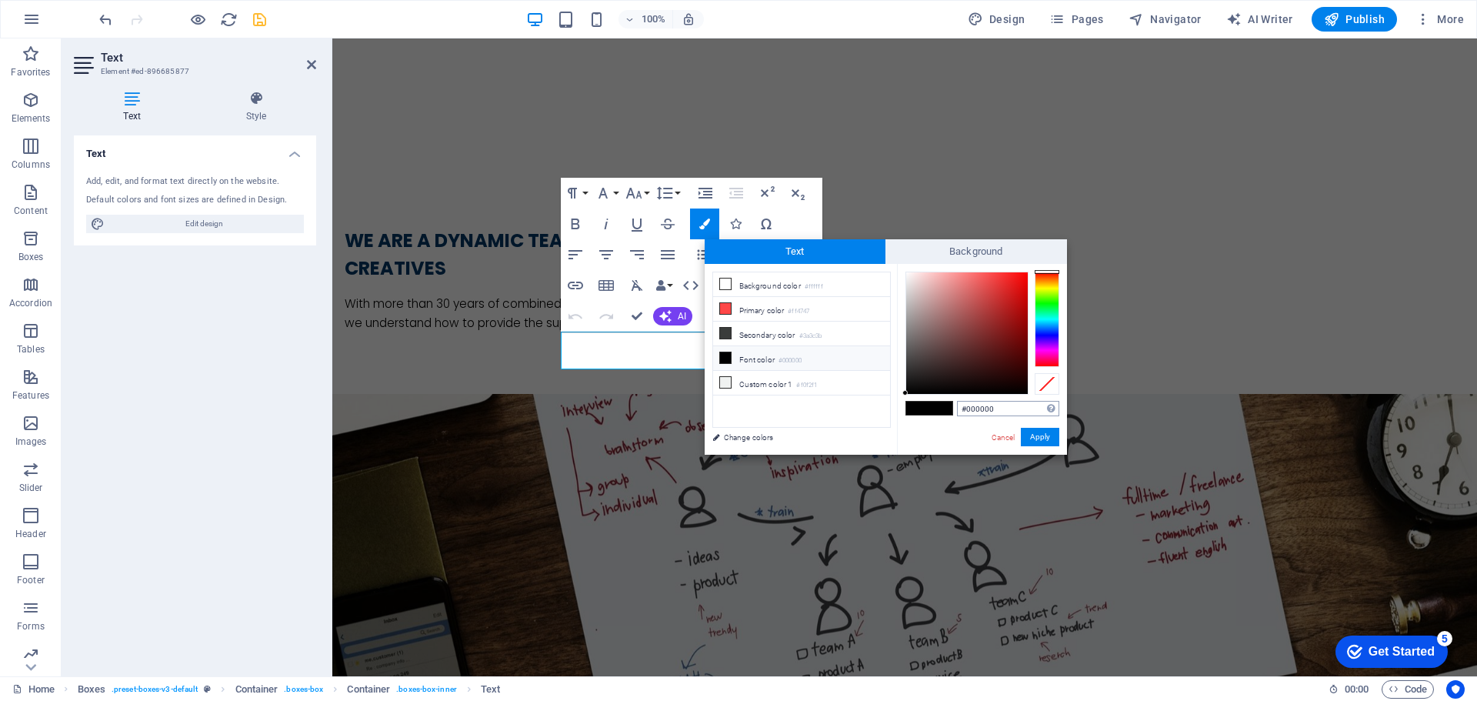
click at [982, 411] on input "#000000" at bounding box center [1008, 408] width 102 height 15
type input "#"
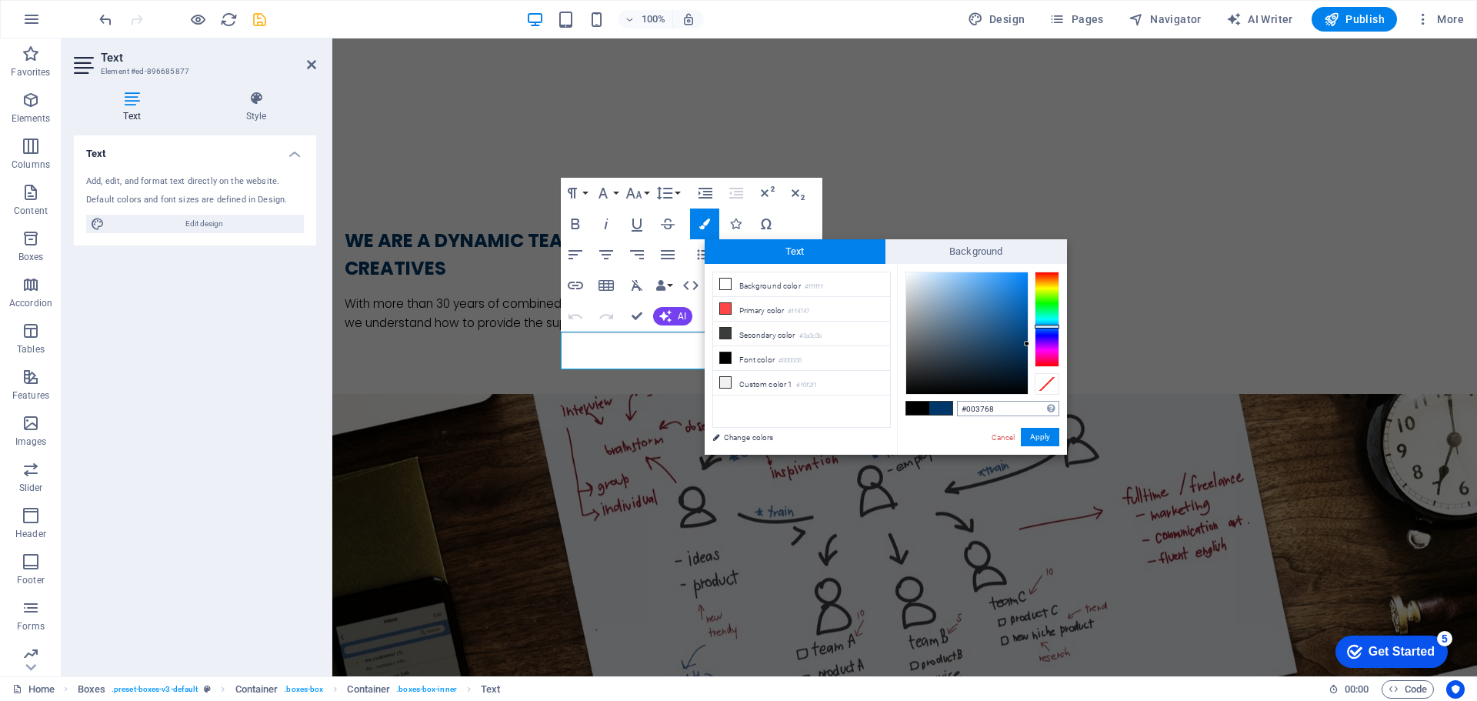
type input "#003768"
click at [1040, 432] on button "Apply" at bounding box center [1040, 437] width 38 height 18
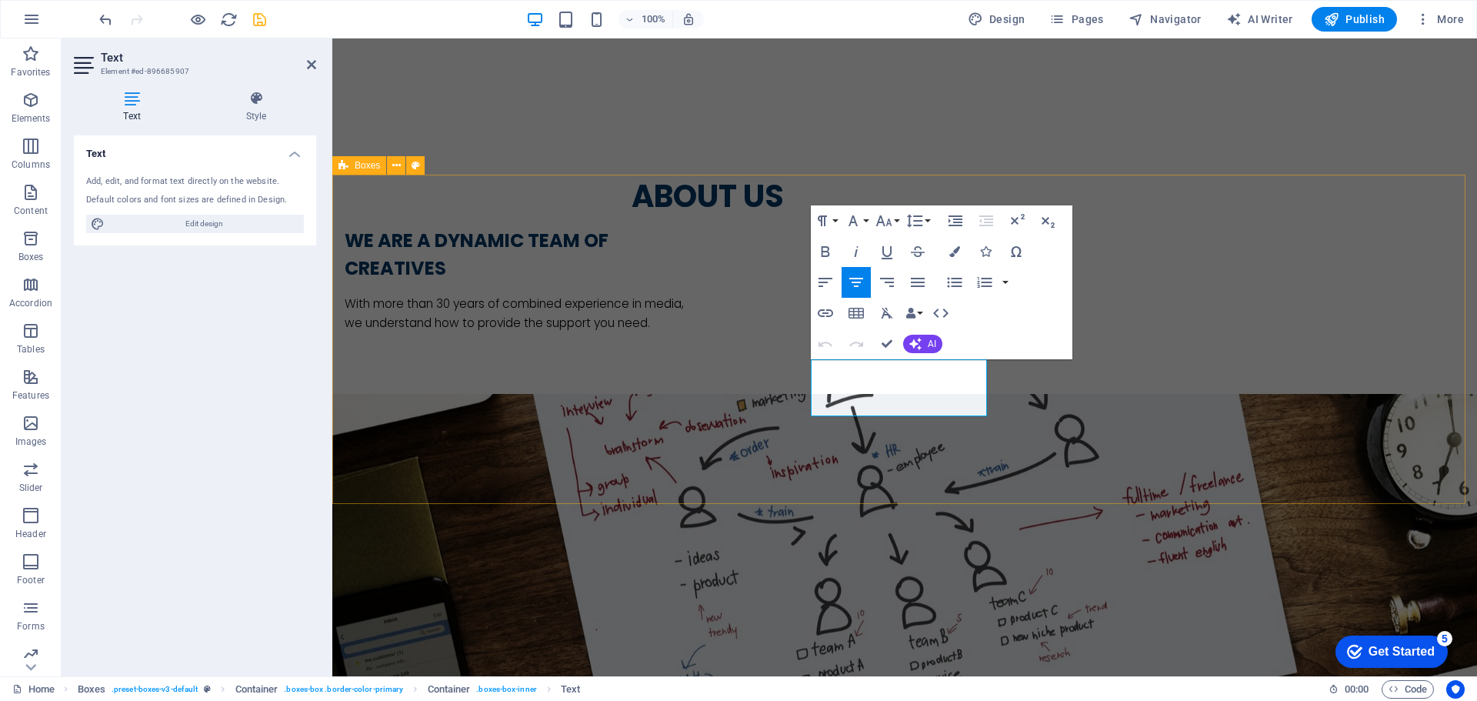
drag, startPoint x: 961, startPoint y: 406, endPoint x: 773, endPoint y: 356, distance: 194.3
click at [912, 342] on icon "button" at bounding box center [915, 344] width 12 height 12
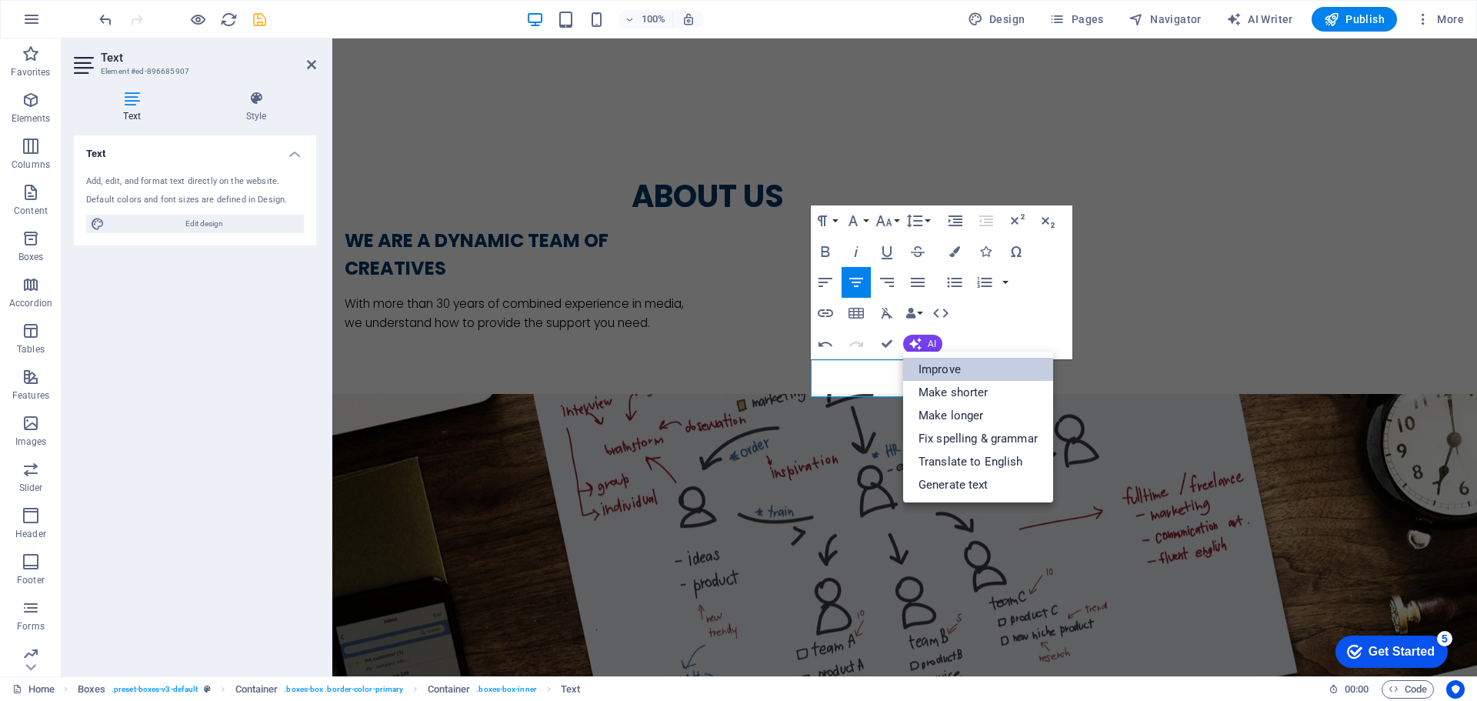
click at [953, 361] on link "Improve" at bounding box center [978, 369] width 150 height 23
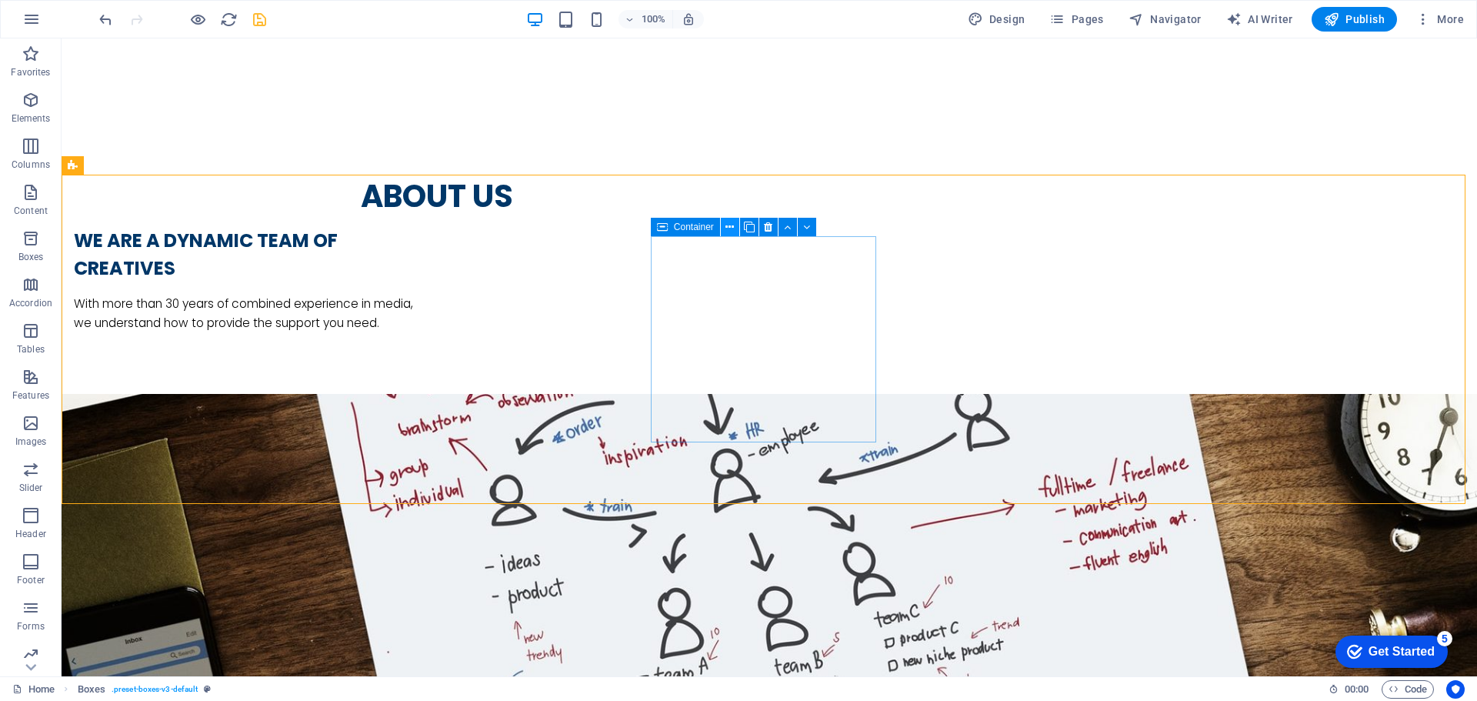
click at [732, 230] on icon at bounding box center [730, 227] width 8 height 16
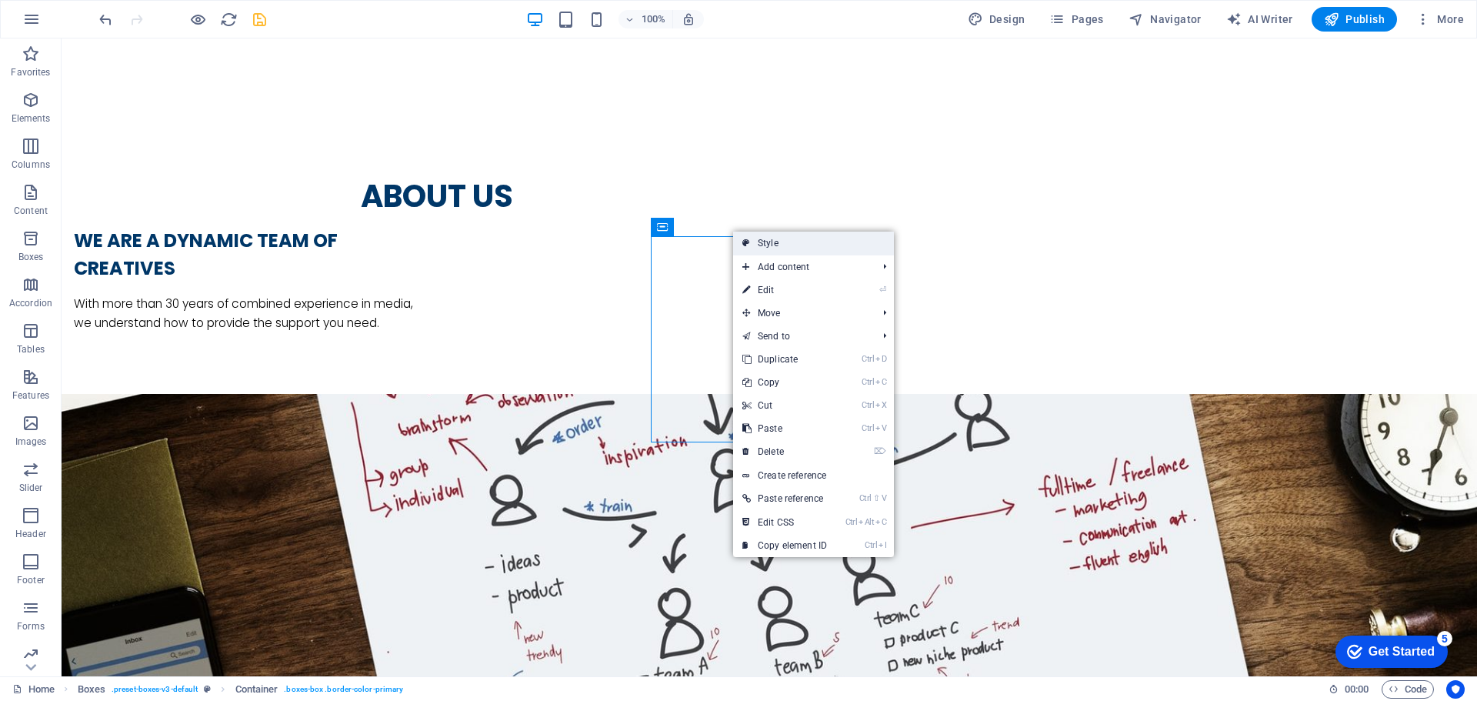
click at [783, 250] on link "Style" at bounding box center [813, 243] width 161 height 23
select select "rem"
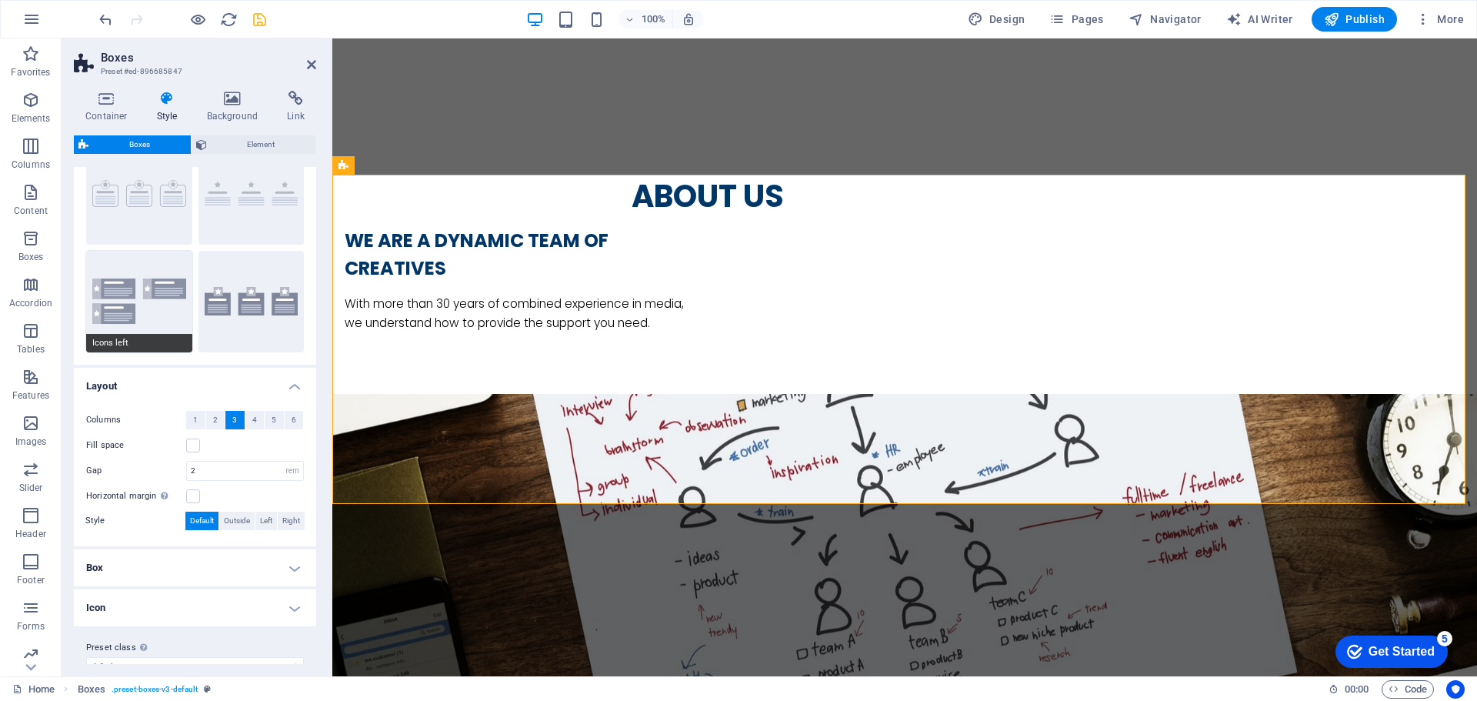
scroll to position [88, 0]
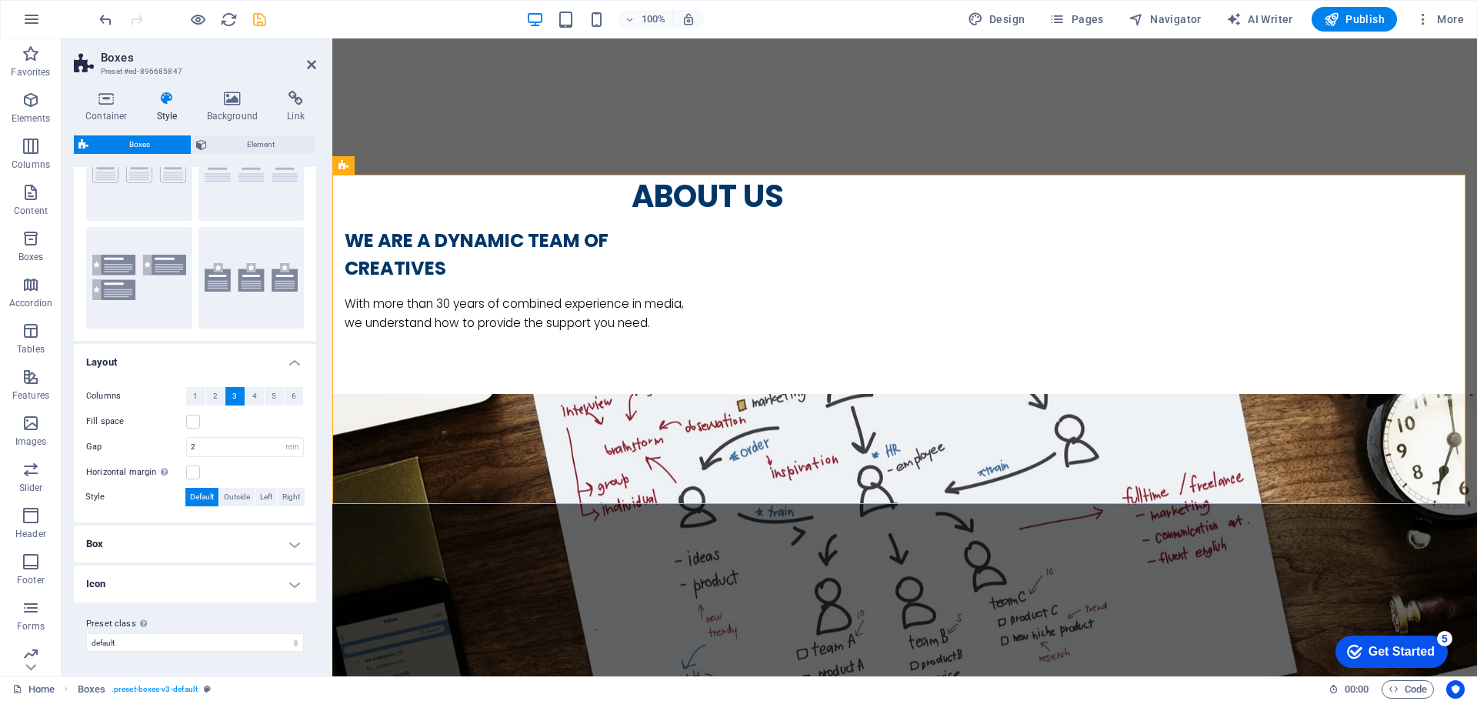
click at [293, 549] on h4 "Box" at bounding box center [195, 544] width 242 height 37
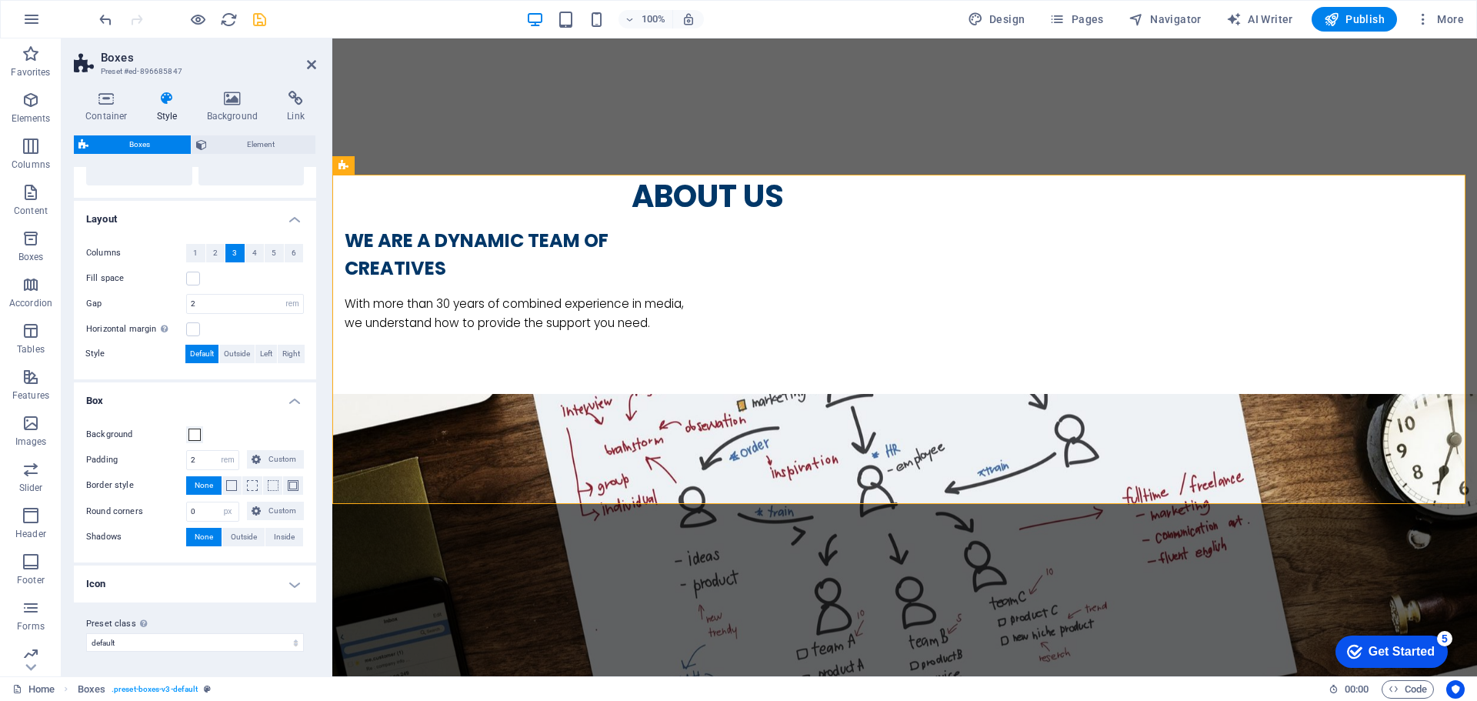
click at [296, 590] on h4 "Icon" at bounding box center [195, 584] width 242 height 37
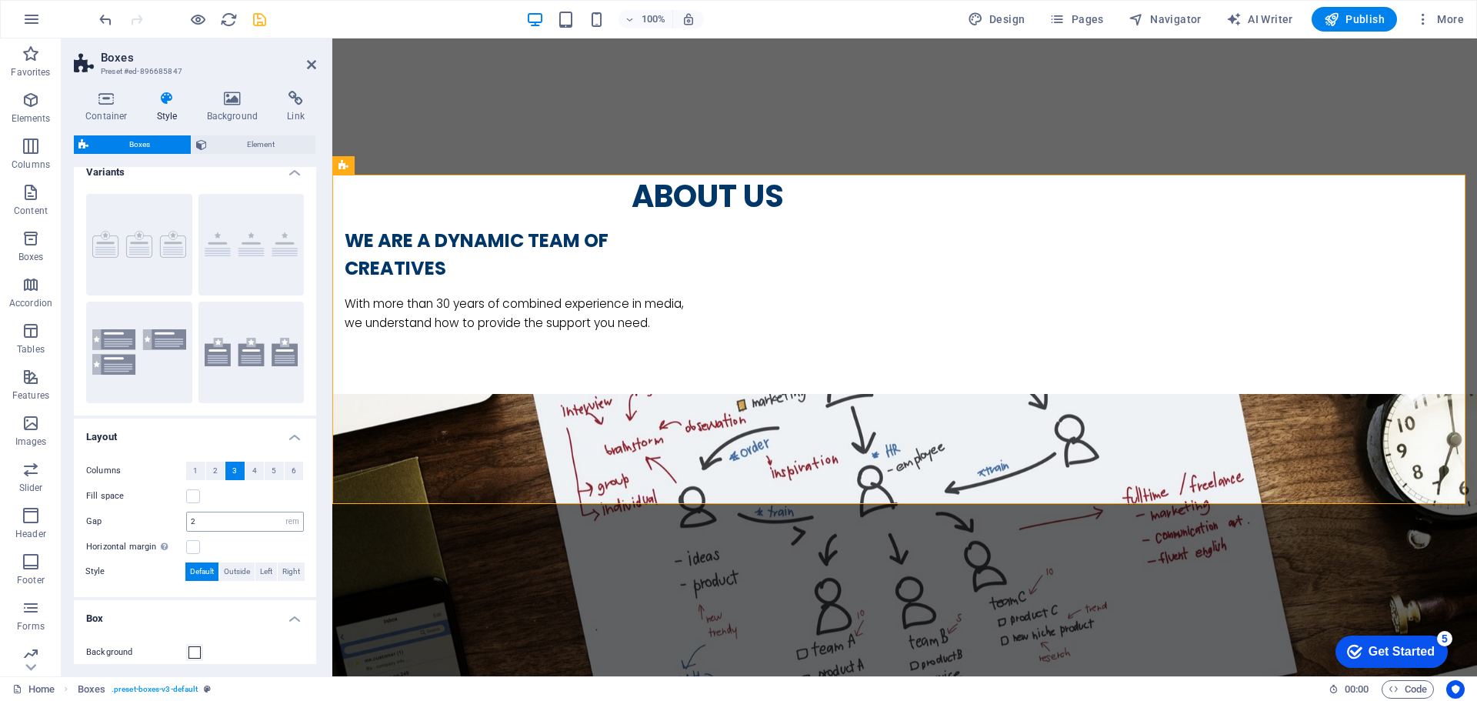
scroll to position [0, 0]
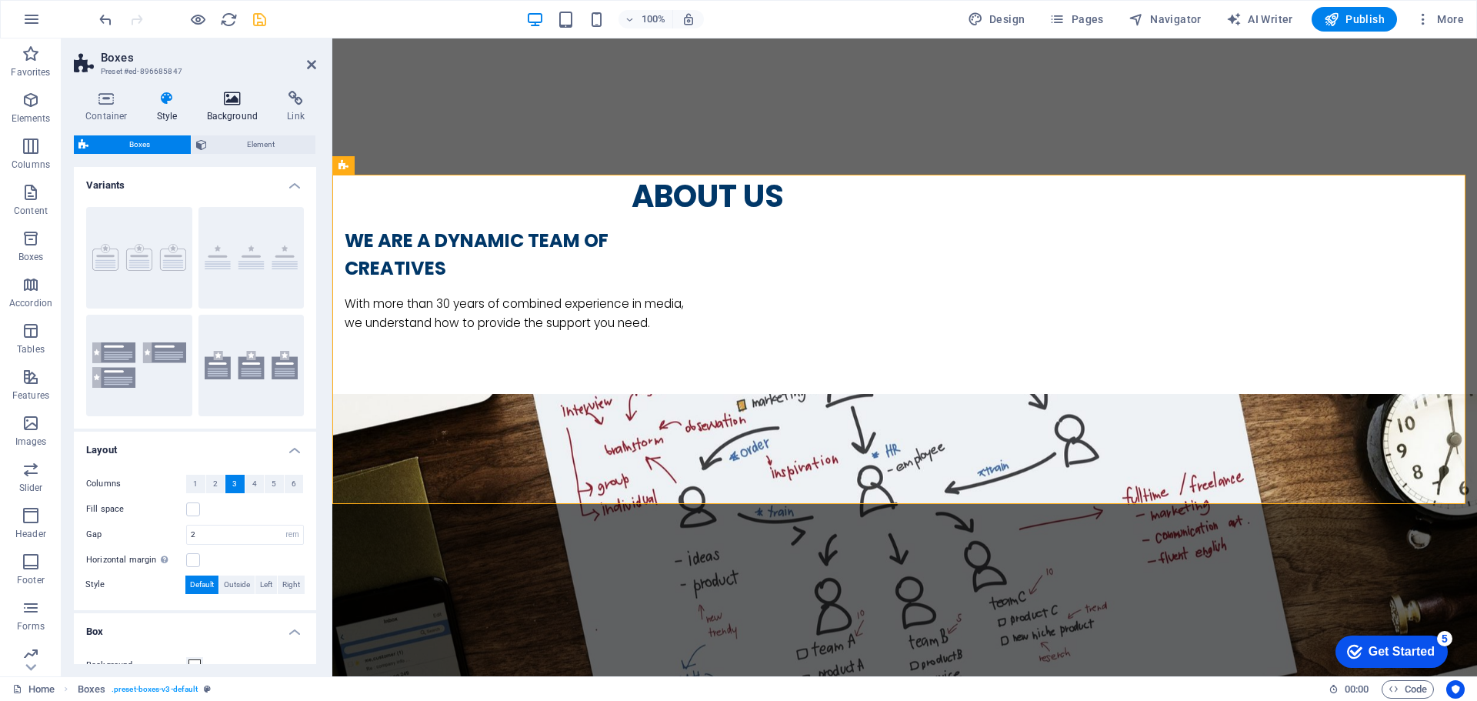
click at [241, 104] on icon at bounding box center [232, 98] width 75 height 15
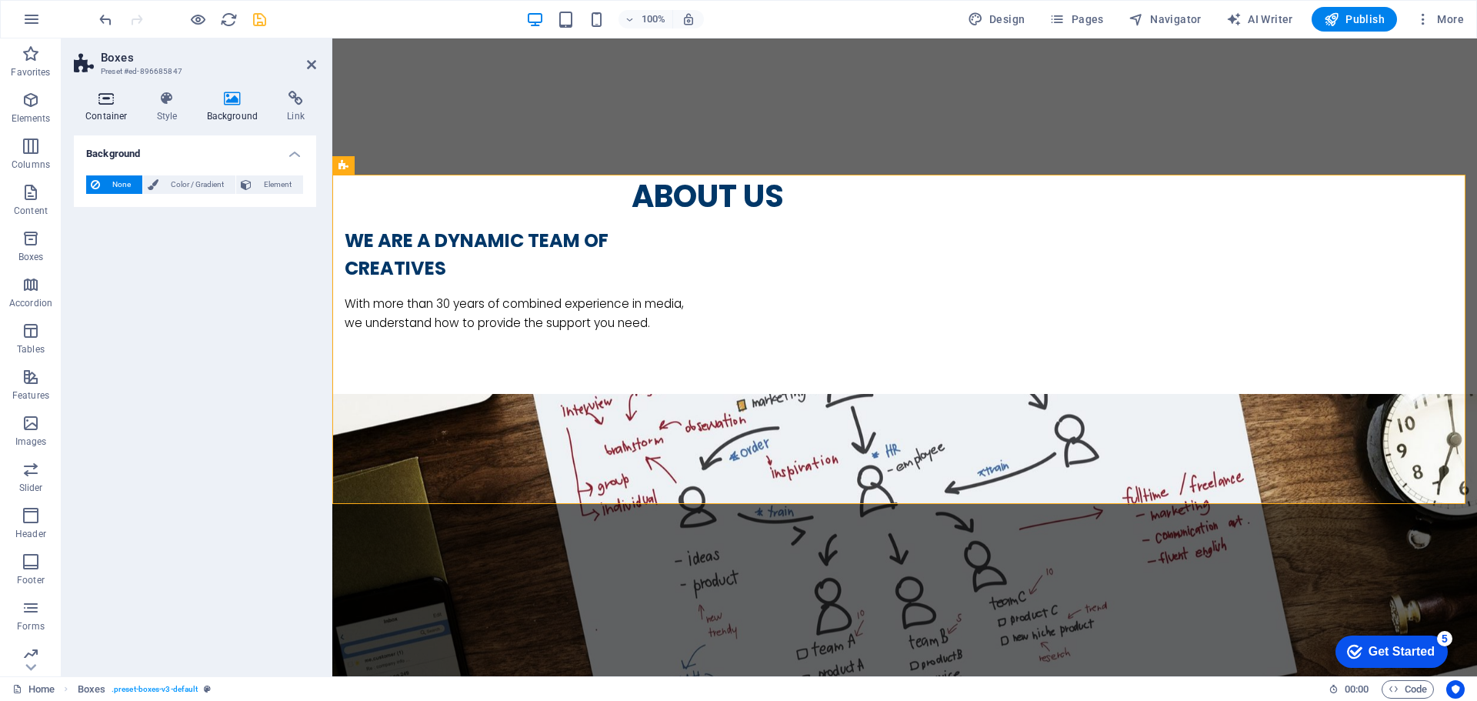
click at [114, 100] on icon at bounding box center [106, 98] width 65 height 15
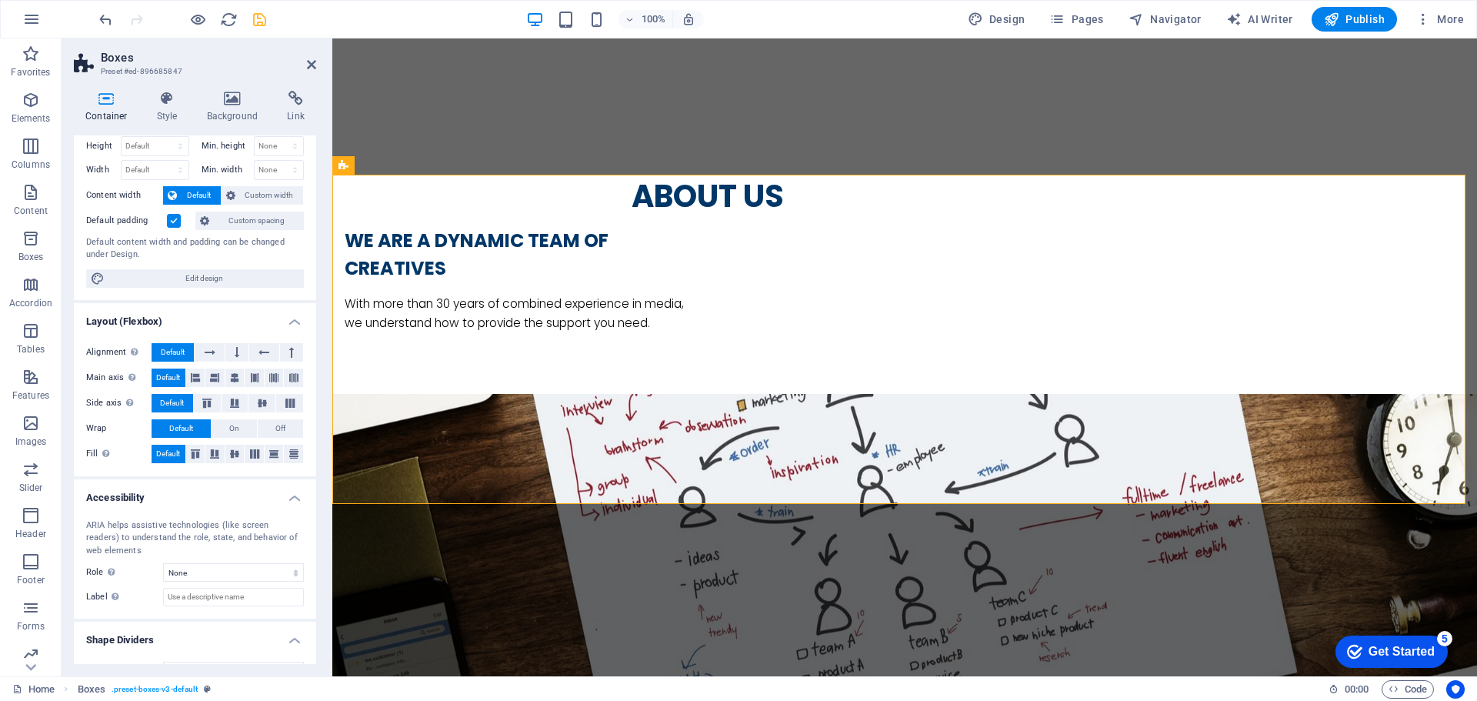
scroll to position [68, 0]
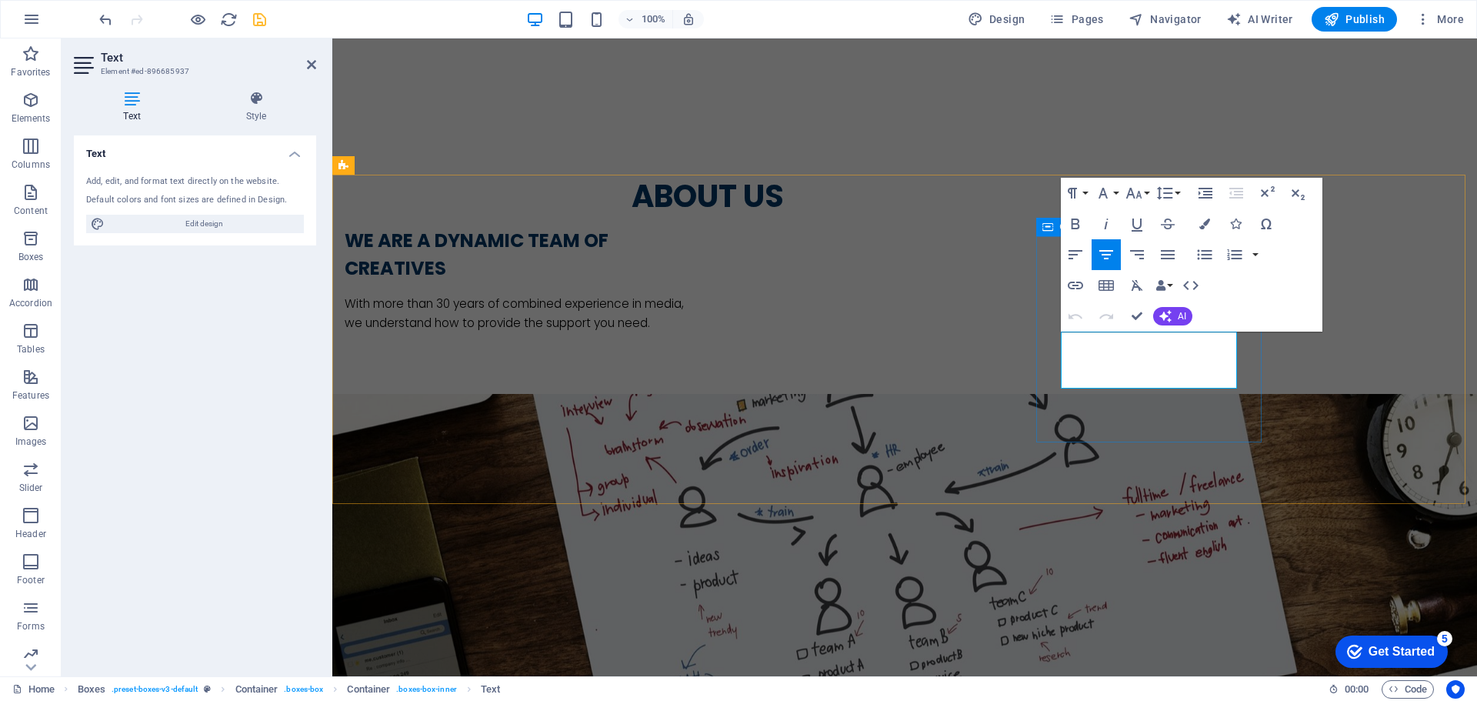
drag, startPoint x: 1220, startPoint y: 376, endPoint x: 1060, endPoint y: 341, distance: 163.2
click at [1175, 321] on button "AI" at bounding box center [1172, 316] width 39 height 18
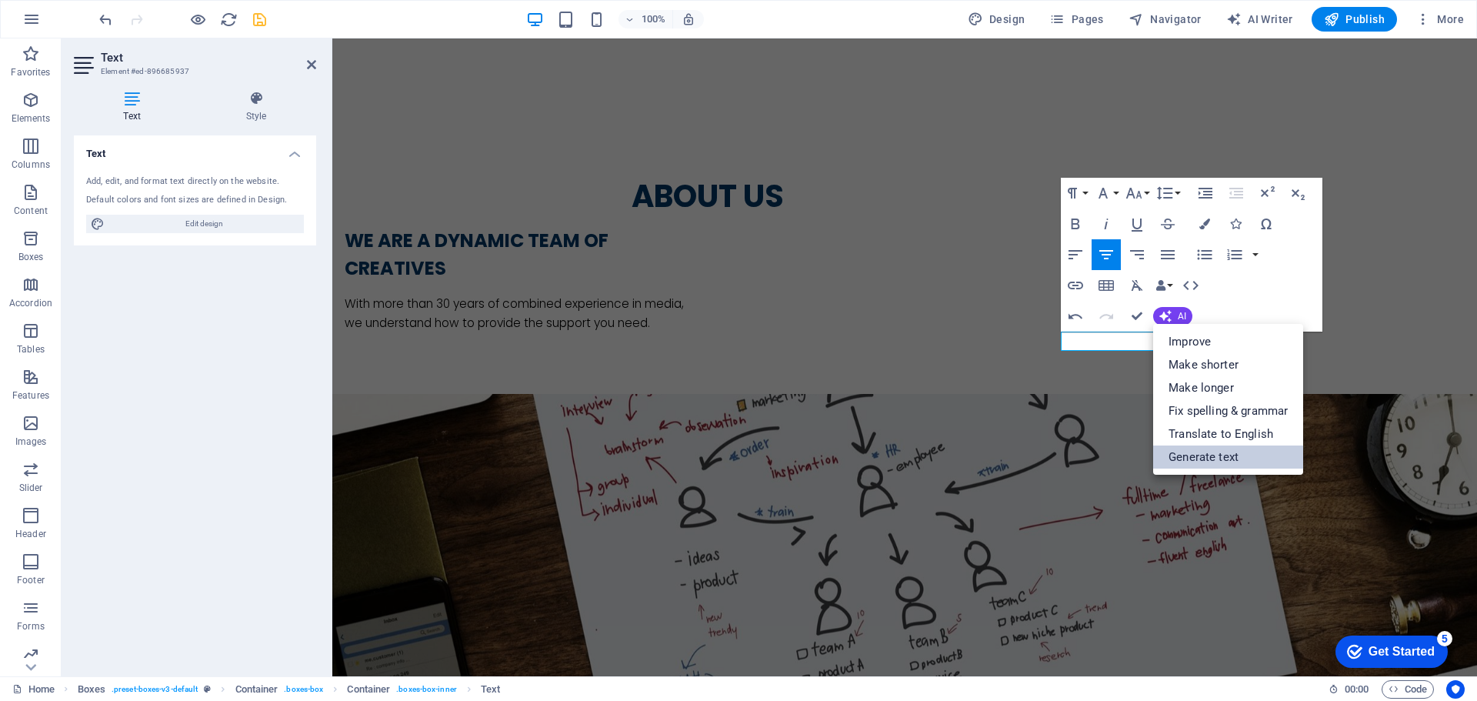
click at [1242, 458] on link "Generate text" at bounding box center [1228, 457] width 150 height 23
select select "English"
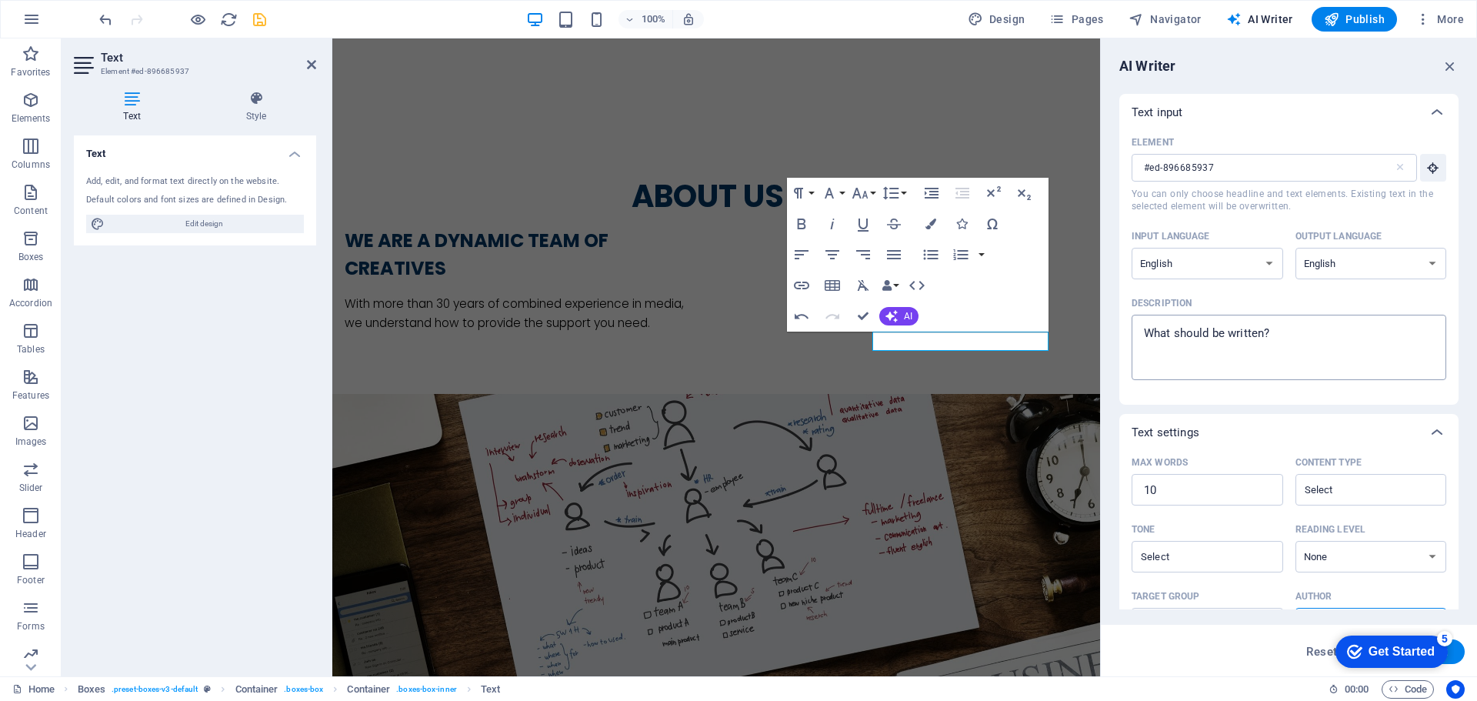
click at [1175, 329] on textarea "Description x ​" at bounding box center [1289, 347] width 299 height 50
click at [1200, 333] on textarea "Description x ​" at bounding box center [1289, 347] width 299 height 50
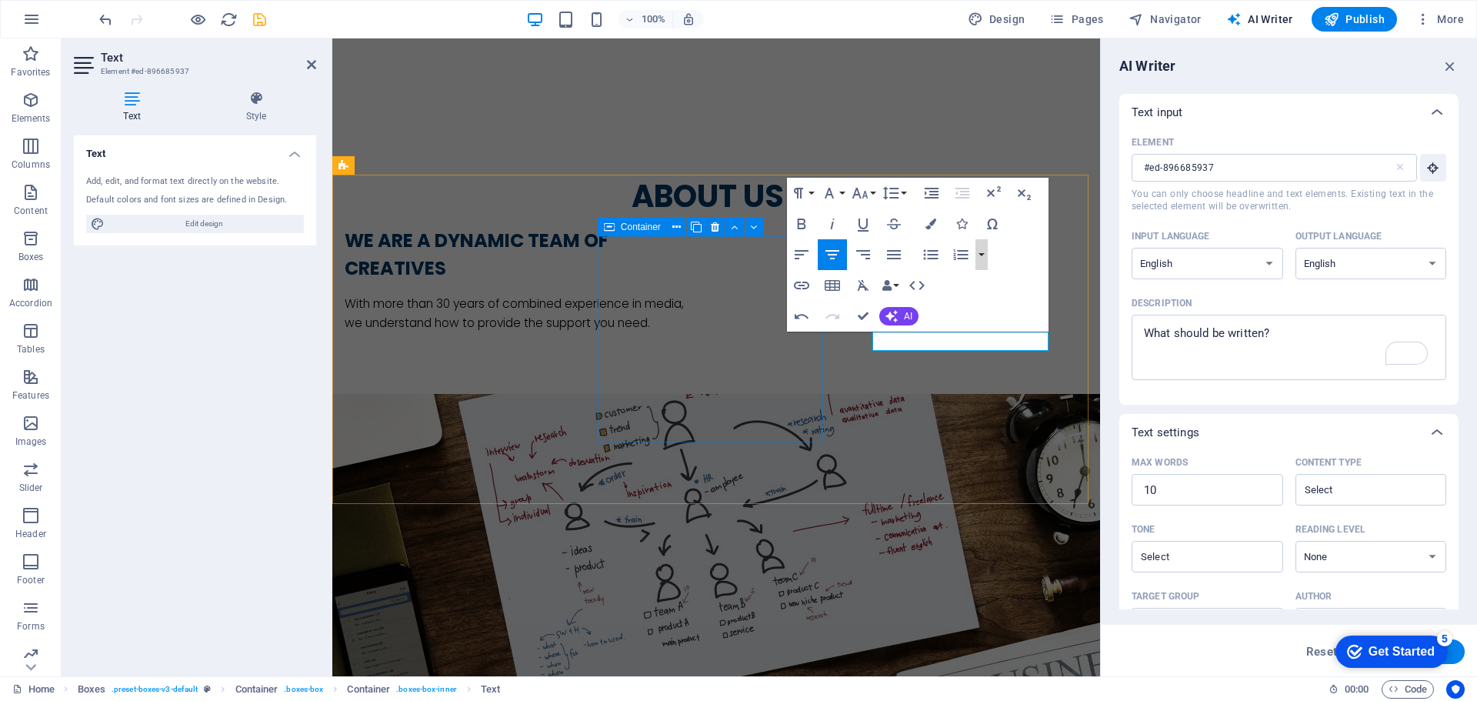
drag, startPoint x: 1309, startPoint y: 279, endPoint x: 756, endPoint y: 297, distance: 552.8
type textarea "x"
drag, startPoint x: 1294, startPoint y: 335, endPoint x: 1133, endPoint y: 332, distance: 160.8
click at [1133, 332] on div "x ​" at bounding box center [1289, 347] width 315 height 65
click at [1140, 332] on textarea "Description x ​" at bounding box center [1289, 347] width 299 height 50
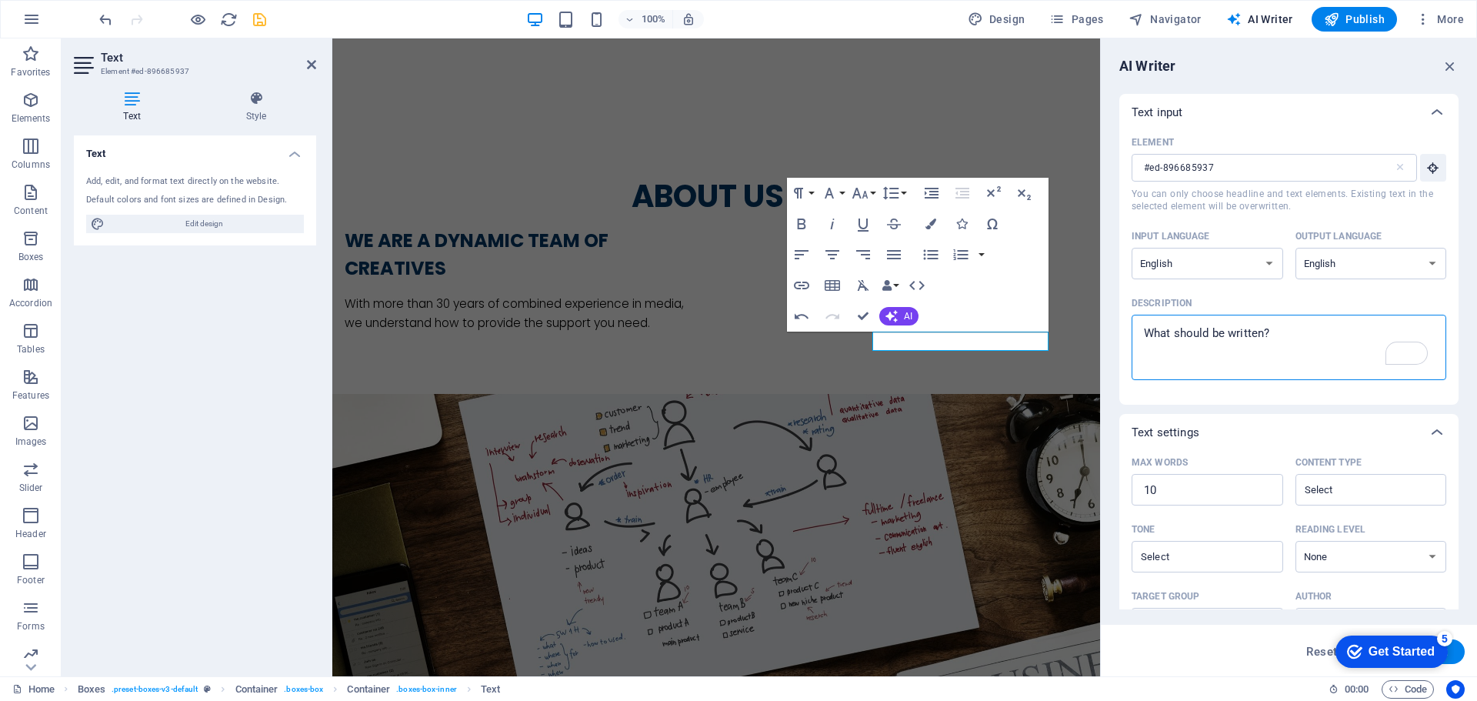
click at [1152, 329] on textarea "Description x ​" at bounding box center [1289, 347] width 299 height 50
drag, startPoint x: 1144, startPoint y: 332, endPoint x: 1304, endPoint y: 327, distance: 160.1
click at [1304, 327] on textarea "Description x ​" at bounding box center [1289, 347] width 299 height 50
drag, startPoint x: 1293, startPoint y: 335, endPoint x: 1133, endPoint y: 335, distance: 160.8
click at [1133, 335] on div "x ​" at bounding box center [1289, 347] width 315 height 65
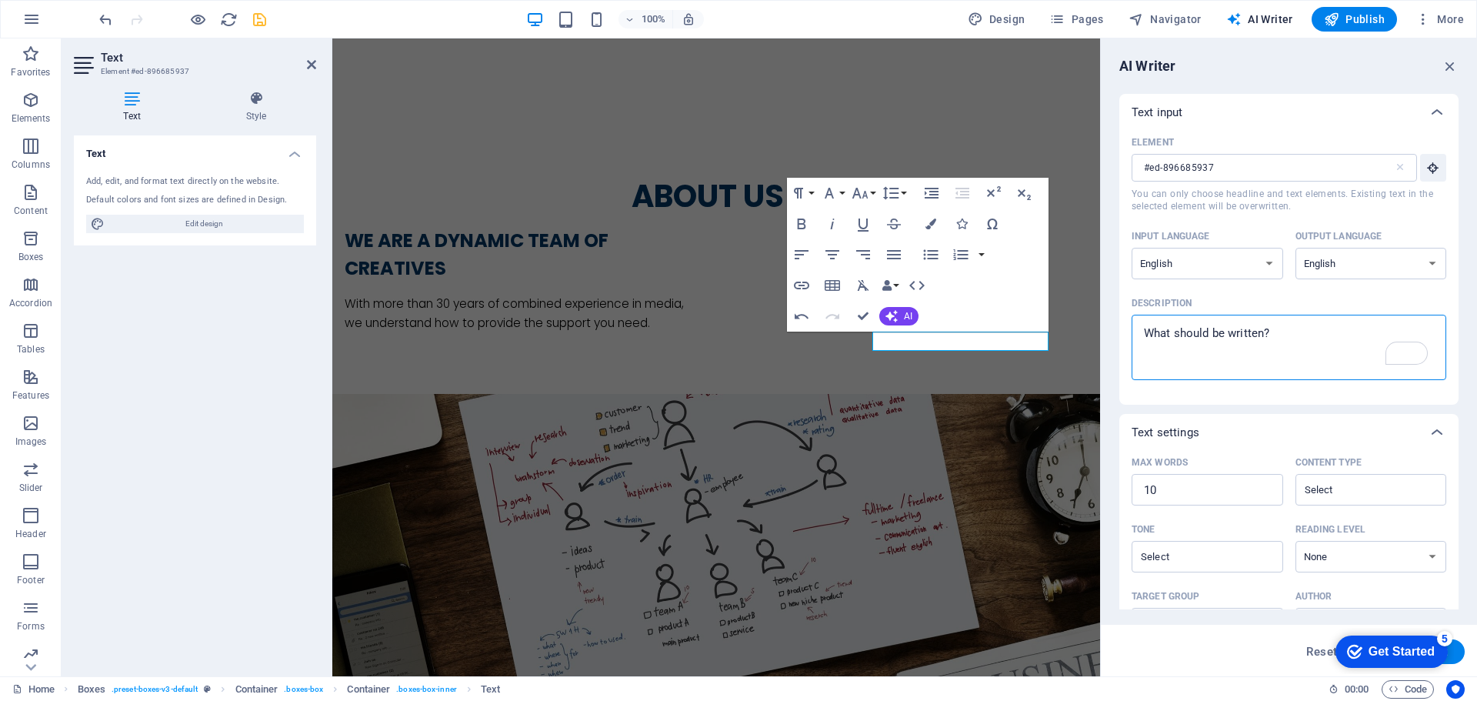
click at [1140, 335] on textarea "Description x ​" at bounding box center [1289, 347] width 299 height 50
click at [1155, 334] on textarea "Description x ​" at bounding box center [1289, 347] width 299 height 50
type textarea "O"
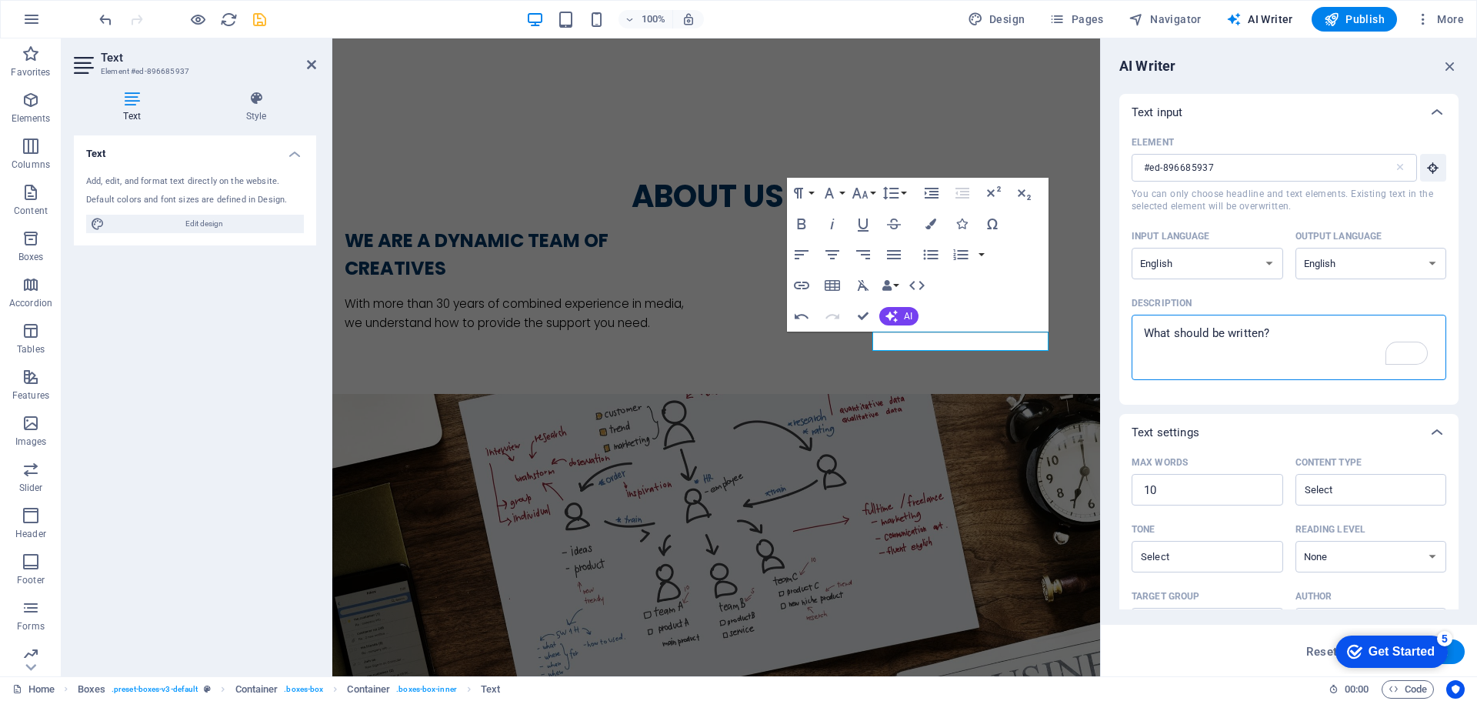
type textarea "x"
type textarea "Onm"
type textarea "x"
type textarea "Onm;l"
type textarea "x"
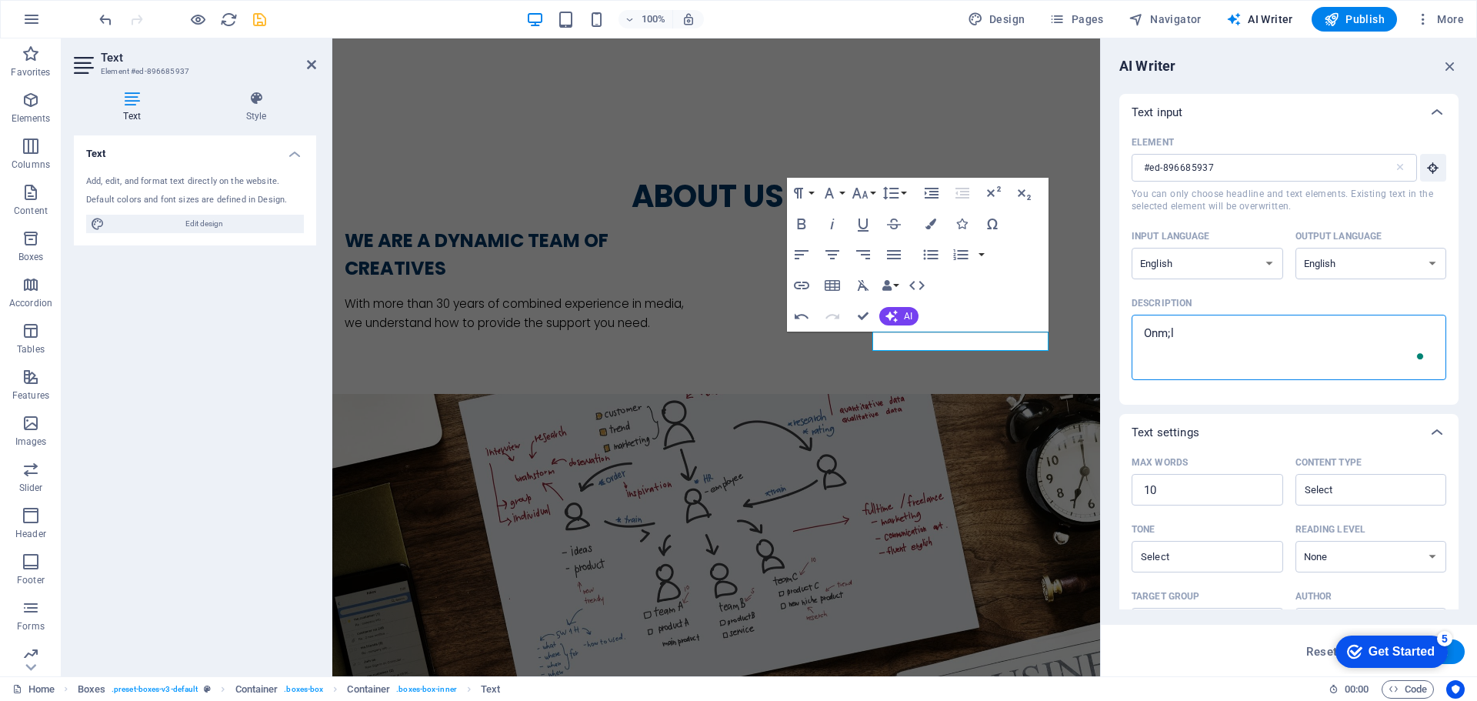
type textarea "Onm;"
type textarea "x"
type textarea "Onm"
type textarea "x"
type textarea "On"
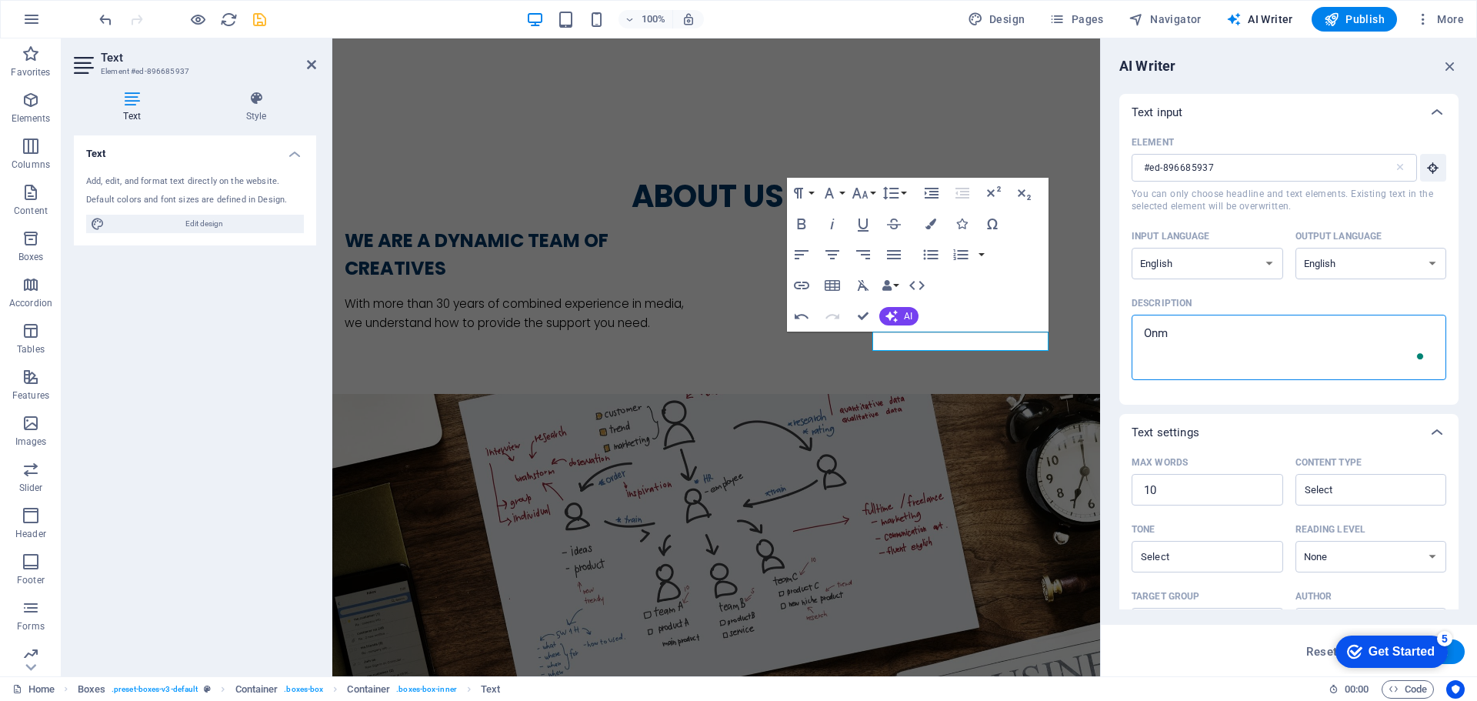
type textarea "x"
type textarea "O"
type textarea "x"
type textarea "D"
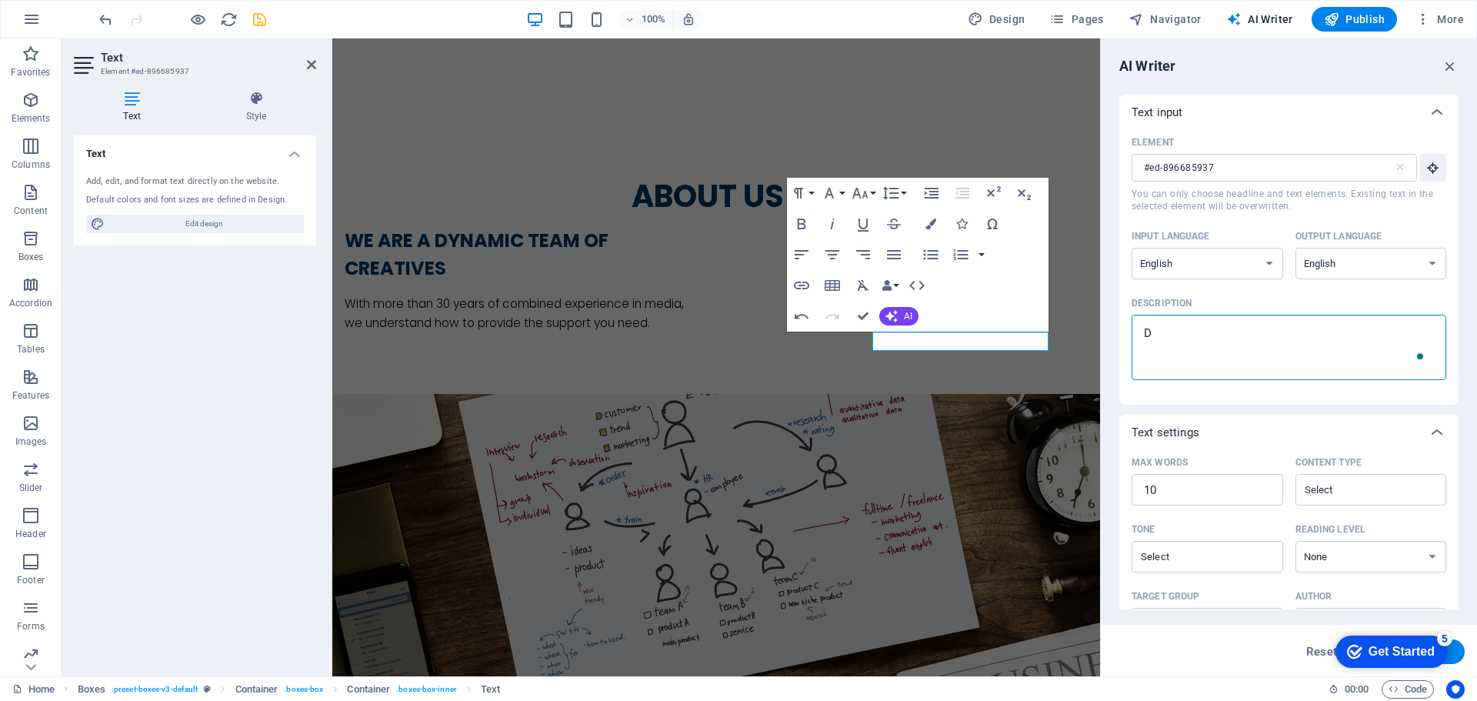
type textarea "x"
type textarea "De"
type textarea "x"
type textarea "Des"
type textarea "x"
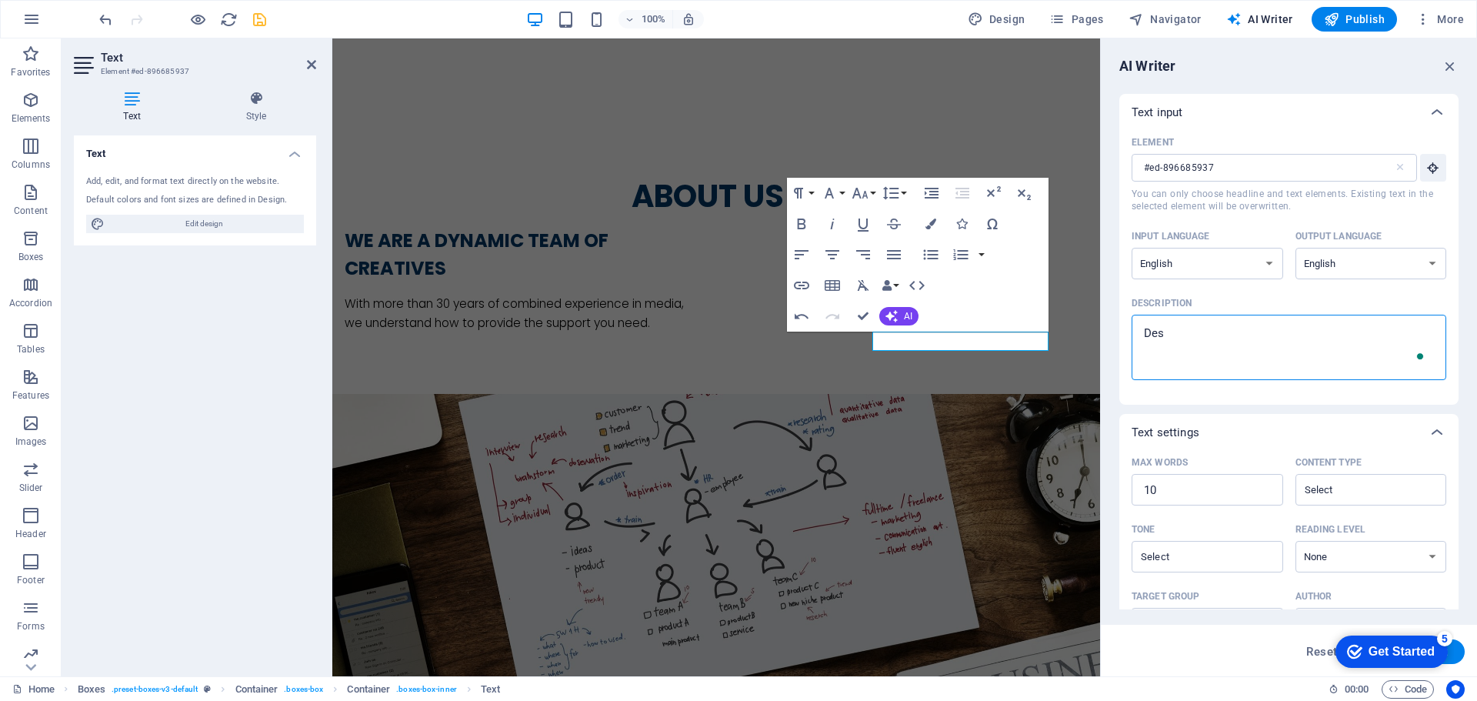
type textarea "Desi"
type textarea "x"
type textarea "Desir"
type textarea "x"
type textarea "Desiri"
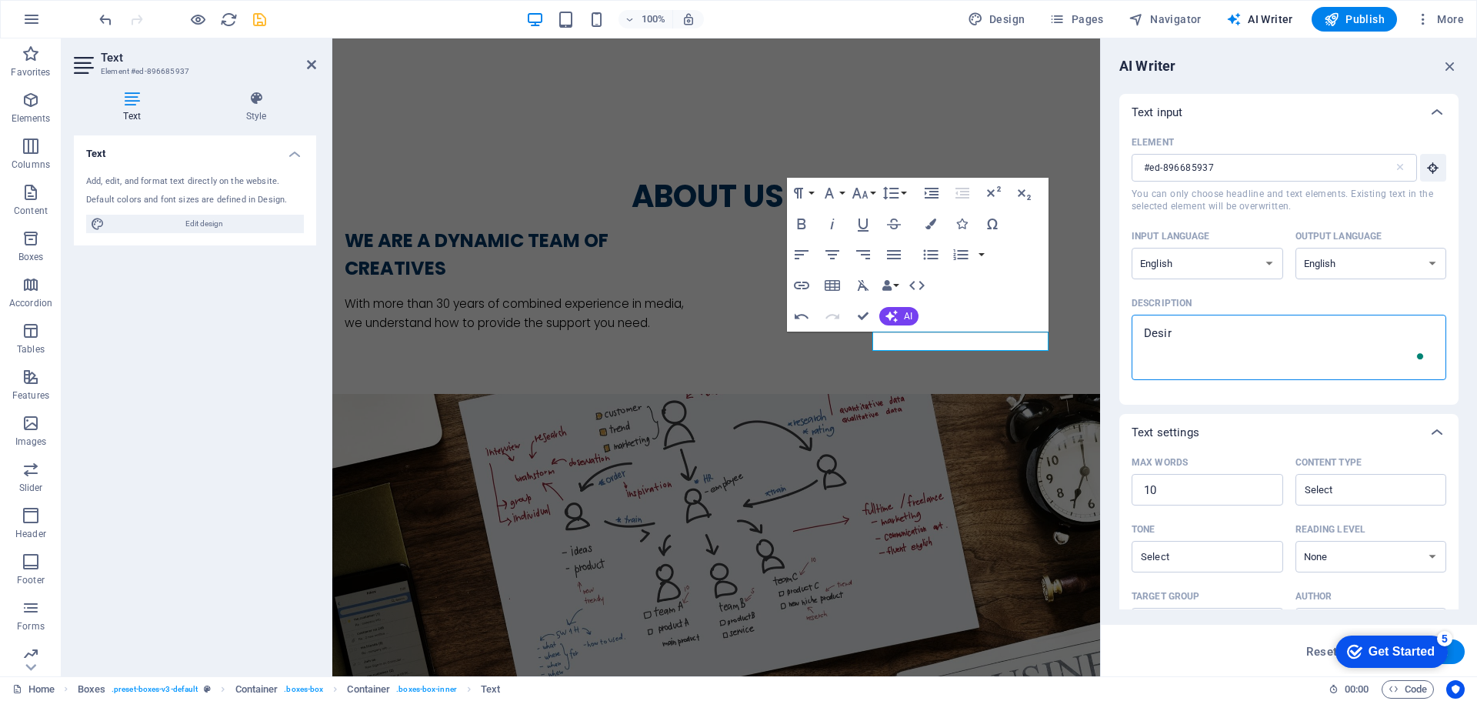
type textarea "x"
type textarea "Desirib"
type textarea "x"
type textarea "Desiribe"
type textarea "x"
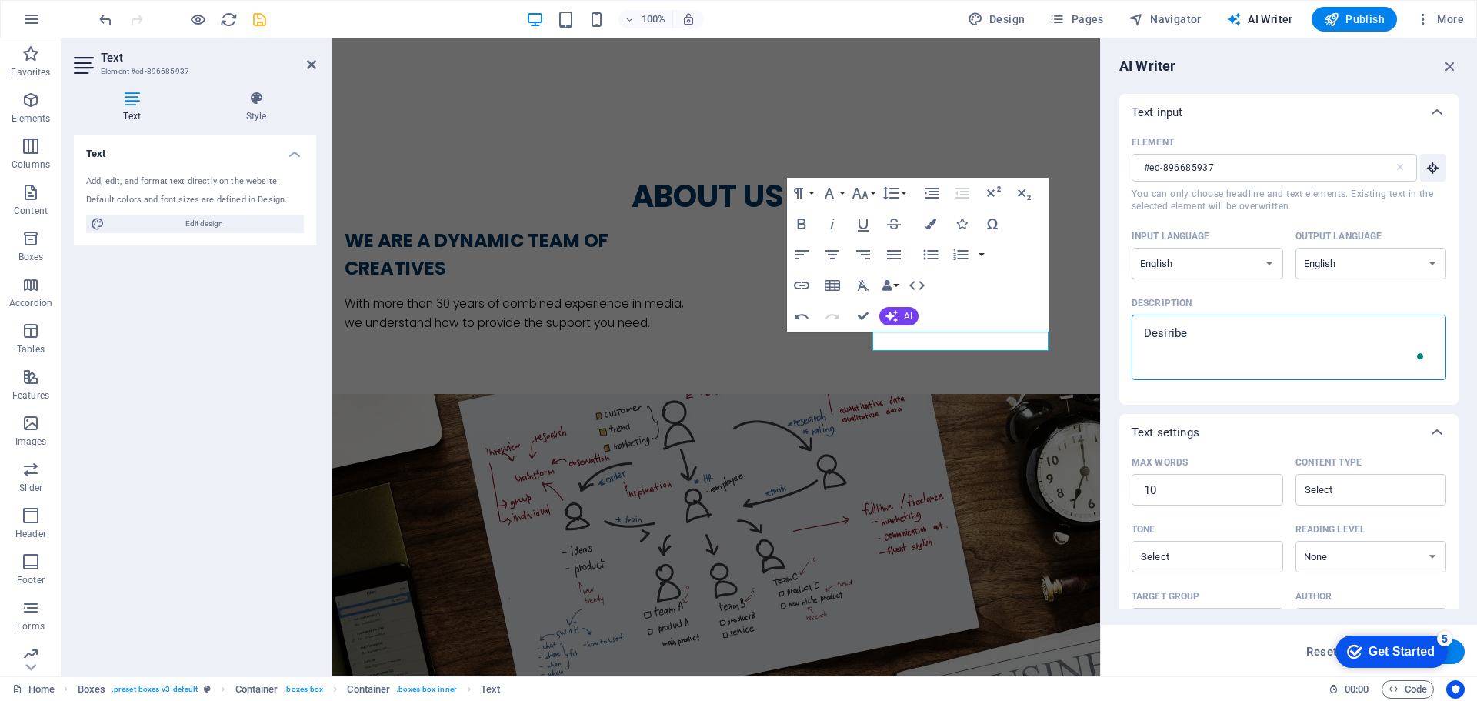
type textarea "Desiribe"
type textarea "x"
type textarea "Desiribe"
type textarea "x"
type textarea "Desirib"
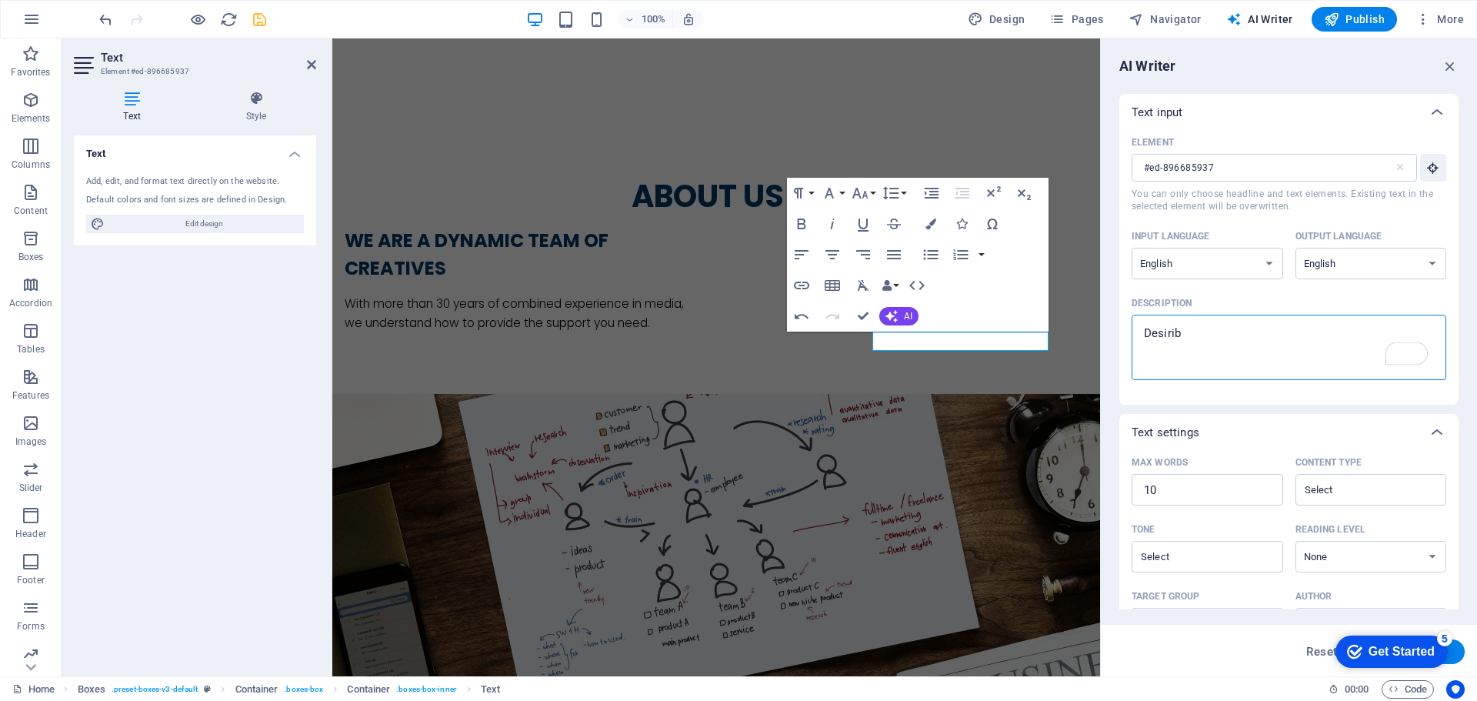
type textarea "x"
type textarea "Desiri"
type textarea "x"
type textarea "Desir"
type textarea "x"
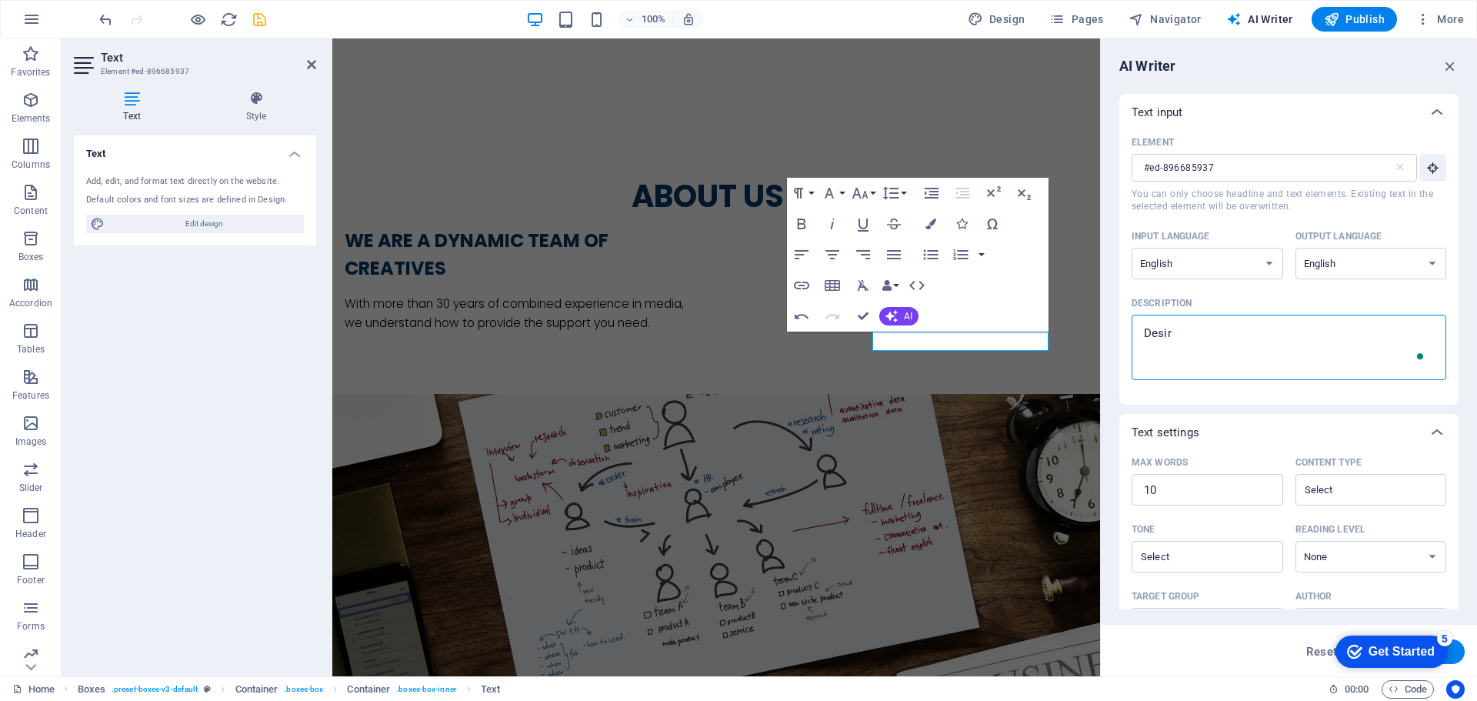
type textarea "Desi"
type textarea "x"
type textarea "Des"
type textarea "x"
type textarea "Desc"
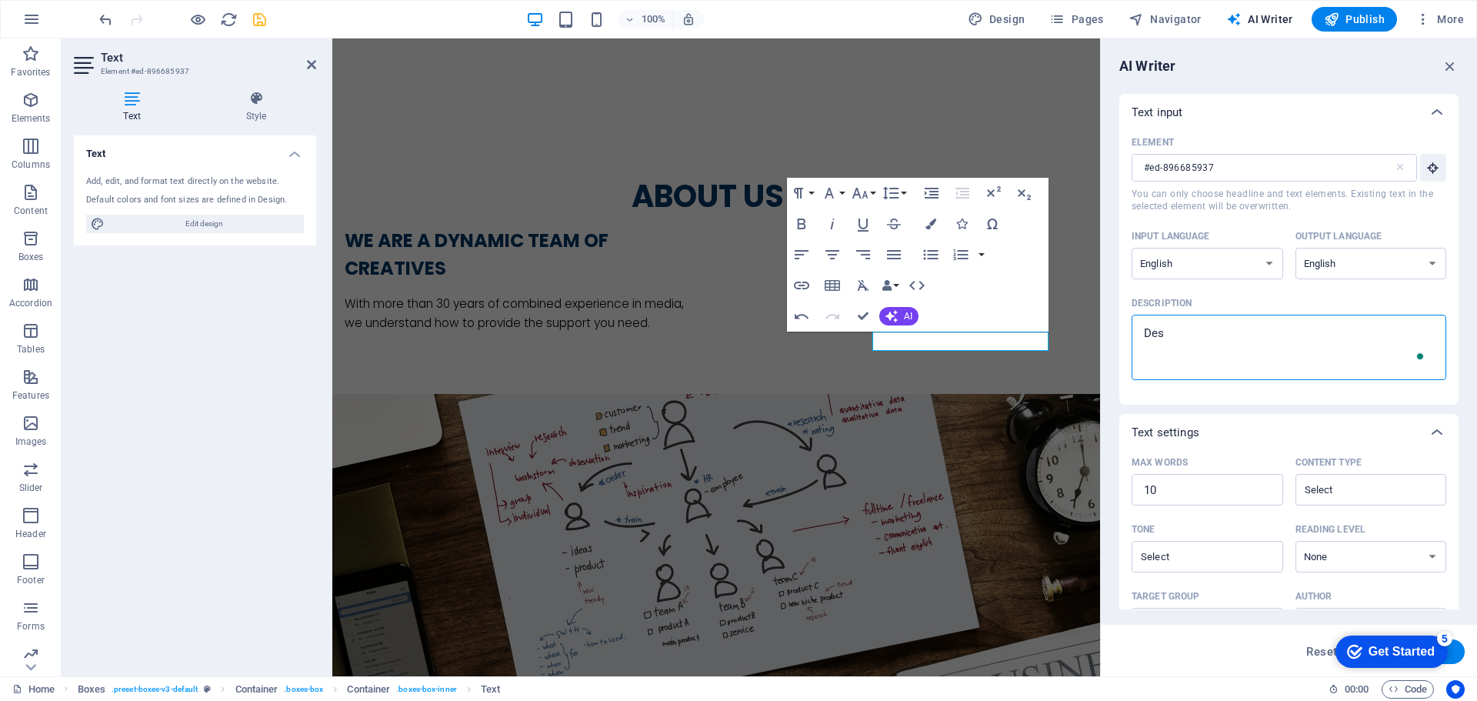
type textarea "x"
type textarea "Descr"
type textarea "x"
type textarea "Descri"
type textarea "x"
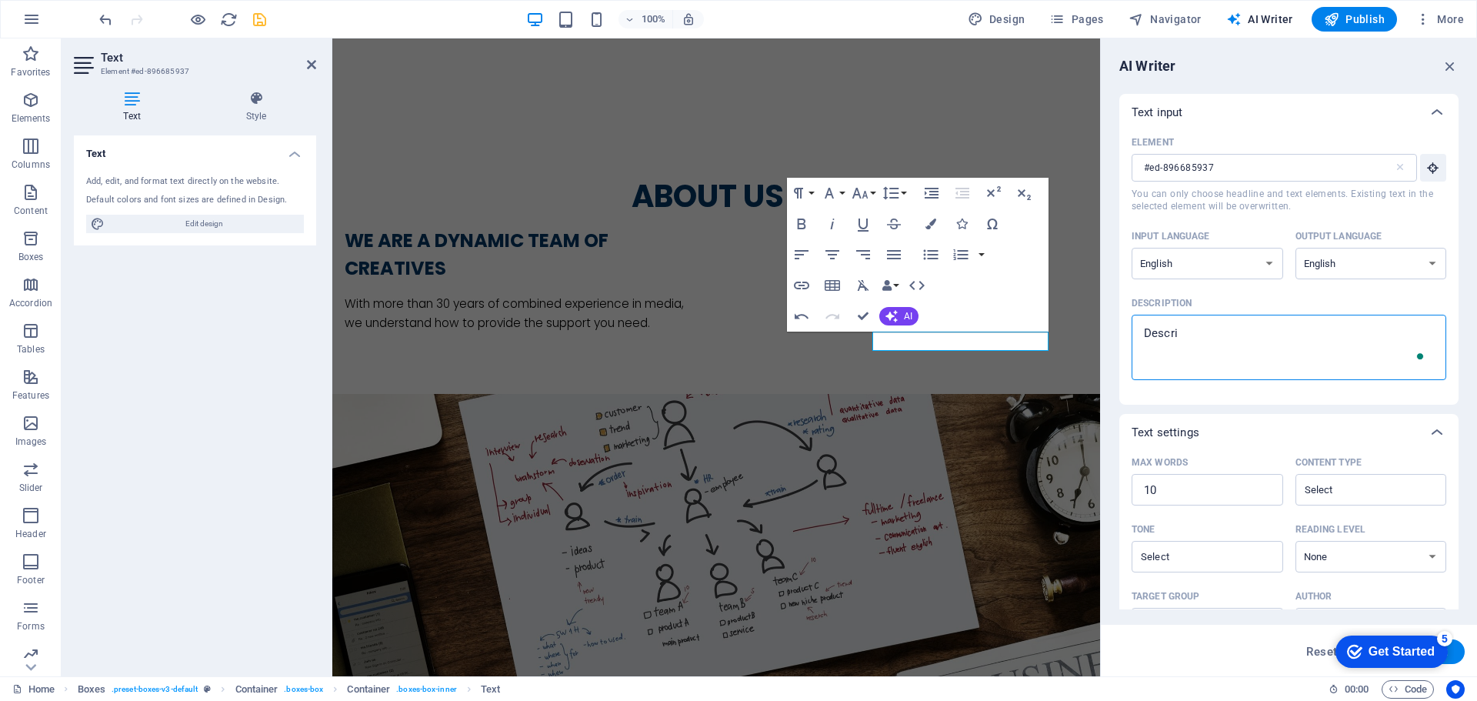
type textarea "Describ"
type textarea "x"
type textarea "Describe"
type textarea "x"
type textarea "Describe"
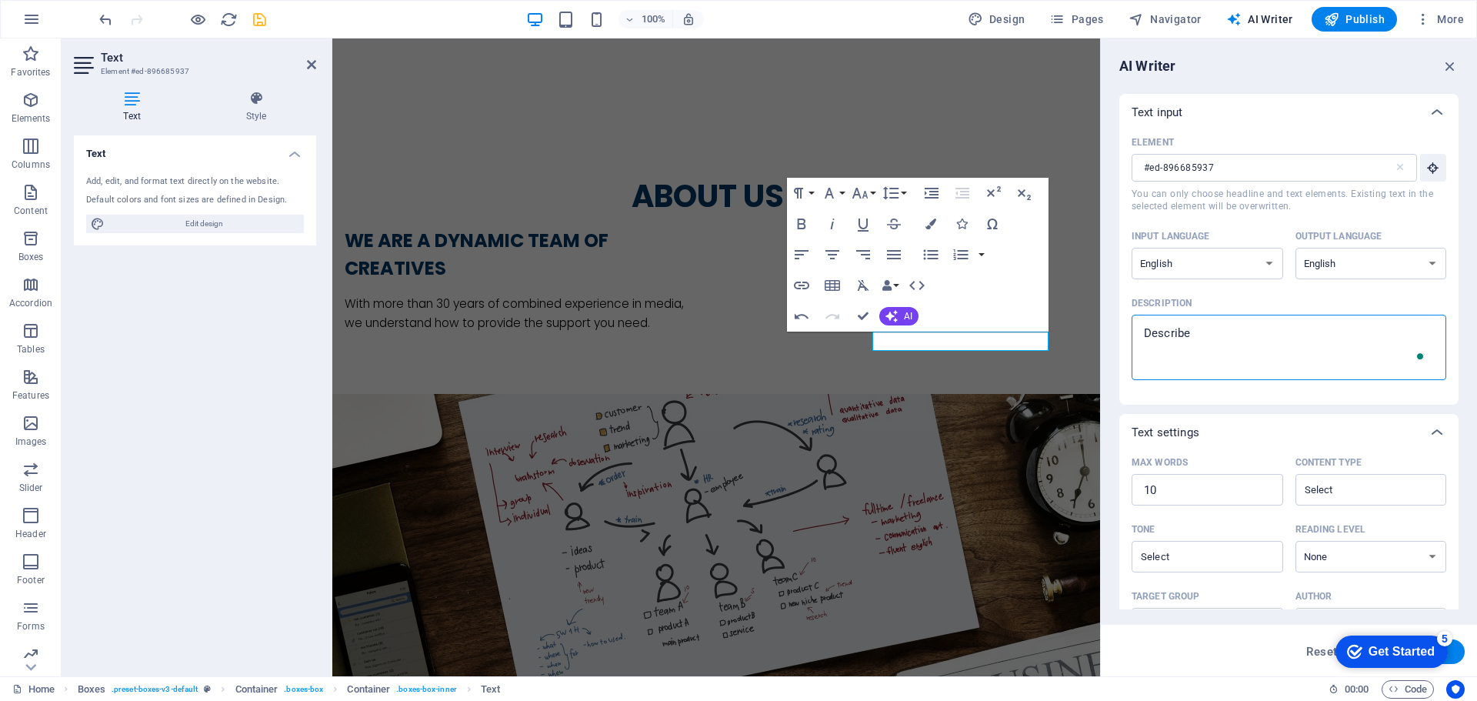
type textarea "x"
type textarea "Describe c"
type textarea "x"
type textarea "Describe co"
type textarea "x"
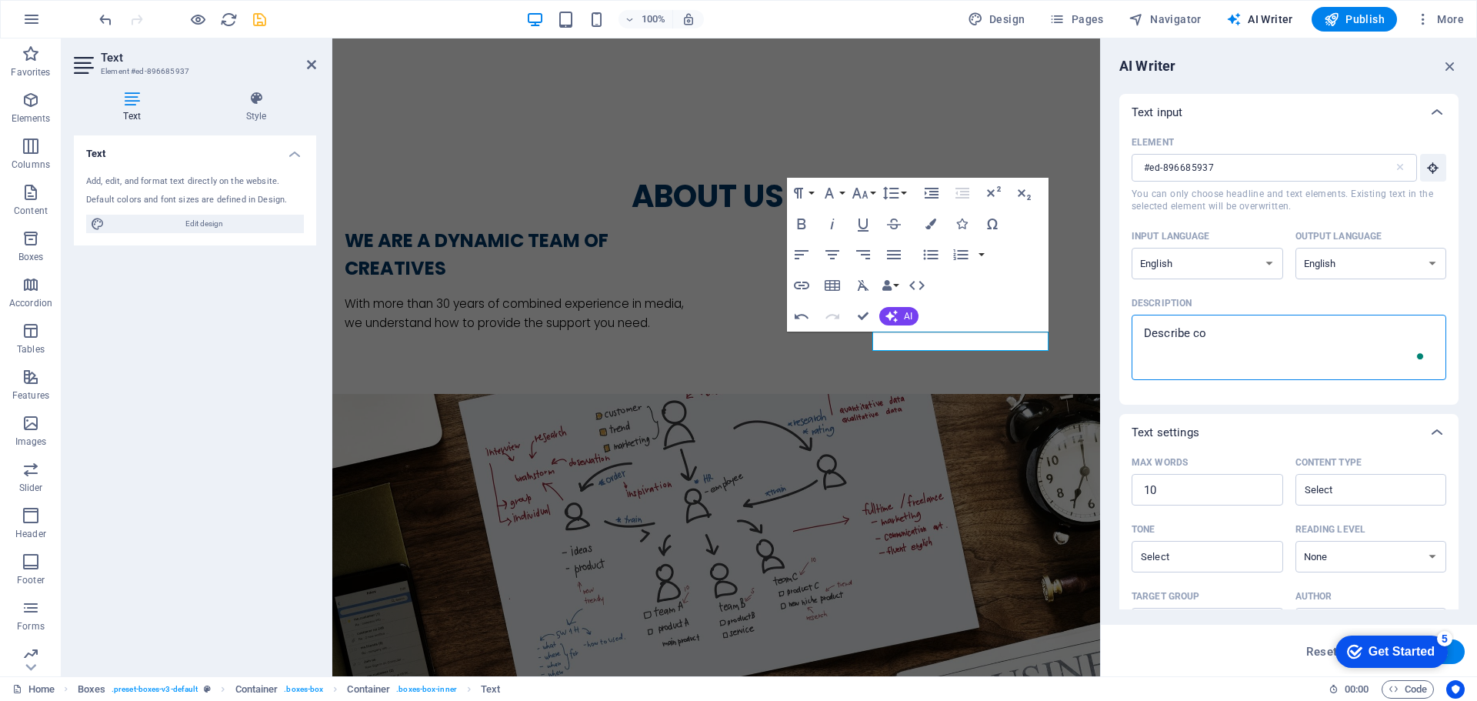
type textarea "Describe con"
type textarea "x"
type textarea "Describe cont"
type textarea "x"
type textarea "Describe con"
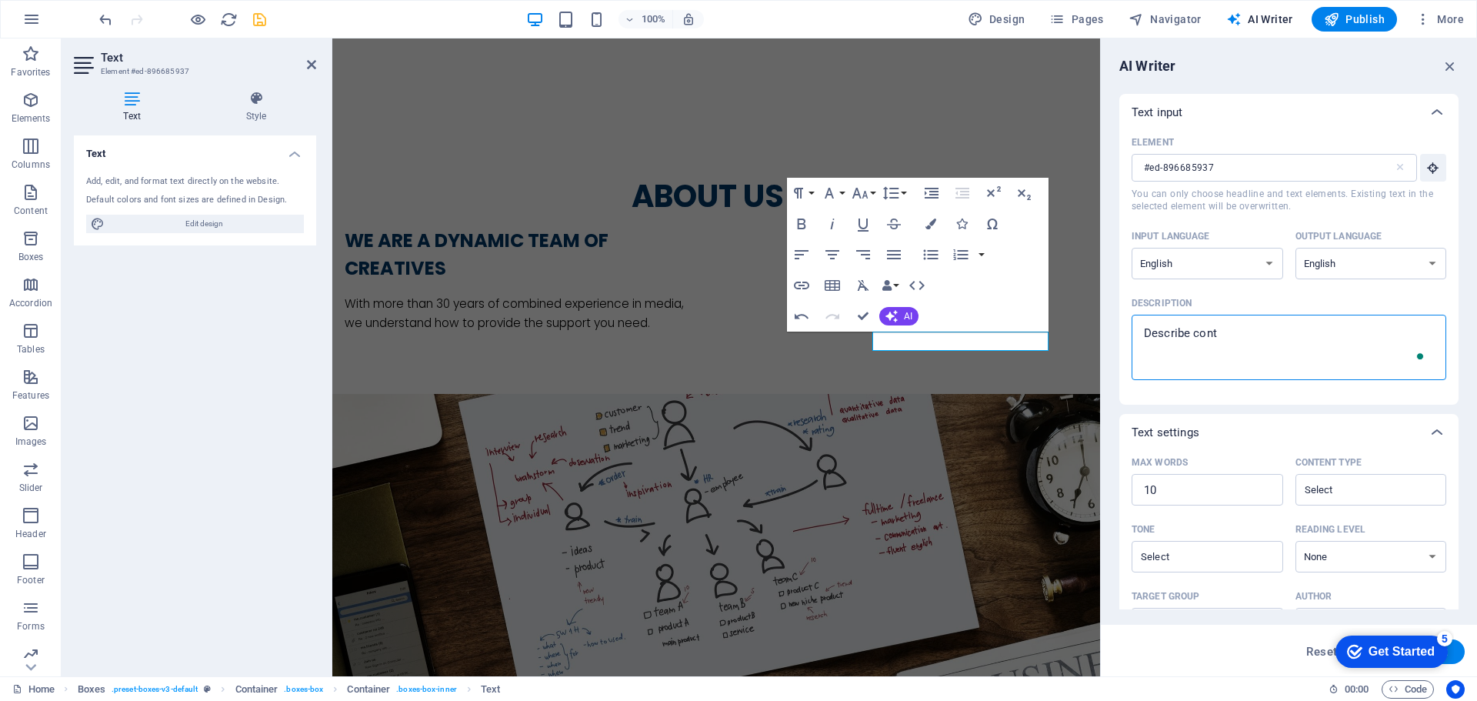
type textarea "x"
type textarea "Describe co"
type textarea "x"
type textarea "Describe c"
type textarea "x"
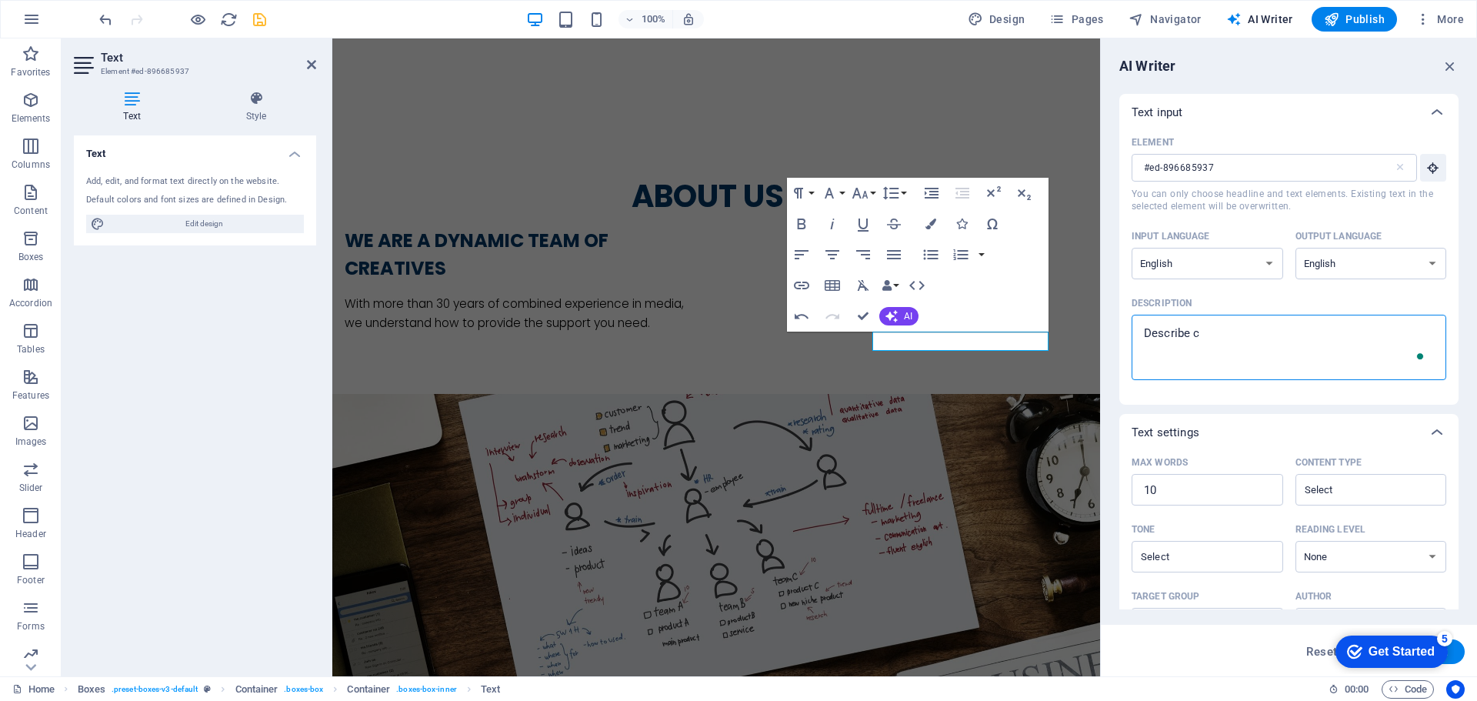
type textarea "Describe"
type textarea "x"
type textarea "Describe o"
type textarea "x"
type textarea "Describe on"
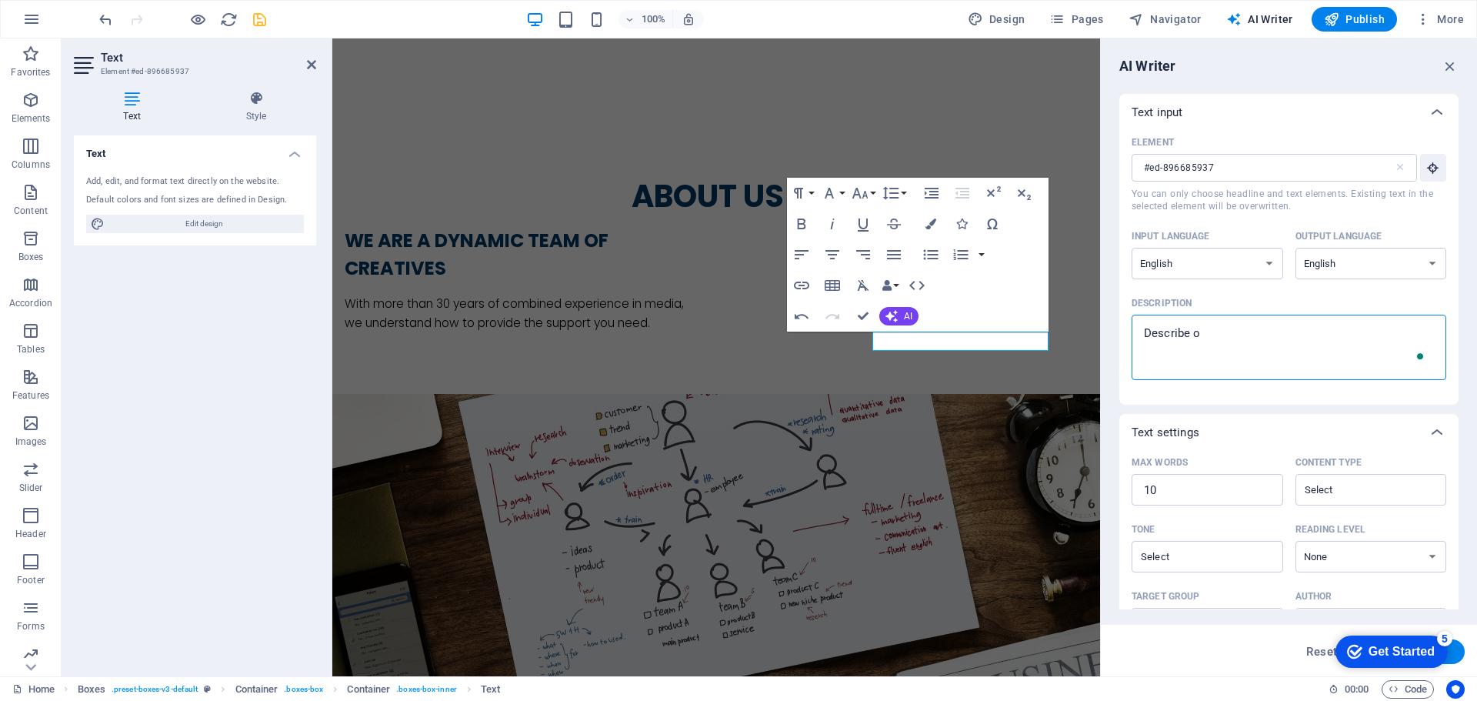
type textarea "x"
type textarea "Describe onl"
type textarea "x"
type textarea "Describe onli"
type textarea "x"
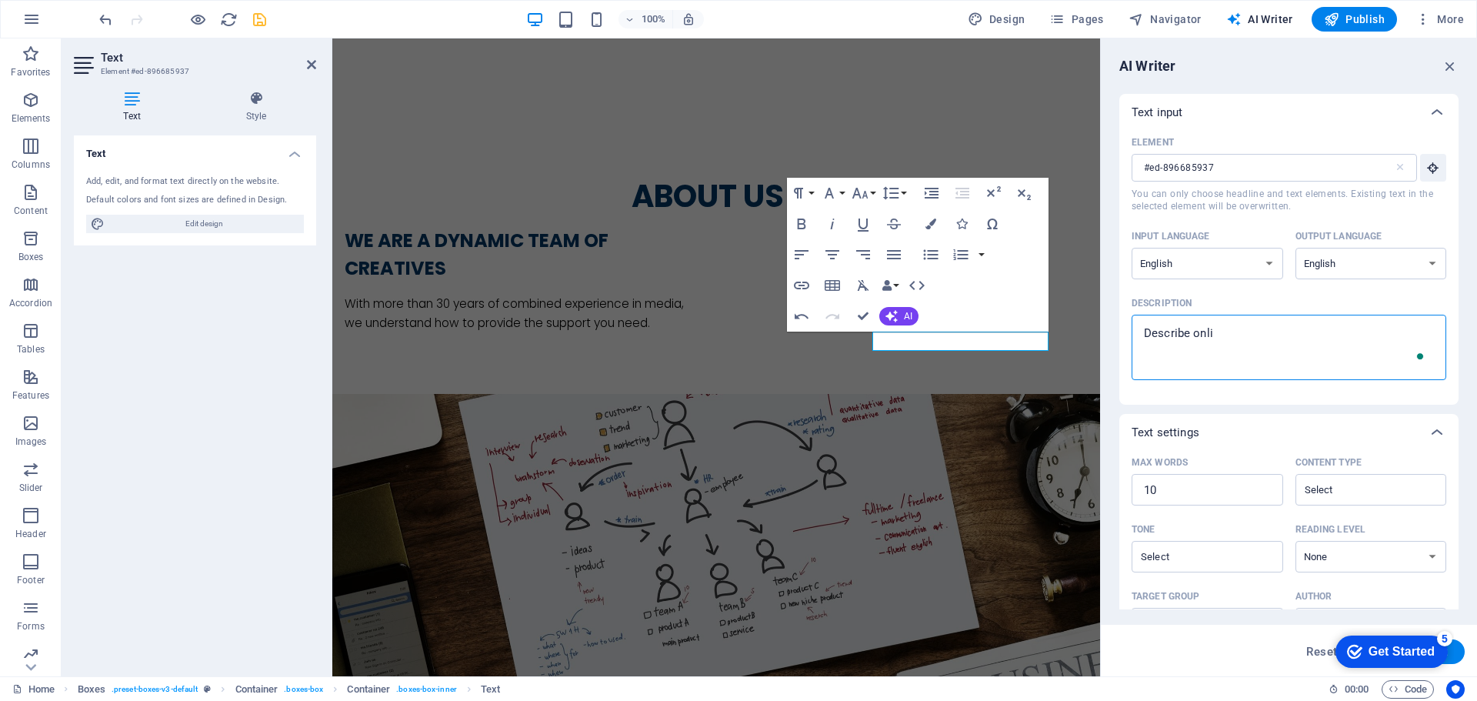
type textarea "Describe onlin"
type textarea "x"
type textarea "Describe online"
type textarea "x"
type textarea "Describe online"
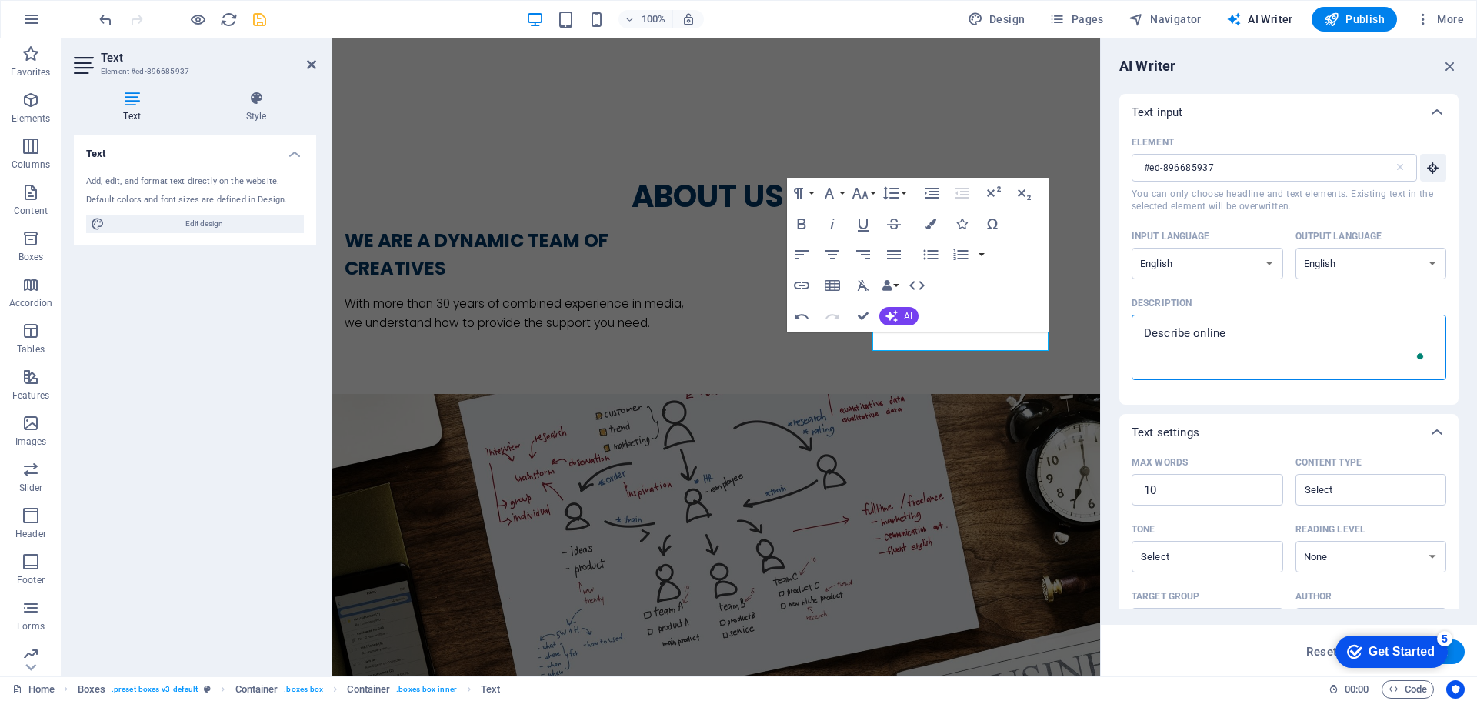
type textarea "x"
type textarea "Describe online m"
type textarea "x"
type textarea "Describe online me"
type textarea "x"
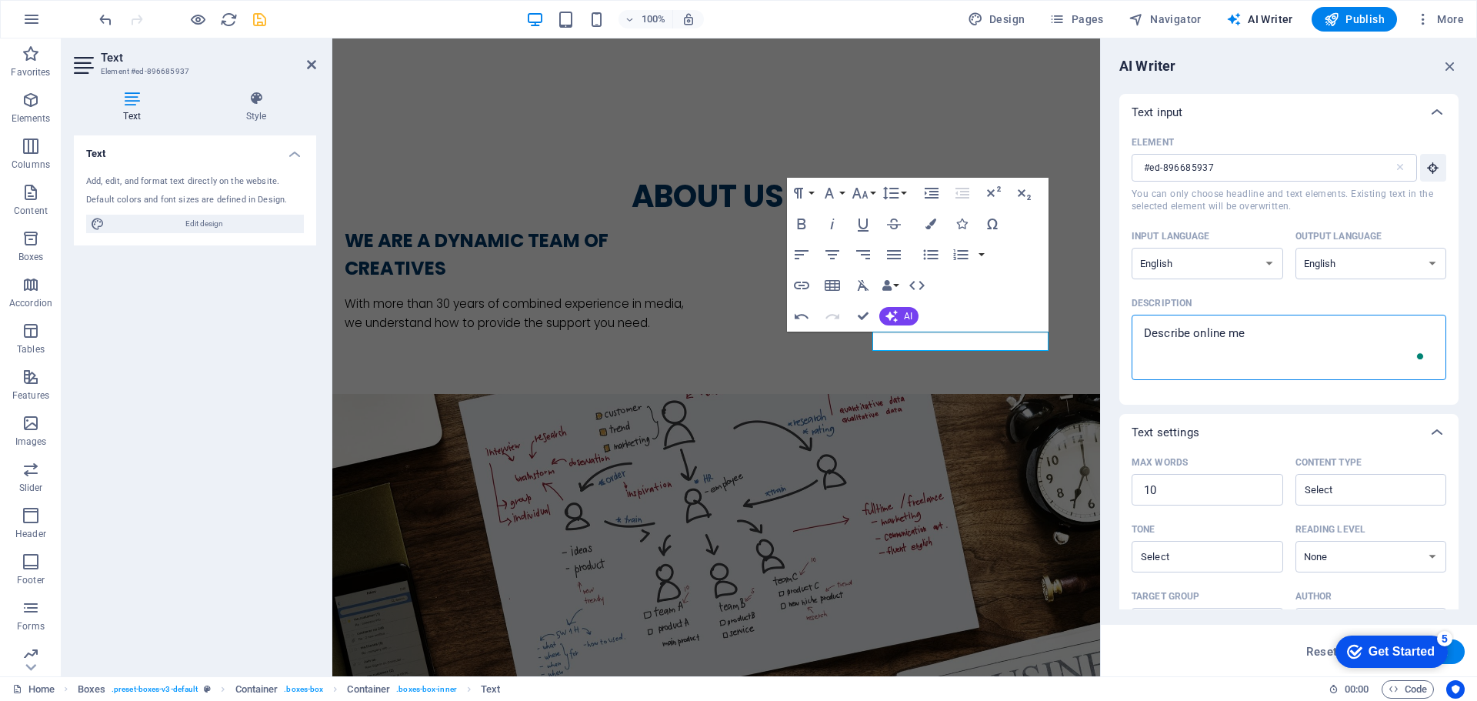
type textarea "Describe online med"
type textarea "x"
type textarea "Describe online medi"
type textarea "x"
type textarea "Describe online media"
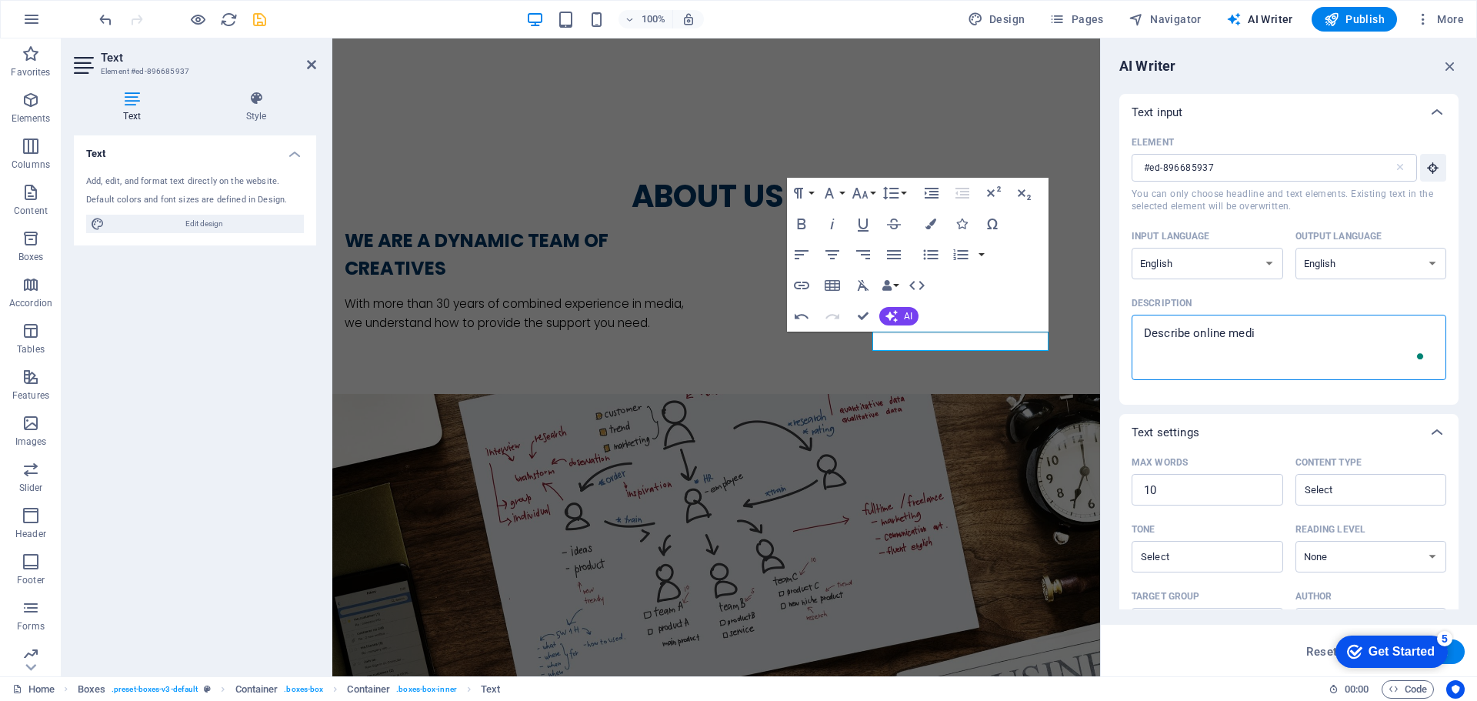
type textarea "x"
type textarea "Describe online media"
type textarea "x"
type textarea "Describe online media p"
type textarea "x"
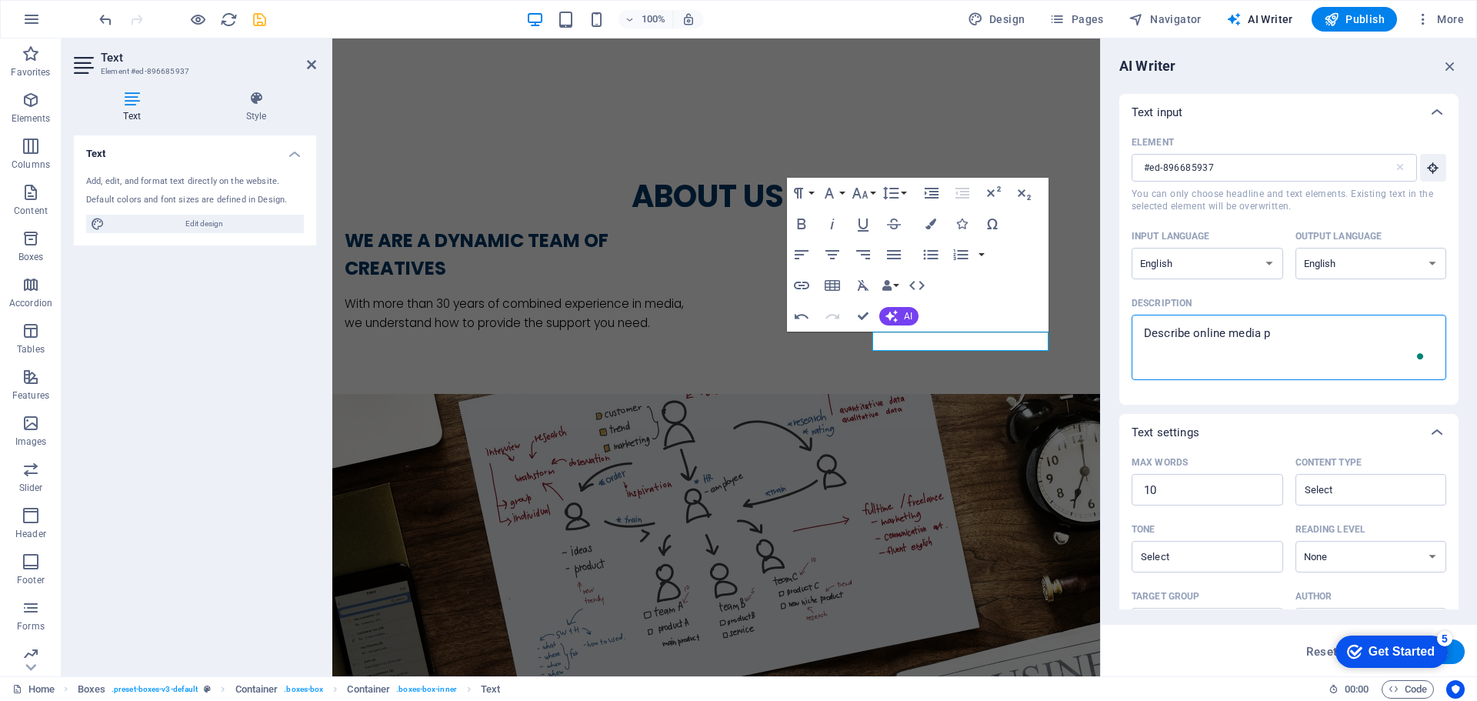
type textarea "Describe online media pr"
type textarea "x"
type textarea "Describe online media pro"
type textarea "x"
type textarea "Describe online media prod"
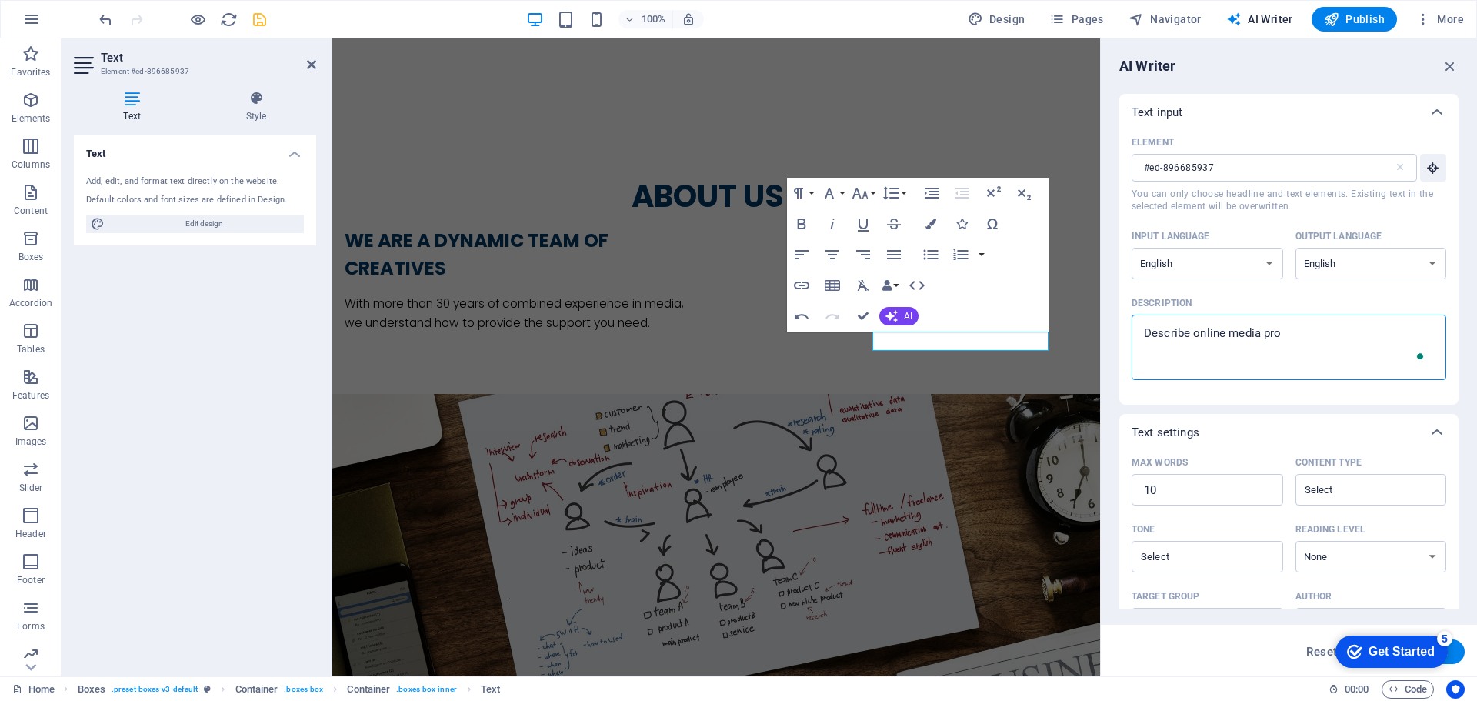
type textarea "x"
type textarea "Describe online media produ"
type textarea "x"
type textarea "Describe online media produc"
type textarea "x"
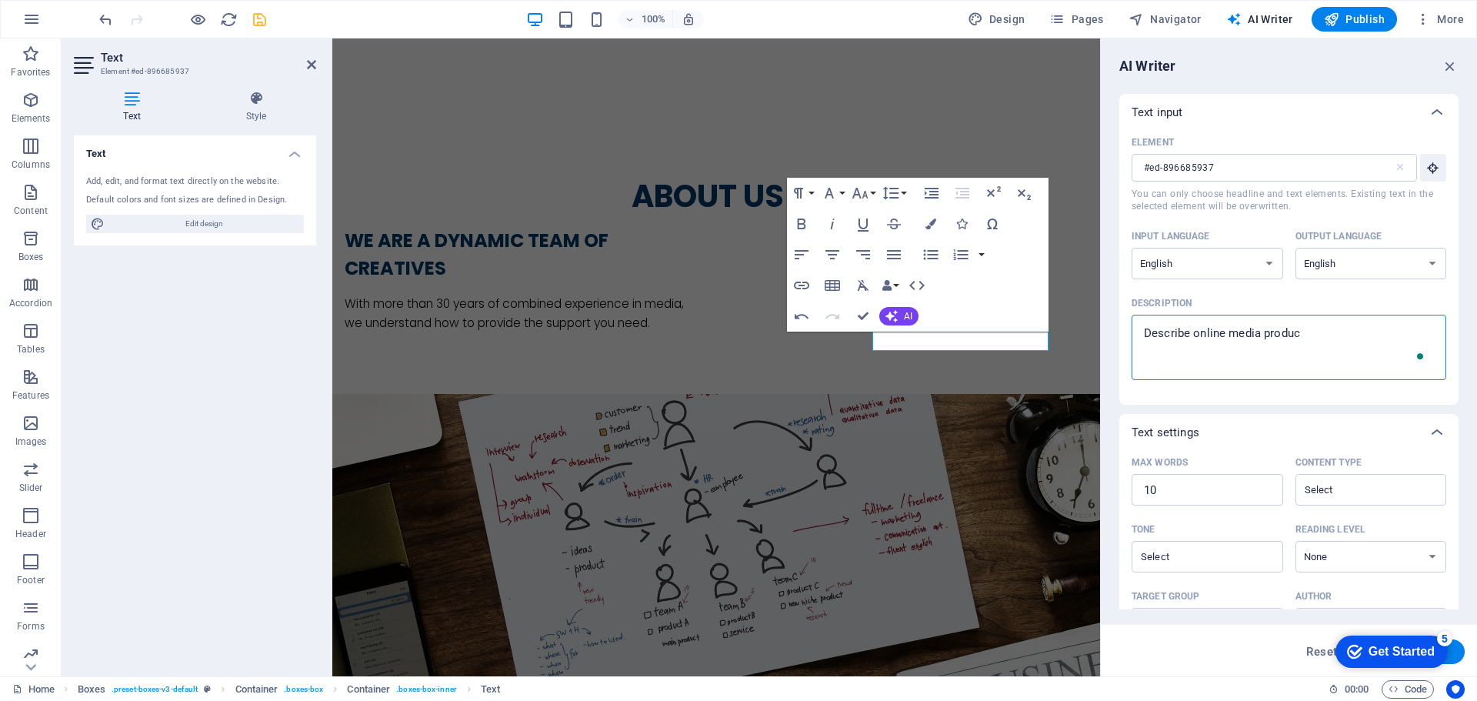
type textarea "Describe online media product"
type textarea "x"
type textarea "Describe online media producti"
type textarea "x"
type textarea "Describe online media productio"
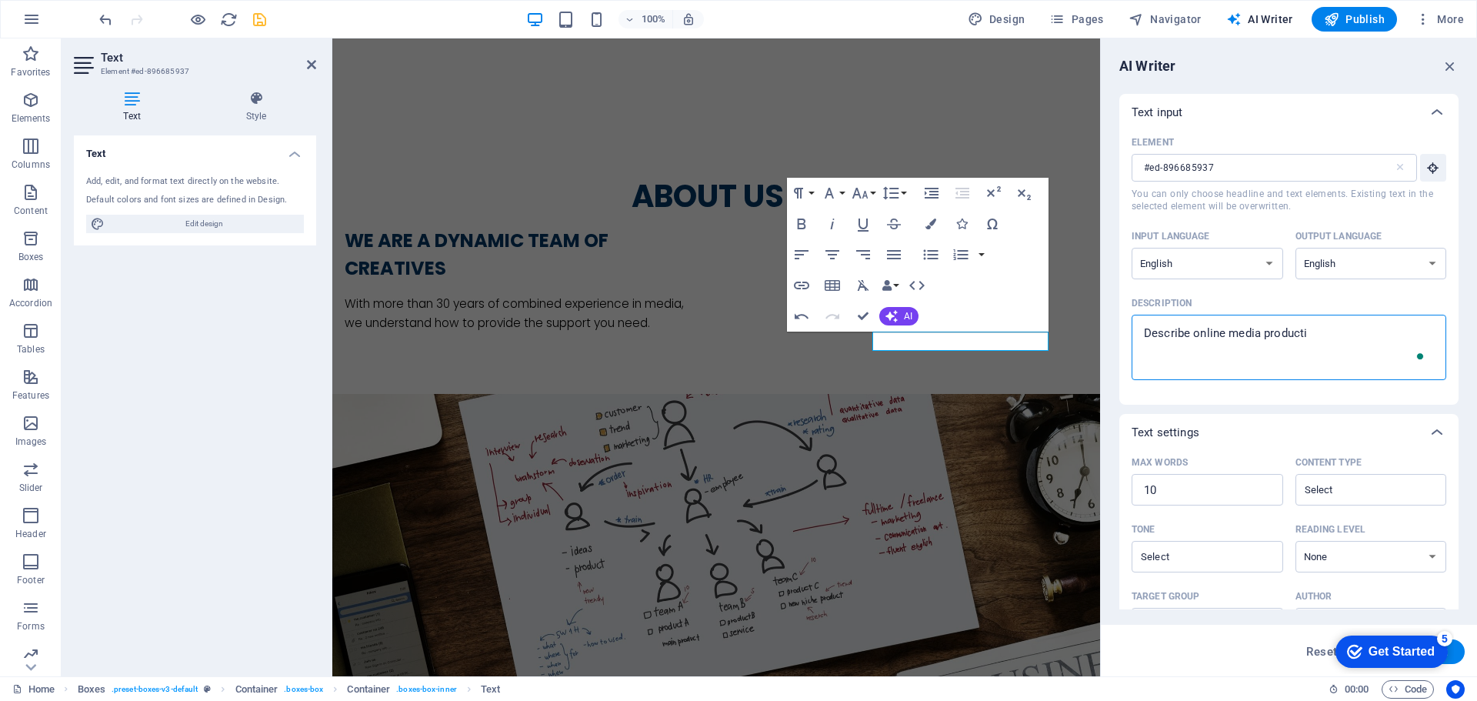
type textarea "x"
type textarea "Describe online media production"
type textarea "x"
type textarea "Describe online media production"
drag, startPoint x: 1348, startPoint y: 652, endPoint x: 1250, endPoint y: 672, distance: 100.5
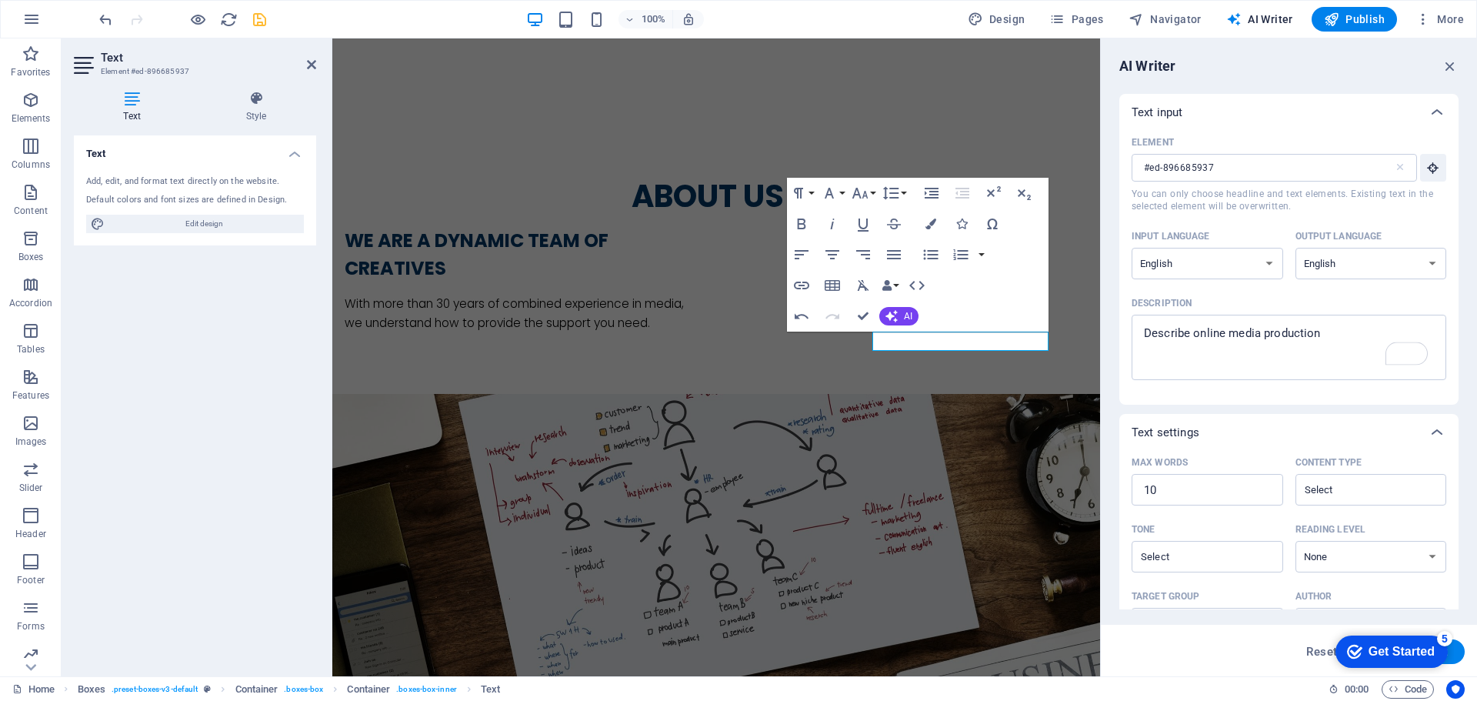
click html "checkmark Get Started 5 First Steps in the Editor Let's guide you through the t…"
click at [1256, 666] on div "Reset Generate text" at bounding box center [1289, 651] width 376 height 52
drag, startPoint x: 1453, startPoint y: 650, endPoint x: 2778, endPoint y: 1281, distance: 1468.2
click div "checkmark Get Started 5 First Steps in the Editor Let's guide you through the t…"
click at [1455, 653] on button "Generate text" at bounding box center [1411, 651] width 107 height 25
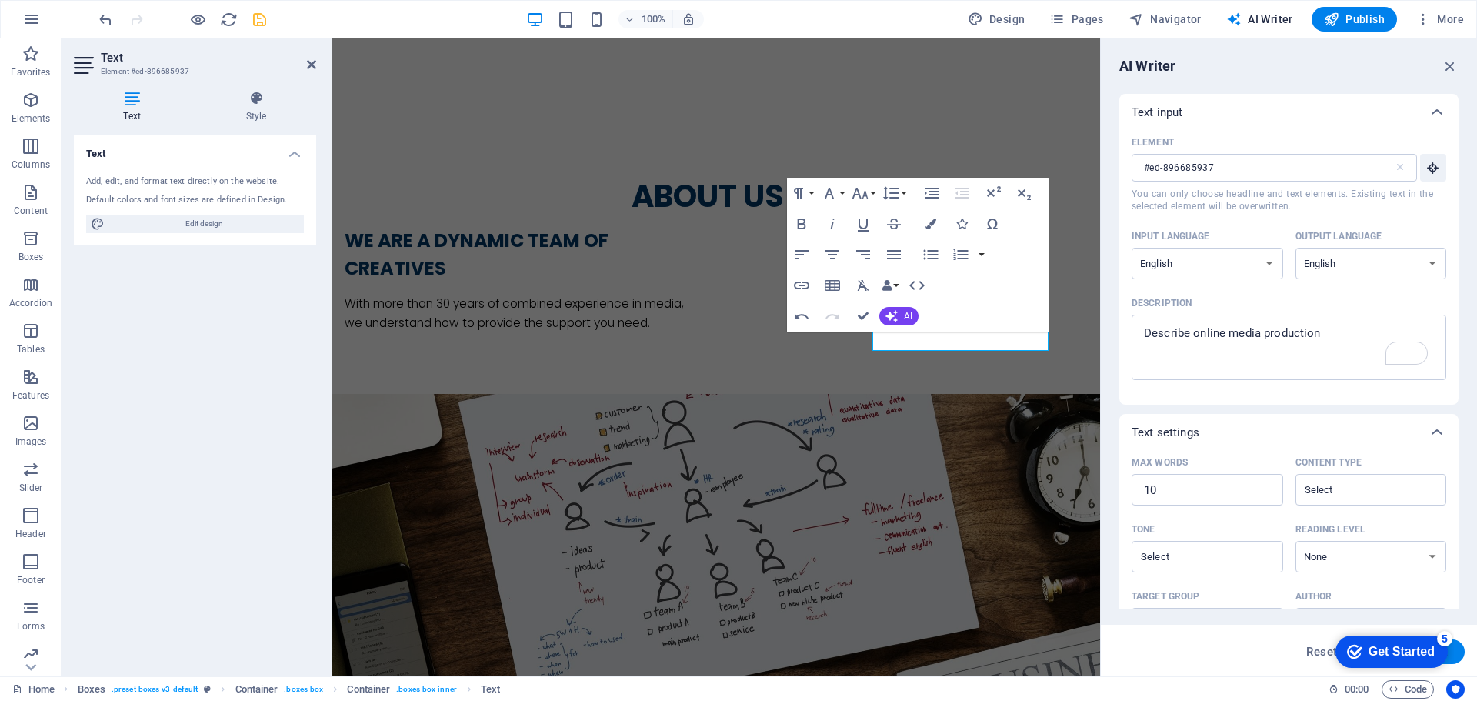
type textarea "x"
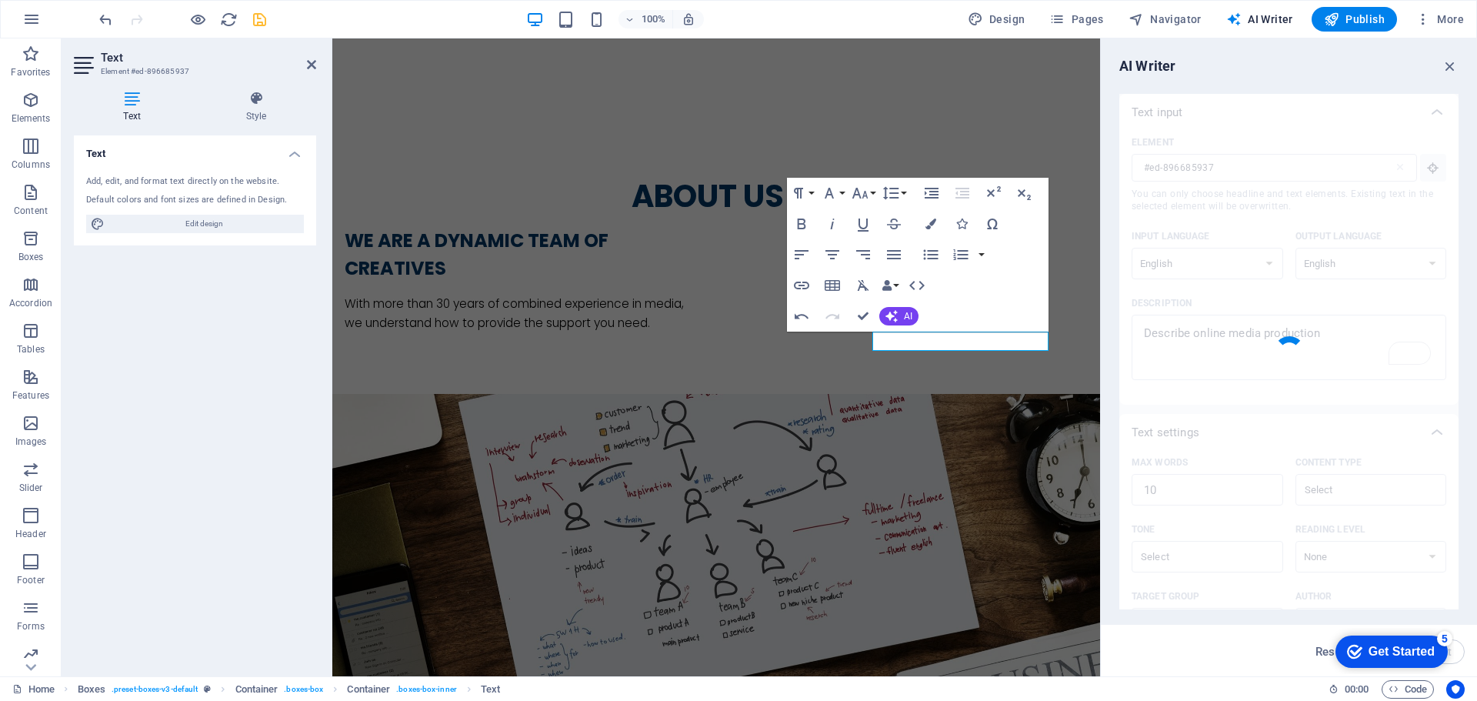
type textarea "x"
type textarea "Creating digital content for various online platforms."
type textarea "x"
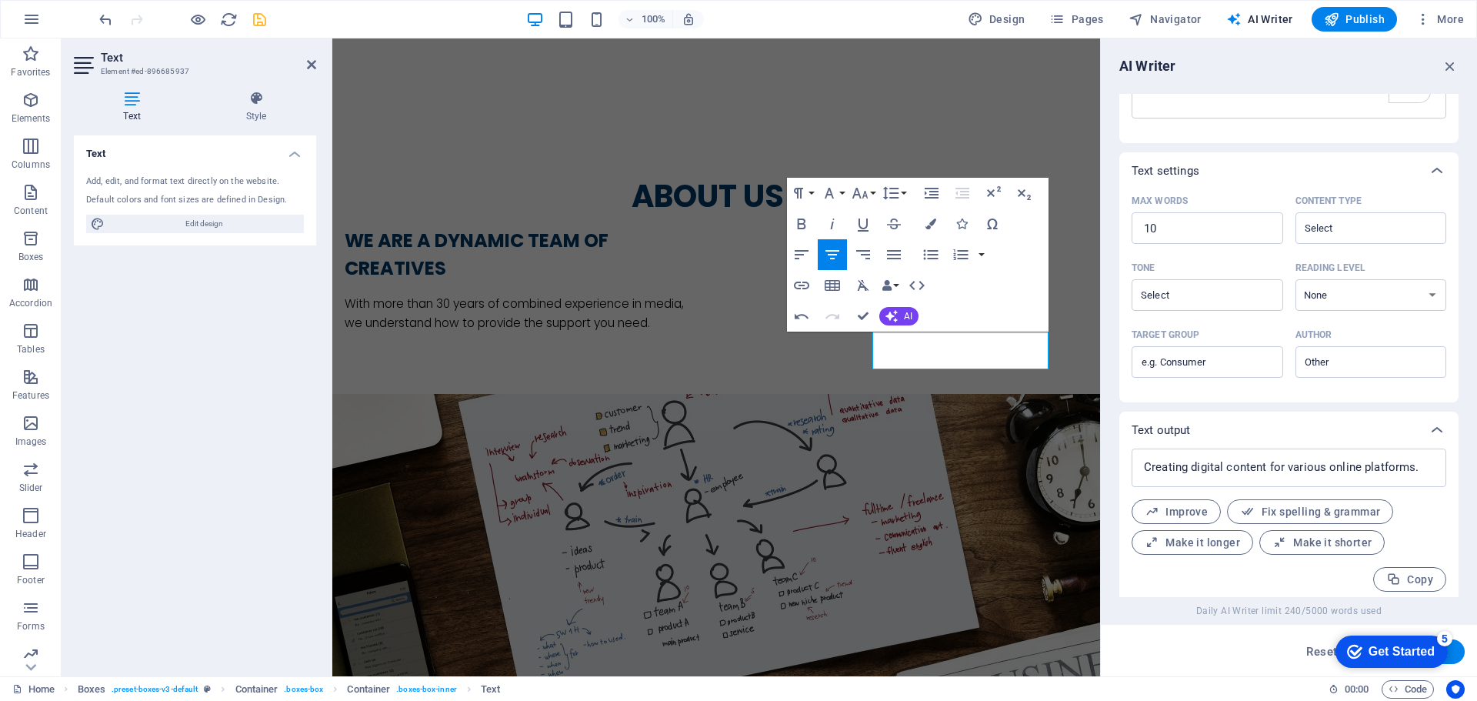
scroll to position [269, 0]
click at [1407, 572] on span "Copy" at bounding box center [1410, 573] width 47 height 15
type textarea "x"
click at [899, 315] on button "AI" at bounding box center [898, 316] width 39 height 18
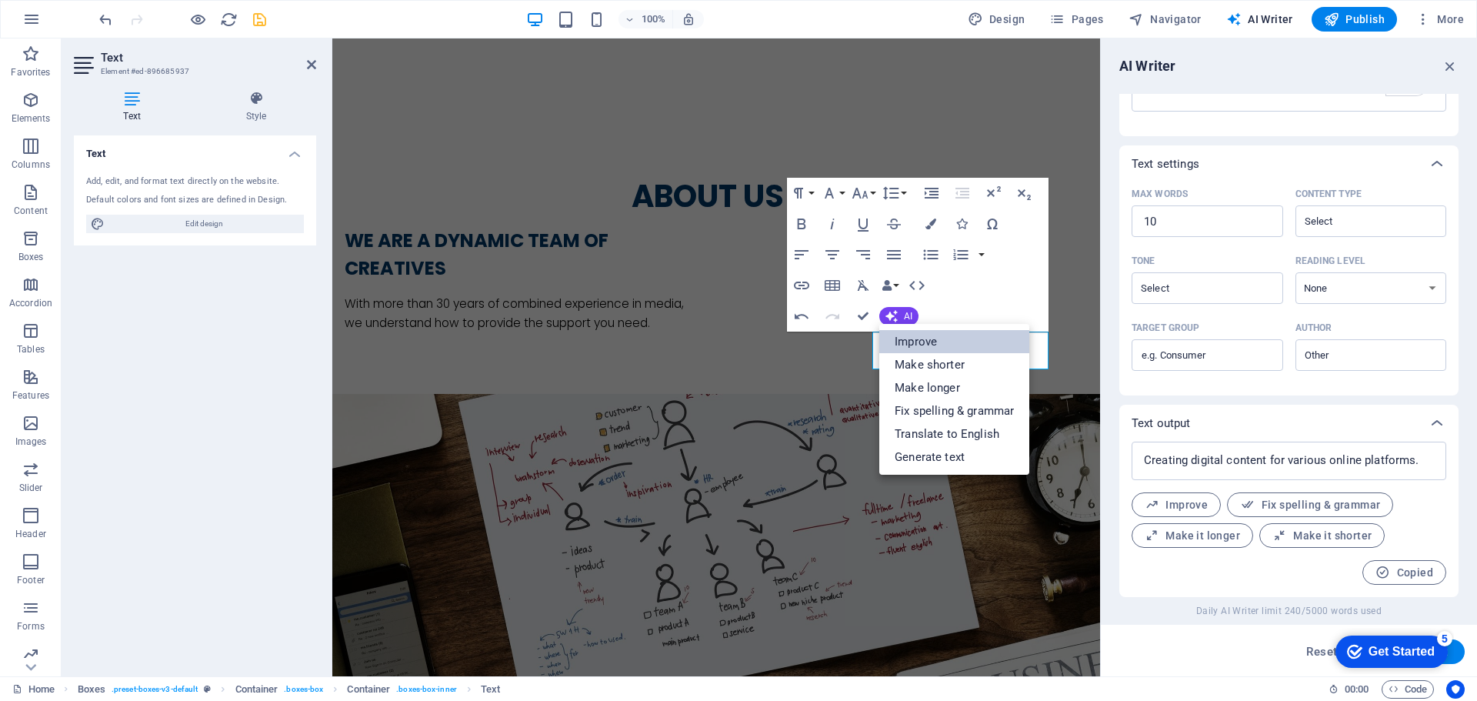
click at [933, 341] on link "Improve" at bounding box center [954, 341] width 150 height 23
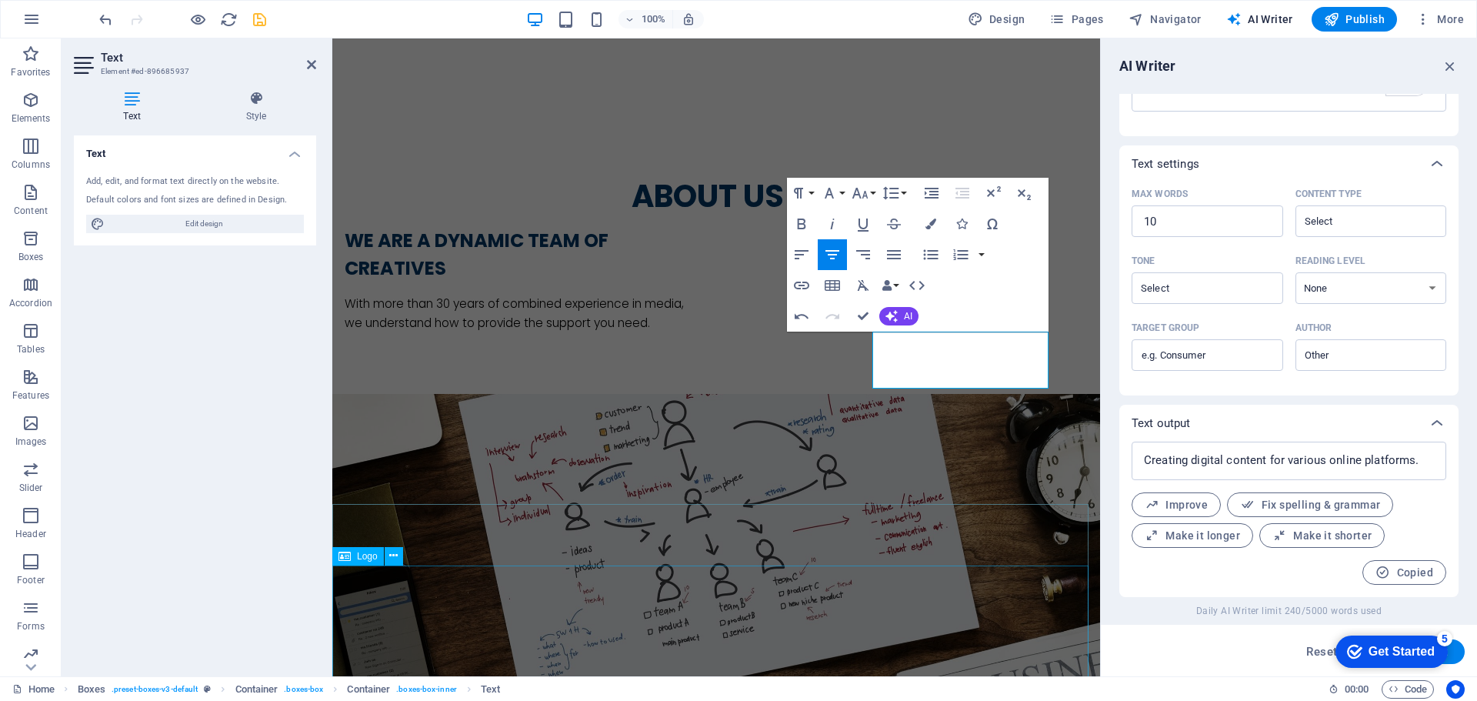
drag, startPoint x: 1039, startPoint y: 578, endPoint x: 1303, endPoint y: 571, distance: 264.0
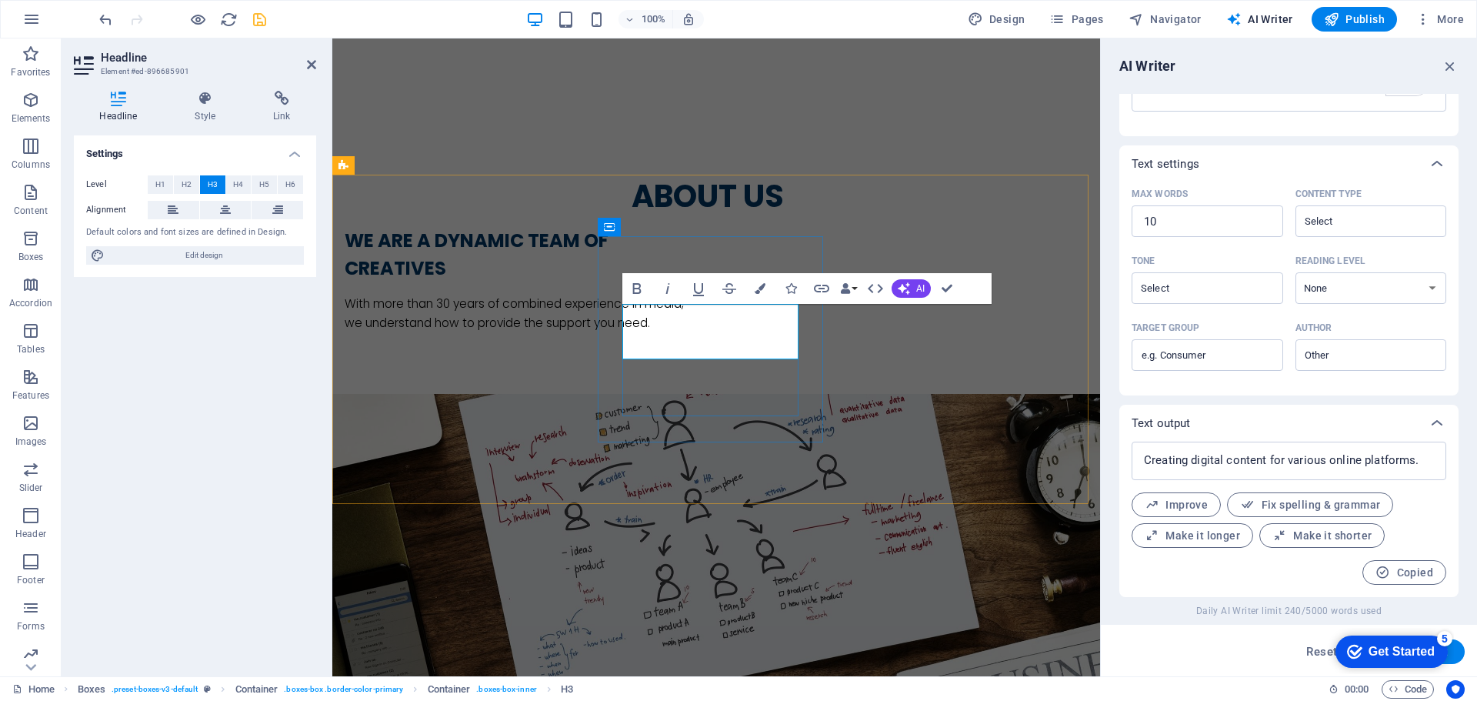
type input "#ed-896685901"
click at [766, 288] on button "Colors" at bounding box center [760, 288] width 29 height 31
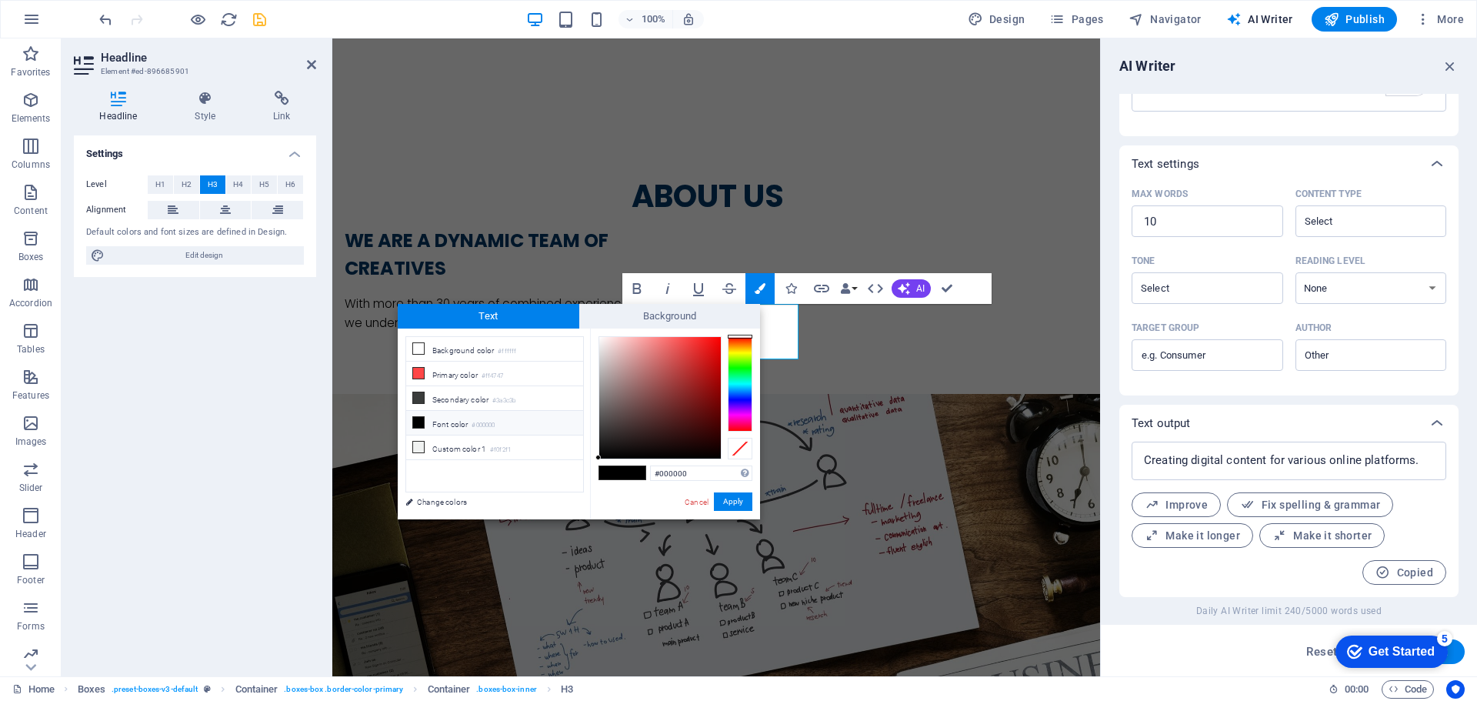
drag, startPoint x: 692, startPoint y: 472, endPoint x: 634, endPoint y: 469, distance: 58.6
click at [634, 469] on div "#000000 Supported formats #0852ed rgb(8, 82, 237) rgba(8, 82, 237, 90%) hsv(221…" at bounding box center [675, 536] width 170 height 414
click at [737, 507] on button "Apply" at bounding box center [733, 501] width 38 height 18
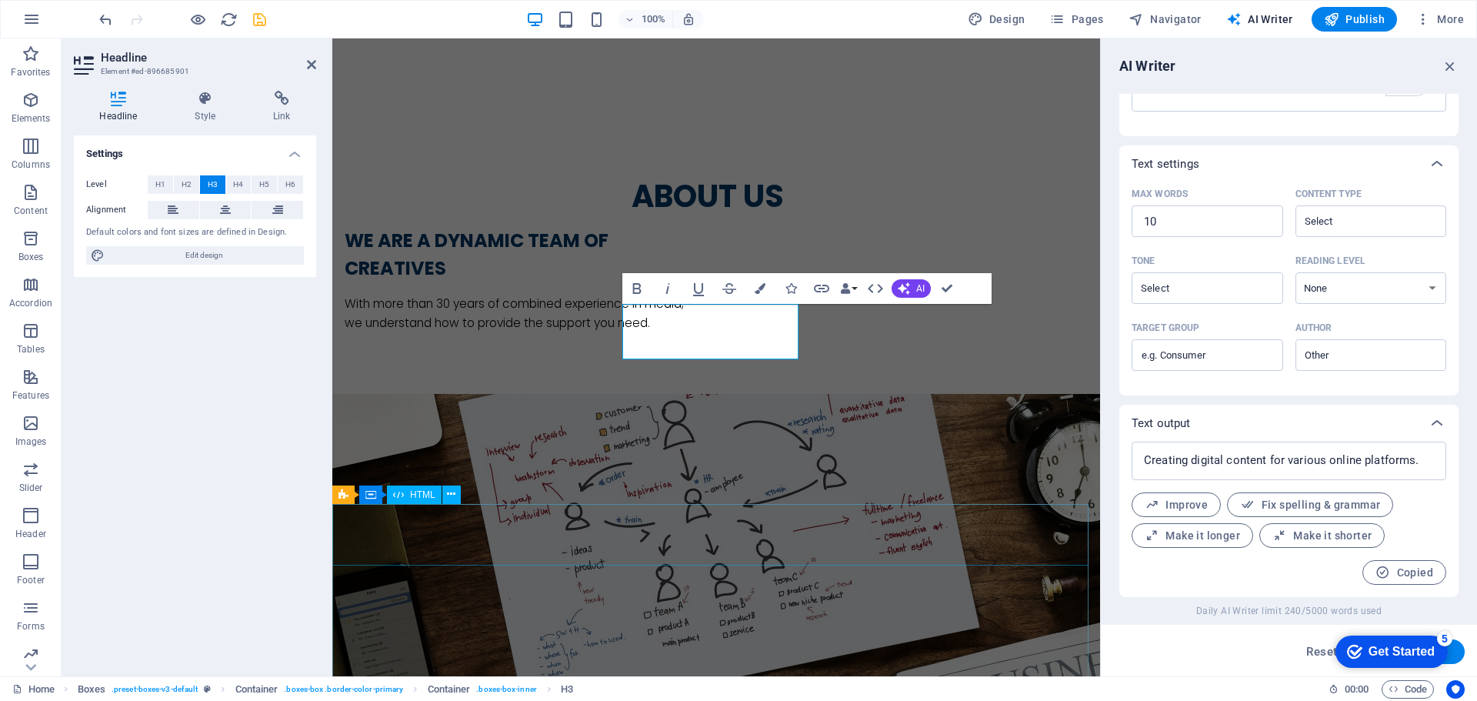
scroll to position [0, 0]
click at [770, 287] on button "Colors" at bounding box center [760, 288] width 29 height 31
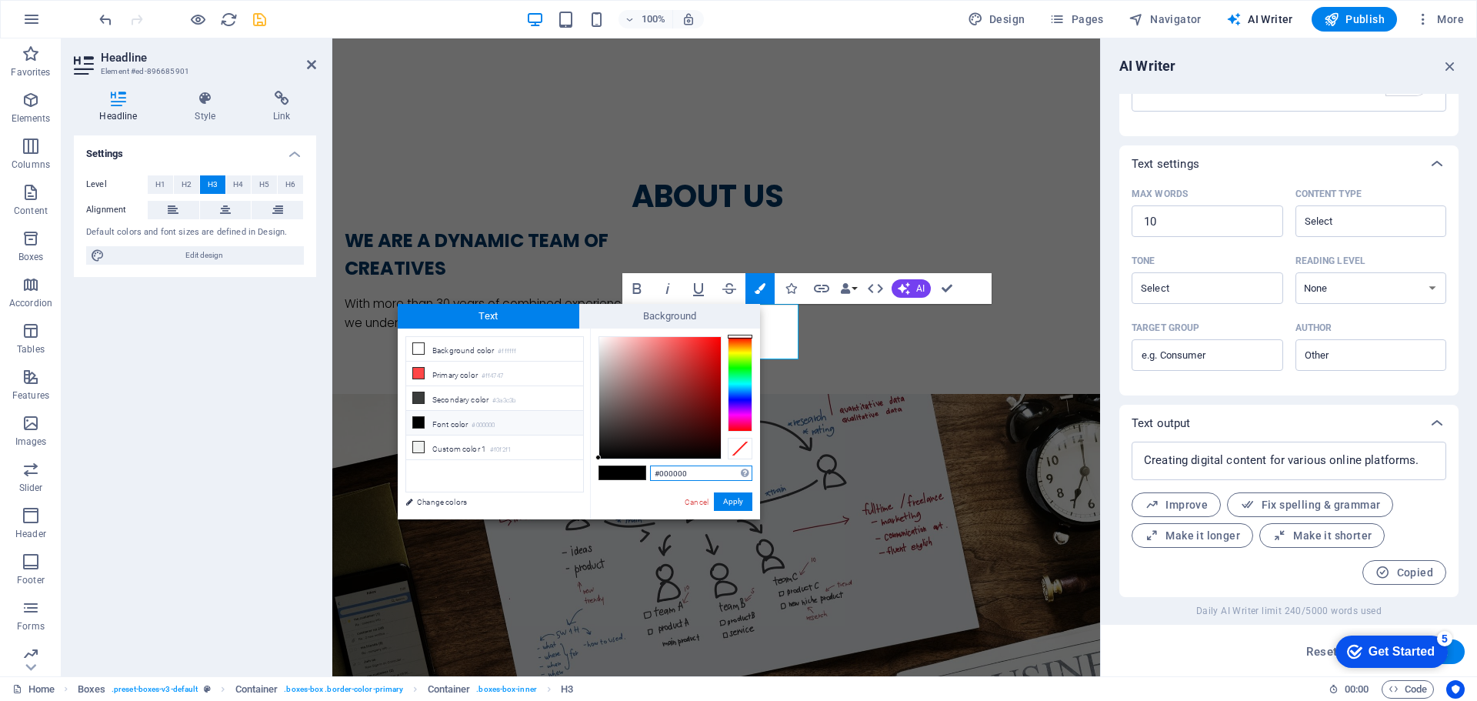
drag, startPoint x: 709, startPoint y: 477, endPoint x: 582, endPoint y: 476, distance: 127.0
click at [582, 476] on div "less Background color #ffffff Primary color #ff4747 Secondary color #3a3c3b Fon…" at bounding box center [579, 424] width 362 height 191
paste input "3768"
type input "#003768"
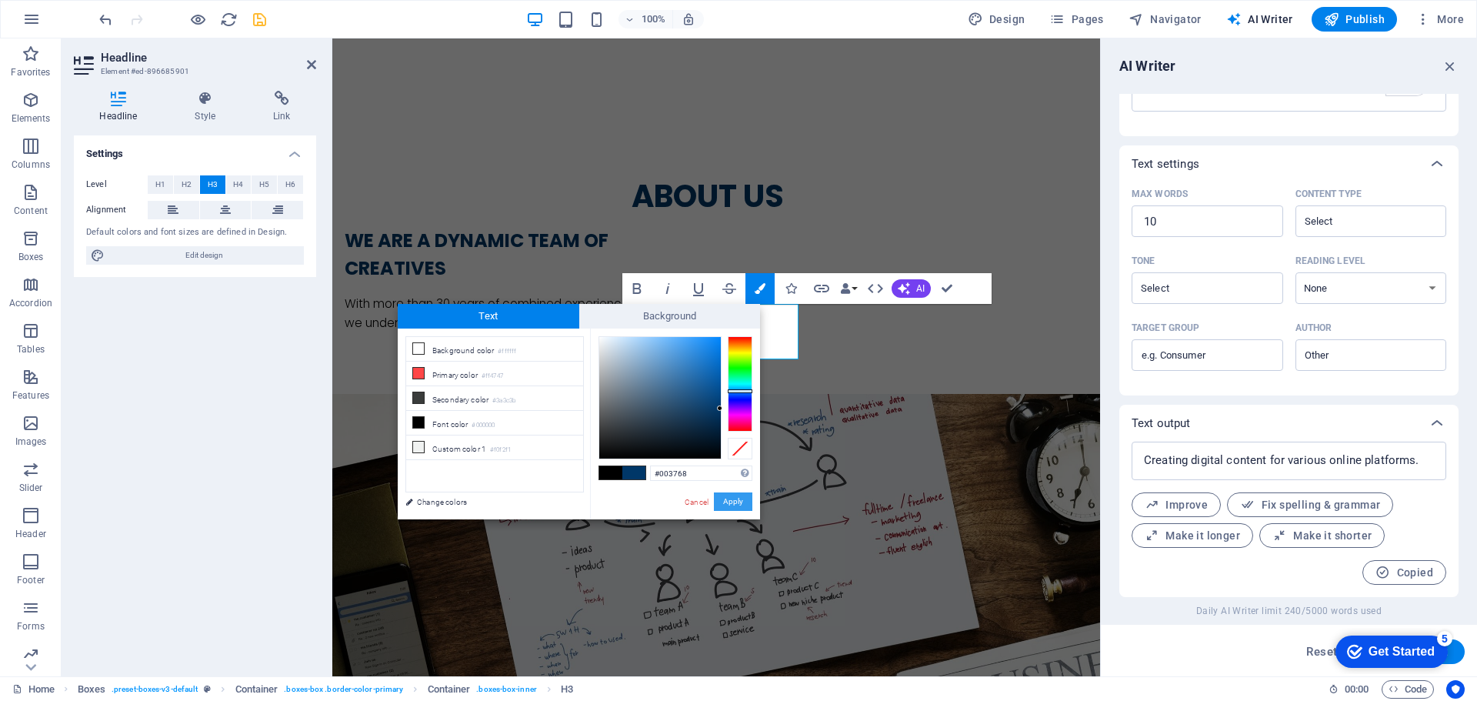
click at [736, 502] on button "Apply" at bounding box center [733, 501] width 38 height 18
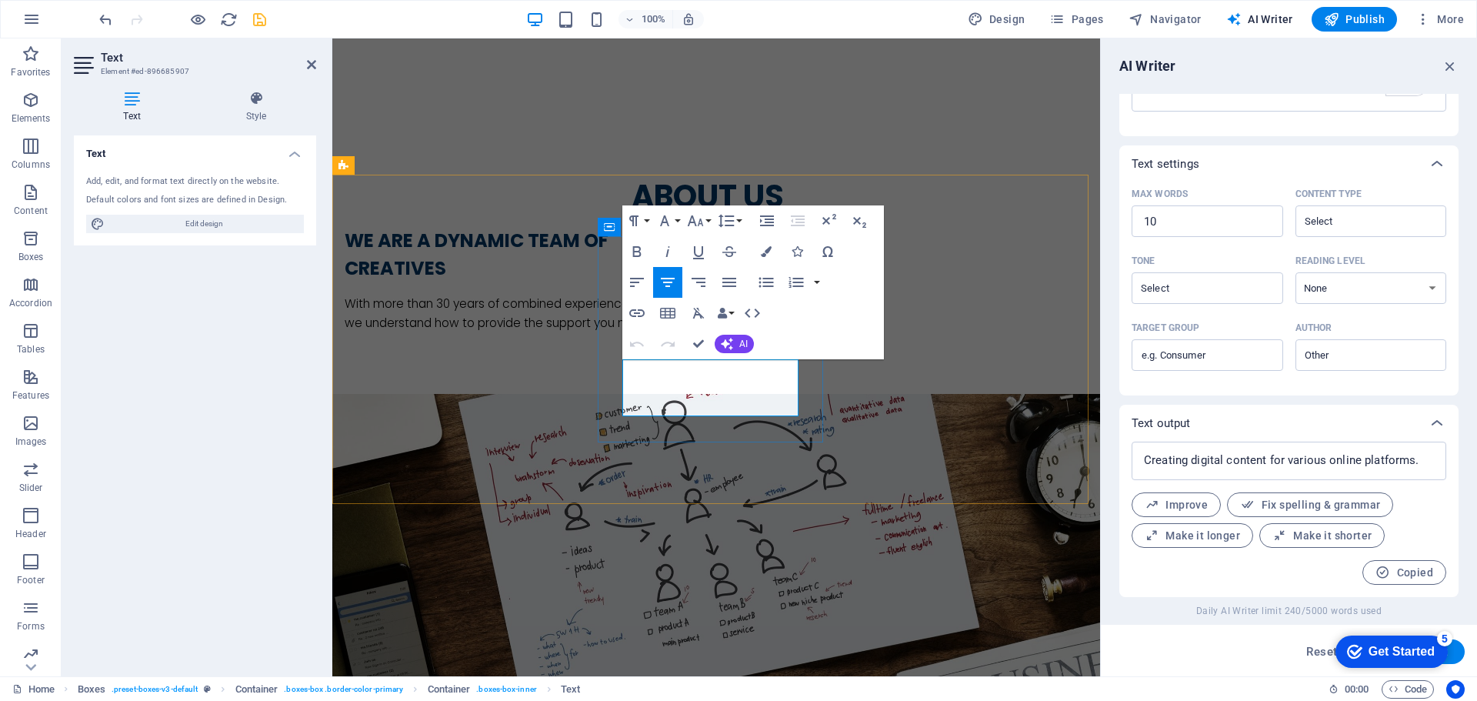
type input "#ed-896685907"
drag, startPoint x: 764, startPoint y: 409, endPoint x: 623, endPoint y: 365, distance: 147.7
click at [763, 245] on button "Colors" at bounding box center [766, 251] width 29 height 31
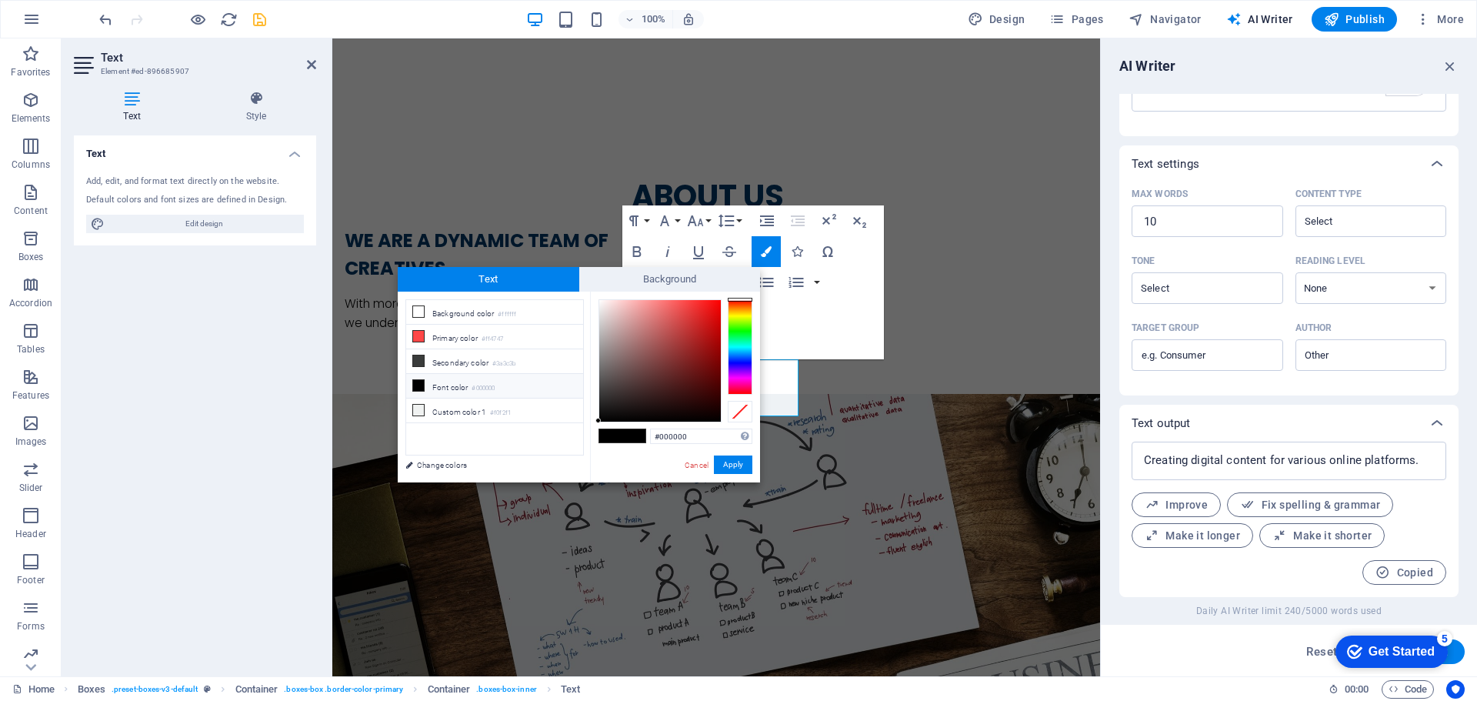
drag, startPoint x: 707, startPoint y: 437, endPoint x: 601, endPoint y: 436, distance: 106.2
click at [601, 436] on div "#000000 Supported formats #0852ed rgb(8, 82, 237) rgba(8, 82, 237, 90%) hsv(221…" at bounding box center [675, 499] width 170 height 414
type input "#003768"
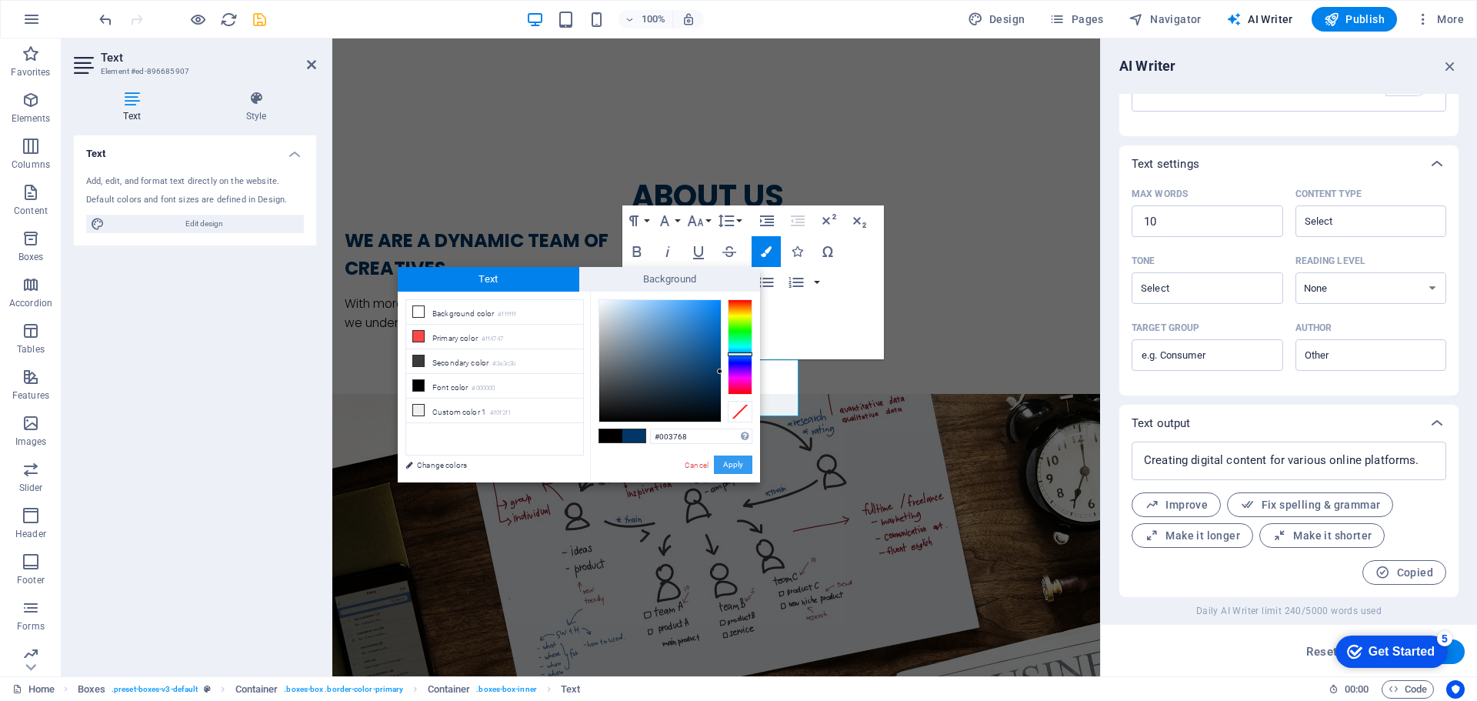
click at [722, 462] on button "Apply" at bounding box center [733, 465] width 38 height 18
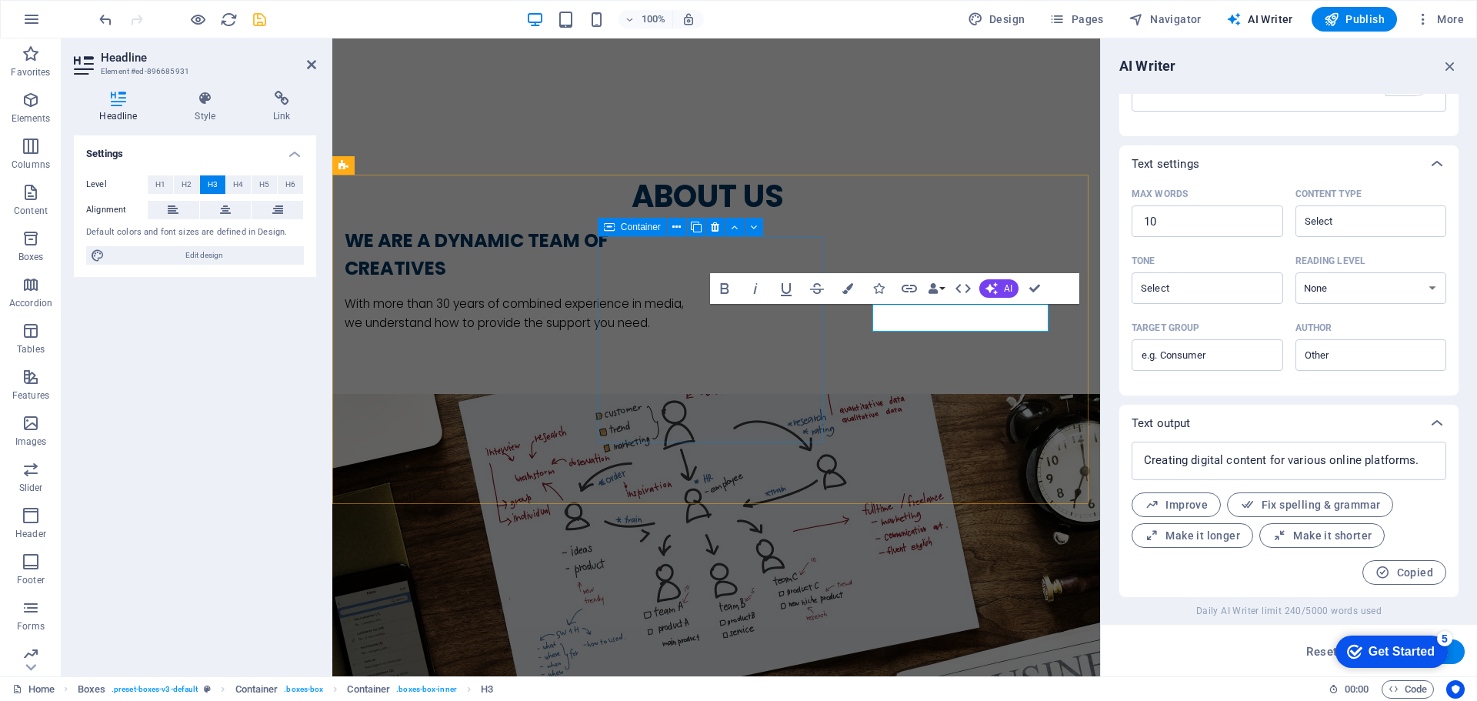
type input "#ed-896685931"
click at [849, 292] on icon "button" at bounding box center [848, 288] width 11 height 11
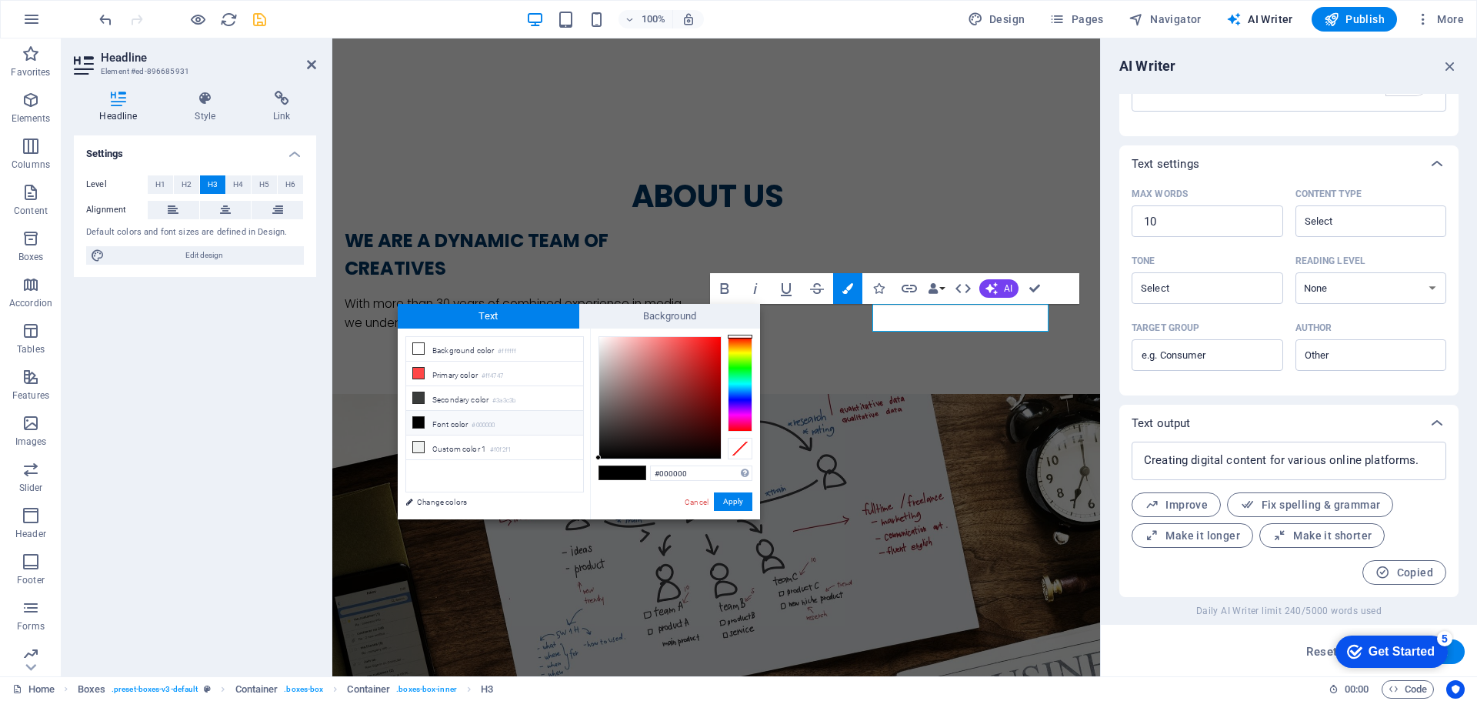
drag, startPoint x: 690, startPoint y: 473, endPoint x: 617, endPoint y: 469, distance: 73.2
click at [617, 469] on div "#000000 Supported formats #0852ed rgb(8, 82, 237) rgba(8, 82, 237, 90%) hsv(221…" at bounding box center [675, 536] width 170 height 414
type input "#003768"
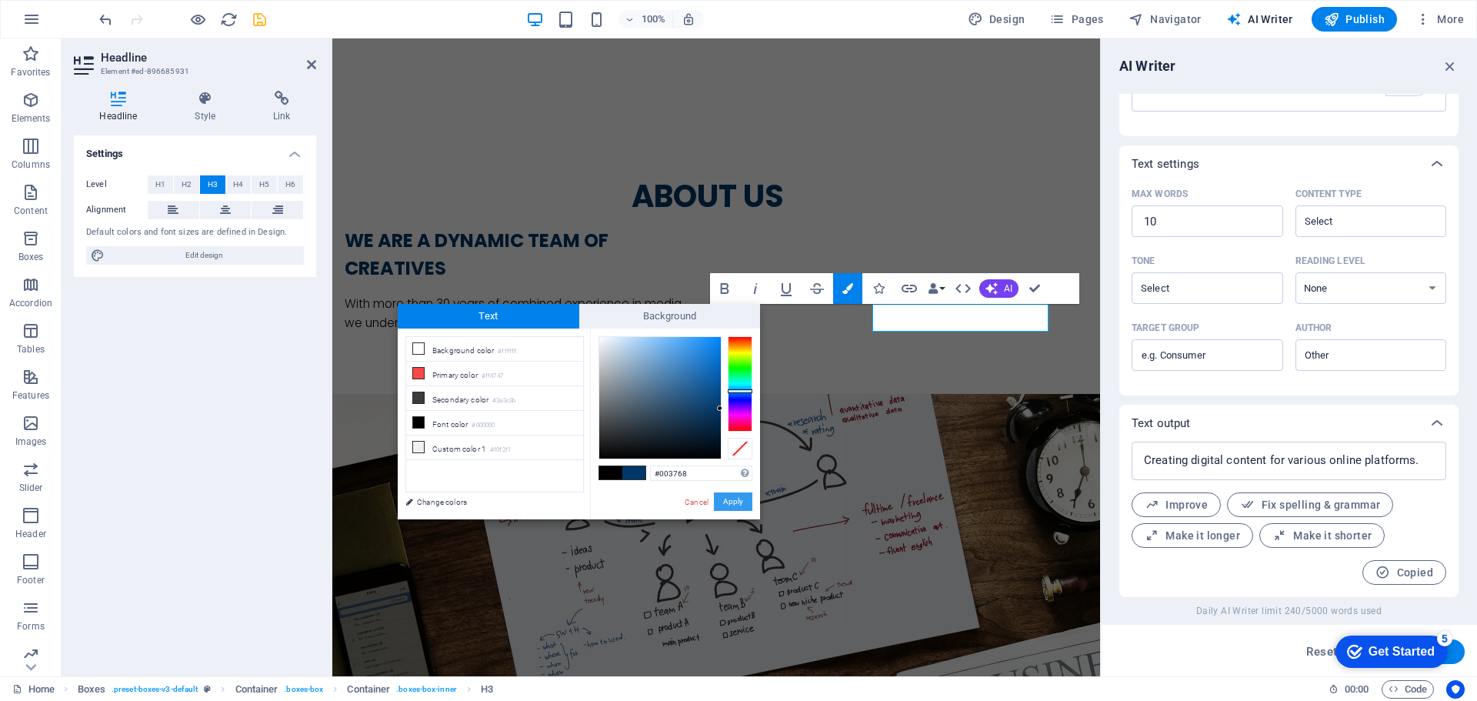
click at [735, 505] on button "Apply" at bounding box center [733, 501] width 38 height 18
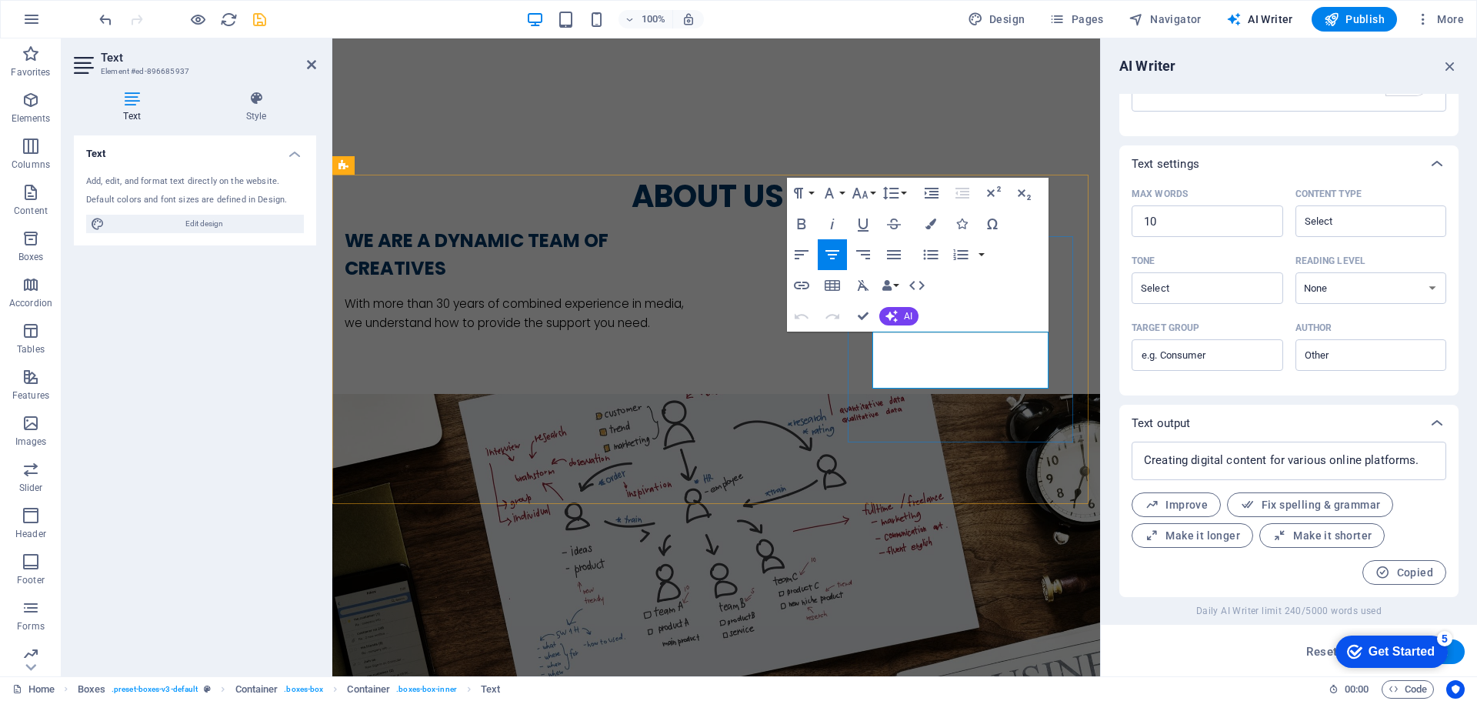
type input "#ed-896685937"
drag, startPoint x: 1000, startPoint y: 380, endPoint x: 833, endPoint y: 341, distance: 171.5
click at [930, 228] on icon "button" at bounding box center [931, 224] width 11 height 11
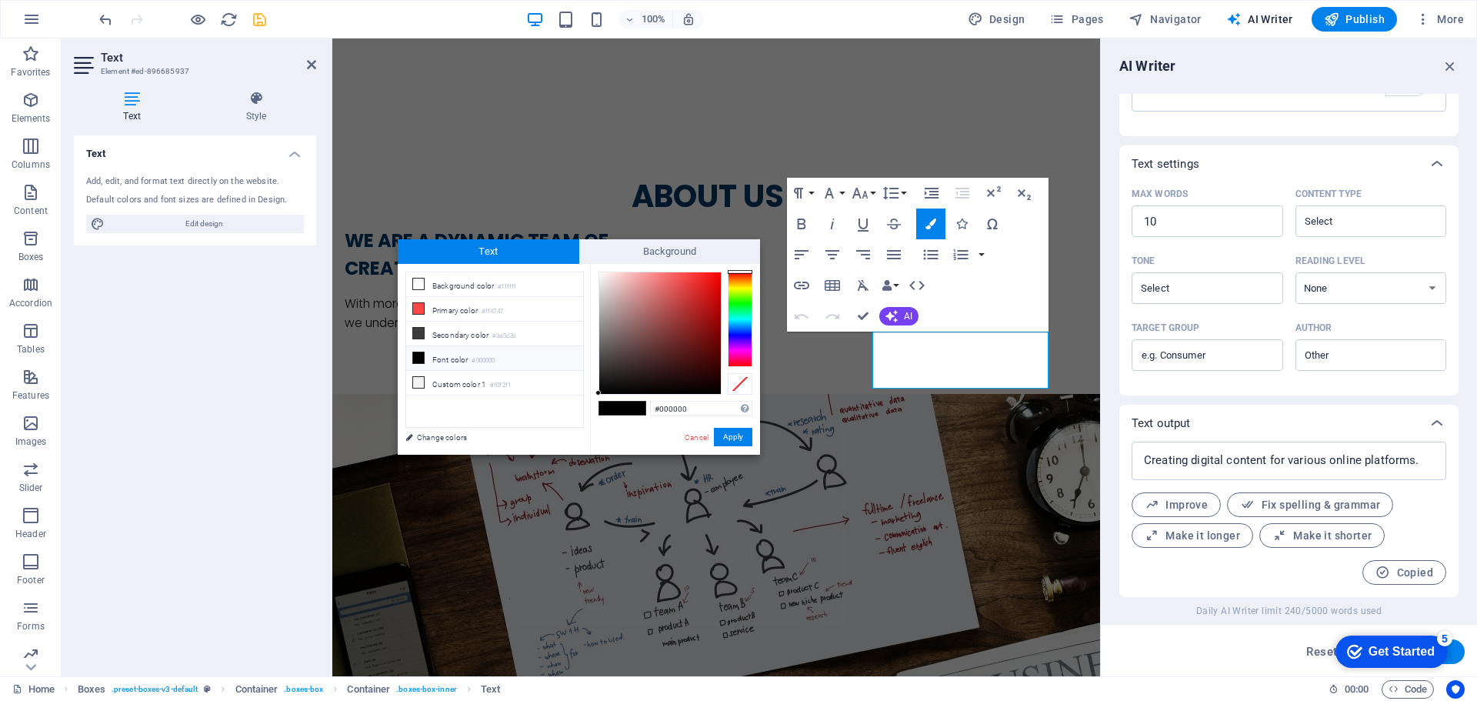
drag, startPoint x: 709, startPoint y: 405, endPoint x: 625, endPoint y: 405, distance: 84.6
click at [625, 405] on div "#000000 Supported formats #0852ed rgb(8, 82, 237) rgba(8, 82, 237, 90%) hsv(221…" at bounding box center [675, 471] width 170 height 414
type input "#003768"
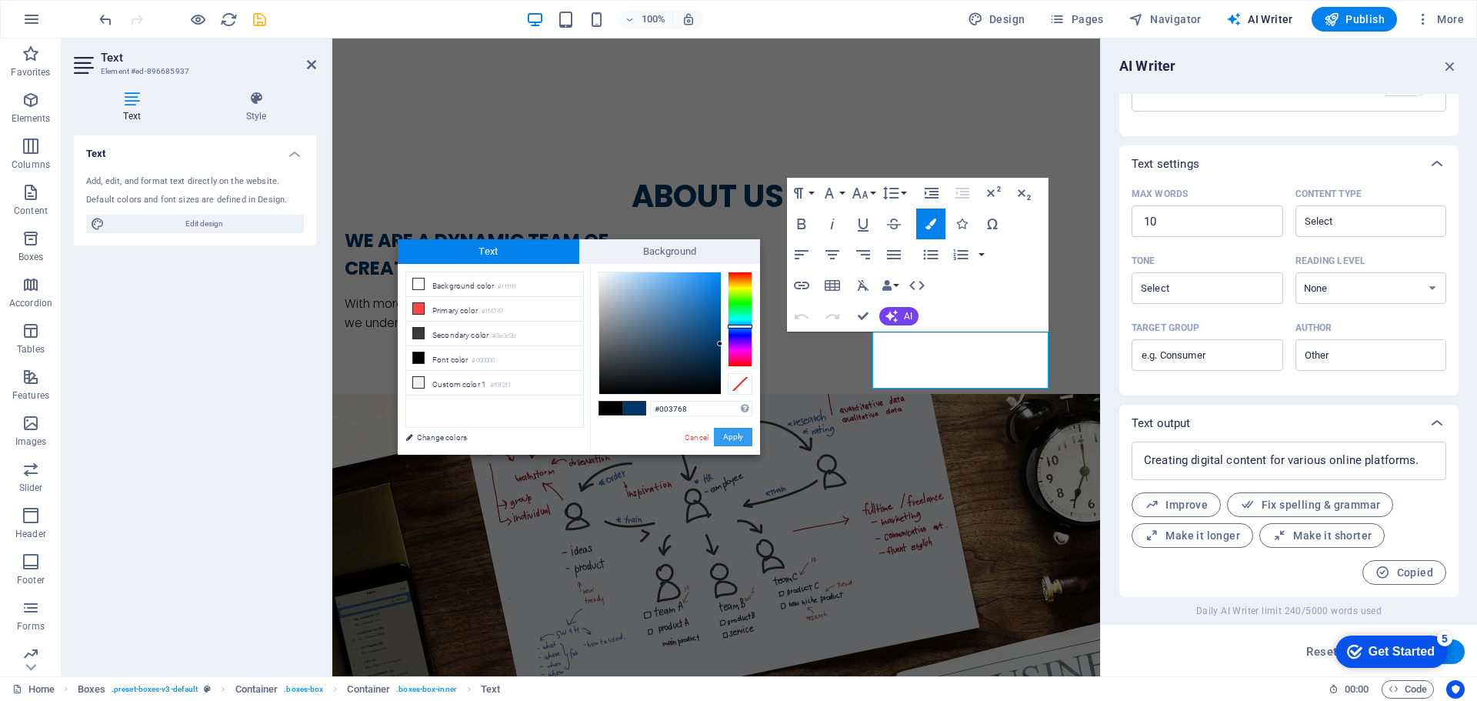
click at [742, 432] on button "Apply" at bounding box center [733, 437] width 38 height 18
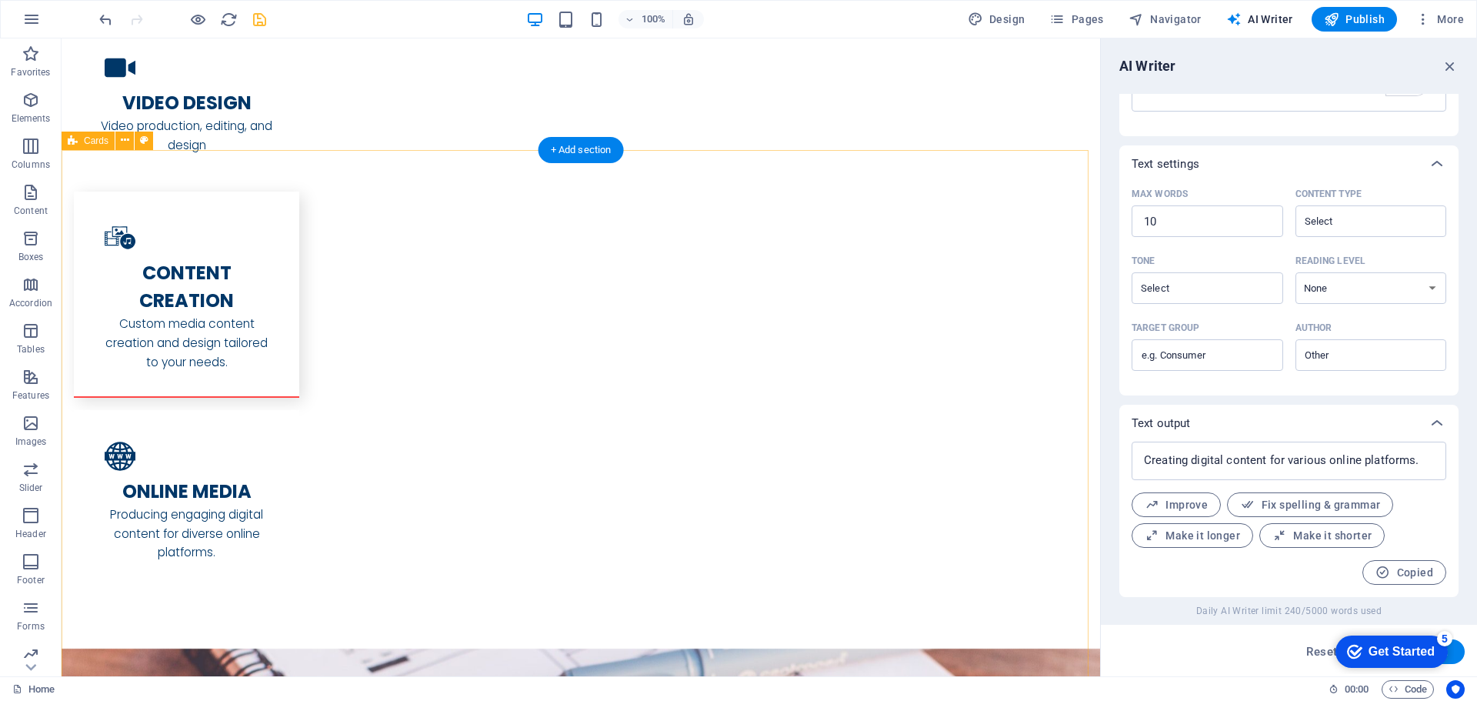
scroll to position [2308, 0]
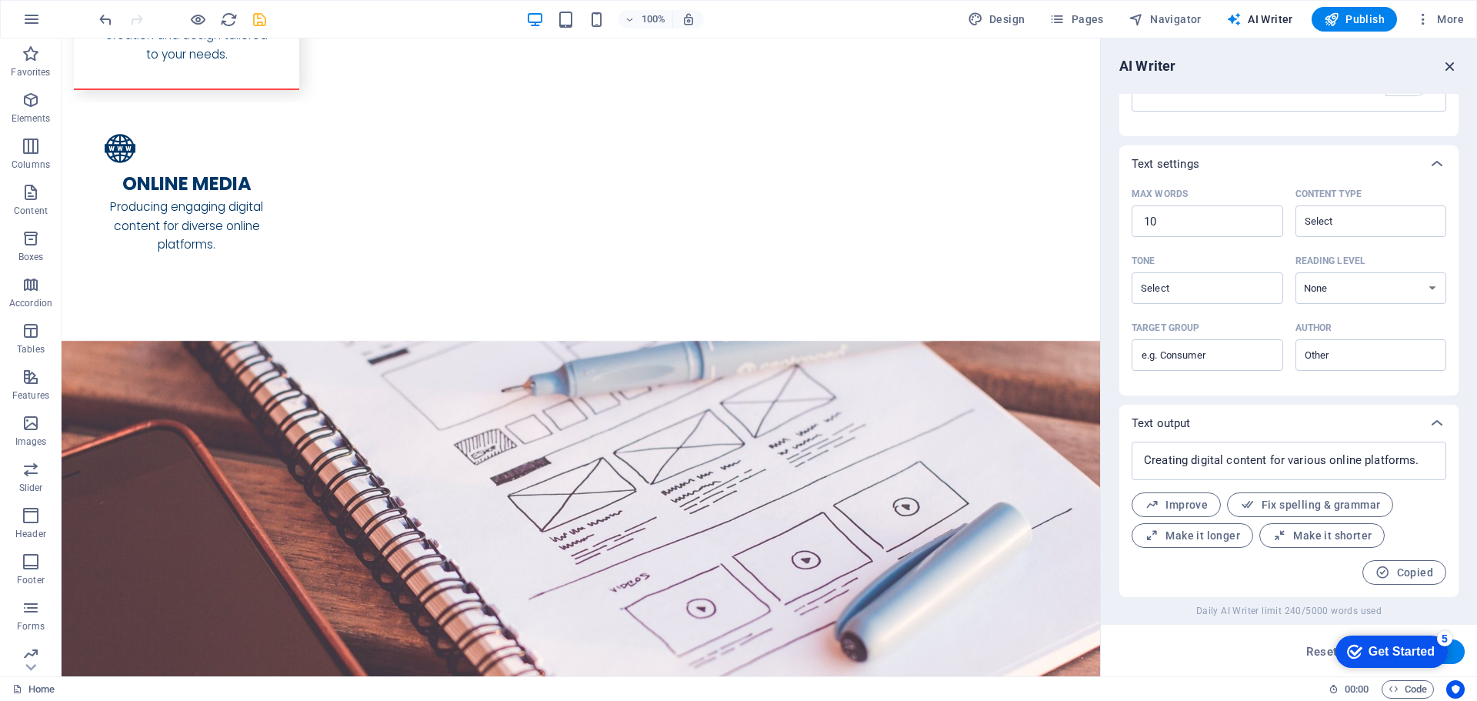
click at [1457, 65] on icon "button" at bounding box center [1450, 66] width 17 height 17
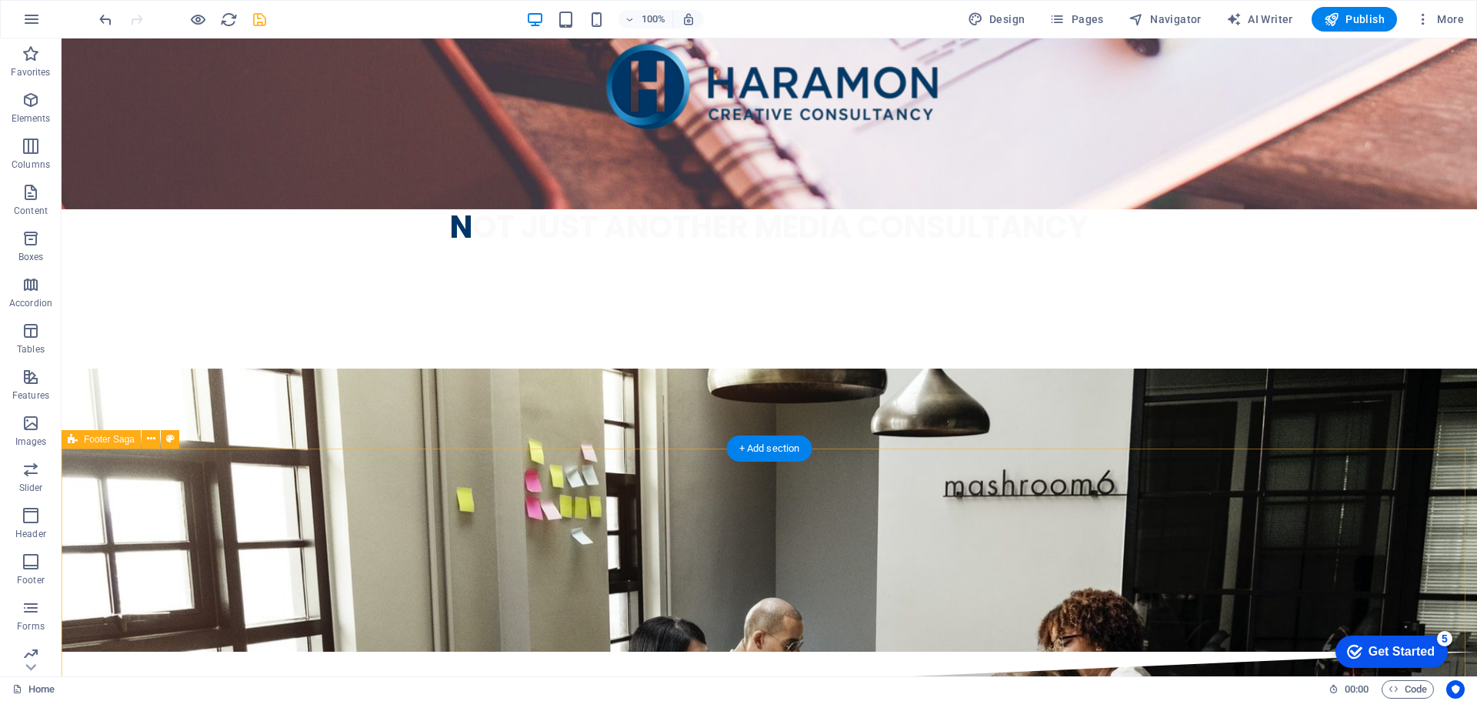
scroll to position [3119, 0]
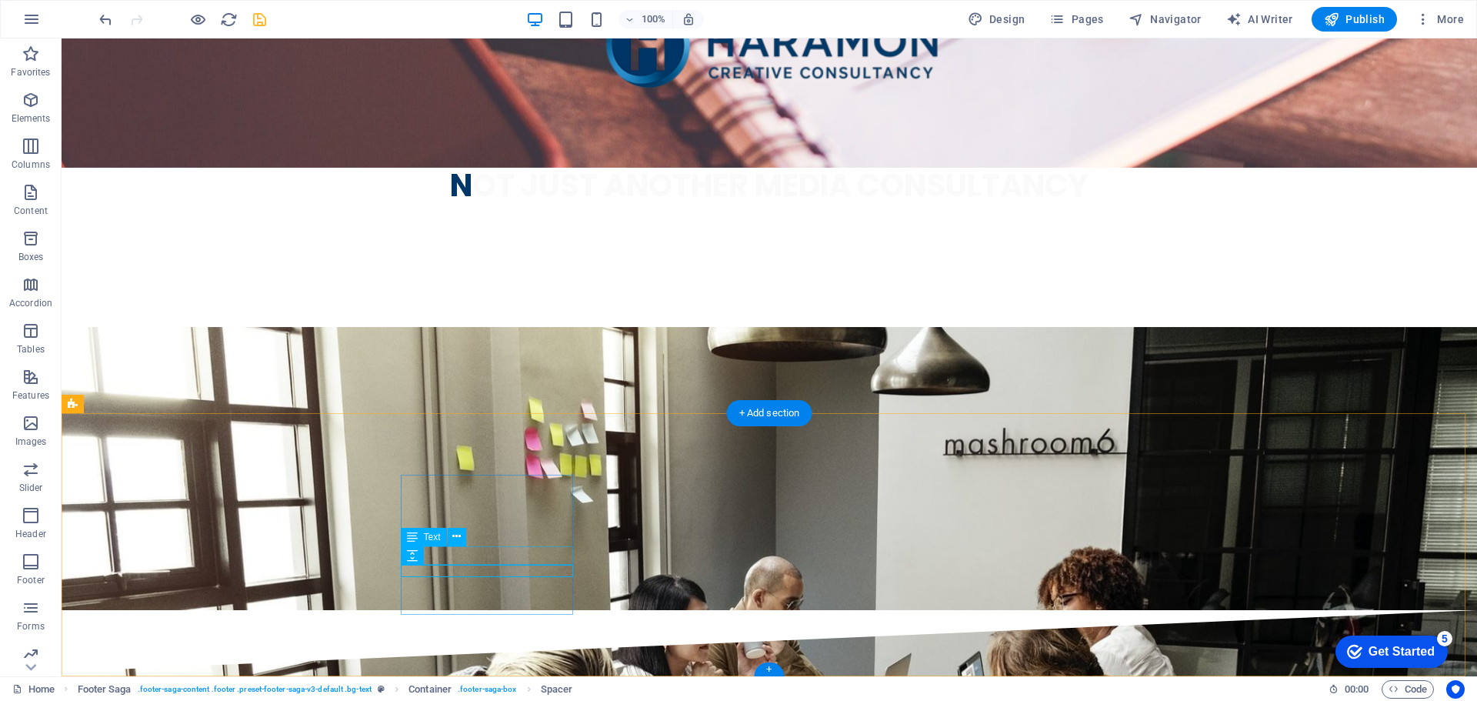
click at [427, 538] on span "Text" at bounding box center [432, 536] width 17 height 9
click at [455, 540] on icon at bounding box center [456, 537] width 8 height 16
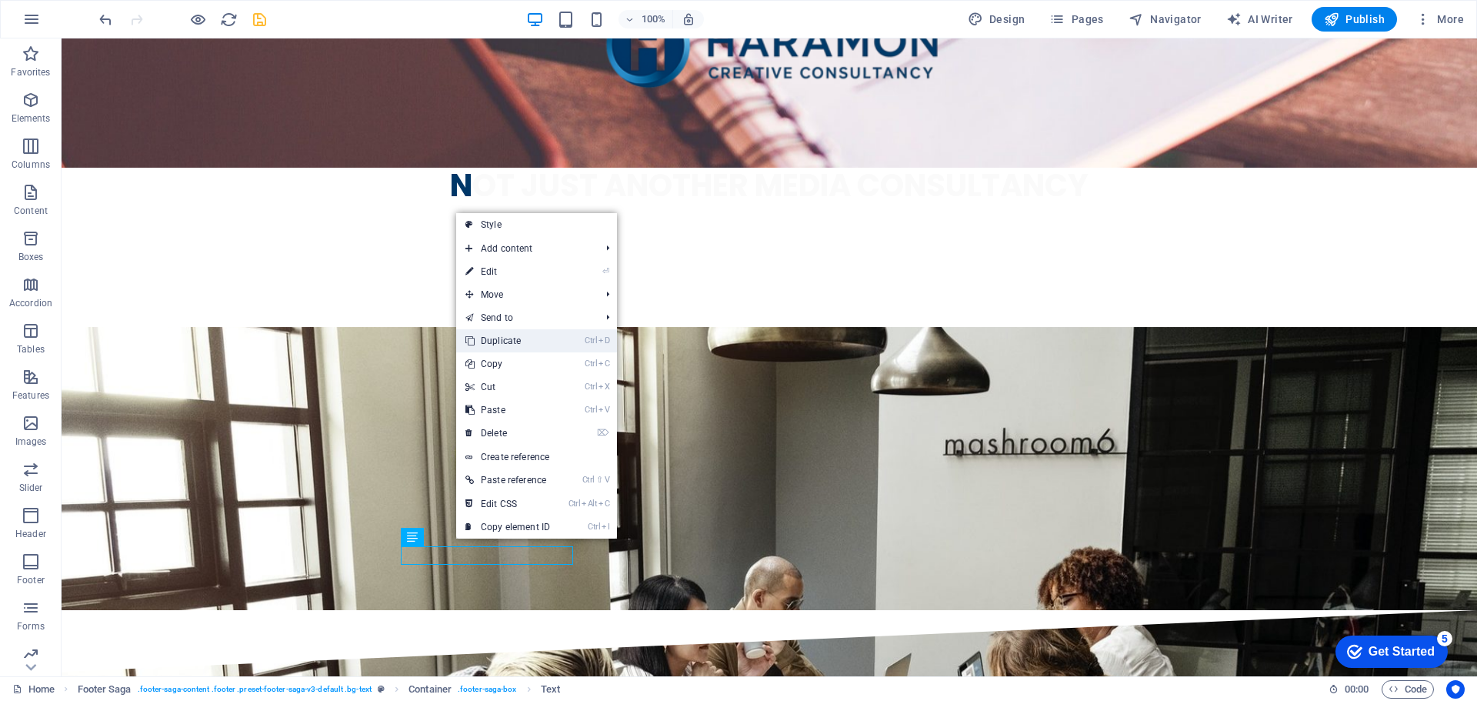
click at [515, 345] on link "Ctrl D Duplicate" at bounding box center [507, 340] width 103 height 23
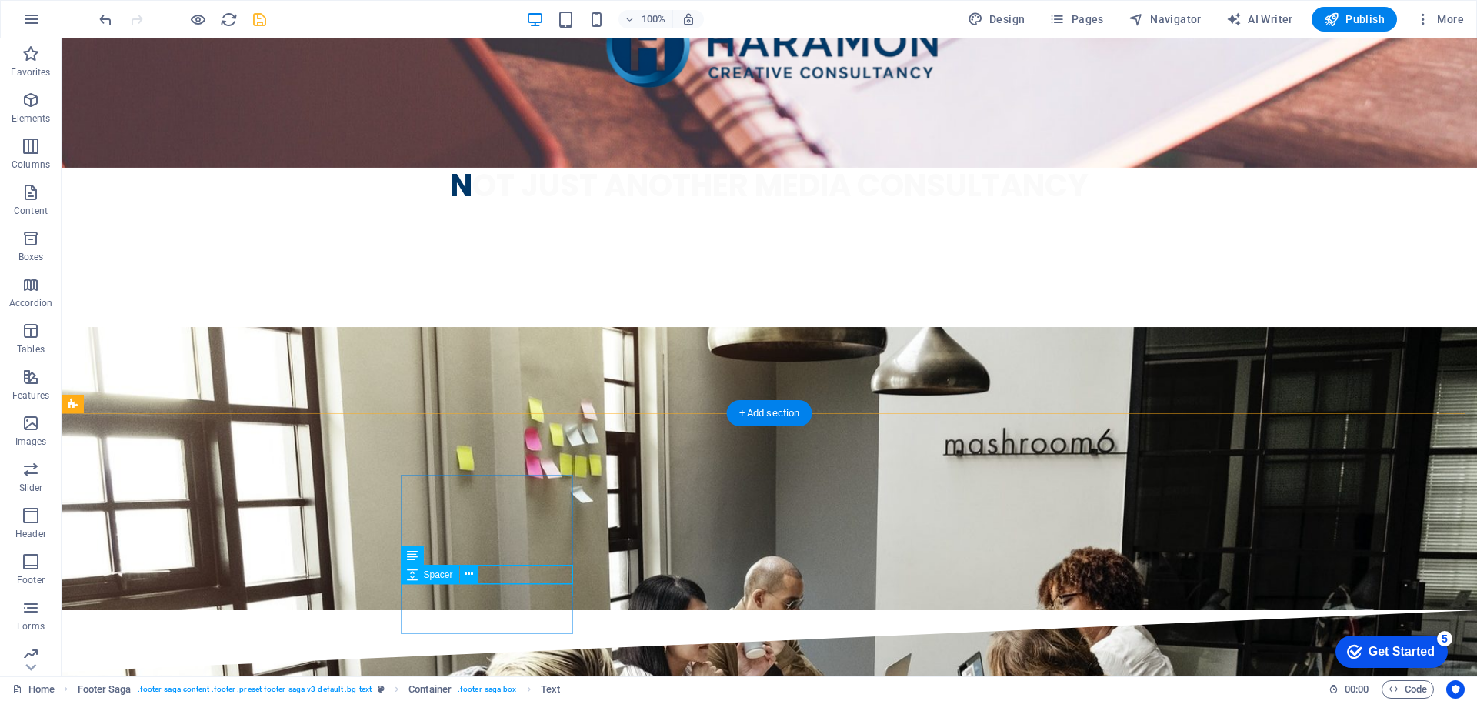
click at [472, 573] on icon at bounding box center [469, 574] width 8 height 16
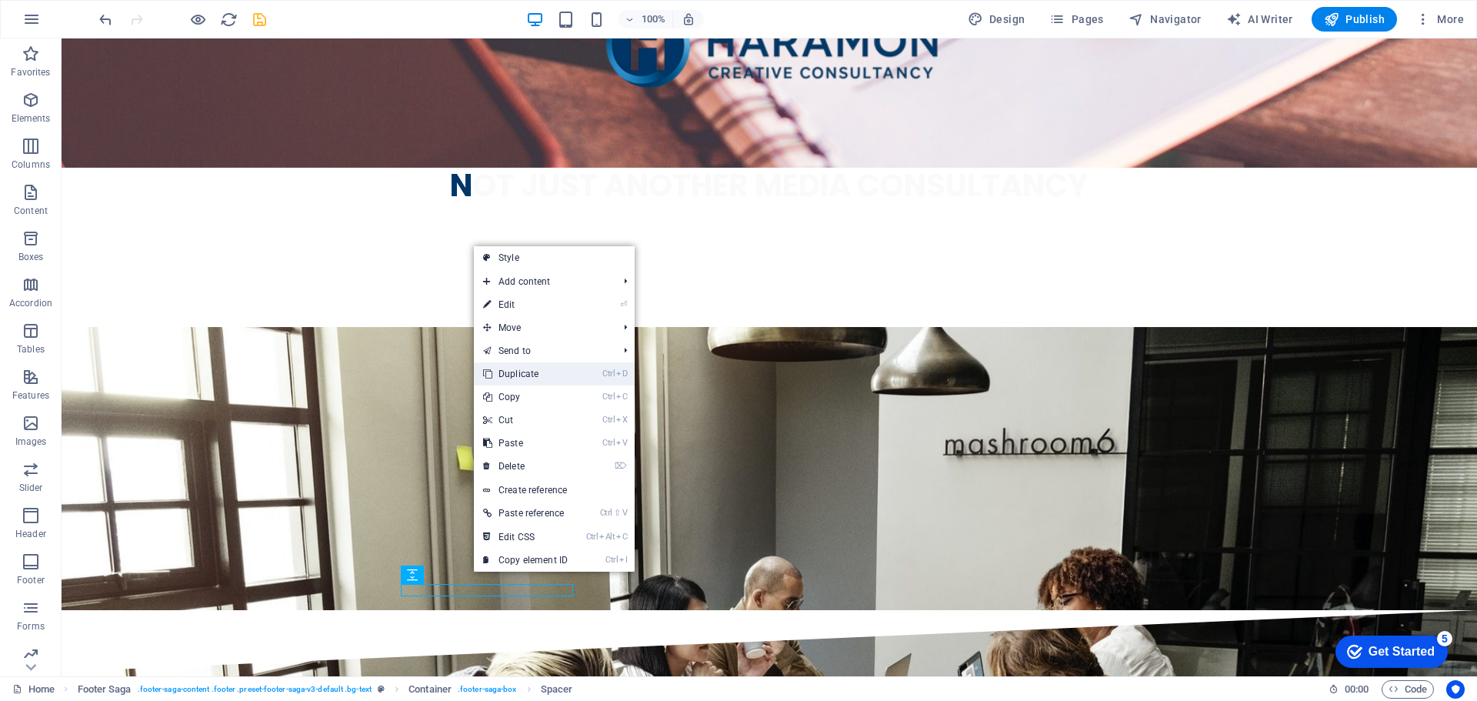
click at [528, 367] on link "Ctrl D Duplicate" at bounding box center [525, 373] width 103 height 23
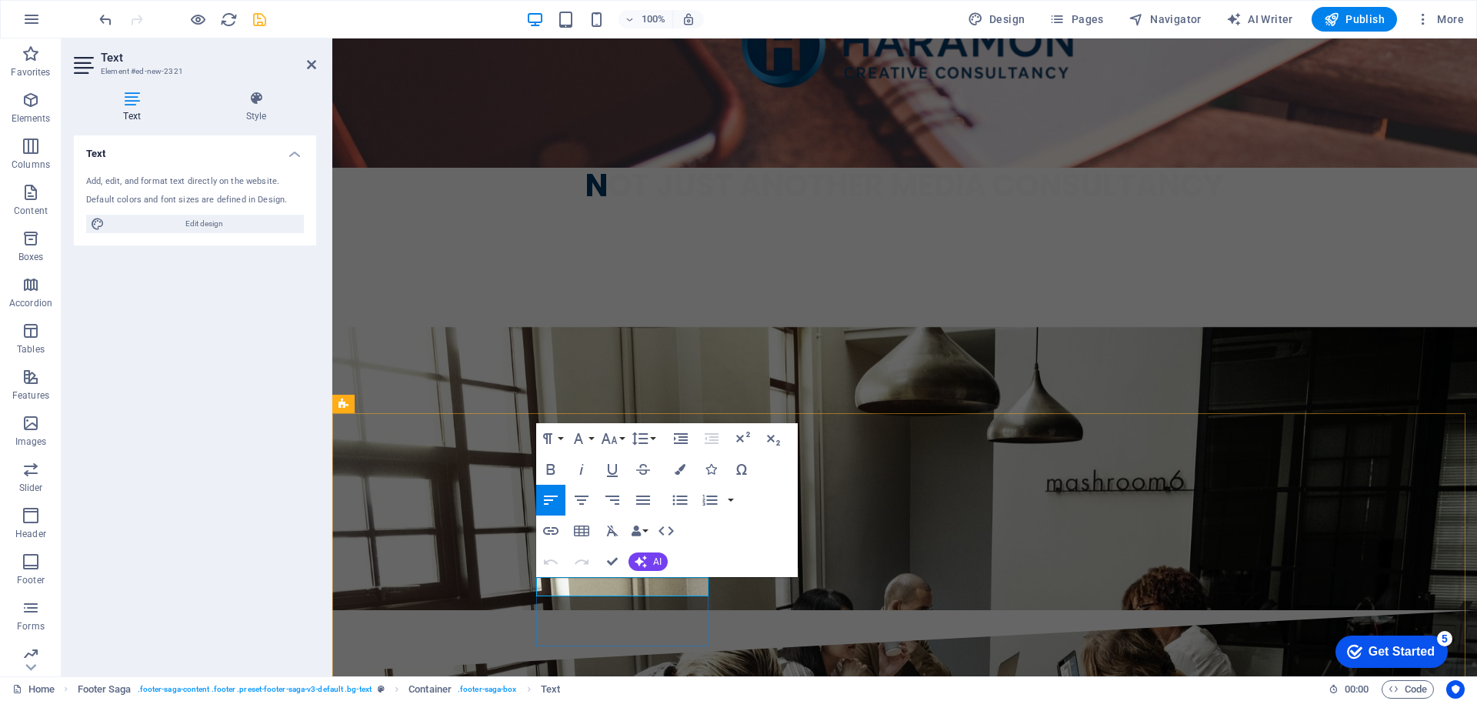
drag, startPoint x: 627, startPoint y: 585, endPoint x: 532, endPoint y: 579, distance: 94.8
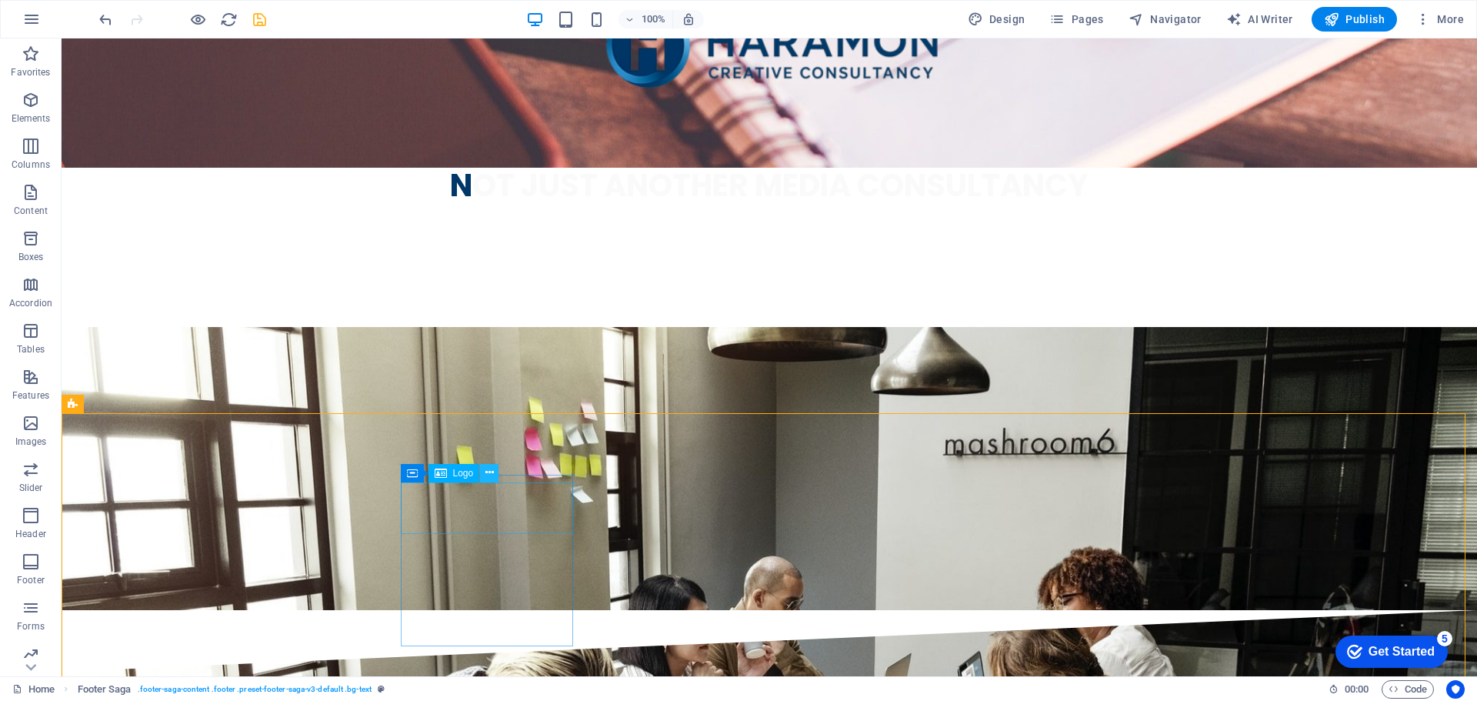
click at [493, 473] on icon at bounding box center [490, 473] width 8 height 16
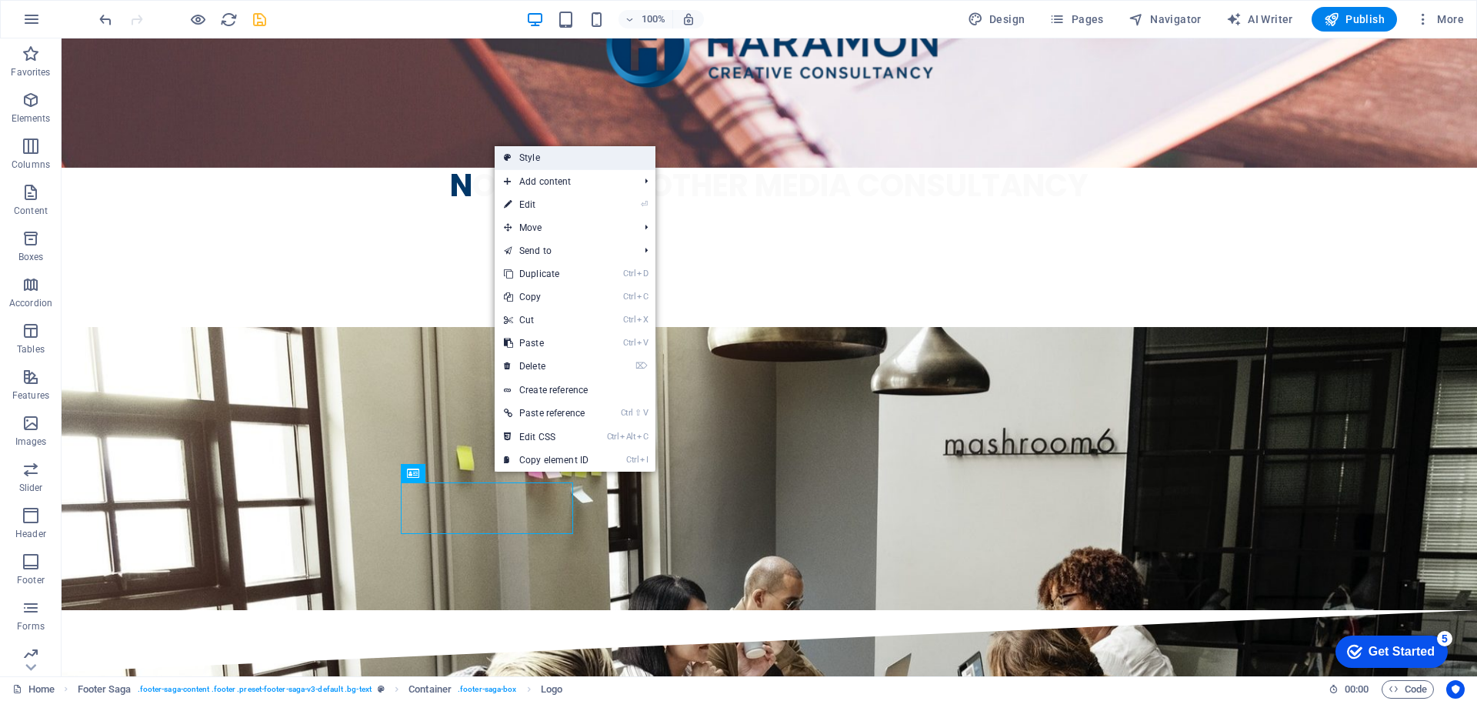
click at [575, 159] on link "Style" at bounding box center [575, 157] width 161 height 23
select select "rem"
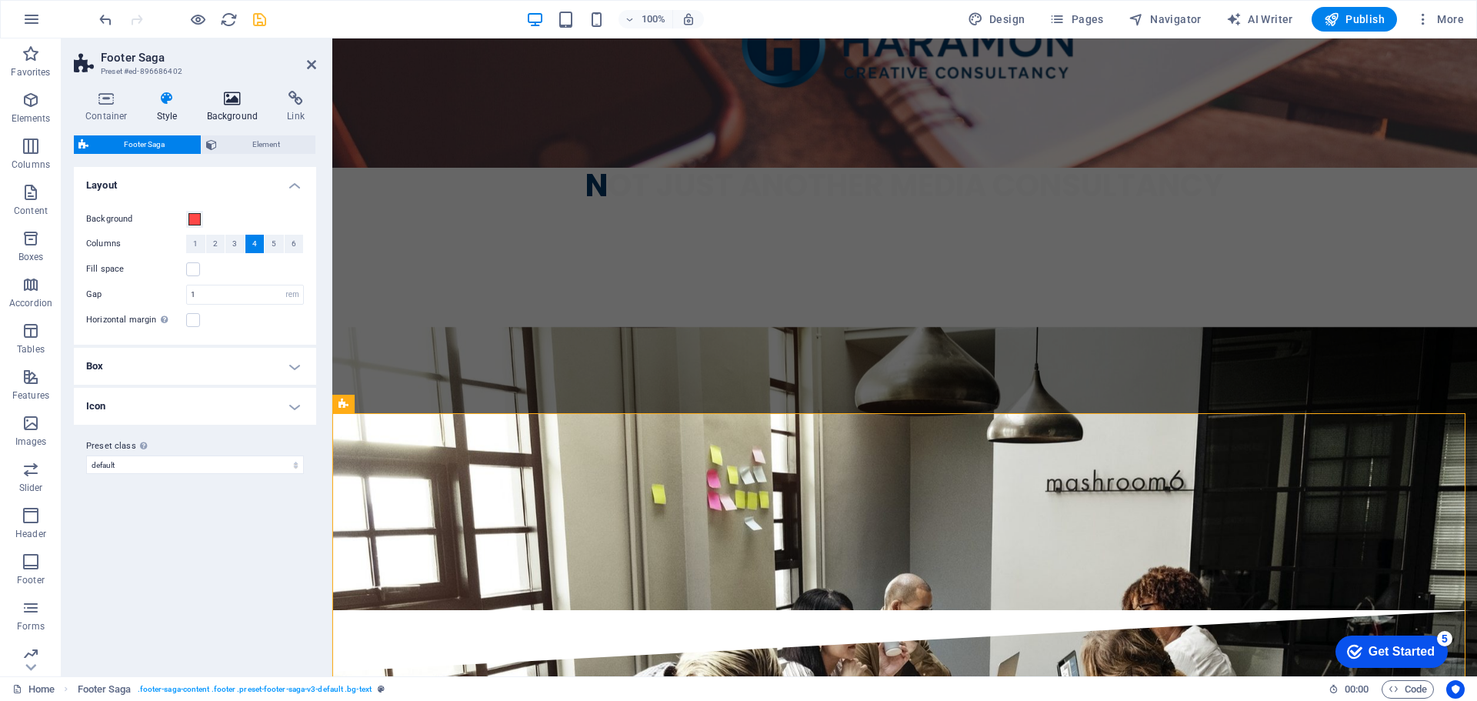
click at [231, 106] on h4 "Background" at bounding box center [235, 107] width 81 height 32
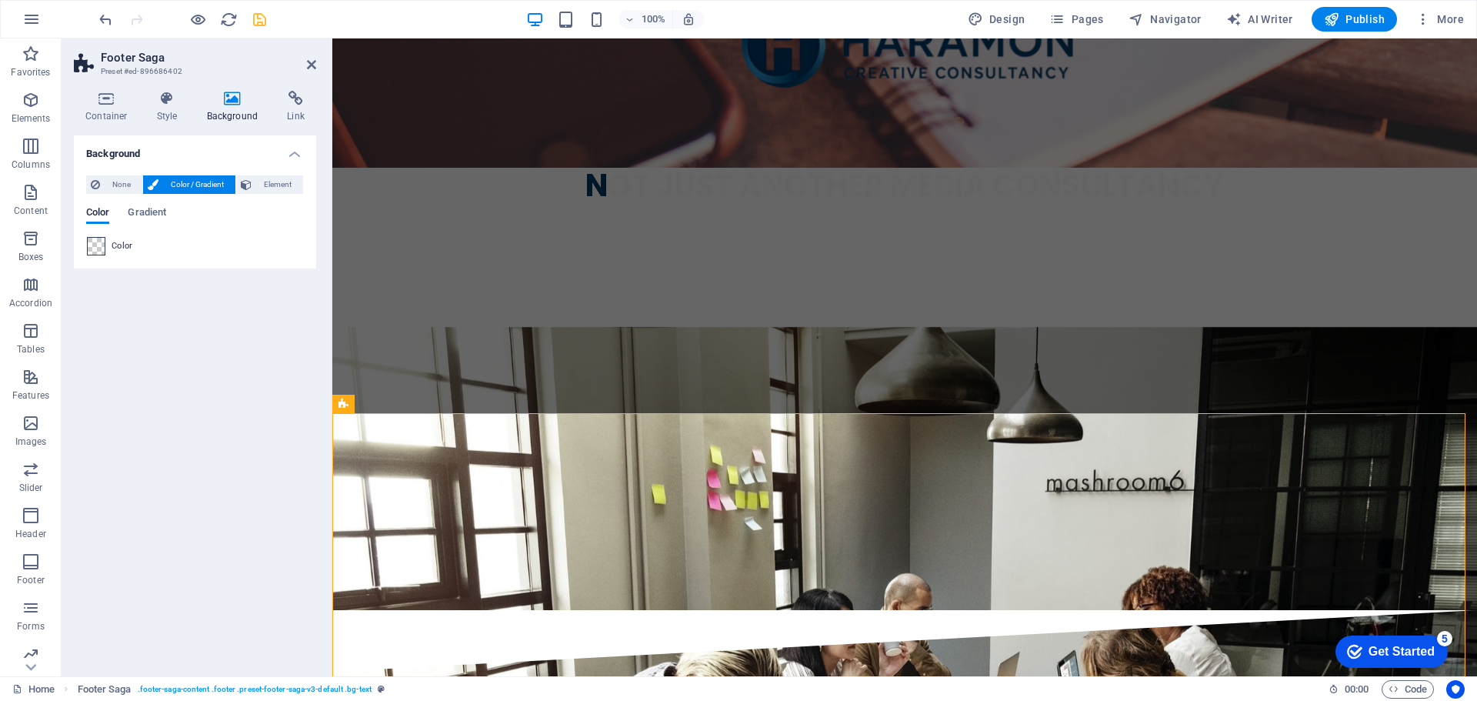
click at [95, 242] on span at bounding box center [96, 246] width 17 height 17
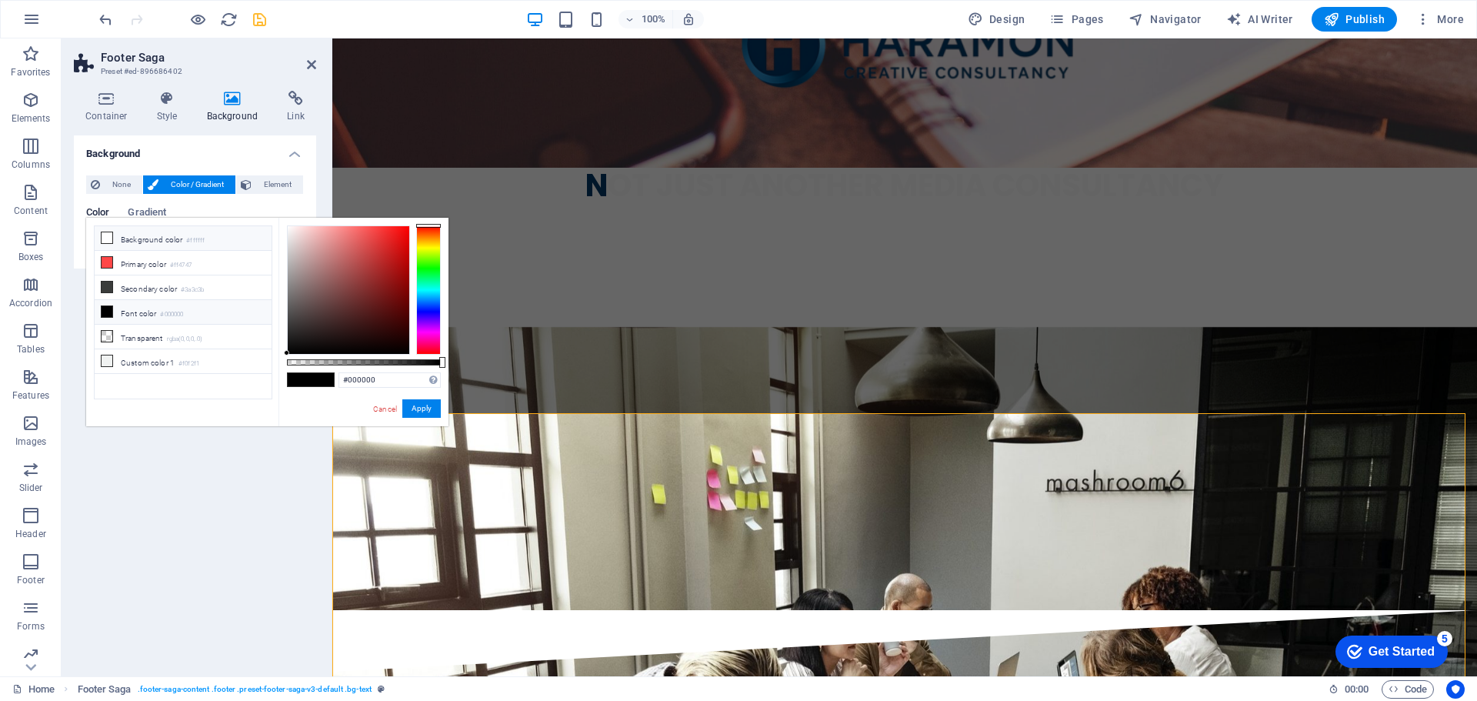
click at [108, 239] on icon at bounding box center [107, 237] width 11 height 11
click at [396, 407] on link "Cancel" at bounding box center [385, 409] width 27 height 12
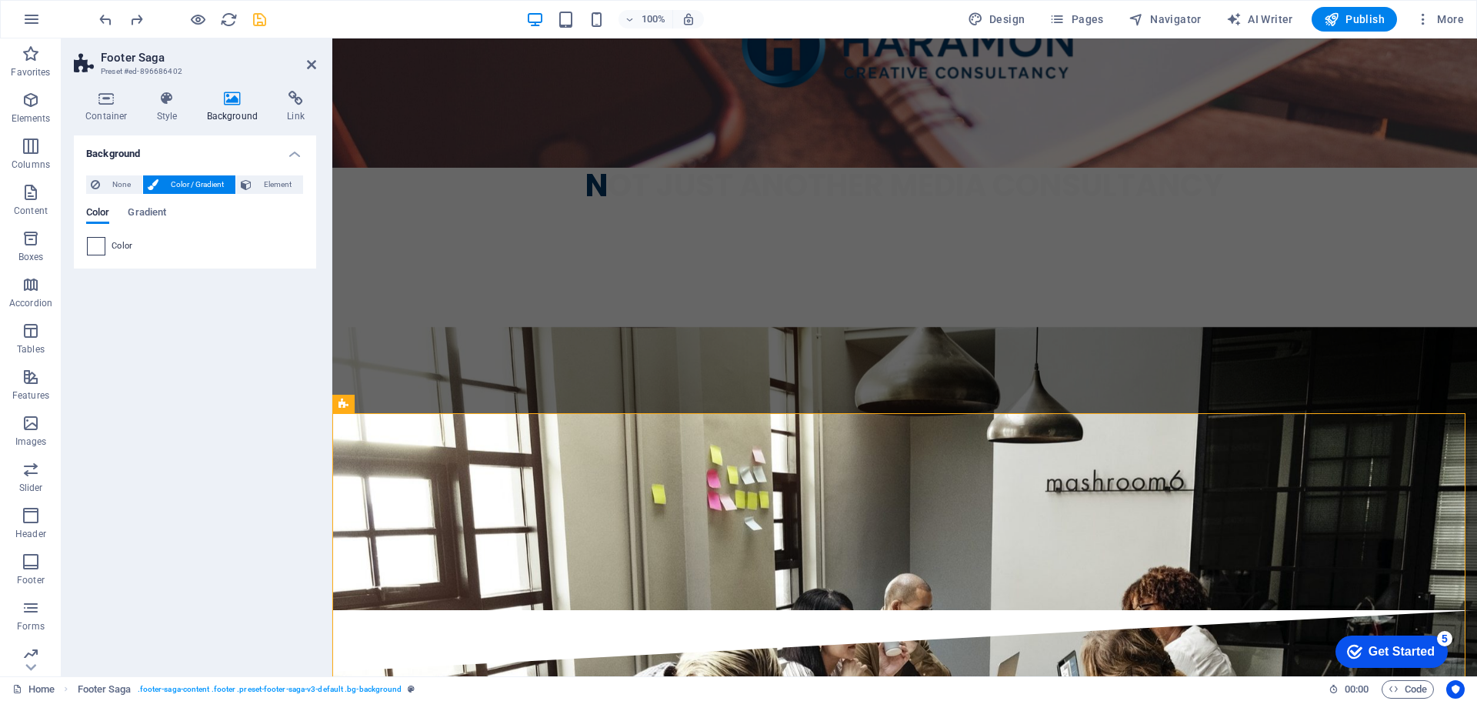
click at [102, 242] on span at bounding box center [96, 246] width 17 height 17
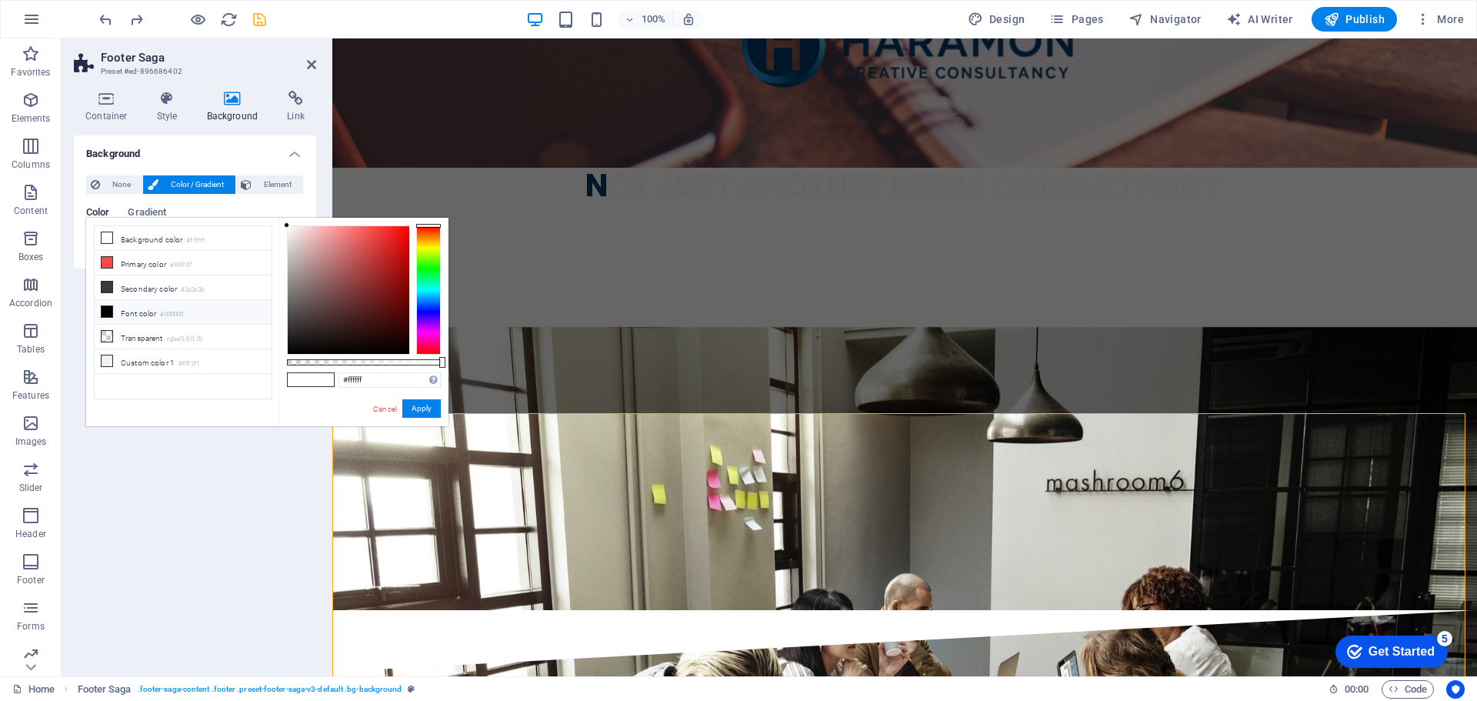
click at [128, 309] on li "Font color #000000" at bounding box center [183, 312] width 177 height 25
type input "#000000"
click at [429, 414] on button "Apply" at bounding box center [421, 408] width 38 height 18
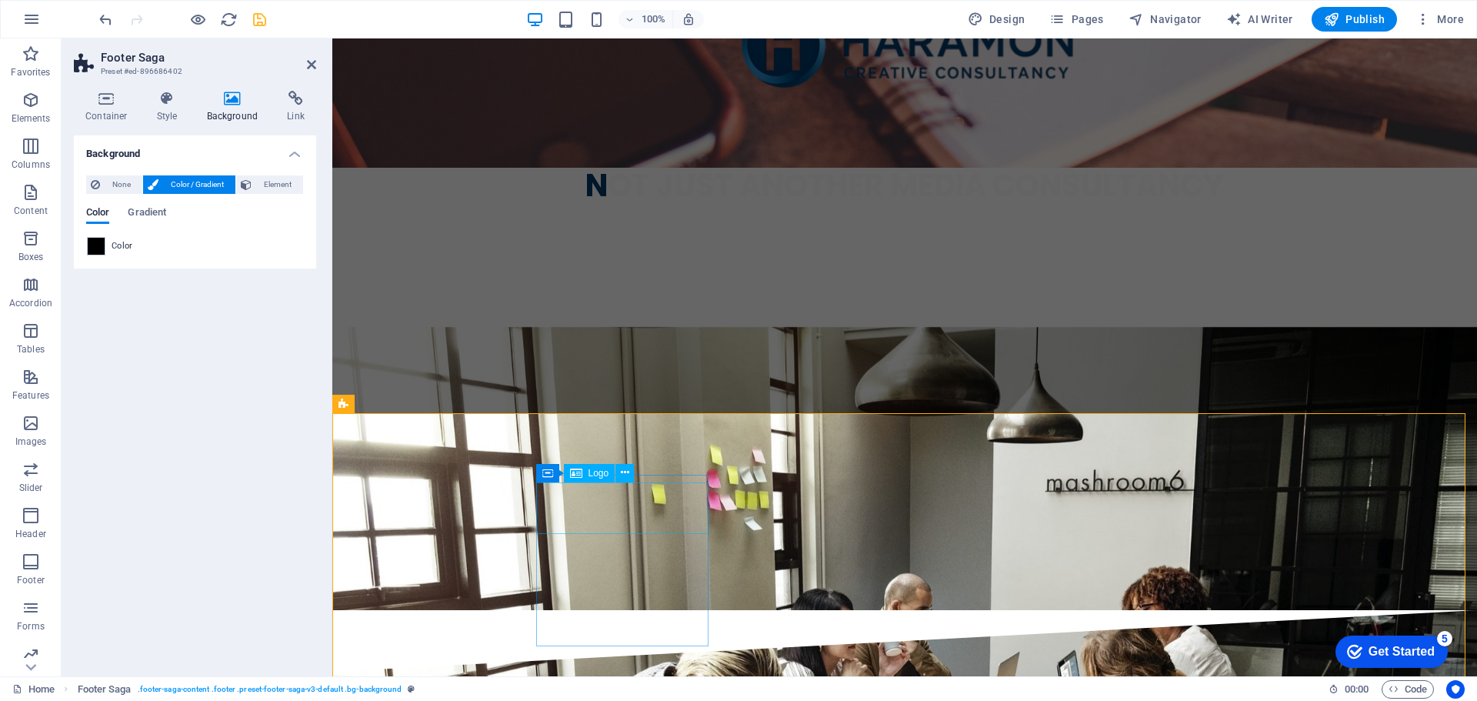
click at [626, 475] on icon at bounding box center [625, 473] width 8 height 16
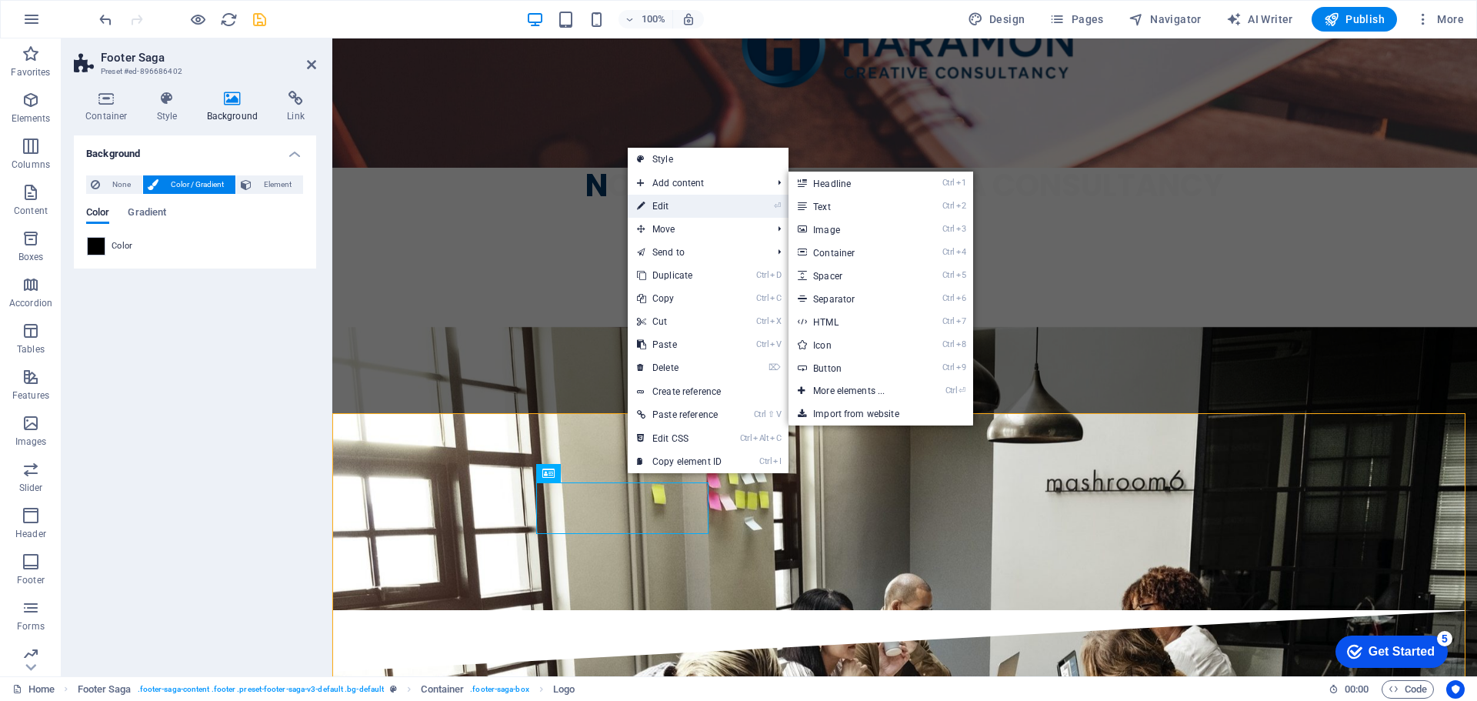
click at [661, 206] on link "⏎ Edit" at bounding box center [679, 206] width 103 height 23
select select "px"
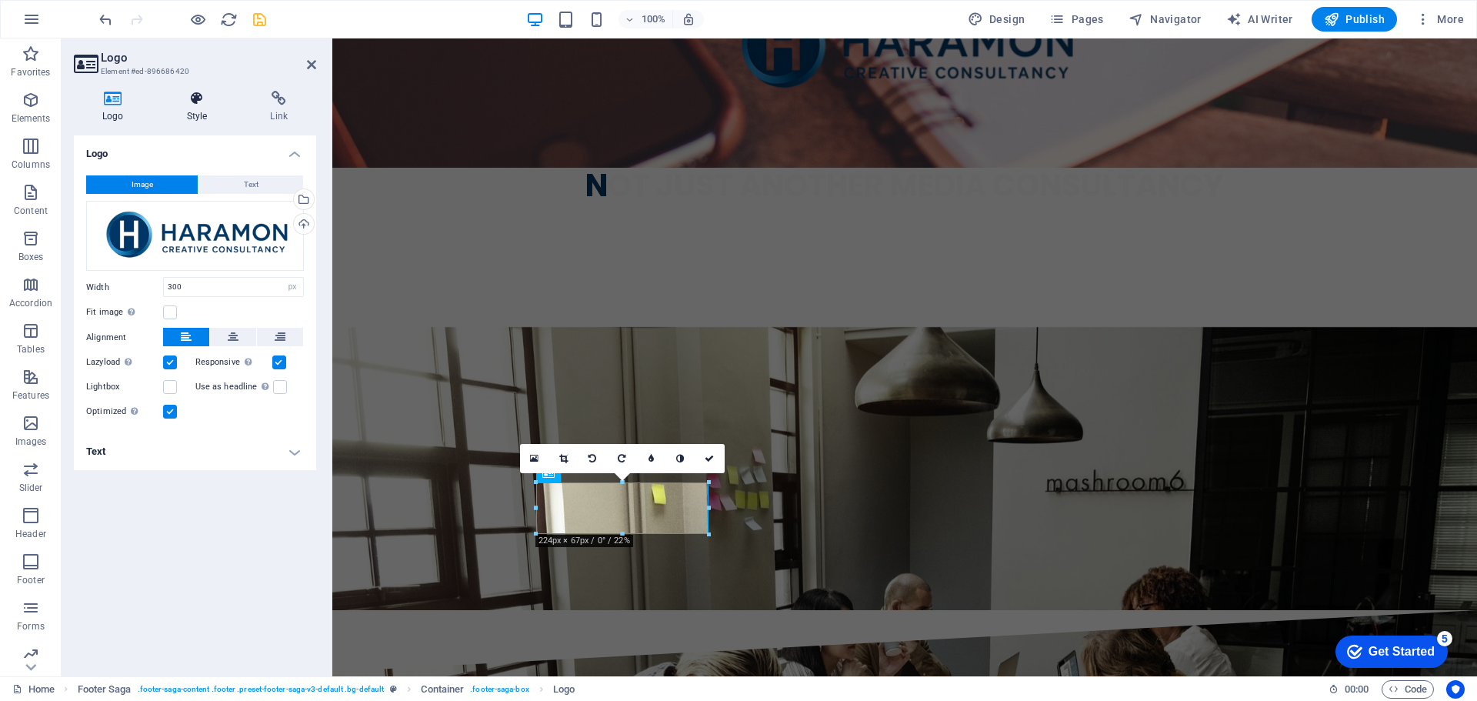
click at [186, 112] on h4 "Style" at bounding box center [201, 107] width 84 height 32
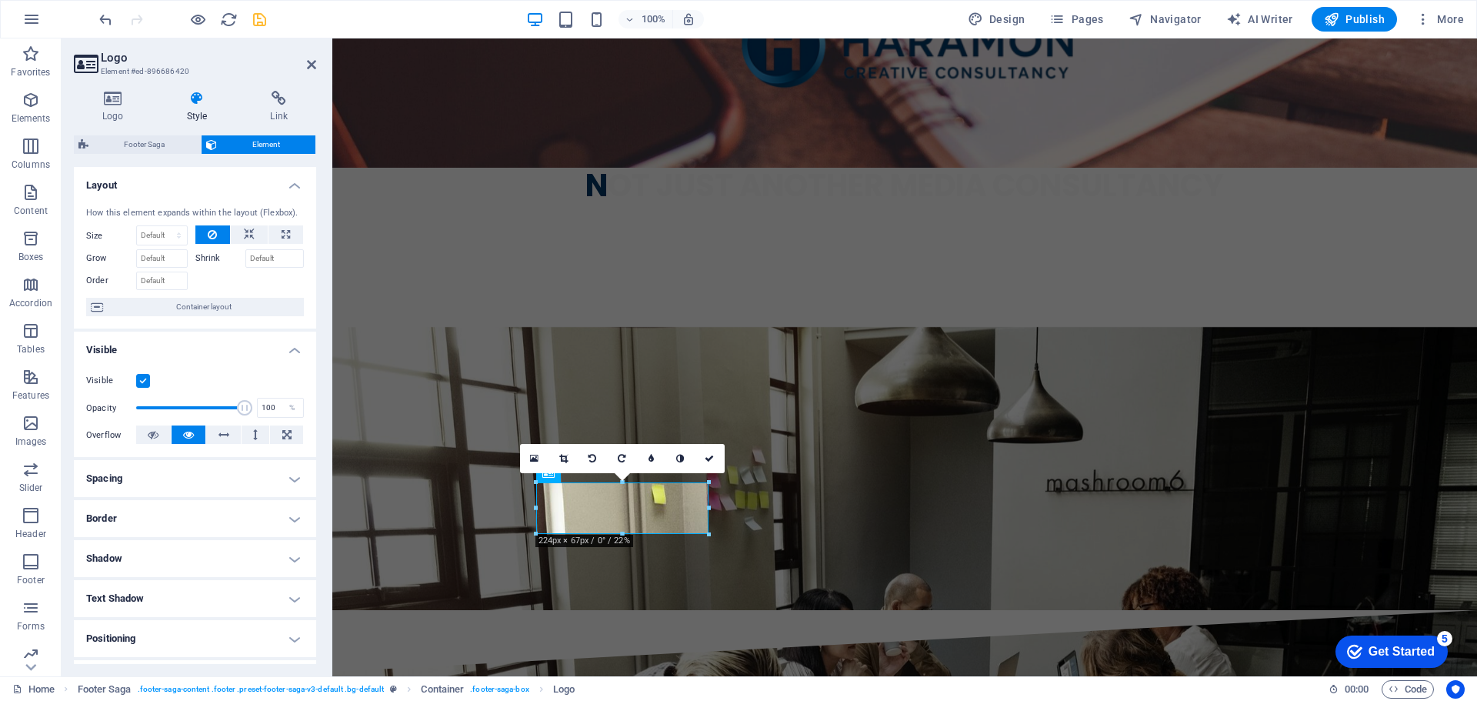
scroll to position [153, 0]
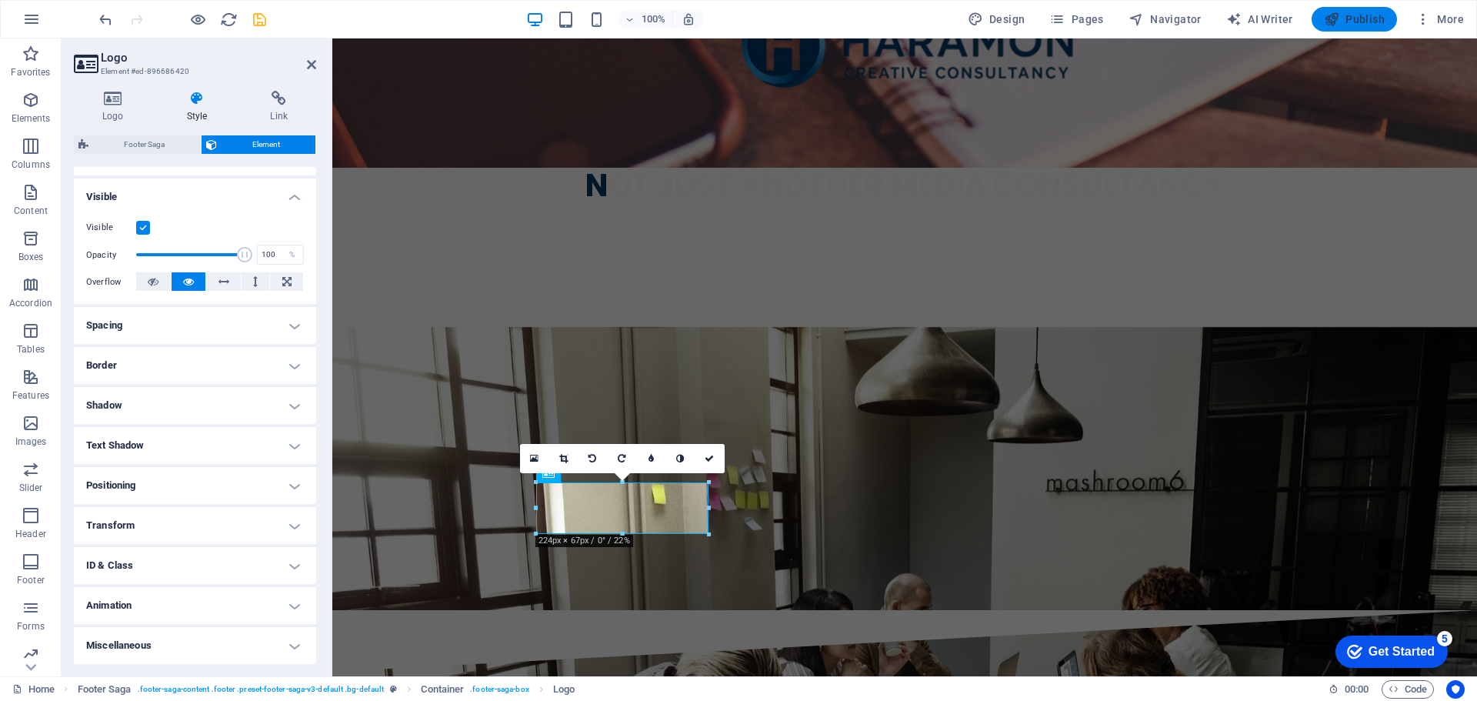
click at [1354, 22] on span "Publish" at bounding box center [1354, 19] width 61 height 15
